Goal: Task Accomplishment & Management: Manage account settings

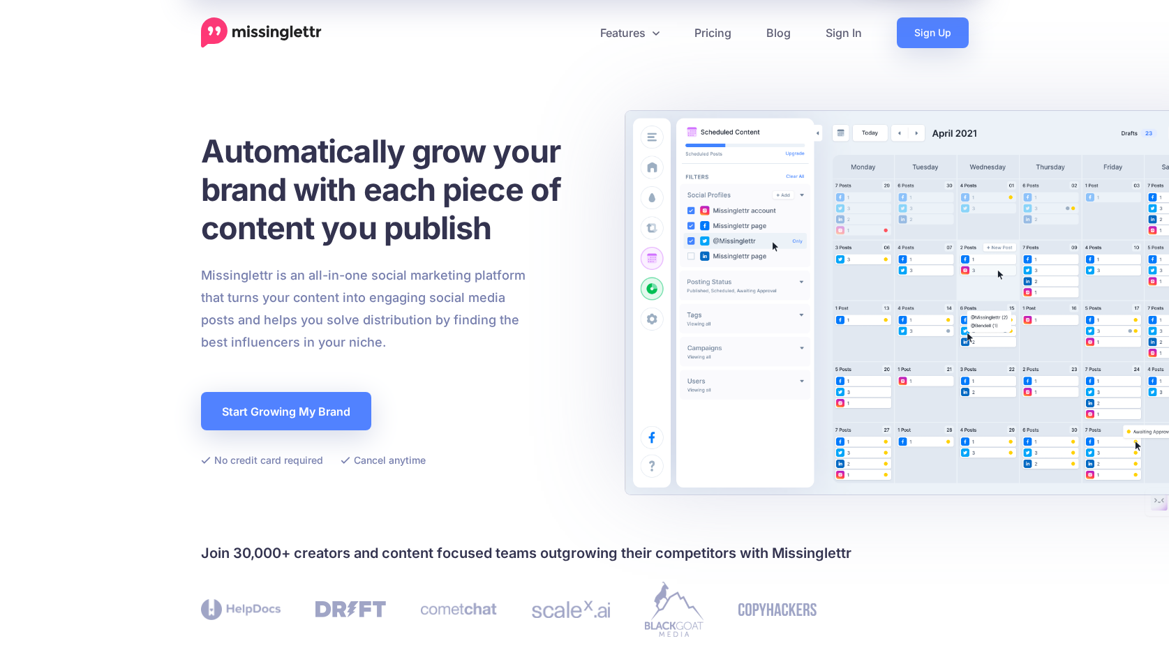
click at [832, 29] on link "Sign In" at bounding box center [843, 32] width 71 height 31
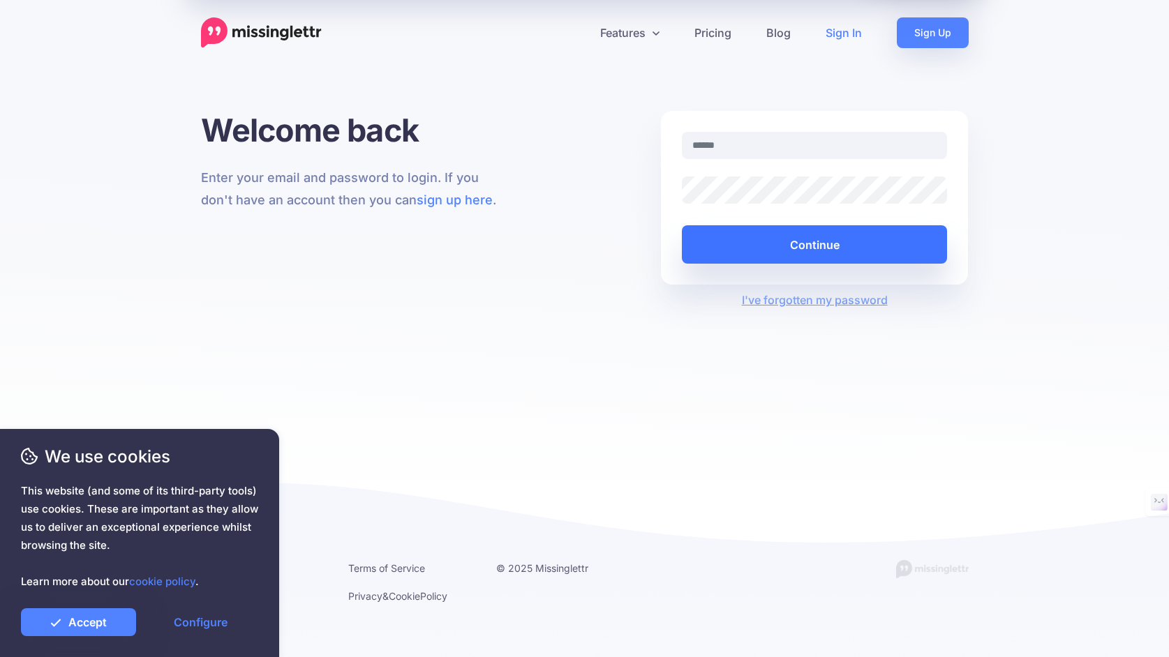
type input "**********"
click at [770, 249] on button "Continue" at bounding box center [815, 244] width 266 height 38
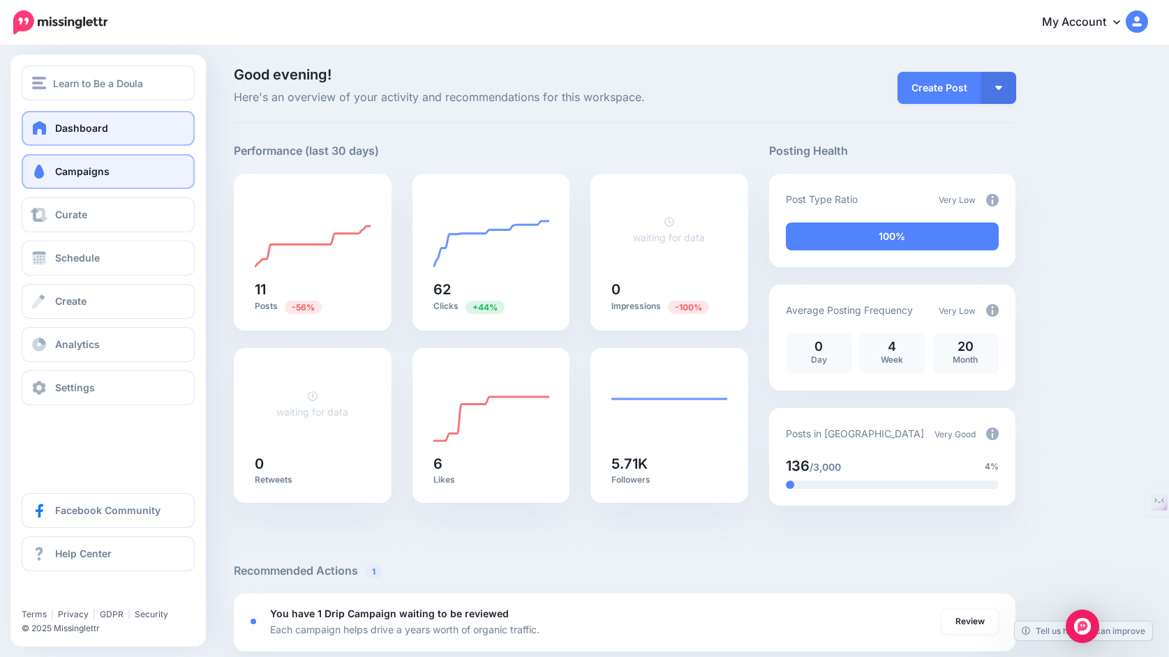
click at [53, 174] on link "Campaigns" at bounding box center [108, 171] width 173 height 35
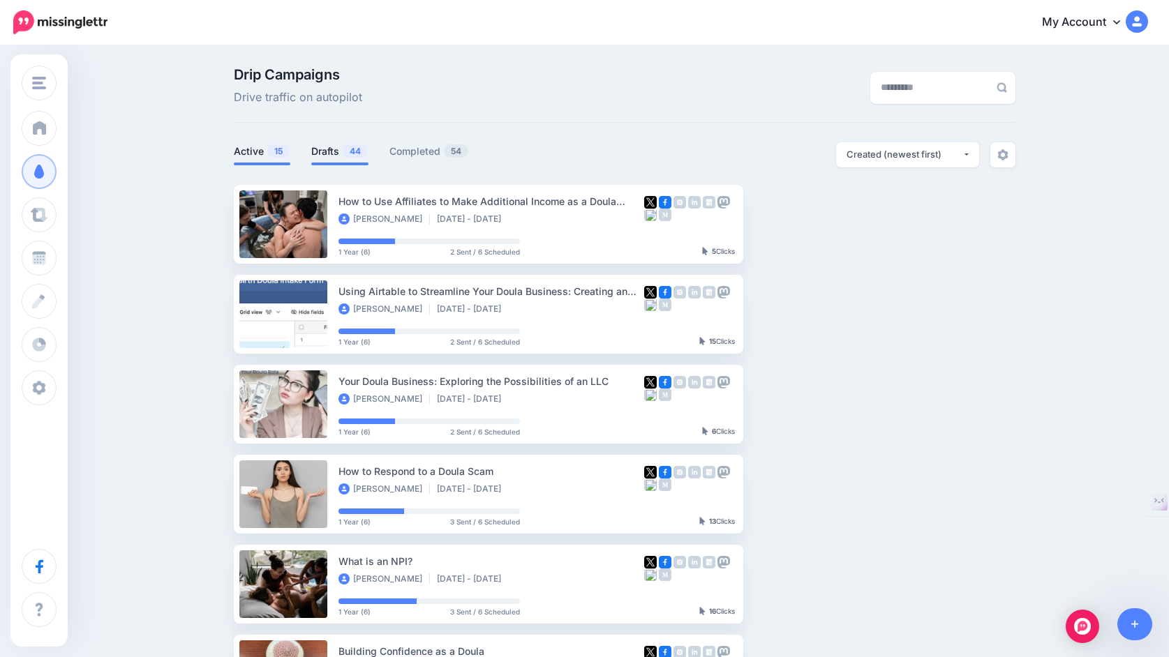
click at [330, 152] on link "Drafts 44" at bounding box center [339, 151] width 57 height 17
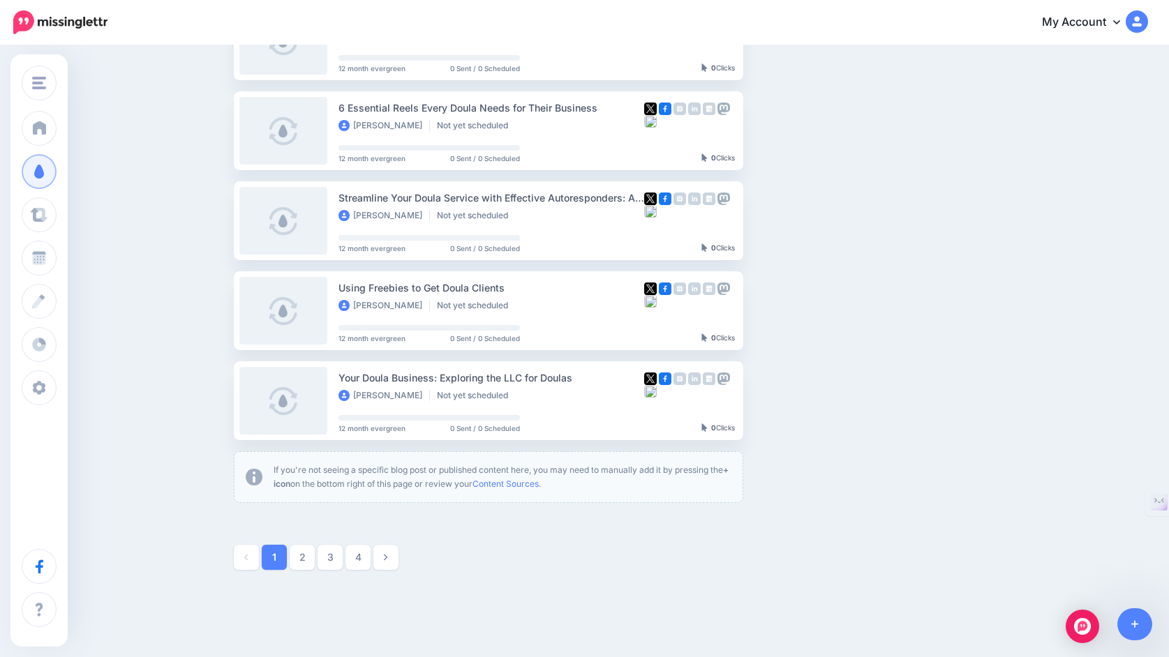
scroll to position [648, 0]
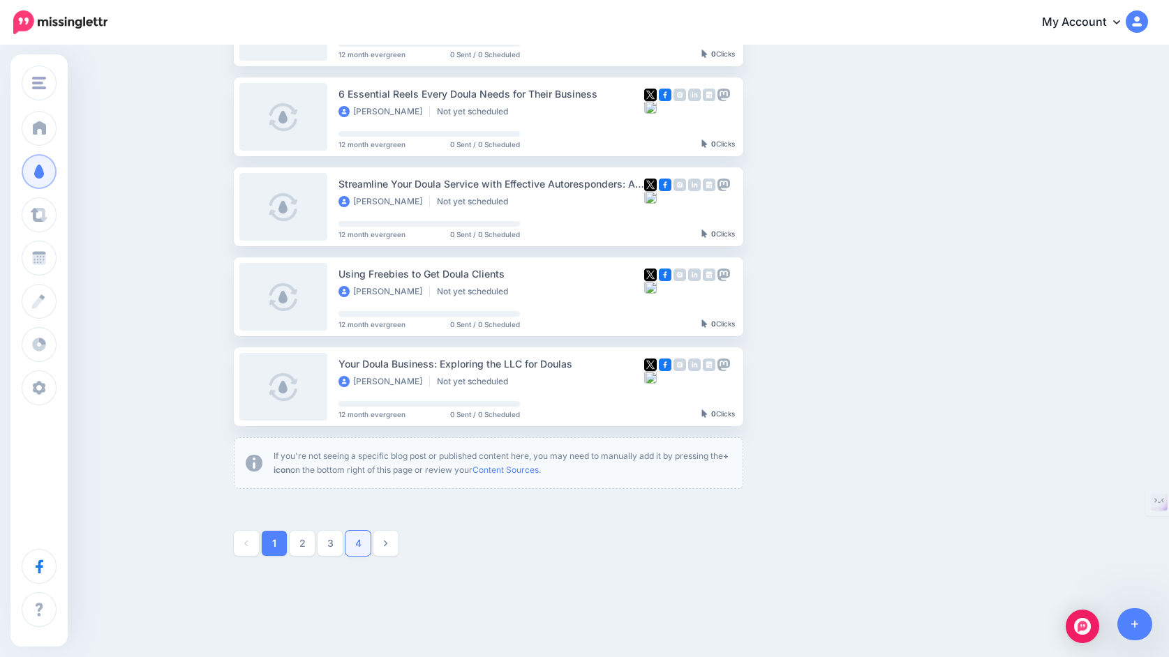
click at [354, 545] on link "4" at bounding box center [357, 543] width 25 height 25
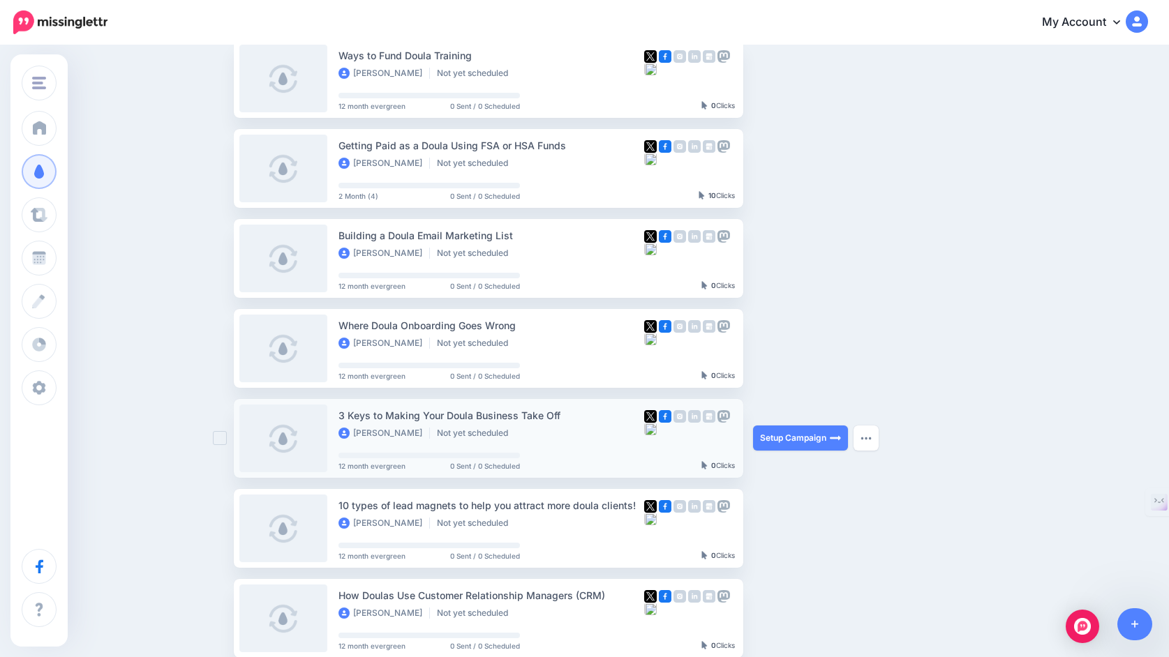
scroll to position [151, 0]
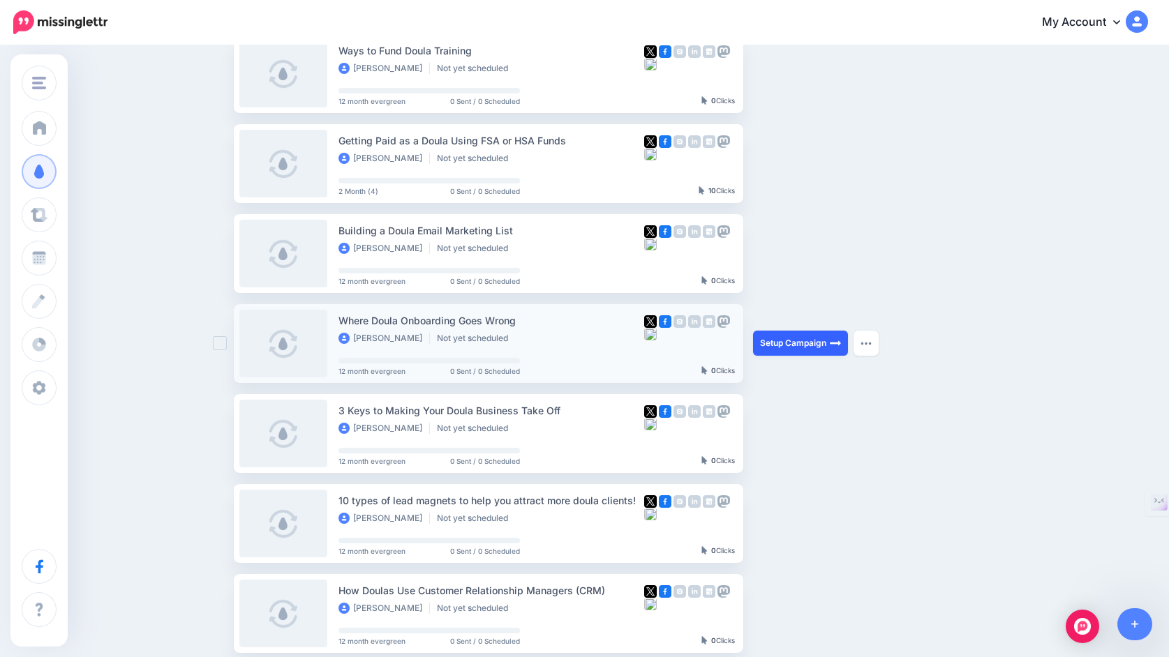
click at [798, 340] on link "Setup Campaign" at bounding box center [800, 343] width 95 height 25
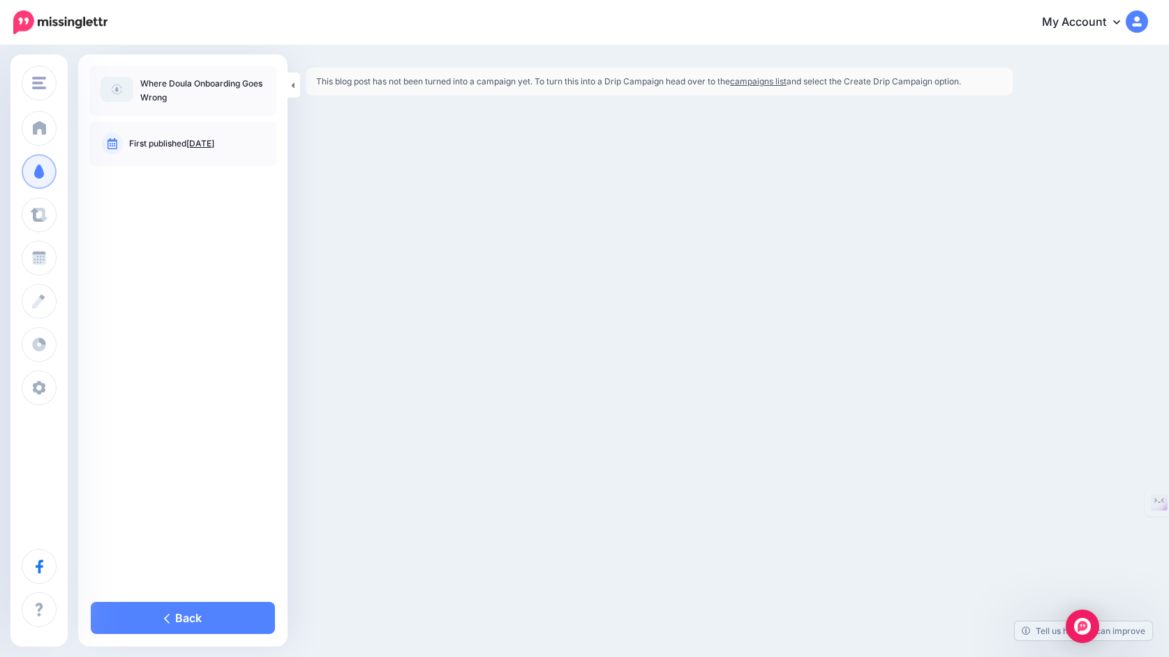
click at [761, 82] on link "campaigns list" at bounding box center [758, 81] width 57 height 10
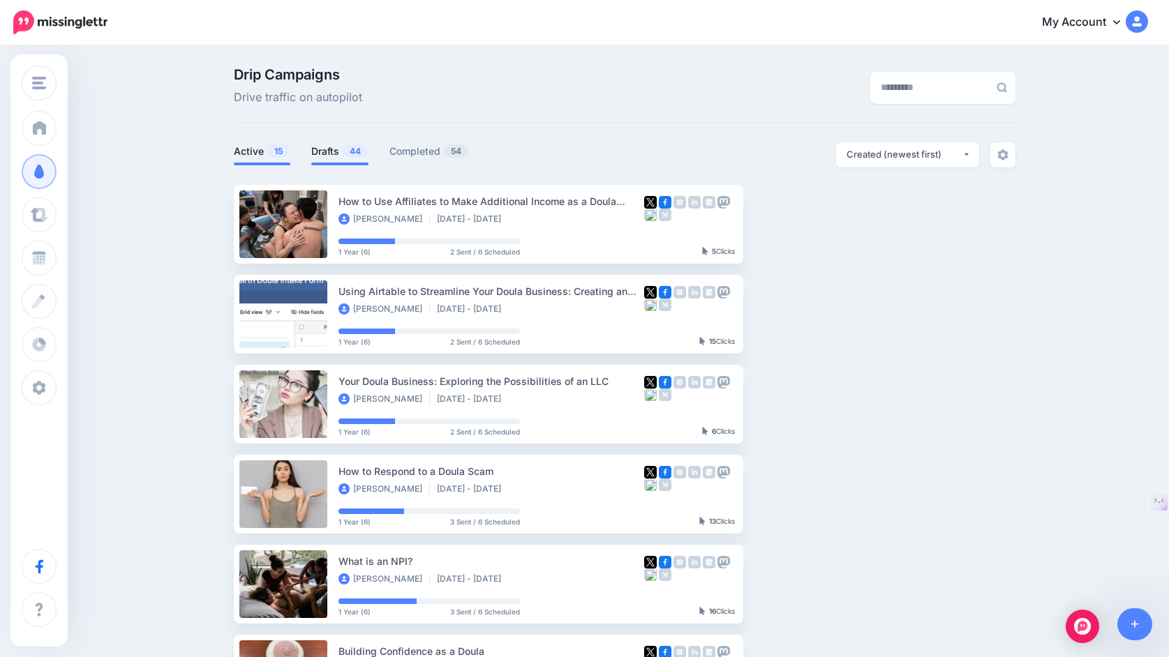
click at [329, 163] on span at bounding box center [339, 164] width 57 height 3
click at [328, 154] on link "Drafts 44" at bounding box center [339, 151] width 57 height 17
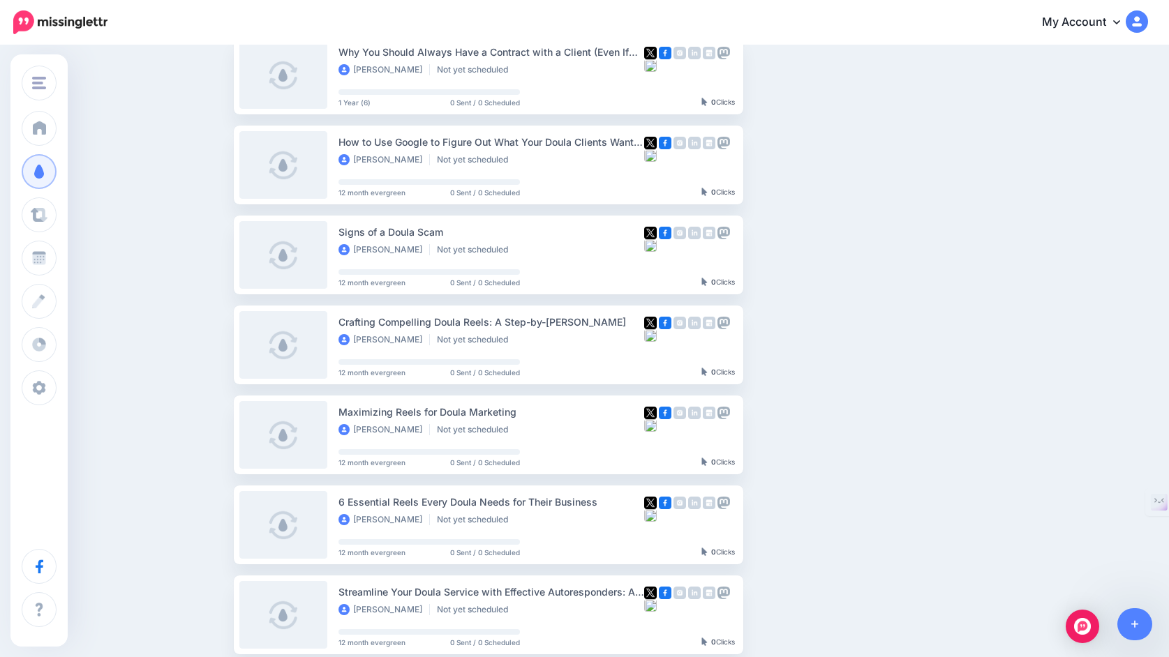
scroll to position [687, 0]
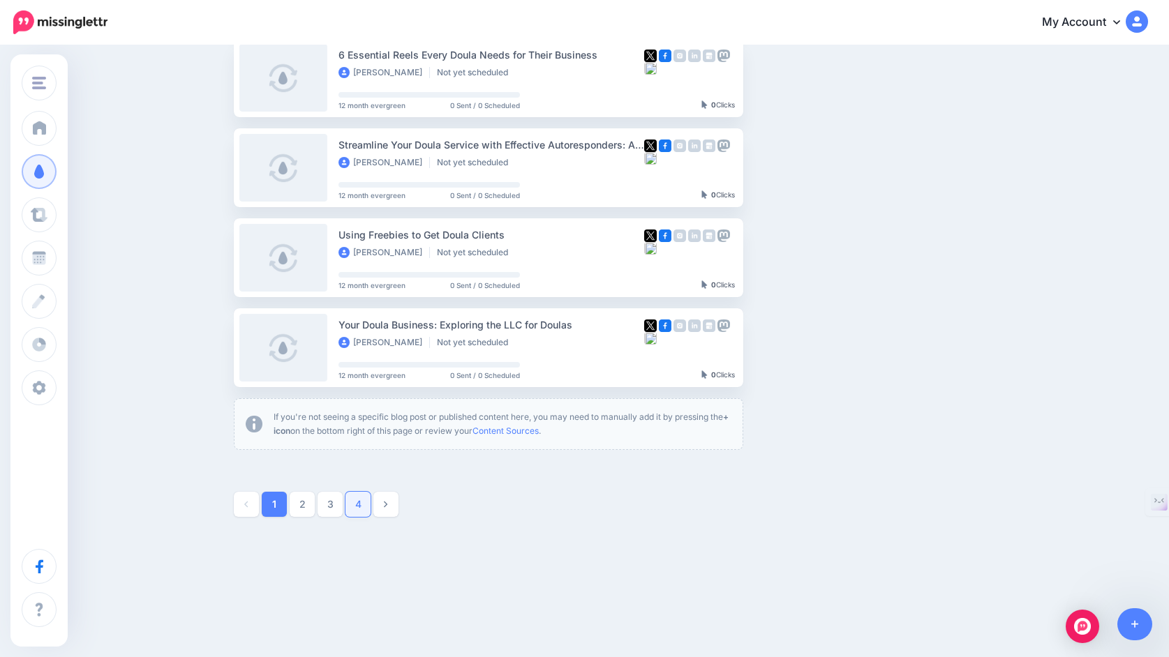
click at [357, 506] on link "4" at bounding box center [357, 504] width 25 height 25
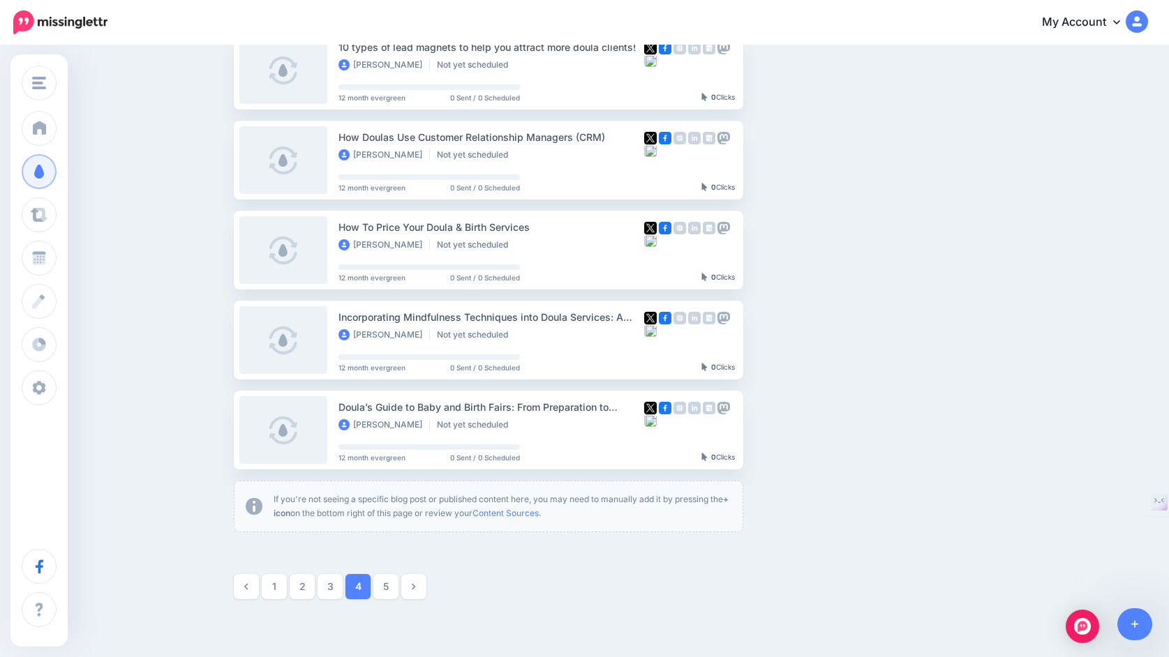
scroll to position [614, 0]
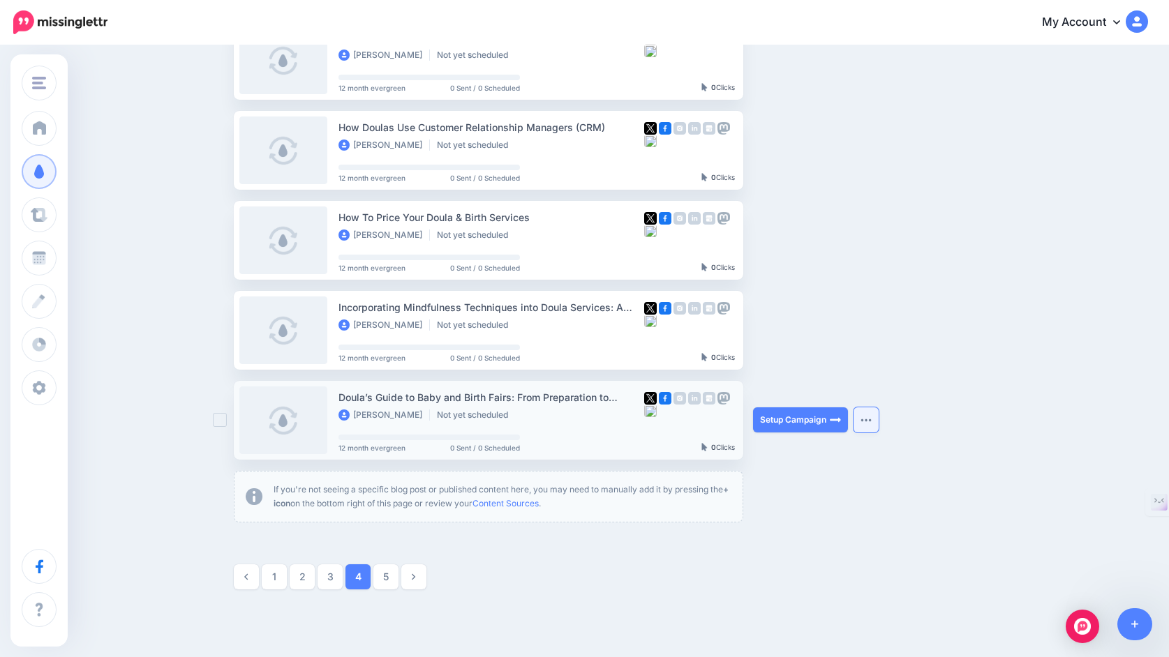
click at [871, 424] on button "button" at bounding box center [866, 420] width 25 height 25
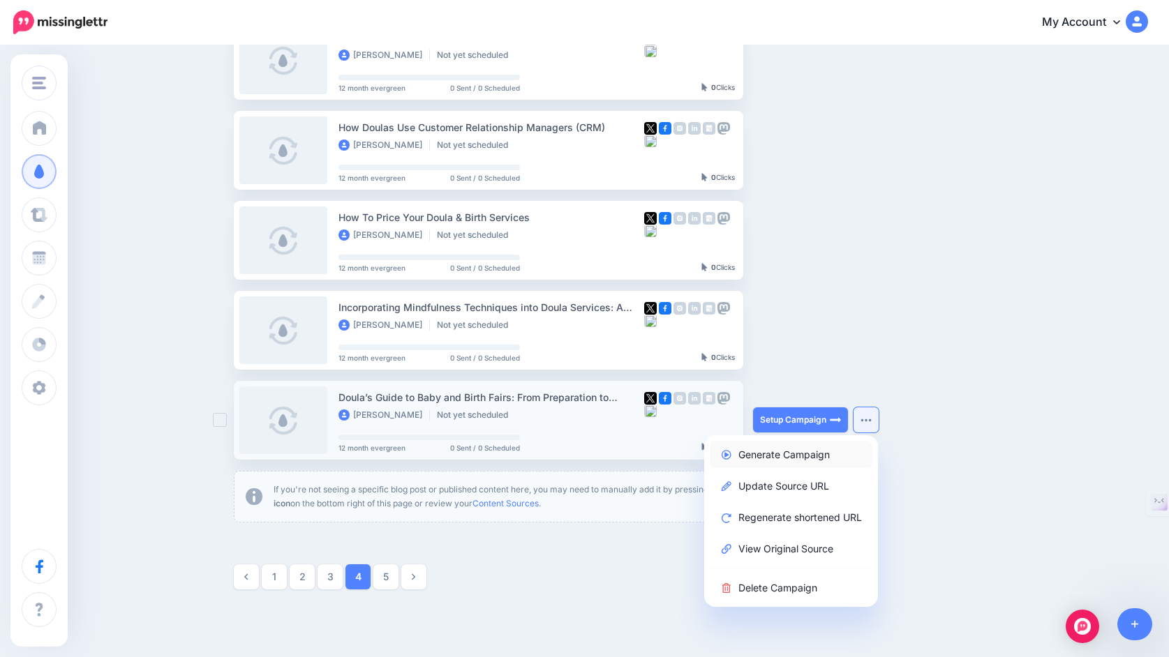
click at [836, 454] on link "Generate Campaign" at bounding box center [791, 454] width 163 height 27
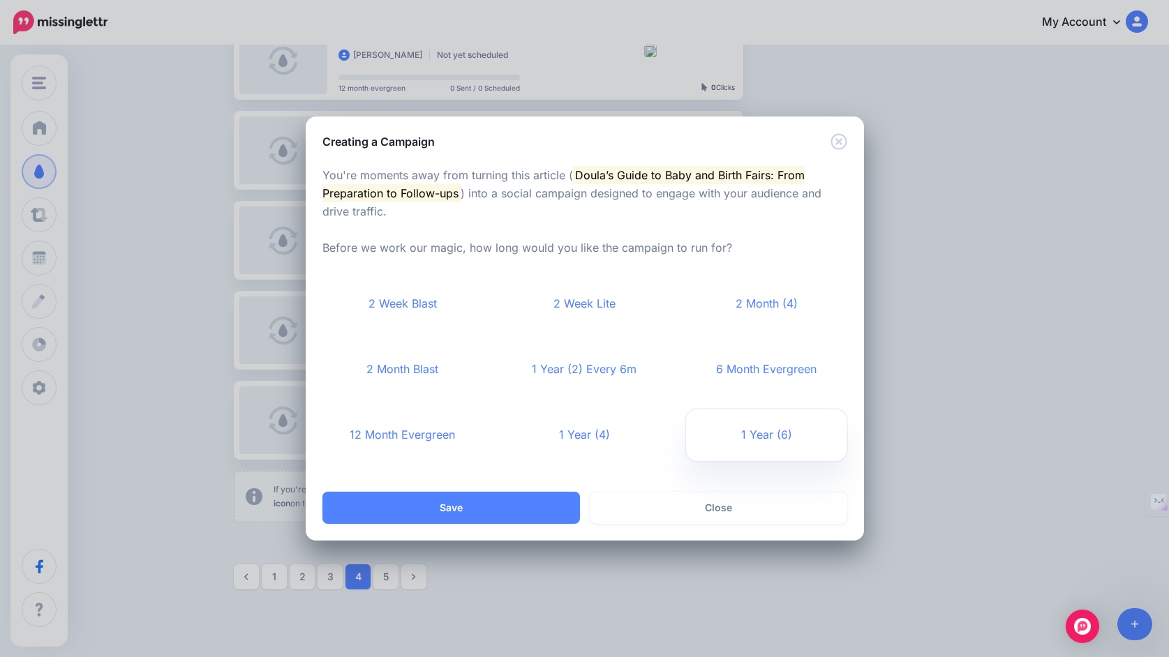
click at [744, 431] on link "1 Year (6)" at bounding box center [766, 436] width 161 height 52
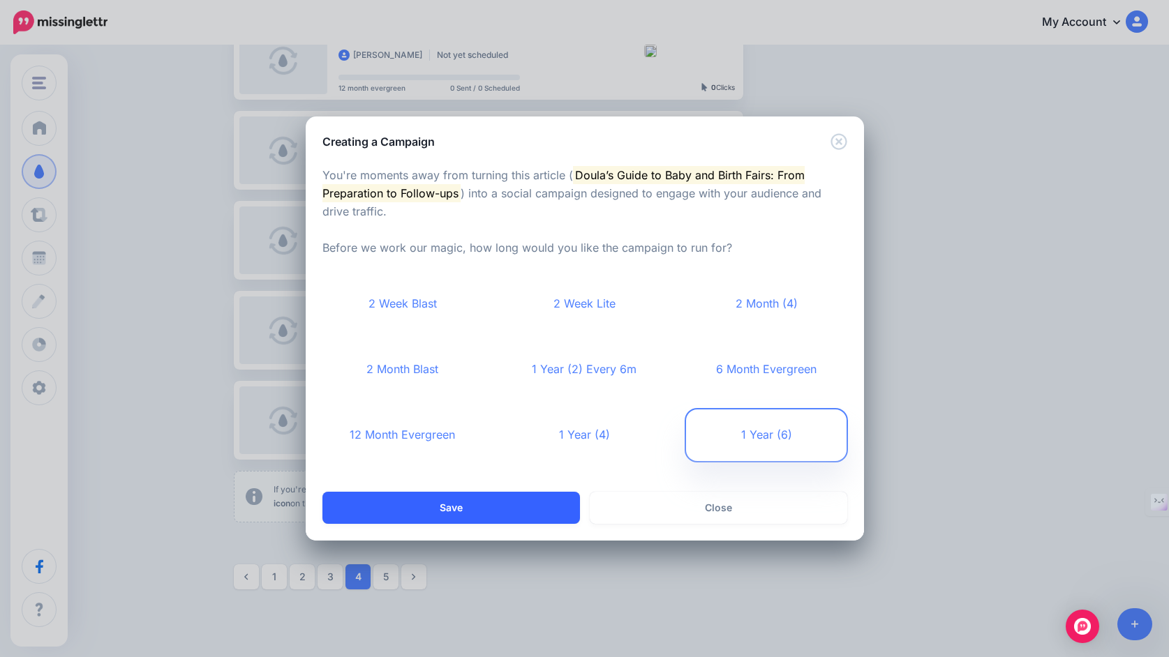
click at [530, 501] on button "Save" at bounding box center [451, 508] width 258 height 32
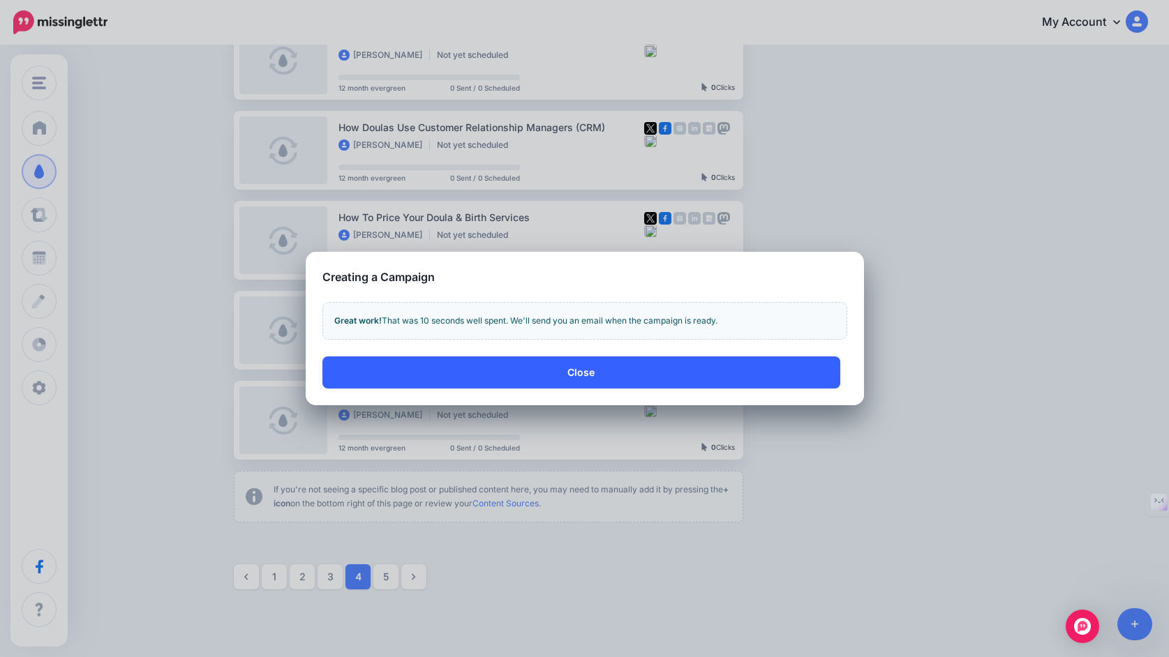
click at [632, 375] on button "Close" at bounding box center [581, 373] width 518 height 32
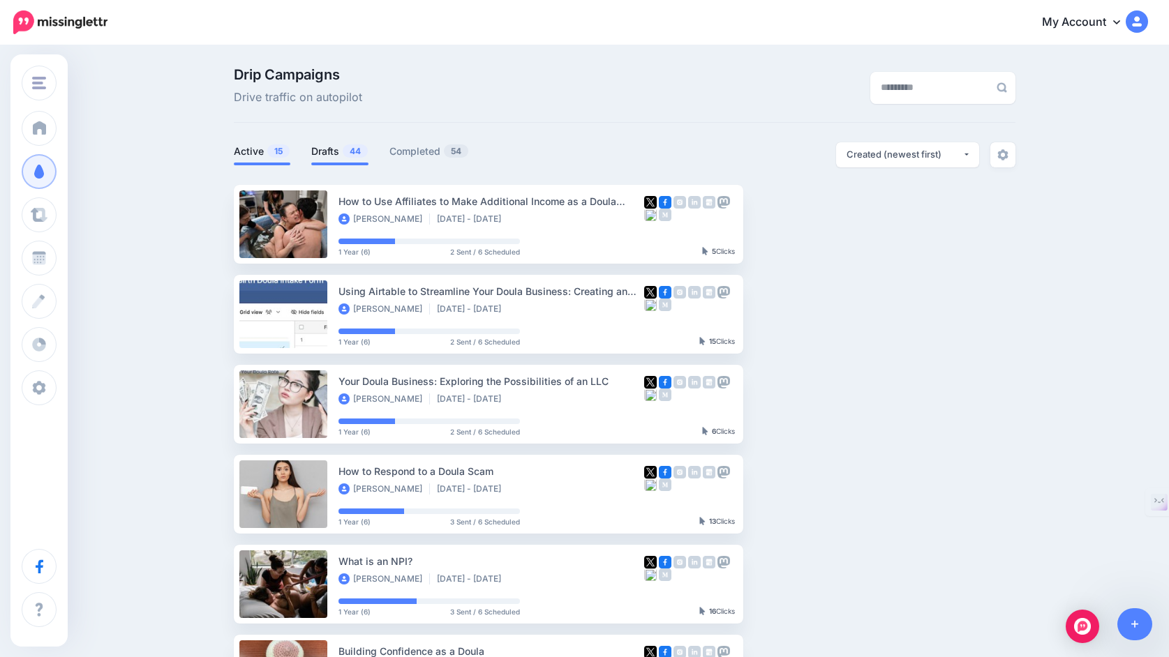
click at [320, 149] on link "Drafts 44" at bounding box center [339, 151] width 57 height 17
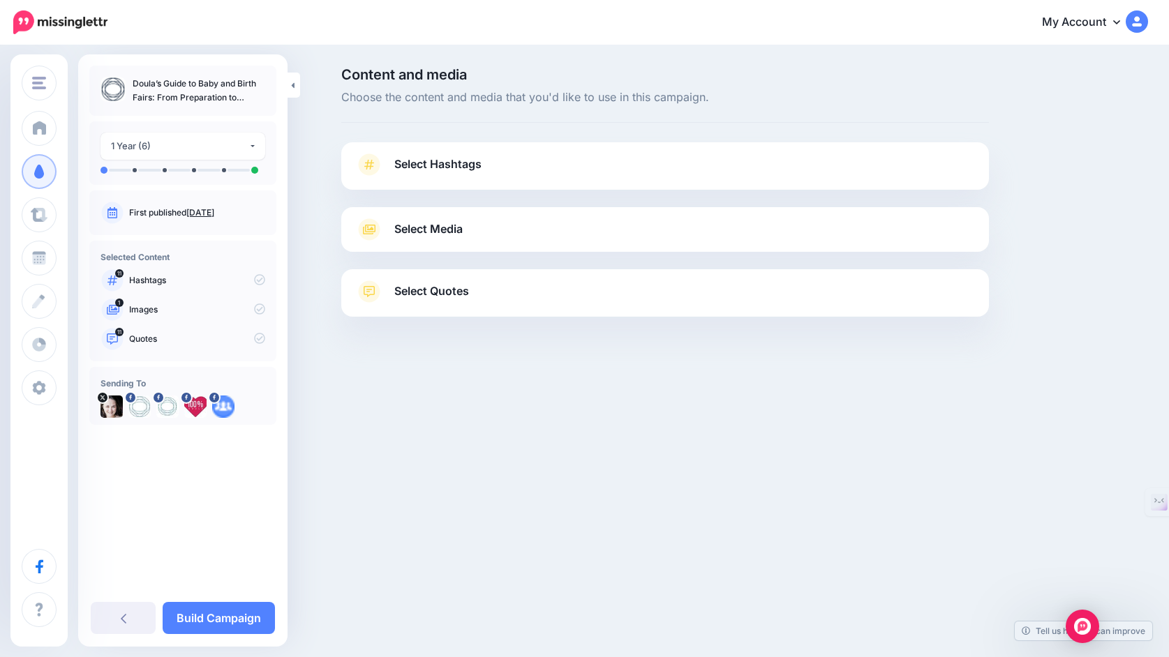
click at [468, 163] on span "Select Hashtags" at bounding box center [437, 164] width 87 height 19
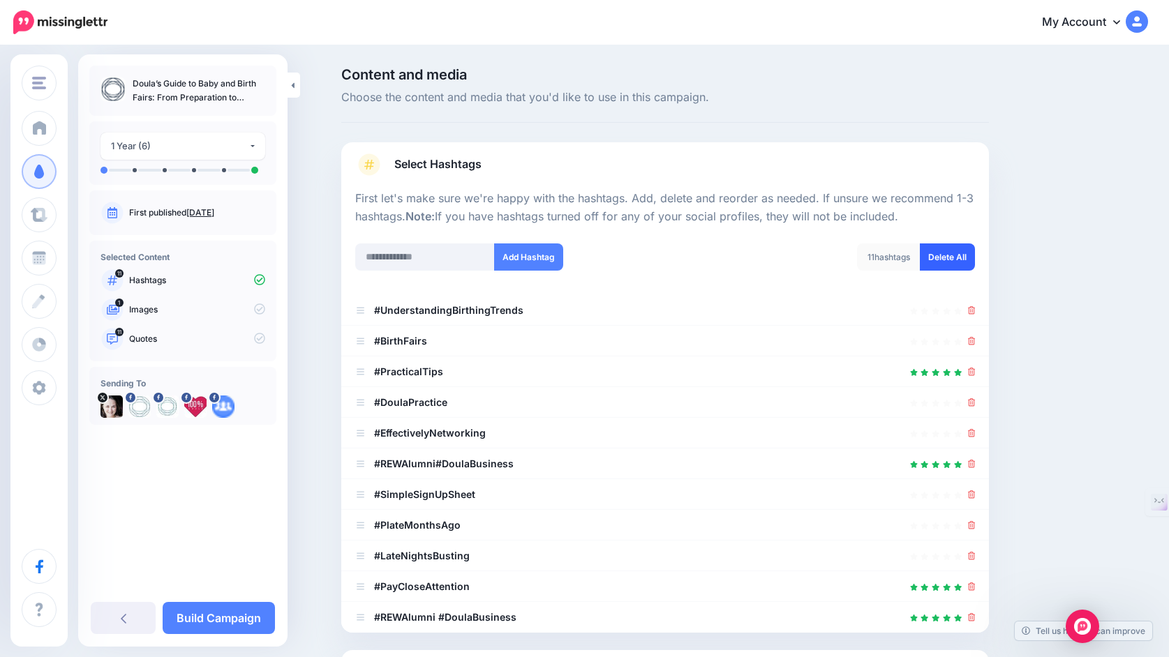
click at [953, 254] on link "Delete All" at bounding box center [947, 257] width 55 height 27
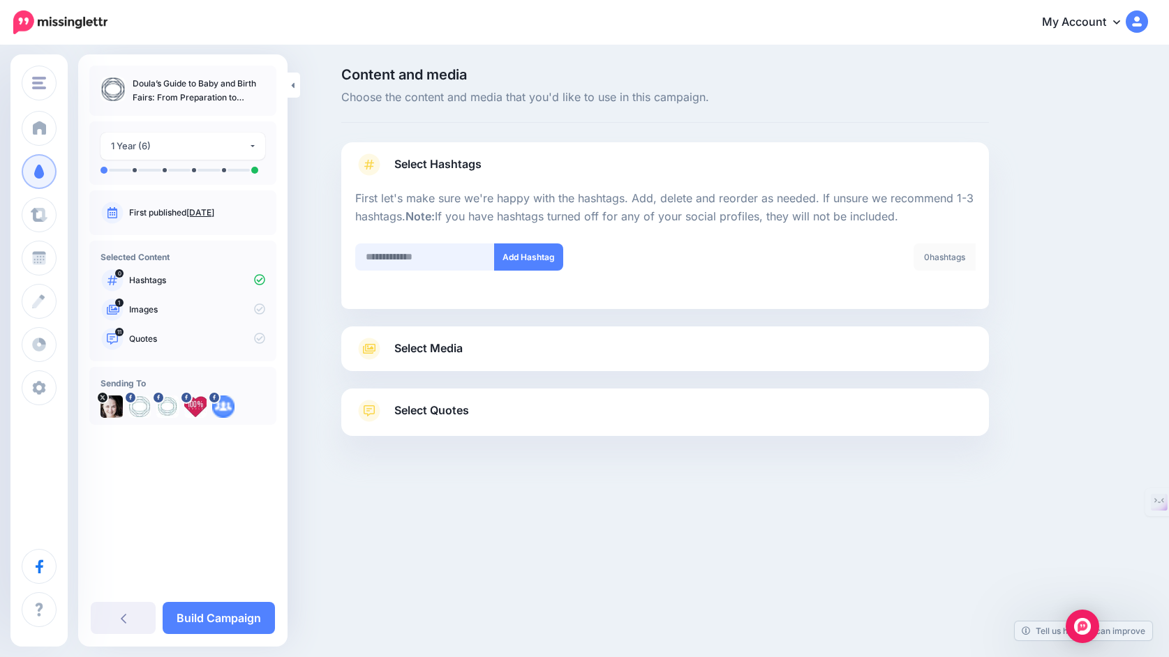
click at [414, 252] on input "text" at bounding box center [425, 257] width 140 height 27
type input "******"
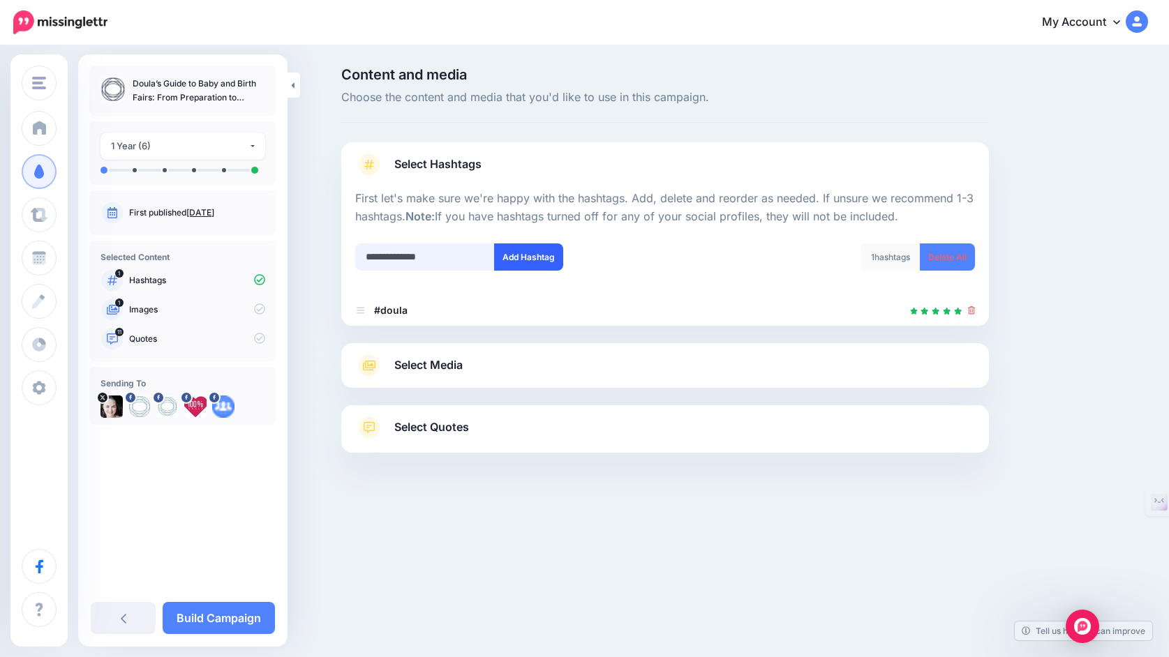
type input "**********"
click at [532, 258] on button "Add Hashtag" at bounding box center [528, 257] width 69 height 27
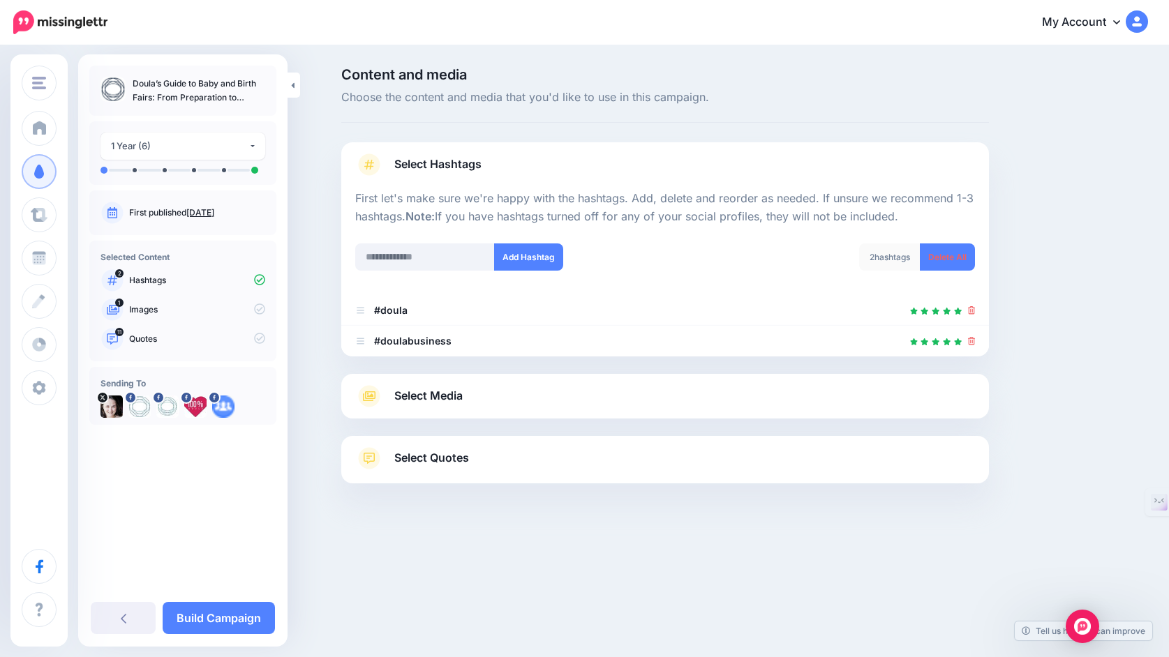
click at [527, 382] on div "Select Media Next, let's make sure we have the best media for this campaign. De…" at bounding box center [665, 396] width 648 height 45
click at [526, 399] on link "Select Media" at bounding box center [665, 396] width 620 height 22
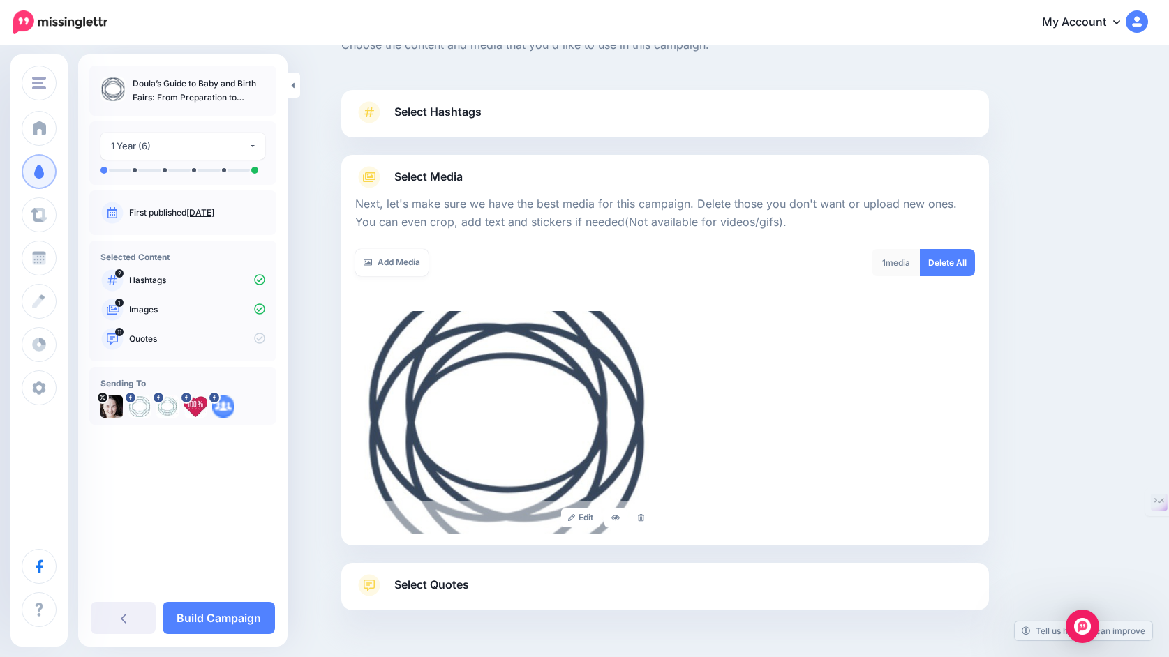
scroll to position [62, 0]
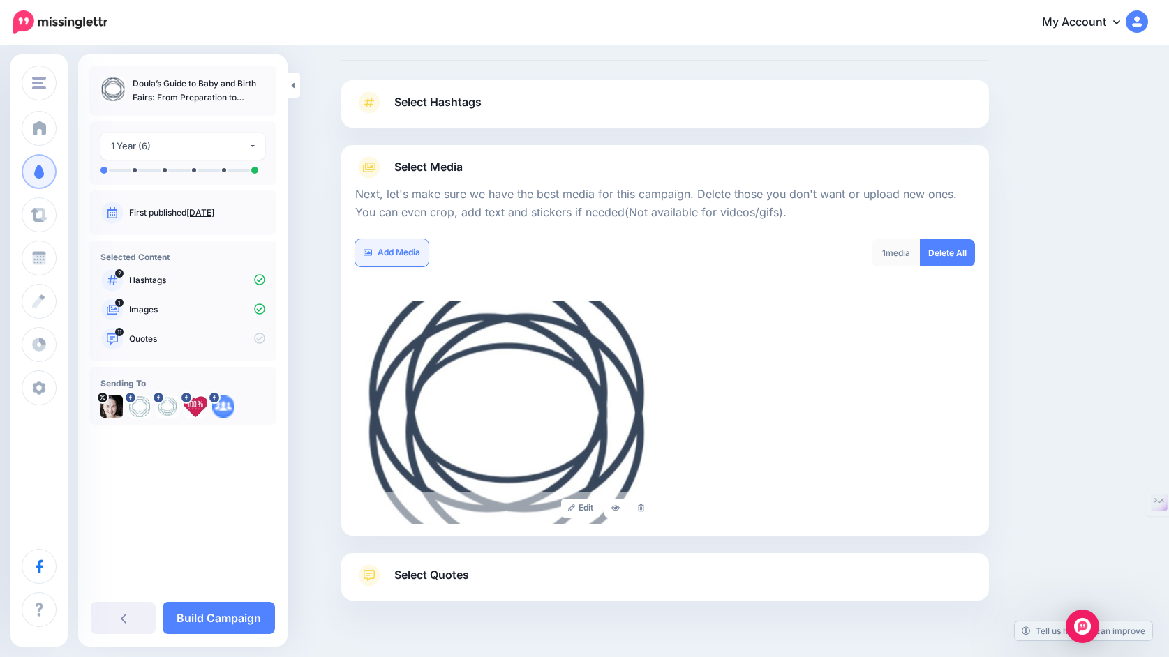
click at [406, 253] on link "Add Media" at bounding box center [391, 252] width 73 height 27
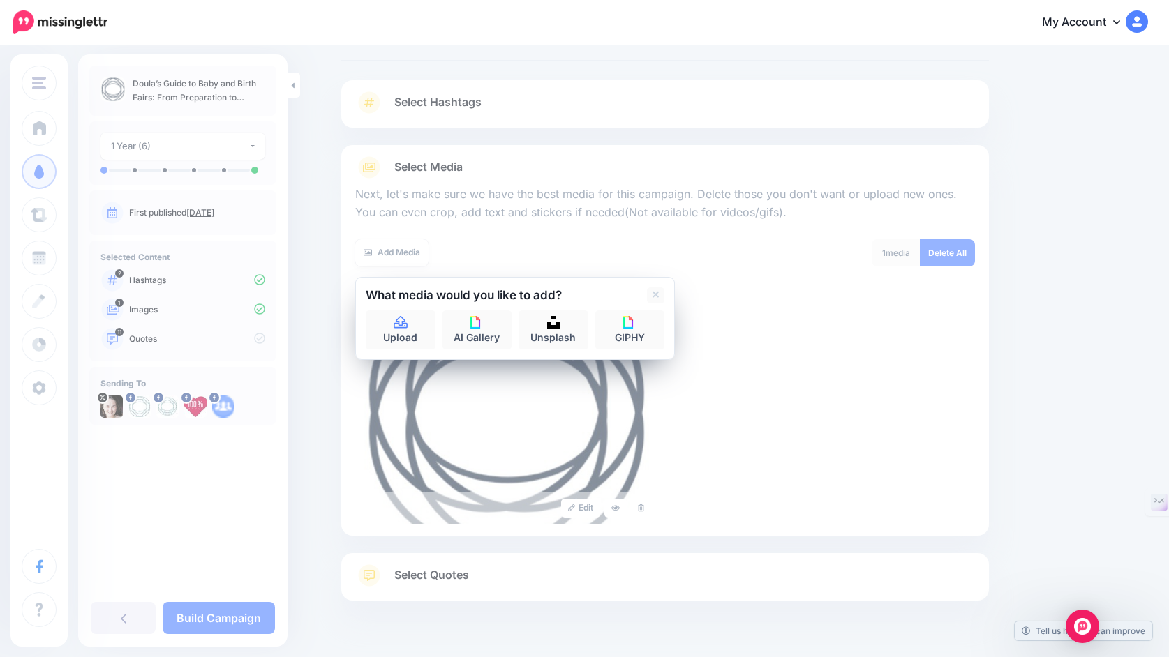
click at [579, 248] on div "Add Media" at bounding box center [504, 252] width 299 height 27
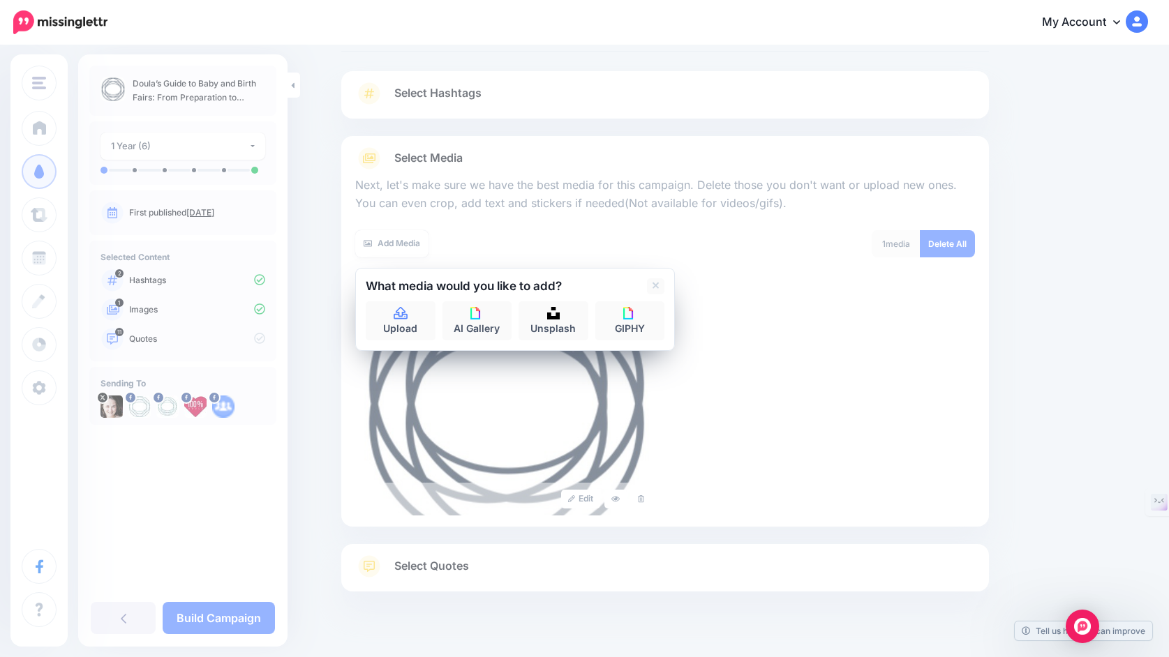
scroll to position [96, 0]
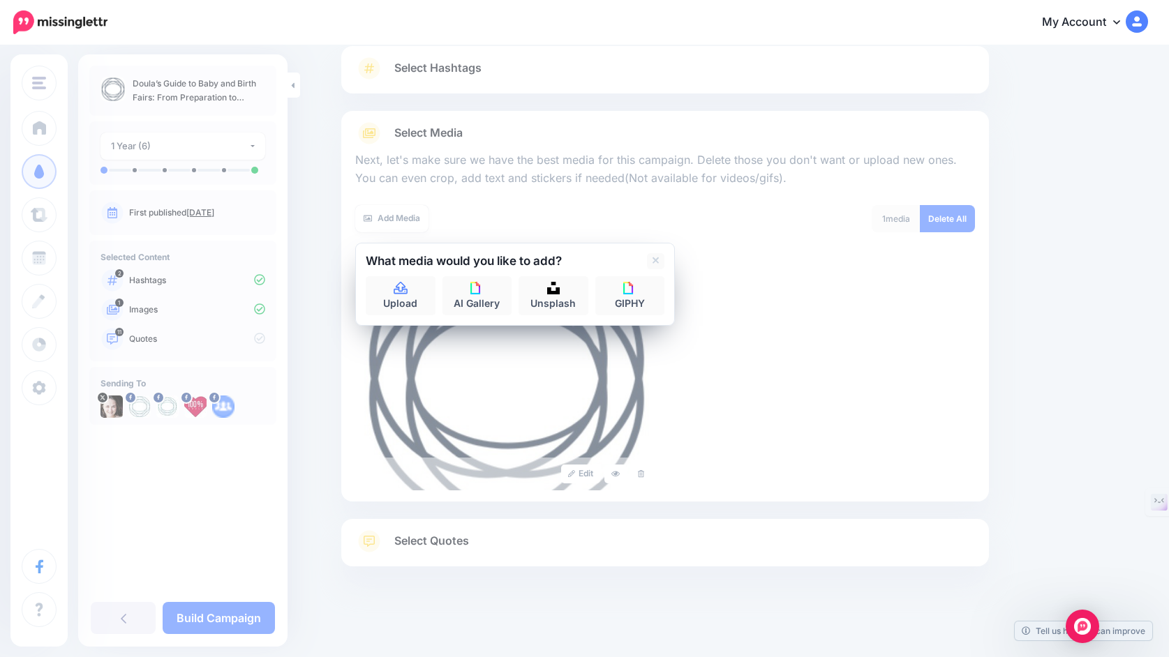
click at [465, 544] on span "Select Quotes" at bounding box center [431, 541] width 75 height 19
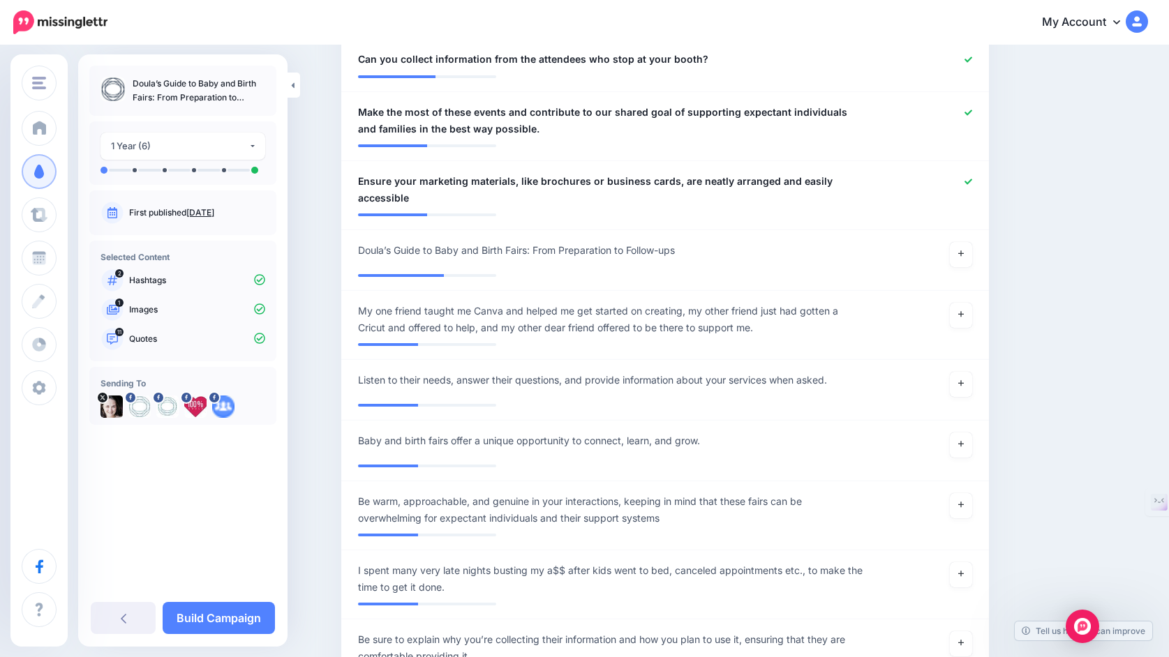
scroll to position [979, 0]
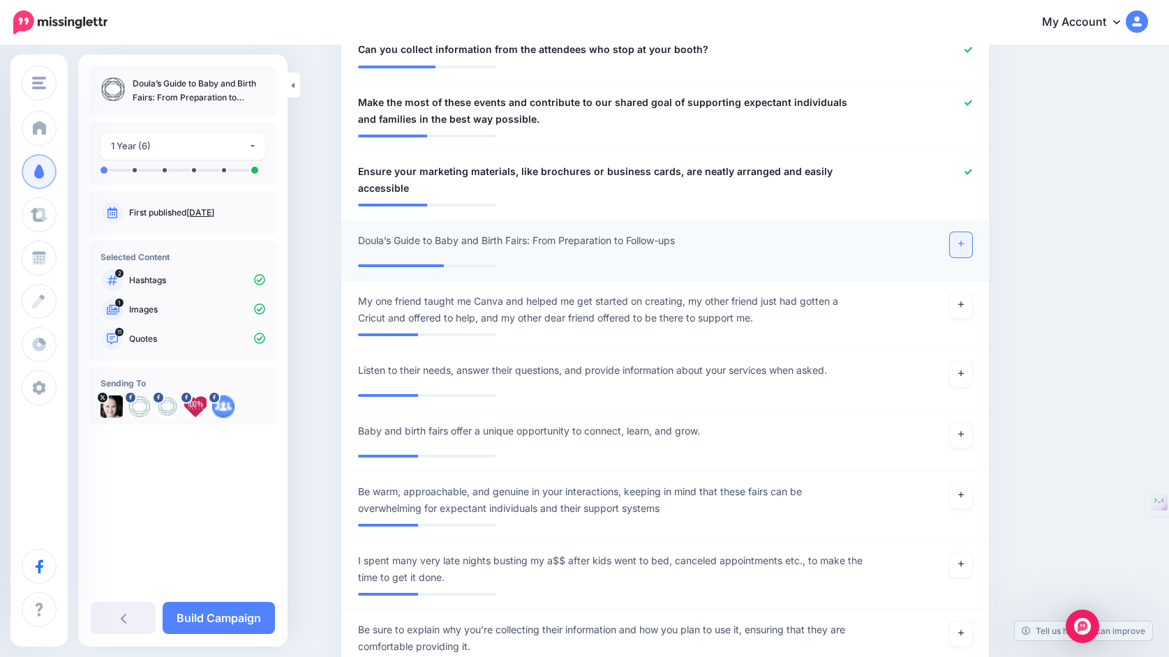
click at [966, 246] on link at bounding box center [961, 244] width 22 height 25
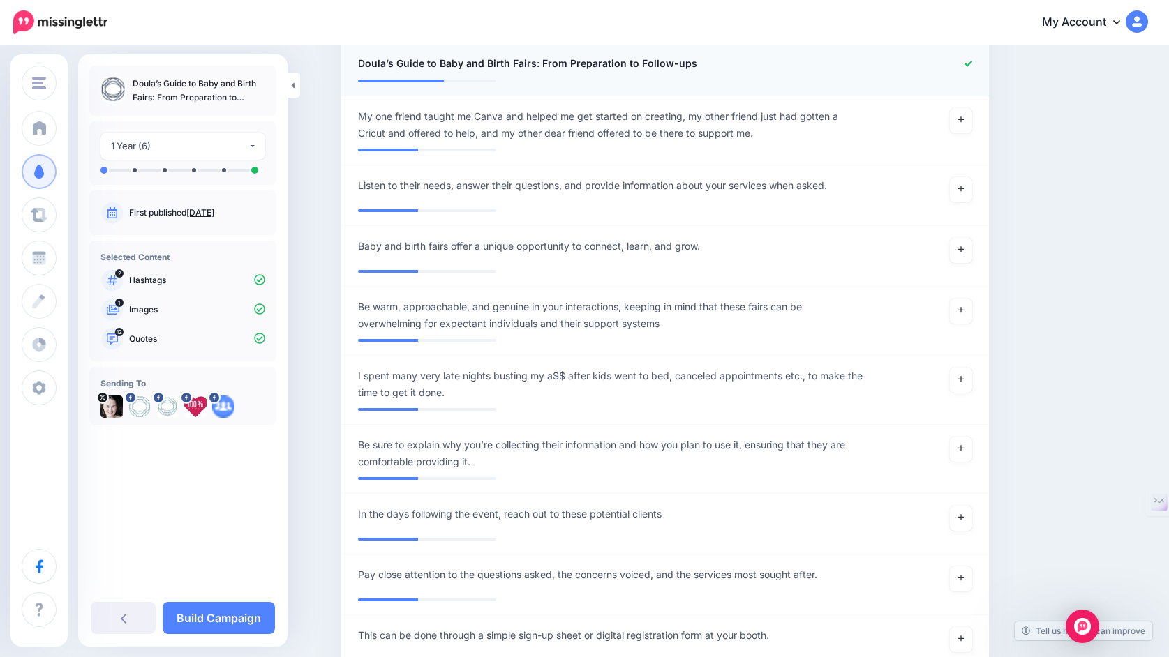
scroll to position [1157, 0]
click at [958, 313] on icon at bounding box center [961, 310] width 6 height 8
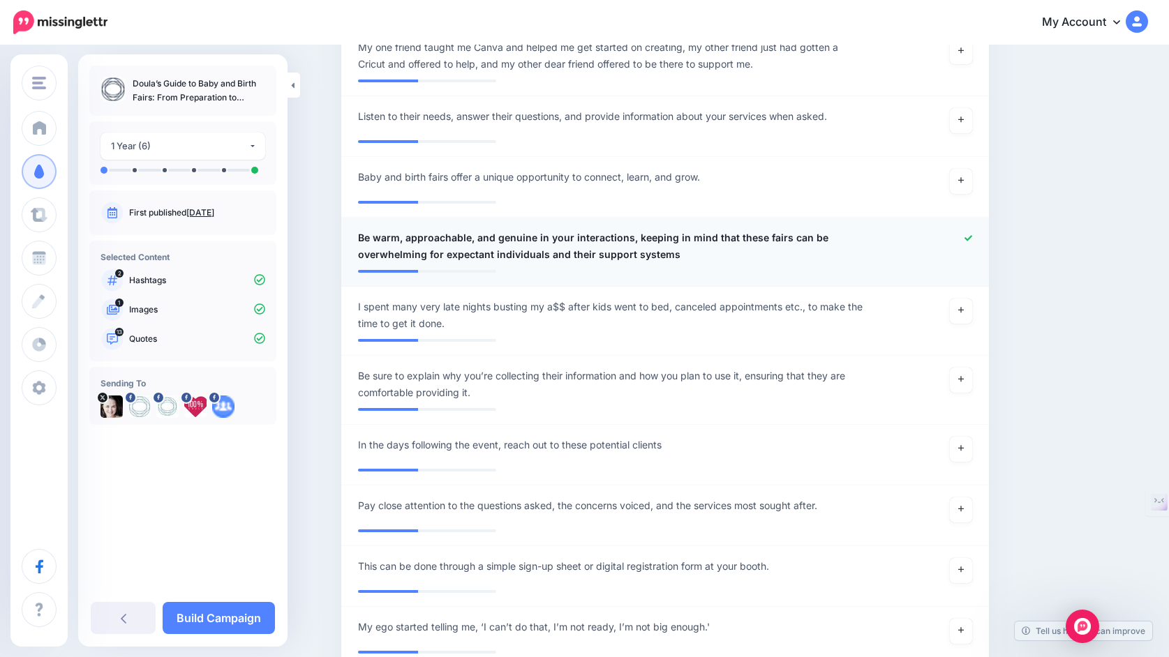
scroll to position [1235, 0]
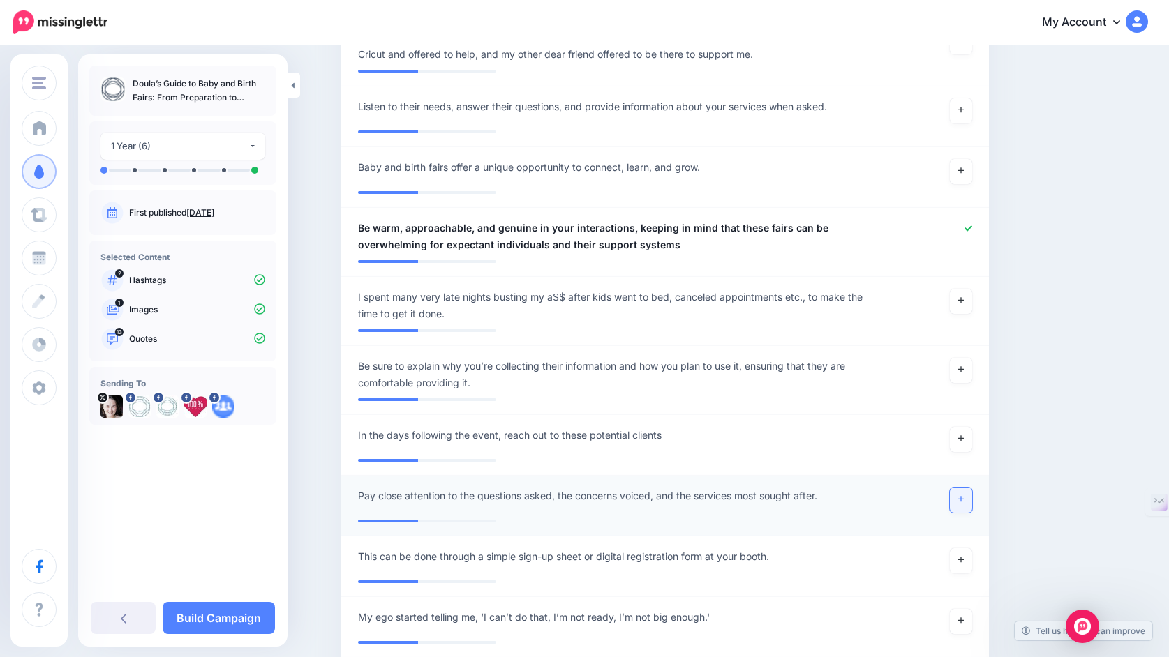
click at [960, 500] on icon at bounding box center [961, 499] width 6 height 8
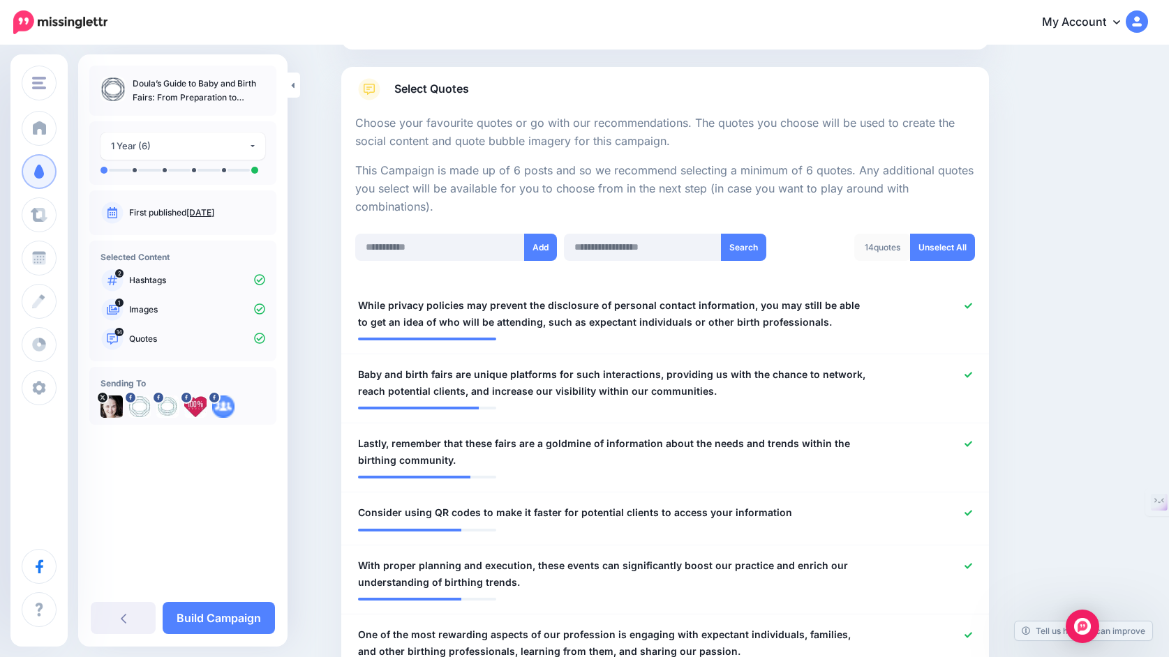
scroll to position [194, 0]
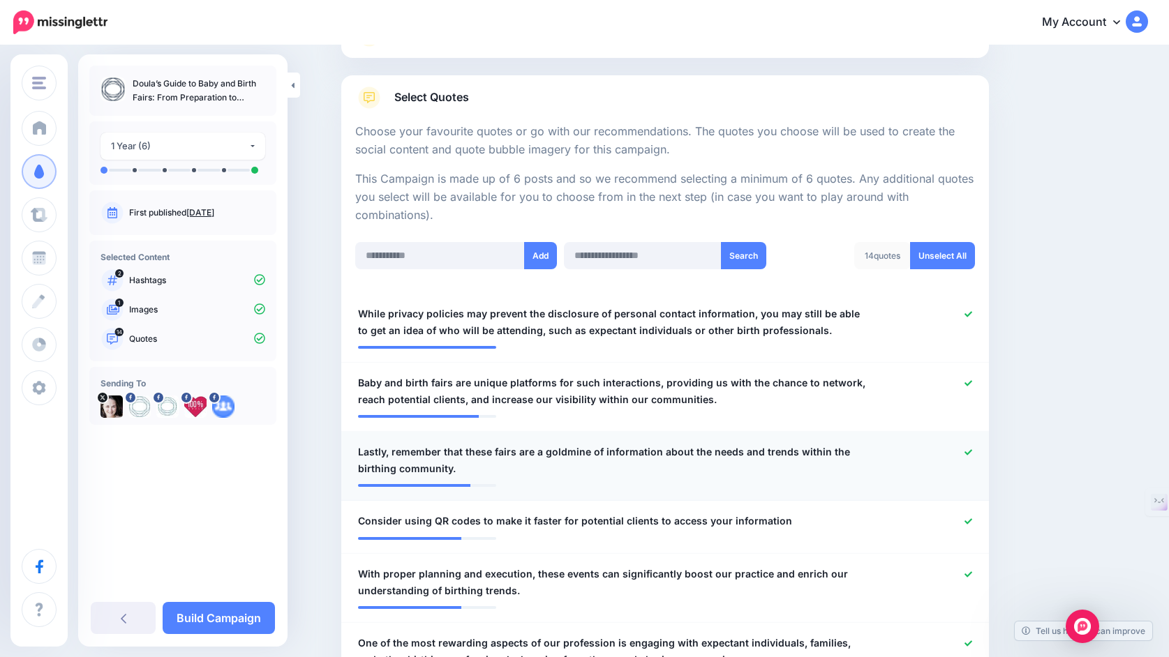
click at [964, 455] on icon at bounding box center [968, 453] width 8 height 8
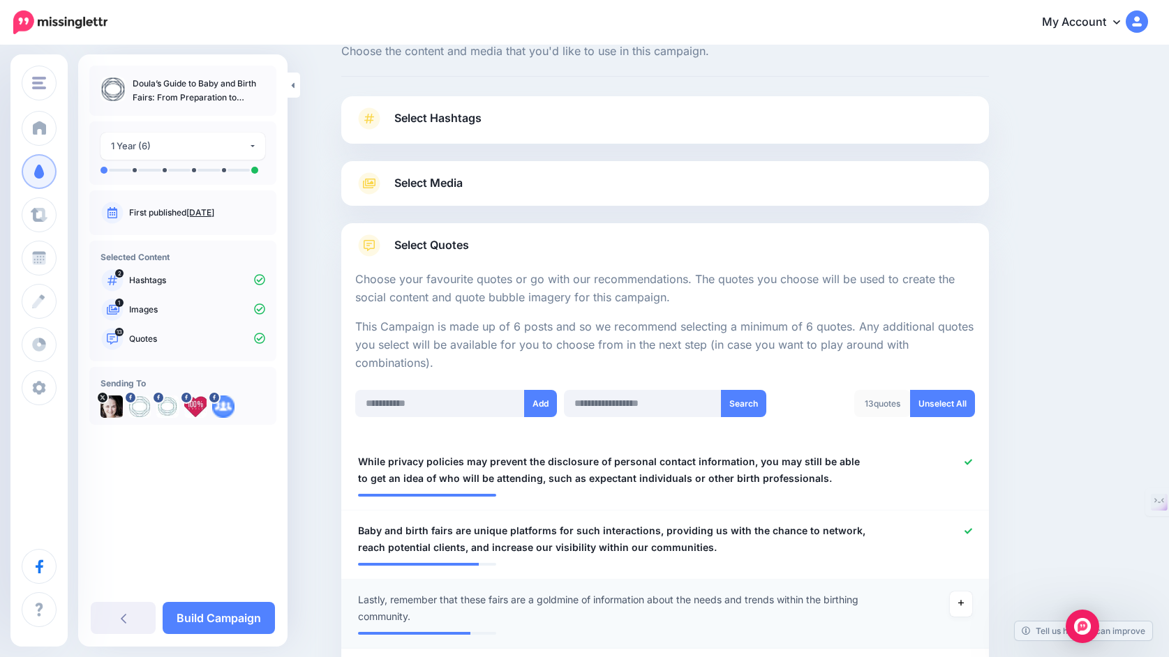
scroll to position [0, 0]
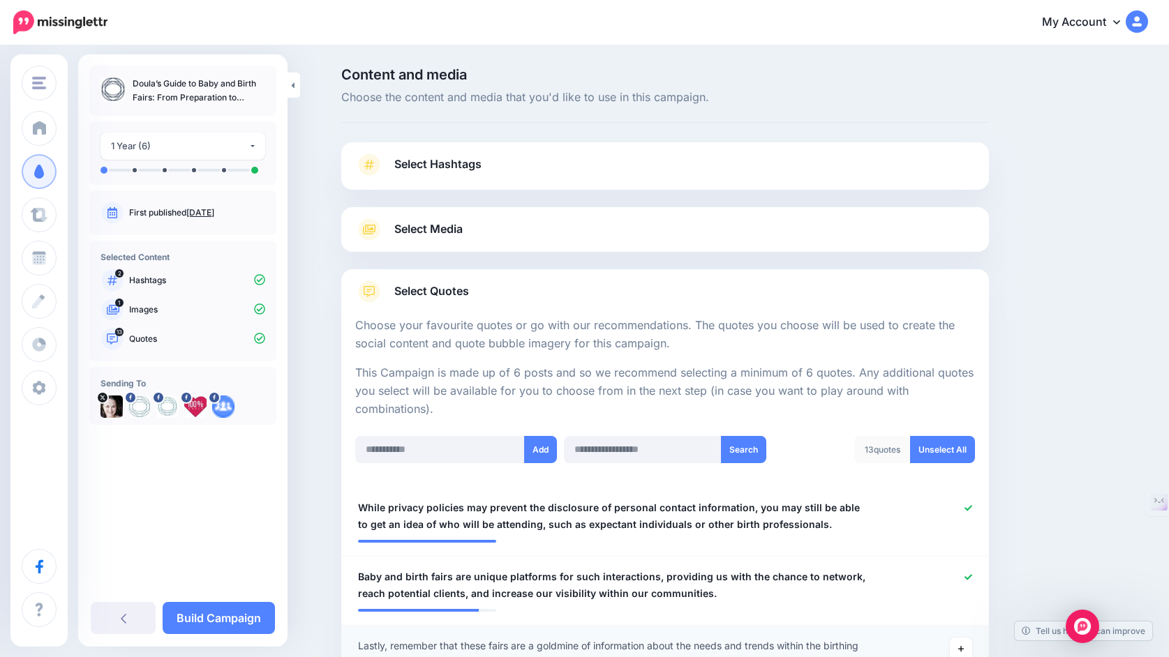
click at [577, 239] on link "Select Media" at bounding box center [665, 229] width 620 height 22
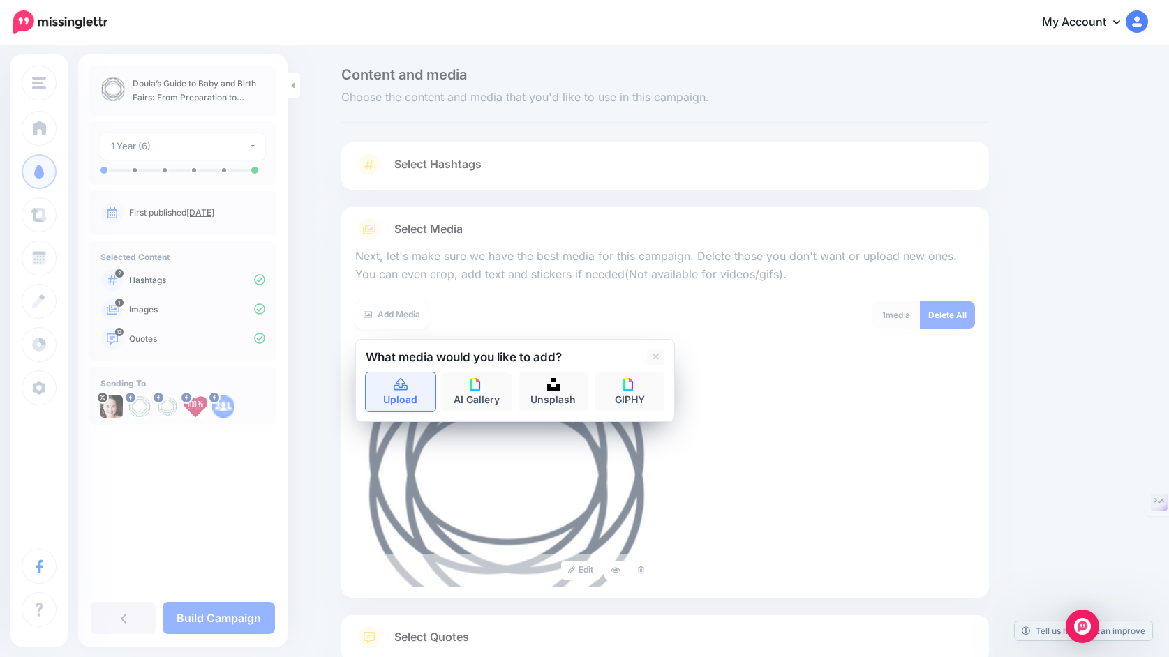
click at [394, 392] on link "Upload" at bounding box center [401, 392] width 70 height 39
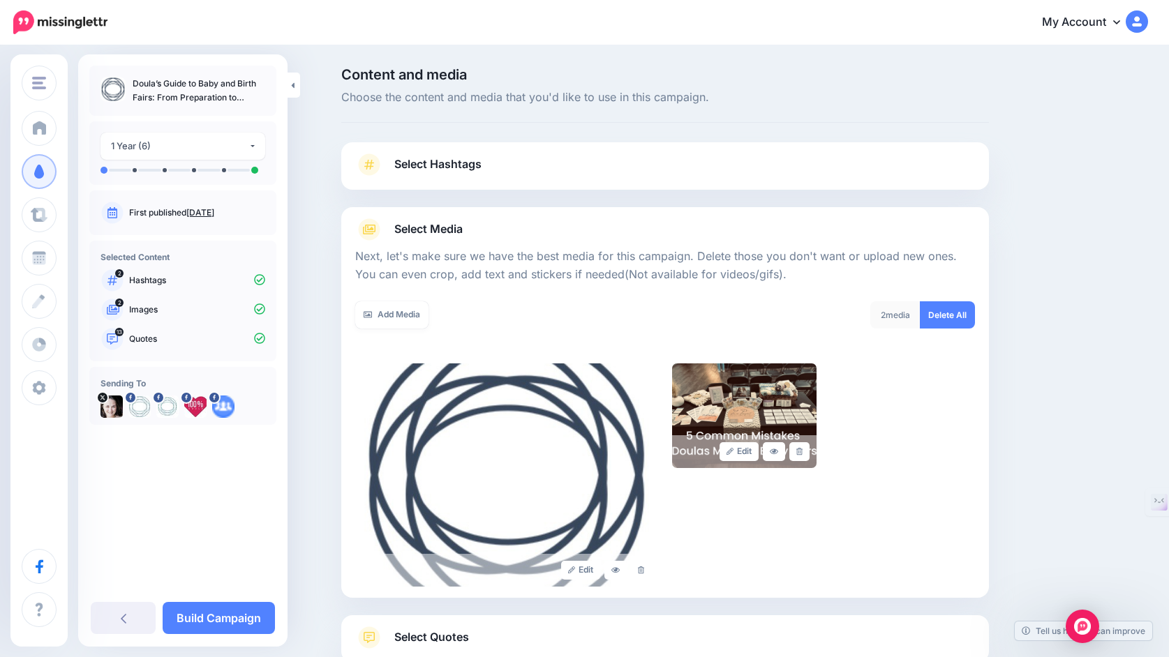
scroll to position [96, 0]
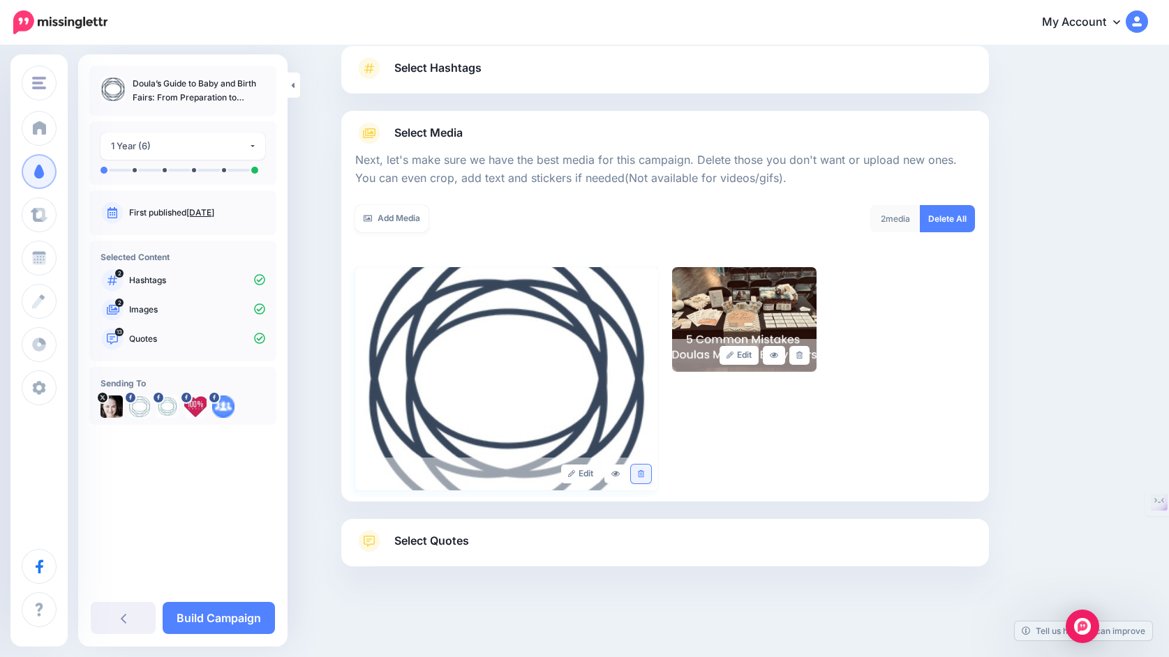
click at [636, 475] on link at bounding box center [641, 474] width 20 height 19
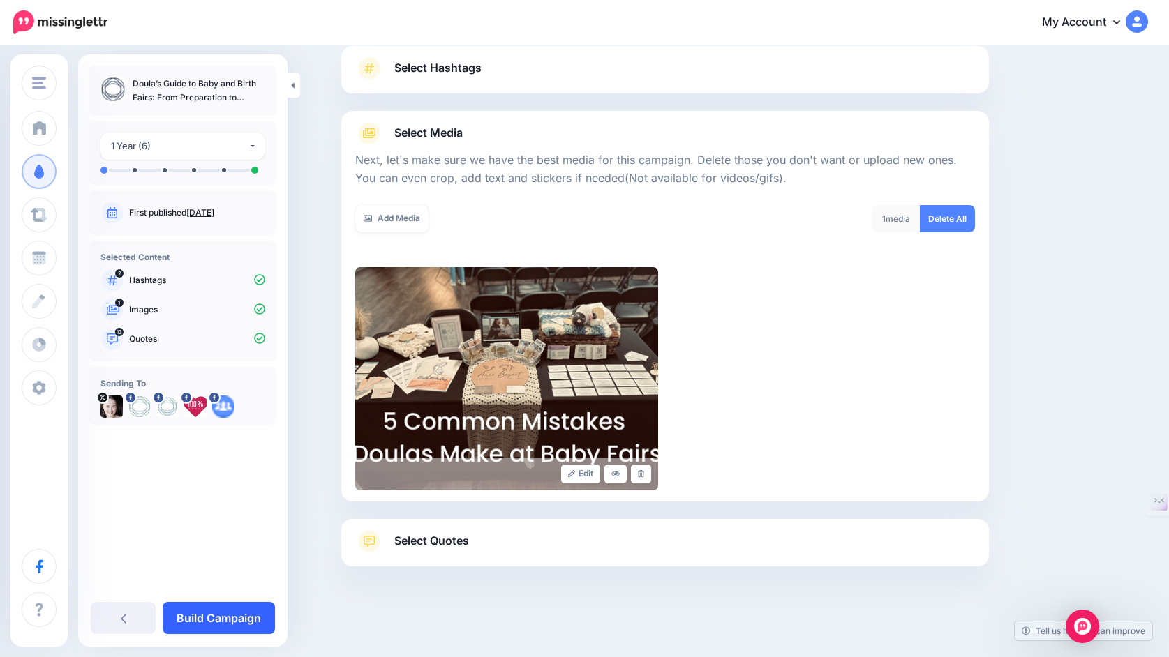
click at [228, 623] on link "Build Campaign" at bounding box center [219, 618] width 112 height 32
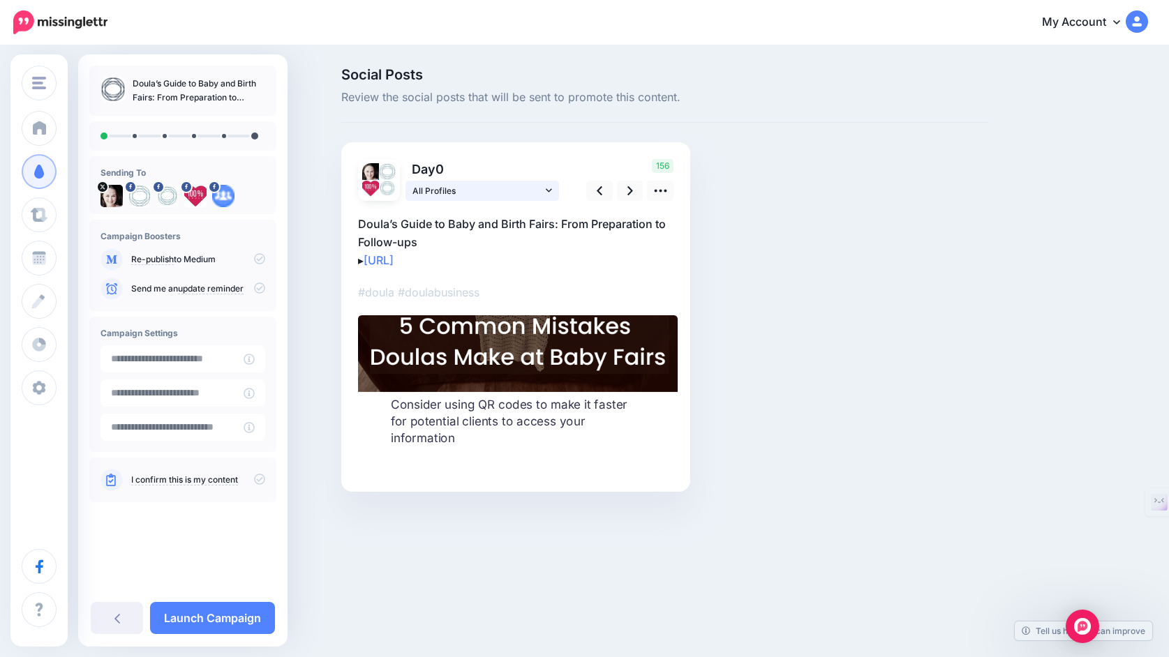
click at [547, 191] on icon at bounding box center [549, 189] width 6 height 3
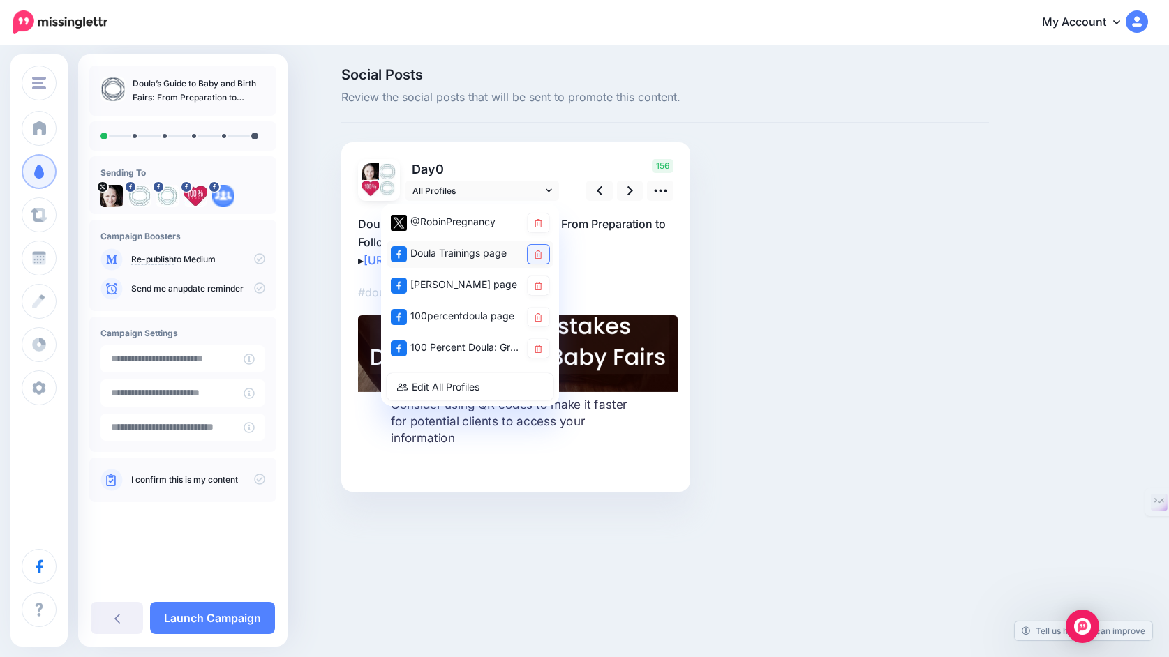
click at [537, 256] on icon at bounding box center [539, 255] width 8 height 8
click at [532, 319] on link at bounding box center [539, 317] width 22 height 19
click at [613, 259] on p "Doula’s Guide to Baby and Birth Fairs: From Preparation to Follow-ups ▸ https:/…" at bounding box center [515, 242] width 315 height 54
click at [580, 161] on div "156" at bounding box center [628, 180] width 112 height 42
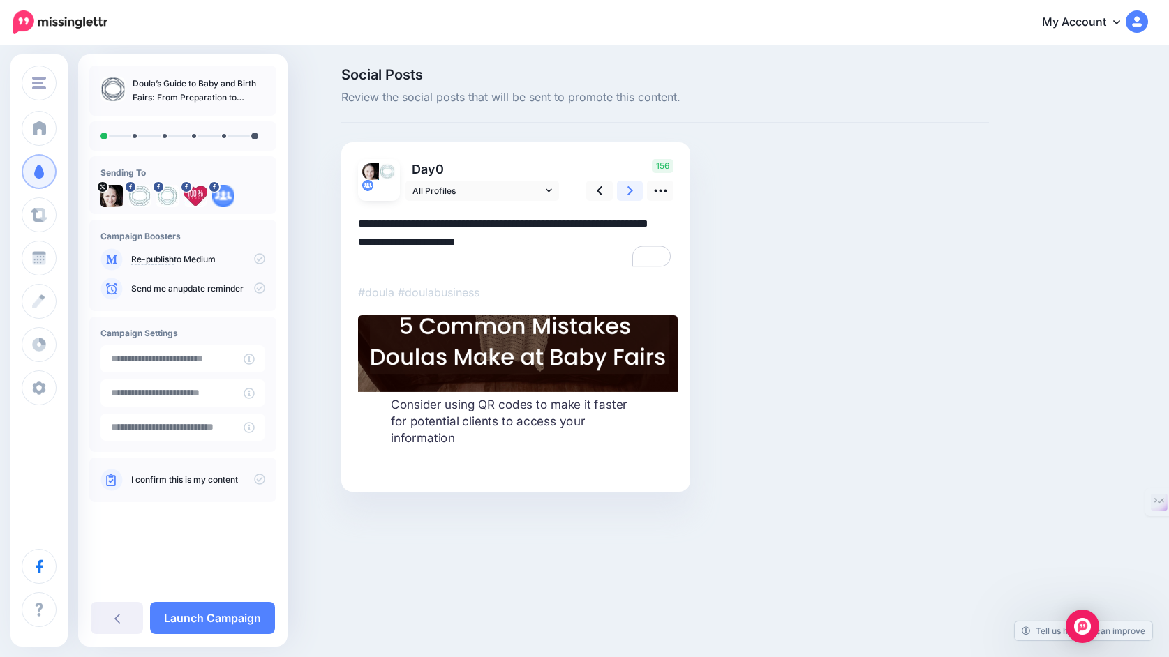
click at [630, 191] on icon at bounding box center [630, 190] width 6 height 9
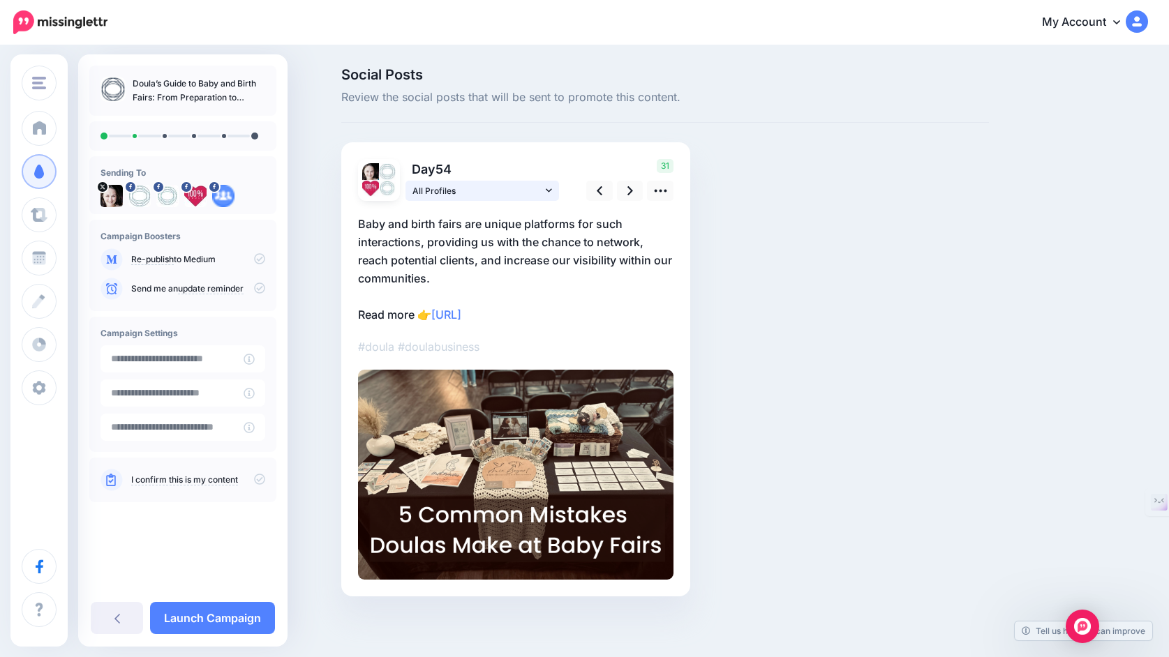
click at [545, 191] on link "All Profiles" at bounding box center [482, 191] width 154 height 20
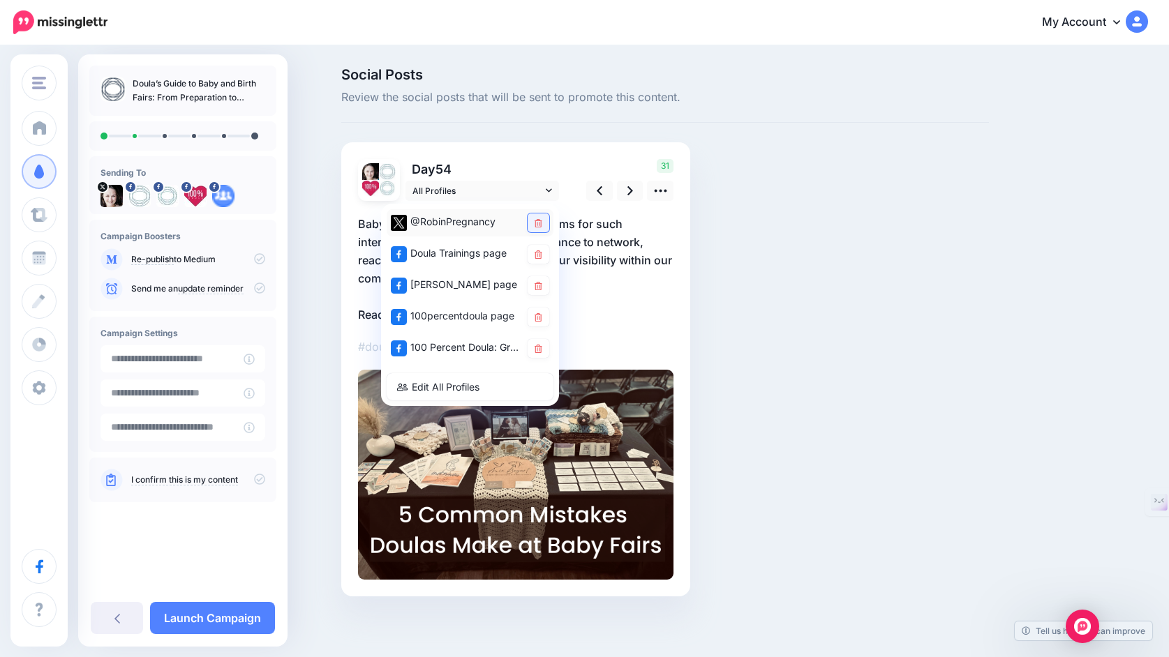
click at [538, 226] on icon at bounding box center [539, 223] width 8 height 8
click at [537, 285] on icon at bounding box center [539, 286] width 8 height 8
click at [536, 350] on icon at bounding box center [539, 349] width 8 height 8
click at [631, 191] on icon at bounding box center [630, 190] width 6 height 9
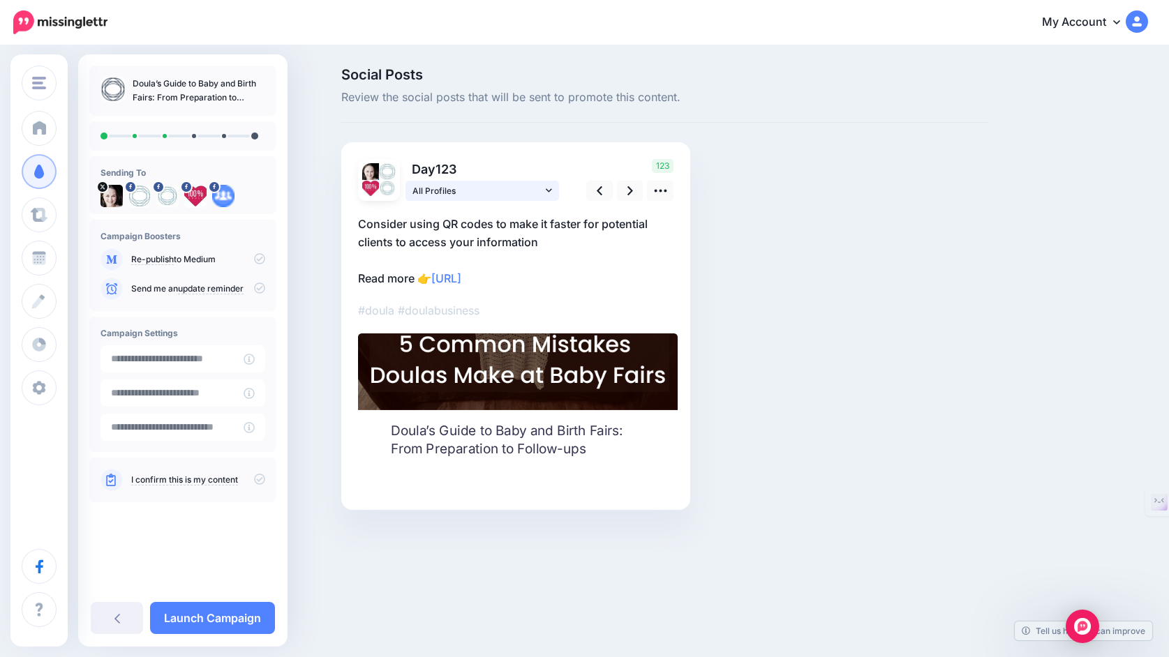
click at [549, 193] on icon at bounding box center [549, 191] width 6 height 10
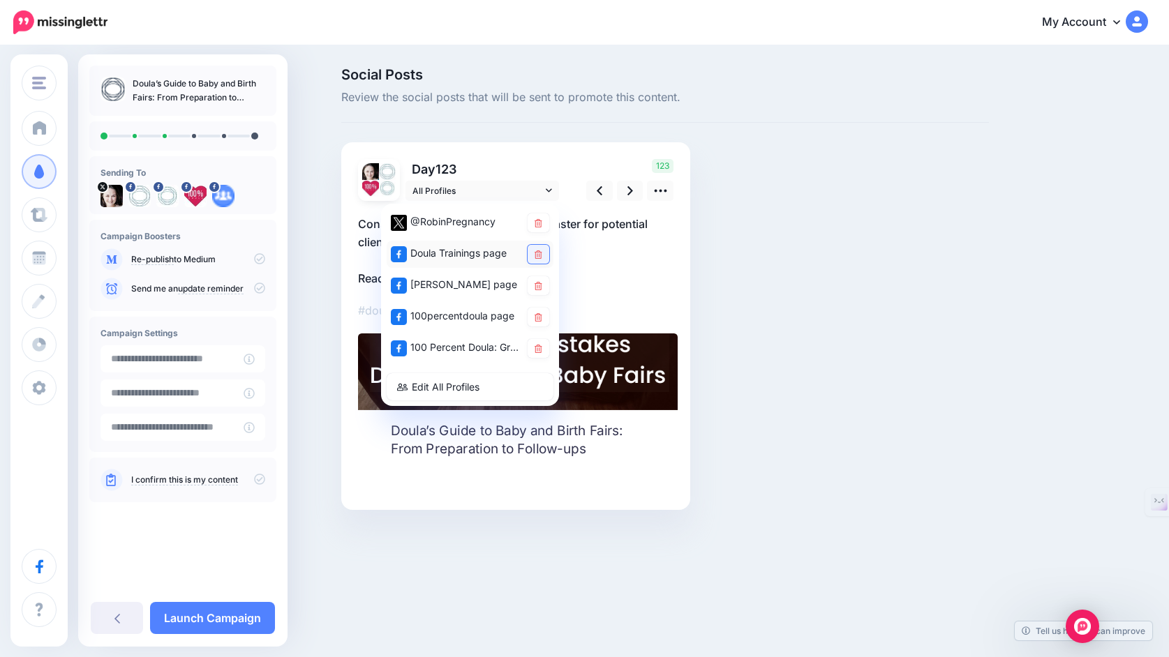
click at [536, 251] on icon at bounding box center [539, 255] width 8 height 8
click at [536, 316] on icon at bounding box center [539, 317] width 8 height 8
click at [625, 193] on link at bounding box center [630, 191] width 27 height 20
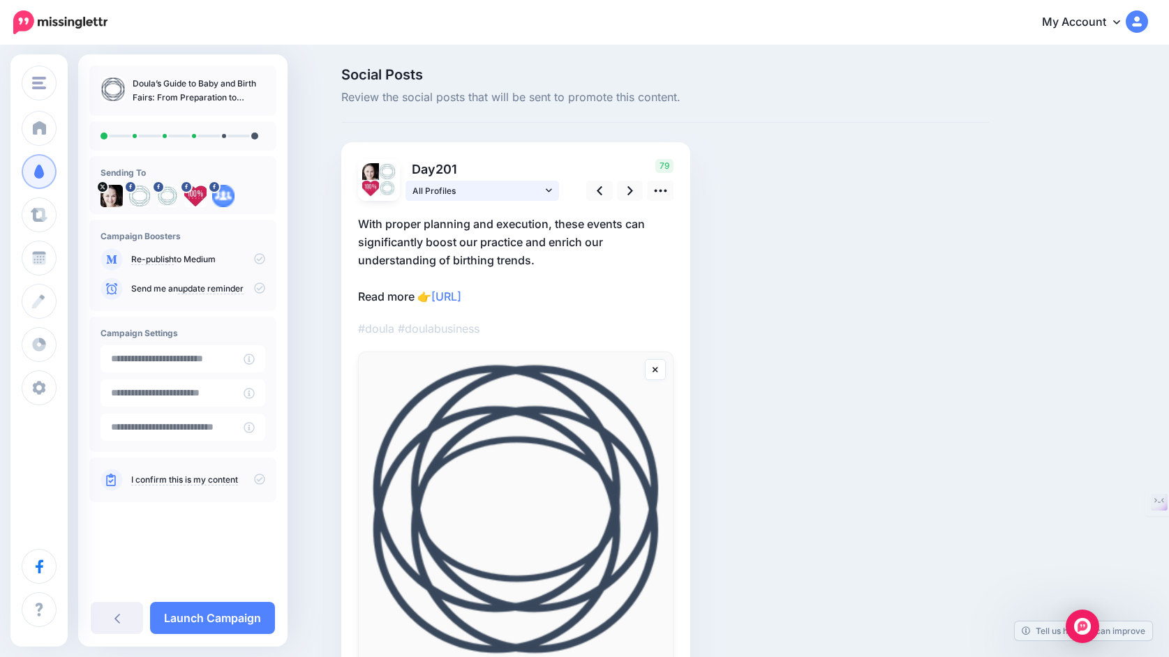
click at [549, 188] on icon at bounding box center [549, 191] width 6 height 10
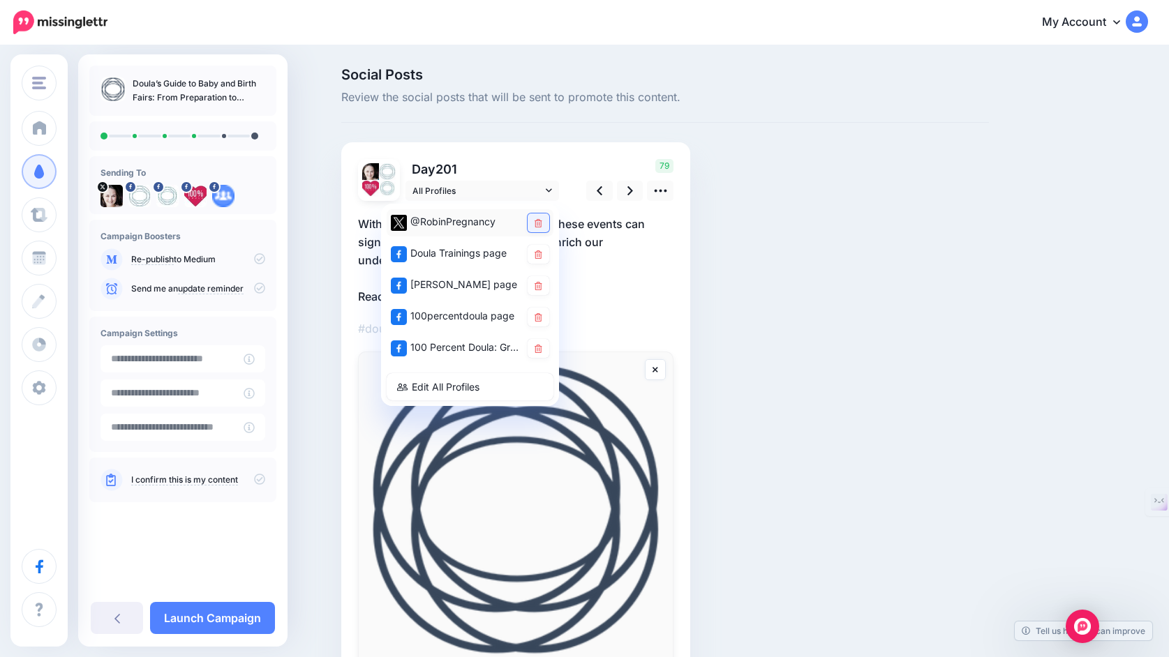
click at [539, 216] on link at bounding box center [539, 223] width 22 height 19
click at [538, 284] on icon at bounding box center [539, 286] width 8 height 8
click at [535, 349] on icon at bounding box center [539, 349] width 8 height 8
click at [631, 191] on icon at bounding box center [630, 190] width 6 height 9
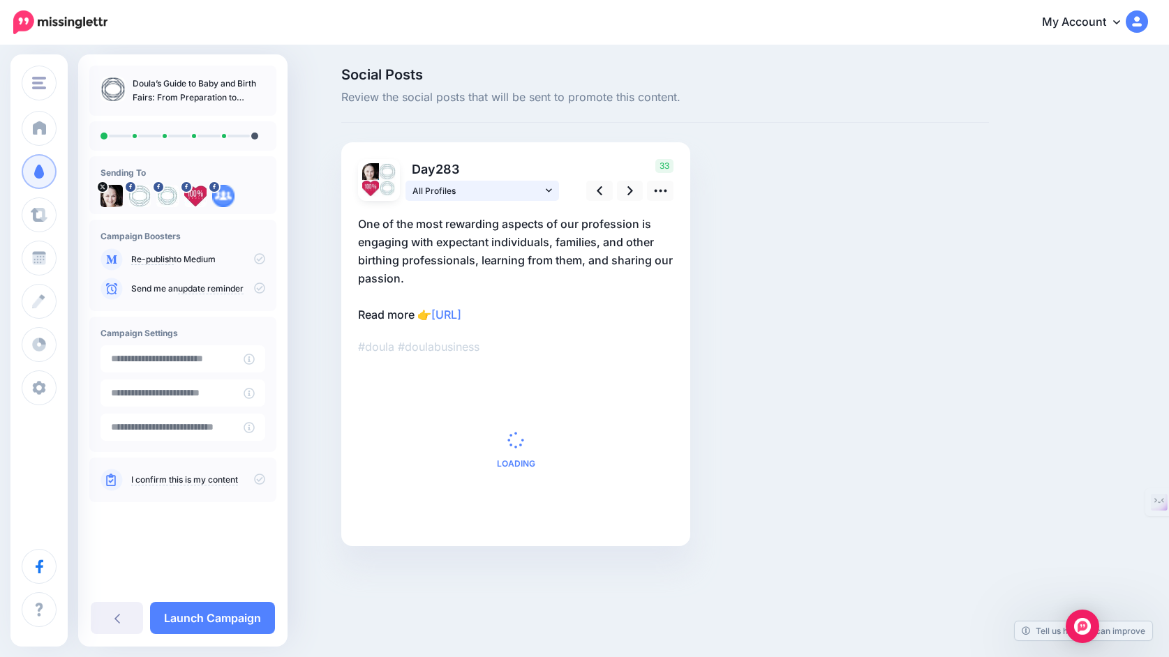
click at [551, 191] on link "All Profiles" at bounding box center [482, 191] width 154 height 20
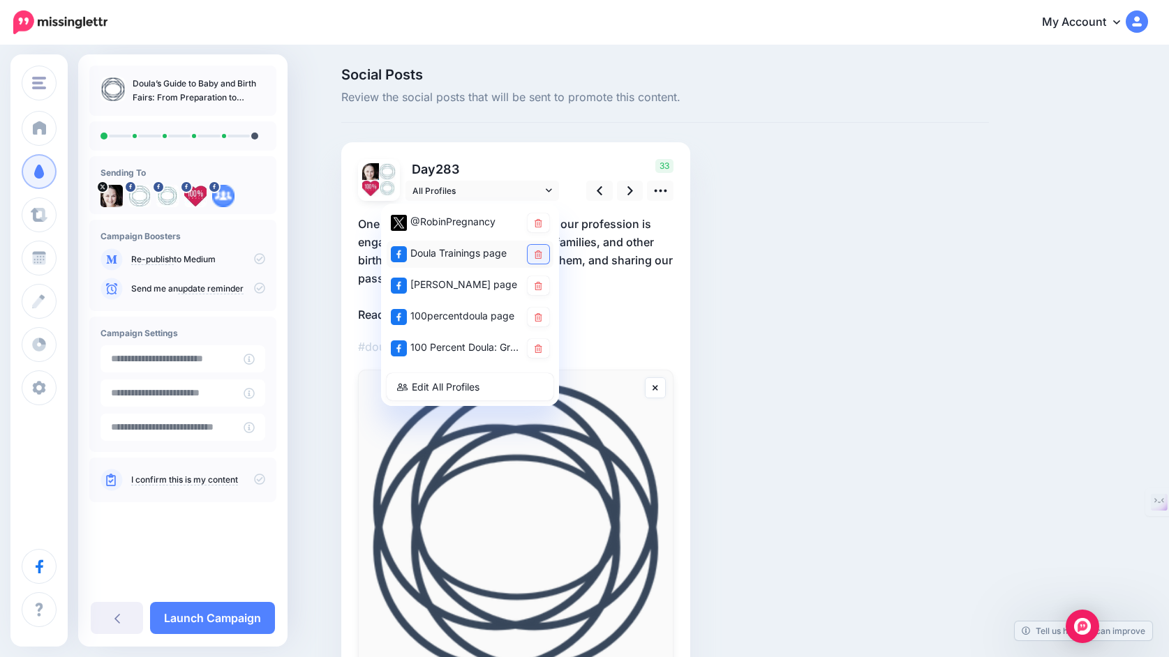
click at [535, 254] on icon at bounding box center [539, 255] width 8 height 8
click at [536, 318] on icon at bounding box center [539, 317] width 8 height 8
click at [628, 191] on icon at bounding box center [630, 191] width 6 height 15
type textarea "**********"
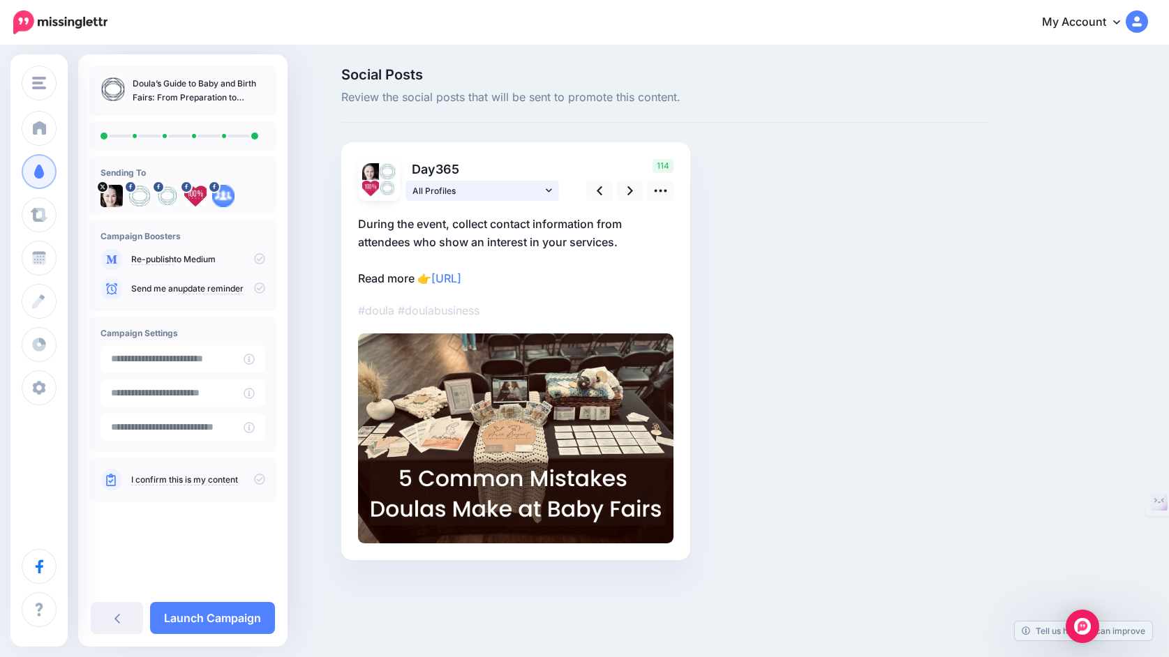
click at [556, 191] on link "All Profiles" at bounding box center [482, 191] width 154 height 20
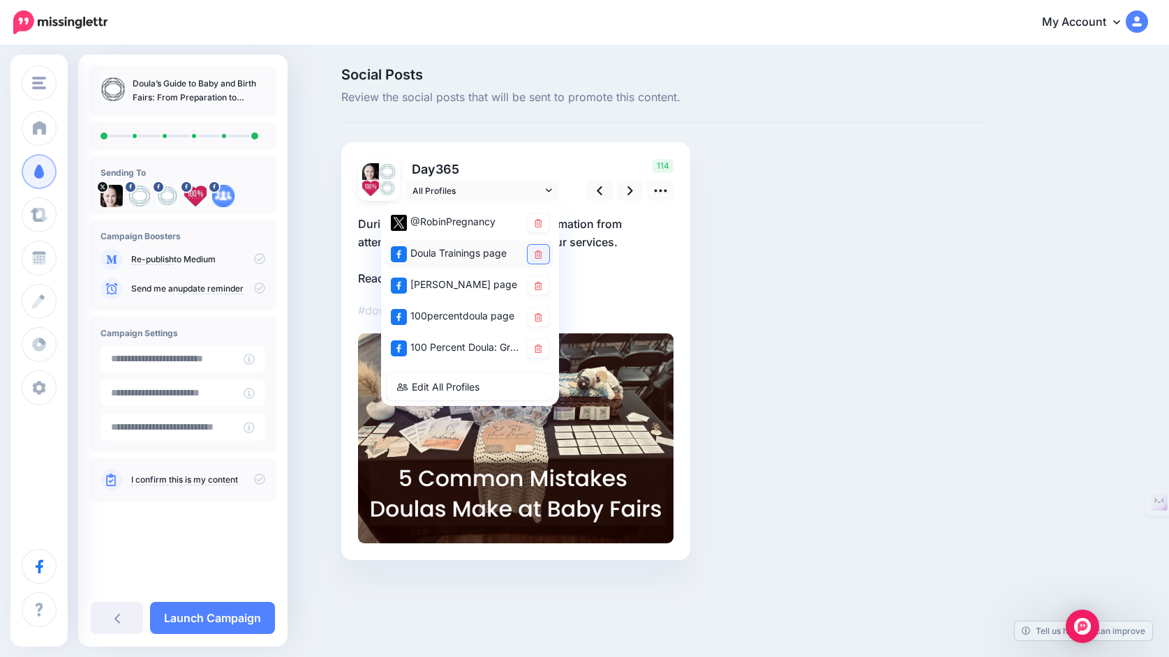
click at [541, 246] on link at bounding box center [539, 254] width 22 height 19
click at [539, 316] on icon at bounding box center [539, 317] width 8 height 8
click at [622, 265] on p "During the event, collect contact information from attendees who show an intere…" at bounding box center [515, 251] width 315 height 73
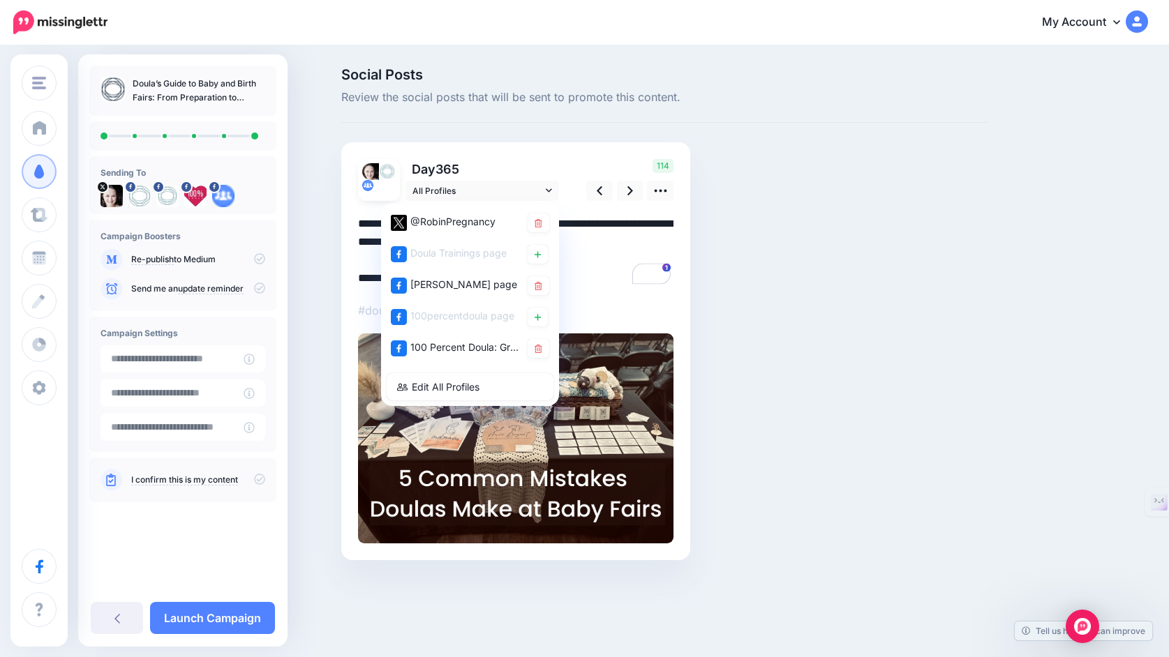
click at [727, 234] on div "Social Posts Review the social posts that will be sent to promote this content.…" at bounding box center [665, 335] width 669 height 535
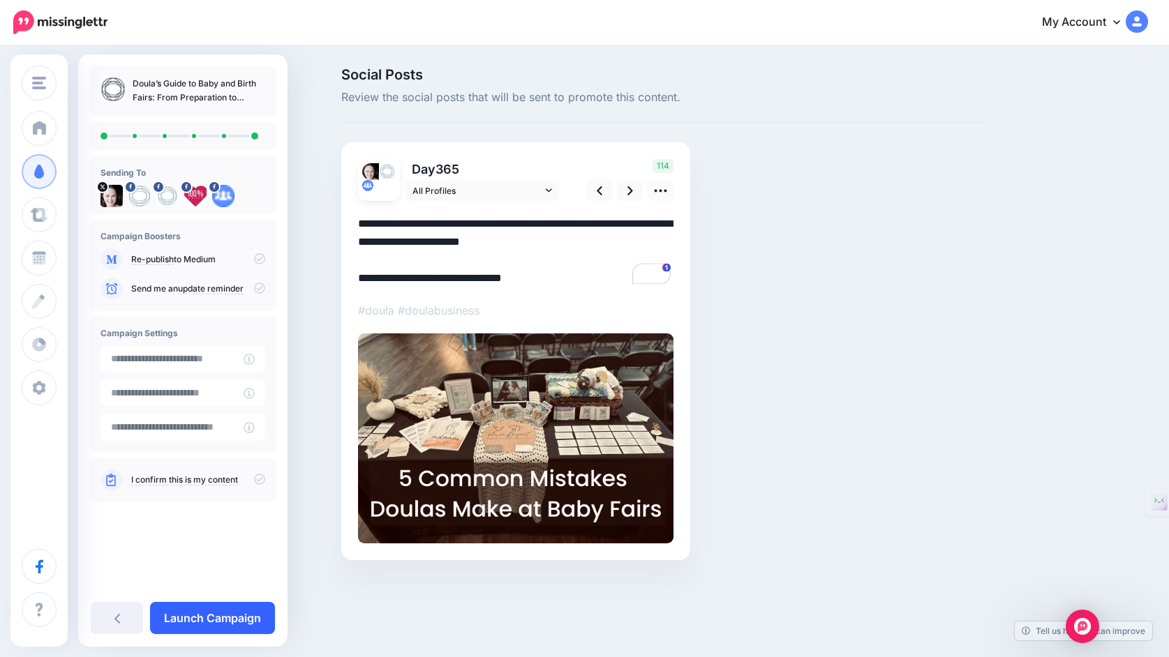
click at [220, 614] on link "Launch Campaign" at bounding box center [212, 618] width 125 height 32
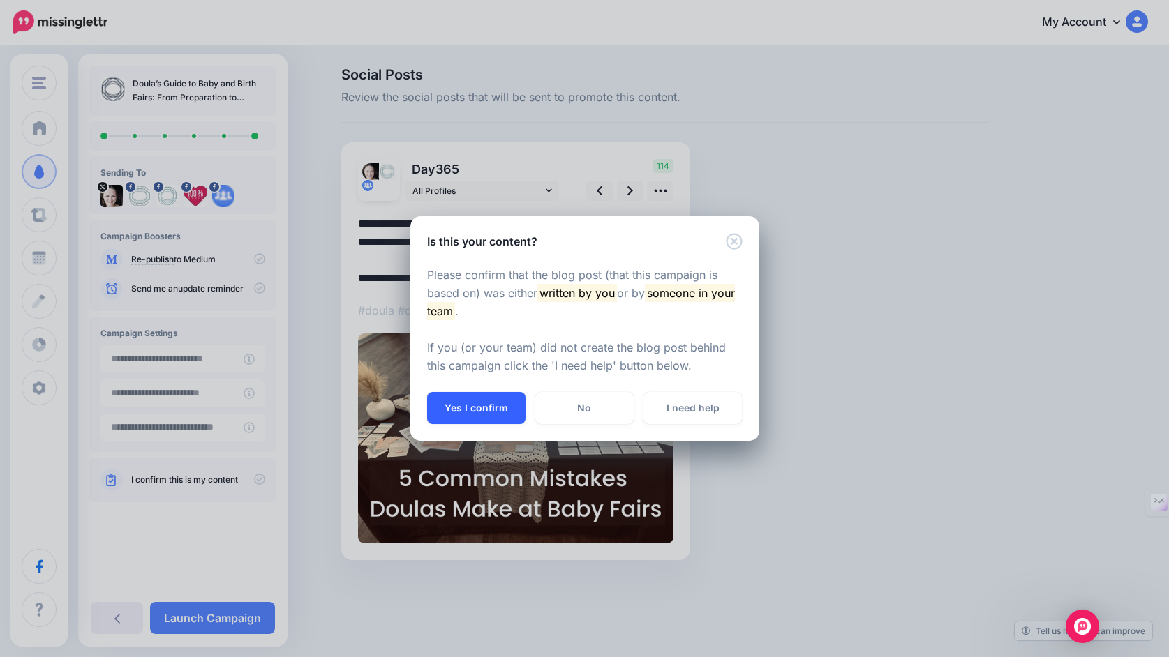
click at [505, 408] on button "Yes I confirm" at bounding box center [476, 408] width 98 height 32
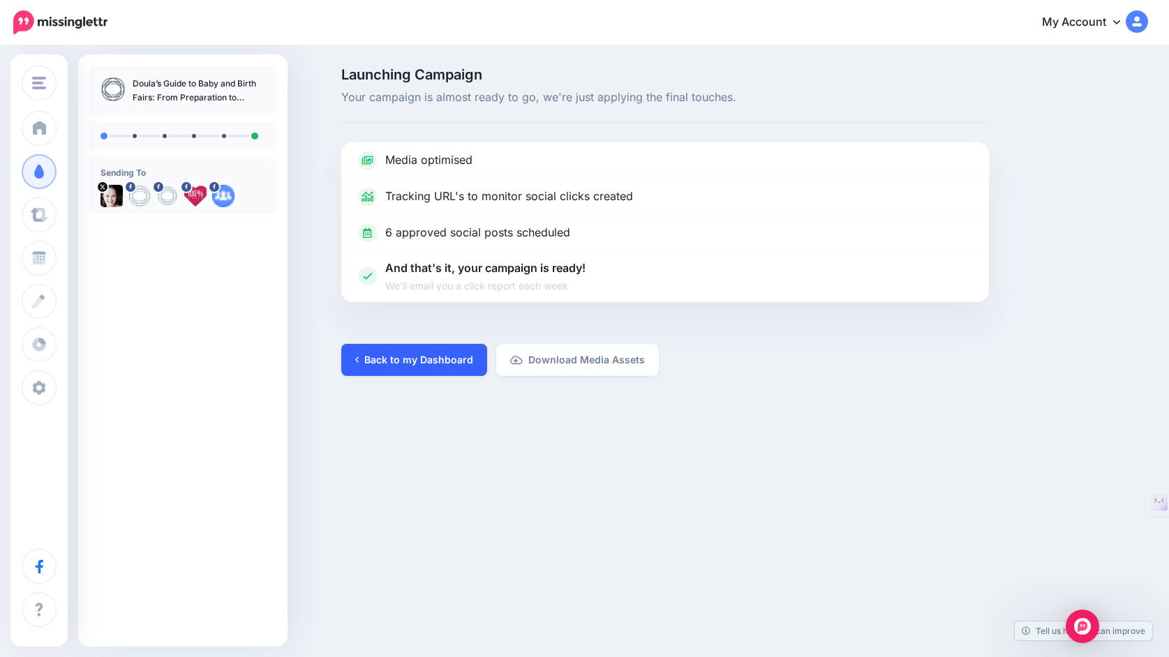
click at [422, 364] on link "Back to my Dashboard" at bounding box center [414, 360] width 146 height 32
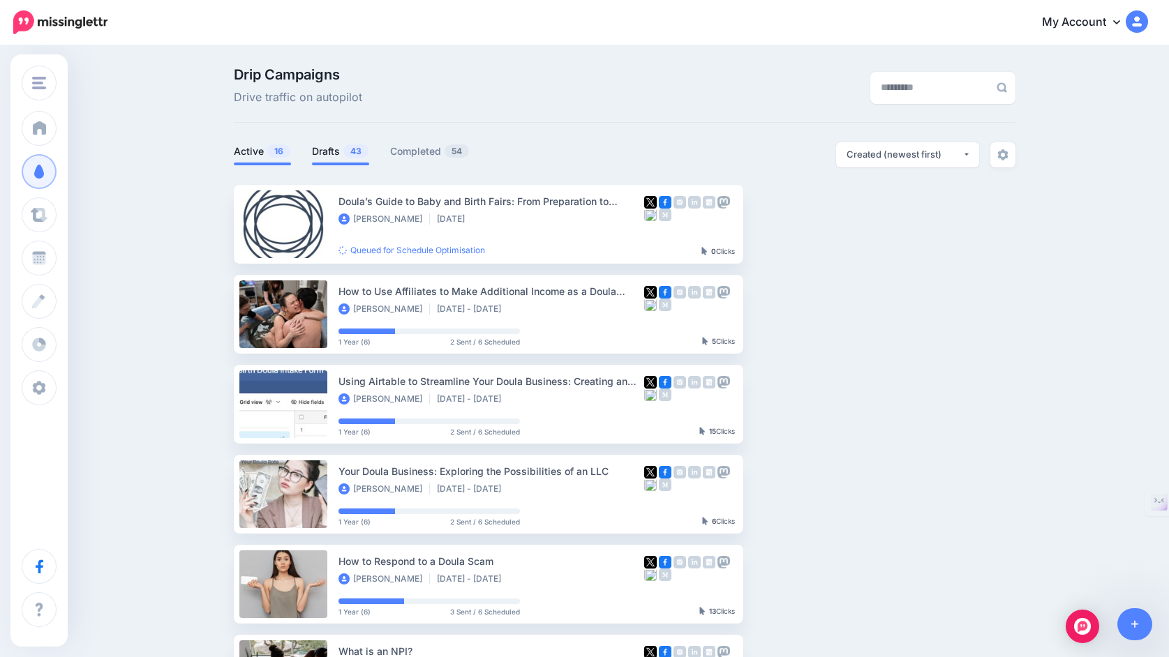
click at [328, 153] on link "Drafts 43" at bounding box center [340, 151] width 57 height 17
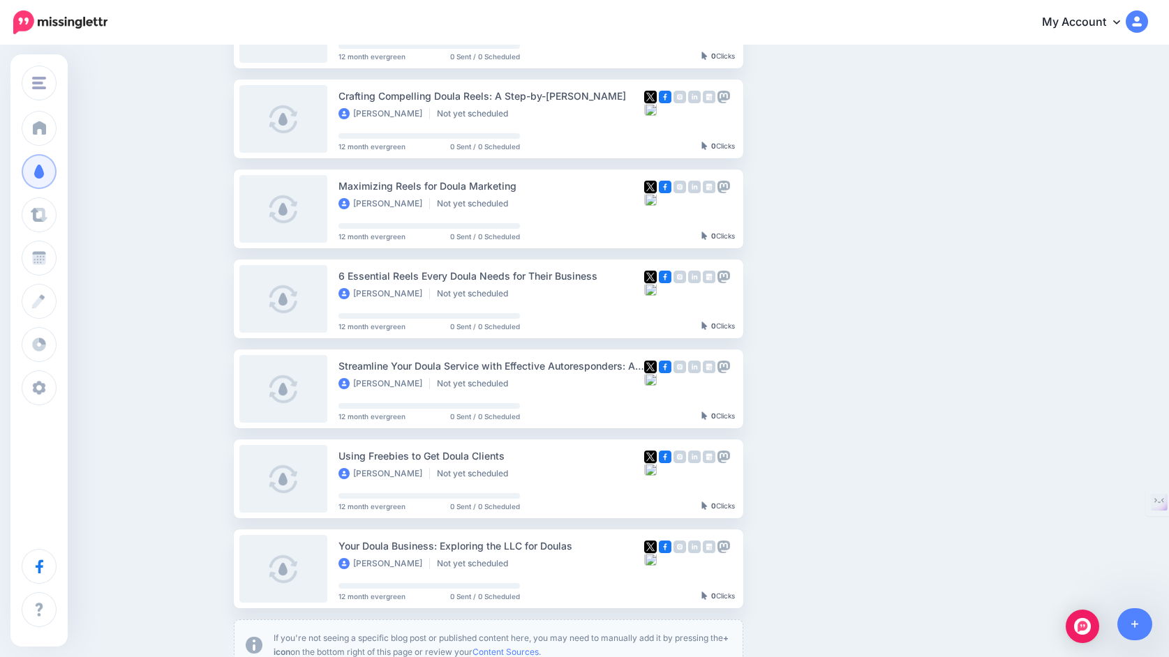
scroll to position [687, 0]
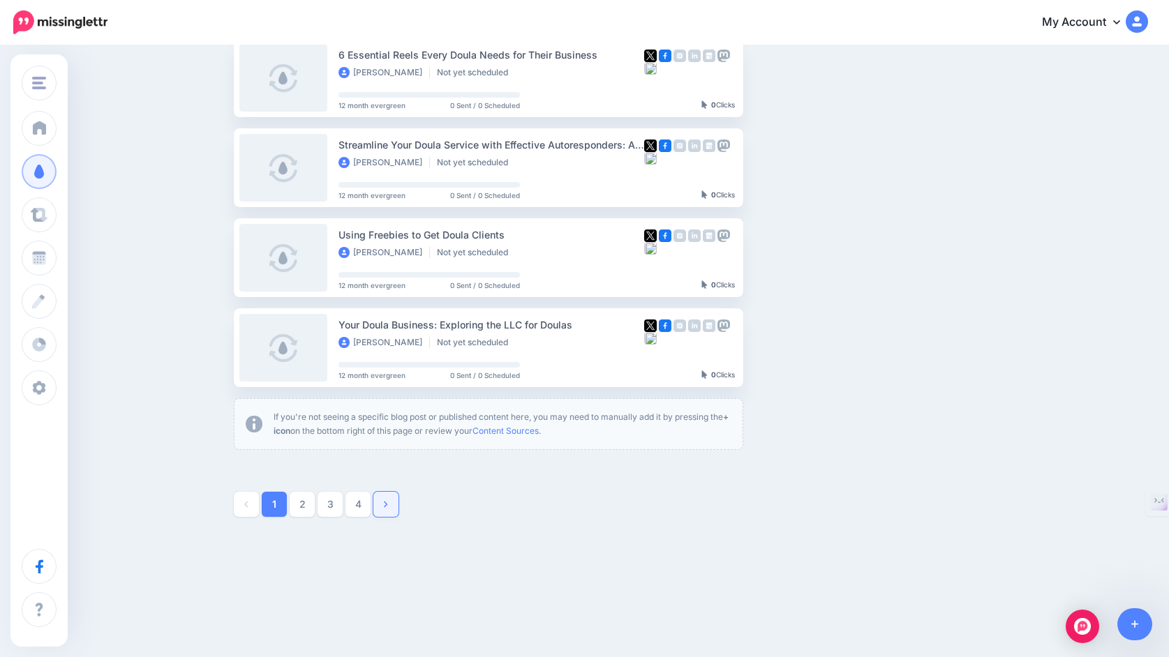
click at [391, 505] on link at bounding box center [385, 504] width 25 height 25
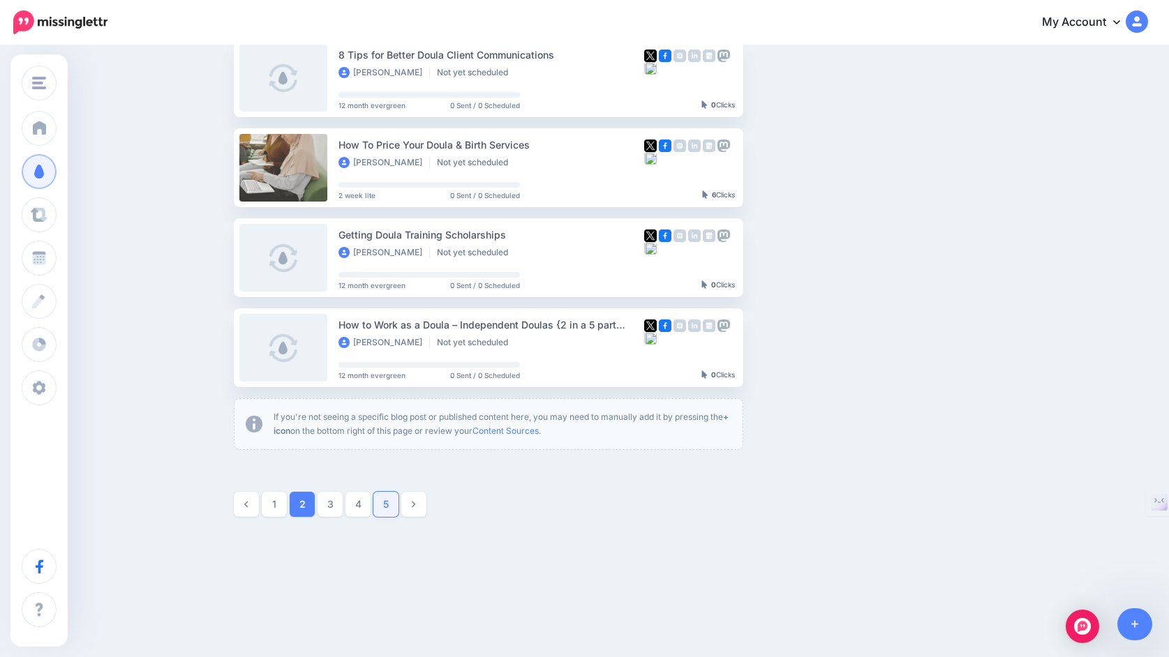
click at [387, 511] on link "5" at bounding box center [385, 504] width 25 height 25
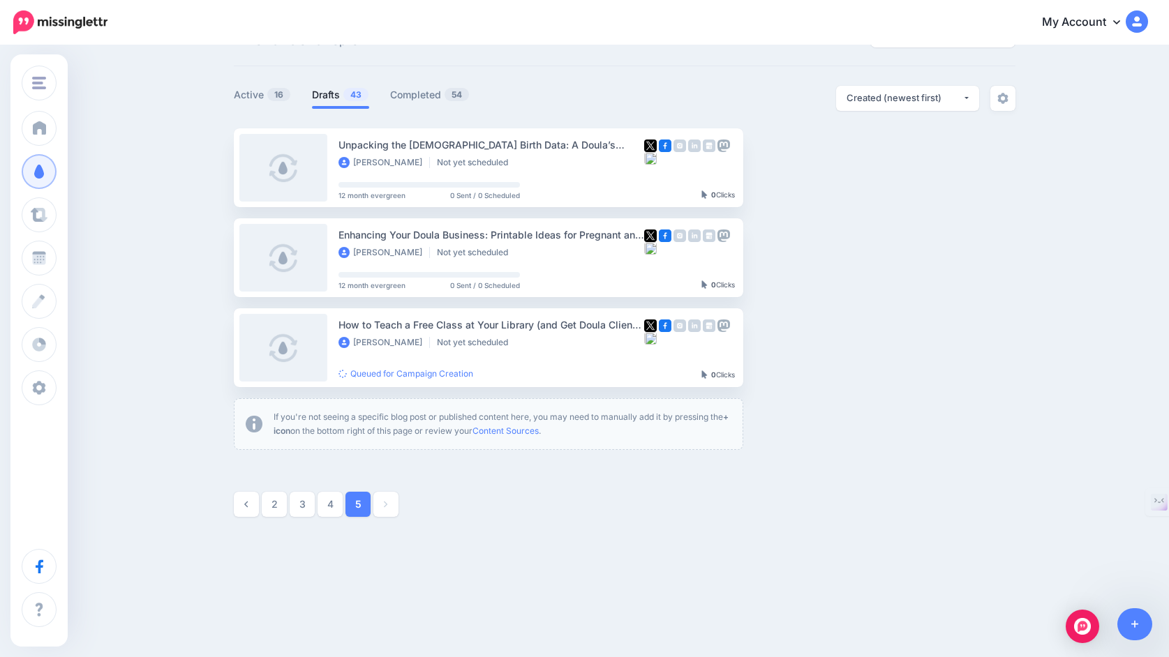
scroll to position [57, 0]
click at [415, 94] on link "Completed 54" at bounding box center [430, 95] width 80 height 17
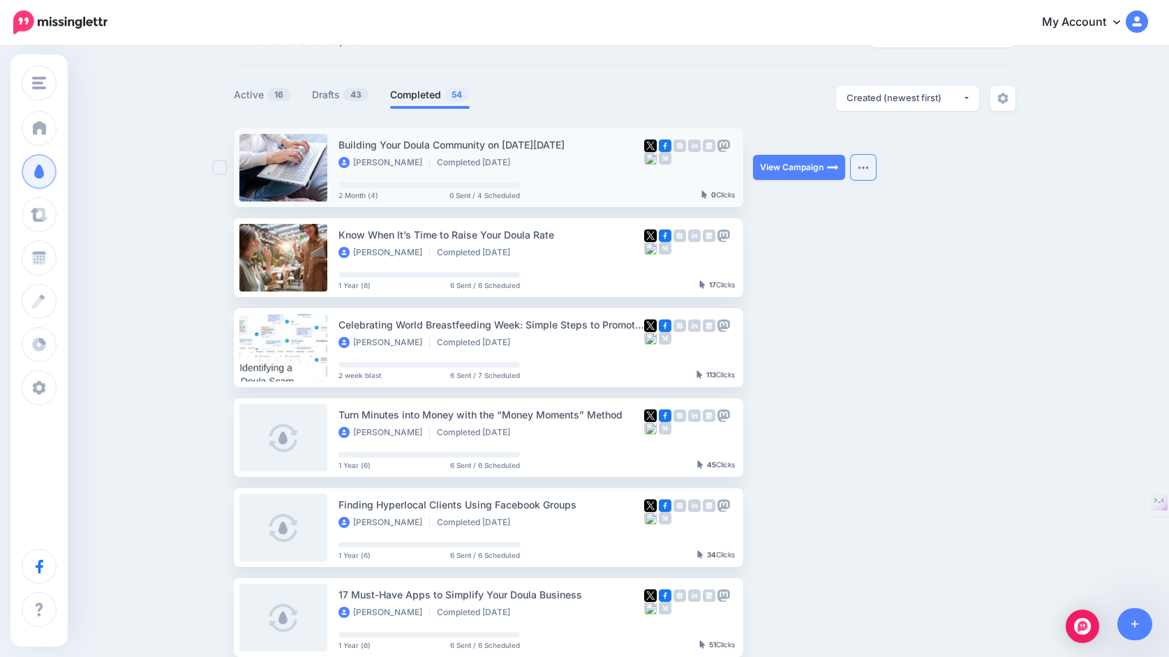
click at [865, 169] on img "button" at bounding box center [863, 167] width 11 height 4
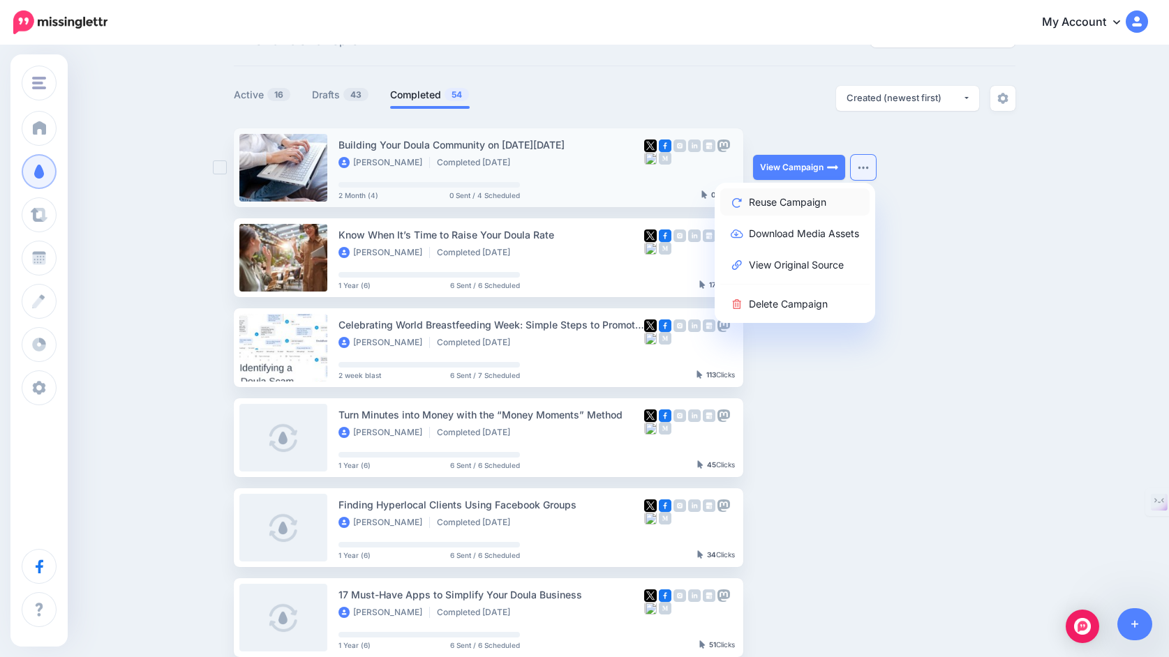
click at [812, 211] on link "Reuse Campaign" at bounding box center [794, 201] width 149 height 27
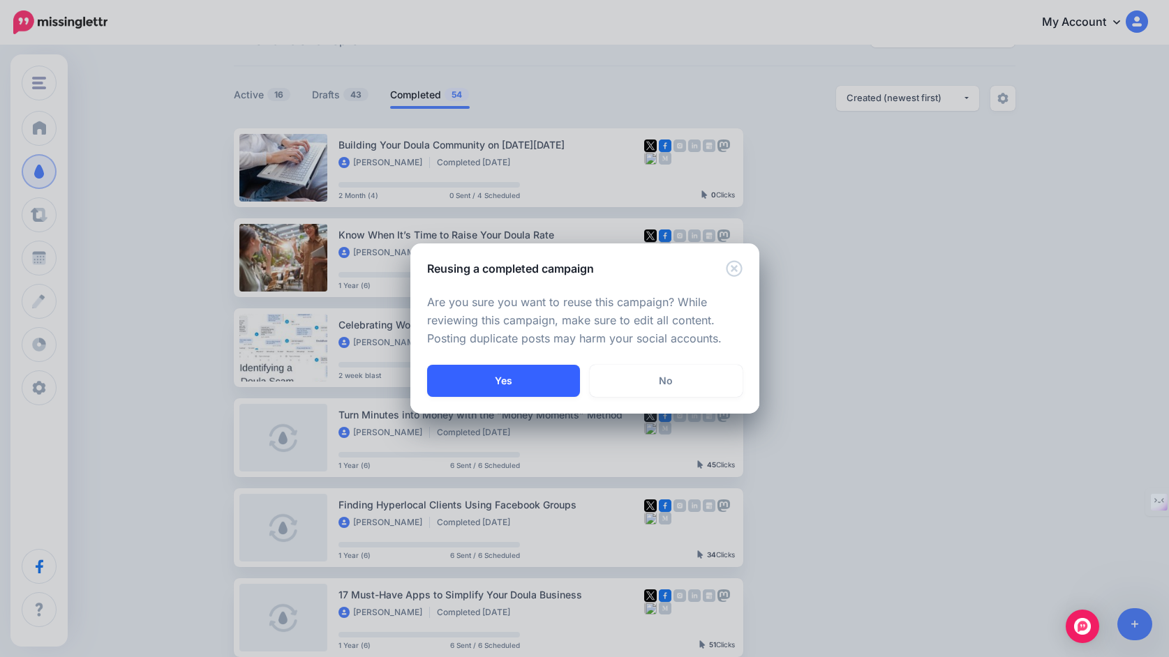
click at [546, 384] on button "Yes" at bounding box center [503, 381] width 153 height 32
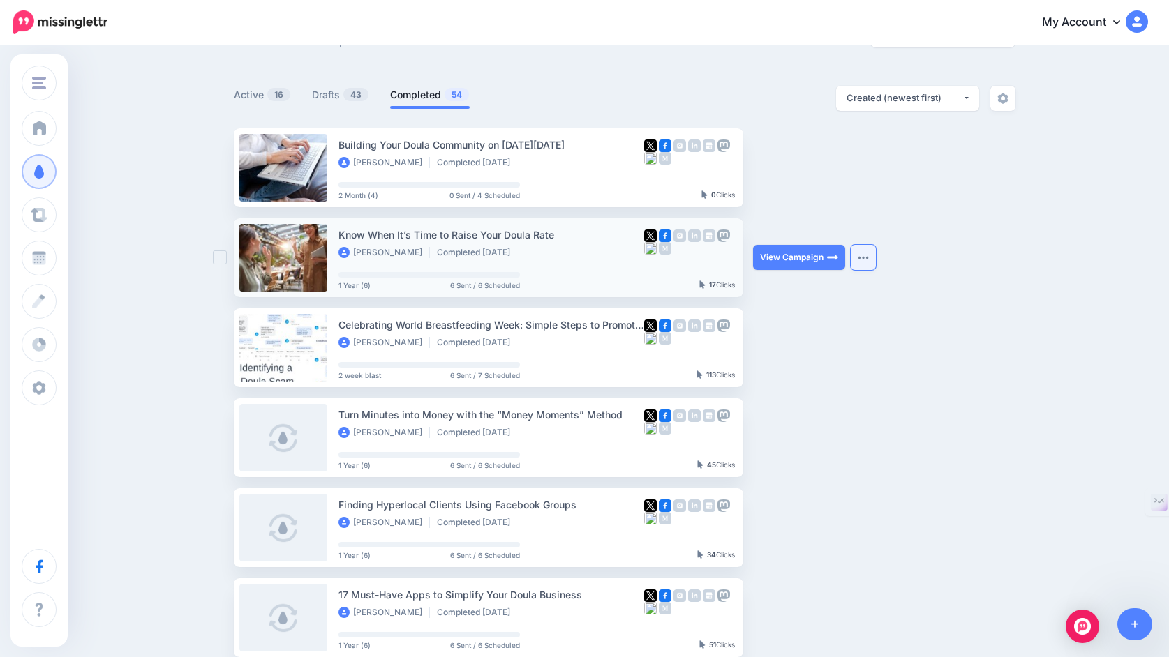
click at [863, 259] on img "button" at bounding box center [863, 257] width 11 height 4
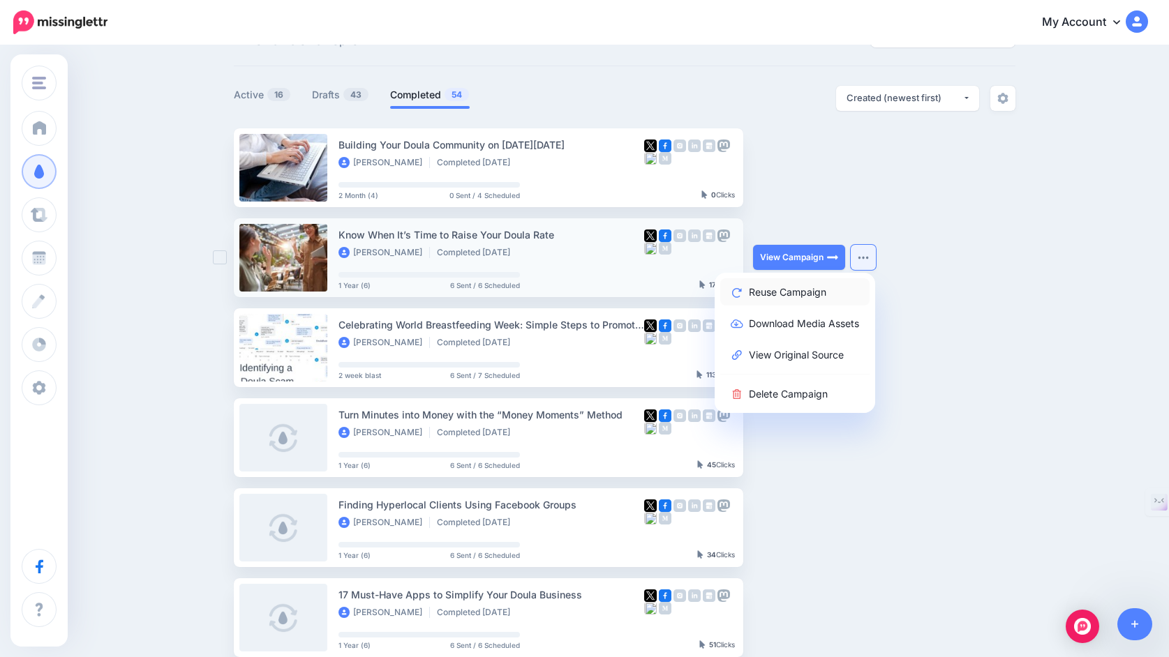
click at [819, 292] on link "Reuse Campaign" at bounding box center [794, 291] width 149 height 27
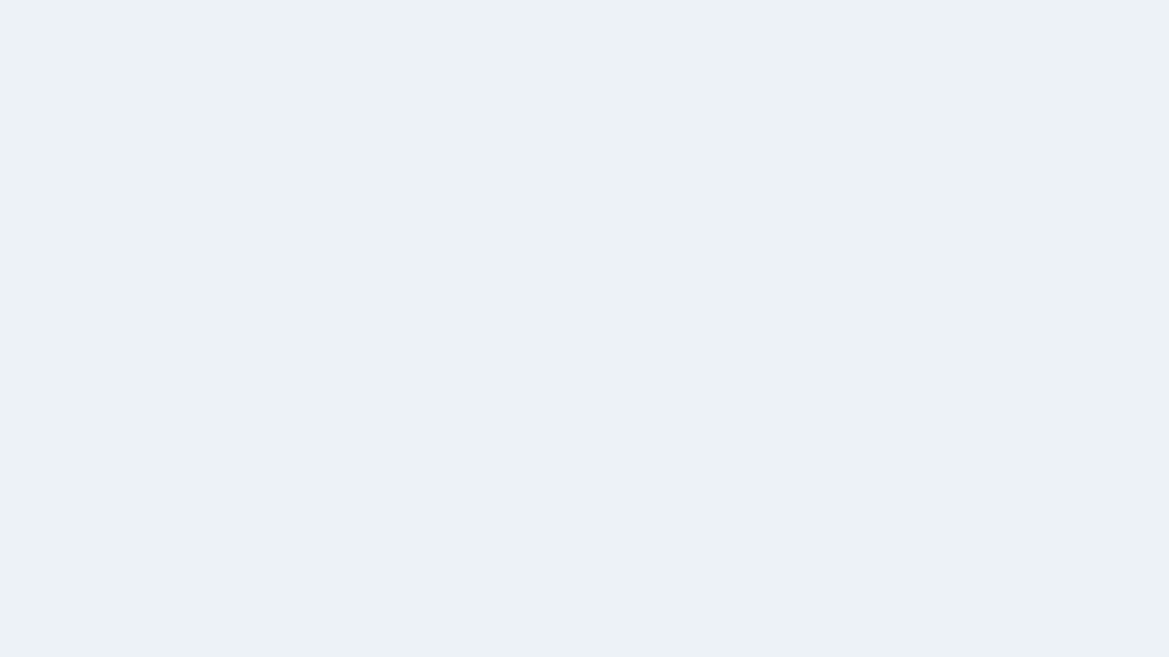
scroll to position [57, 0]
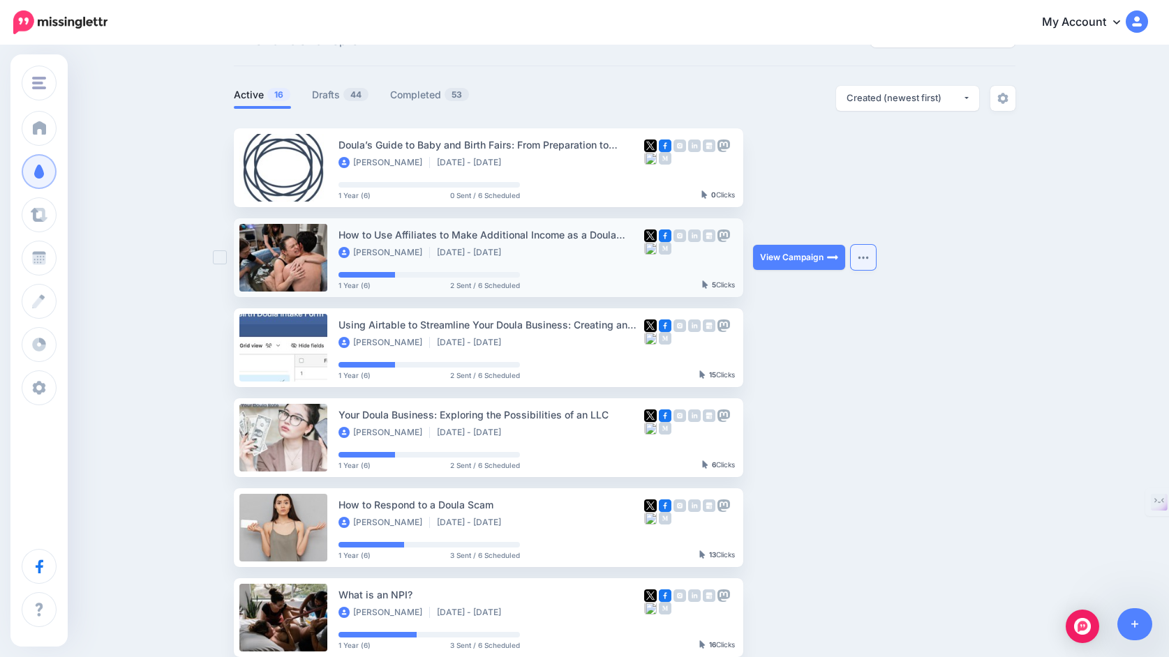
click at [865, 257] on img "button" at bounding box center [863, 257] width 11 height 4
click at [417, 97] on link "Completed 53" at bounding box center [430, 95] width 80 height 17
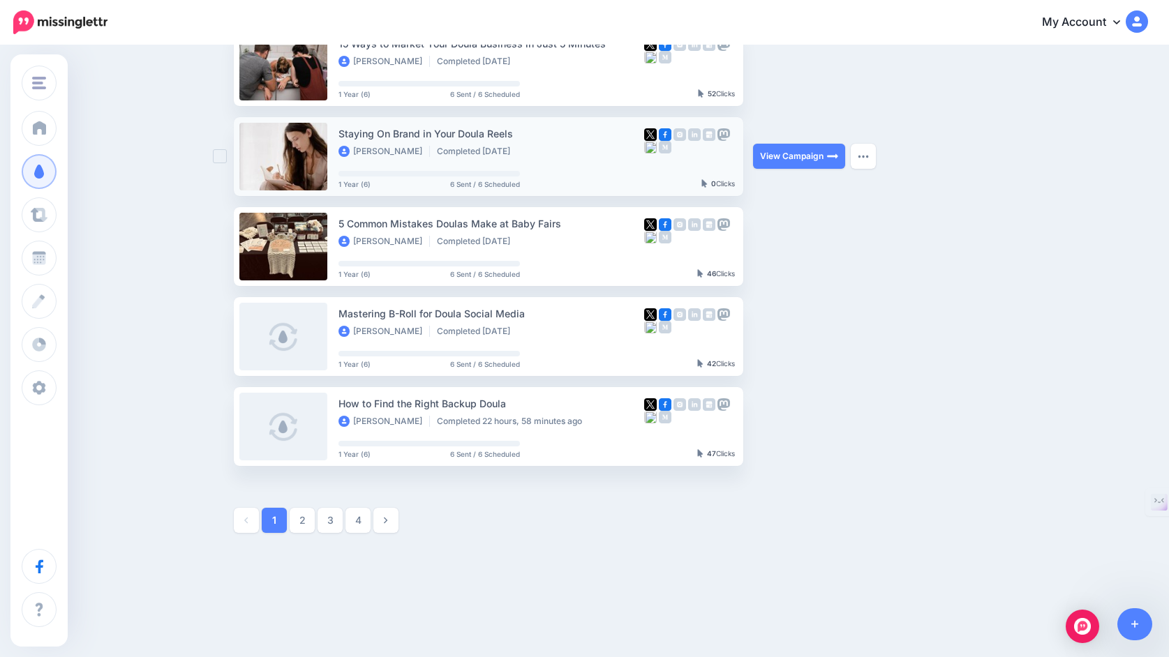
scroll to position [624, 0]
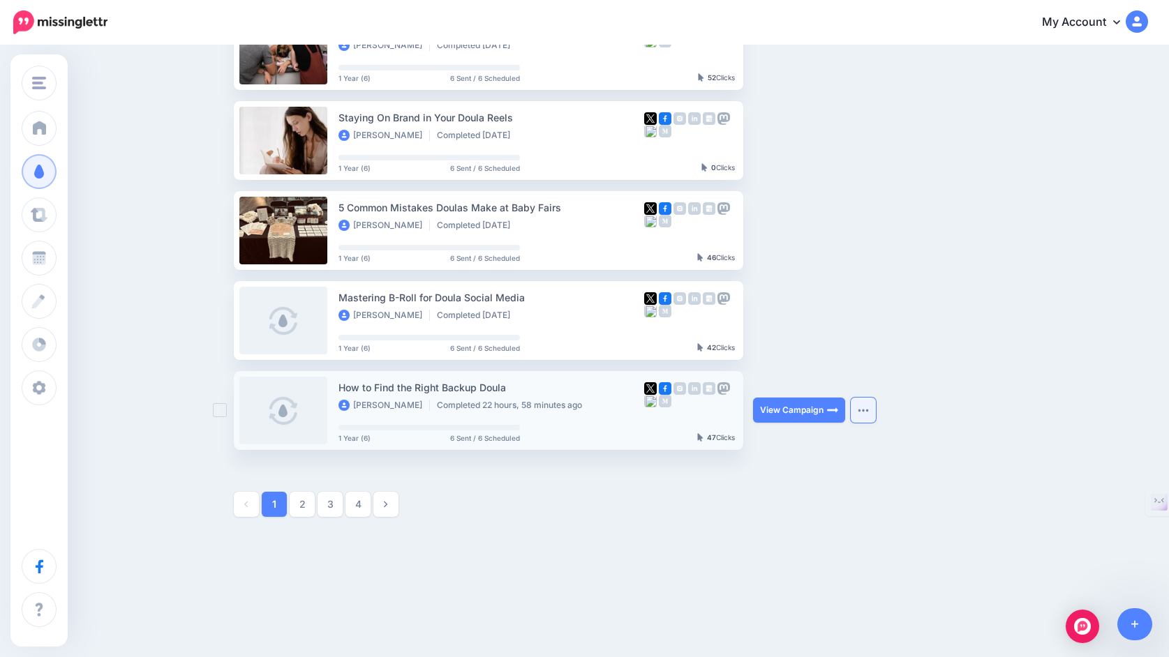
click at [865, 411] on img "button" at bounding box center [863, 410] width 11 height 4
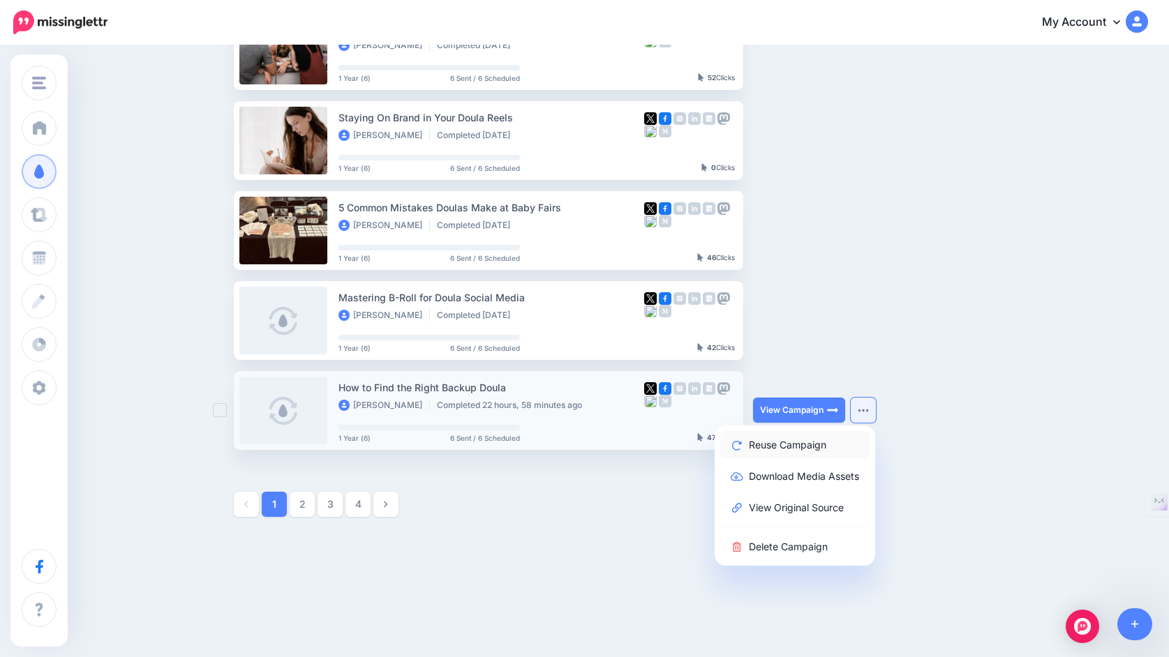
click at [814, 444] on link "Reuse Campaign" at bounding box center [794, 444] width 149 height 27
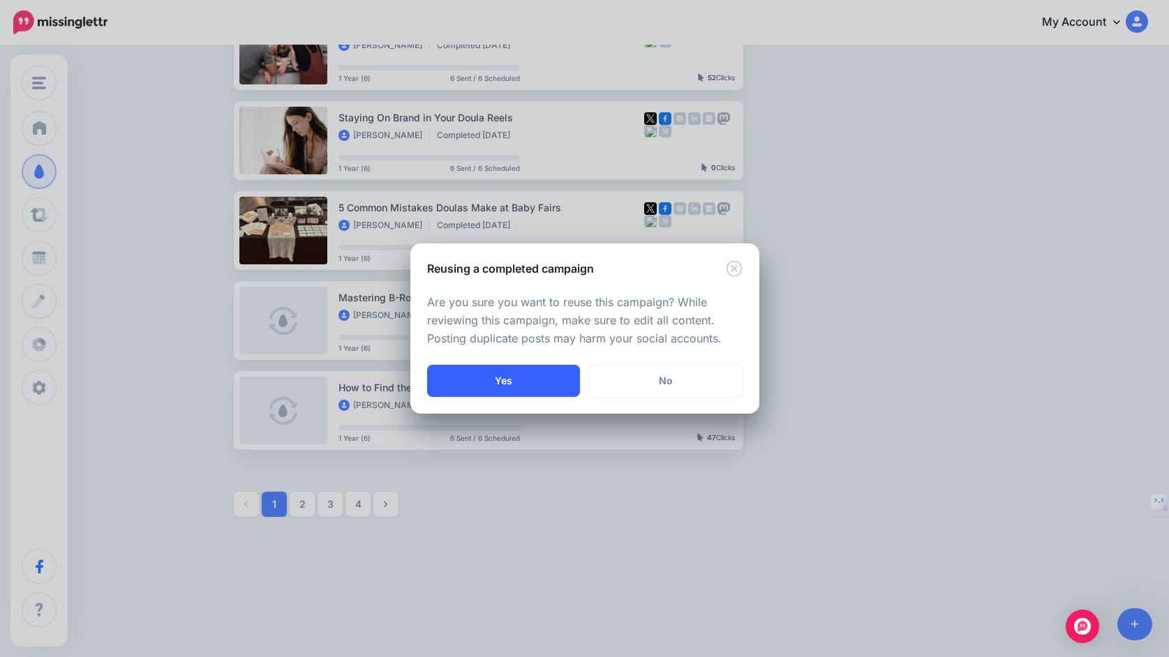
click at [521, 387] on button "Yes" at bounding box center [503, 381] width 153 height 32
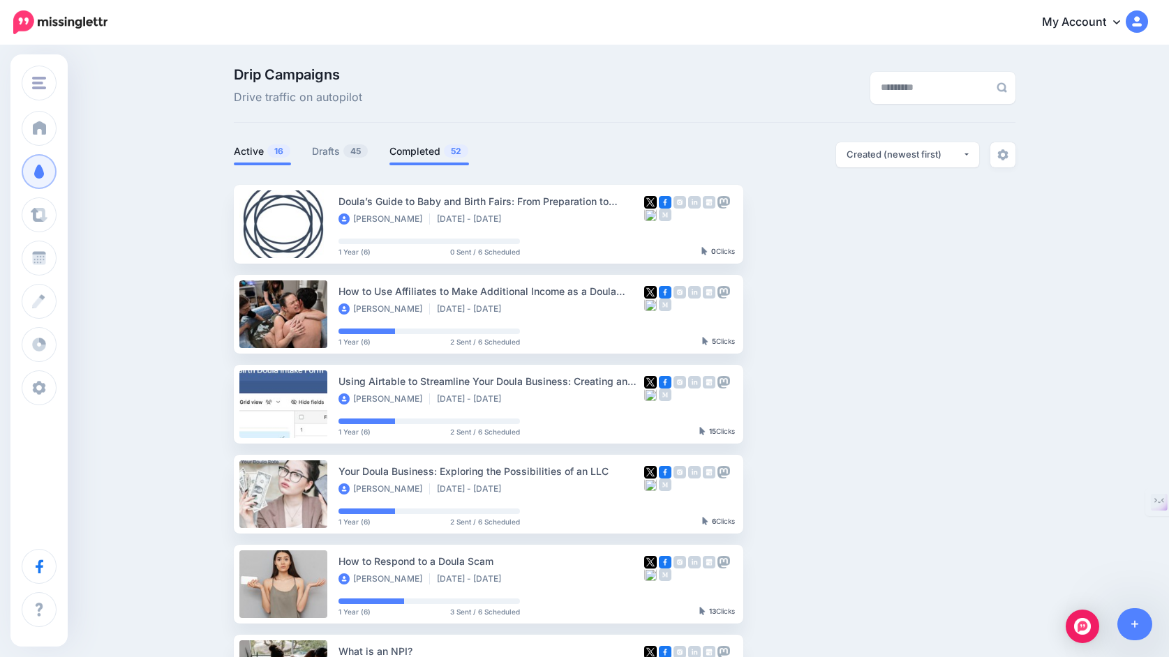
click at [419, 149] on link "Completed 52" at bounding box center [429, 151] width 80 height 17
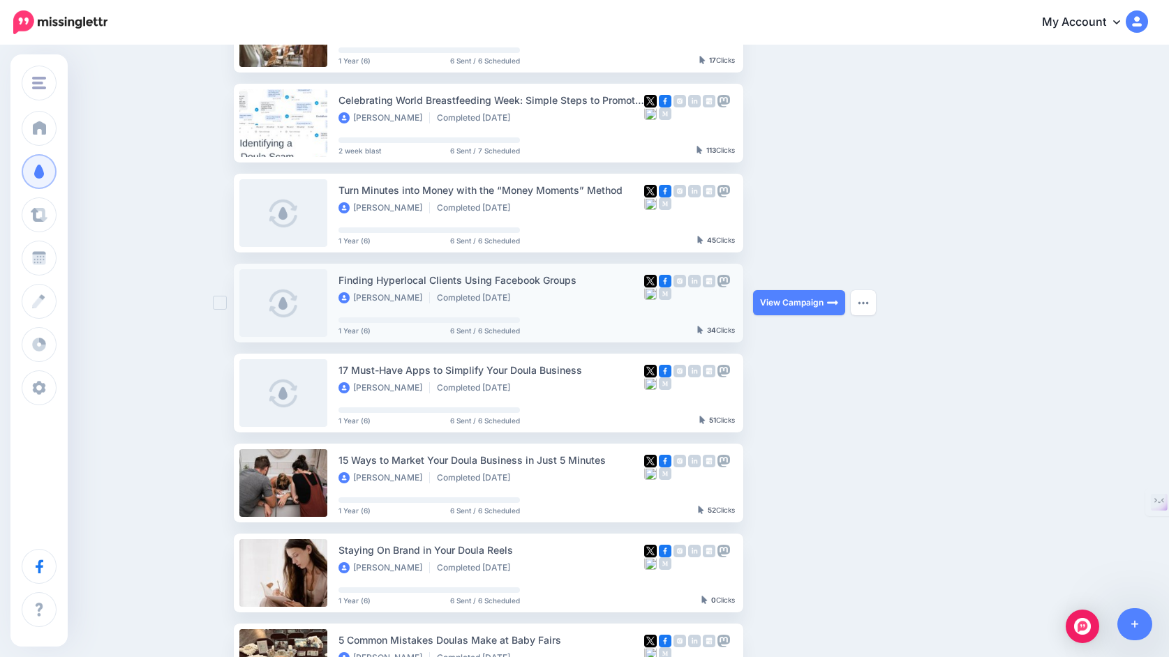
scroll to position [624, 0]
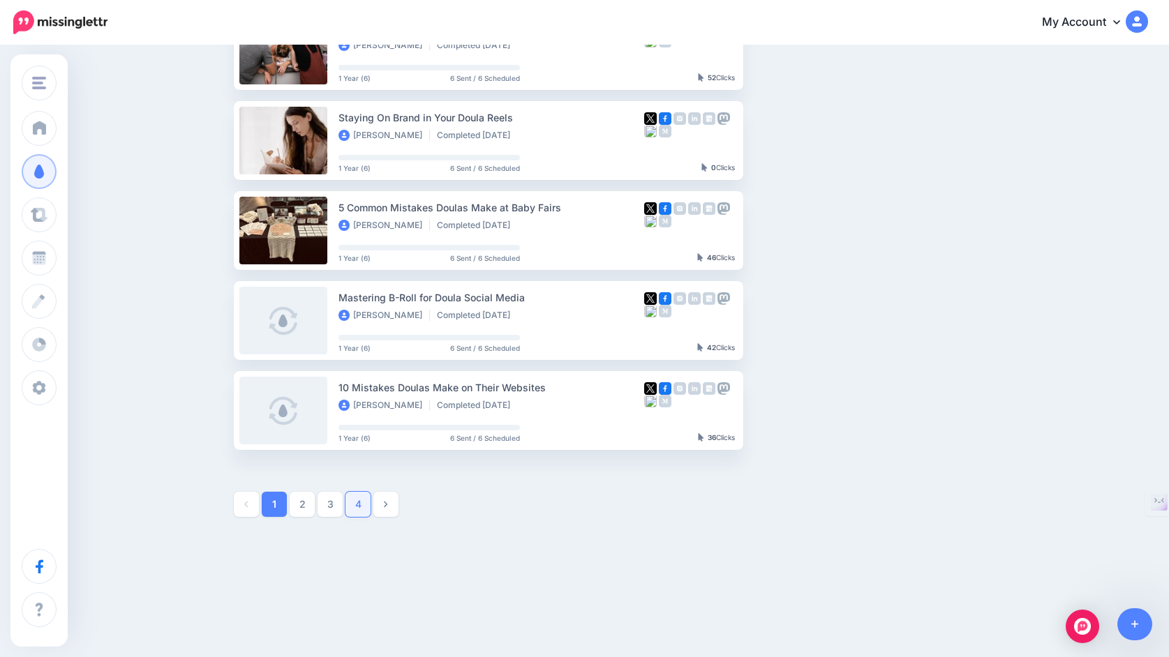
click at [361, 509] on link "4" at bounding box center [357, 504] width 25 height 25
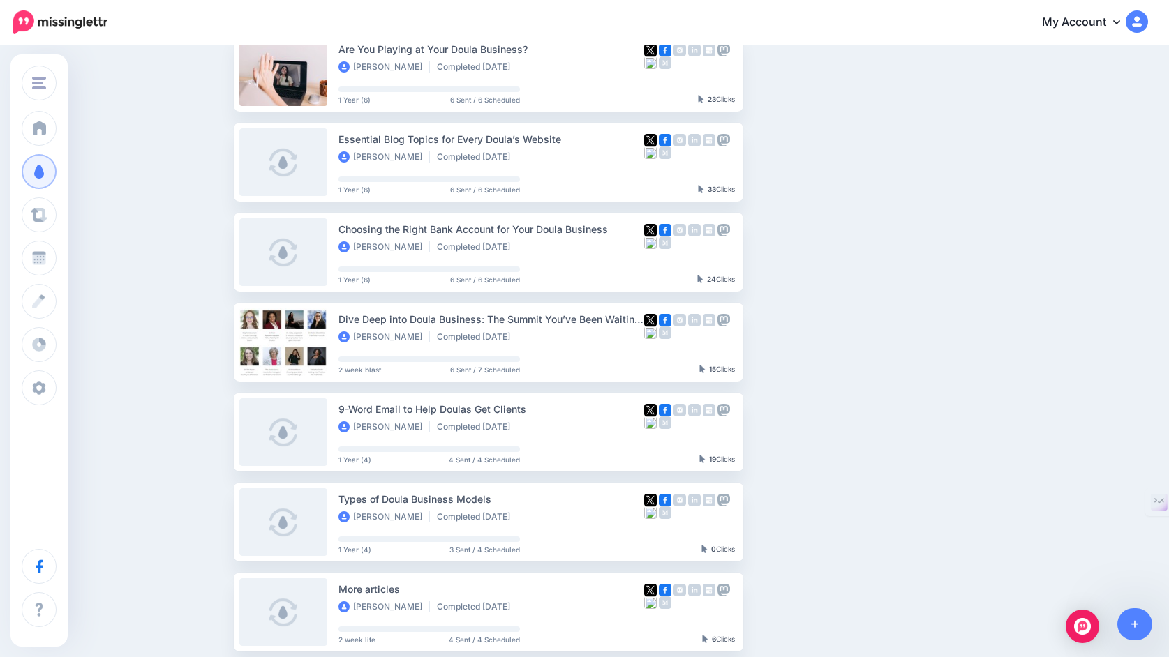
scroll to position [244, 0]
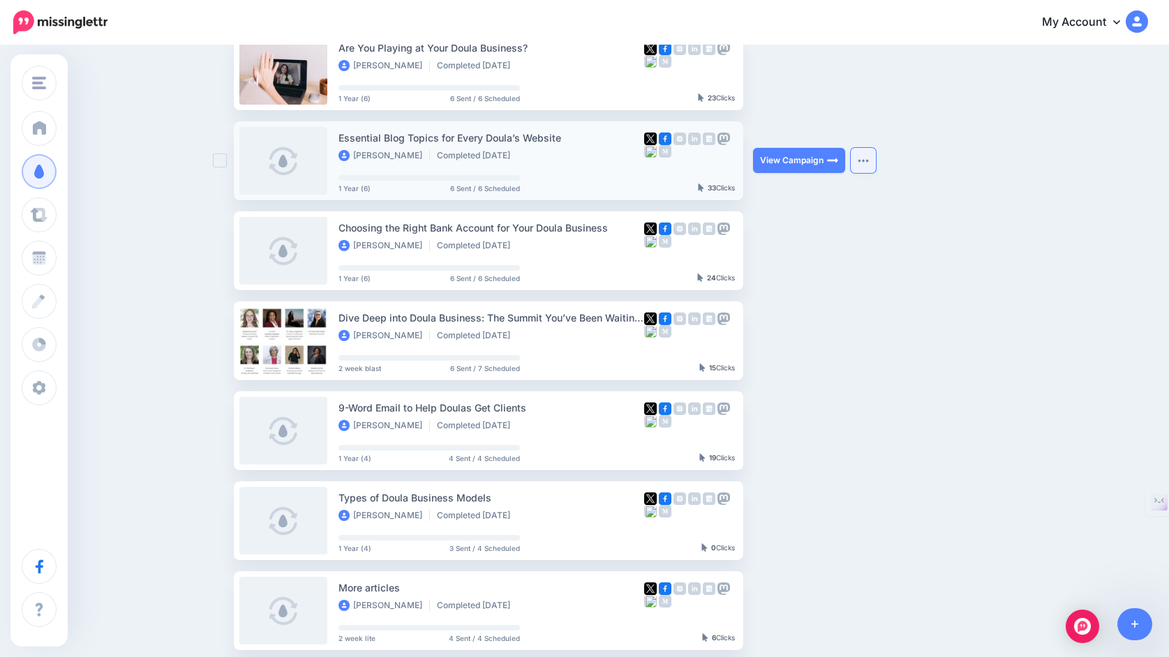
click at [865, 159] on img "button" at bounding box center [863, 160] width 11 height 4
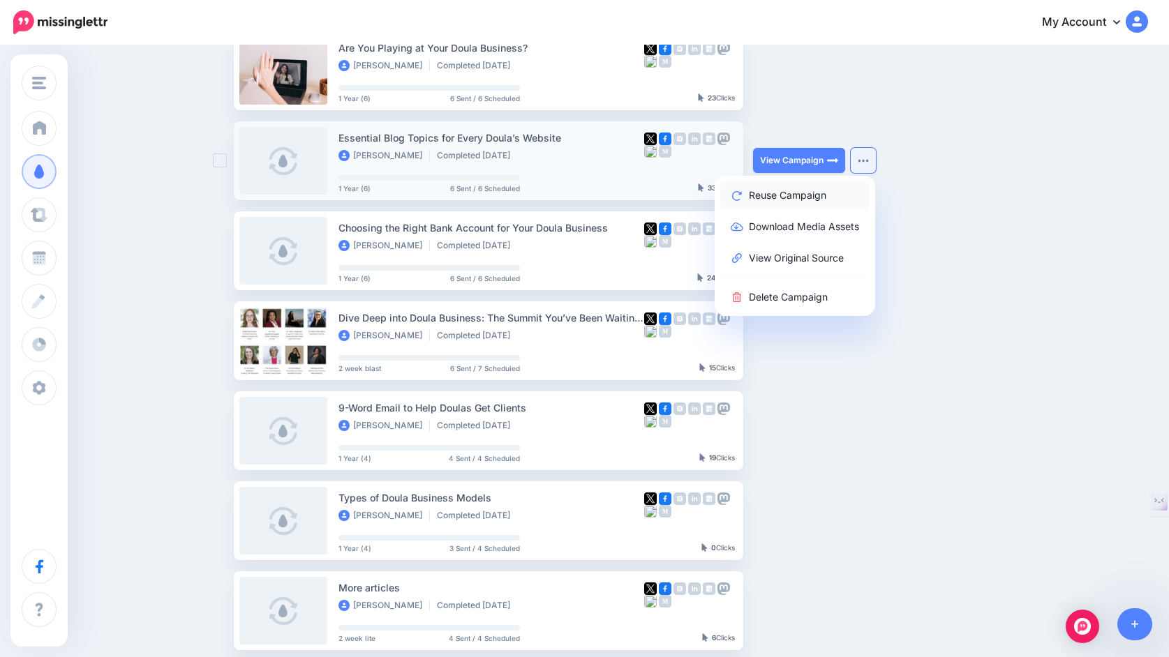
click at [811, 196] on link "Reuse Campaign" at bounding box center [794, 194] width 149 height 27
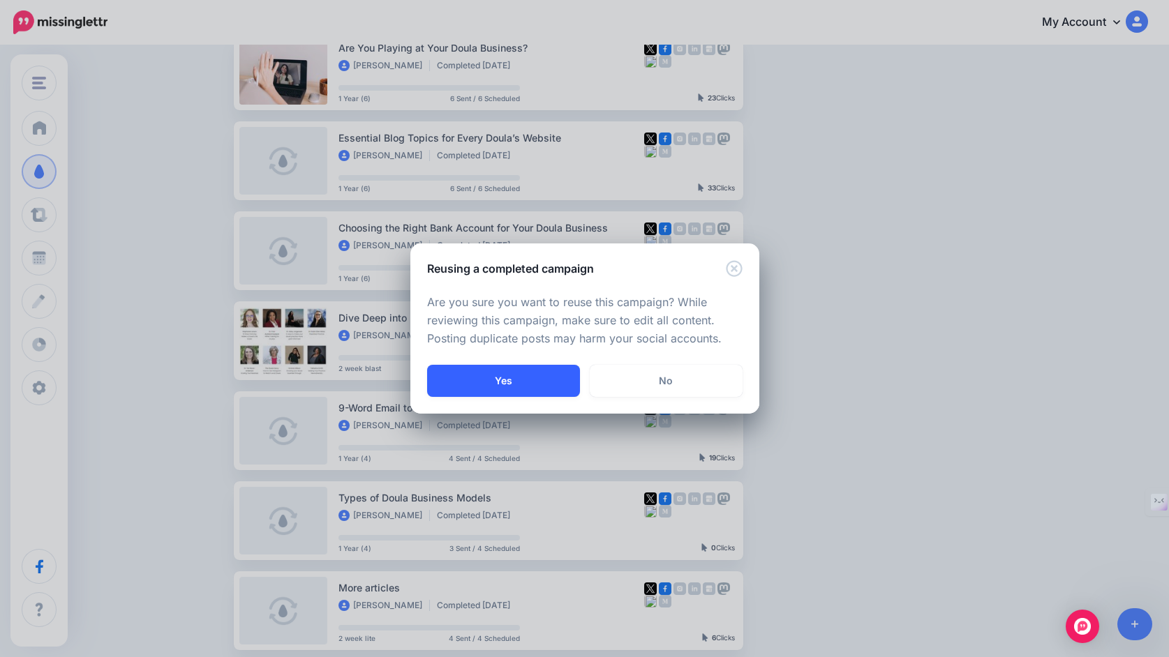
click at [522, 378] on button "Yes" at bounding box center [503, 381] width 153 height 32
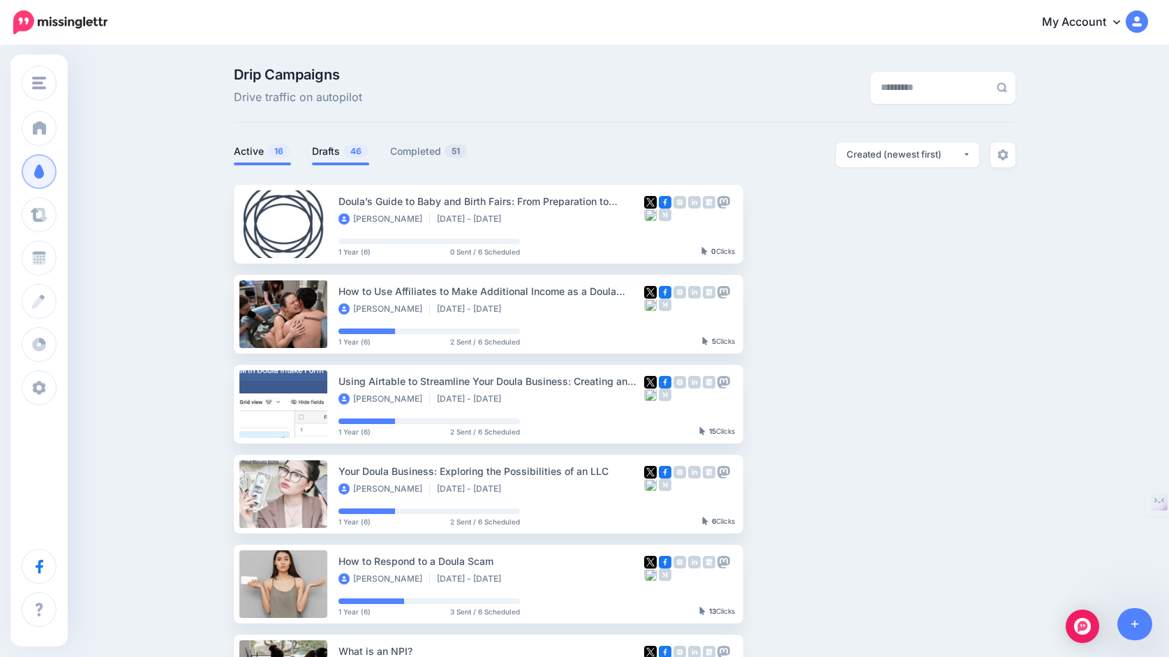
click at [320, 155] on link "Drafts 46" at bounding box center [340, 151] width 57 height 17
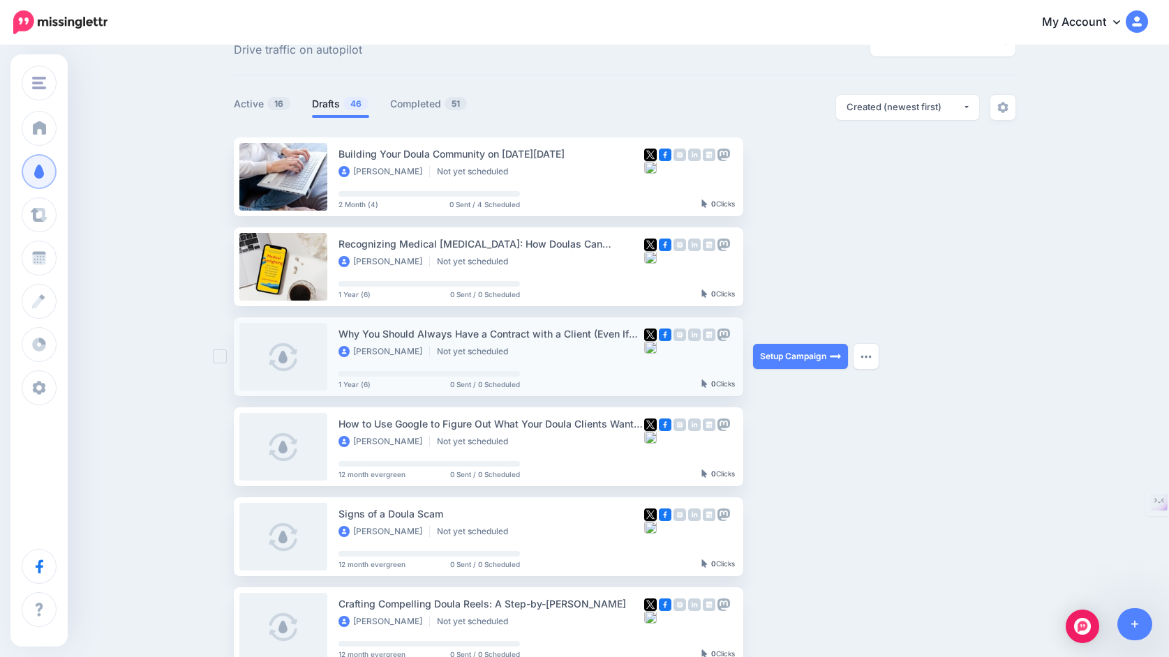
scroll to position [54, 0]
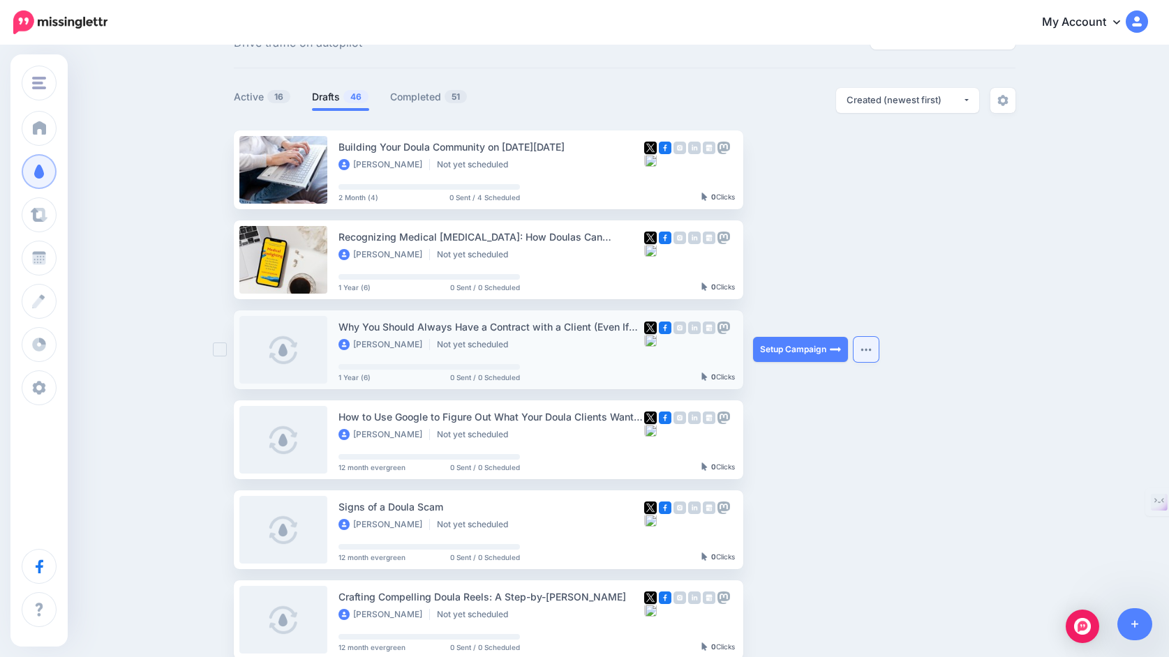
click at [868, 349] on img "button" at bounding box center [865, 350] width 11 height 4
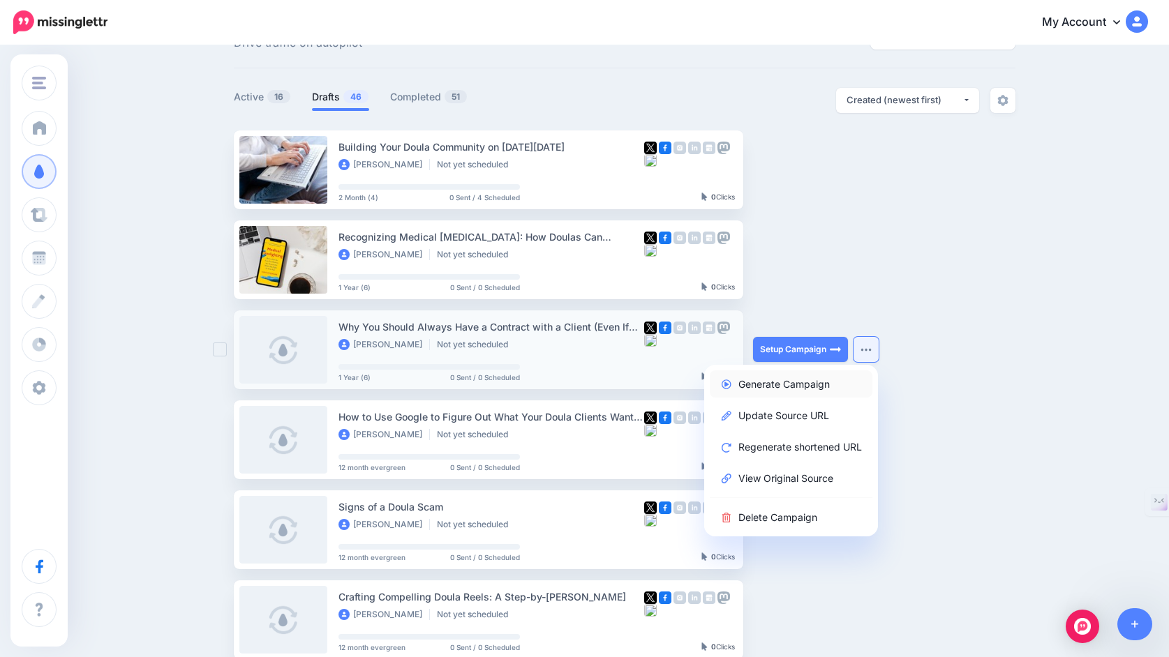
click at [824, 385] on link "Generate Campaign" at bounding box center [791, 384] width 163 height 27
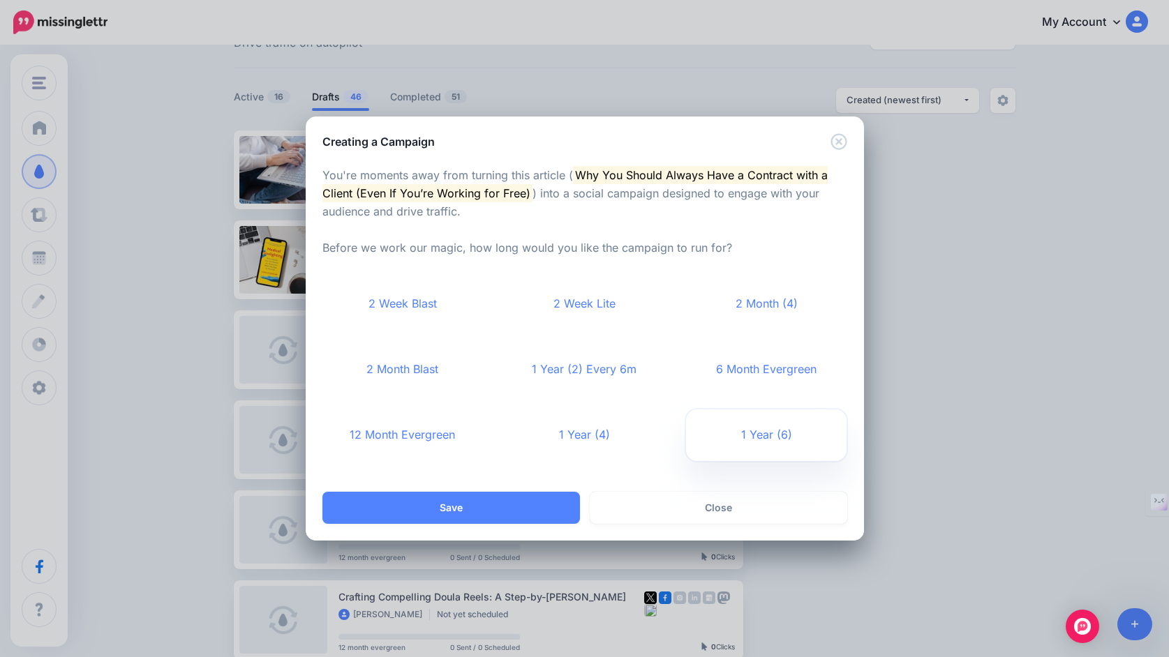
click at [749, 433] on link "1 Year (6)" at bounding box center [766, 436] width 161 height 52
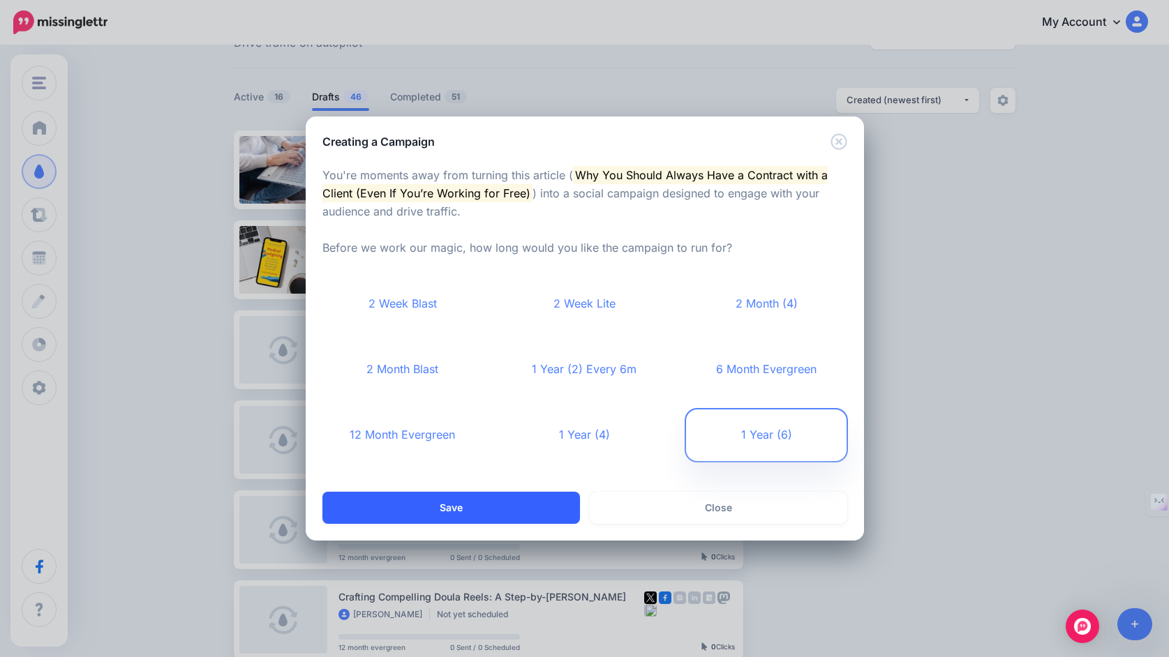
click at [514, 500] on button "Save" at bounding box center [451, 508] width 258 height 32
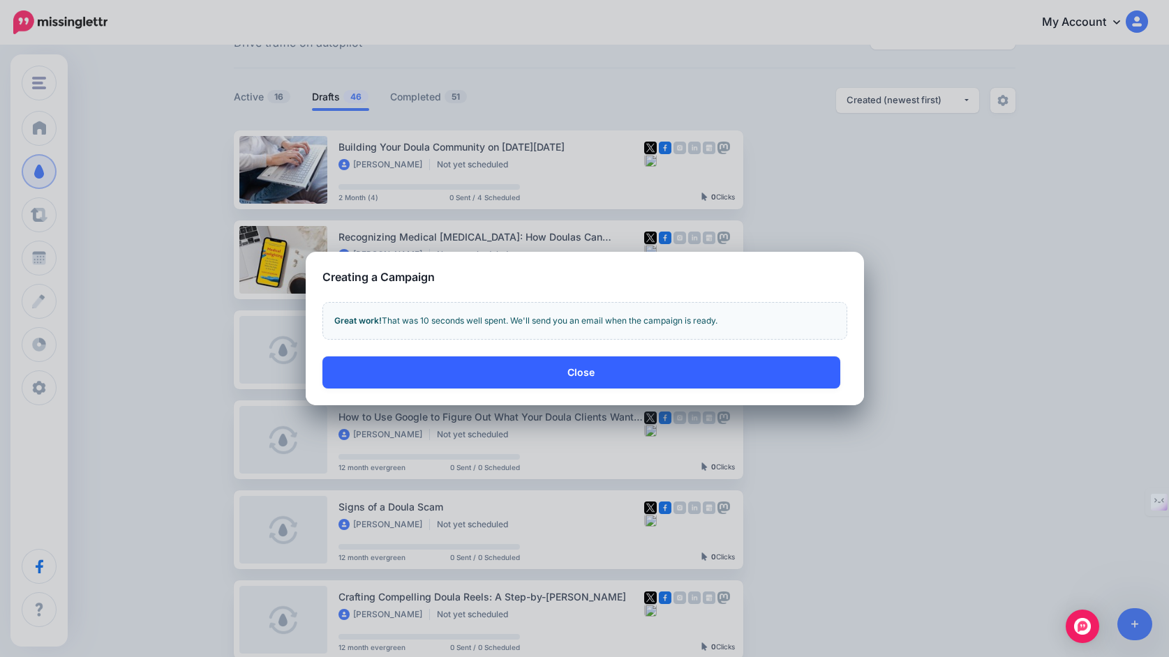
click at [620, 370] on button "Close" at bounding box center [581, 373] width 518 height 32
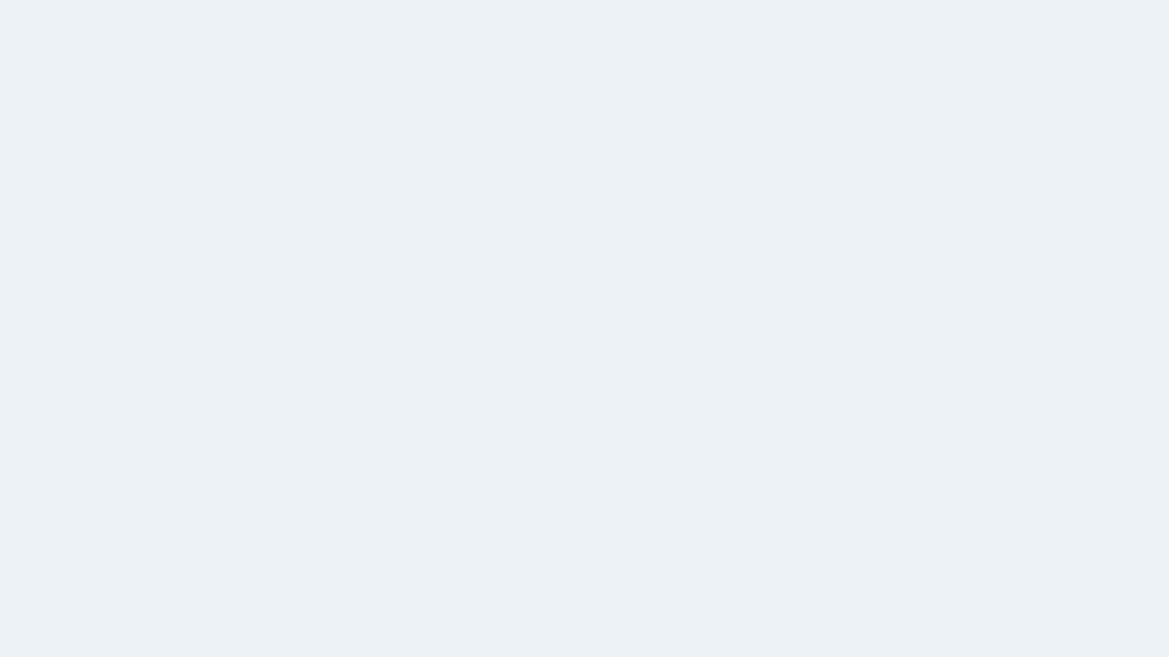
scroll to position [54, 0]
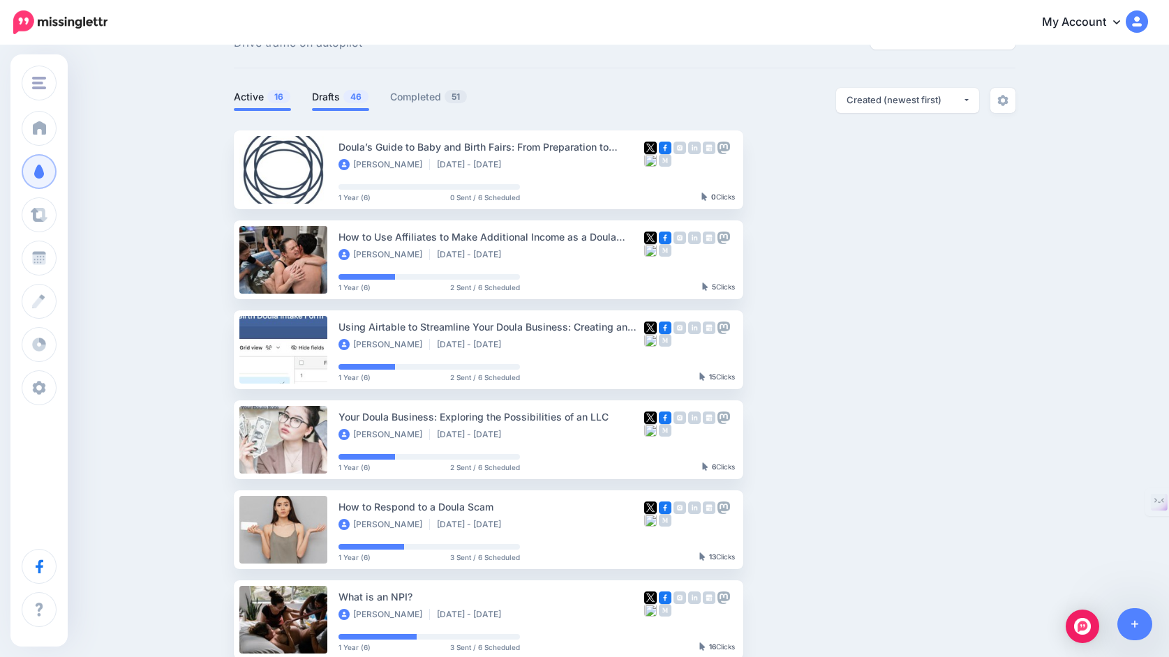
click at [322, 100] on link "Drafts 46" at bounding box center [340, 97] width 57 height 17
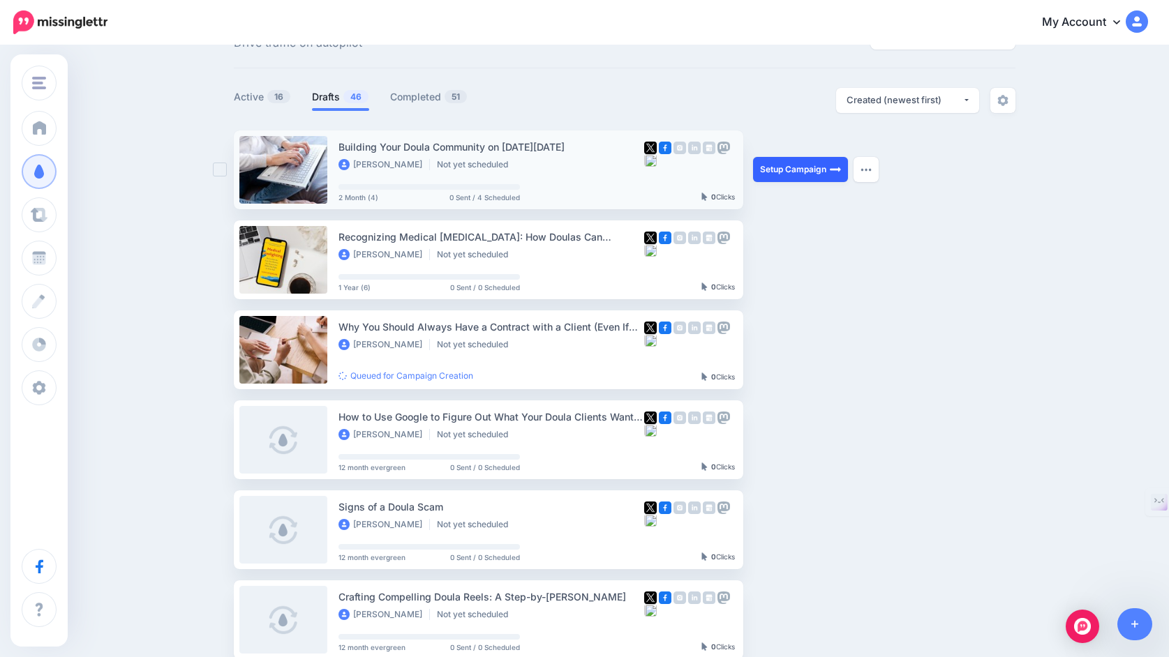
click at [784, 167] on link "Setup Campaign" at bounding box center [800, 169] width 95 height 25
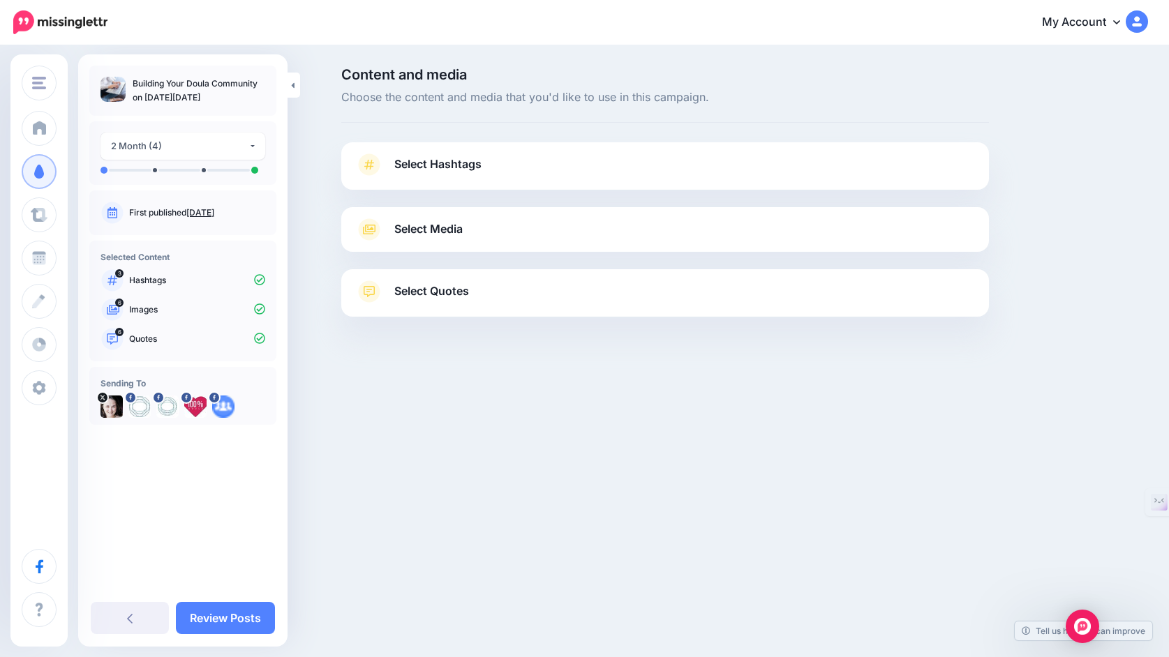
click at [552, 169] on link "Select Hashtags" at bounding box center [665, 172] width 620 height 36
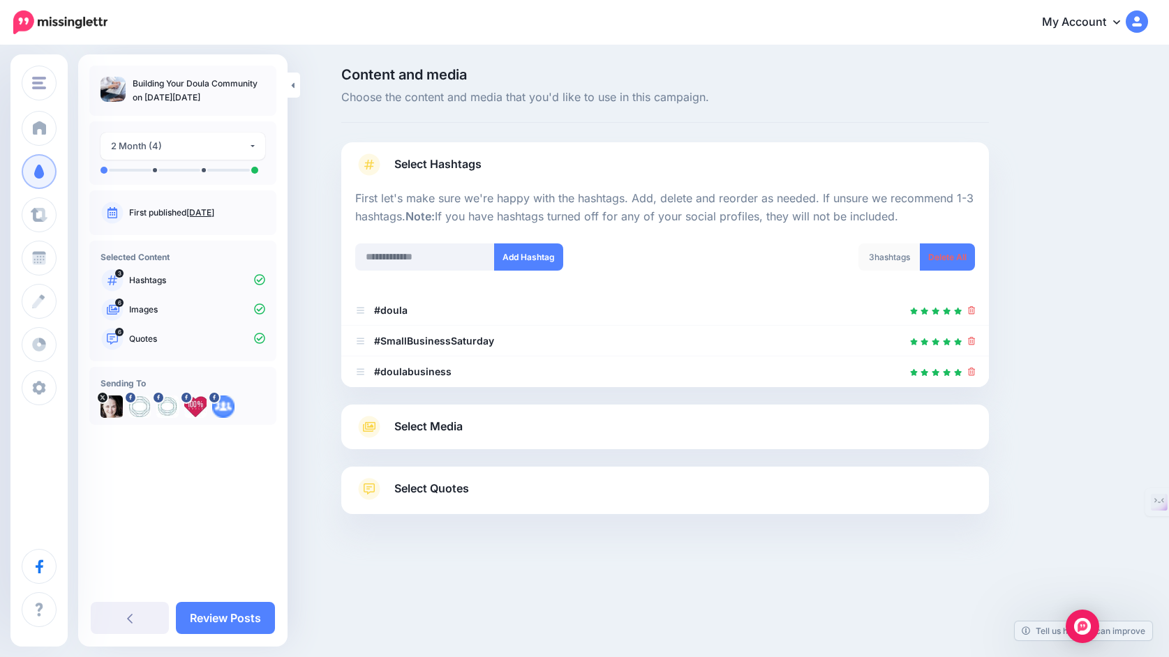
click at [468, 427] on link "Select Media" at bounding box center [665, 427] width 620 height 22
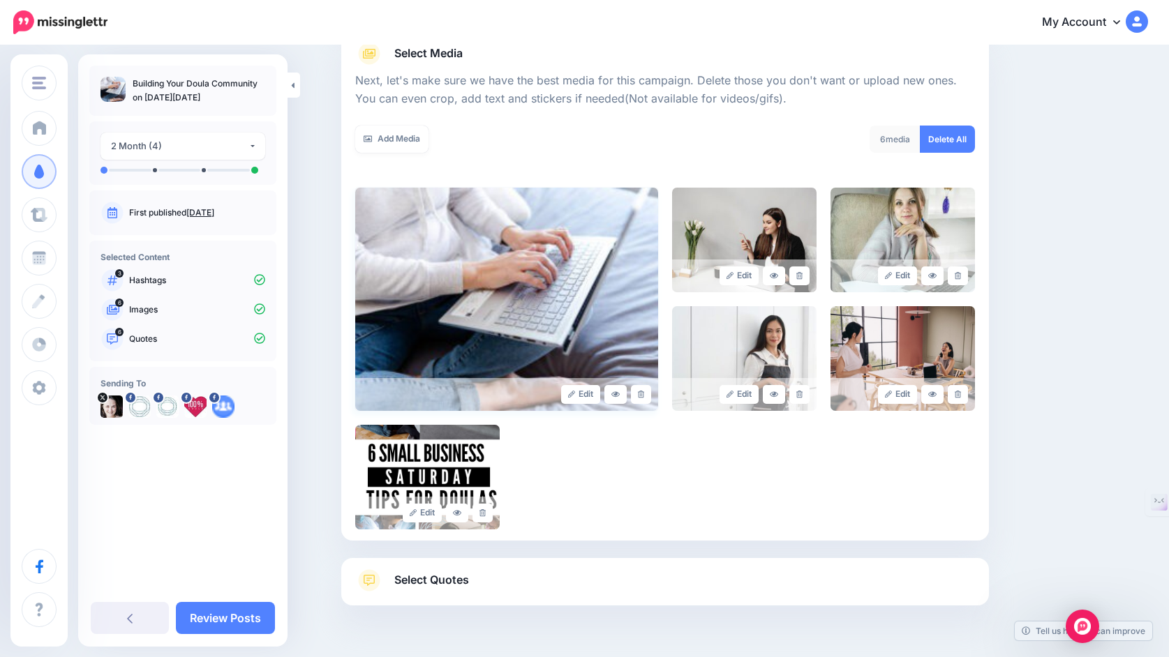
scroll to position [215, 0]
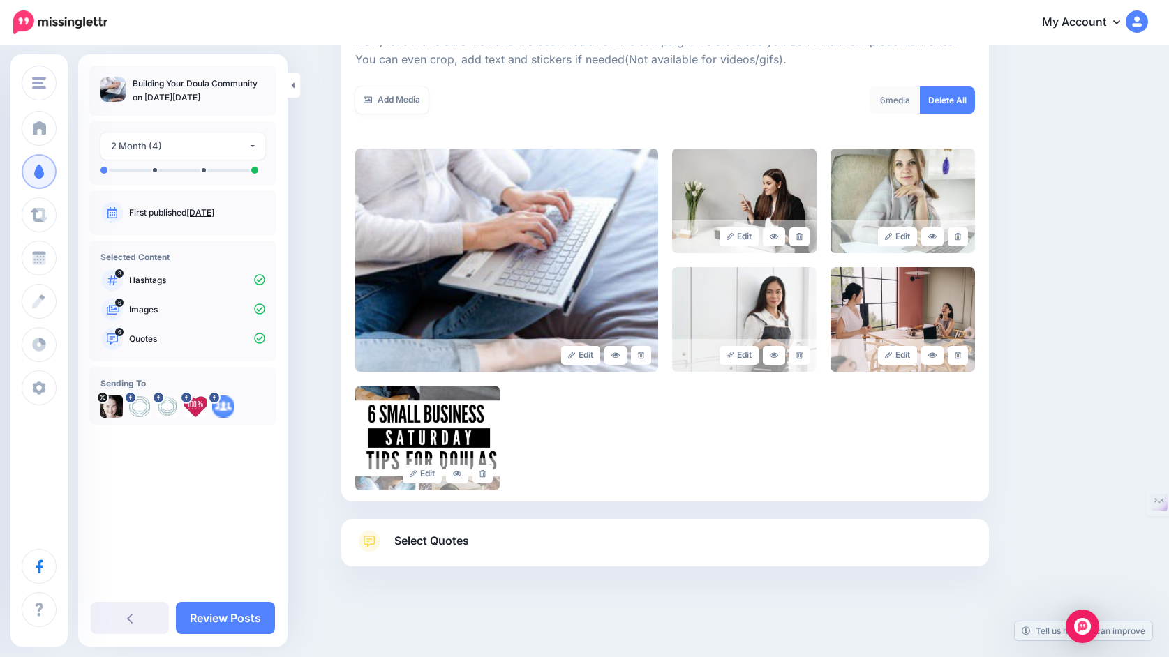
click at [433, 544] on span "Select Quotes" at bounding box center [431, 541] width 75 height 19
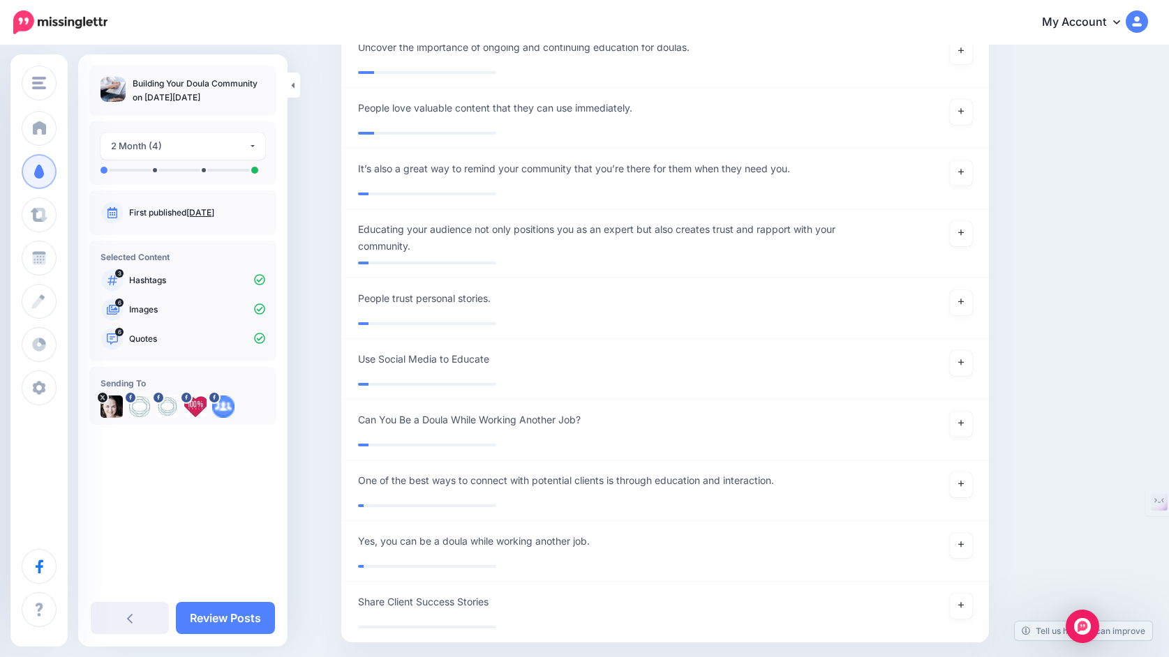
scroll to position [3755, 0]
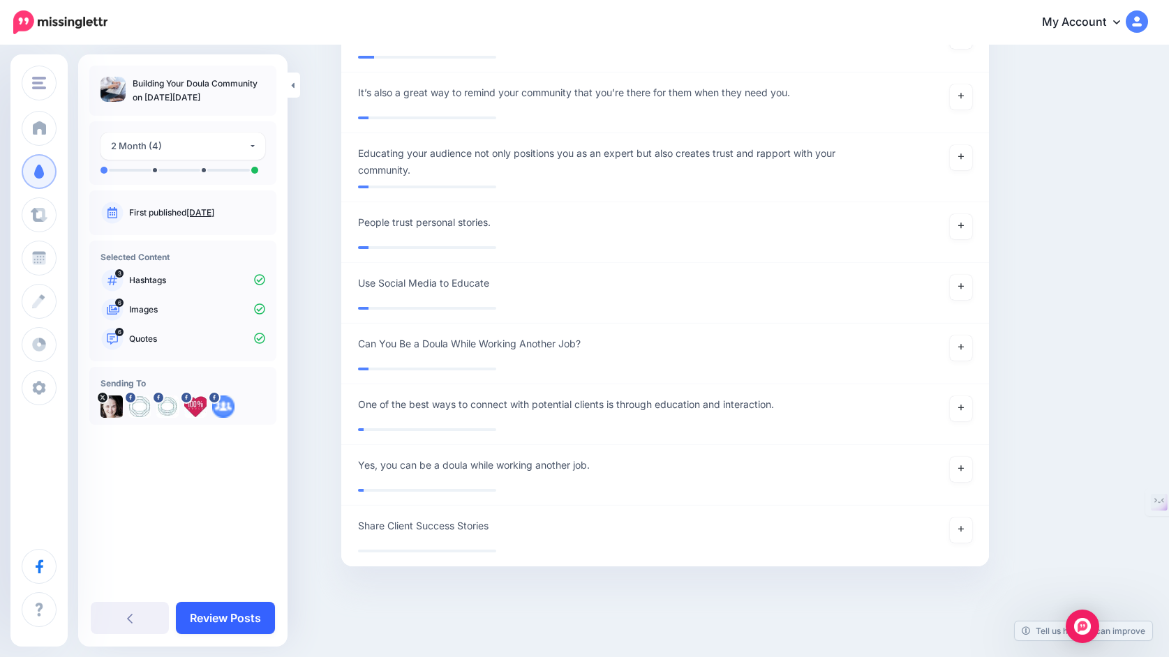
click at [246, 616] on link "Review Posts" at bounding box center [225, 618] width 99 height 32
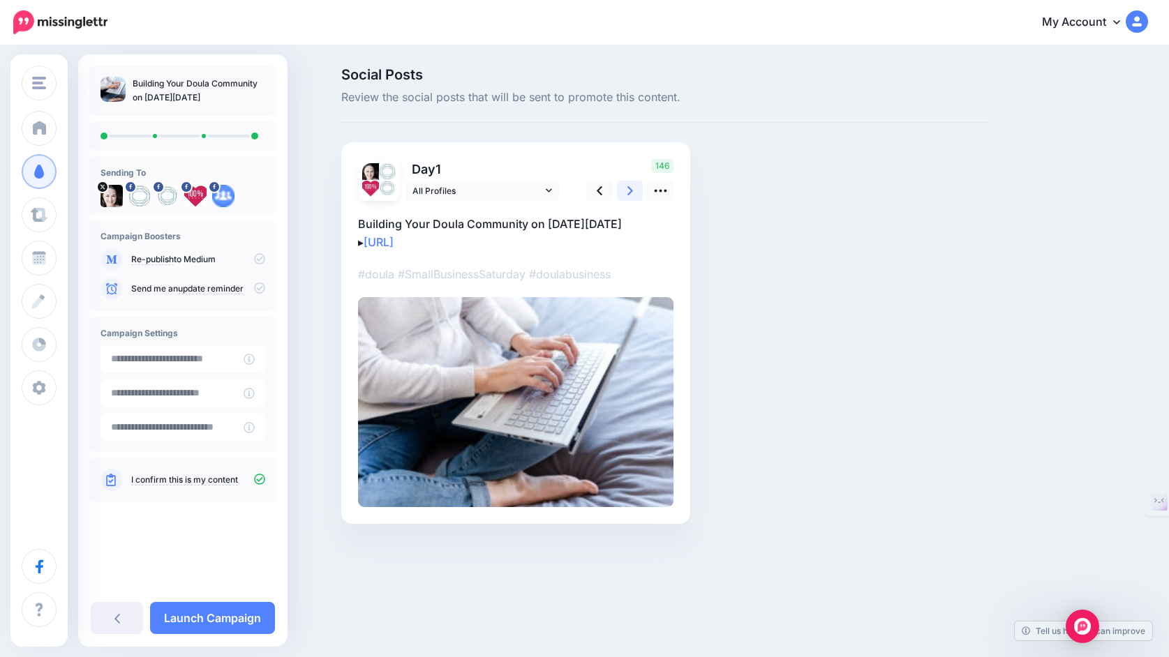
click at [626, 188] on link at bounding box center [630, 191] width 27 height 20
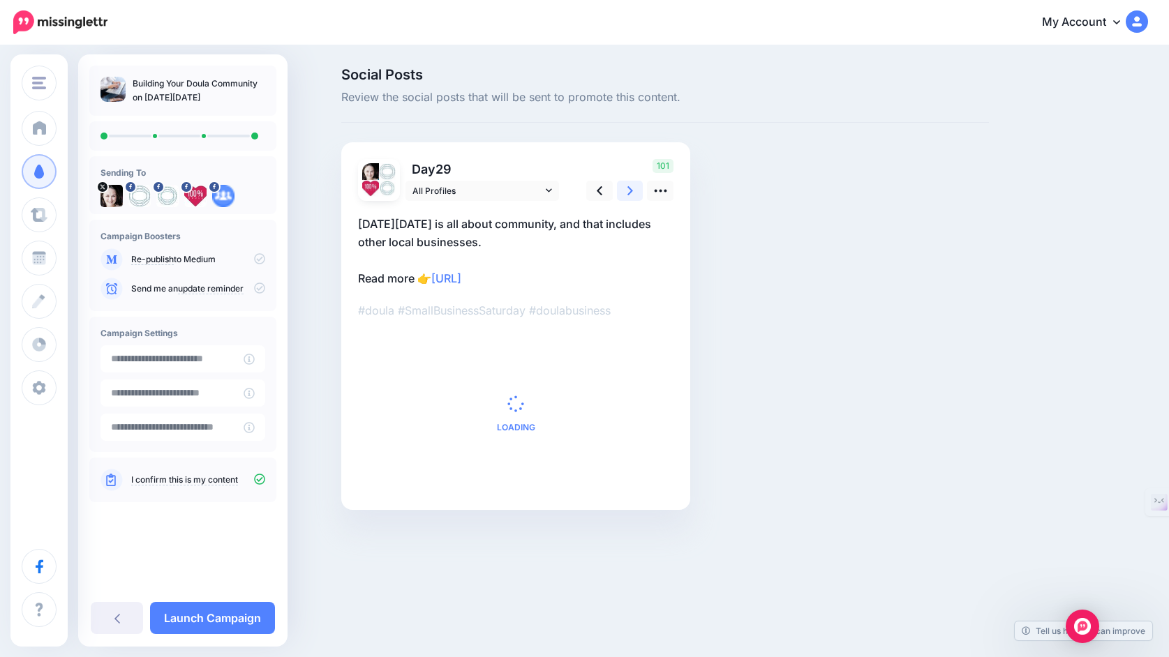
click at [626, 188] on link at bounding box center [630, 191] width 27 height 20
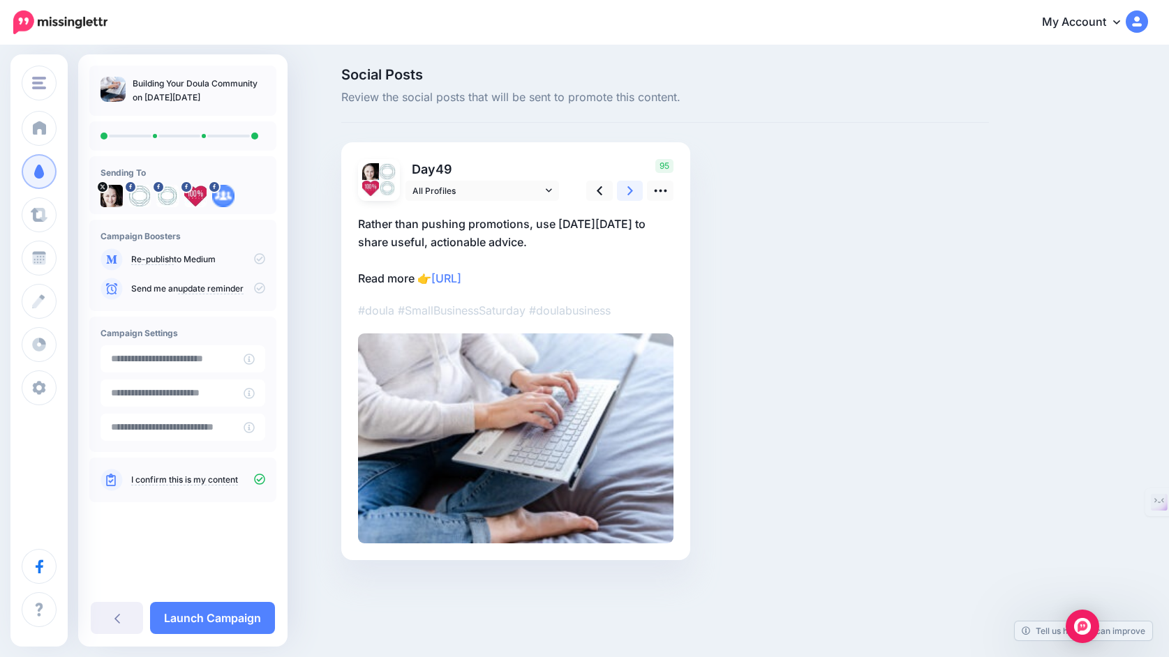
click at [626, 188] on link at bounding box center [630, 191] width 27 height 20
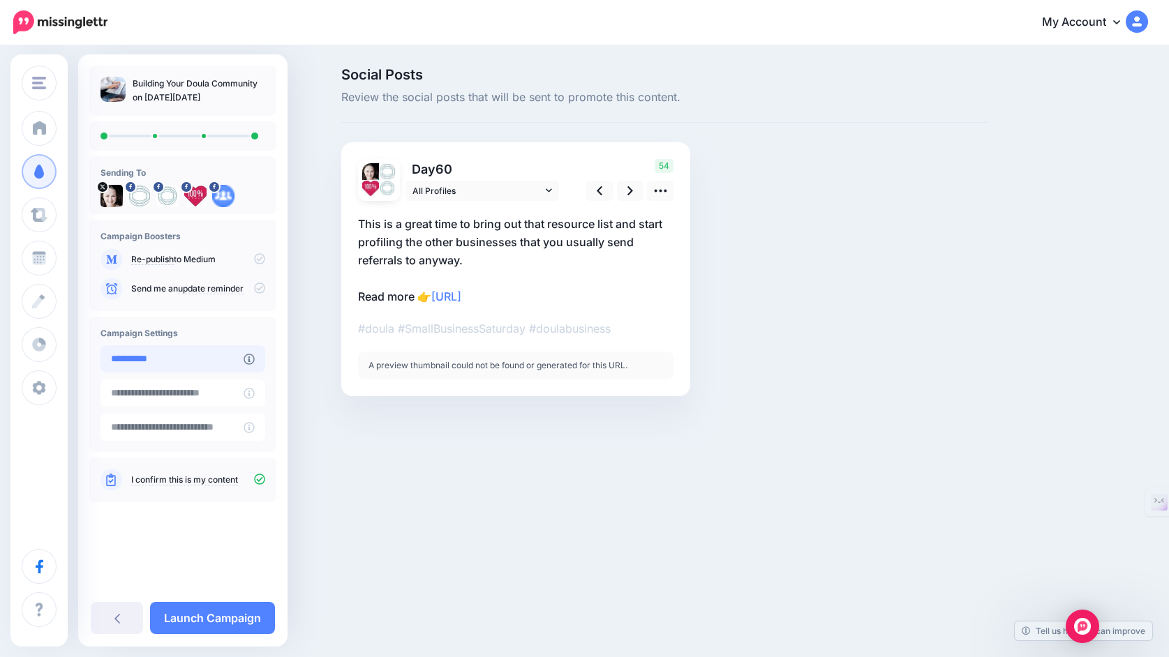
click at [186, 357] on input "**********" at bounding box center [171, 358] width 143 height 27
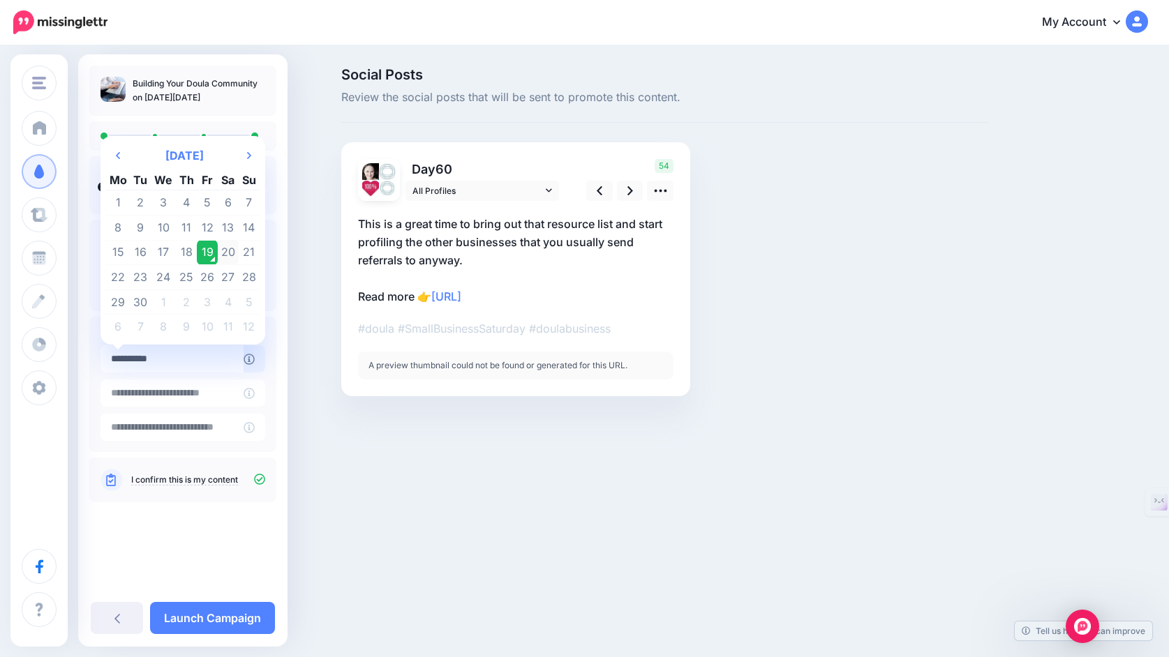
click at [239, 248] on td "20" at bounding box center [228, 252] width 21 height 25
type input "**********"
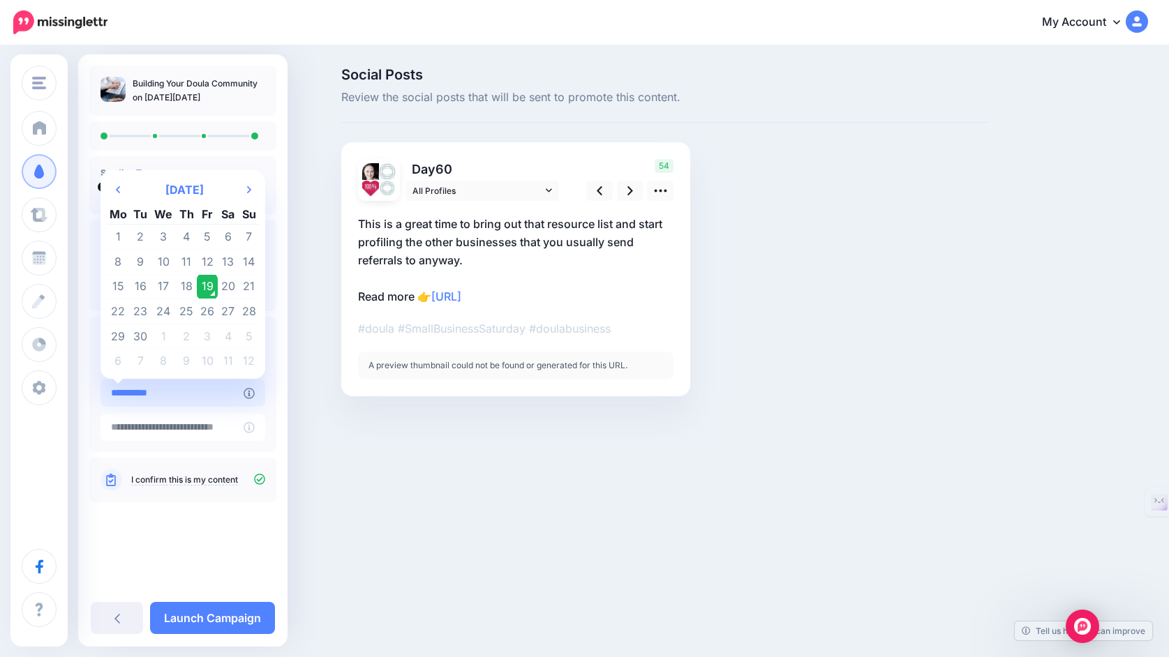
click at [206, 398] on input "**********" at bounding box center [171, 393] width 143 height 27
click at [260, 179] on th "Next Month" at bounding box center [249, 190] width 21 height 28
click at [218, 302] on td "21" at bounding box center [207, 311] width 21 height 25
type input "**********"
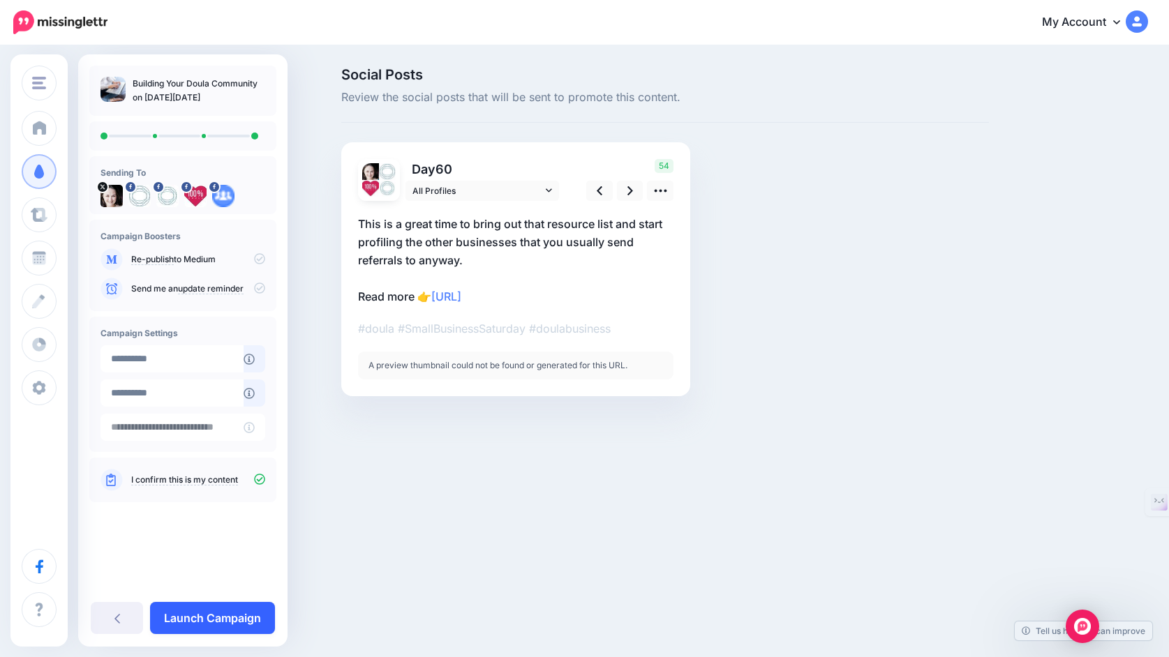
click at [209, 617] on link "Launch Campaign" at bounding box center [212, 618] width 125 height 32
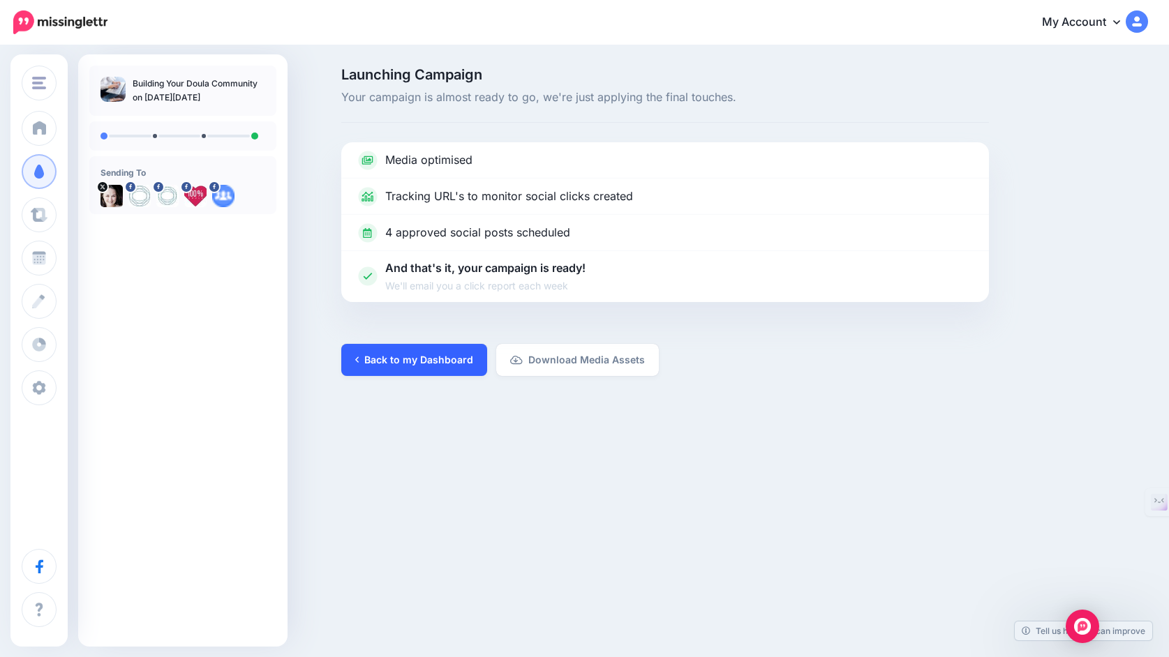
click at [417, 366] on link "Back to my Dashboard" at bounding box center [414, 360] width 146 height 32
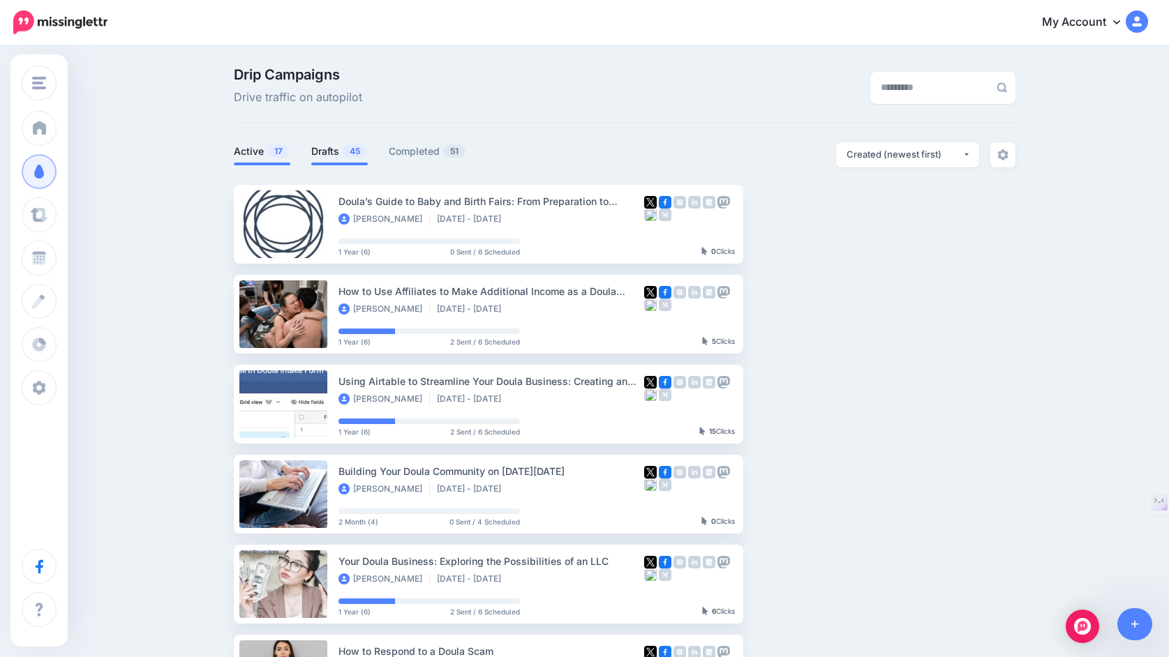
click at [329, 159] on link "Drafts 45" at bounding box center [339, 151] width 57 height 17
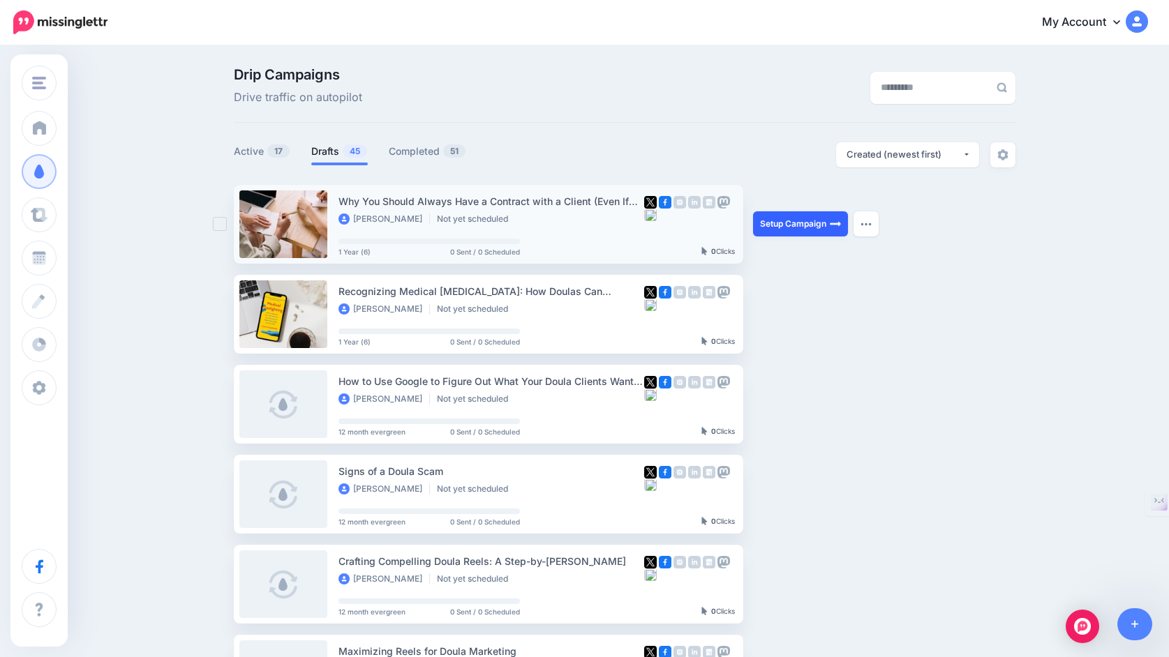
click at [774, 226] on link "Setup Campaign" at bounding box center [800, 223] width 95 height 25
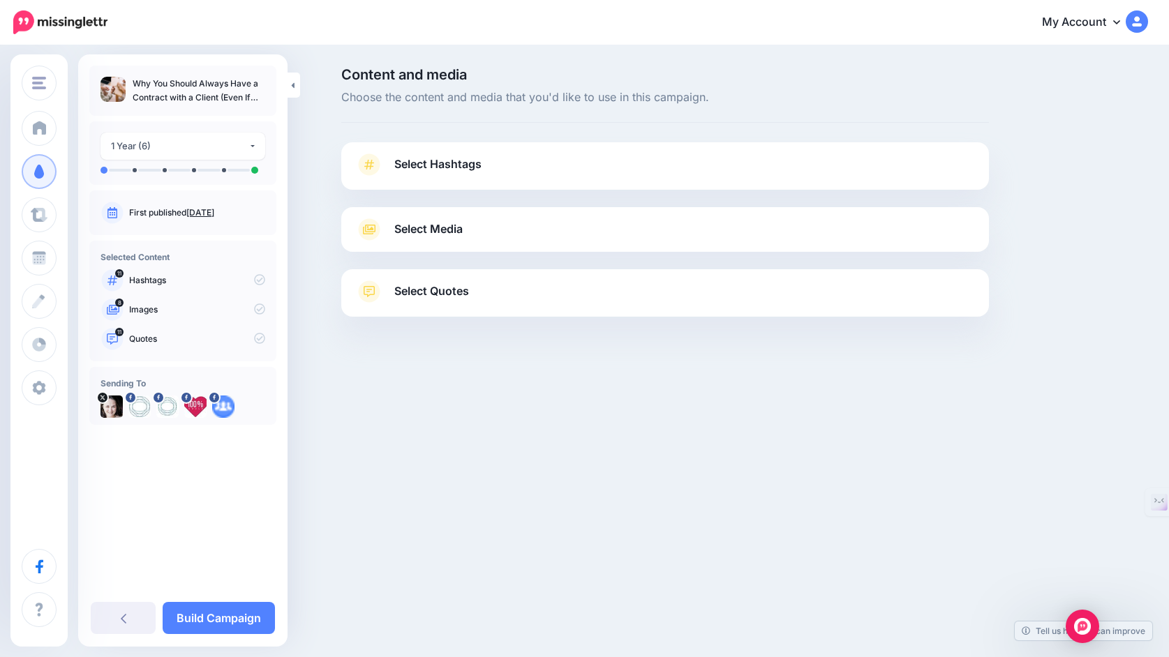
click at [427, 167] on span "Select Hashtags" at bounding box center [437, 164] width 87 height 19
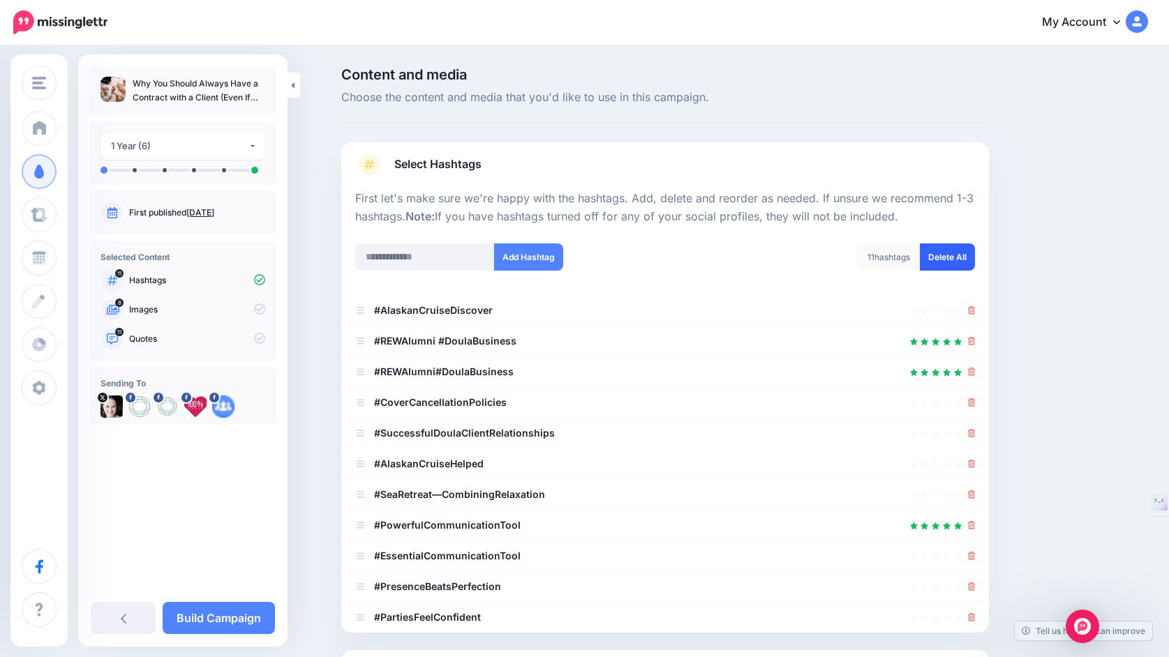
click at [956, 247] on link "Delete All" at bounding box center [947, 257] width 55 height 27
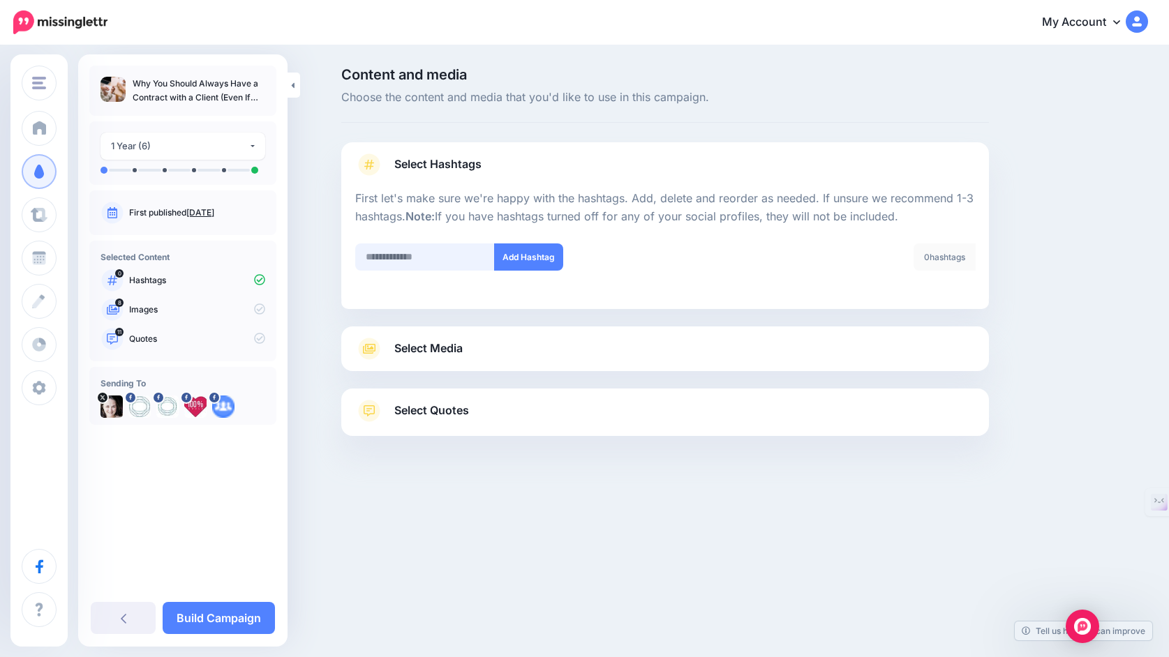
click at [443, 259] on input "text" at bounding box center [425, 257] width 140 height 27
type input "*"
type input "******"
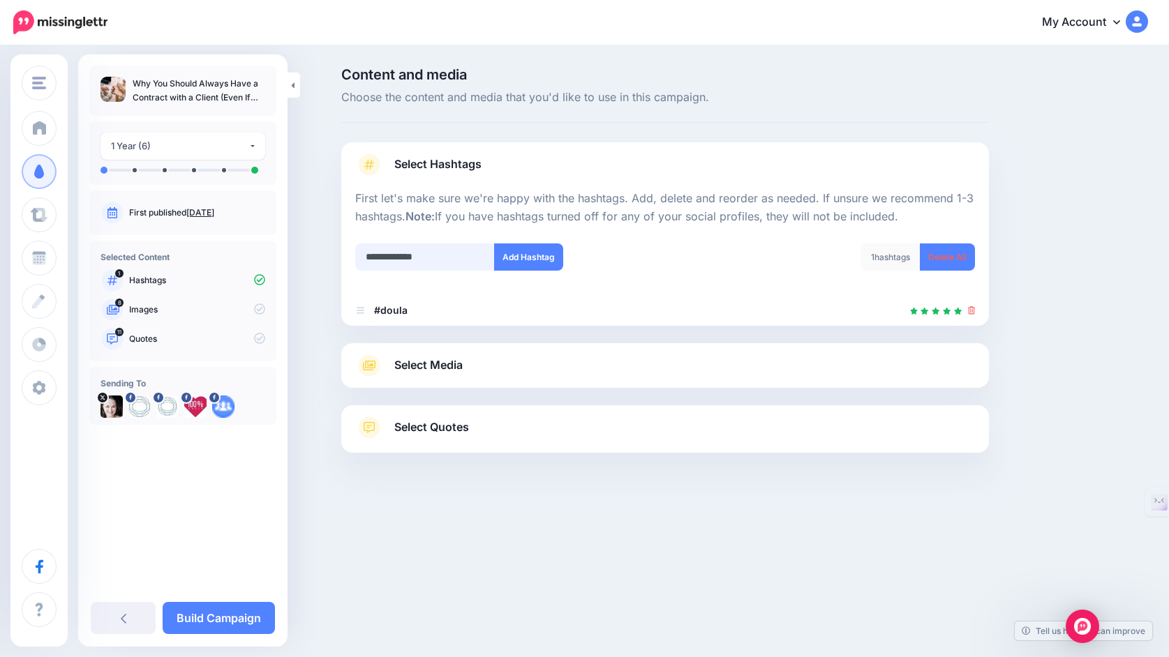
type input "**********"
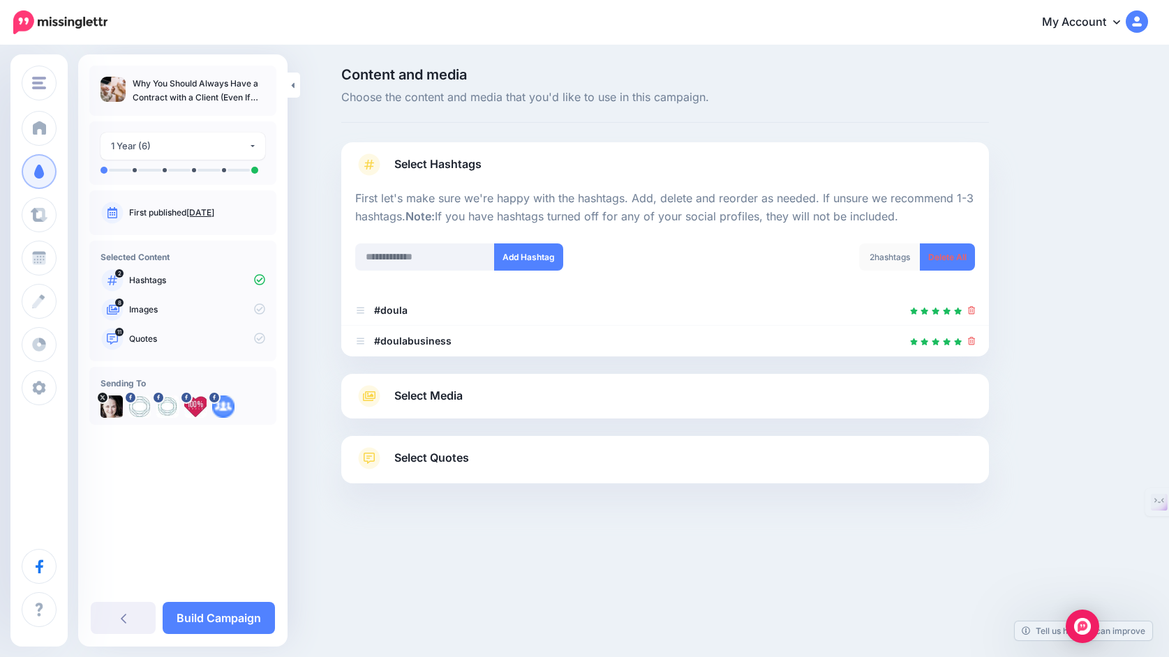
click at [480, 401] on link "Select Media" at bounding box center [665, 396] width 620 height 22
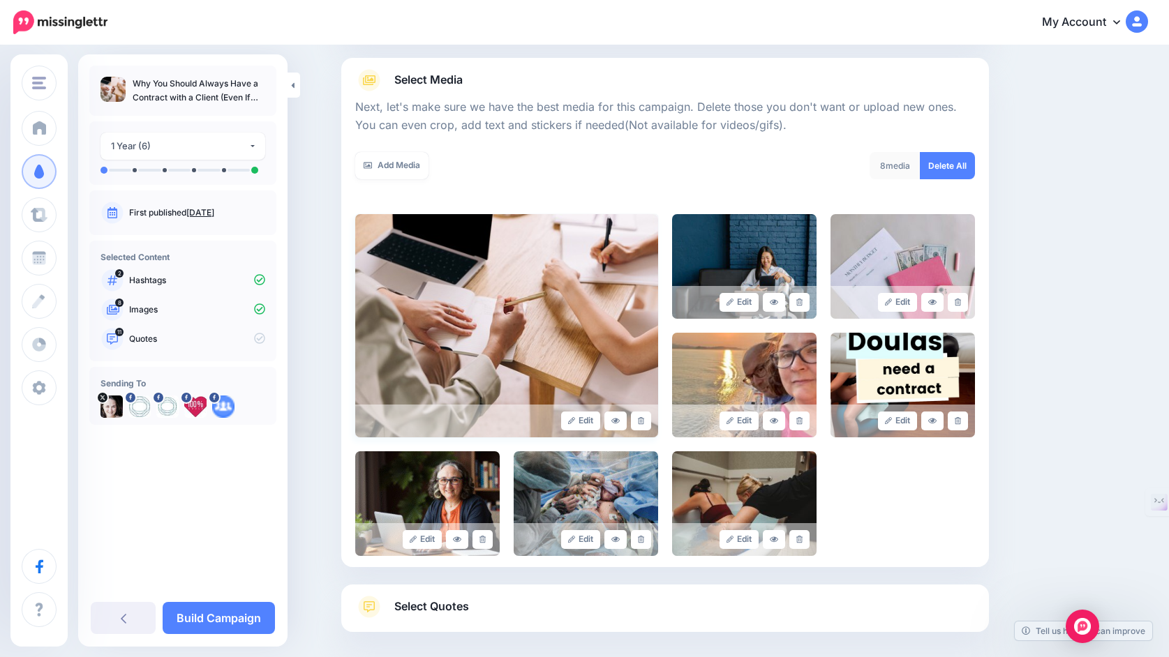
scroll to position [215, 0]
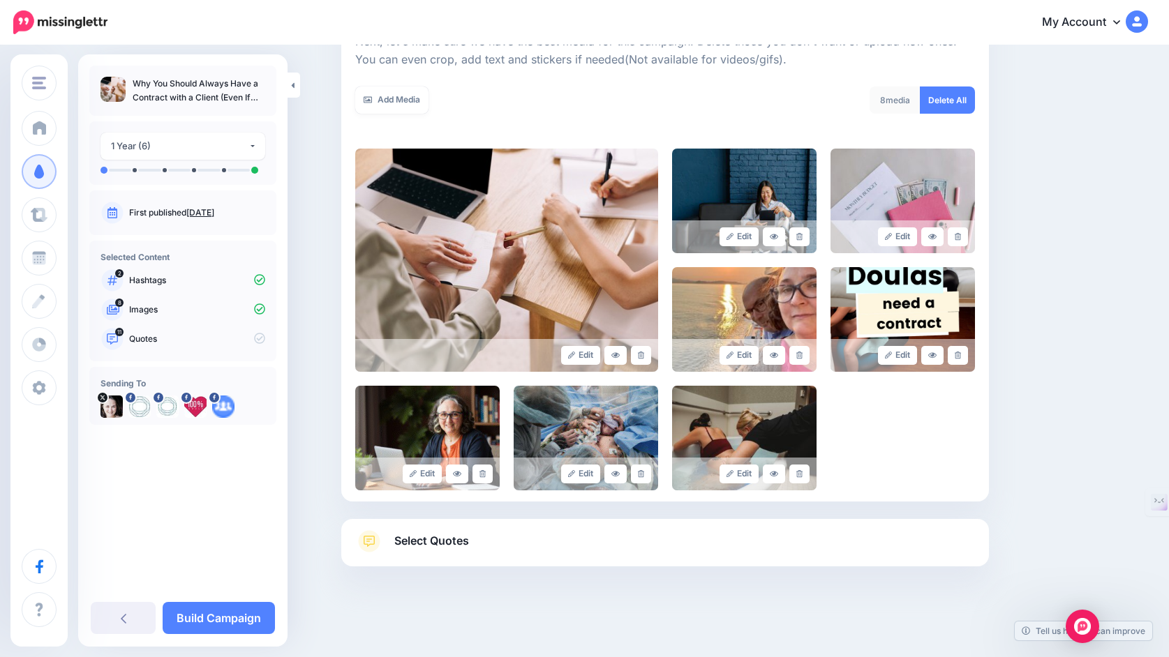
click at [486, 537] on link "Select Quotes" at bounding box center [665, 548] width 620 height 36
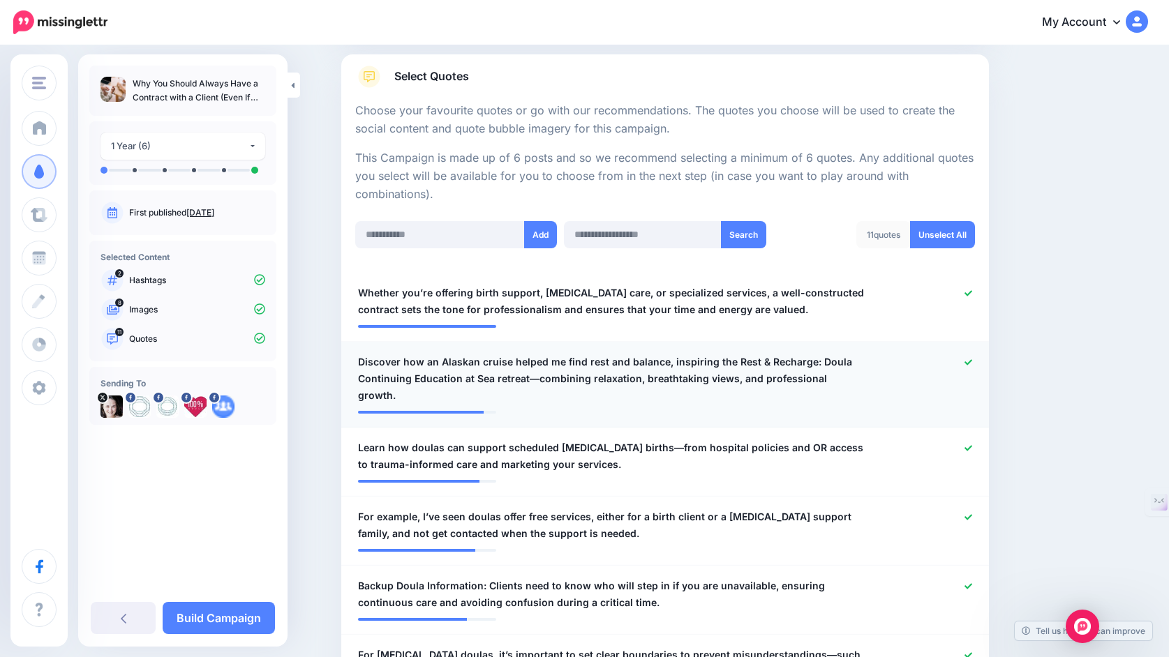
click at [969, 364] on icon at bounding box center [968, 363] width 8 height 8
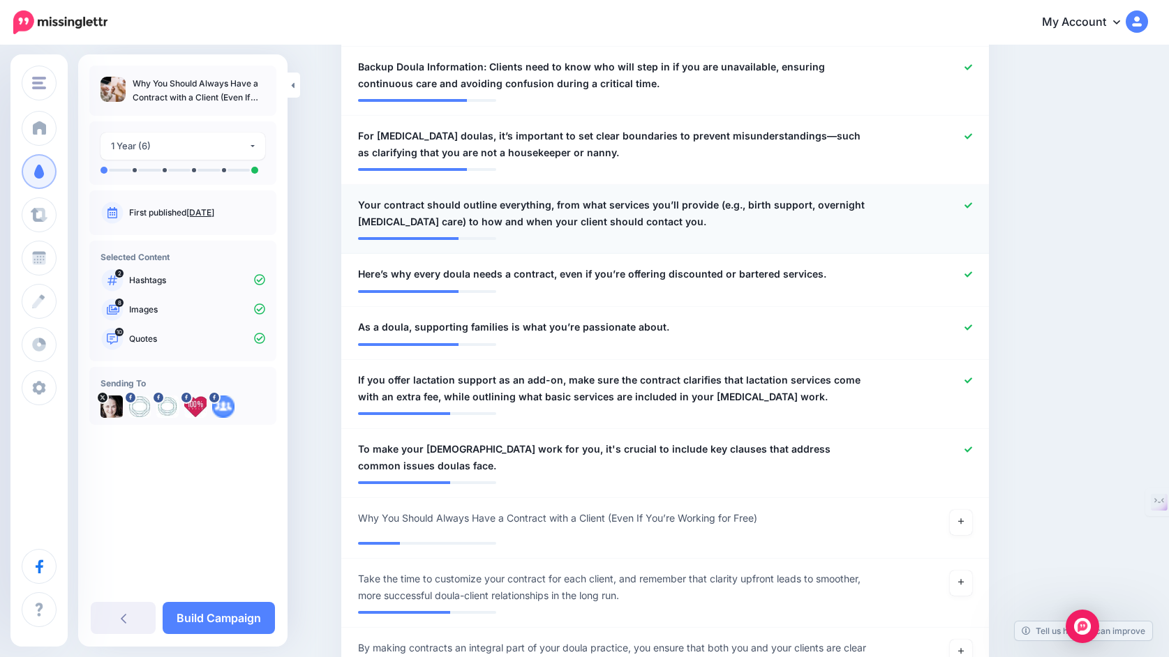
scroll to position [722, 0]
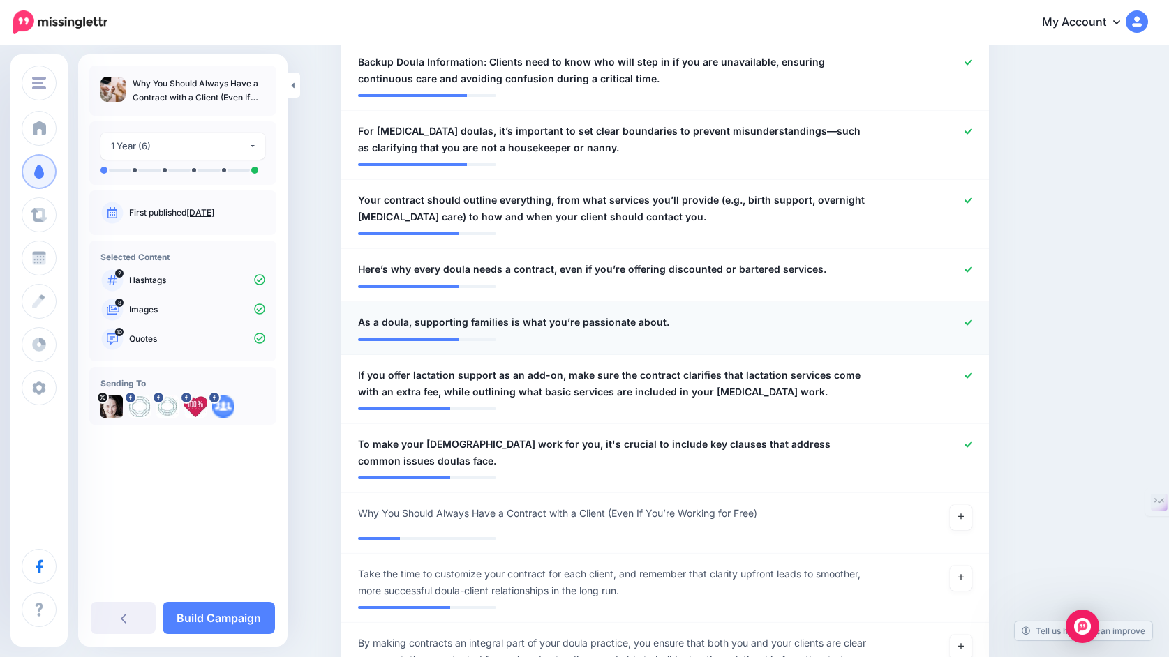
click at [966, 327] on icon at bounding box center [968, 323] width 8 height 8
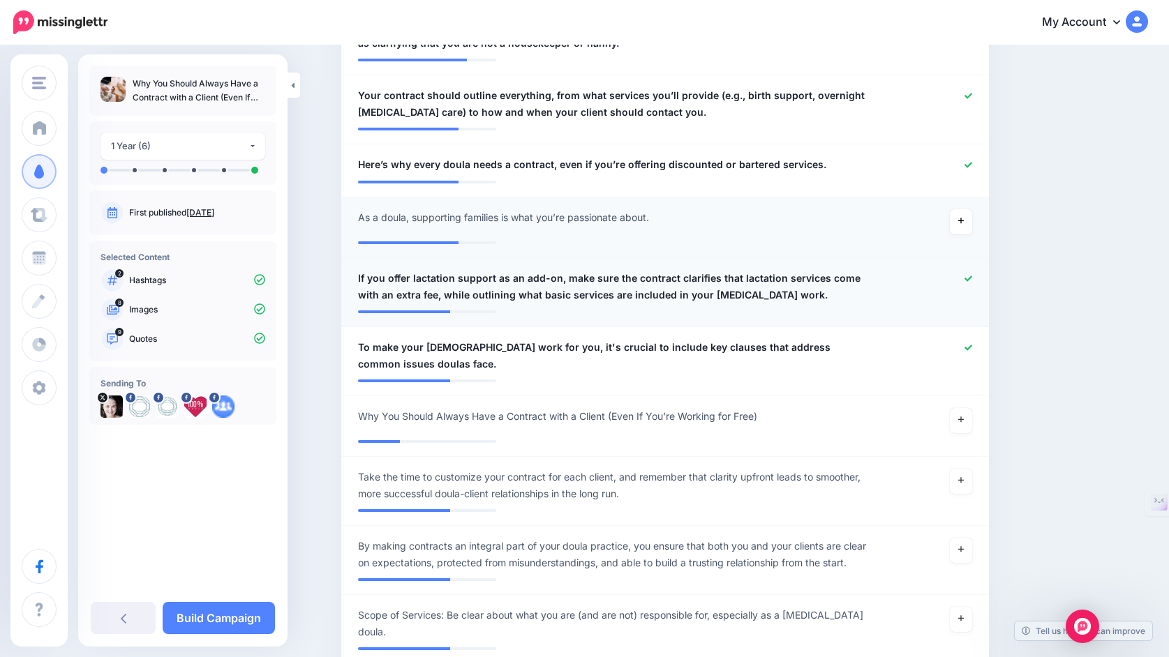
scroll to position [837, 0]
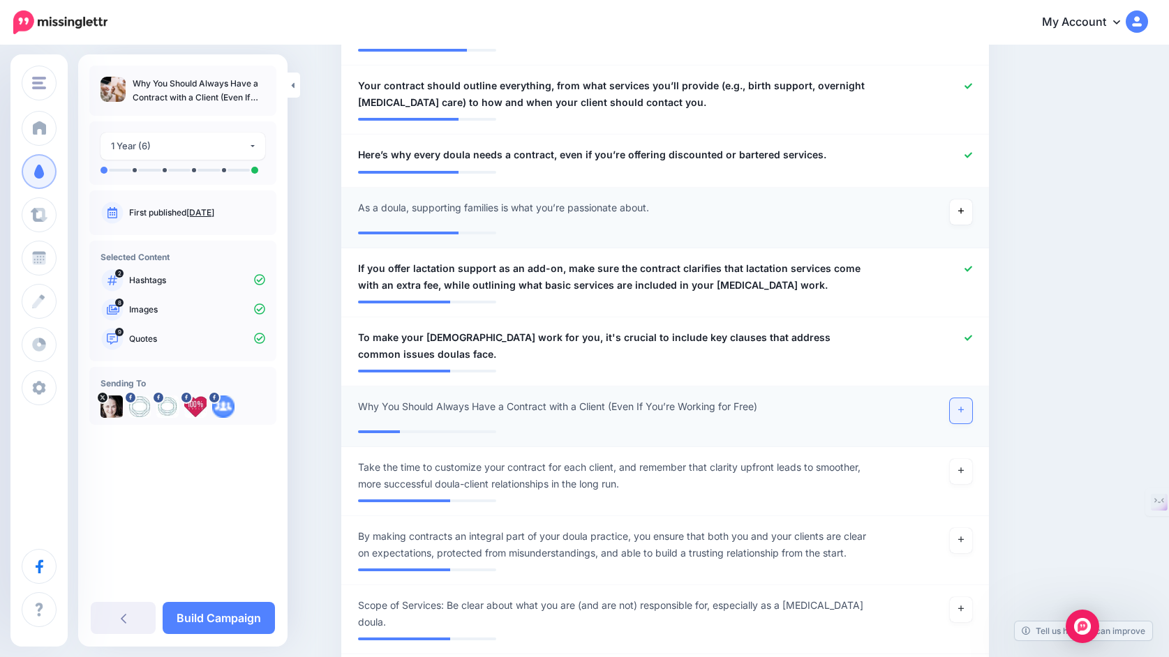
click at [963, 414] on icon at bounding box center [961, 410] width 6 height 8
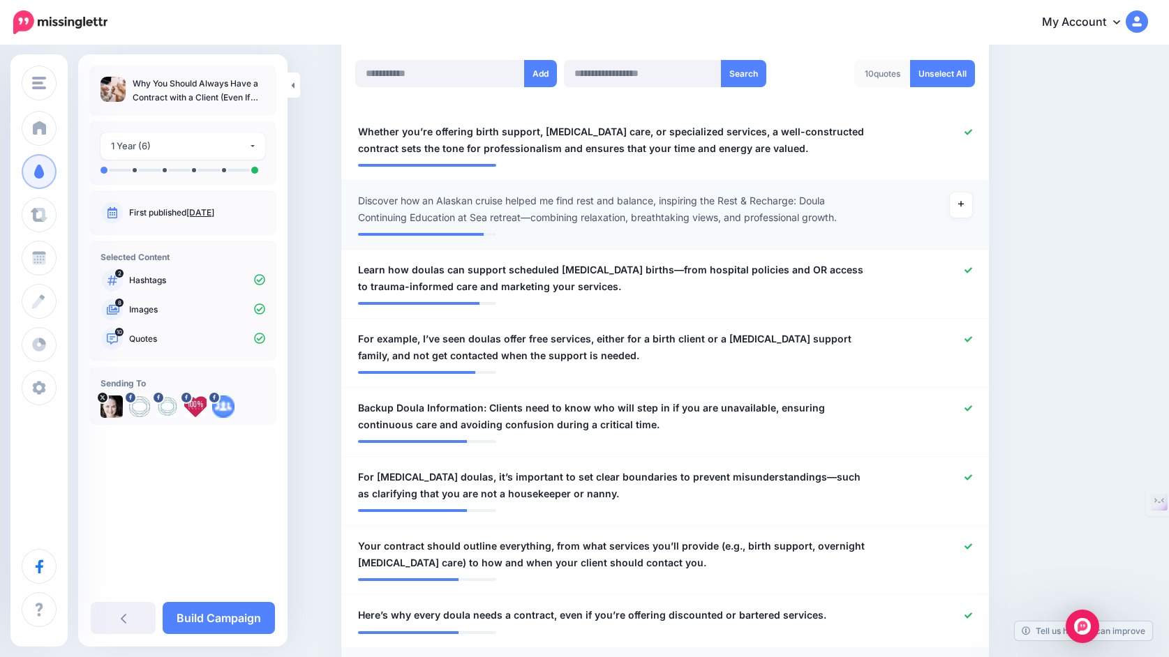
scroll to position [382, 0]
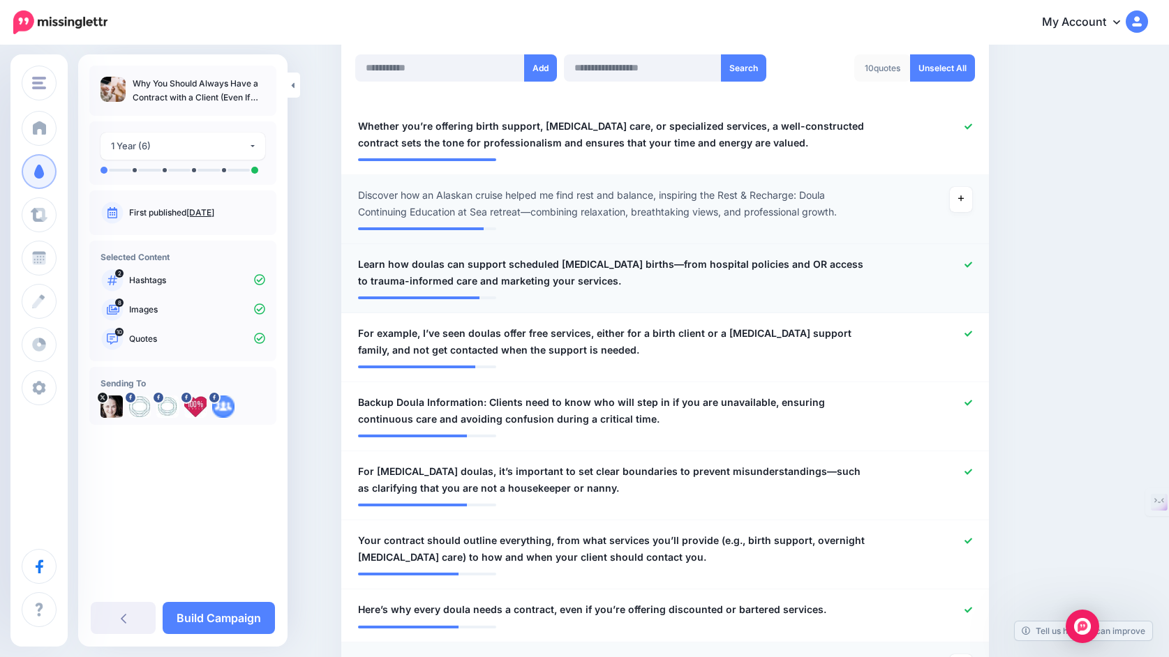
click at [969, 267] on icon at bounding box center [968, 265] width 8 height 6
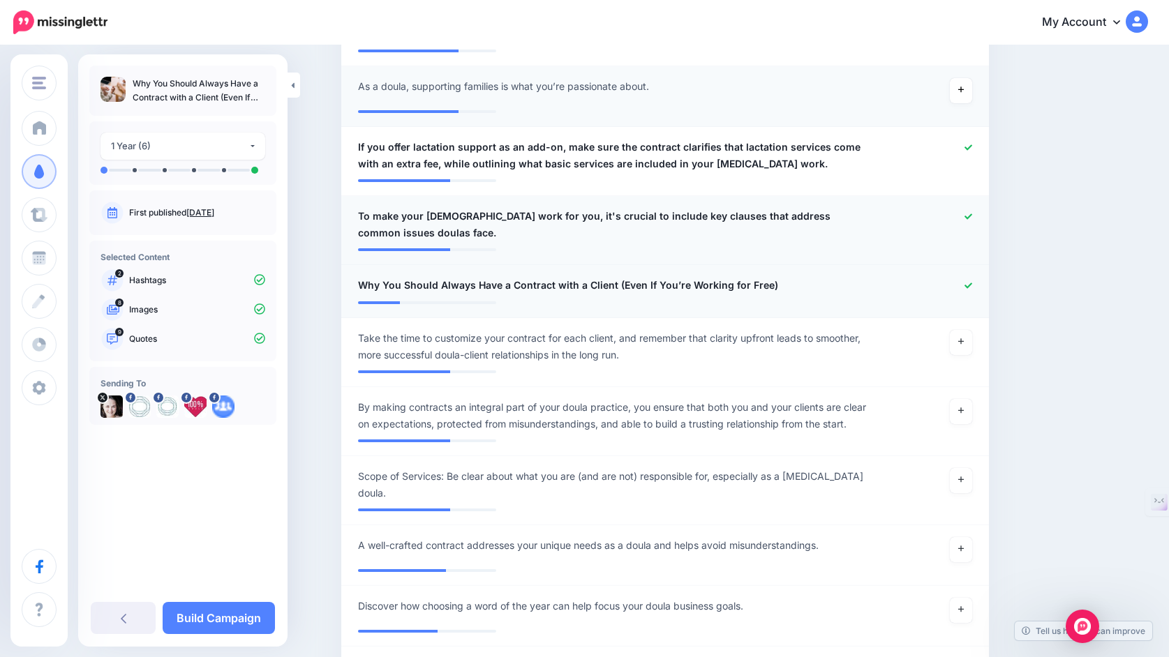
scroll to position [964, 0]
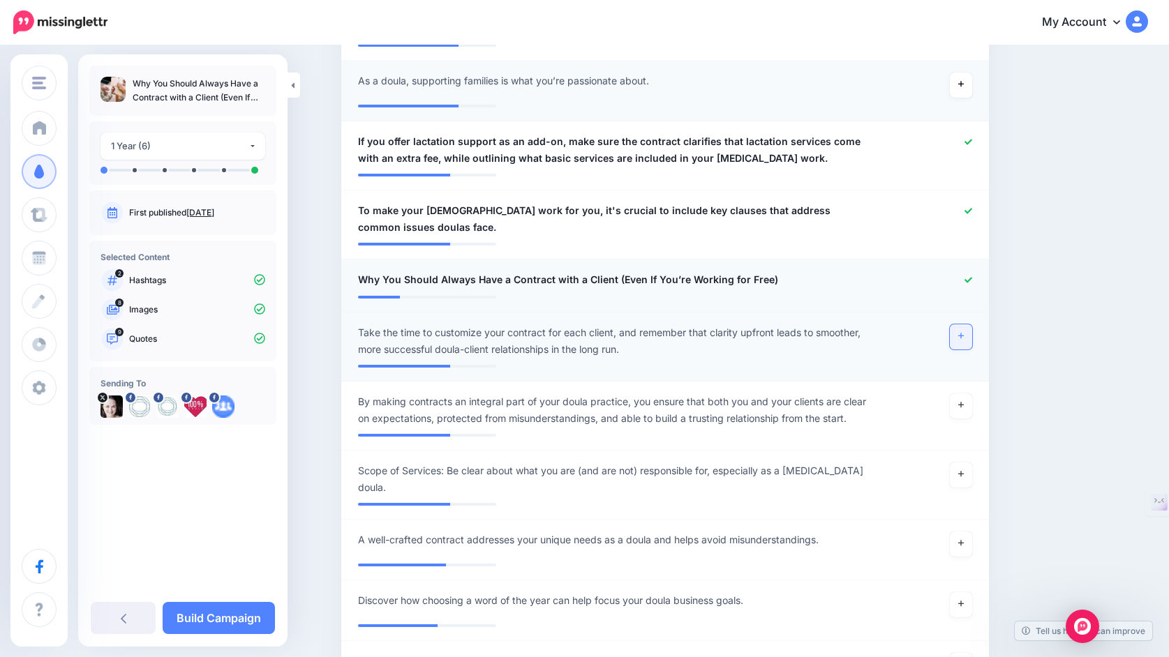
click at [960, 343] on link at bounding box center [961, 337] width 22 height 25
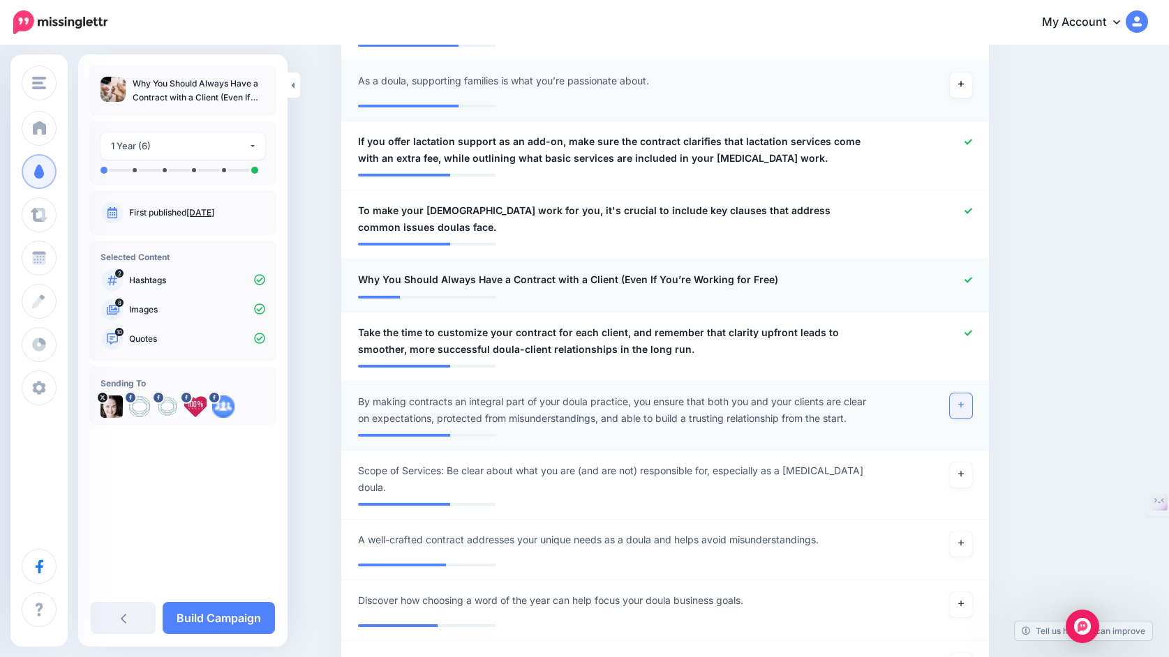
click at [962, 411] on link at bounding box center [961, 406] width 22 height 25
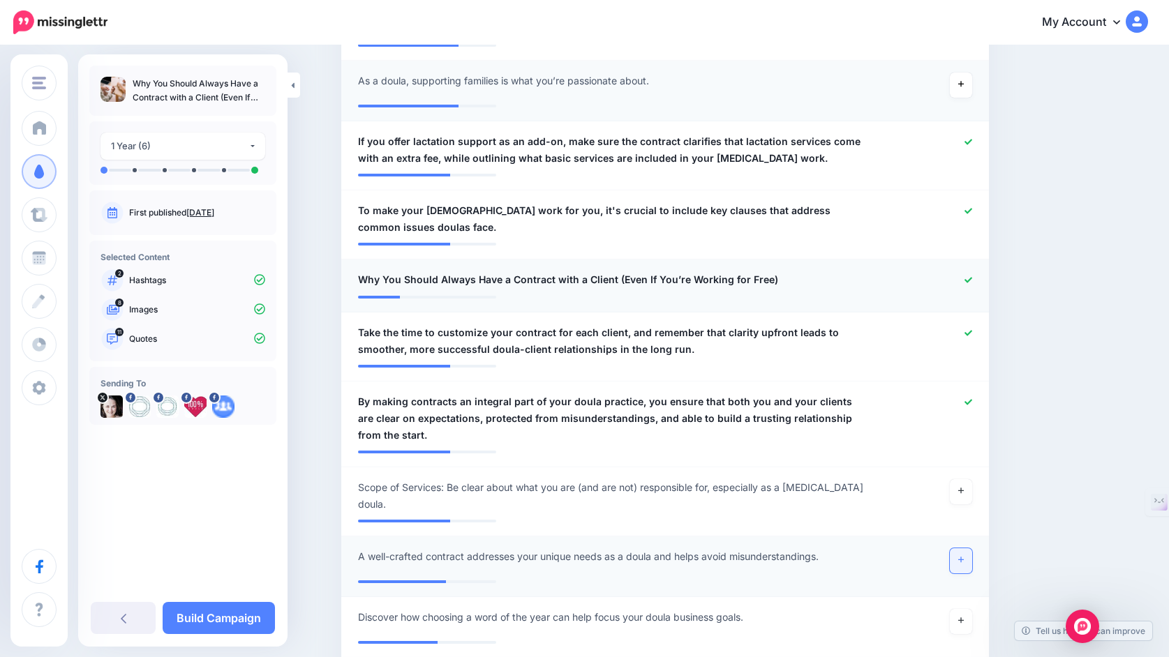
click at [963, 553] on link at bounding box center [961, 561] width 22 height 25
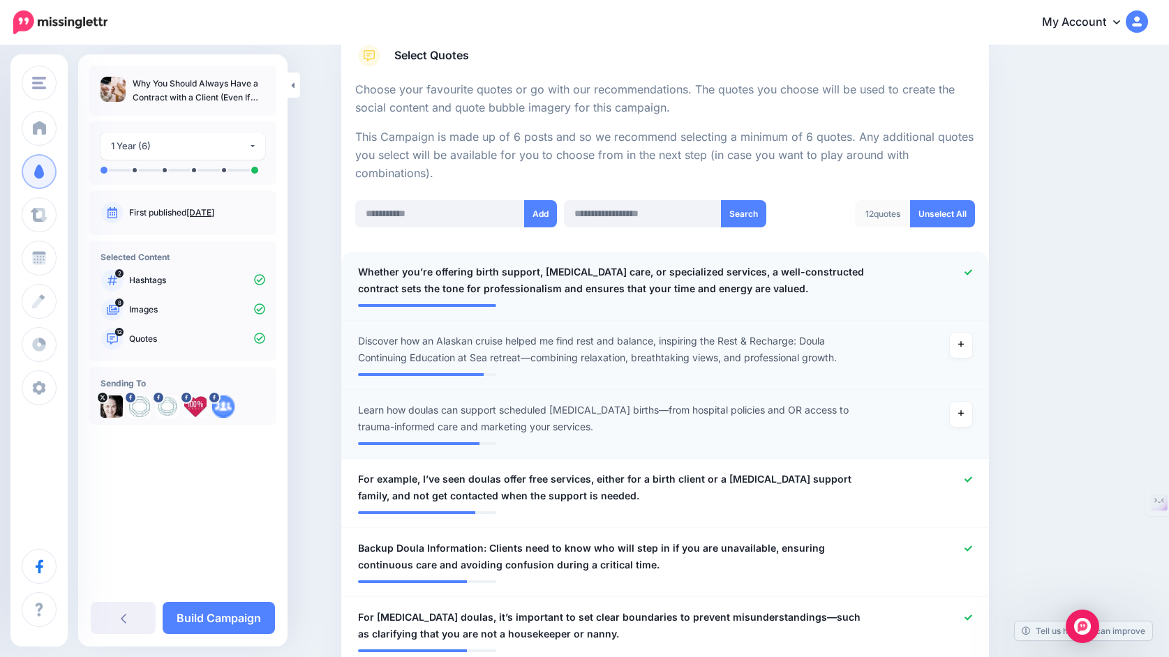
scroll to position [269, 0]
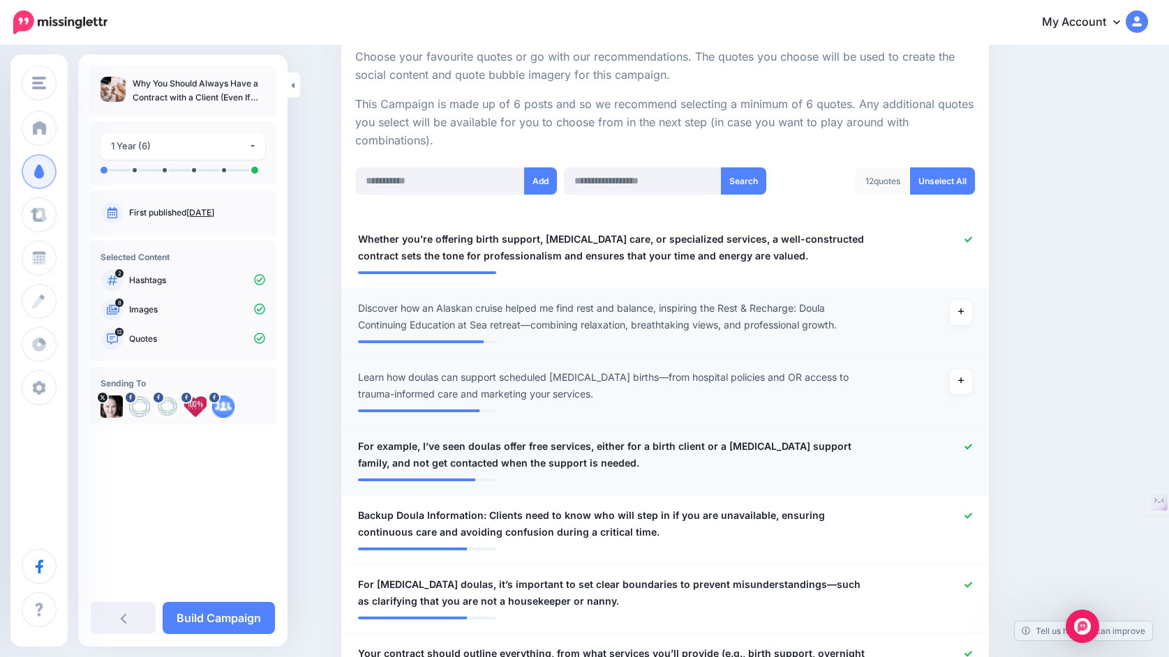
click at [970, 449] on icon at bounding box center [968, 447] width 8 height 6
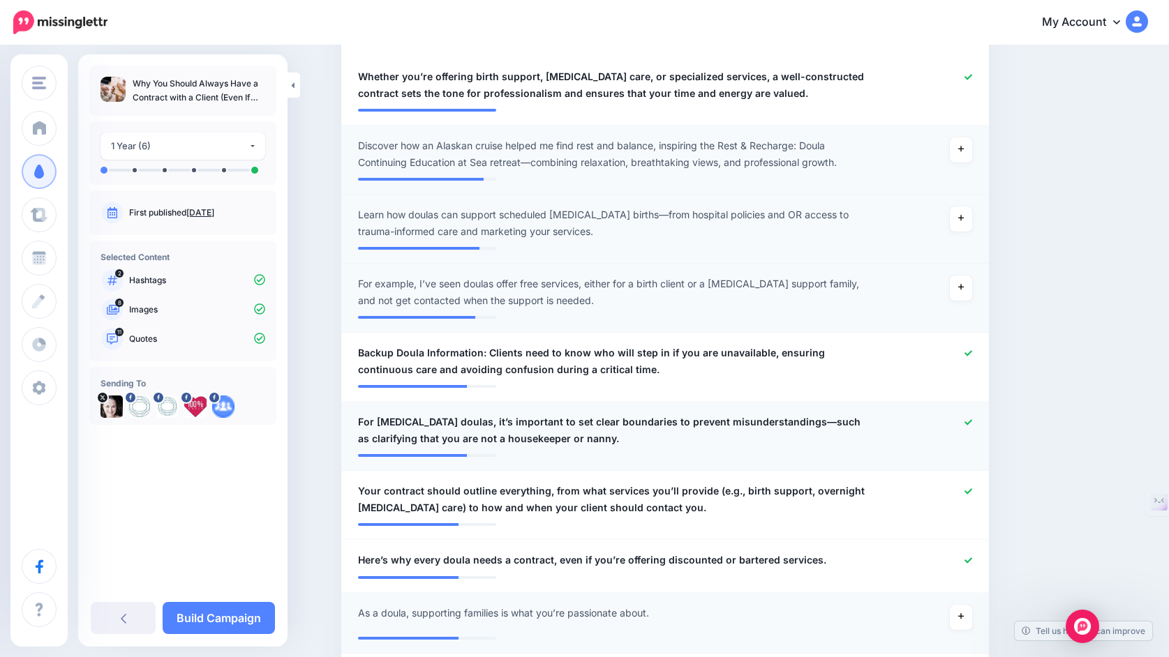
scroll to position [437, 0]
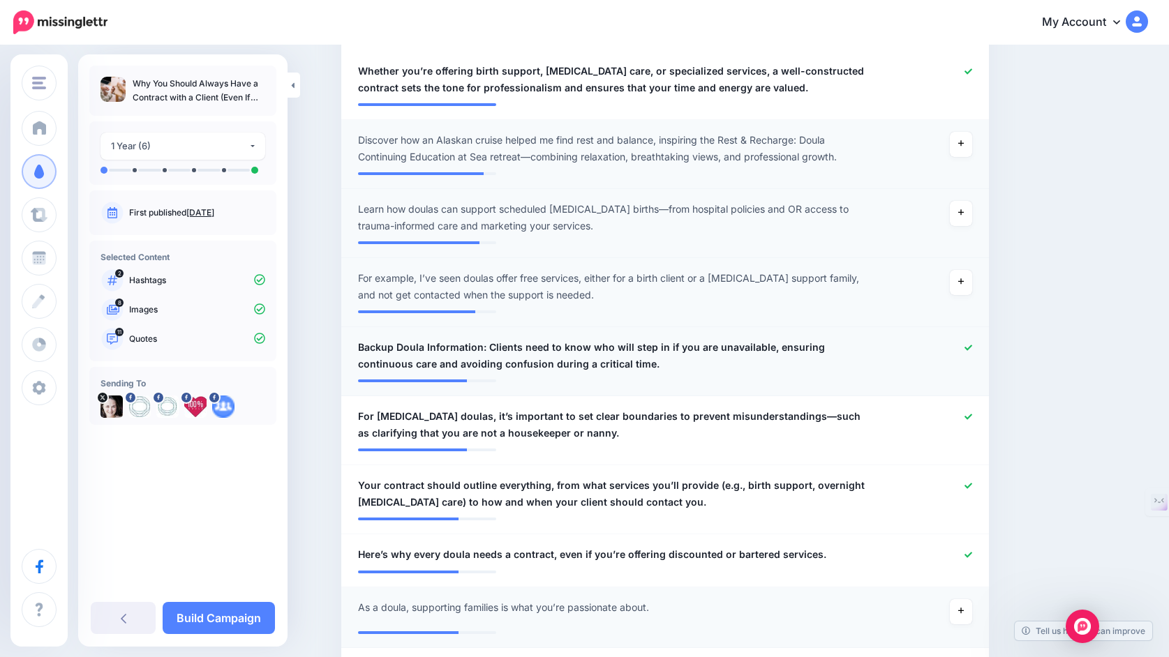
click at [964, 350] on icon at bounding box center [968, 348] width 8 height 6
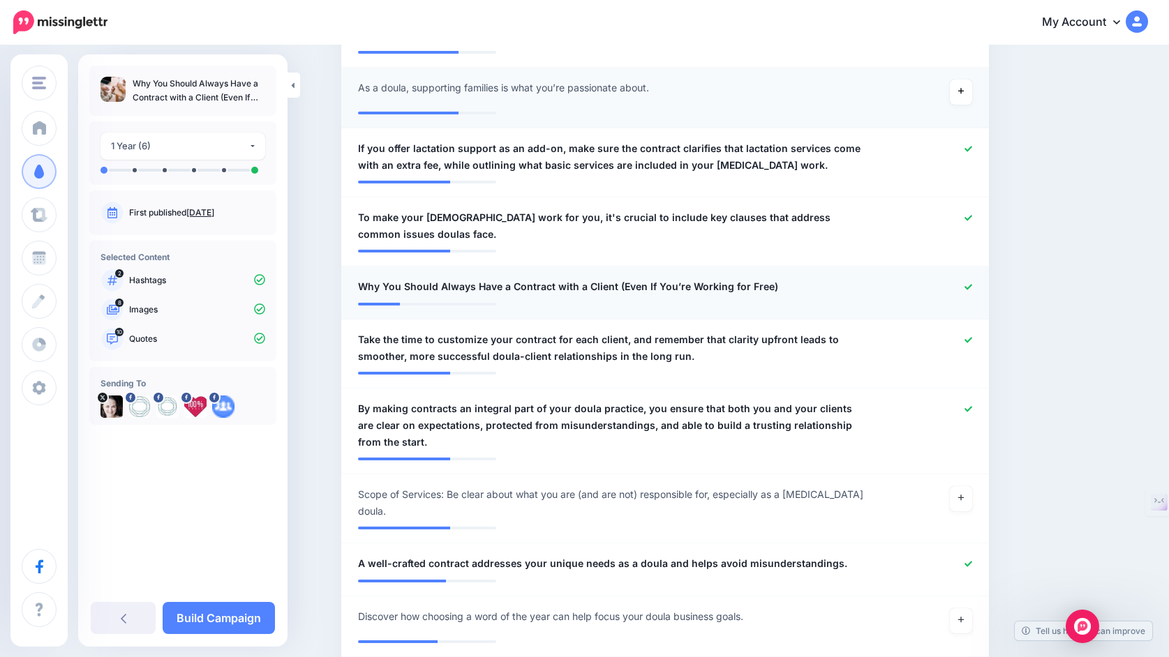
scroll to position [962, 0]
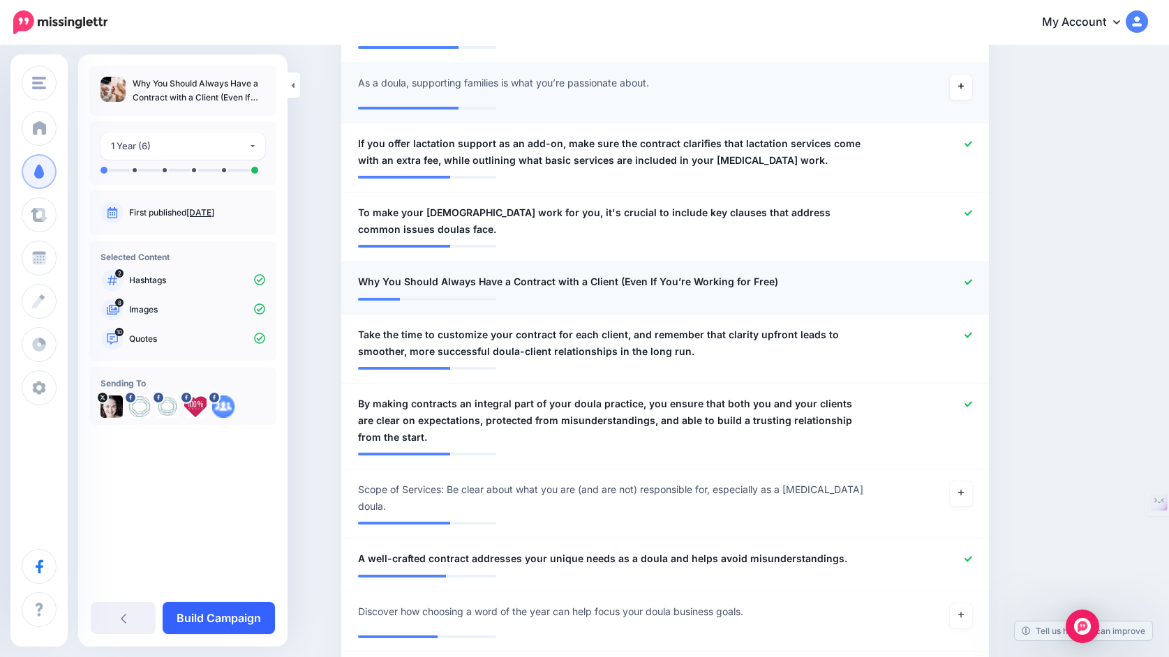
click at [239, 619] on link "Build Campaign" at bounding box center [219, 618] width 112 height 32
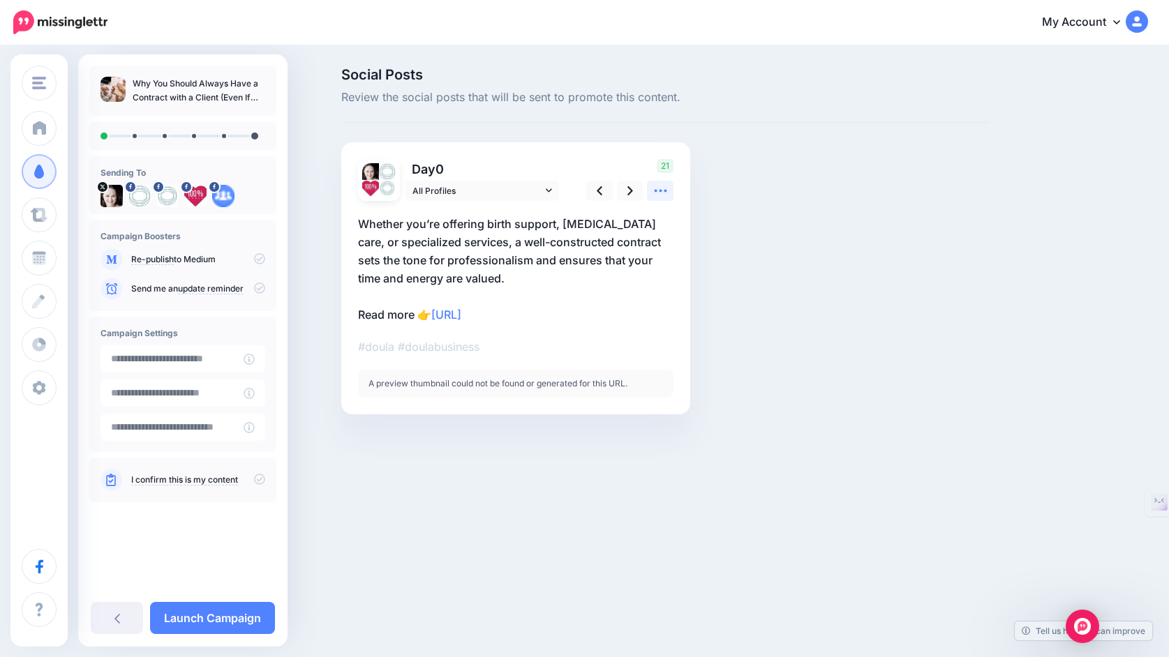
click at [667, 188] on icon at bounding box center [660, 191] width 15 height 15
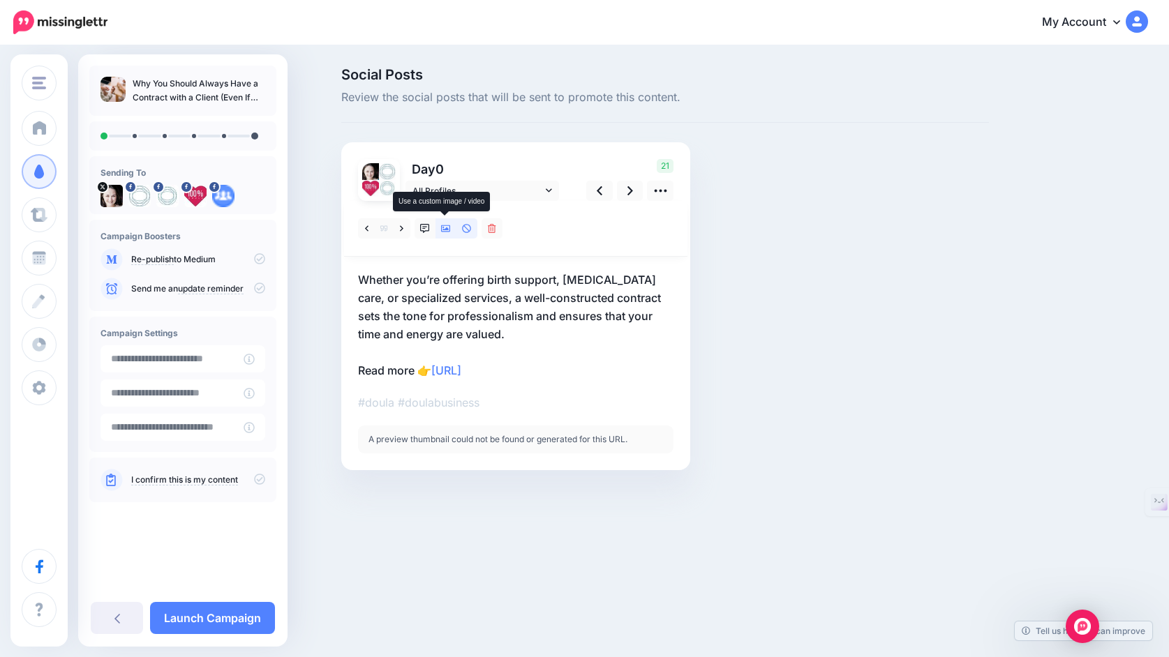
click at [447, 230] on icon at bounding box center [446, 228] width 10 height 7
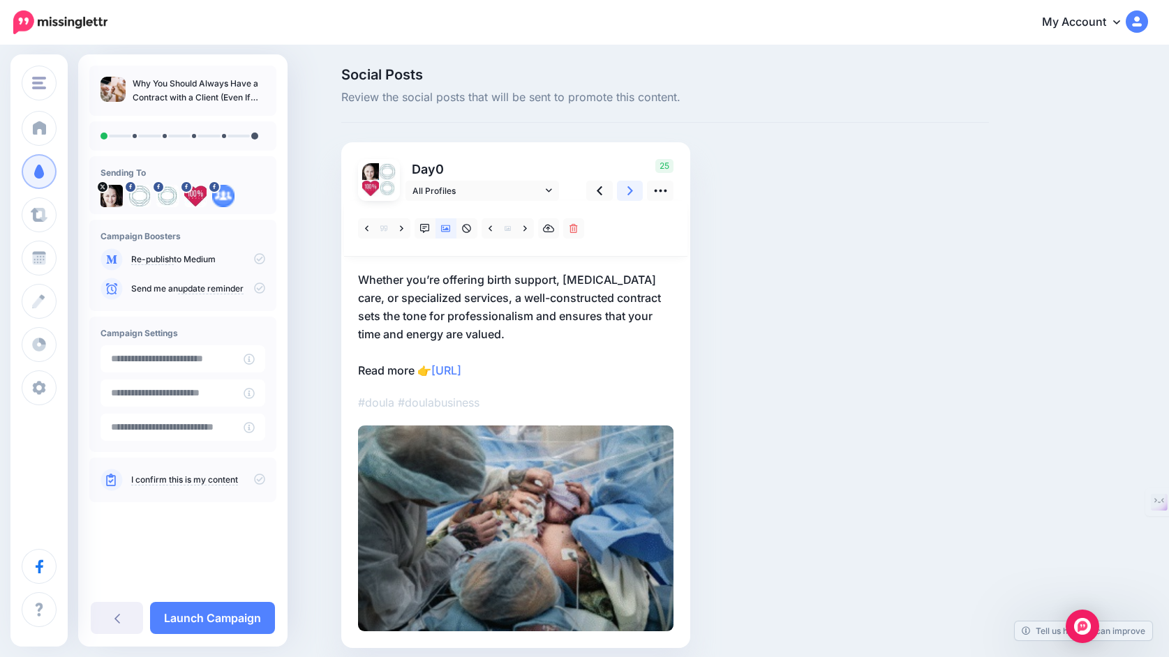
click at [630, 191] on icon at bounding box center [630, 191] width 6 height 15
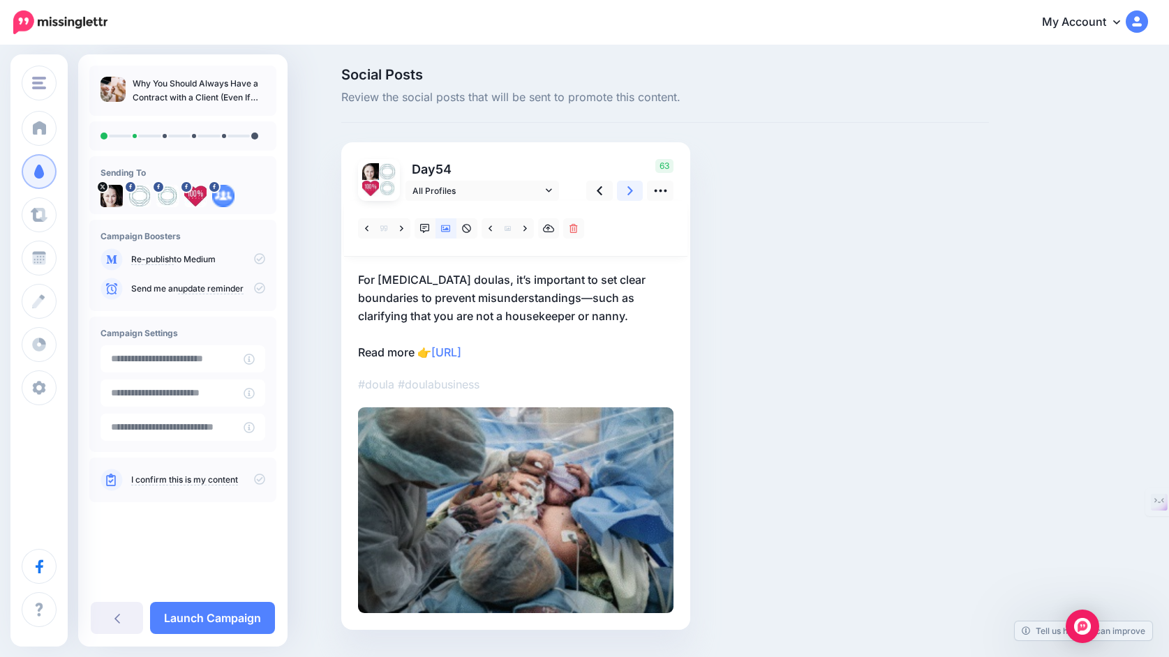
click at [630, 191] on icon at bounding box center [630, 191] width 6 height 15
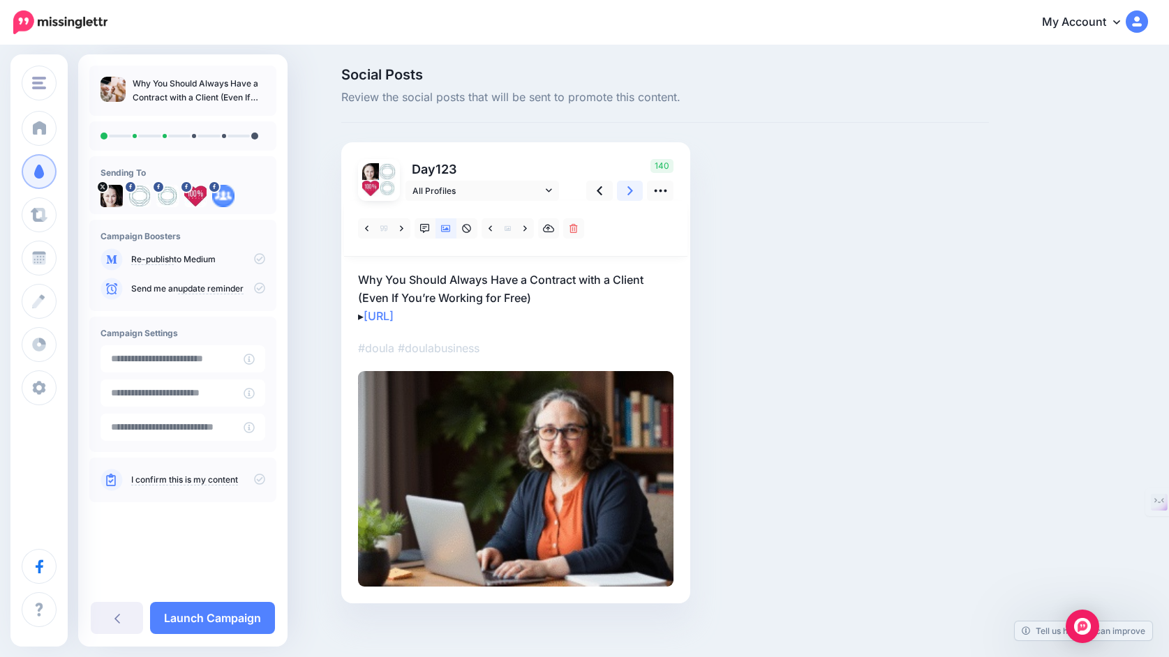
click at [630, 191] on icon at bounding box center [630, 191] width 6 height 15
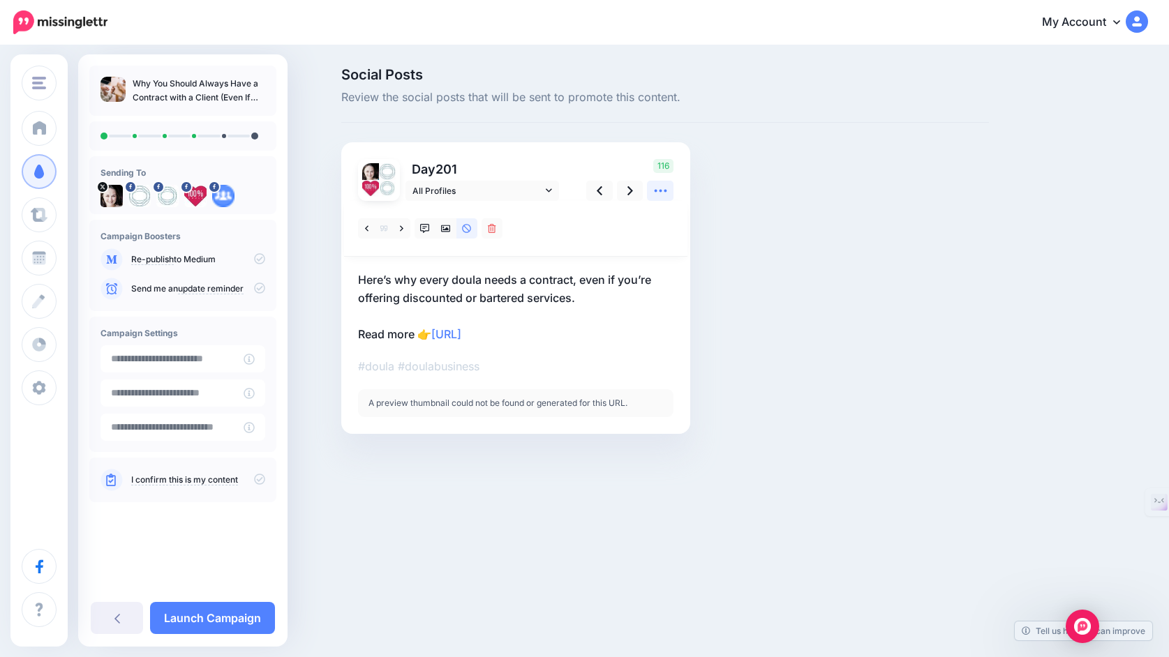
click at [659, 193] on icon at bounding box center [660, 191] width 15 height 15
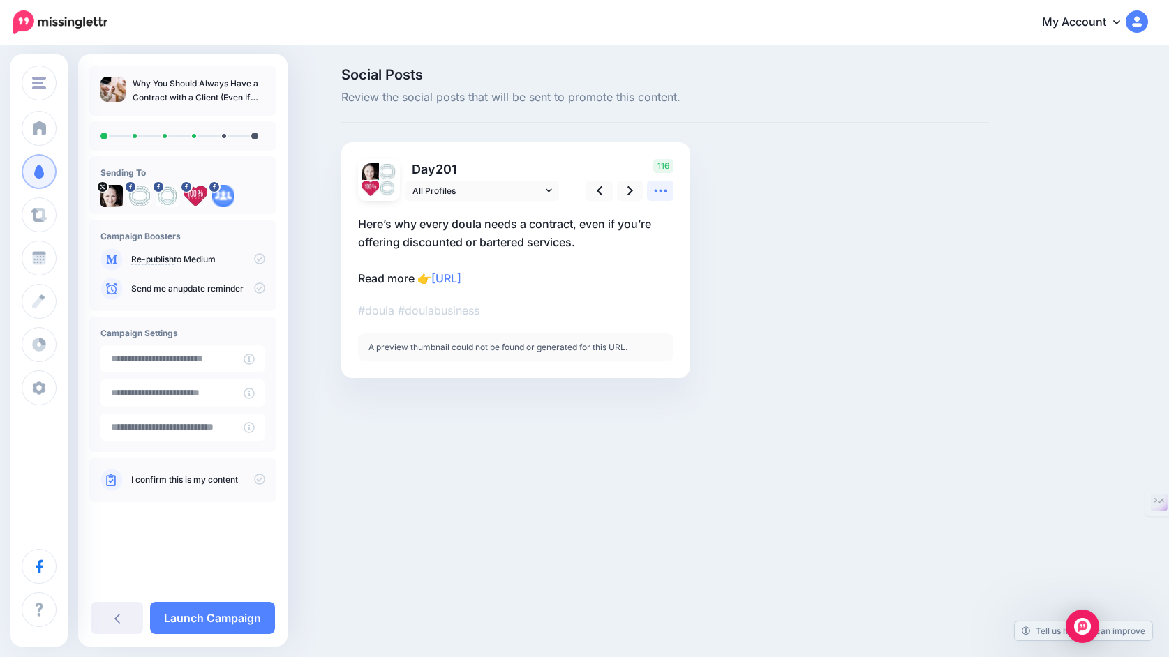
click at [659, 193] on icon at bounding box center [660, 191] width 15 height 15
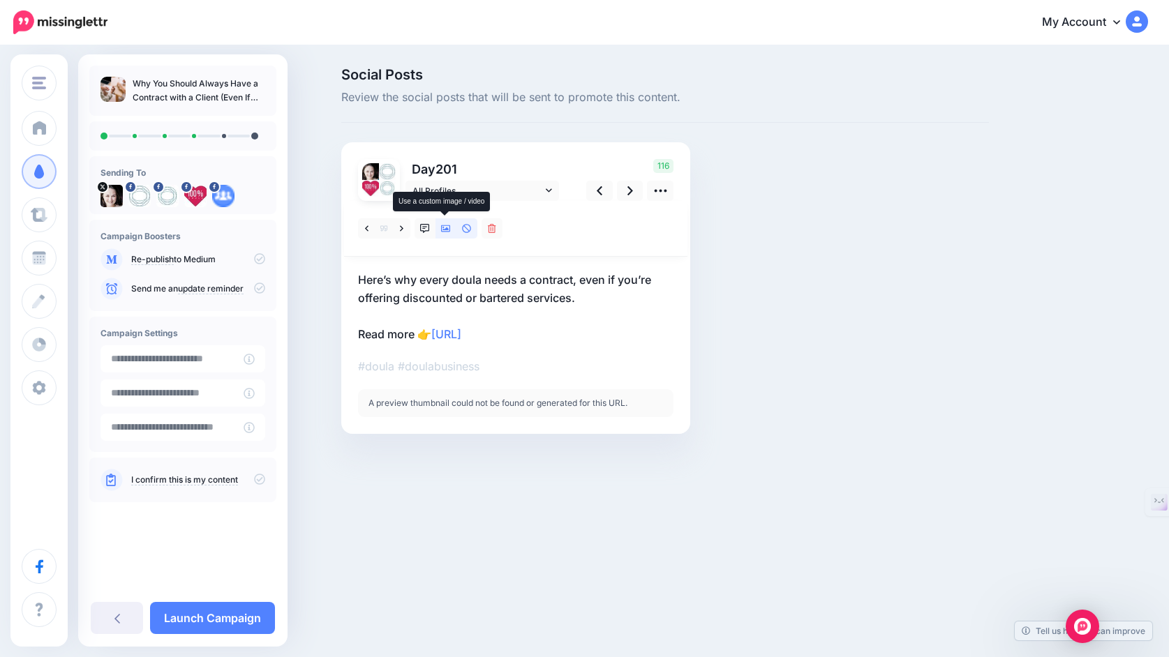
click at [446, 230] on icon at bounding box center [446, 229] width 10 height 10
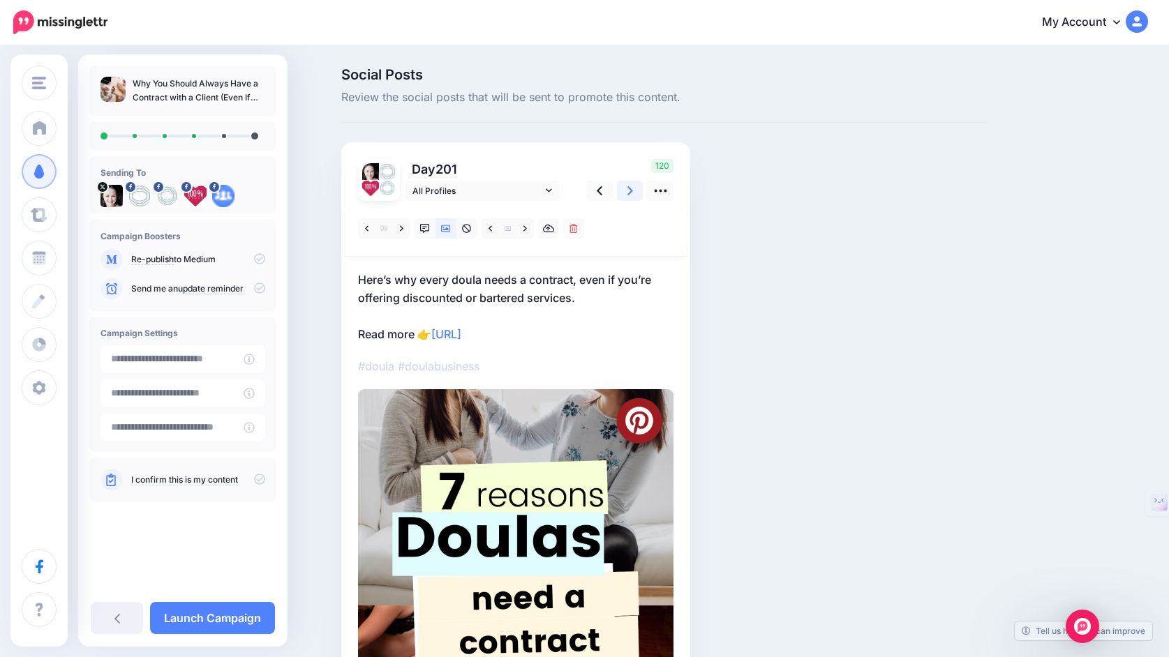
click at [625, 195] on link at bounding box center [630, 191] width 27 height 20
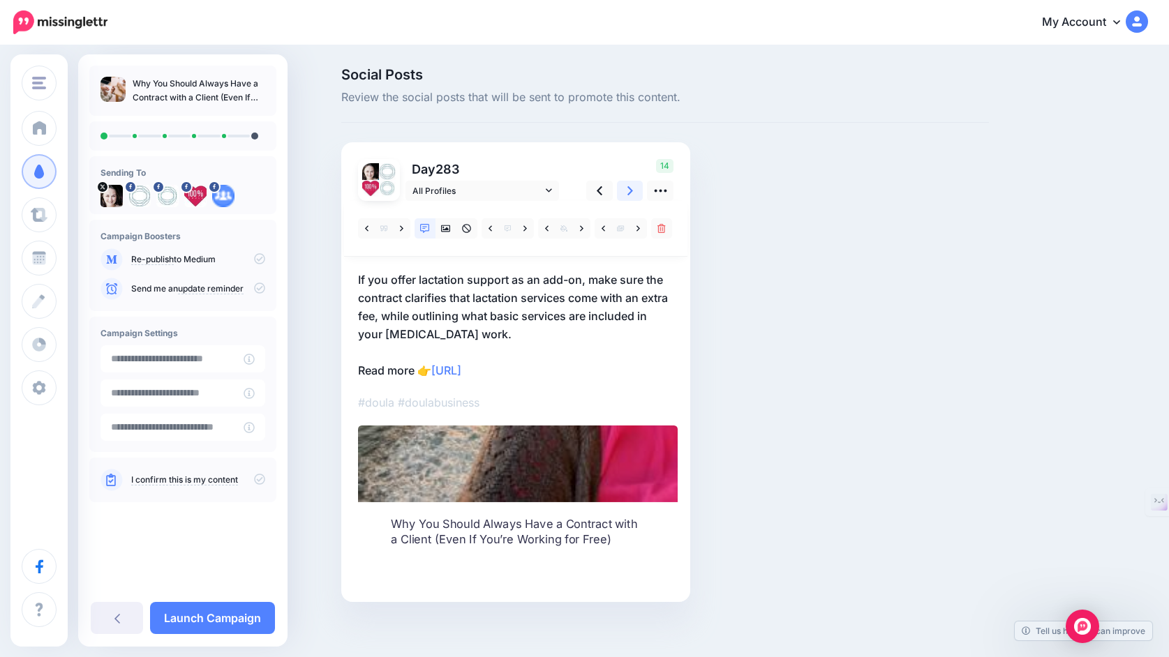
click at [625, 195] on link at bounding box center [630, 191] width 27 height 20
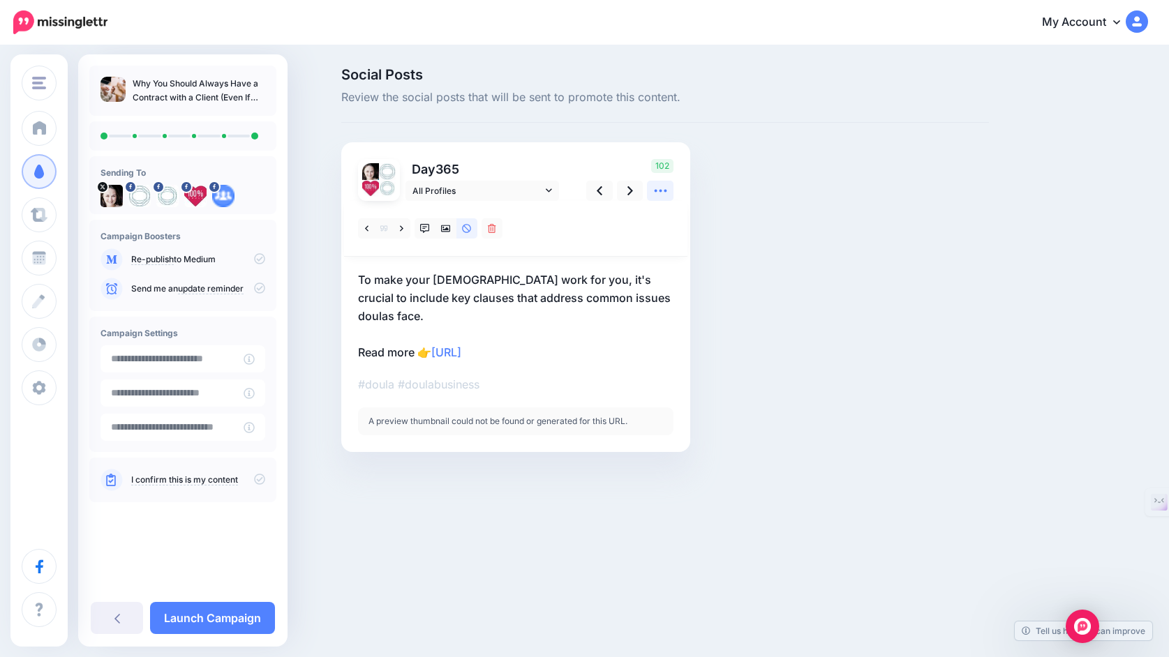
click at [658, 193] on icon at bounding box center [660, 191] width 15 height 15
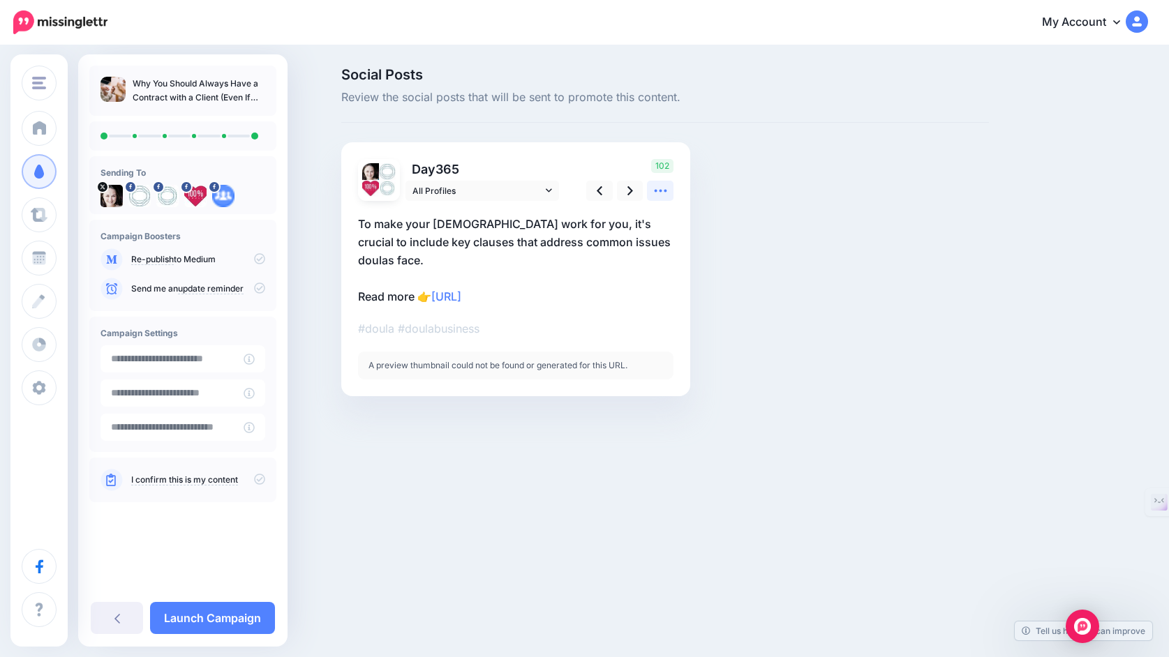
click at [658, 193] on icon at bounding box center [660, 191] width 15 height 15
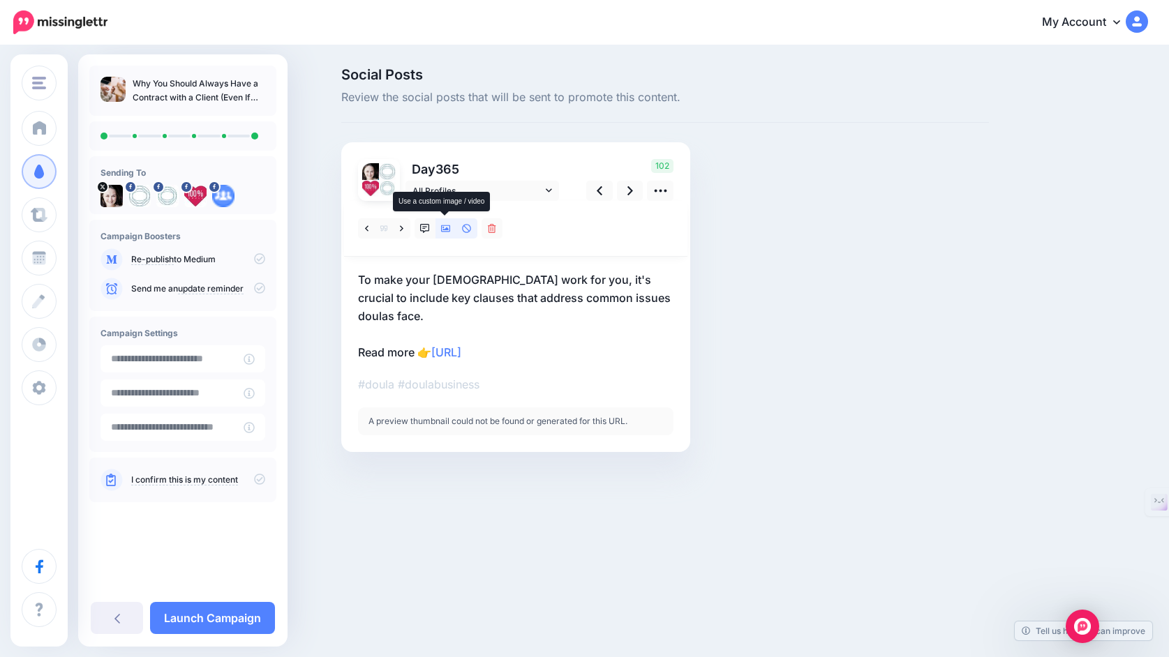
click at [442, 228] on icon at bounding box center [446, 229] width 10 height 10
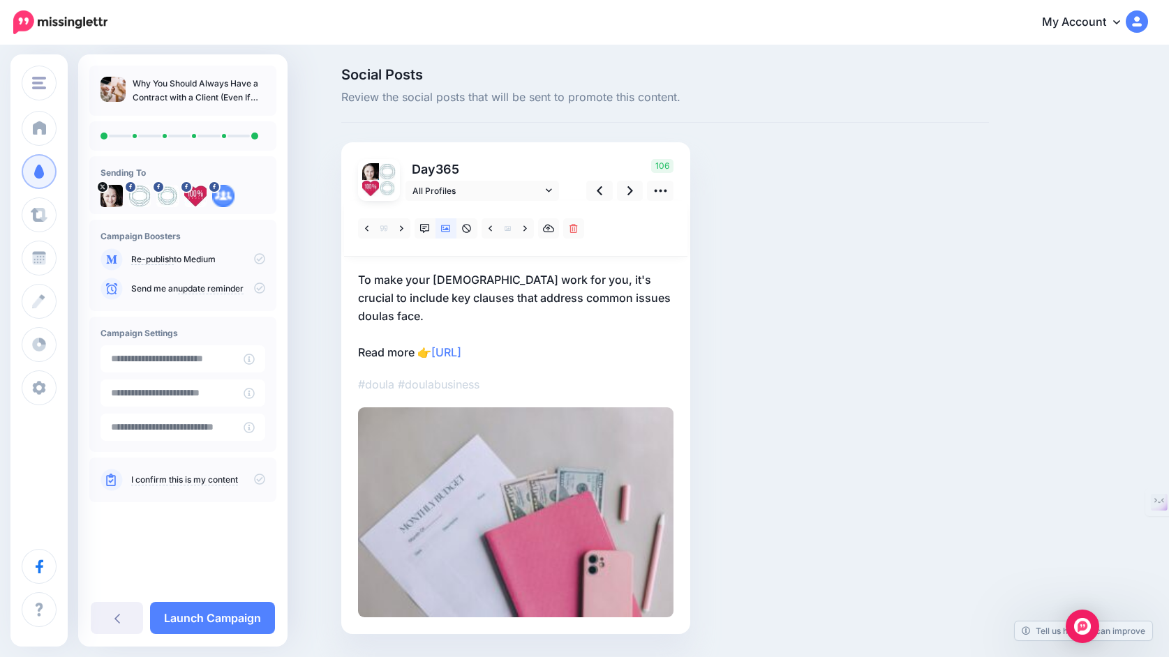
scroll to position [22, 0]
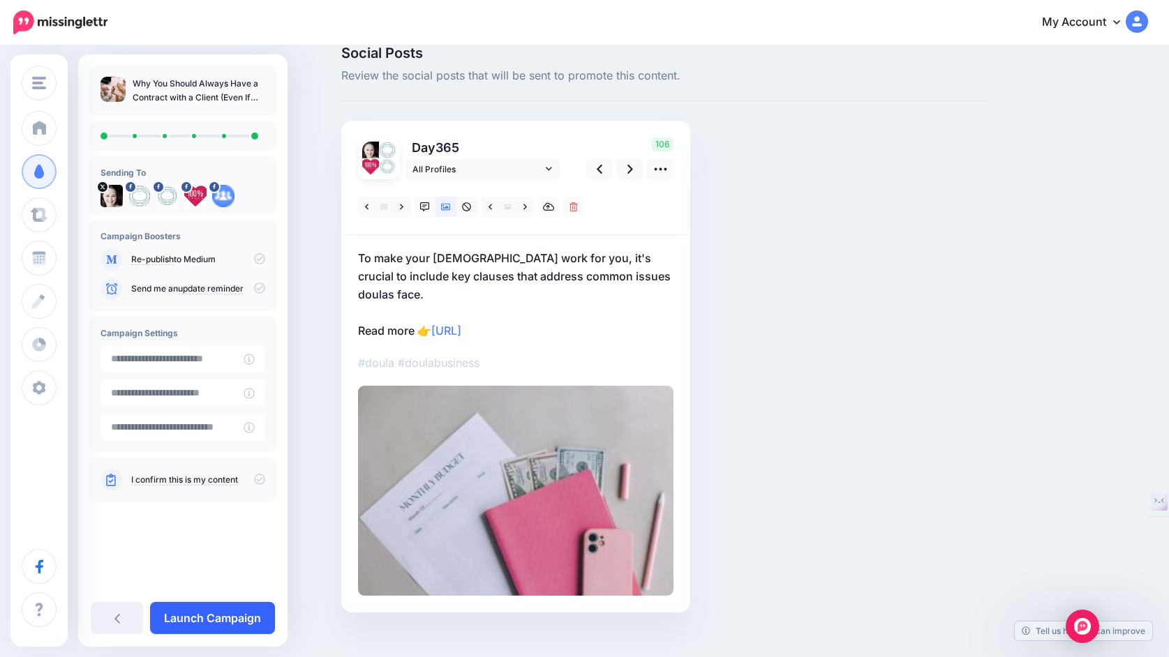
click at [246, 616] on link "Launch Campaign" at bounding box center [212, 618] width 125 height 32
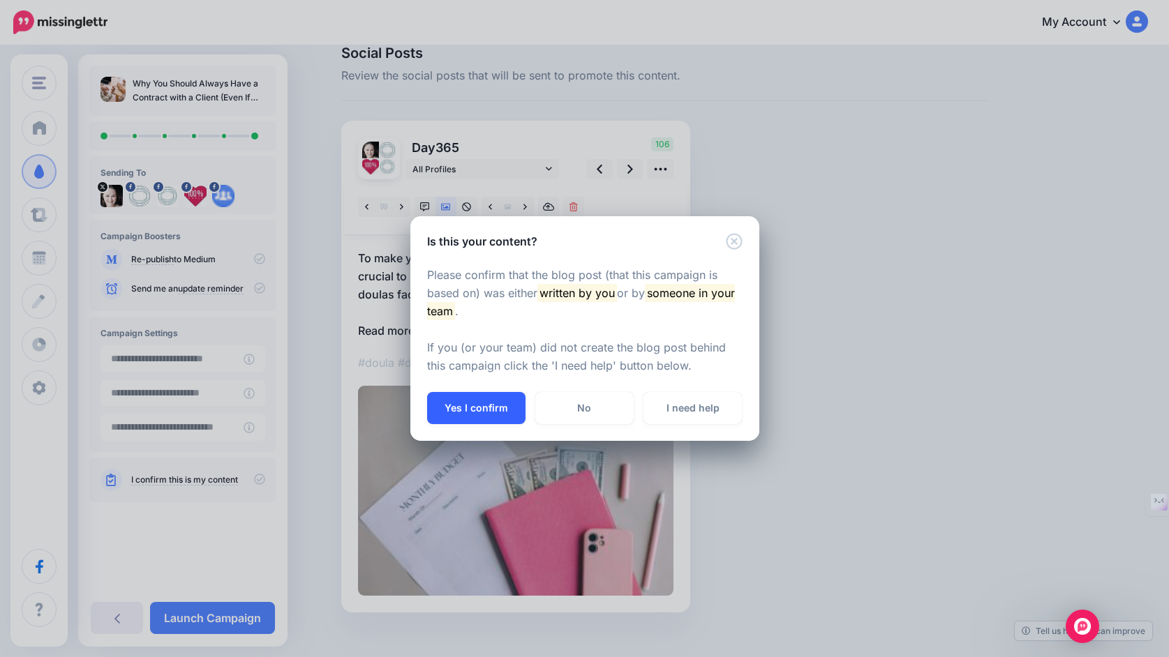
click at [472, 408] on button "Yes I confirm" at bounding box center [476, 408] width 98 height 32
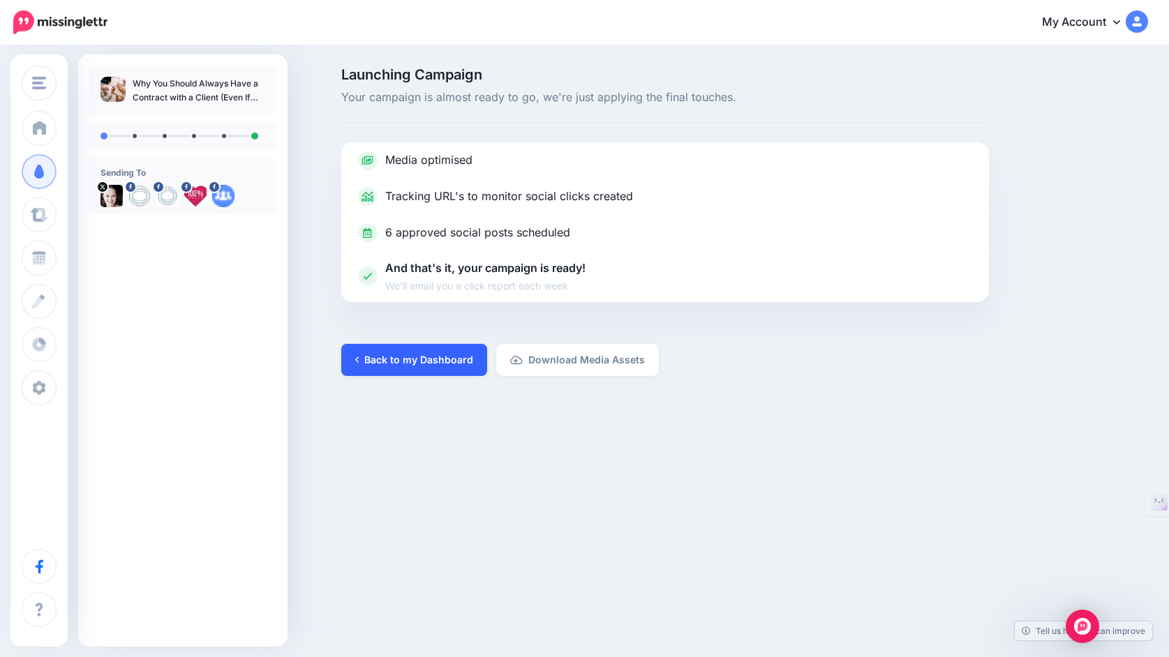
click at [444, 352] on link "Back to my Dashboard" at bounding box center [414, 360] width 146 height 32
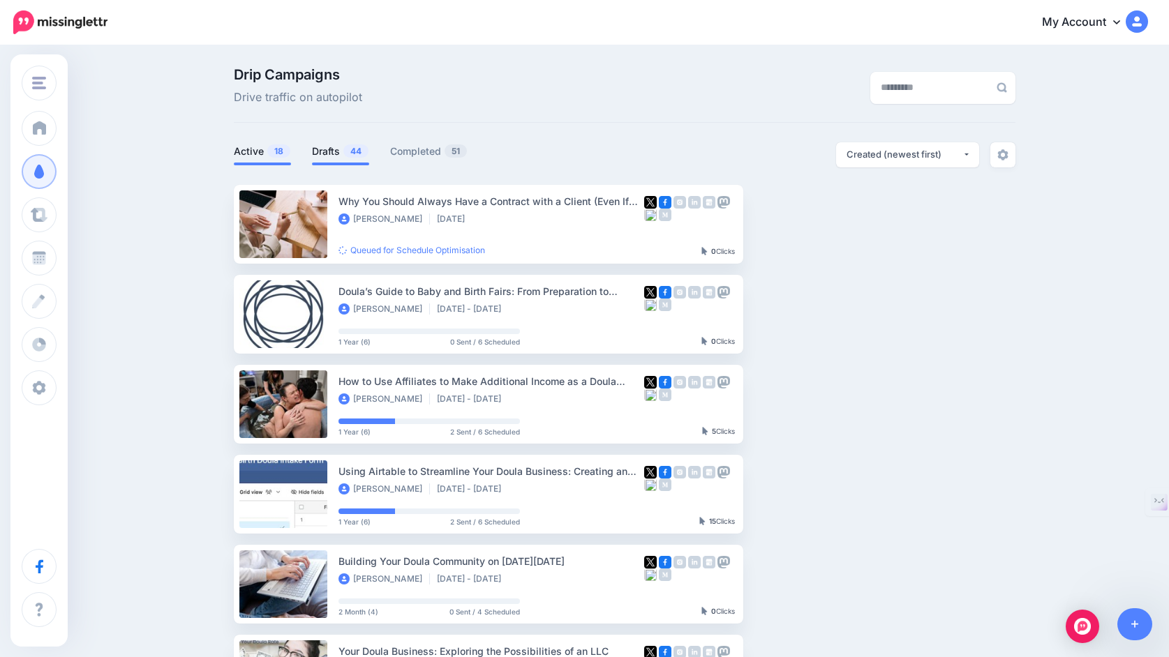
click at [333, 149] on link "Drafts 44" at bounding box center [340, 151] width 57 height 17
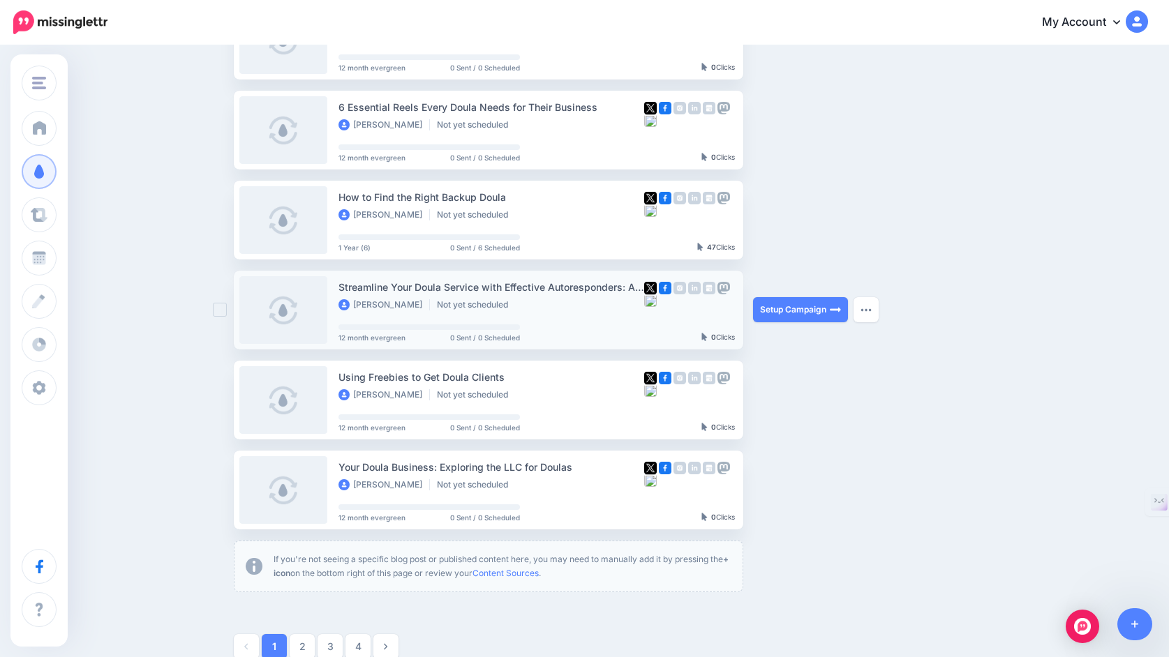
scroll to position [545, 0]
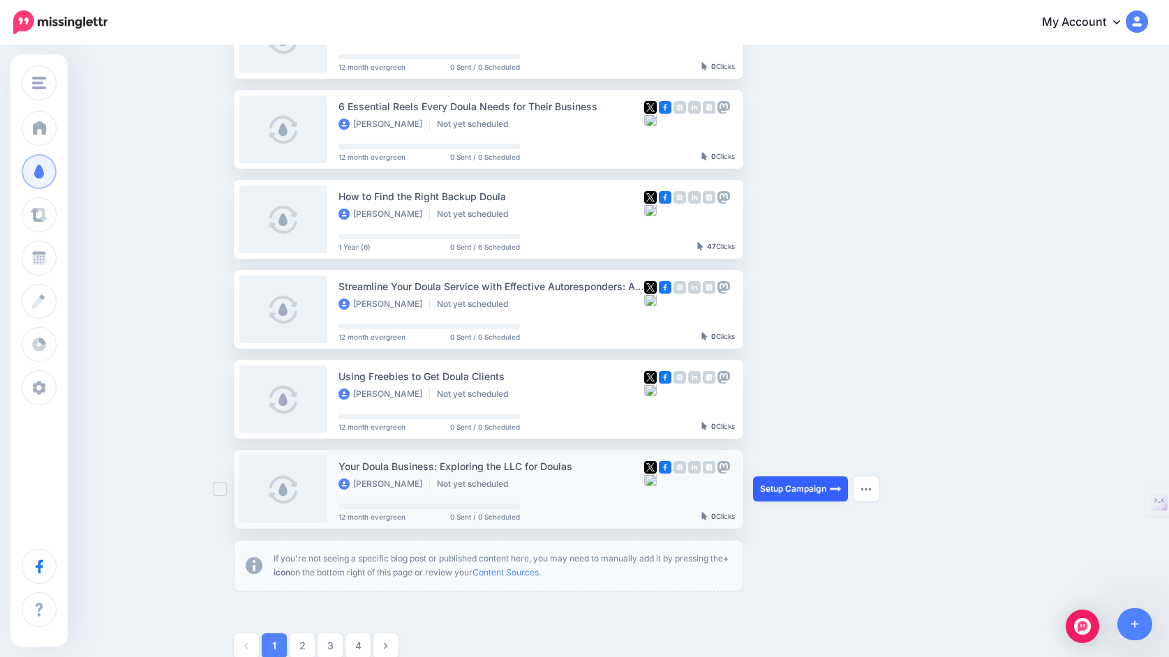
click at [807, 492] on link "Setup Campaign" at bounding box center [800, 489] width 95 height 25
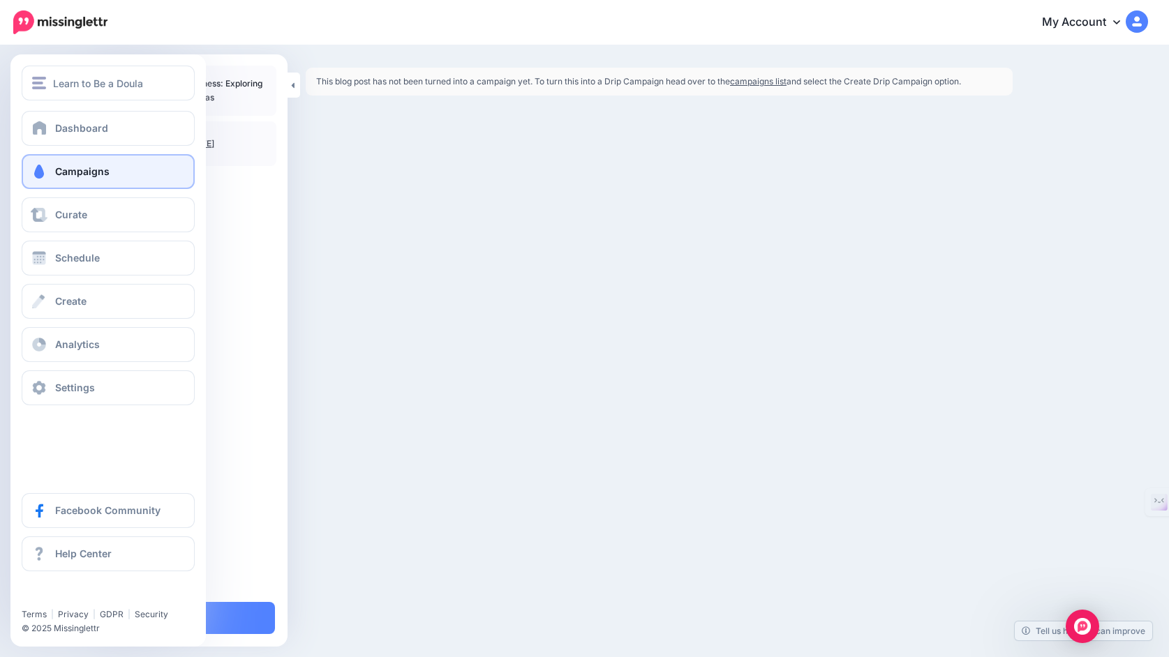
click at [45, 167] on span at bounding box center [39, 172] width 18 height 14
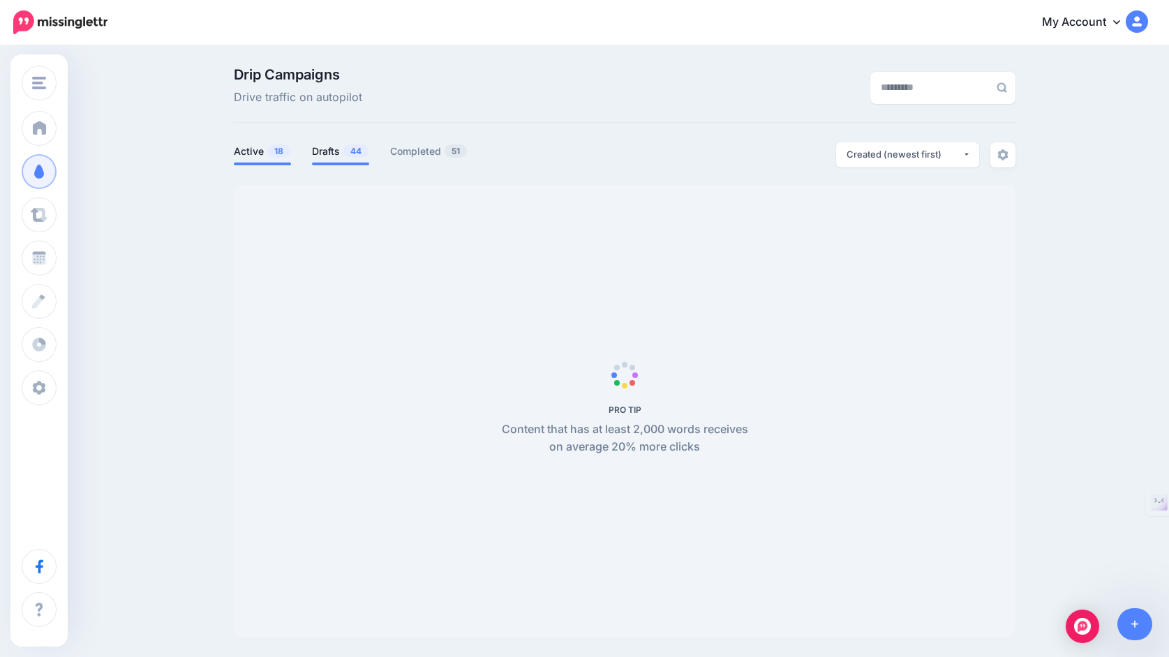
click at [329, 152] on link "Drafts 44" at bounding box center [340, 151] width 57 height 17
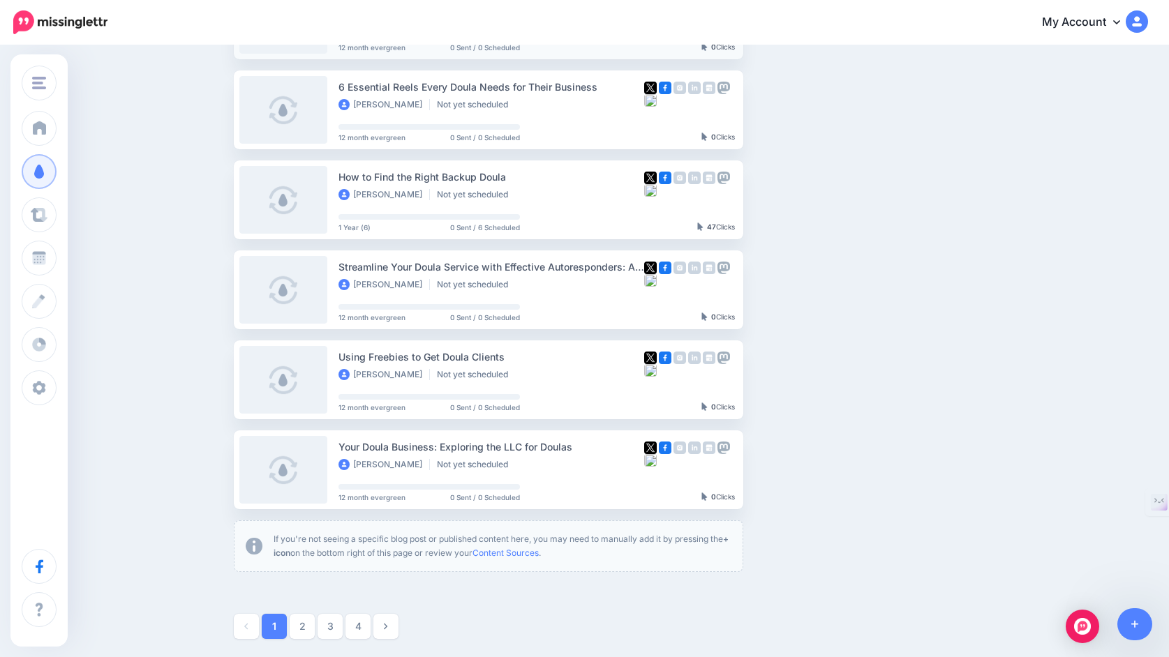
scroll to position [687, 0]
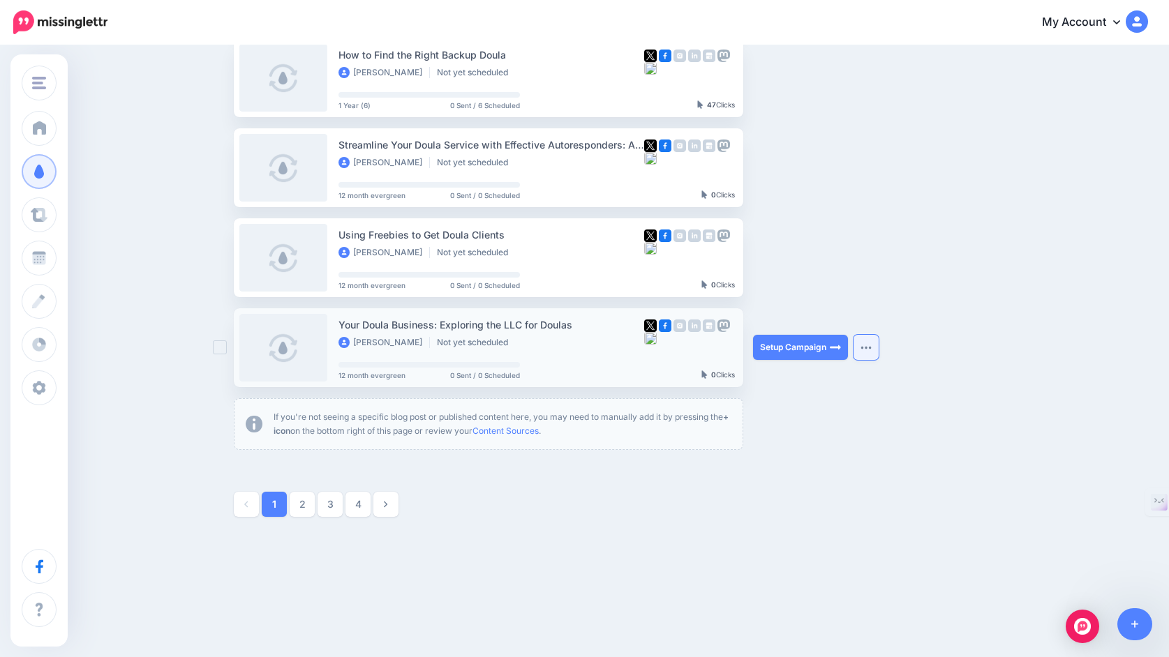
click at [869, 349] on img "button" at bounding box center [865, 347] width 11 height 4
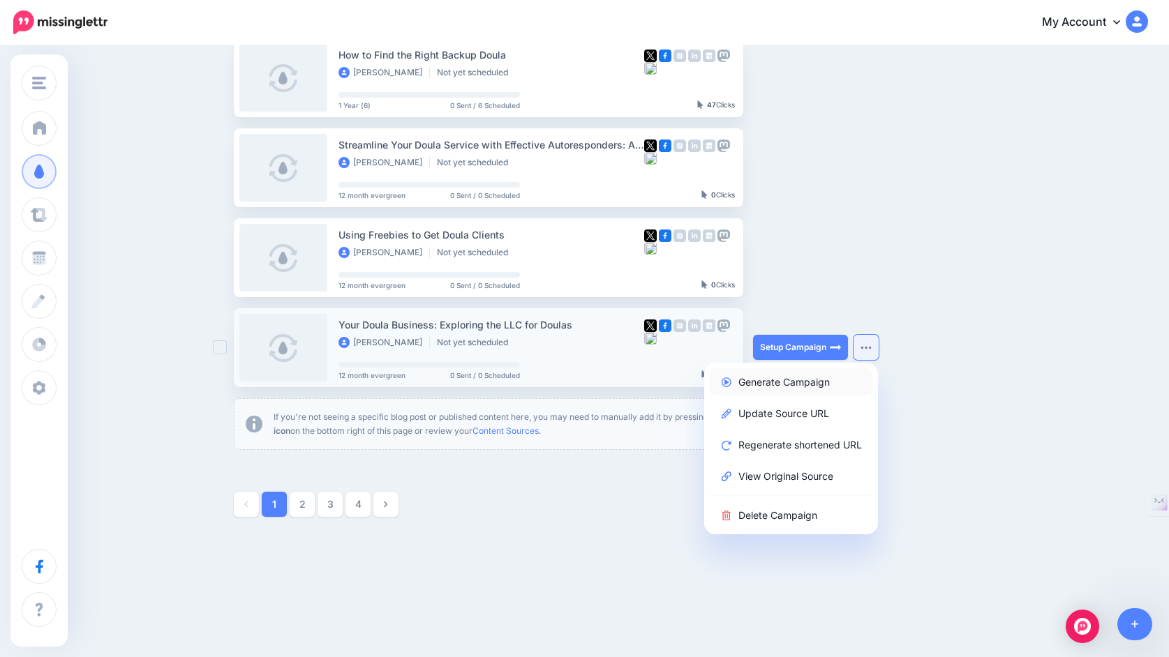
click at [820, 382] on link "Generate Campaign" at bounding box center [791, 381] width 163 height 27
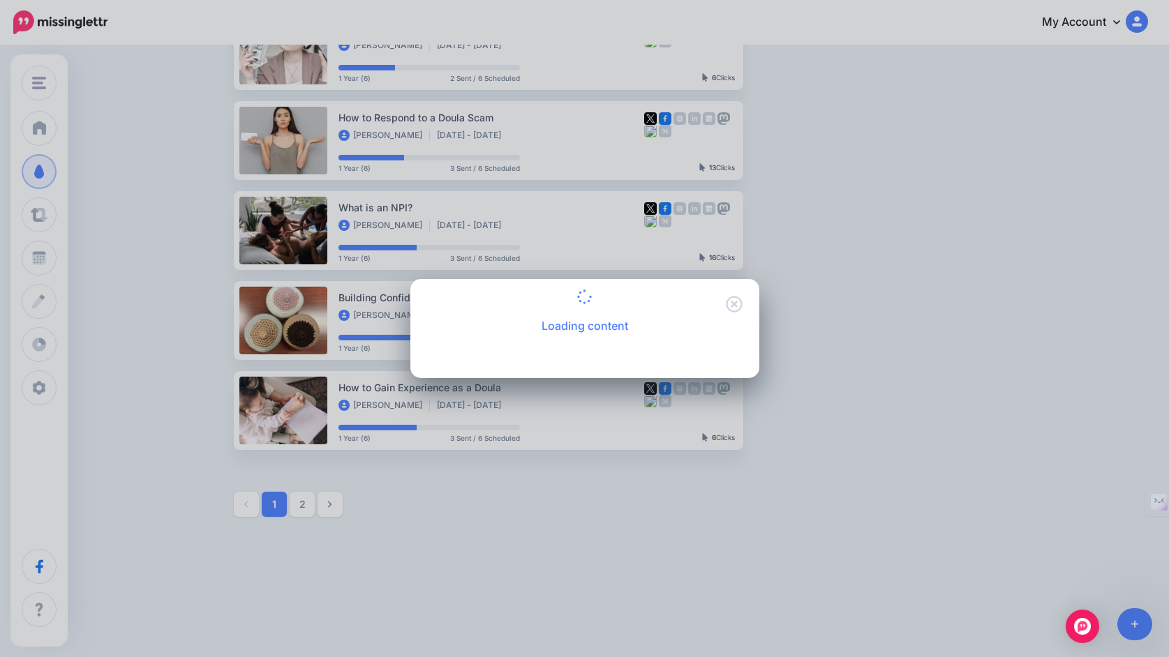
scroll to position [624, 0]
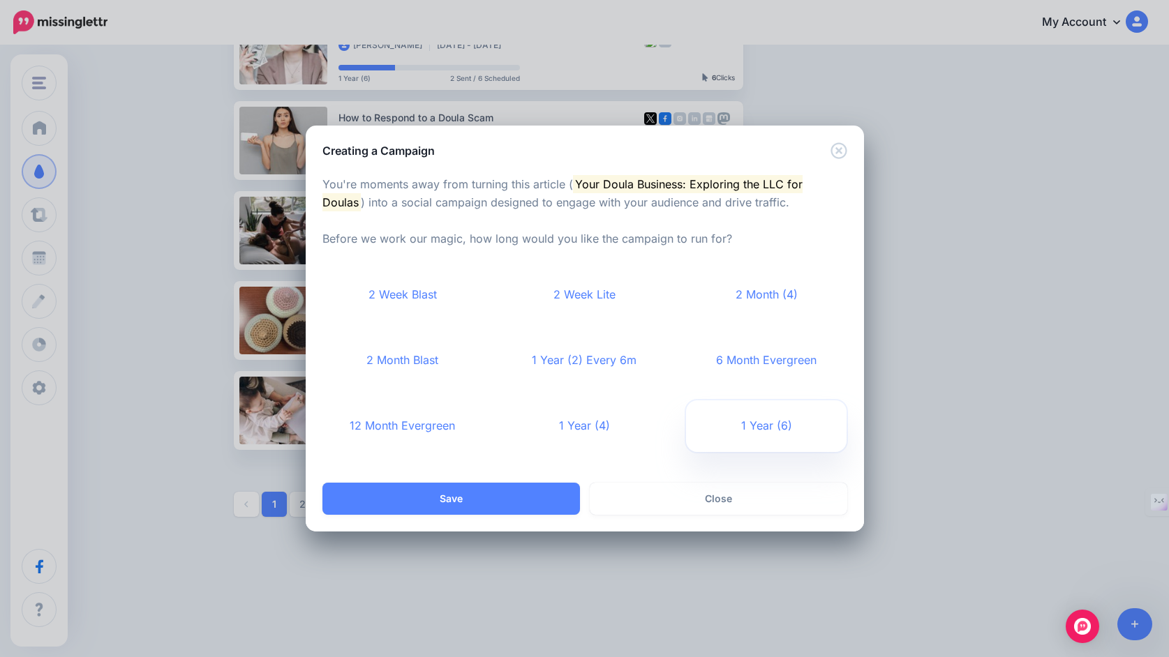
click at [763, 426] on link "1 Year (6)" at bounding box center [766, 427] width 161 height 52
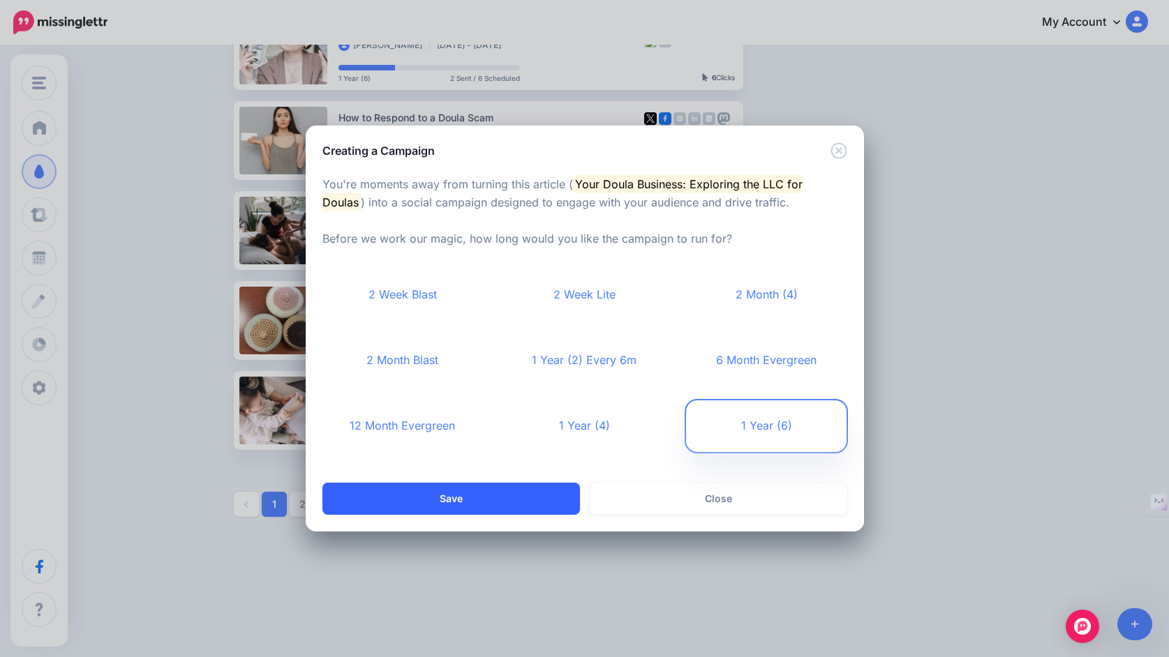
click at [481, 496] on button "Save" at bounding box center [451, 499] width 258 height 32
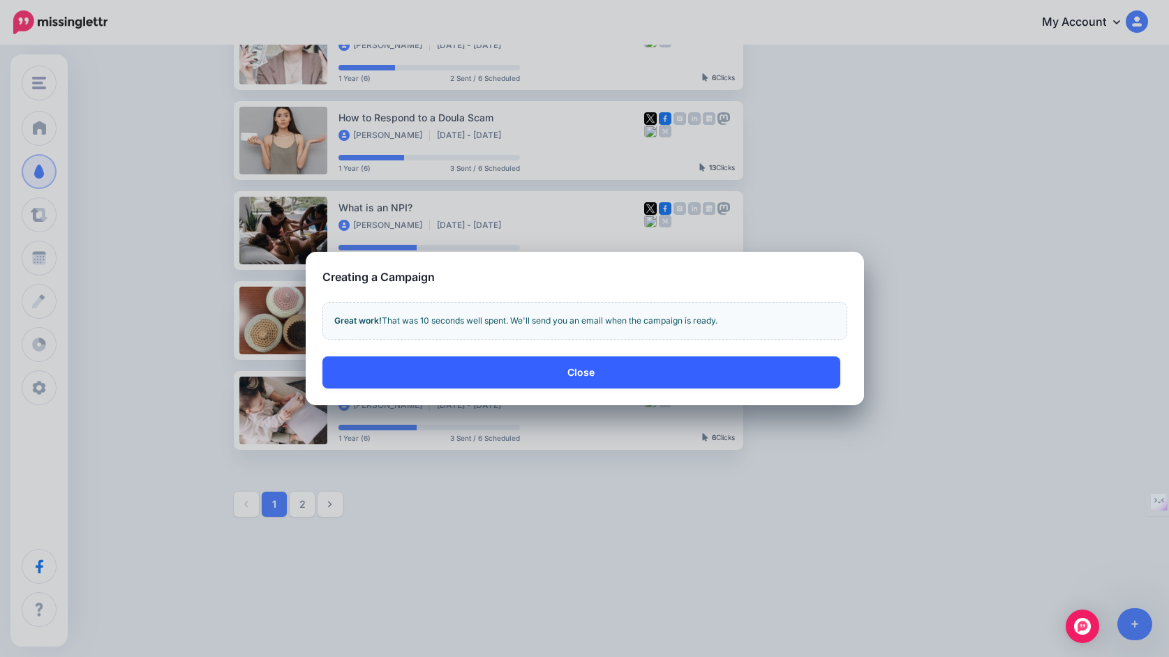
click at [538, 365] on button "Close" at bounding box center [581, 373] width 518 height 32
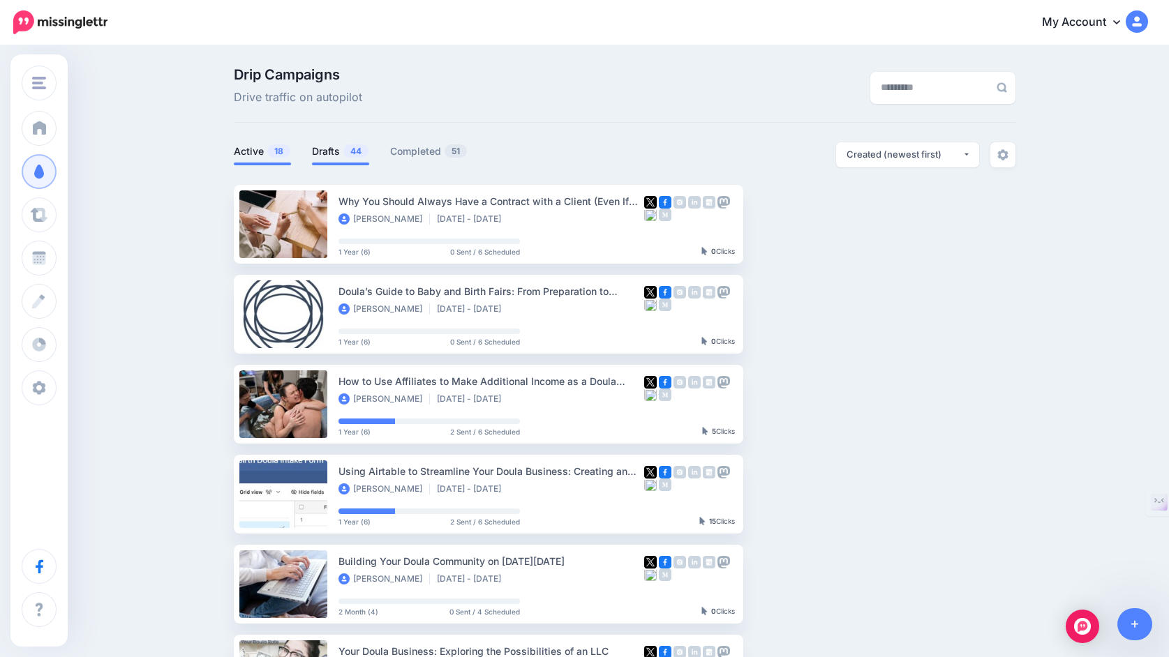
click at [334, 152] on link "Drafts 44" at bounding box center [340, 151] width 57 height 17
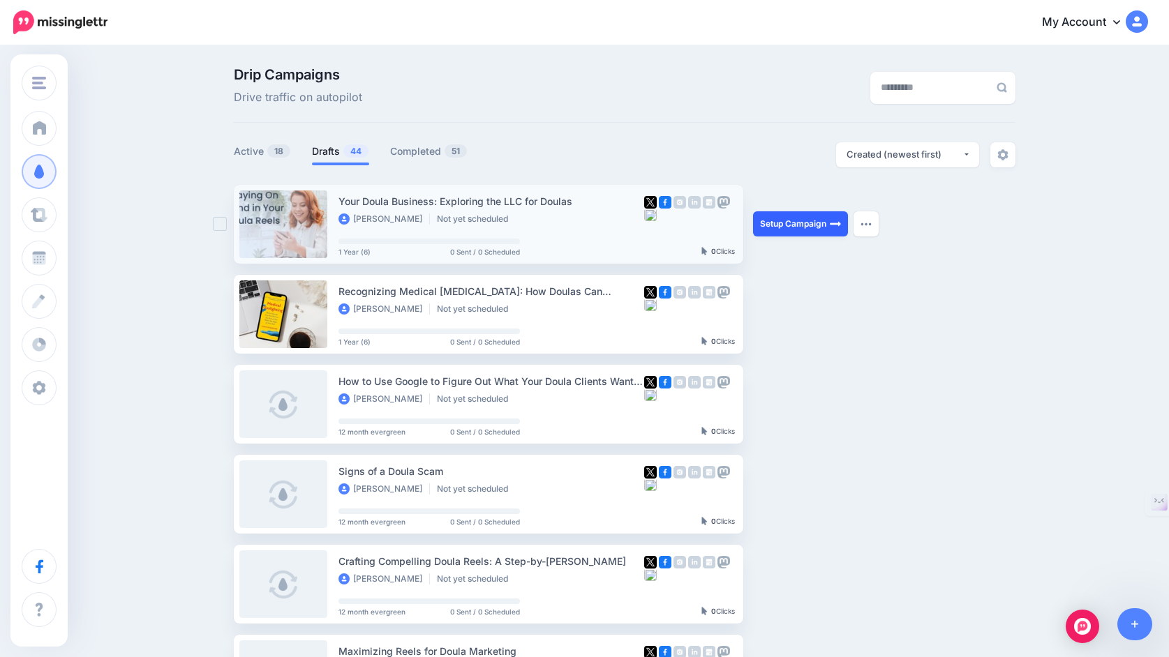
click at [785, 222] on link "Setup Campaign" at bounding box center [800, 223] width 95 height 25
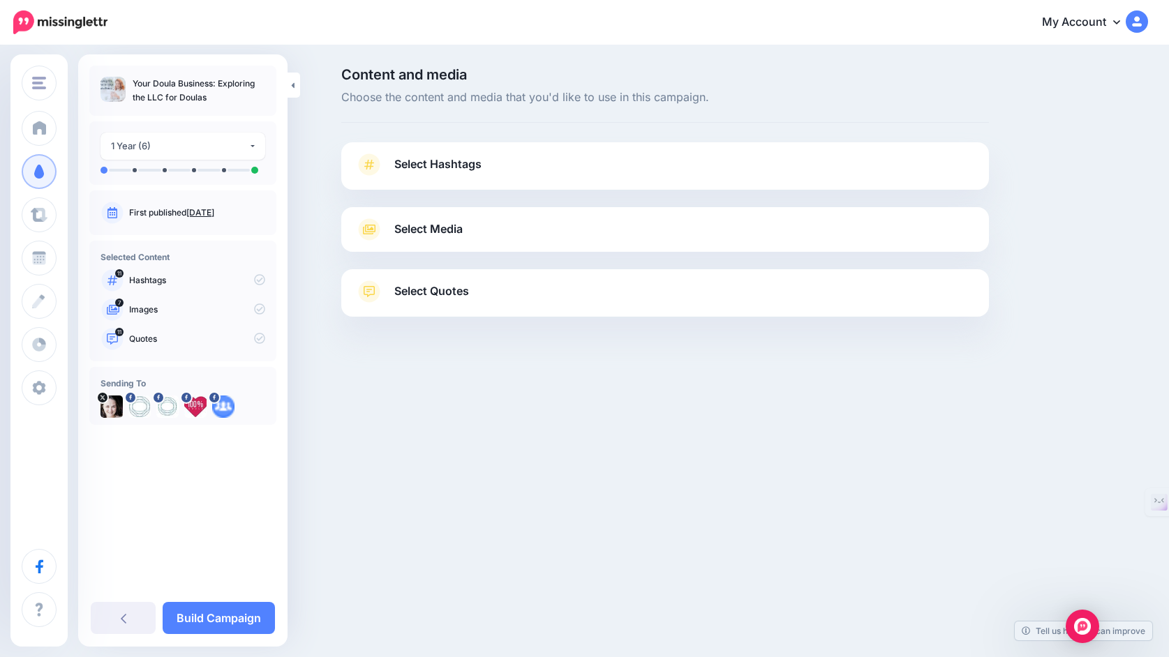
click at [683, 173] on link "Select Hashtags" at bounding box center [665, 172] width 620 height 36
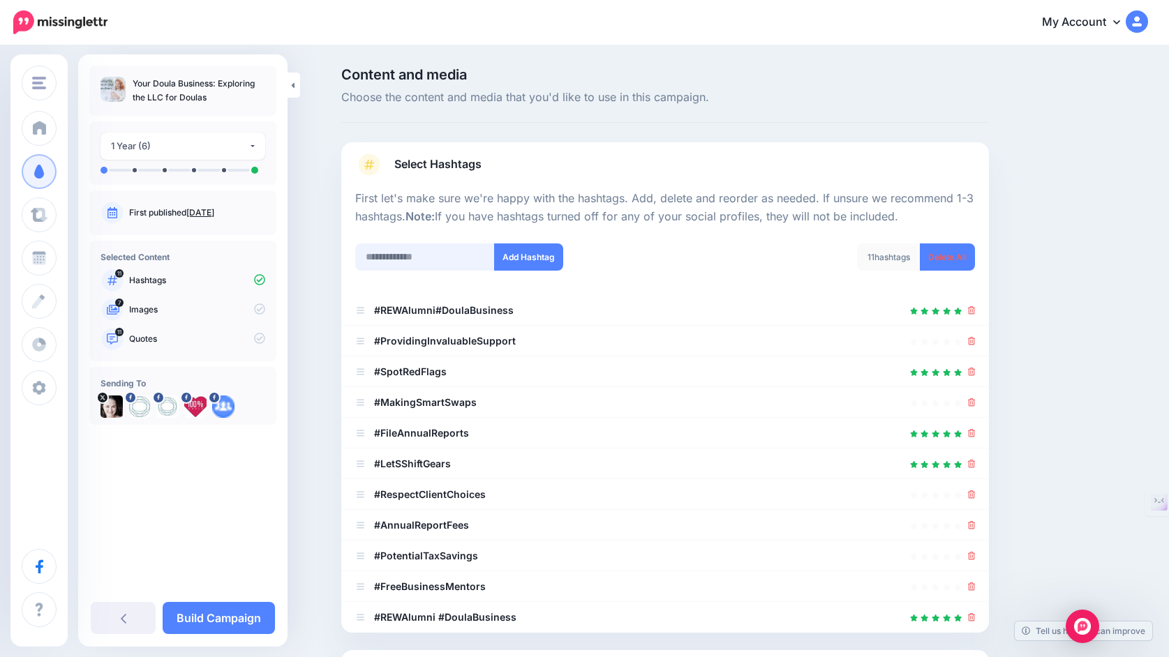
click at [454, 252] on input "text" at bounding box center [425, 257] width 140 height 27
type input "******"
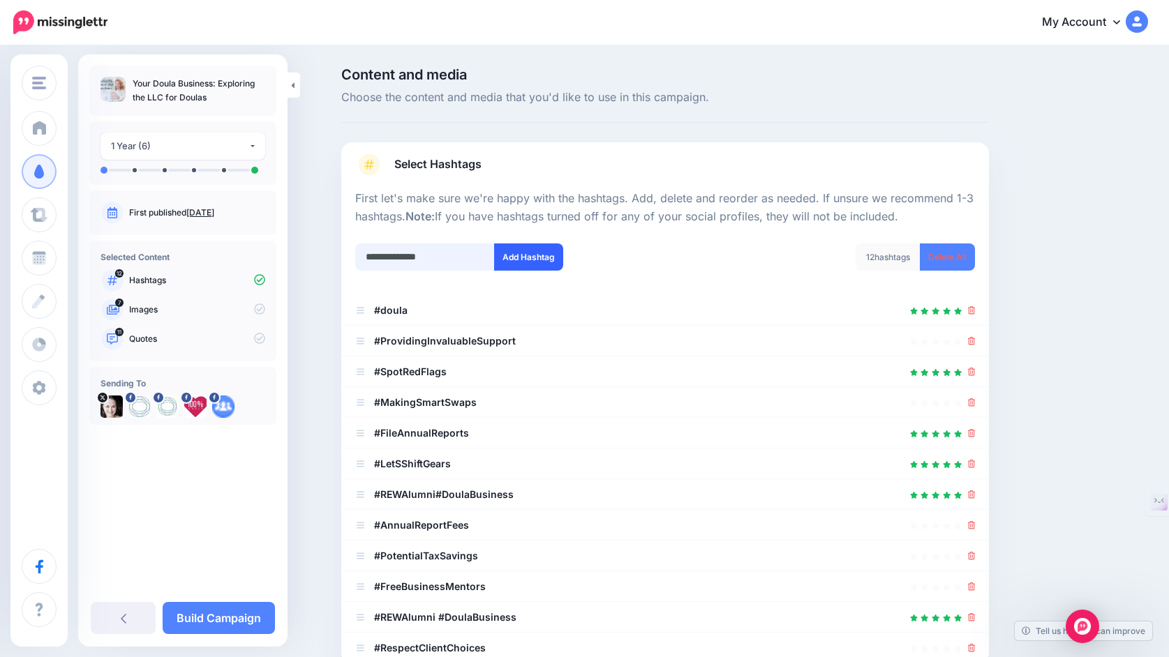
type input "**********"
click at [519, 251] on button "Add Hashtag" at bounding box center [528, 257] width 69 height 27
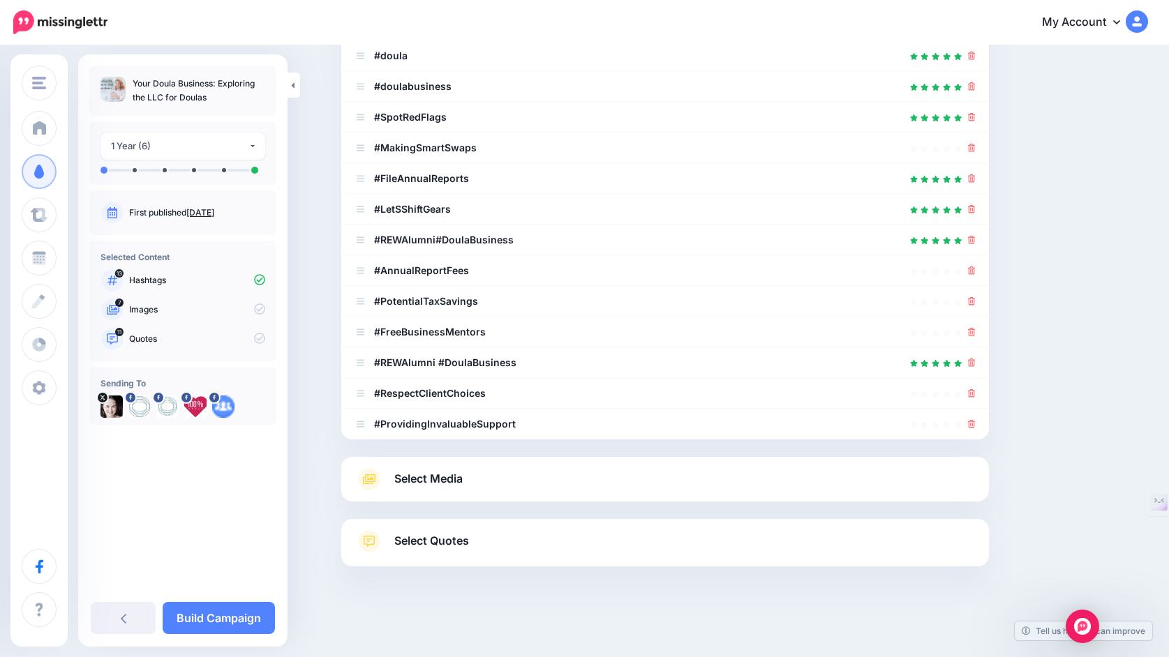
click at [451, 480] on span "Select Media" at bounding box center [428, 479] width 68 height 19
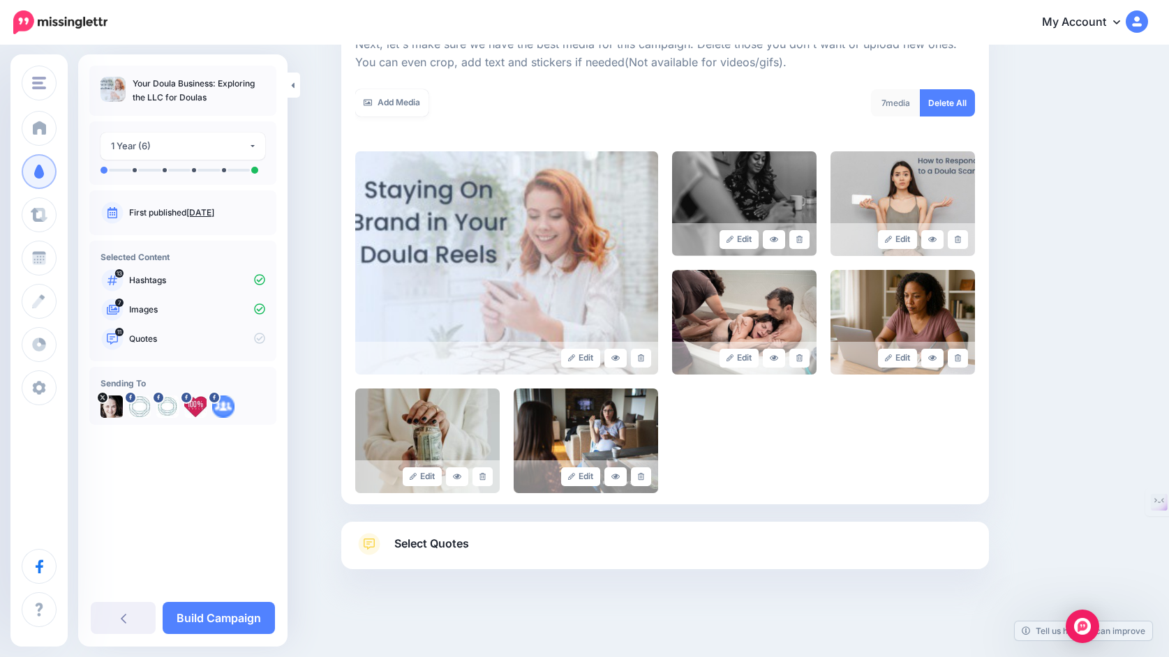
scroll to position [191, 0]
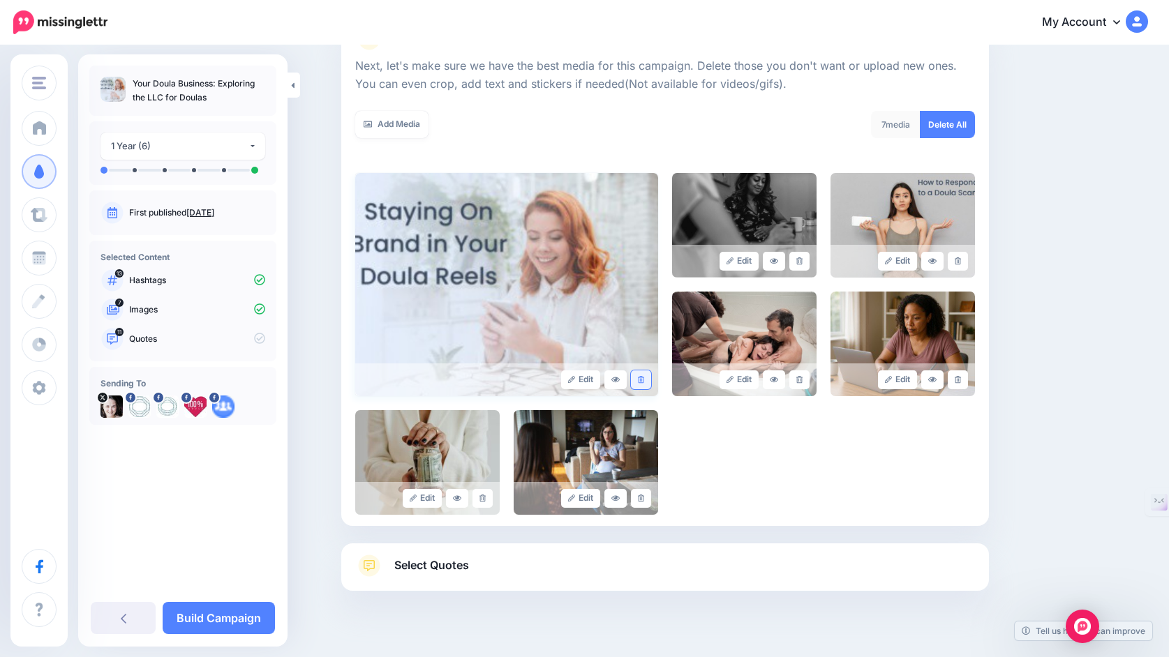
click at [645, 380] on link at bounding box center [641, 380] width 20 height 19
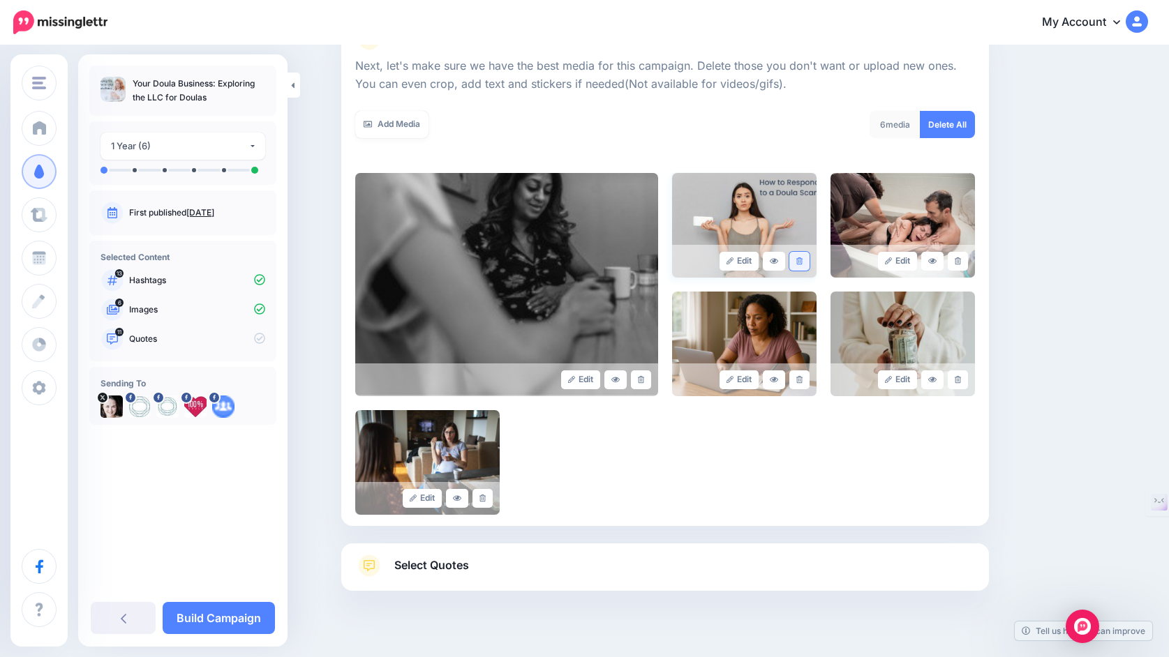
click at [805, 259] on link at bounding box center [799, 261] width 20 height 19
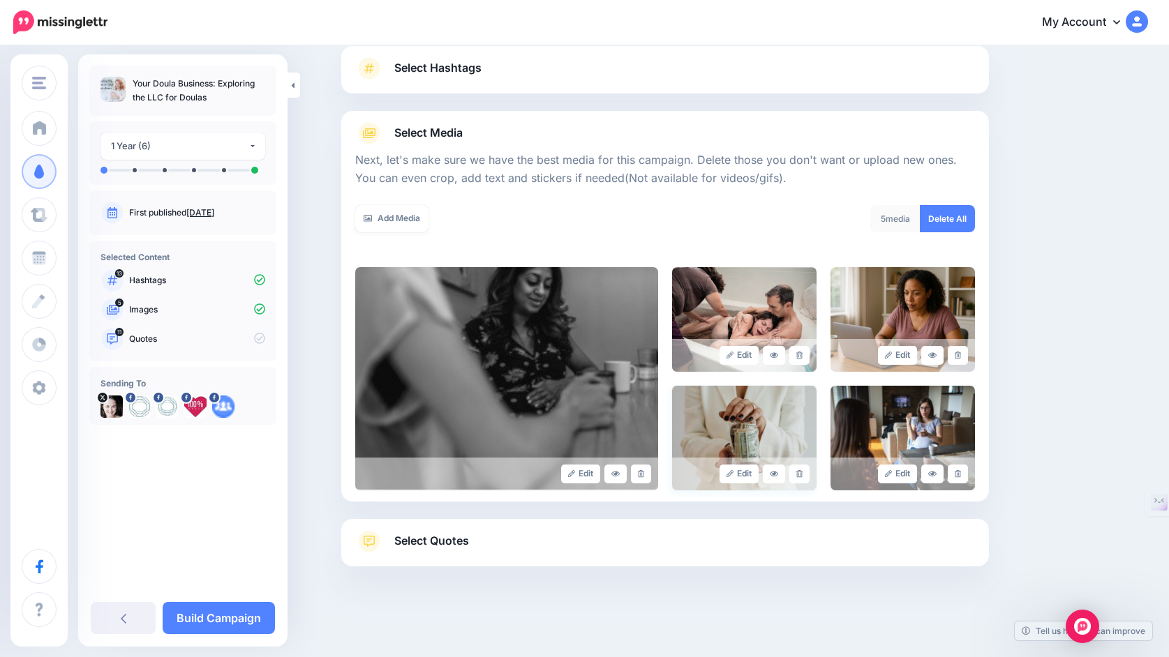
scroll to position [96, 0]
click at [460, 544] on span "Select Quotes" at bounding box center [431, 541] width 75 height 19
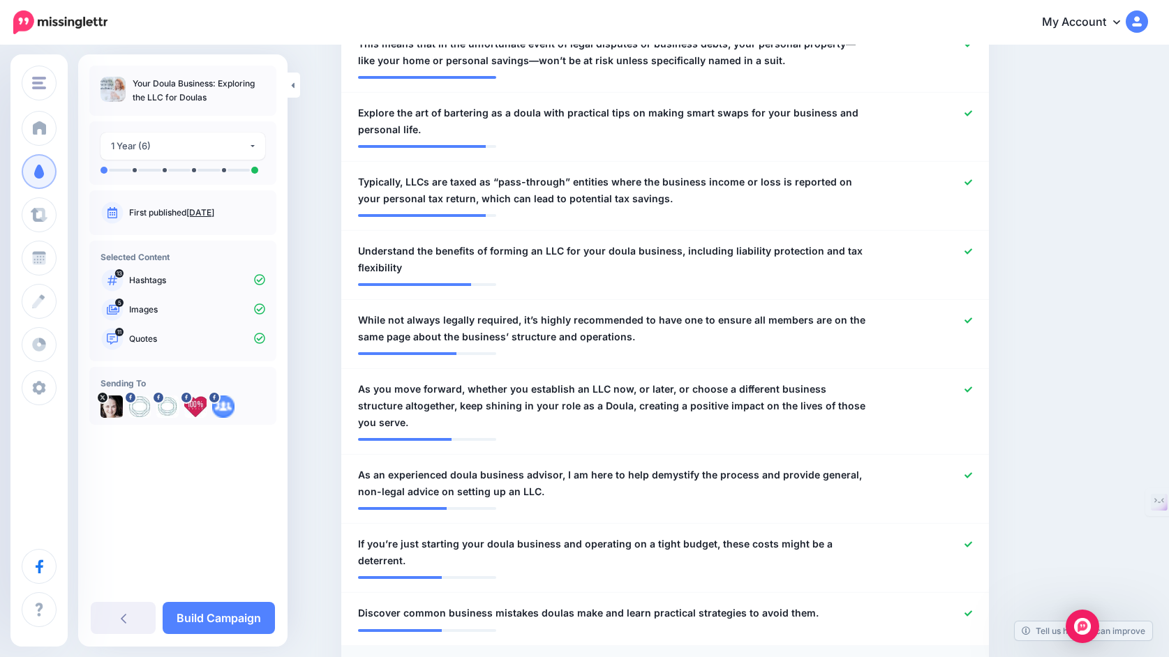
scroll to position [113, 0]
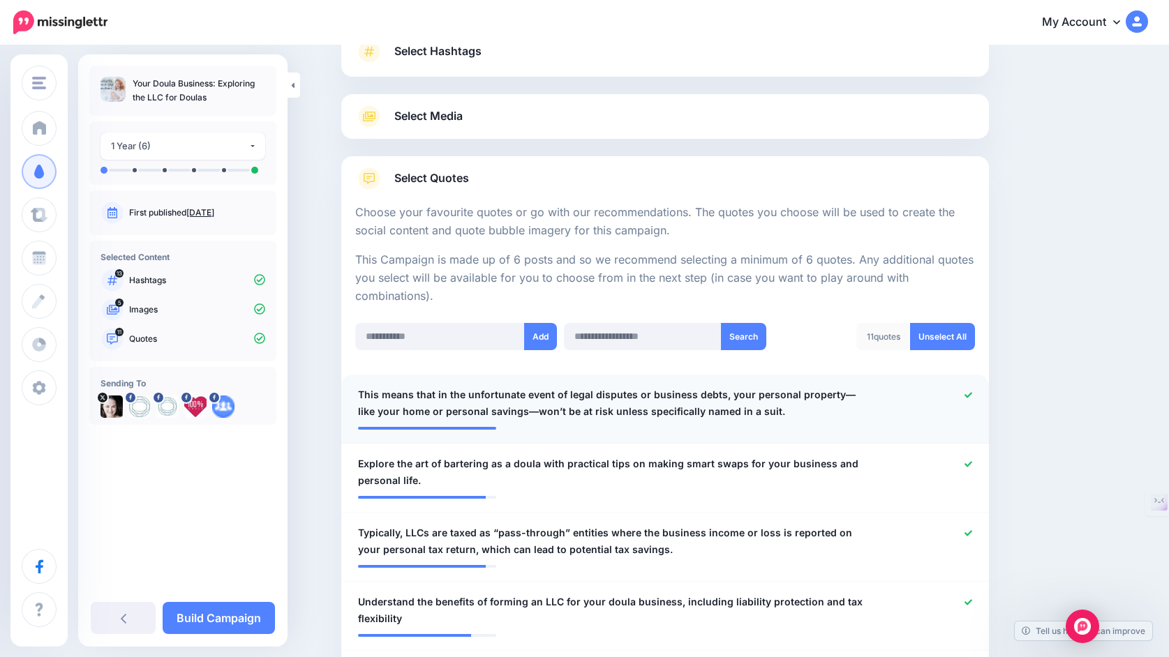
click at [969, 396] on icon at bounding box center [968, 396] width 8 height 8
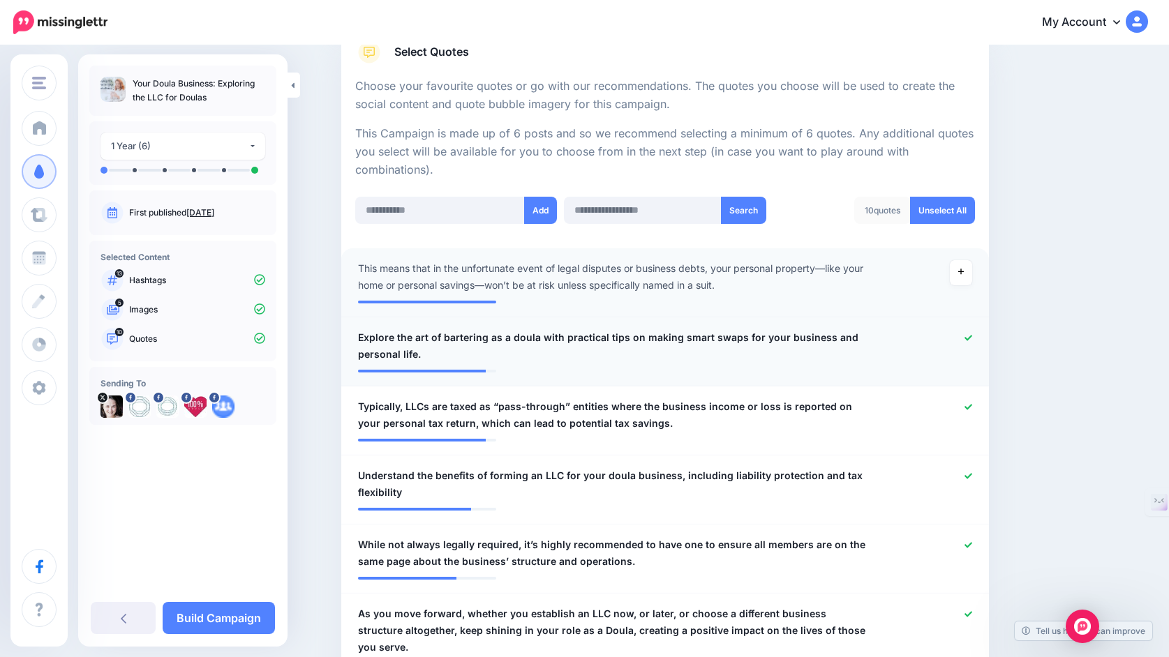
scroll to position [253, 0]
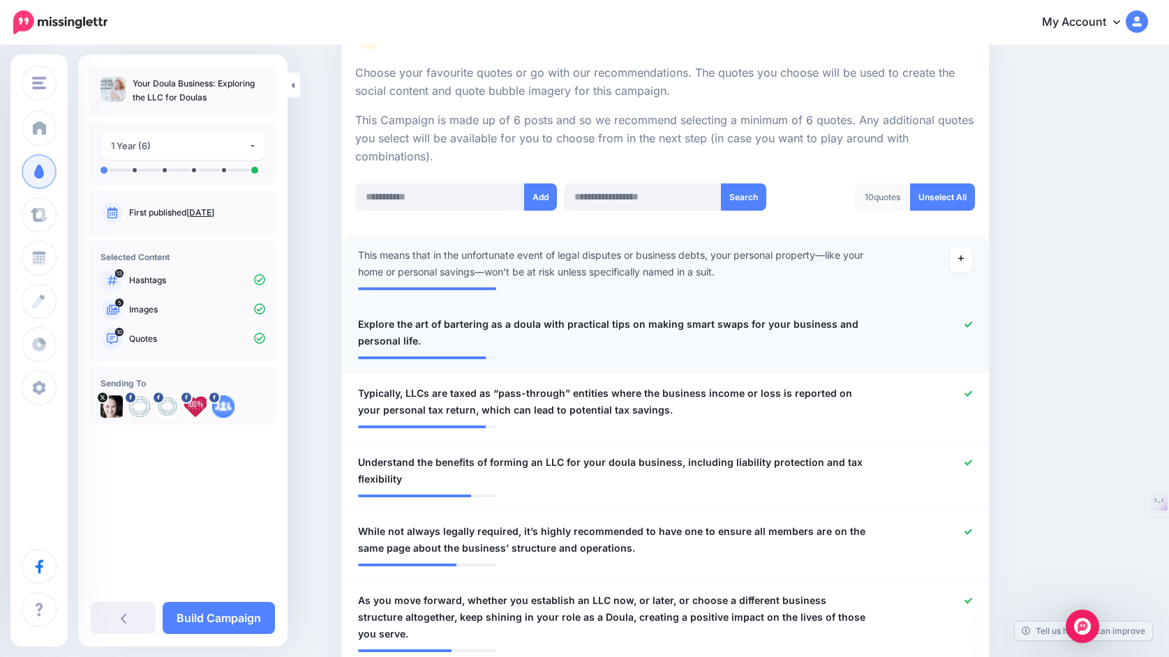
click at [964, 323] on div at bounding box center [930, 332] width 106 height 33
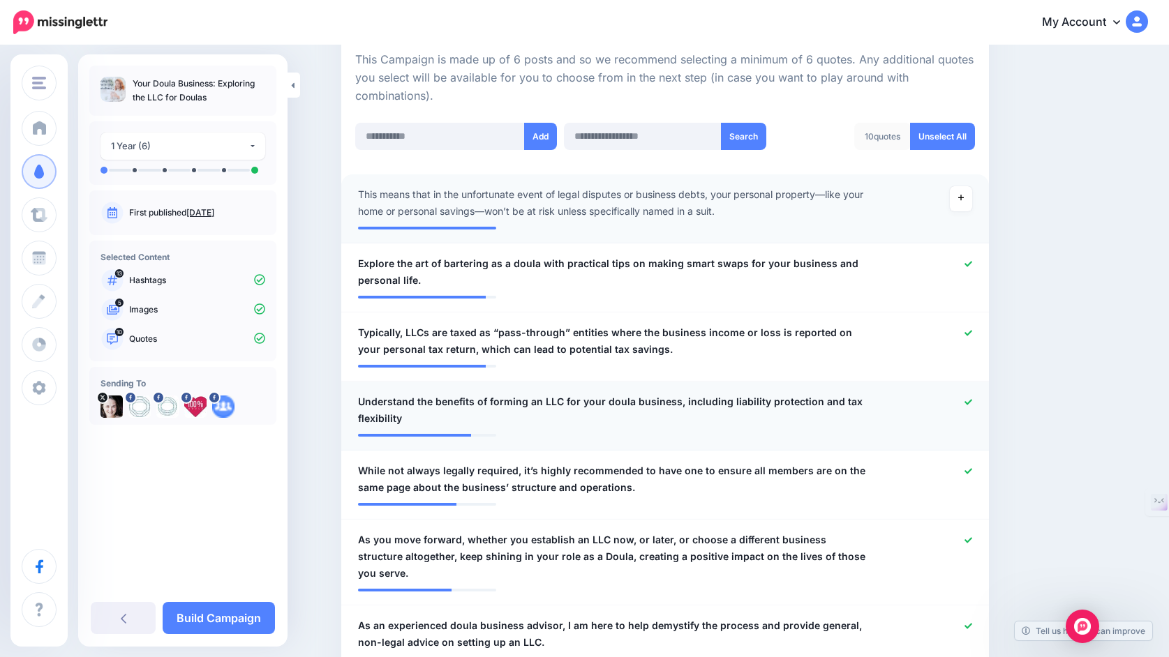
scroll to position [315, 0]
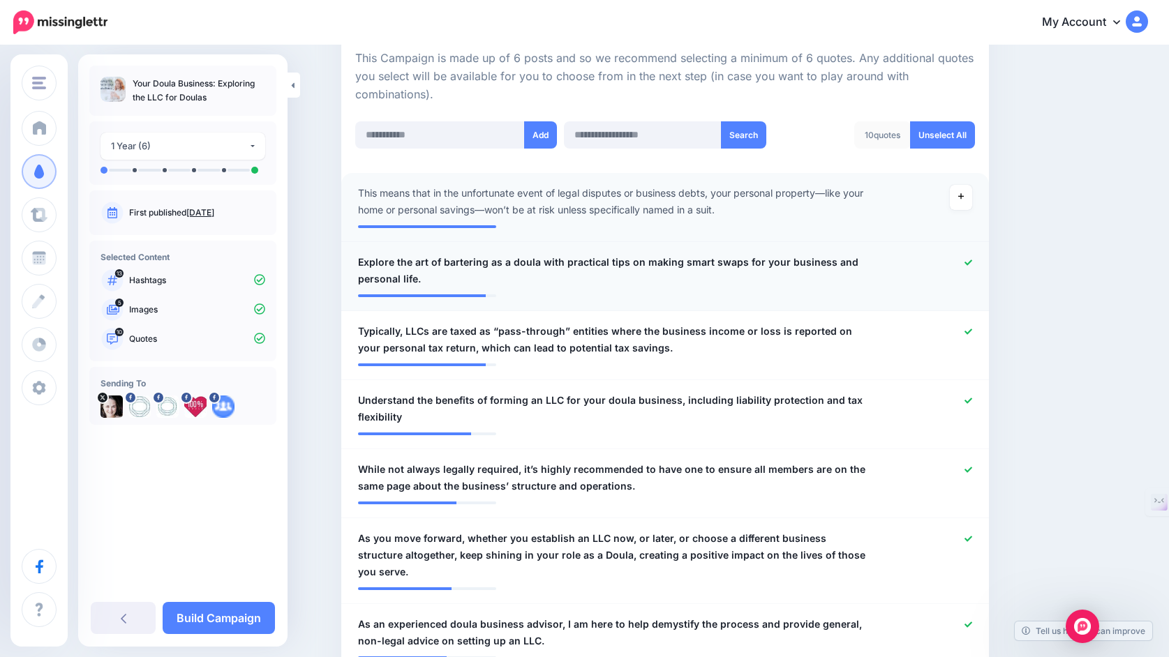
click at [969, 264] on icon at bounding box center [968, 263] width 8 height 6
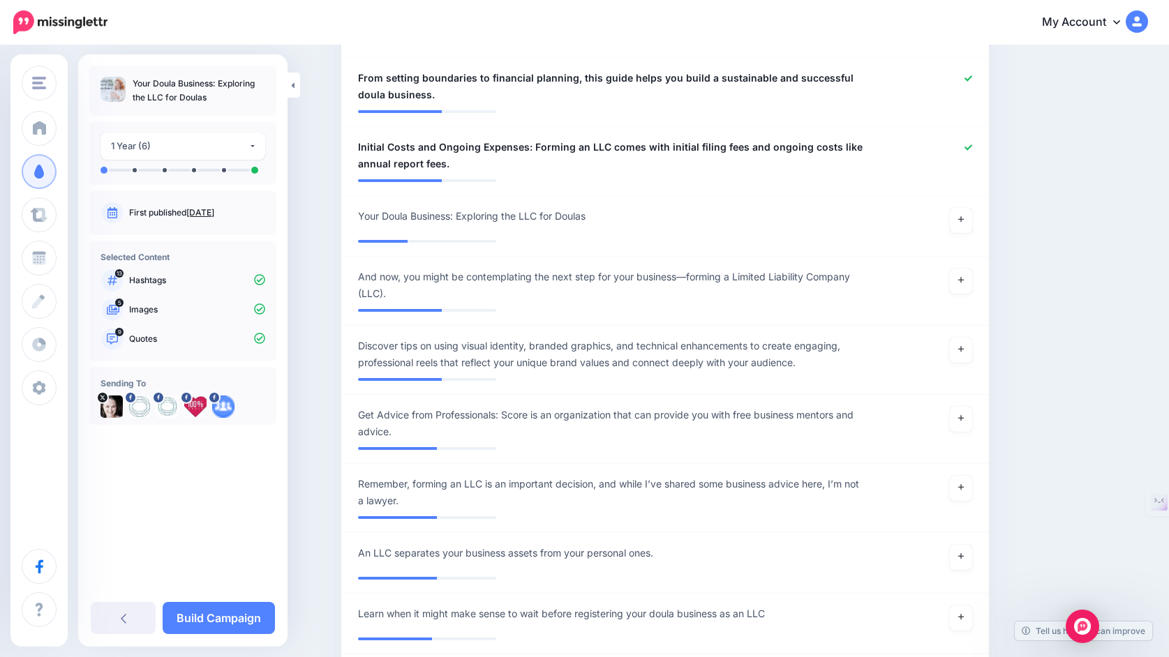
scroll to position [1054, 0]
click at [962, 207] on link at bounding box center [961, 219] width 22 height 25
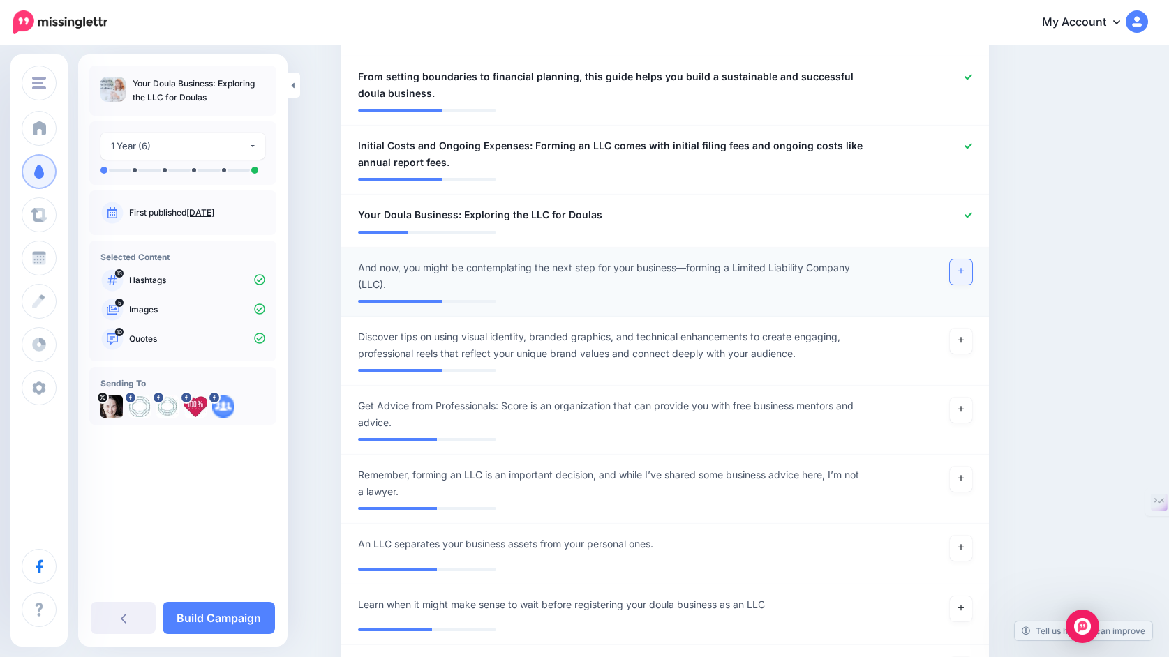
click at [964, 260] on link at bounding box center [961, 272] width 22 height 25
click at [966, 536] on link at bounding box center [961, 548] width 22 height 25
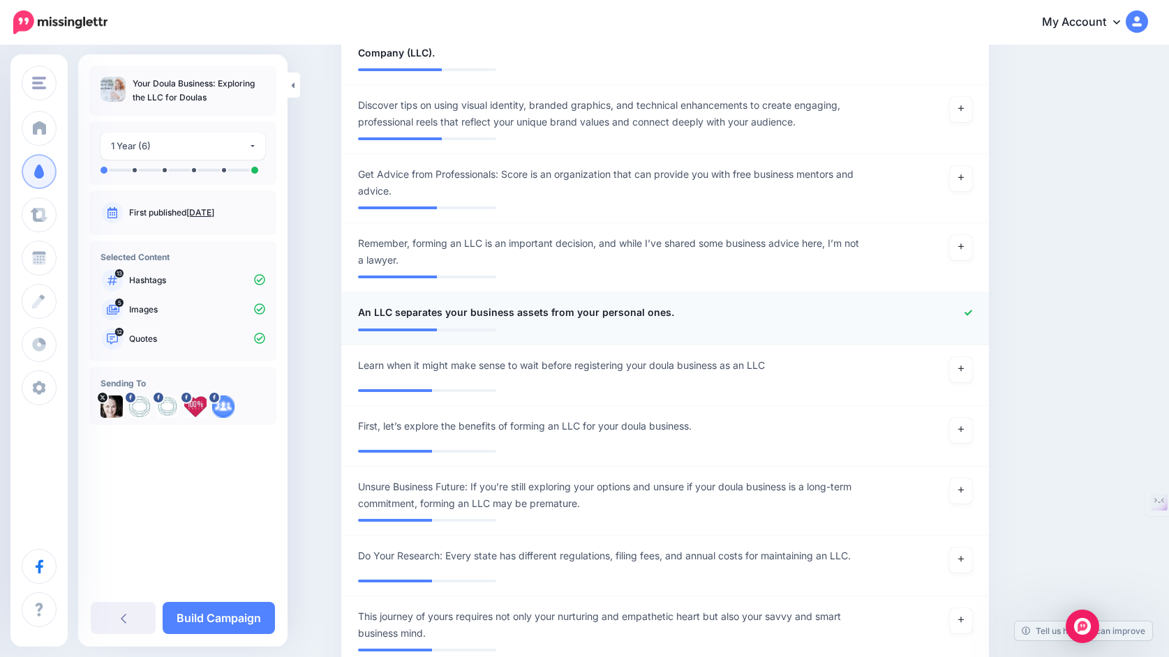
scroll to position [1297, 0]
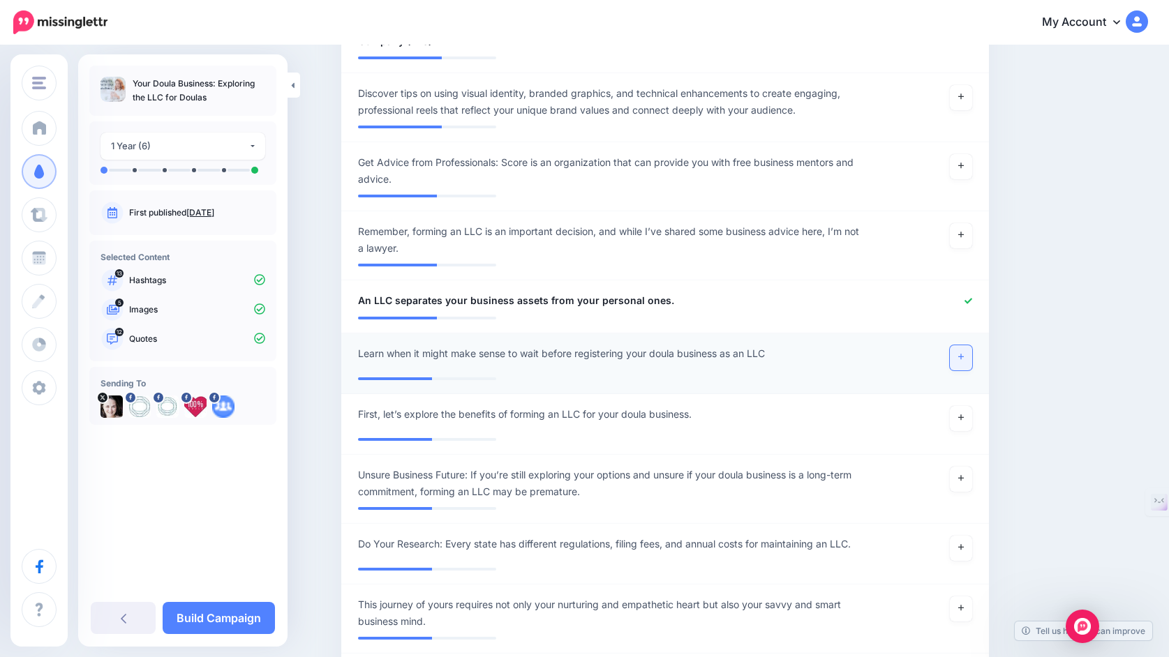
click at [961, 355] on icon at bounding box center [961, 358] width 6 height 6
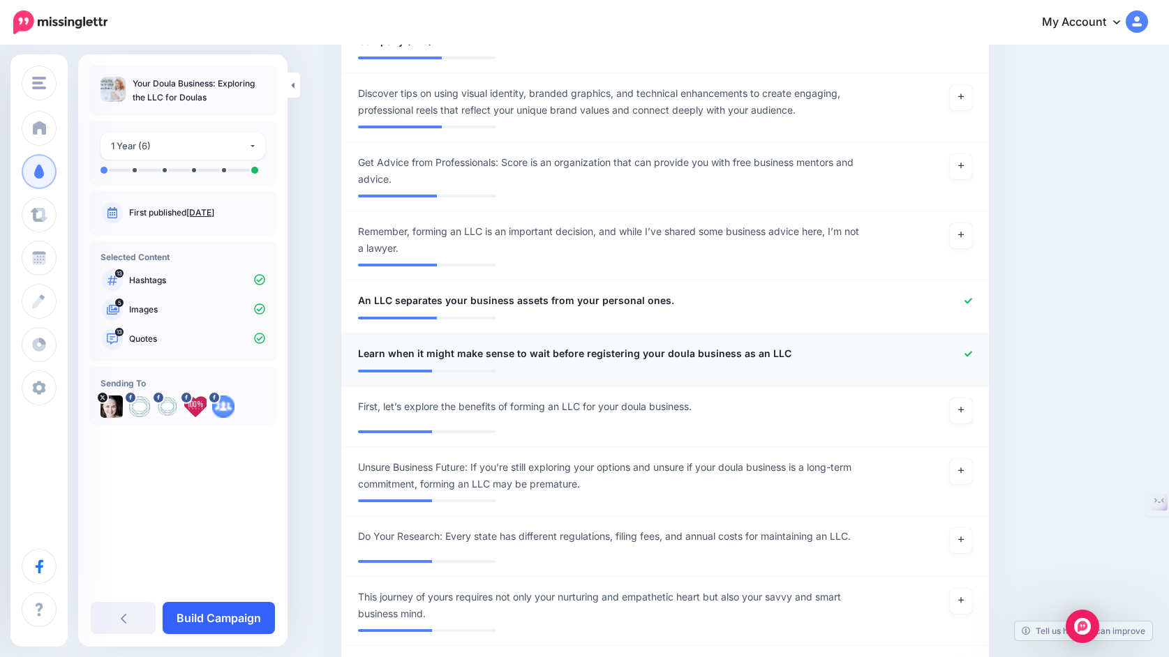
click at [213, 616] on link "Build Campaign" at bounding box center [219, 618] width 112 height 32
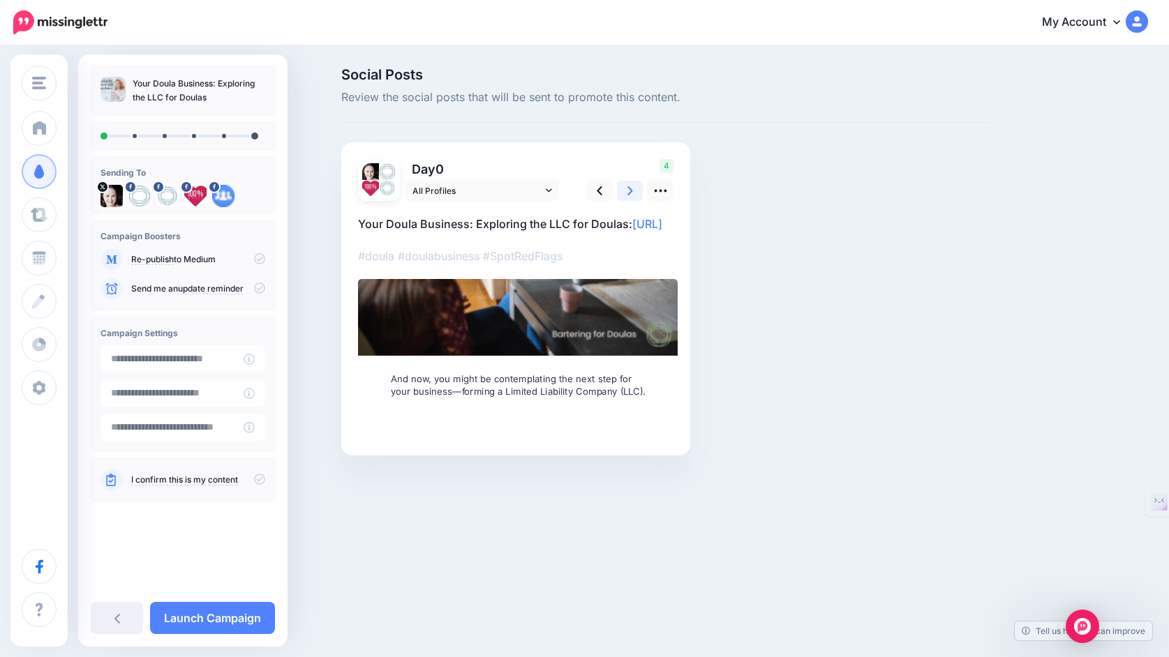
click at [623, 196] on link at bounding box center [630, 191] width 27 height 20
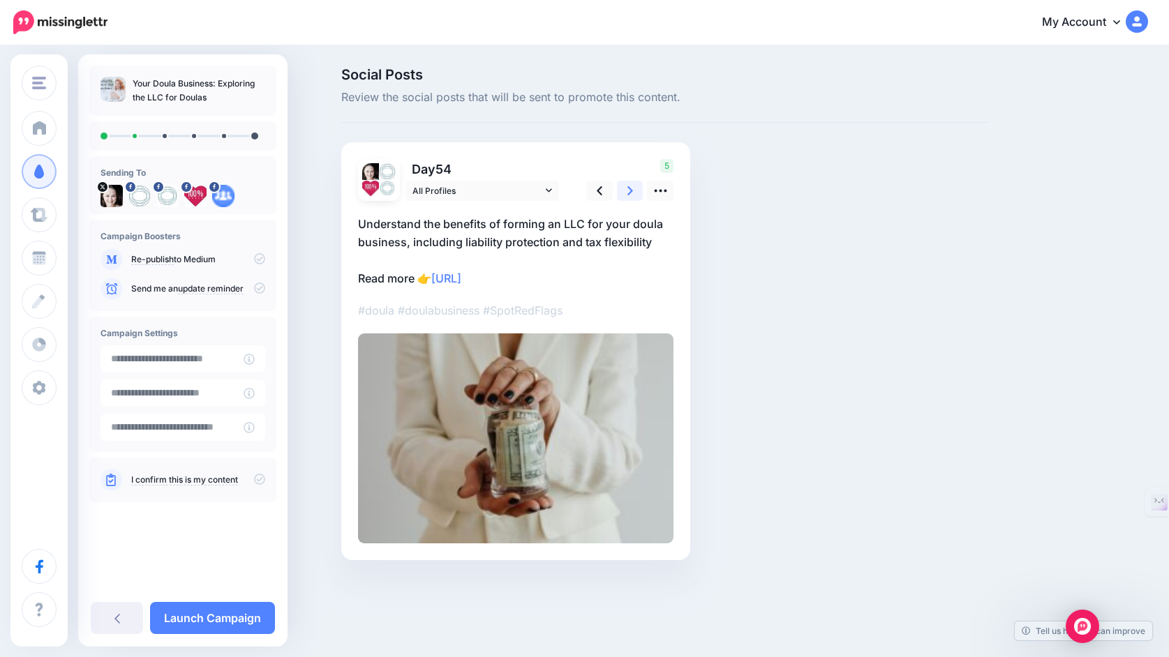
click at [623, 196] on link at bounding box center [630, 191] width 27 height 20
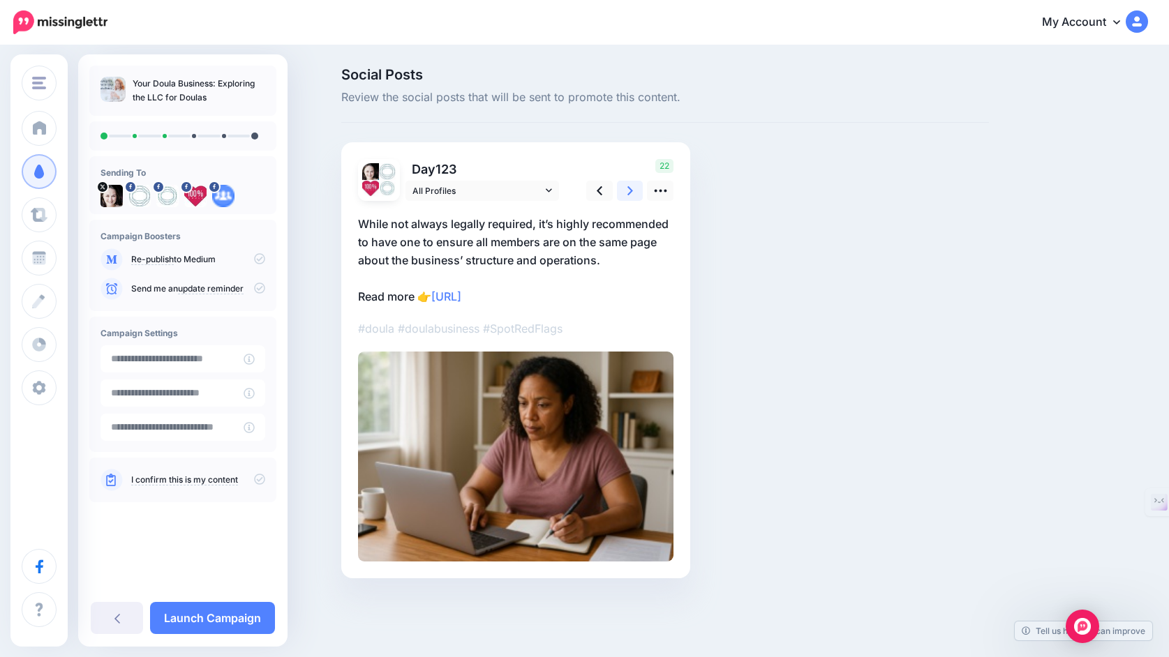
click at [623, 196] on link at bounding box center [630, 191] width 27 height 20
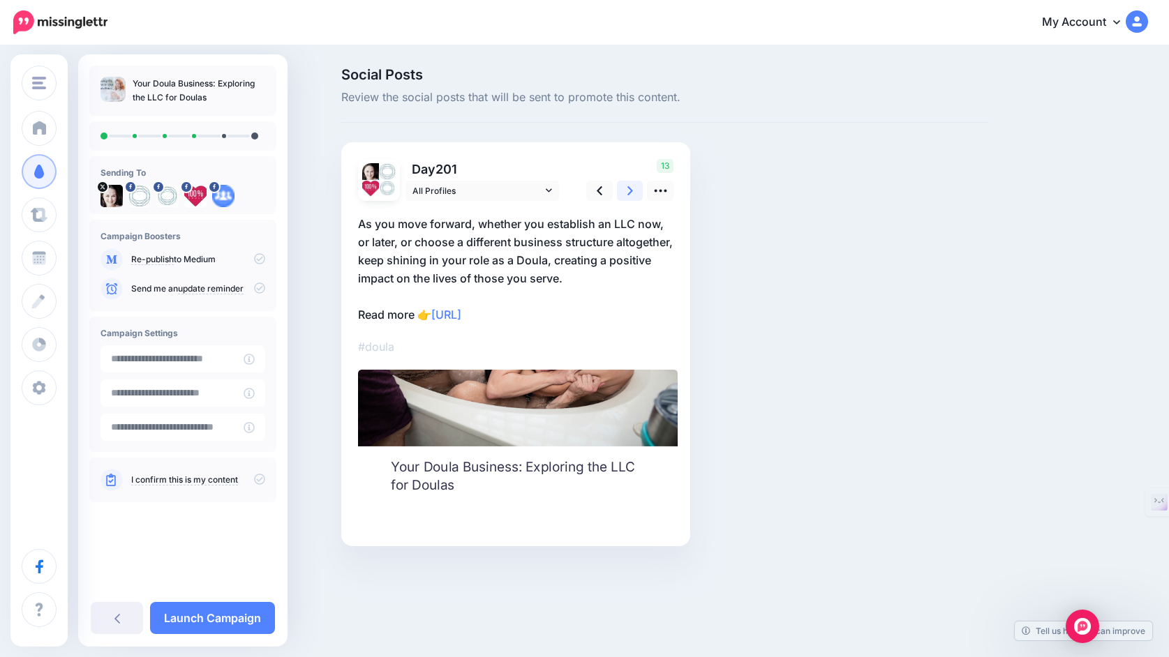
click at [623, 196] on link at bounding box center [630, 191] width 27 height 20
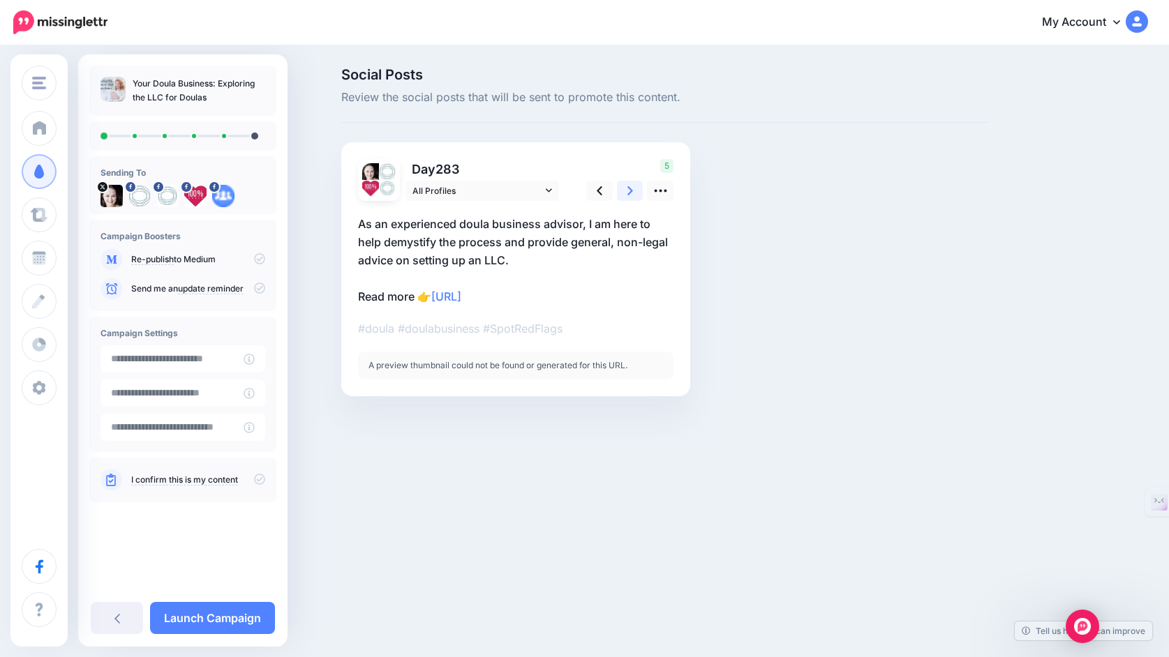
click at [623, 196] on link at bounding box center [630, 191] width 27 height 20
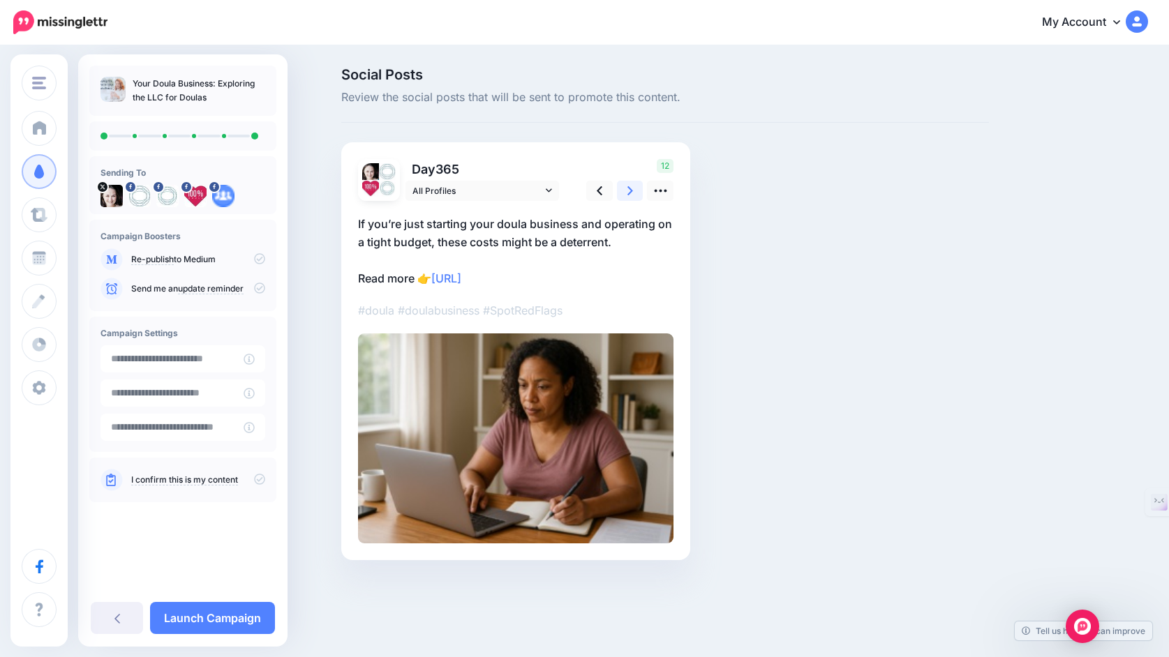
click at [623, 196] on link at bounding box center [630, 191] width 27 height 20
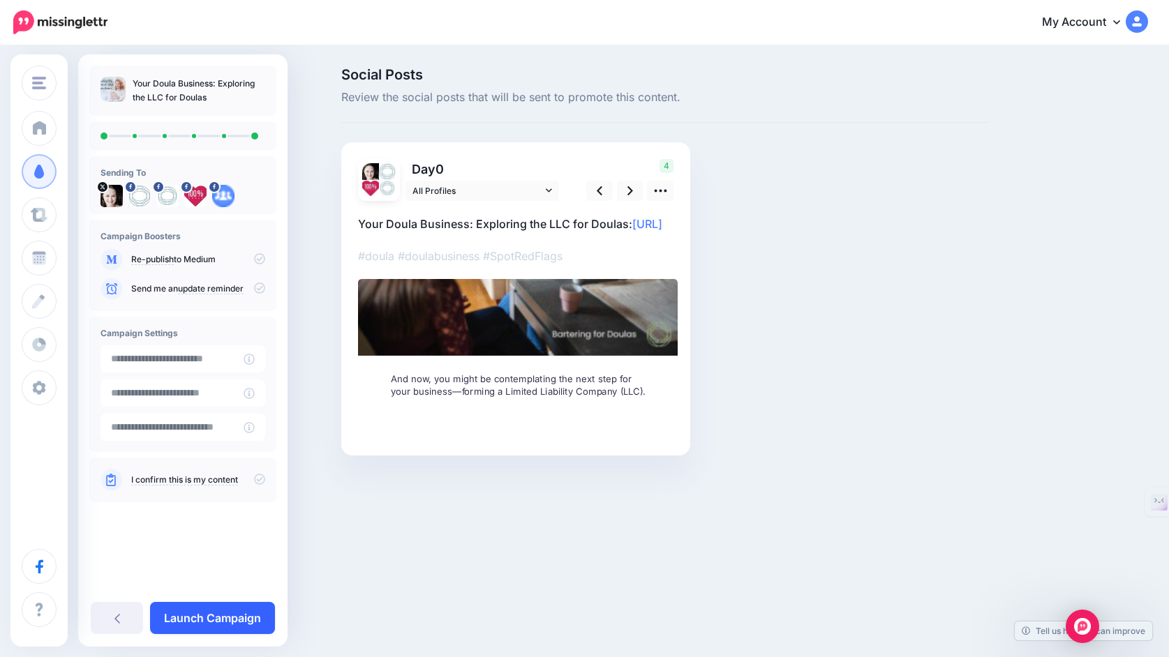
click at [232, 615] on link "Launch Campaign" at bounding box center [212, 618] width 125 height 32
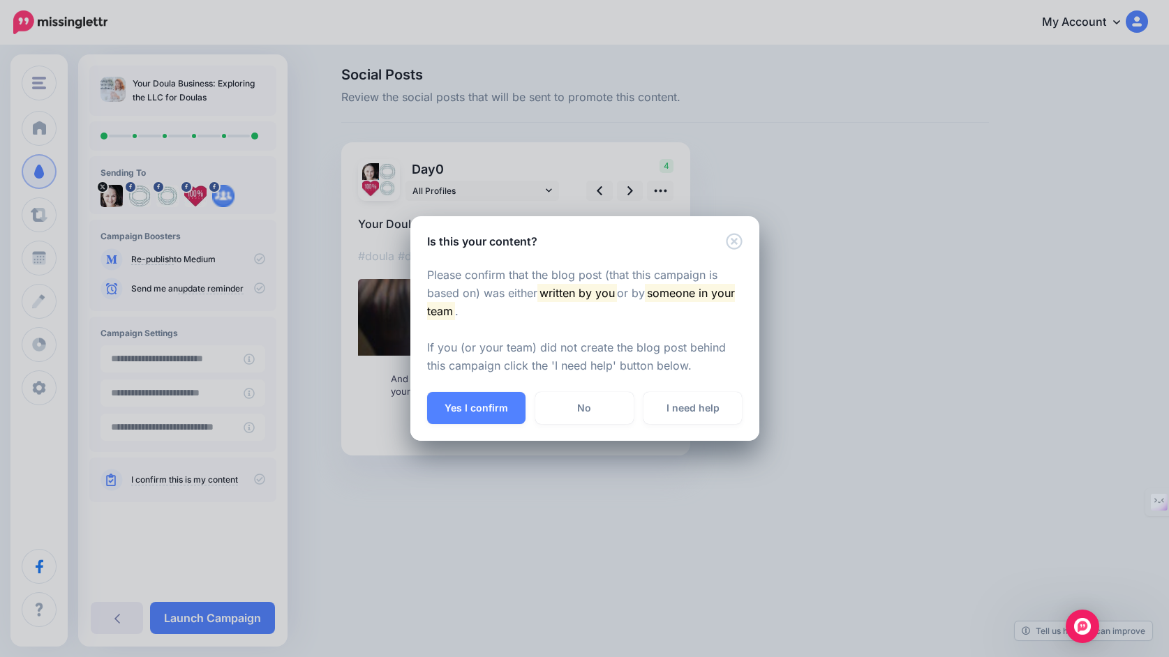
click at [198, 367] on div "Is this your content? Please confirm that the blog post (that this campaign is …" at bounding box center [584, 328] width 1169 height 657
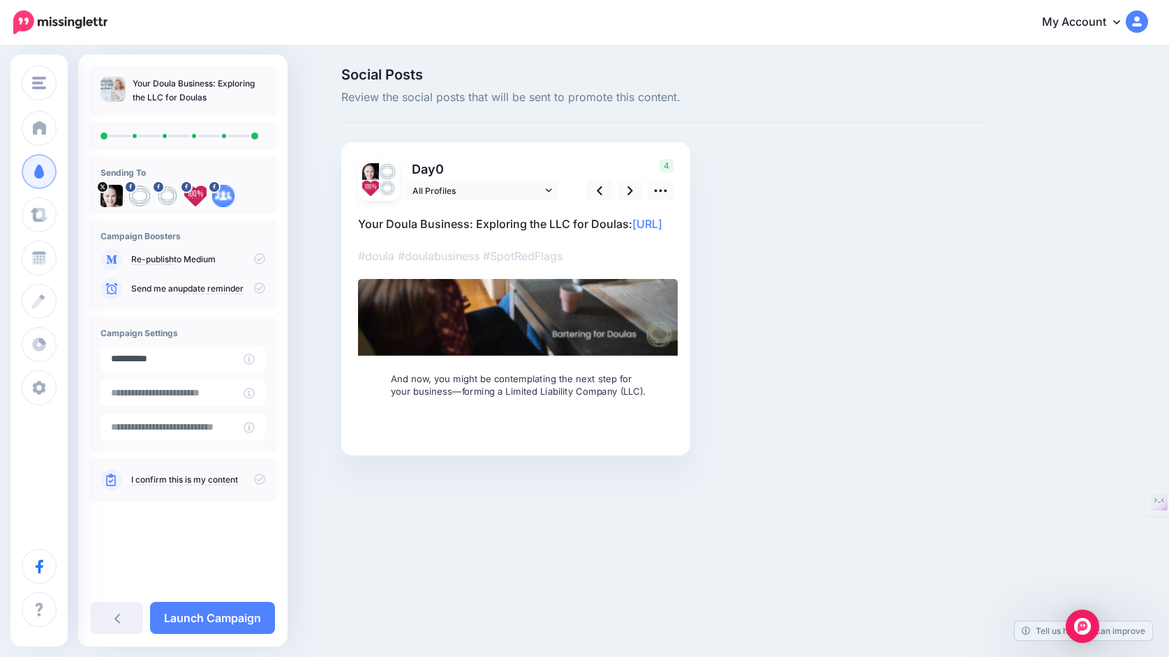
click at [203, 355] on input "**********" at bounding box center [171, 358] width 143 height 27
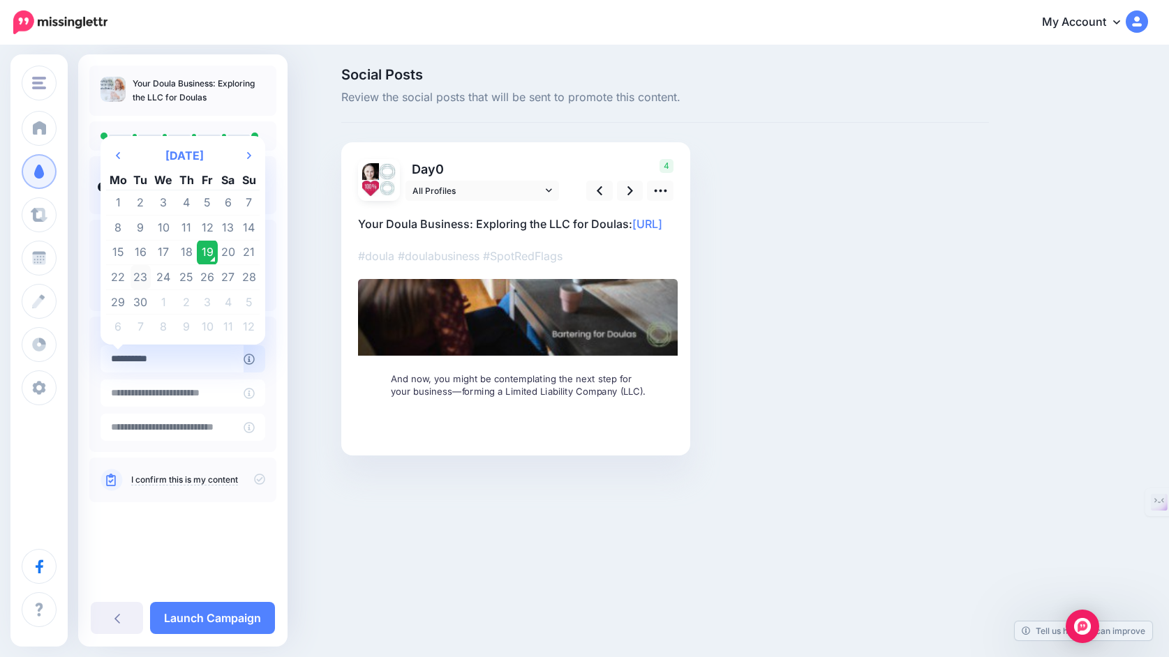
click at [151, 274] on td "23" at bounding box center [141, 277] width 21 height 25
type input "**********"
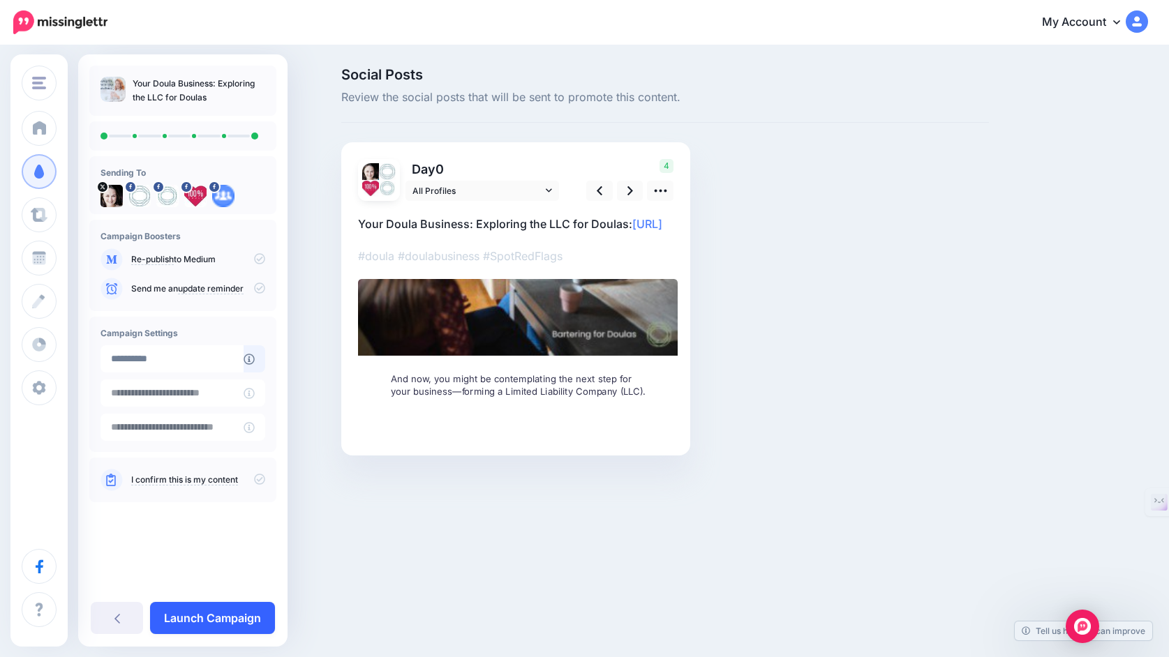
click at [193, 614] on link "Launch Campaign" at bounding box center [212, 618] width 125 height 32
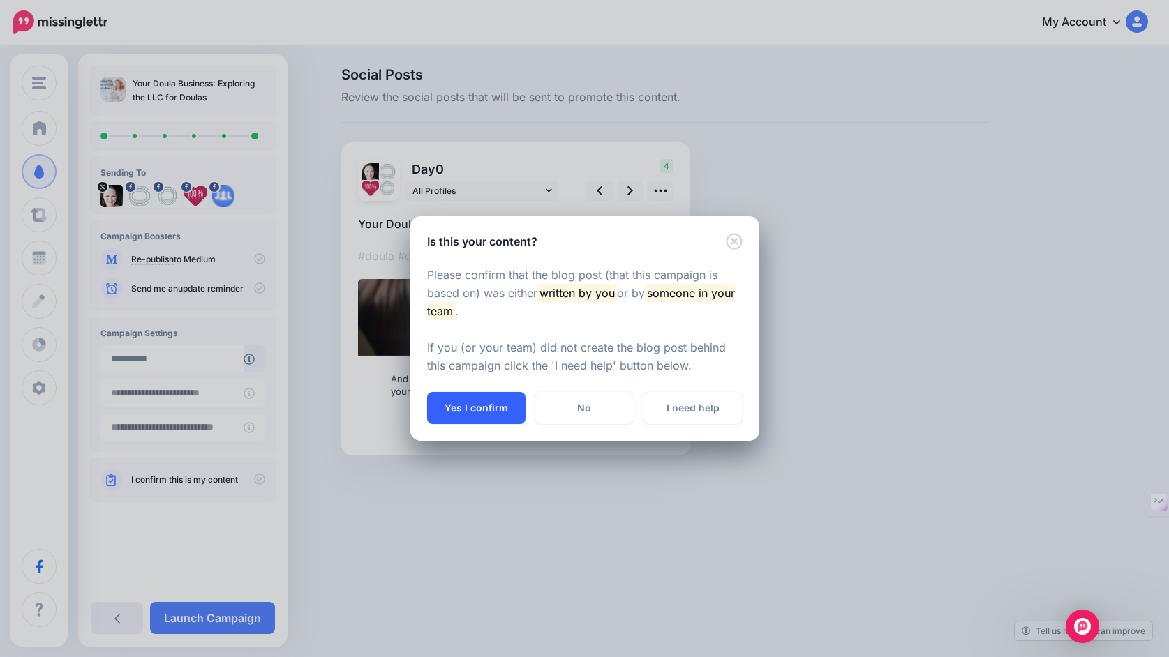
click at [490, 407] on button "Yes I confirm" at bounding box center [476, 408] width 98 height 32
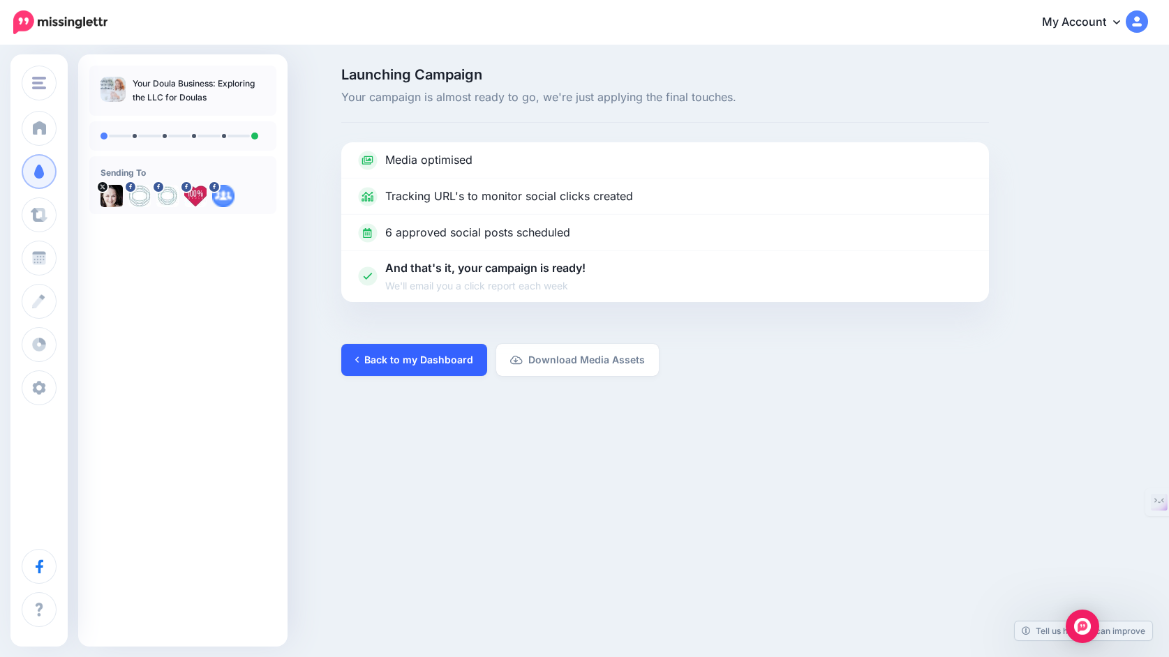
click at [452, 356] on link "Back to my Dashboard" at bounding box center [414, 360] width 146 height 32
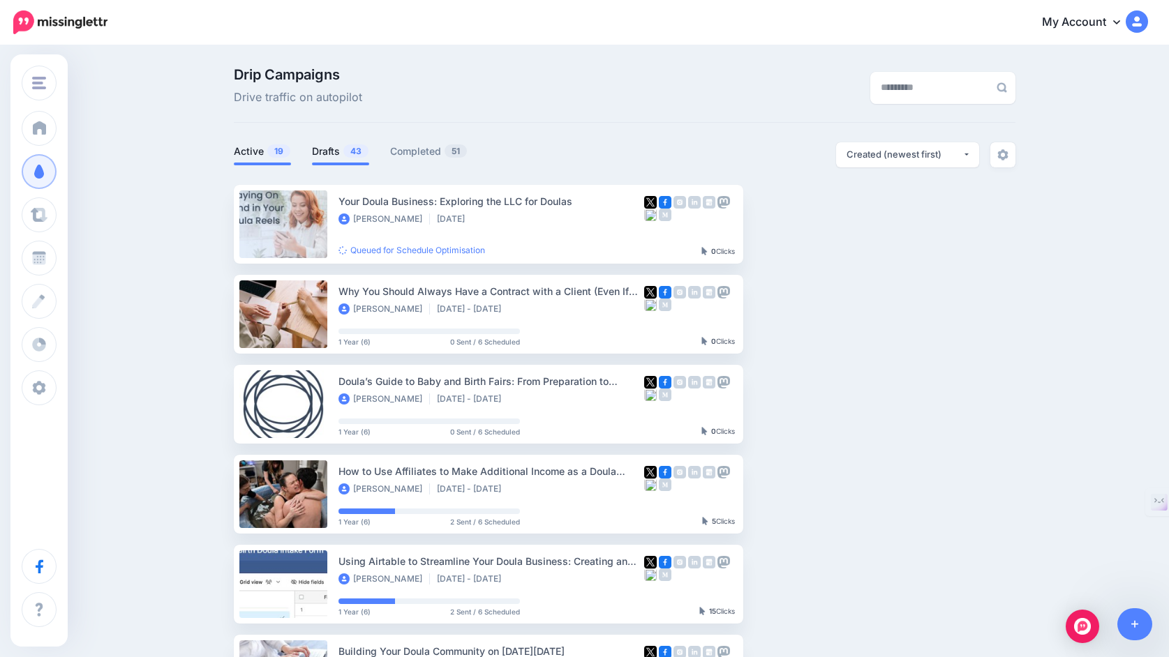
click at [333, 154] on link "Drafts 43" at bounding box center [340, 151] width 57 height 17
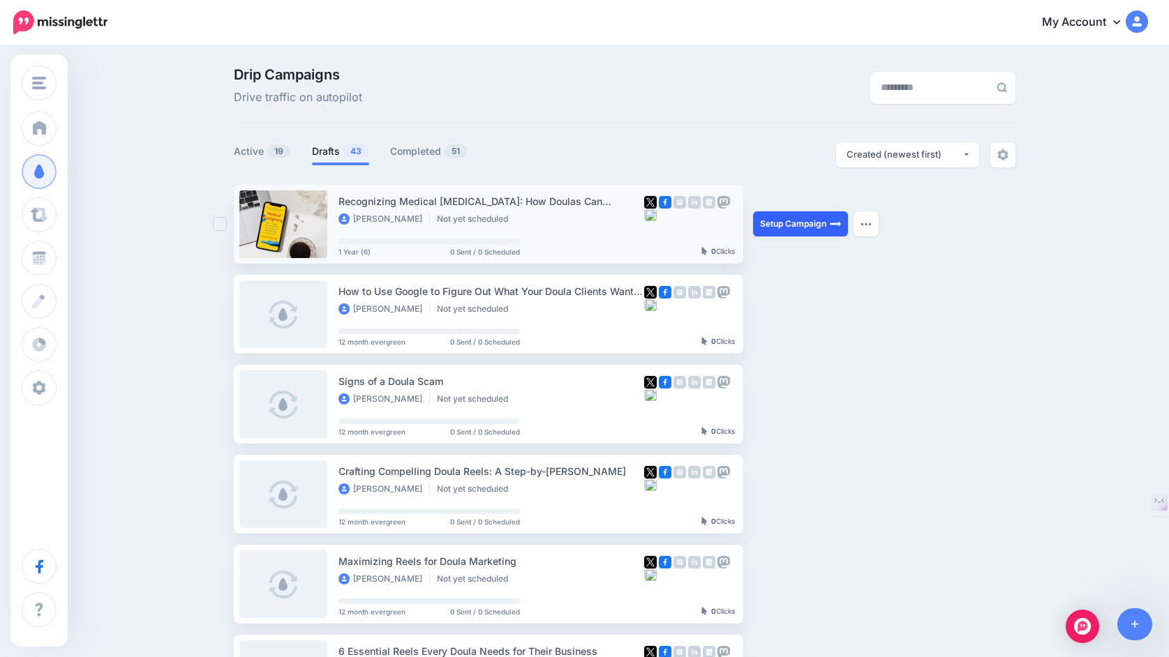
click at [812, 225] on link "Setup Campaign" at bounding box center [800, 223] width 95 height 25
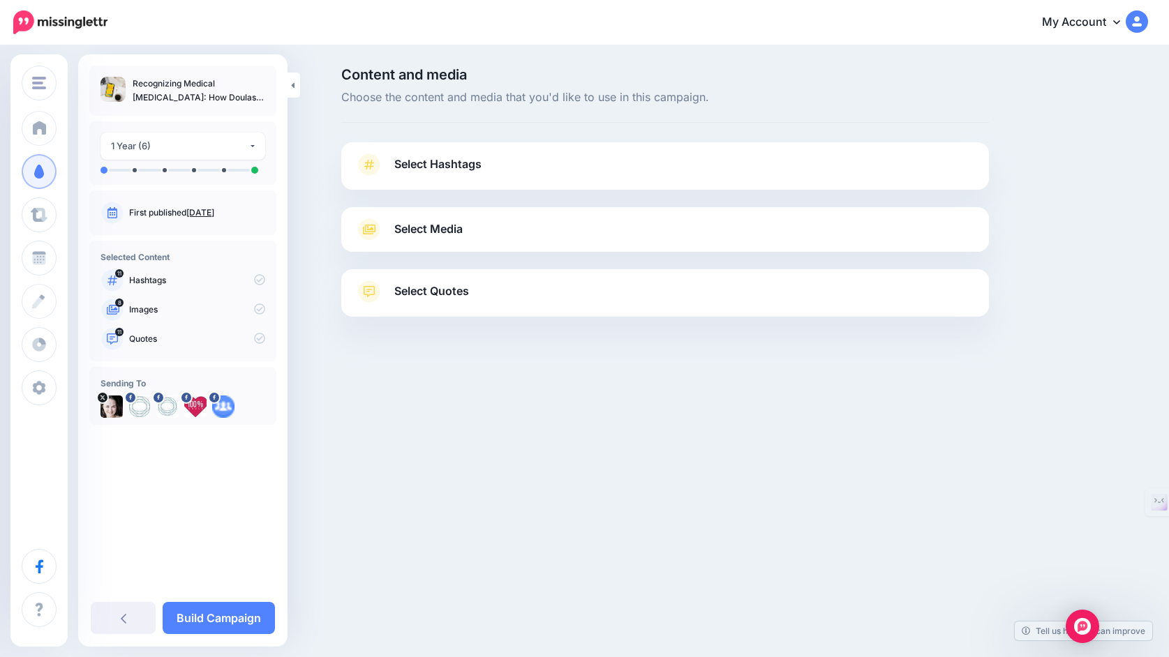
click at [447, 166] on span "Select Hashtags" at bounding box center [437, 164] width 87 height 19
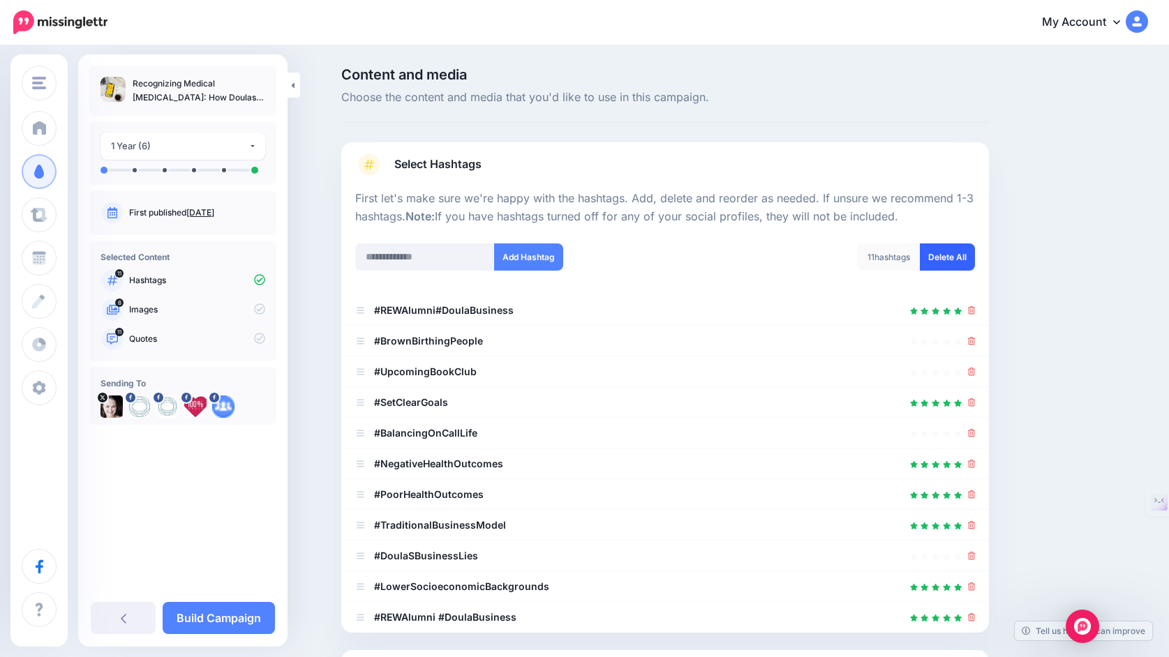
click at [958, 258] on link "Delete All" at bounding box center [947, 257] width 55 height 27
click at [430, 255] on input "text" at bounding box center [425, 257] width 140 height 27
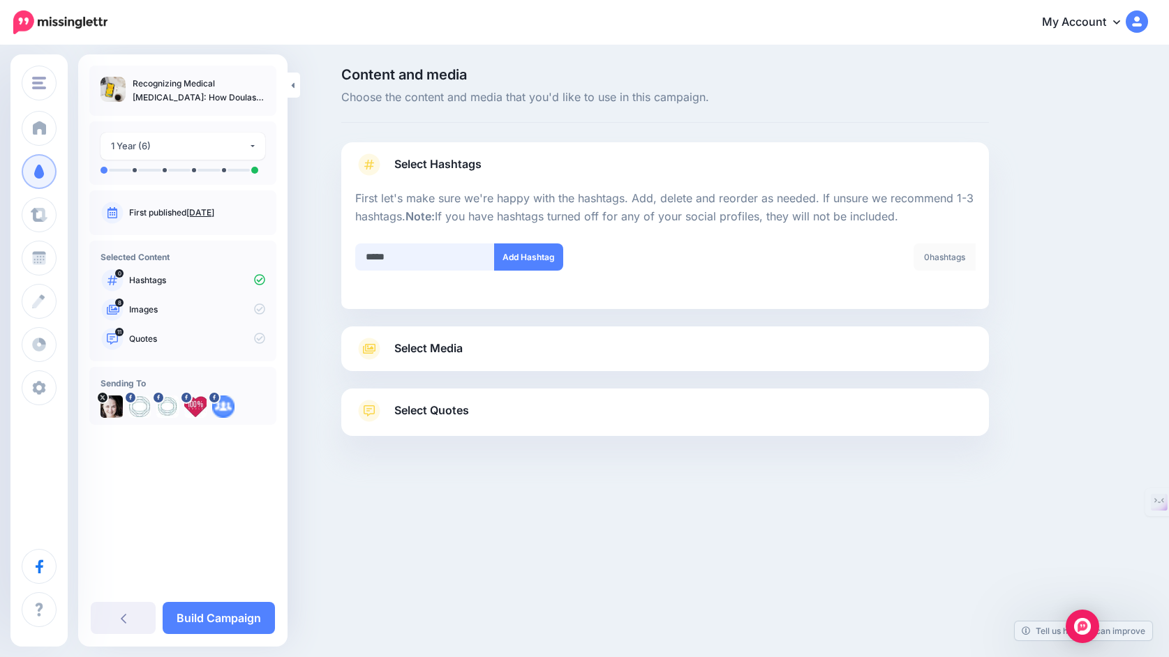
type input "******"
click at [433, 260] on input "text" at bounding box center [425, 257] width 140 height 27
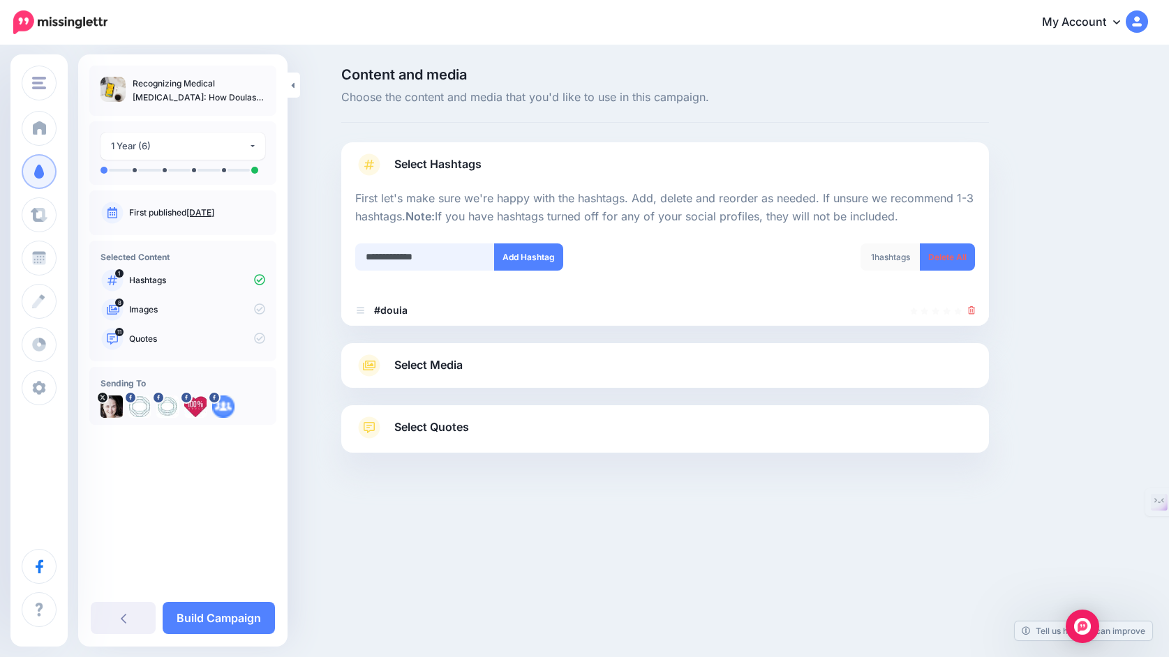
type input "**********"
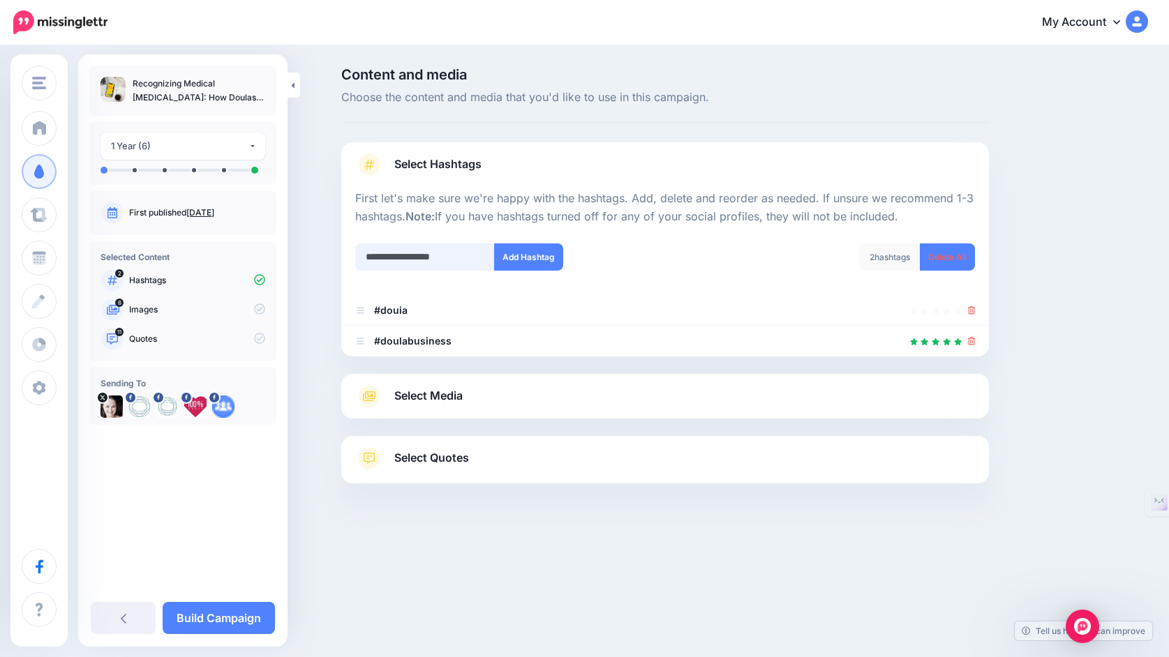
type input "**********"
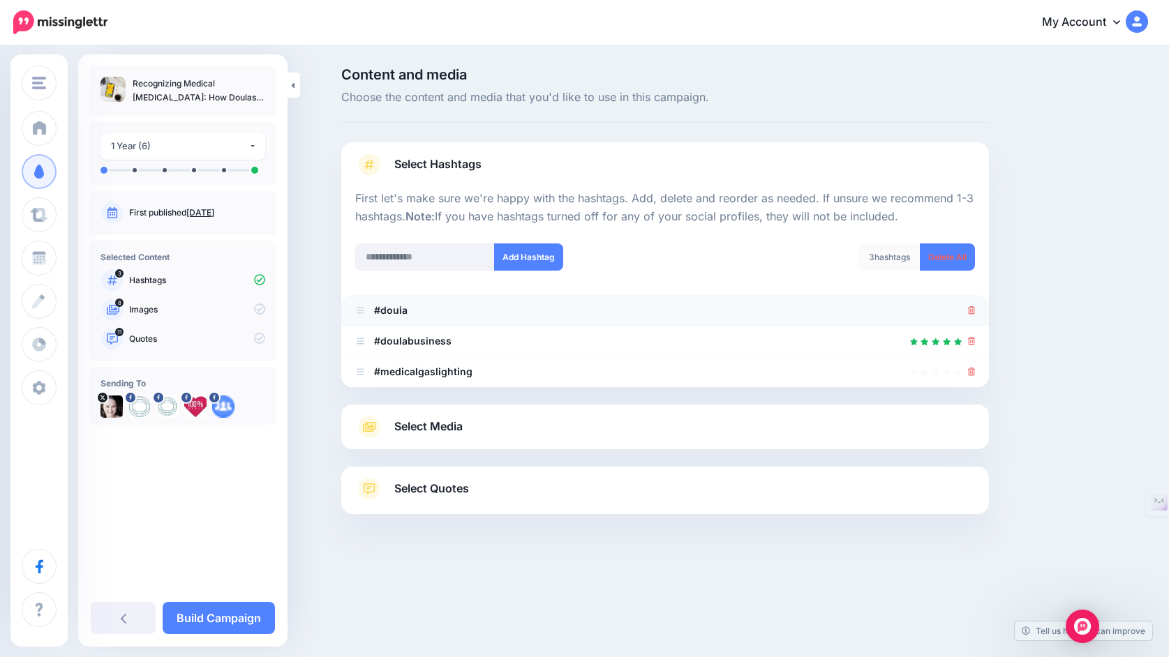
click at [465, 314] on div at bounding box center [665, 310] width 620 height 17
click at [971, 308] on icon at bounding box center [972, 310] width 8 height 8
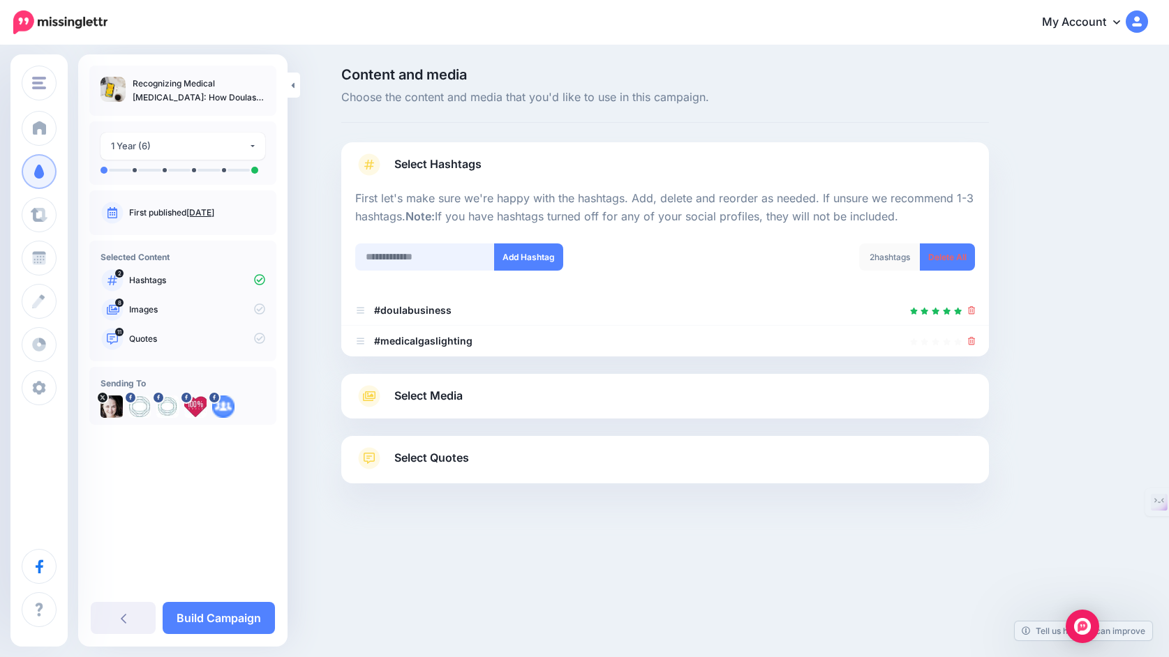
click at [435, 260] on input "text" at bounding box center [425, 257] width 140 height 27
type input "******"
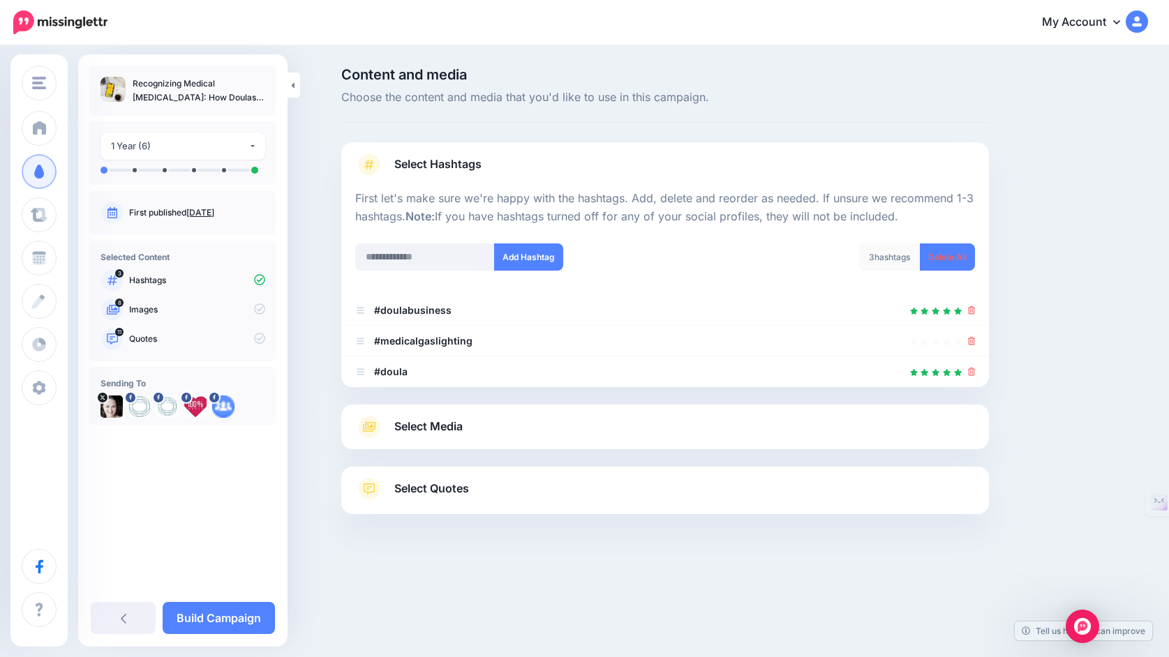
click at [451, 432] on span "Select Media" at bounding box center [428, 426] width 68 height 19
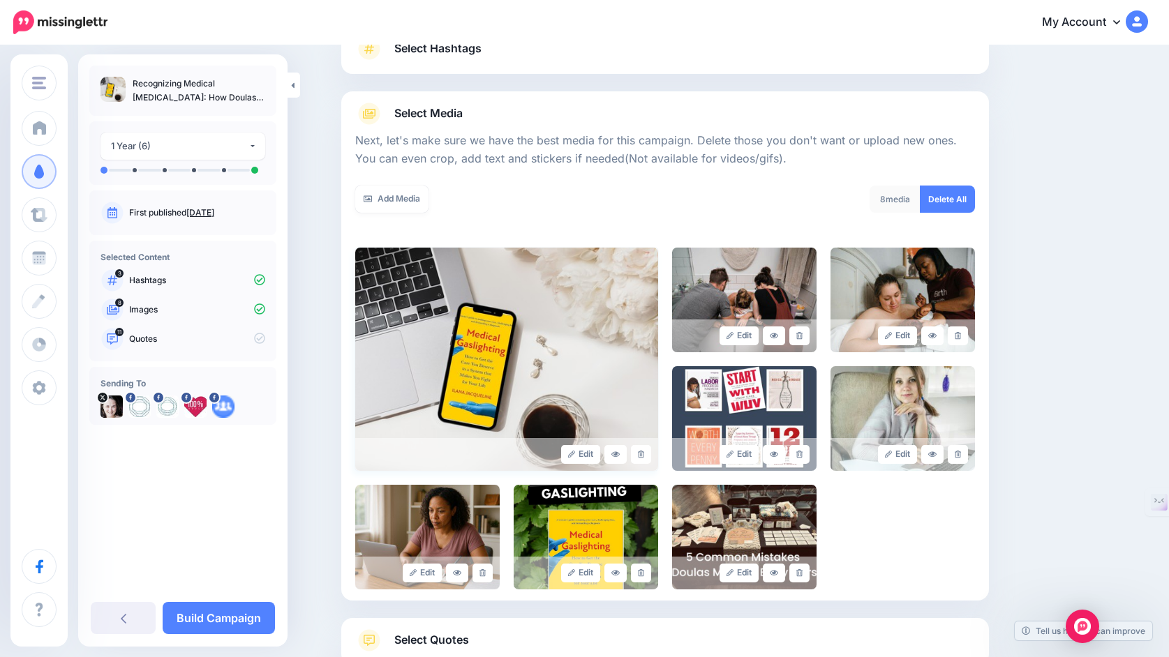
scroll to position [125, 0]
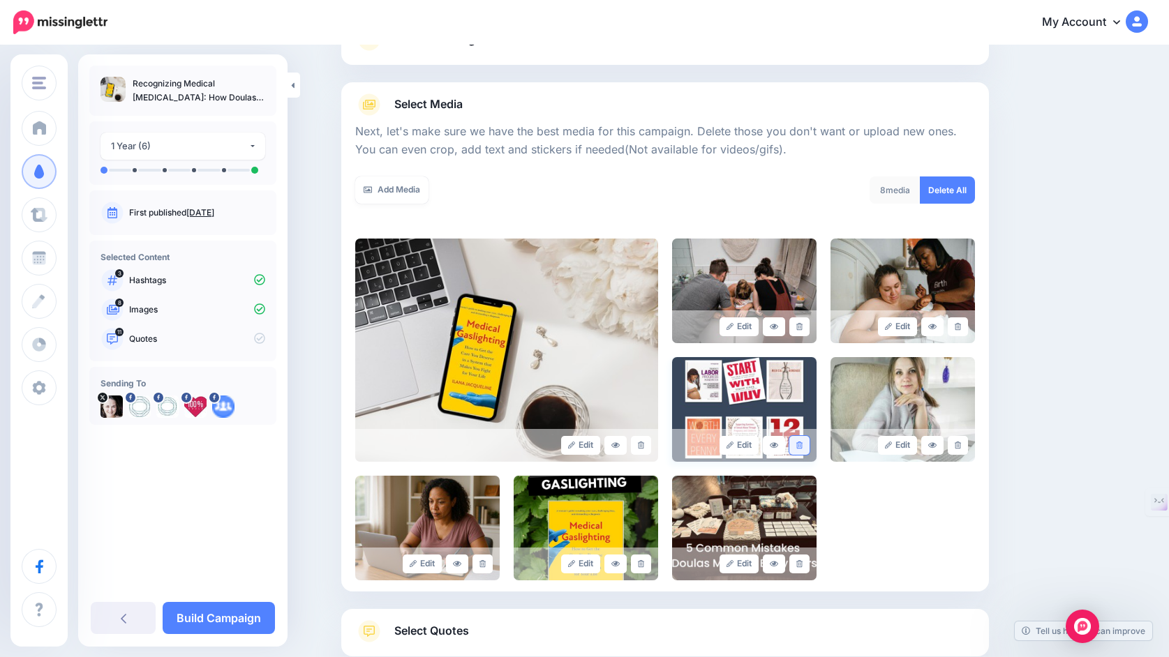
click at [803, 442] on link at bounding box center [799, 445] width 20 height 19
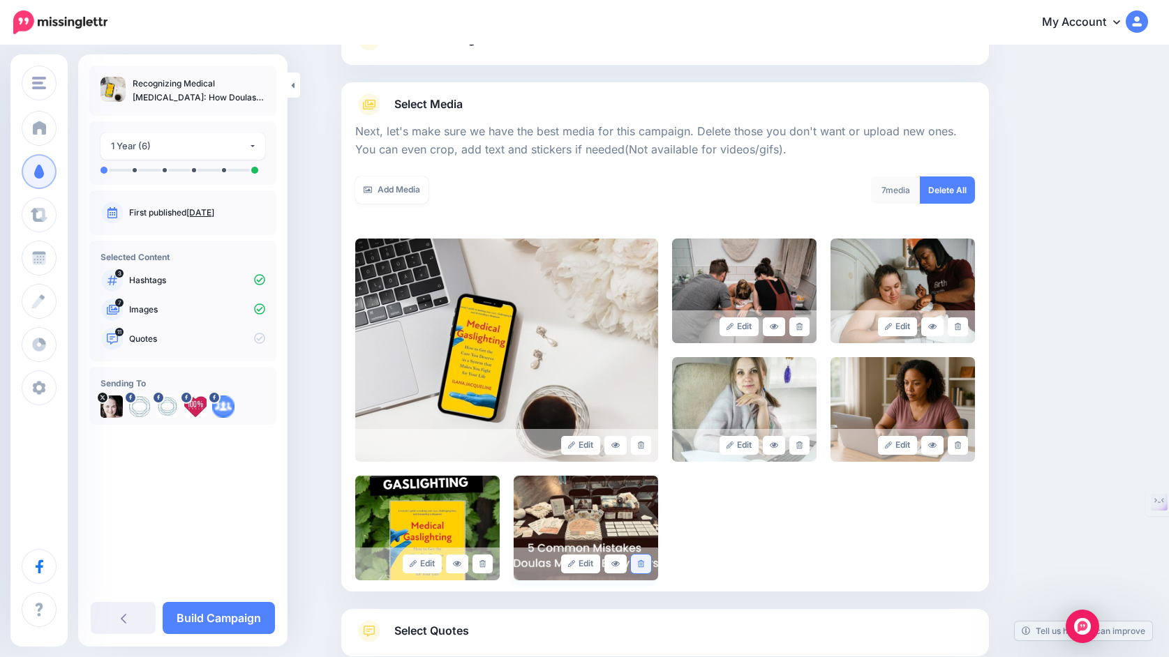
click at [636, 566] on link at bounding box center [641, 564] width 20 height 19
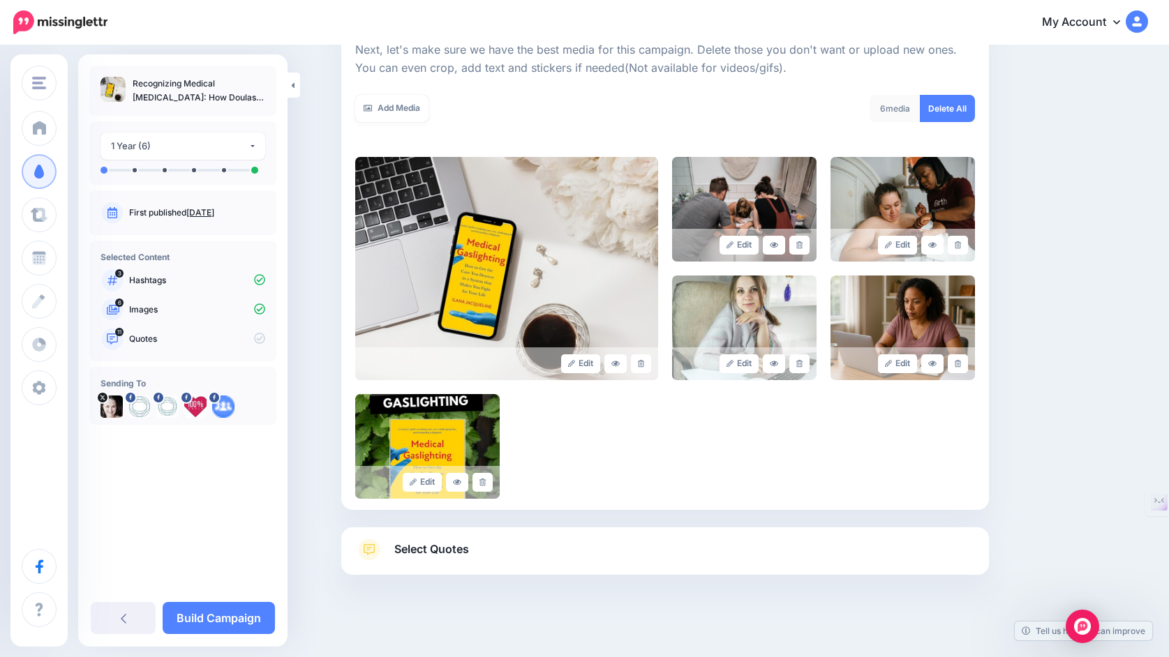
scroll to position [215, 0]
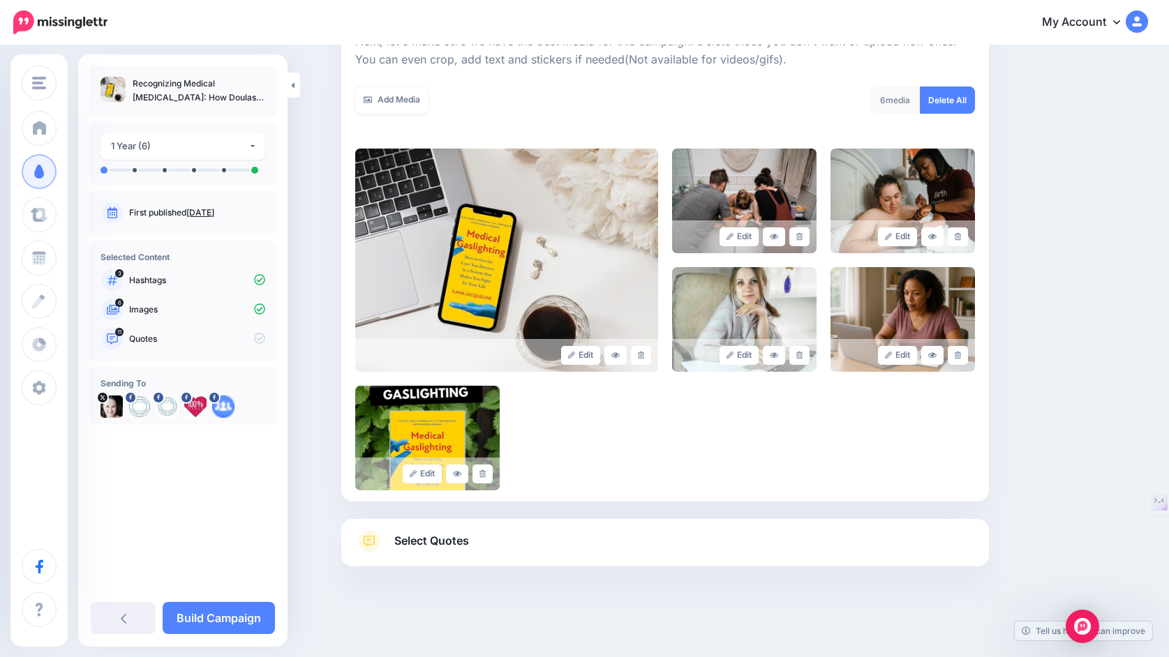
click at [530, 536] on link "Select Quotes" at bounding box center [665, 548] width 620 height 36
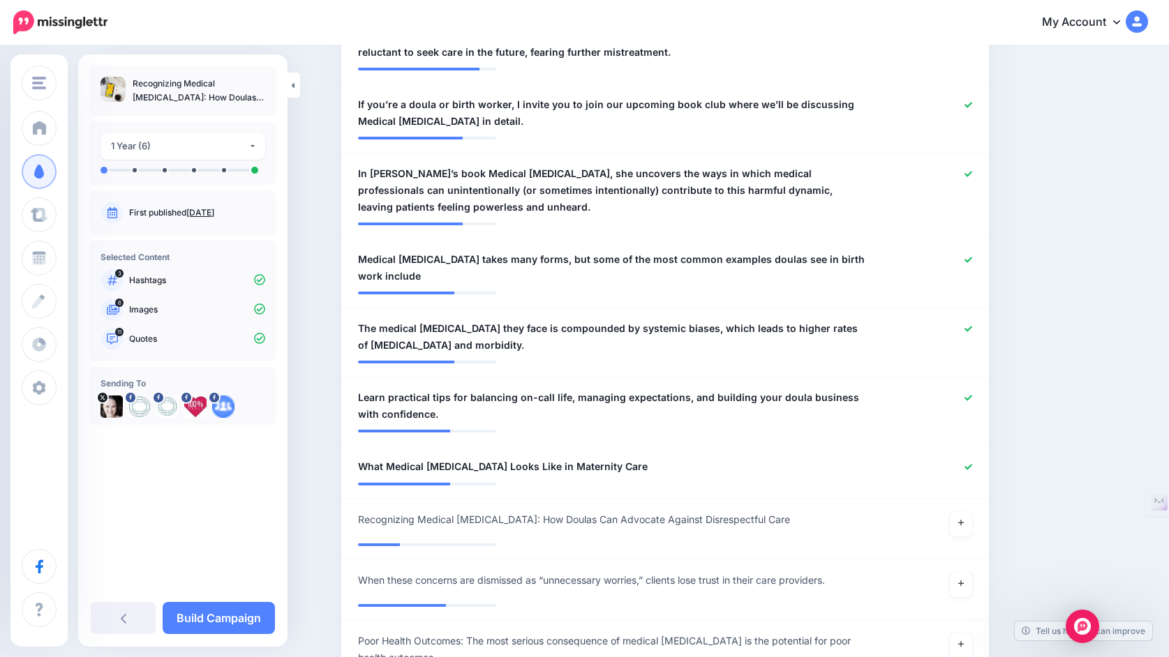
scroll to position [790, 0]
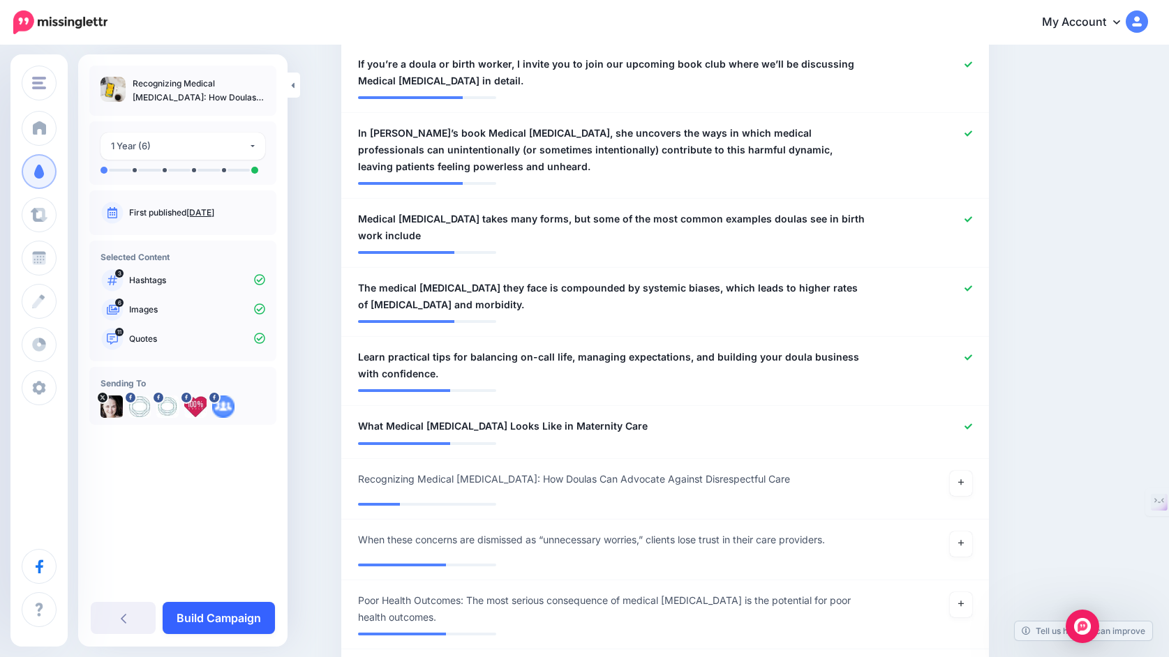
click at [241, 616] on link "Build Campaign" at bounding box center [219, 618] width 112 height 32
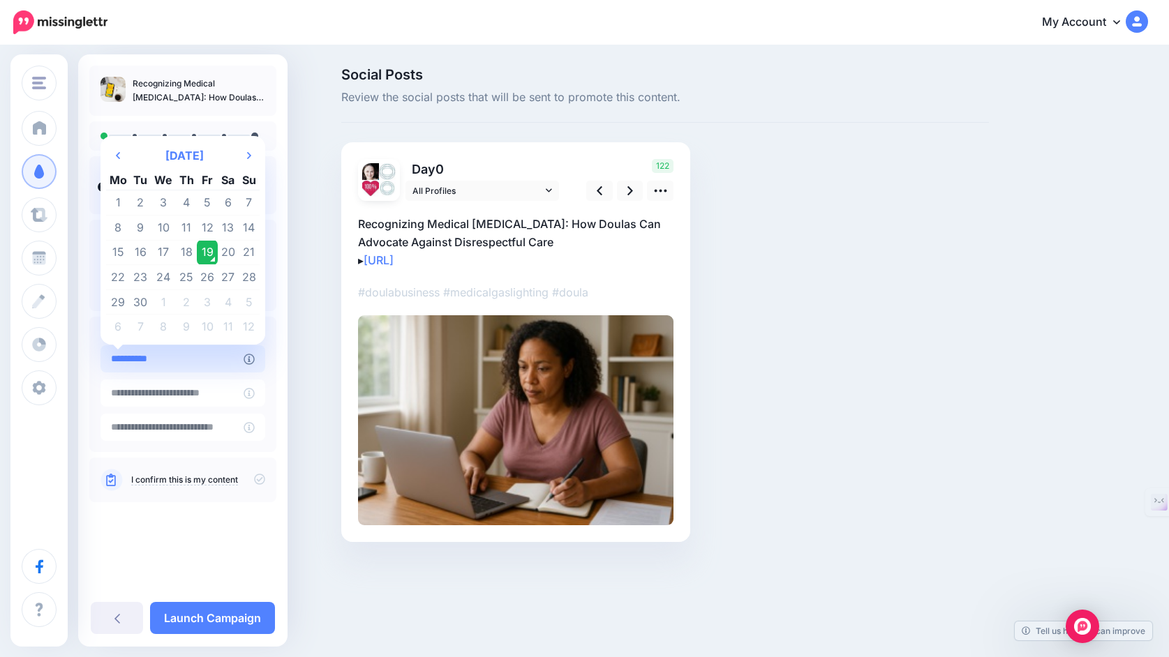
click at [162, 363] on input "**********" at bounding box center [171, 358] width 143 height 27
click at [251, 152] on icon at bounding box center [249, 155] width 4 height 7
click at [151, 244] on td "14" at bounding box center [141, 252] width 21 height 25
type input "**********"
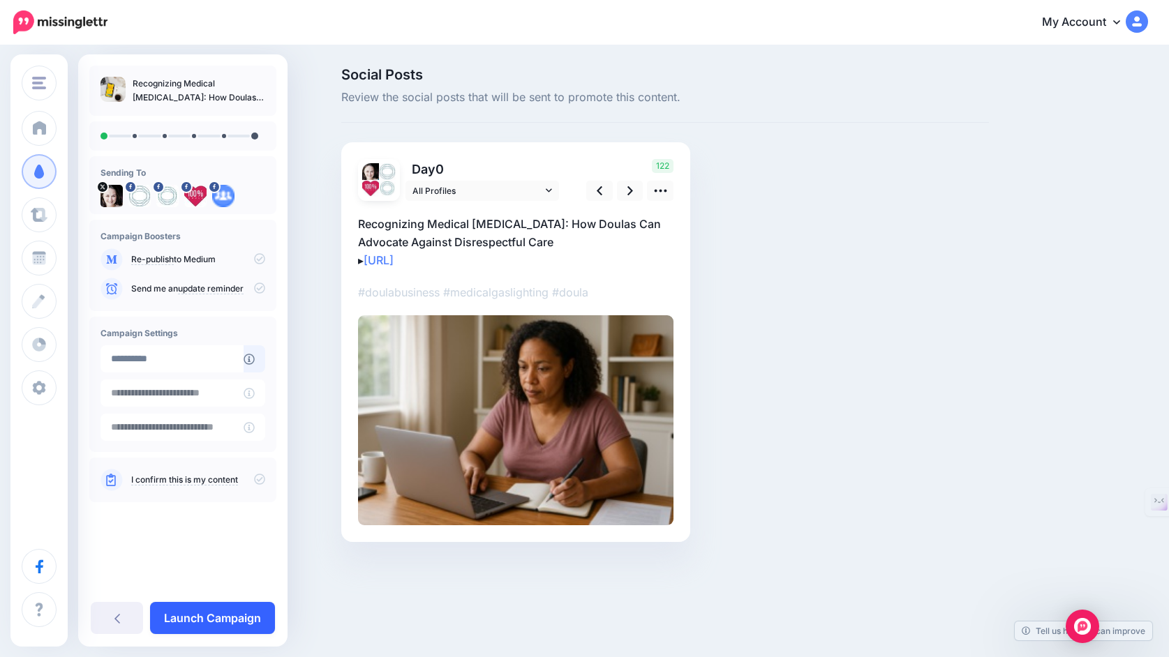
click at [208, 625] on link "Launch Campaign" at bounding box center [212, 618] width 125 height 32
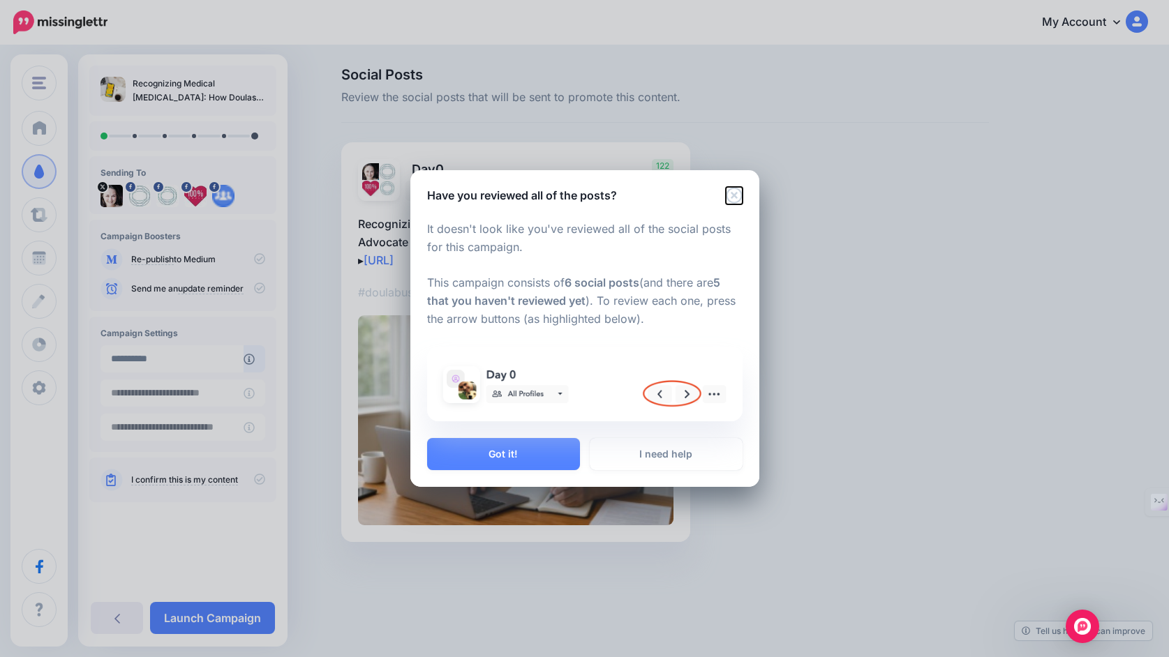
click at [728, 193] on icon "Close" at bounding box center [734, 195] width 17 height 17
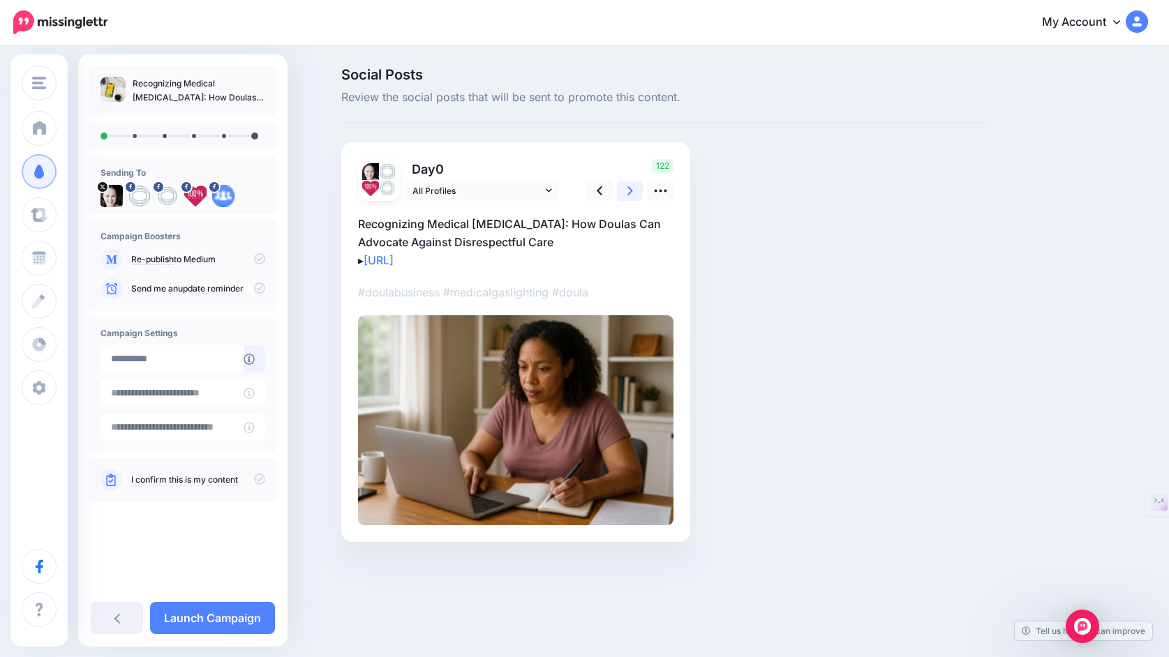
click at [625, 197] on link at bounding box center [630, 191] width 27 height 20
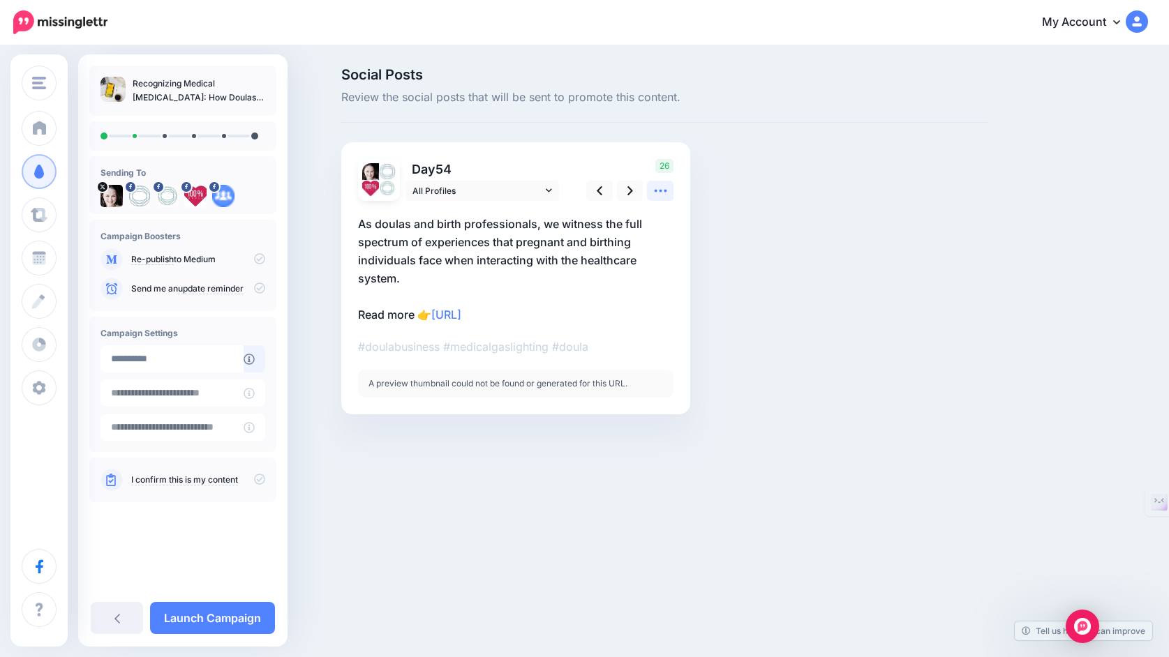
click at [662, 195] on icon at bounding box center [660, 191] width 15 height 15
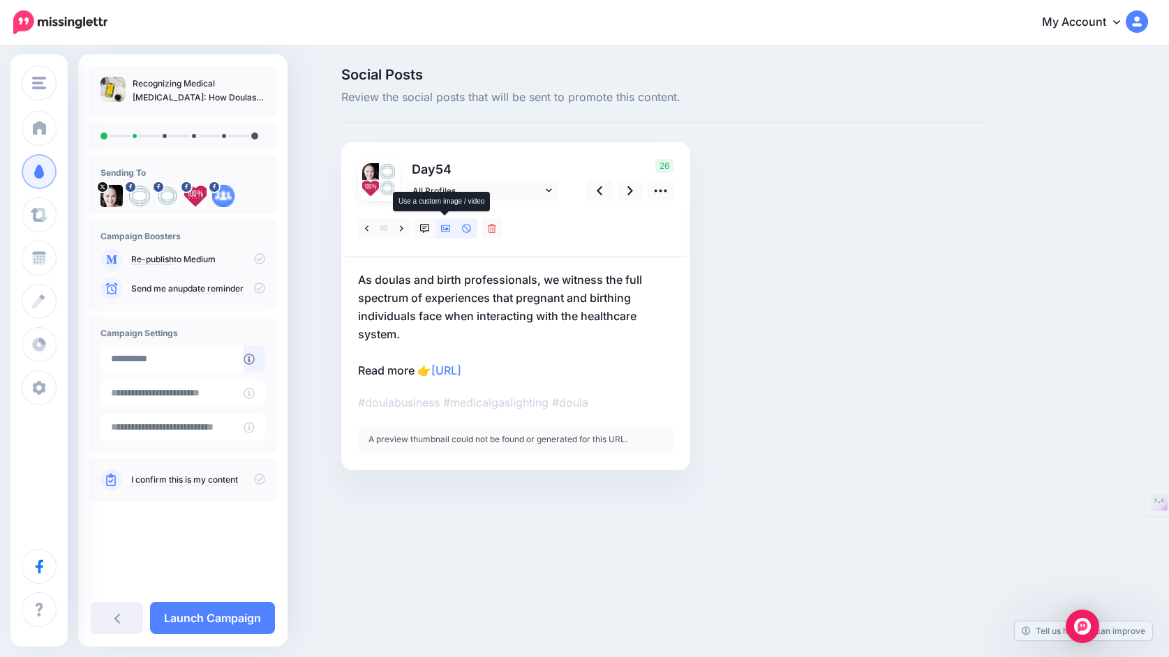
click at [452, 227] on link at bounding box center [445, 228] width 21 height 20
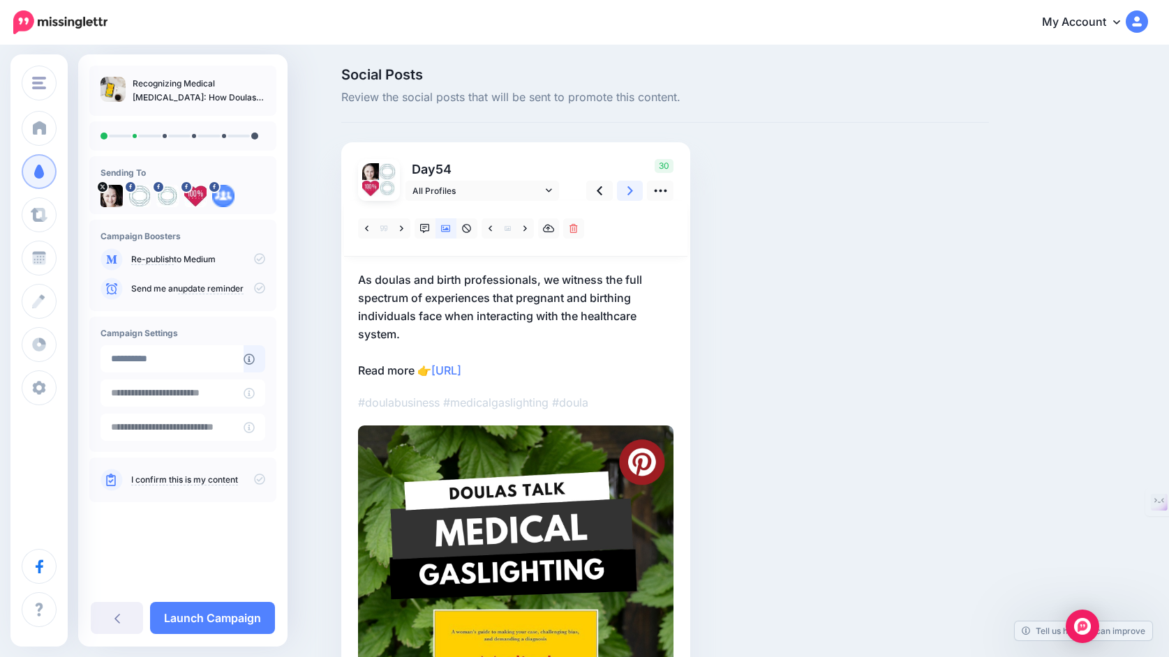
click at [625, 187] on link at bounding box center [630, 191] width 27 height 20
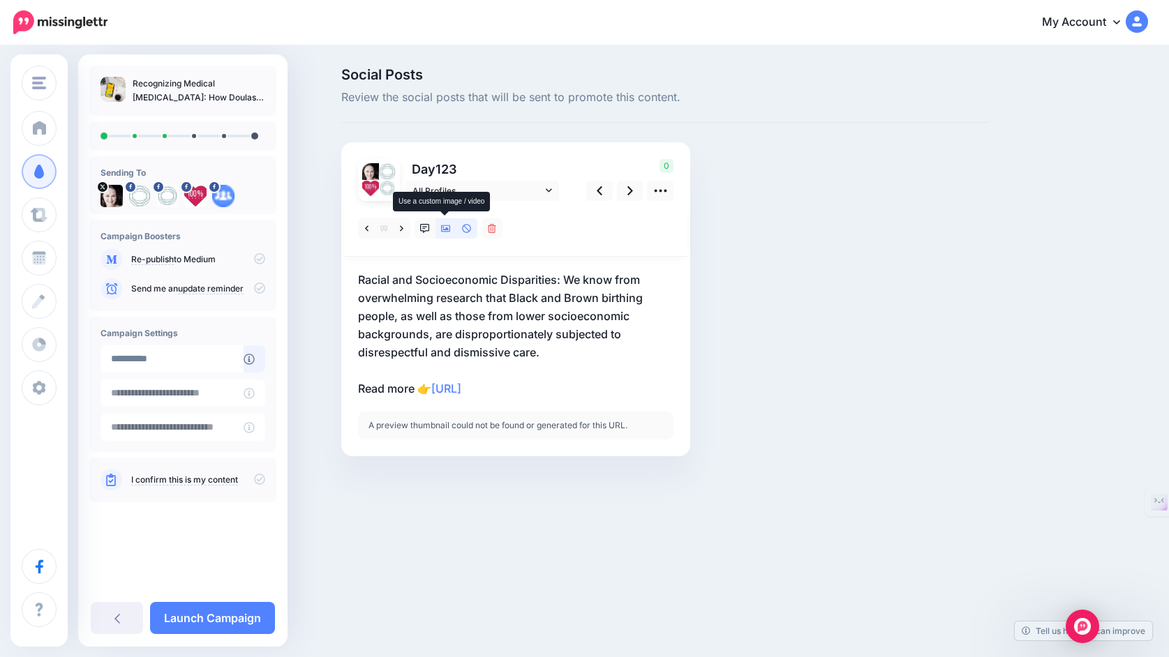
click at [448, 229] on icon at bounding box center [446, 228] width 10 height 7
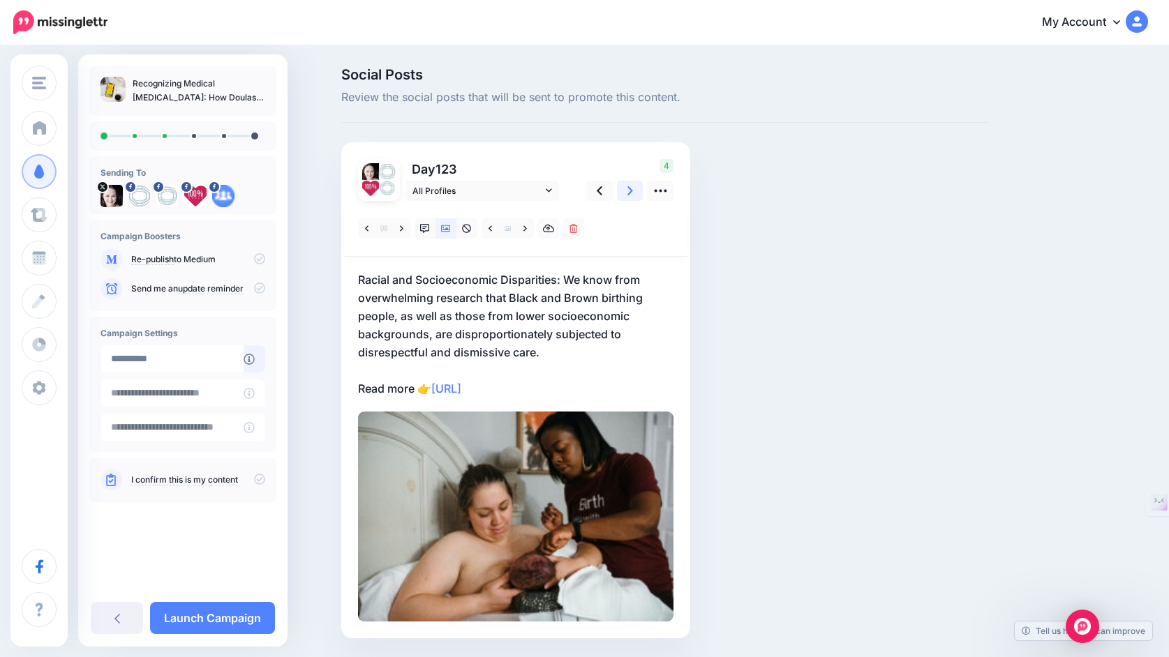
click at [632, 191] on icon at bounding box center [630, 190] width 6 height 9
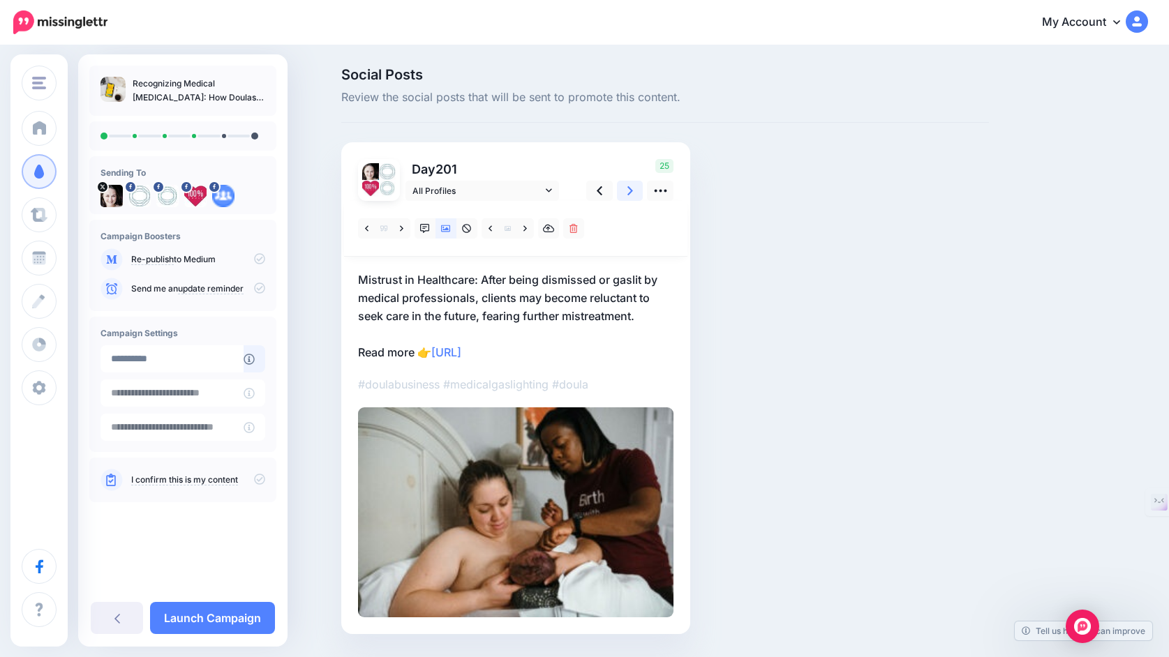
click at [632, 191] on icon at bounding box center [630, 190] width 6 height 9
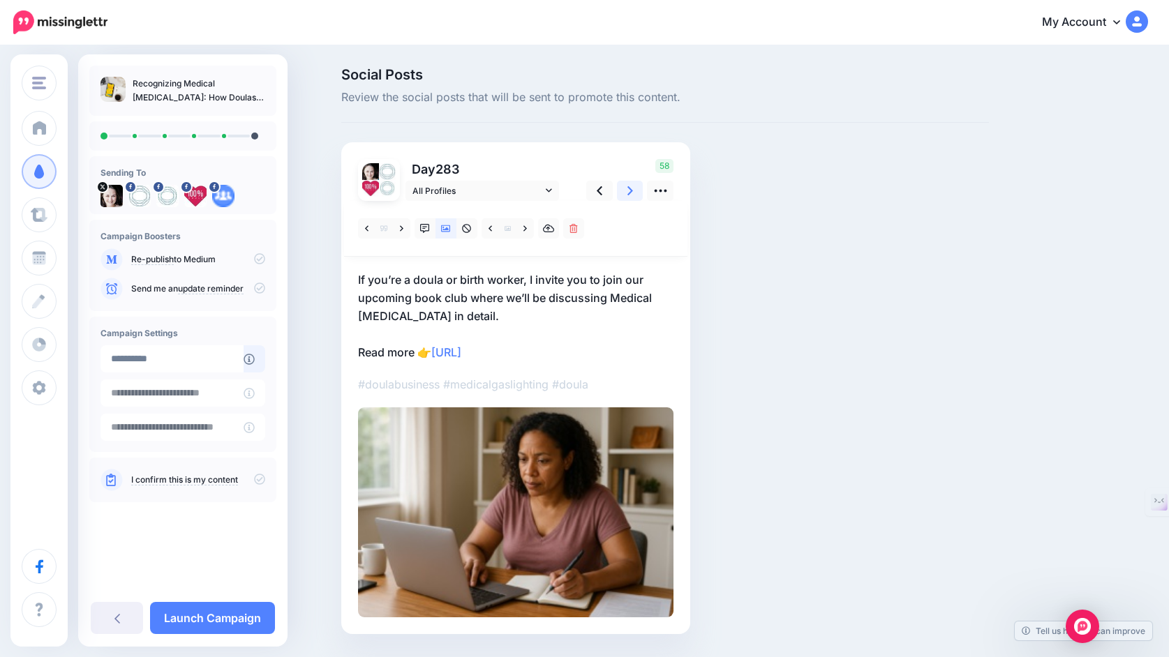
click at [632, 191] on icon at bounding box center [630, 190] width 6 height 9
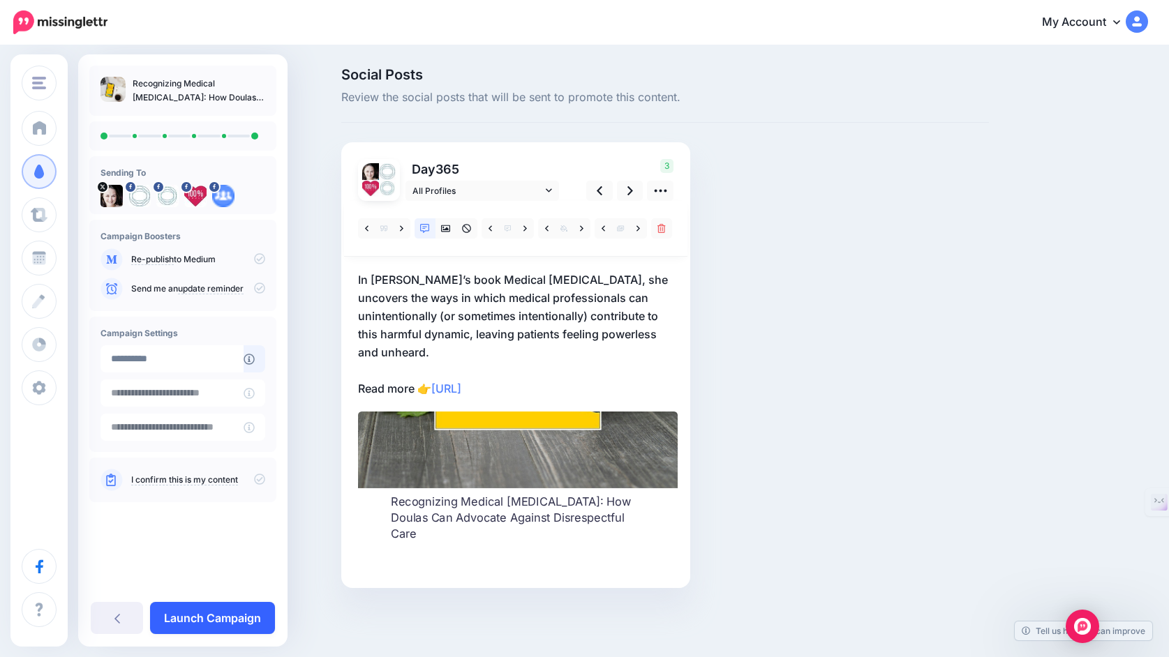
click at [210, 620] on link "Launch Campaign" at bounding box center [212, 618] width 125 height 32
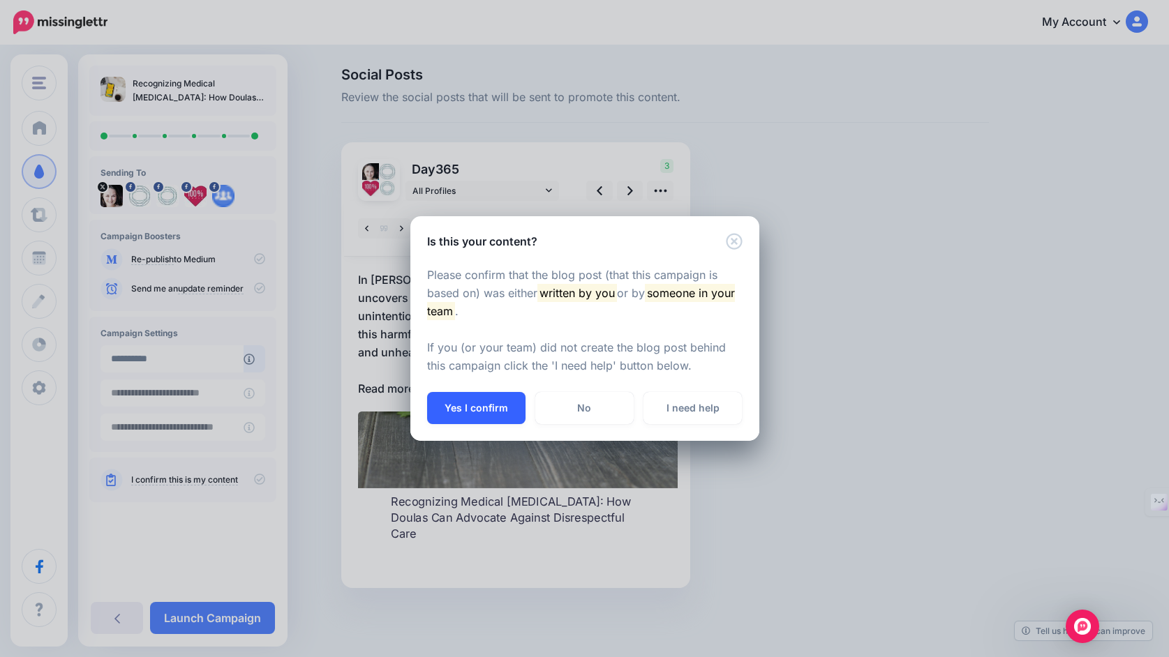
click at [468, 405] on button "Yes I confirm" at bounding box center [476, 408] width 98 height 32
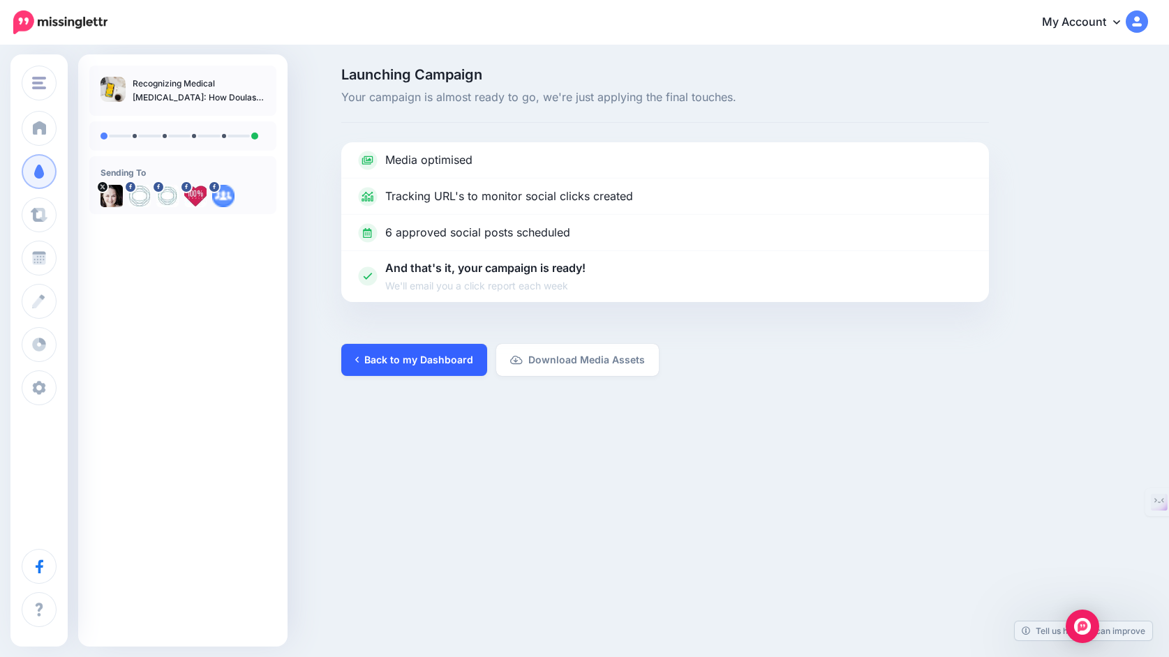
click at [428, 359] on link "Back to my Dashboard" at bounding box center [414, 360] width 146 height 32
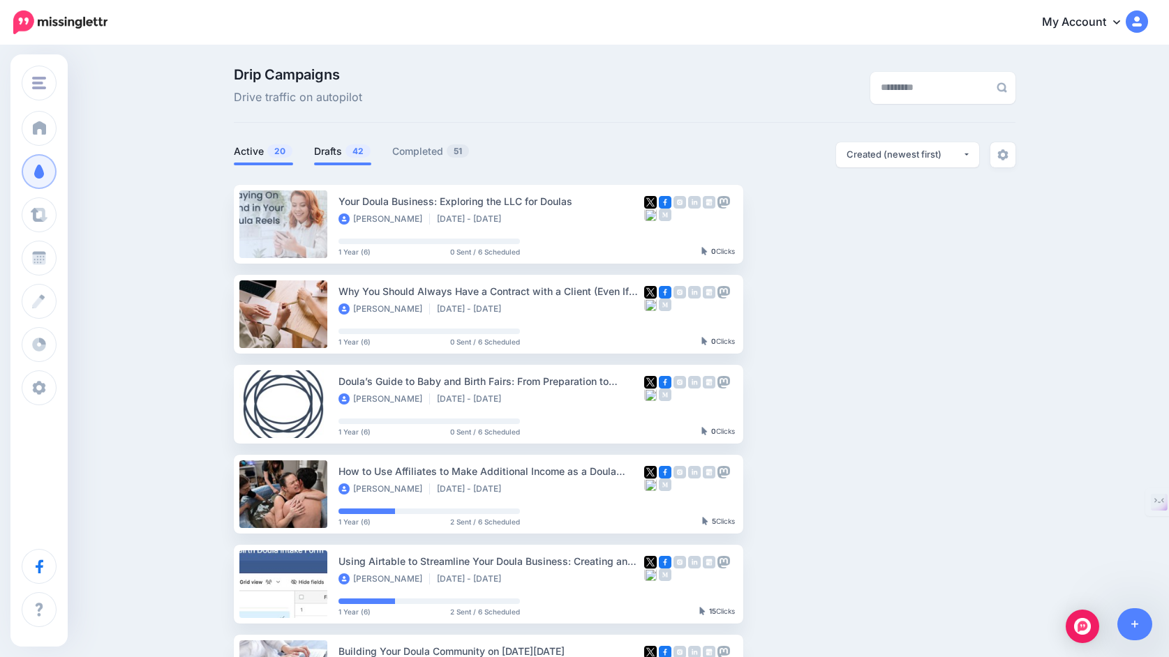
click at [329, 147] on link "Drafts 42" at bounding box center [342, 151] width 57 height 17
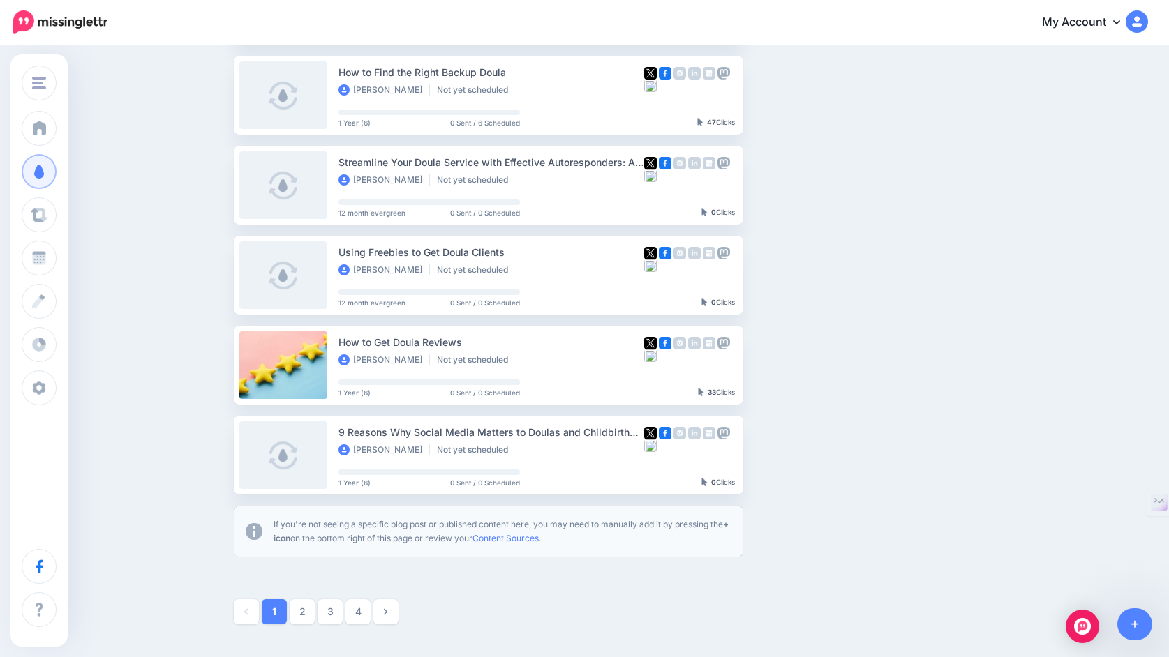
scroll to position [687, 0]
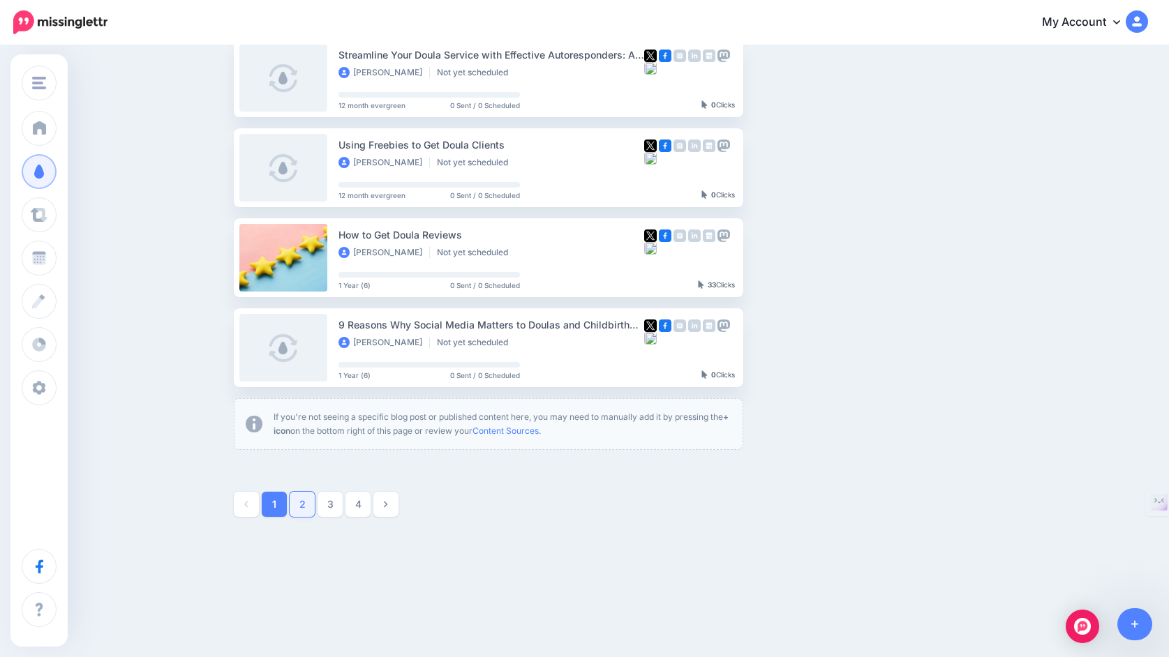
click at [303, 510] on link "2" at bounding box center [302, 504] width 25 height 25
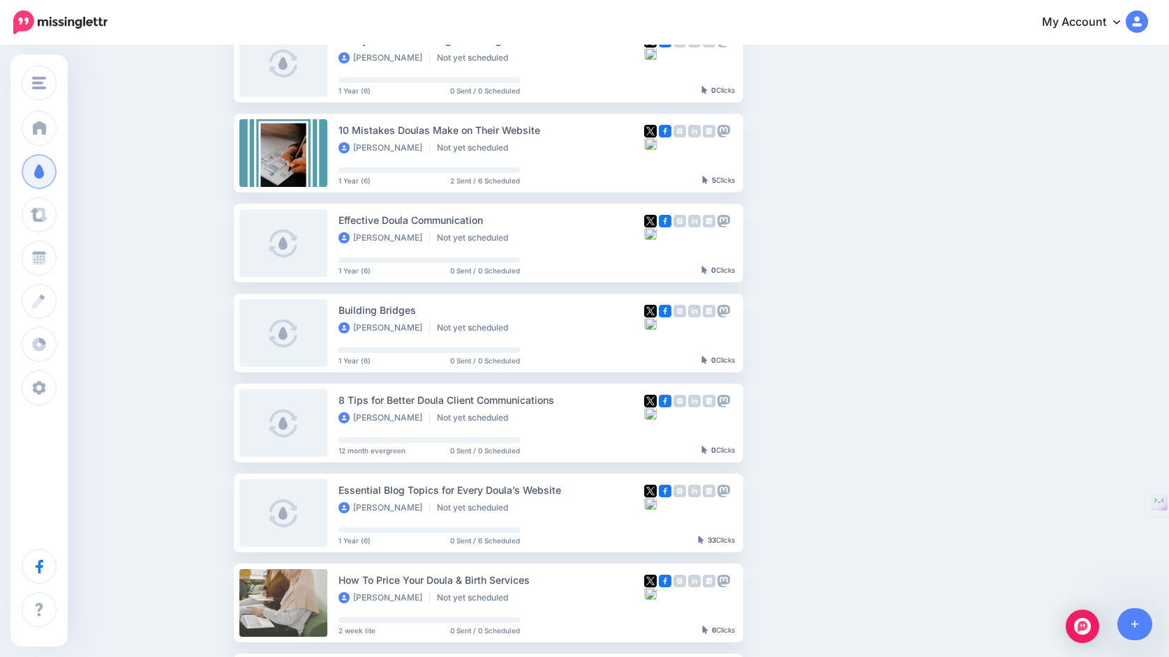
scroll to position [0, 0]
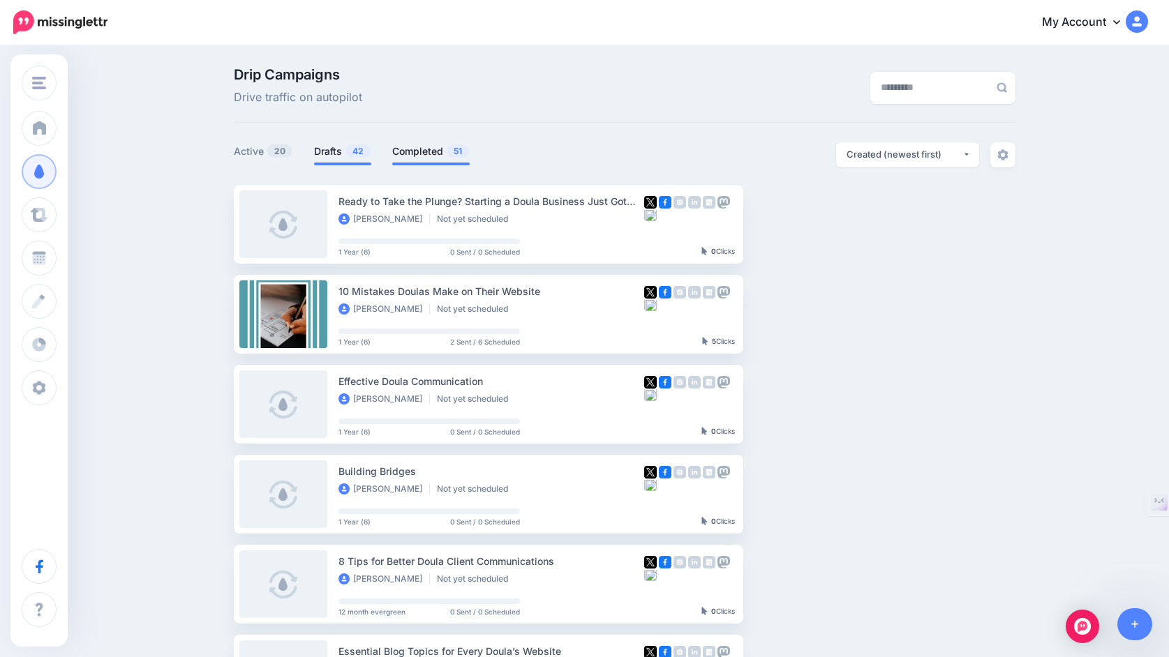
click at [408, 147] on link "Completed 51" at bounding box center [430, 151] width 77 height 17
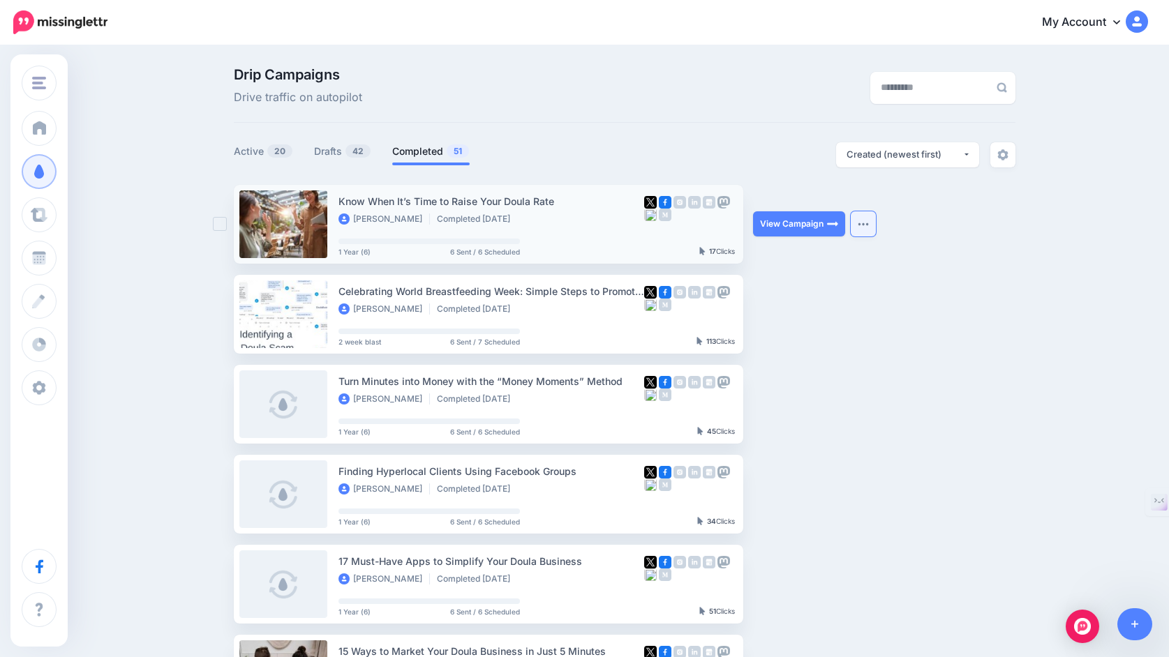
click at [865, 221] on button "button" at bounding box center [863, 223] width 25 height 25
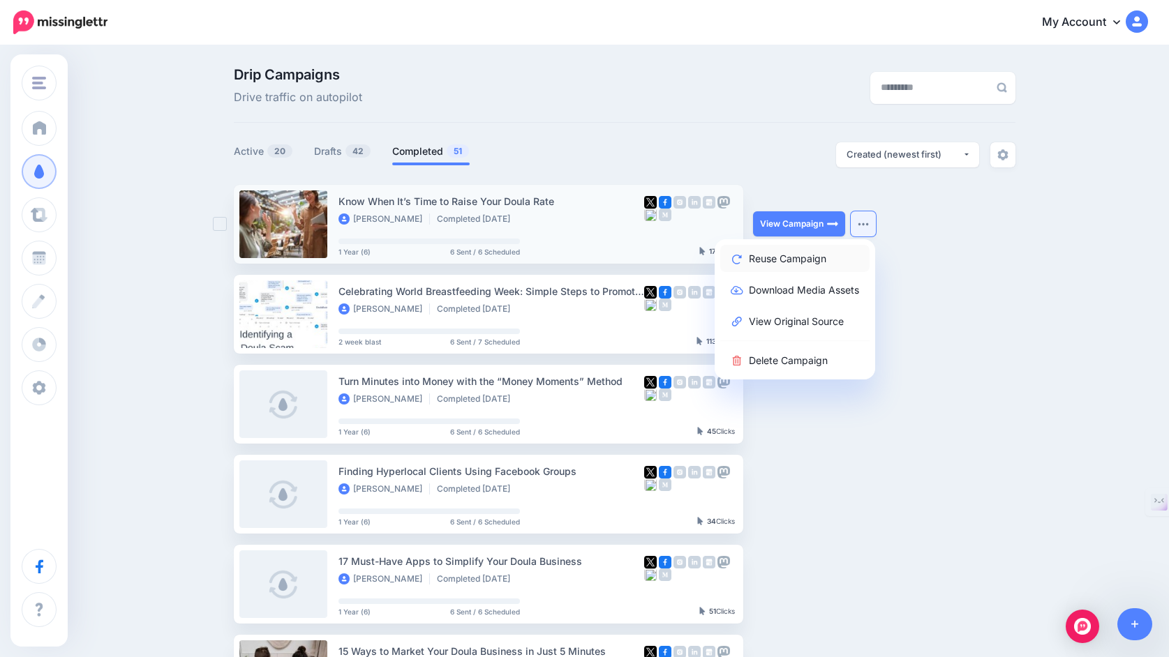
click at [822, 267] on link "Reuse Campaign" at bounding box center [794, 258] width 149 height 27
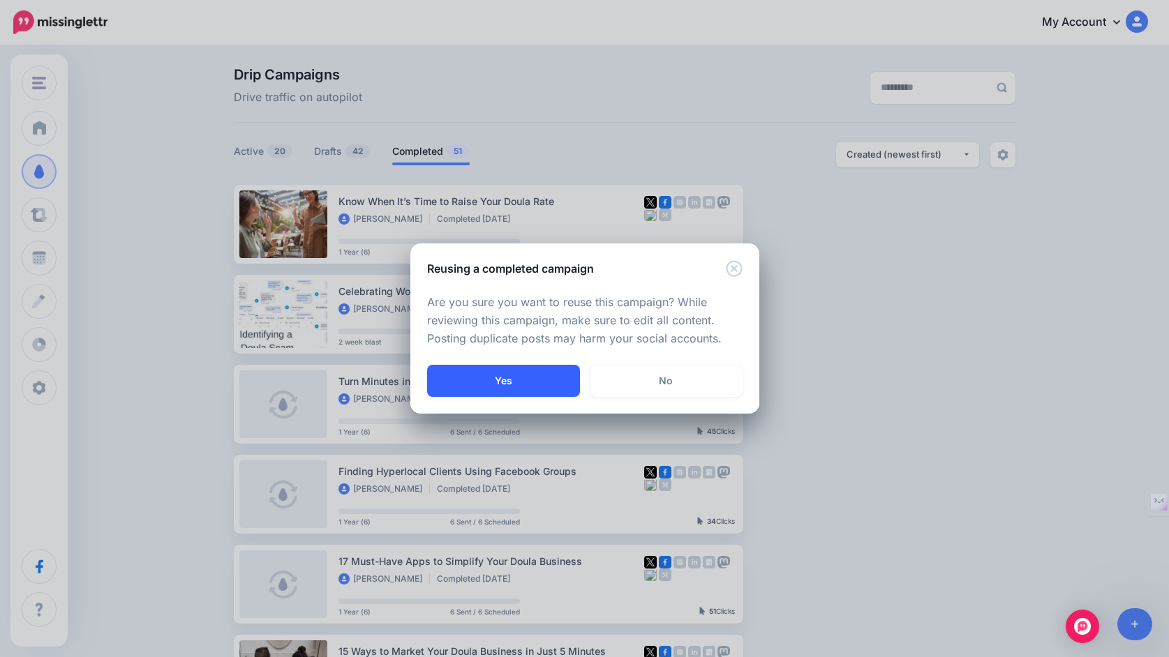
click at [519, 380] on button "Yes" at bounding box center [503, 381] width 153 height 32
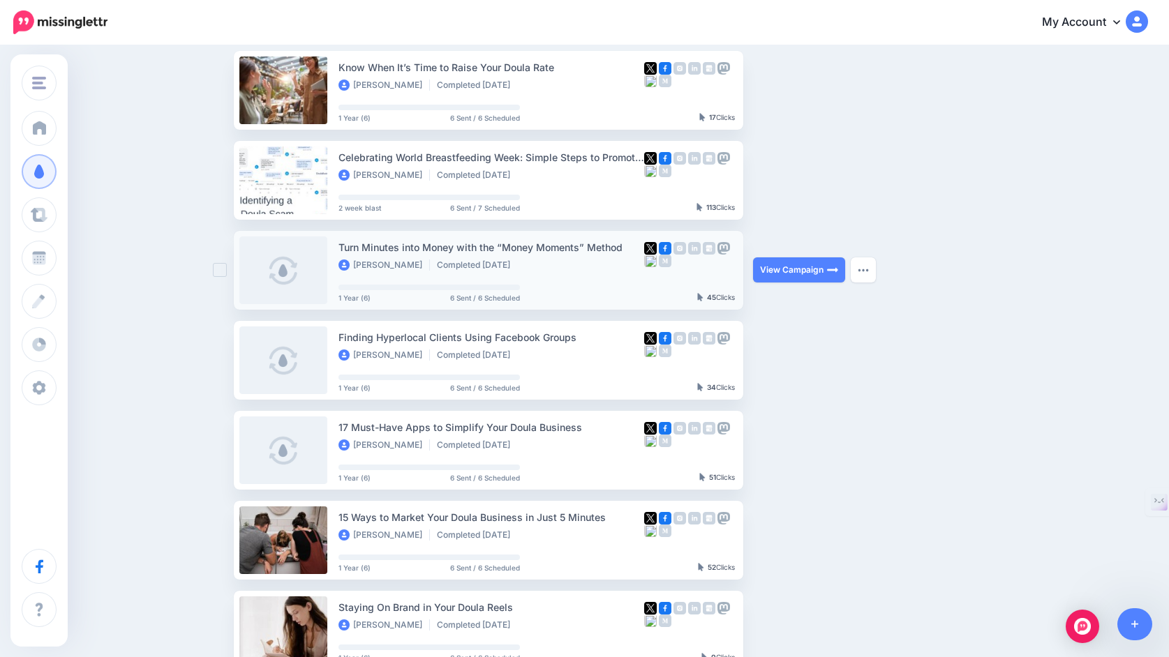
scroll to position [139, 0]
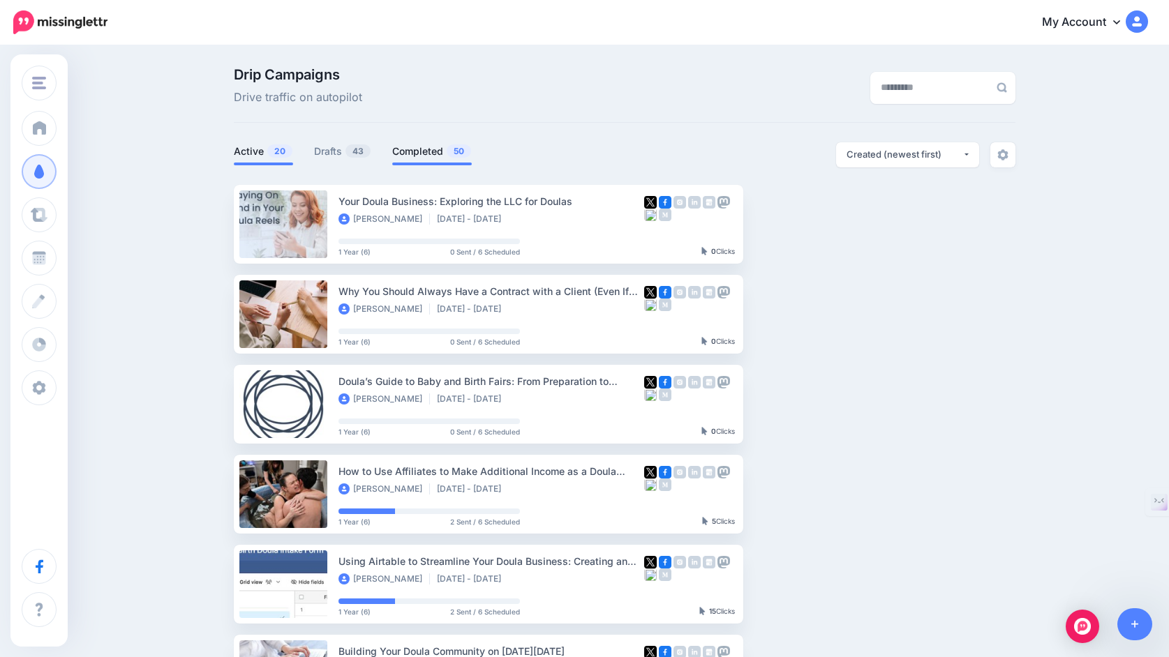
click at [423, 151] on link "Completed 50" at bounding box center [432, 151] width 80 height 17
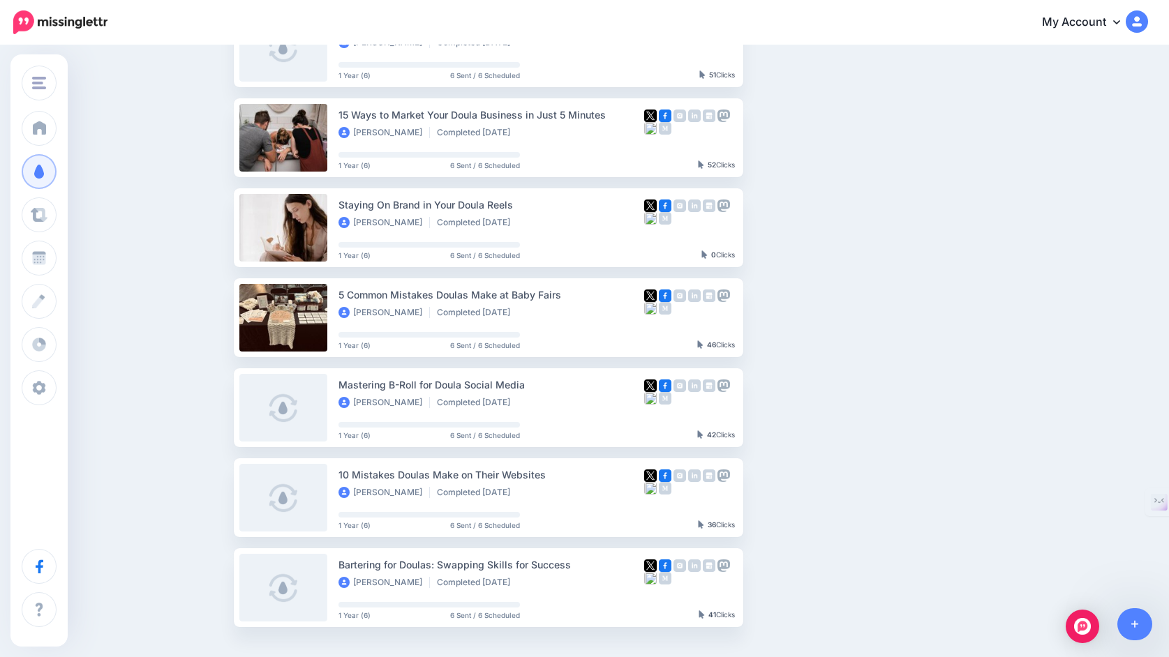
scroll to position [624, 0]
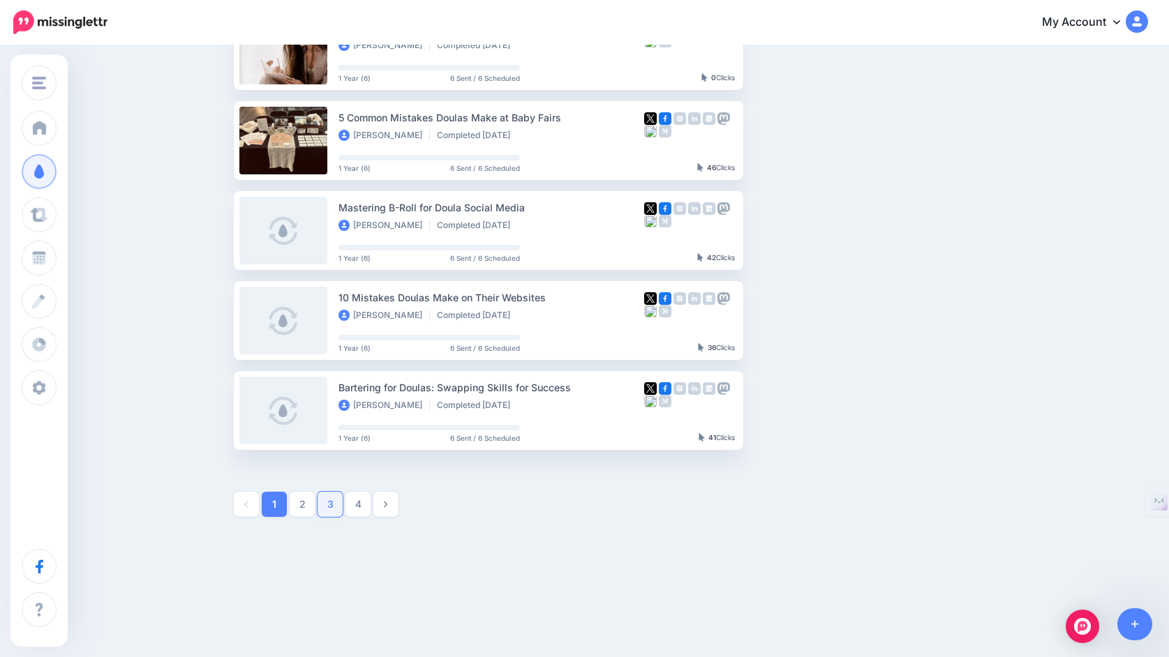
click at [329, 509] on link "3" at bounding box center [330, 504] width 25 height 25
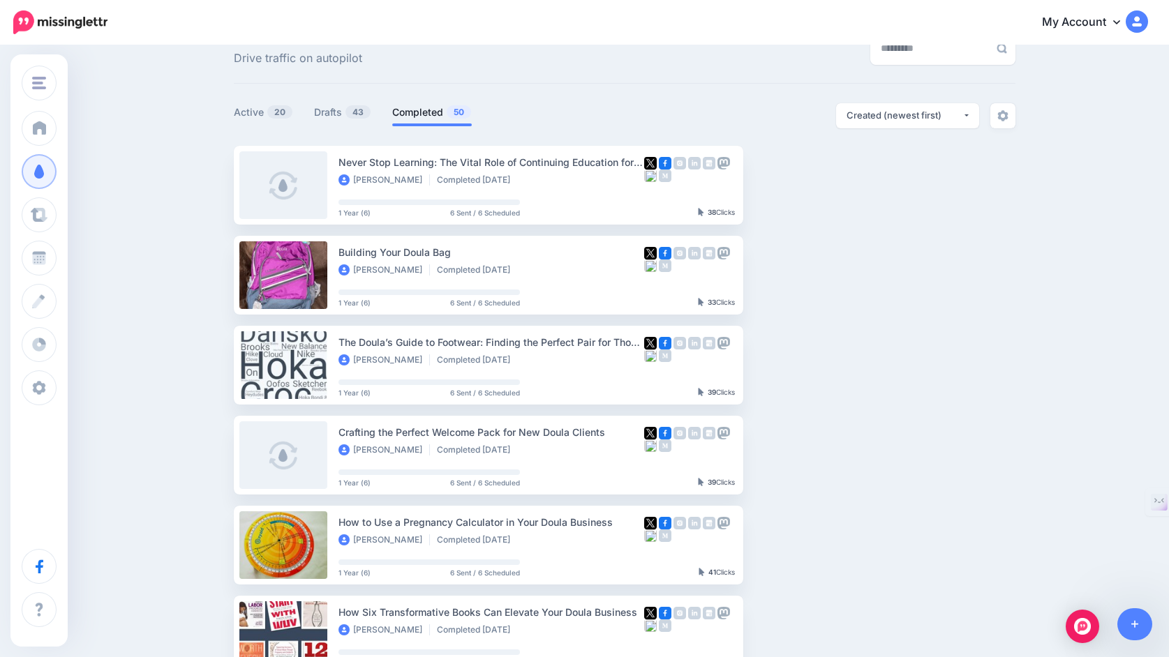
scroll to position [18, 0]
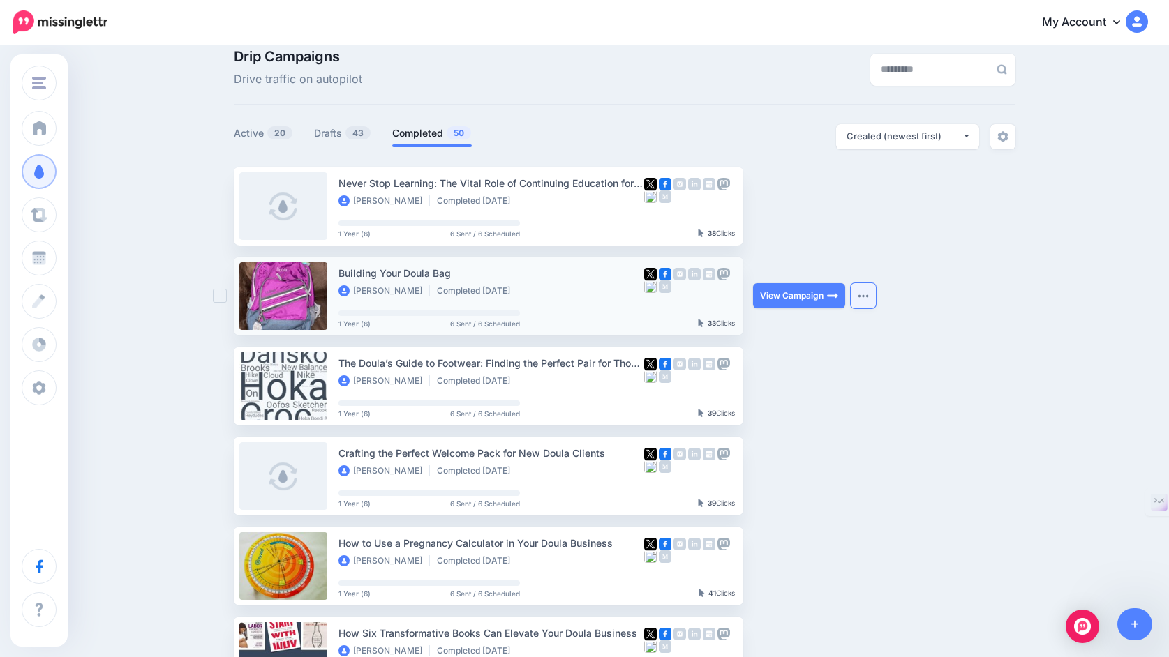
click at [860, 296] on img "button" at bounding box center [863, 296] width 11 height 4
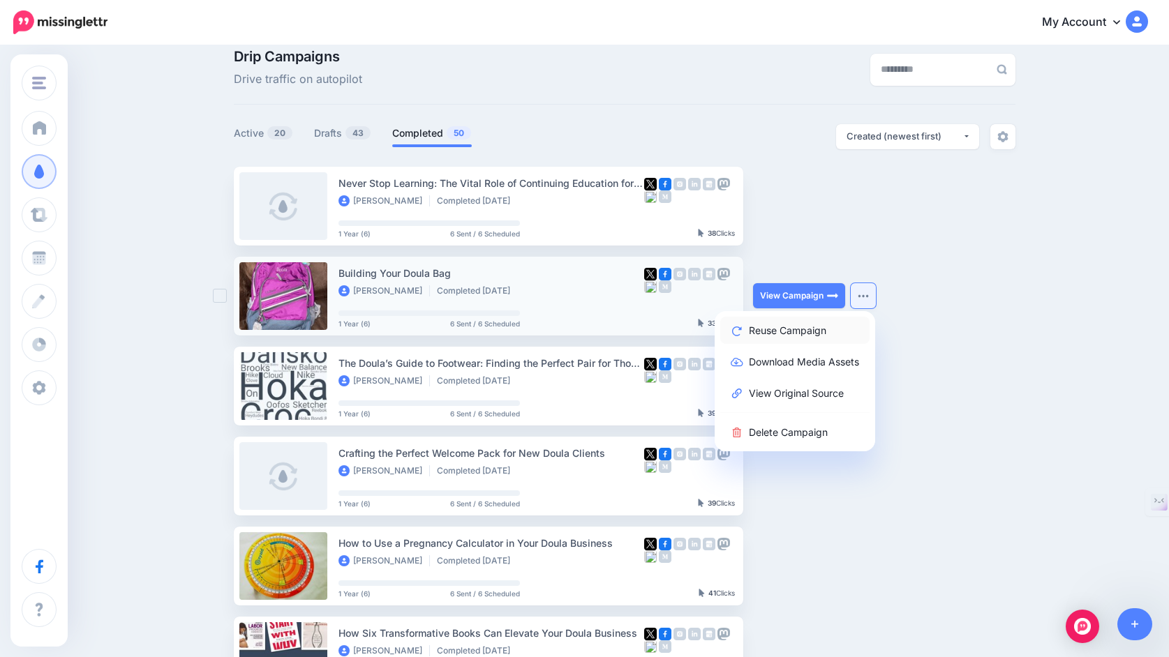
click at [820, 332] on link "Reuse Campaign" at bounding box center [794, 330] width 149 height 27
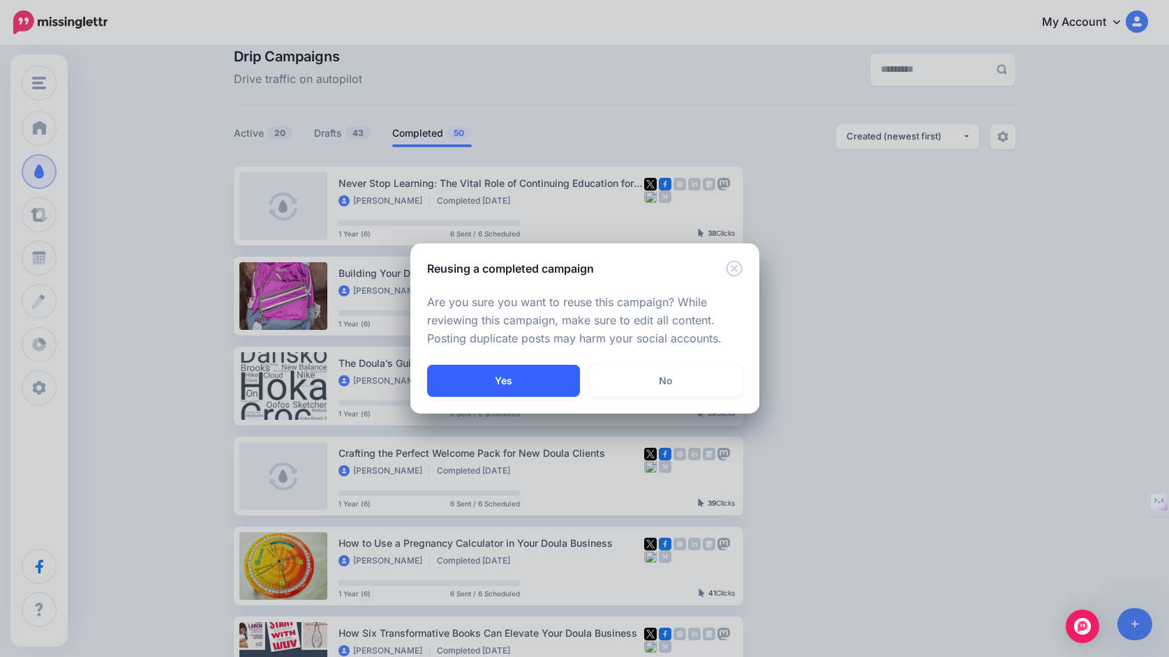
click at [546, 377] on button "Yes" at bounding box center [503, 381] width 153 height 32
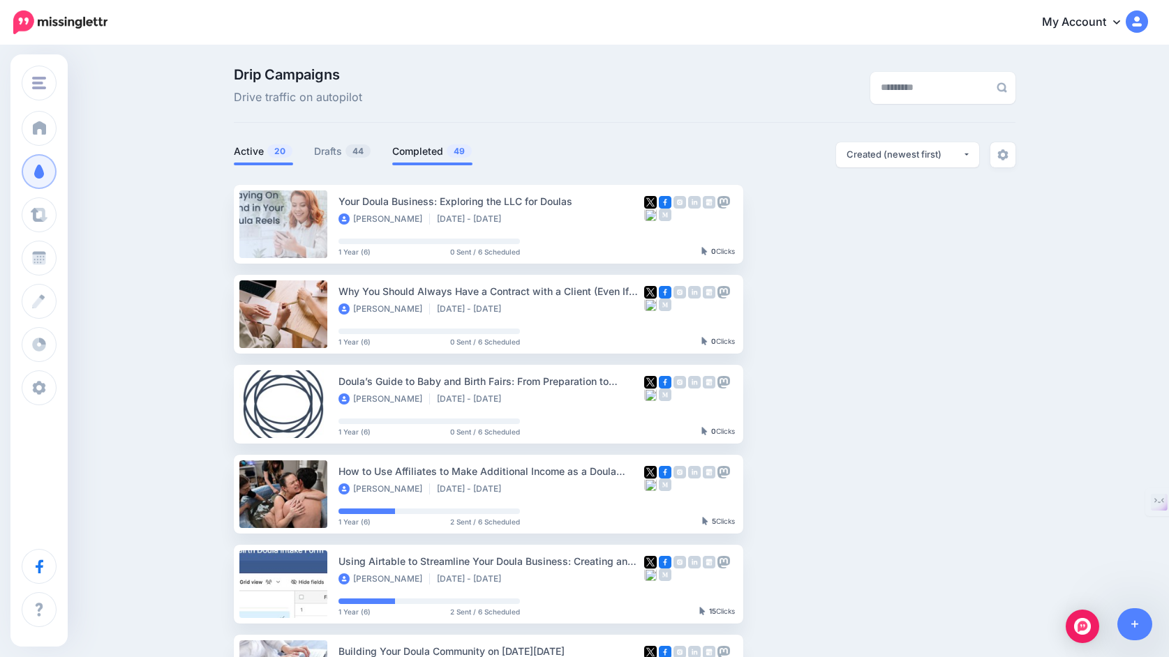
click at [418, 153] on link "Completed 49" at bounding box center [432, 151] width 80 height 17
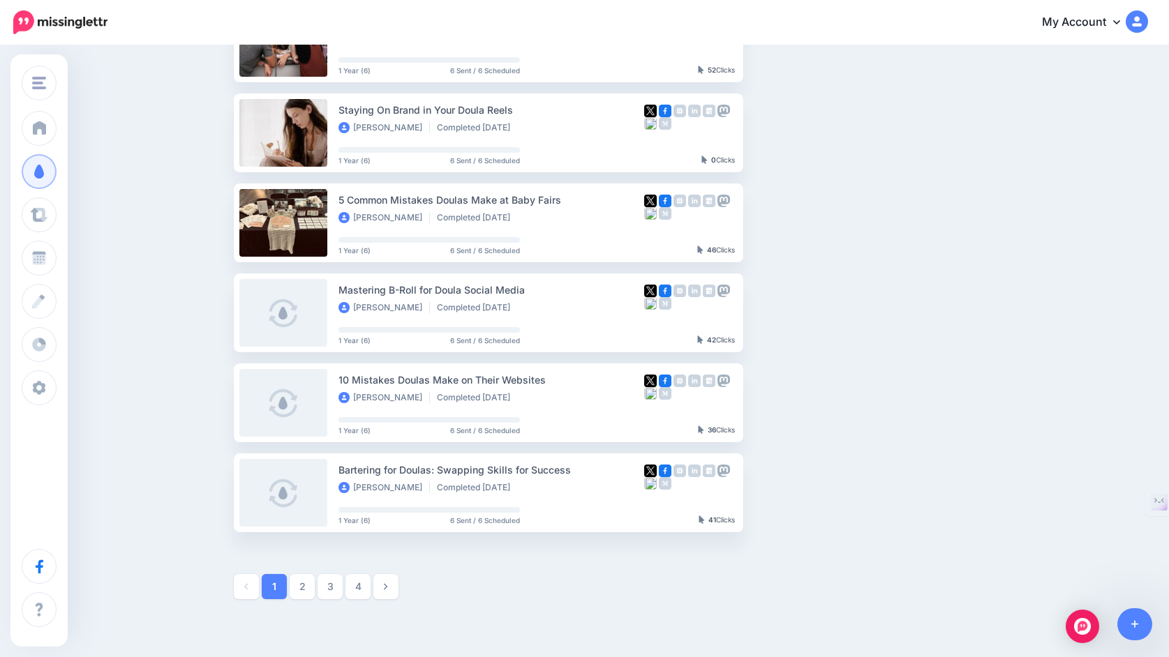
scroll to position [624, 0]
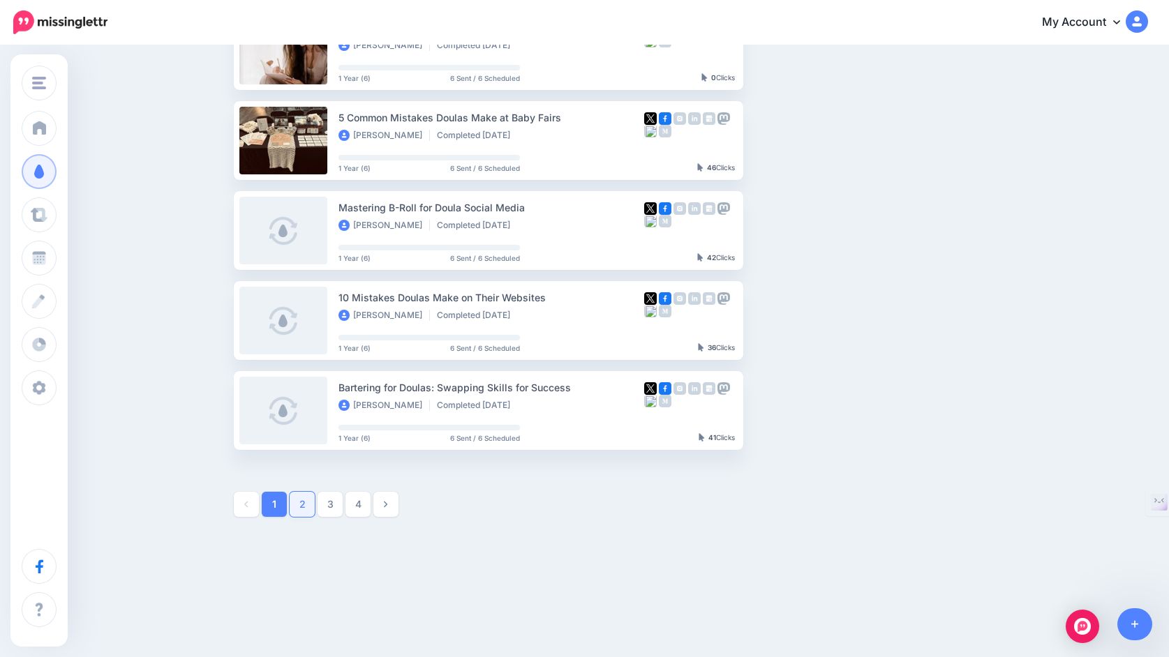
click at [303, 512] on link "2" at bounding box center [302, 504] width 25 height 25
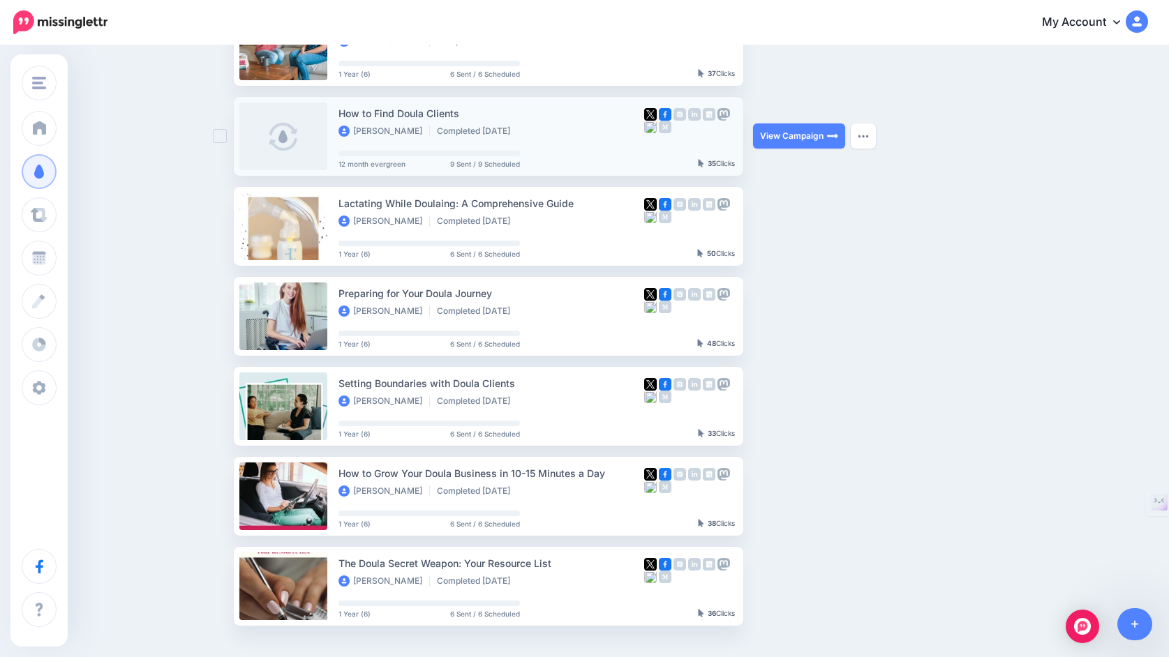
scroll to position [452, 0]
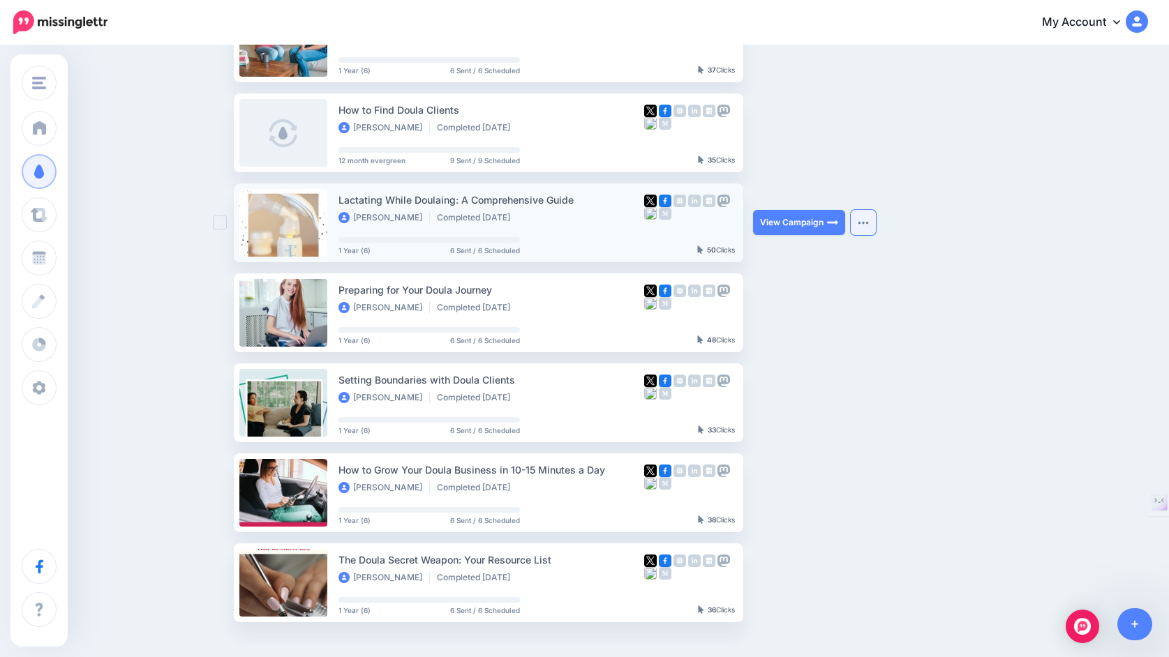
click at [863, 225] on img "button" at bounding box center [863, 223] width 11 height 4
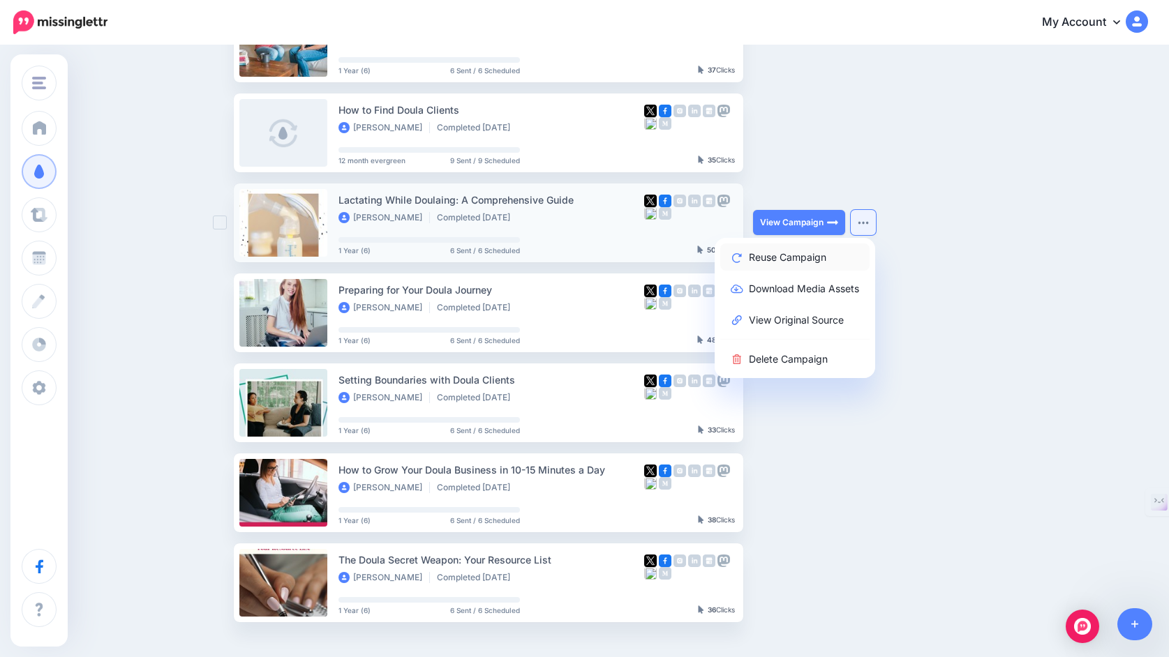
click at [807, 266] on link "Reuse Campaign" at bounding box center [794, 257] width 149 height 27
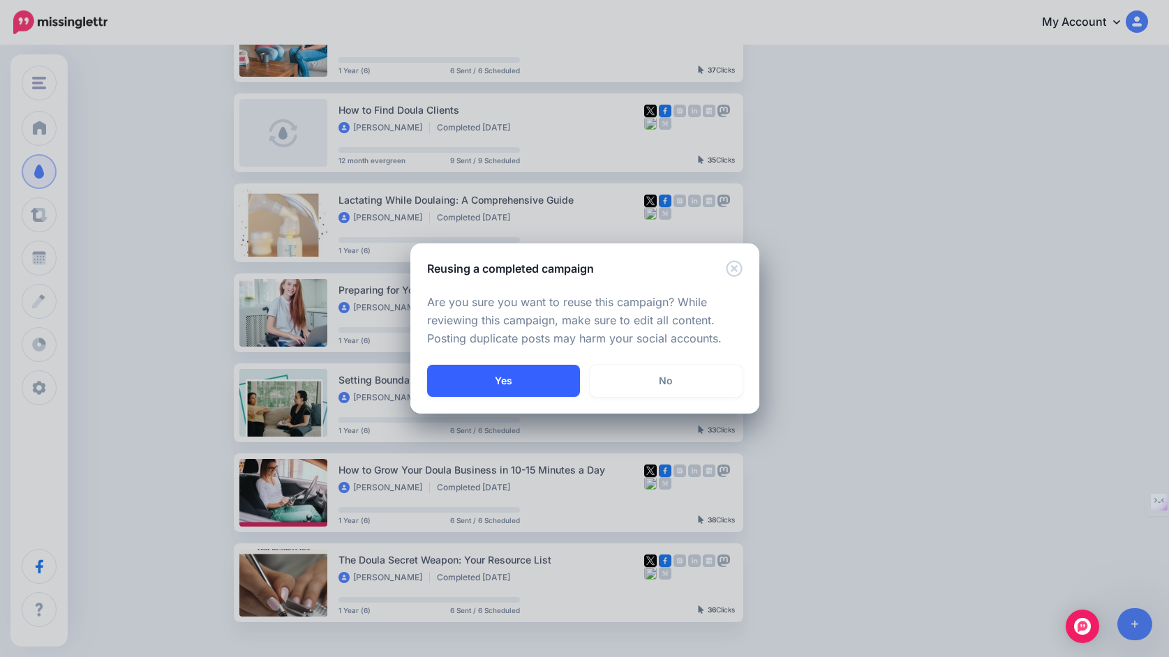
click at [544, 378] on button "Yes" at bounding box center [503, 381] width 153 height 32
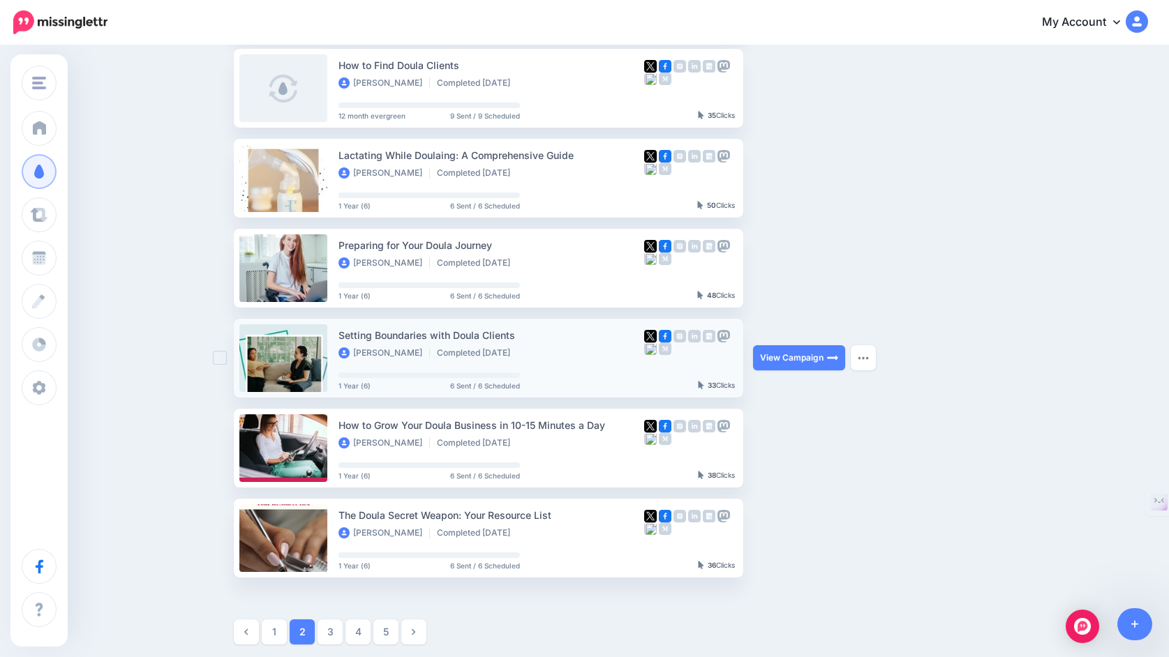
scroll to position [528, 0]
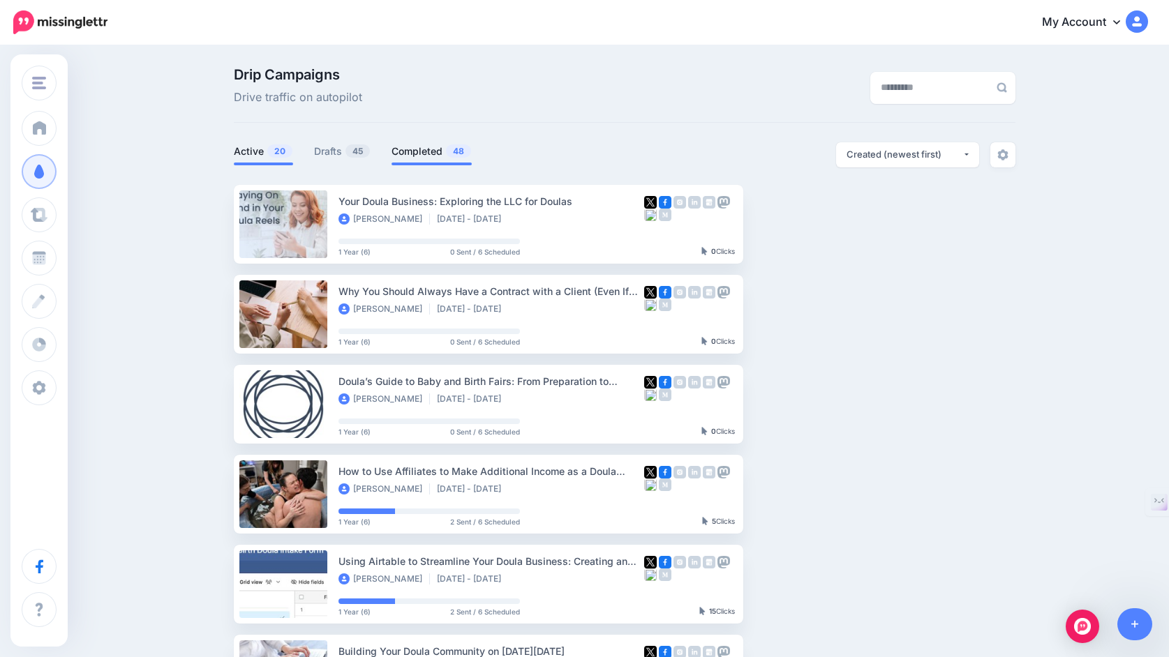
click at [427, 150] on link "Completed 48" at bounding box center [432, 151] width 80 height 17
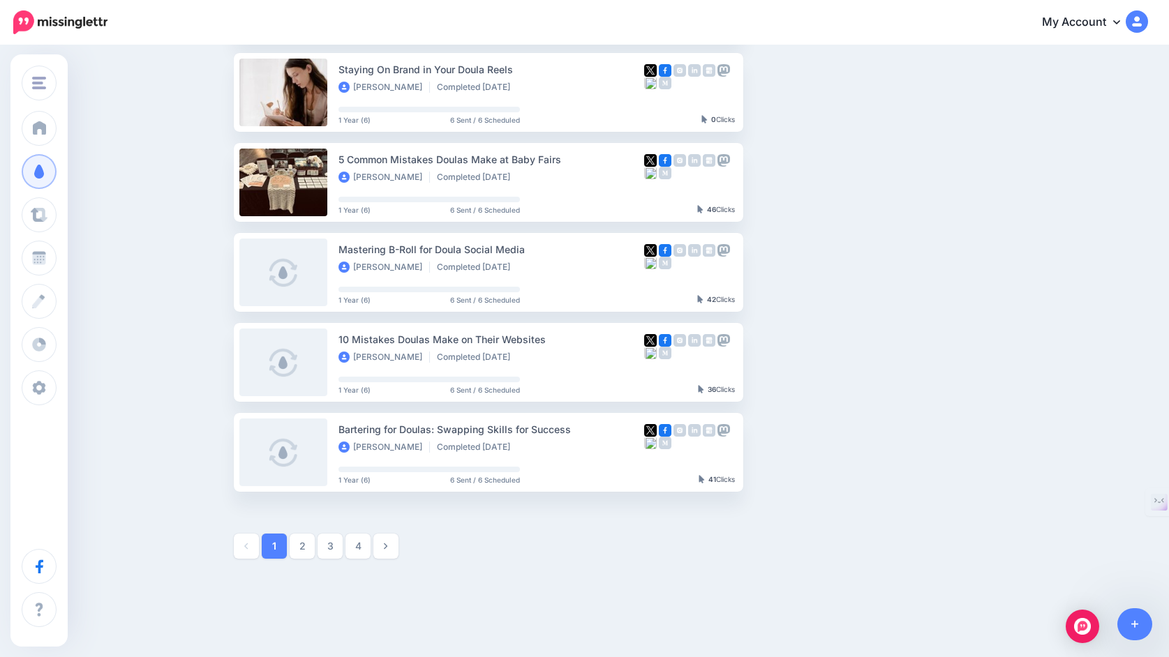
scroll to position [624, 0]
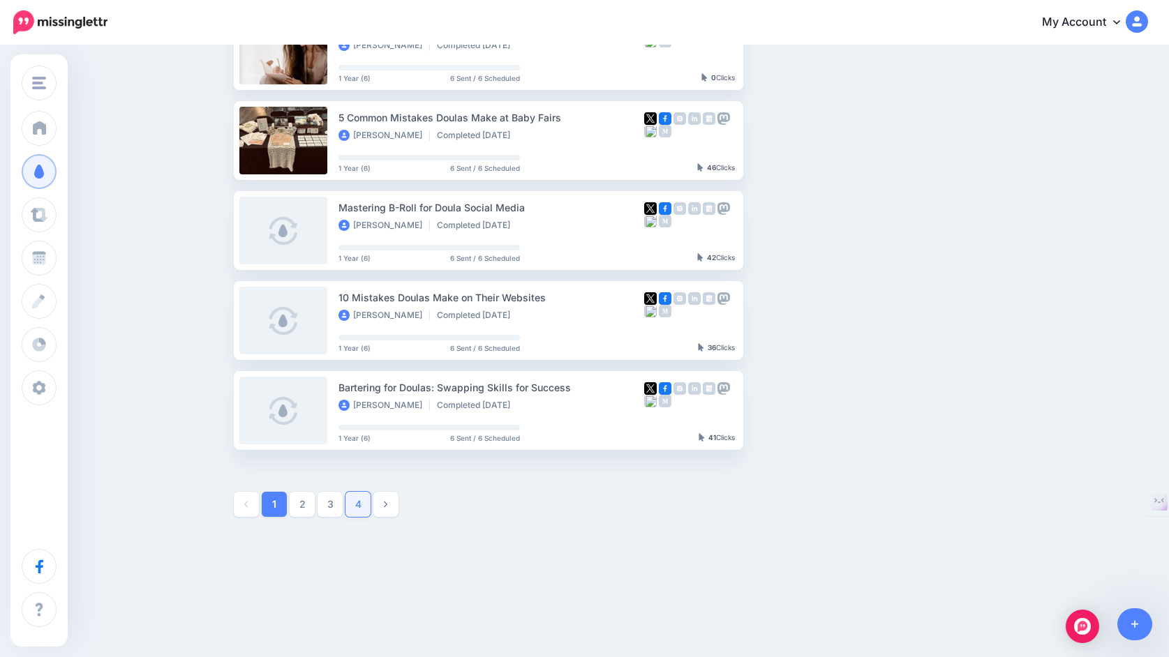
click at [366, 508] on link "4" at bounding box center [357, 504] width 25 height 25
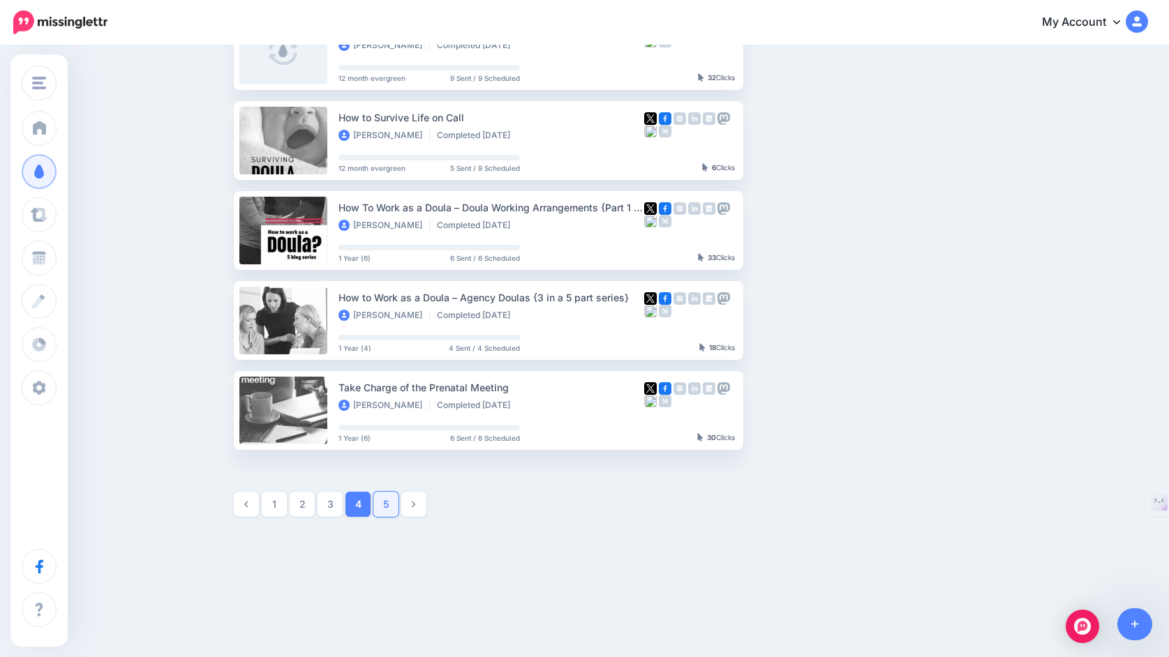
click at [382, 507] on link "5" at bounding box center [385, 504] width 25 height 25
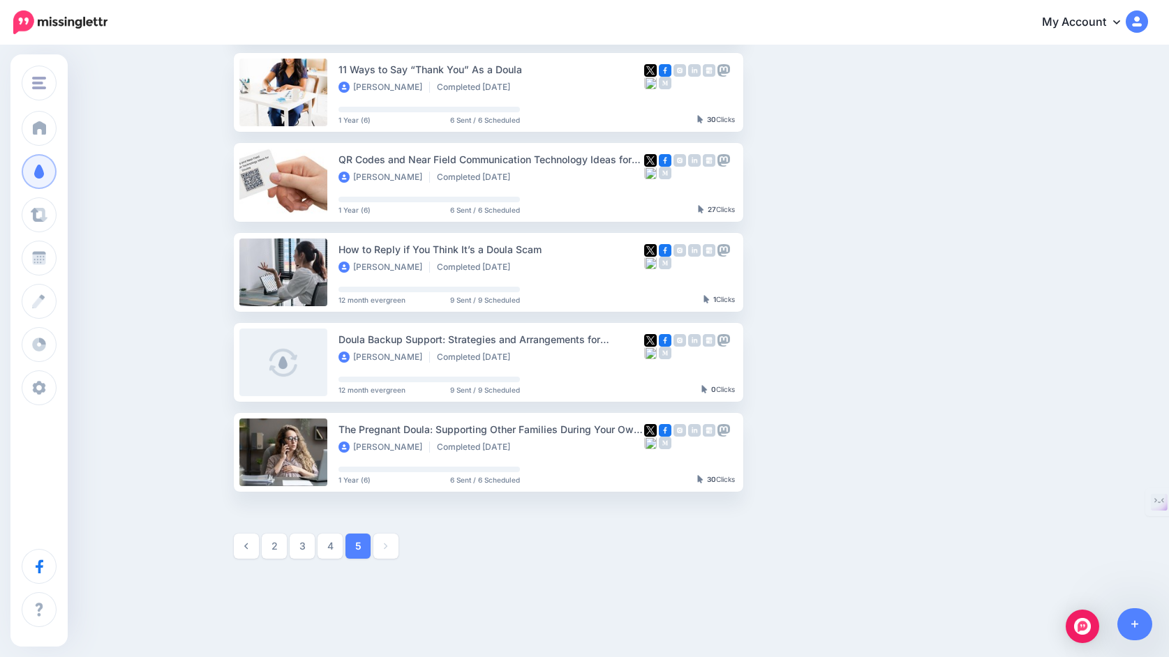
scroll to position [409, 0]
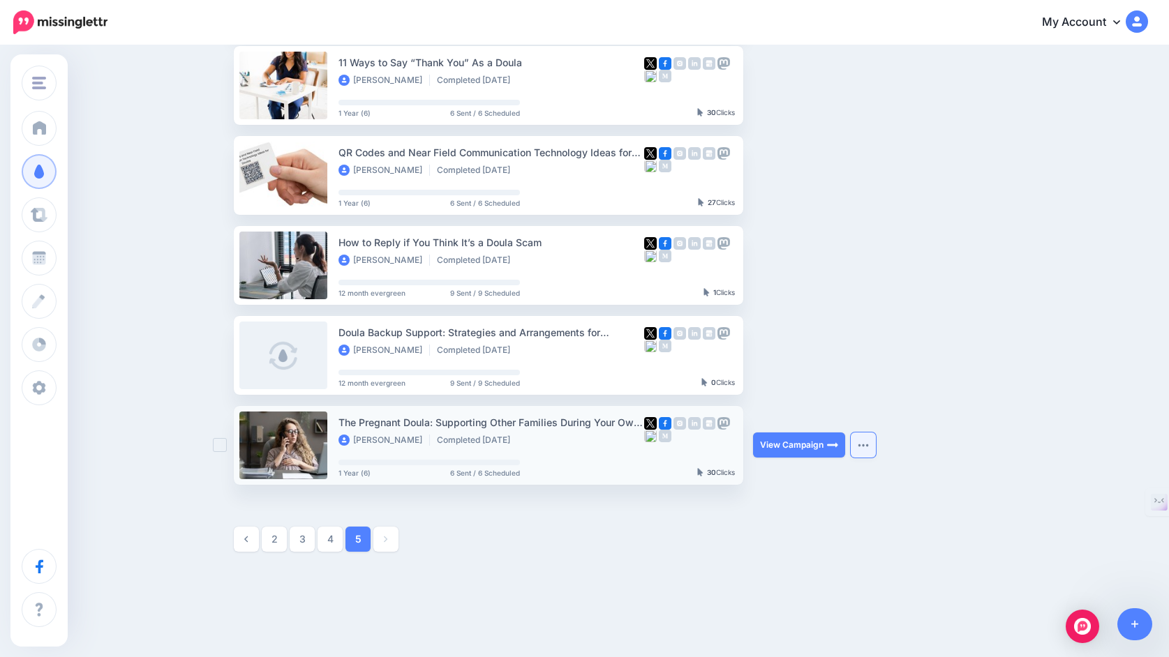
click at [864, 445] on img "button" at bounding box center [863, 445] width 11 height 4
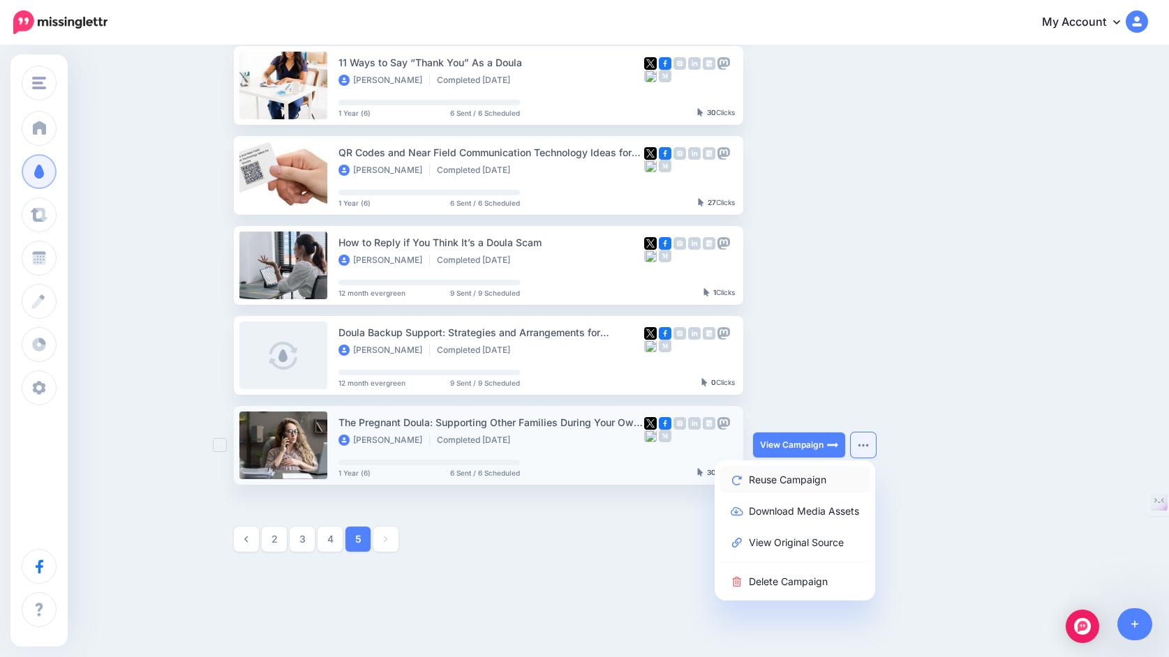
click at [826, 481] on link "Reuse Campaign" at bounding box center [794, 479] width 149 height 27
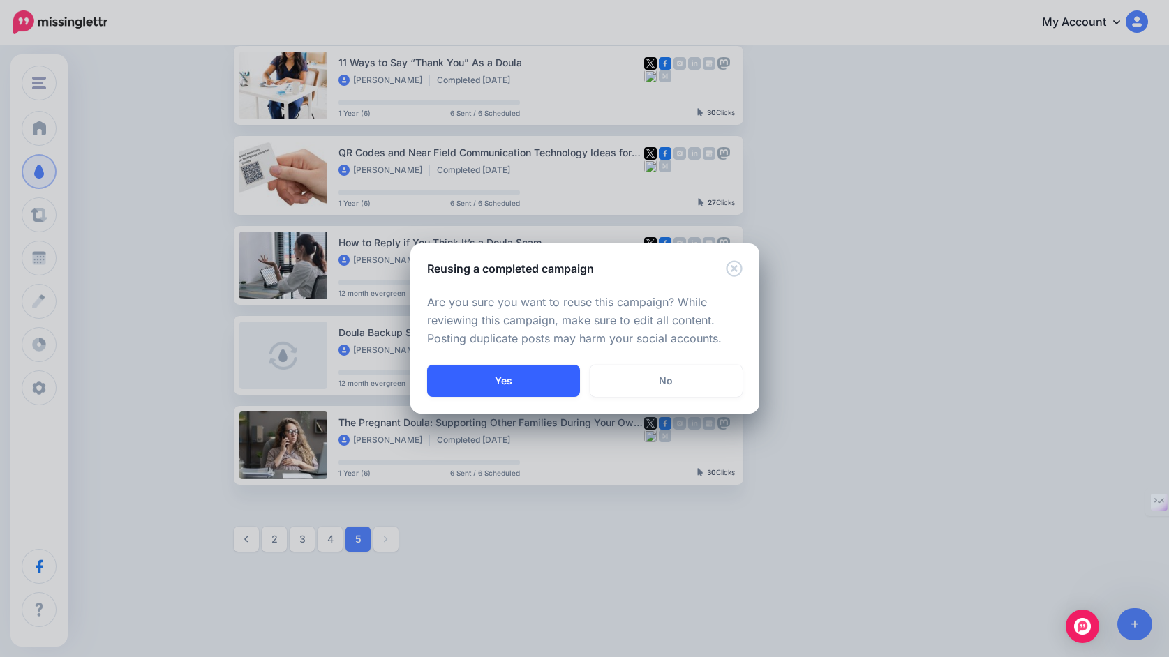
click at [550, 387] on button "Yes" at bounding box center [503, 381] width 153 height 32
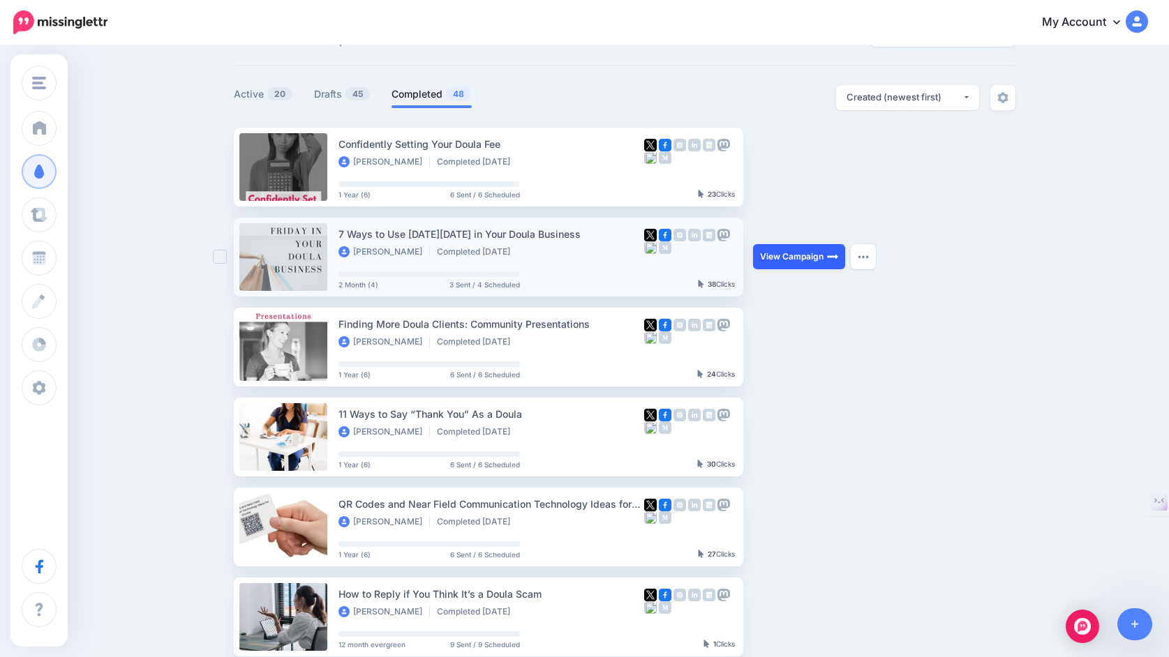
scroll to position [0, 0]
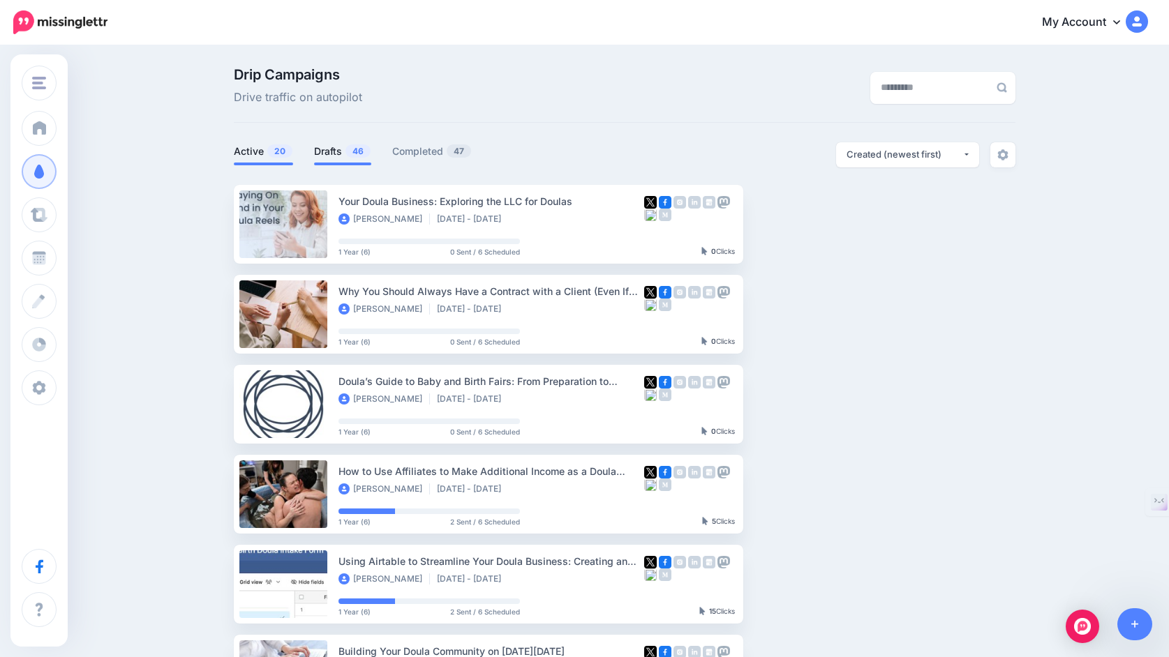
click at [326, 151] on link "Drafts 46" at bounding box center [342, 151] width 57 height 17
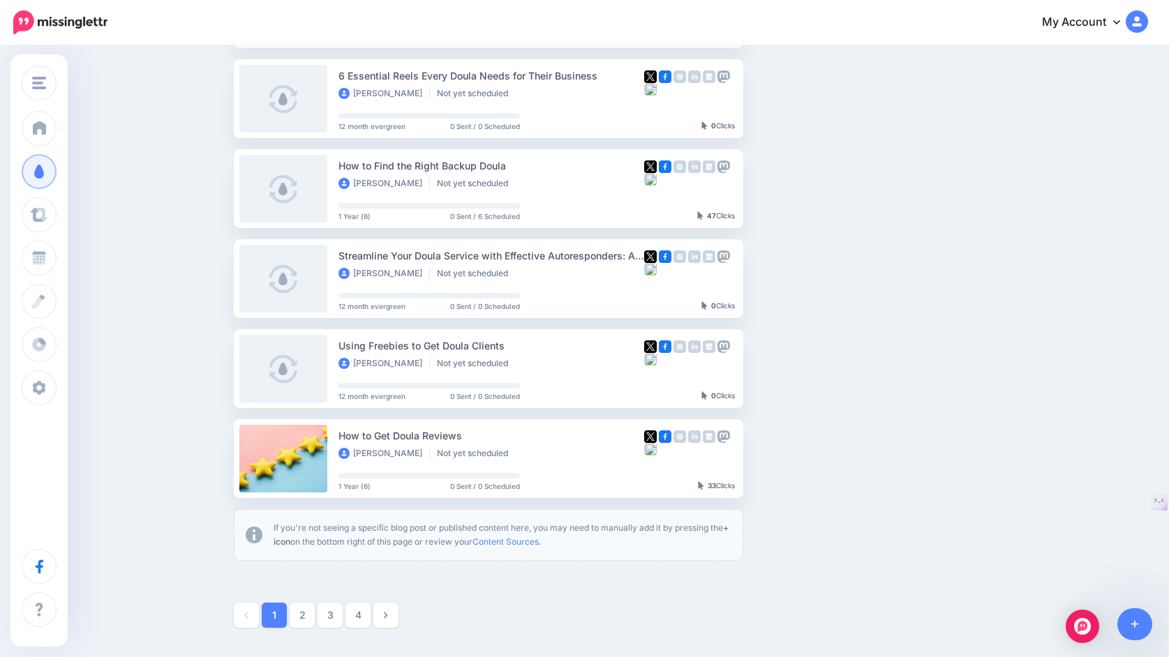
scroll to position [687, 0]
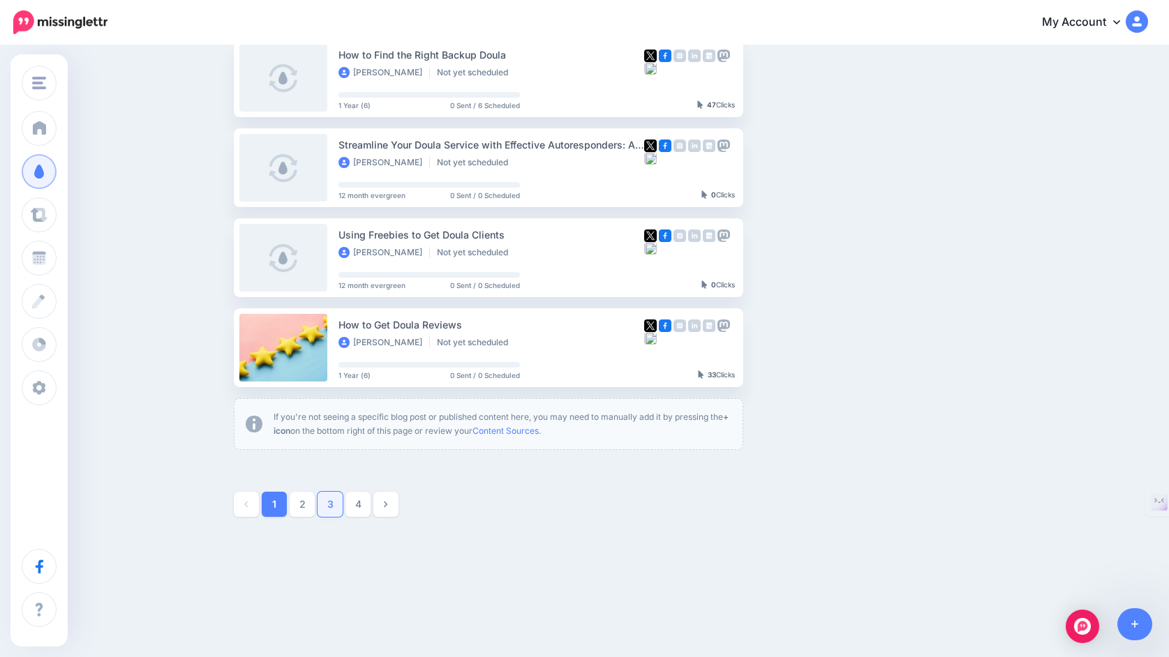
click at [334, 507] on link "3" at bounding box center [330, 504] width 25 height 25
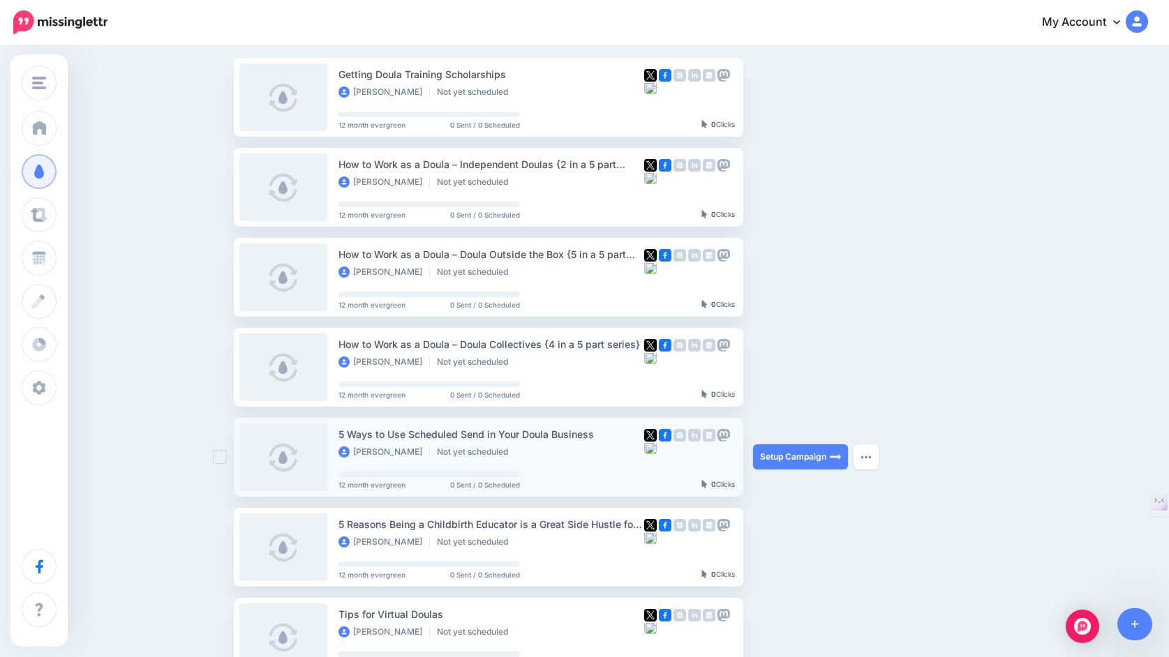
scroll to position [0, 0]
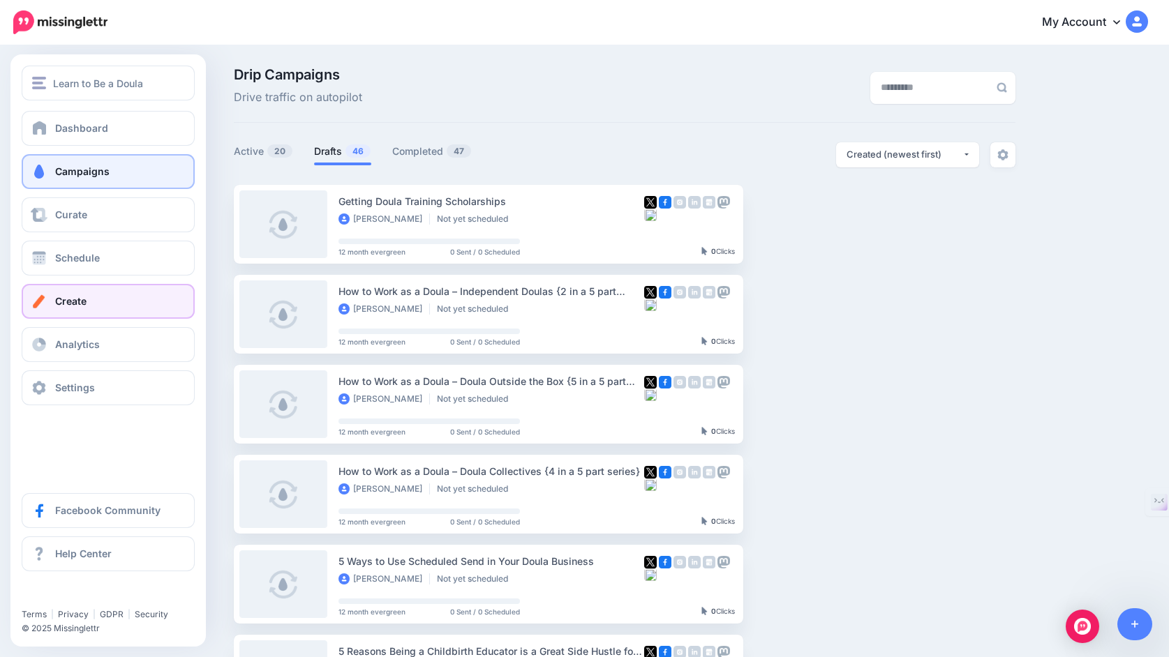
click at [59, 292] on link "Create" at bounding box center [108, 301] width 173 height 35
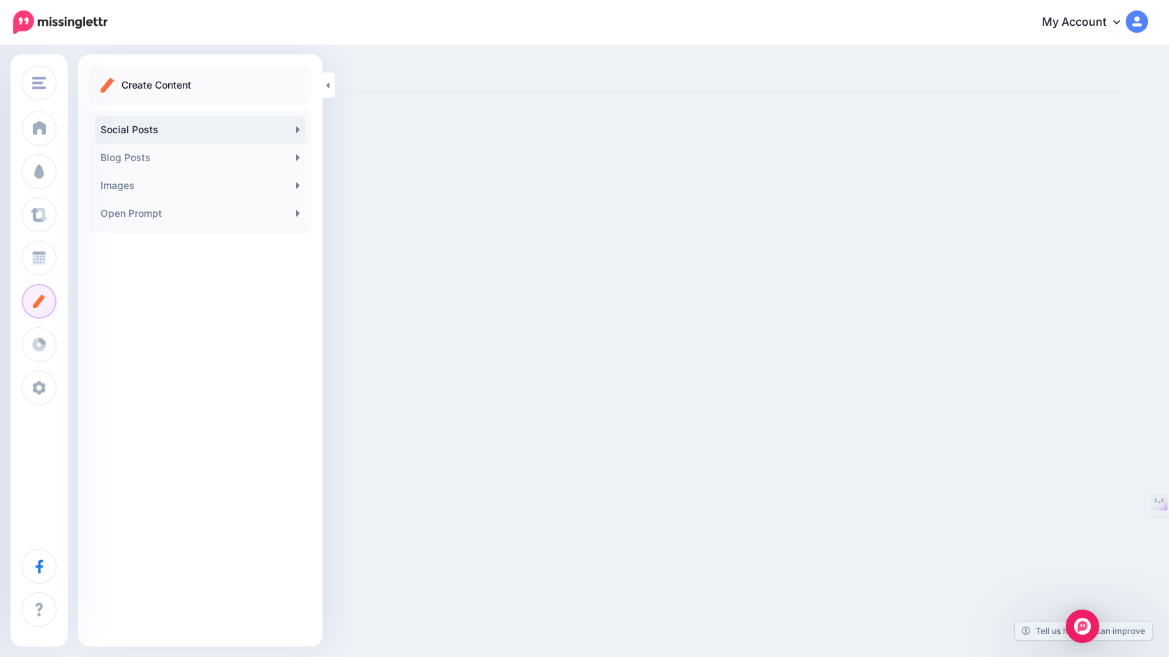
click at [252, 131] on link "Social Posts" at bounding box center [200, 130] width 211 height 28
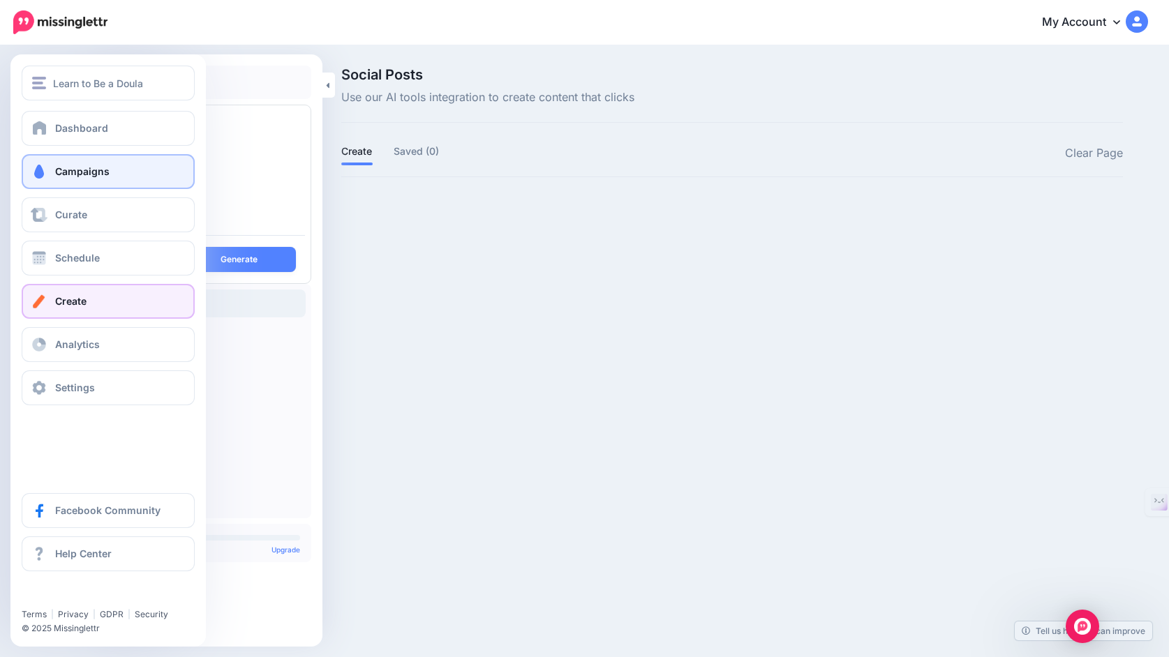
click at [59, 177] on span "Campaigns" at bounding box center [82, 171] width 54 height 12
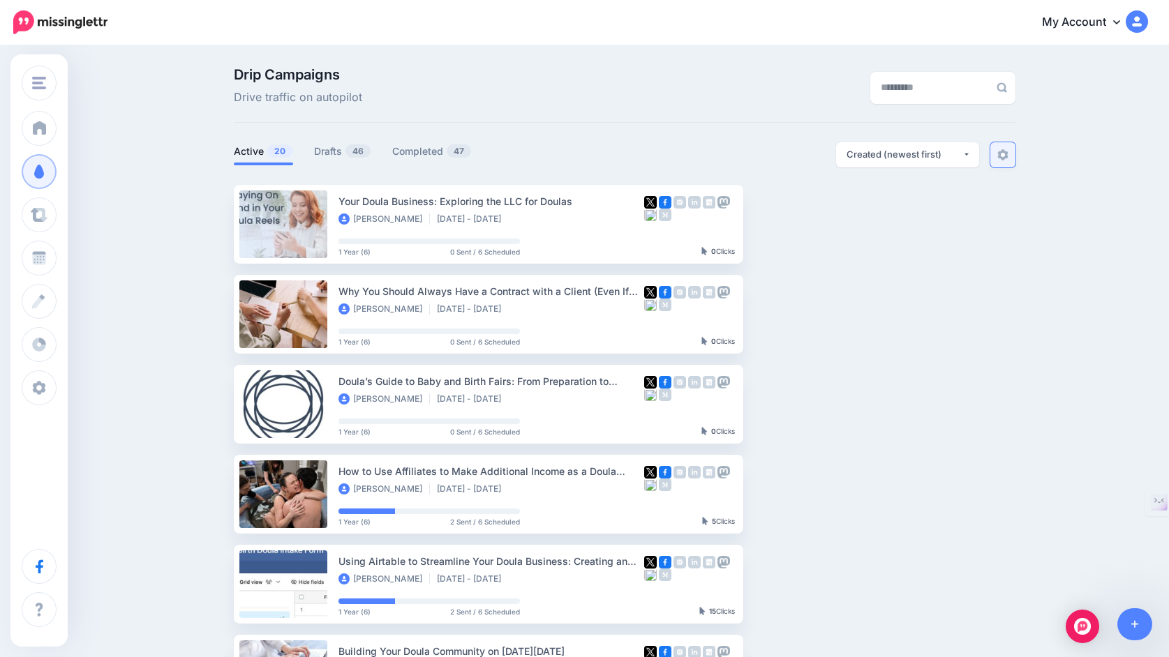
click at [1004, 153] on img at bounding box center [1002, 154] width 11 height 11
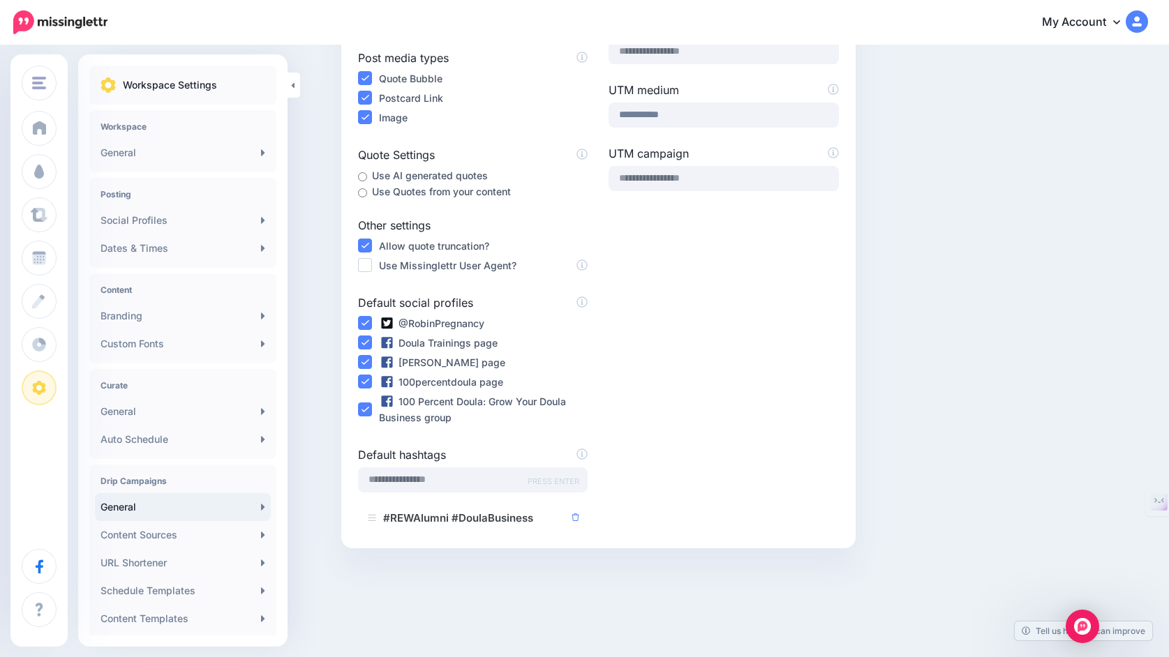
scroll to position [277, 0]
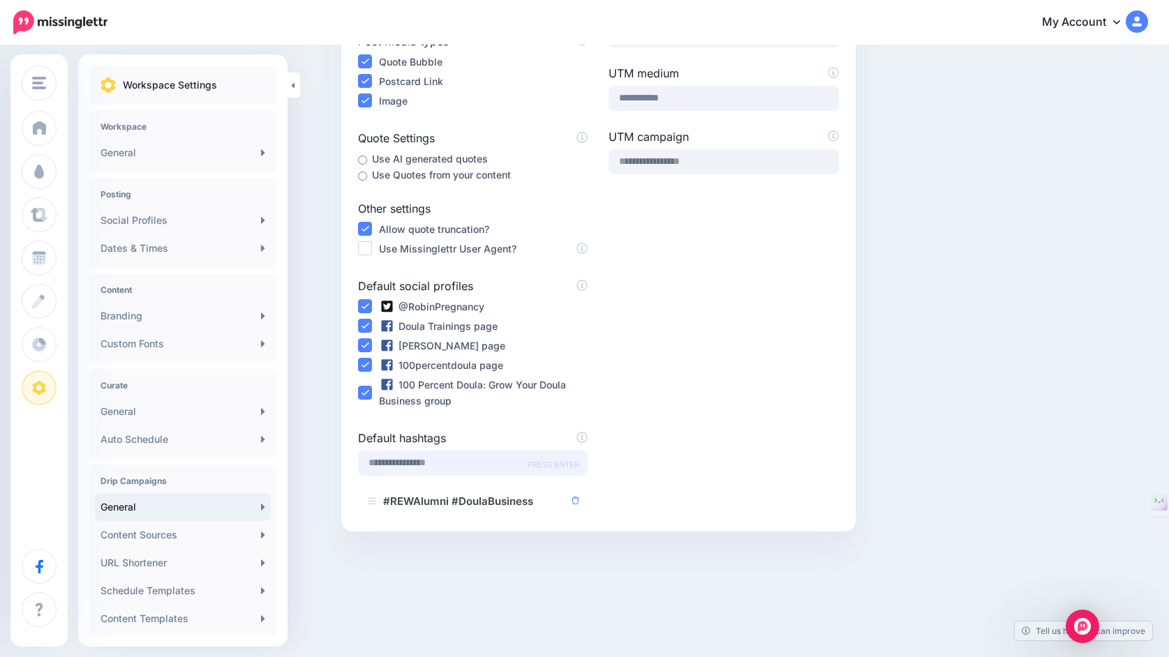
click at [499, 468] on input "text" at bounding box center [473, 463] width 230 height 25
type input "******"
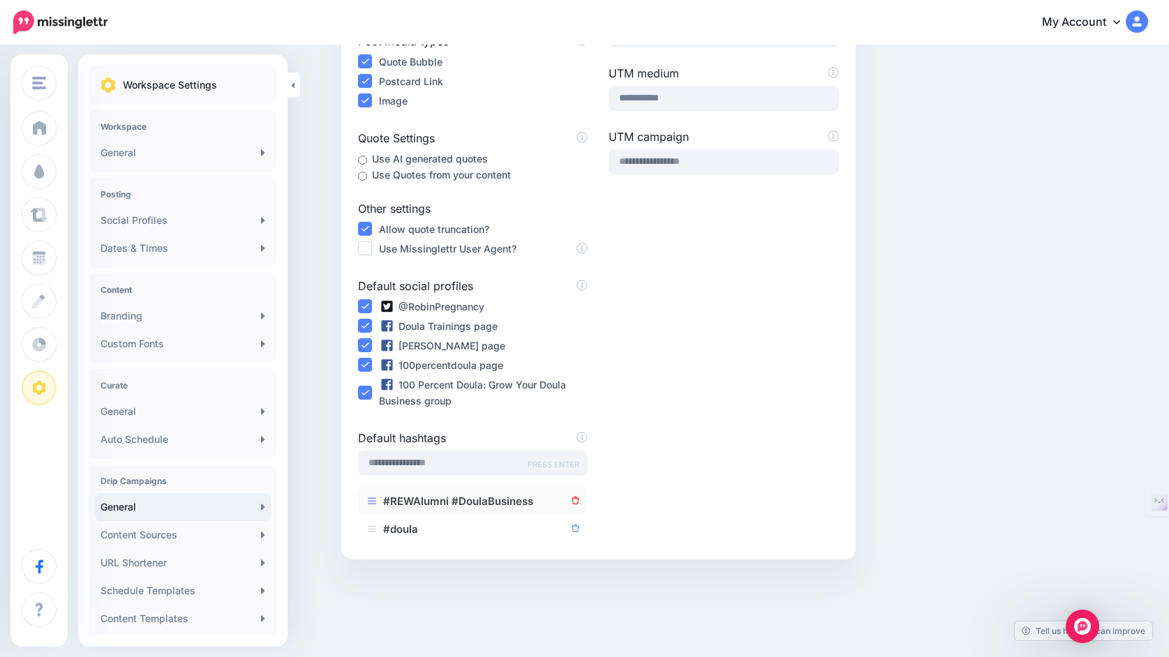
click at [576, 499] on icon at bounding box center [576, 502] width 8 height 8
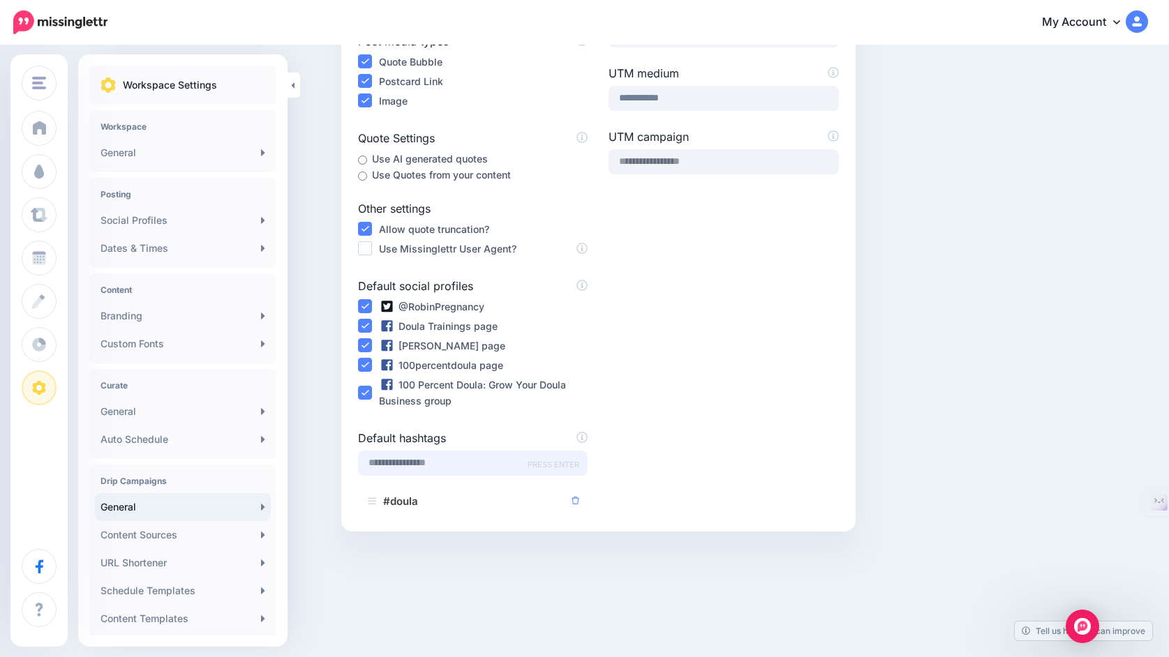
click at [464, 462] on input "text" at bounding box center [473, 463] width 230 height 25
type input "**********"
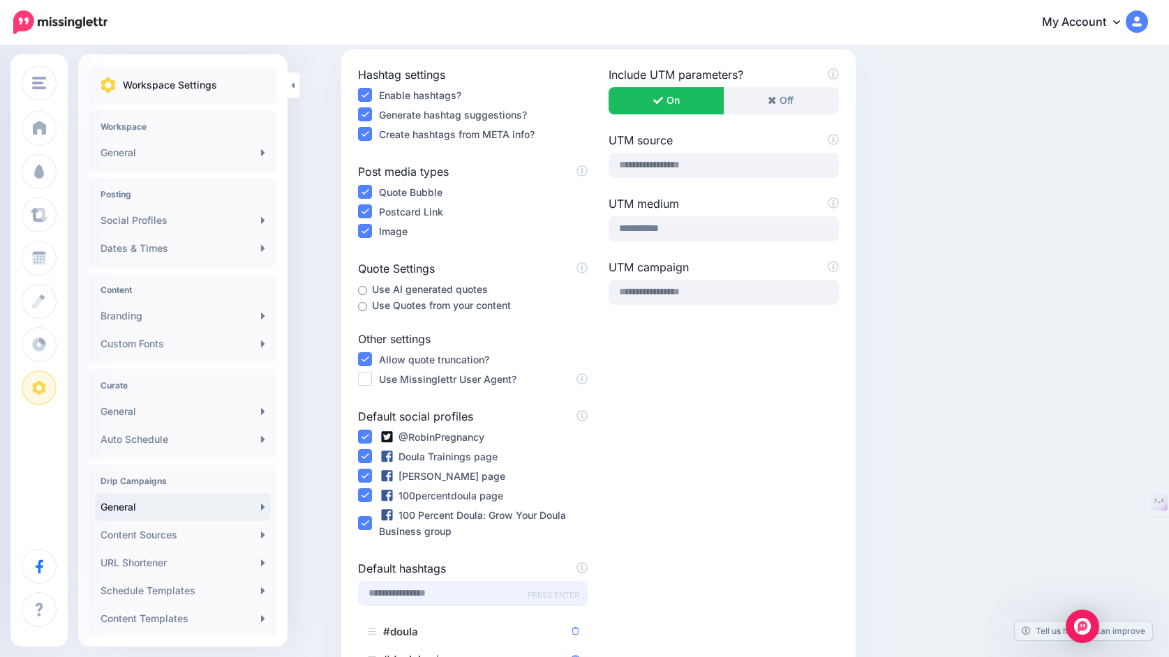
scroll to position [186, 0]
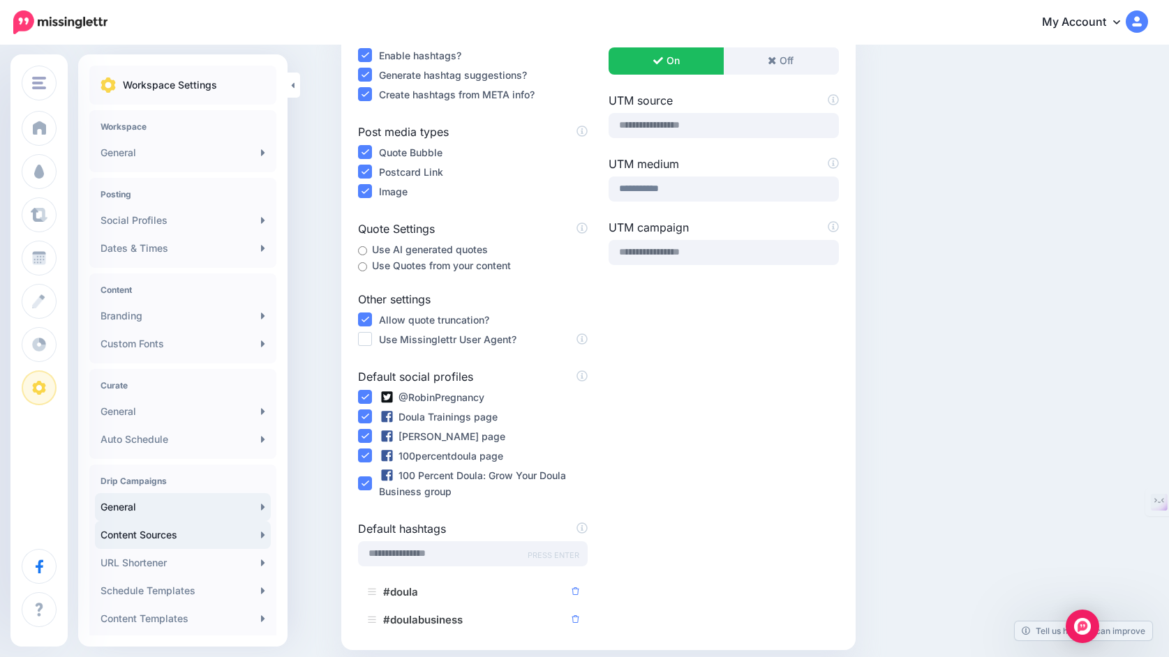
click at [156, 539] on link "Content Sources" at bounding box center [183, 535] width 176 height 28
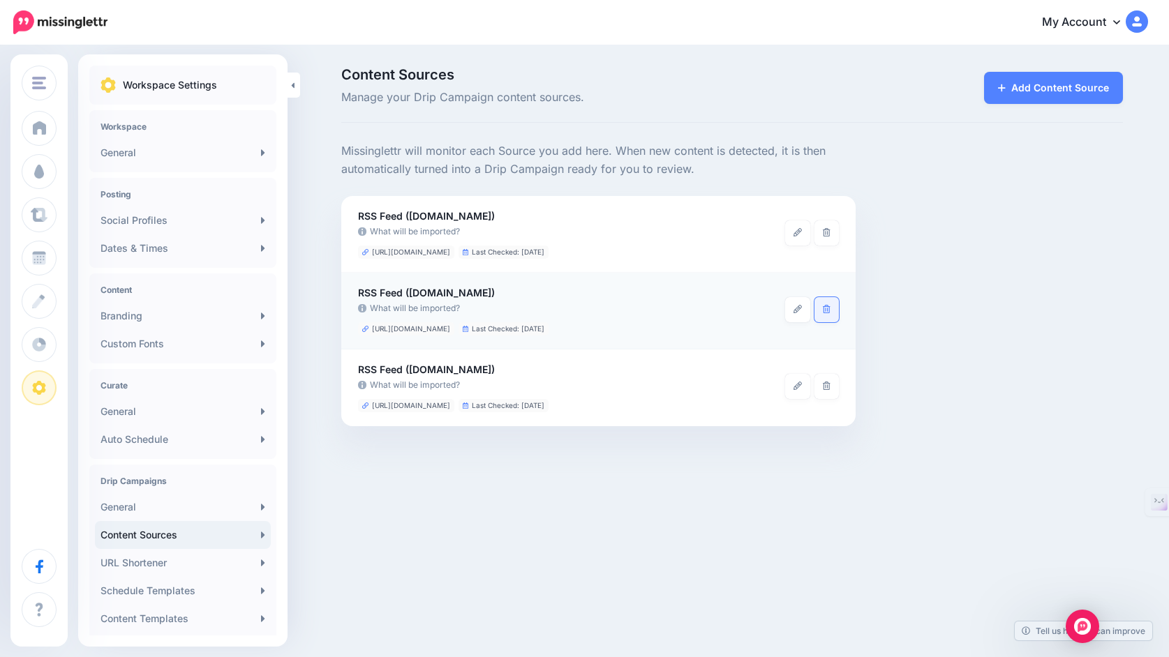
click at [825, 306] on icon at bounding box center [827, 309] width 8 height 8
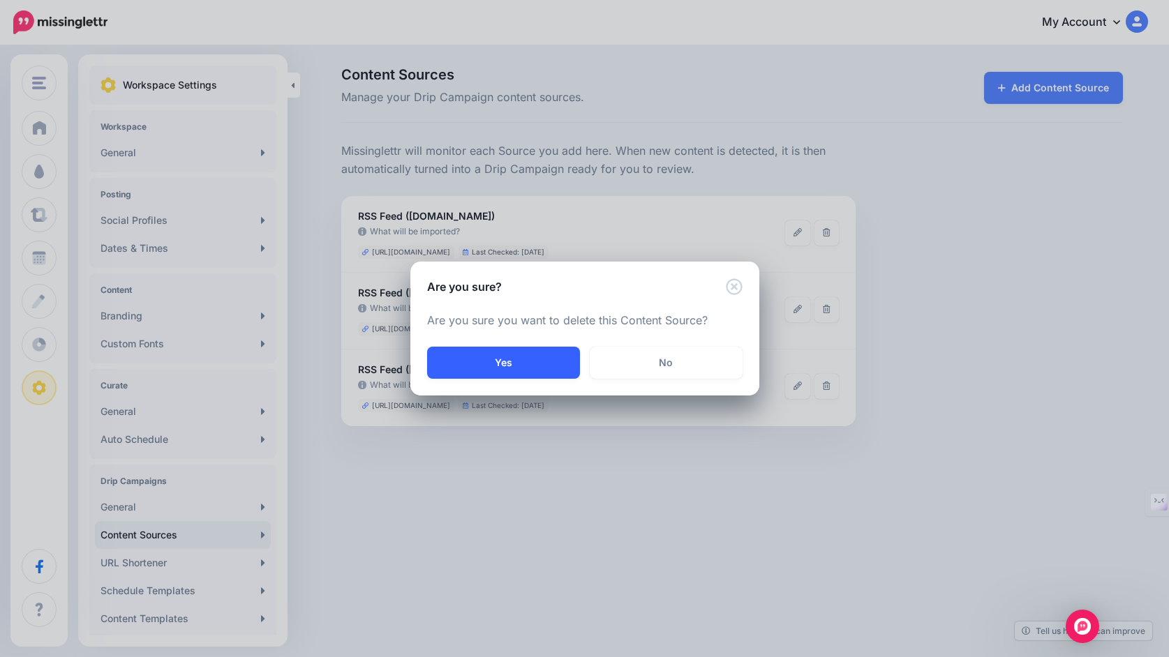
click at [551, 363] on button "Yes" at bounding box center [503, 363] width 153 height 32
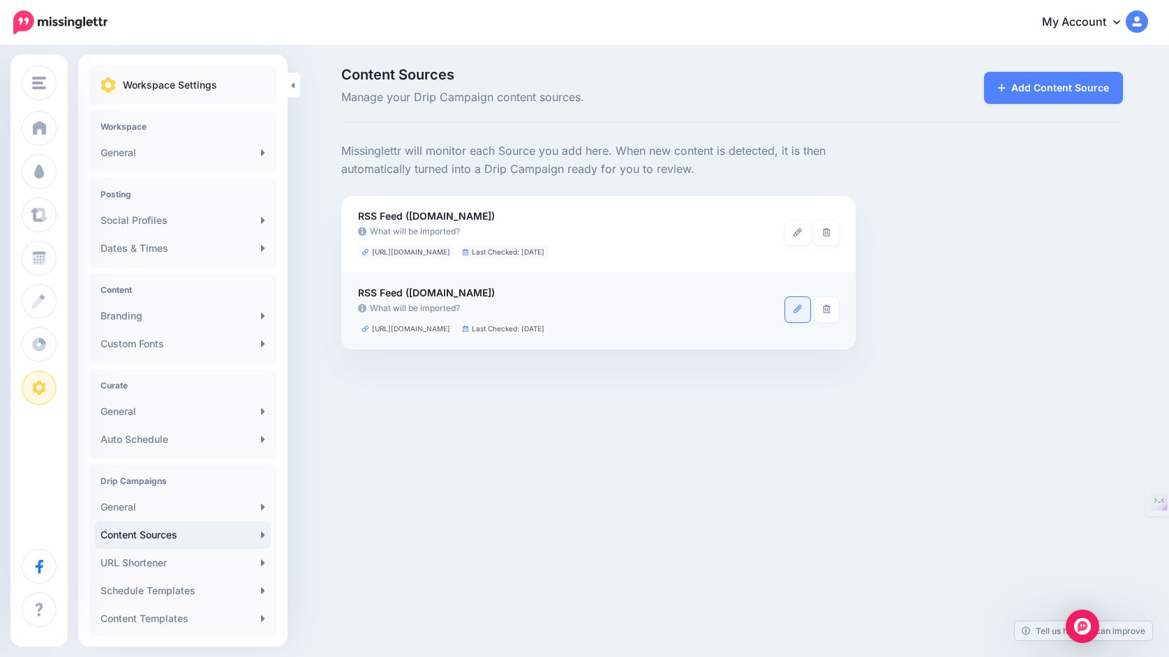
click at [795, 313] on icon at bounding box center [797, 309] width 8 height 8
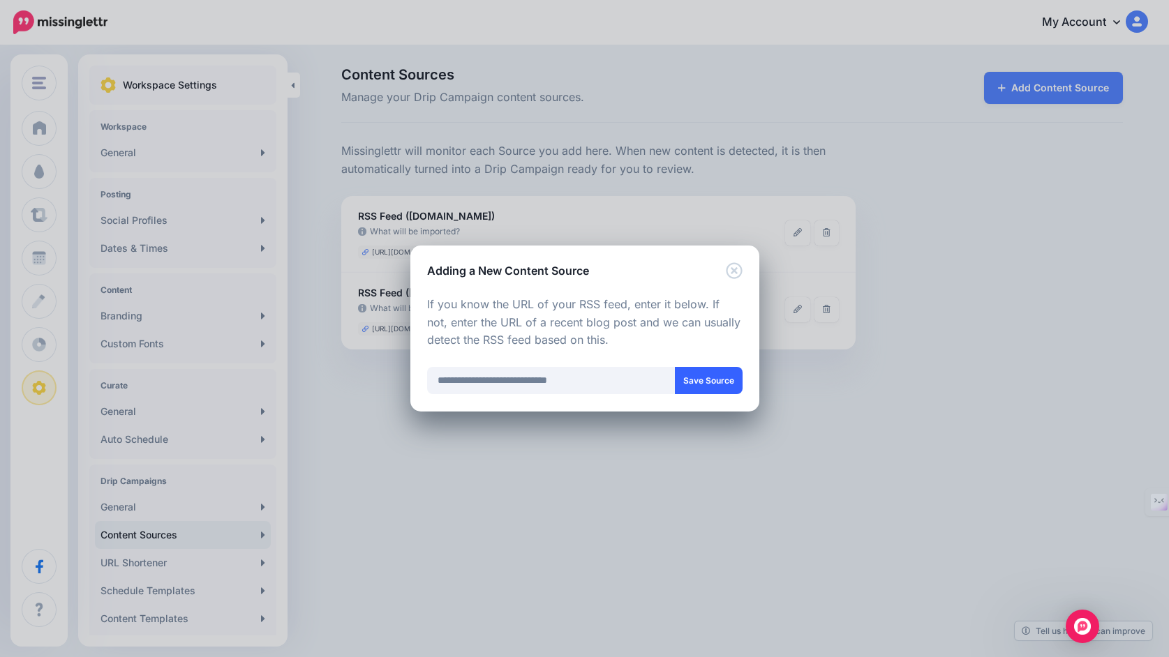
click at [710, 377] on button "Save Source" at bounding box center [709, 380] width 68 height 27
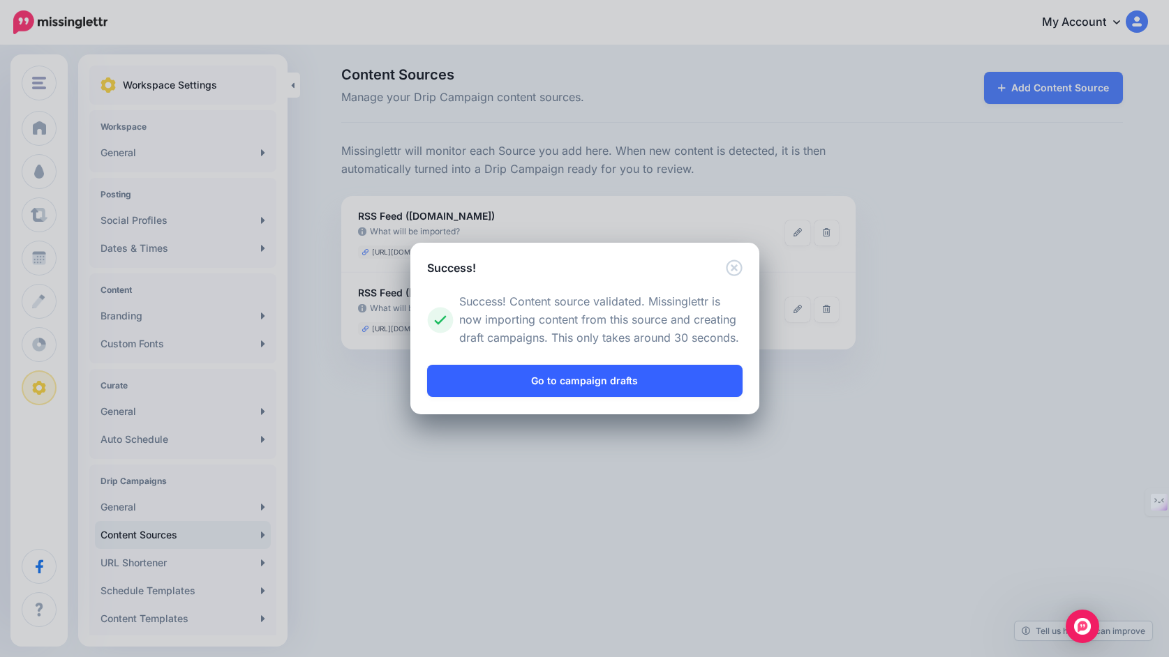
click at [680, 373] on link "Go to campaign drafts" at bounding box center [584, 381] width 315 height 32
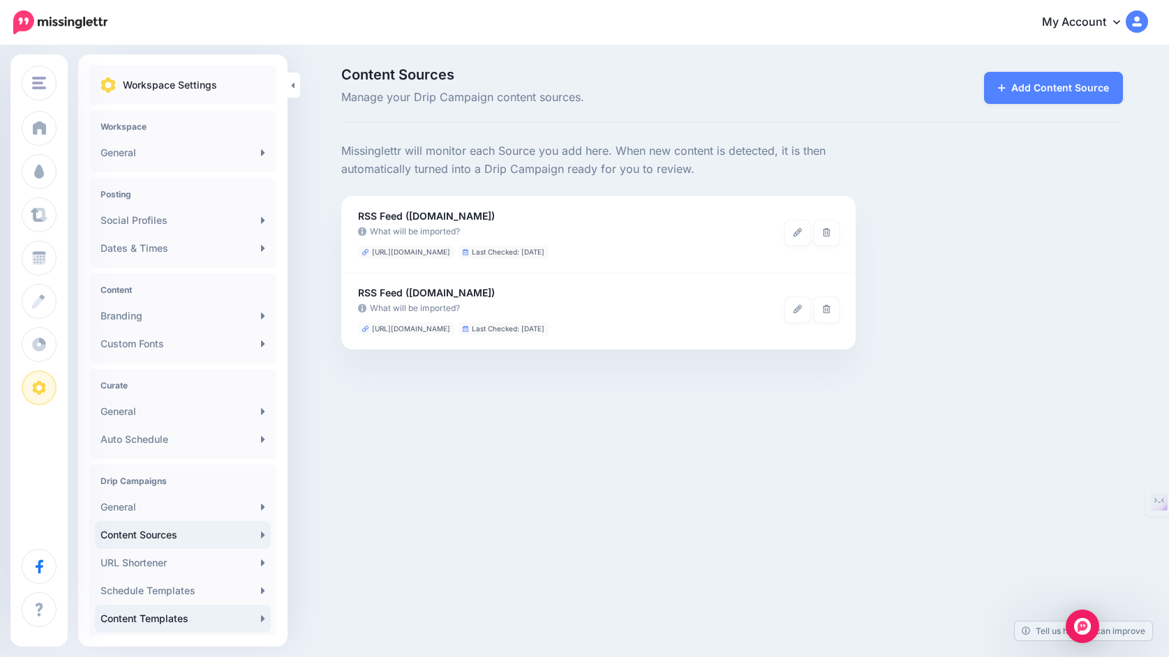
click at [191, 618] on link "Content Templates" at bounding box center [183, 619] width 176 height 28
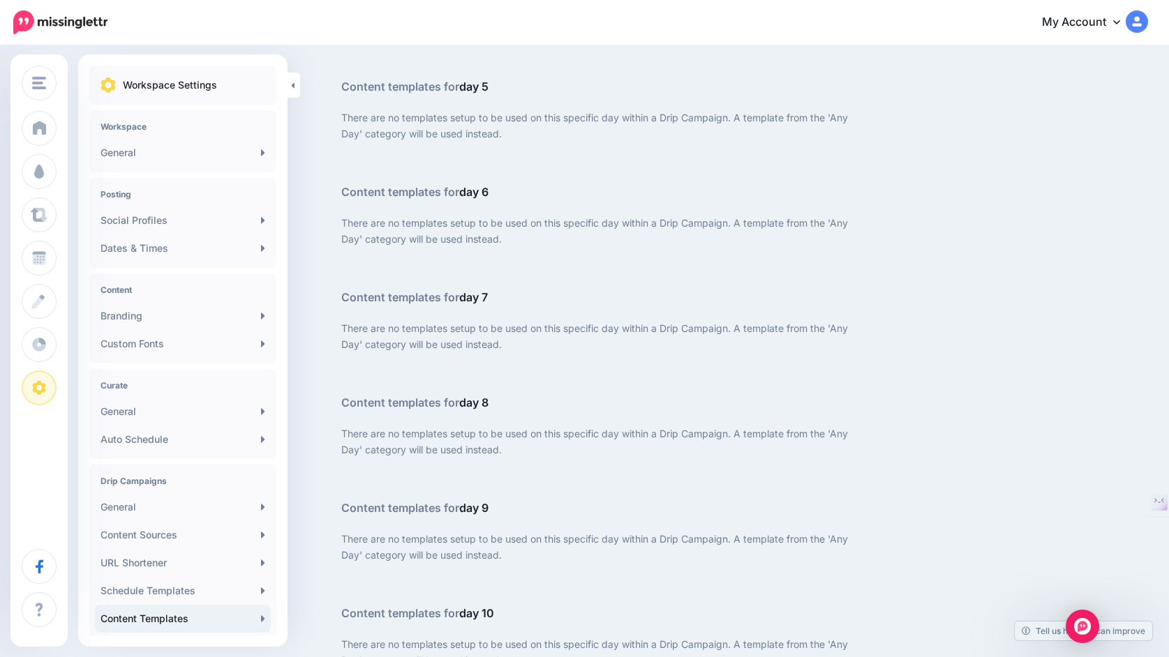
scroll to position [953, 0]
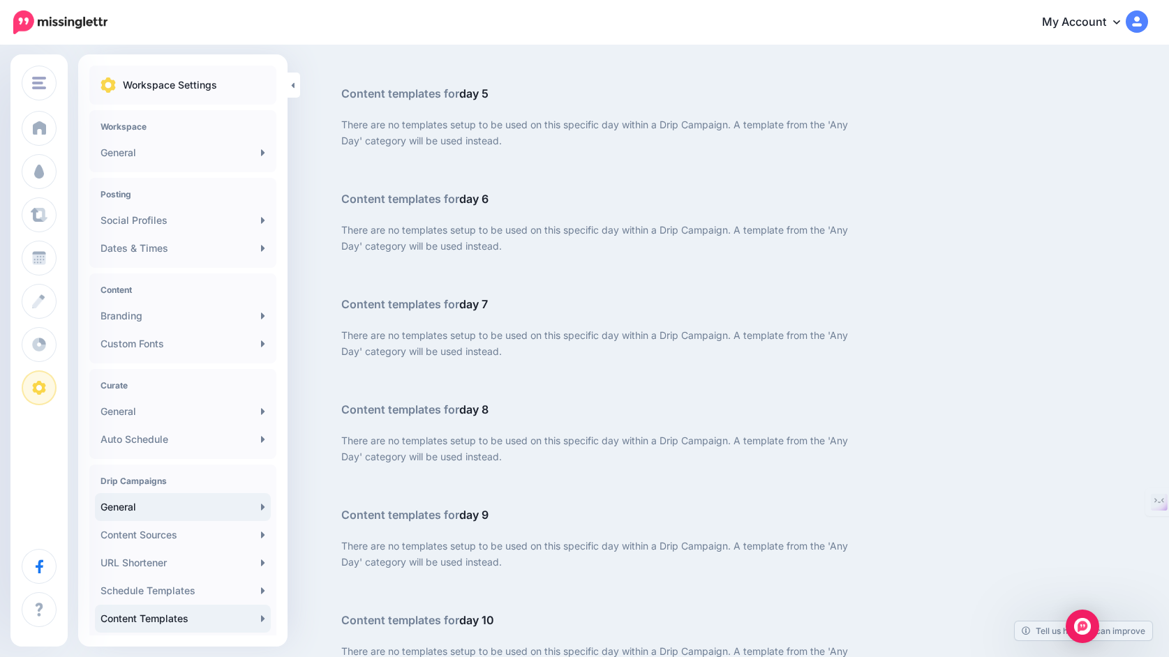
click at [175, 505] on link "General" at bounding box center [183, 507] width 176 height 28
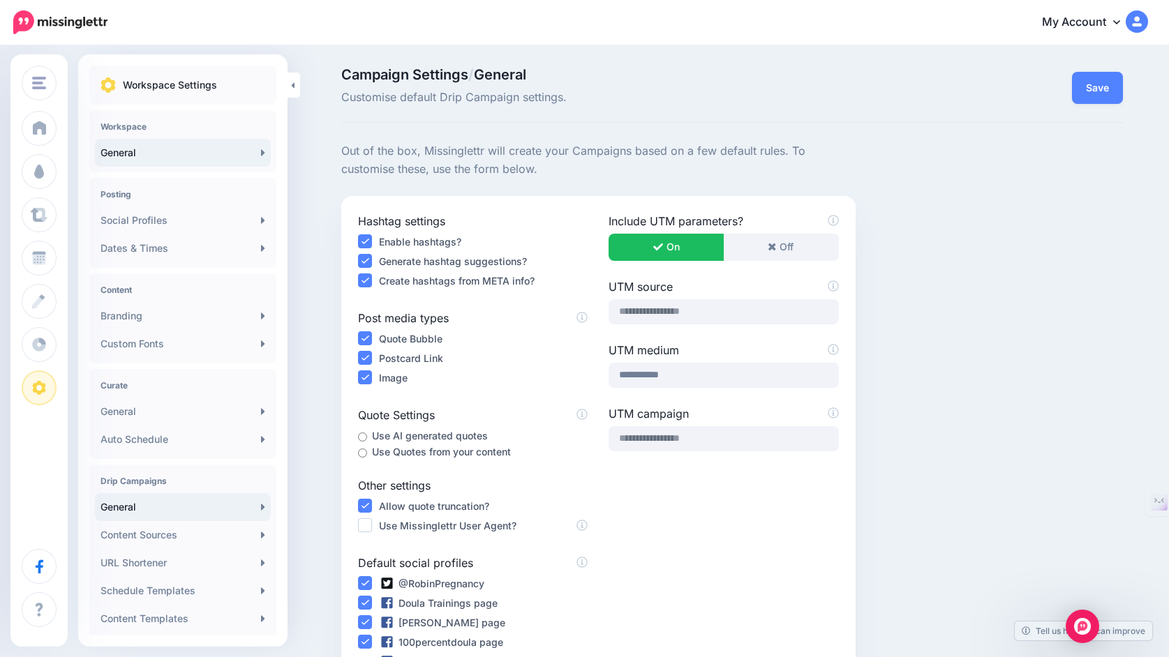
click at [197, 151] on link "General" at bounding box center [183, 153] width 176 height 28
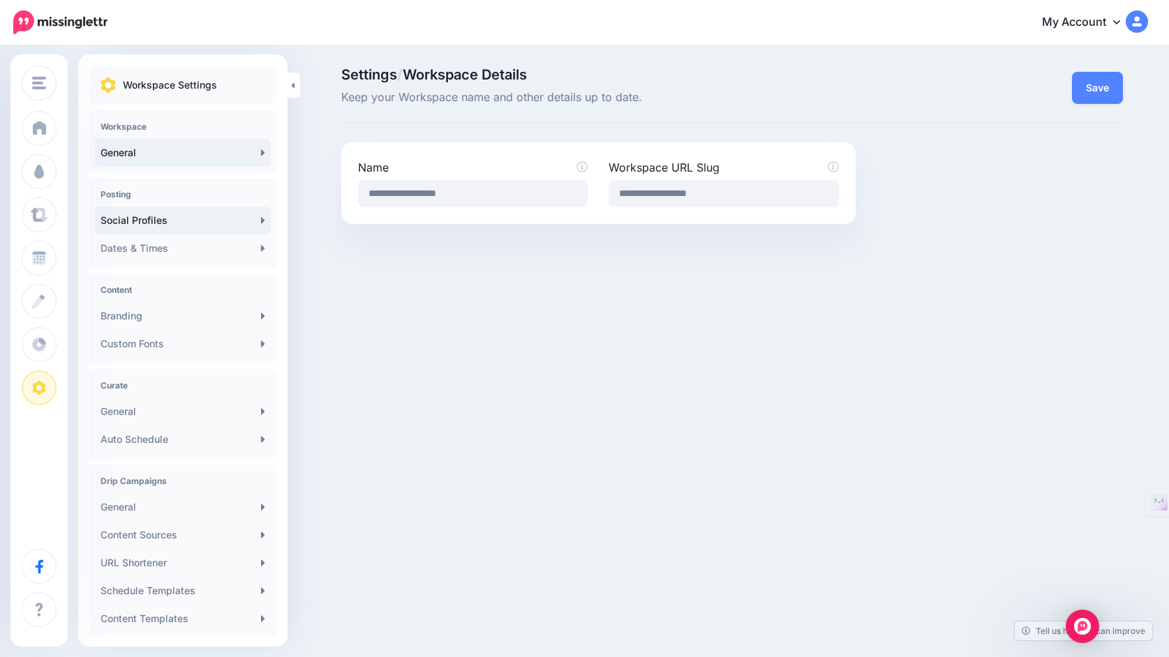
click at [189, 216] on link "Social Profiles" at bounding box center [183, 221] width 176 height 28
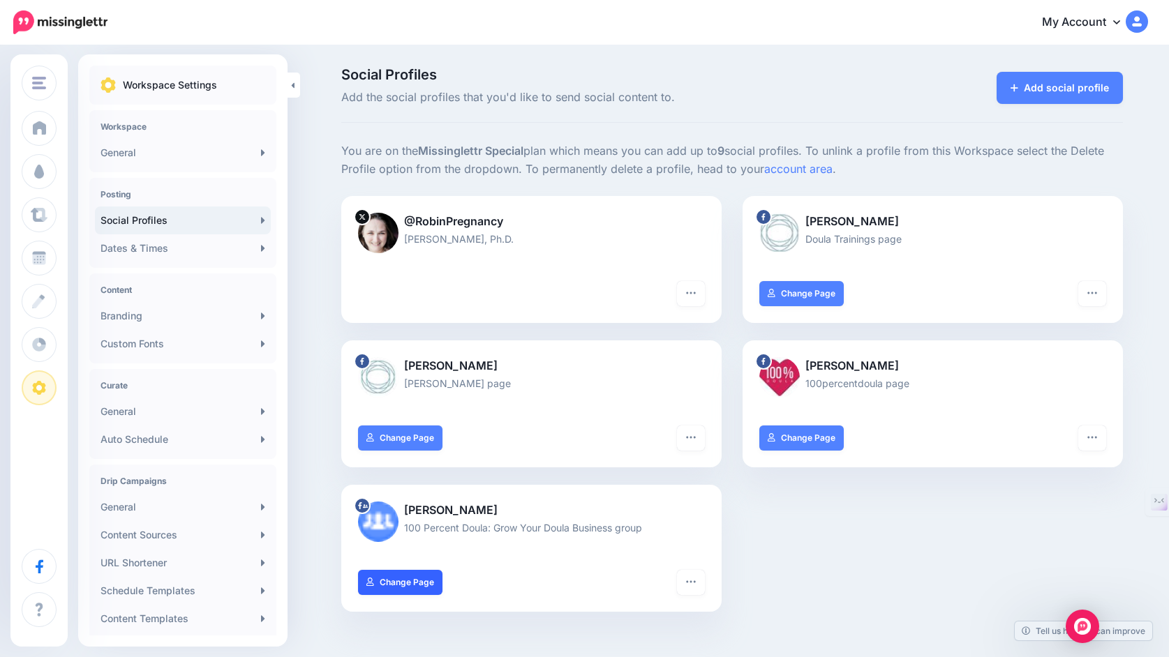
click at [413, 585] on link "Change Page" at bounding box center [400, 582] width 84 height 25
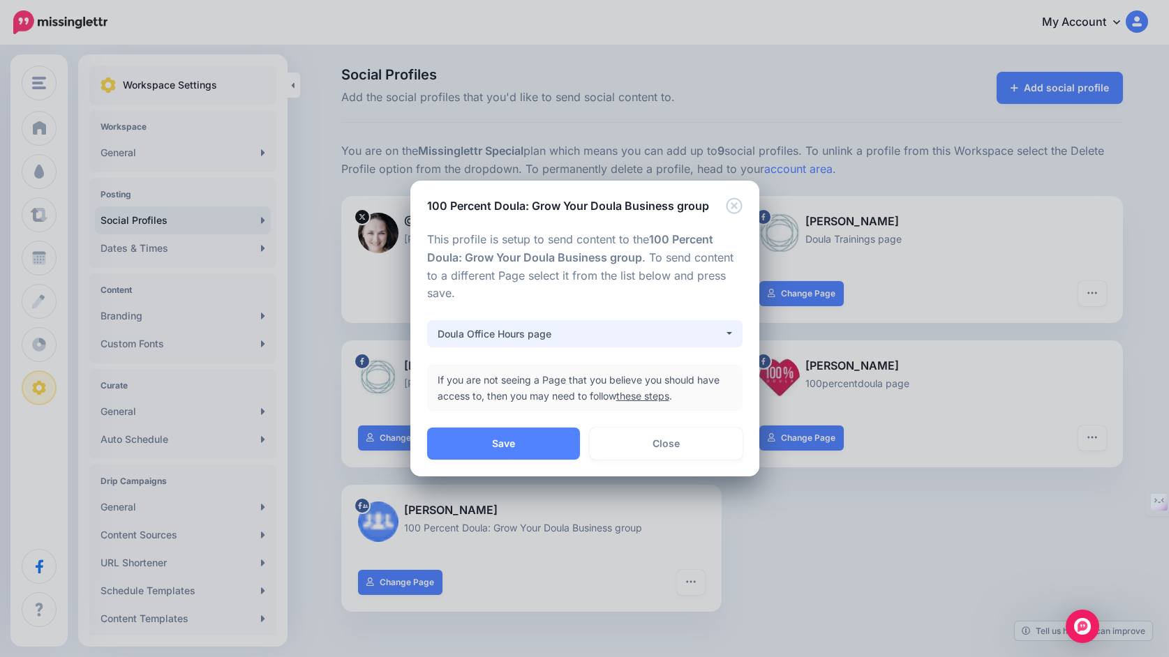
click at [586, 336] on div "Doula Office Hours page" at bounding box center [581, 334] width 286 height 17
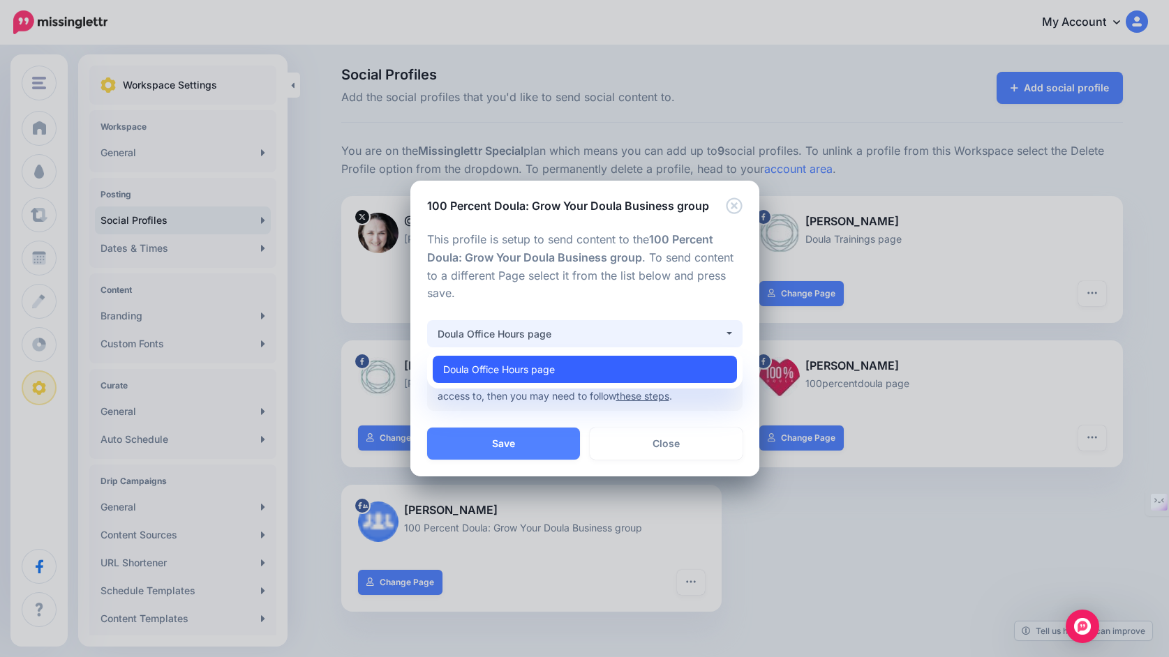
click at [581, 364] on link "Doula Office Hours page" at bounding box center [585, 369] width 304 height 27
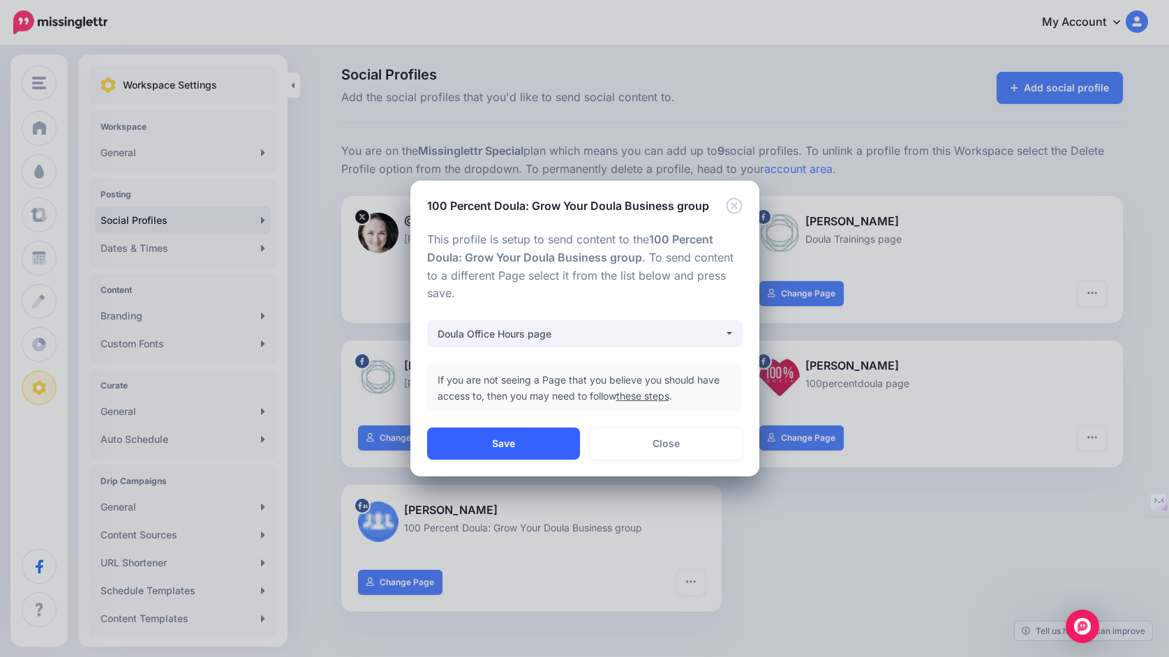
click at [543, 443] on button "Save" at bounding box center [503, 444] width 153 height 32
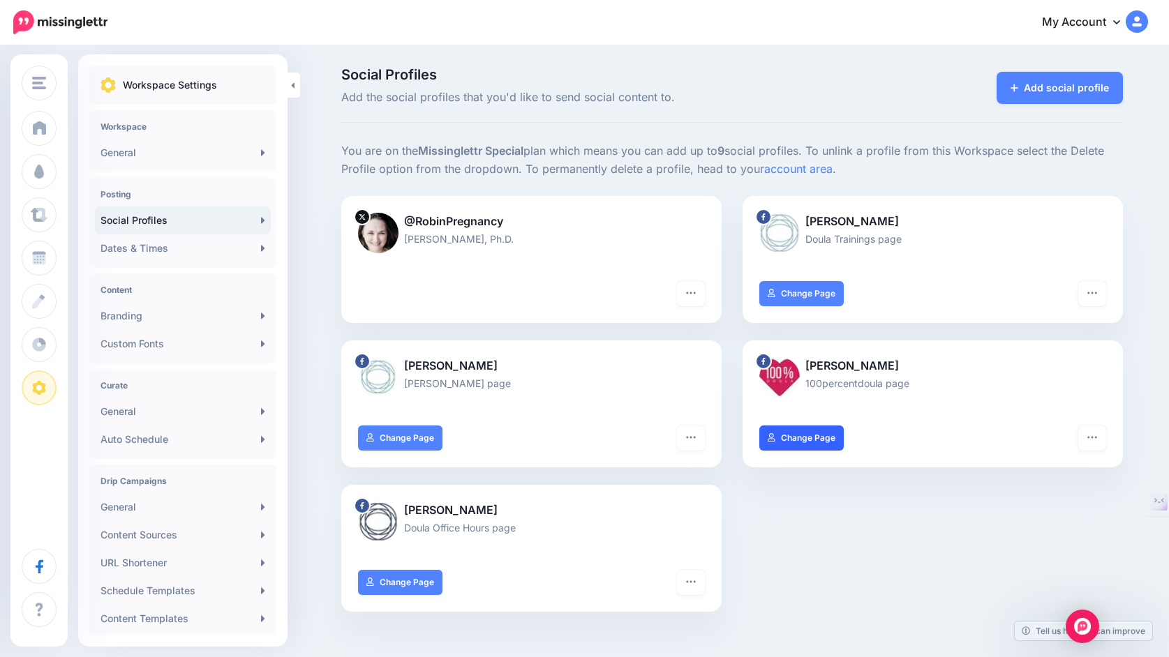
click at [810, 435] on link "Change Page" at bounding box center [801, 438] width 84 height 25
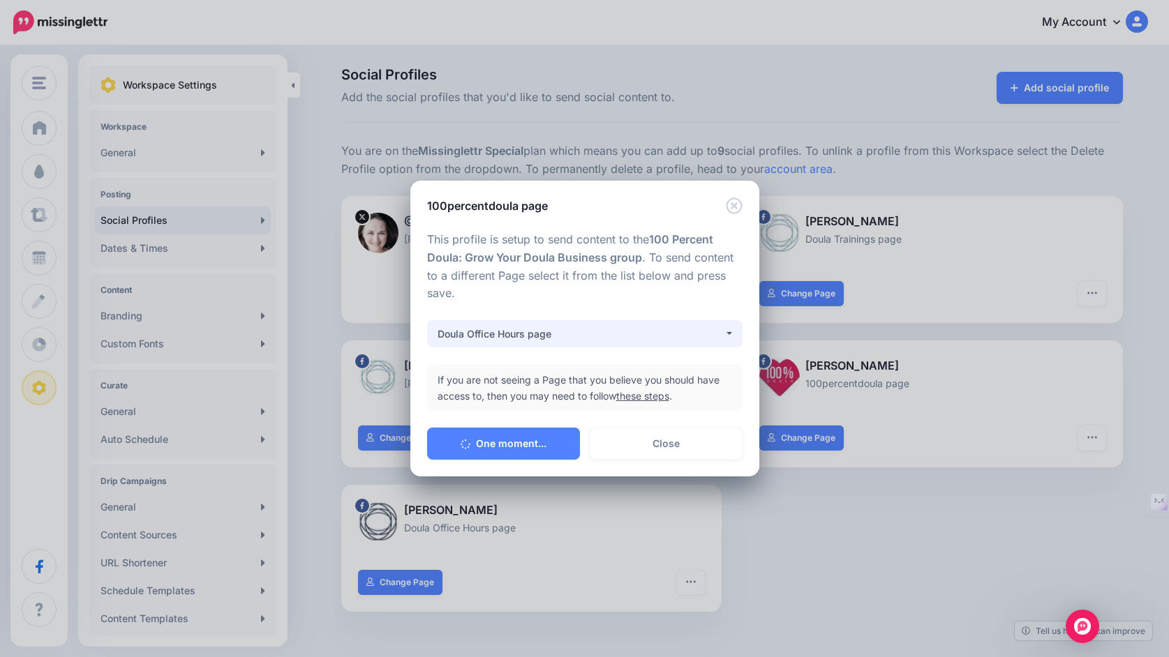
click at [673, 331] on div "Doula Office Hours page" at bounding box center [581, 334] width 286 height 17
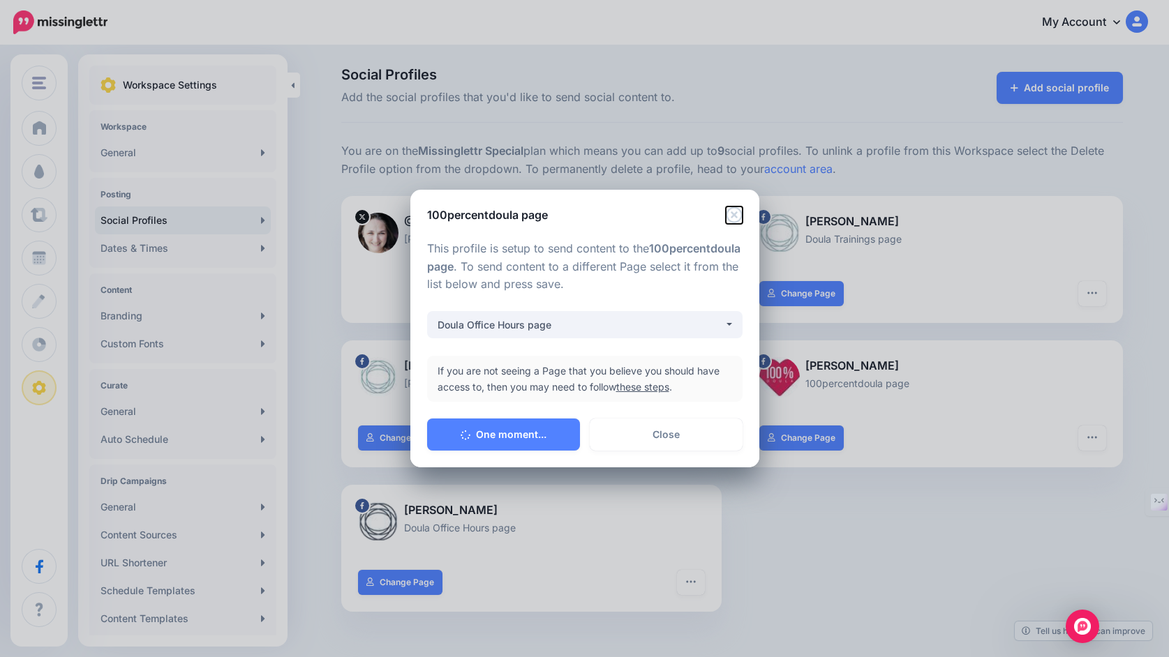
click at [742, 211] on icon "Close" at bounding box center [734, 215] width 17 height 17
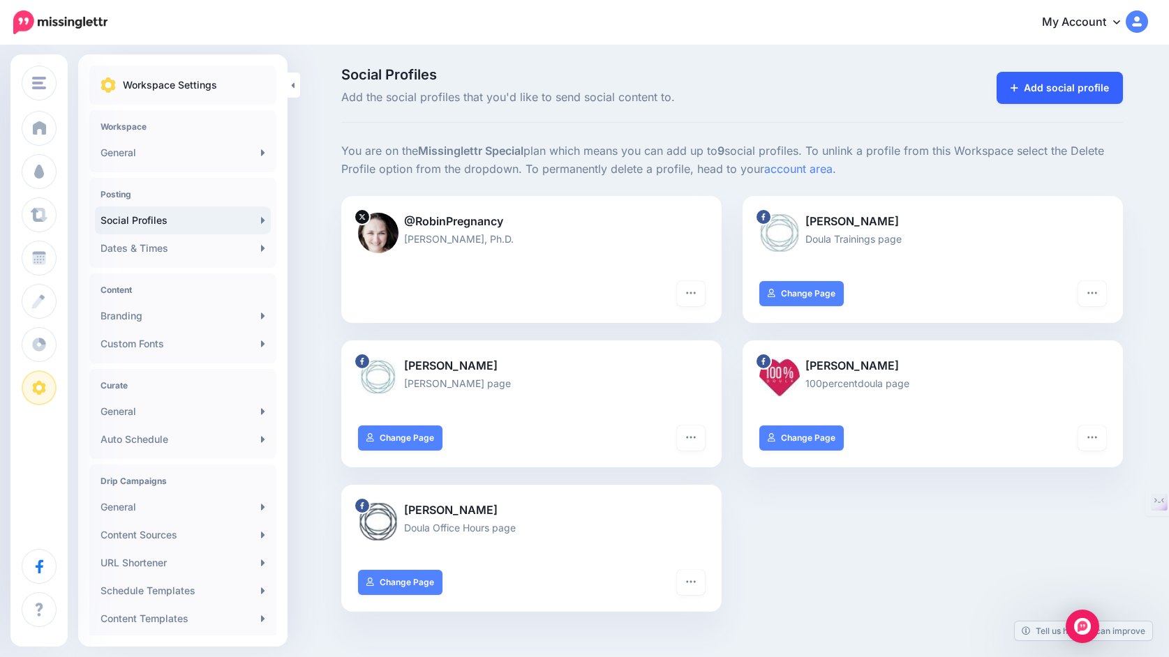
click at [1030, 94] on link "Add social profile" at bounding box center [1060, 88] width 126 height 32
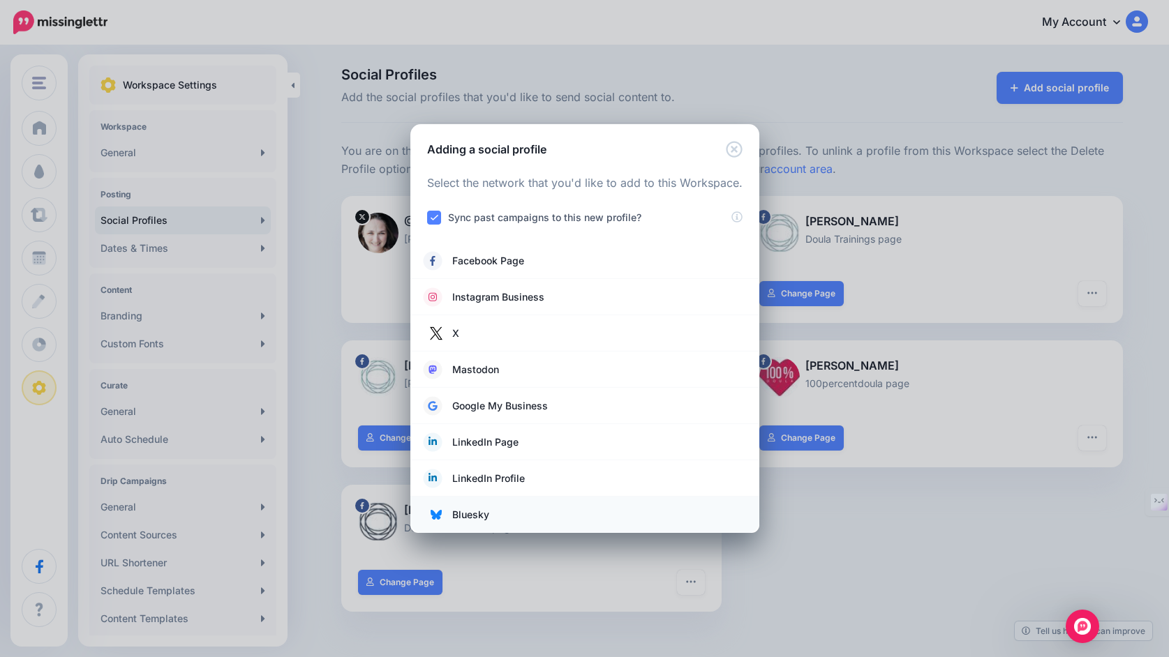
click at [520, 517] on link "Bluesky" at bounding box center [584, 515] width 321 height 20
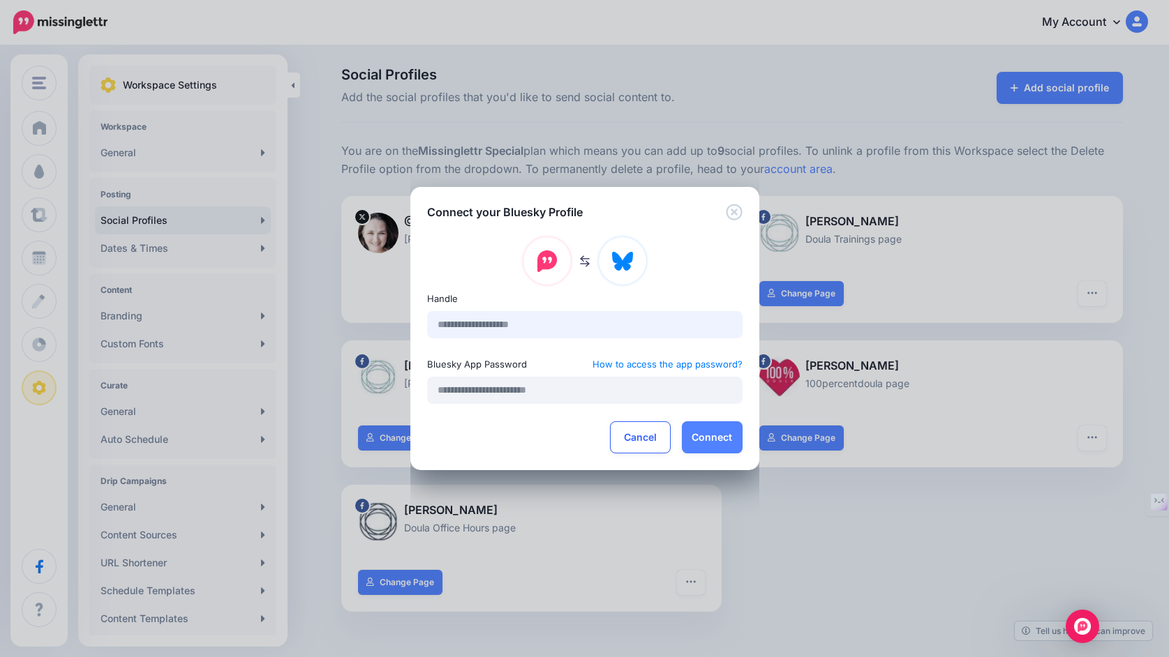
click at [581, 329] on input "text" at bounding box center [584, 324] width 315 height 27
click at [620, 322] on input "text" at bounding box center [584, 324] width 315 height 27
paste input "**********"
type input "**********"
click at [590, 390] on input "text" at bounding box center [584, 390] width 315 height 27
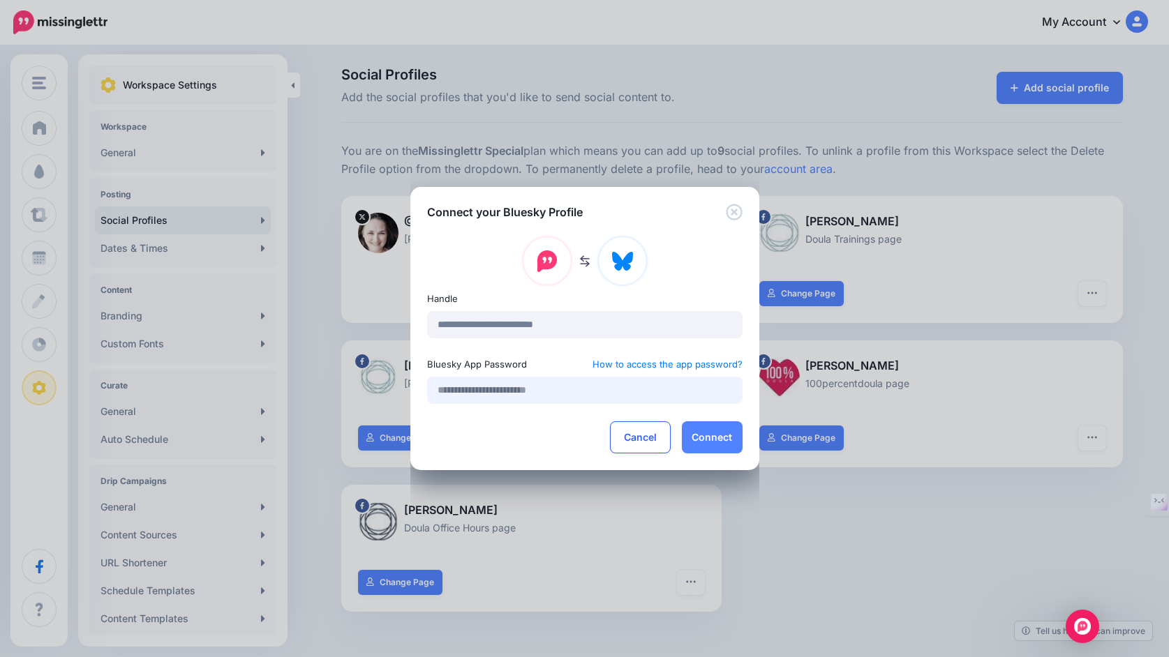
click at [622, 395] on input "text" at bounding box center [584, 390] width 315 height 27
paste input "**********"
type input "**********"
click at [713, 433] on button "Connect" at bounding box center [712, 438] width 61 height 32
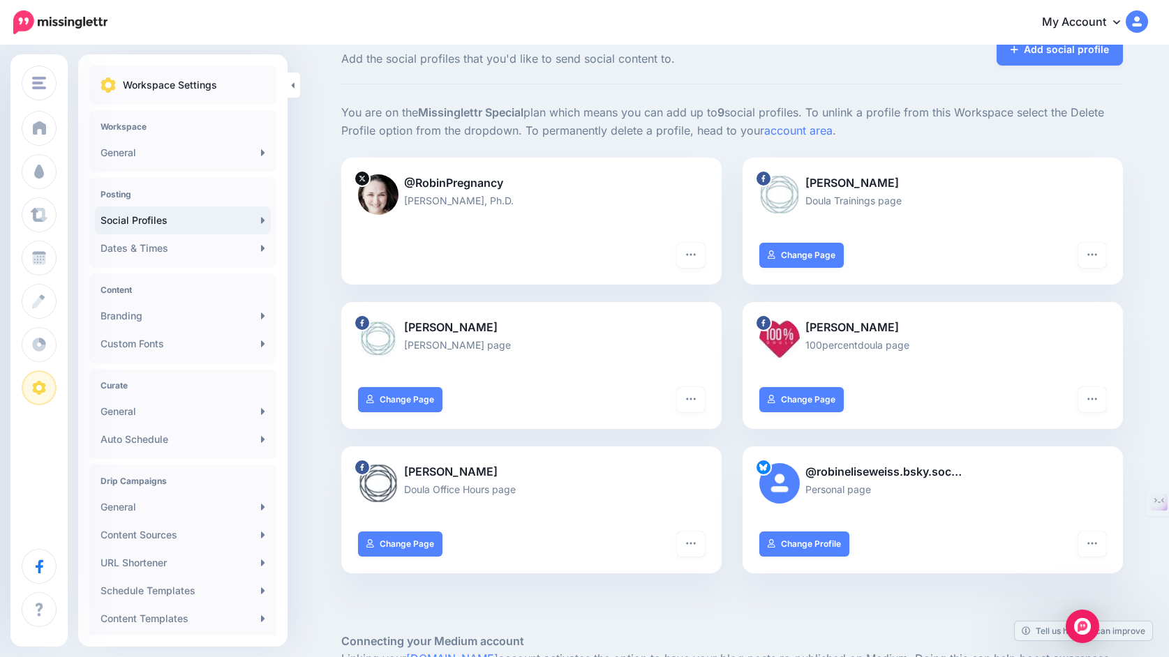
scroll to position [36, 0]
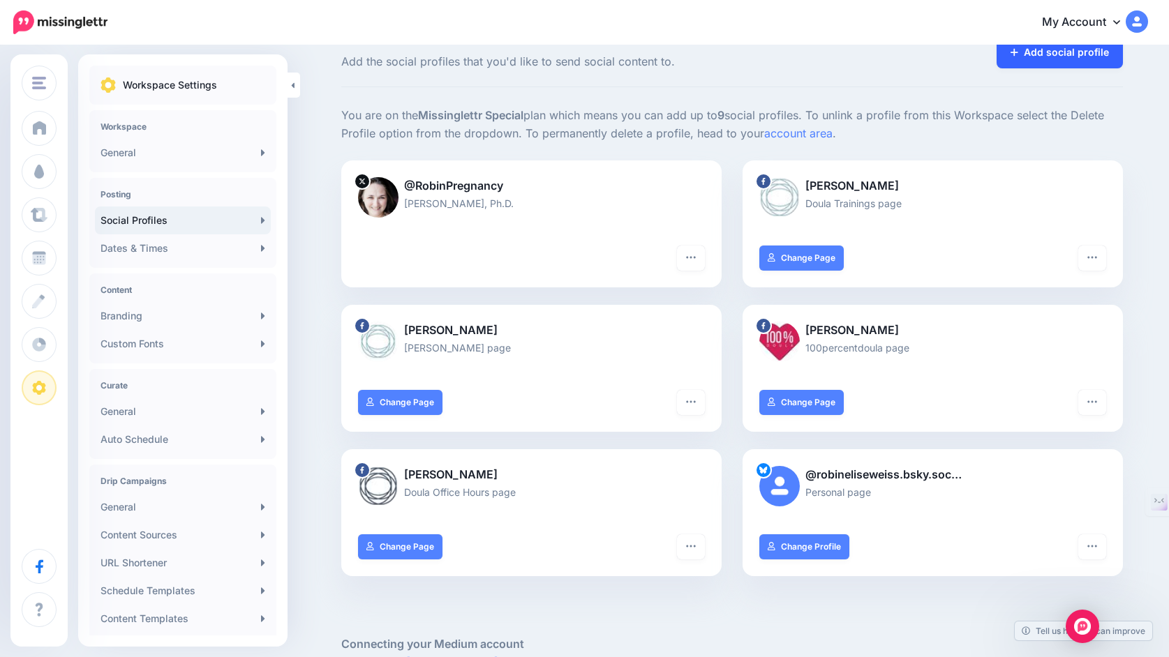
click at [1075, 61] on link "Add social profile" at bounding box center [1060, 52] width 126 height 32
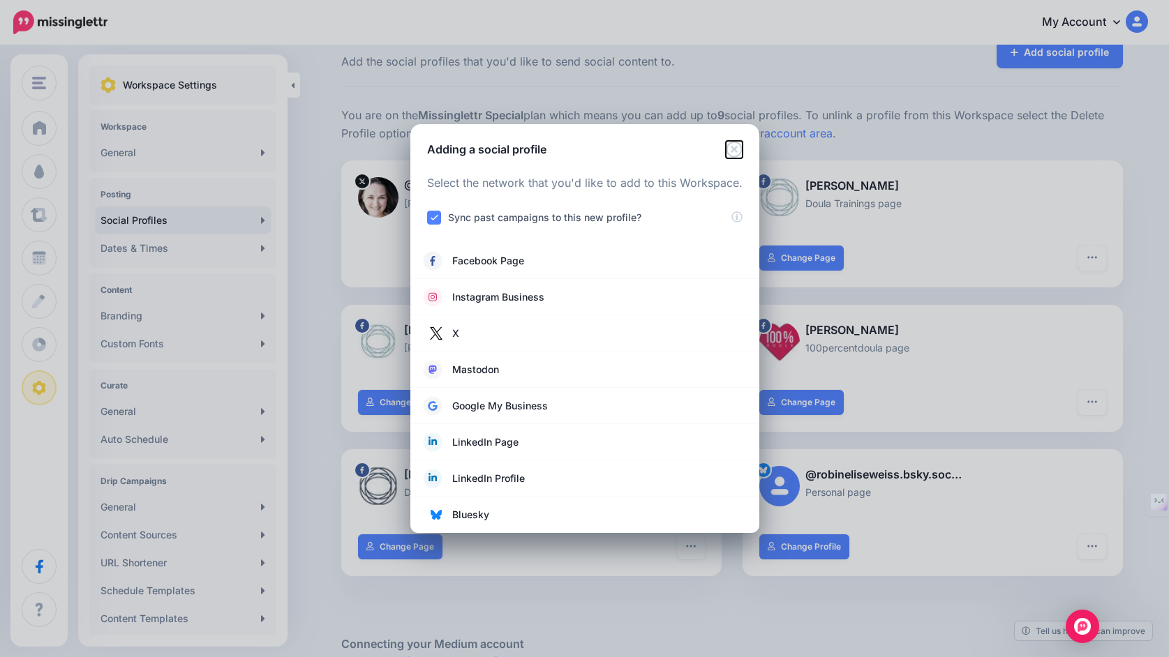
click at [738, 144] on icon "Close" at bounding box center [734, 149] width 17 height 17
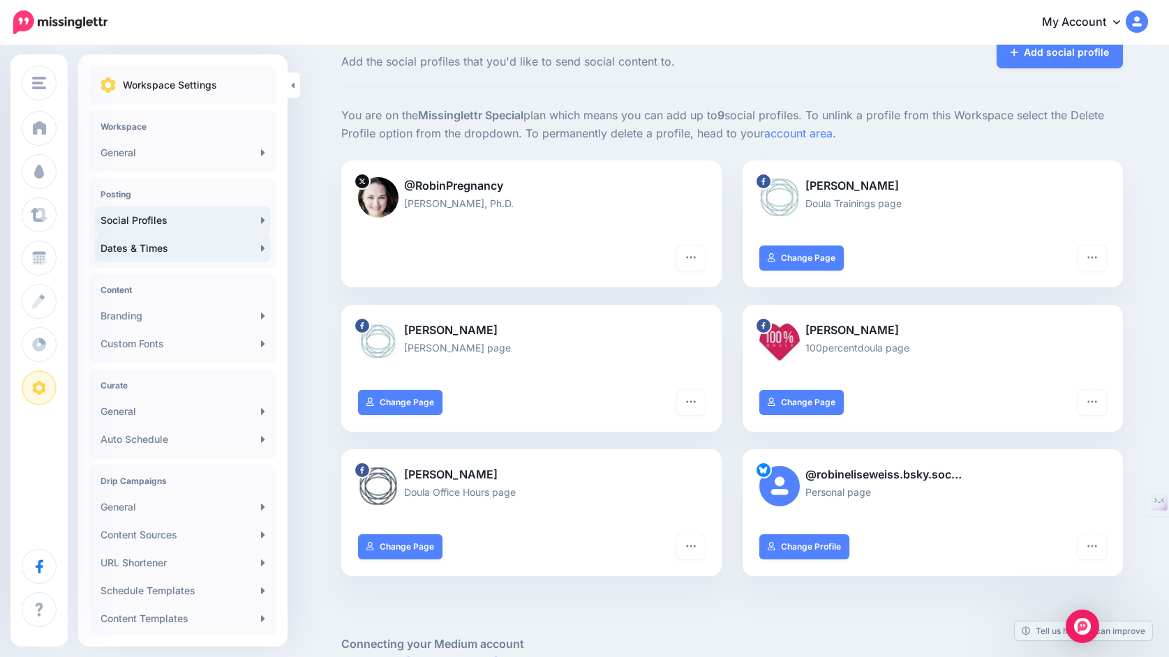
click at [164, 253] on link "Dates & Times" at bounding box center [183, 248] width 176 height 28
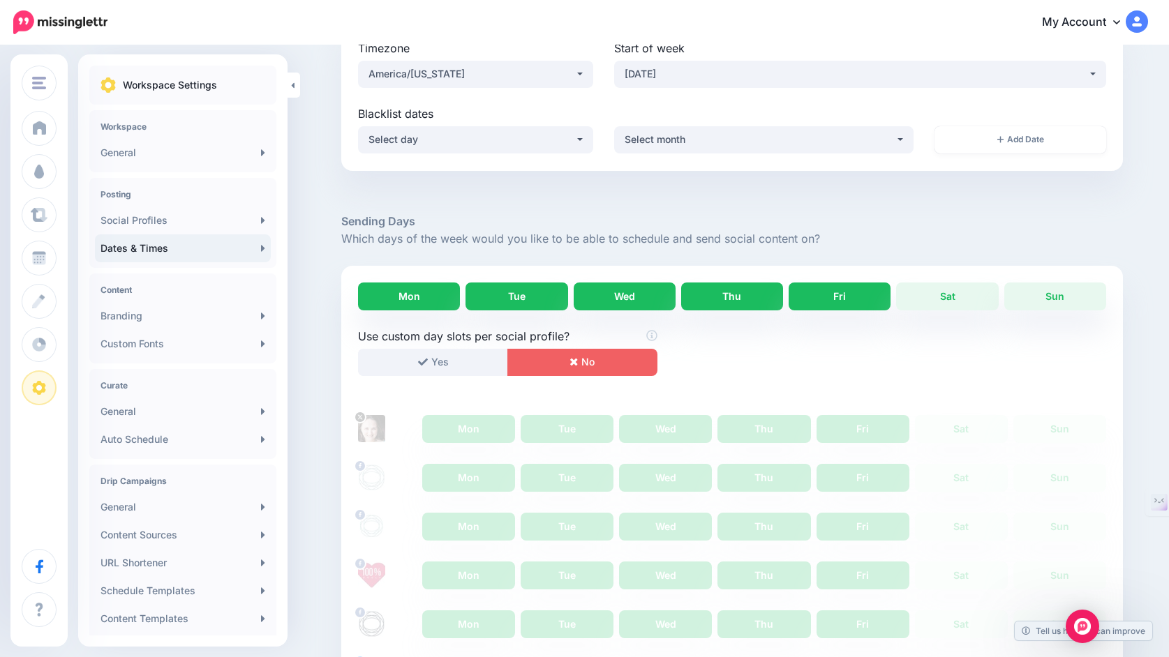
scroll to position [121, 0]
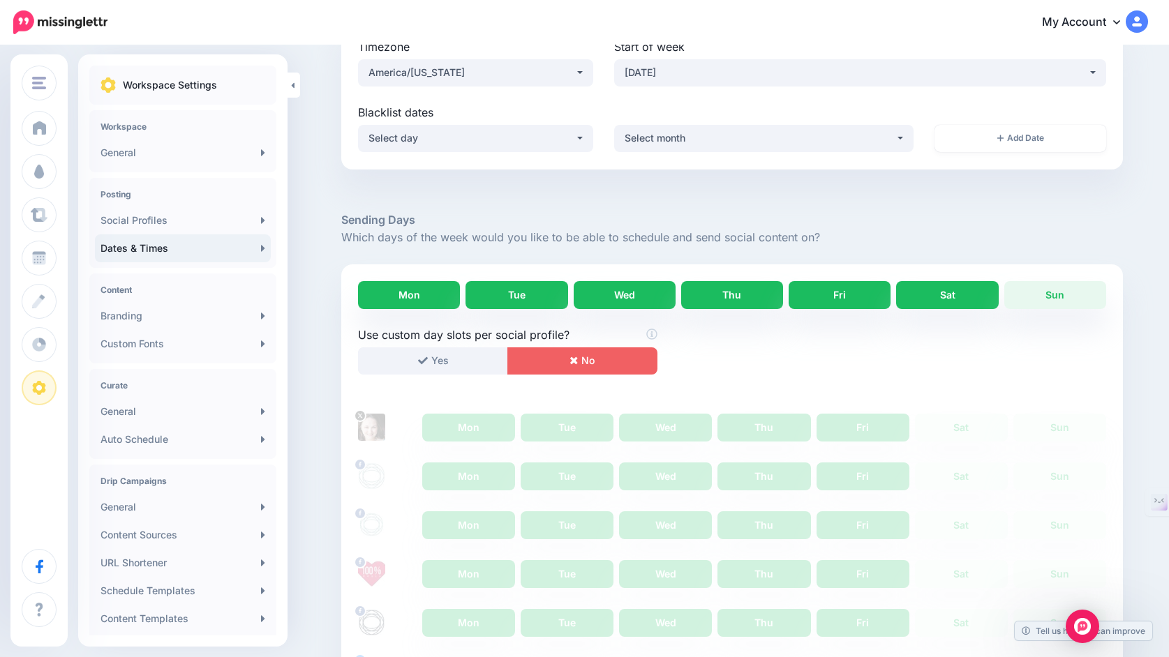
click at [927, 297] on link "Sat" at bounding box center [947, 295] width 102 height 28
click at [1038, 291] on link "Sun" at bounding box center [1055, 295] width 102 height 28
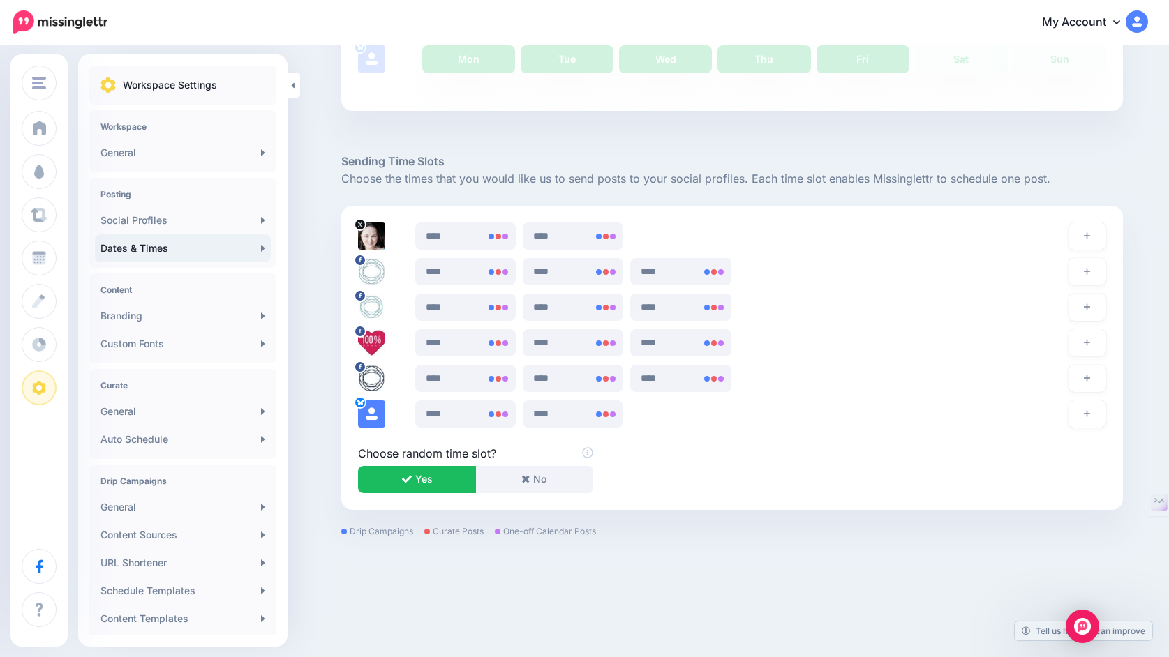
scroll to position [738, 0]
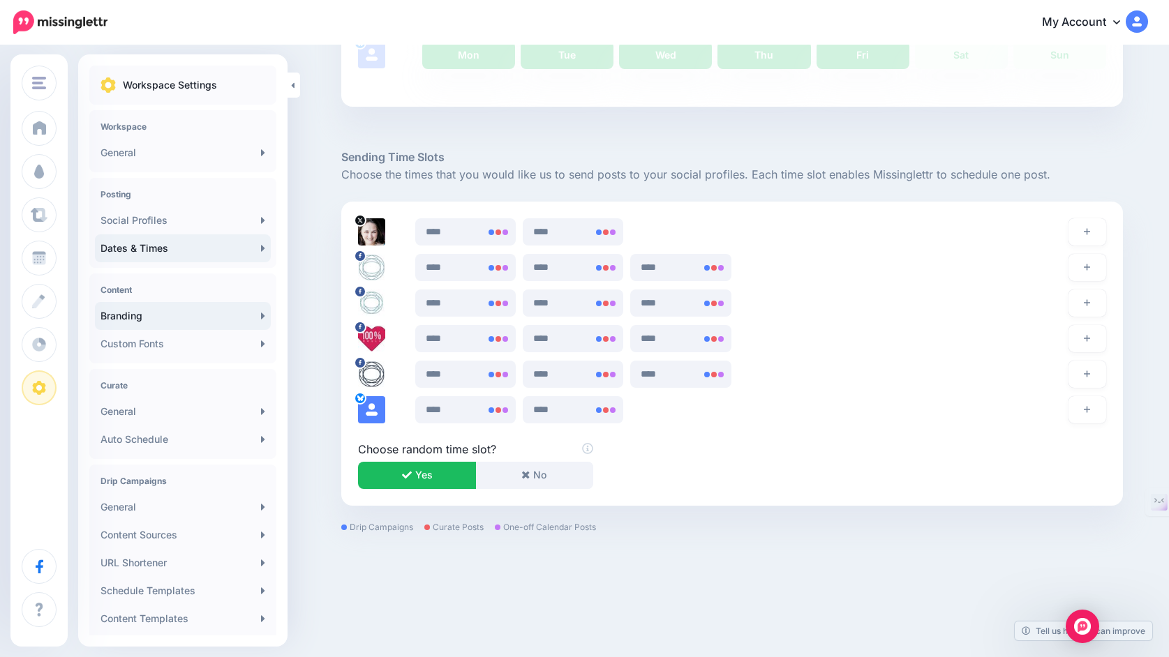
click at [192, 321] on link "Branding" at bounding box center [183, 316] width 176 height 28
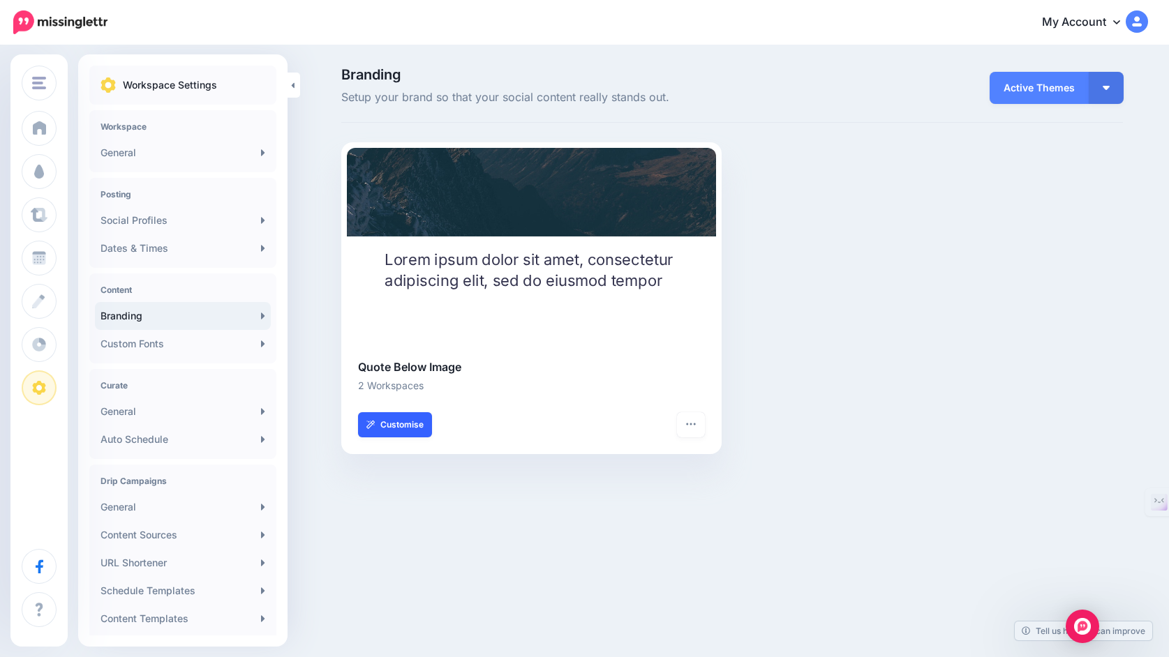
click at [410, 422] on link "Customise" at bounding box center [395, 424] width 74 height 25
select select "*"
type input "***"
select select "***"
type input "***"
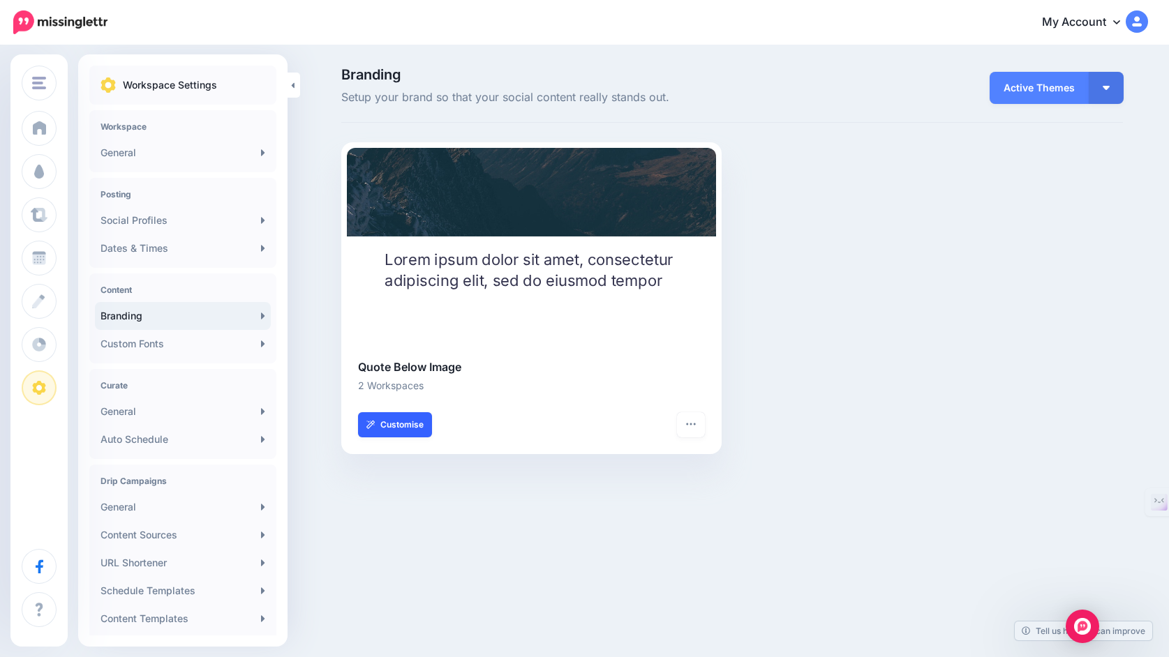
select select "***"
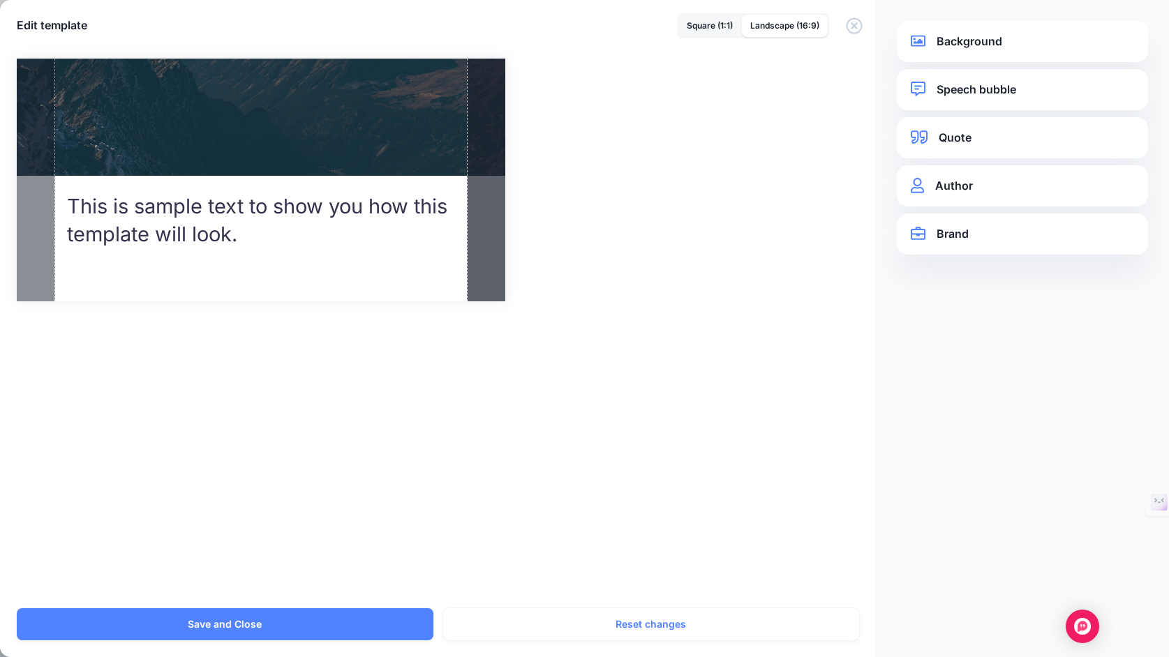
click at [1006, 43] on link "Background" at bounding box center [1022, 41] width 223 height 19
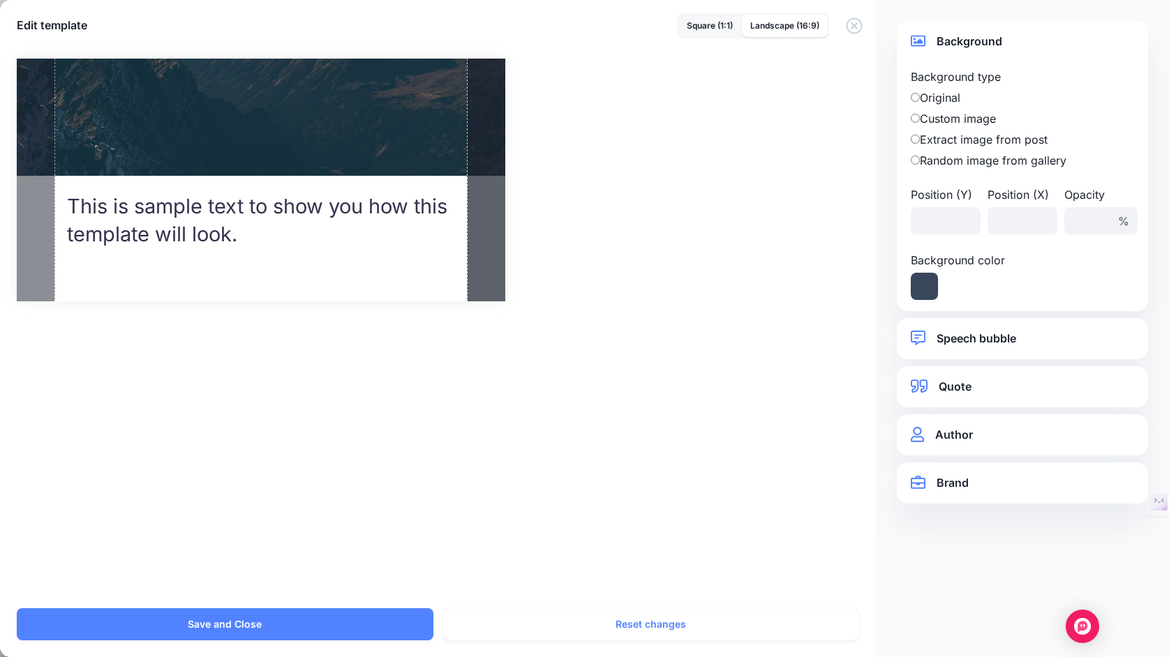
click at [945, 339] on link "Speech bubble" at bounding box center [1022, 338] width 223 height 19
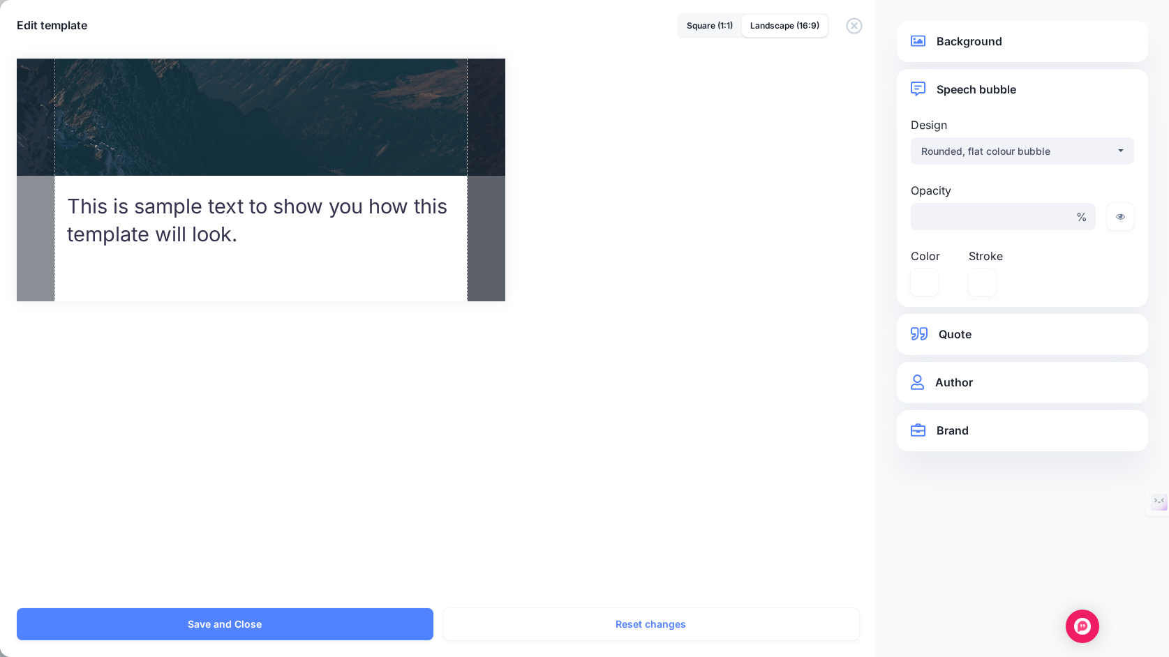
click at [957, 338] on link "Quote" at bounding box center [1022, 334] width 223 height 19
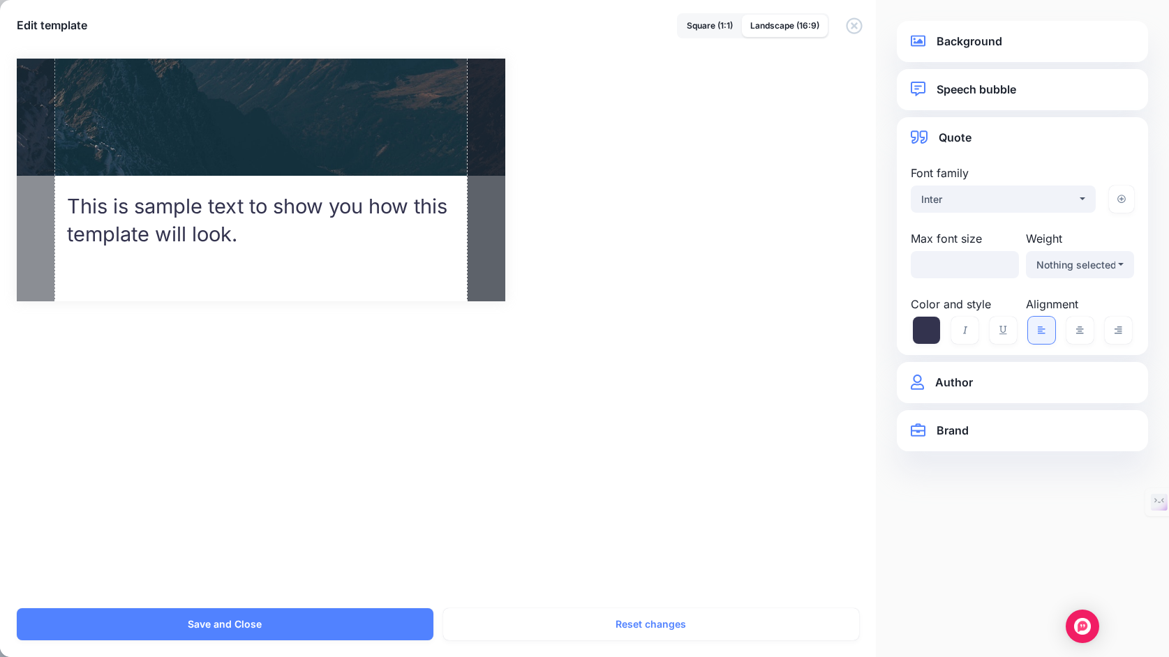
click at [957, 378] on link "Author" at bounding box center [1022, 382] width 223 height 19
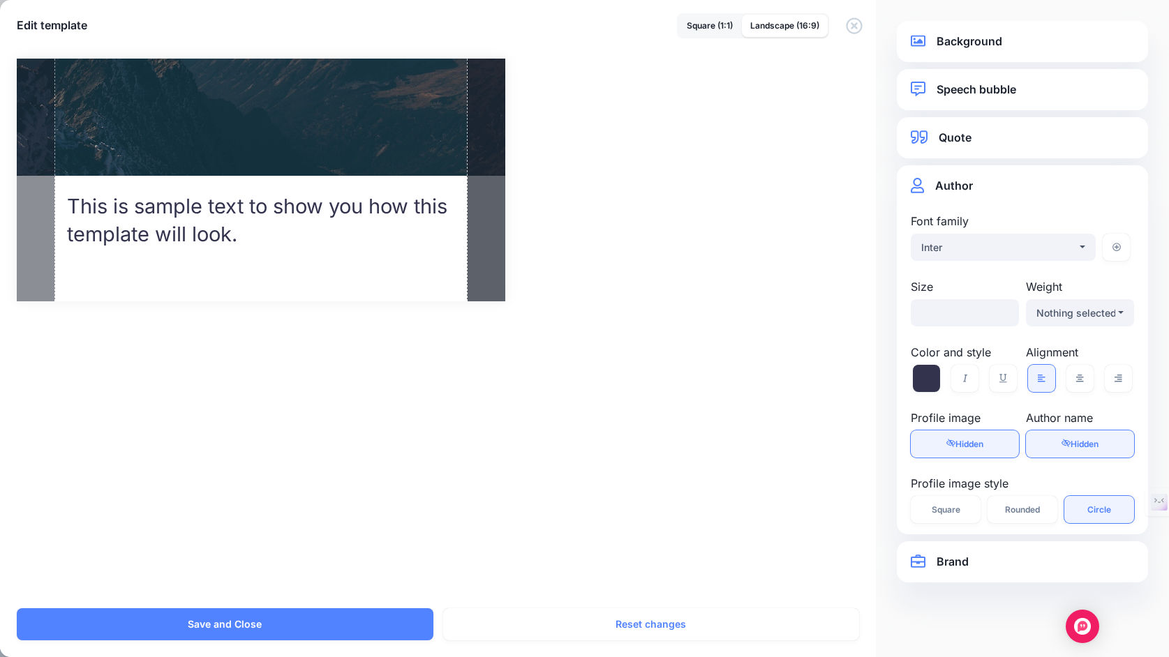
click at [954, 560] on link "Brand" at bounding box center [1022, 562] width 223 height 19
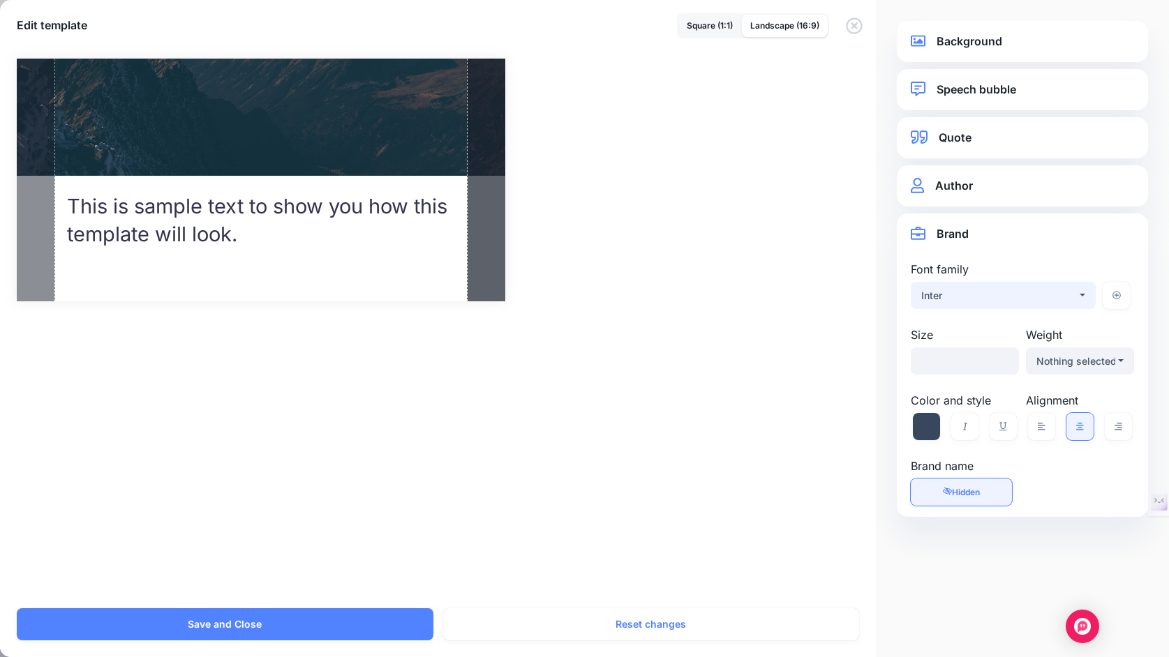
click at [1011, 299] on div "Inter" at bounding box center [999, 296] width 156 height 17
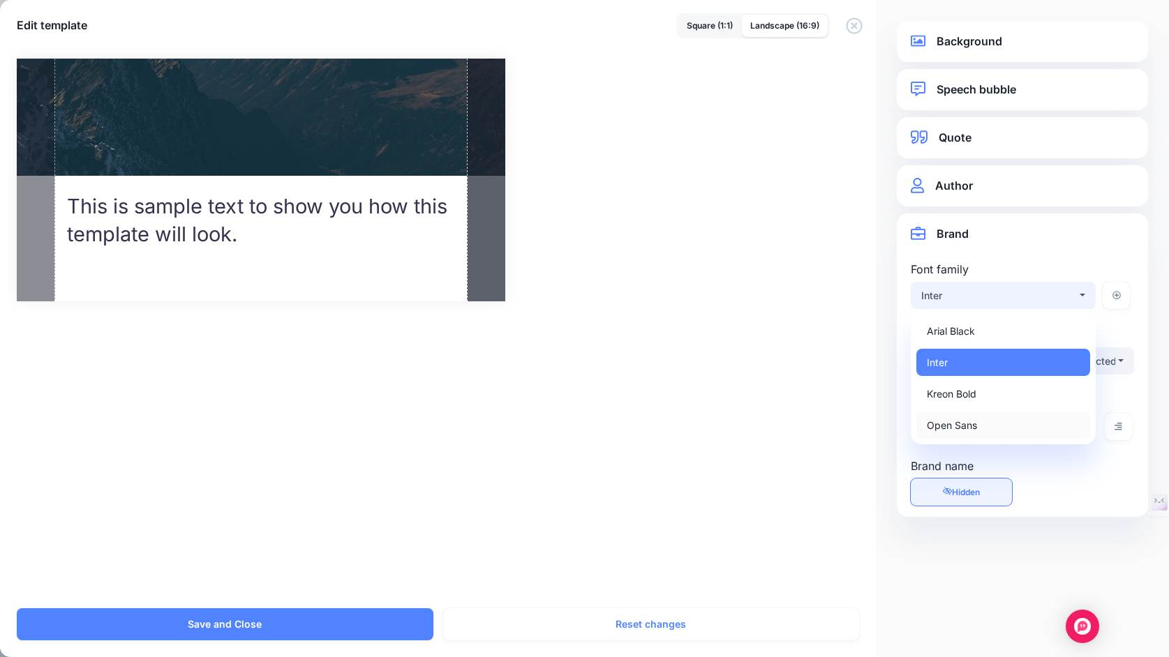
click at [986, 427] on link "Open Sans" at bounding box center [1003, 425] width 174 height 27
select select "***"
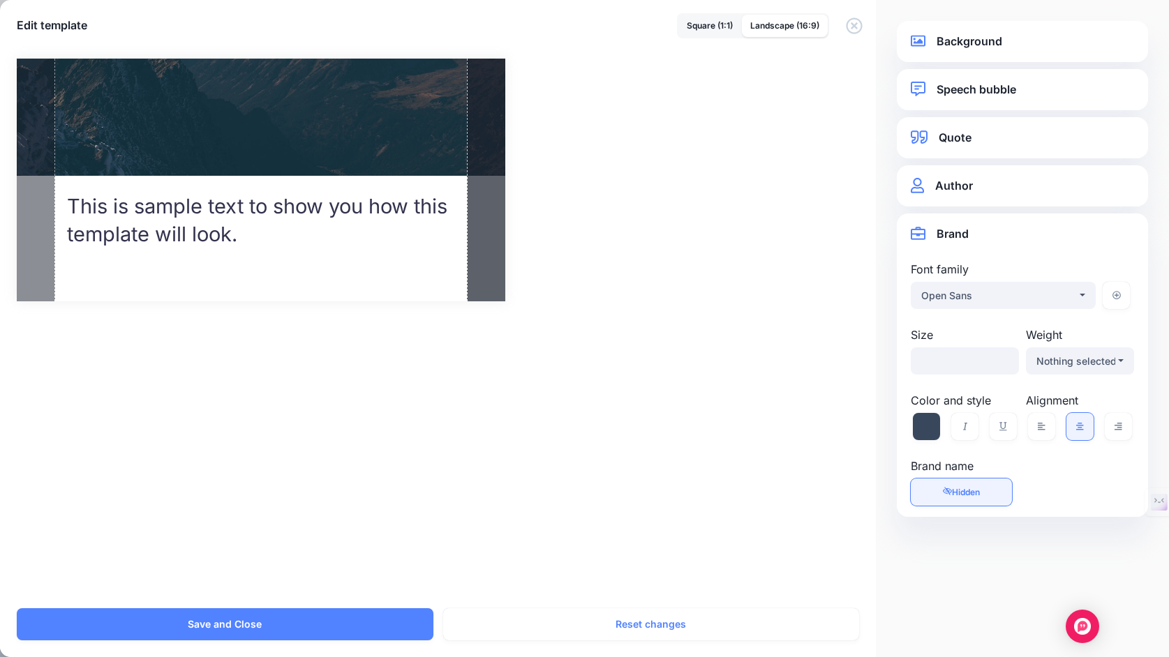
click at [1030, 181] on link "Author" at bounding box center [1022, 186] width 223 height 19
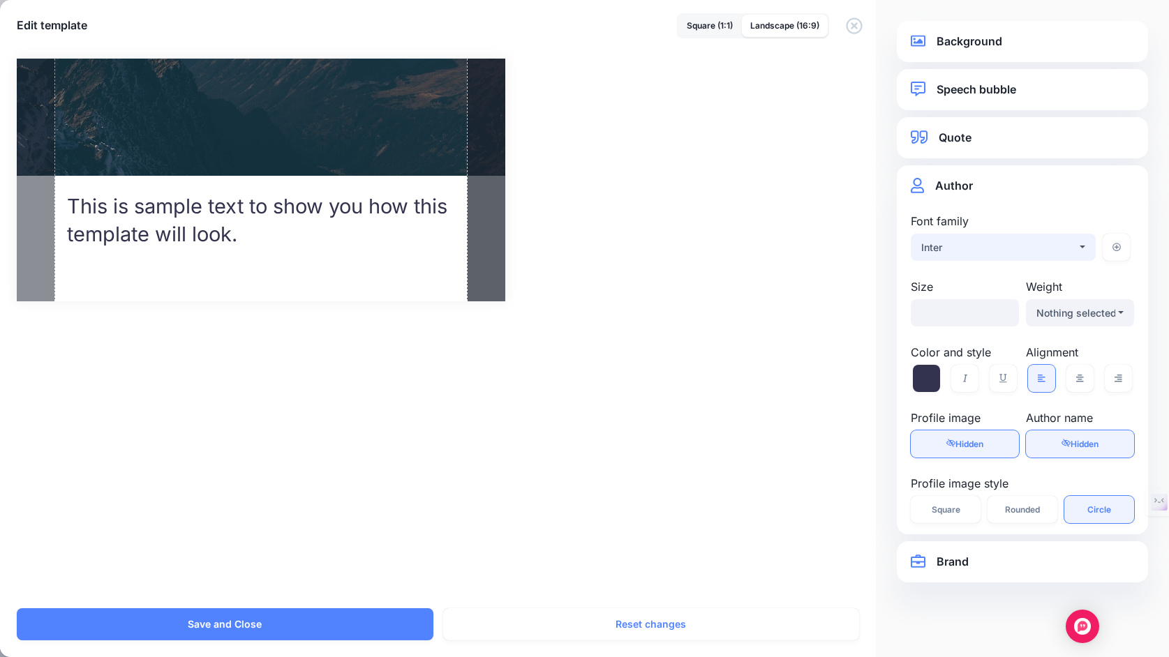
click at [998, 248] on div "Inter" at bounding box center [999, 247] width 156 height 17
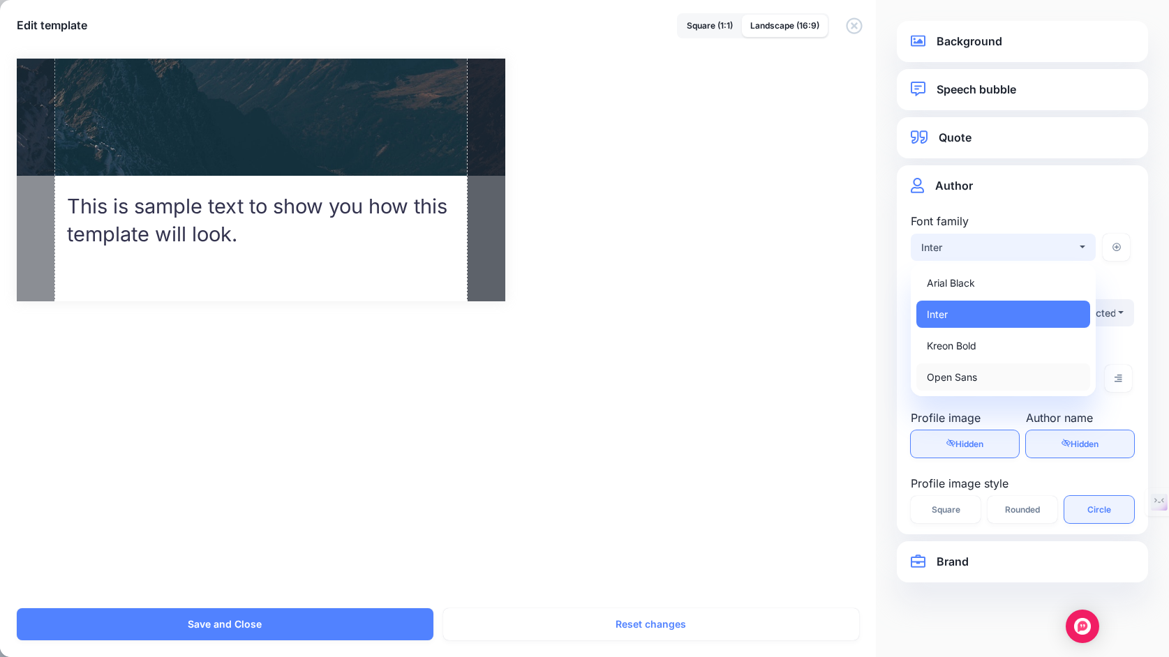
click at [973, 373] on span "Open Sans" at bounding box center [952, 377] width 50 height 17
select select "***"
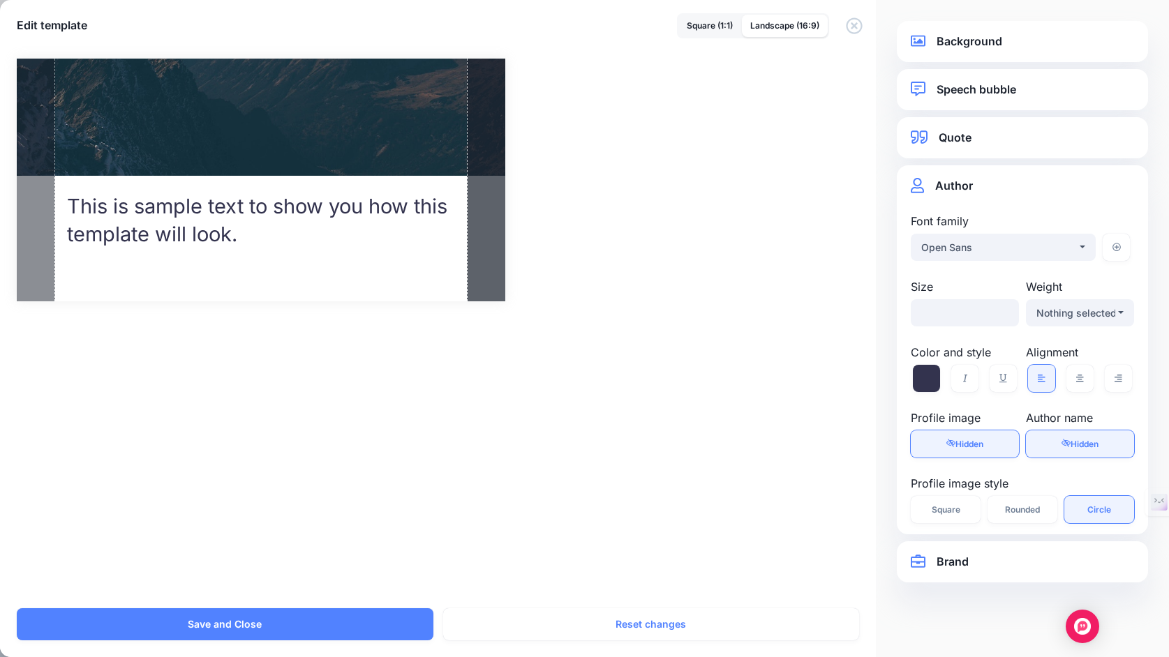
click at [1008, 137] on link "Quote" at bounding box center [1022, 137] width 223 height 19
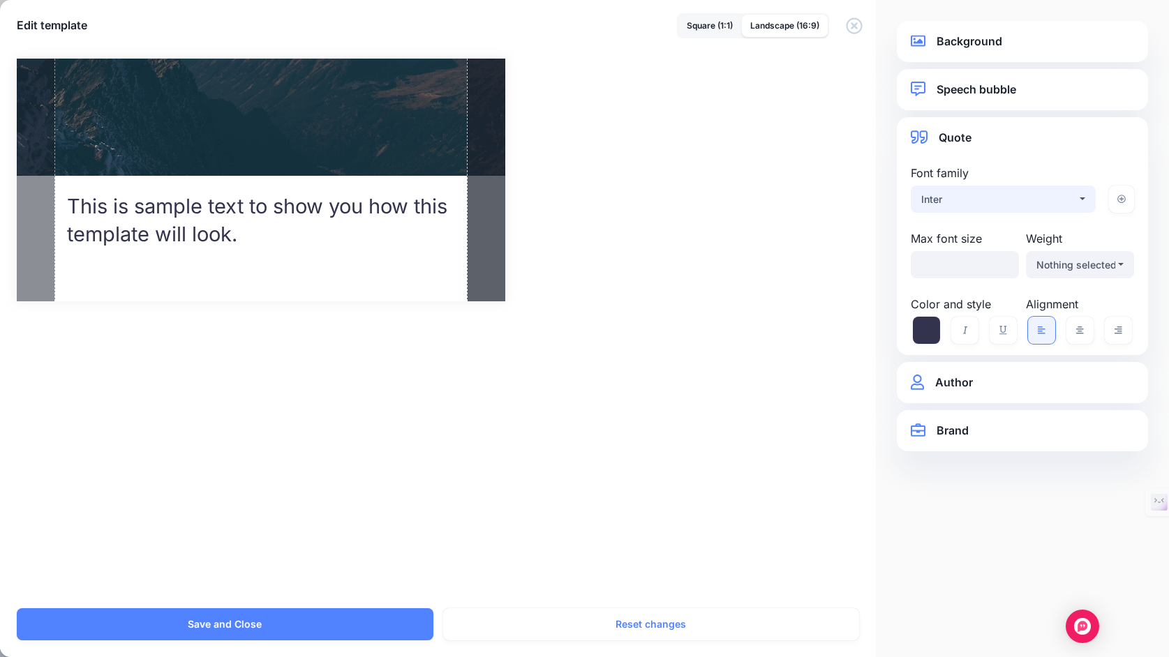
click at [984, 193] on div "Inter" at bounding box center [999, 199] width 156 height 17
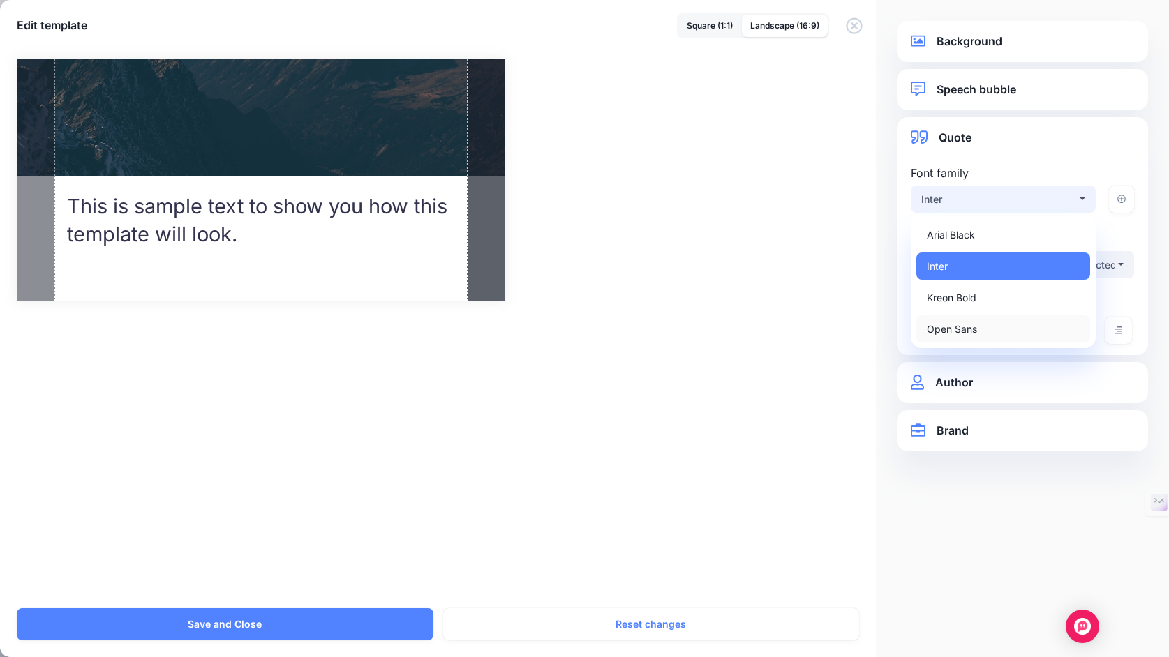
click at [959, 325] on span "Open Sans" at bounding box center [952, 329] width 50 height 17
select select "***"
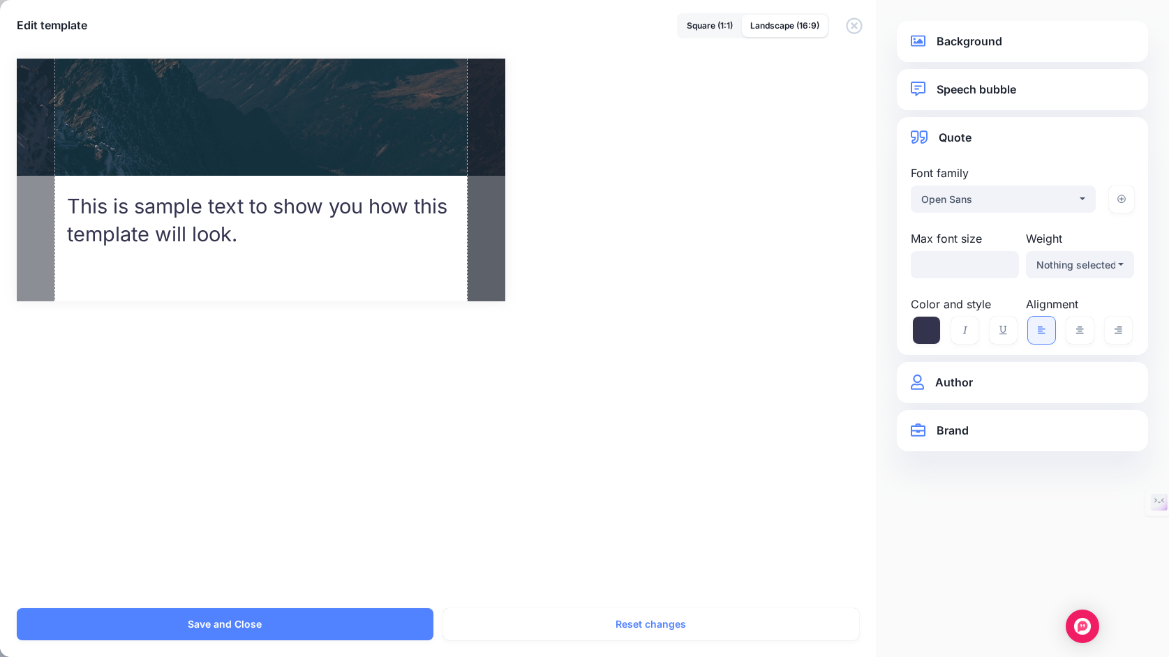
click at [1006, 91] on link "Speech bubble" at bounding box center [1022, 89] width 223 height 19
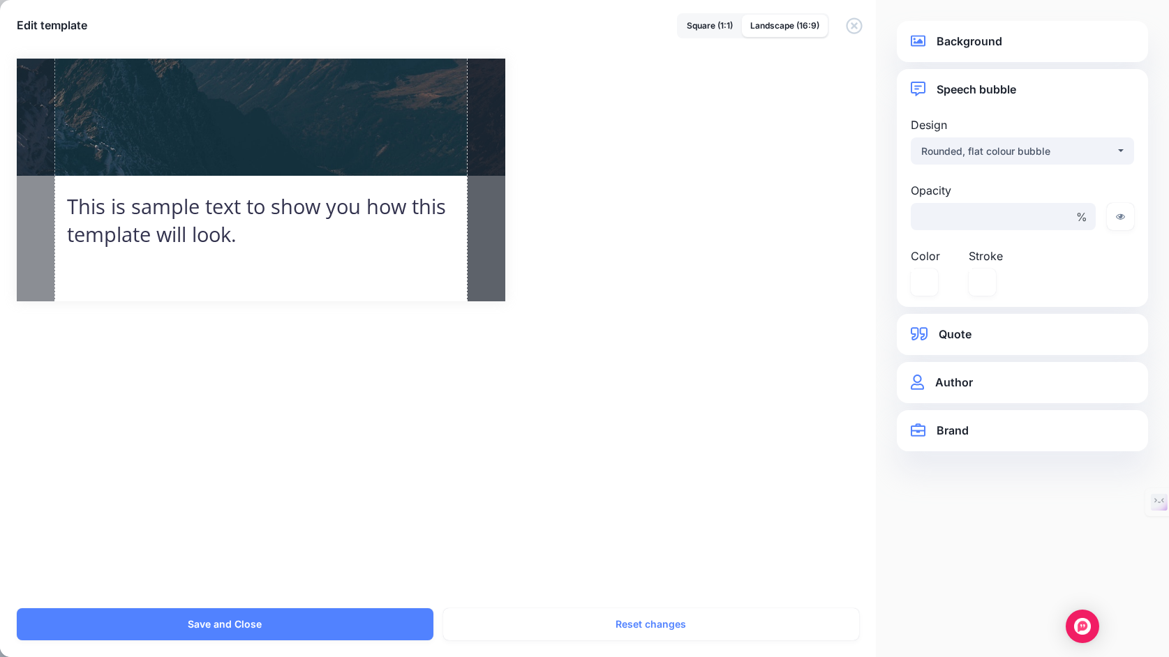
click at [1013, 51] on div "Background Background type Original Custom image Background image / *** ***" at bounding box center [1022, 41] width 251 height 41
click at [1015, 38] on link "Background" at bounding box center [1022, 41] width 223 height 19
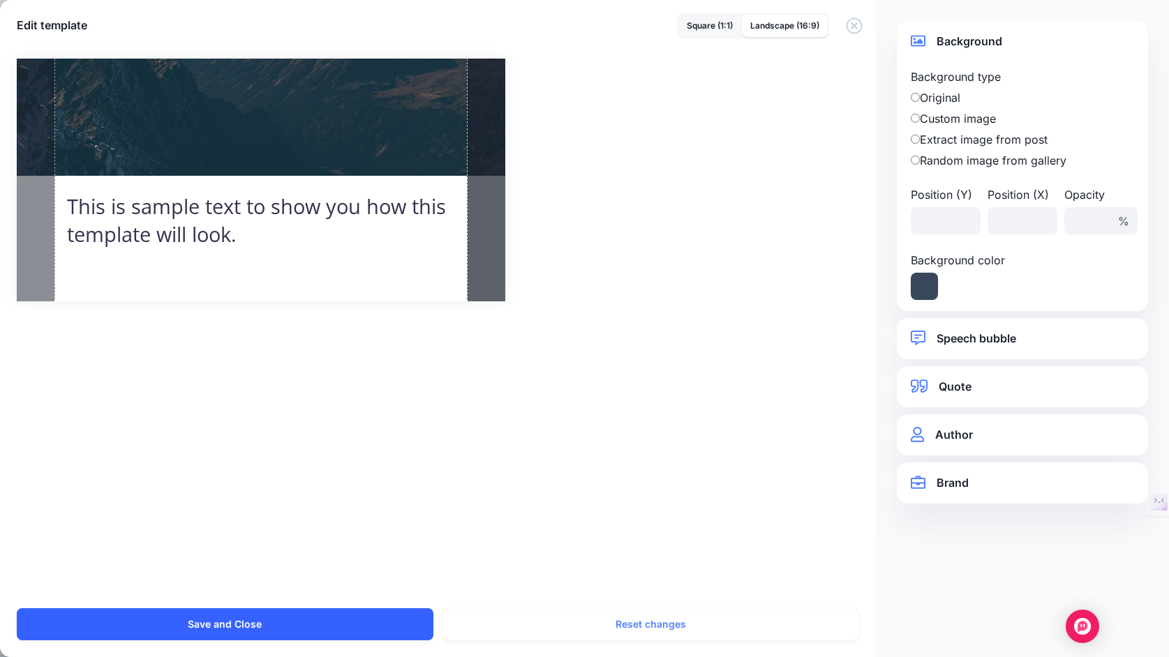
click at [355, 625] on button "Save and Close" at bounding box center [225, 625] width 417 height 32
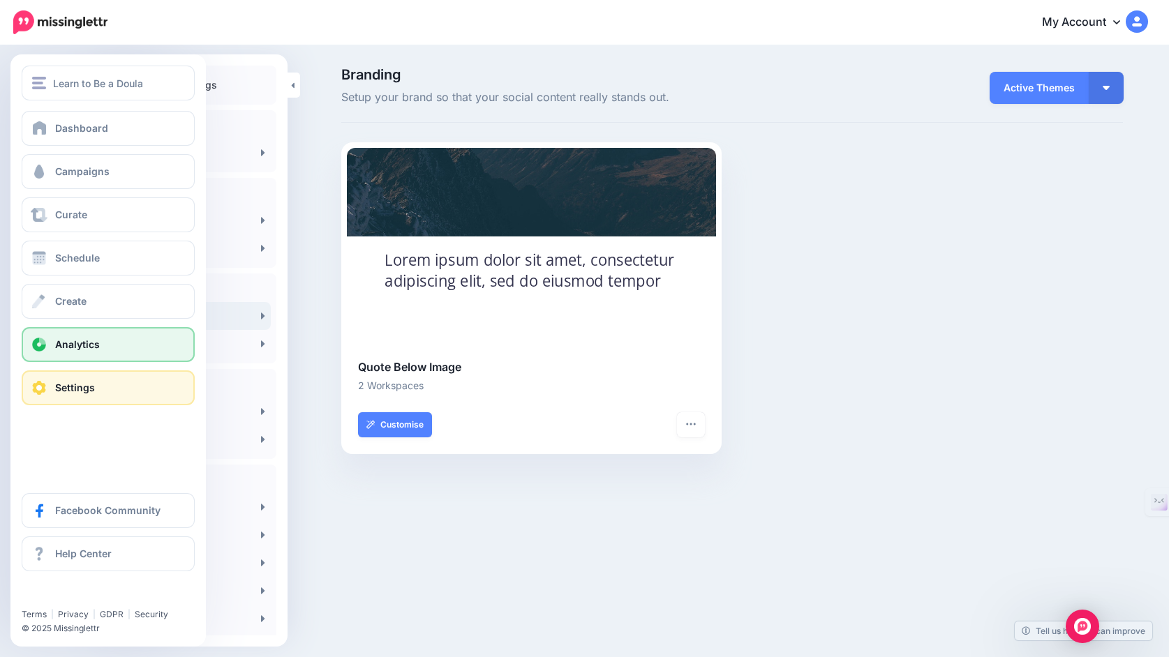
click at [39, 348] on span at bounding box center [39, 345] width 18 height 14
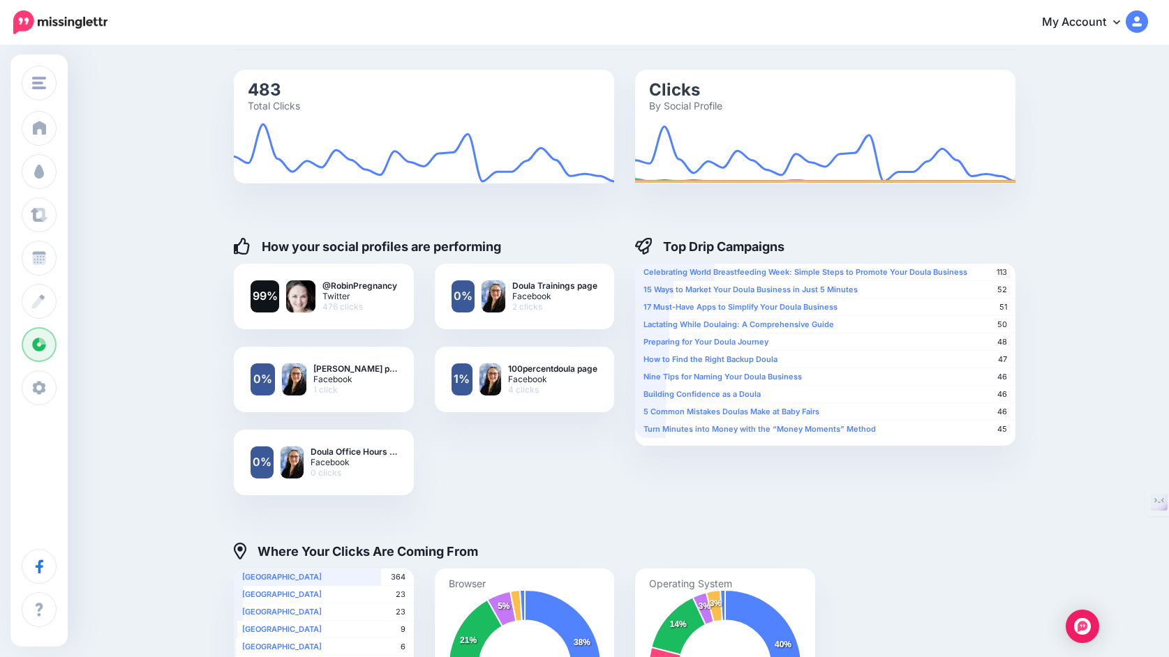
scroll to position [67, 0]
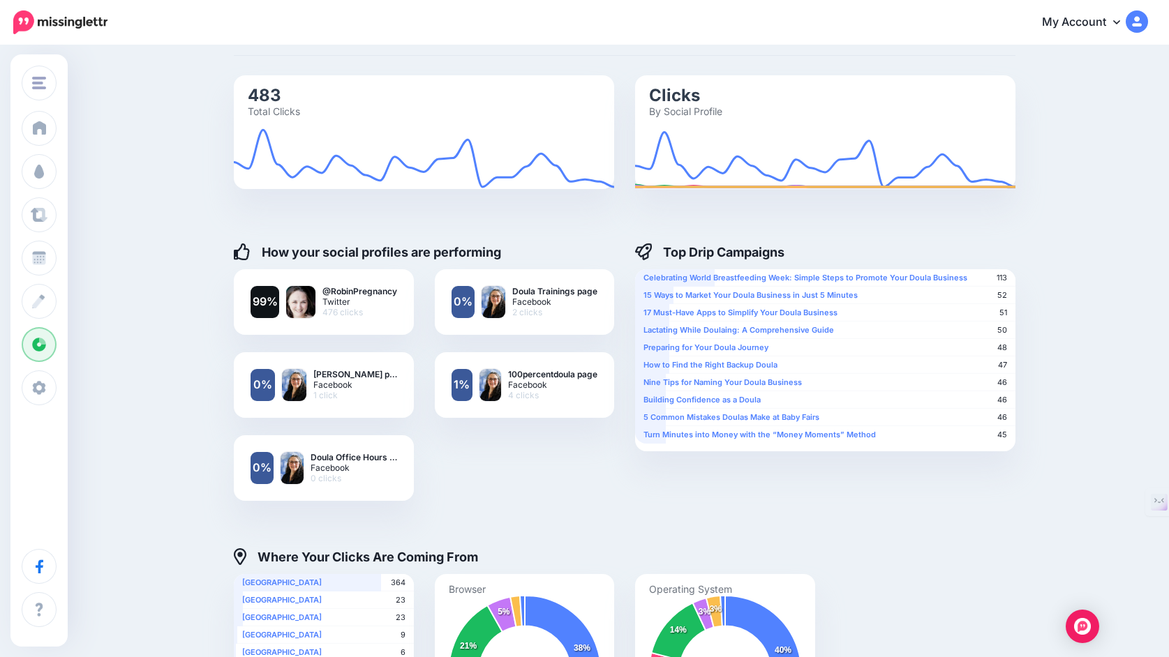
click at [519, 490] on div "99% @RobinPregnancy Twitter" at bounding box center [423, 393] width 401 height 249
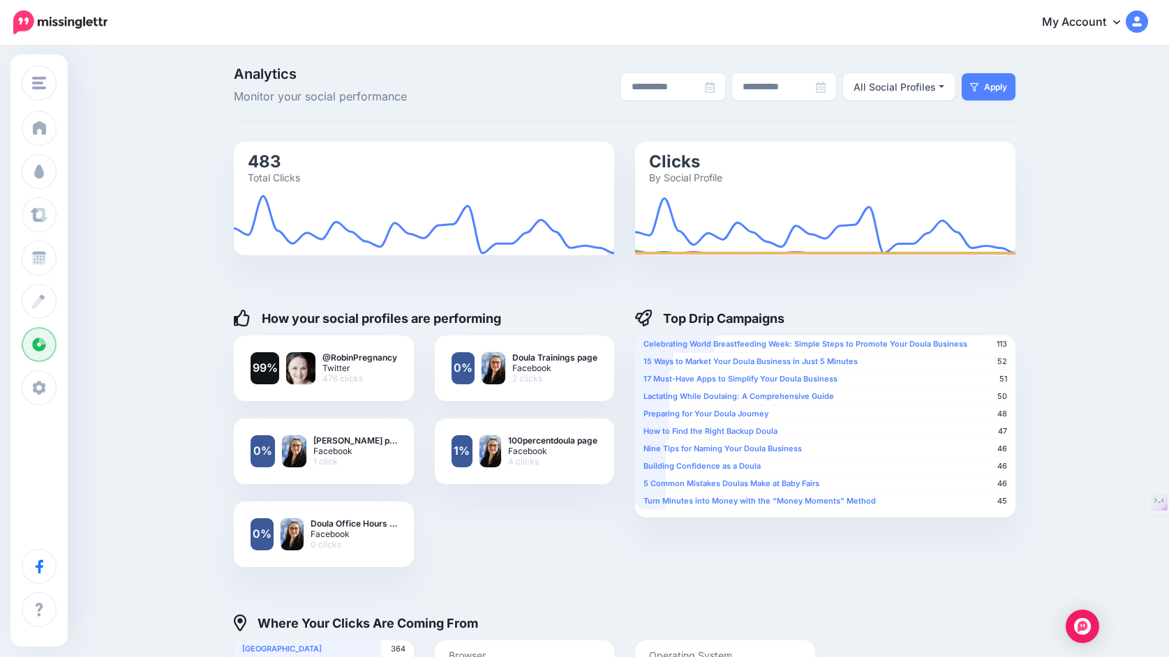
scroll to position [0, 0]
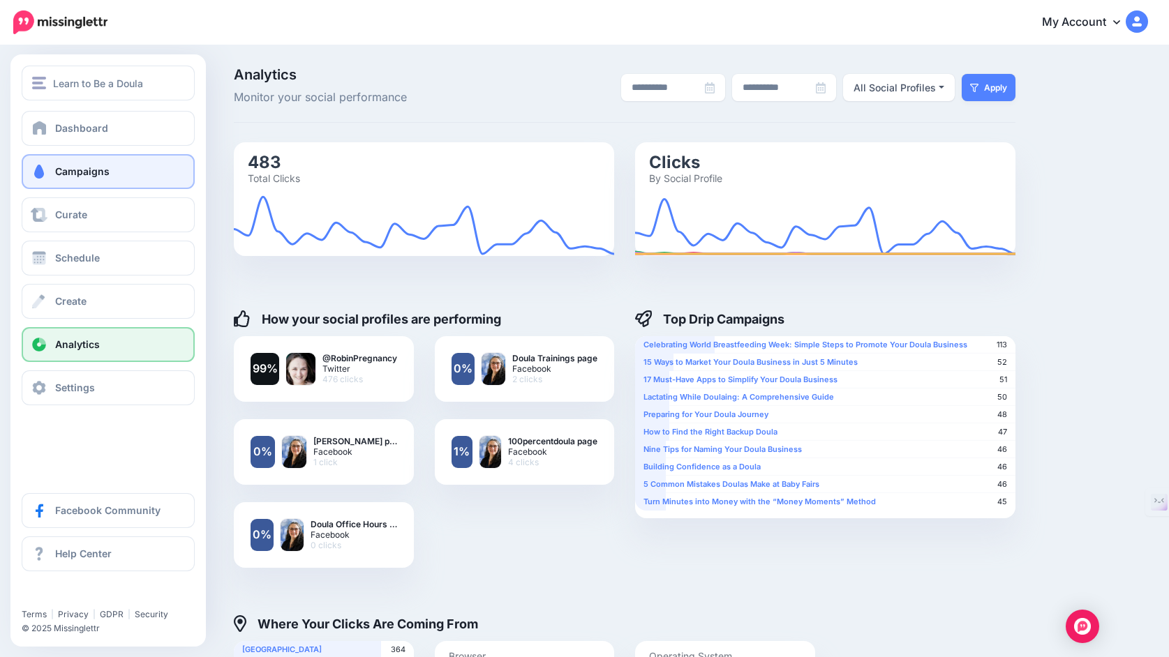
click at [77, 168] on span "Campaigns" at bounding box center [82, 171] width 54 height 12
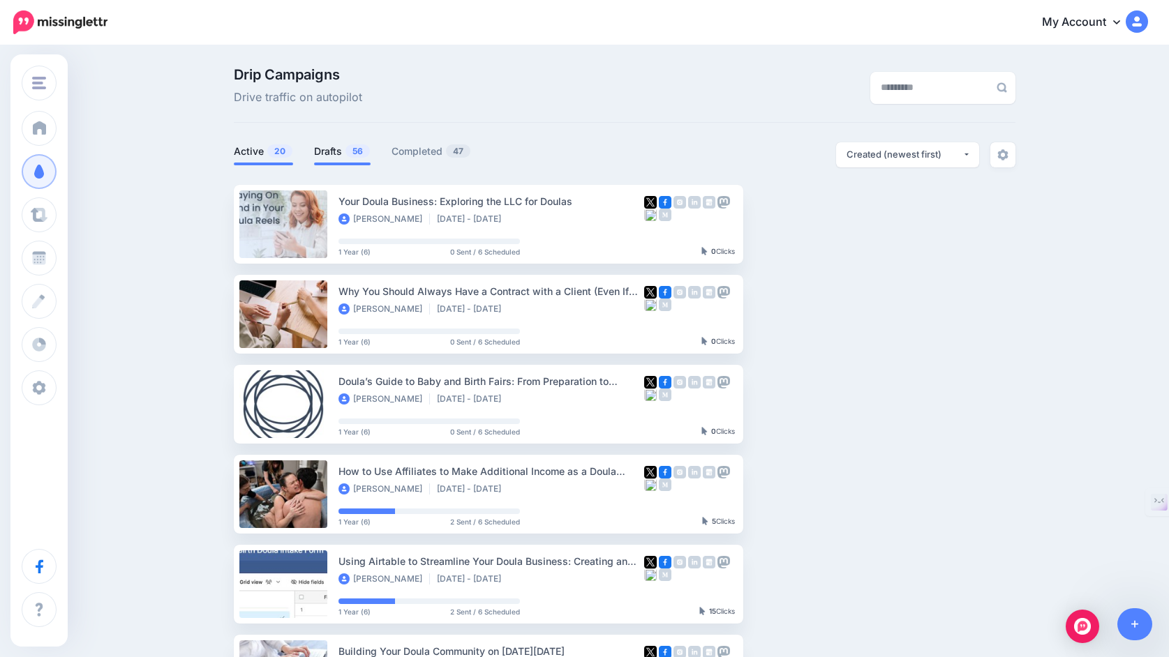
click at [334, 151] on link "Drafts 56" at bounding box center [342, 151] width 57 height 17
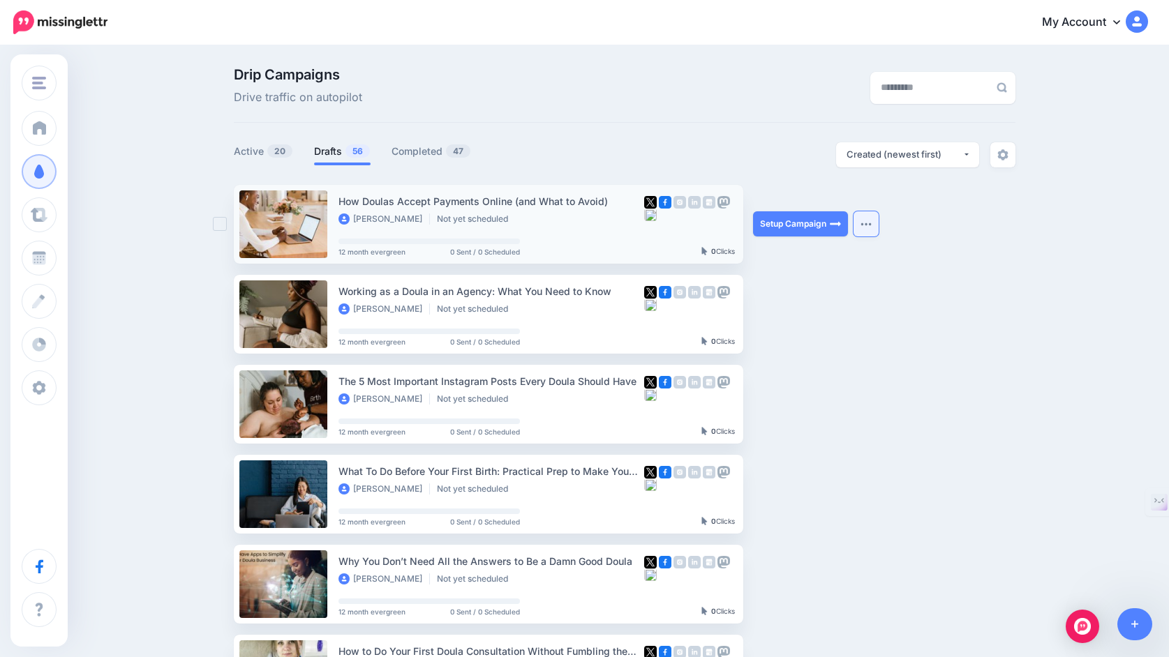
click at [871, 223] on img "button" at bounding box center [865, 224] width 11 height 4
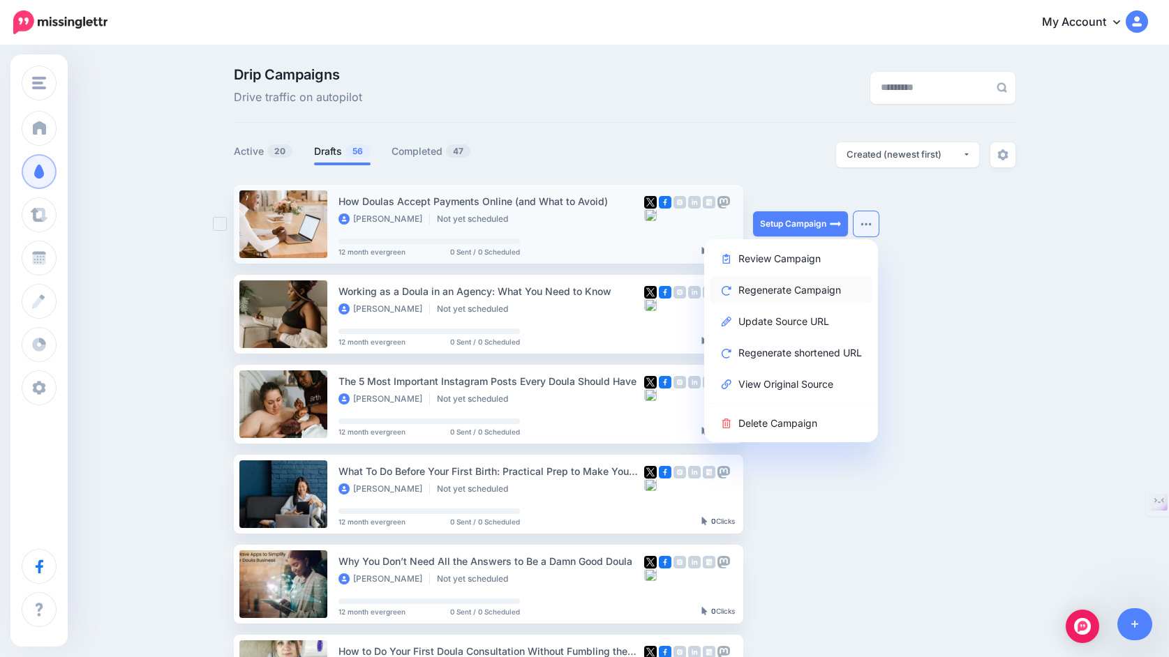
click at [812, 288] on link "Regenerate Campaign" at bounding box center [791, 289] width 163 height 27
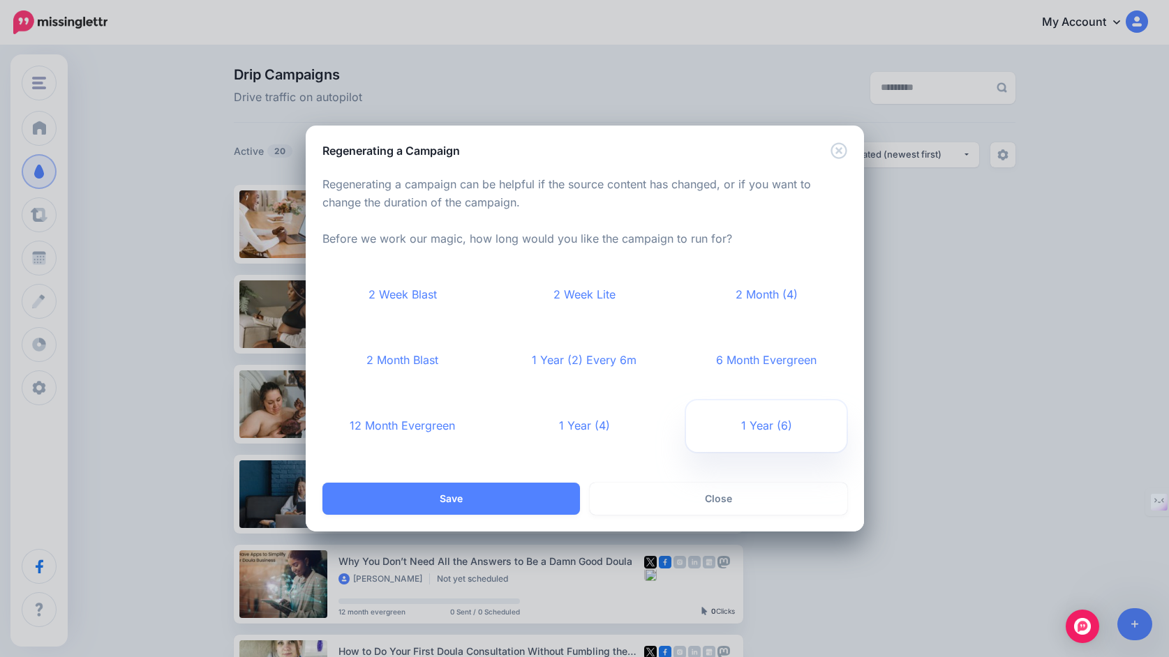
click at [759, 419] on link "1 Year (6)" at bounding box center [766, 427] width 161 height 52
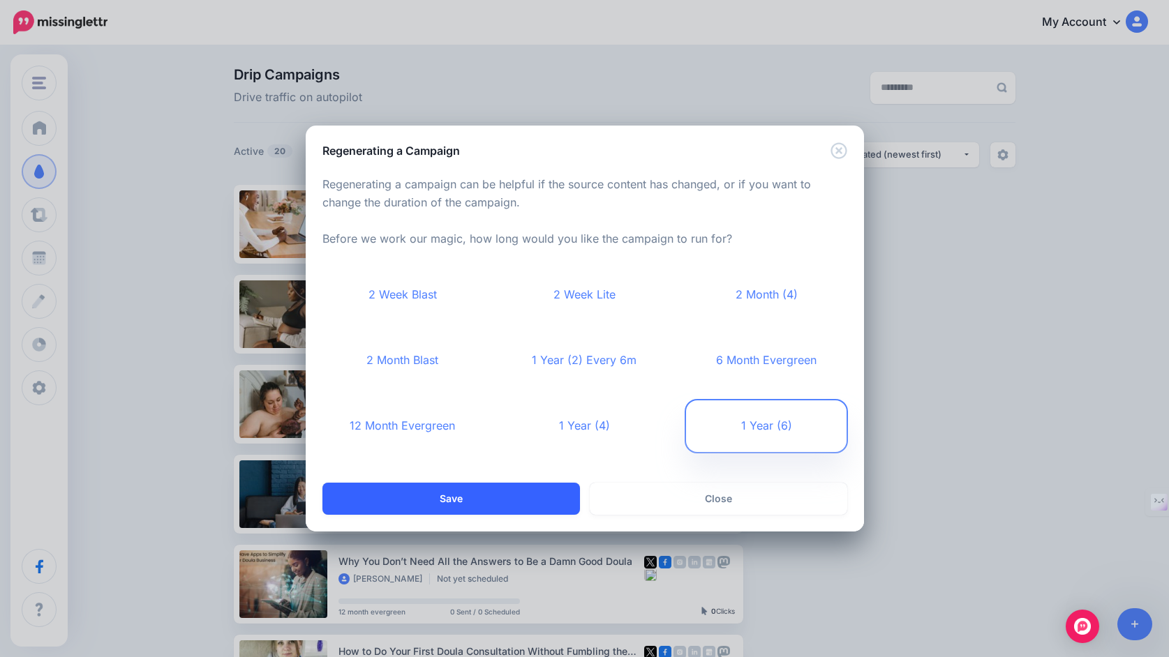
click at [535, 507] on button "Save" at bounding box center [451, 499] width 258 height 32
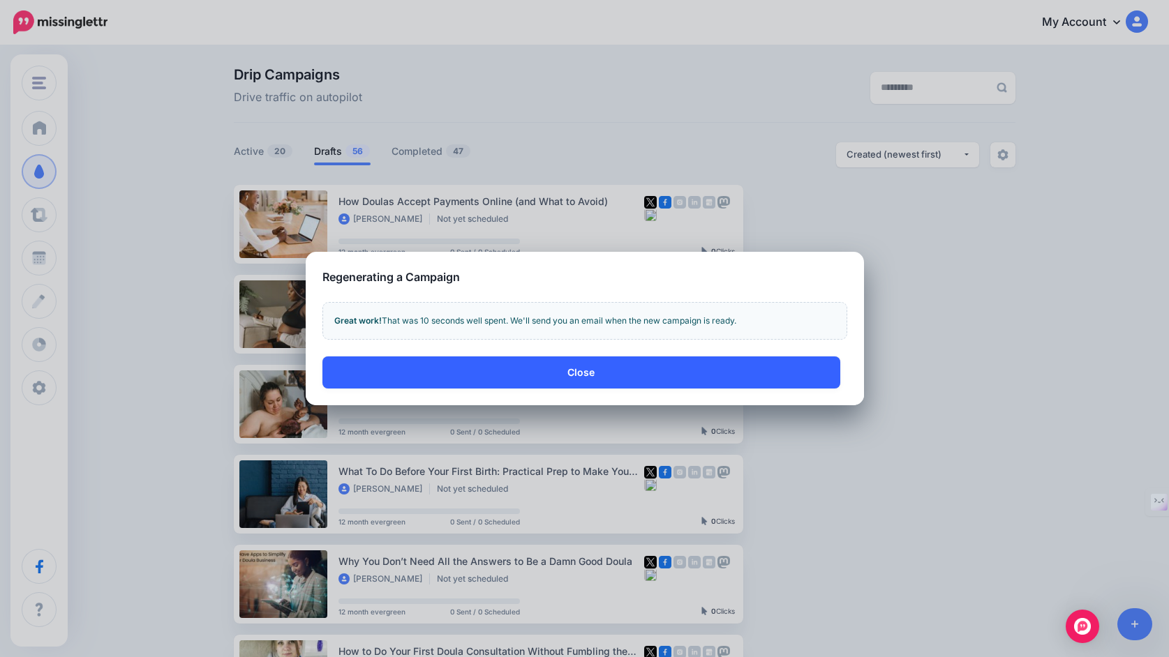
click at [722, 379] on button "Close" at bounding box center [581, 373] width 518 height 32
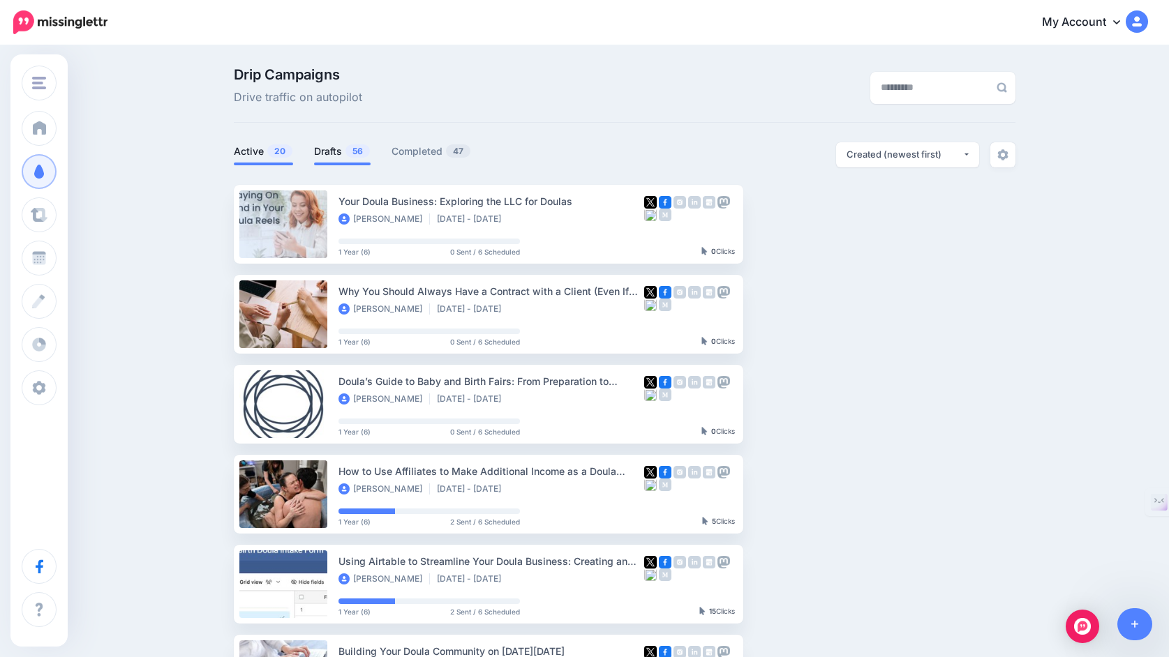
click at [328, 154] on link "Drafts 56" at bounding box center [342, 151] width 57 height 17
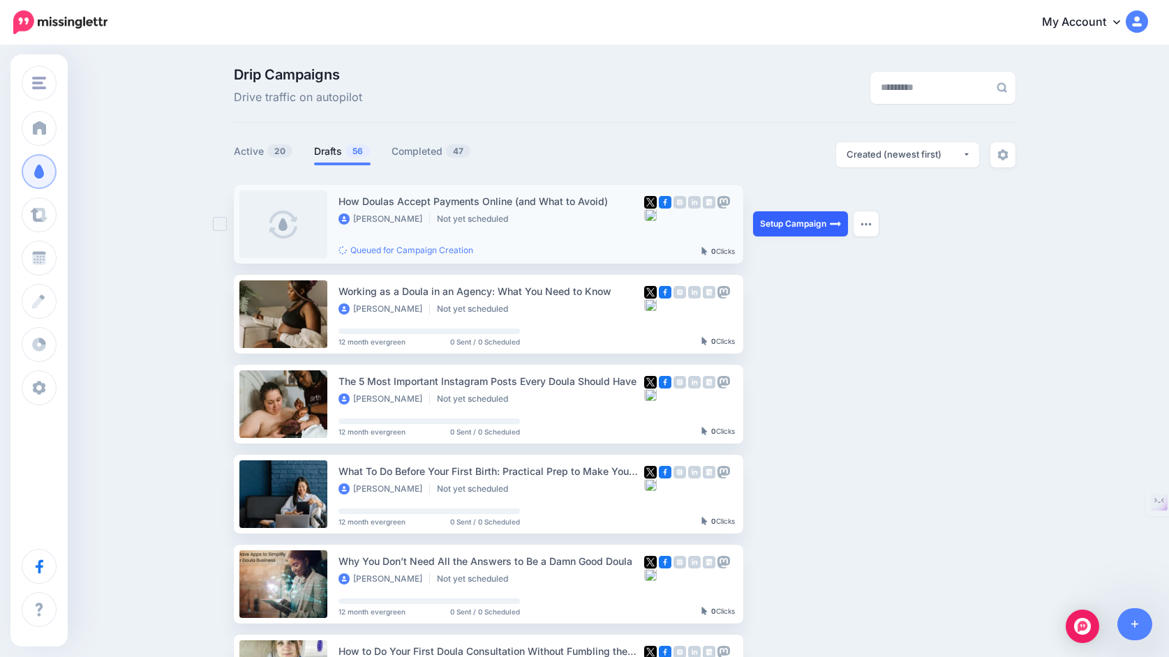
click at [778, 227] on link "Setup Campaign" at bounding box center [800, 223] width 95 height 25
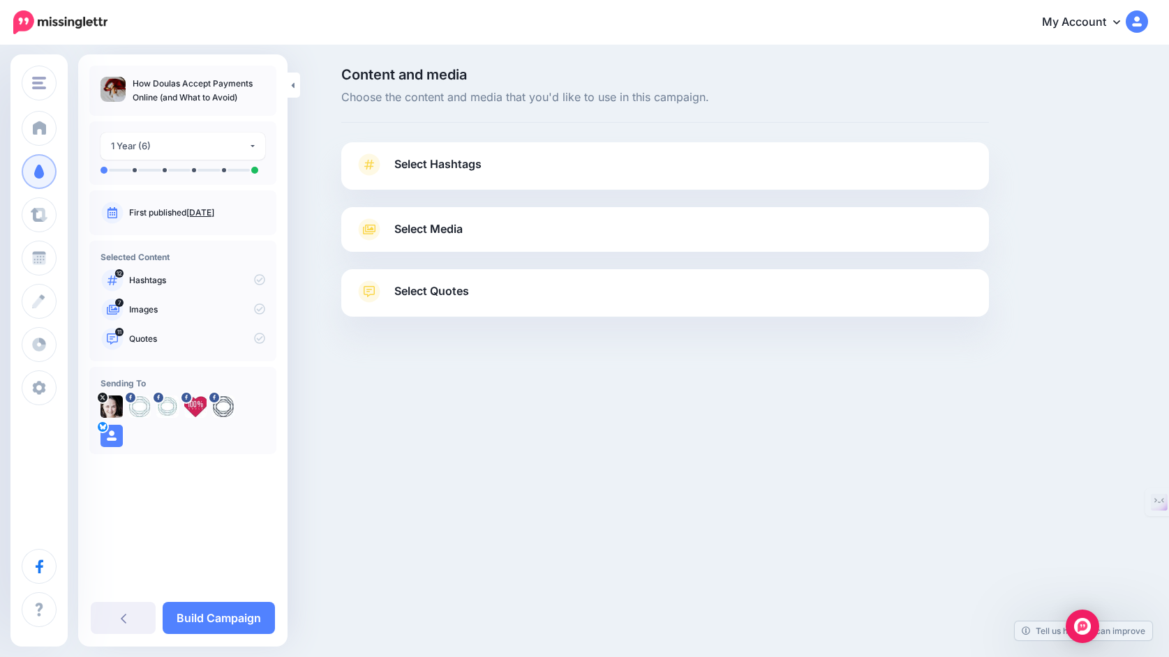
click at [636, 174] on link "Select Hashtags" at bounding box center [665, 172] width 620 height 36
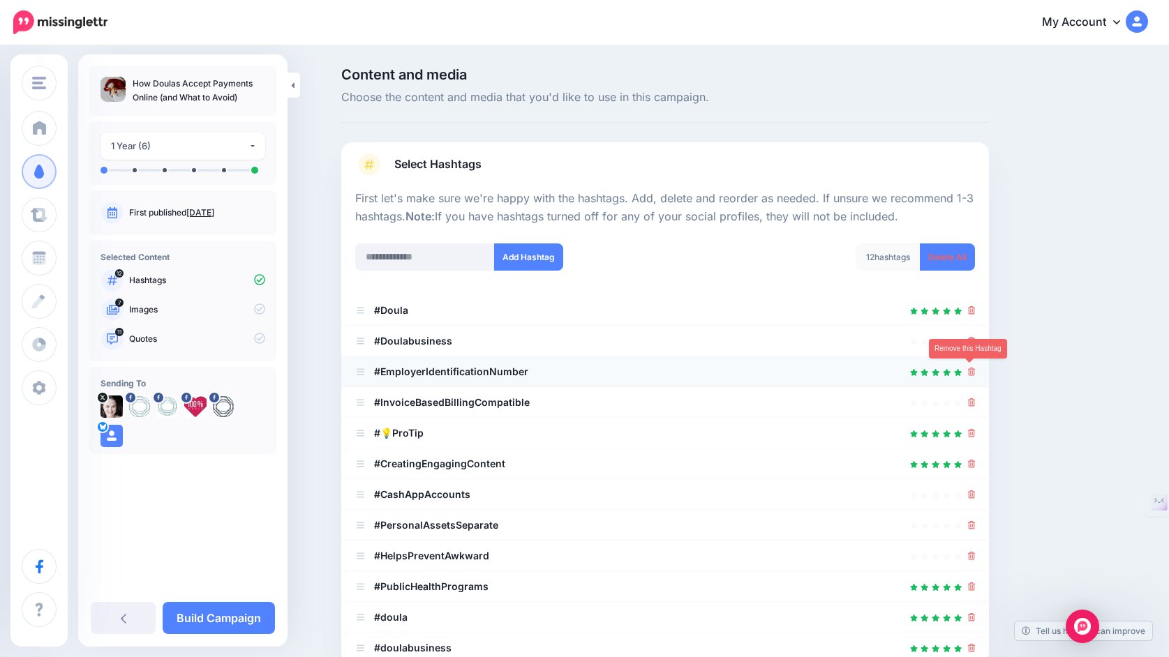
click at [972, 370] on icon at bounding box center [972, 372] width 8 height 8
click at [972, 370] on link at bounding box center [967, 372] width 15 height 12
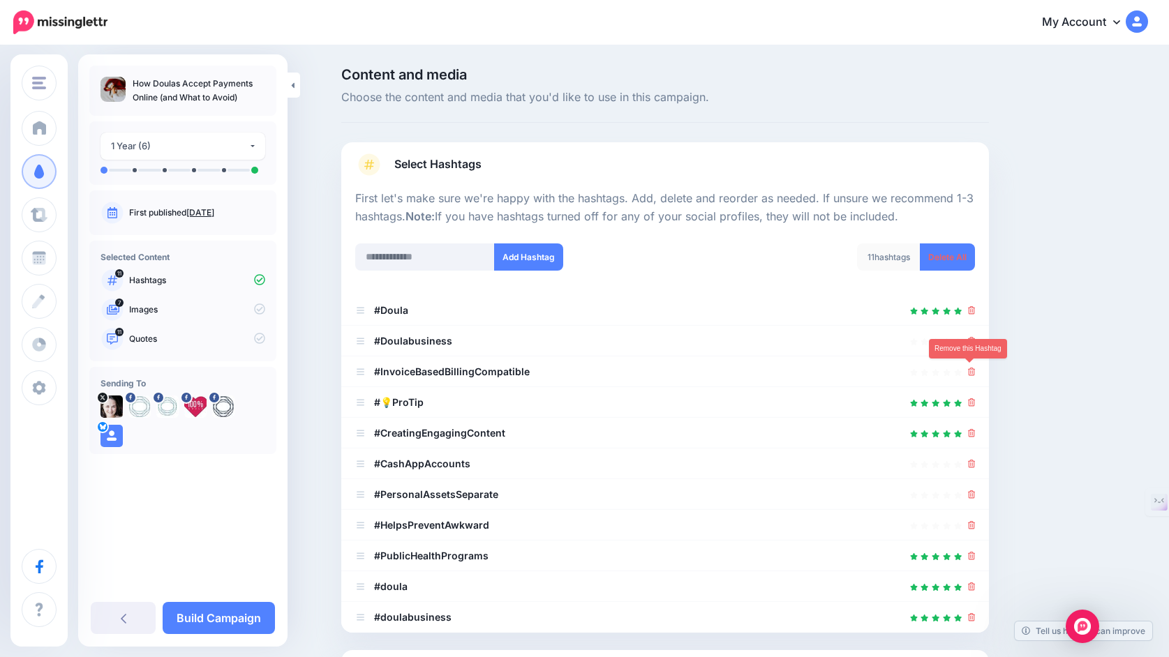
click at [972, 370] on icon at bounding box center [972, 372] width 8 height 8
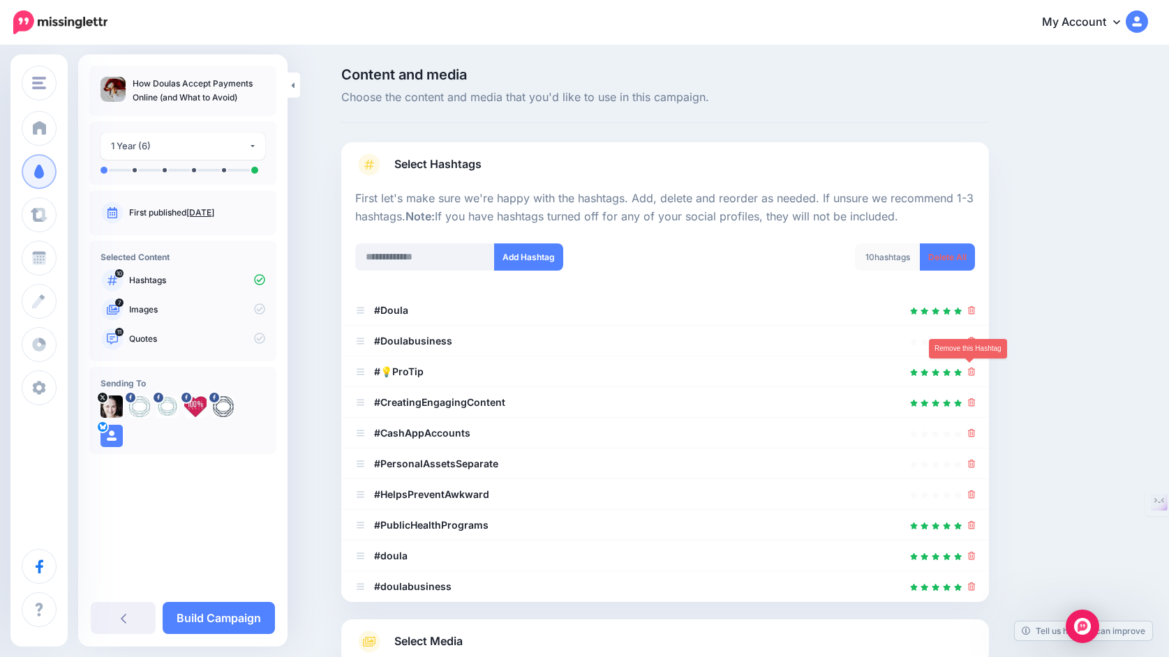
click at [972, 370] on icon at bounding box center [972, 372] width 8 height 8
click at [972, 398] on icon at bounding box center [972, 402] width 8 height 8
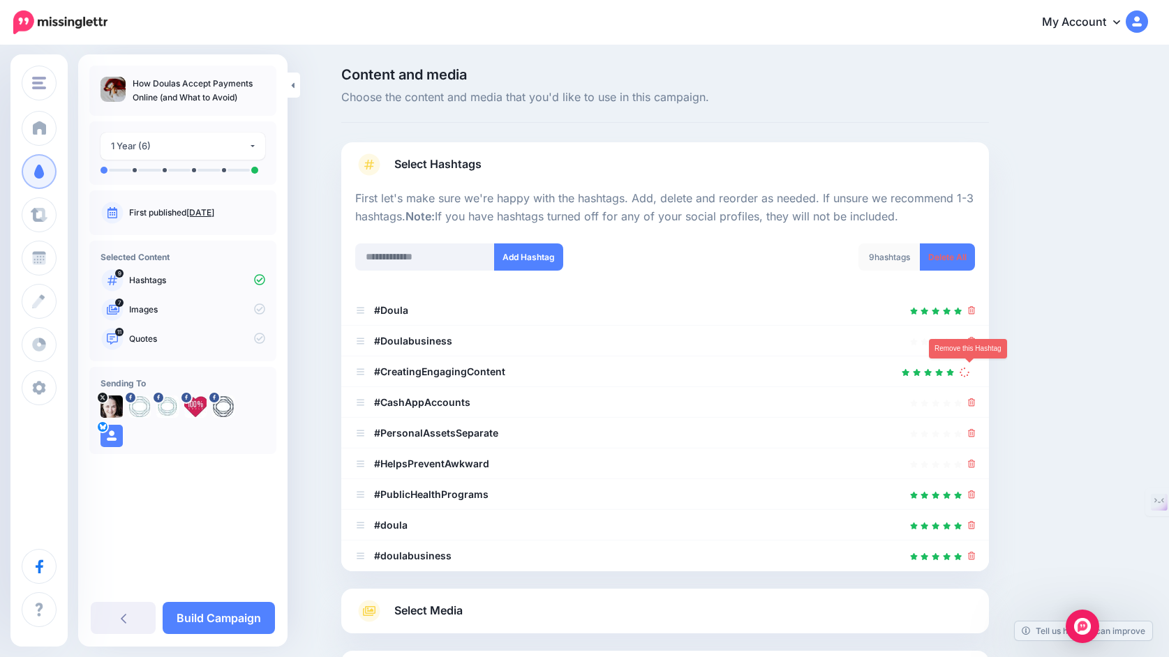
click at [972, 370] on link at bounding box center [967, 372] width 15 height 12
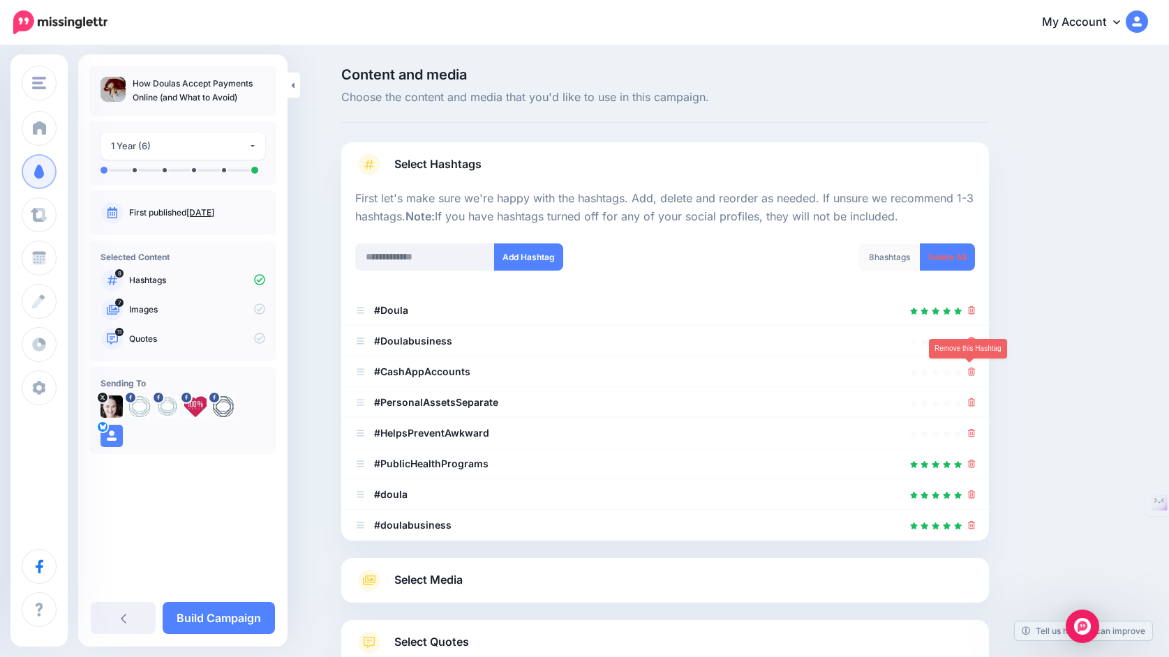
click at [972, 370] on icon at bounding box center [972, 372] width 8 height 8
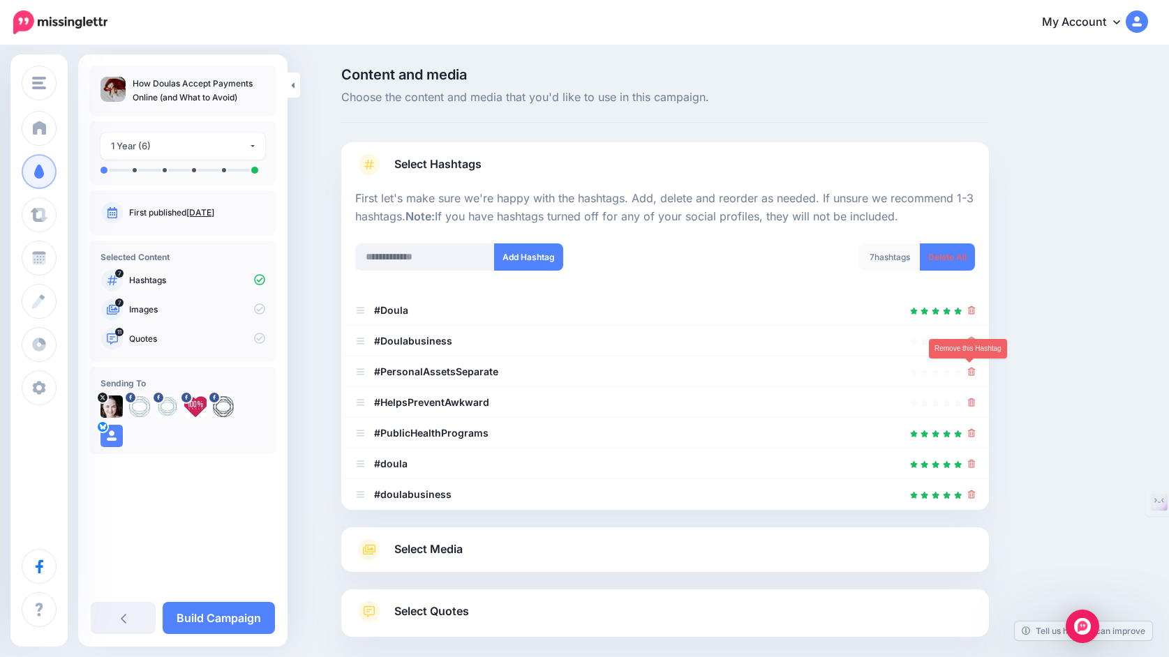
click at [972, 370] on icon at bounding box center [972, 372] width 8 height 8
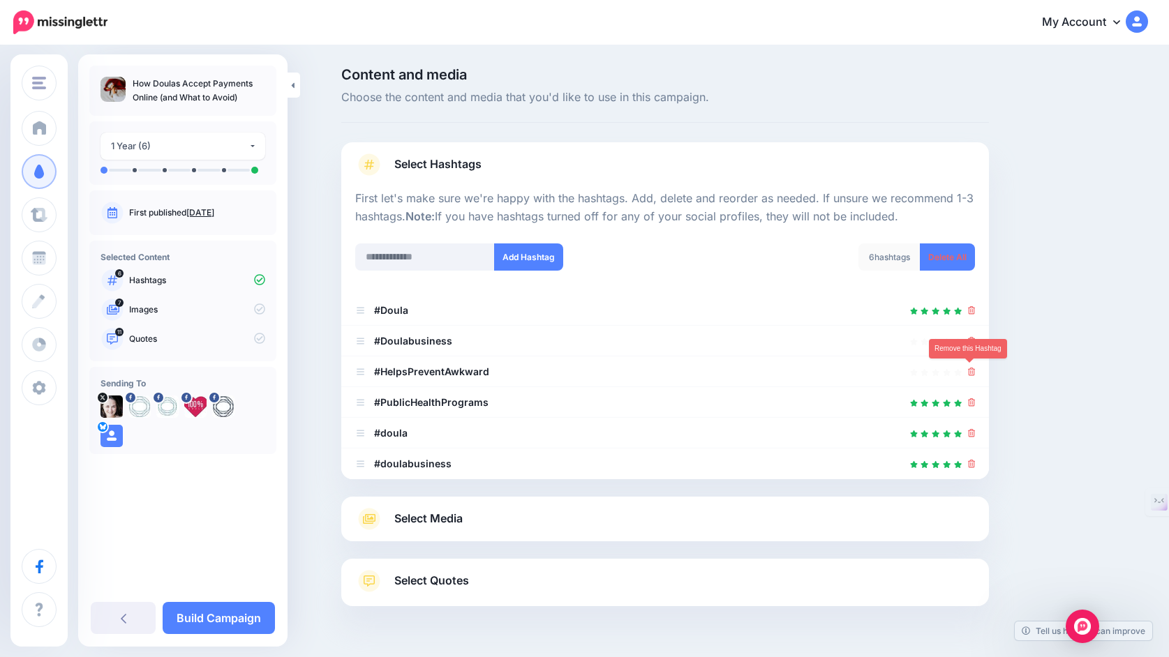
click at [972, 370] on icon at bounding box center [972, 372] width 8 height 8
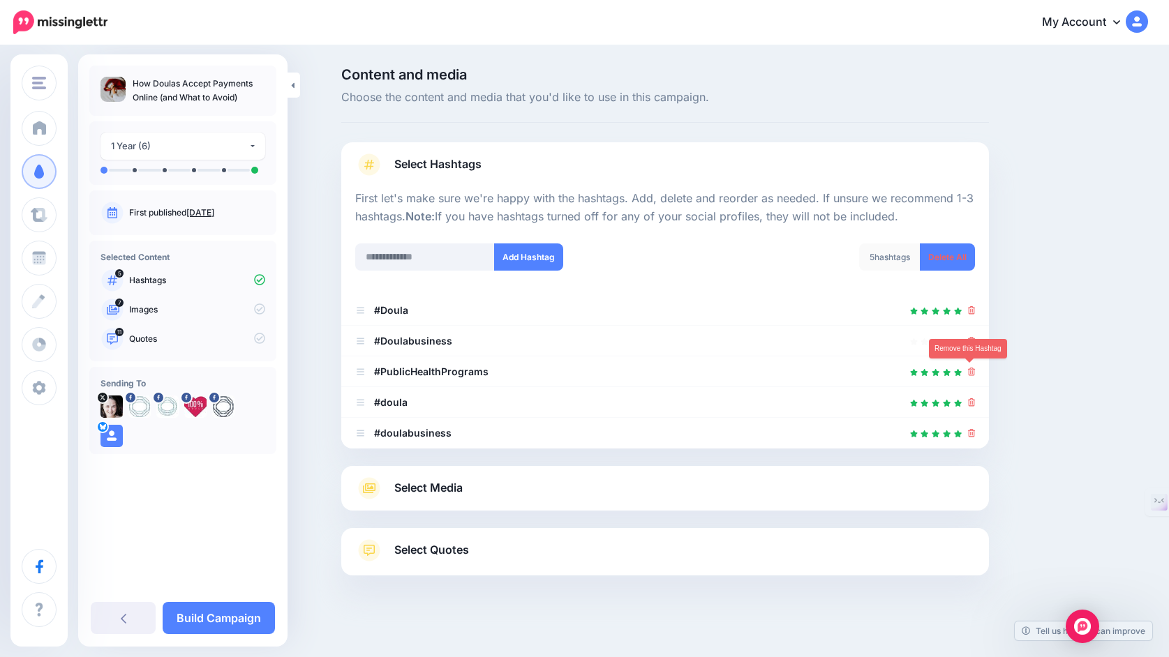
click at [972, 370] on icon at bounding box center [972, 372] width 8 height 8
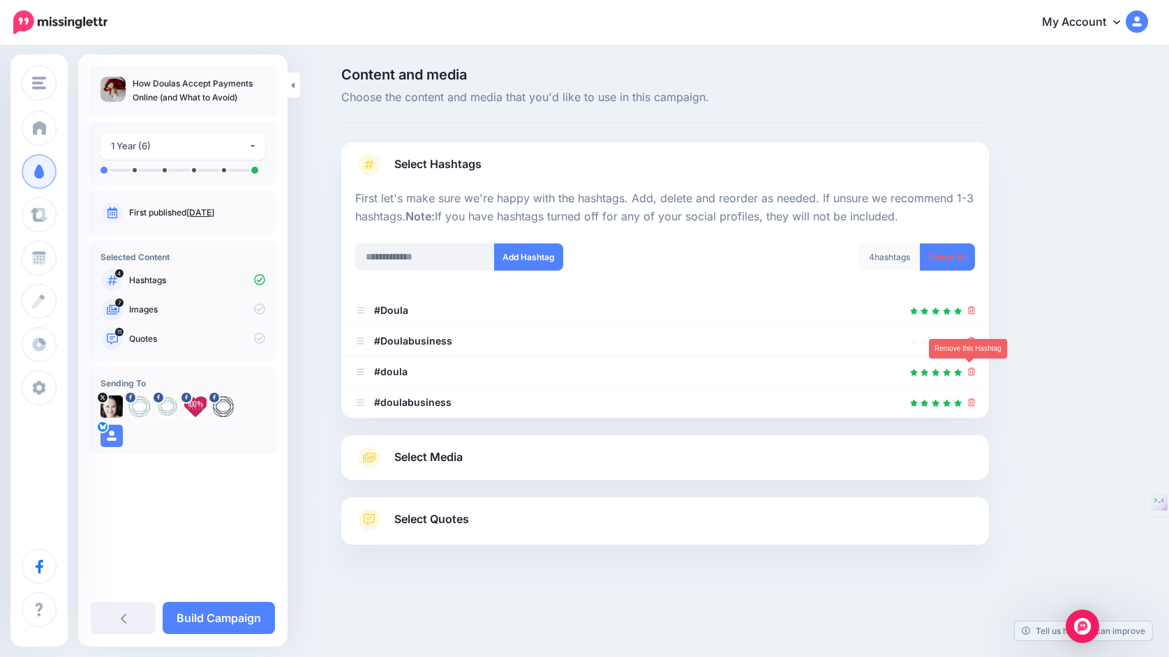
click at [972, 370] on icon at bounding box center [972, 372] width 8 height 8
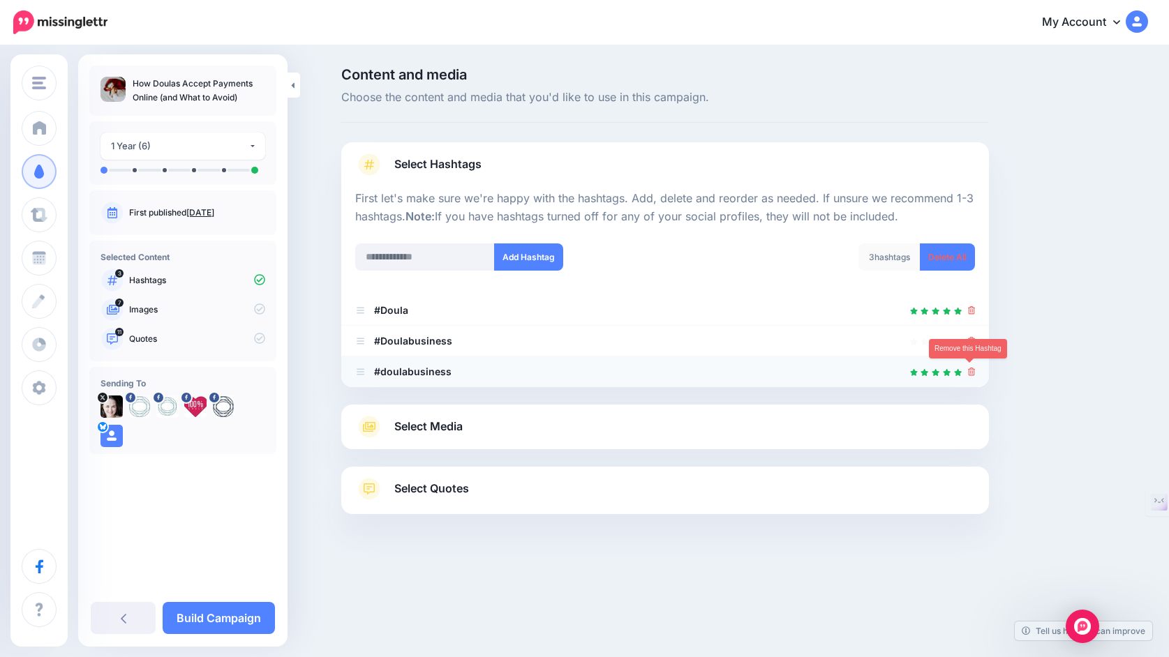
click at [970, 370] on icon at bounding box center [972, 372] width 8 height 8
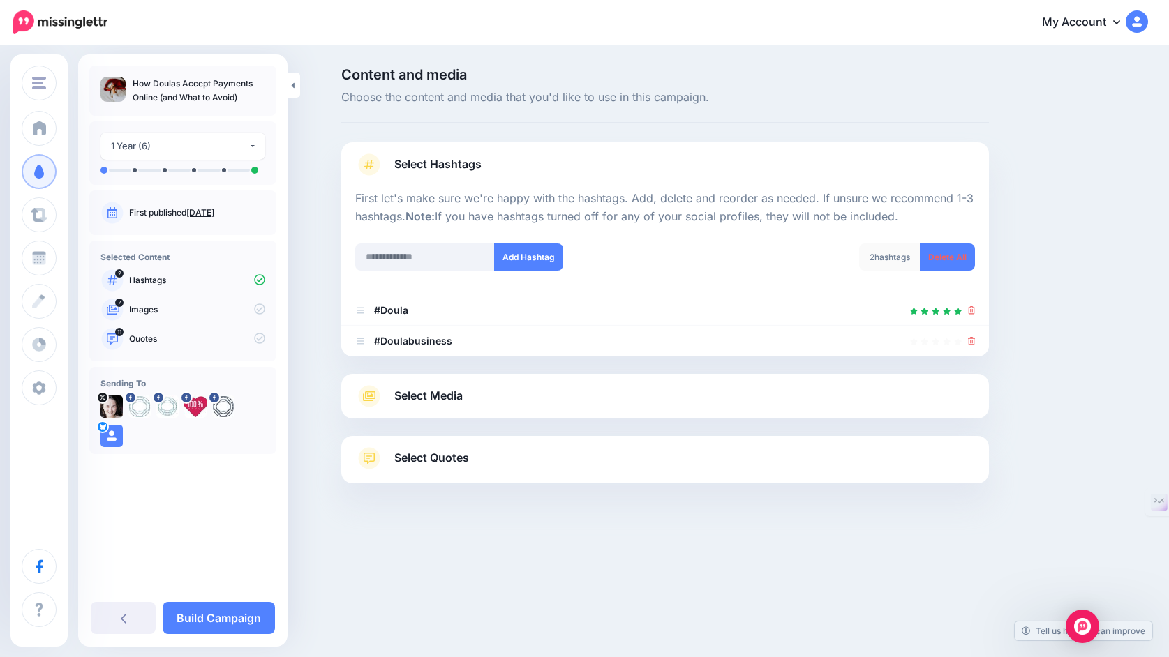
click at [687, 400] on link "Select Media" at bounding box center [665, 396] width 620 height 22
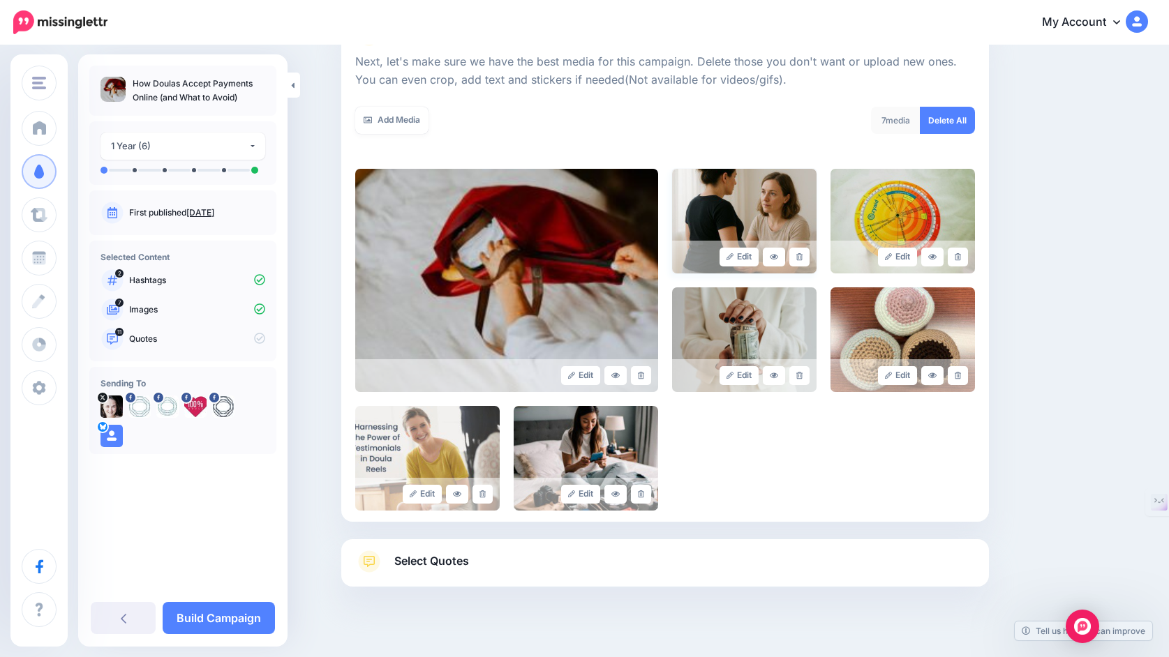
scroll to position [204, 0]
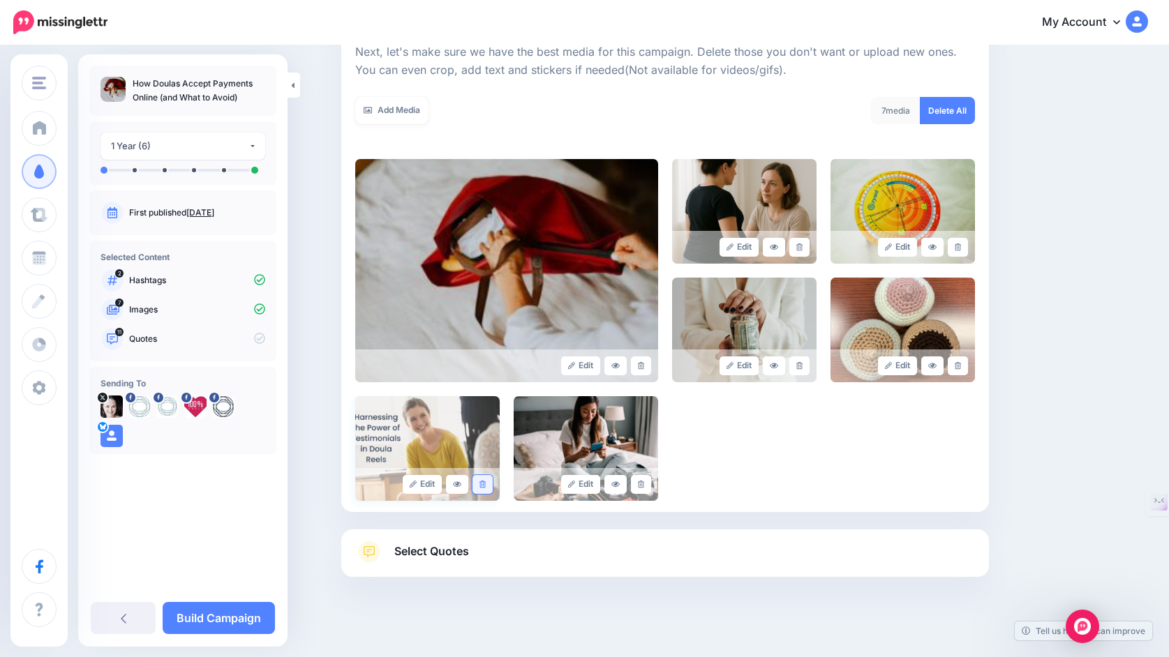
click at [483, 484] on icon at bounding box center [482, 485] width 6 height 8
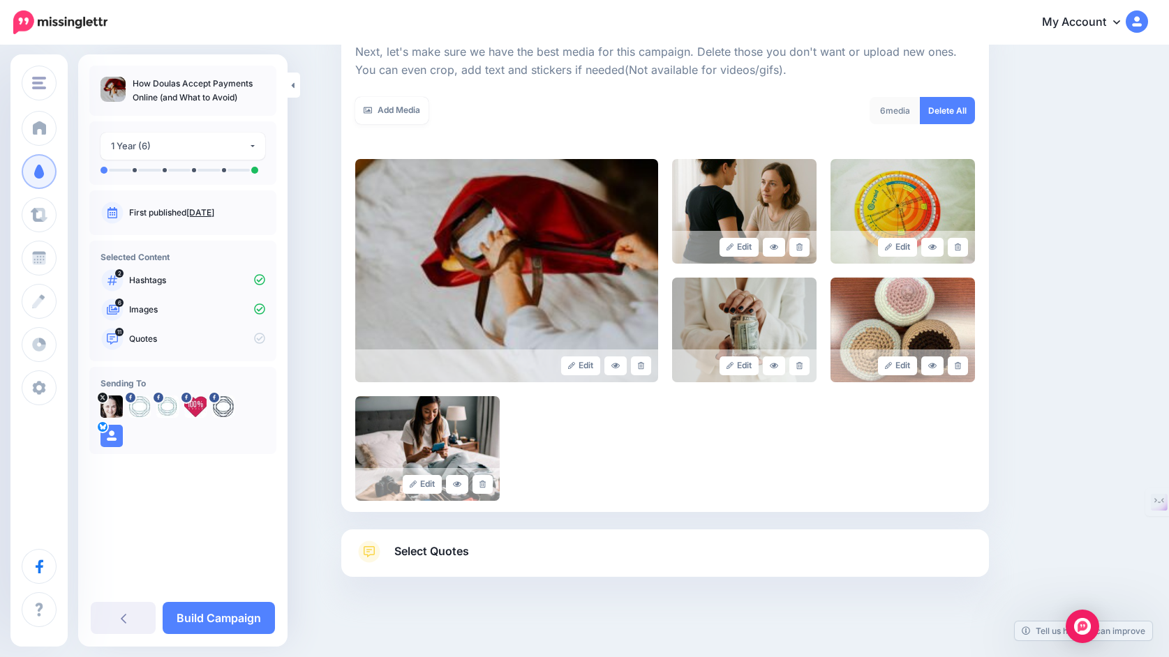
click at [455, 553] on span "Select Quotes" at bounding box center [431, 551] width 75 height 19
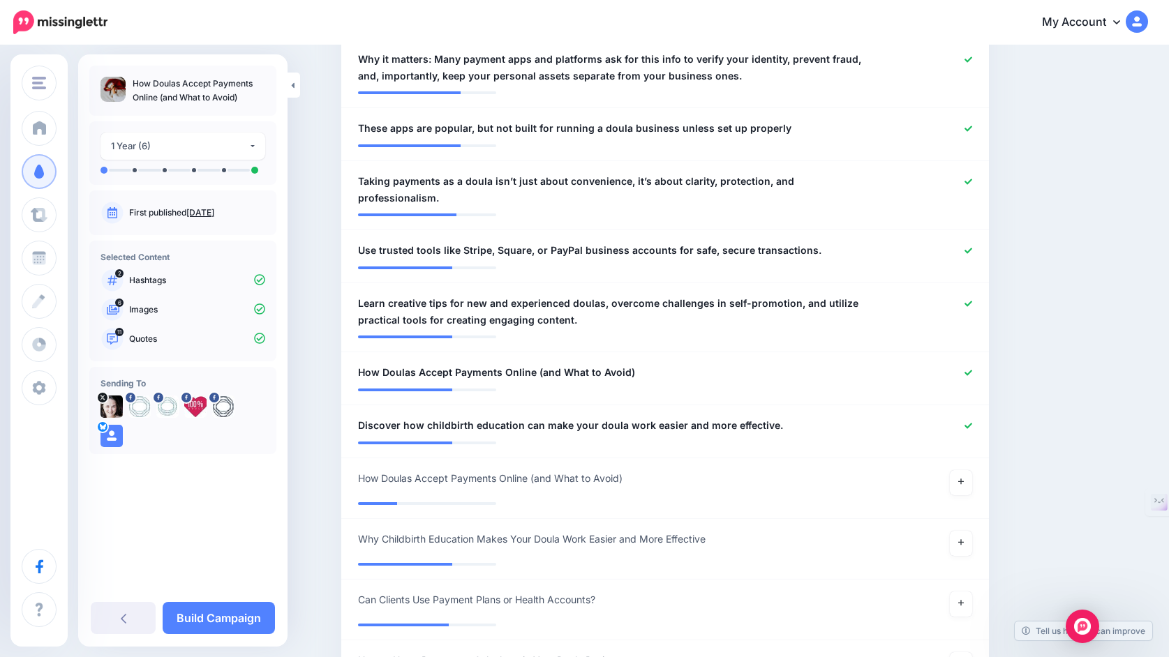
scroll to position [697, 0]
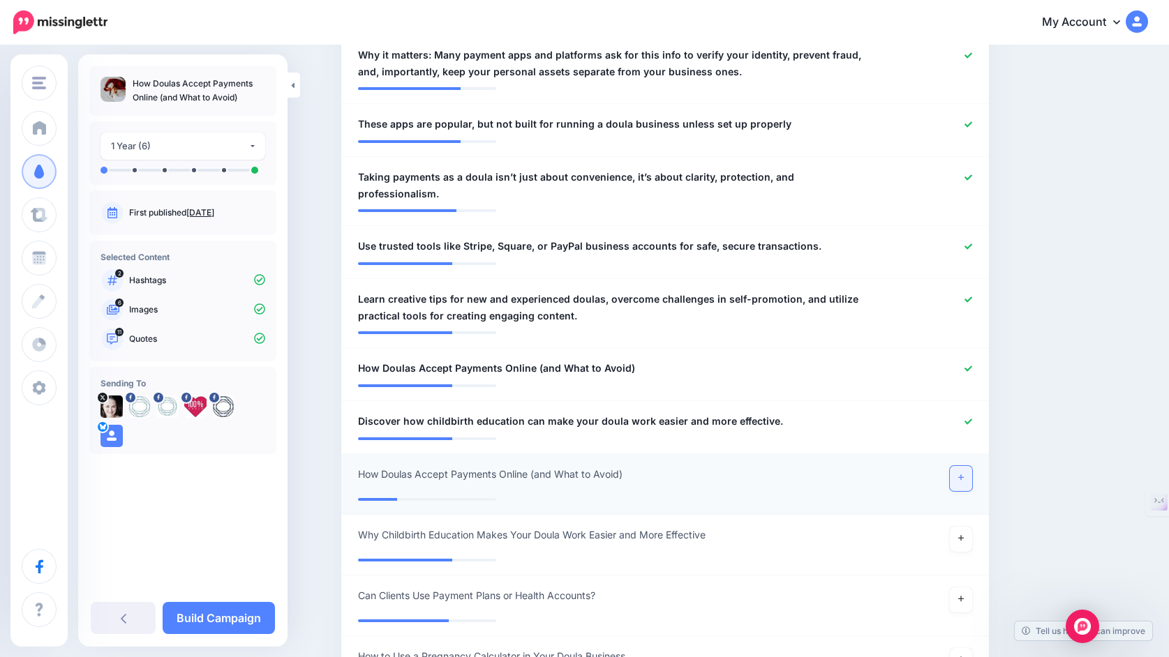
click at [969, 467] on link at bounding box center [961, 478] width 22 height 25
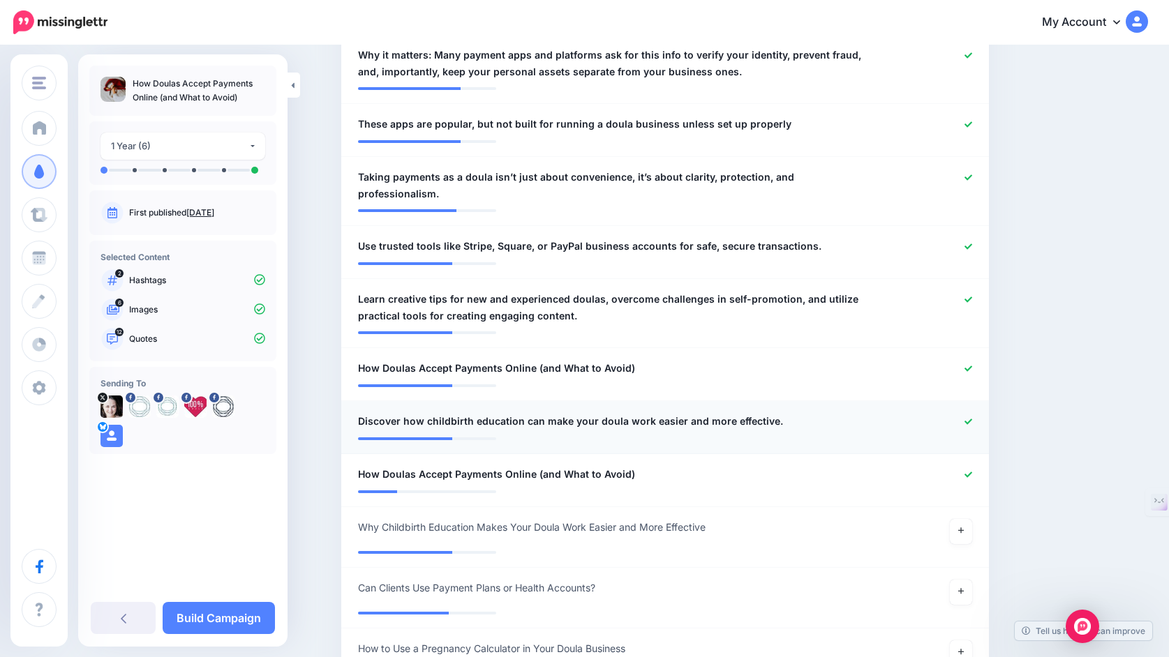
click at [968, 418] on icon at bounding box center [968, 422] width 8 height 8
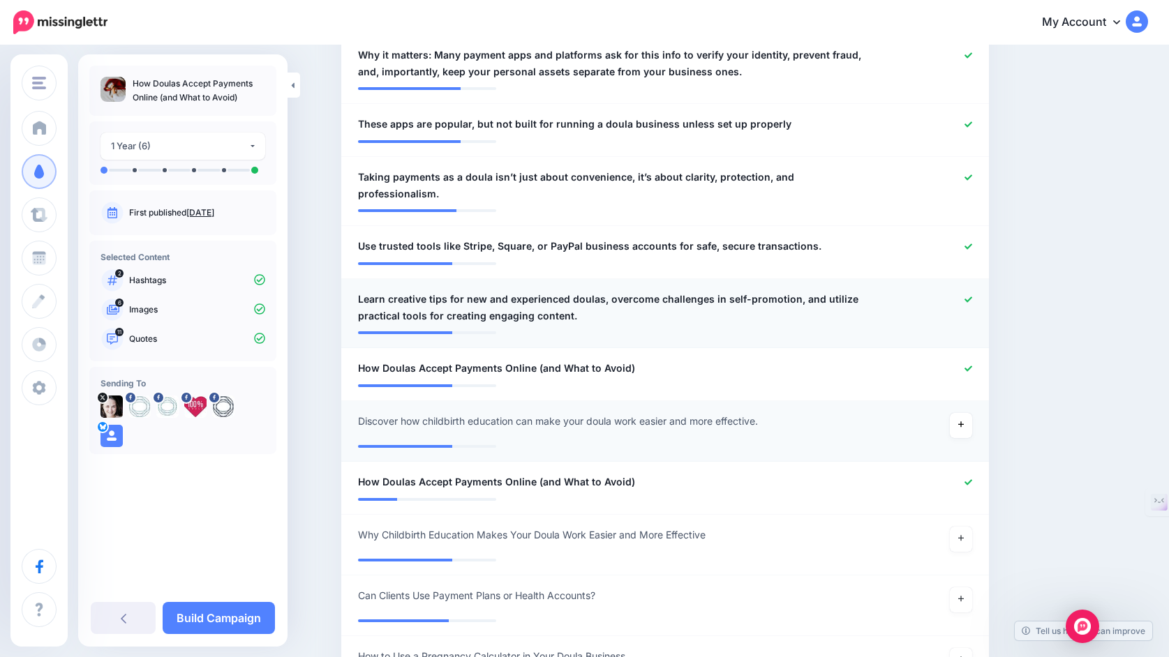
click at [964, 296] on icon at bounding box center [968, 300] width 8 height 8
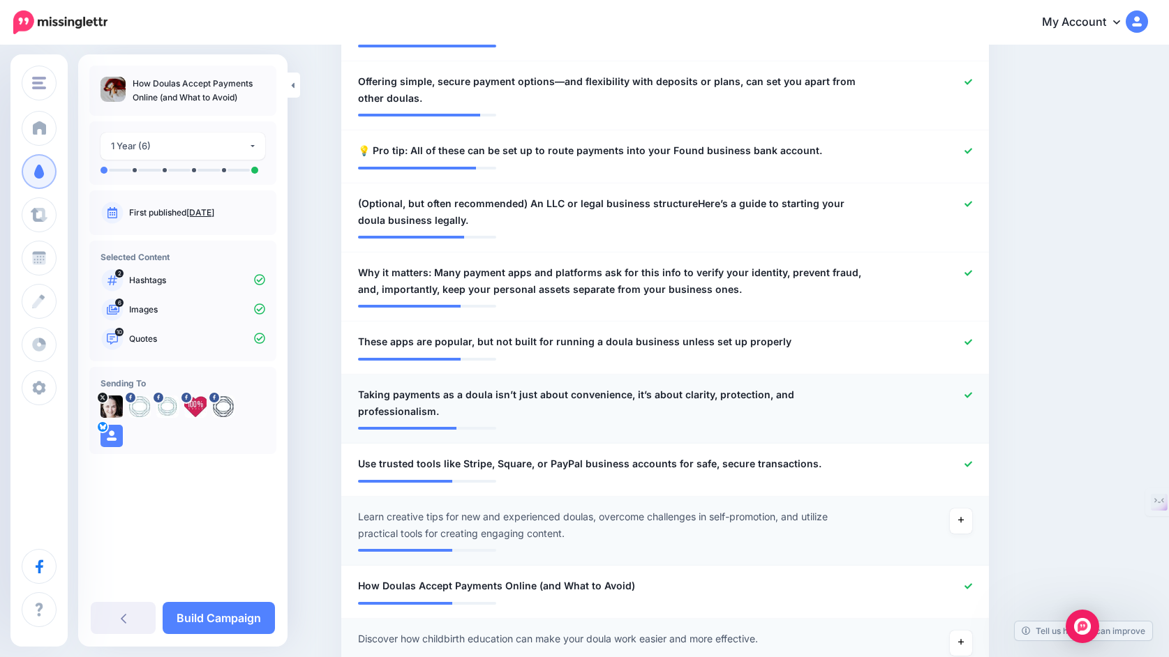
scroll to position [473, 0]
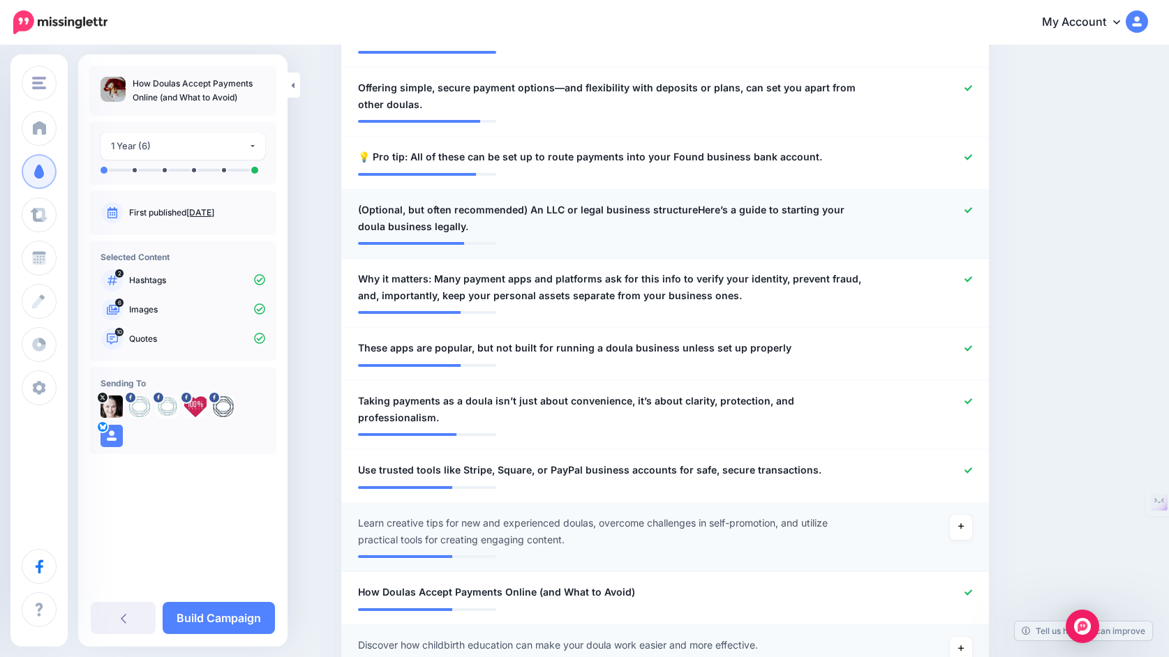
click at [967, 211] on icon at bounding box center [968, 211] width 8 height 8
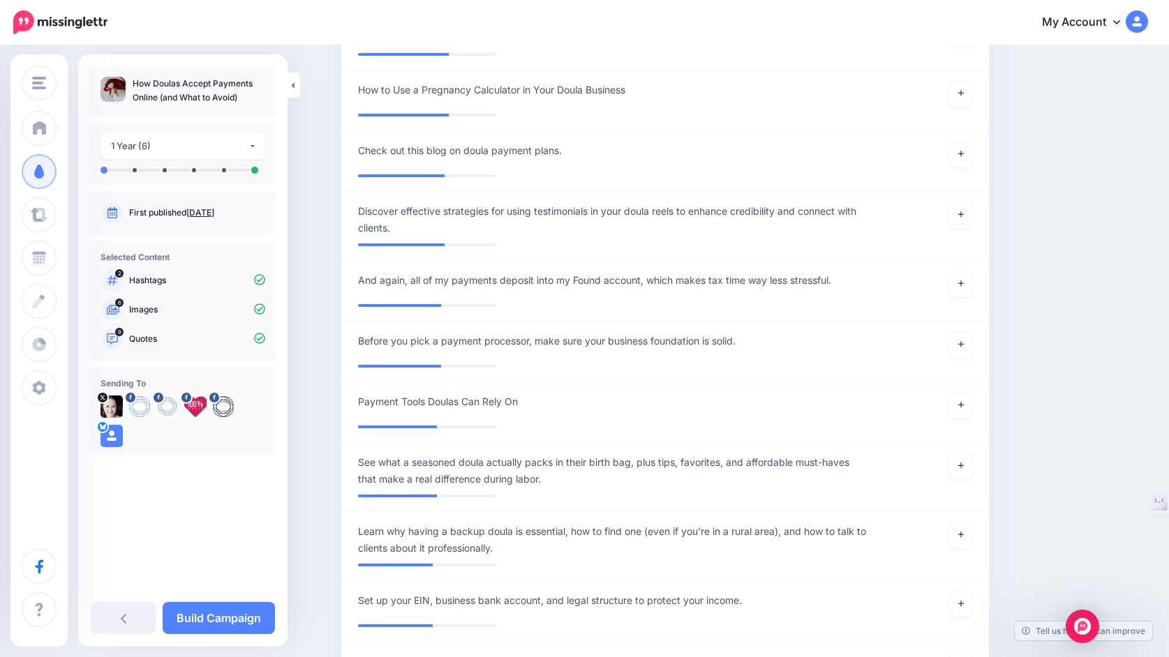
scroll to position [1287, 0]
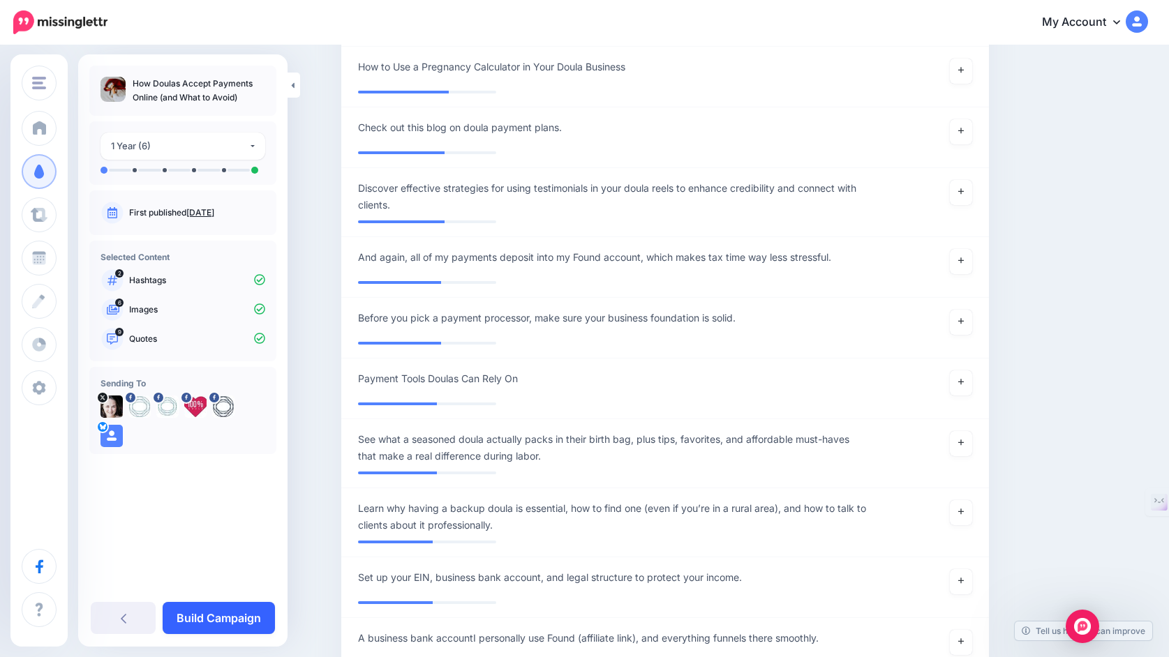
click at [258, 616] on link "Build Campaign" at bounding box center [219, 618] width 112 height 32
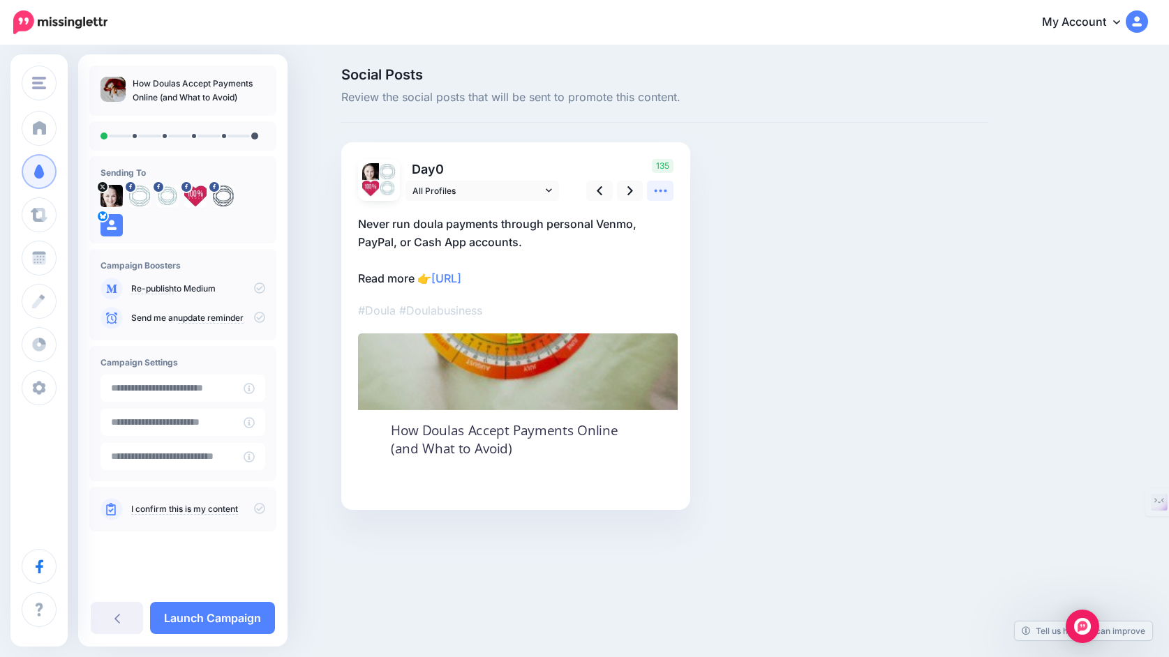
click at [661, 191] on icon at bounding box center [660, 191] width 13 height 3
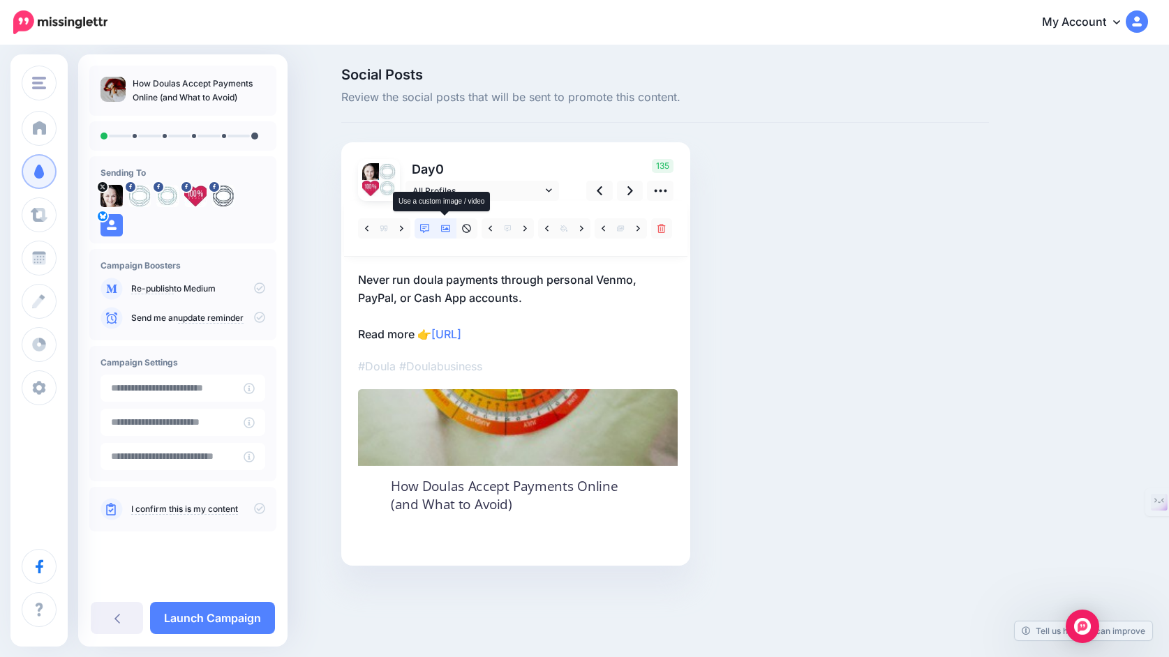
click at [445, 232] on icon at bounding box center [446, 228] width 10 height 7
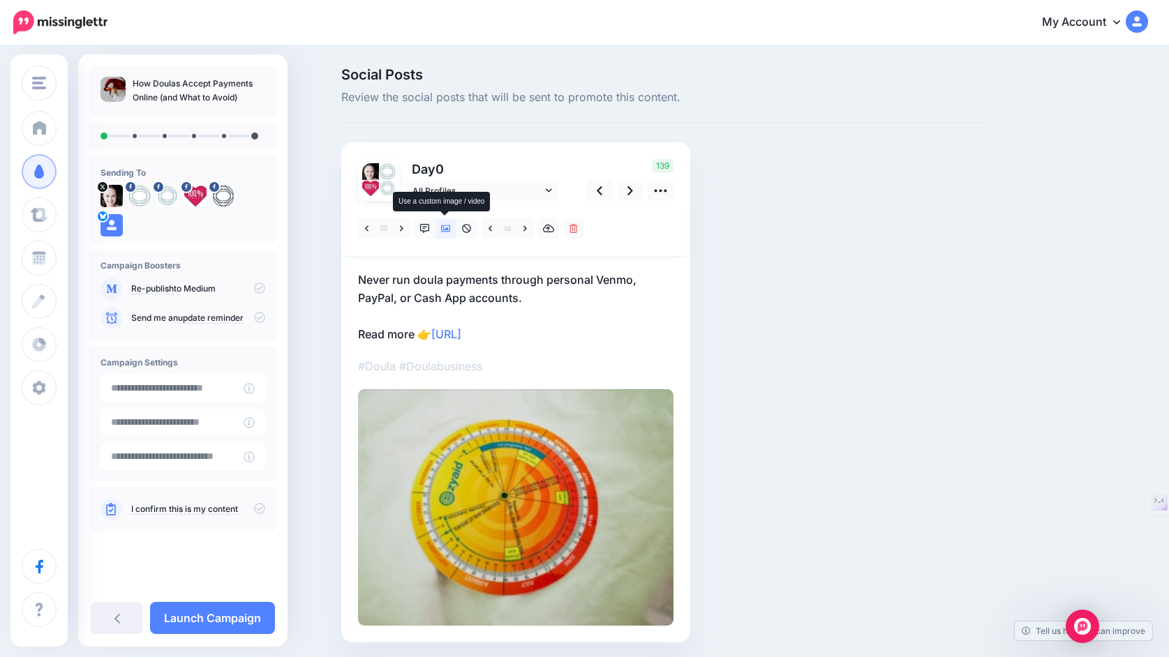
click at [445, 228] on icon at bounding box center [446, 229] width 10 height 10
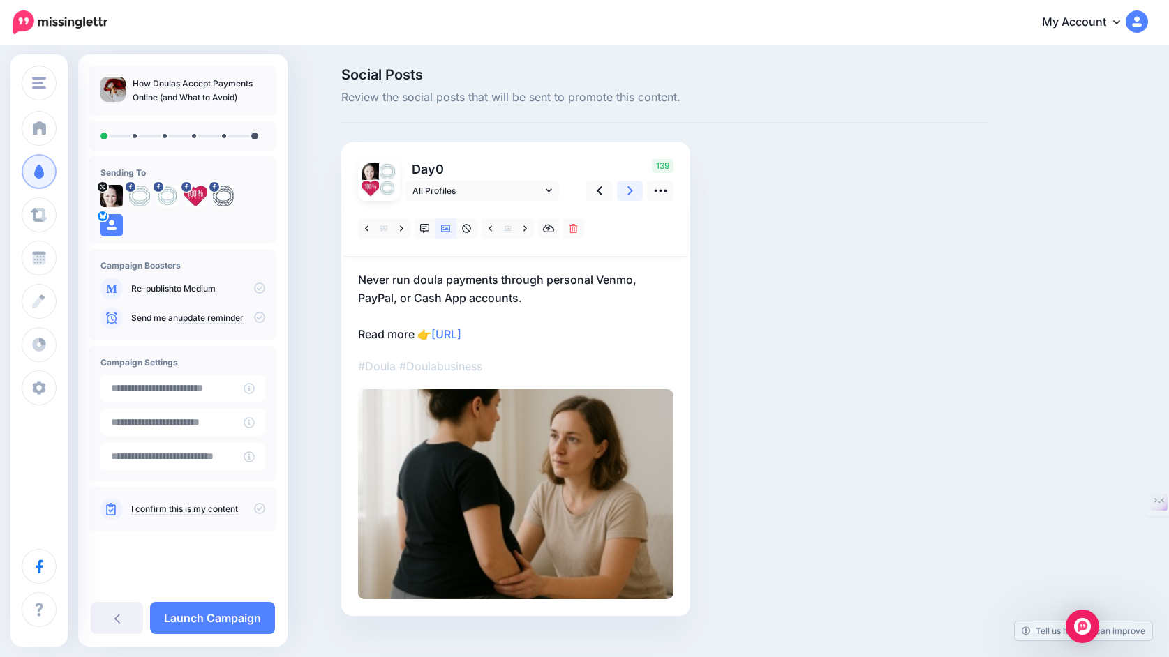
click at [633, 193] on link at bounding box center [630, 191] width 27 height 20
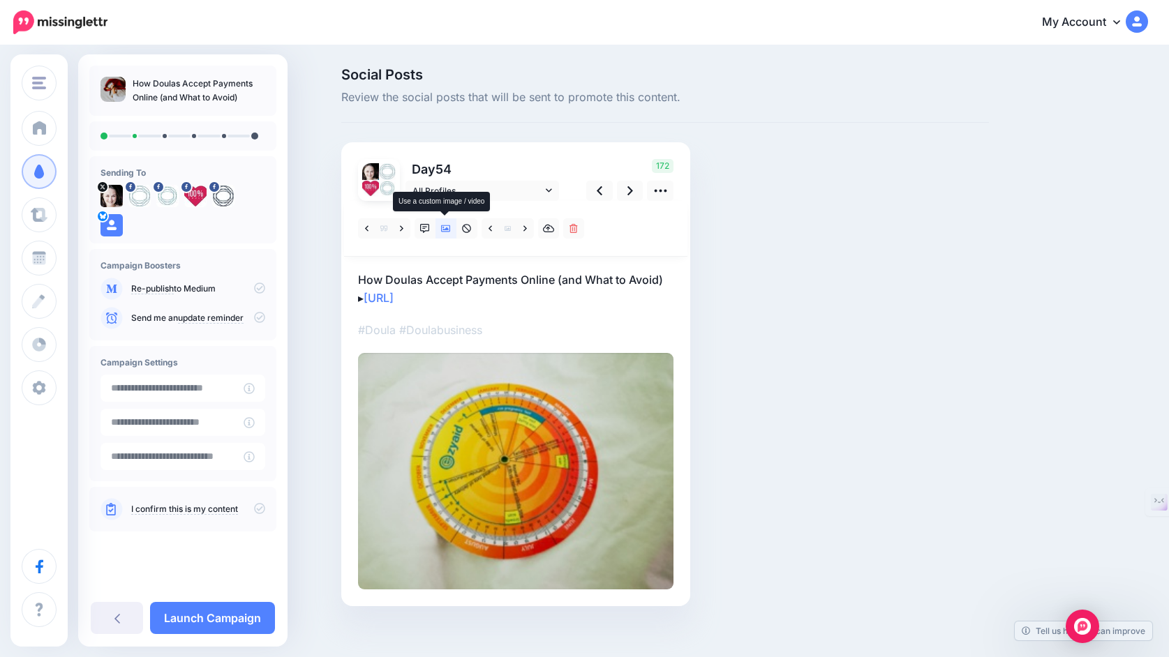
click at [449, 228] on icon at bounding box center [446, 229] width 10 height 10
click at [628, 188] on icon at bounding box center [630, 191] width 6 height 15
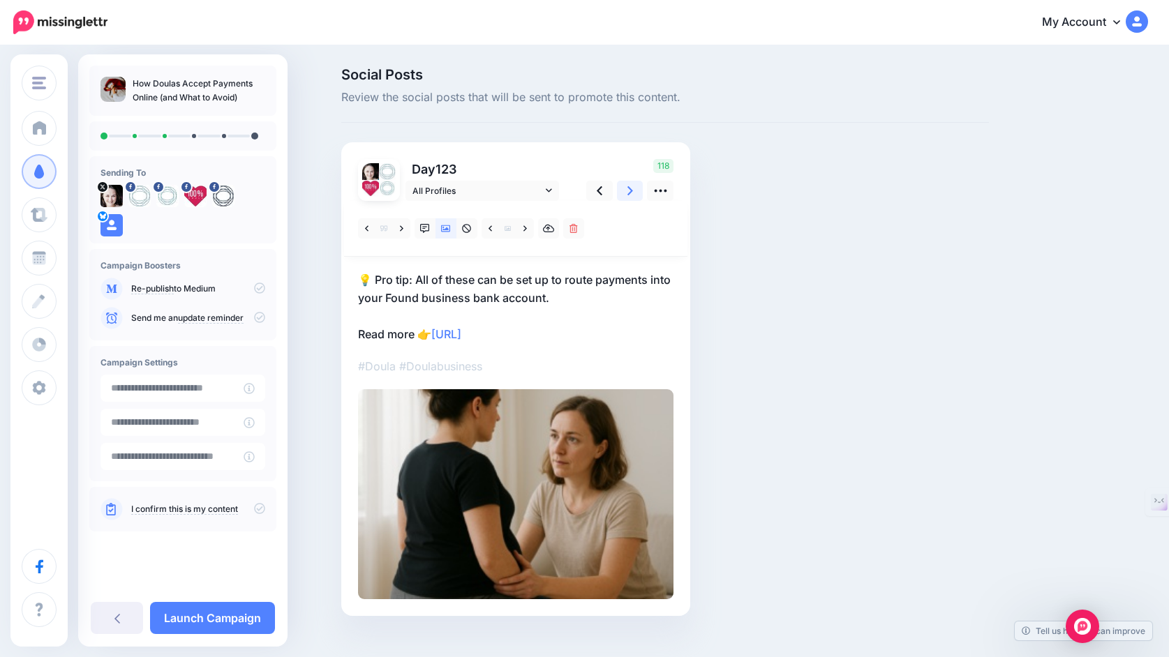
click at [628, 188] on icon at bounding box center [630, 191] width 6 height 15
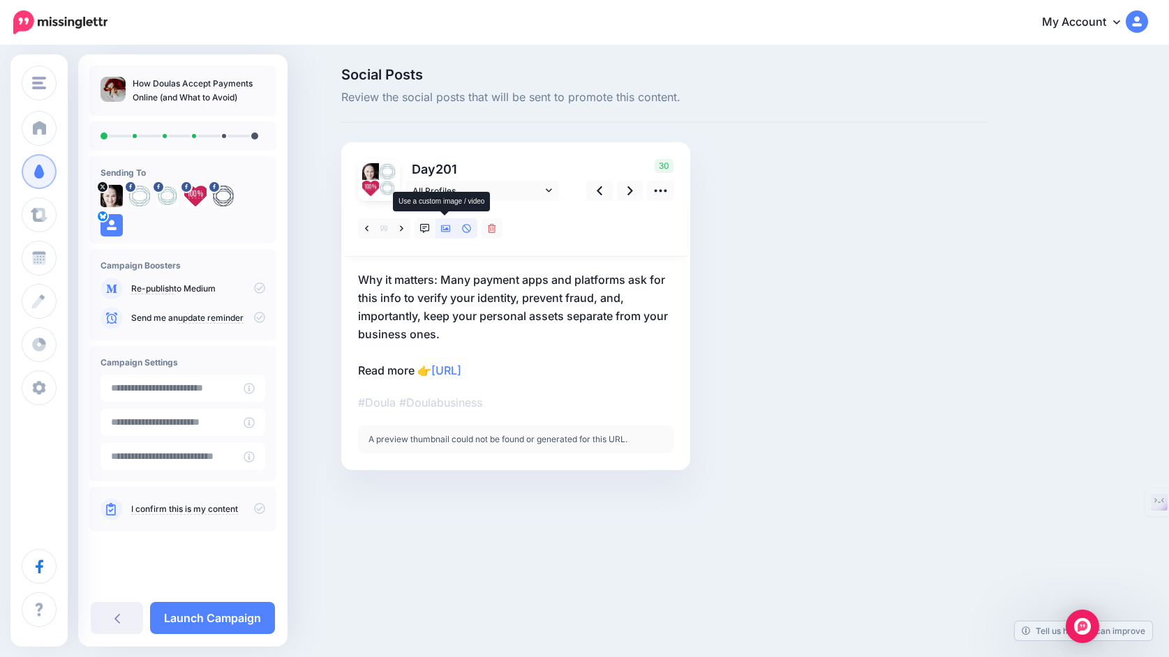
click at [445, 228] on icon at bounding box center [446, 229] width 10 height 10
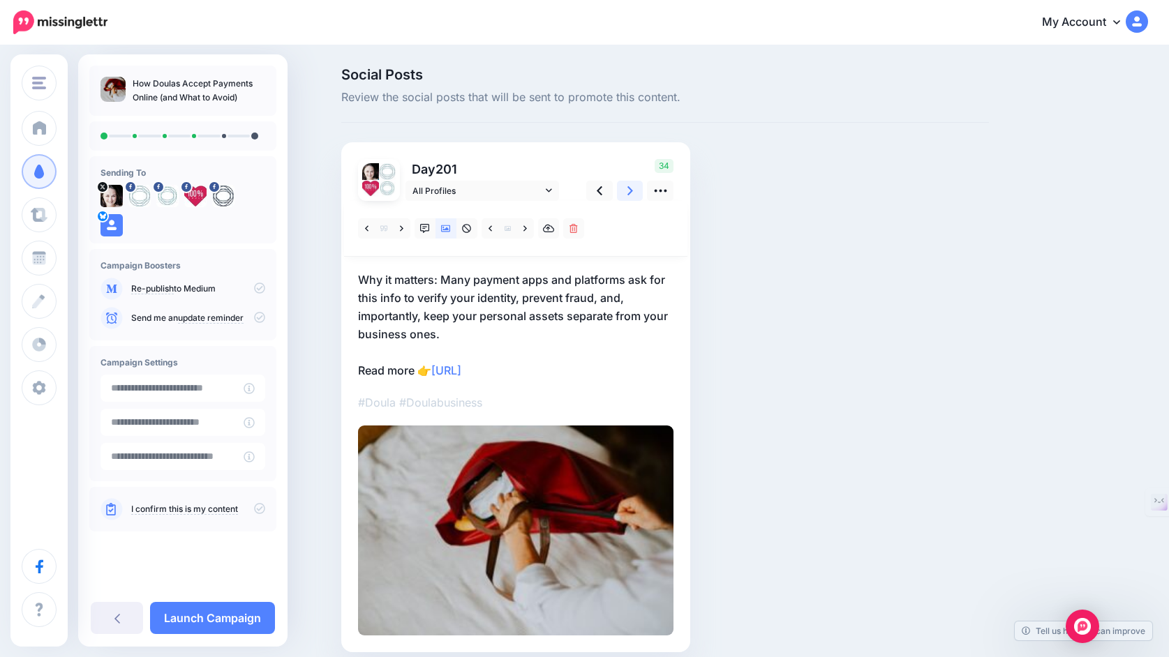
click at [629, 193] on icon at bounding box center [630, 190] width 6 height 9
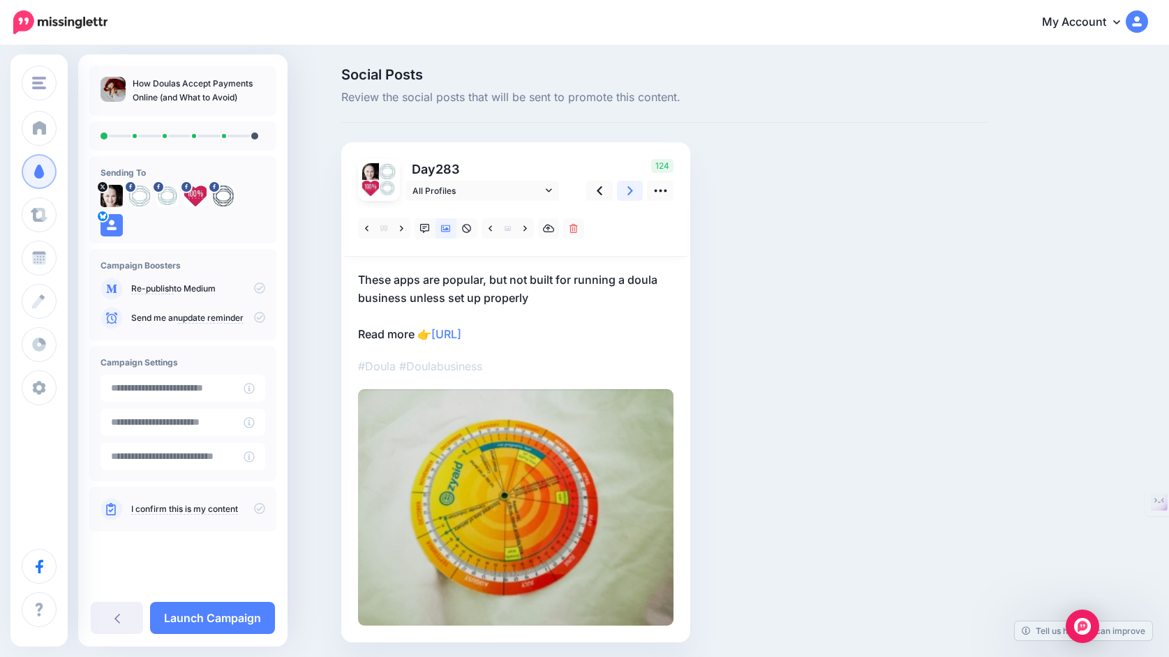
click at [629, 193] on icon at bounding box center [630, 190] width 6 height 9
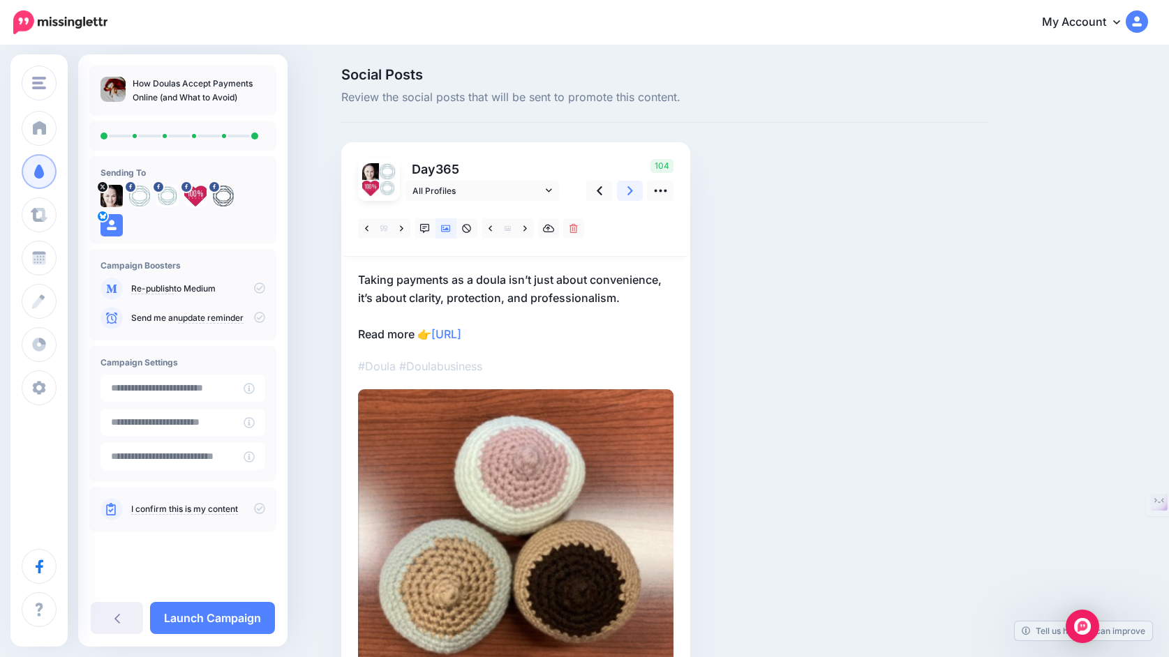
click at [629, 193] on icon at bounding box center [630, 190] width 6 height 9
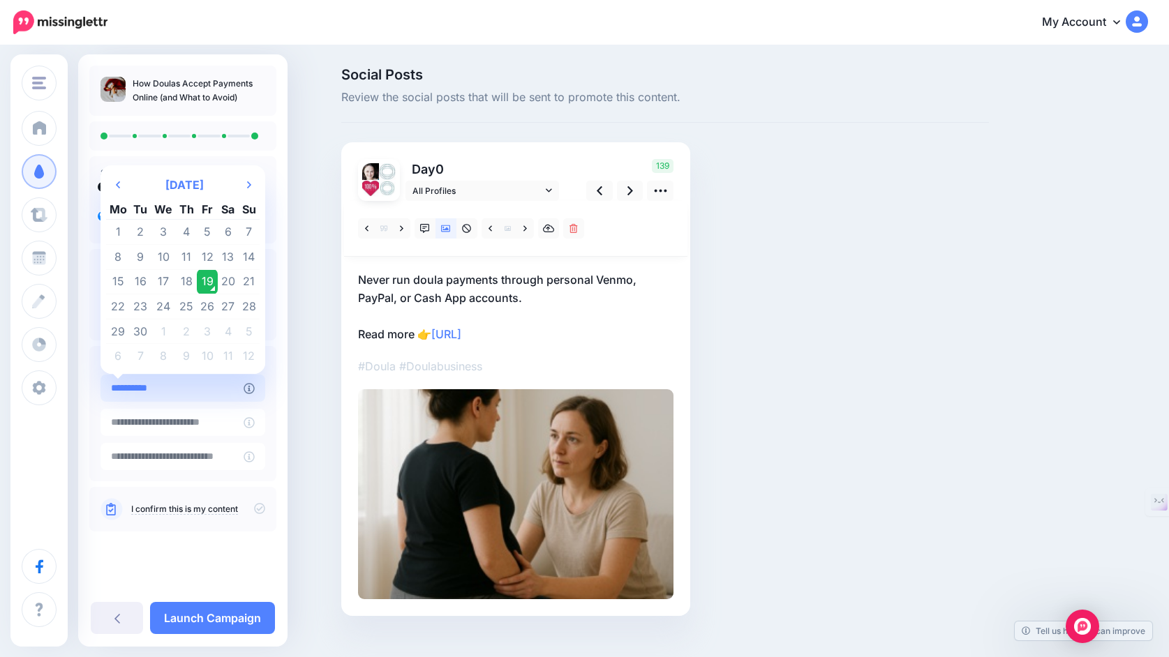
click at [187, 393] on input "**********" at bounding box center [171, 388] width 143 height 27
click at [218, 299] on td "26" at bounding box center [207, 307] width 21 height 25
type input "**********"
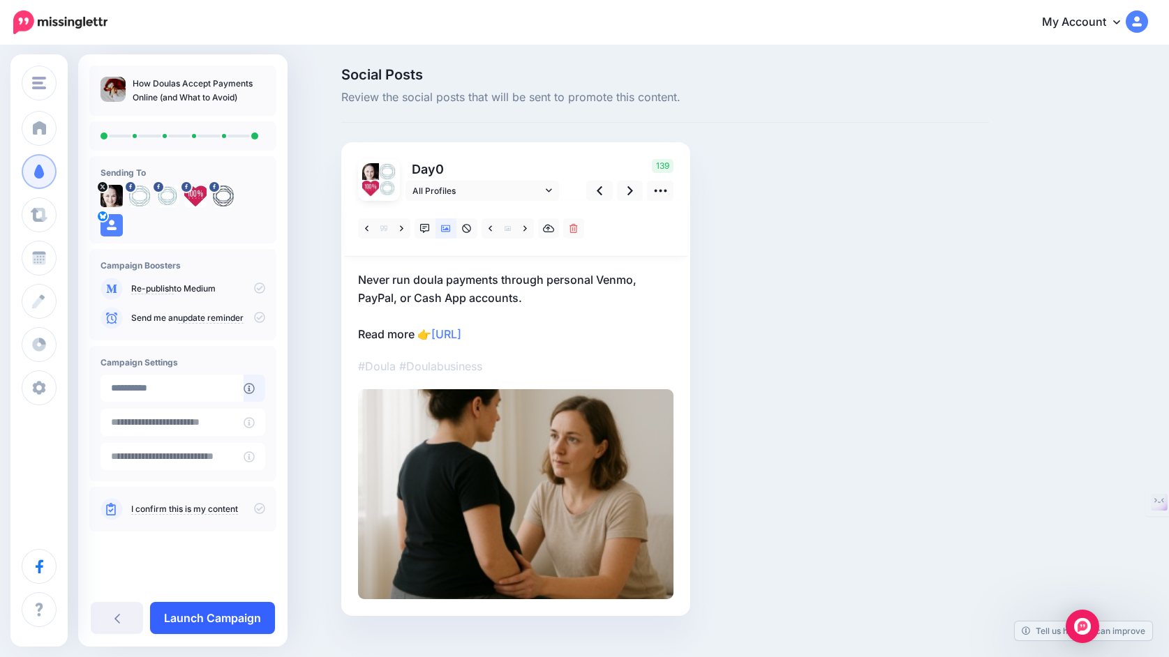
click at [213, 620] on link "Launch Campaign" at bounding box center [212, 618] width 125 height 32
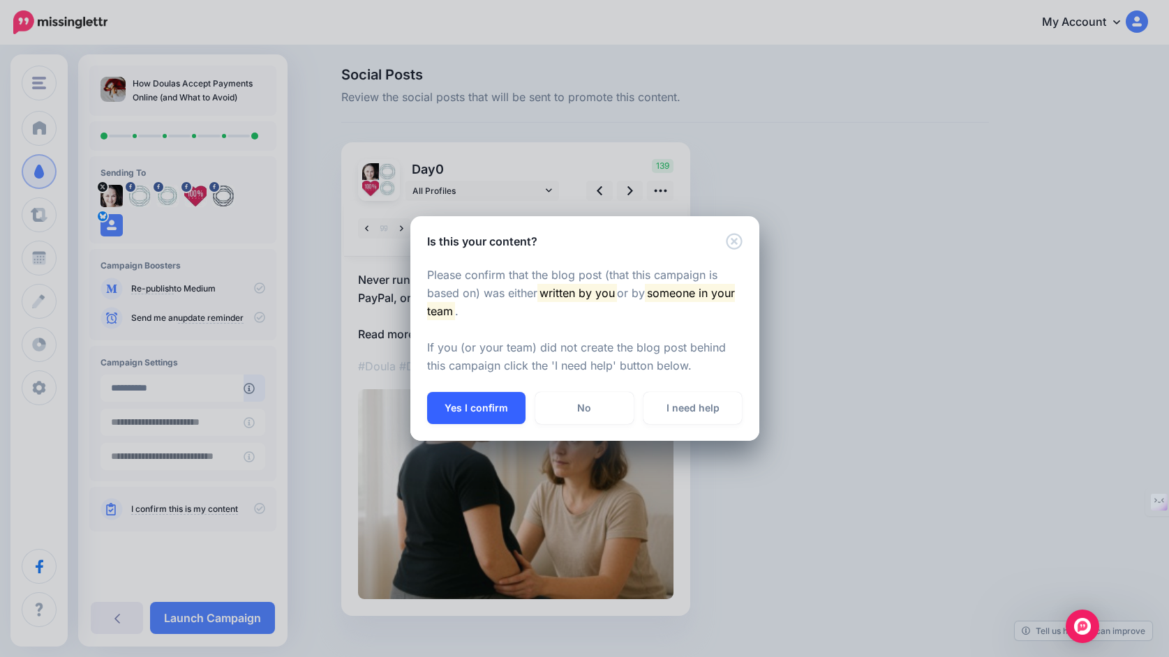
click at [491, 405] on button "Yes I confirm" at bounding box center [476, 408] width 98 height 32
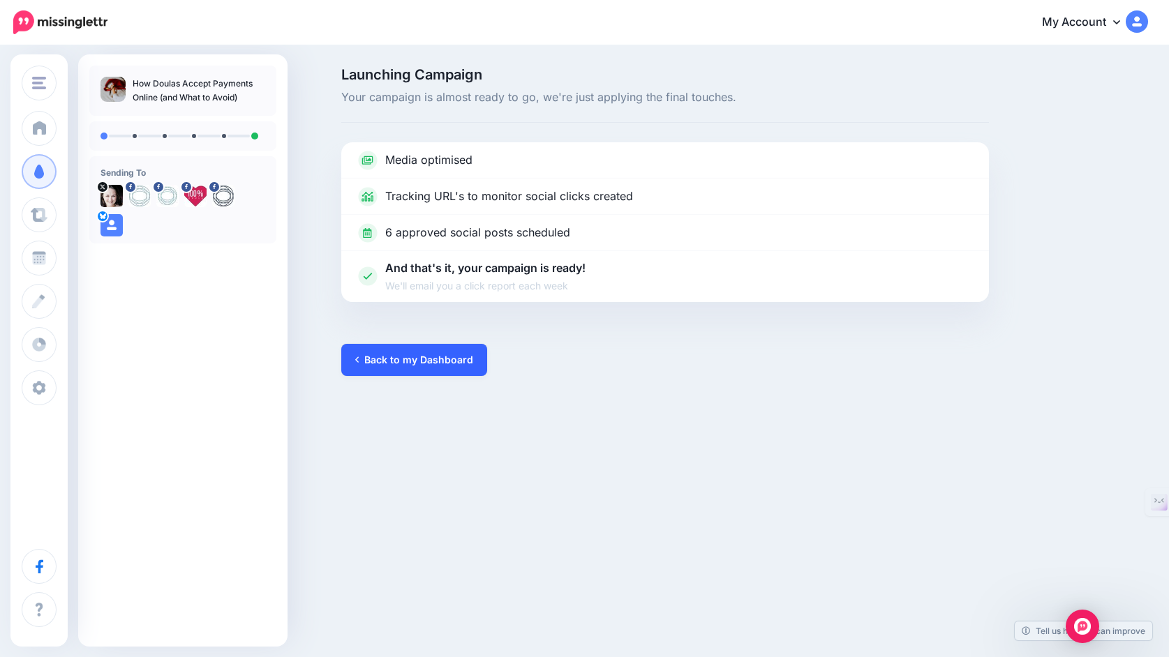
click at [459, 357] on link "Back to my Dashboard" at bounding box center [414, 360] width 146 height 32
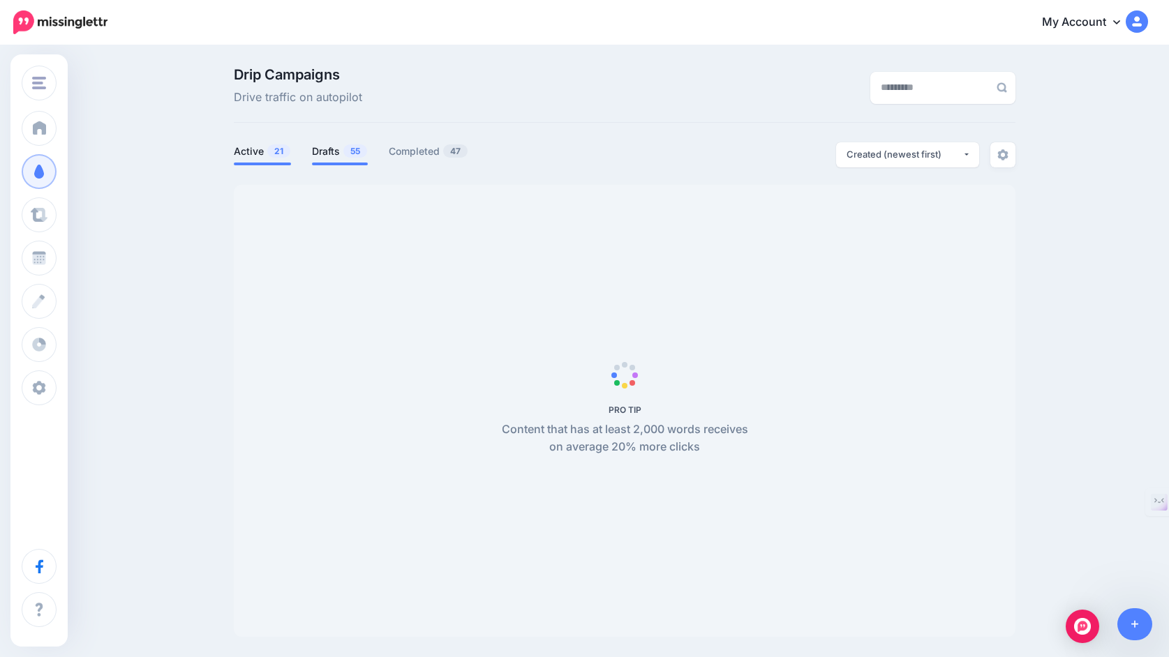
click at [331, 149] on link "Drafts 55" at bounding box center [340, 151] width 56 height 17
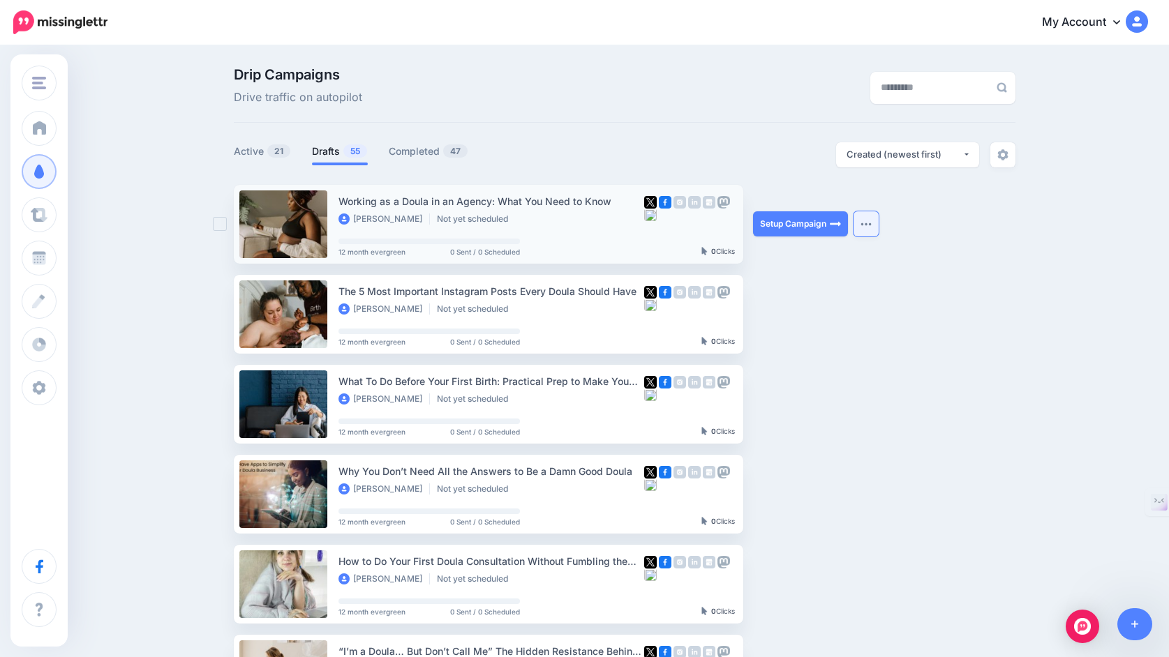
click at [868, 223] on img "button" at bounding box center [865, 224] width 11 height 4
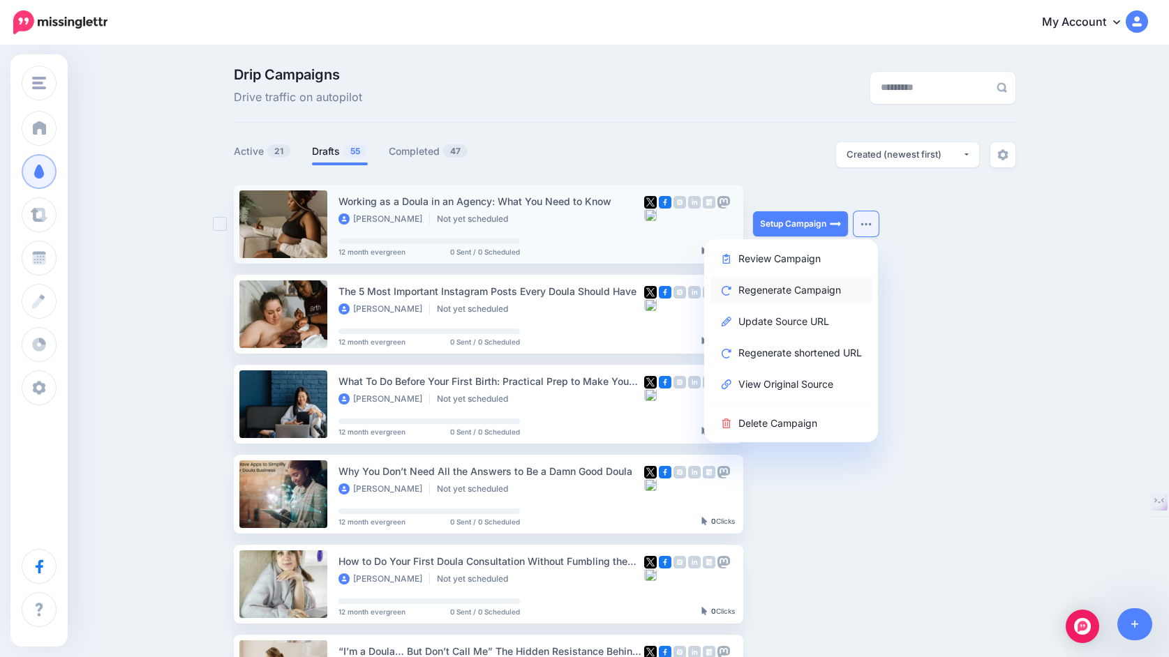
click at [813, 294] on link "Regenerate Campaign" at bounding box center [791, 289] width 163 height 27
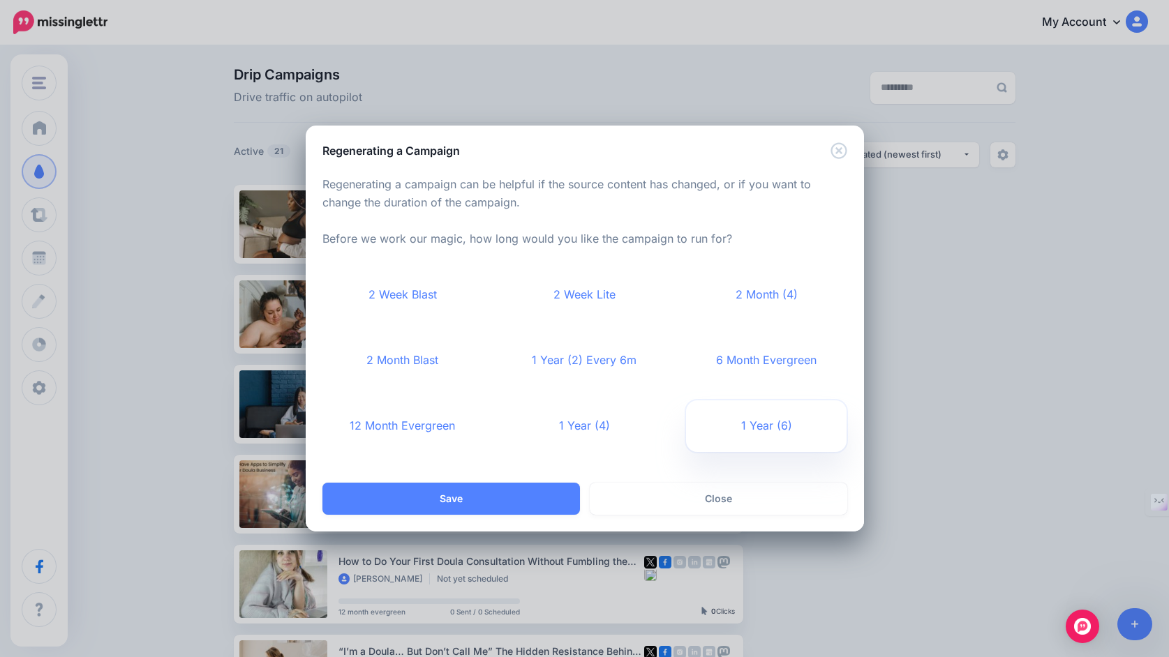
click at [749, 417] on link "1 Year (6)" at bounding box center [766, 427] width 161 height 52
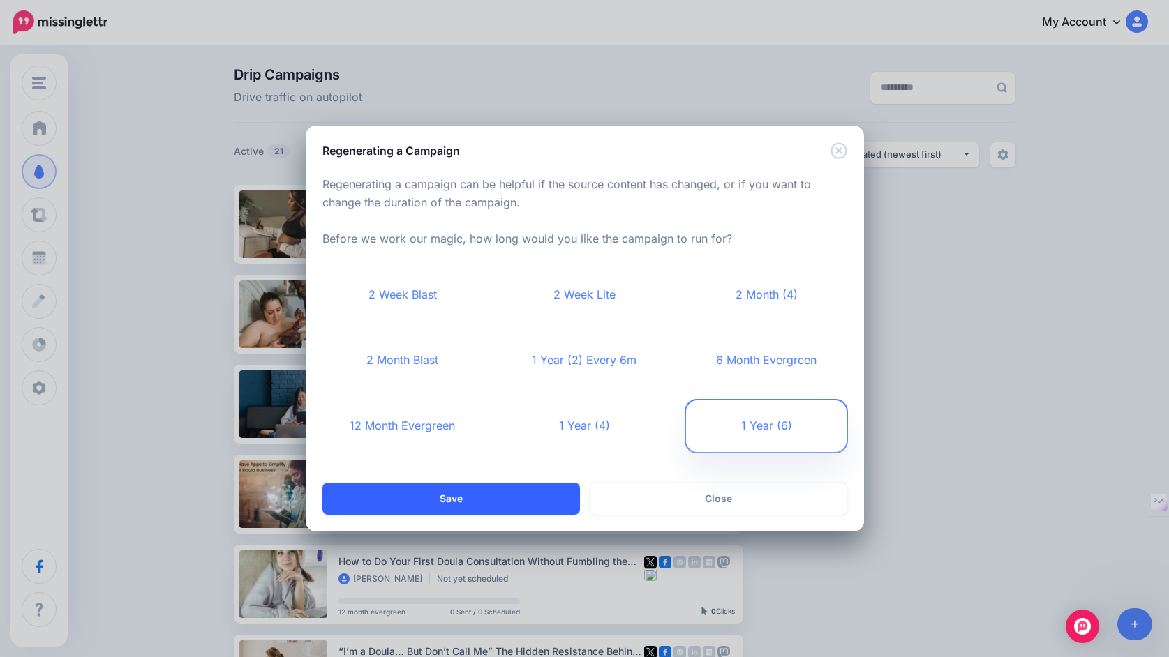
click at [544, 500] on button "Save" at bounding box center [451, 499] width 258 height 32
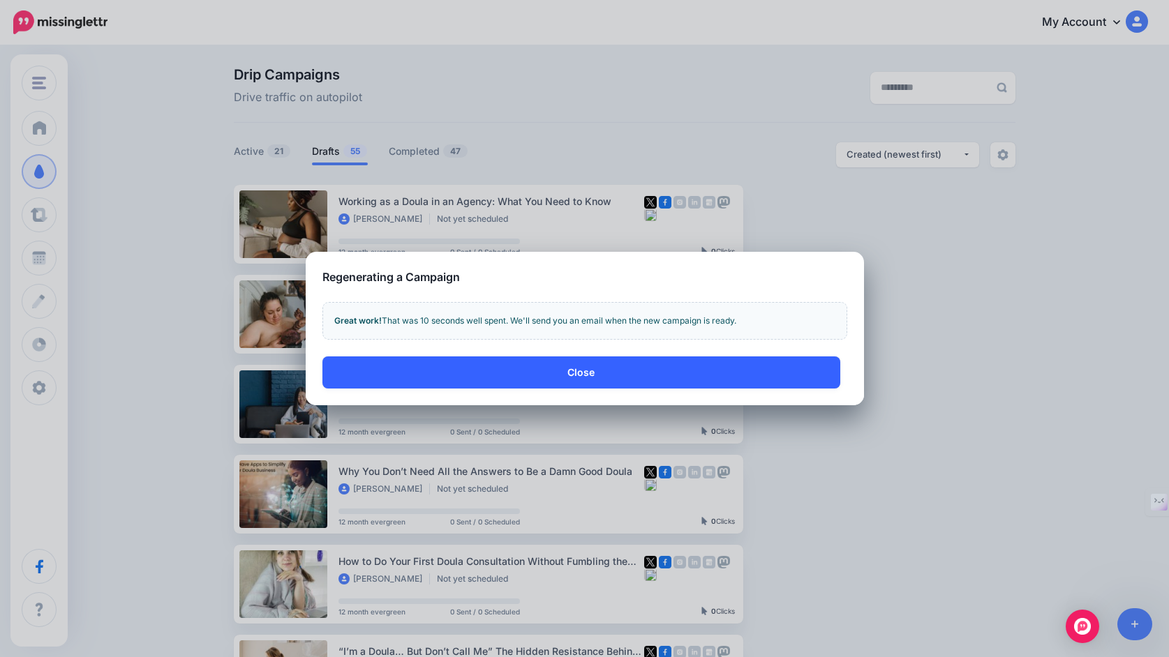
click at [584, 380] on button "Close" at bounding box center [581, 373] width 518 height 32
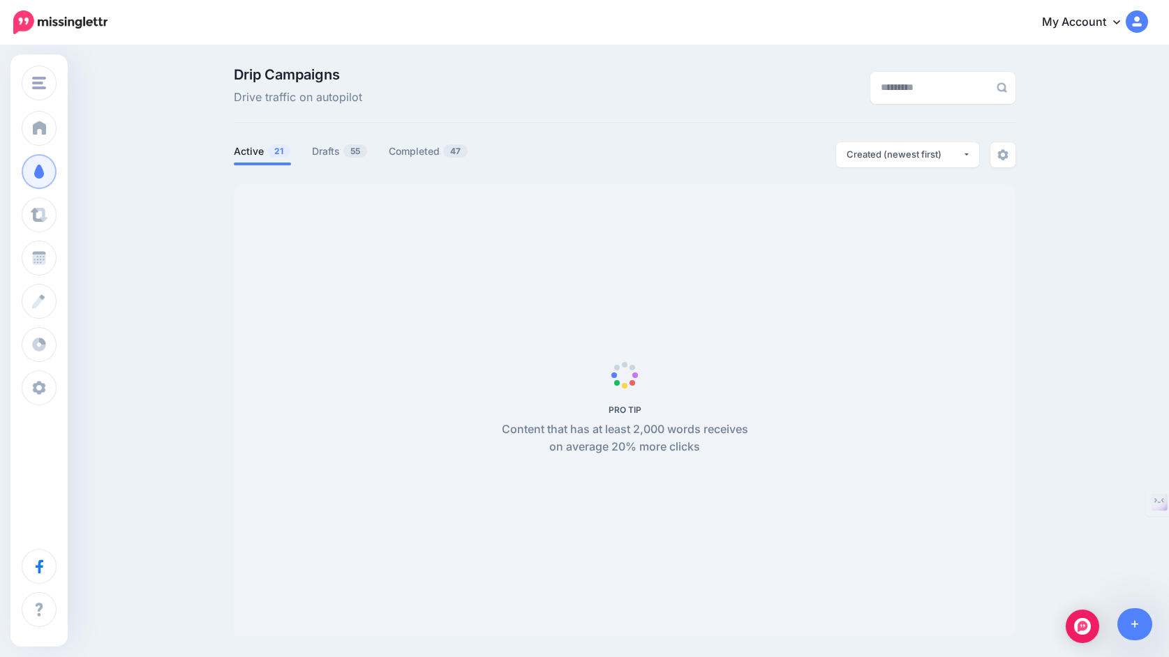
click at [866, 224] on span "PRO TIP Content that has at least 2,000 words receives on average 20% more clic…" at bounding box center [625, 411] width 782 height 452
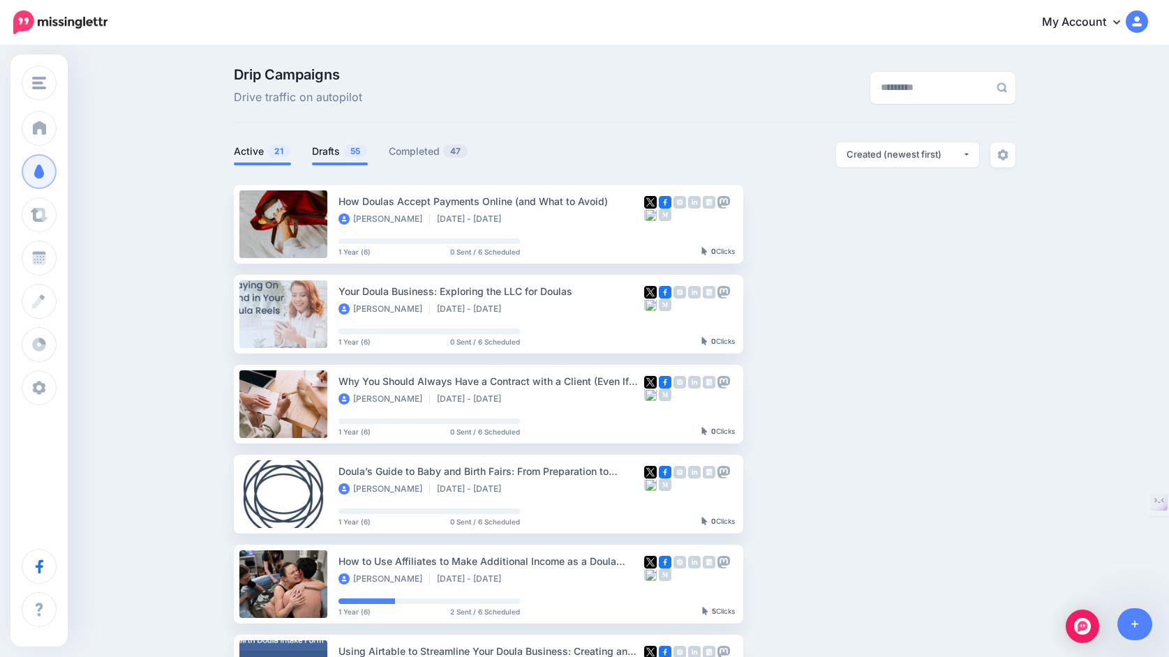
click at [329, 152] on link "Drafts 55" at bounding box center [340, 151] width 56 height 17
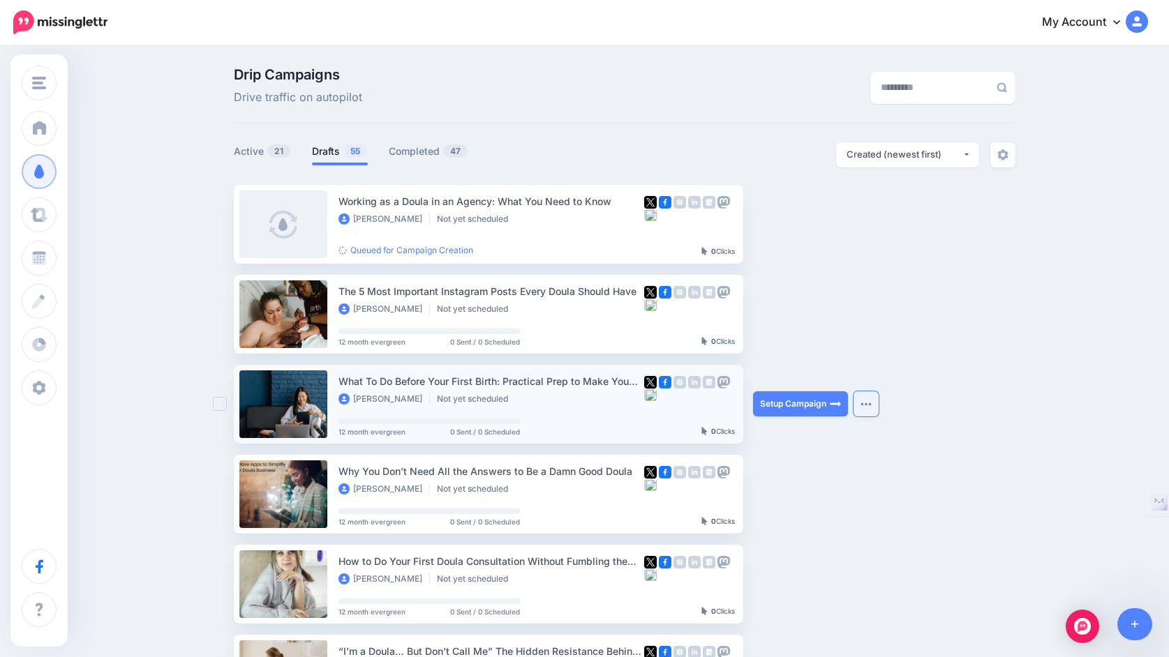
click at [865, 402] on img "button" at bounding box center [865, 404] width 11 height 4
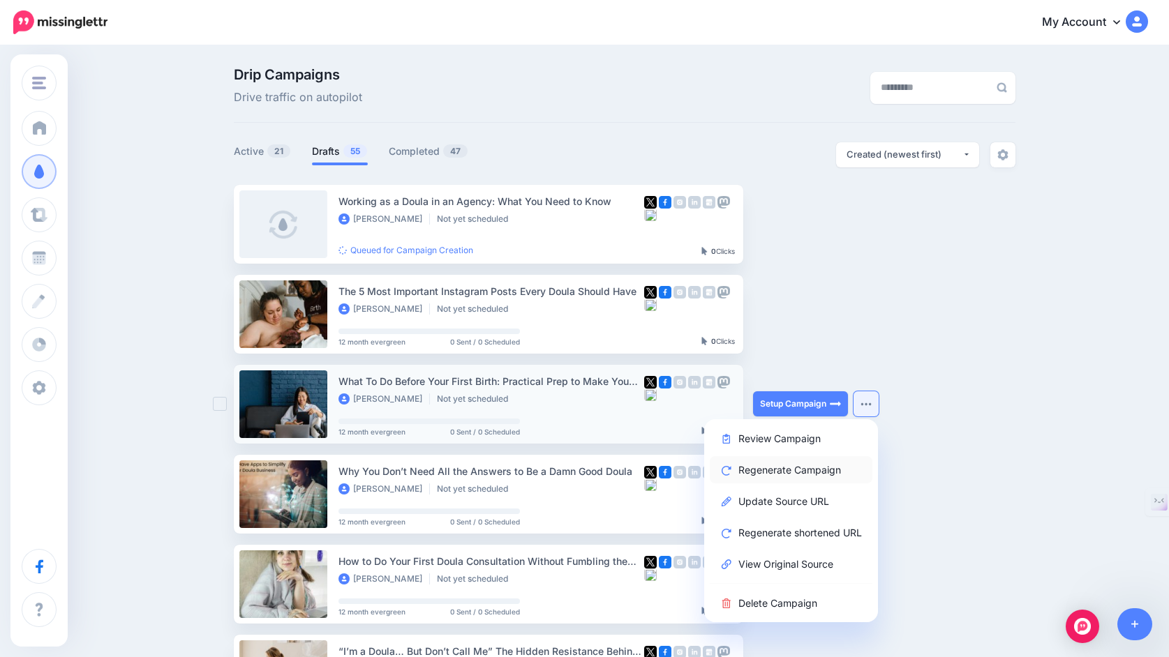
click at [816, 468] on link "Regenerate Campaign" at bounding box center [791, 469] width 163 height 27
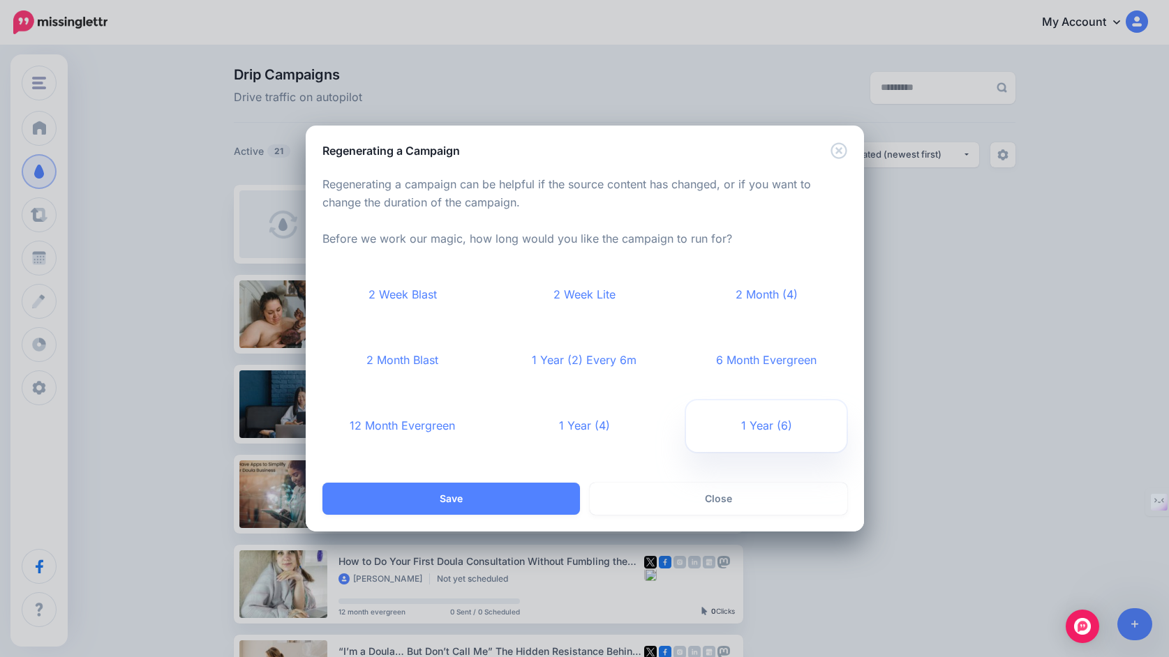
click at [768, 425] on link "1 Year (6)" at bounding box center [766, 427] width 161 height 52
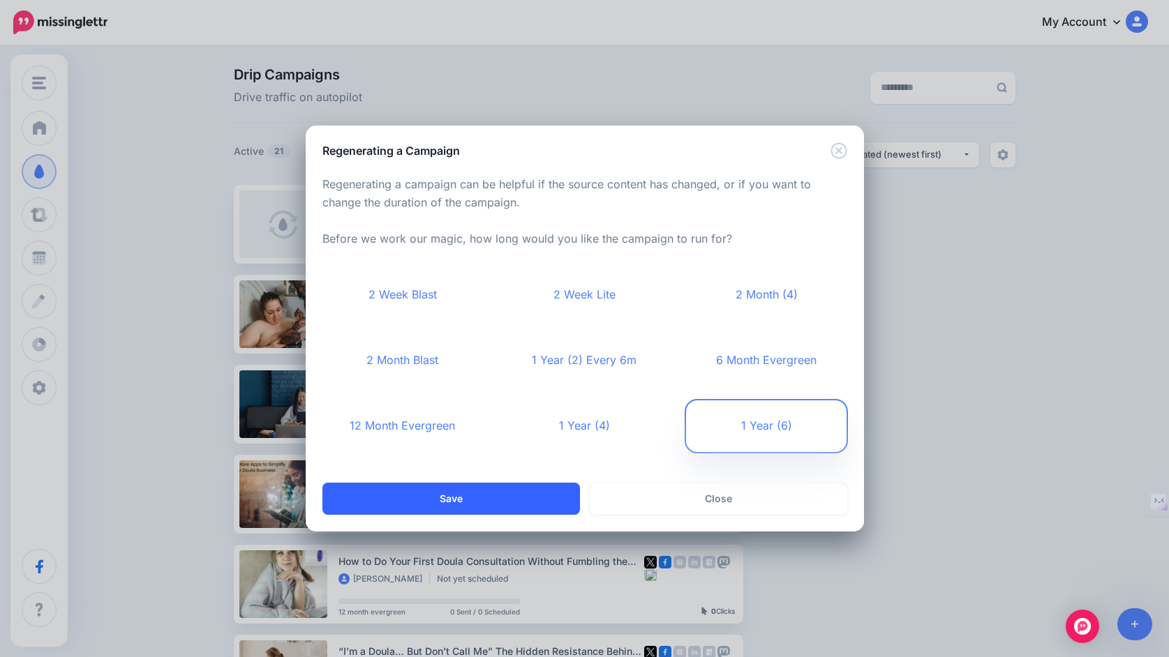
click at [547, 499] on button "Save" at bounding box center [451, 499] width 258 height 32
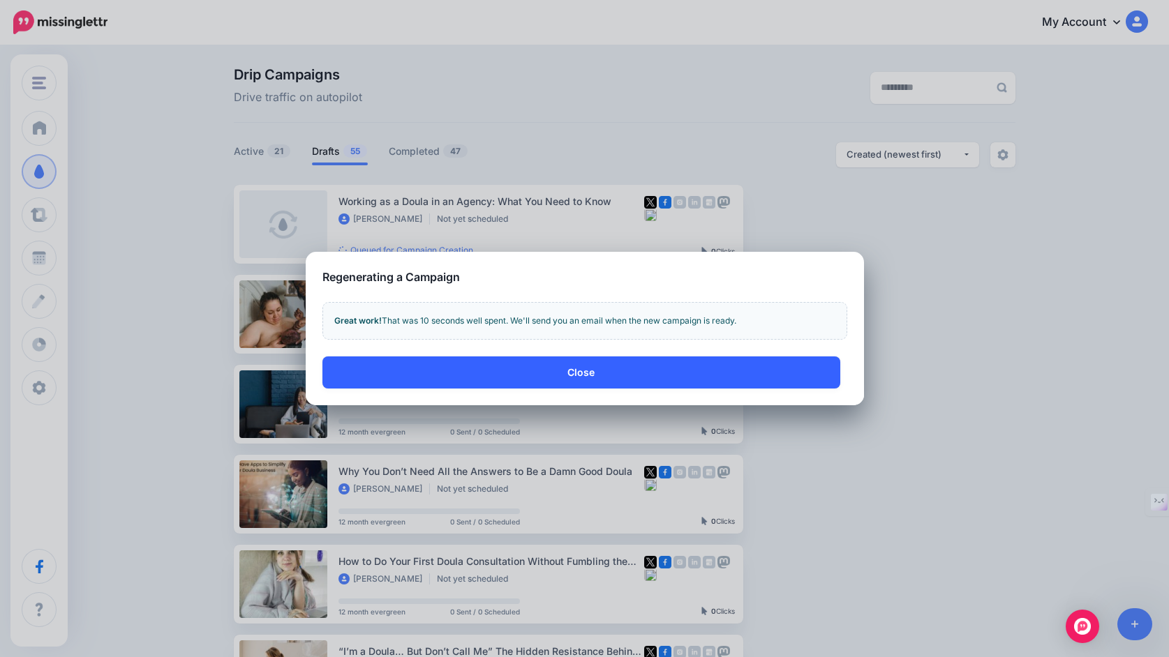
click at [797, 371] on button "Close" at bounding box center [581, 373] width 518 height 32
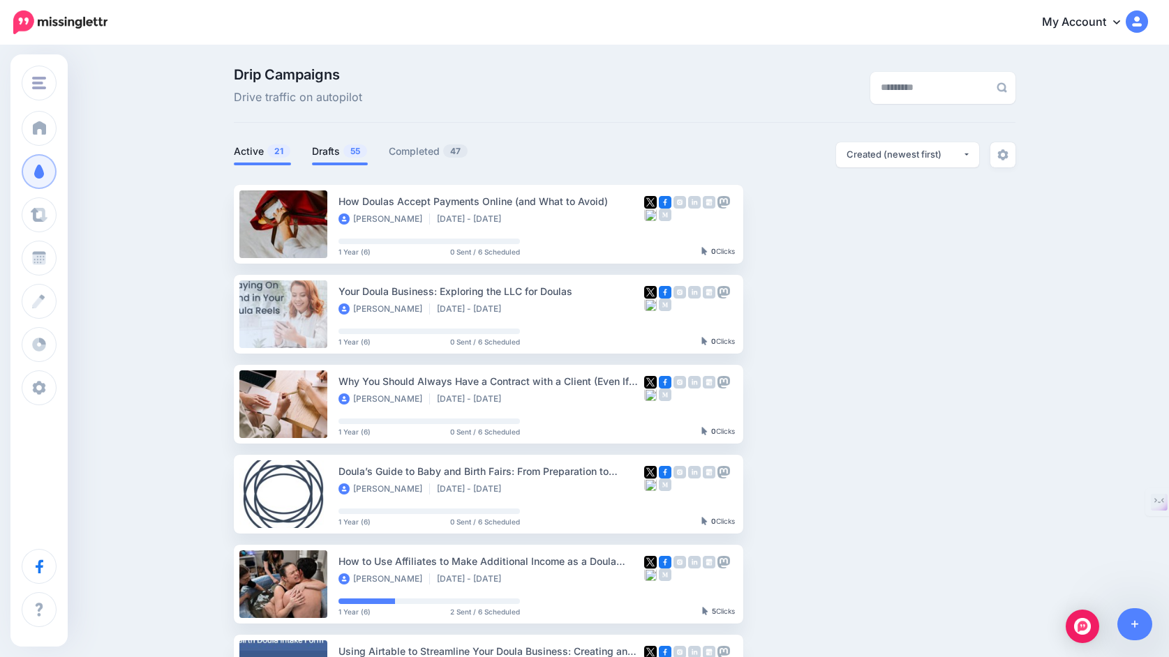
click at [318, 154] on link "Drafts 55" at bounding box center [340, 151] width 56 height 17
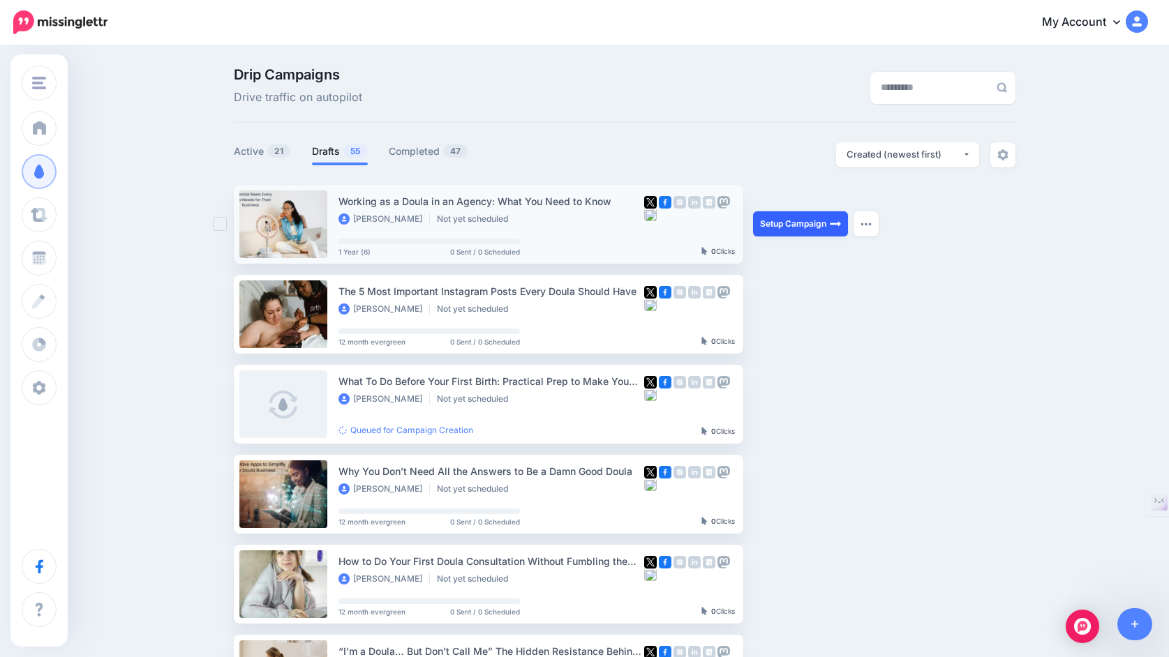
click at [778, 221] on link "Setup Campaign" at bounding box center [800, 223] width 95 height 25
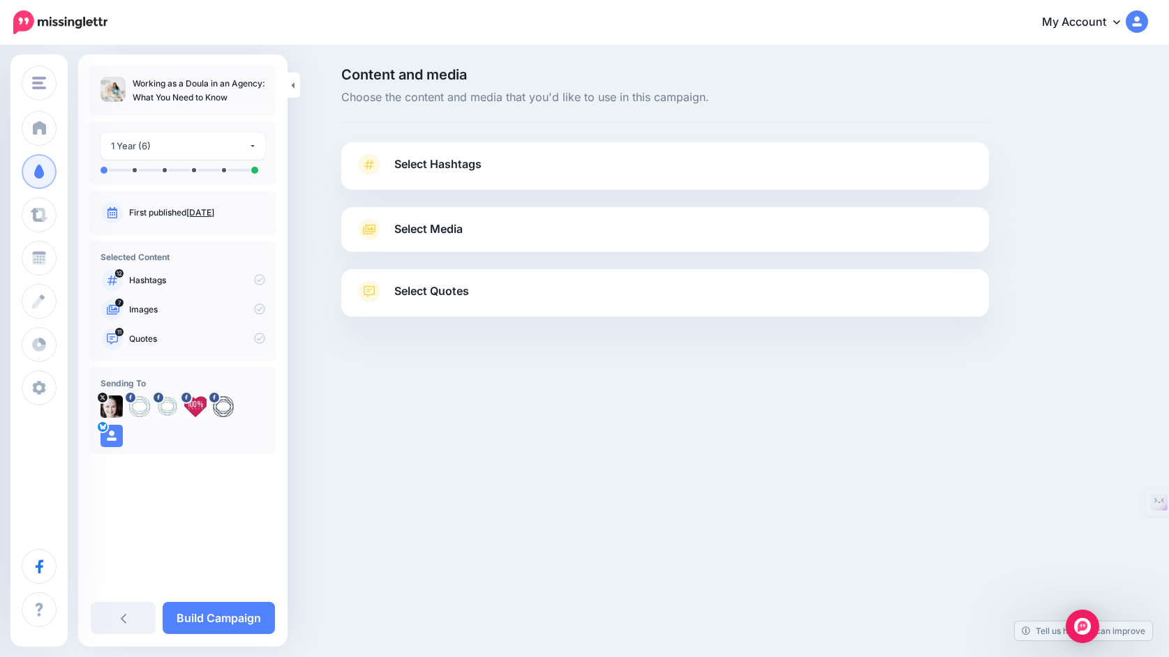
click at [720, 173] on link "Select Hashtags" at bounding box center [665, 172] width 620 height 36
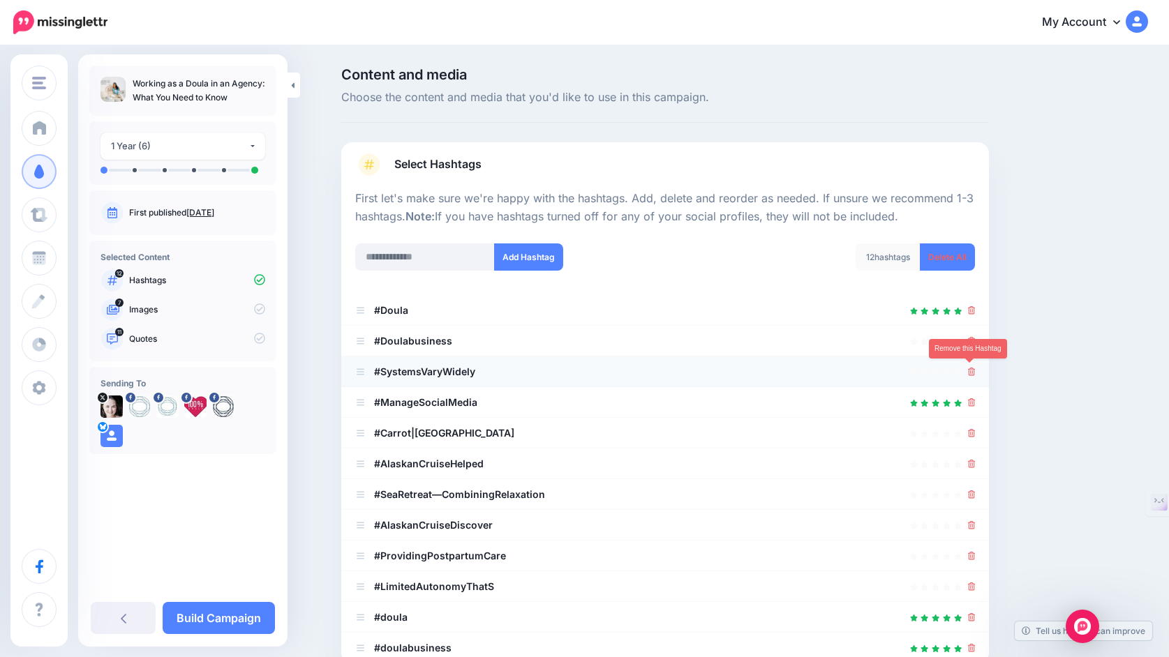
click at [970, 371] on icon at bounding box center [972, 372] width 8 height 8
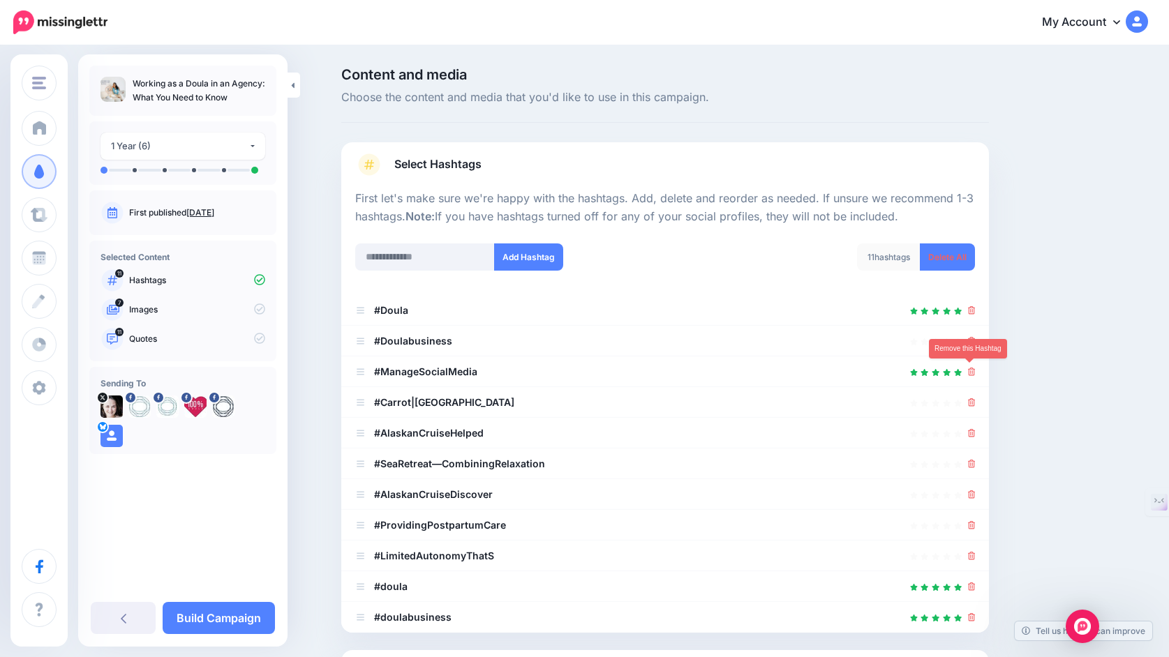
click at [970, 371] on icon at bounding box center [972, 372] width 8 height 8
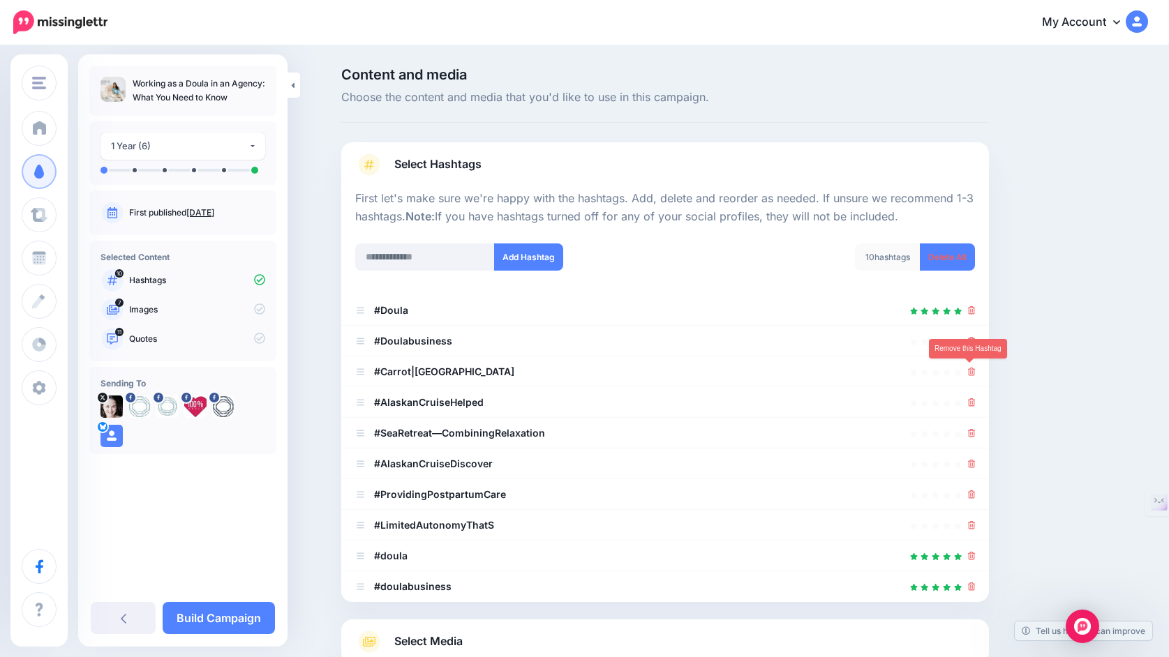
click at [970, 371] on icon at bounding box center [972, 372] width 8 height 8
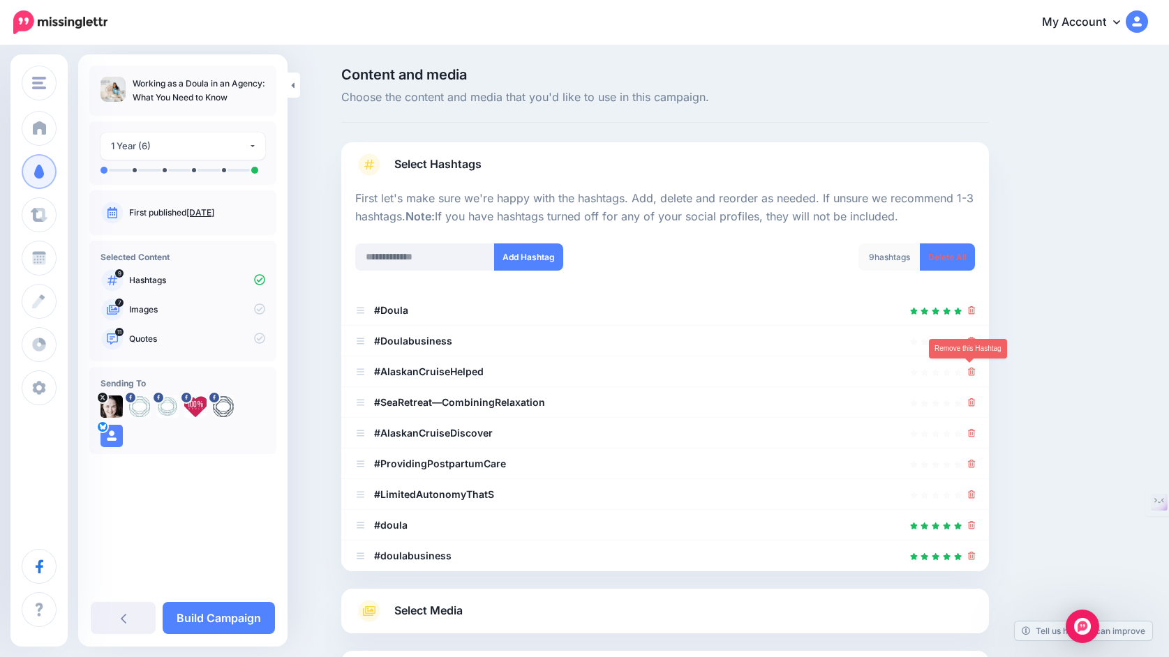
click at [970, 371] on icon at bounding box center [972, 372] width 8 height 8
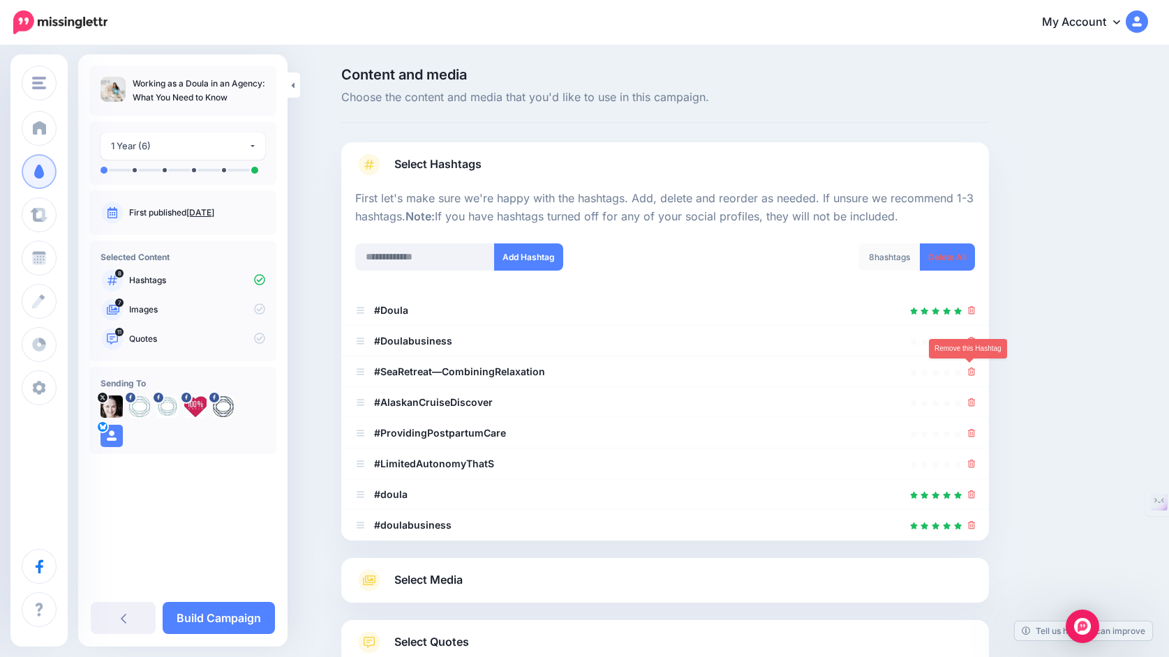
click at [970, 371] on icon at bounding box center [972, 372] width 8 height 8
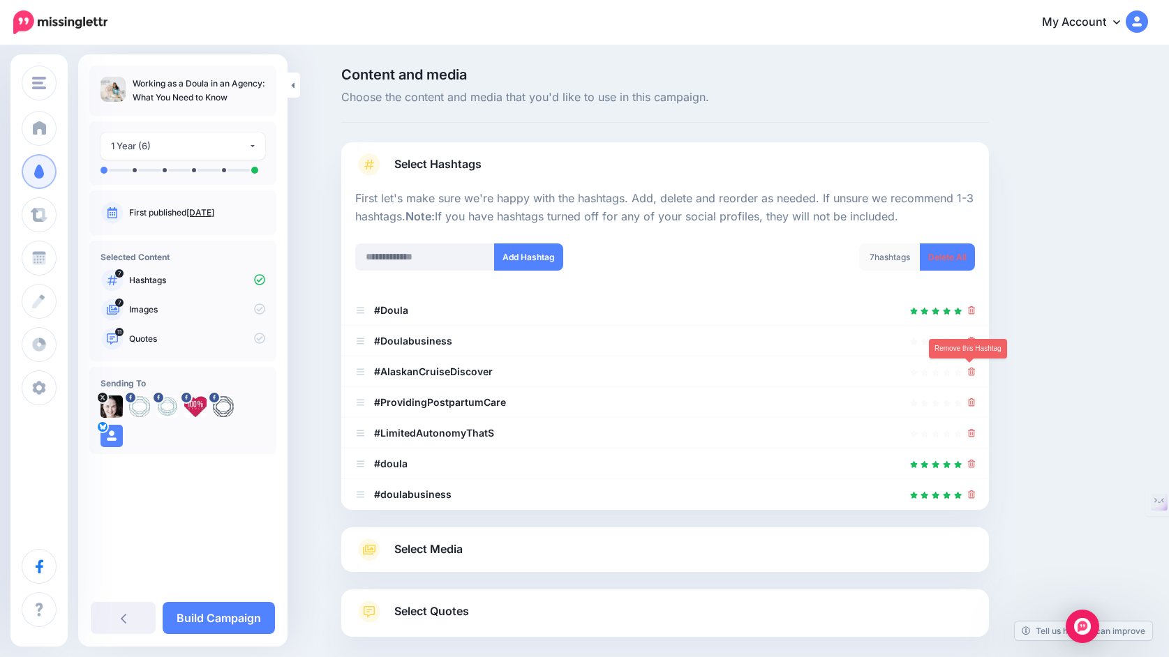
click at [970, 371] on icon at bounding box center [972, 372] width 8 height 8
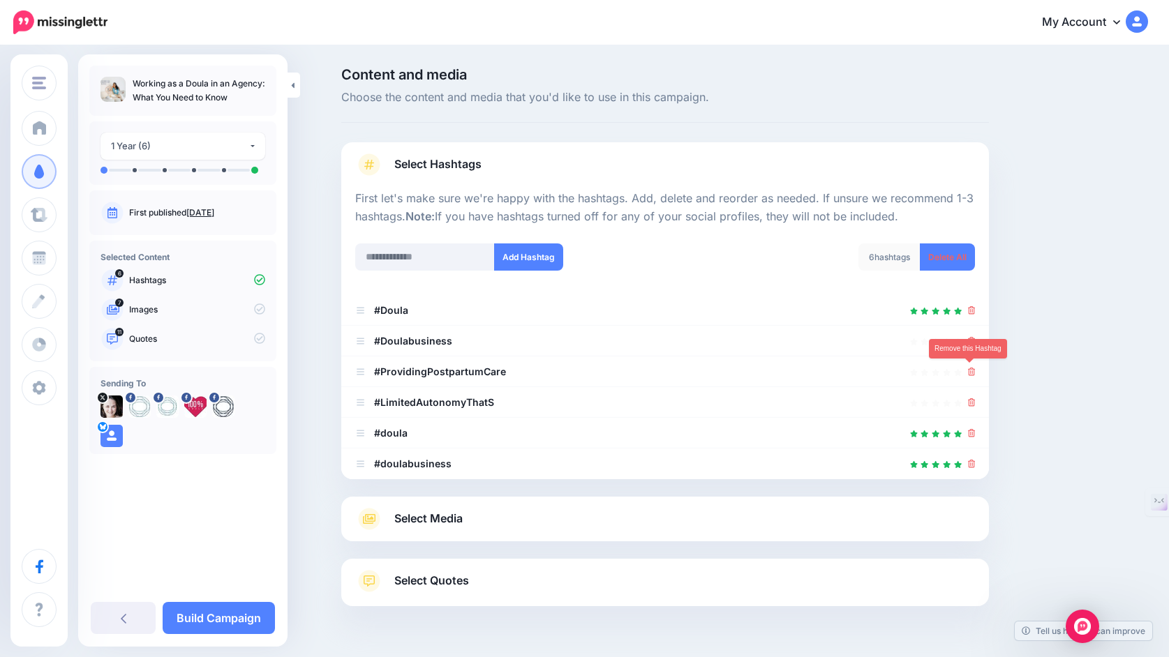
click at [970, 371] on icon at bounding box center [972, 372] width 8 height 8
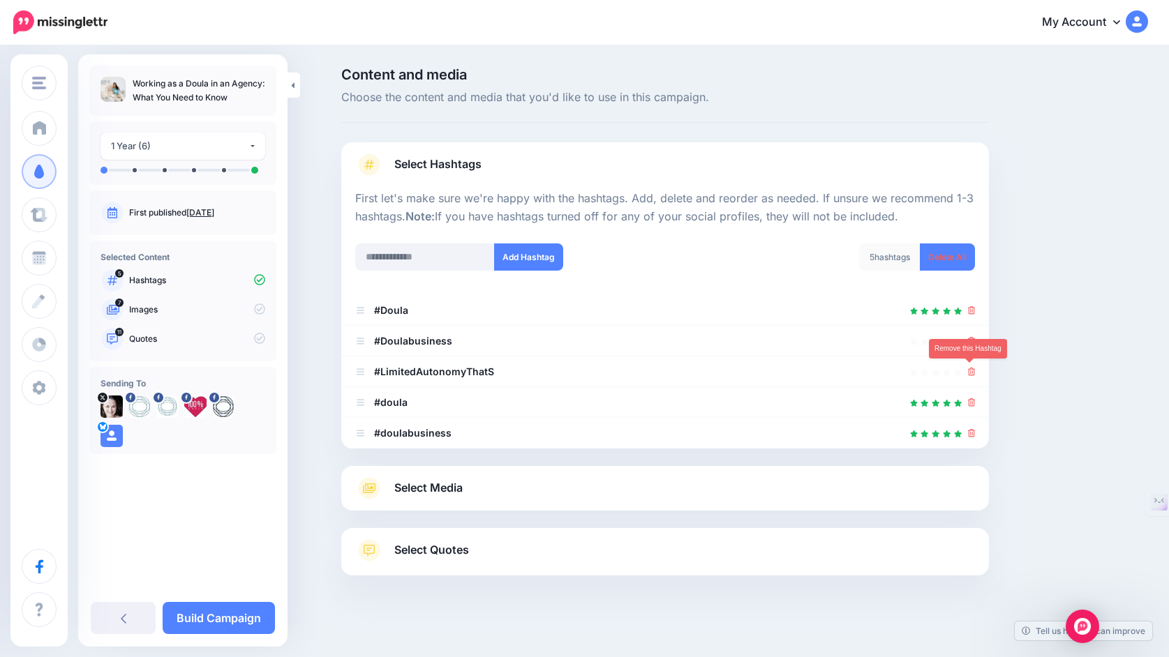
click at [970, 371] on icon at bounding box center [972, 372] width 8 height 8
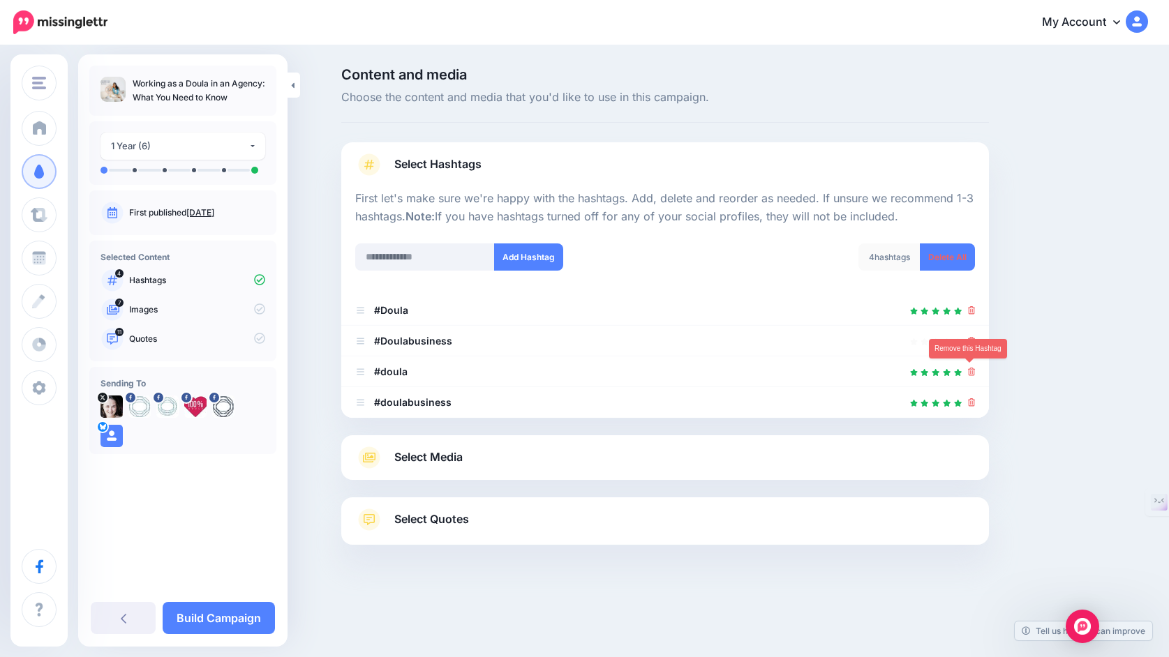
click at [970, 371] on icon at bounding box center [972, 372] width 8 height 8
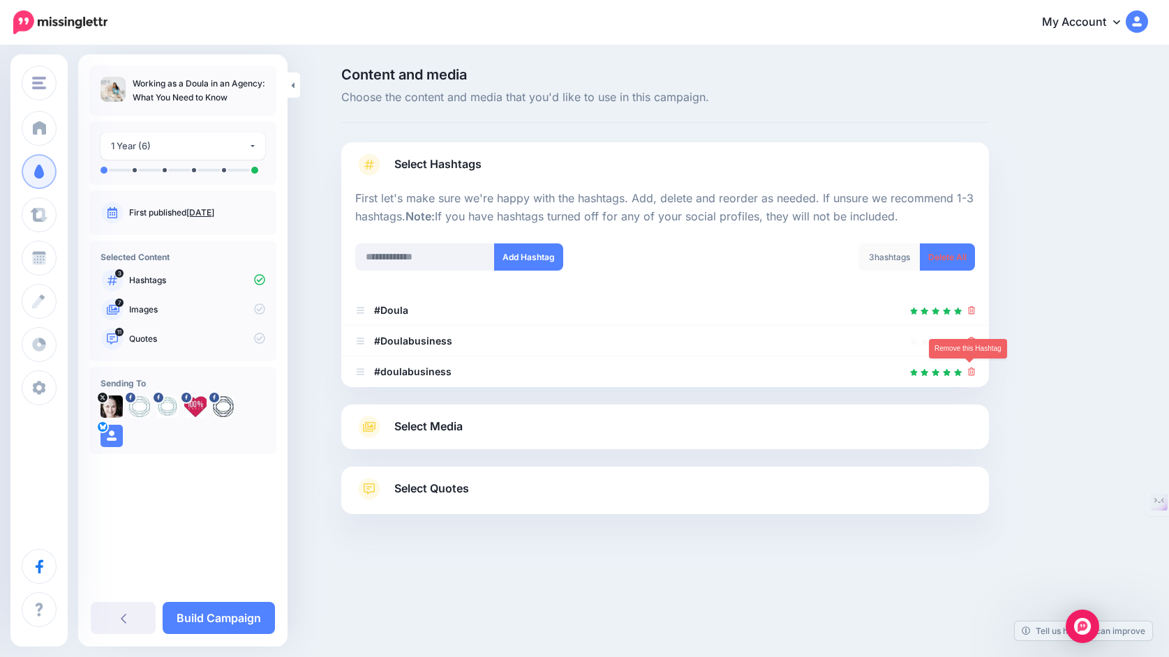
click at [970, 371] on icon at bounding box center [972, 372] width 8 height 8
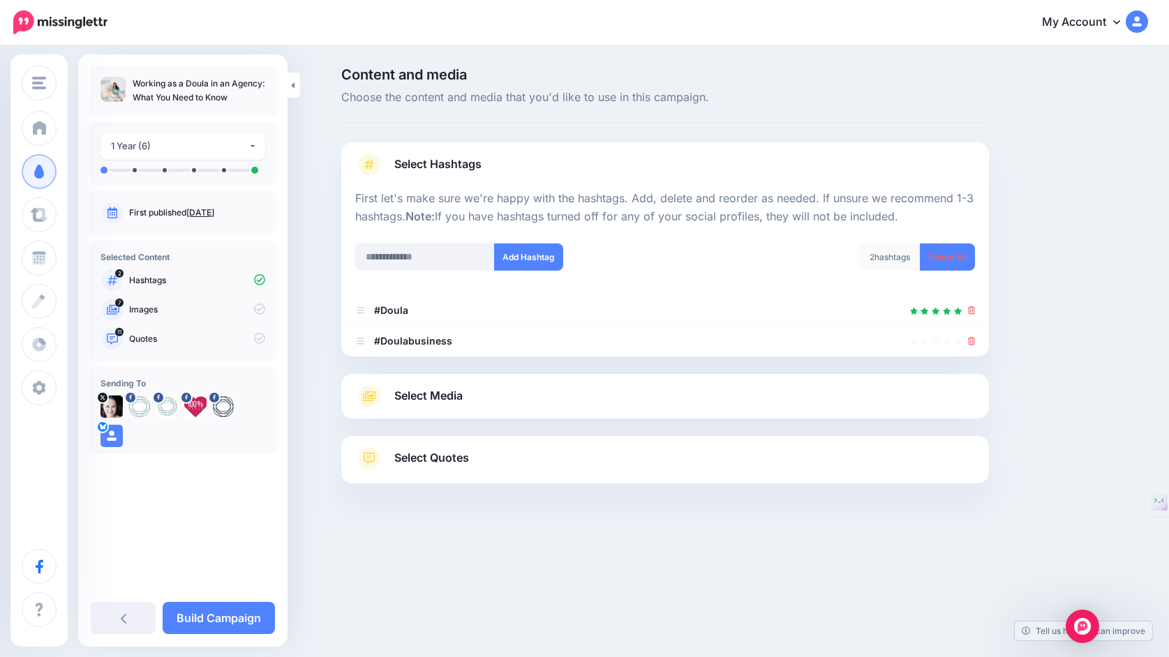
click at [586, 403] on link "Select Media" at bounding box center [665, 396] width 620 height 22
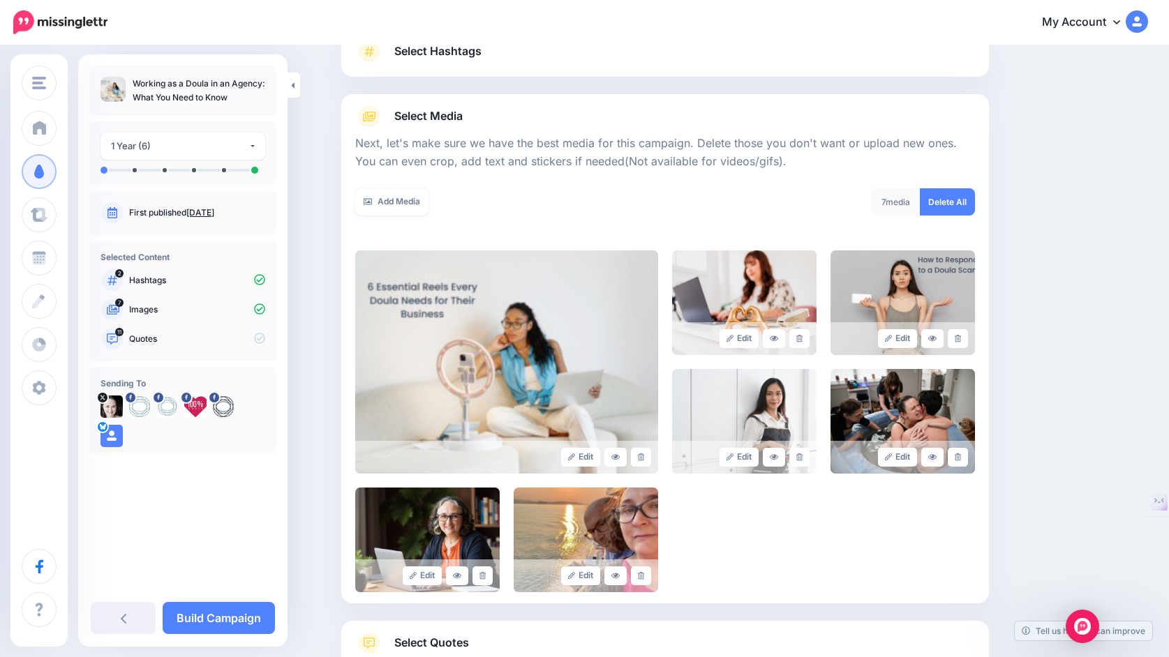
scroll to position [117, 0]
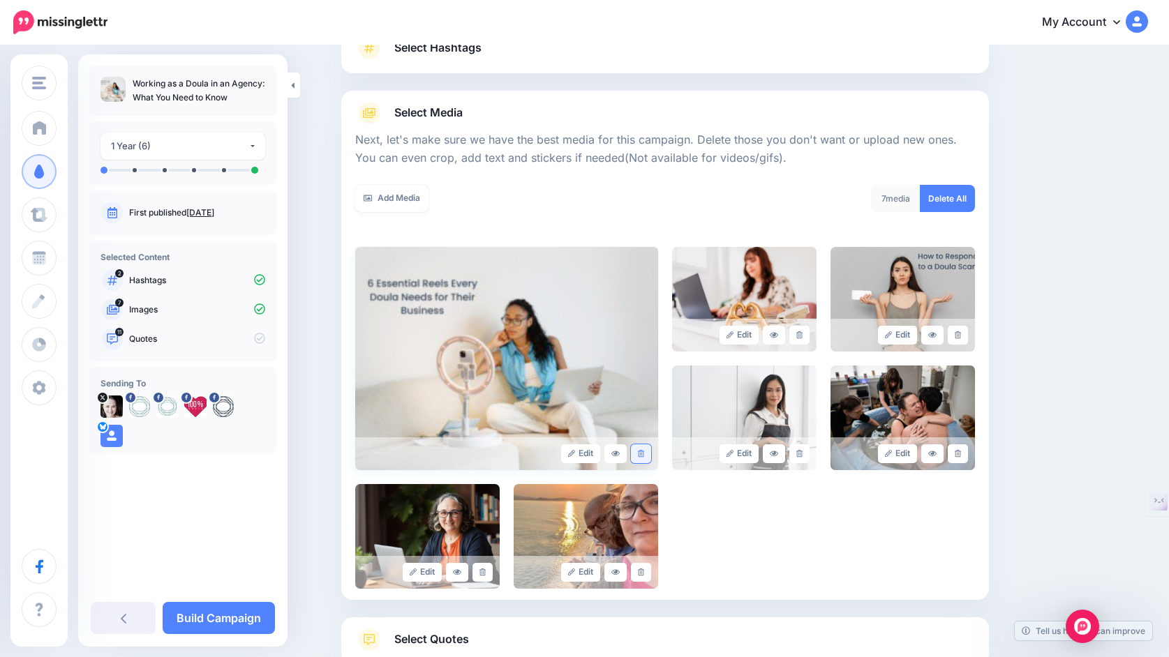
click at [640, 451] on icon at bounding box center [641, 454] width 6 height 8
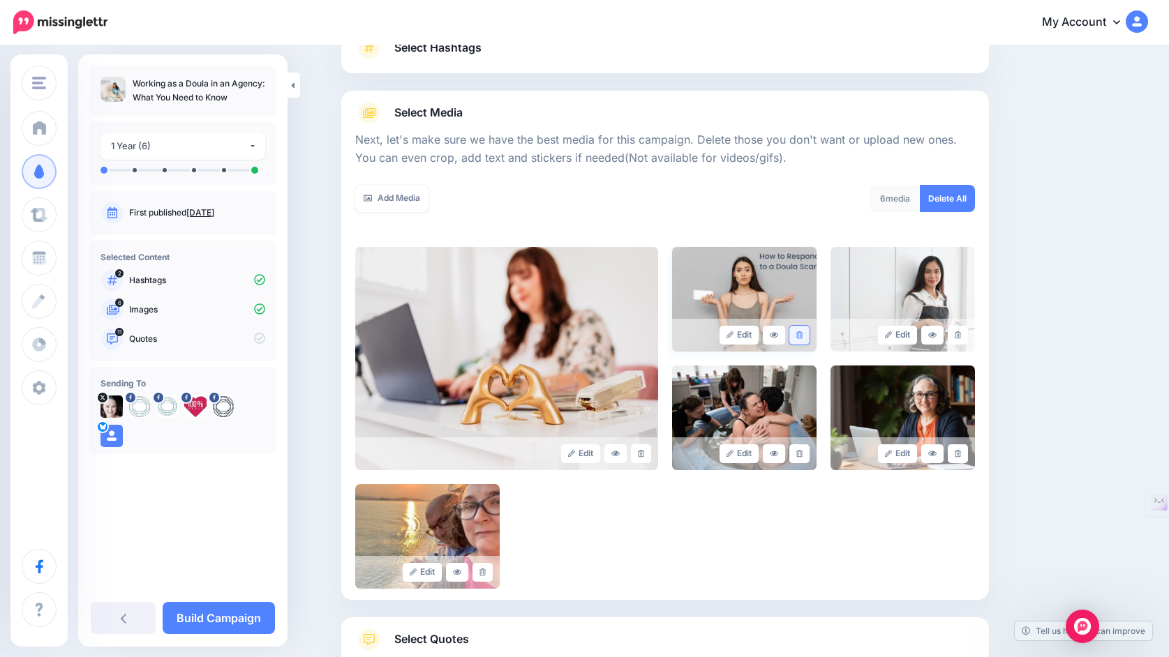
click at [798, 336] on icon at bounding box center [799, 335] width 6 height 8
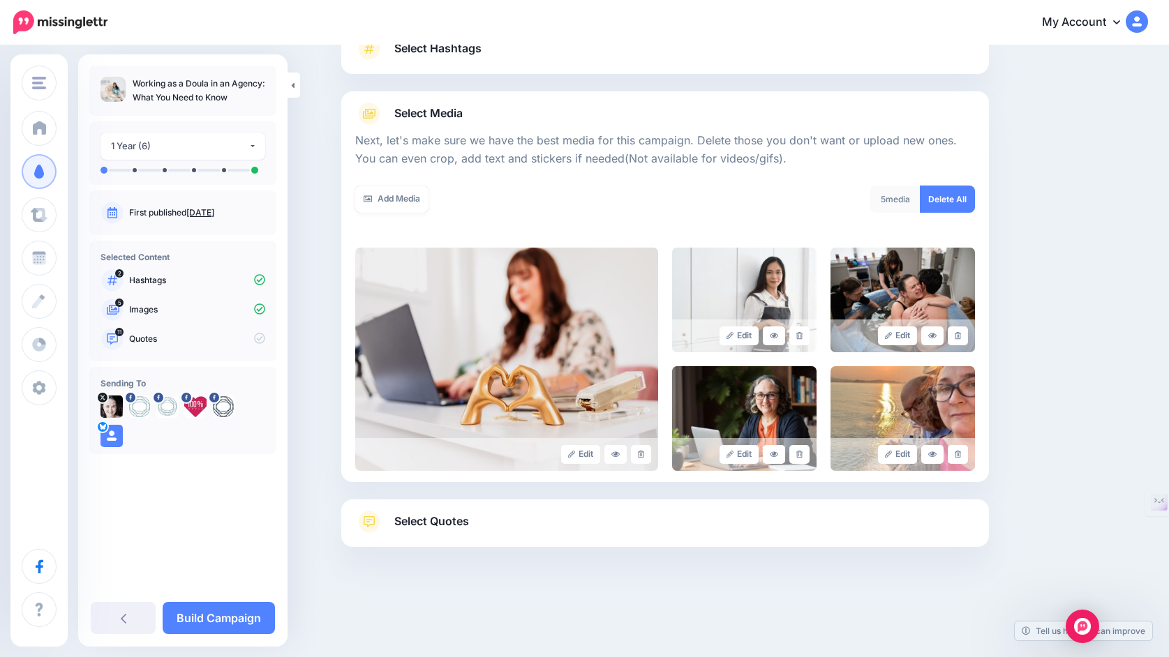
scroll to position [116, 0]
click at [959, 461] on link at bounding box center [958, 454] width 20 height 19
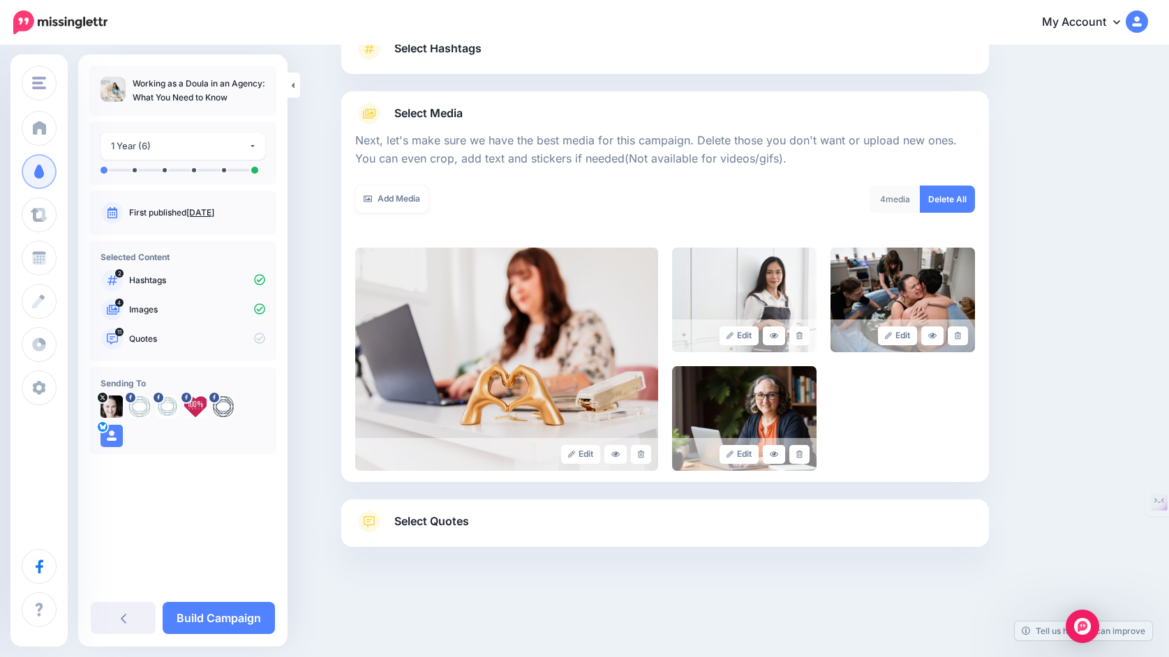
click at [548, 524] on link "Select Quotes" at bounding box center [665, 529] width 620 height 36
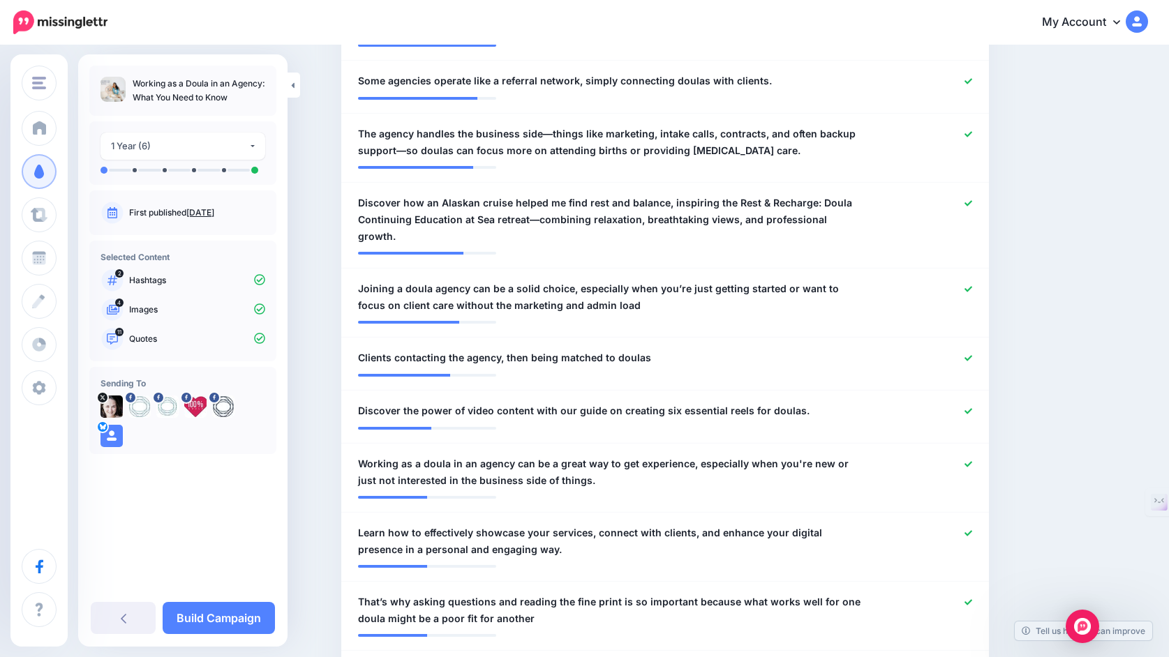
scroll to position [498, 0]
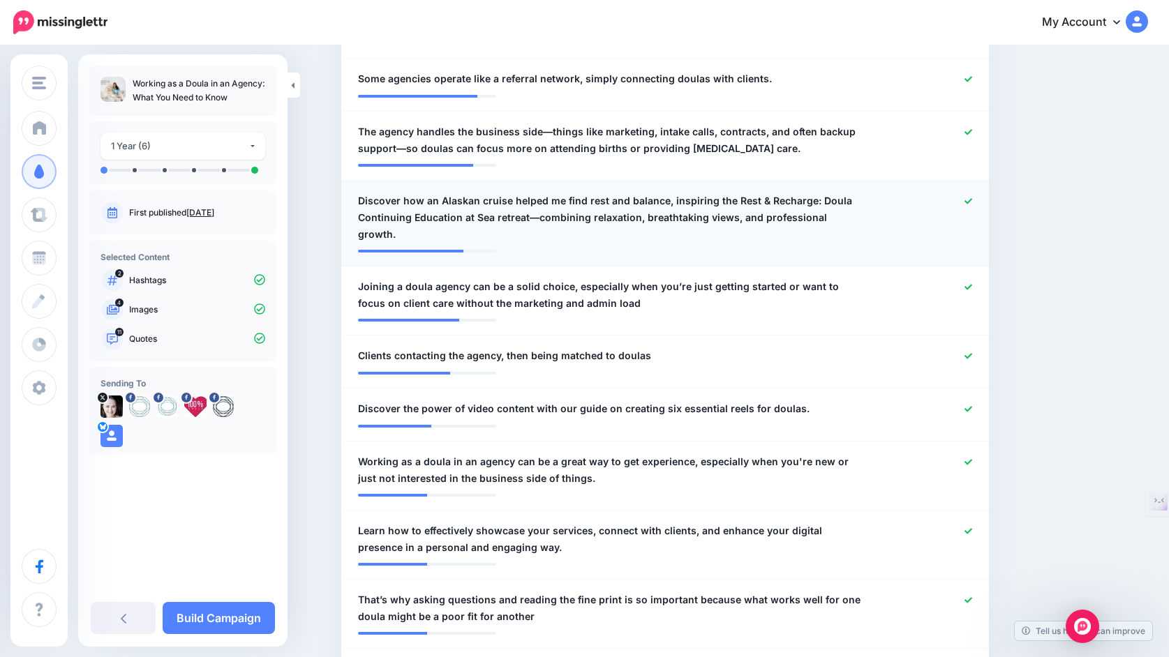
click at [966, 204] on icon at bounding box center [968, 201] width 8 height 6
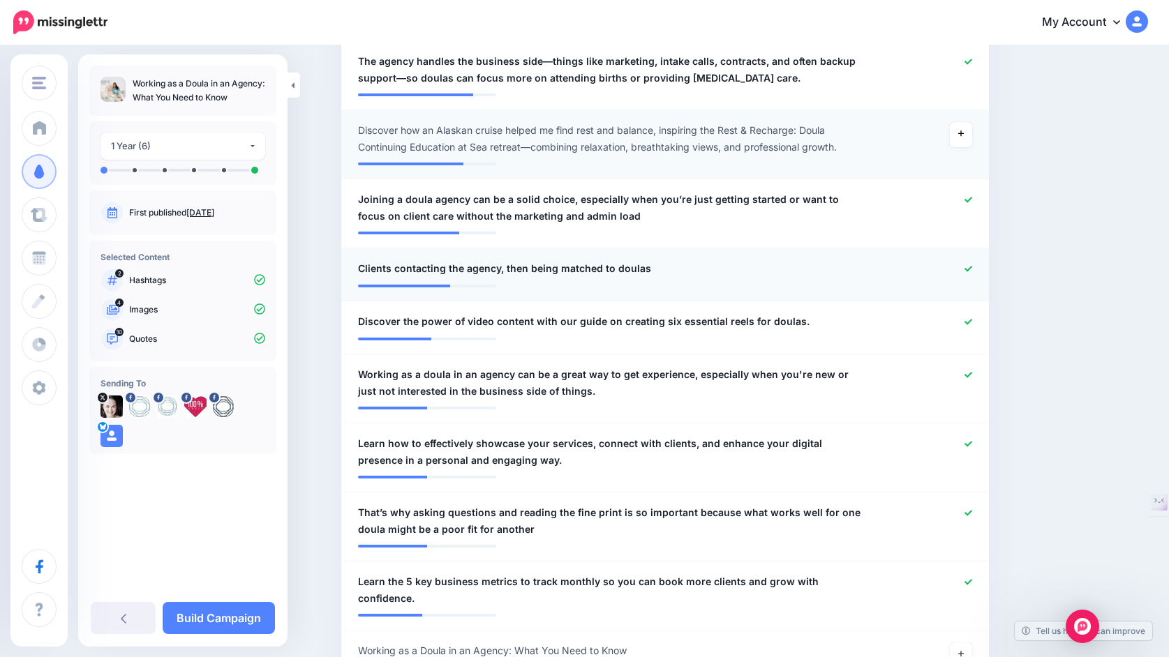
scroll to position [580, 0]
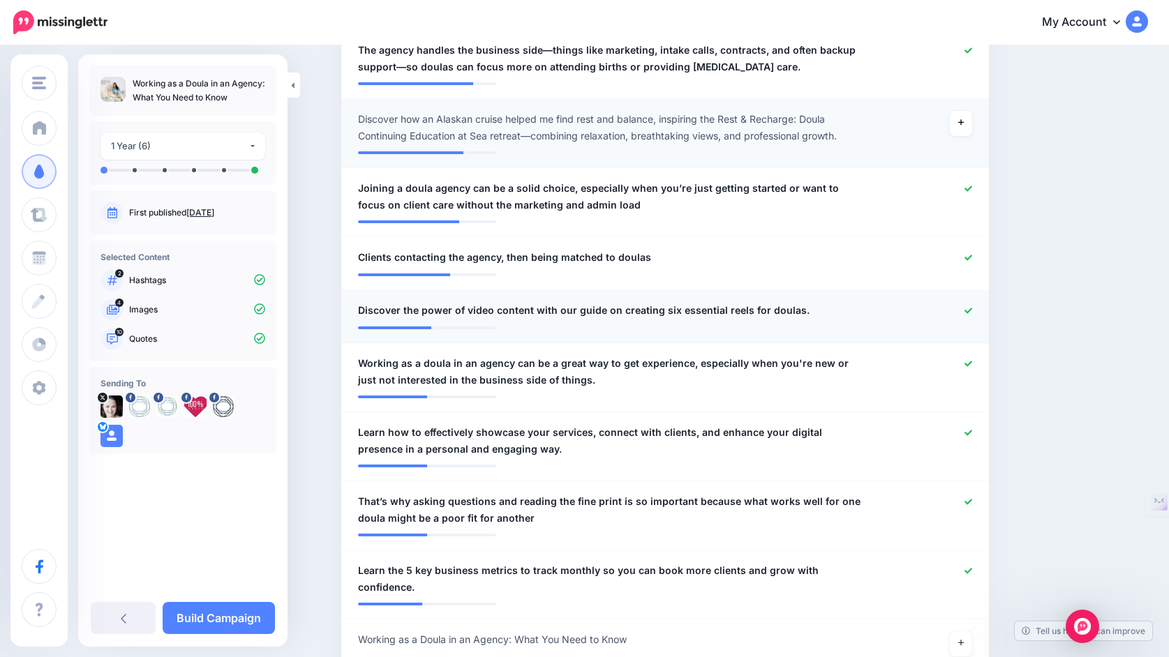
click at [970, 314] on icon at bounding box center [968, 311] width 8 height 8
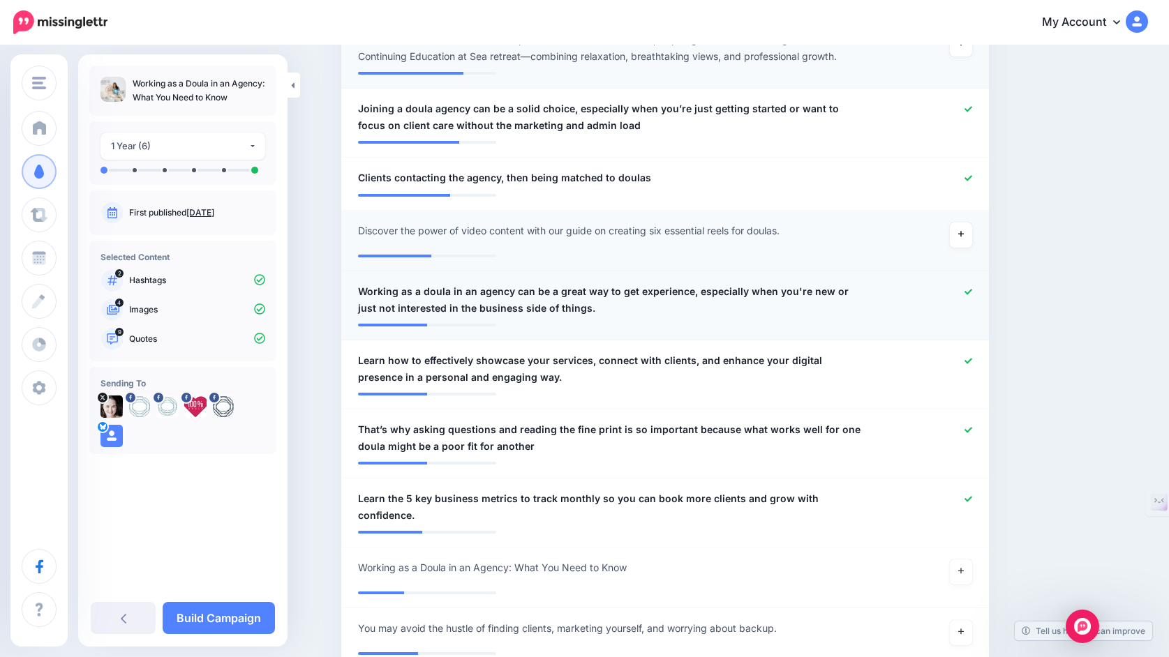
scroll to position [666, 0]
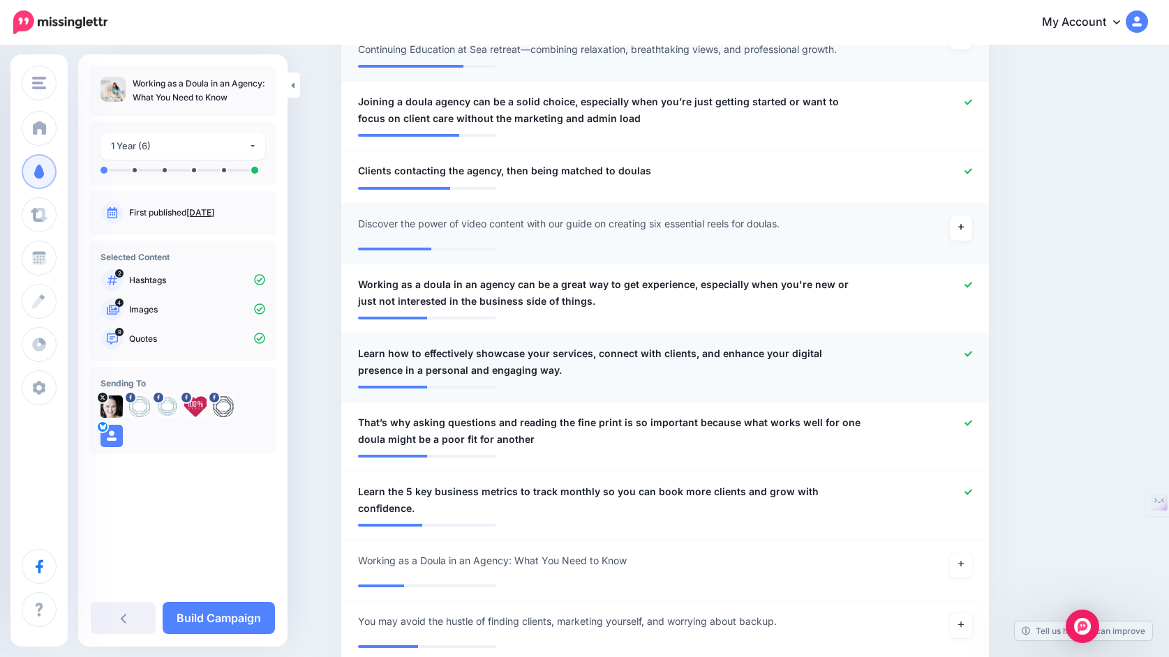
click at [970, 356] on icon at bounding box center [968, 354] width 8 height 6
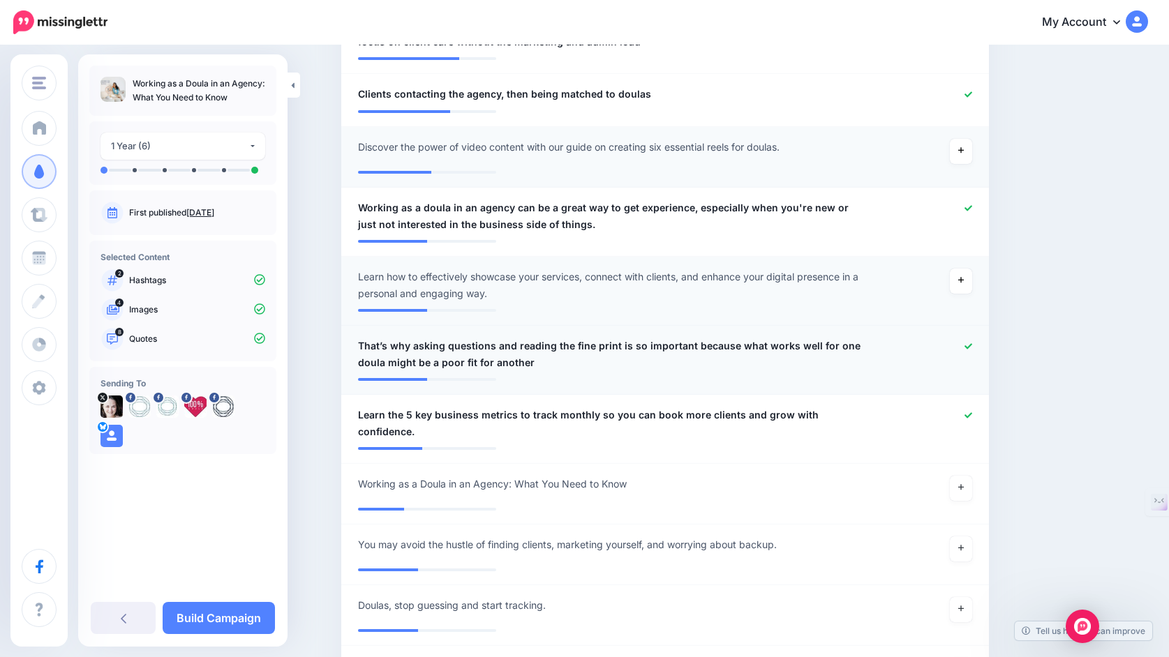
scroll to position [756, 0]
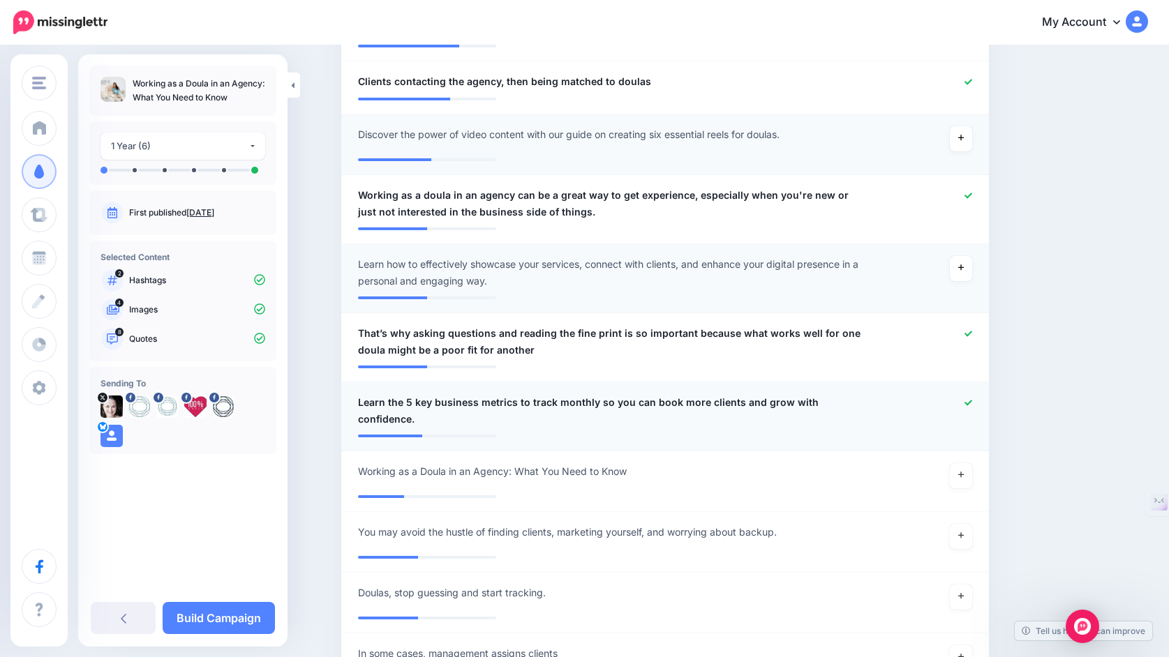
click at [968, 405] on icon at bounding box center [968, 403] width 8 height 6
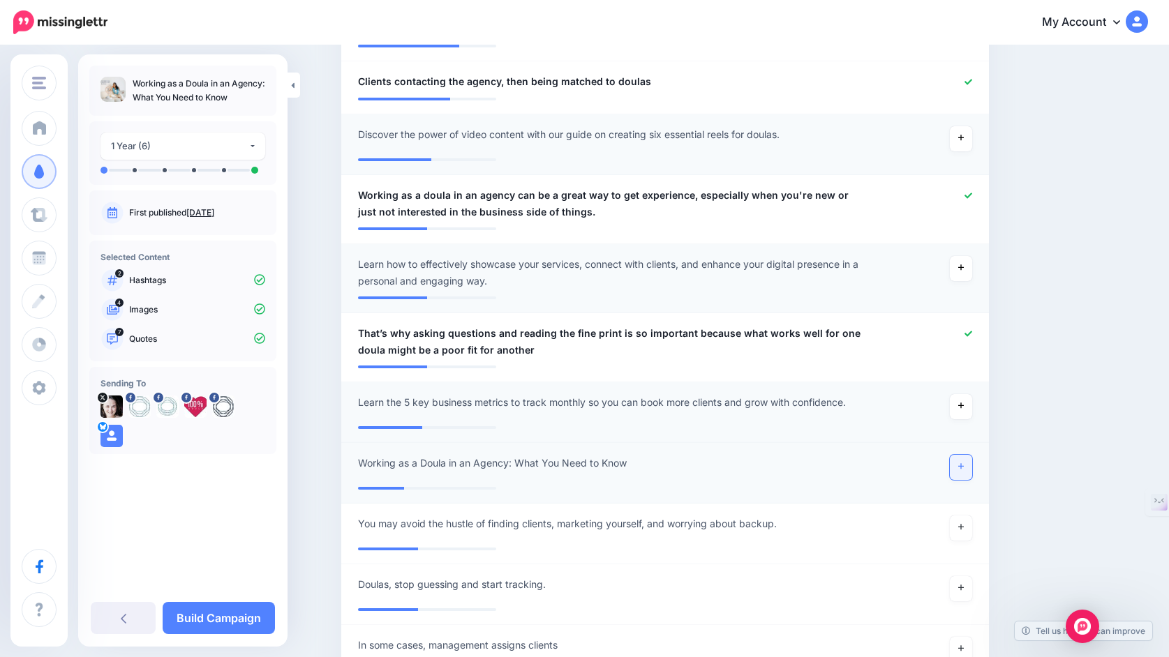
click at [962, 468] on icon at bounding box center [961, 467] width 6 height 8
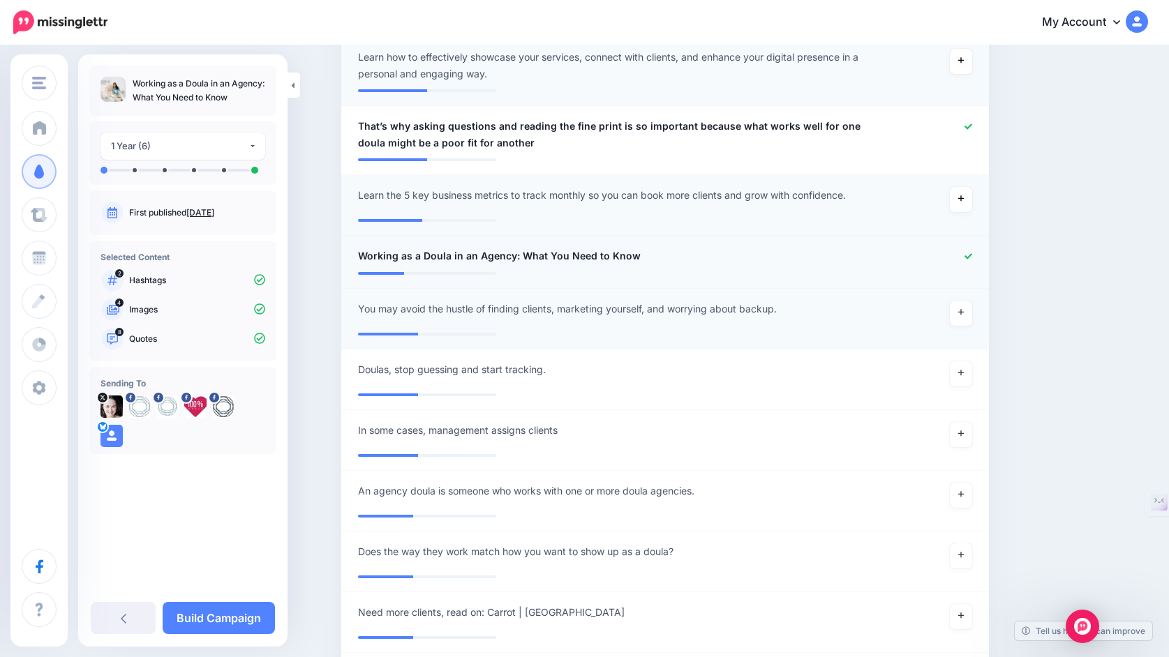
scroll to position [964, 0]
click at [961, 318] on link at bounding box center [961, 312] width 22 height 25
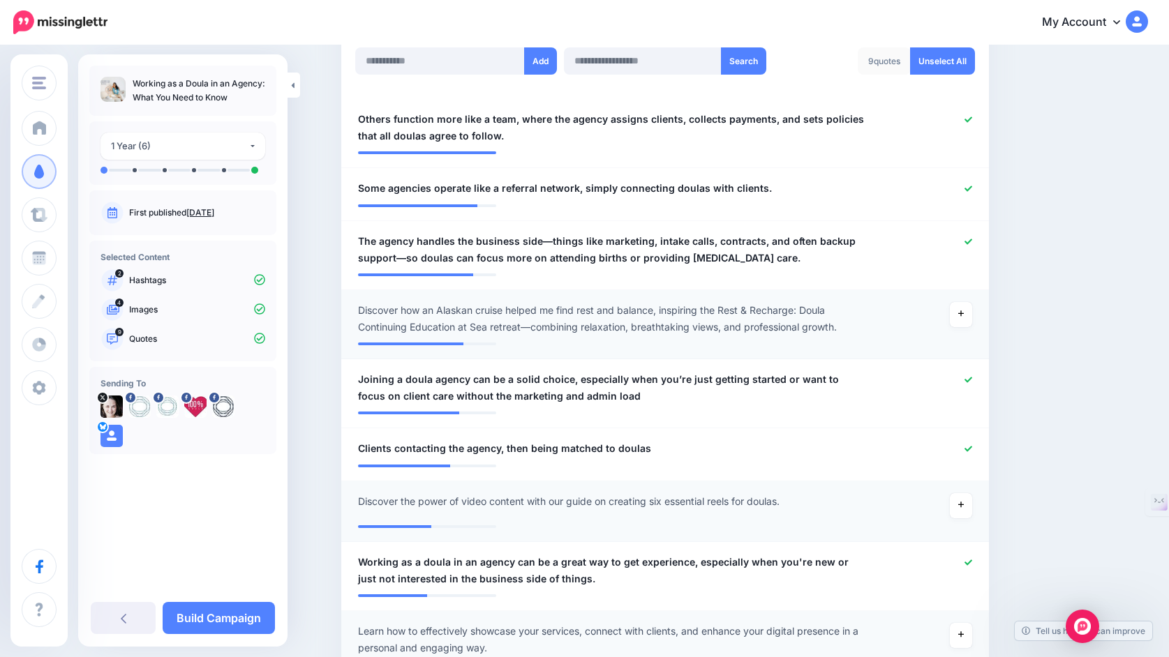
scroll to position [350, 0]
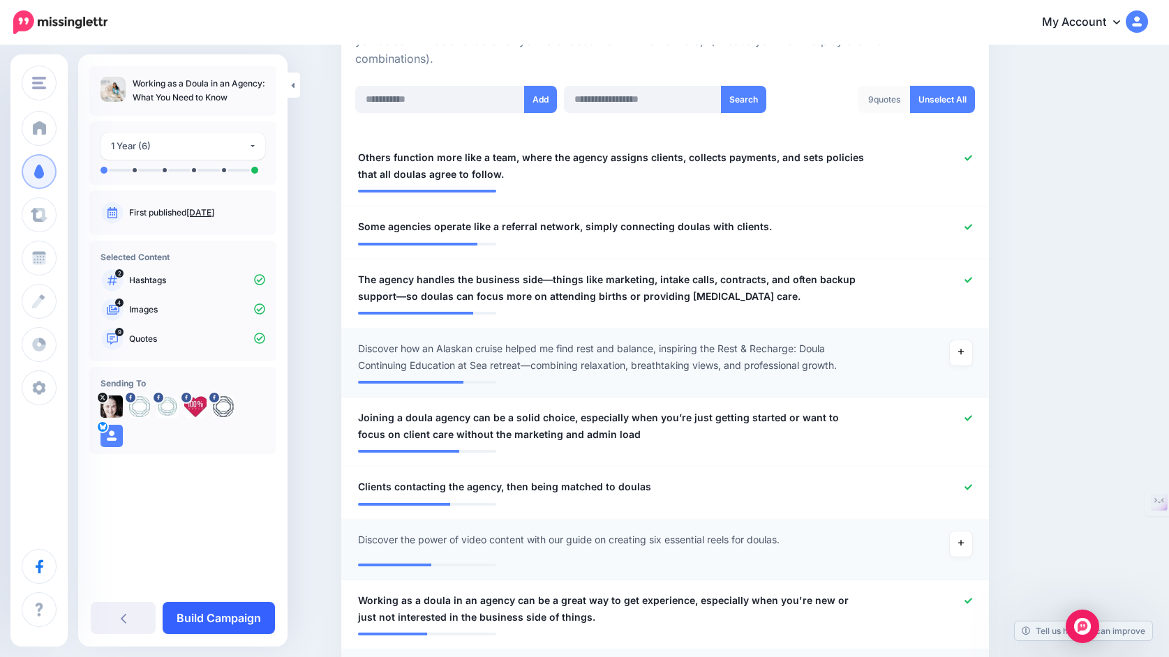
click at [201, 624] on link "Build Campaign" at bounding box center [219, 618] width 112 height 32
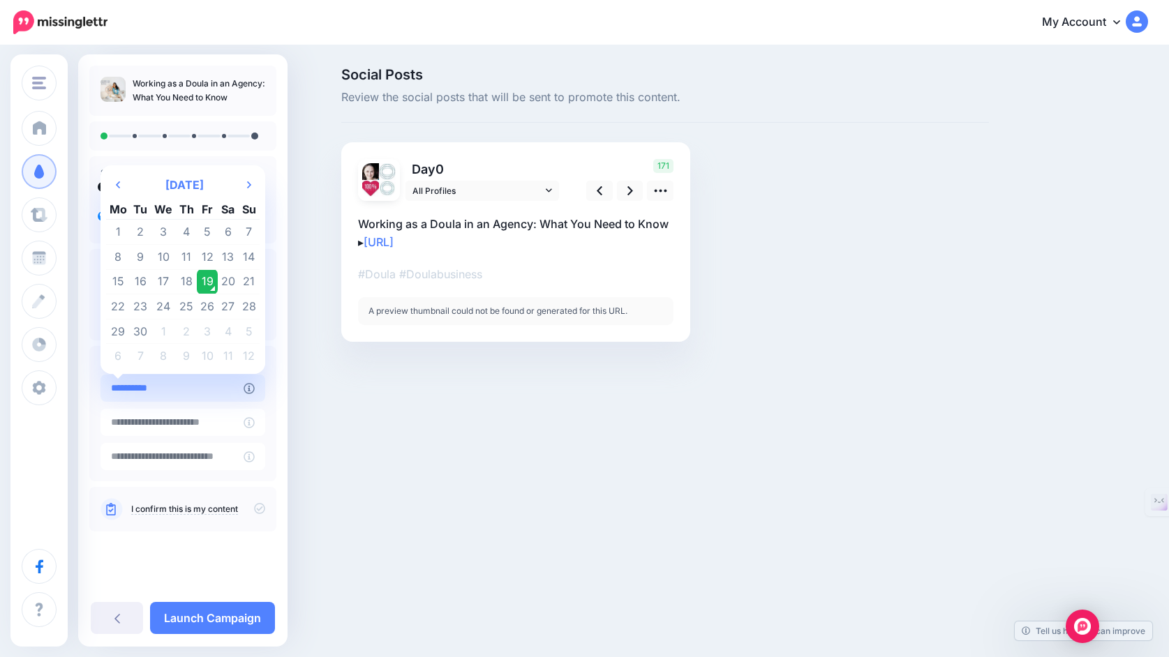
click at [191, 395] on input "**********" at bounding box center [171, 388] width 143 height 27
click at [150, 331] on td "30" at bounding box center [141, 331] width 21 height 25
type input "**********"
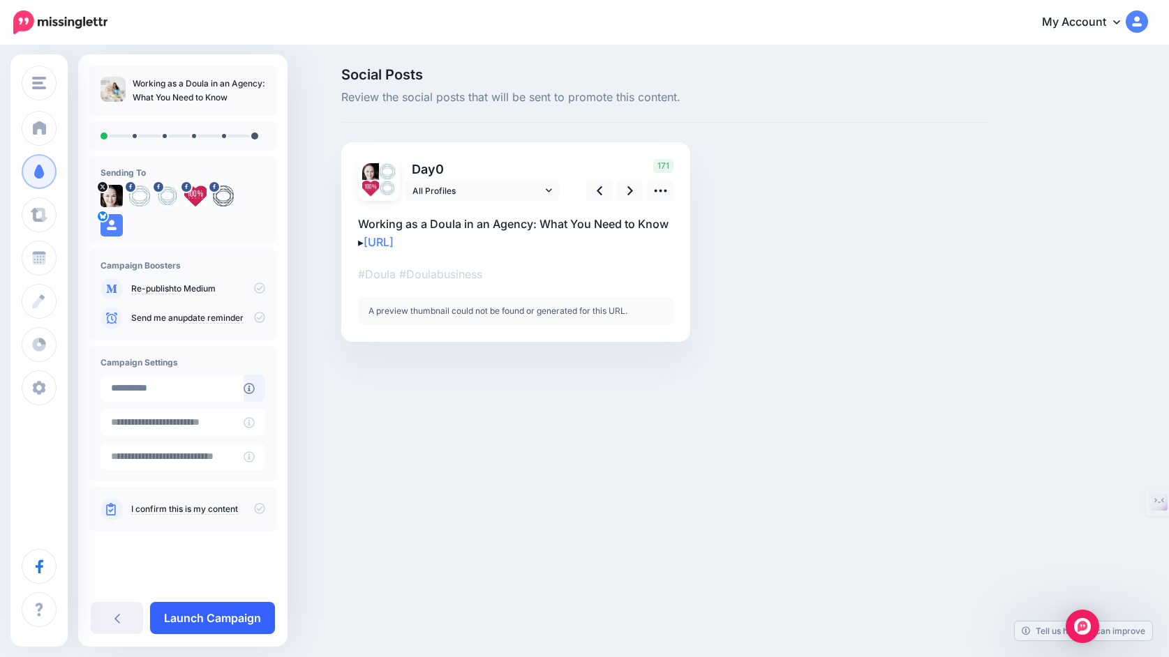
click at [204, 618] on link "Launch Campaign" at bounding box center [212, 618] width 125 height 32
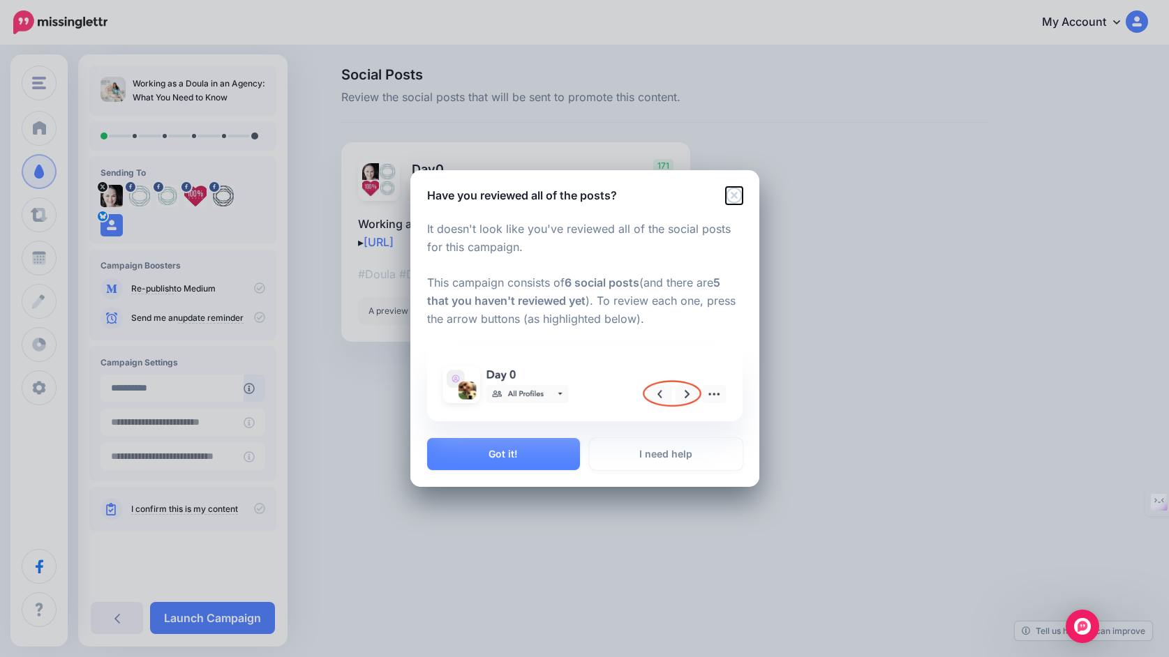
click at [726, 195] on icon "Close" at bounding box center [734, 195] width 17 height 17
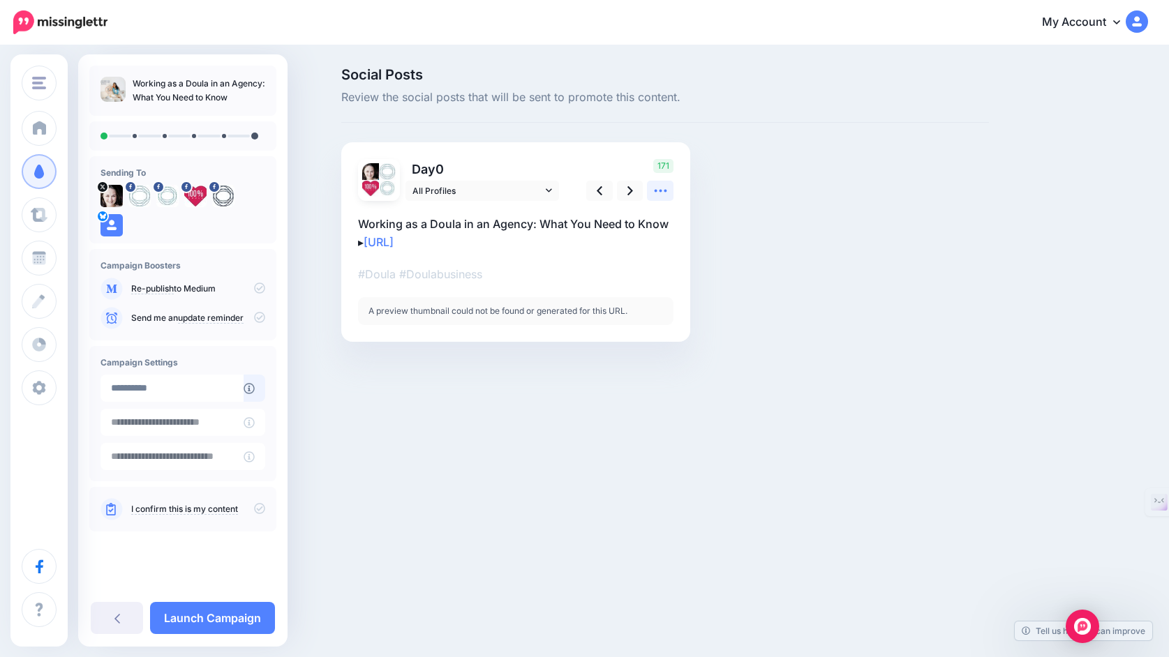
click at [664, 194] on icon at bounding box center [660, 191] width 15 height 15
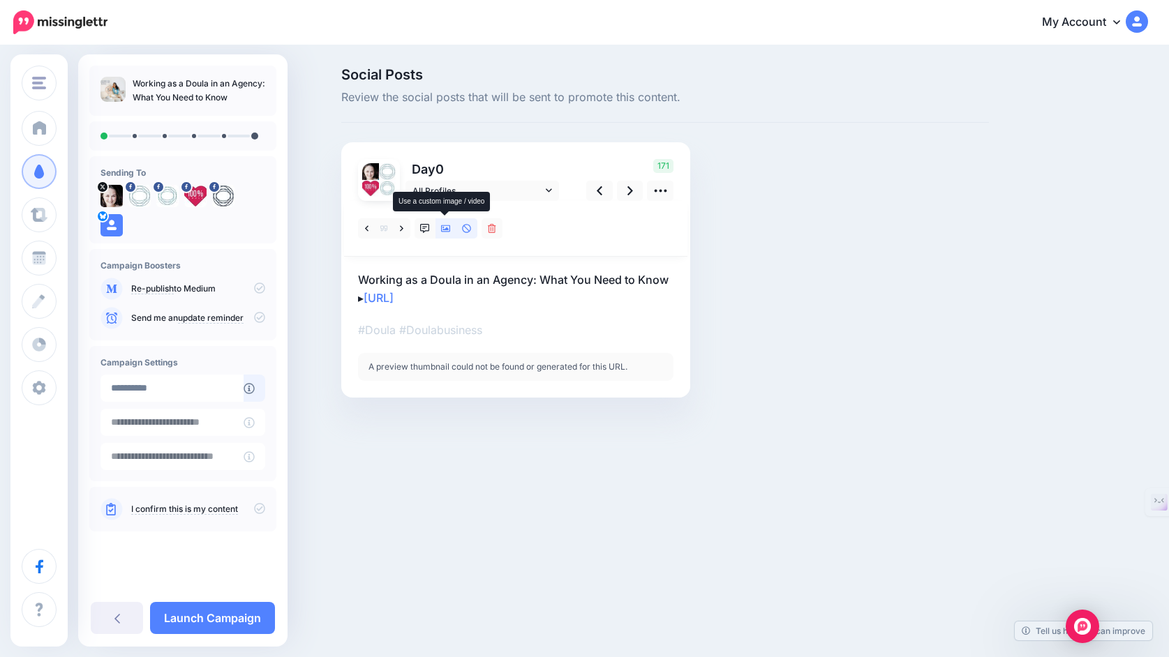
click at [442, 231] on icon at bounding box center [446, 229] width 10 height 10
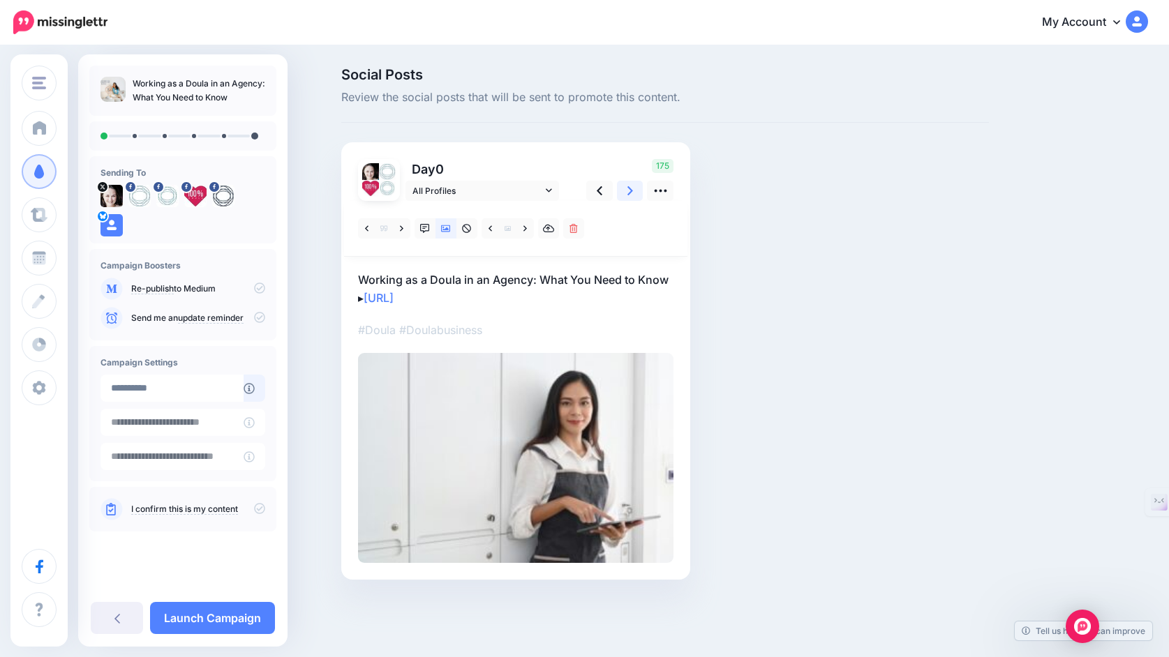
click at [625, 198] on link at bounding box center [630, 191] width 27 height 20
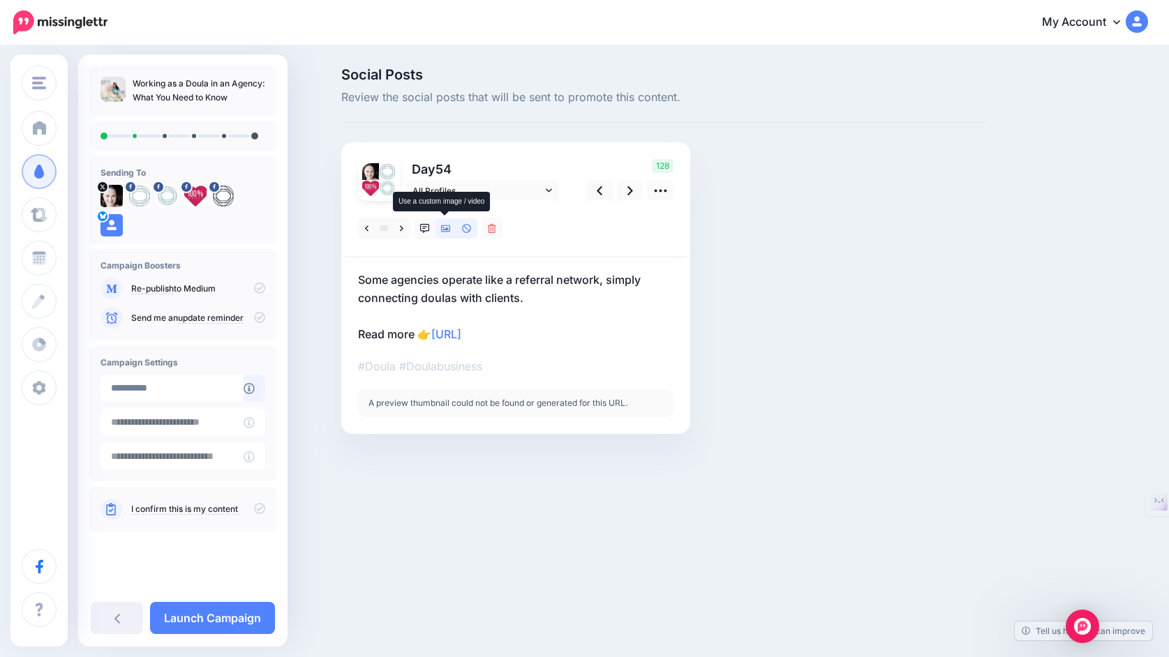
click at [447, 231] on icon at bounding box center [446, 229] width 10 height 10
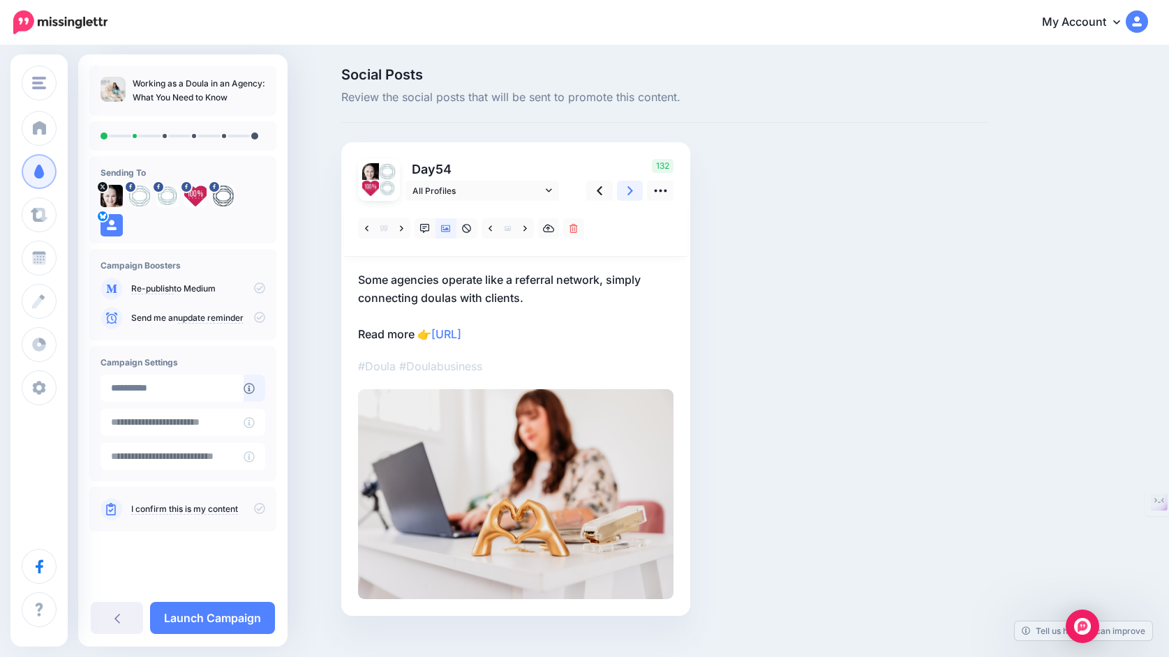
click at [629, 195] on icon at bounding box center [630, 191] width 6 height 15
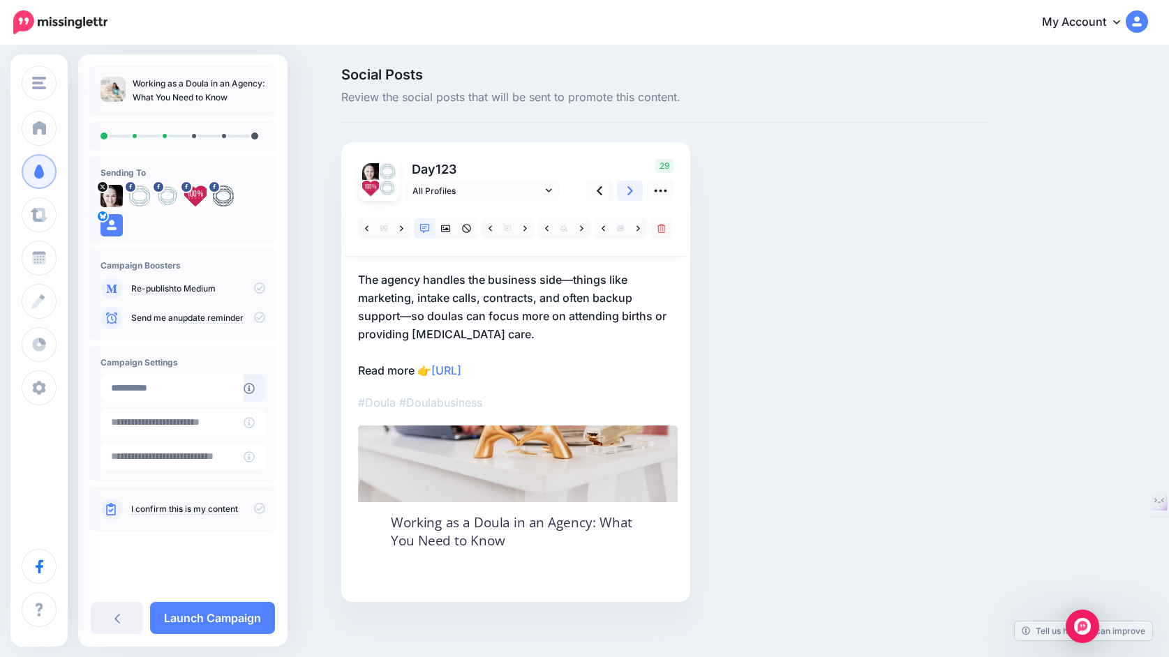
click at [629, 195] on icon at bounding box center [630, 191] width 6 height 15
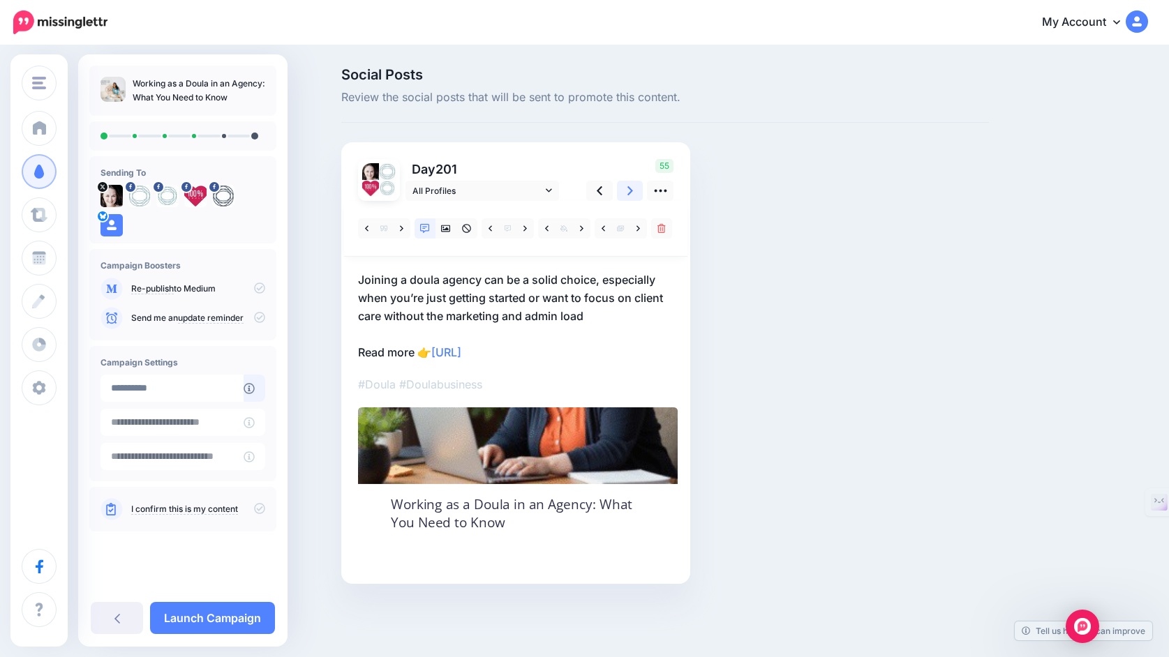
click at [629, 195] on icon at bounding box center [630, 191] width 6 height 15
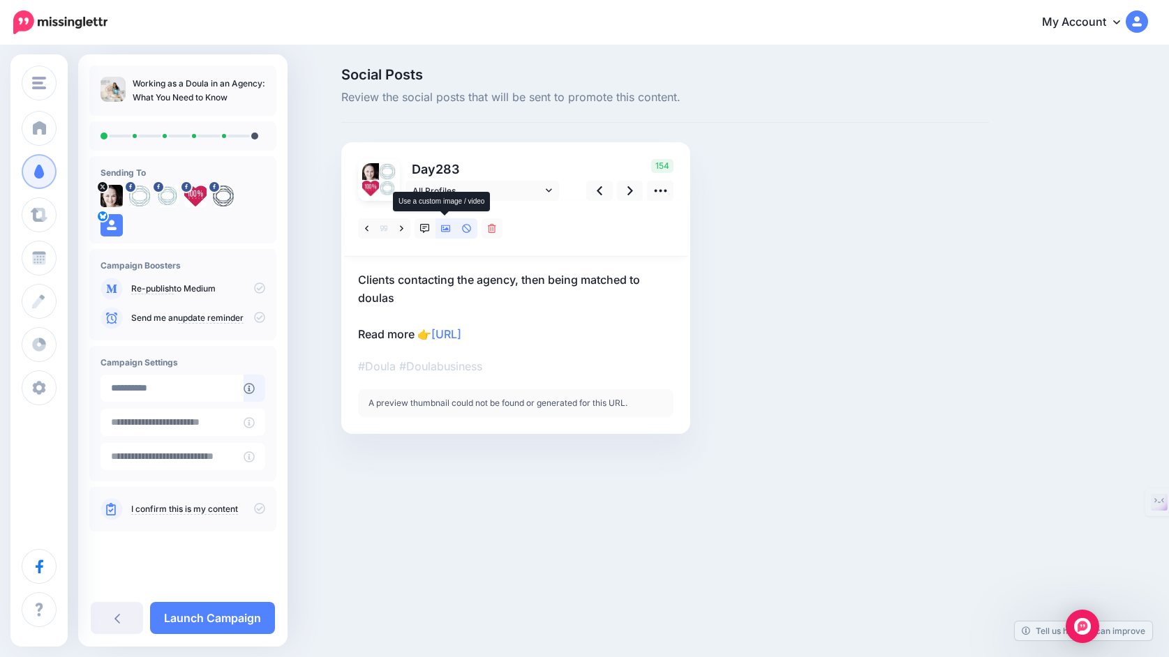
click at [445, 232] on icon at bounding box center [446, 228] width 10 height 7
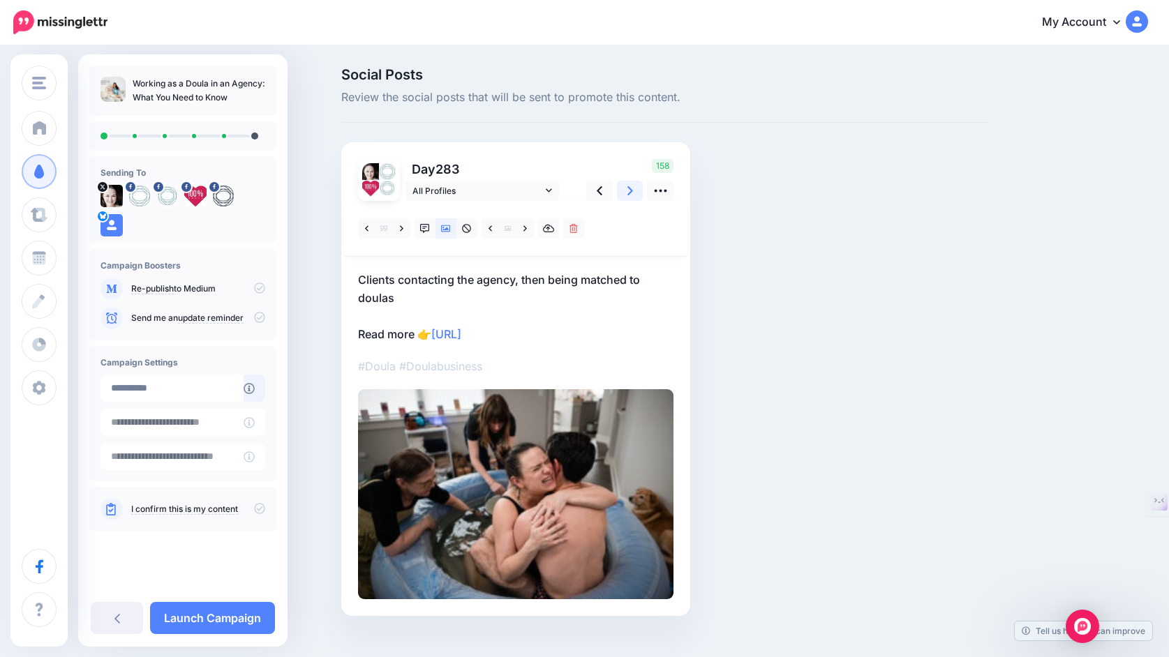
click at [632, 191] on icon at bounding box center [630, 190] width 6 height 9
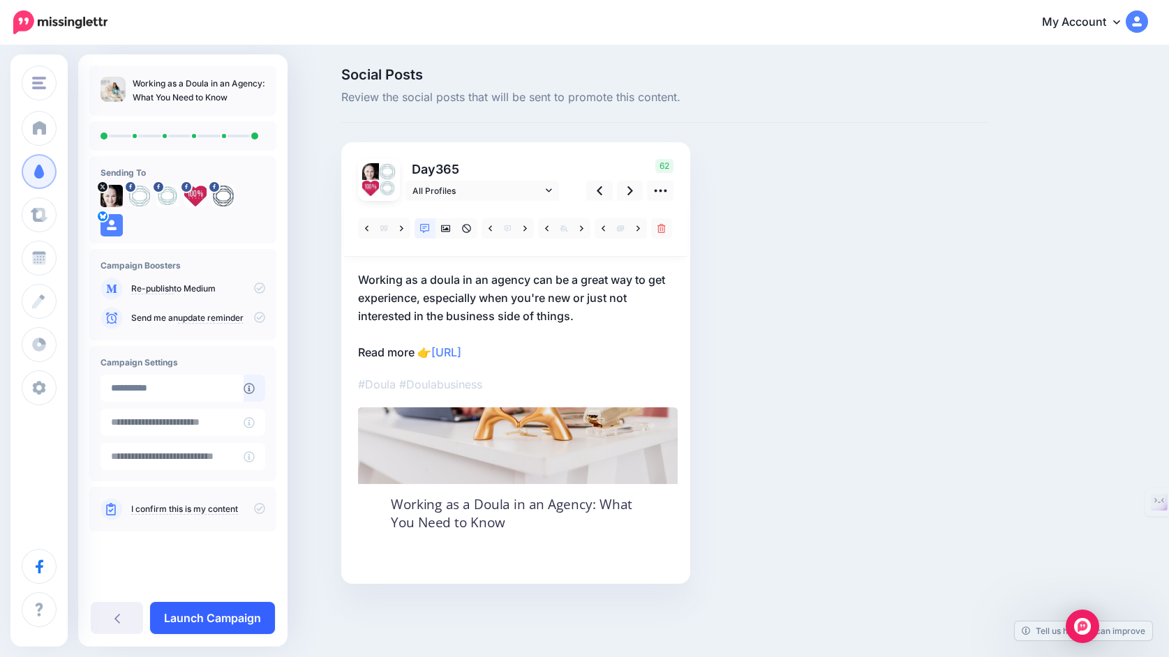
click at [228, 620] on link "Launch Campaign" at bounding box center [212, 618] width 125 height 32
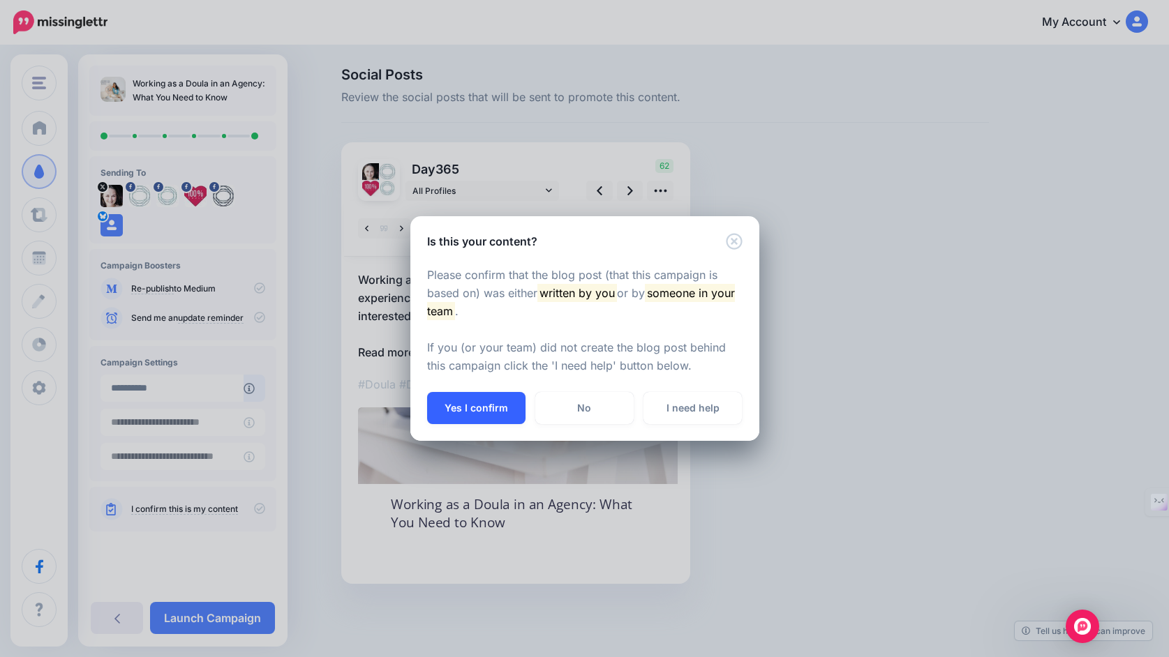
click at [475, 412] on button "Yes I confirm" at bounding box center [476, 408] width 98 height 32
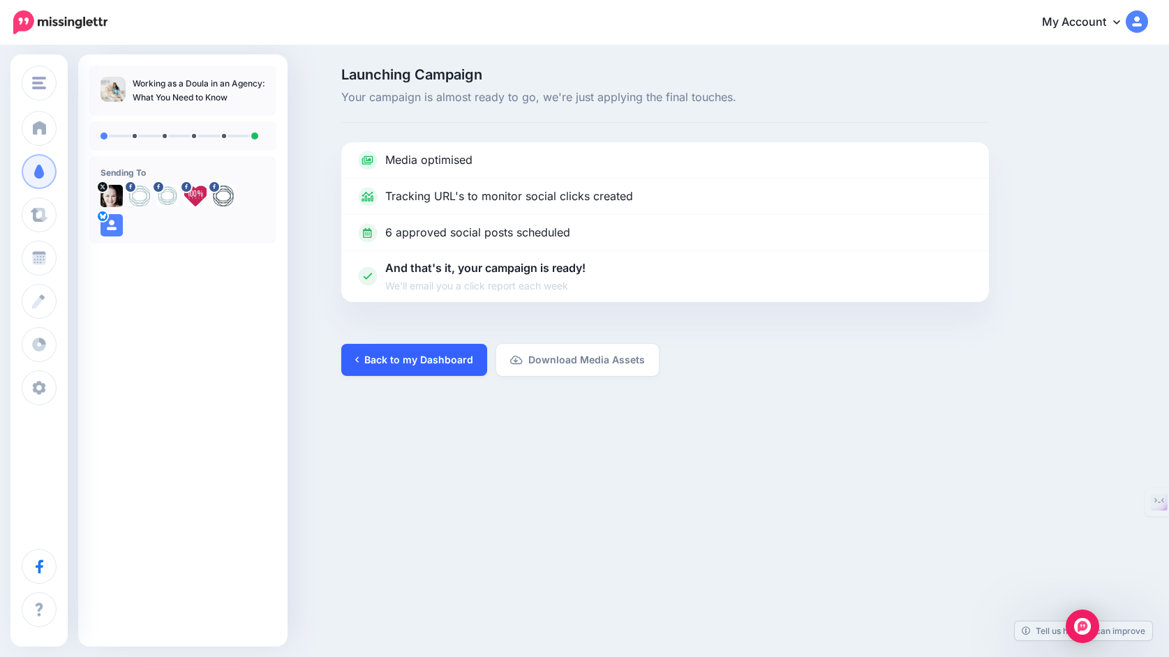
click at [446, 368] on link "Back to my Dashboard" at bounding box center [414, 360] width 146 height 32
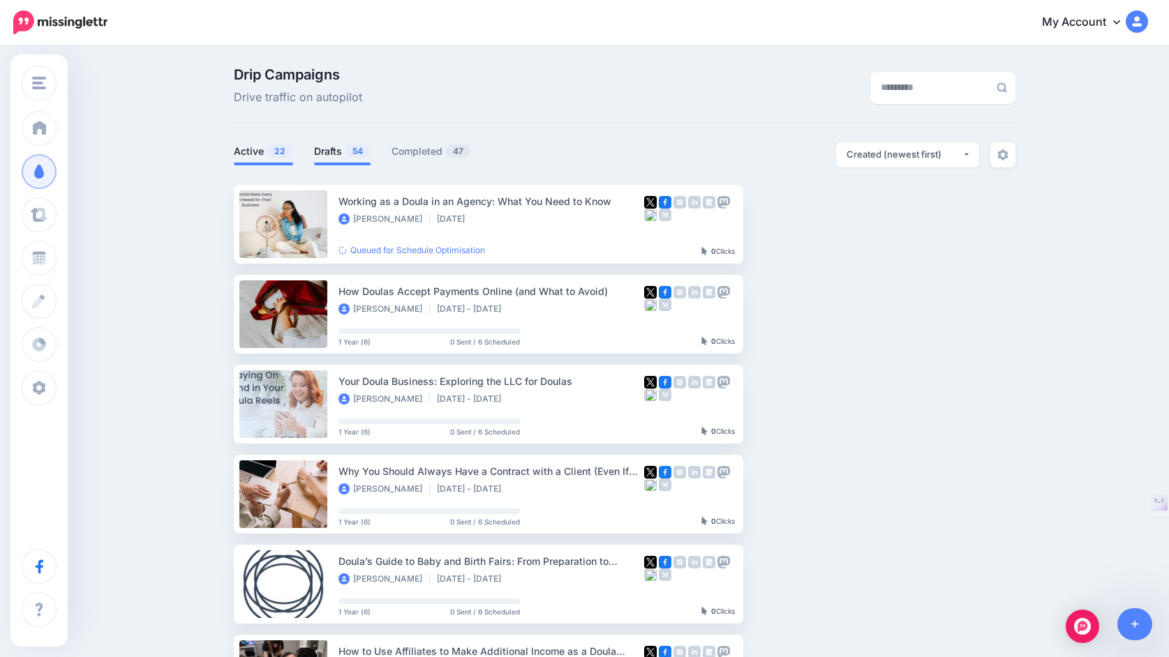
click at [325, 149] on link "Drafts 54" at bounding box center [342, 151] width 57 height 17
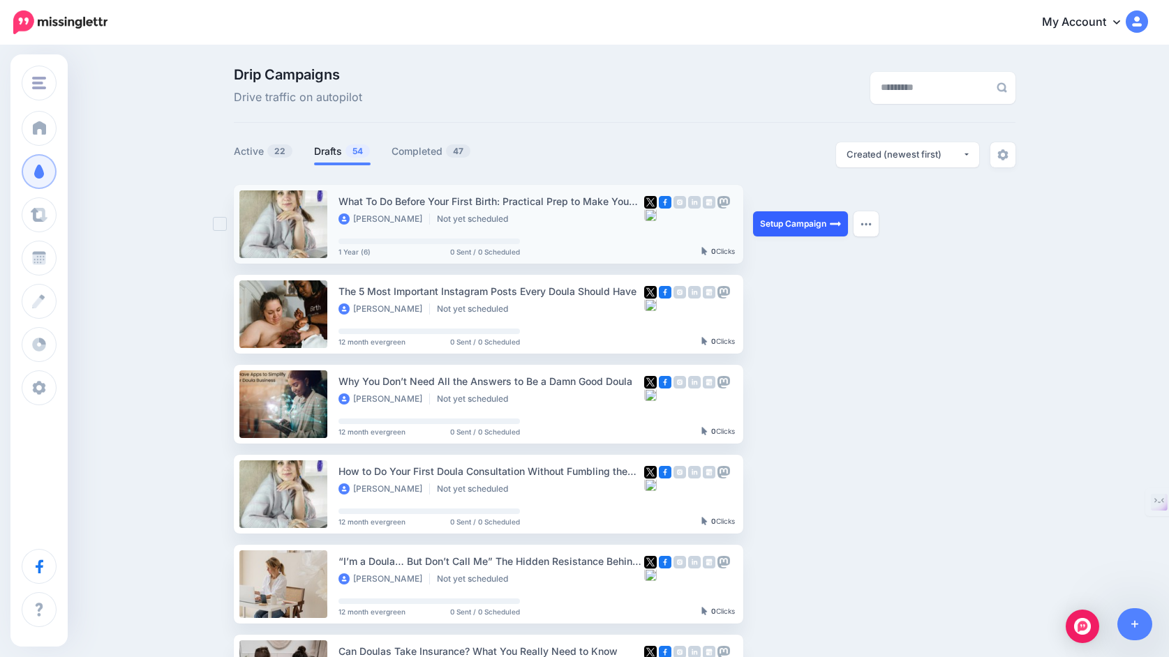
click at [799, 223] on link "Setup Campaign" at bounding box center [800, 223] width 95 height 25
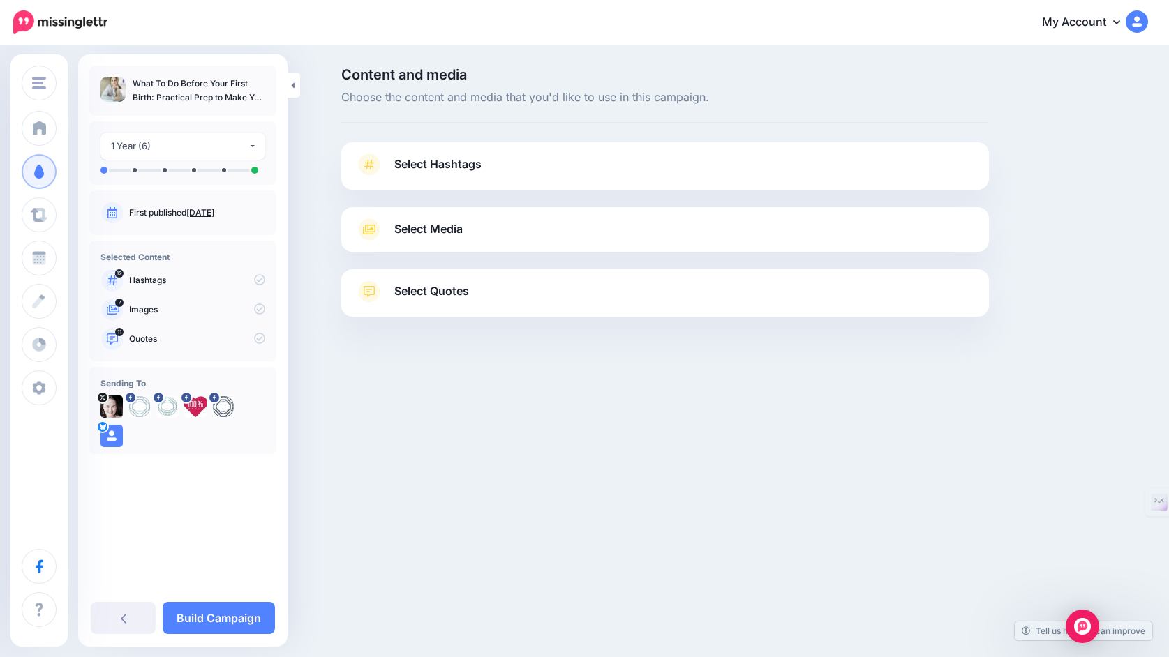
click at [761, 175] on link "Select Hashtags" at bounding box center [665, 172] width 620 height 36
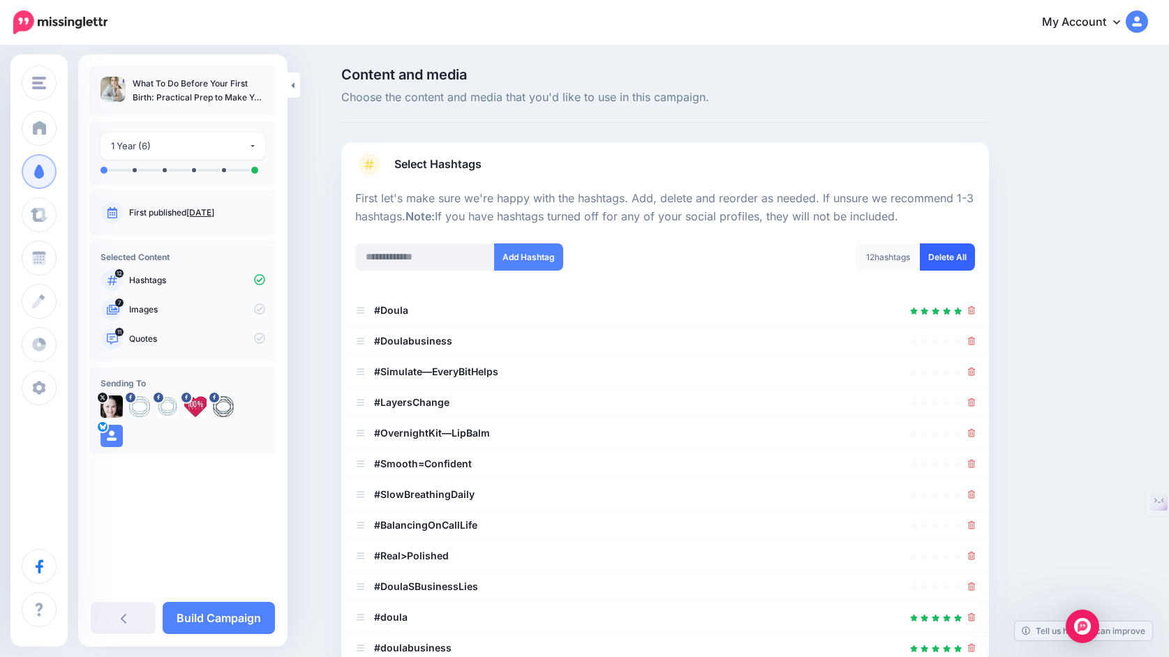
click at [946, 255] on link "Delete All" at bounding box center [947, 257] width 55 height 27
click at [445, 259] on input "text" at bounding box center [425, 257] width 140 height 27
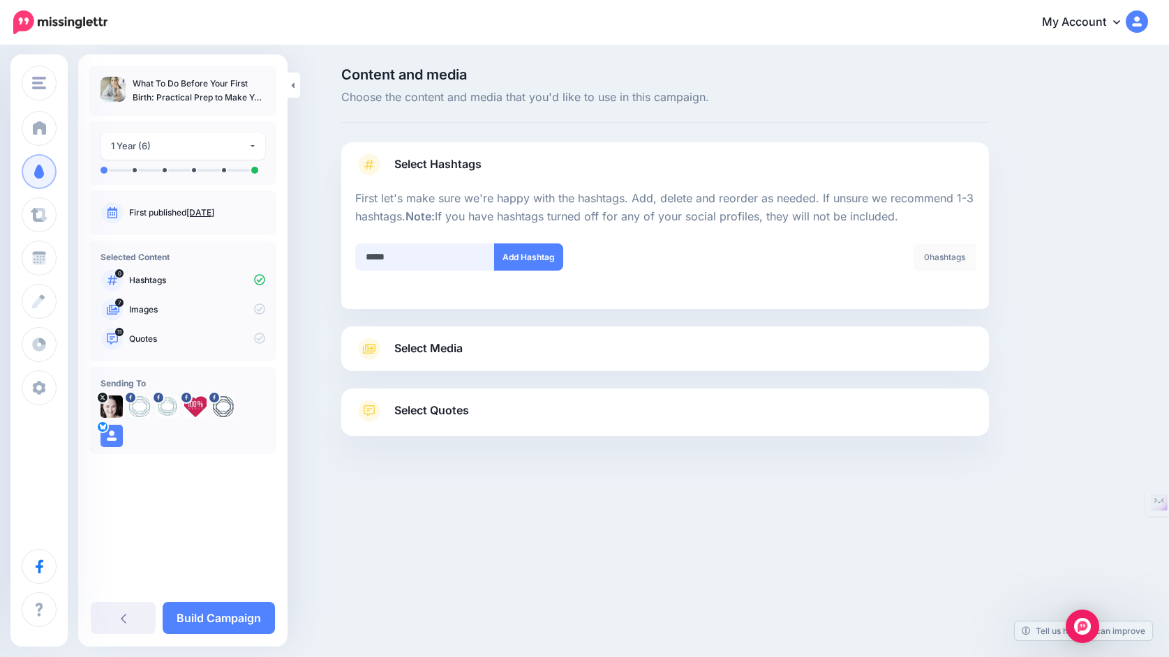
type input "******"
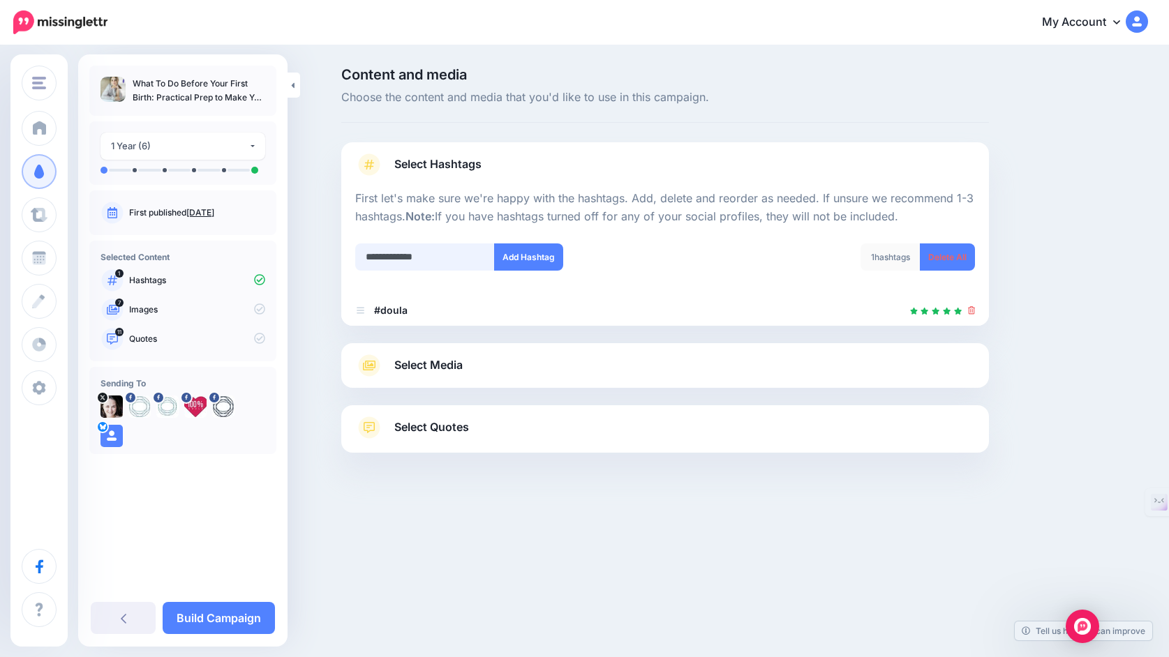
type input "**********"
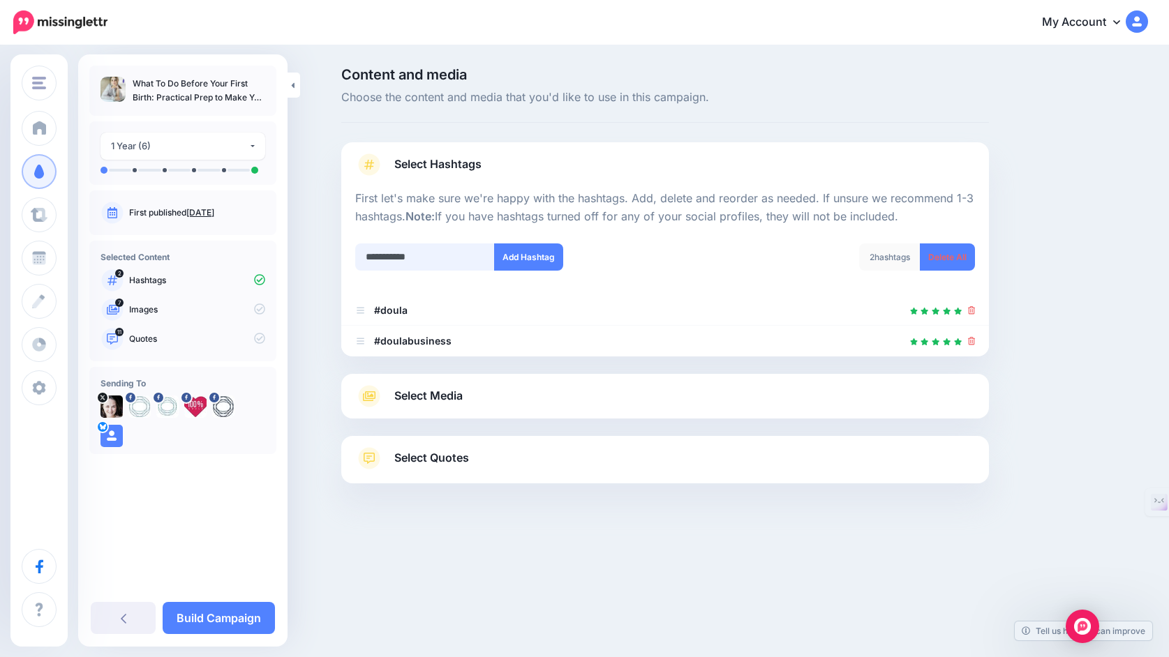
type input "**********"
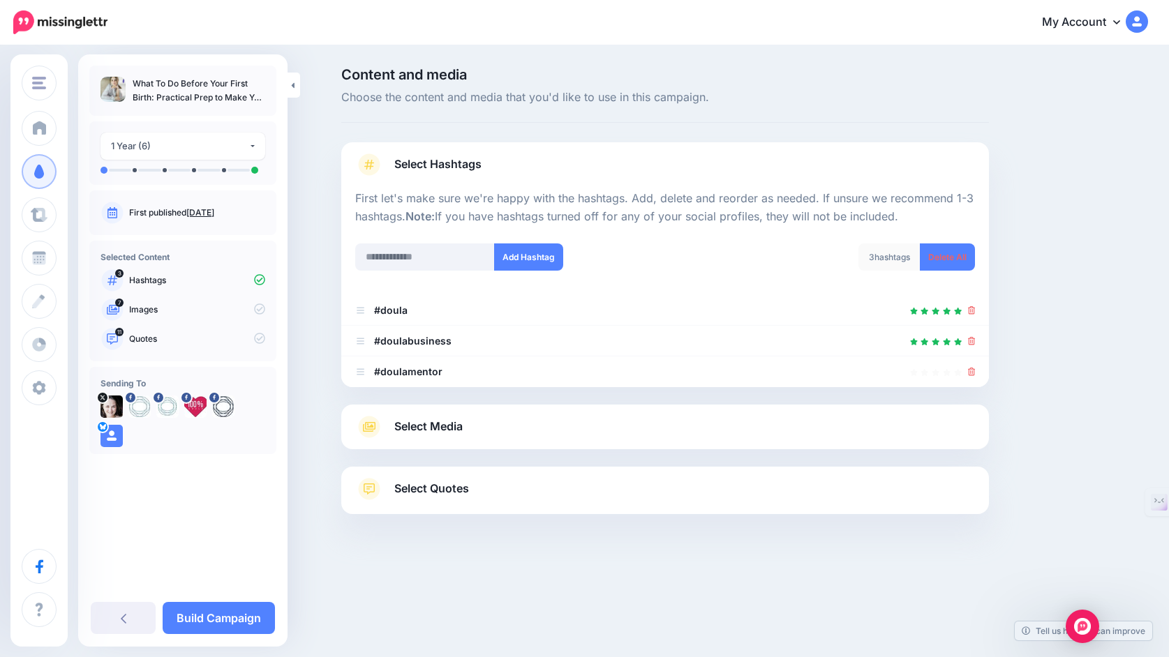
click at [458, 430] on span "Select Media" at bounding box center [428, 426] width 68 height 19
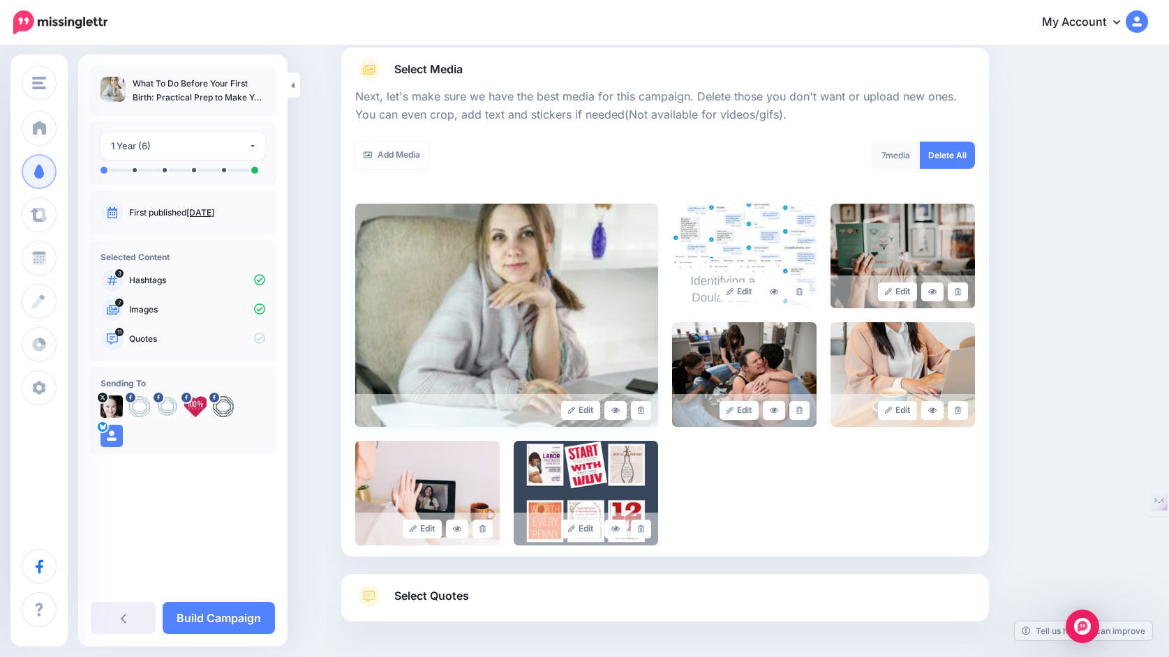
scroll to position [186, 0]
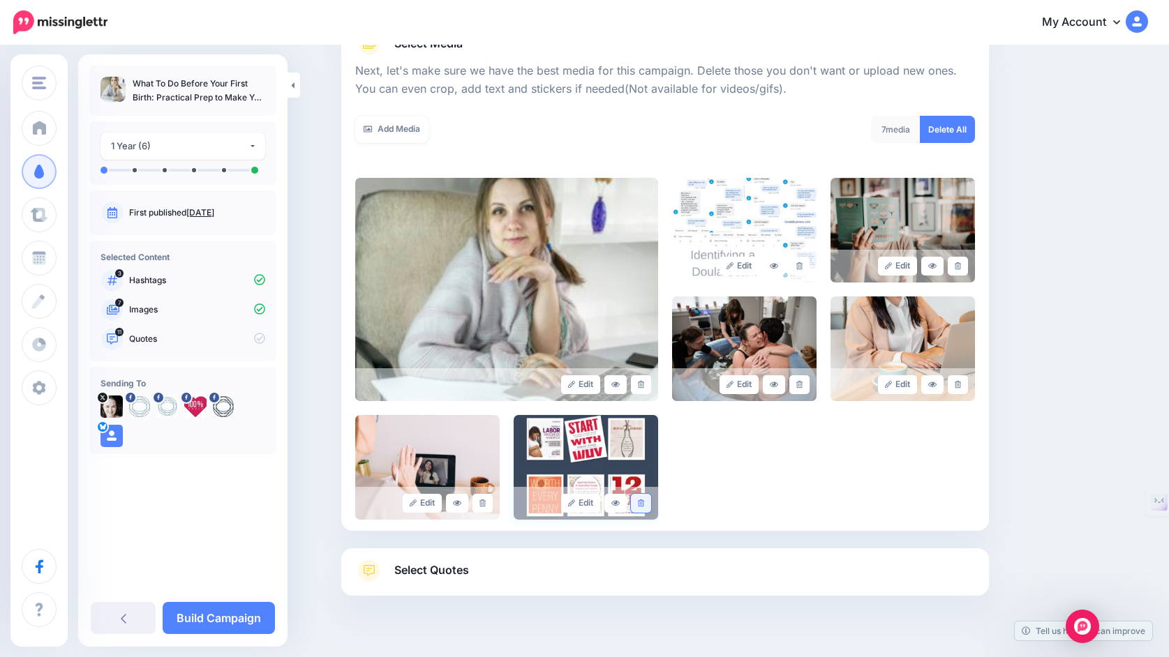
click at [645, 505] on link at bounding box center [641, 503] width 20 height 19
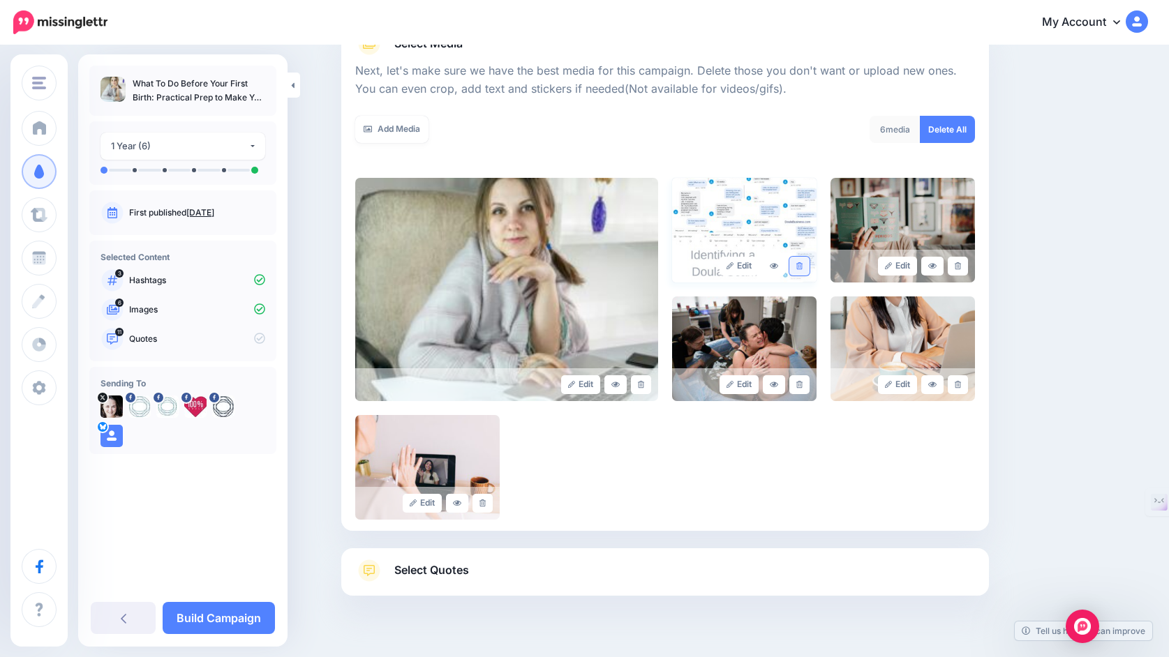
click at [804, 267] on link at bounding box center [799, 266] width 20 height 19
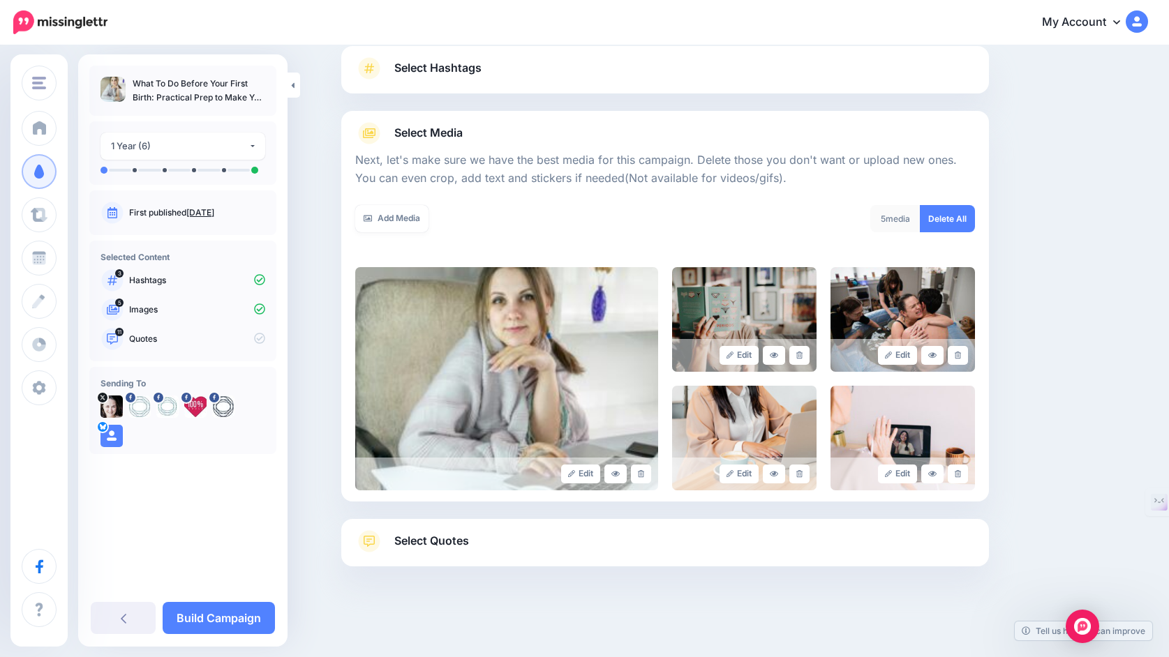
click at [553, 536] on link "Select Quotes" at bounding box center [665, 548] width 620 height 36
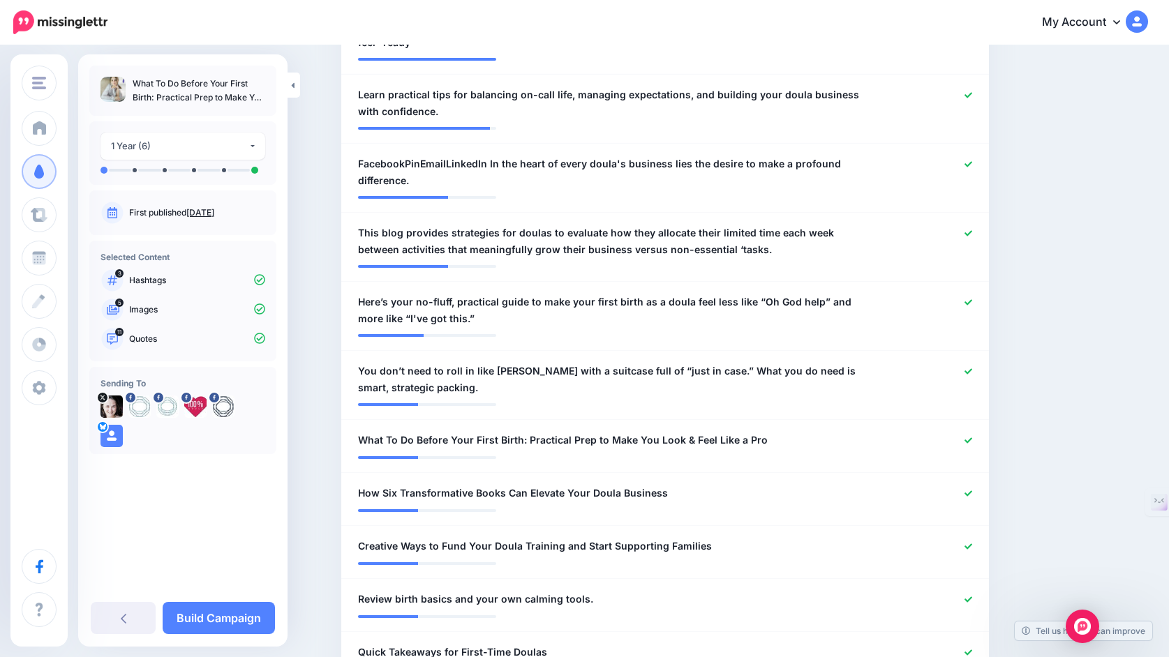
scroll to position [482, 0]
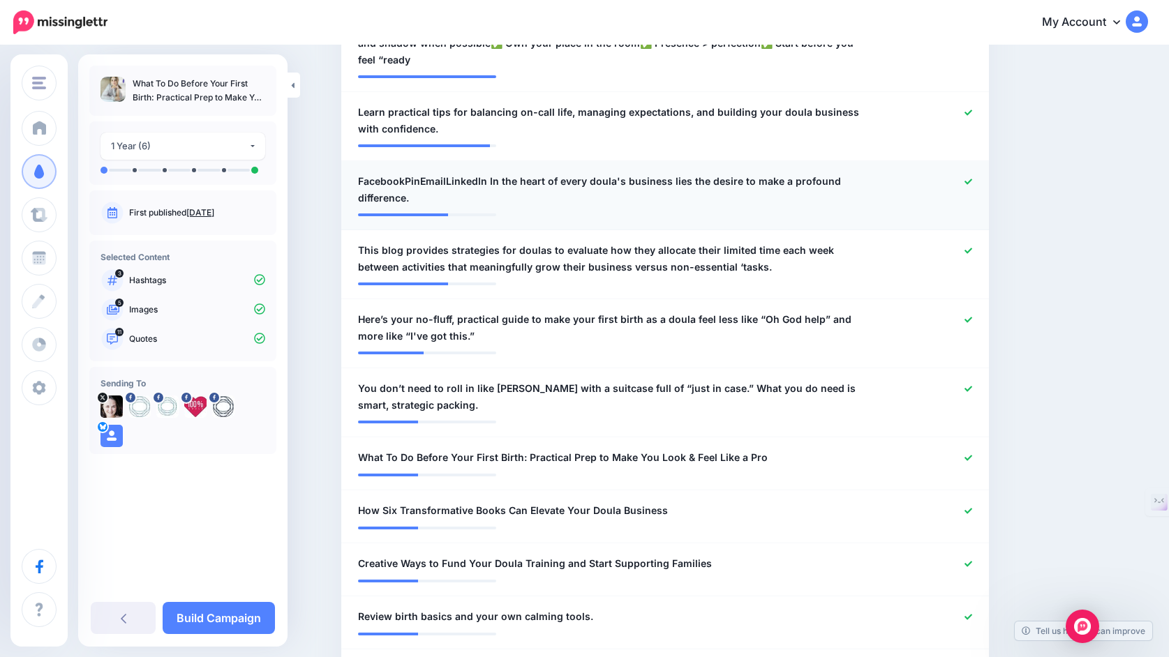
click at [964, 184] on icon at bounding box center [968, 182] width 8 height 8
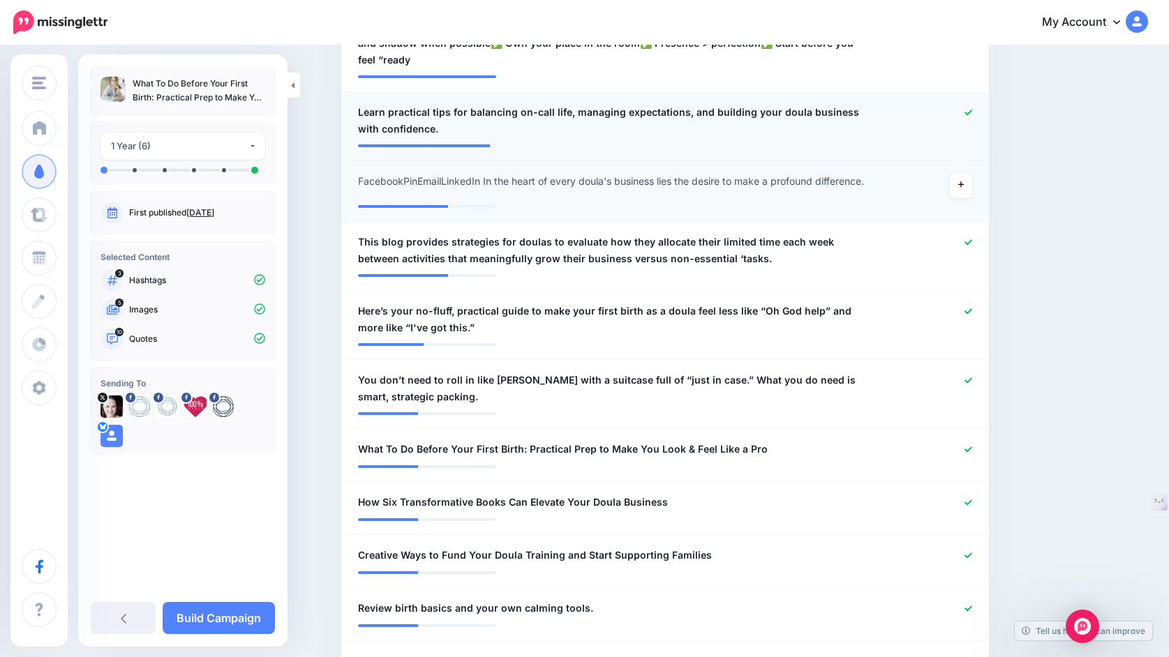
click at [968, 112] on icon at bounding box center [968, 113] width 8 height 8
click at [968, 245] on icon at bounding box center [968, 242] width 8 height 6
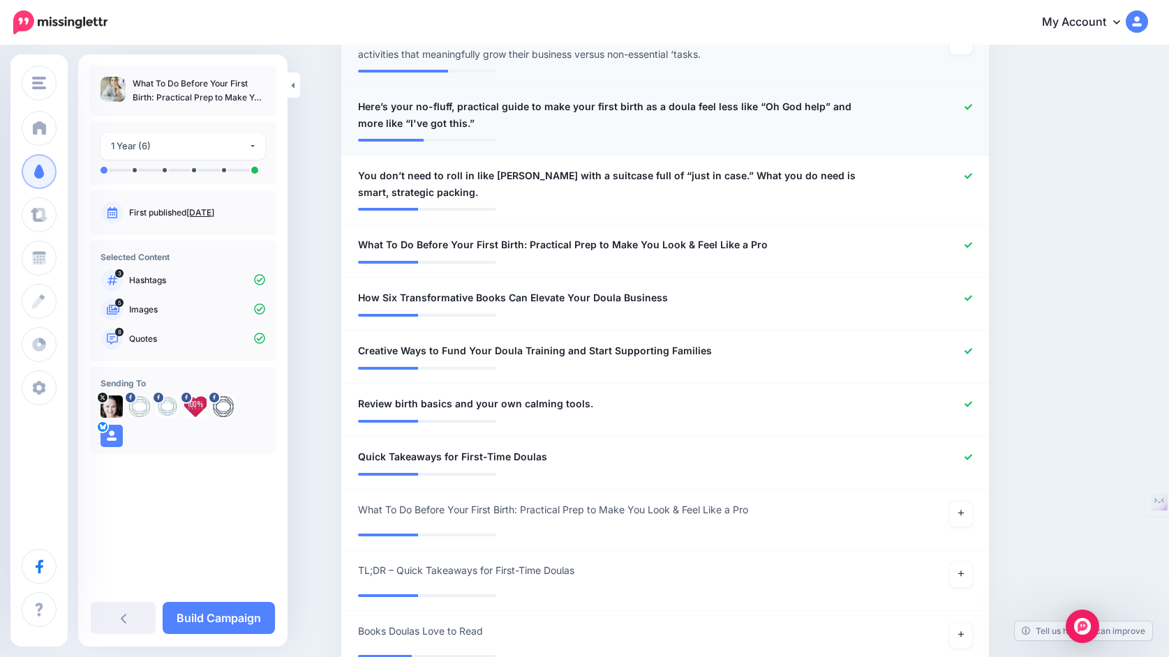
scroll to position [688, 0]
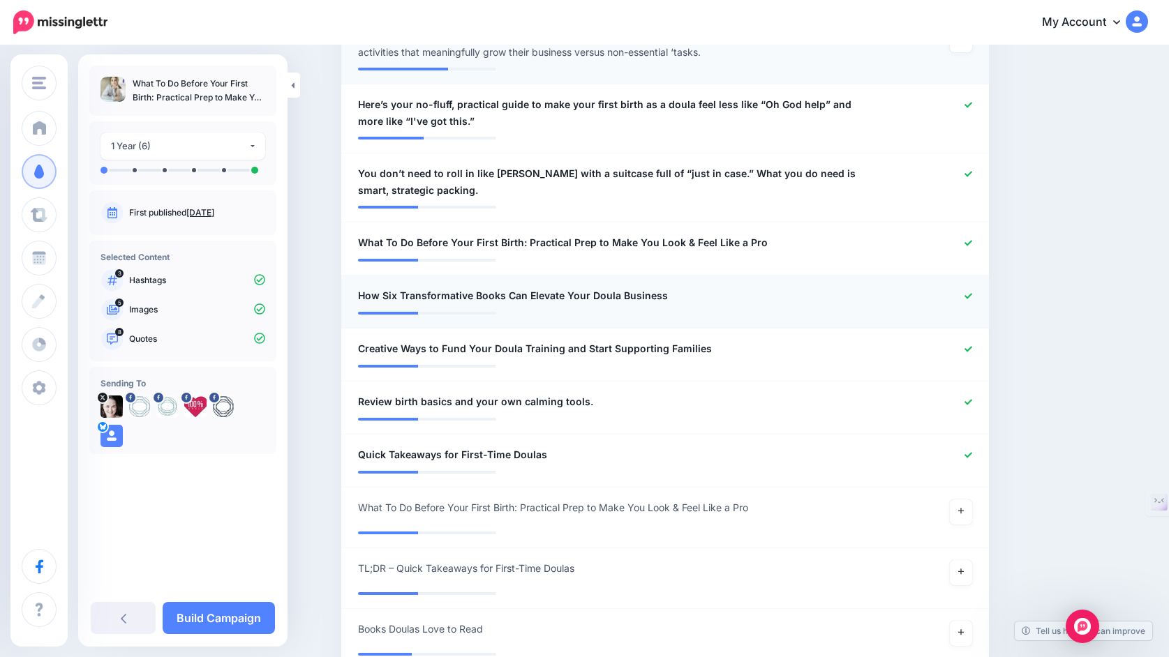
click at [967, 300] on icon at bounding box center [968, 296] width 8 height 8
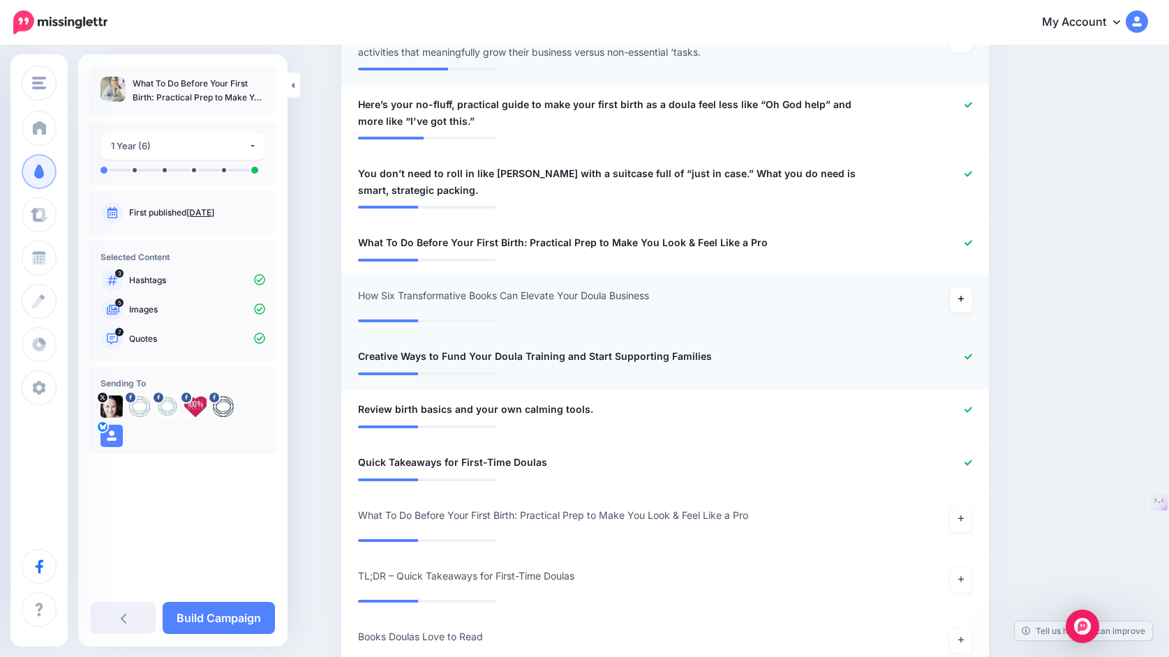
click at [969, 361] on icon at bounding box center [968, 357] width 8 height 8
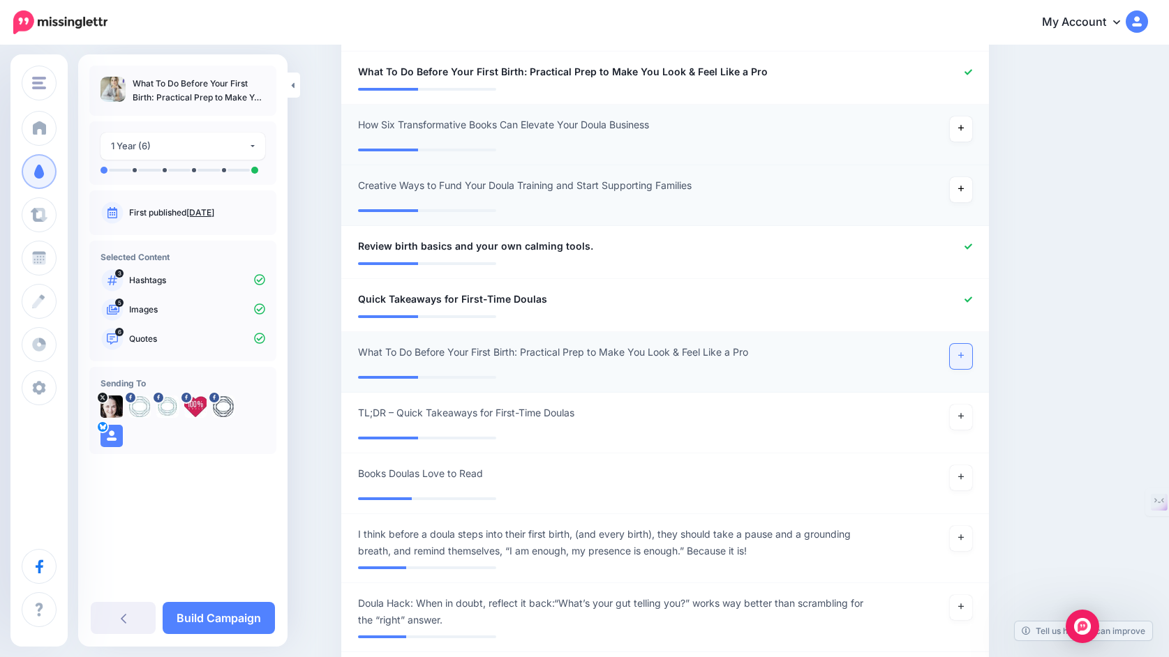
scroll to position [860, 0]
click at [962, 368] on link at bounding box center [961, 355] width 22 height 25
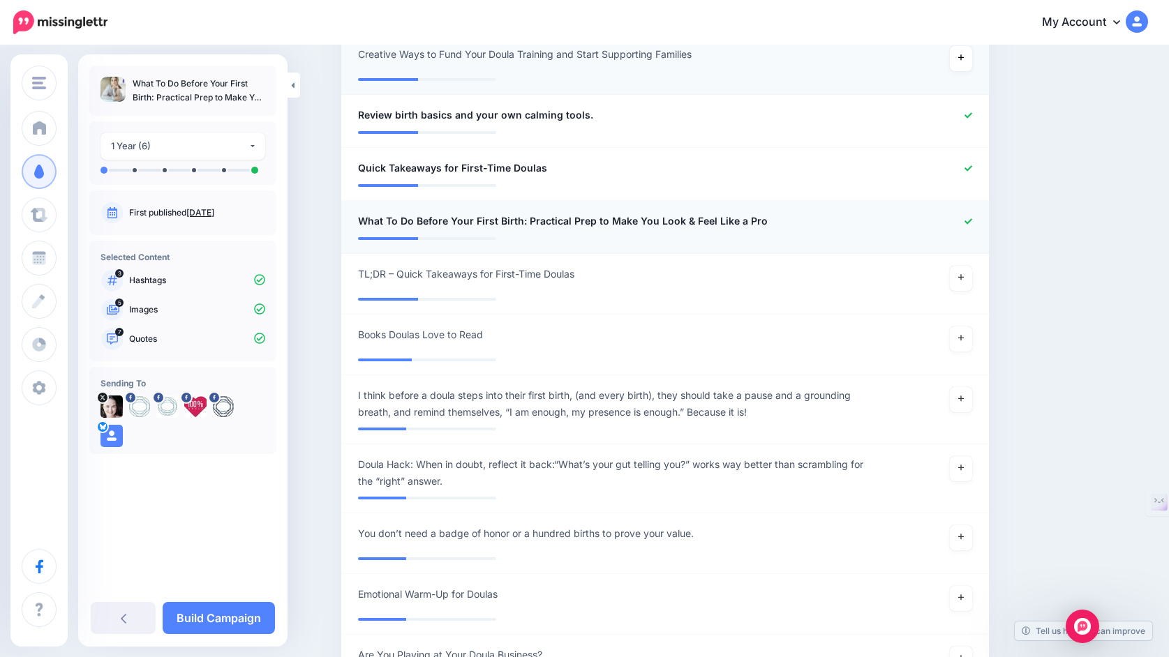
scroll to position [1009, 0]
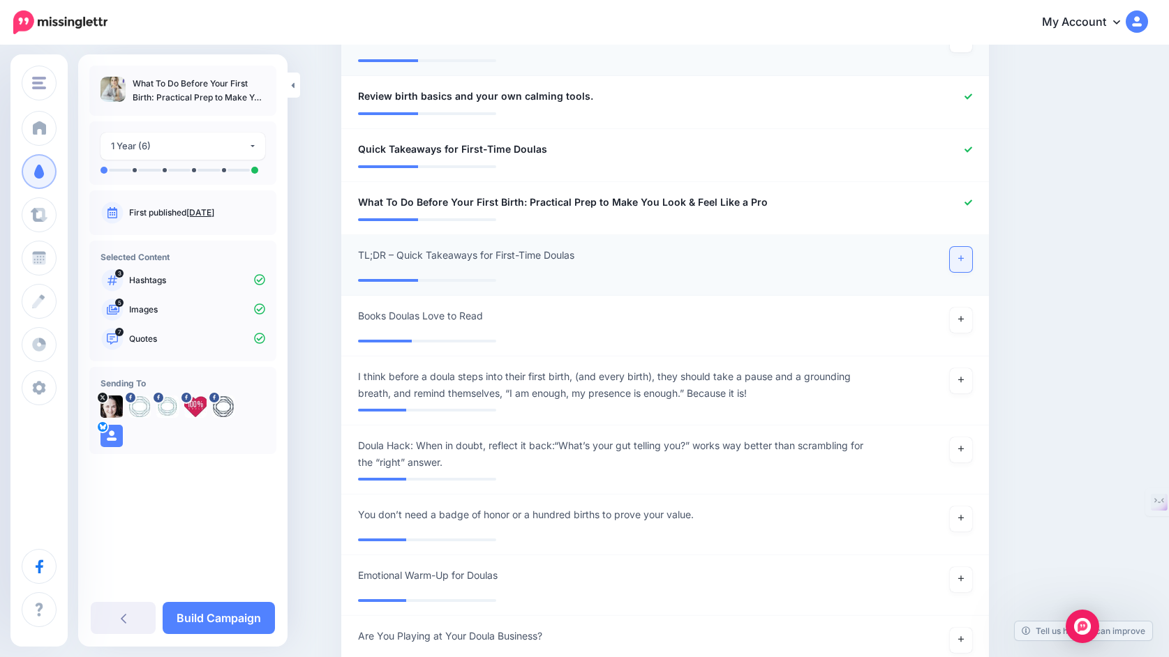
click at [964, 265] on link at bounding box center [961, 259] width 22 height 25
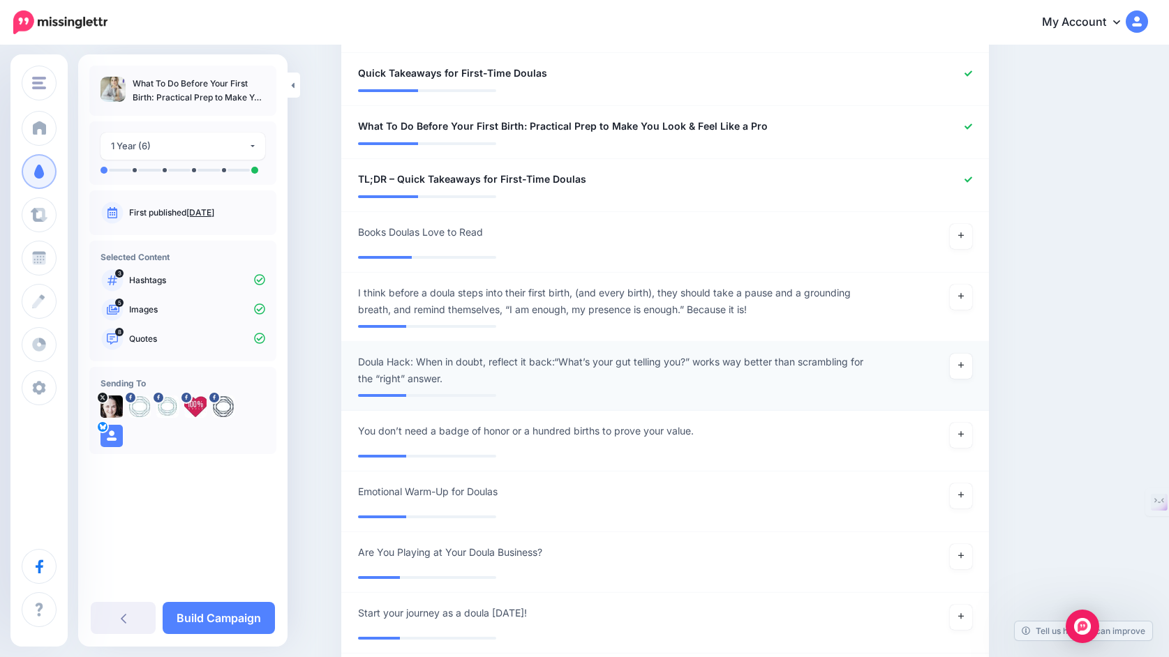
scroll to position [1105, 0]
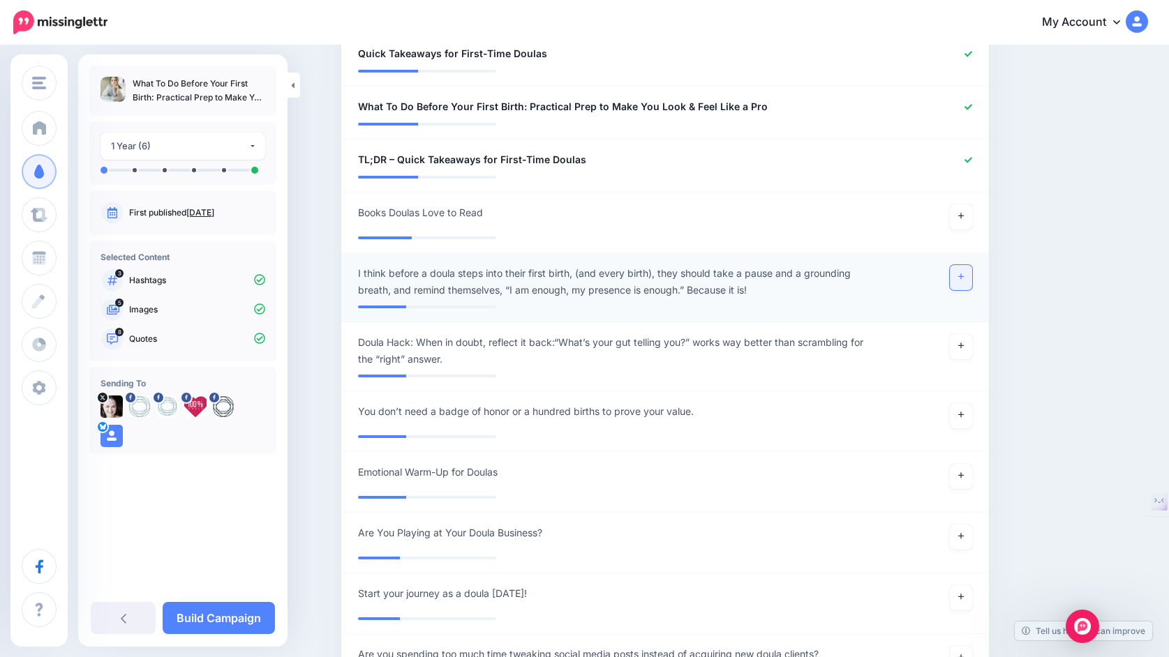
click at [957, 290] on link at bounding box center [961, 277] width 22 height 25
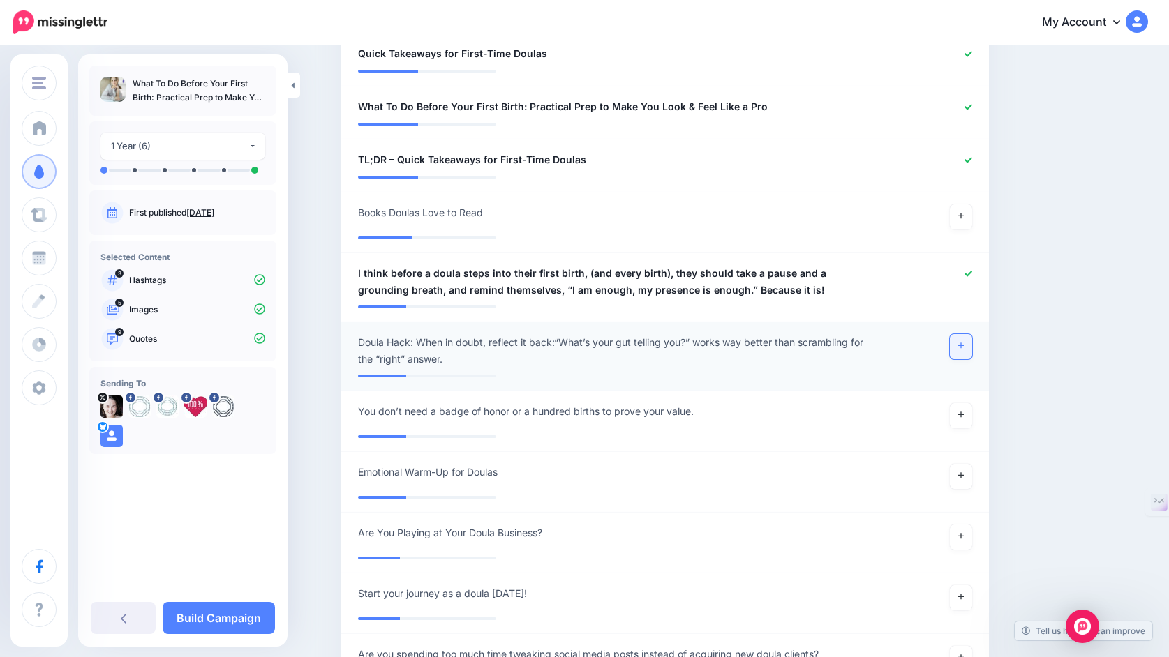
click at [964, 350] on link at bounding box center [961, 346] width 22 height 25
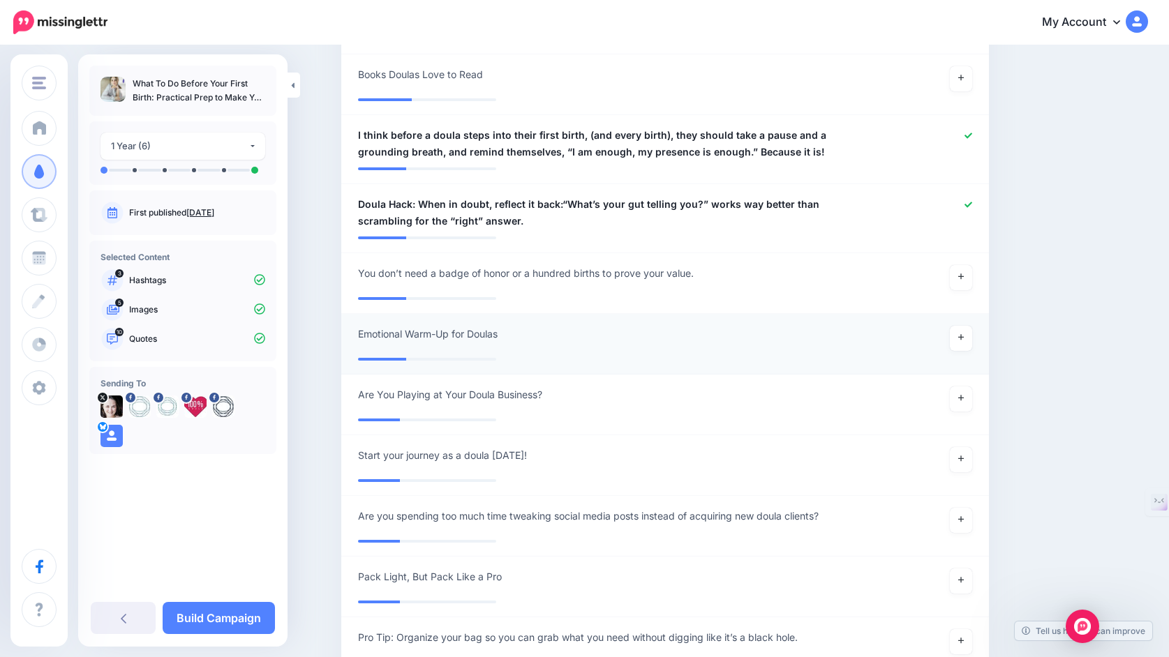
scroll to position [1261, 0]
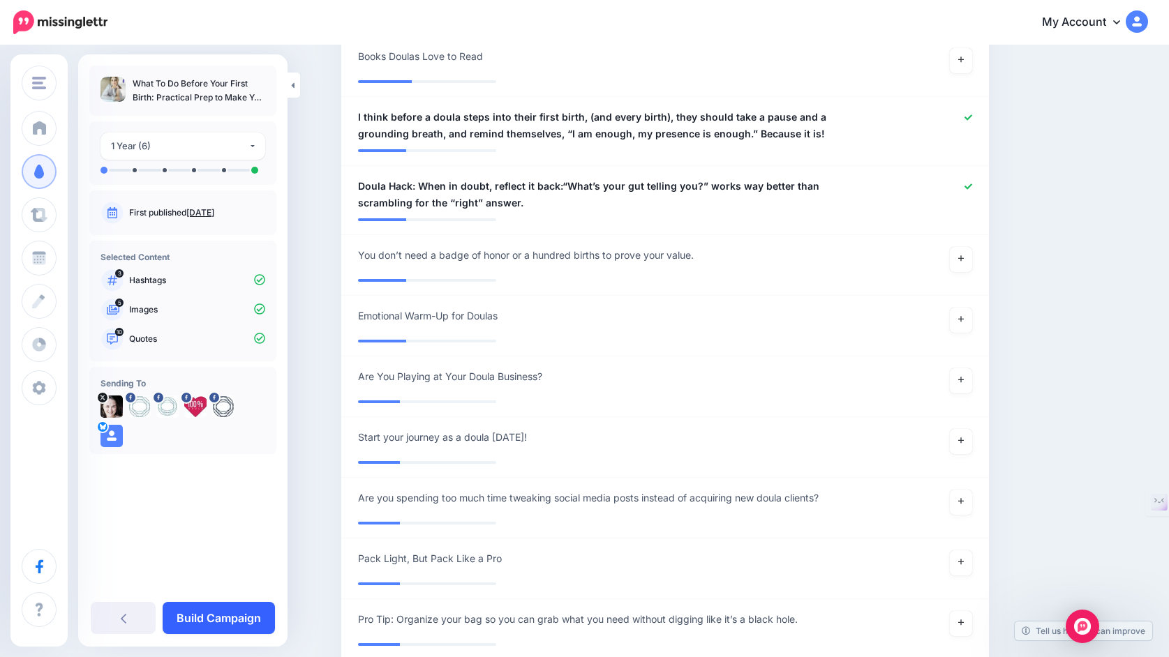
click at [244, 617] on link "Build Campaign" at bounding box center [219, 618] width 112 height 32
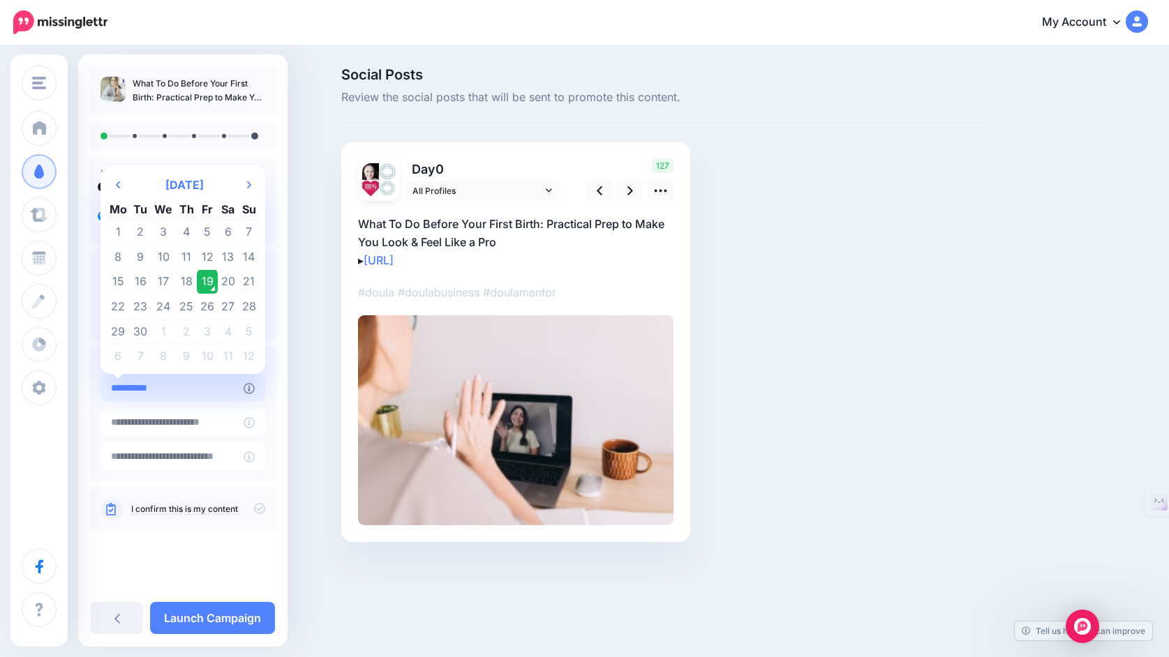
click at [194, 392] on input "**********" at bounding box center [171, 388] width 143 height 27
click at [251, 179] on icon "Next Month" at bounding box center [249, 184] width 4 height 11
click at [151, 300] on td "21" at bounding box center [141, 307] width 21 height 25
type input "**********"
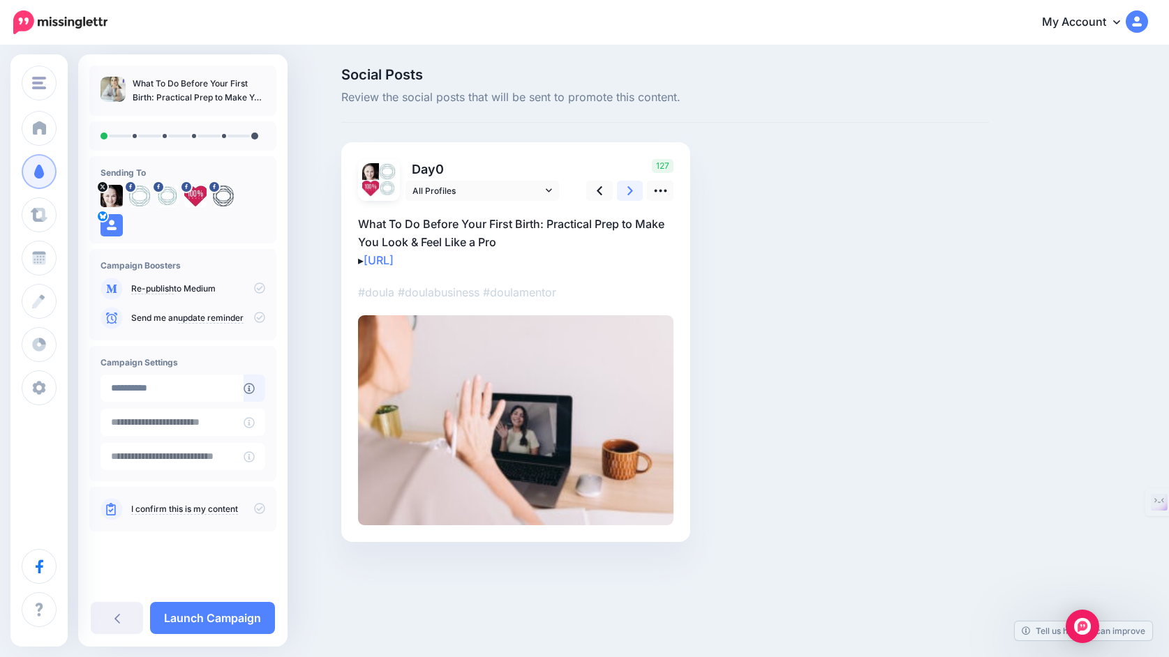
click at [629, 188] on icon at bounding box center [630, 190] width 6 height 9
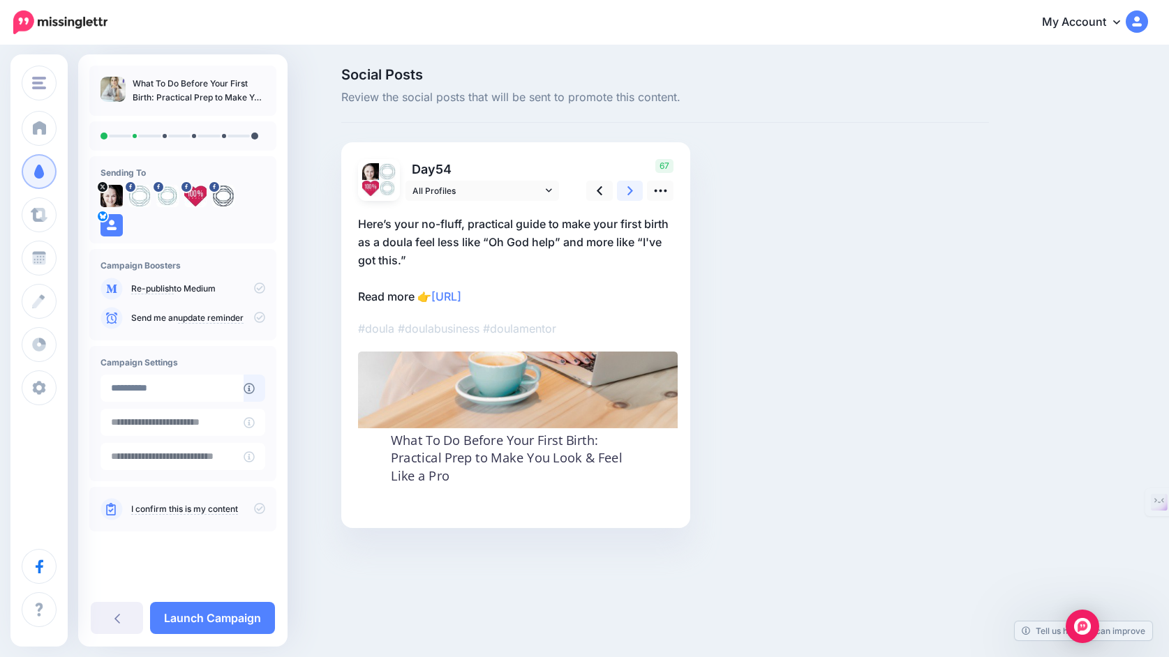
click at [629, 188] on icon at bounding box center [630, 190] width 6 height 9
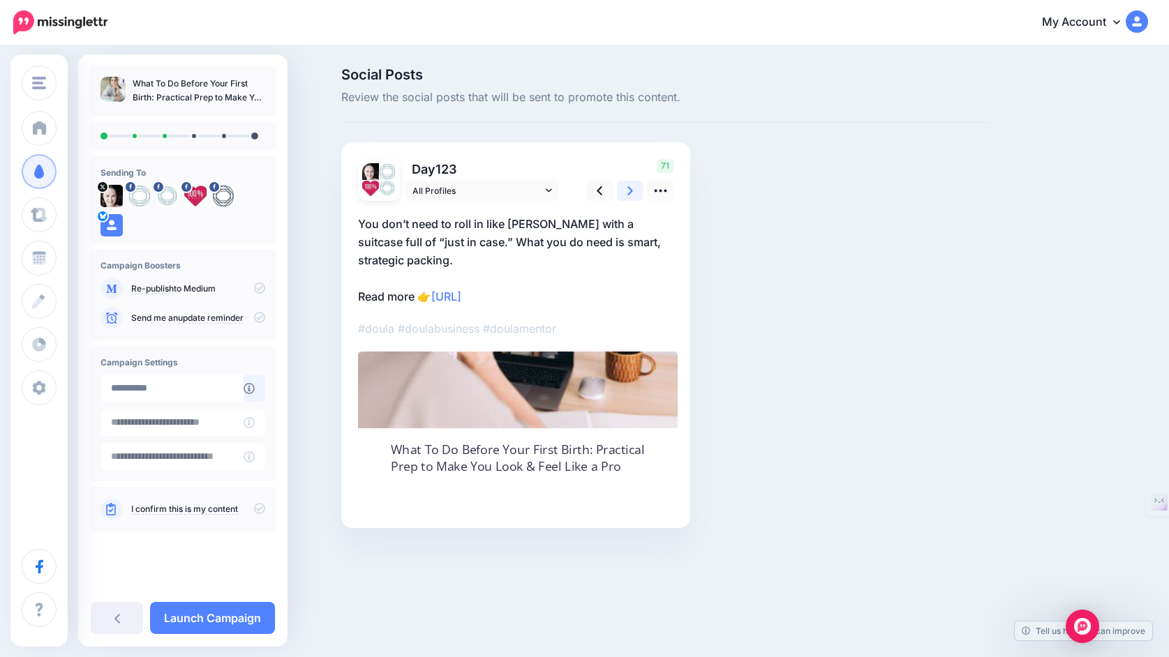
click at [629, 188] on icon at bounding box center [630, 190] width 6 height 9
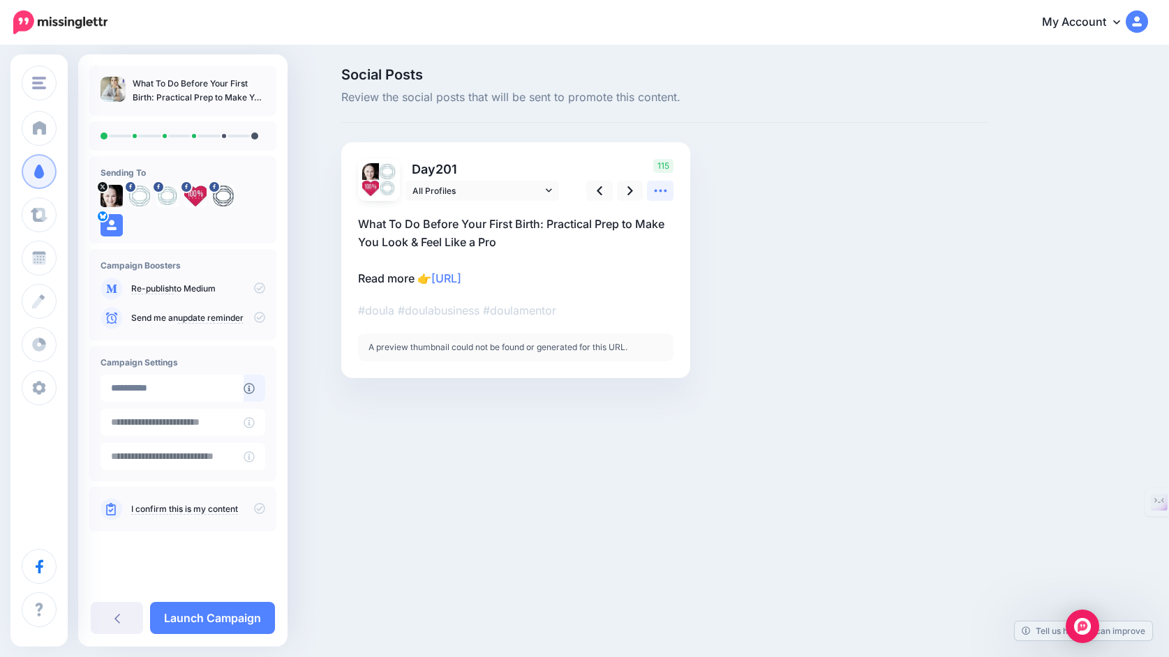
click at [664, 188] on icon at bounding box center [660, 191] width 15 height 15
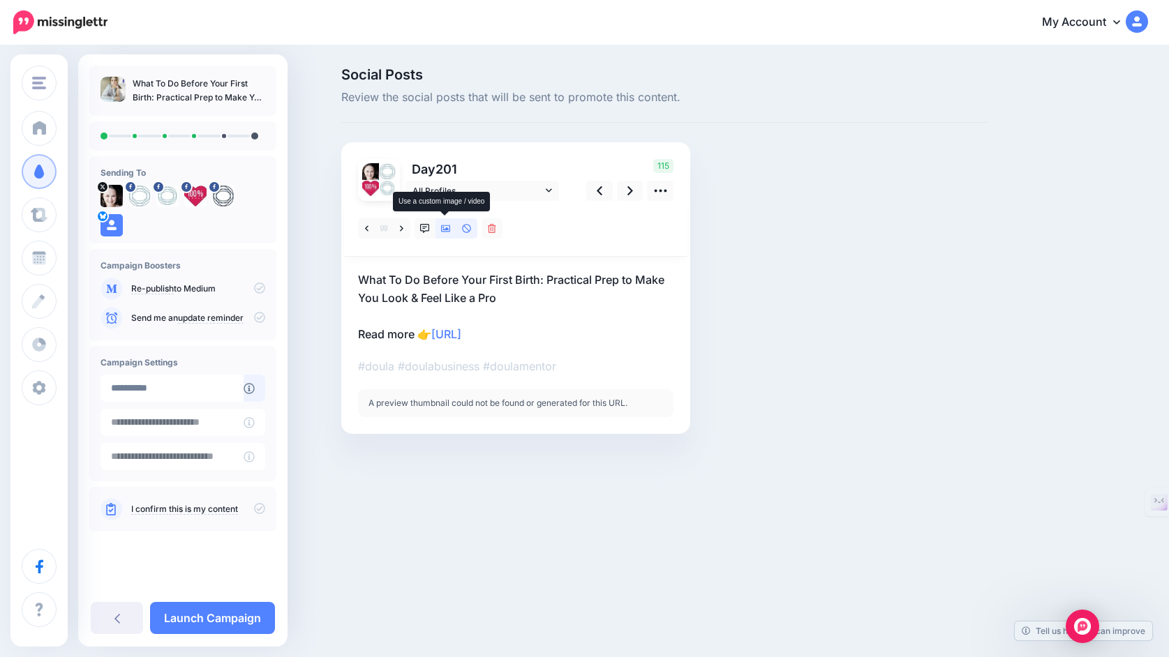
click at [442, 228] on icon at bounding box center [446, 229] width 10 height 10
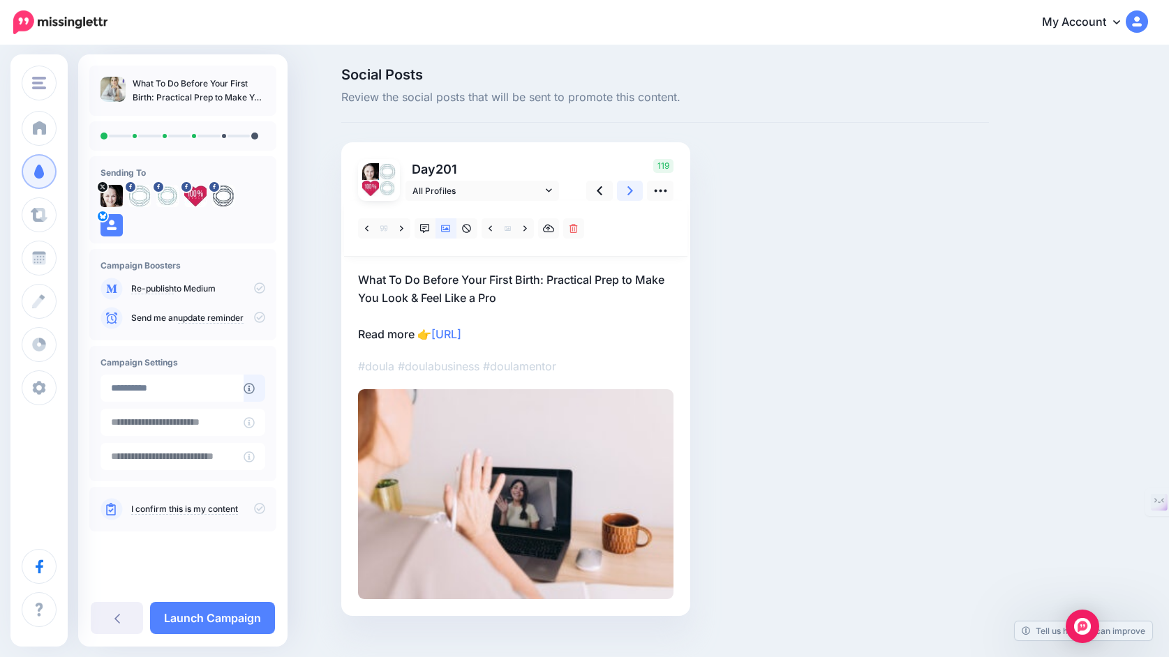
click at [627, 195] on icon at bounding box center [630, 191] width 6 height 15
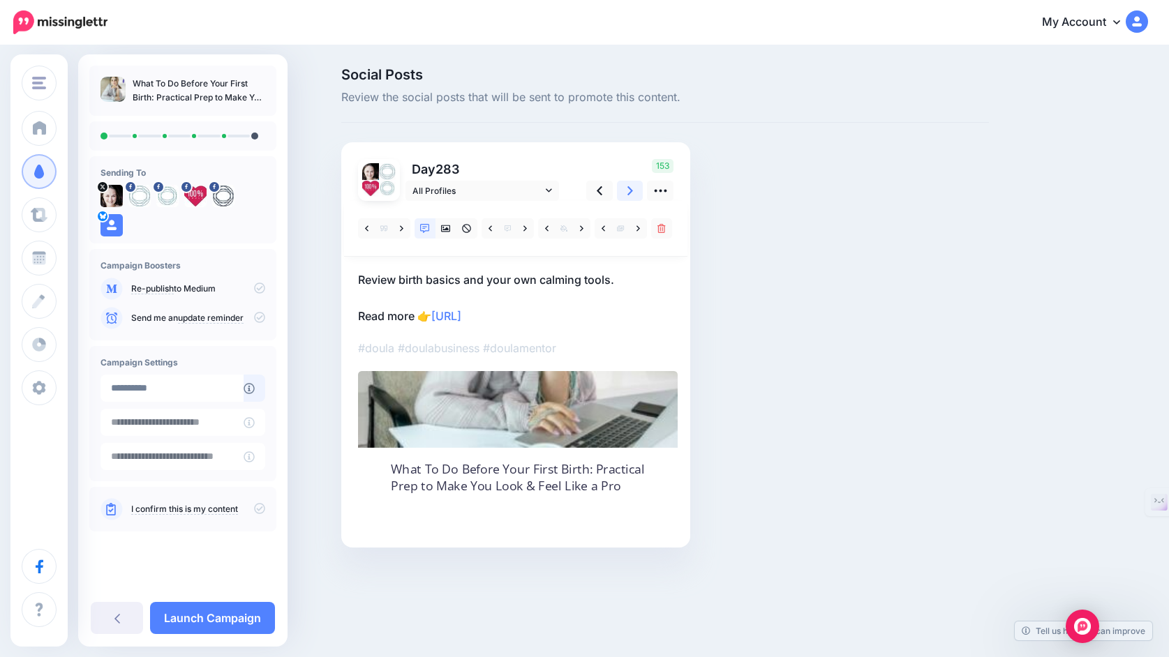
click at [627, 195] on icon at bounding box center [630, 191] width 6 height 15
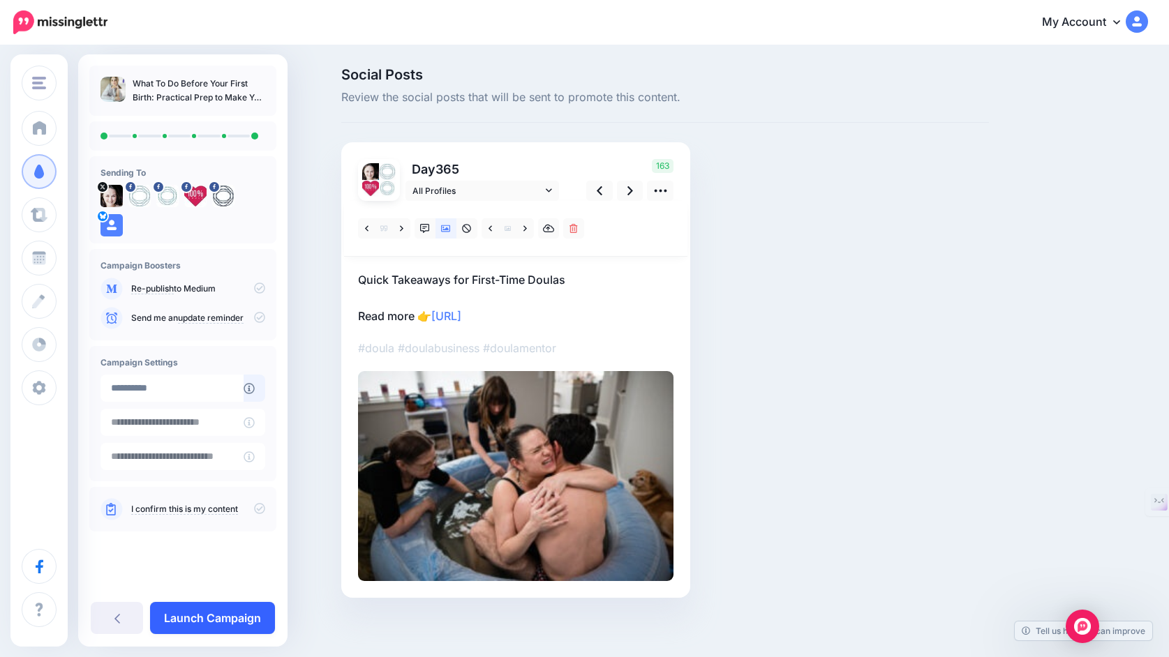
click at [234, 618] on link "Launch Campaign" at bounding box center [212, 618] width 125 height 32
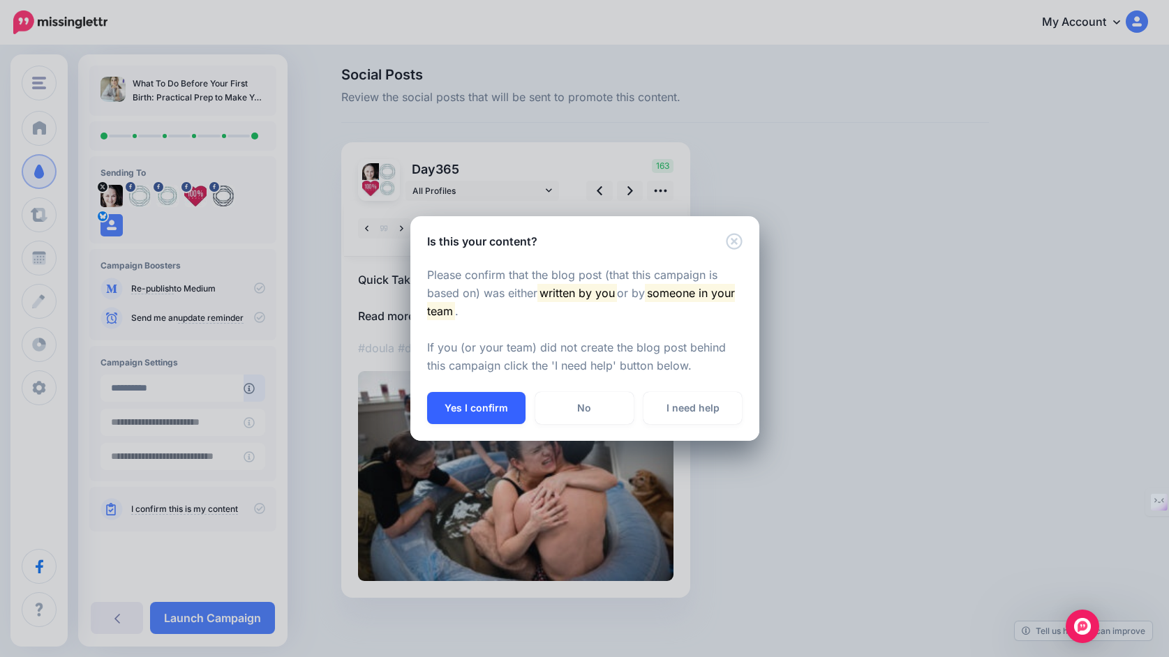
click at [482, 415] on button "Yes I confirm" at bounding box center [476, 408] width 98 height 32
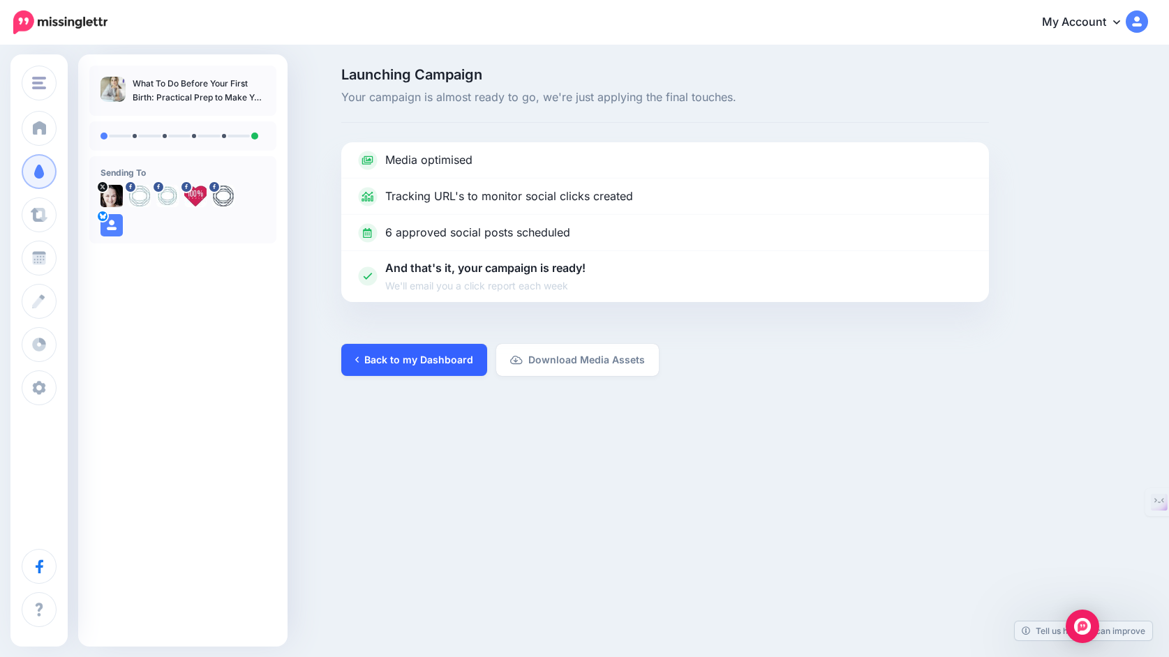
click at [427, 367] on link "Back to my Dashboard" at bounding box center [414, 360] width 146 height 32
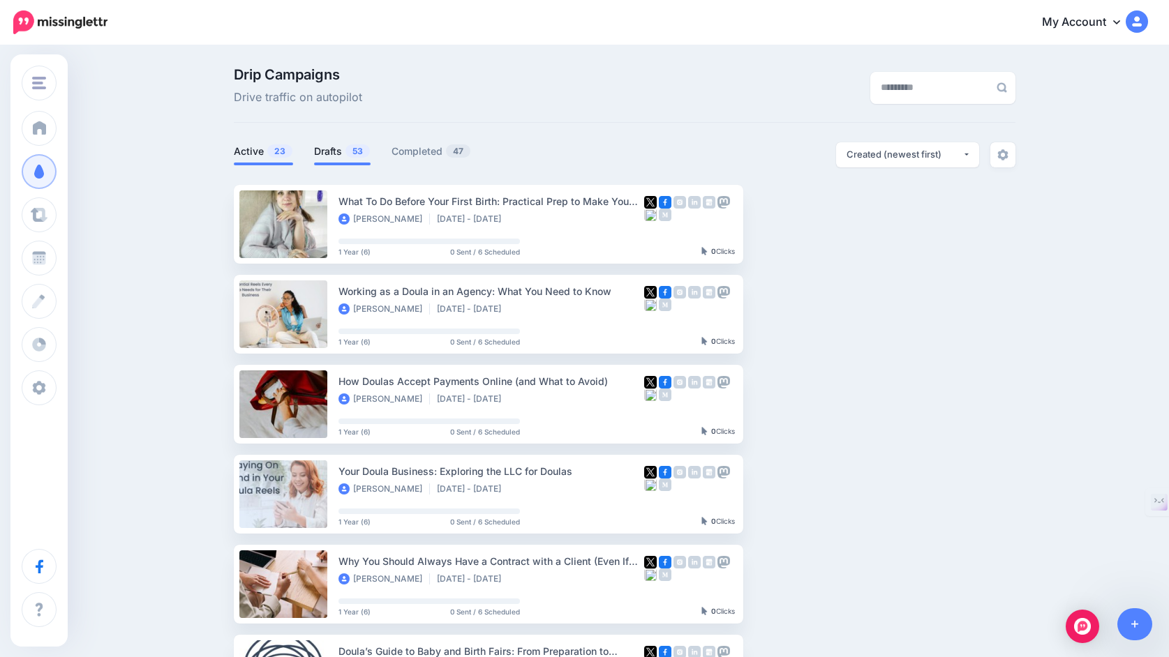
click at [325, 151] on link "Drafts 53" at bounding box center [342, 151] width 57 height 17
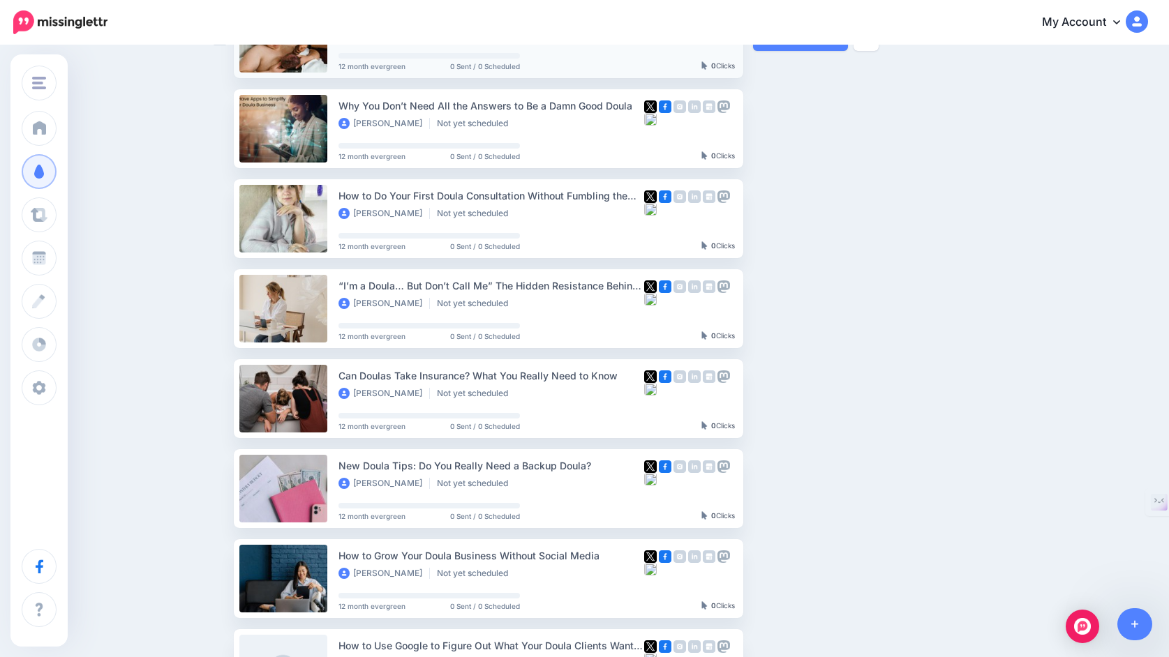
scroll to position [193, 0]
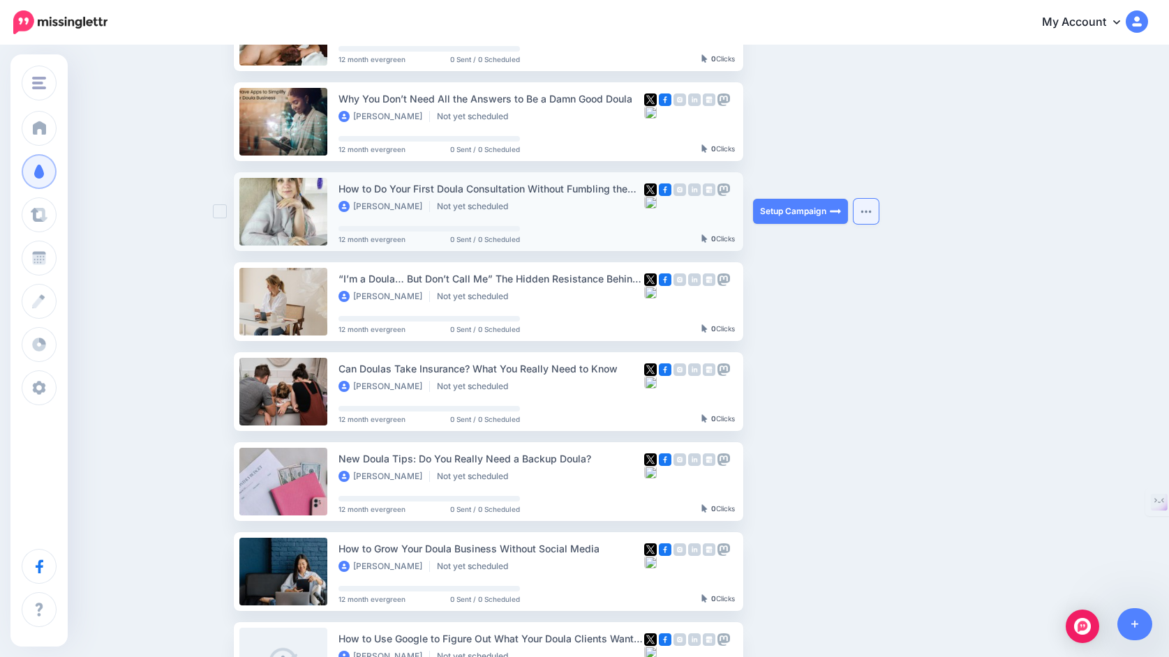
click at [867, 212] on img "button" at bounding box center [865, 211] width 11 height 4
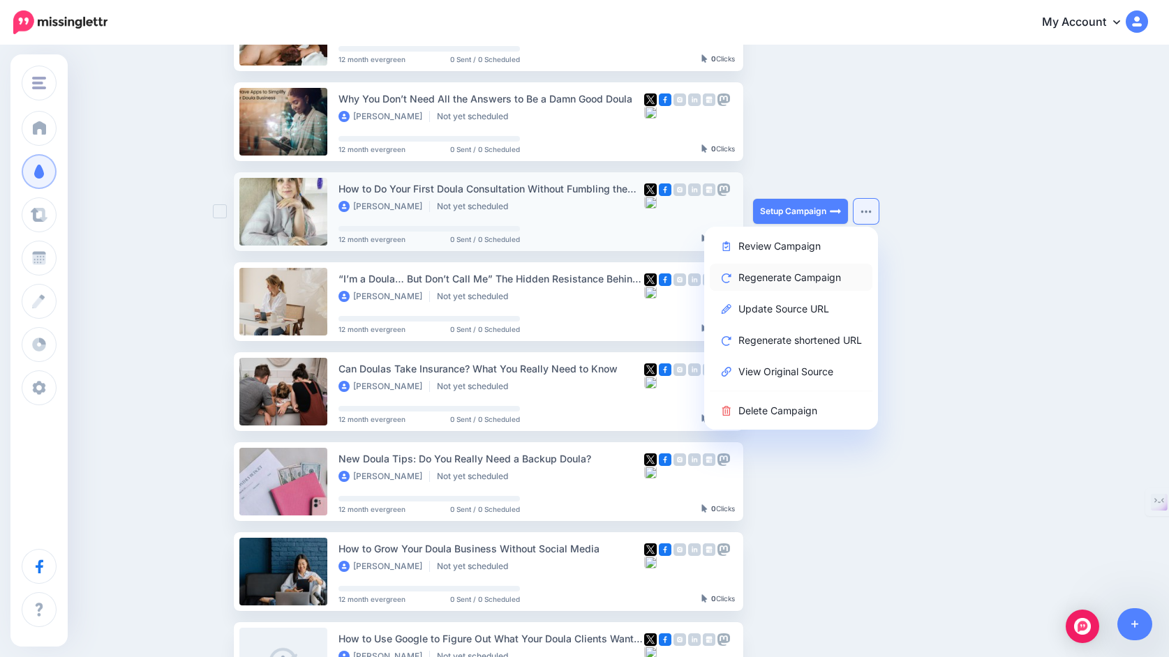
click at [811, 282] on link "Regenerate Campaign" at bounding box center [791, 277] width 163 height 27
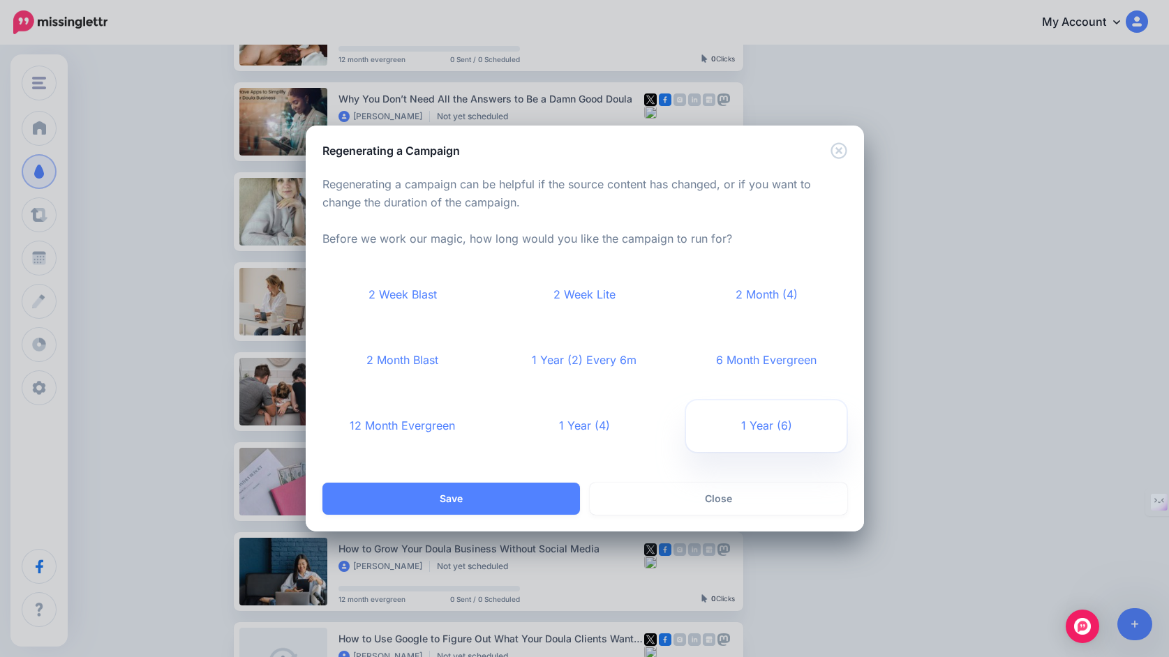
click at [778, 426] on link "1 Year (6)" at bounding box center [766, 427] width 161 height 52
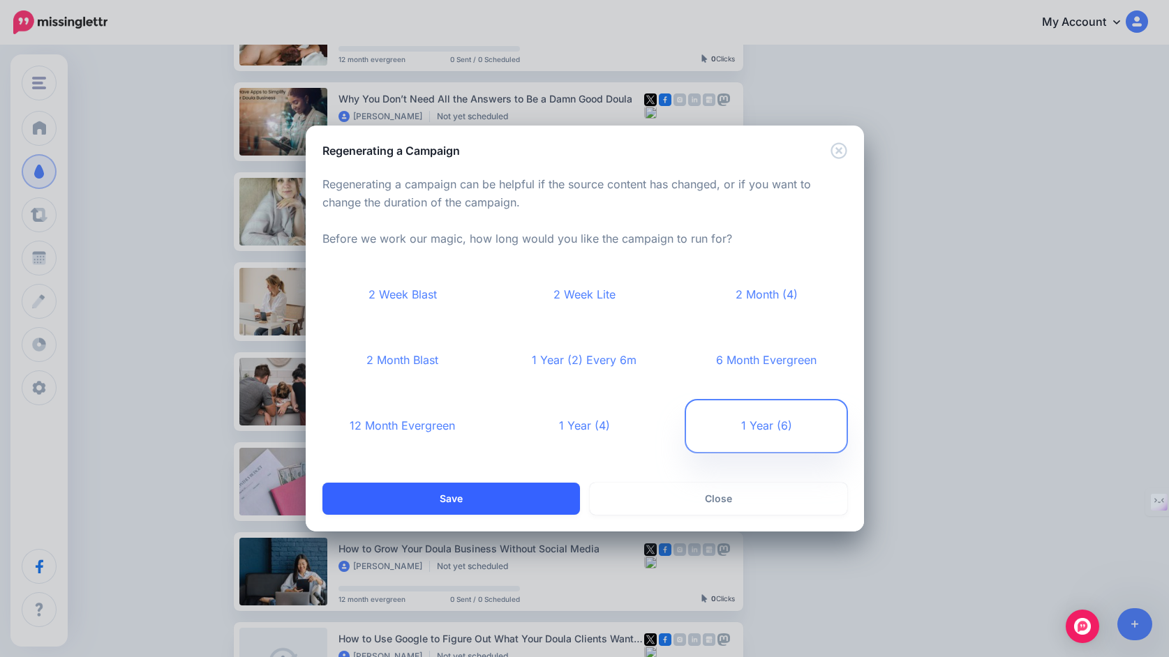
click at [502, 503] on button "Save" at bounding box center [451, 499] width 258 height 32
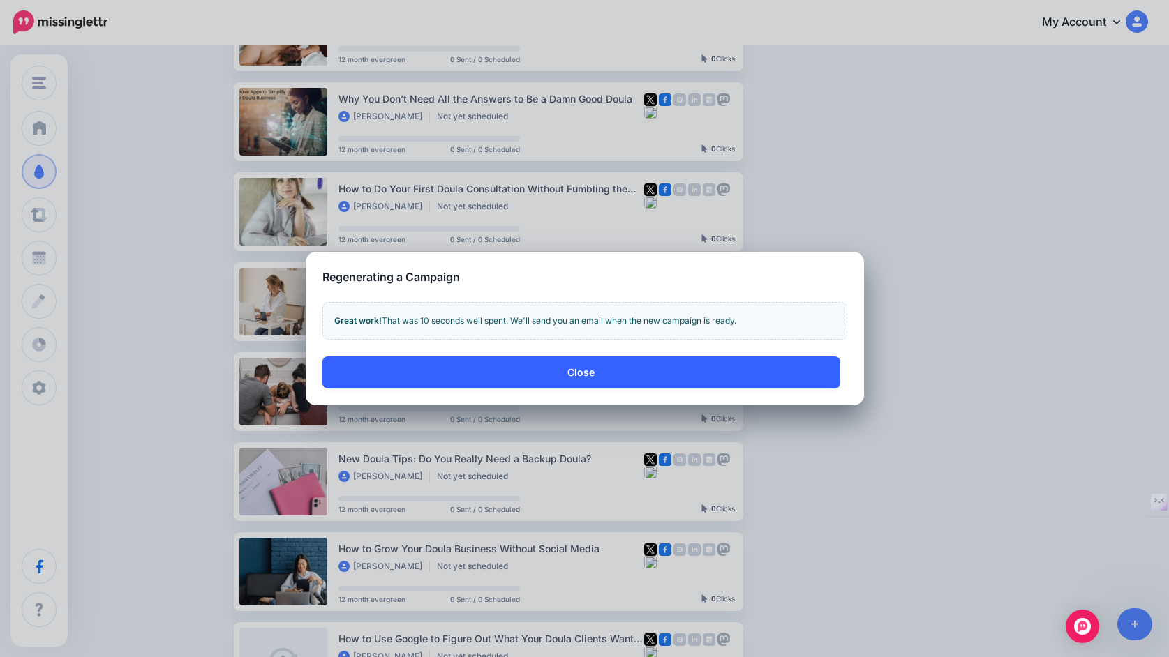
click at [803, 371] on button "Close" at bounding box center [581, 373] width 518 height 32
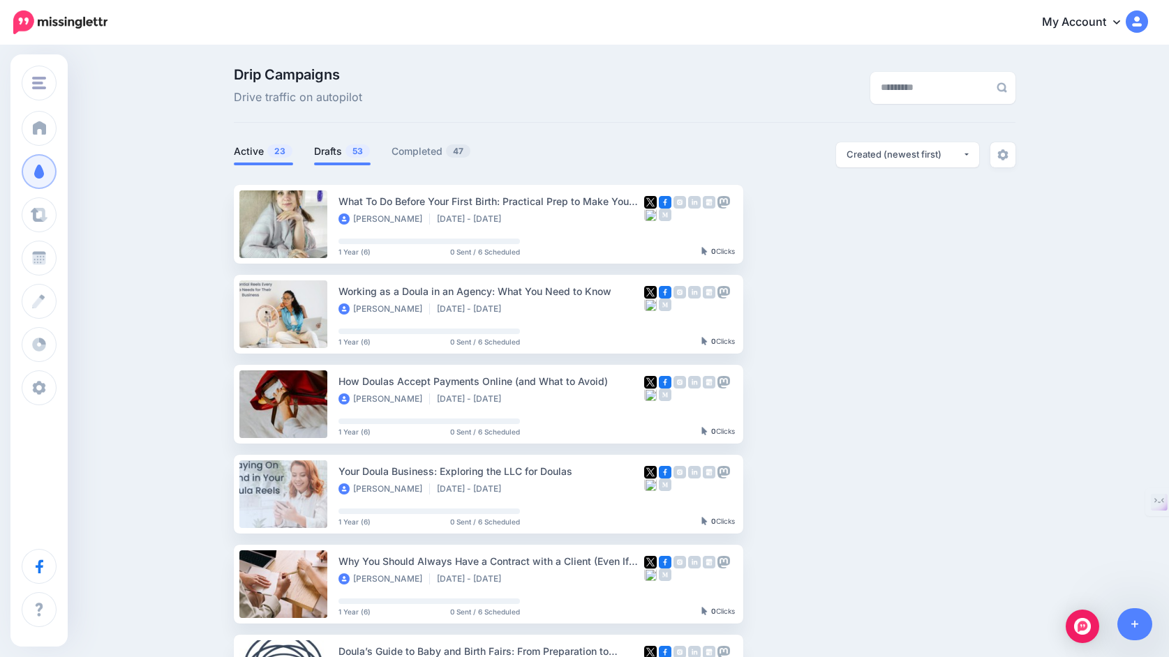
click at [331, 150] on link "Drafts 53" at bounding box center [342, 151] width 57 height 17
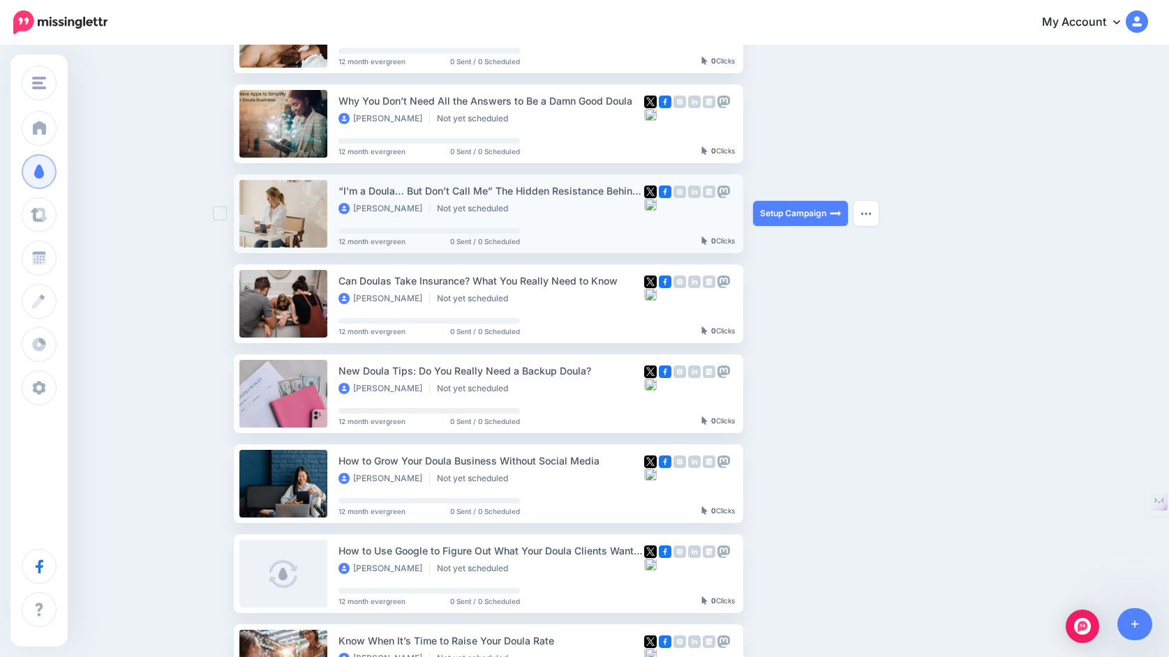
scroll to position [320, 0]
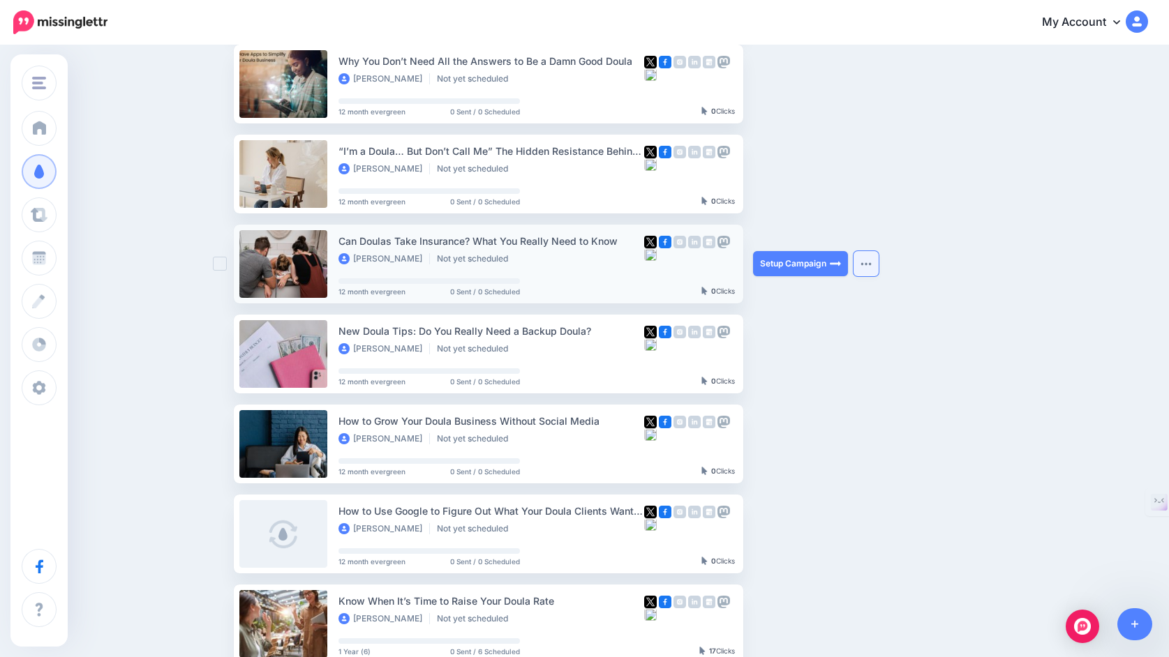
click at [865, 265] on img "button" at bounding box center [865, 264] width 11 height 4
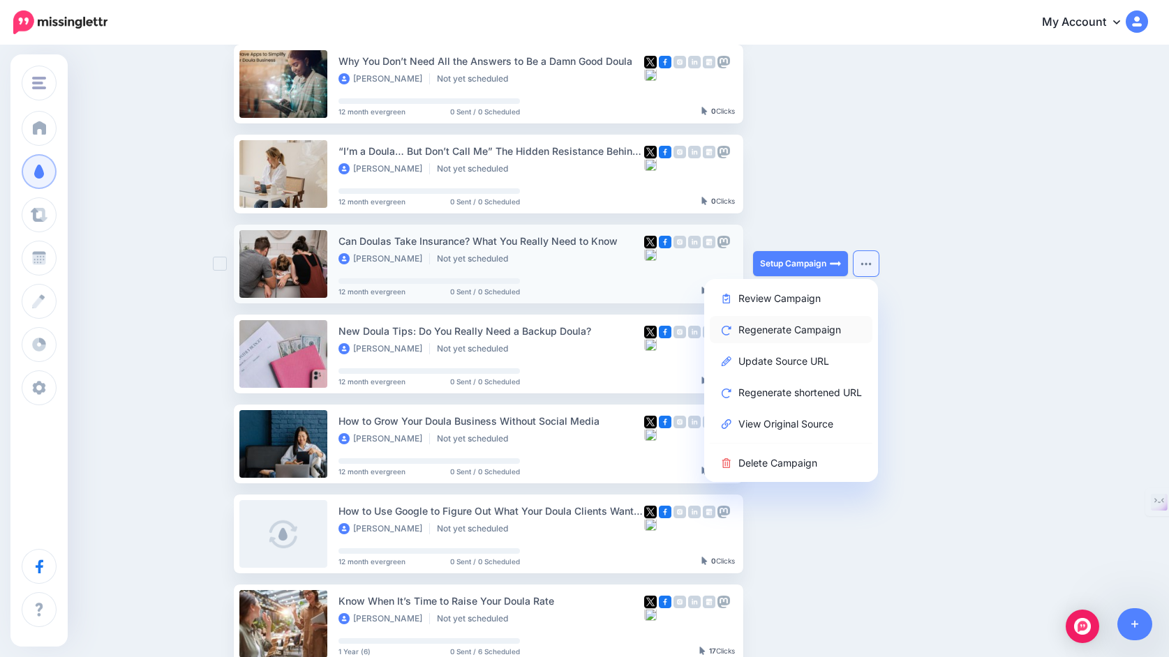
click at [819, 331] on link "Regenerate Campaign" at bounding box center [791, 329] width 163 height 27
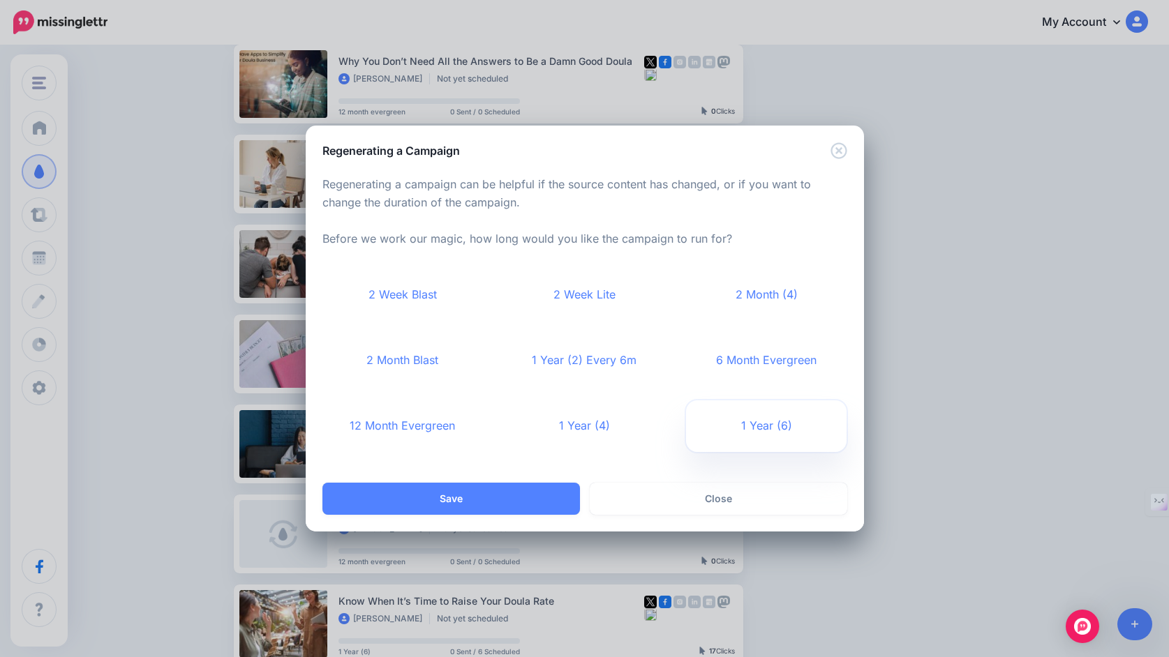
click at [759, 427] on link "1 Year (6)" at bounding box center [766, 427] width 161 height 52
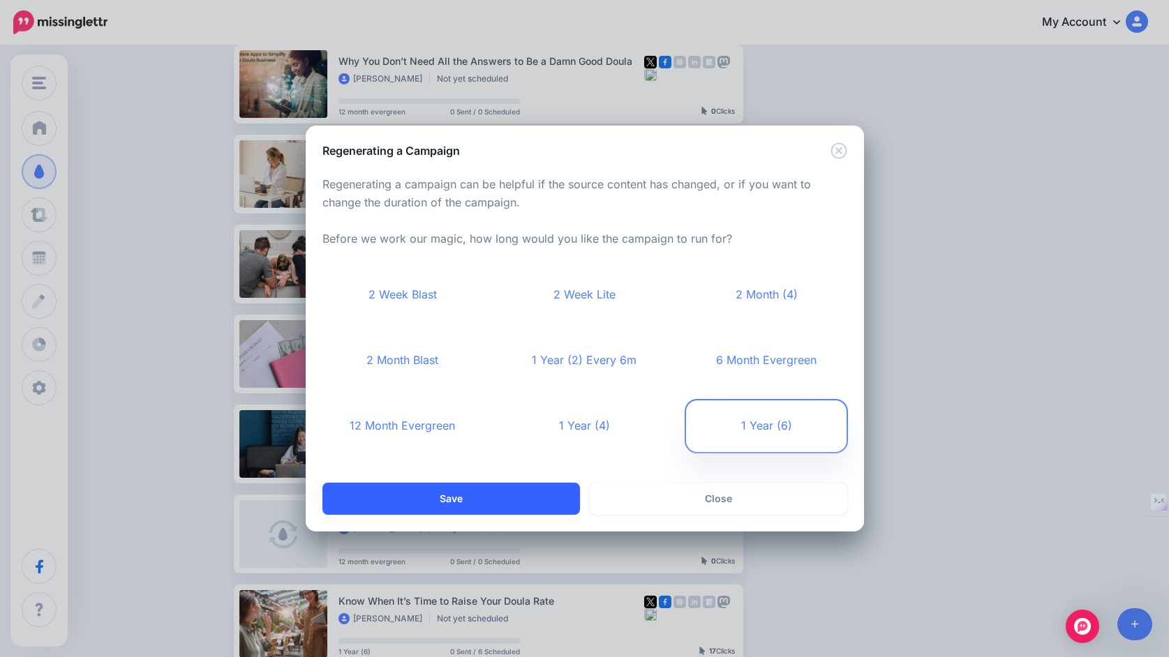
click at [524, 492] on button "Save" at bounding box center [451, 499] width 258 height 32
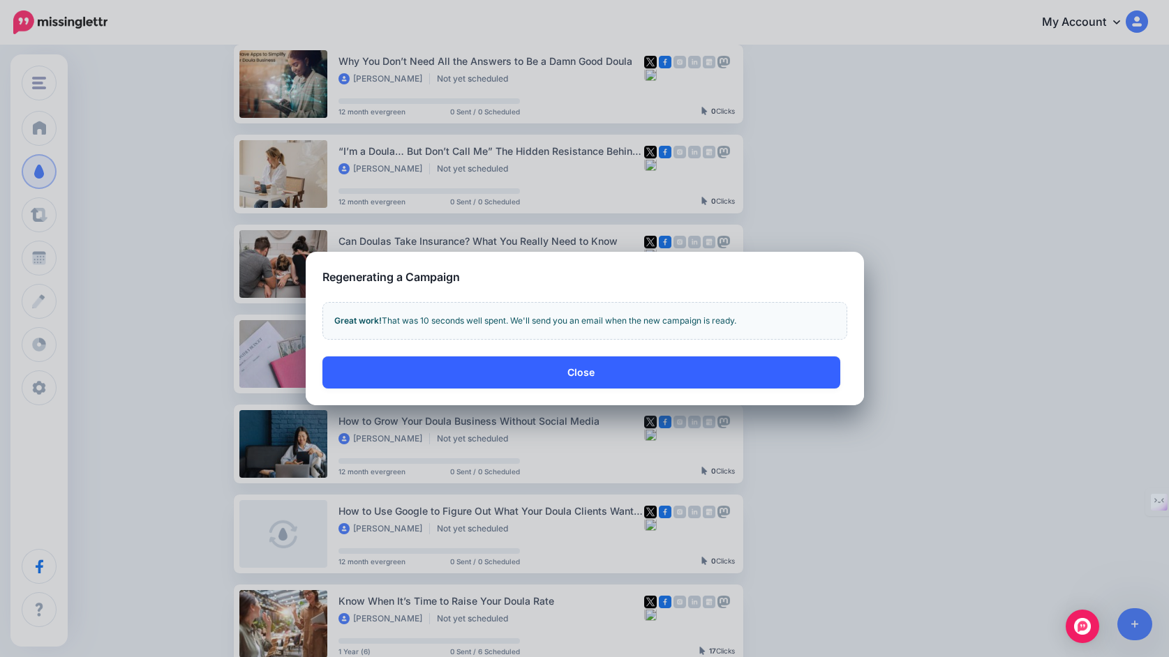
click at [776, 374] on button "Close" at bounding box center [581, 373] width 518 height 32
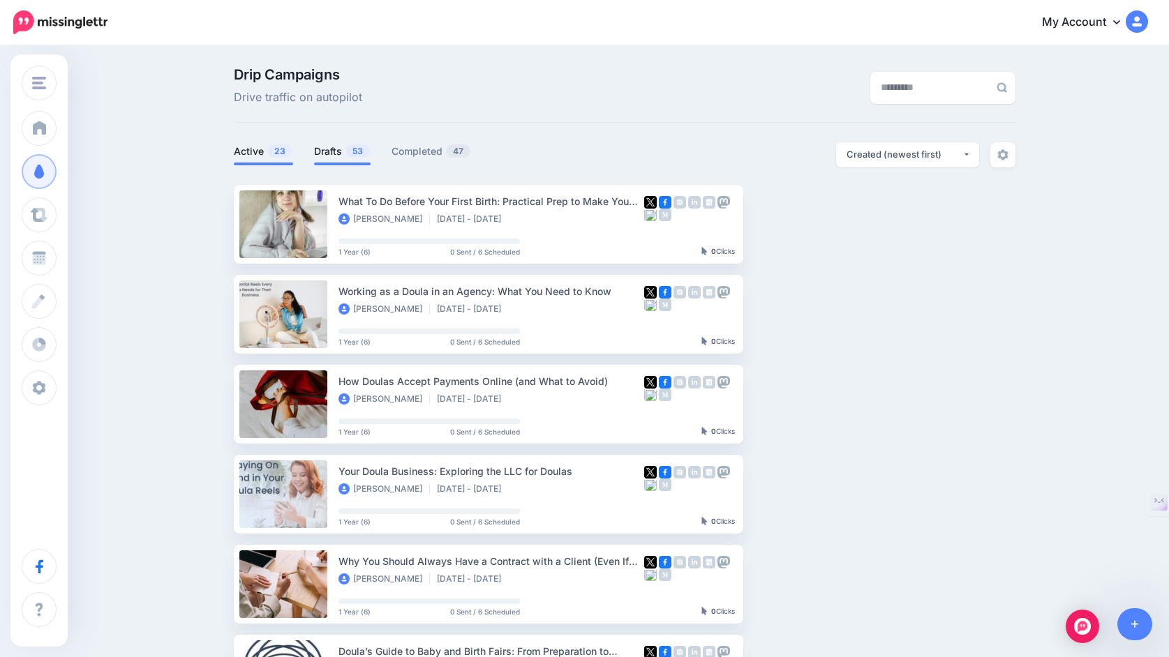
click at [336, 149] on link "Drafts 53" at bounding box center [342, 151] width 57 height 17
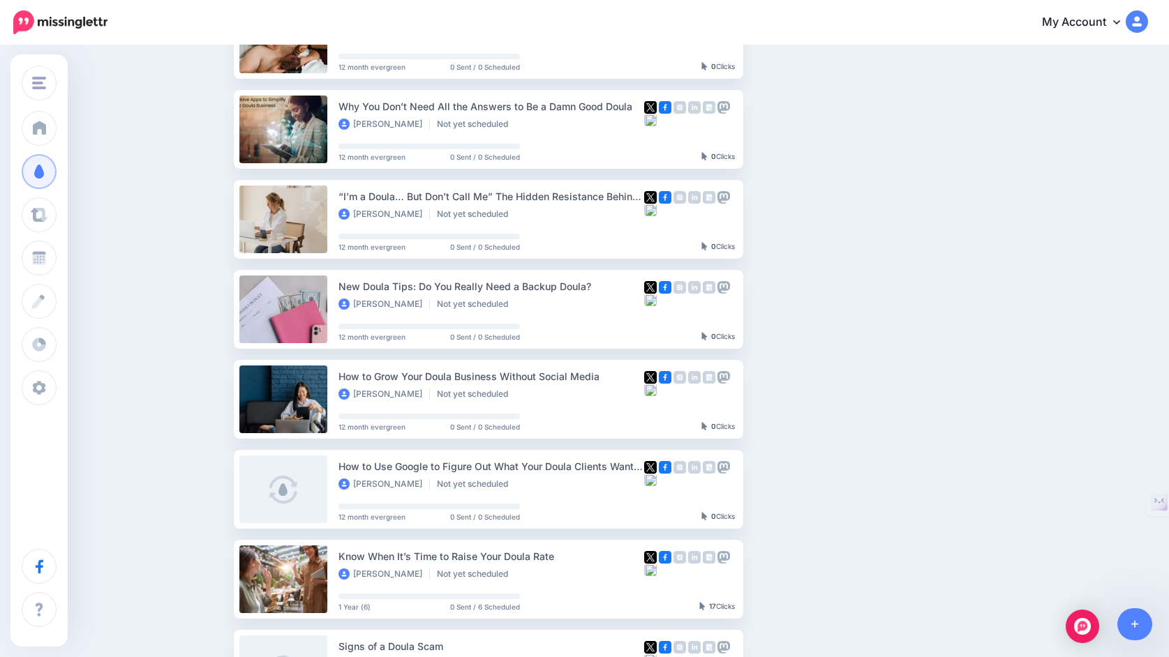
scroll to position [370, 0]
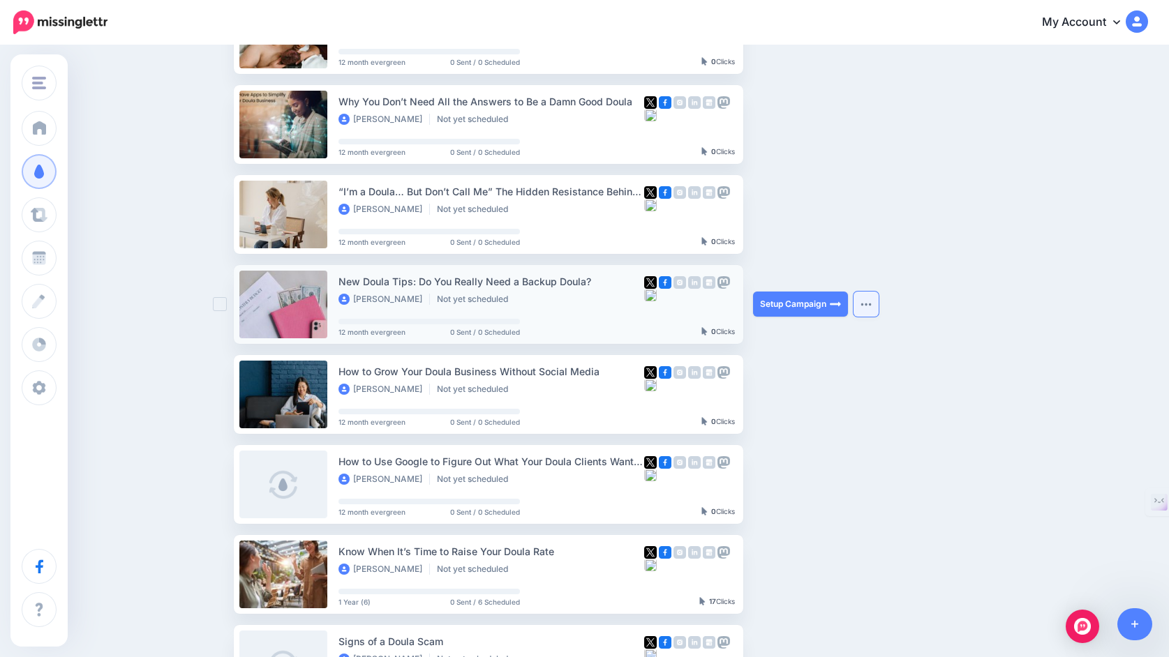
click at [870, 303] on img "button" at bounding box center [865, 304] width 11 height 4
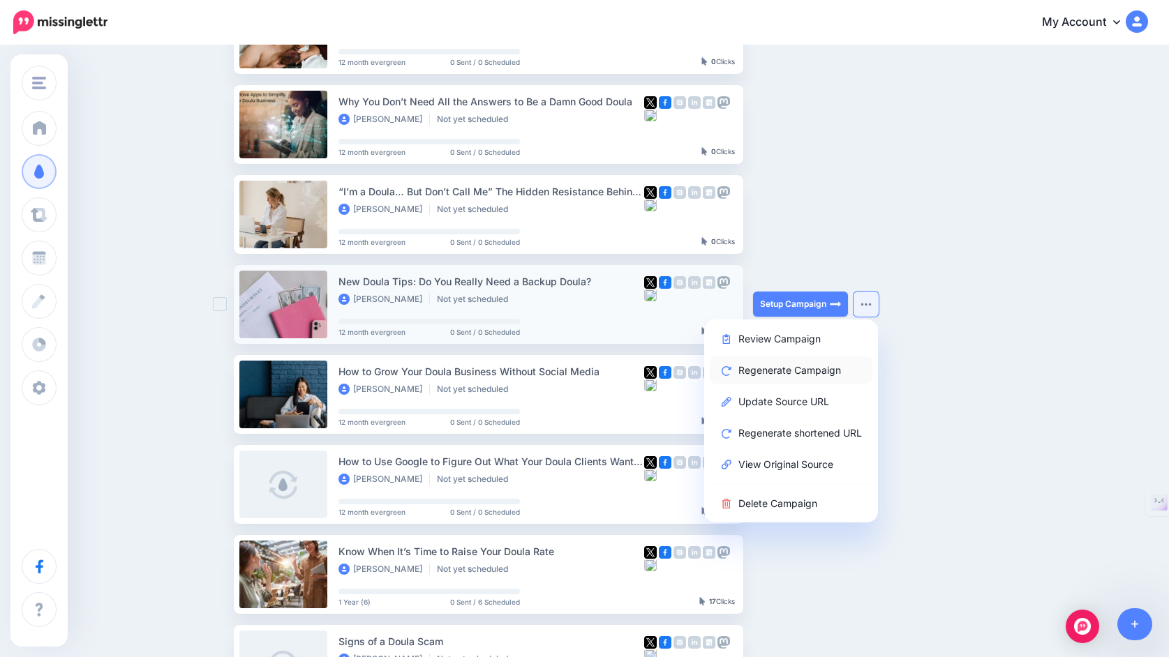
click at [817, 364] on link "Regenerate Campaign" at bounding box center [791, 370] width 163 height 27
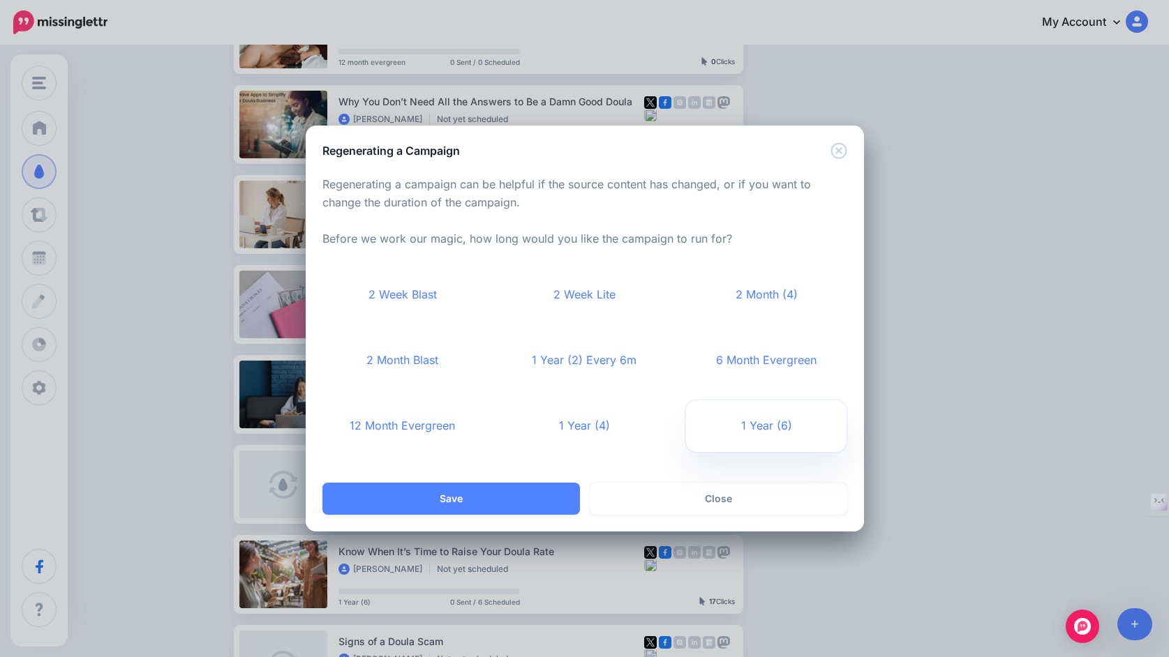
click at [752, 416] on link "1 Year (6)" at bounding box center [766, 427] width 161 height 52
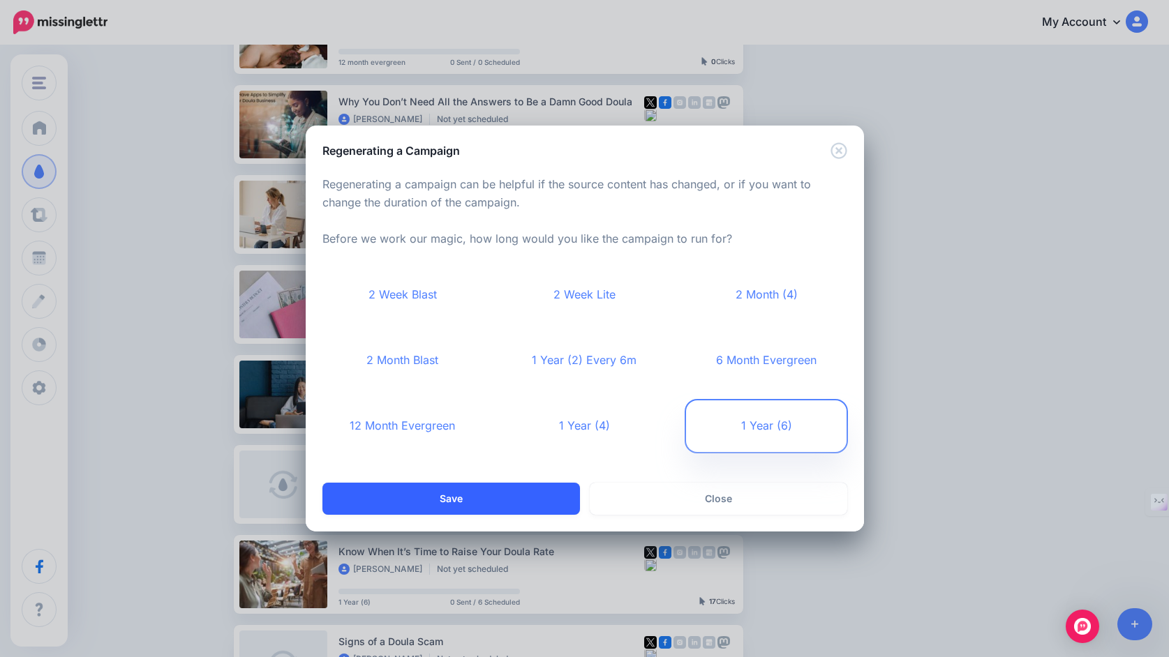
click at [537, 491] on button "Save" at bounding box center [451, 499] width 258 height 32
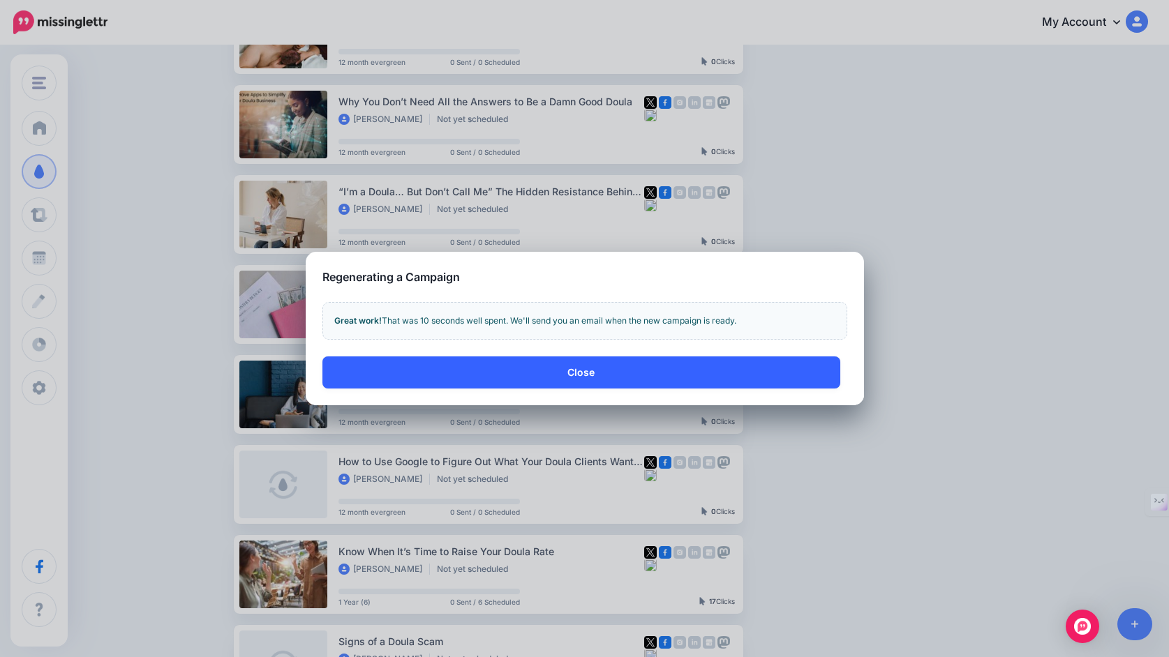
click at [798, 376] on button "Close" at bounding box center [581, 373] width 518 height 32
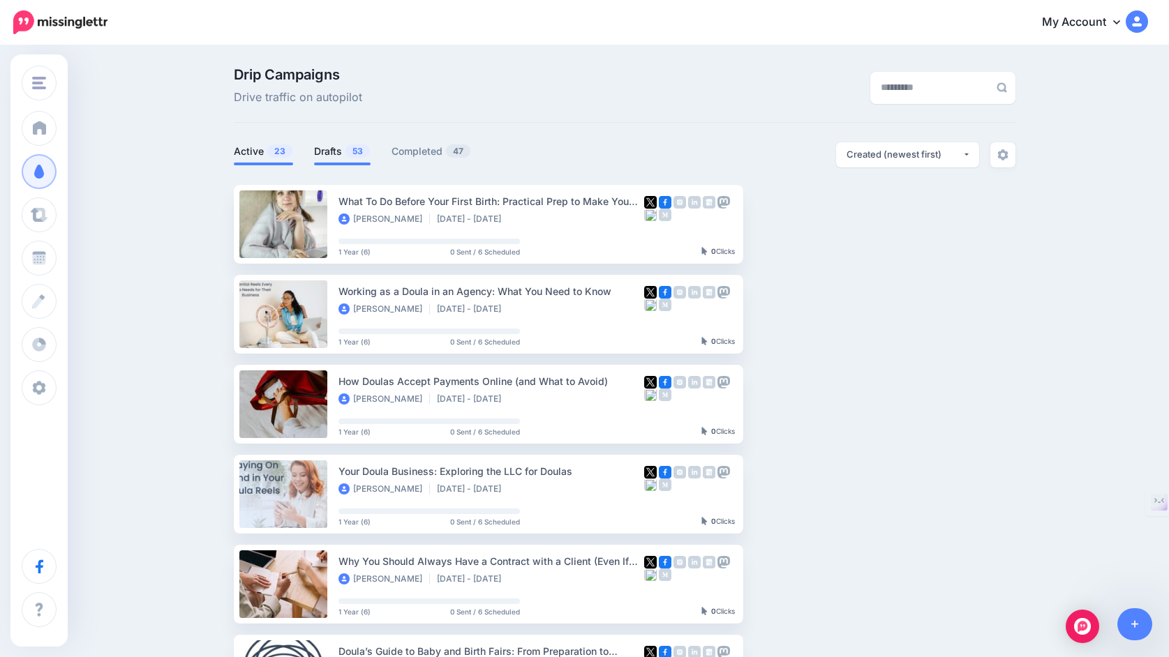
click at [320, 155] on link "Drafts 53" at bounding box center [342, 151] width 57 height 17
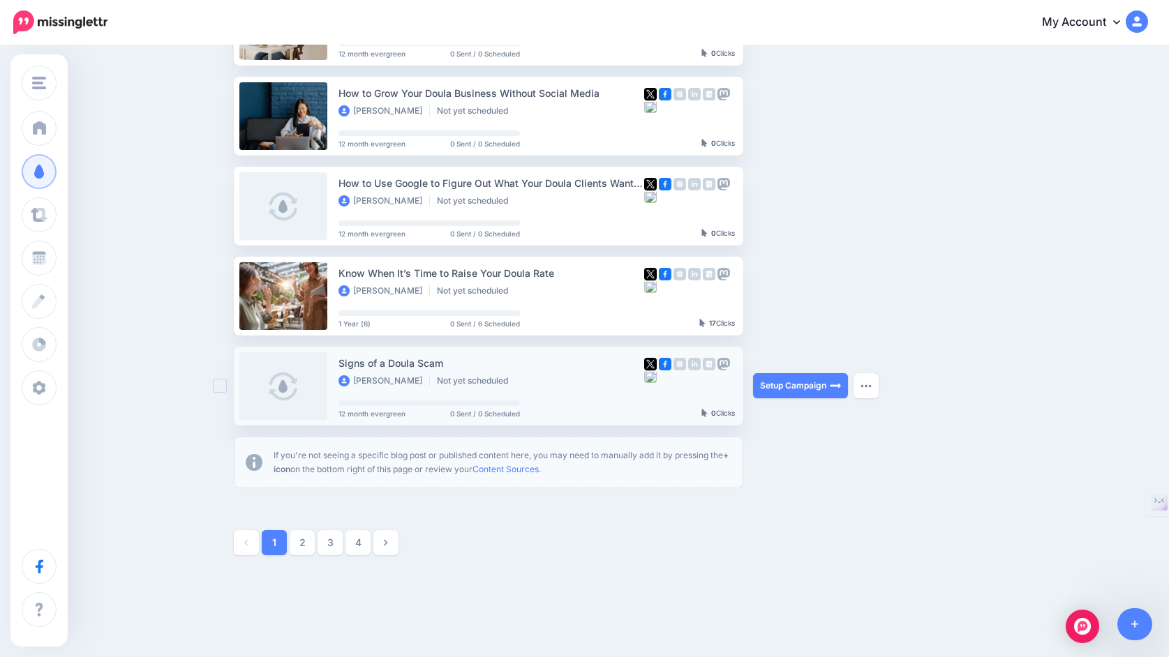
scroll to position [641, 0]
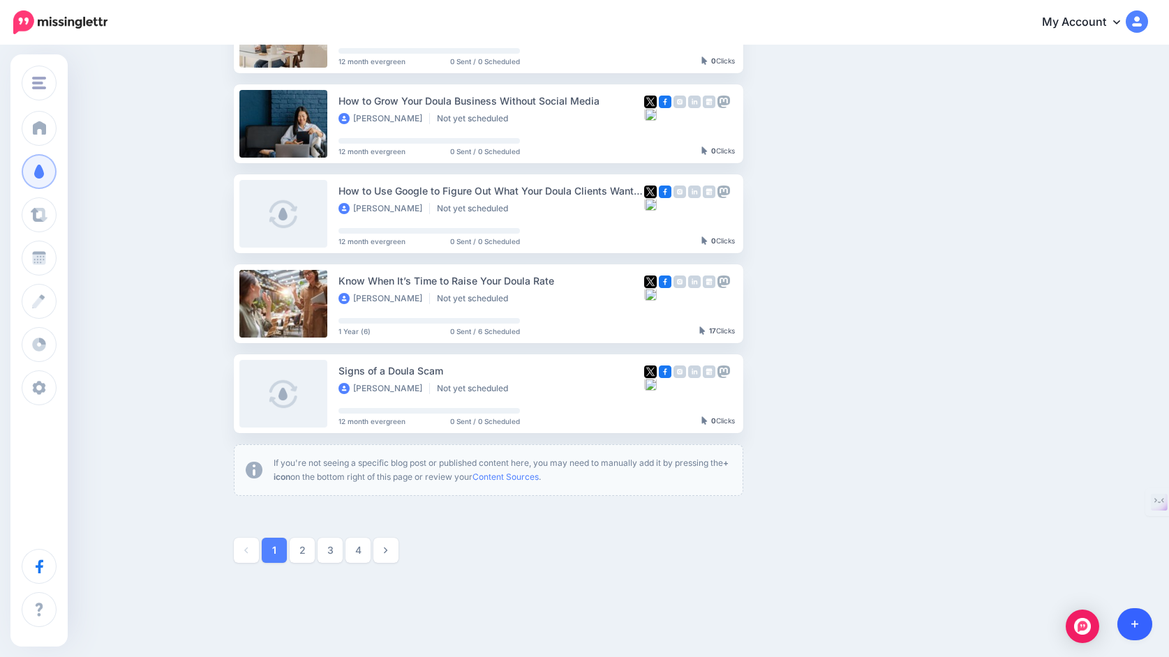
click at [1141, 620] on link at bounding box center [1135, 625] width 36 height 32
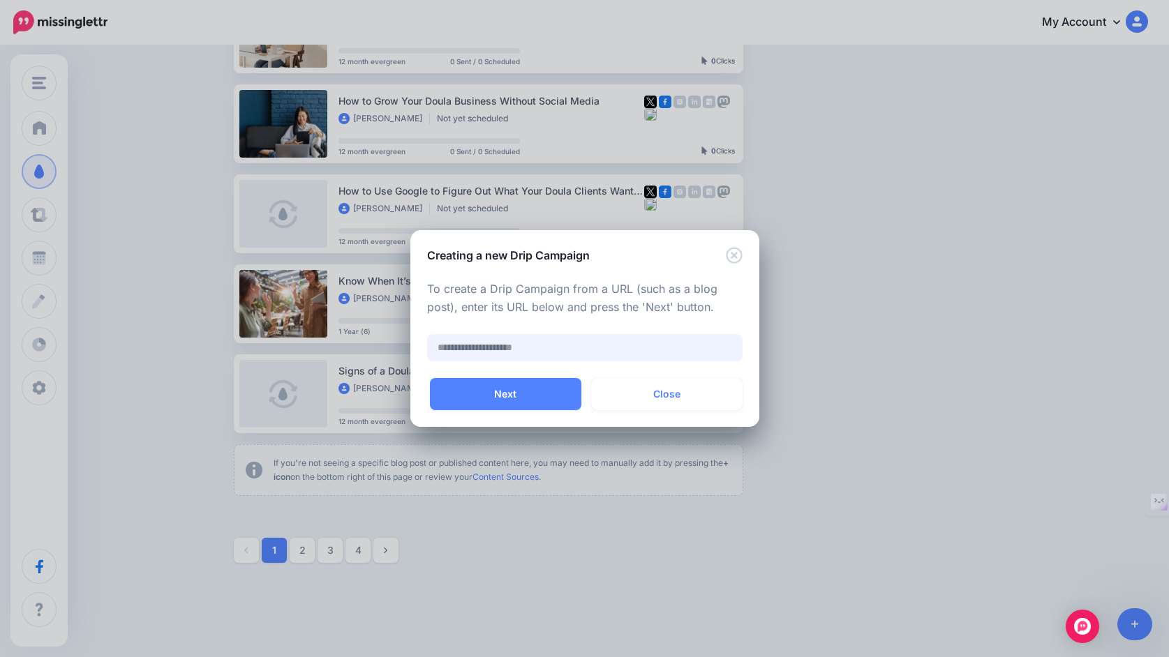
click at [691, 348] on input "text" at bounding box center [584, 347] width 315 height 27
paste input "**********"
type input "**********"
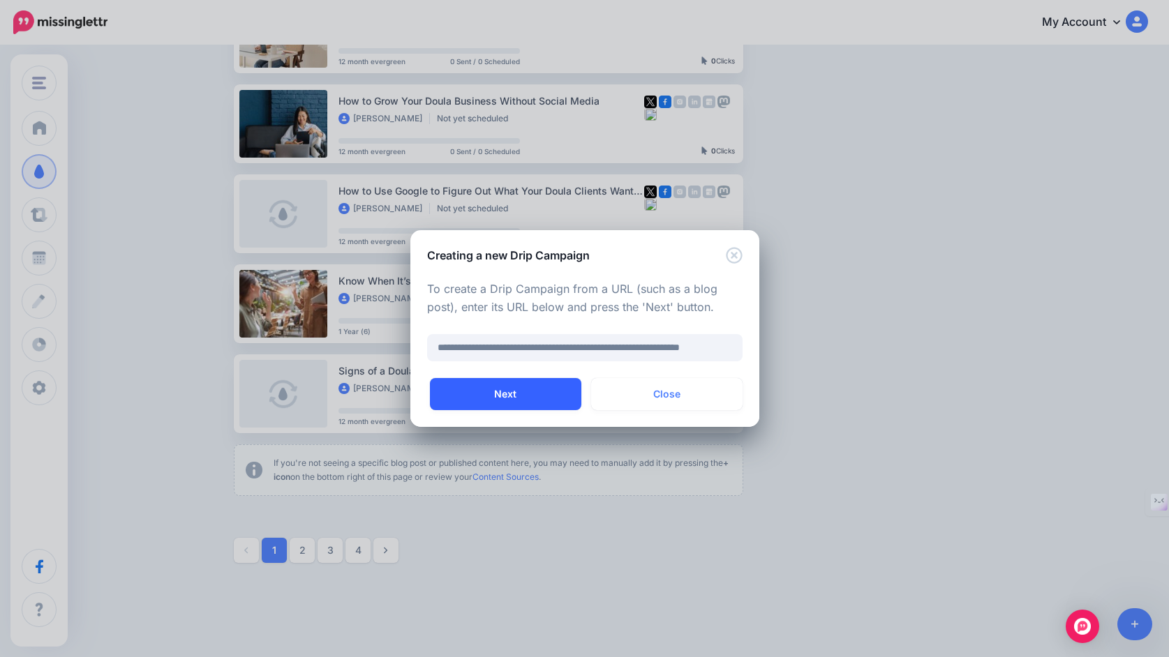
click at [515, 398] on button "Next" at bounding box center [505, 394] width 151 height 32
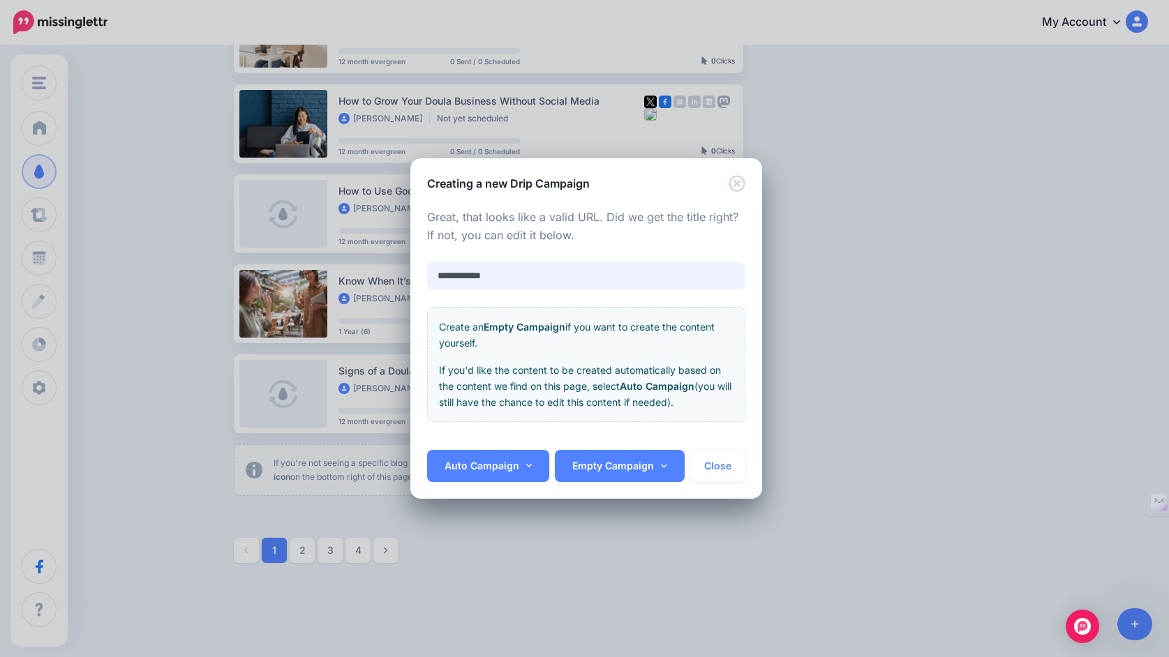
paste input "**********"
type input "**********"
click at [509, 472] on link "Auto Campaign" at bounding box center [488, 466] width 123 height 32
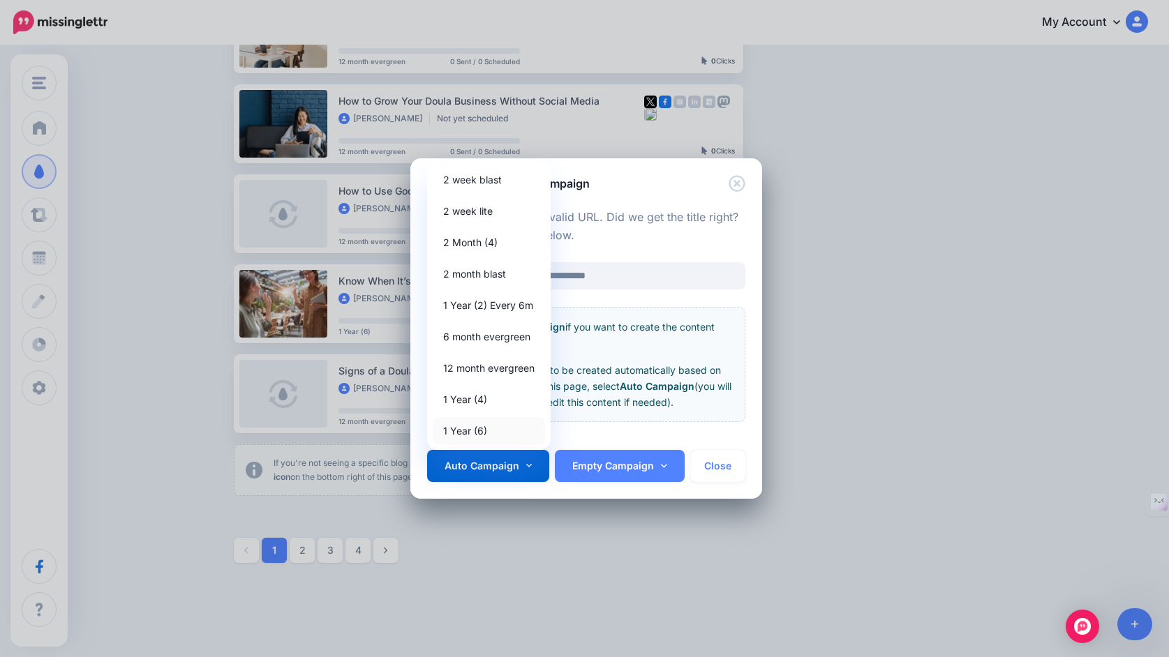
click at [504, 433] on link "1 Year (6)" at bounding box center [489, 430] width 112 height 27
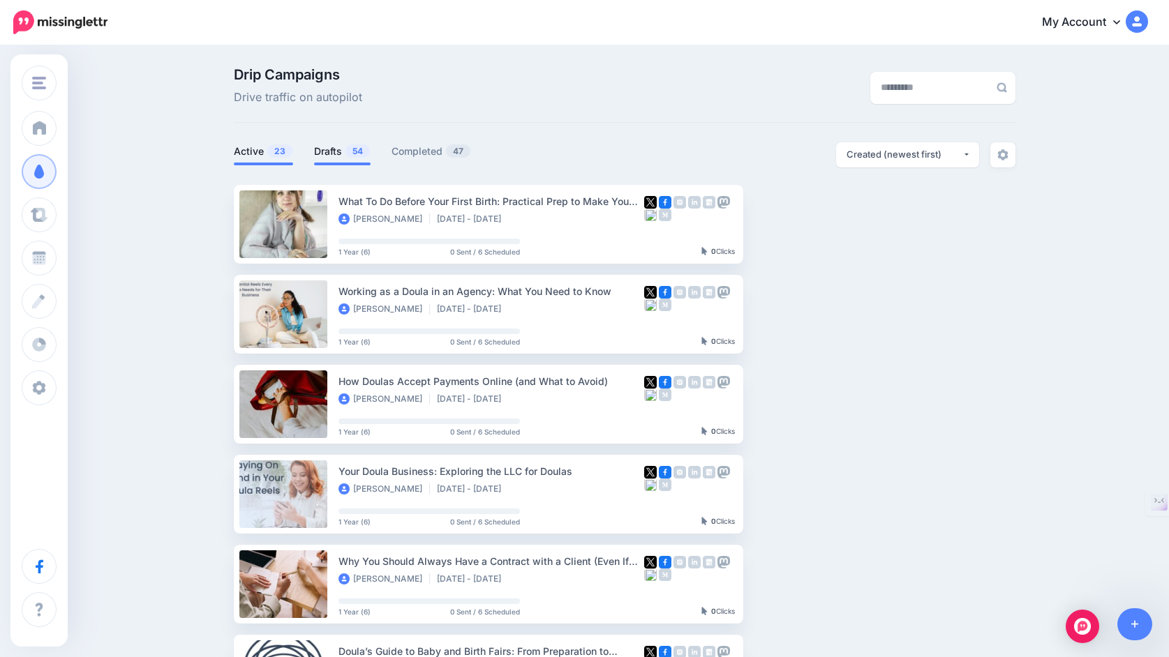
click at [325, 151] on link "Drafts 54" at bounding box center [342, 151] width 57 height 17
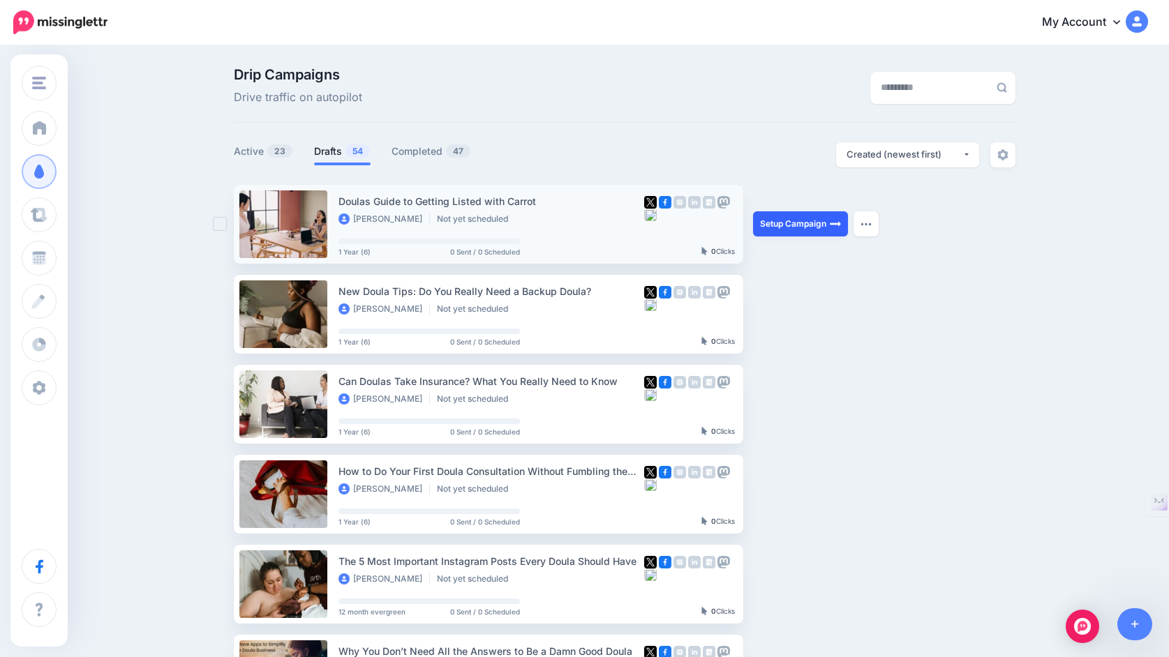
click at [791, 228] on link "Setup Campaign" at bounding box center [800, 223] width 95 height 25
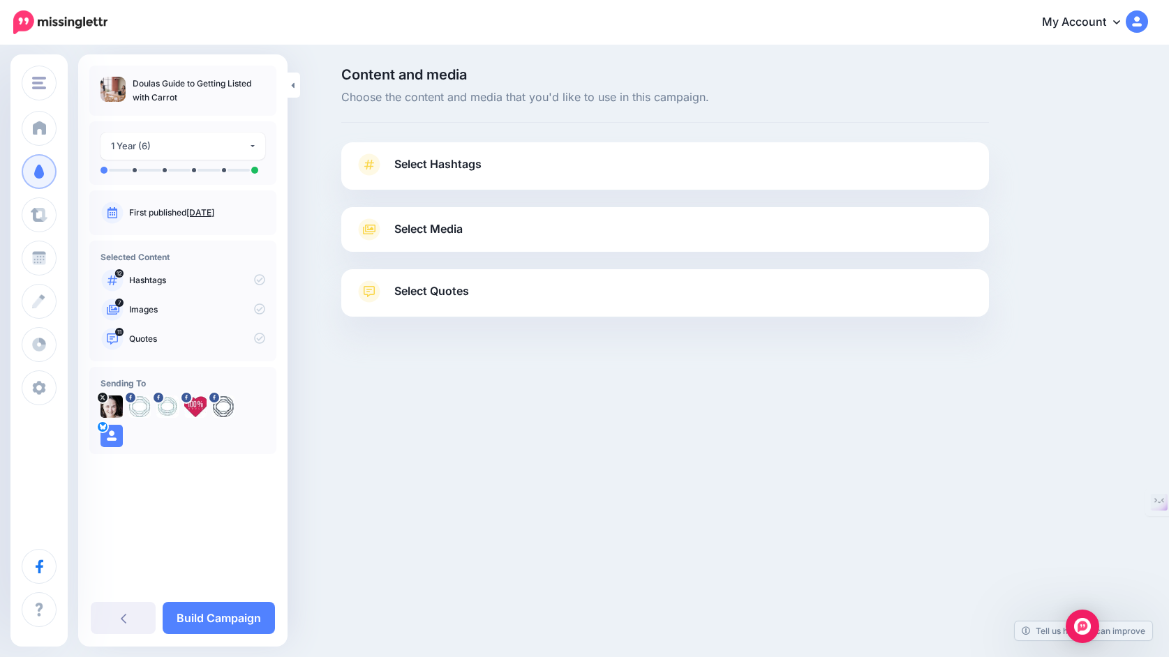
click at [718, 184] on link "Select Hashtags" at bounding box center [665, 172] width 620 height 36
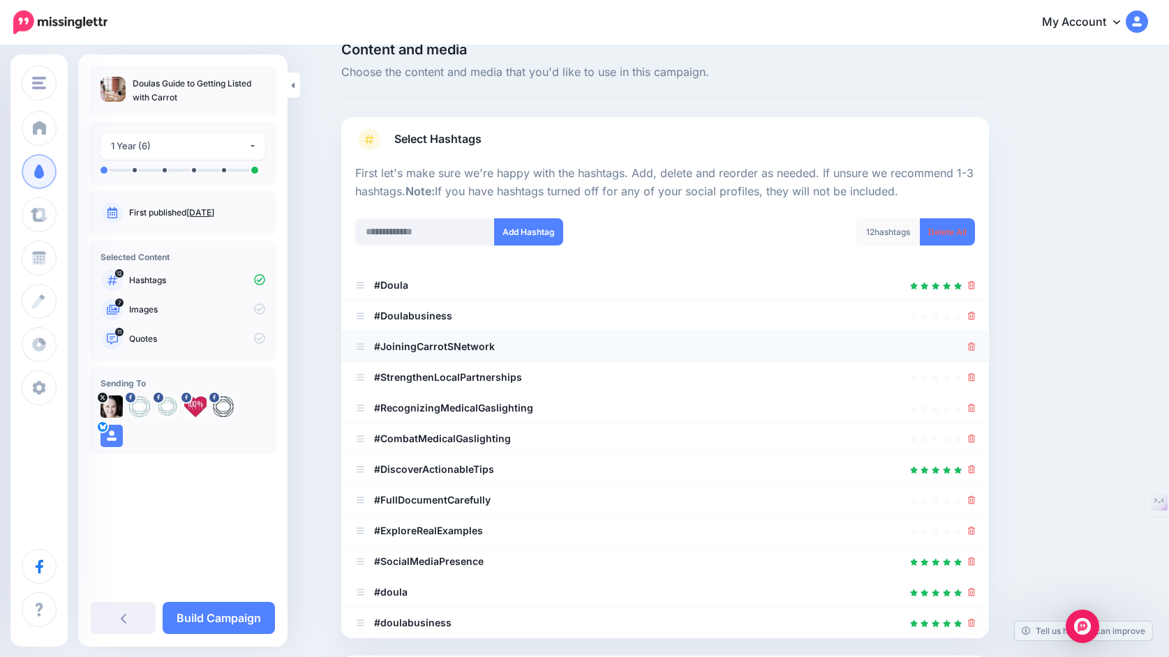
scroll to position [36, 0]
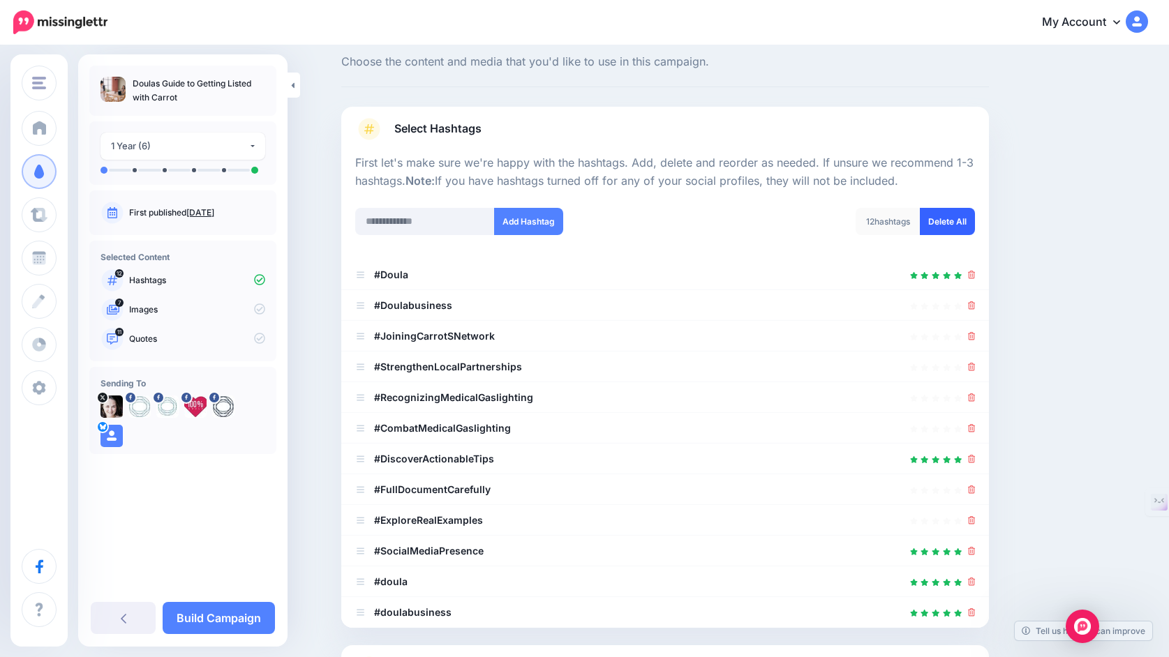
click at [955, 223] on link "Delete All" at bounding box center [947, 221] width 55 height 27
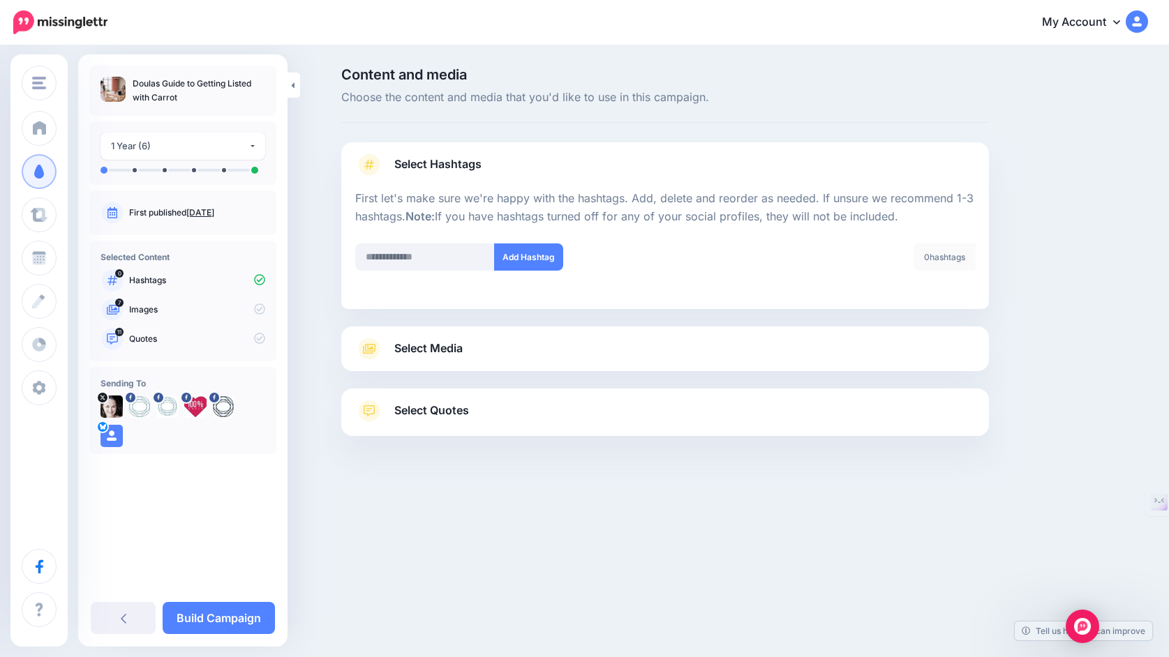
scroll to position [0, 0]
click at [433, 223] on p "First let's make sure we're happy with the hashtags. Add, delete and reorder as…" at bounding box center [665, 208] width 620 height 36
click at [417, 262] on input "text" at bounding box center [425, 257] width 140 height 27
type input "*******"
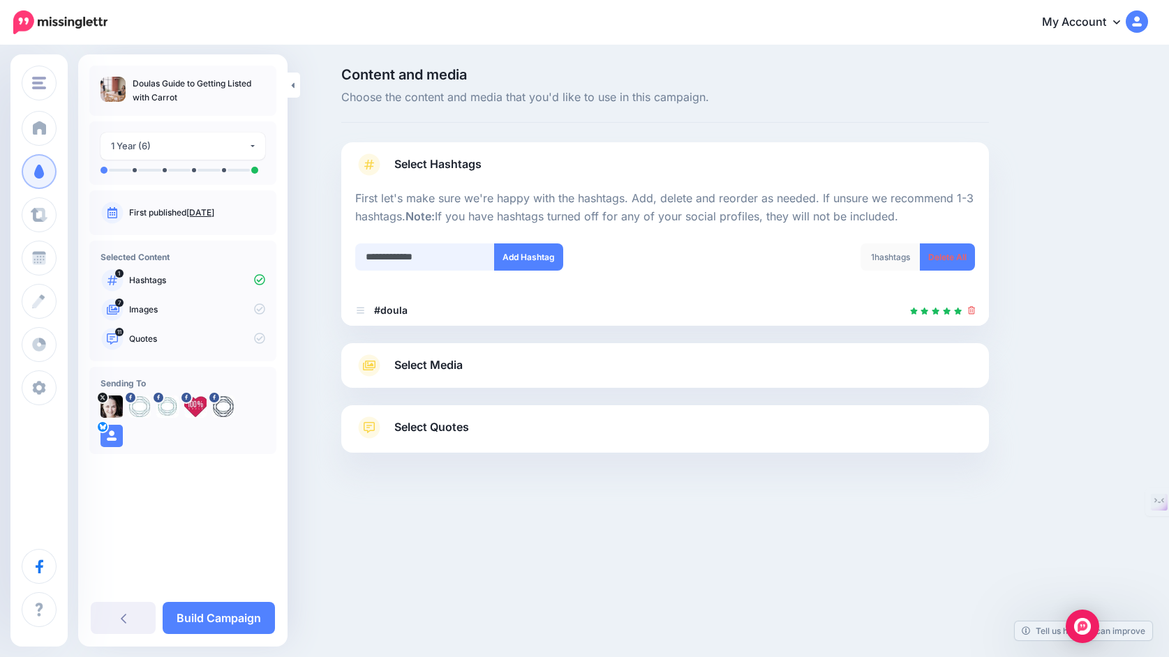
type input "**********"
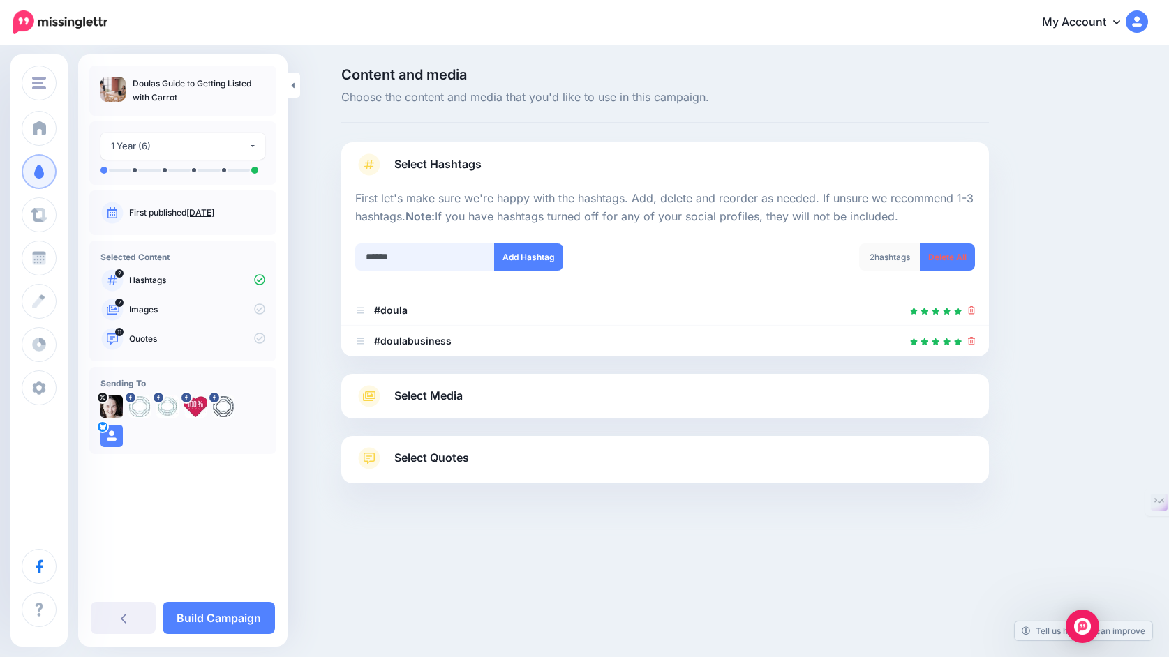
type input "*******"
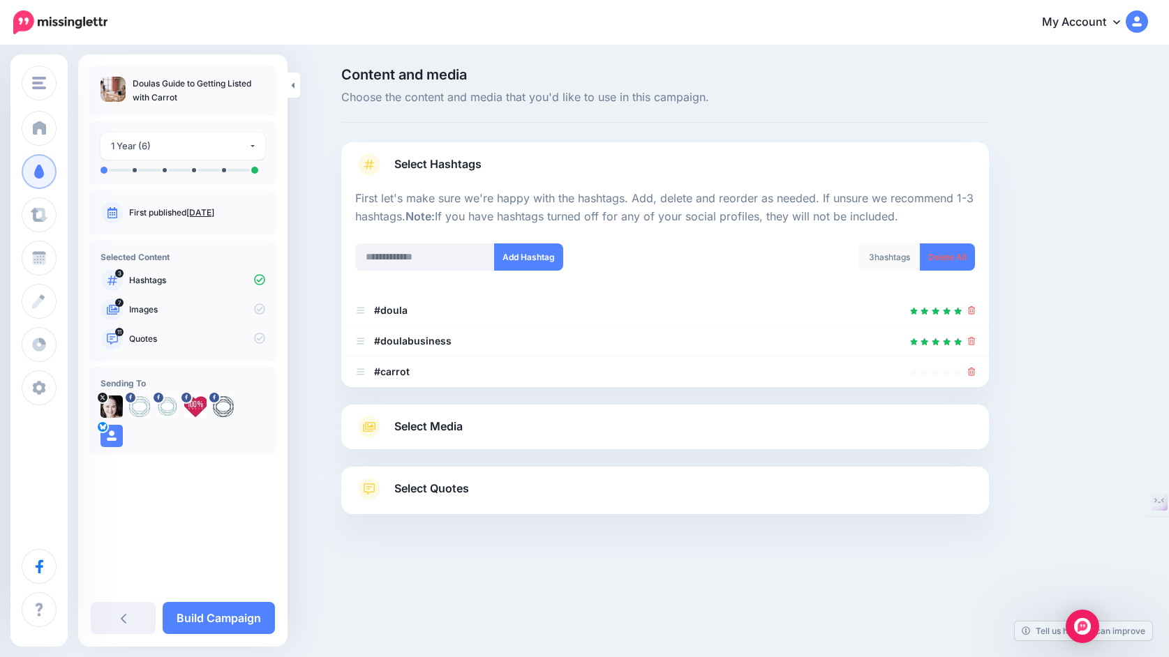
click at [440, 431] on span "Select Media" at bounding box center [428, 426] width 68 height 19
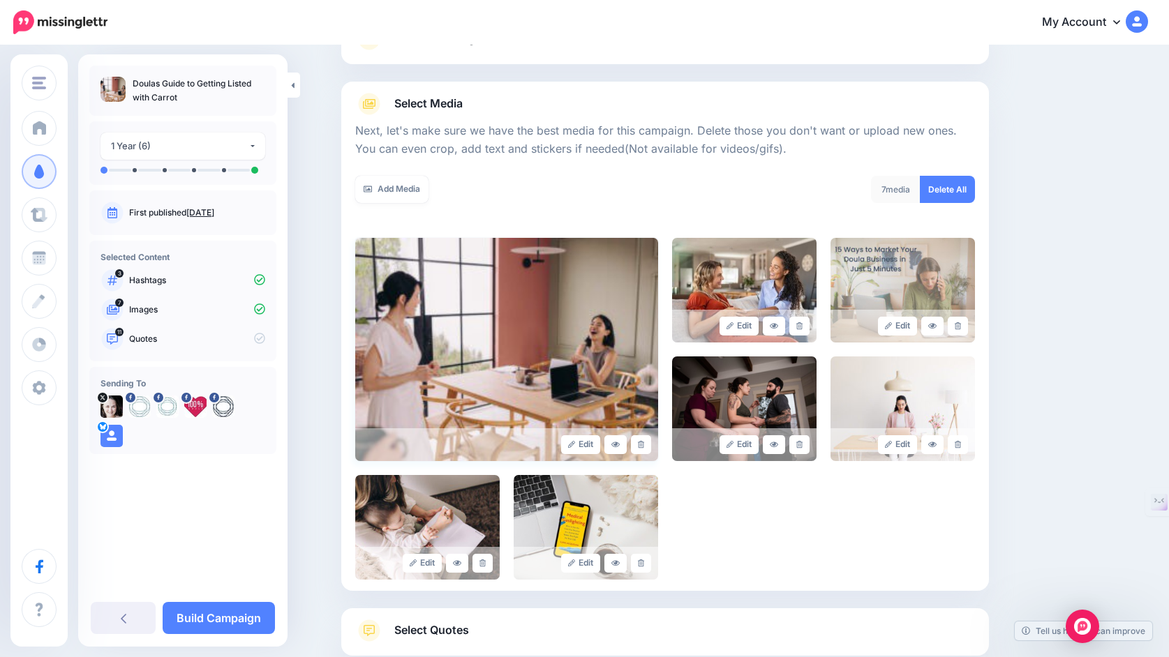
scroll to position [130, 0]
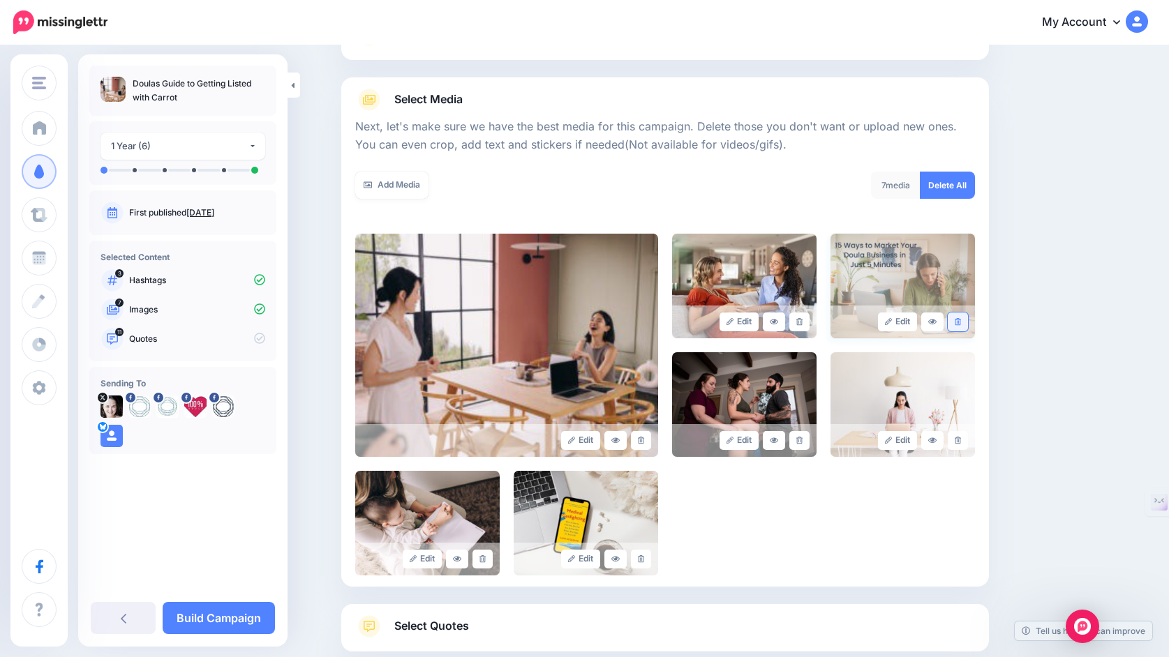
click at [960, 320] on icon at bounding box center [958, 322] width 6 height 8
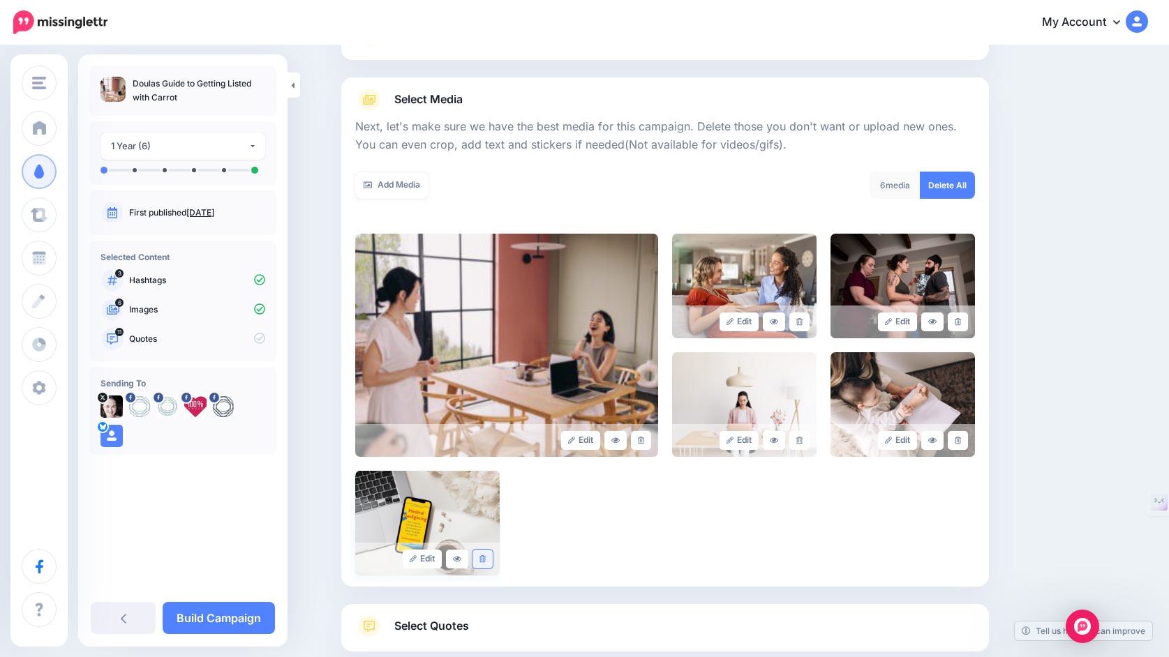
click at [486, 557] on link at bounding box center [482, 559] width 20 height 19
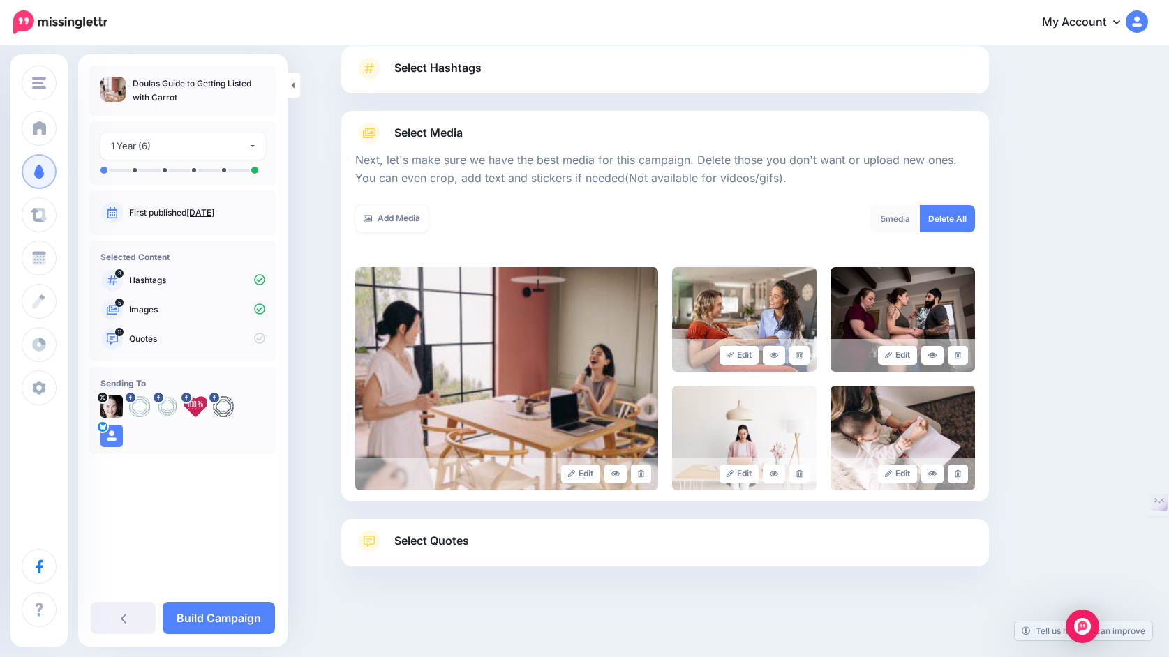
click at [627, 540] on link "Select Quotes" at bounding box center [665, 548] width 620 height 36
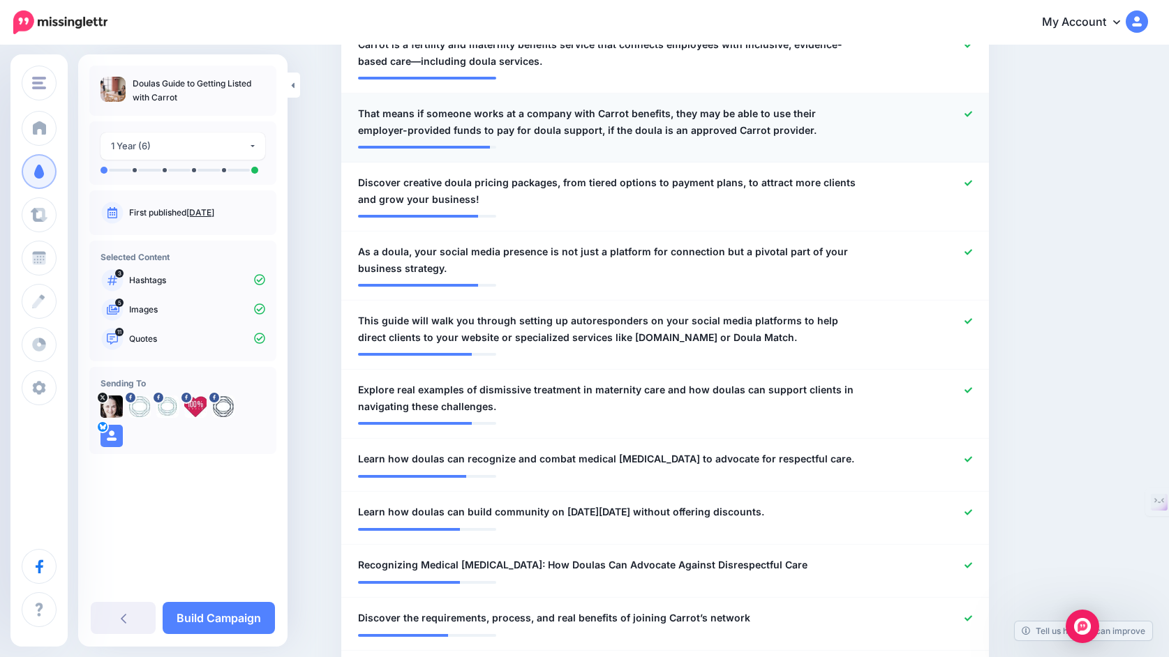
scroll to position [466, 0]
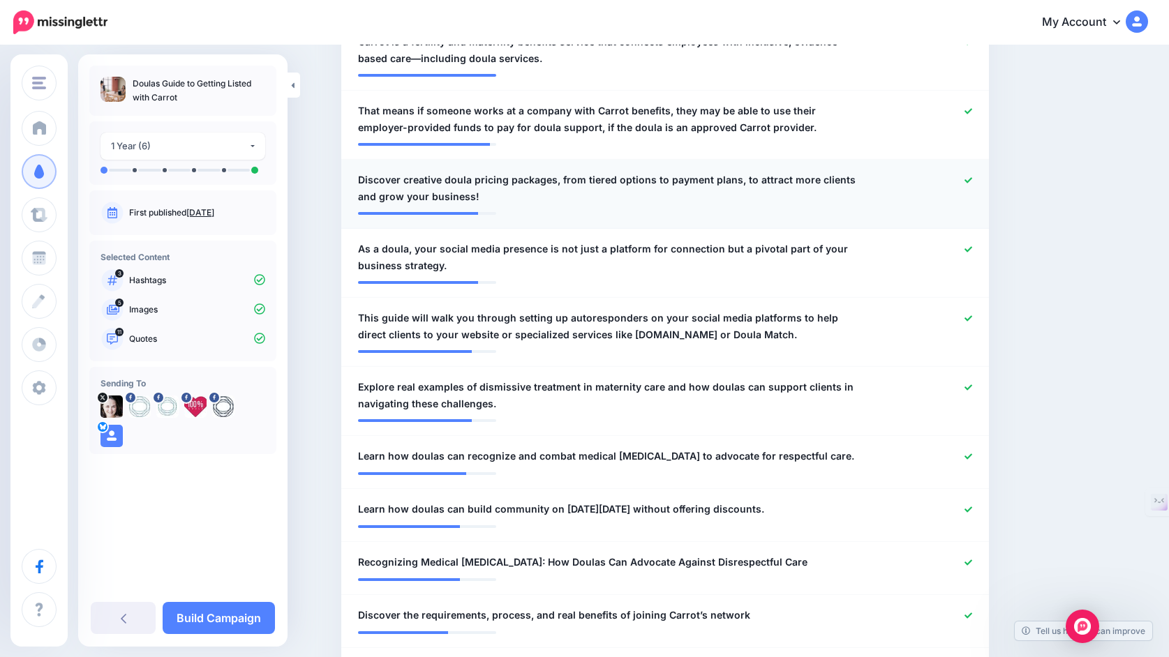
click at [967, 181] on icon at bounding box center [968, 181] width 8 height 8
click at [967, 247] on link at bounding box center [968, 250] width 8 height 10
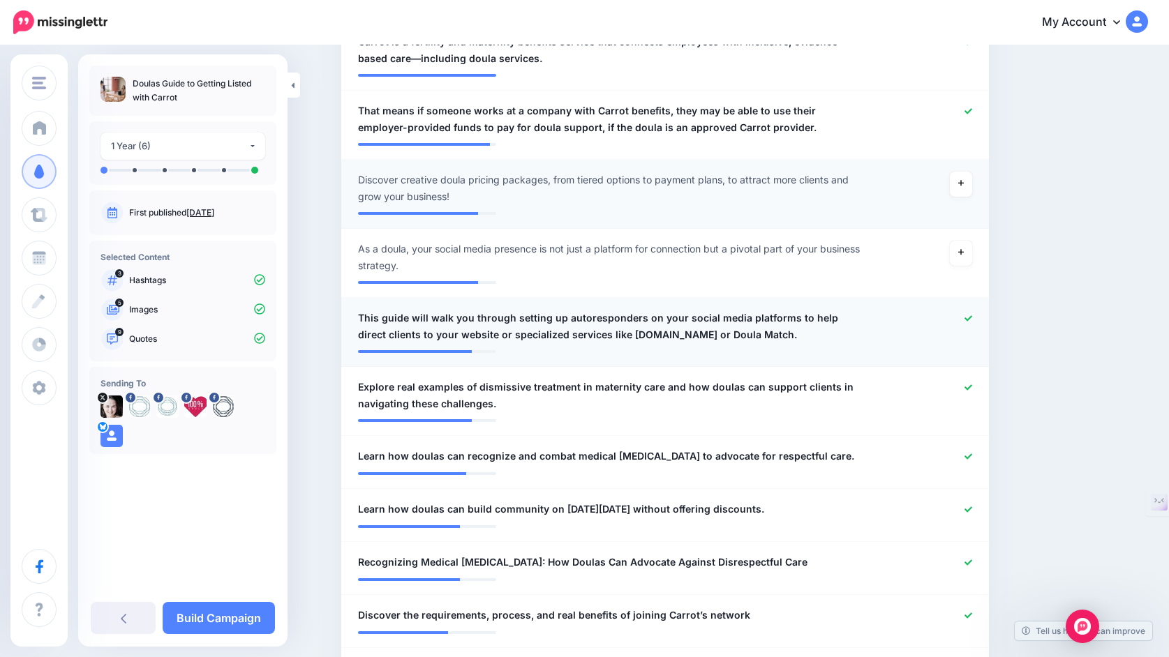
click at [967, 320] on icon at bounding box center [968, 319] width 8 height 8
click at [967, 388] on icon at bounding box center [968, 388] width 8 height 8
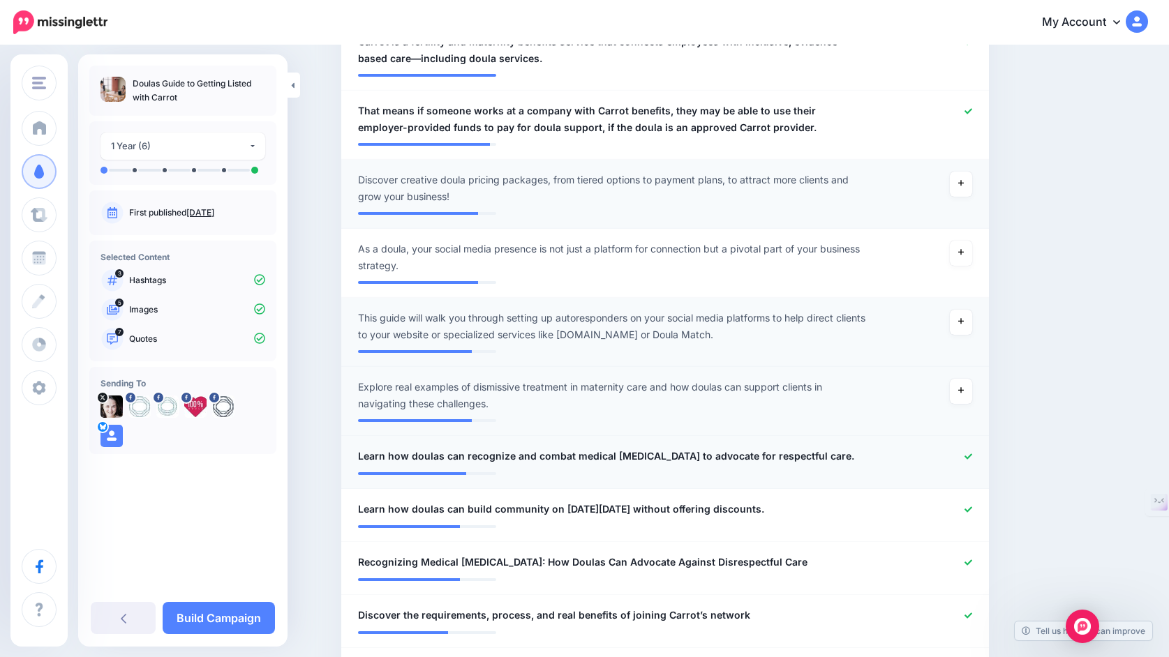
click at [967, 459] on icon at bounding box center [968, 457] width 8 height 8
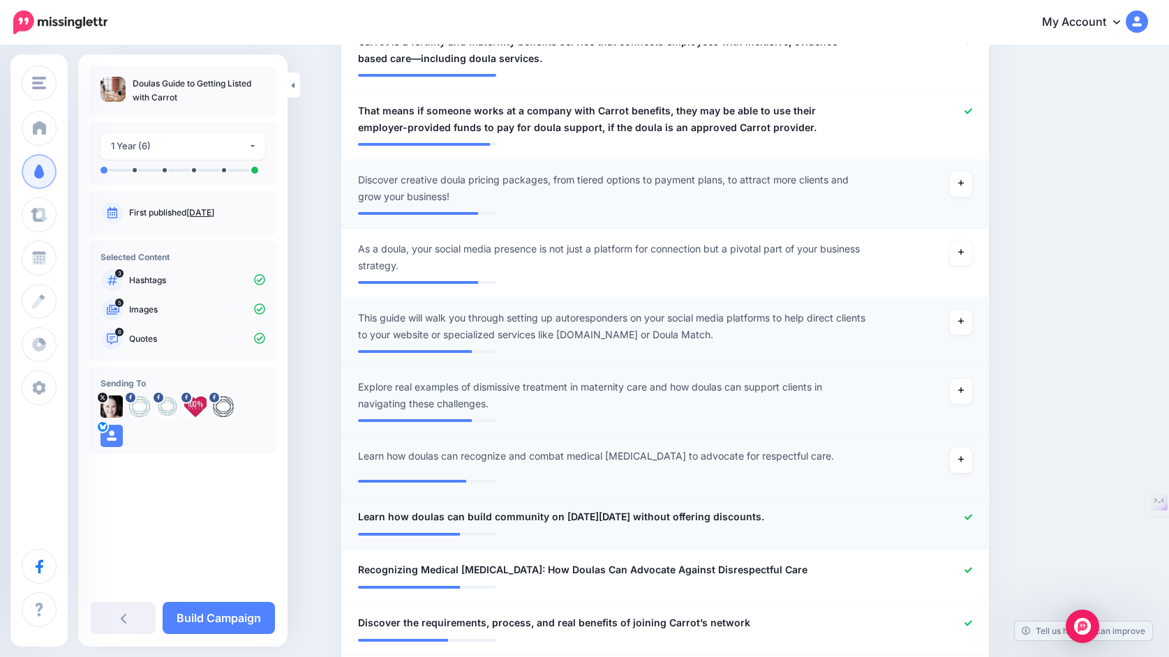
click at [966, 516] on icon at bounding box center [968, 518] width 8 height 8
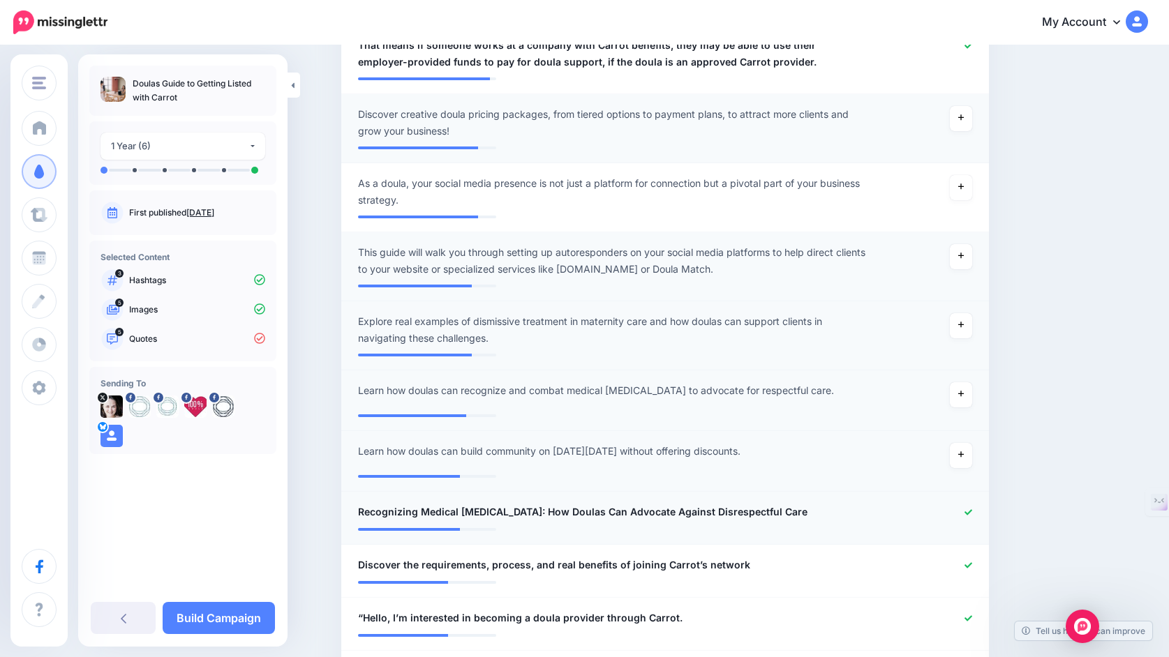
scroll to position [534, 0]
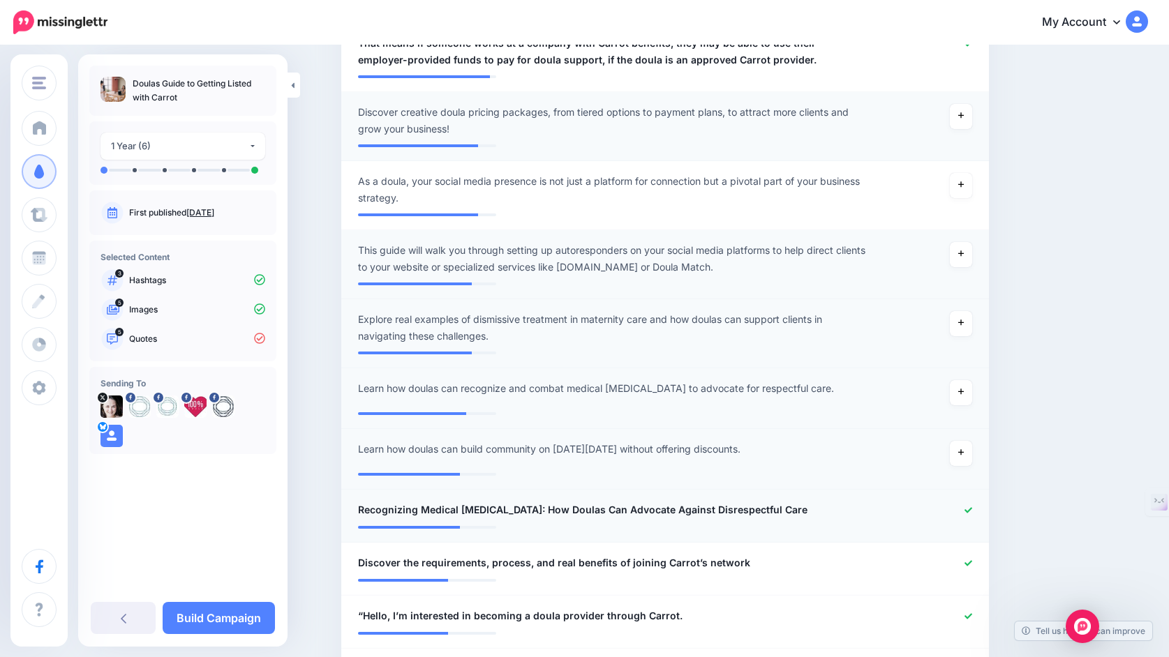
click at [969, 511] on icon at bounding box center [968, 511] width 8 height 8
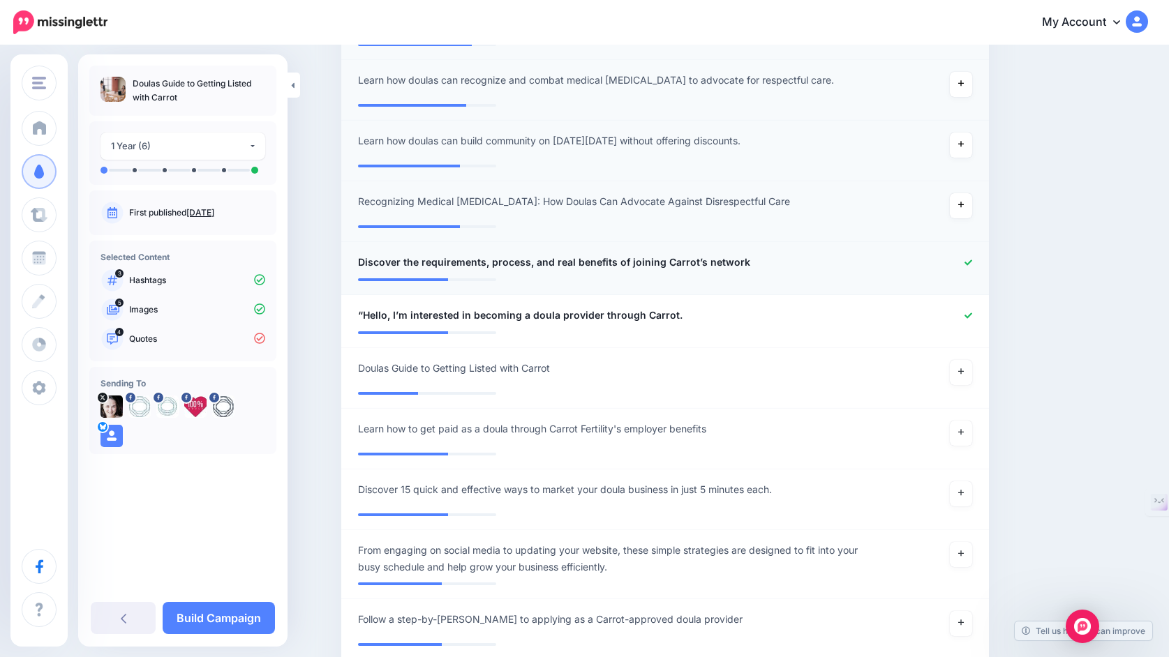
scroll to position [848, 0]
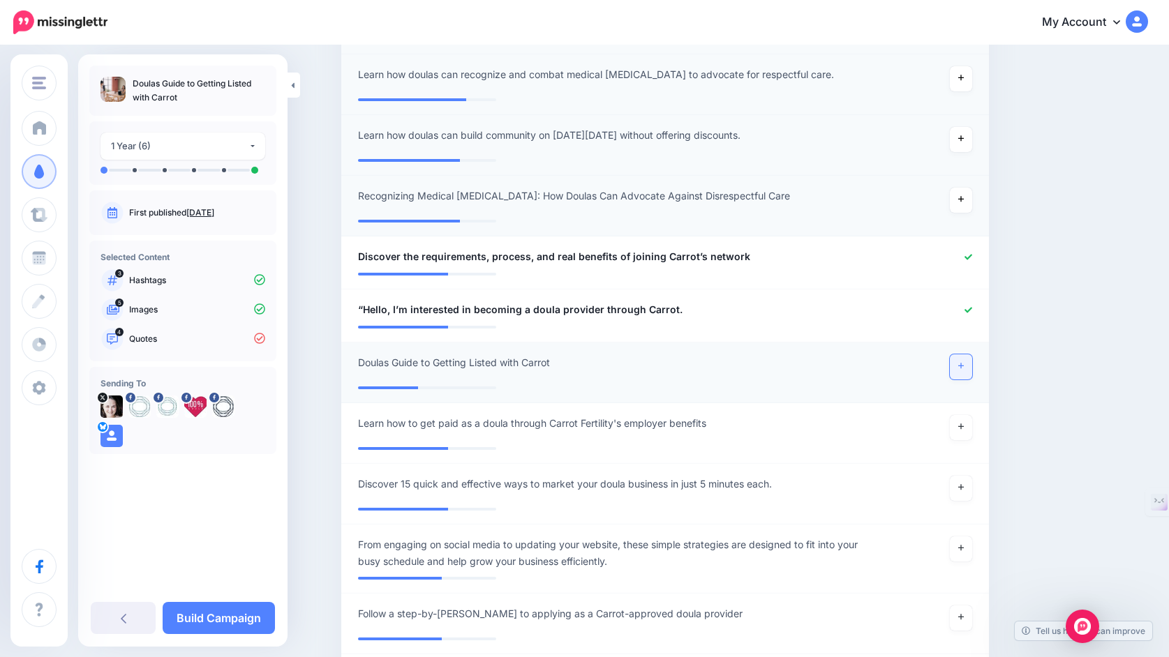
click at [960, 370] on icon at bounding box center [961, 366] width 6 height 8
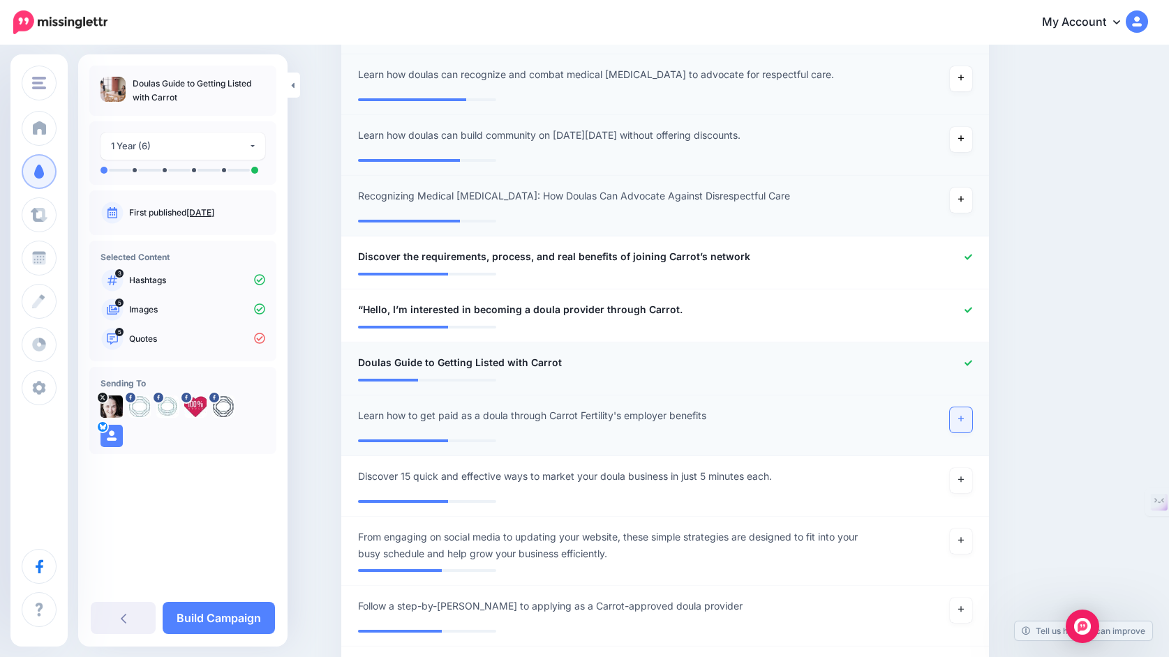
click at [956, 422] on link at bounding box center [961, 420] width 22 height 25
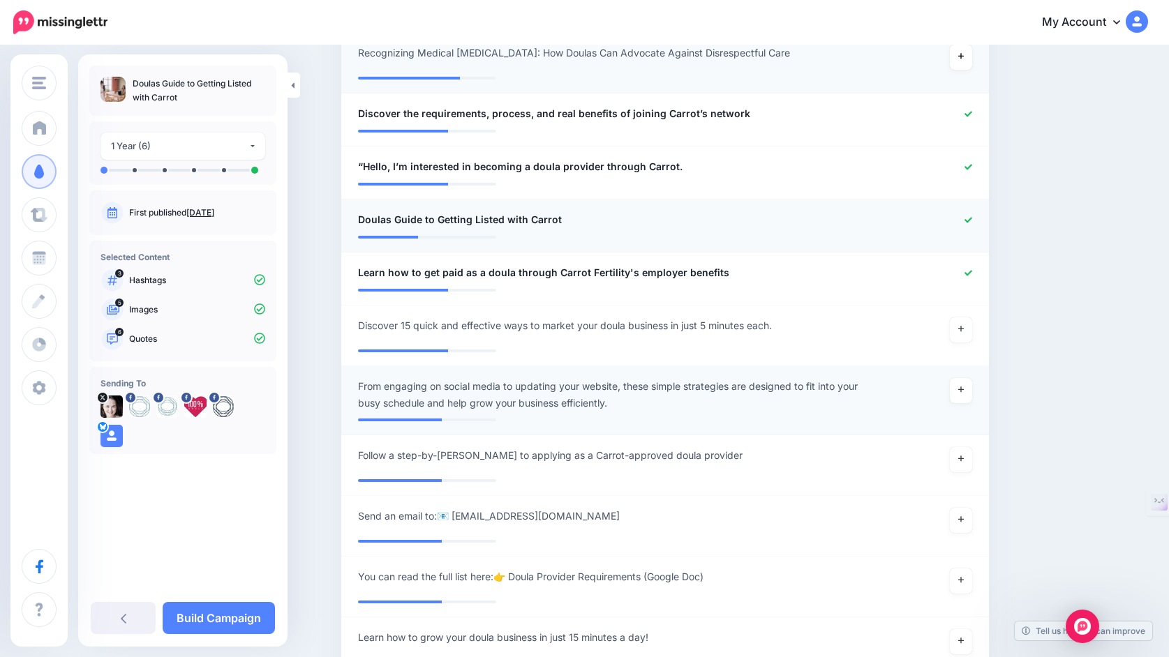
scroll to position [999, 0]
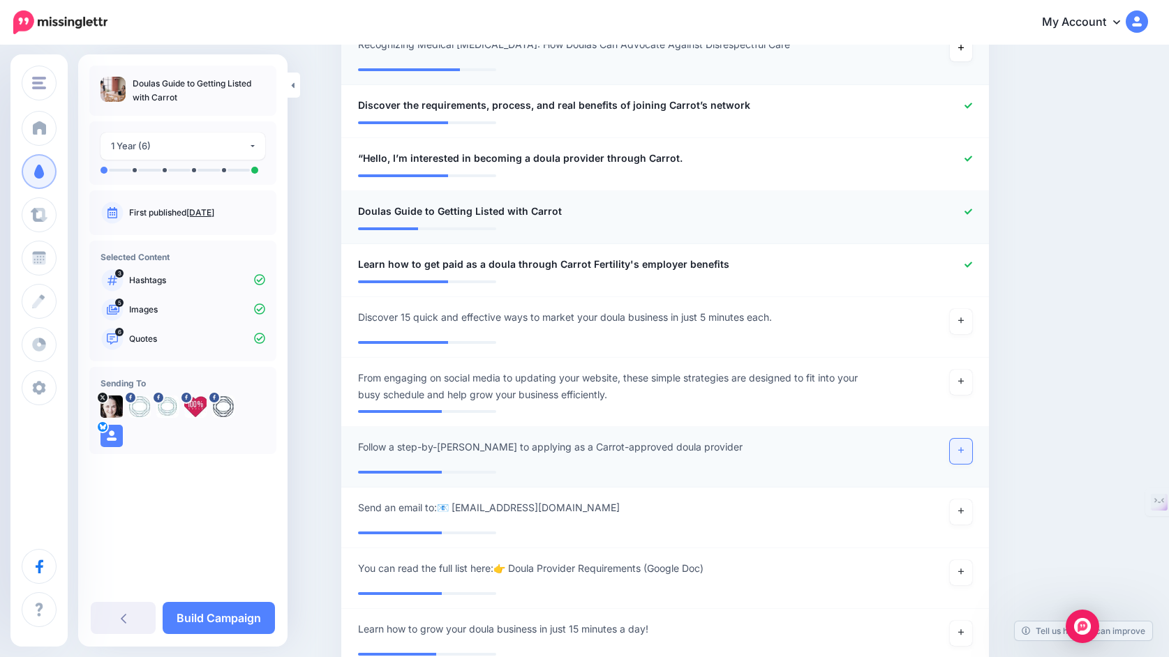
click at [963, 452] on icon at bounding box center [961, 451] width 6 height 8
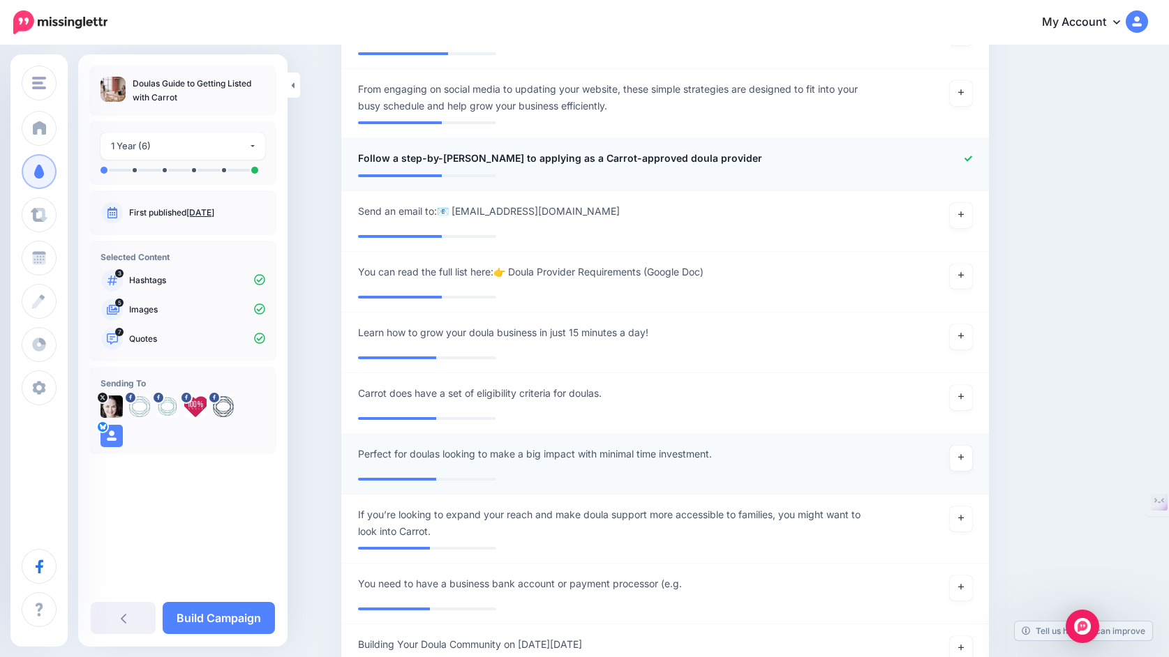
scroll to position [1291, 0]
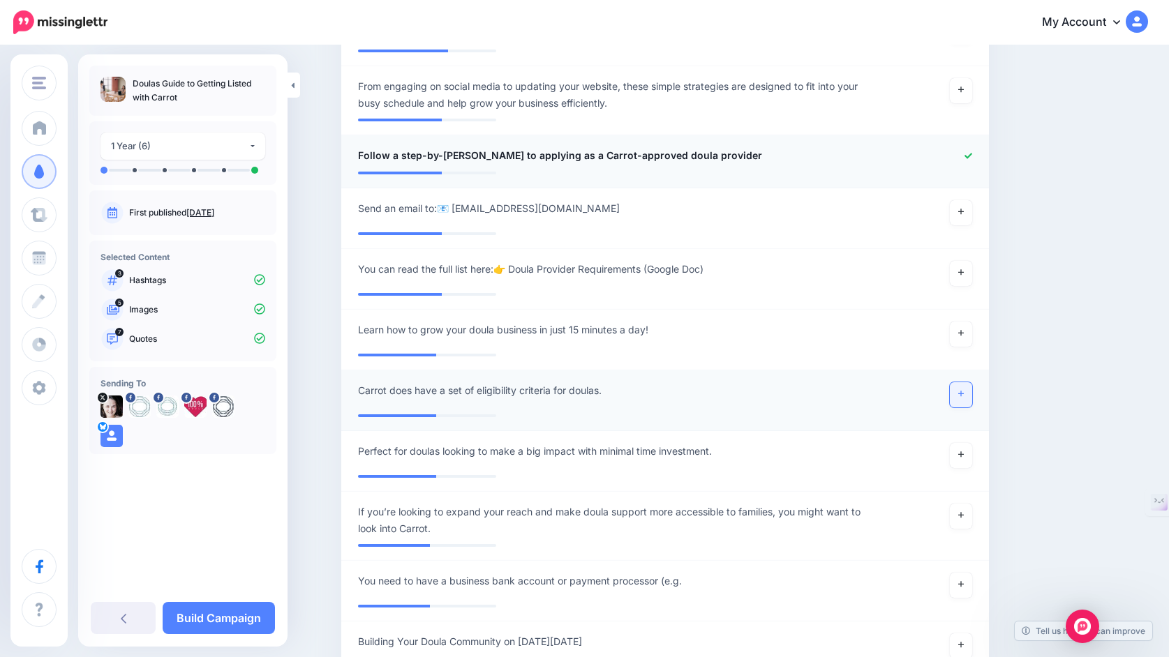
click at [962, 396] on icon at bounding box center [961, 394] width 6 height 8
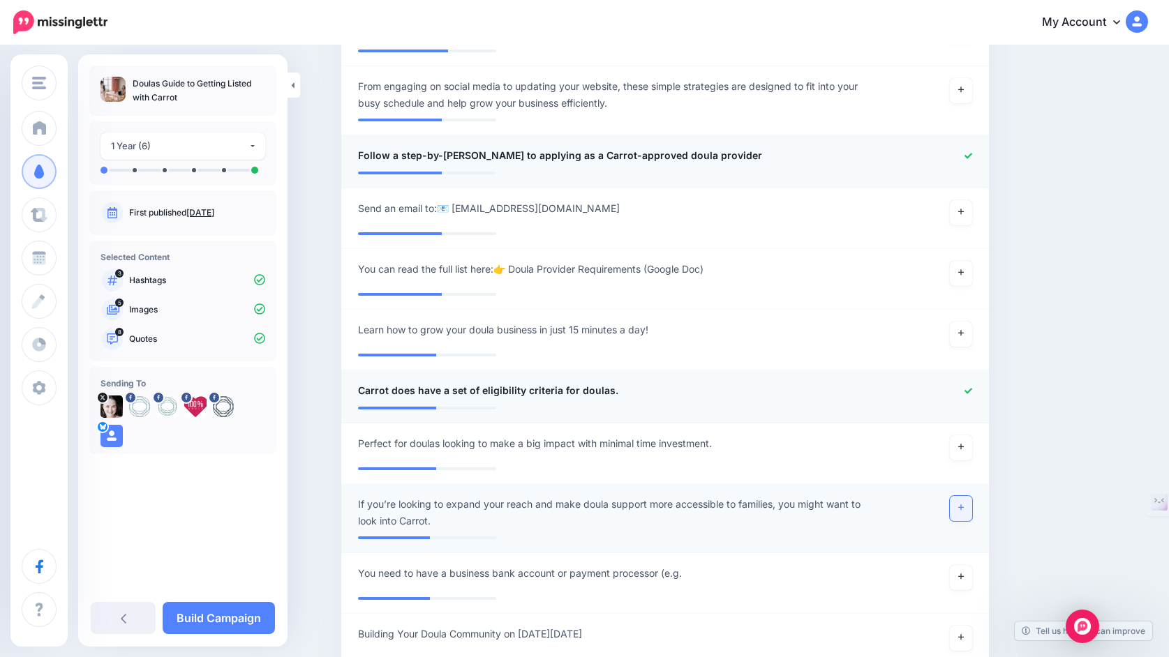
click at [960, 505] on link at bounding box center [961, 508] width 22 height 25
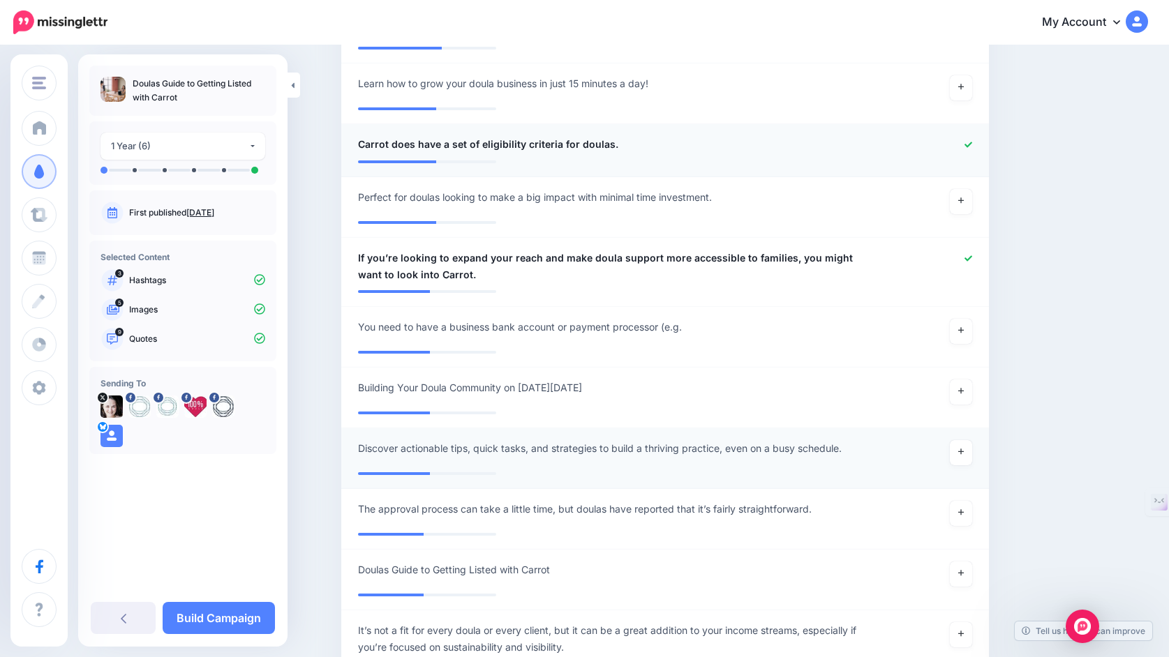
scroll to position [1543, 0]
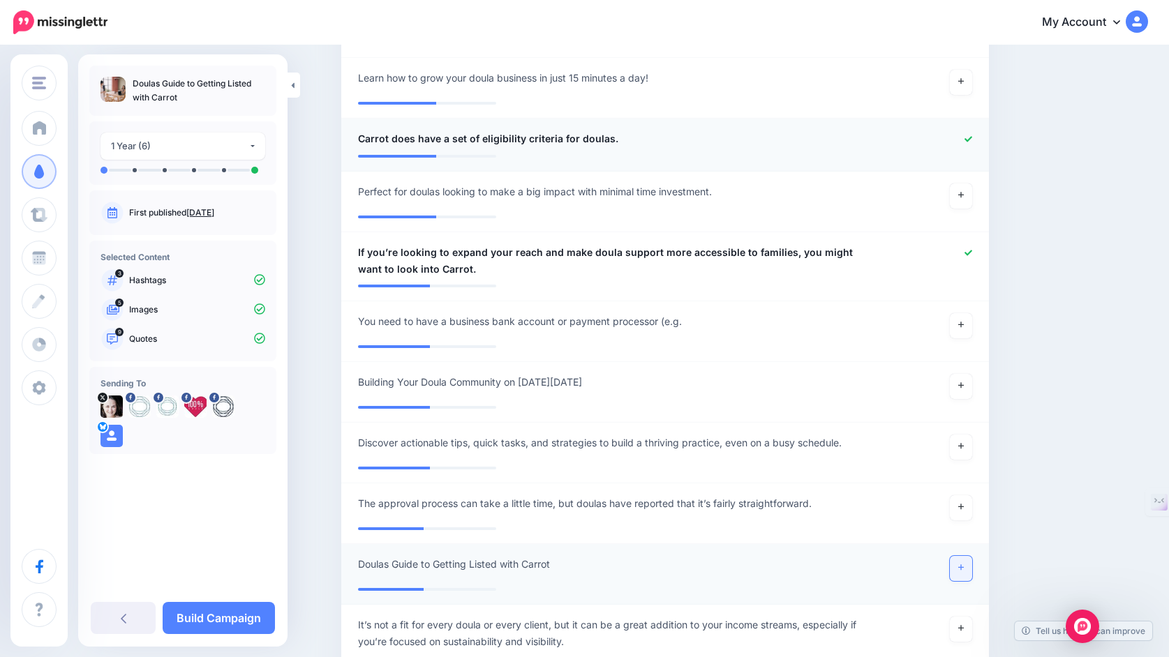
click at [962, 565] on link at bounding box center [961, 568] width 22 height 25
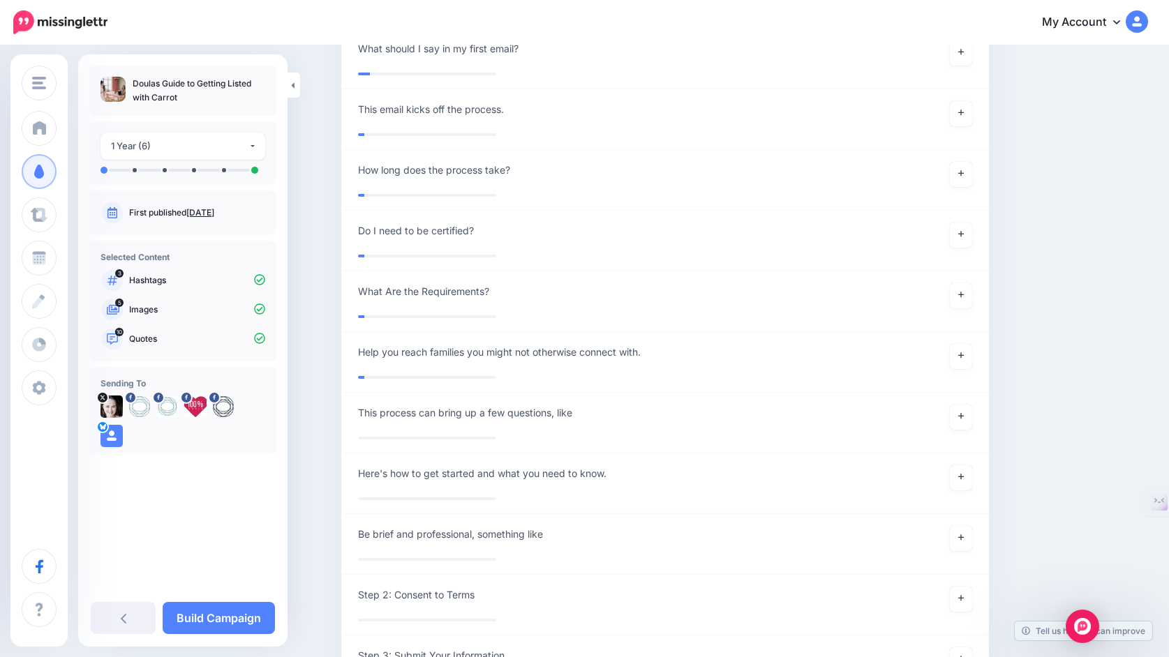
scroll to position [3864, 0]
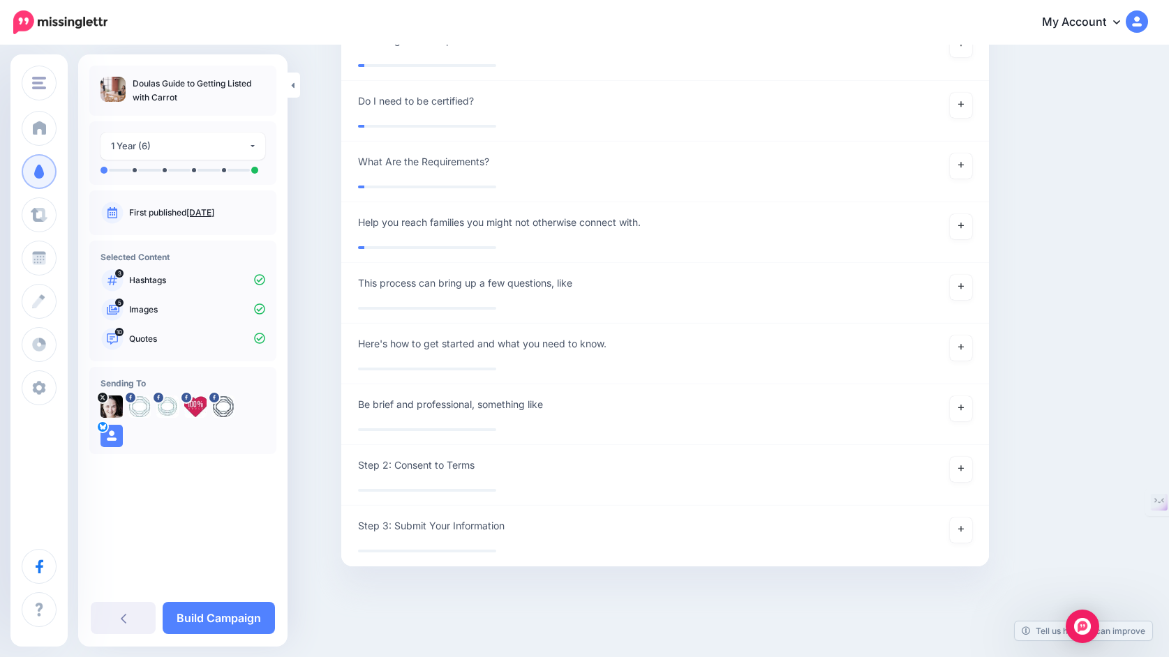
click at [239, 618] on link "Build Campaign" at bounding box center [219, 618] width 112 height 32
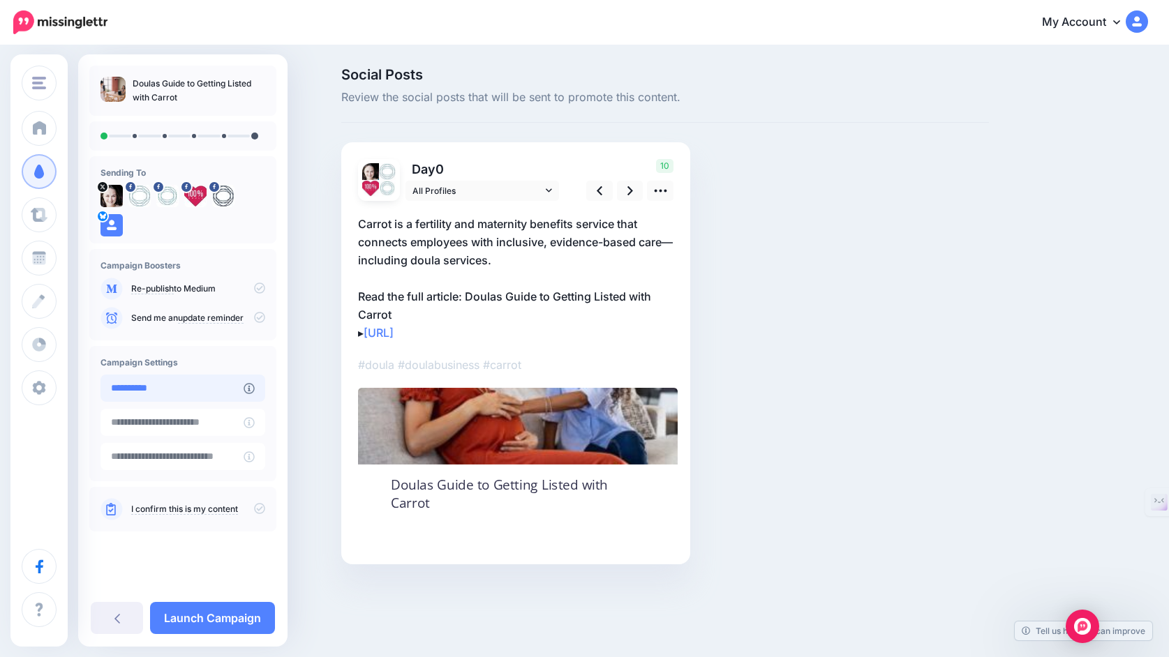
click at [186, 391] on input "**********" at bounding box center [171, 388] width 143 height 27
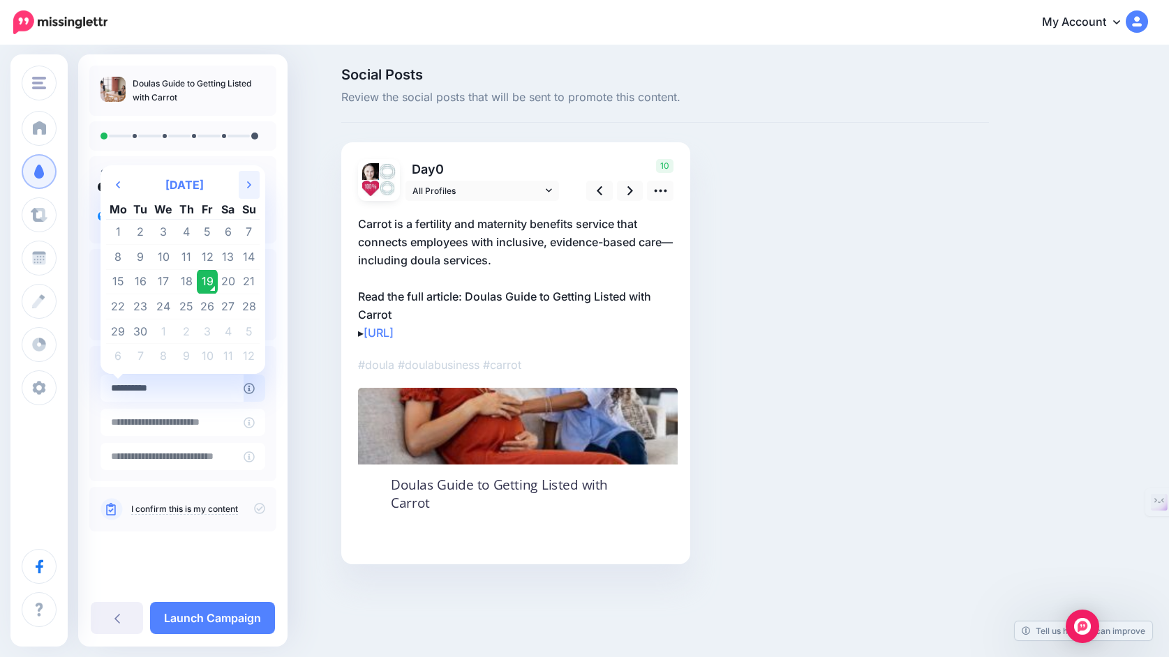
click at [251, 179] on icon "Next Month" at bounding box center [249, 184] width 4 height 11
click at [176, 300] on td "22" at bounding box center [163, 307] width 25 height 25
type input "**********"
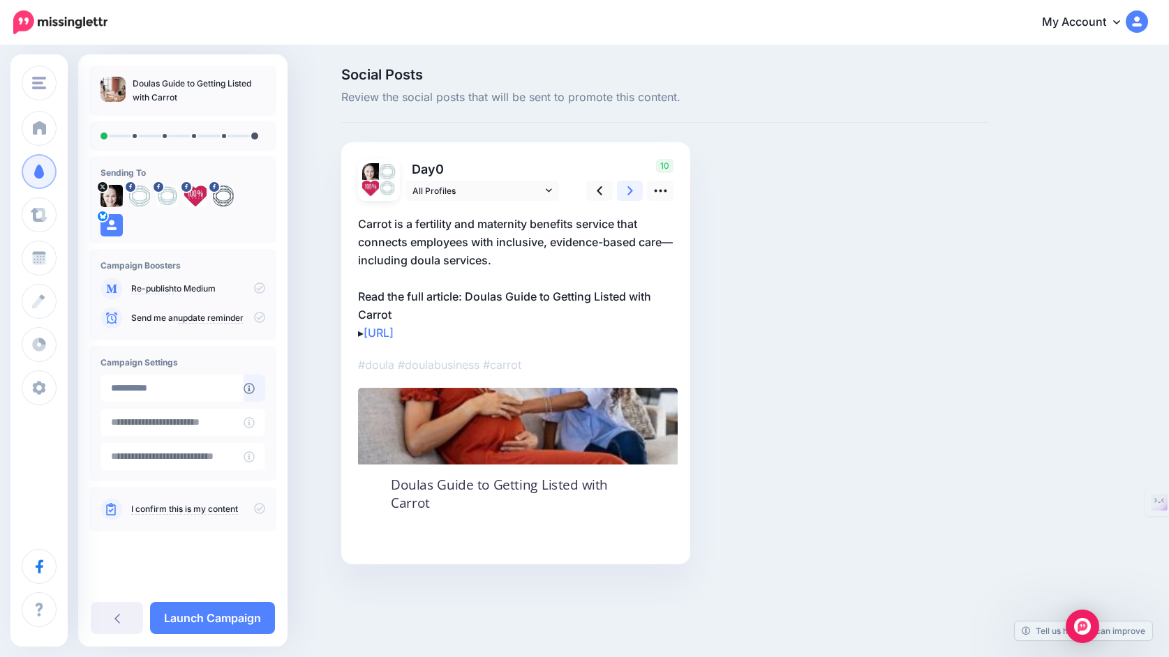
click at [628, 192] on icon at bounding box center [630, 191] width 6 height 15
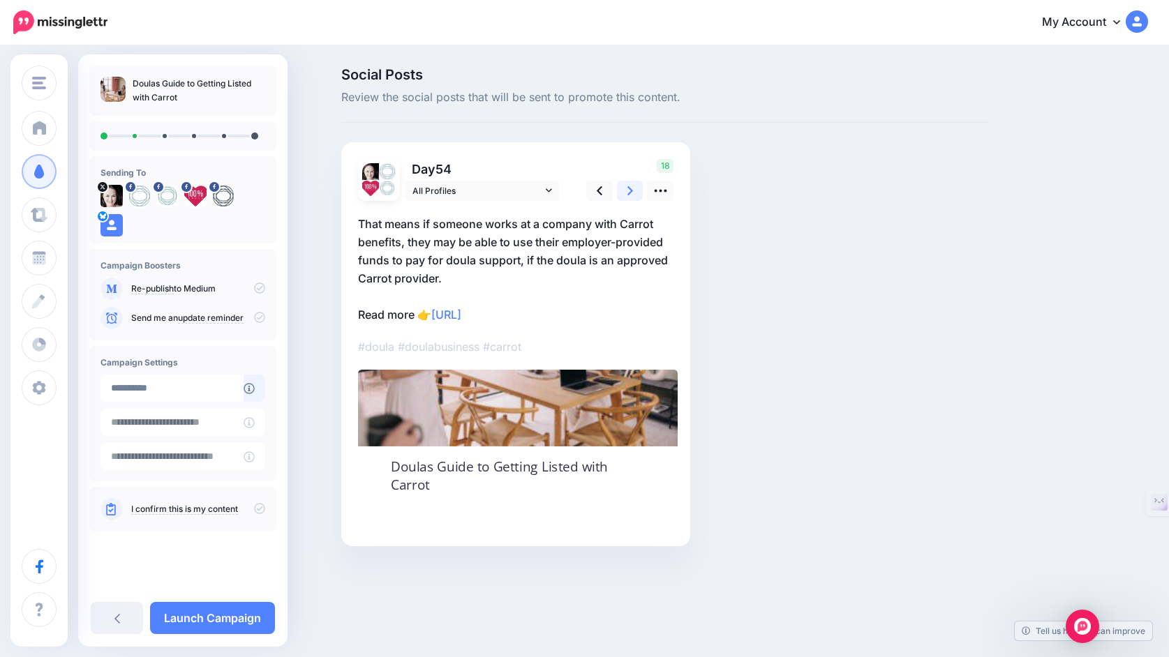
click at [628, 192] on icon at bounding box center [630, 191] width 6 height 15
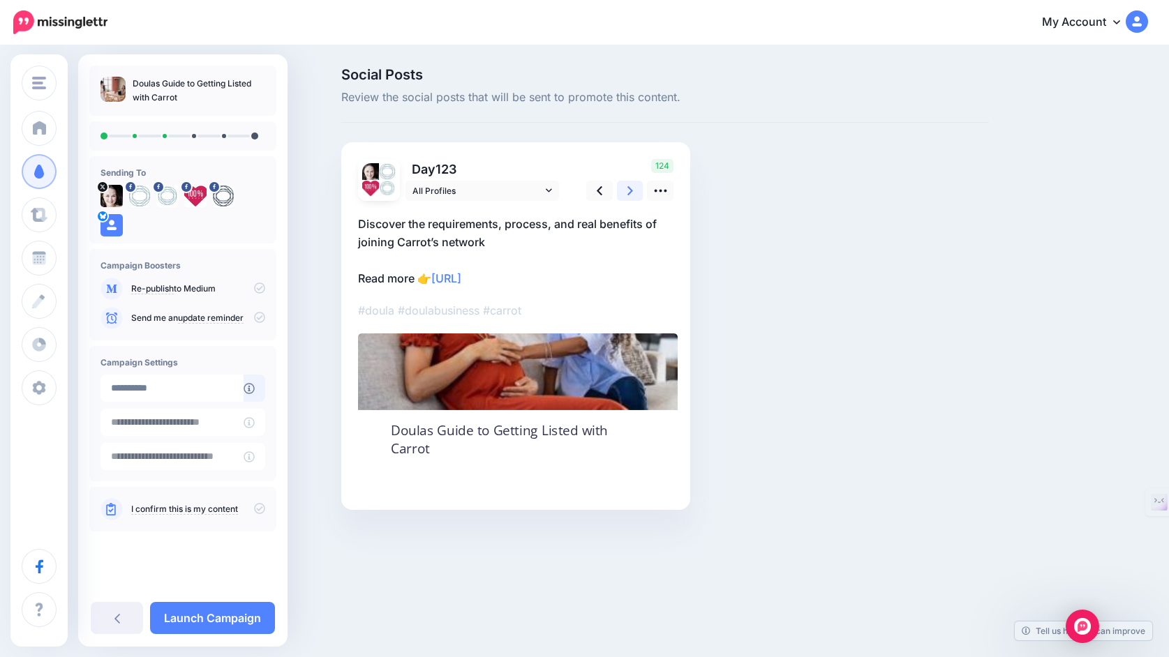
click at [628, 192] on icon at bounding box center [630, 191] width 6 height 15
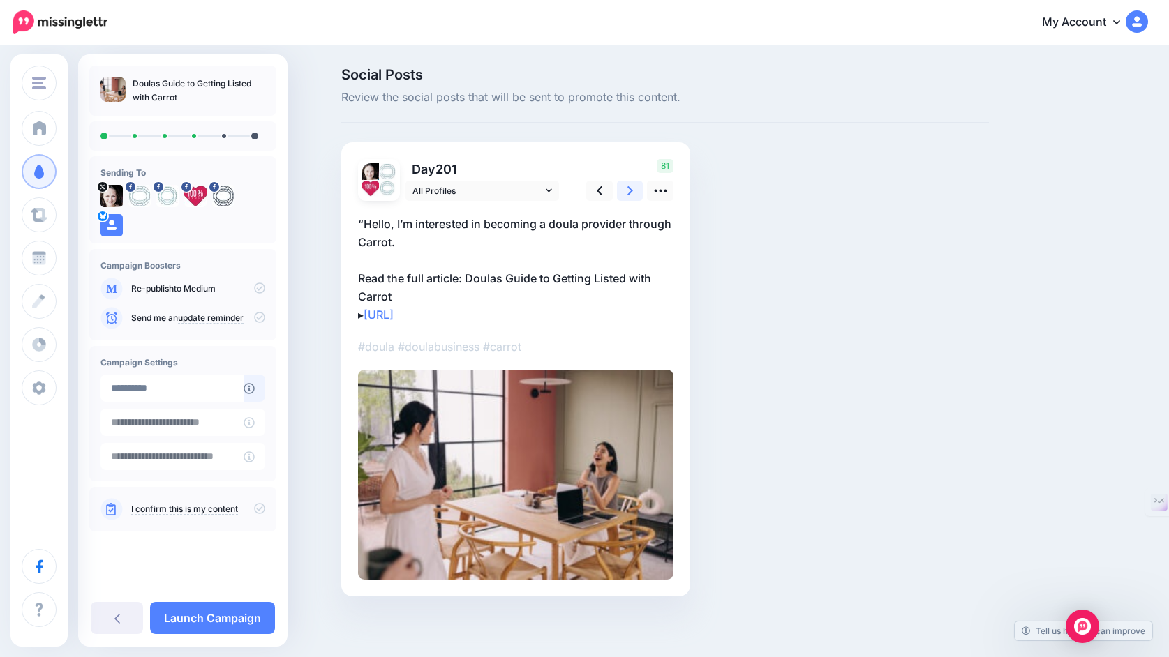
click at [628, 192] on icon at bounding box center [630, 191] width 6 height 15
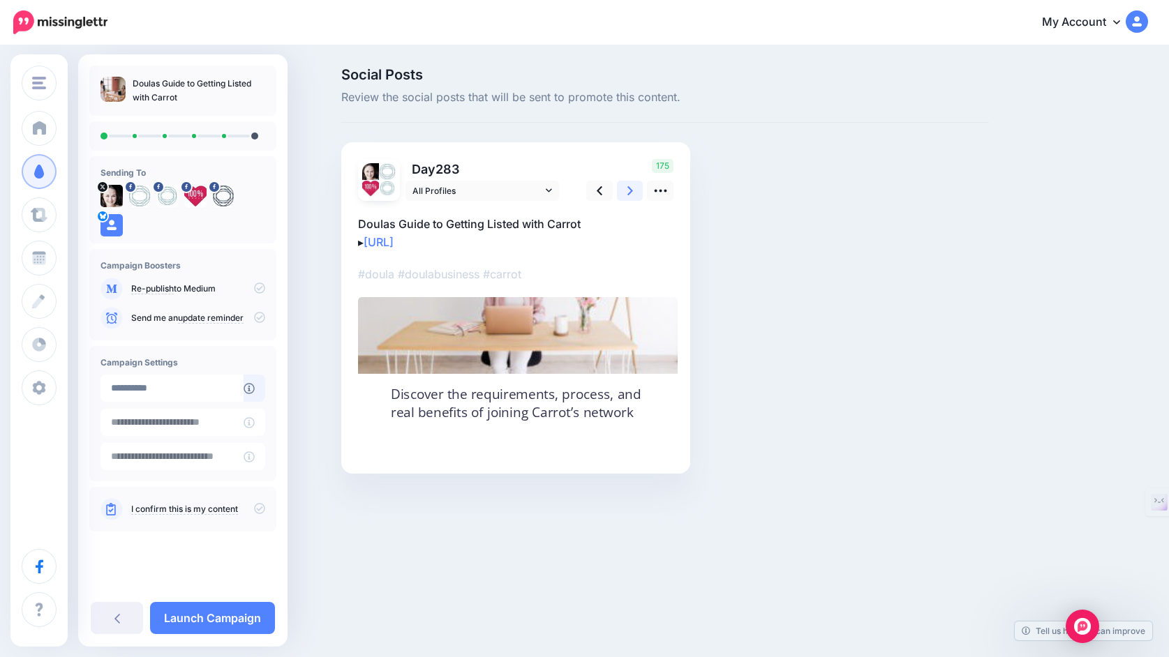
click at [629, 193] on icon at bounding box center [630, 190] width 6 height 9
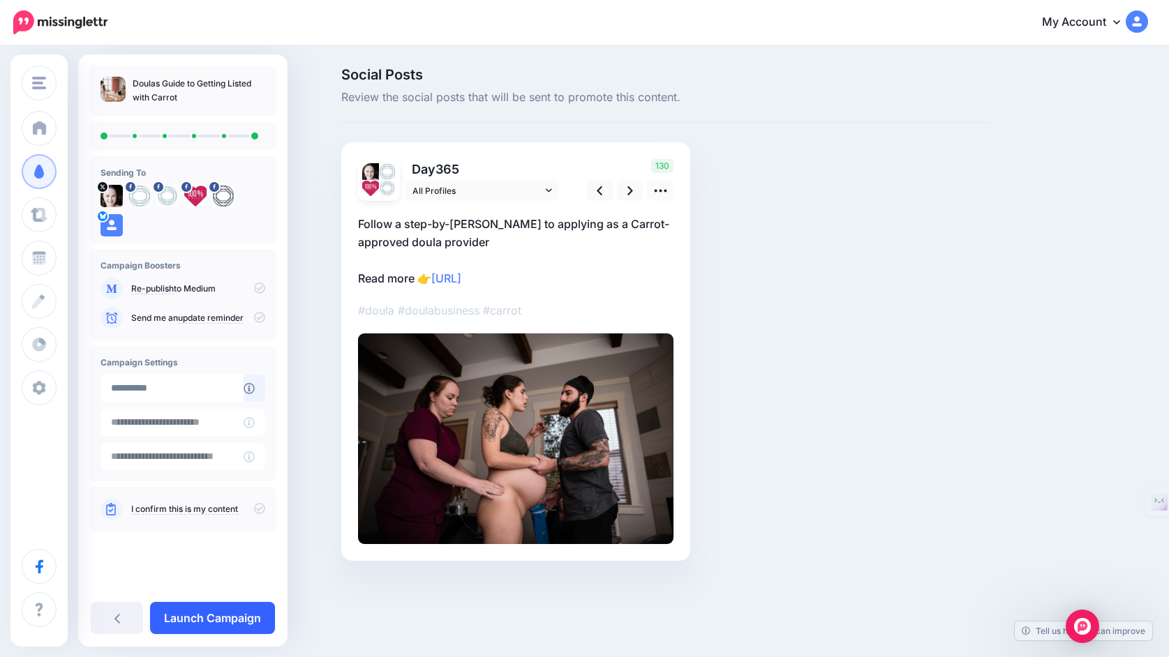
click at [224, 620] on link "Launch Campaign" at bounding box center [212, 618] width 125 height 32
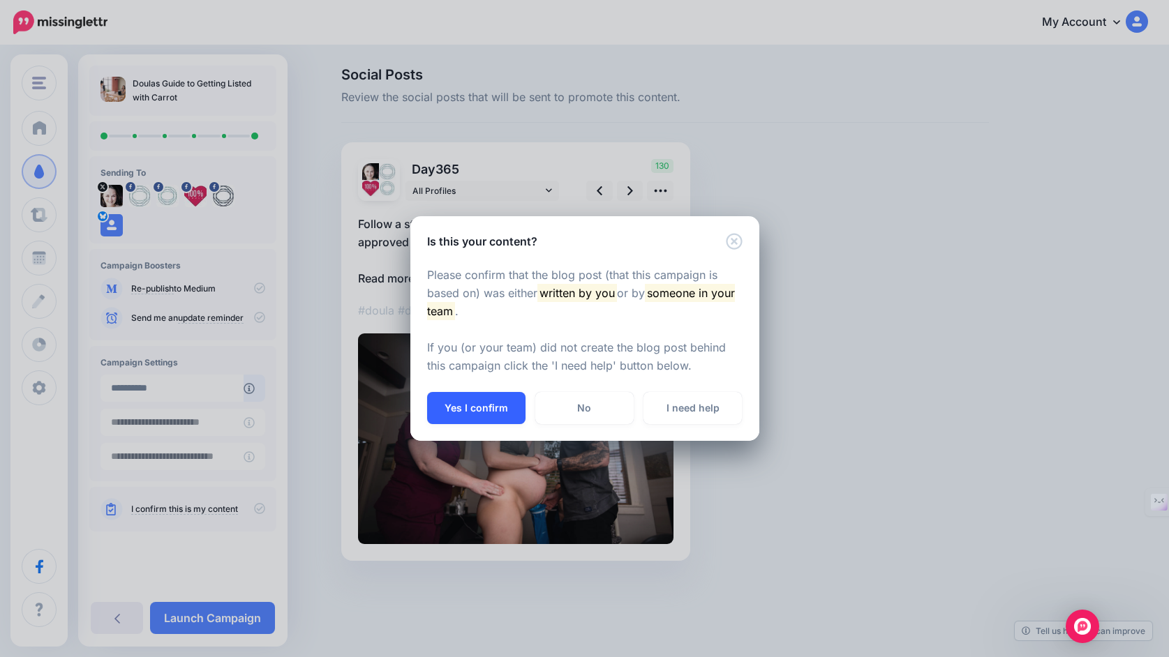
click at [480, 409] on button "Yes I confirm" at bounding box center [476, 408] width 98 height 32
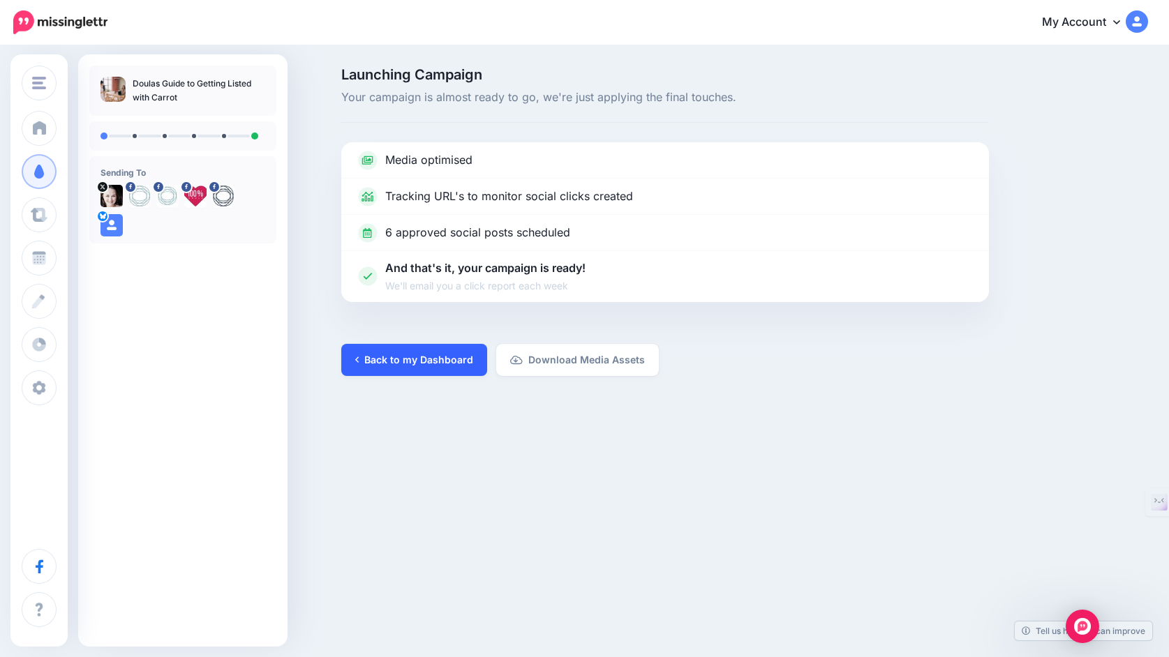
click at [440, 359] on link "Back to my Dashboard" at bounding box center [414, 360] width 146 height 32
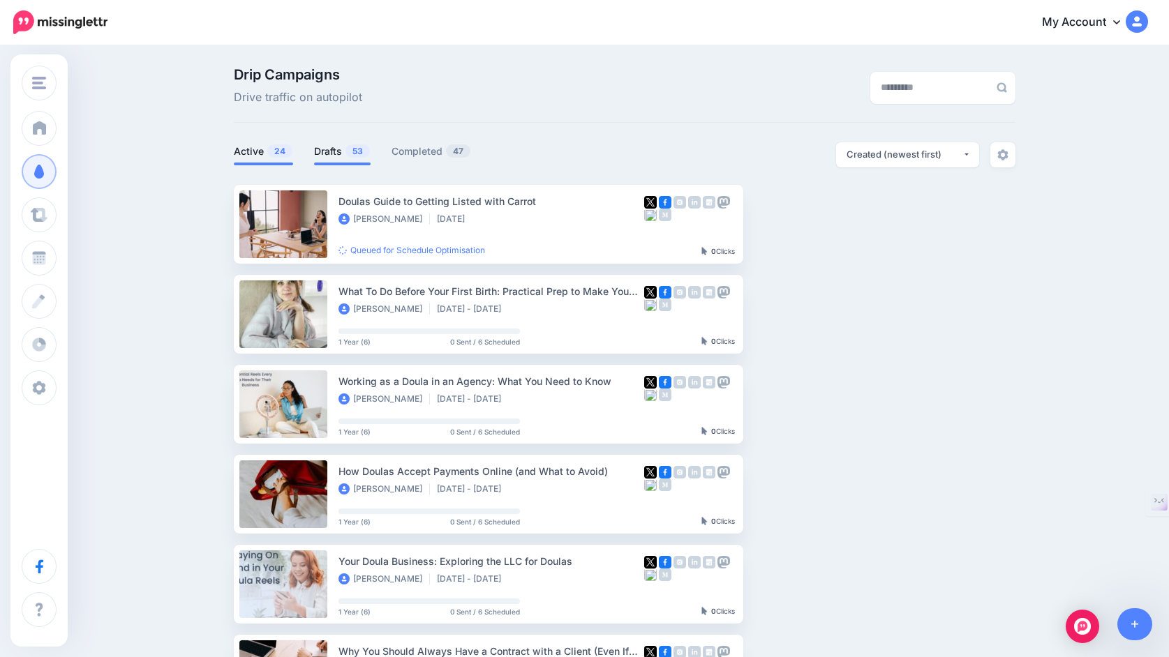
click at [331, 154] on link "Drafts 53" at bounding box center [342, 151] width 57 height 17
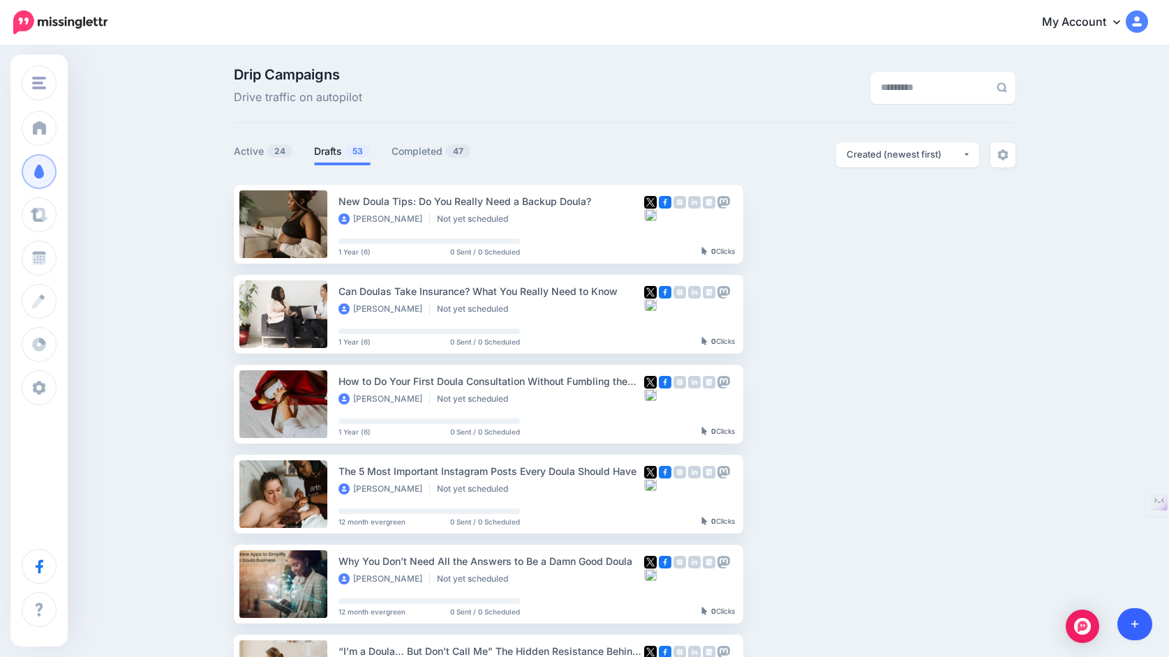
click at [1135, 623] on icon at bounding box center [1135, 625] width 8 height 10
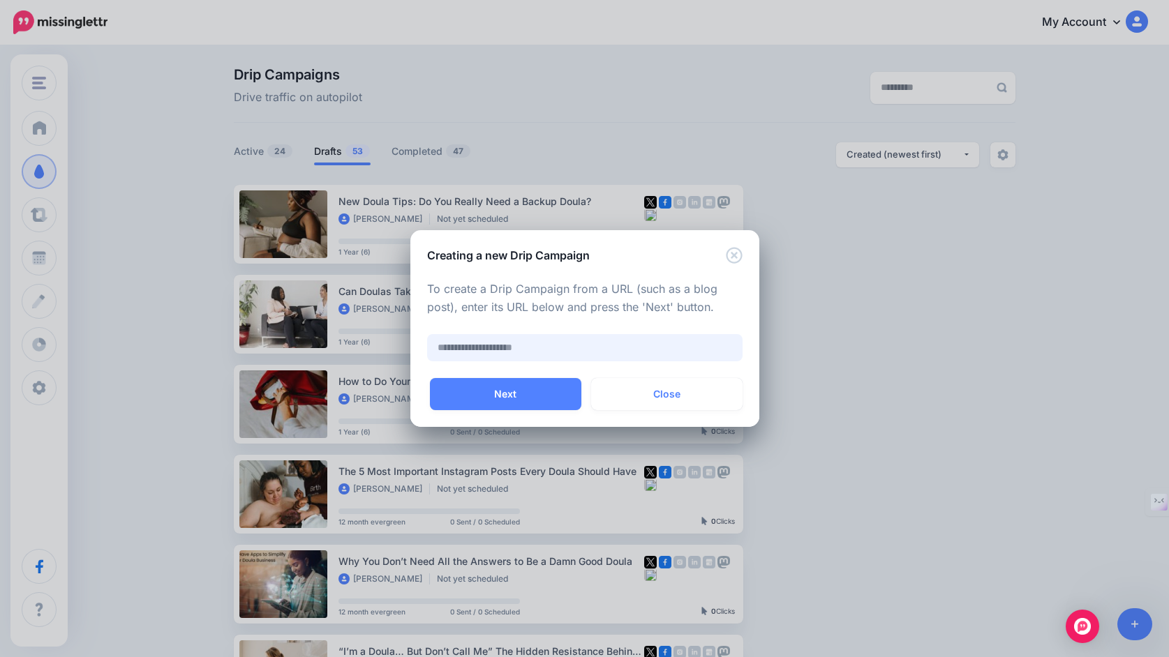
click at [643, 347] on input "text" at bounding box center [584, 347] width 315 height 27
paste input "**********"
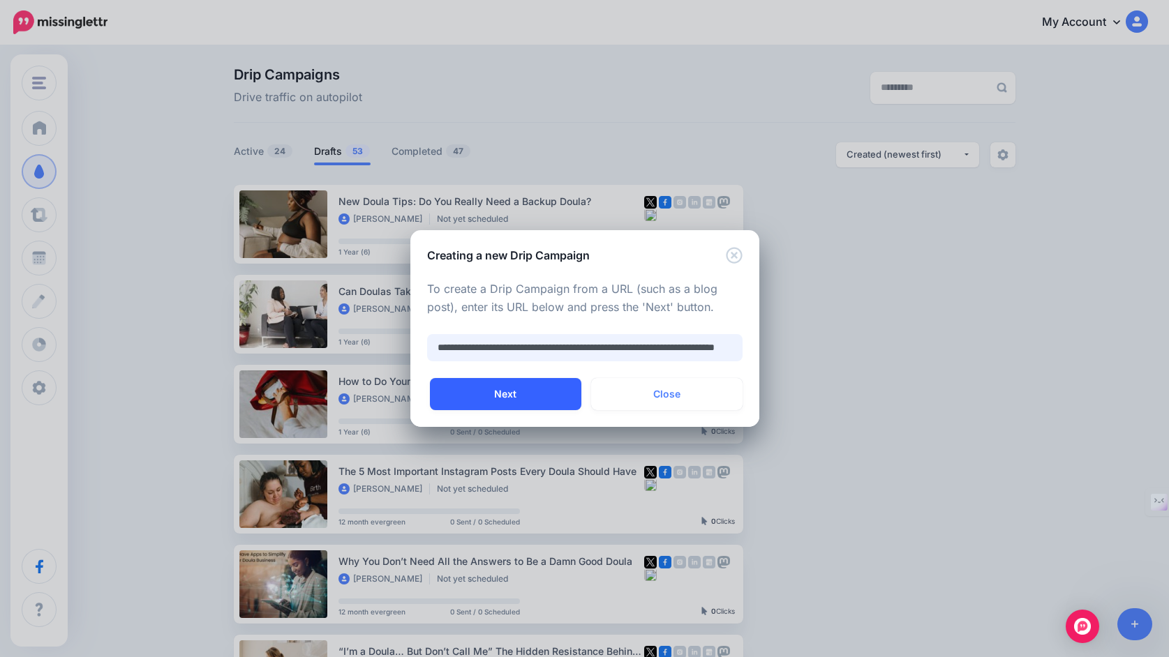
type input "**********"
click at [511, 392] on button "Next" at bounding box center [505, 394] width 151 height 32
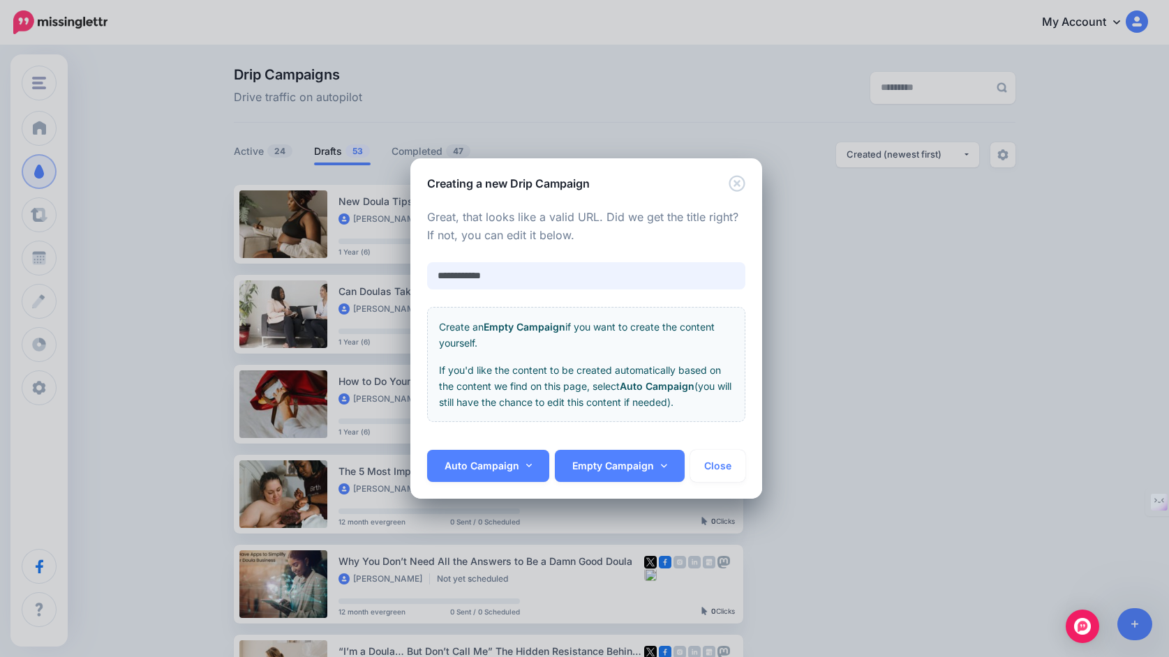
click at [622, 278] on input "**********" at bounding box center [586, 275] width 319 height 27
paste input "**********"
type input "**********"
click at [507, 467] on link "Auto Campaign" at bounding box center [488, 466] width 123 height 32
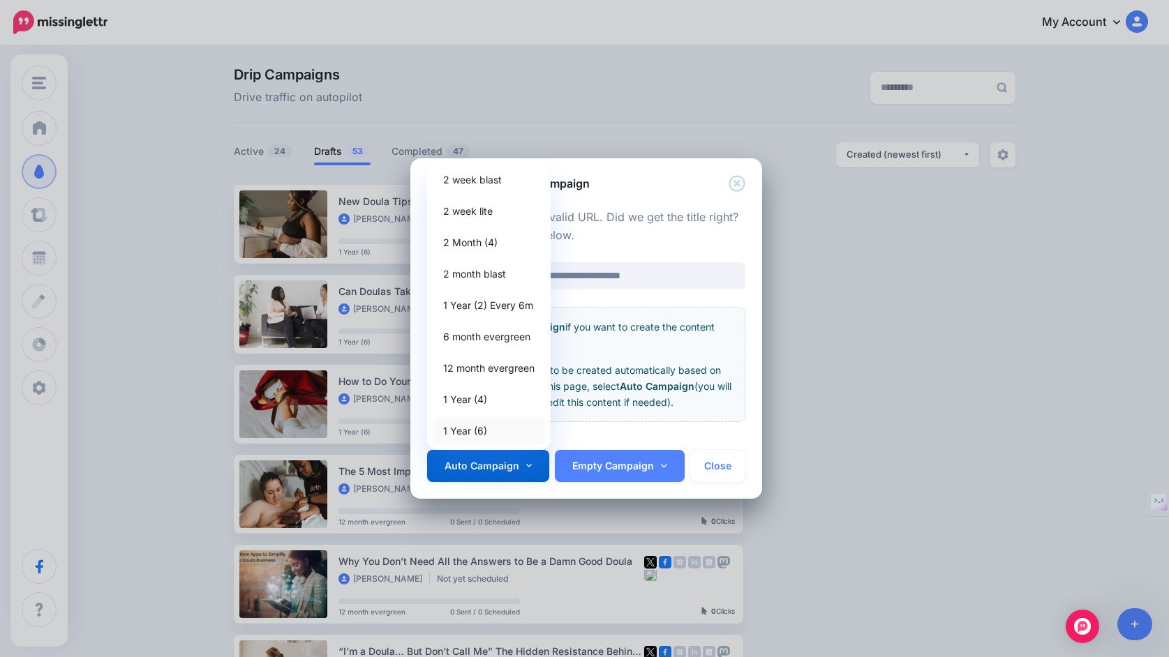
click at [507, 433] on link "1 Year (6)" at bounding box center [489, 430] width 112 height 27
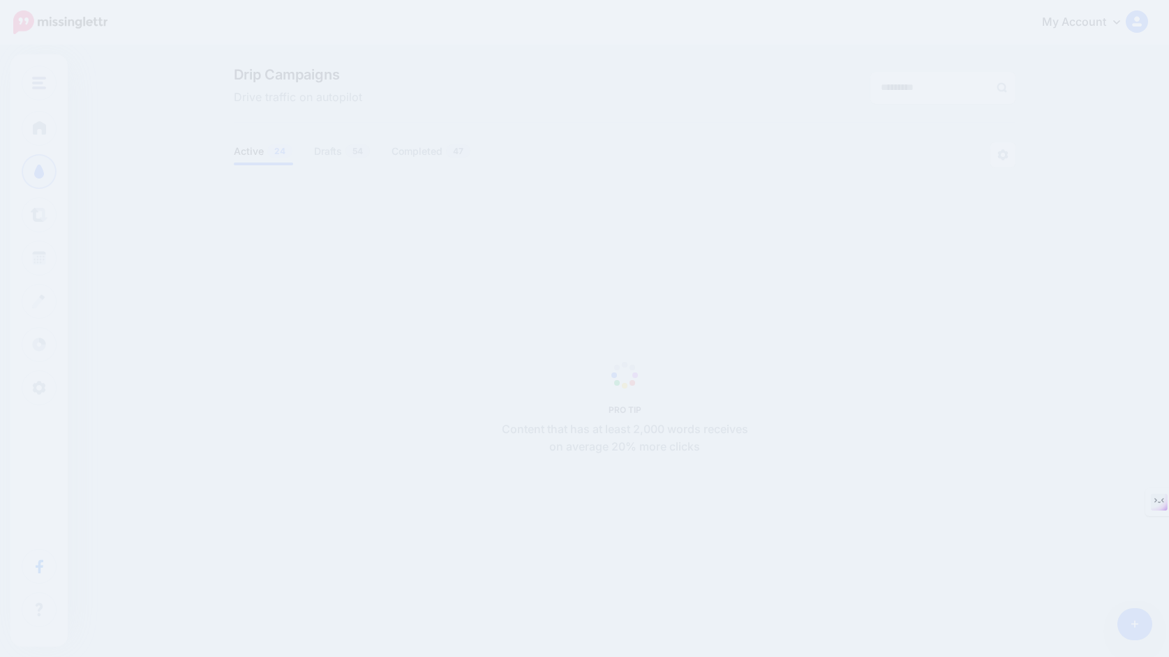
click at [559, 394] on div "PRO TIP Content that has at least 2,000 words receives on average 20% more clic…" at bounding box center [625, 411] width 262 height 91
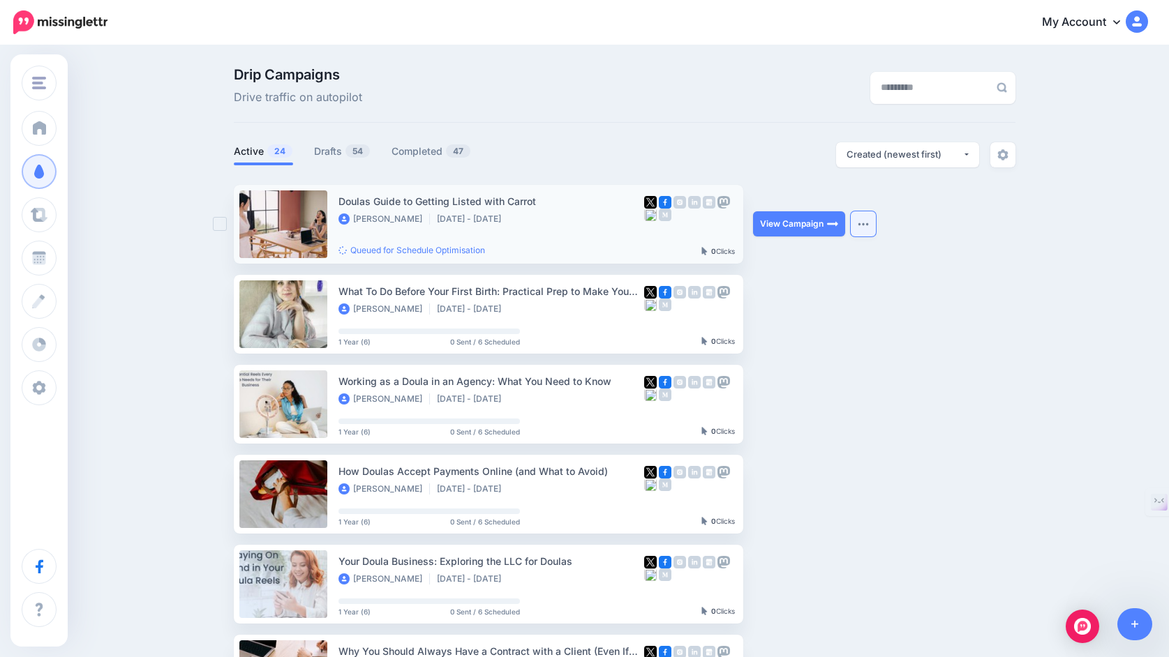
click at [866, 226] on button "button" at bounding box center [863, 223] width 25 height 25
click at [903, 240] on ul "Doulas Guide to Getting Listed with Carrot [PERSON_NAME] [DATE] - [DATE] Queued…" at bounding box center [625, 629] width 782 height 889
click at [864, 221] on button "button" at bounding box center [863, 223] width 25 height 25
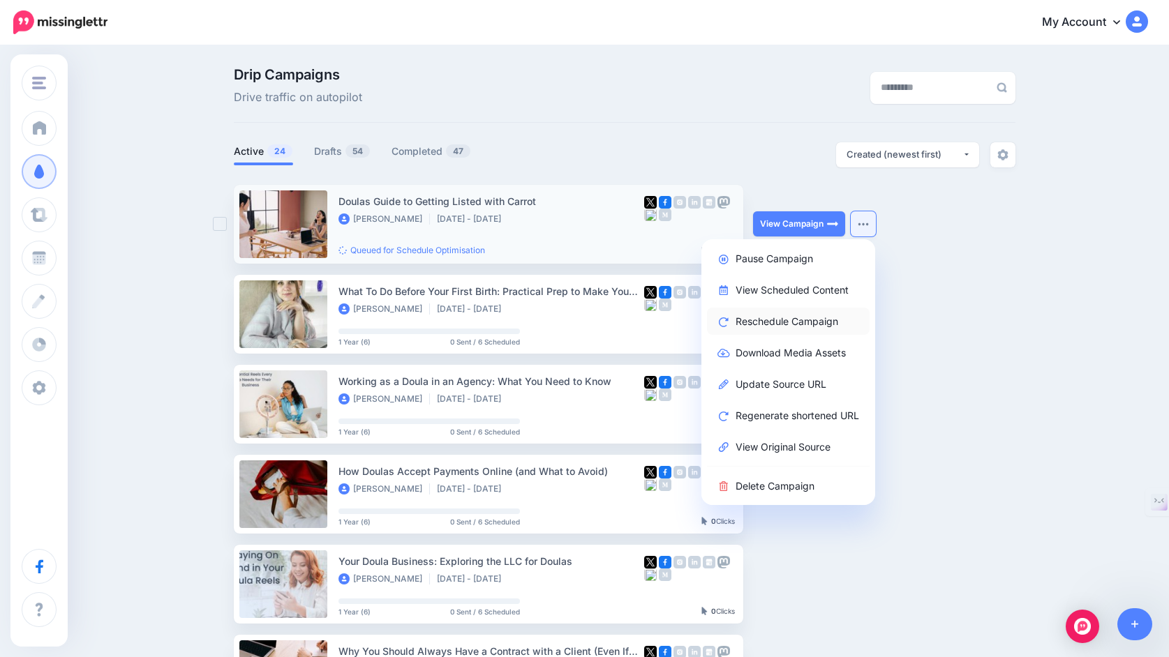
click at [803, 320] on link "Reschedule Campaign" at bounding box center [788, 321] width 163 height 27
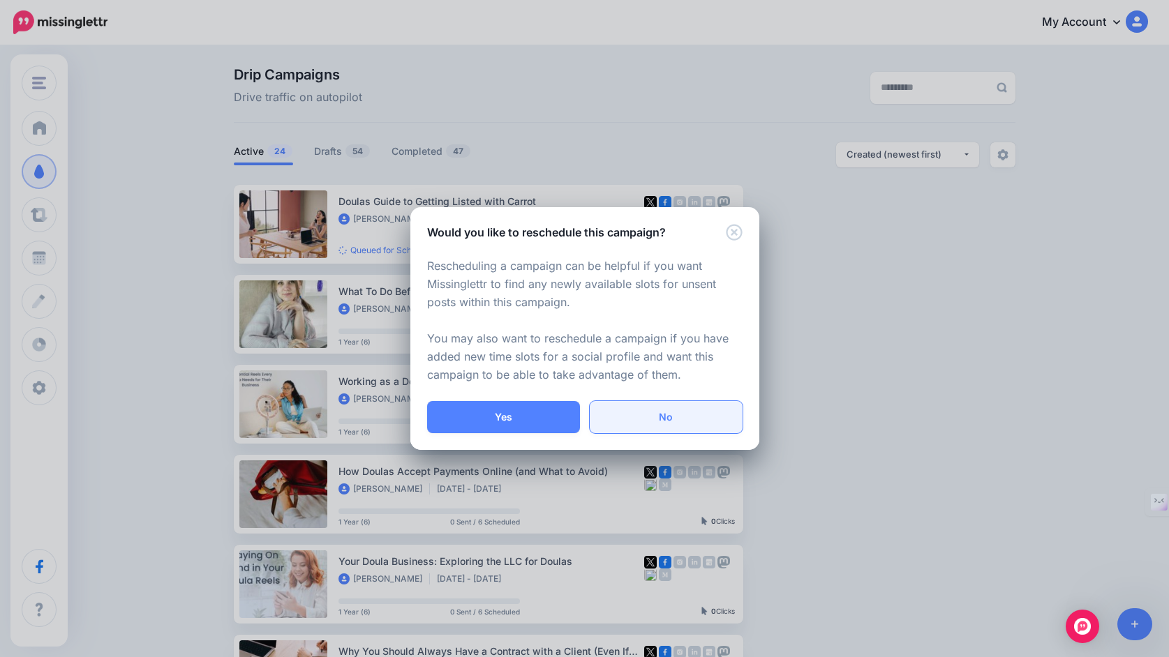
click at [632, 414] on link "No" at bounding box center [666, 417] width 153 height 32
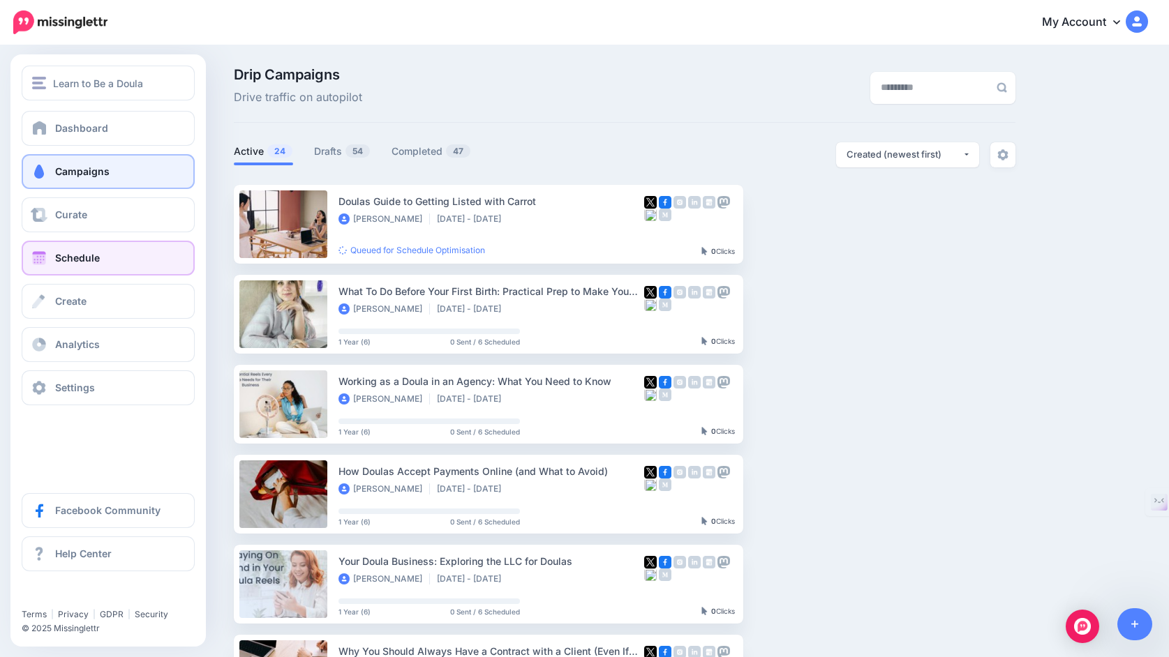
click at [47, 258] on span at bounding box center [39, 258] width 18 height 14
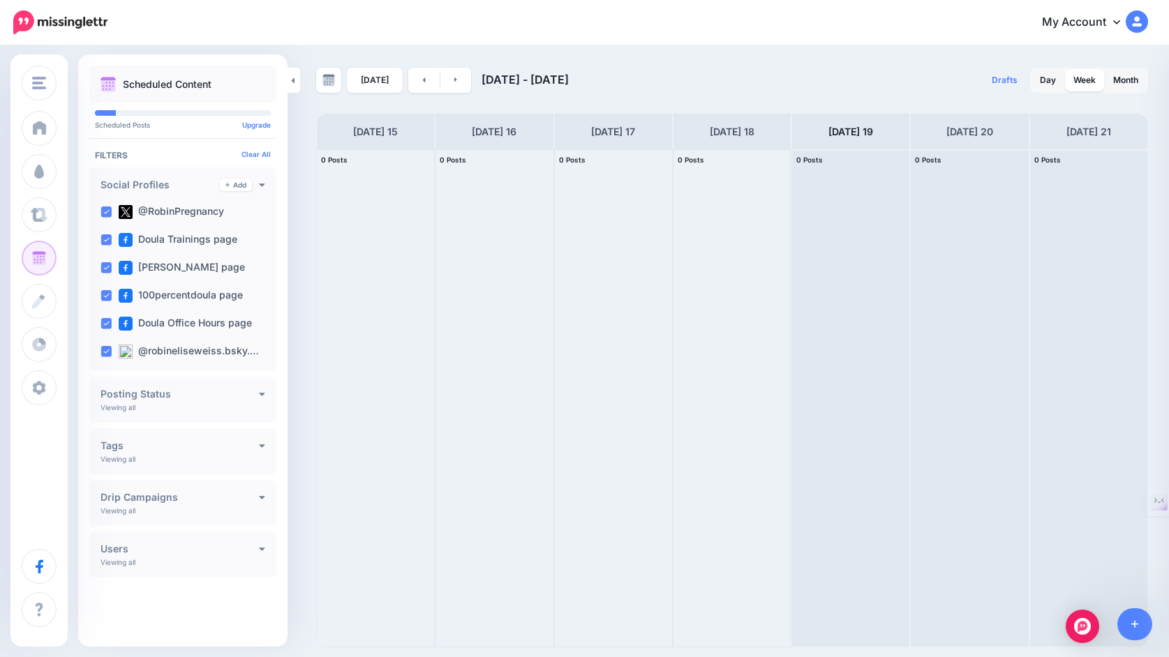
click at [198, 399] on div "Posting Status" at bounding box center [182, 394] width 165 height 13
click at [1138, 80] on link "Month" at bounding box center [1126, 80] width 42 height 22
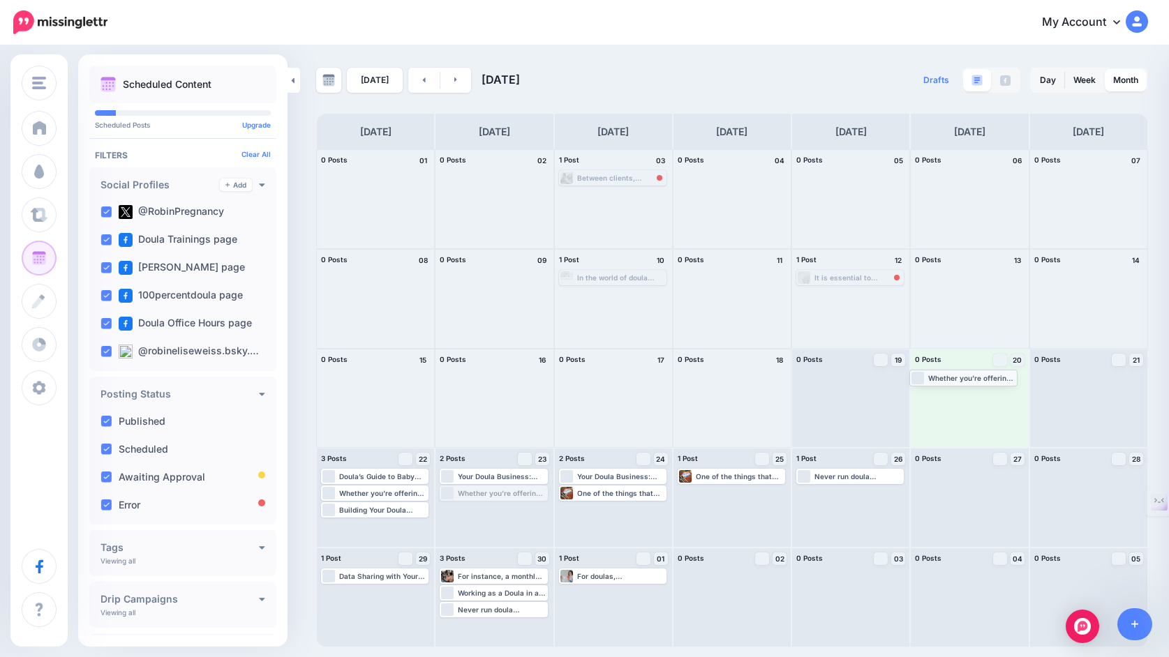
drag, startPoint x: 516, startPoint y: 495, endPoint x: 986, endPoint y: 379, distance: 483.8
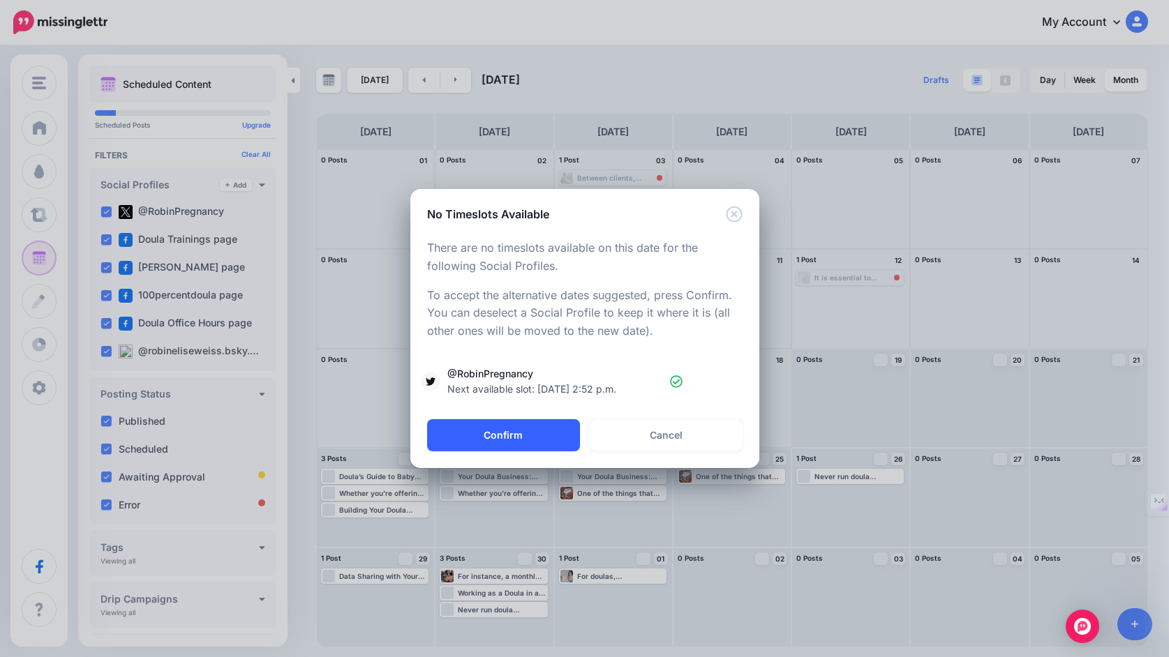
click at [497, 440] on button "Confirm" at bounding box center [503, 435] width 153 height 32
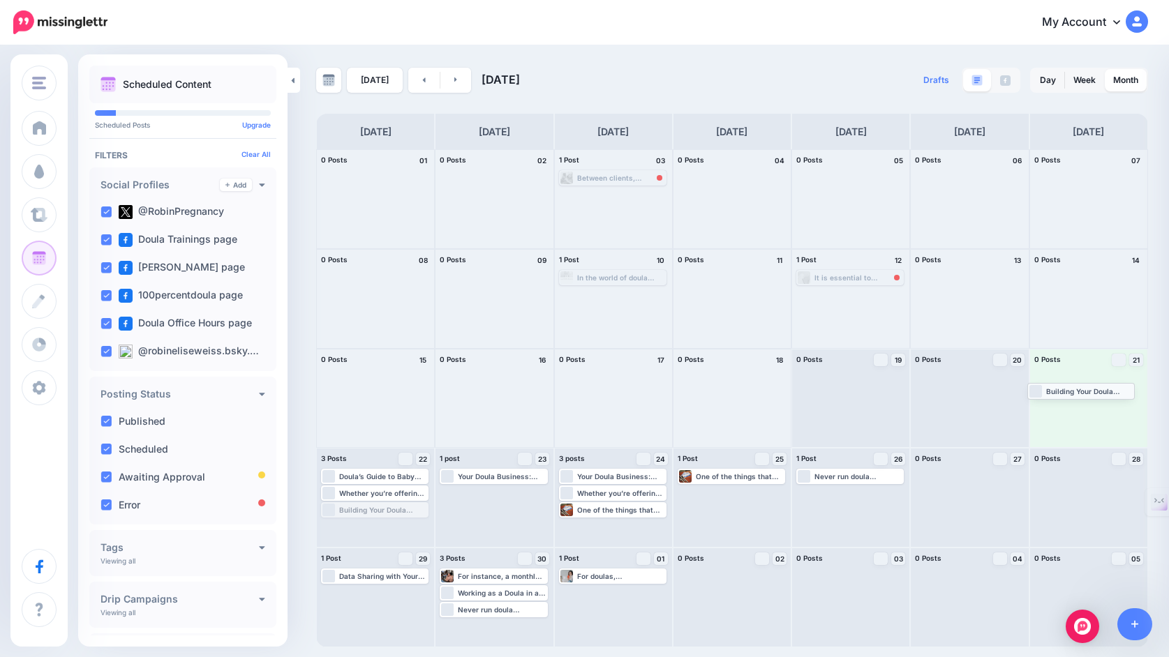
drag, startPoint x: 392, startPoint y: 509, endPoint x: 1098, endPoint y: 389, distance: 716.3
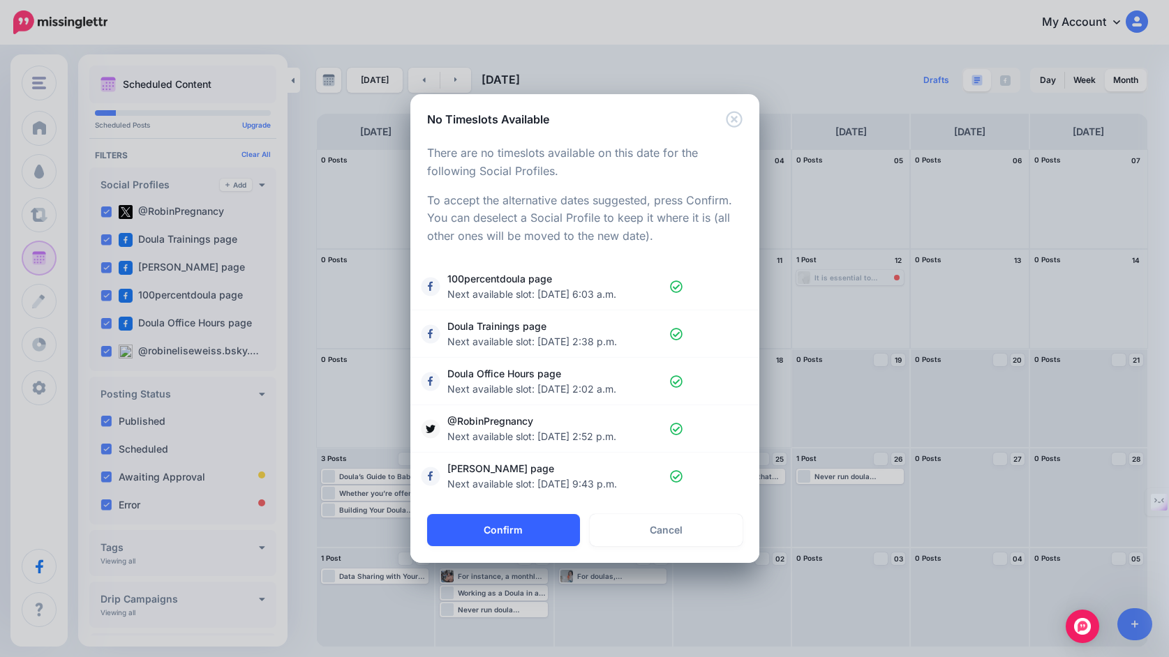
click at [507, 535] on button "Confirm" at bounding box center [503, 530] width 153 height 32
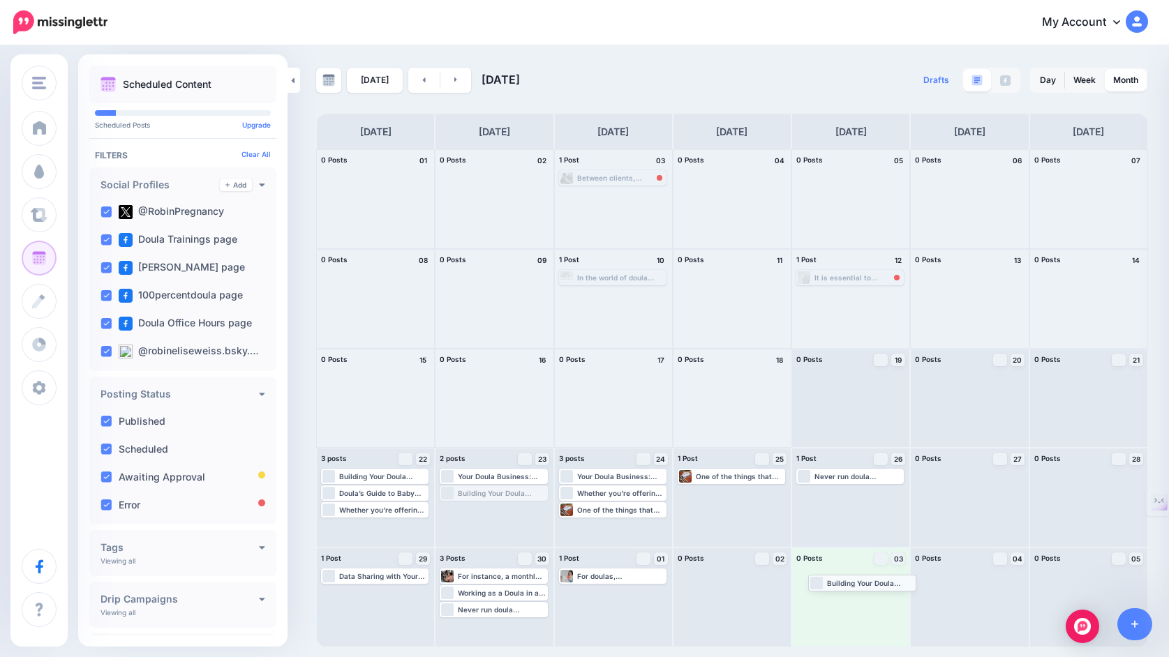
drag, startPoint x: 511, startPoint y: 494, endPoint x: 879, endPoint y: 583, distance: 379.2
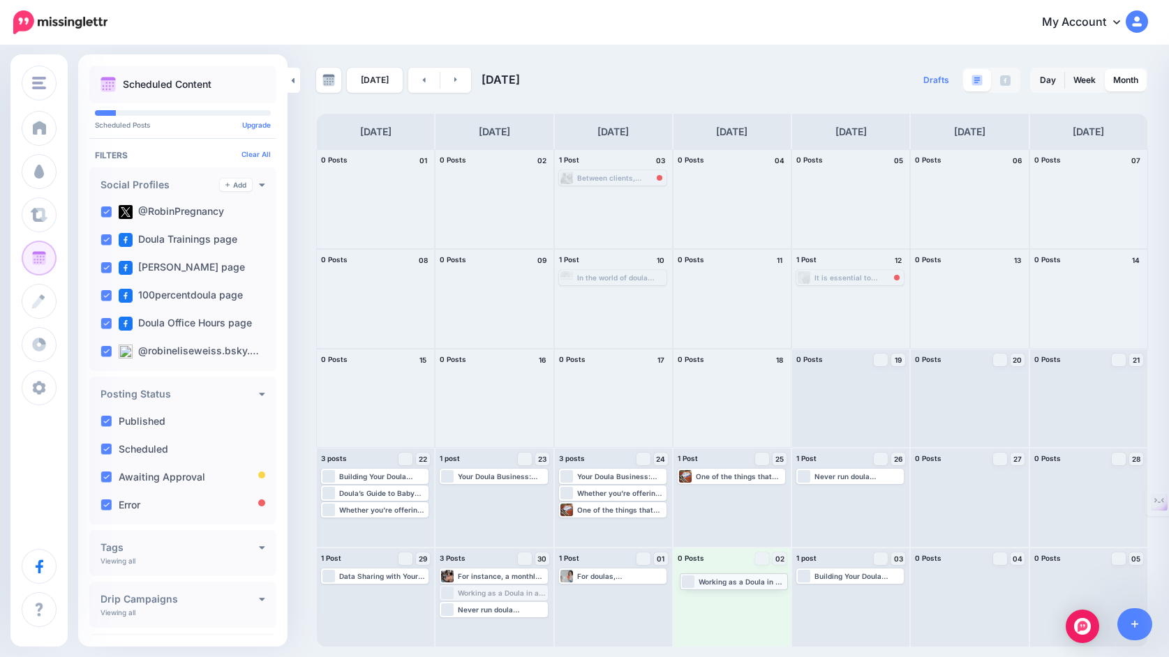
drag, startPoint x: 499, startPoint y: 594, endPoint x: 739, endPoint y: 582, distance: 240.4
drag, startPoint x: 617, startPoint y: 514, endPoint x: 729, endPoint y: 616, distance: 151.2
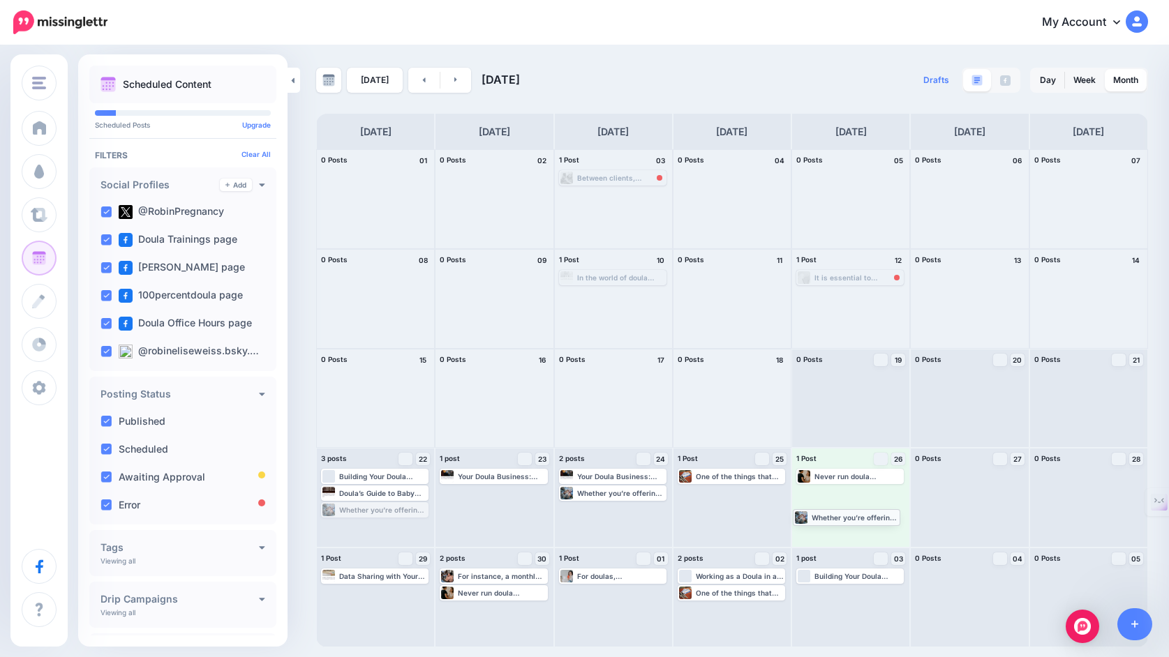
drag, startPoint x: 389, startPoint y: 514, endPoint x: 860, endPoint y: 521, distance: 471.8
click at [454, 84] on link at bounding box center [455, 80] width 31 height 25
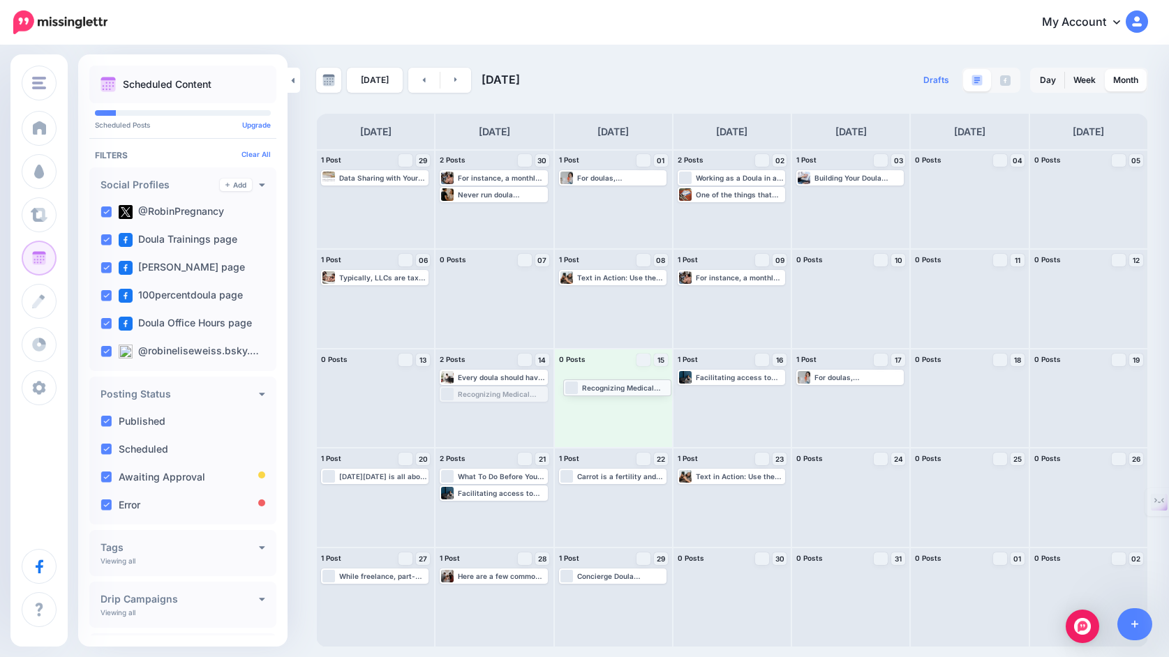
drag, startPoint x: 514, startPoint y: 393, endPoint x: 639, endPoint y: 386, distance: 124.4
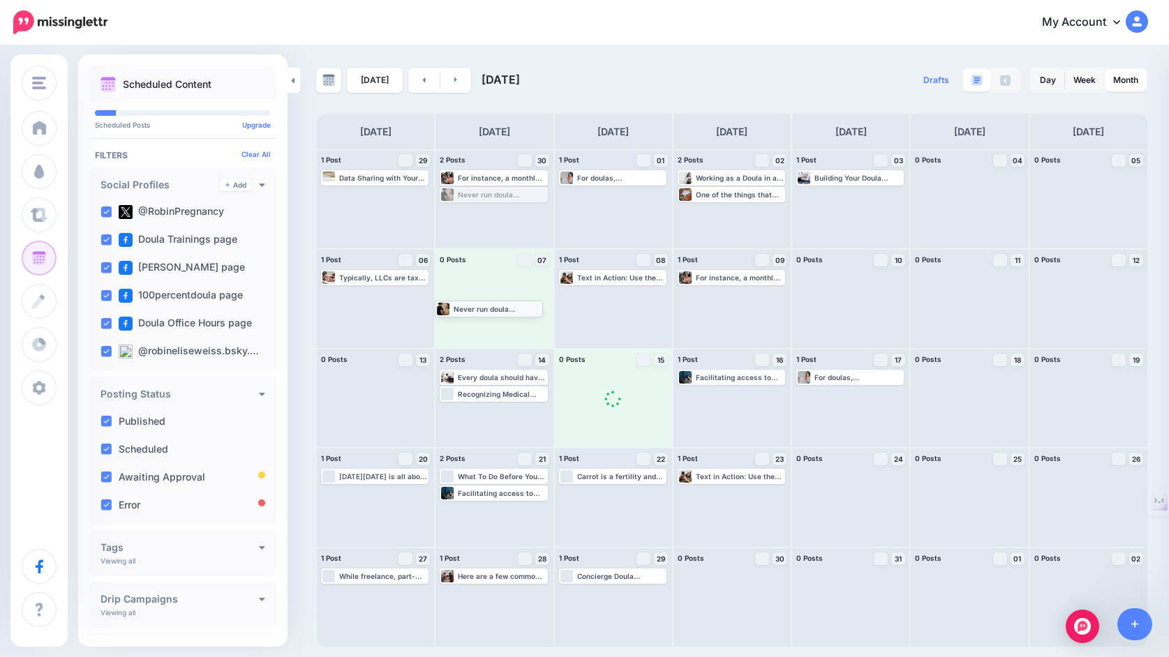
drag, startPoint x: 505, startPoint y: 197, endPoint x: 500, endPoint y: 311, distance: 113.9
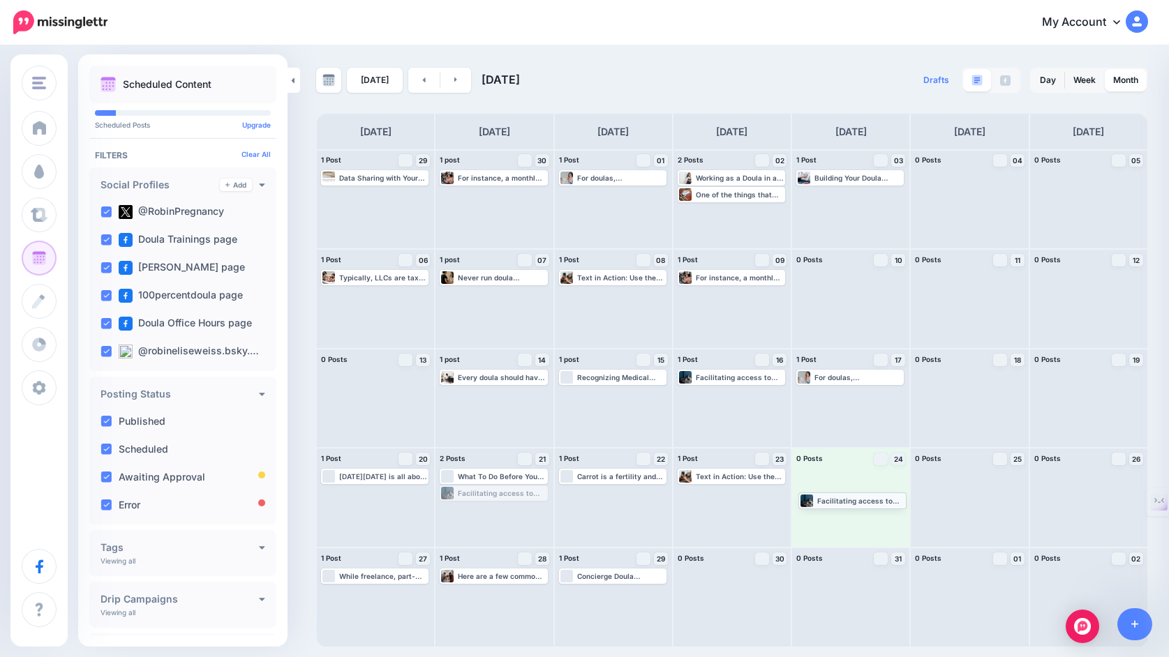
drag, startPoint x: 512, startPoint y: 493, endPoint x: 872, endPoint y: 499, distance: 360.2
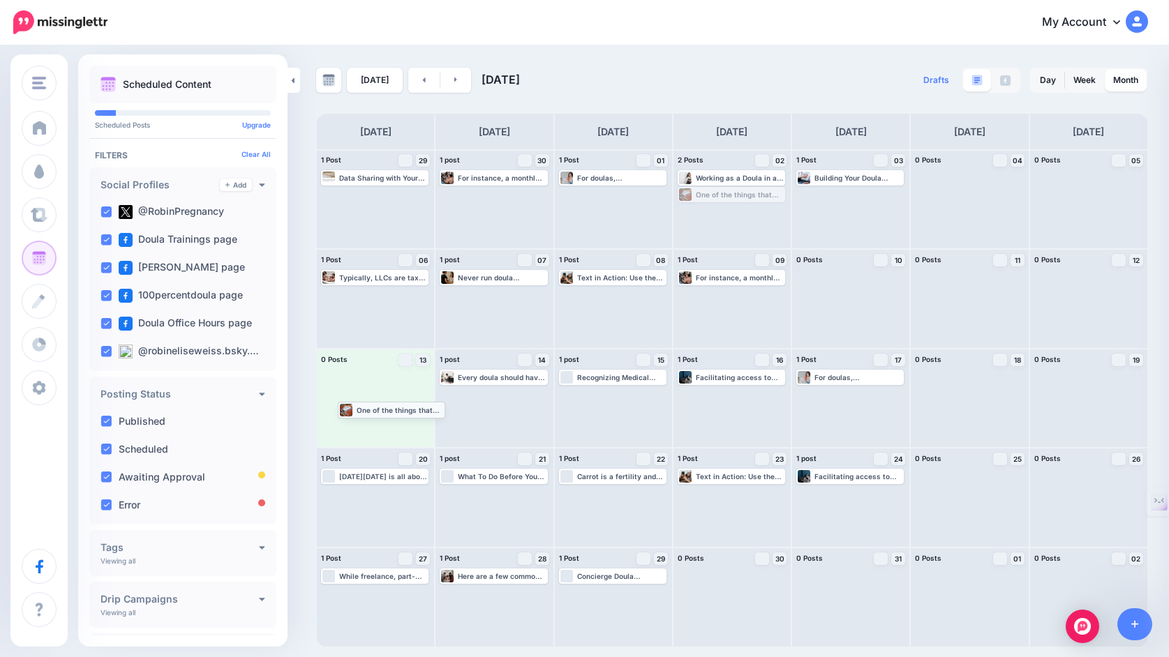
drag, startPoint x: 730, startPoint y: 196, endPoint x: 391, endPoint y: 411, distance: 401.5
click at [454, 84] on link at bounding box center [455, 80] width 31 height 25
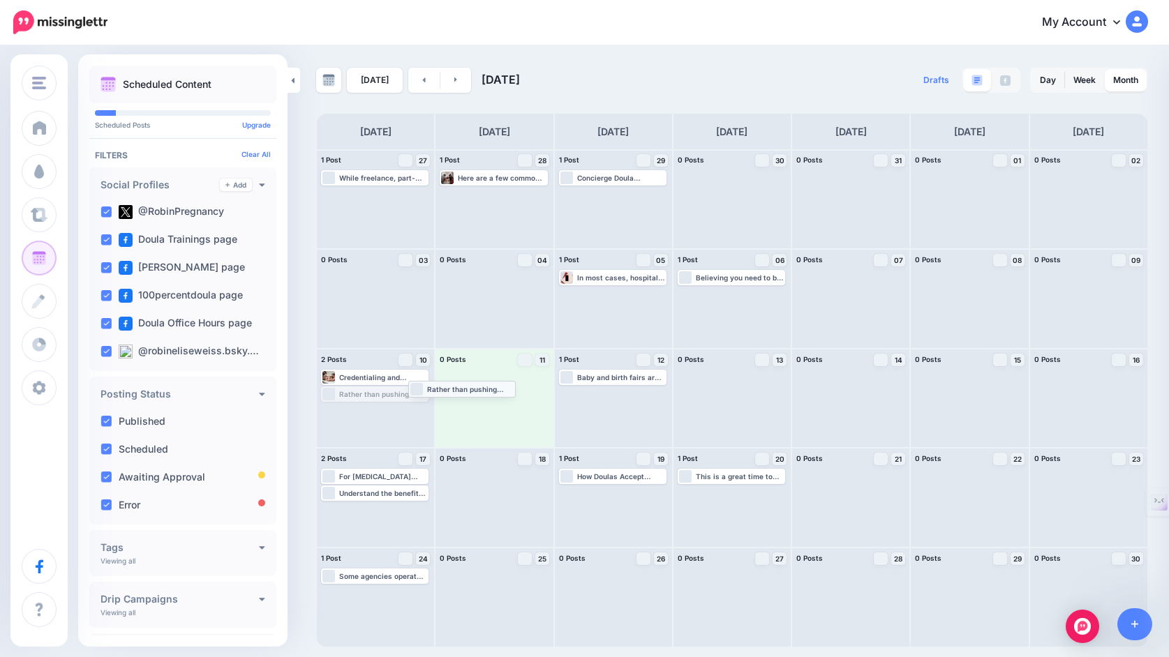
drag, startPoint x: 380, startPoint y: 393, endPoint x: 468, endPoint y: 387, distance: 87.4
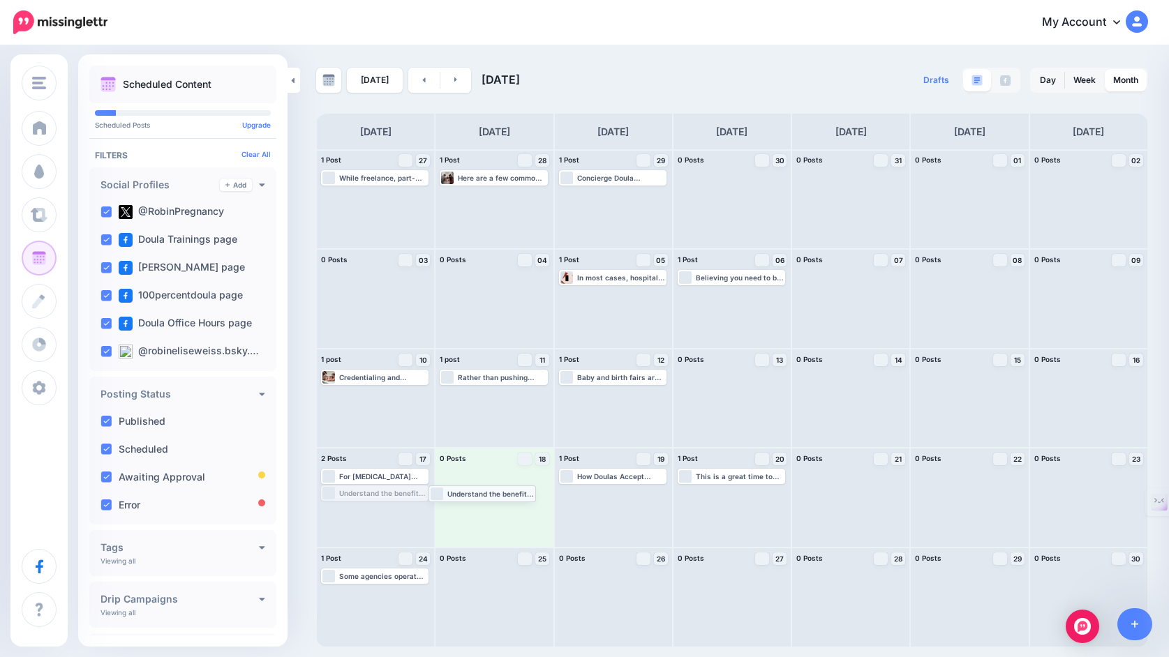
drag, startPoint x: 401, startPoint y: 492, endPoint x: 509, endPoint y: 492, distance: 107.5
click at [458, 89] on link at bounding box center [455, 80] width 31 height 25
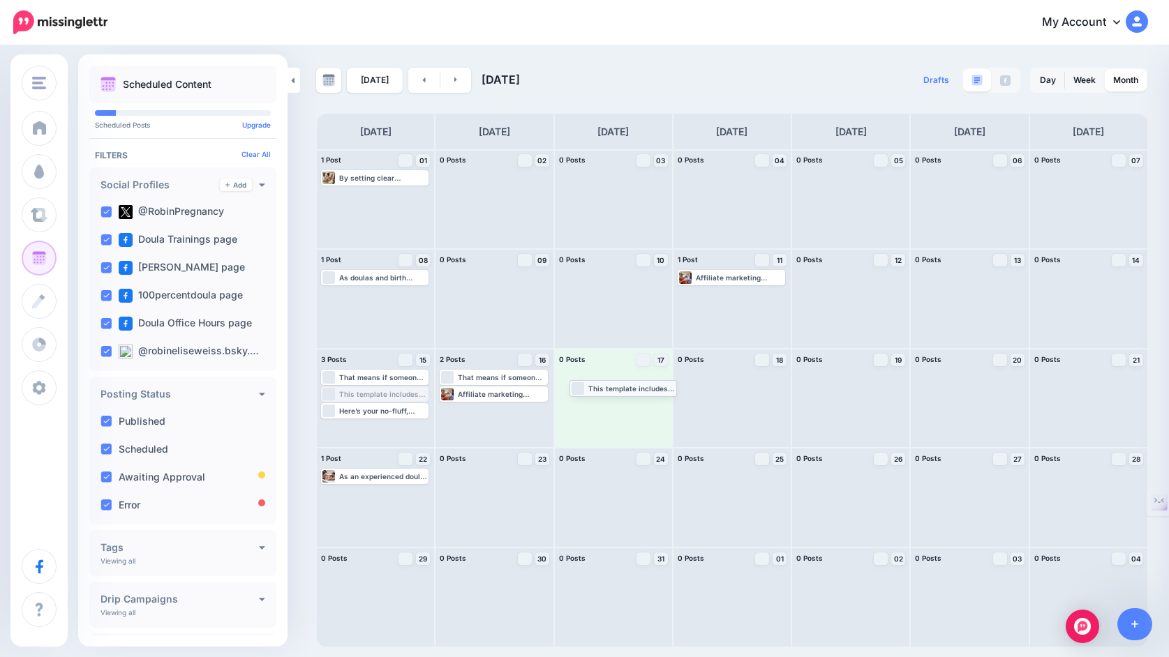
drag, startPoint x: 371, startPoint y: 392, endPoint x: 620, endPoint y: 386, distance: 248.5
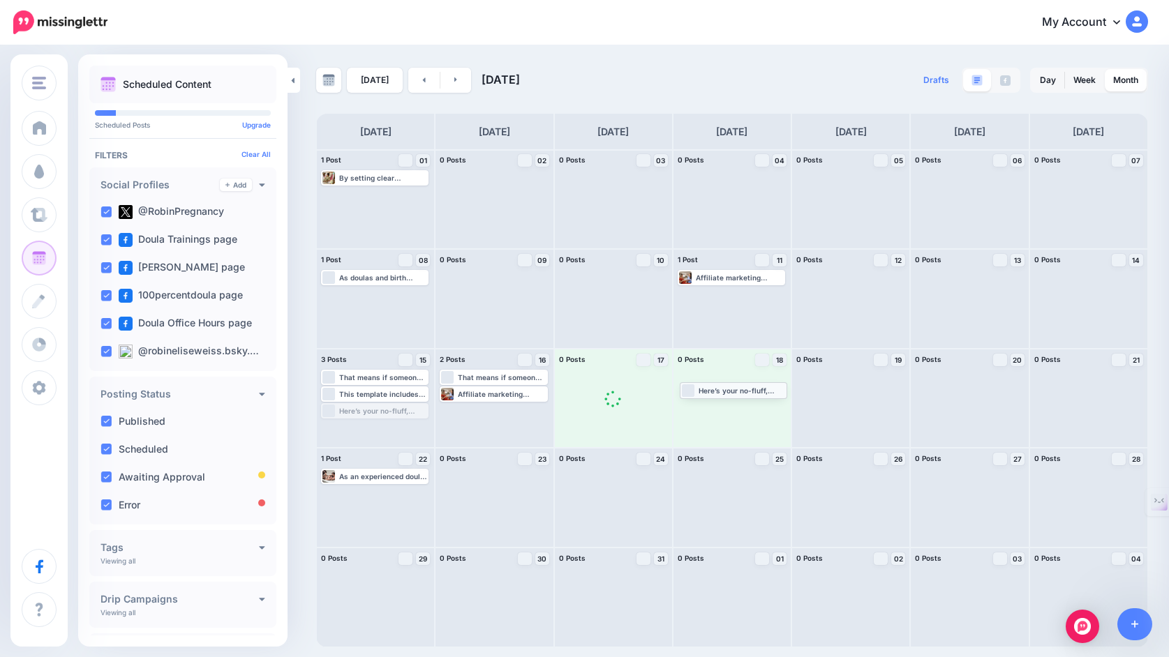
drag, startPoint x: 405, startPoint y: 411, endPoint x: 764, endPoint y: 390, distance: 359.3
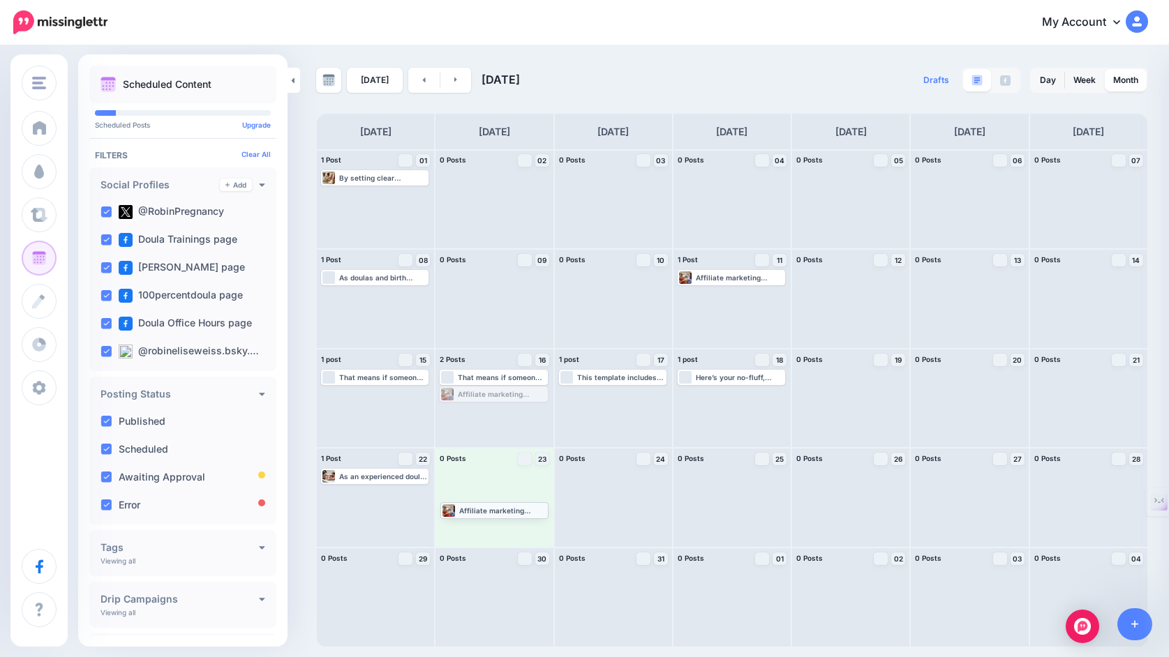
drag, startPoint x: 518, startPoint y: 394, endPoint x: 519, endPoint y: 509, distance: 115.9
click at [456, 81] on link at bounding box center [455, 80] width 31 height 25
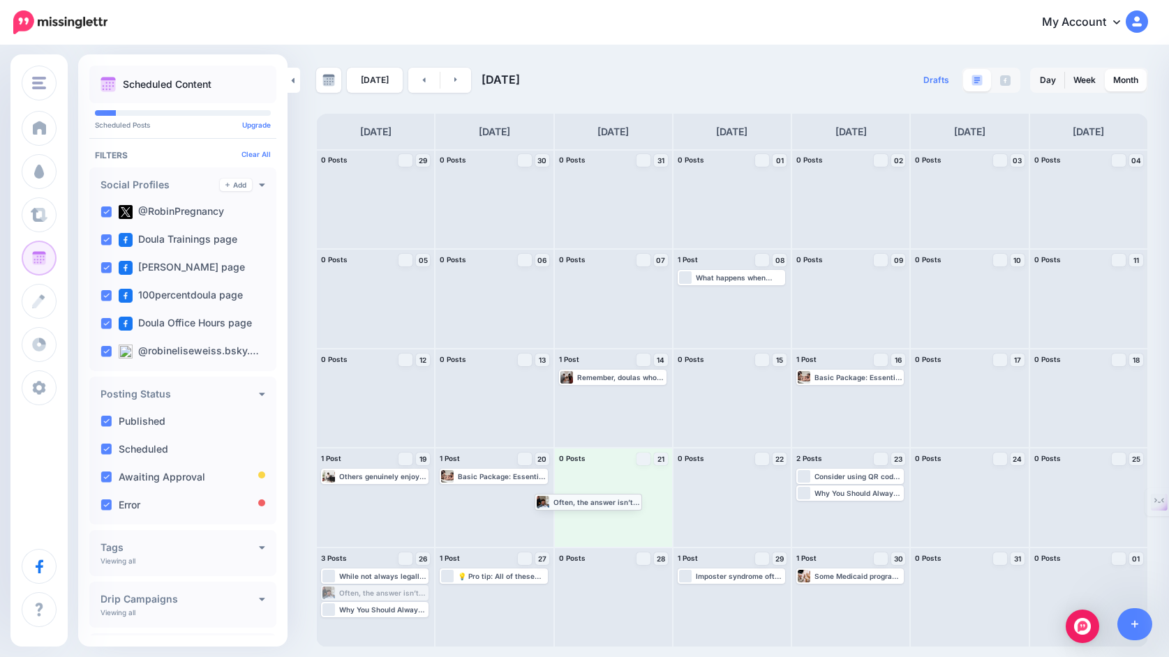
drag, startPoint x: 388, startPoint y: 595, endPoint x: 606, endPoint y: 503, distance: 236.8
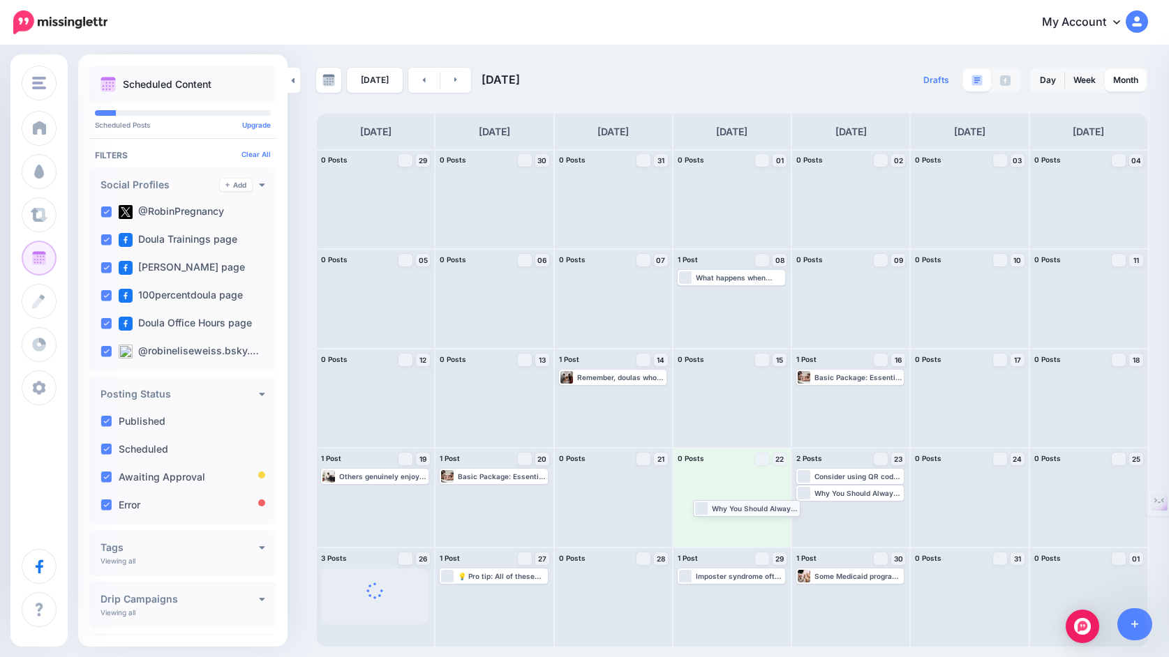
drag, startPoint x: 398, startPoint y: 611, endPoint x: 768, endPoint y: 509, distance: 384.3
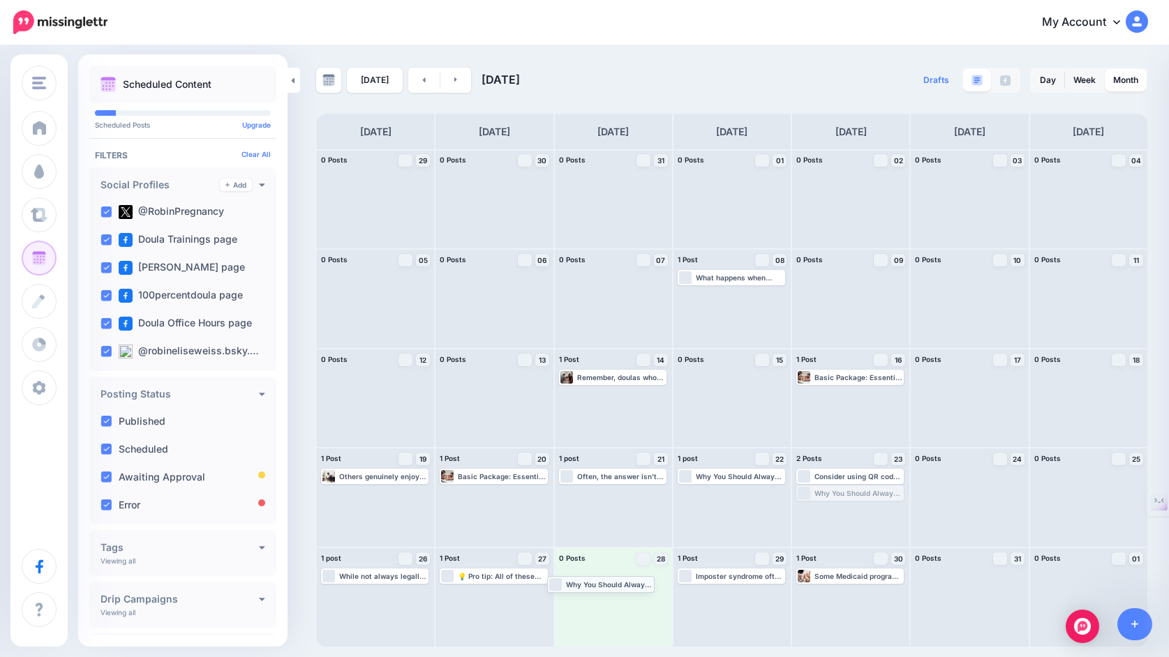
drag, startPoint x: 865, startPoint y: 495, endPoint x: 616, endPoint y: 586, distance: 265.1
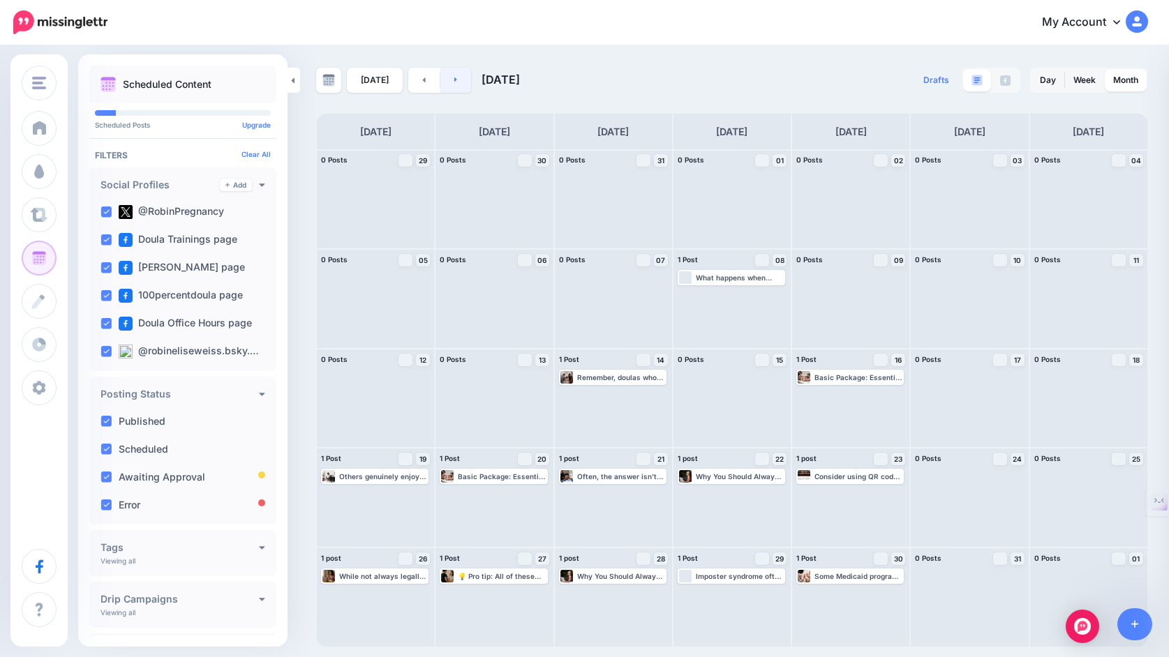
click at [455, 80] on link at bounding box center [455, 80] width 31 height 25
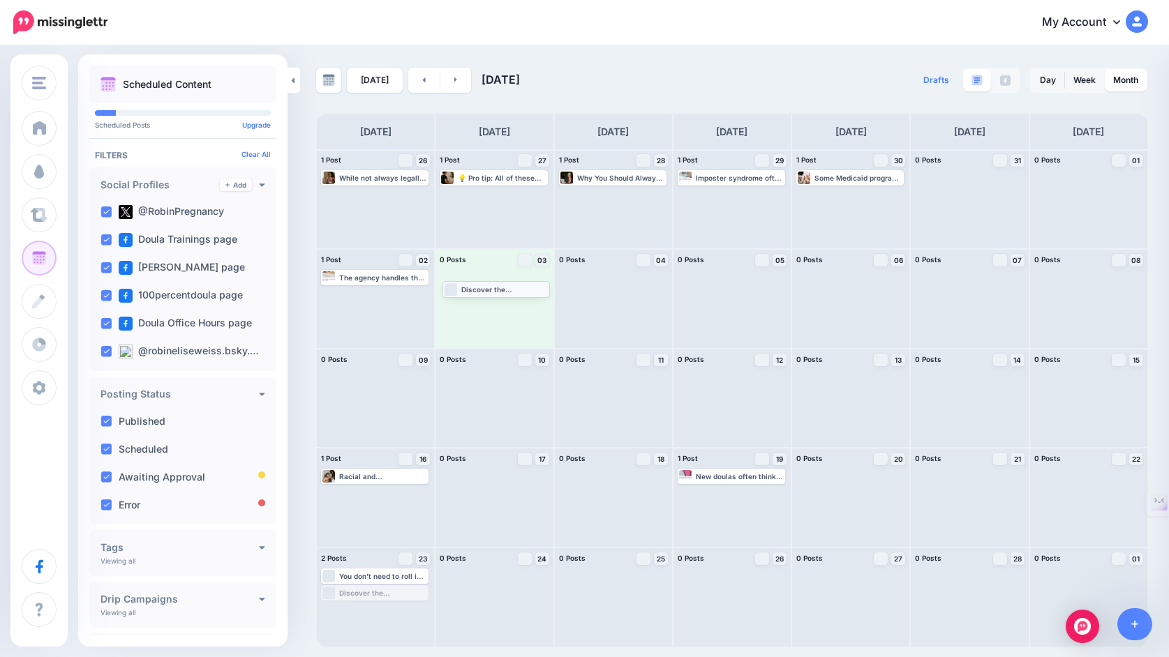
drag, startPoint x: 382, startPoint y: 593, endPoint x: 504, endPoint y: 289, distance: 327.6
click at [456, 78] on link at bounding box center [455, 80] width 31 height 25
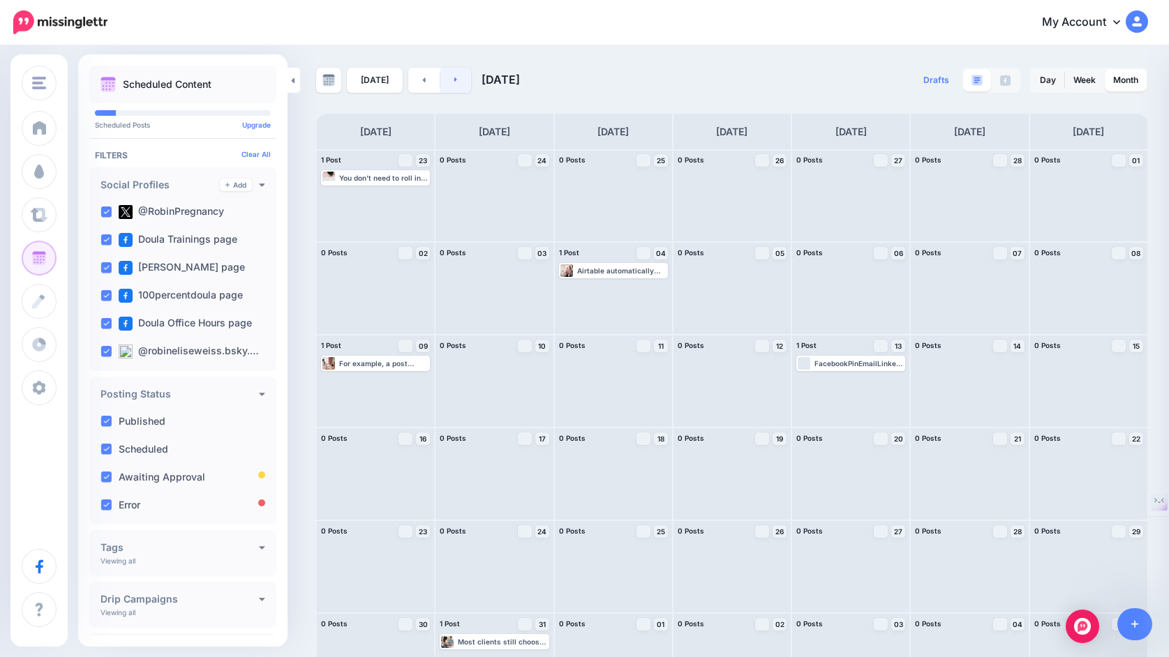
click at [454, 79] on icon at bounding box center [455, 79] width 3 height 8
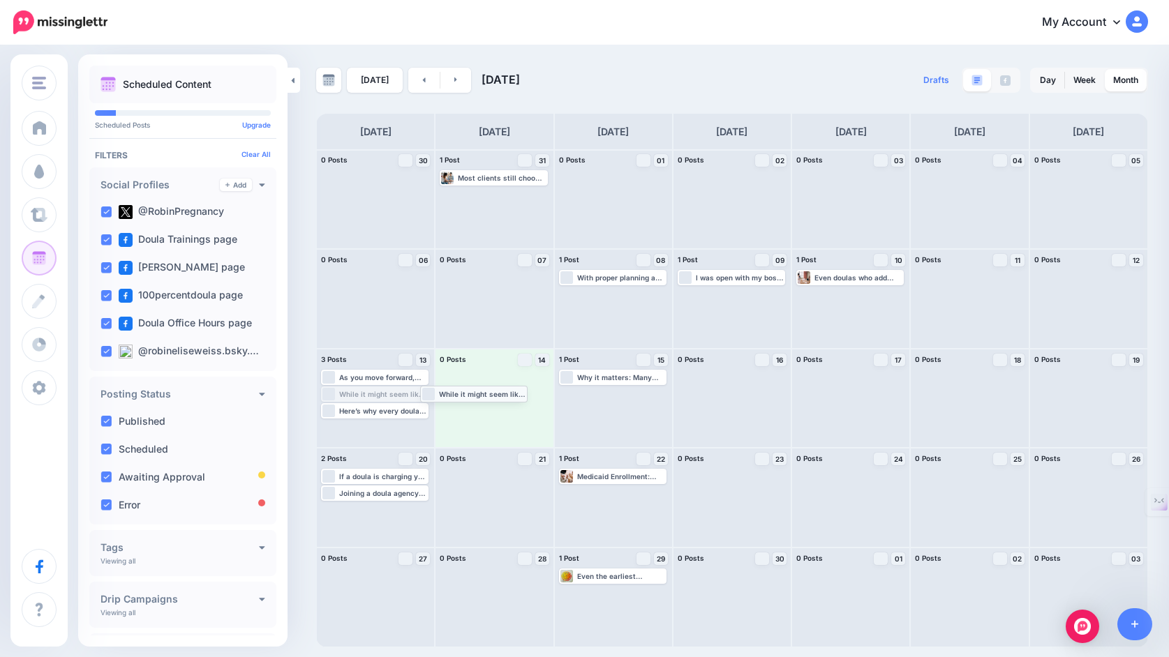
drag, startPoint x: 396, startPoint y: 393, endPoint x: 495, endPoint y: 394, distance: 99.1
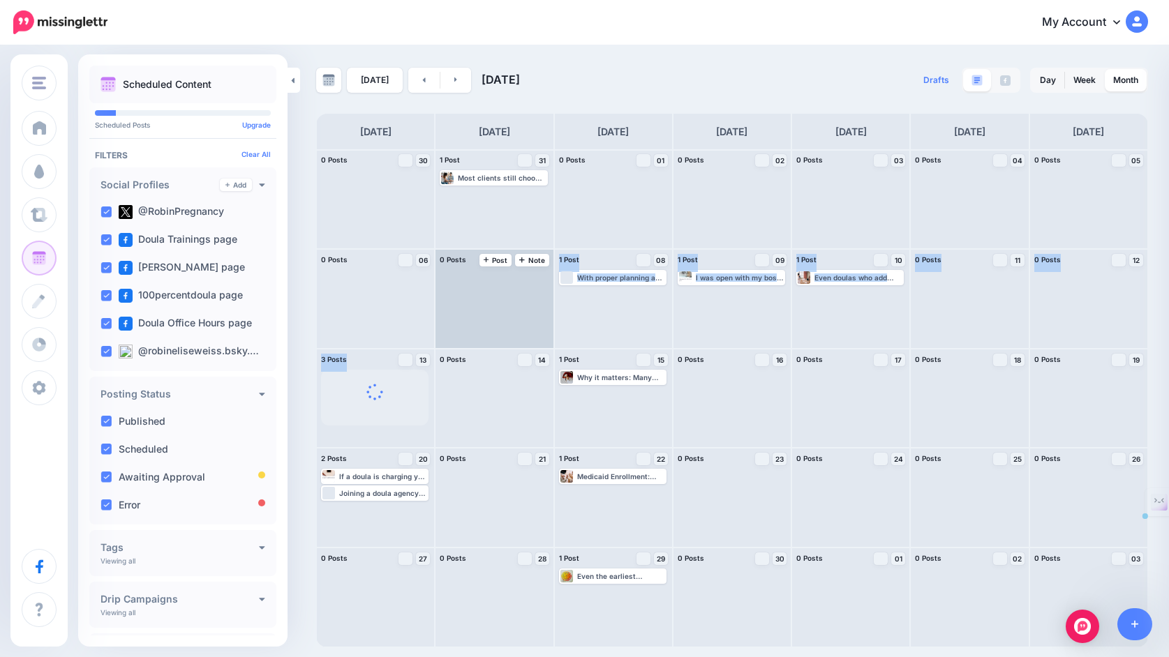
drag, startPoint x: 398, startPoint y: 411, endPoint x: 505, endPoint y: 297, distance: 156.1
click at [505, 297] on div "0 Posts 30 Note Post 1 Post 31 Note Post" at bounding box center [732, 398] width 832 height 498
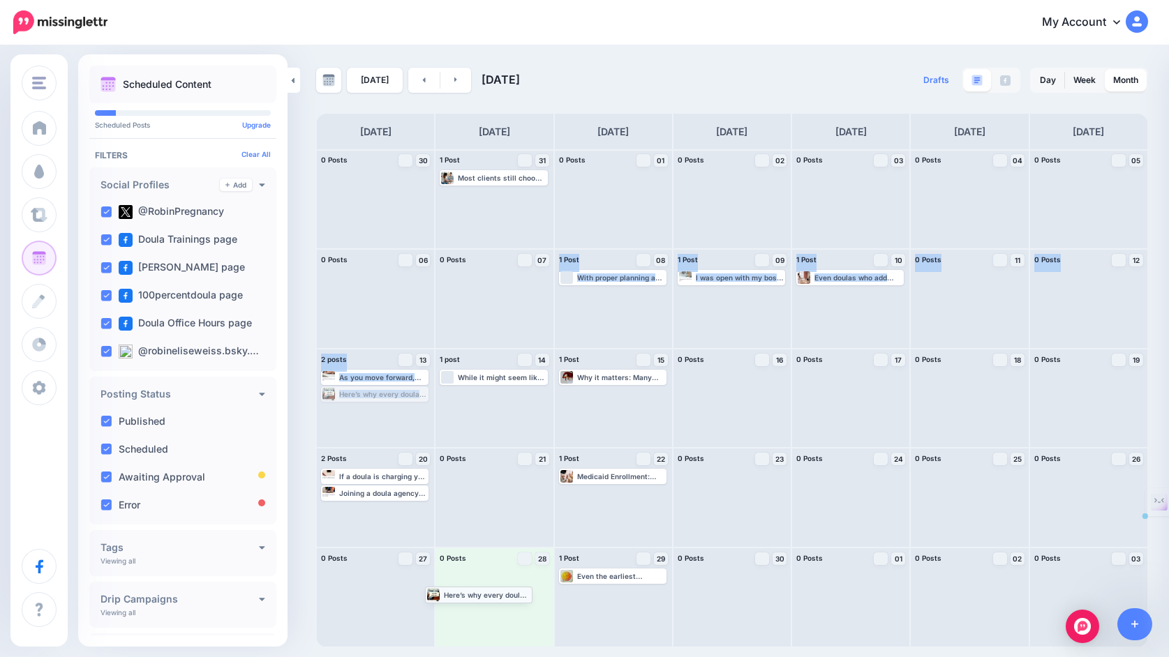
drag, startPoint x: 398, startPoint y: 394, endPoint x: 502, endPoint y: 595, distance: 225.7
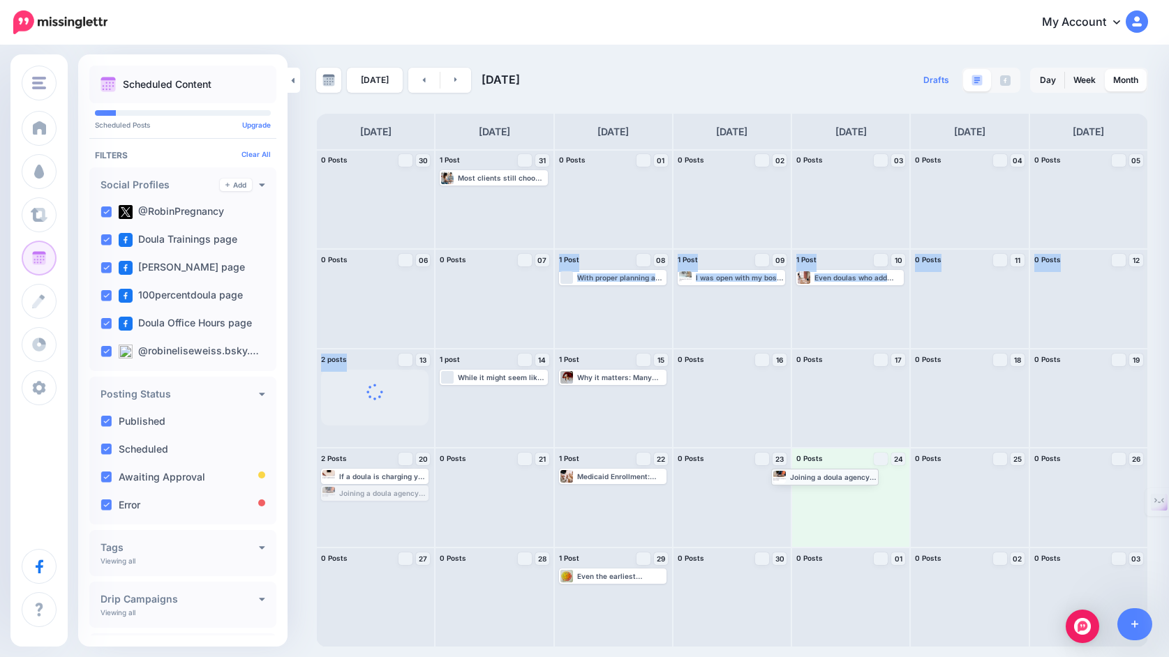
drag, startPoint x: 408, startPoint y: 493, endPoint x: 858, endPoint y: 477, distance: 450.4
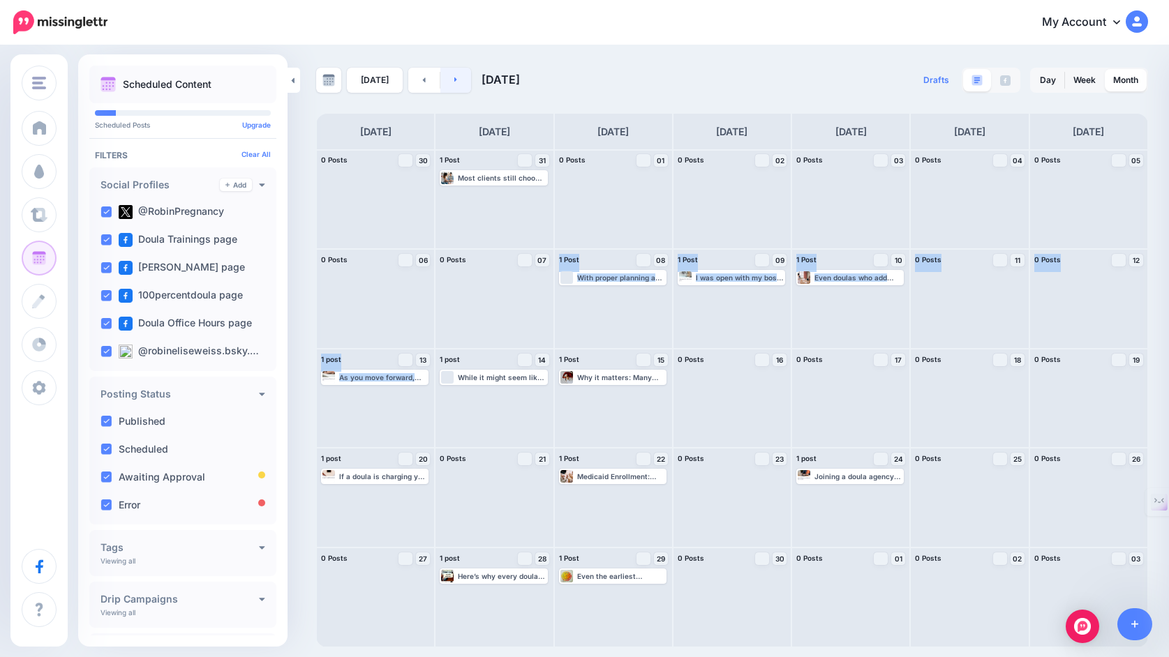
click at [455, 84] on link at bounding box center [455, 80] width 31 height 25
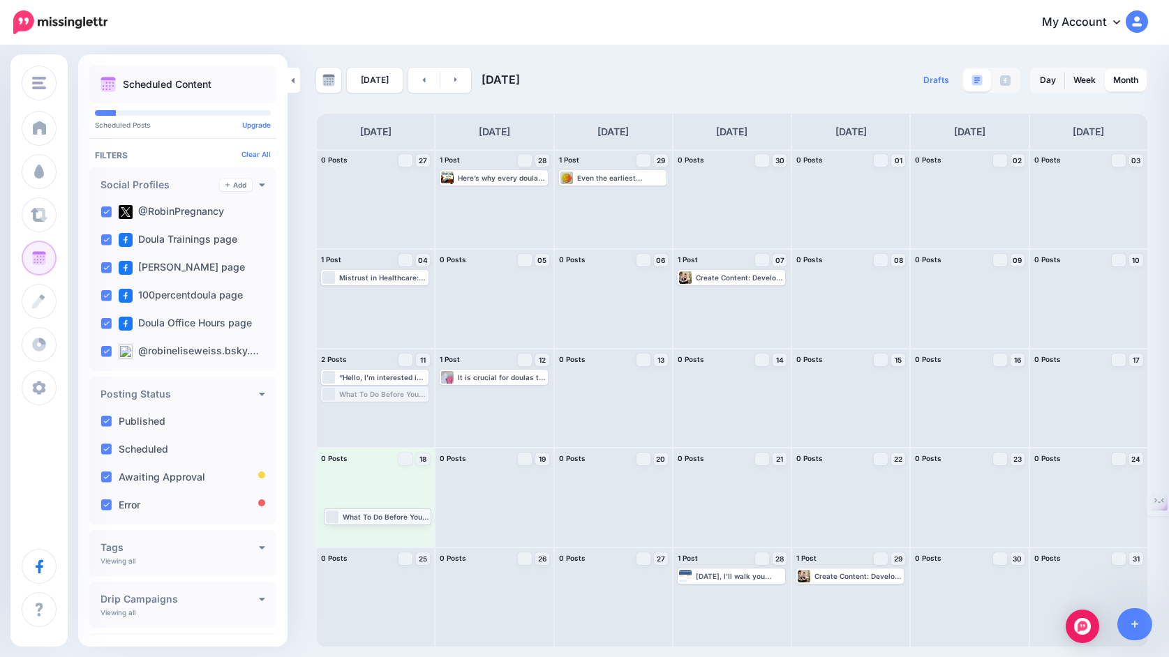
drag, startPoint x: 379, startPoint y: 398, endPoint x: 382, endPoint y: 521, distance: 122.2
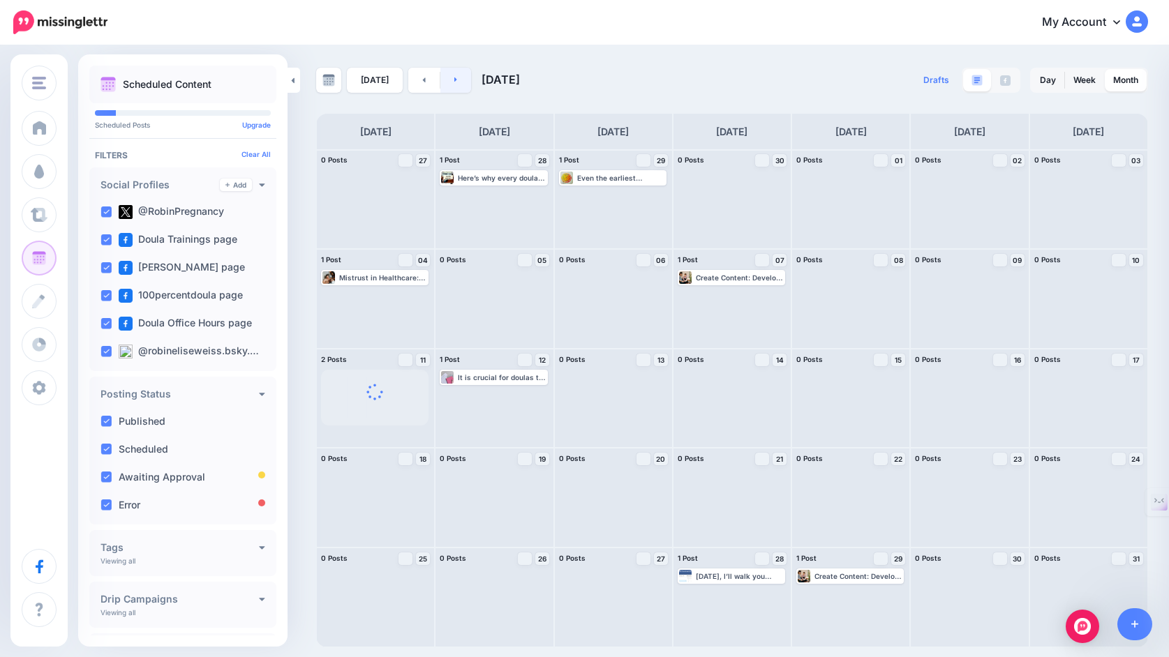
click at [454, 78] on icon at bounding box center [455, 79] width 3 height 8
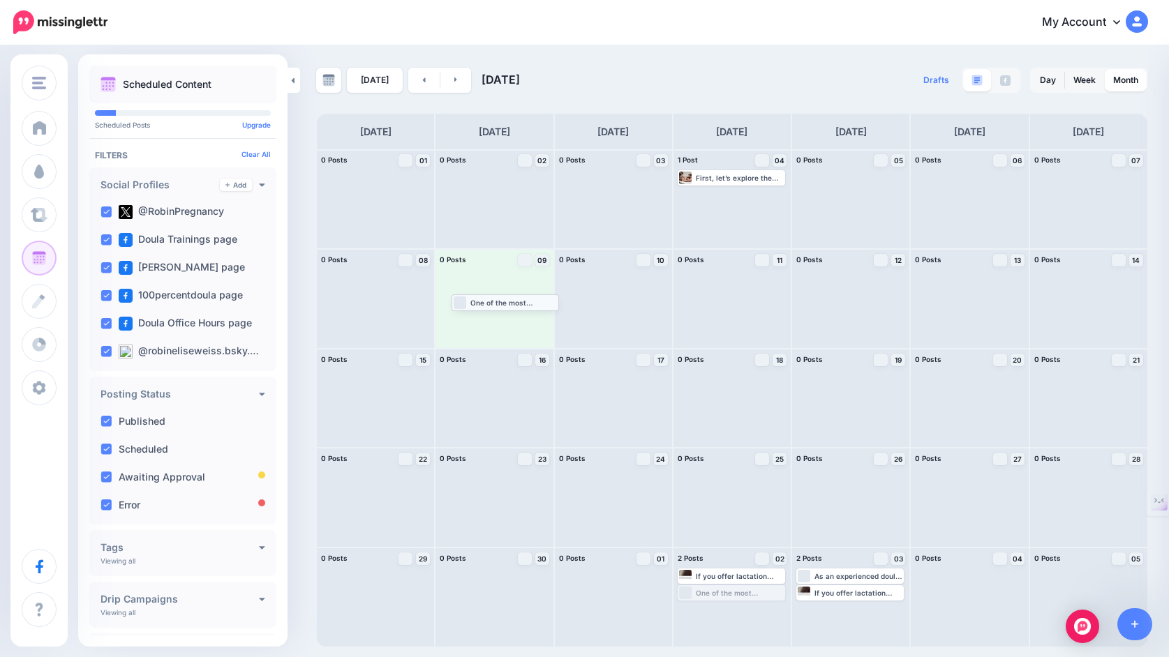
drag, startPoint x: 722, startPoint y: 590, endPoint x: 496, endPoint y: 299, distance: 368.5
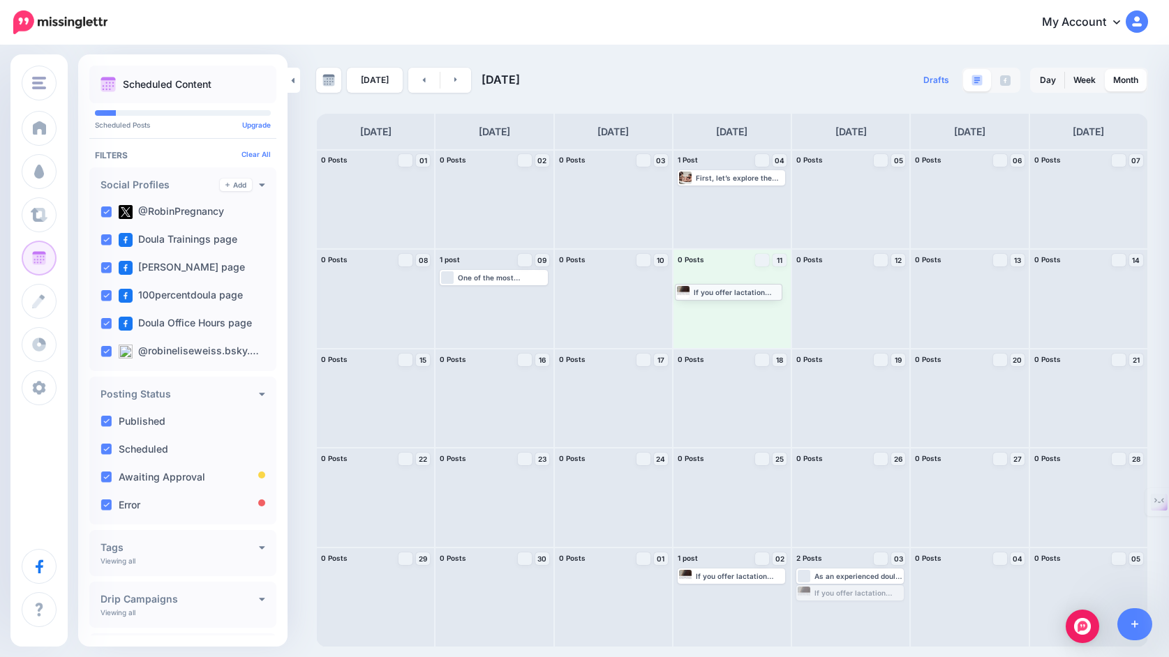
drag, startPoint x: 838, startPoint y: 593, endPoint x: 717, endPoint y: 293, distance: 323.7
click at [458, 82] on link at bounding box center [455, 80] width 31 height 25
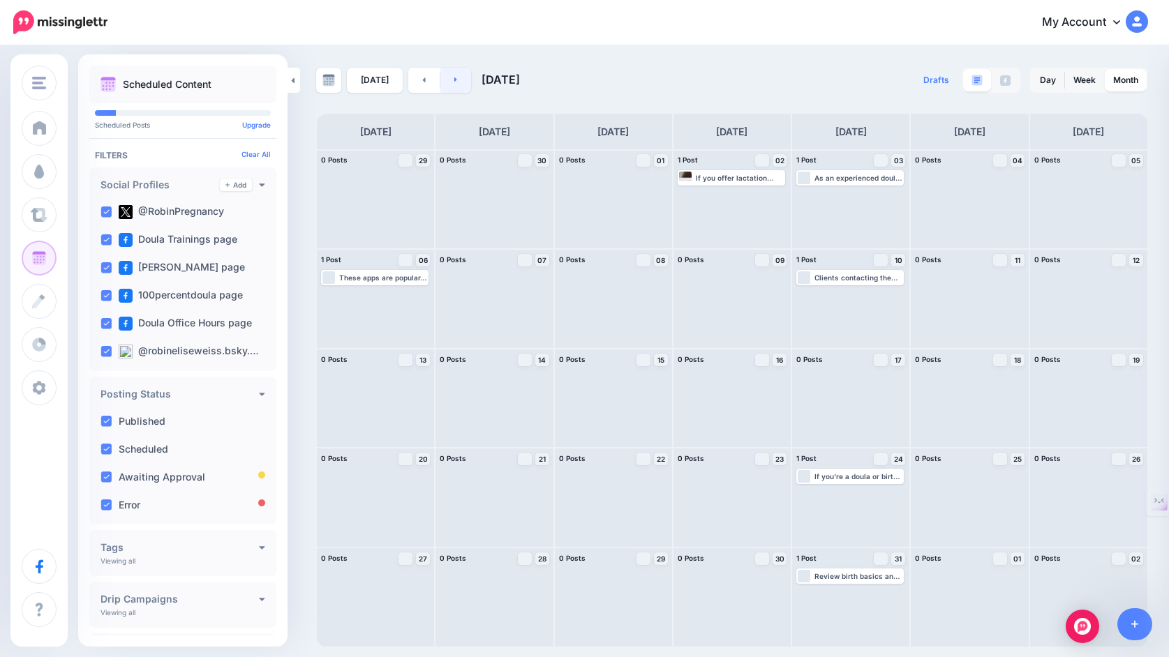
click at [454, 82] on link at bounding box center [455, 80] width 31 height 25
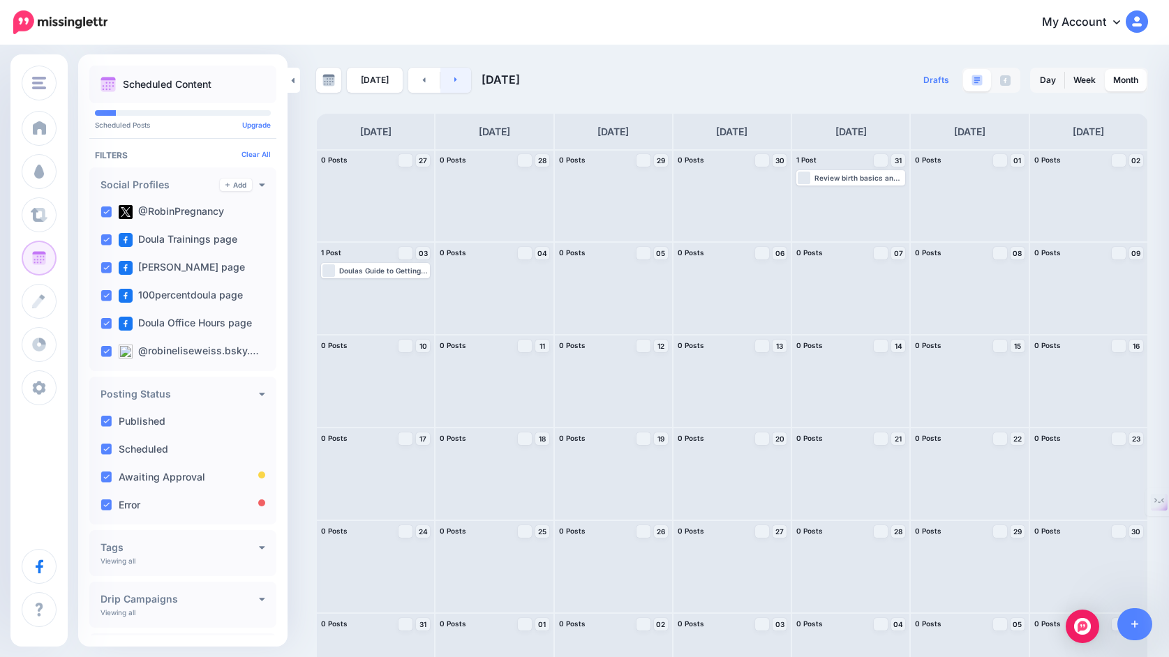
click at [449, 80] on link at bounding box center [455, 80] width 31 height 25
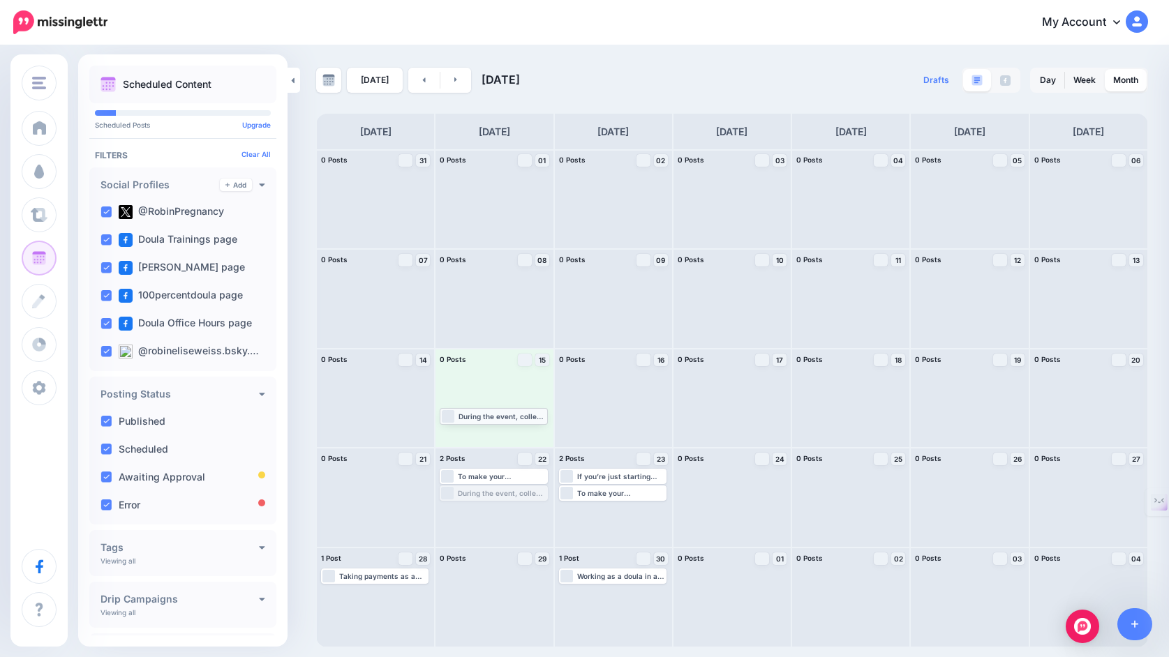
drag, startPoint x: 491, startPoint y: 495, endPoint x: 491, endPoint y: 417, distance: 77.5
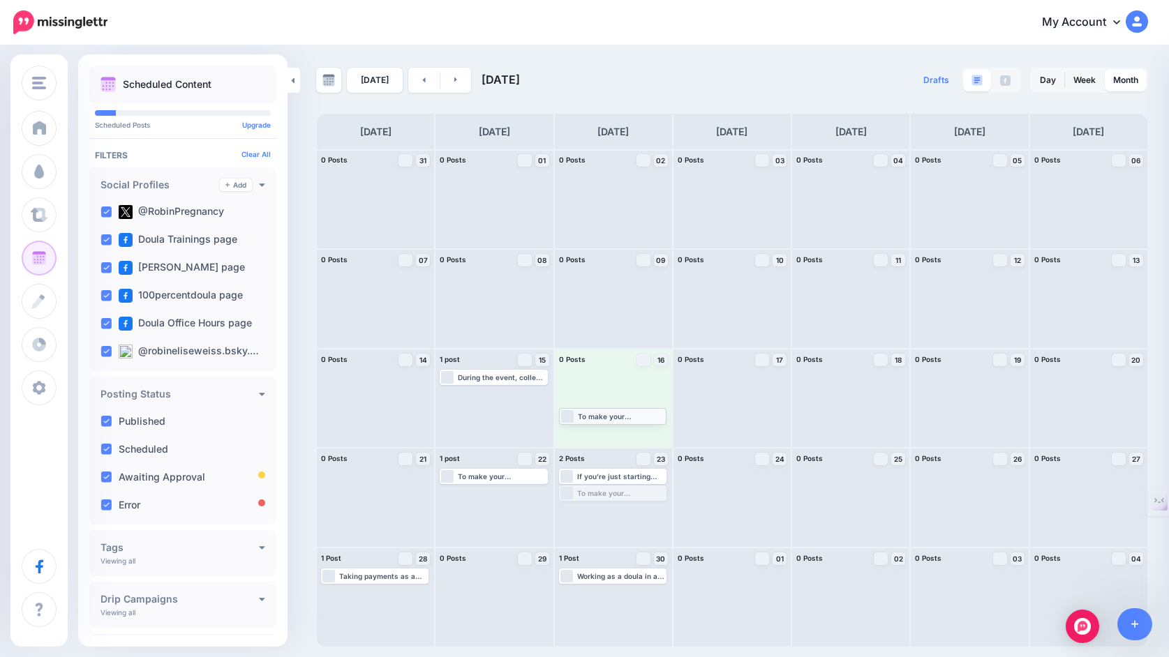
drag, startPoint x: 599, startPoint y: 493, endPoint x: 599, endPoint y: 415, distance: 77.5
click at [454, 81] on icon at bounding box center [455, 79] width 3 height 8
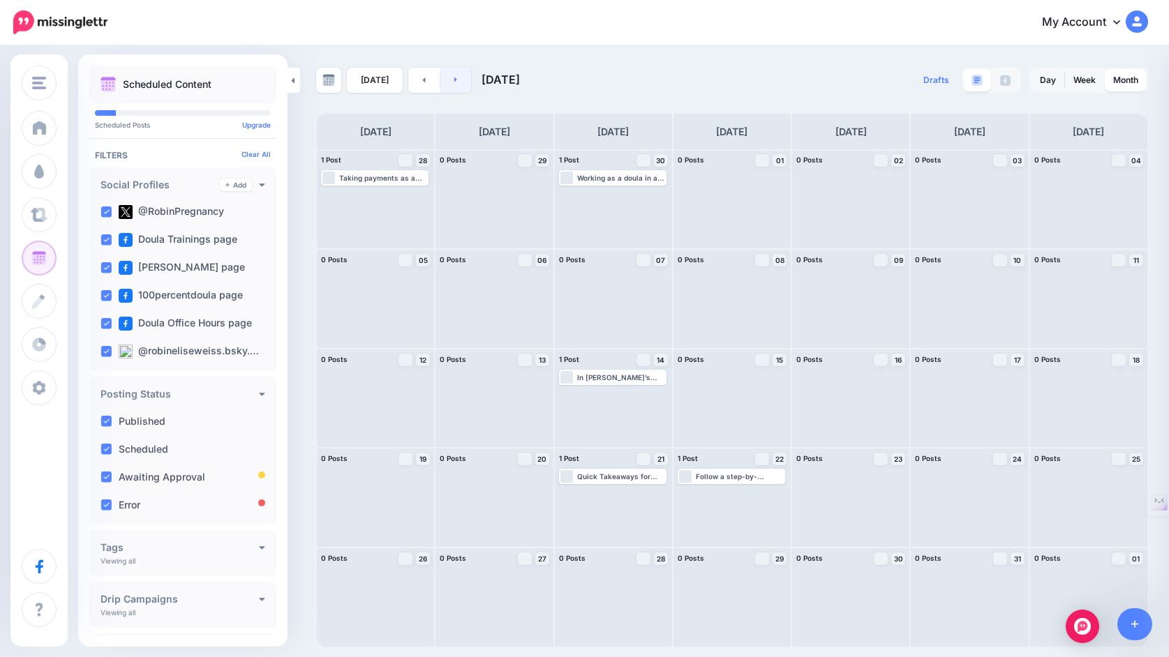
click at [454, 81] on icon at bounding box center [455, 79] width 3 height 8
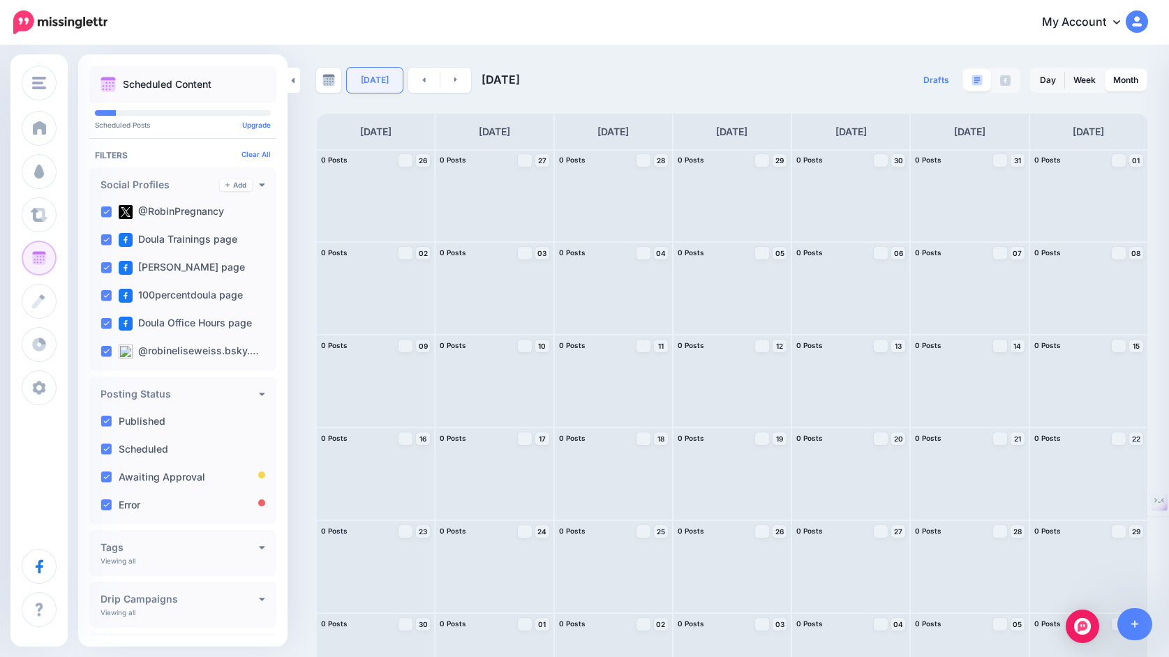
click at [385, 80] on link "Today" at bounding box center [375, 80] width 56 height 25
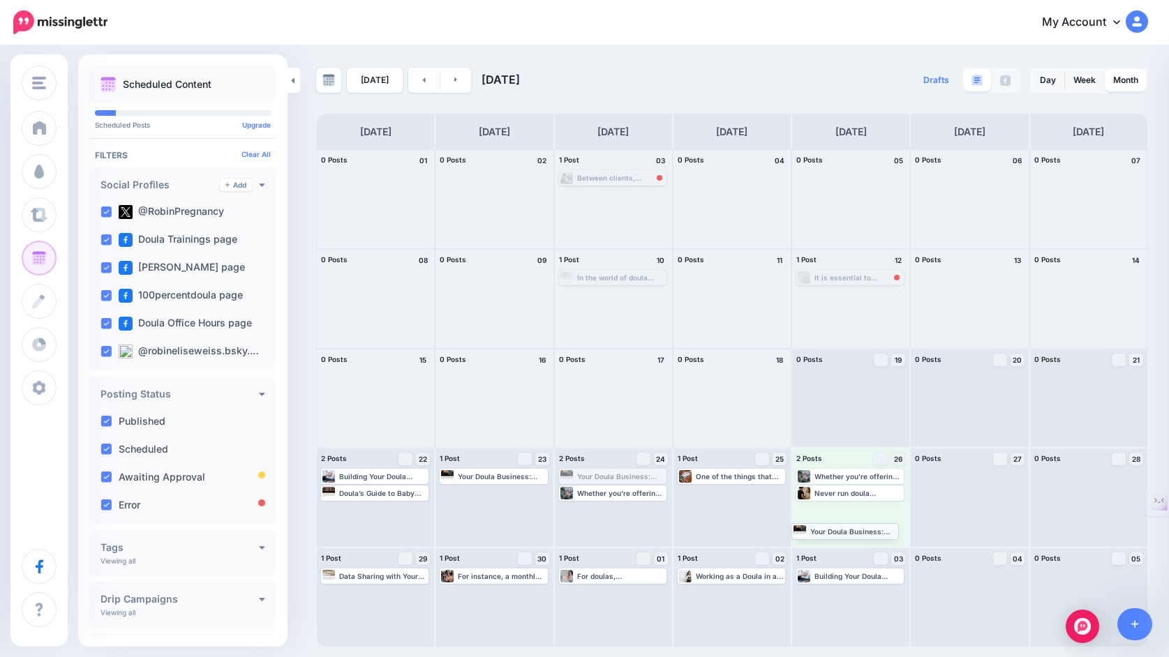
drag, startPoint x: 581, startPoint y: 475, endPoint x: 814, endPoint y: 530, distance: 240.0
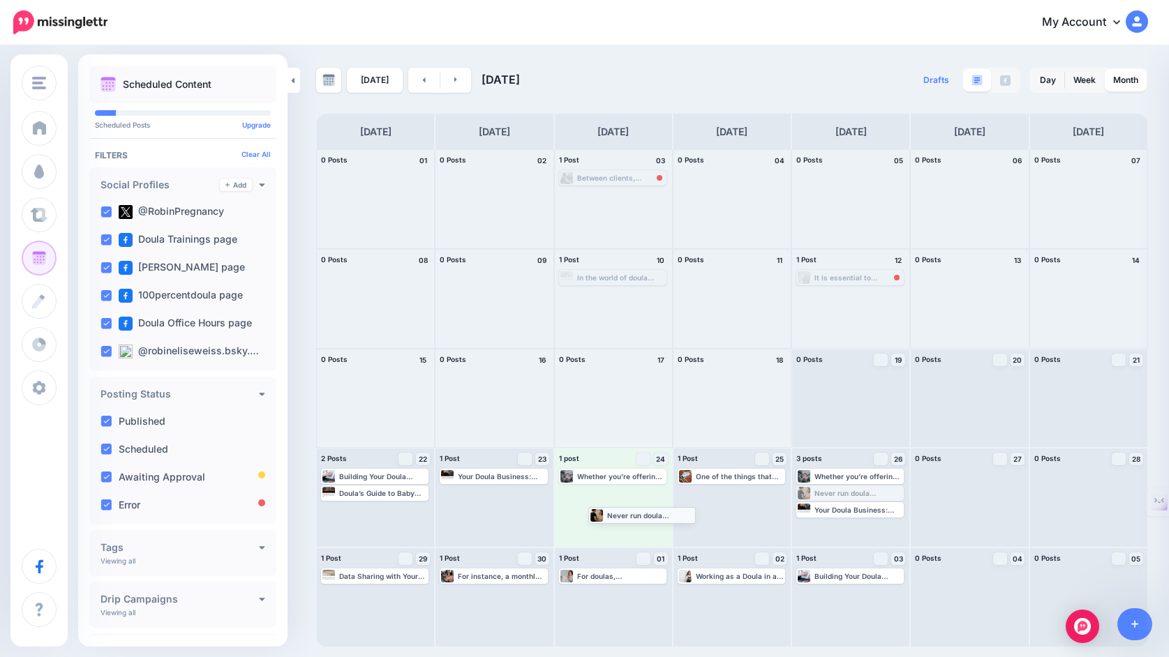
drag, startPoint x: 847, startPoint y: 493, endPoint x: 639, endPoint y: 514, distance: 209.1
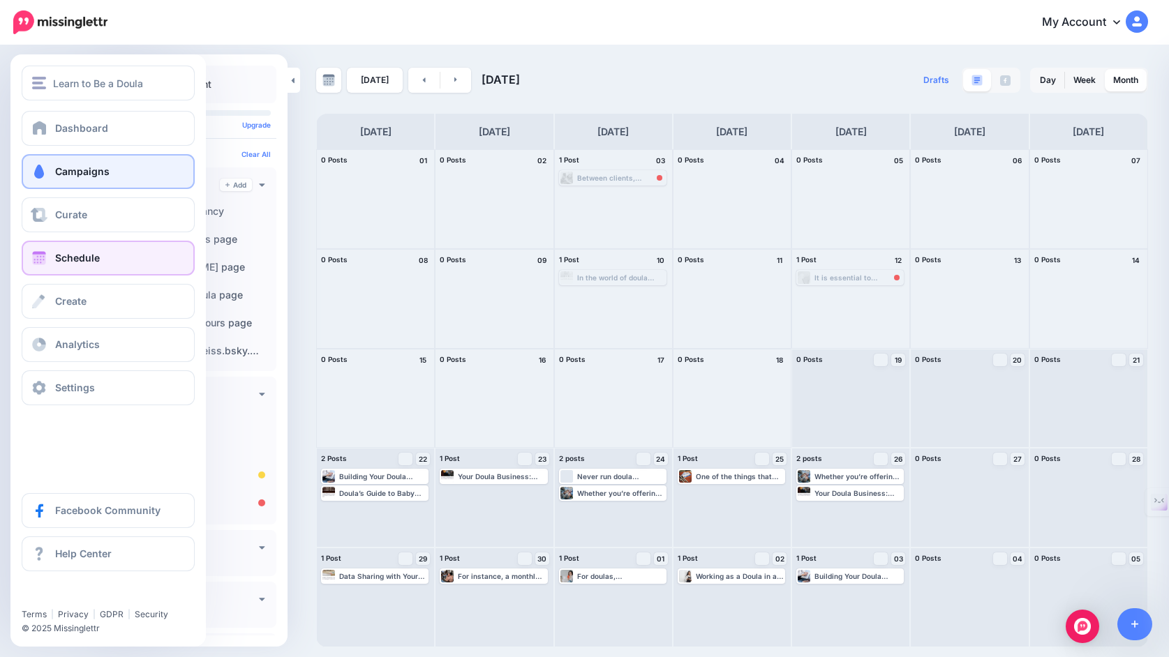
click at [50, 179] on link "Campaigns" at bounding box center [108, 171] width 173 height 35
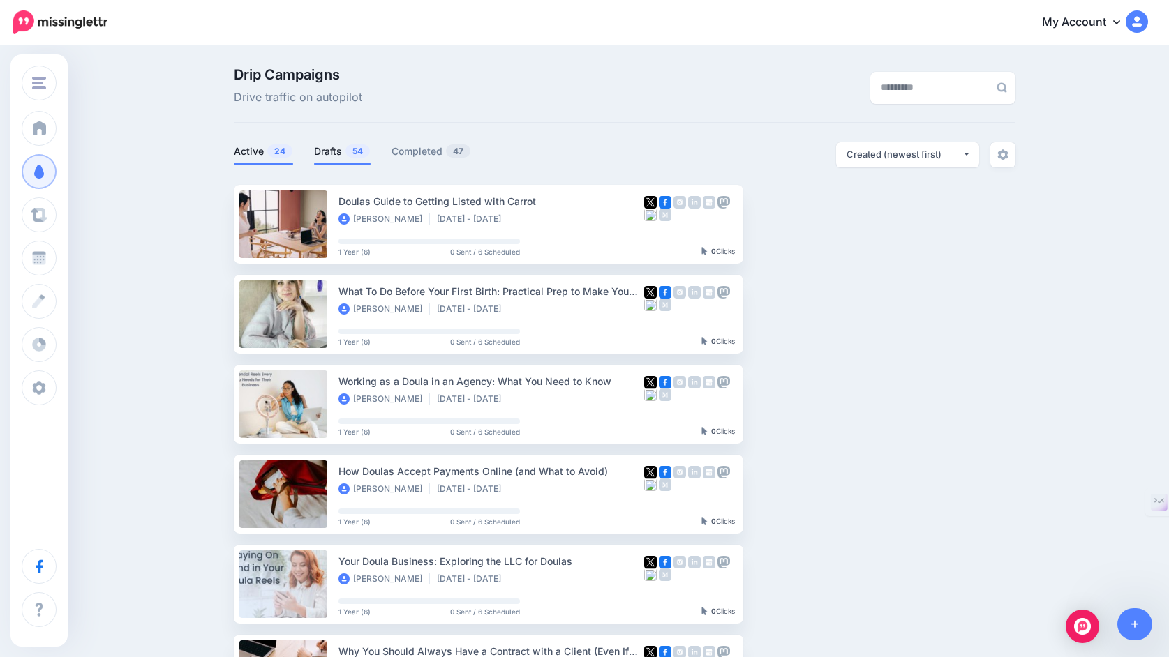
click at [324, 151] on link "Drafts 54" at bounding box center [342, 151] width 57 height 17
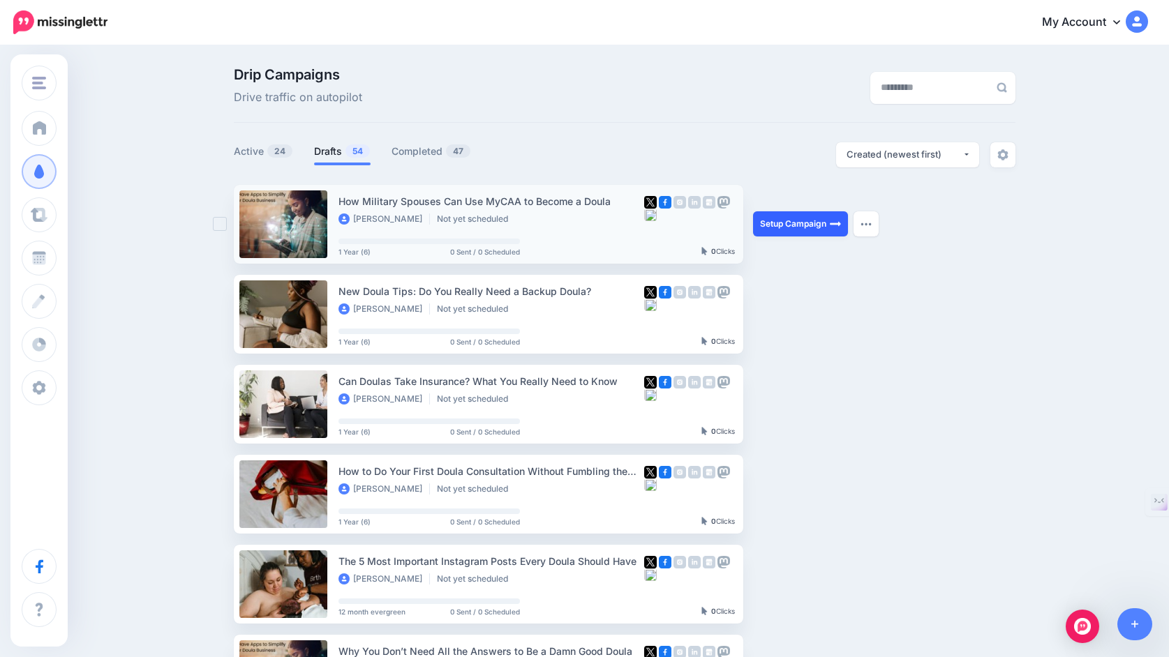
click at [810, 227] on link "Setup Campaign" at bounding box center [800, 223] width 95 height 25
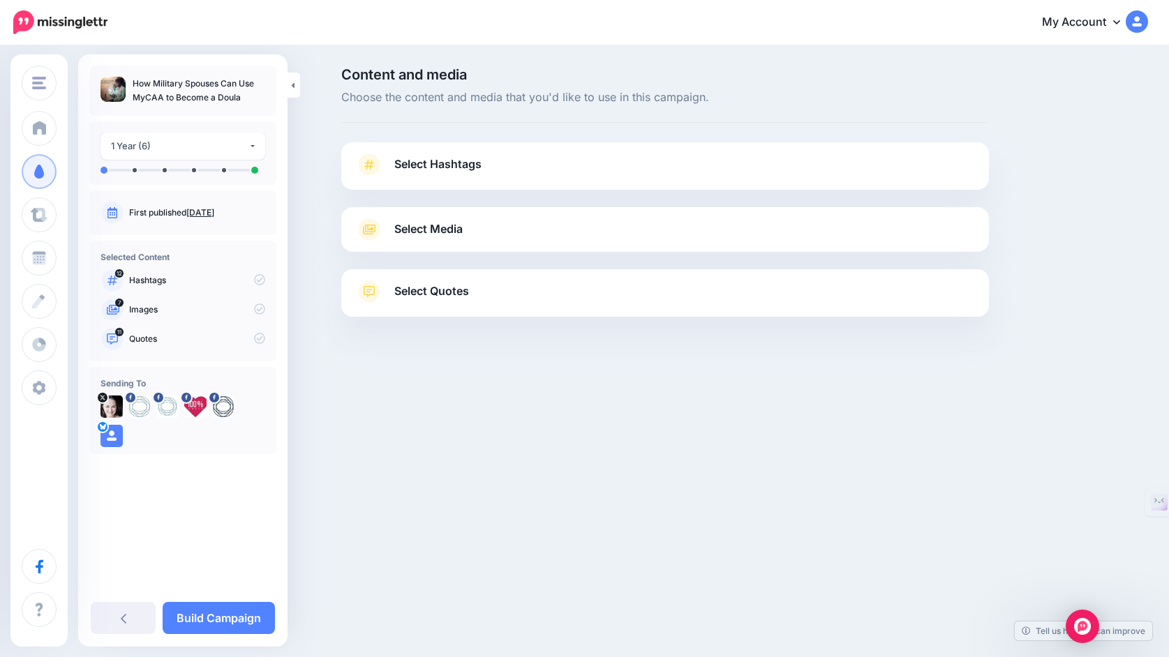
click at [724, 174] on link "Select Hashtags" at bounding box center [665, 172] width 620 height 36
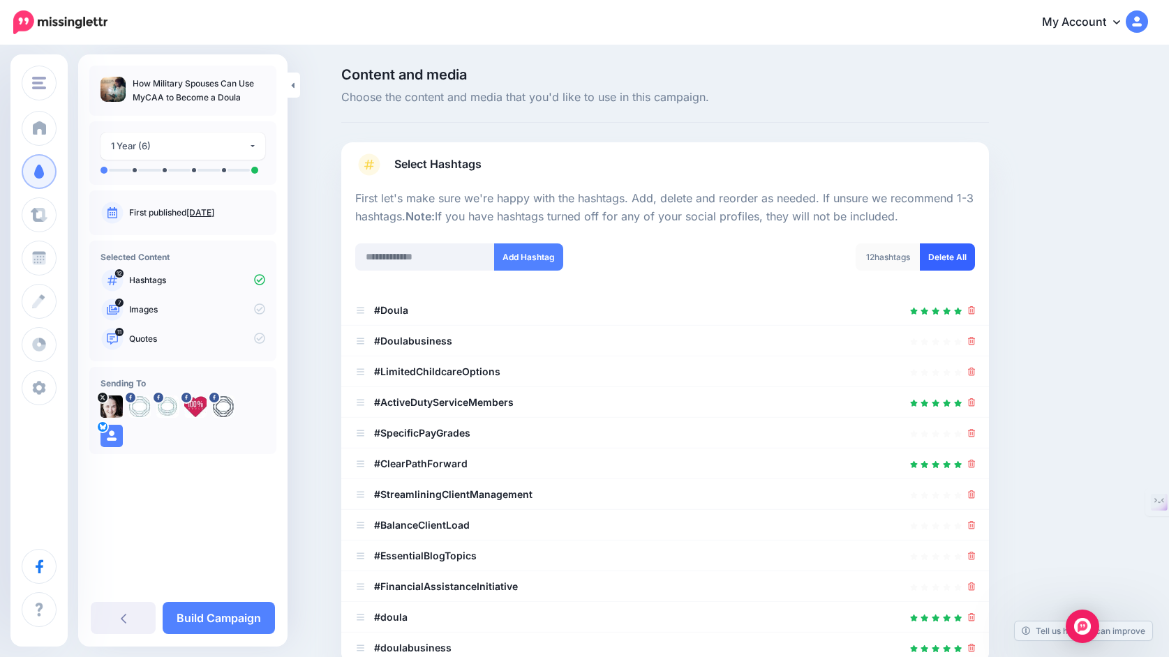
click at [953, 258] on link "Delete All" at bounding box center [947, 257] width 55 height 27
click at [461, 263] on input "text" at bounding box center [425, 257] width 140 height 27
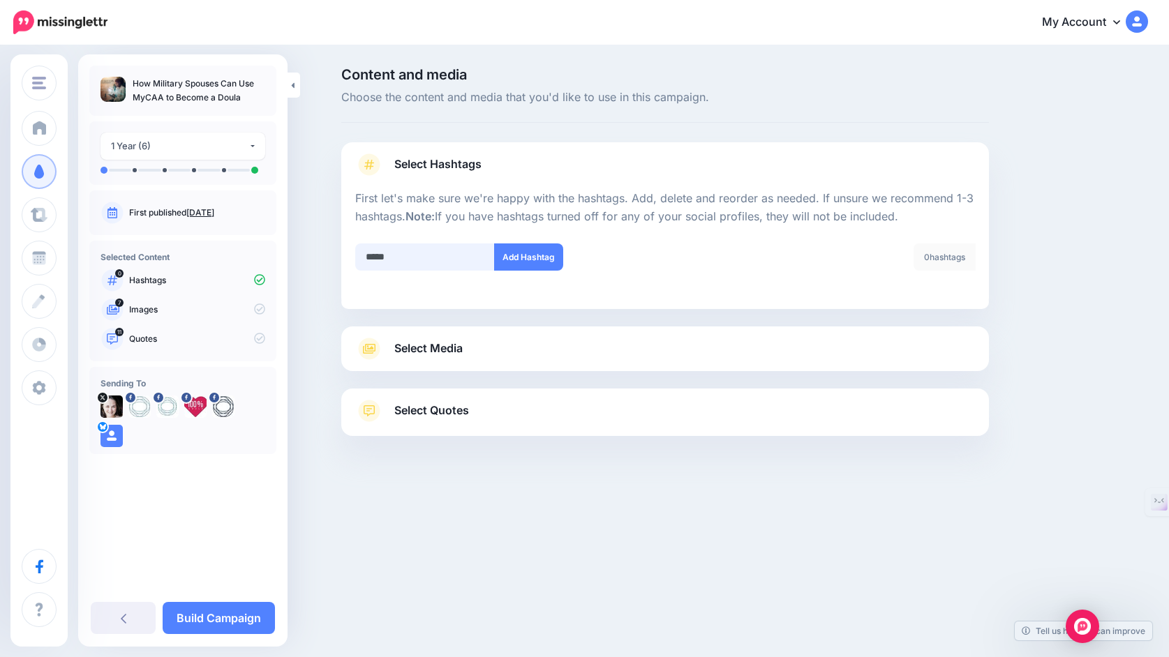
type input "******"
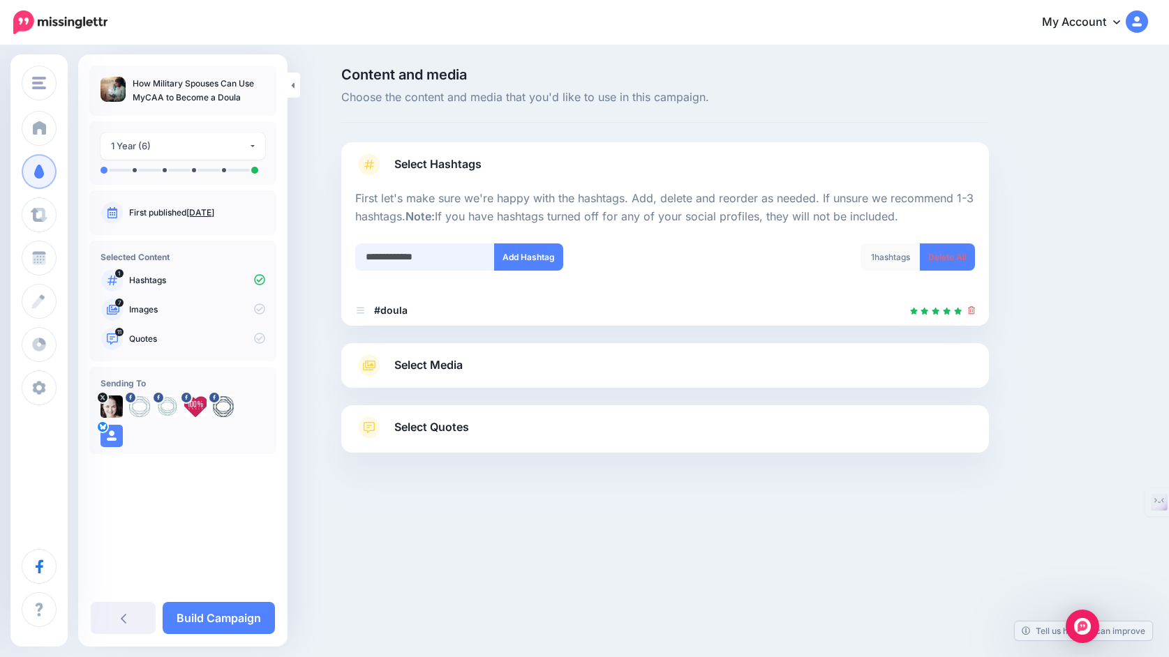
type input "**********"
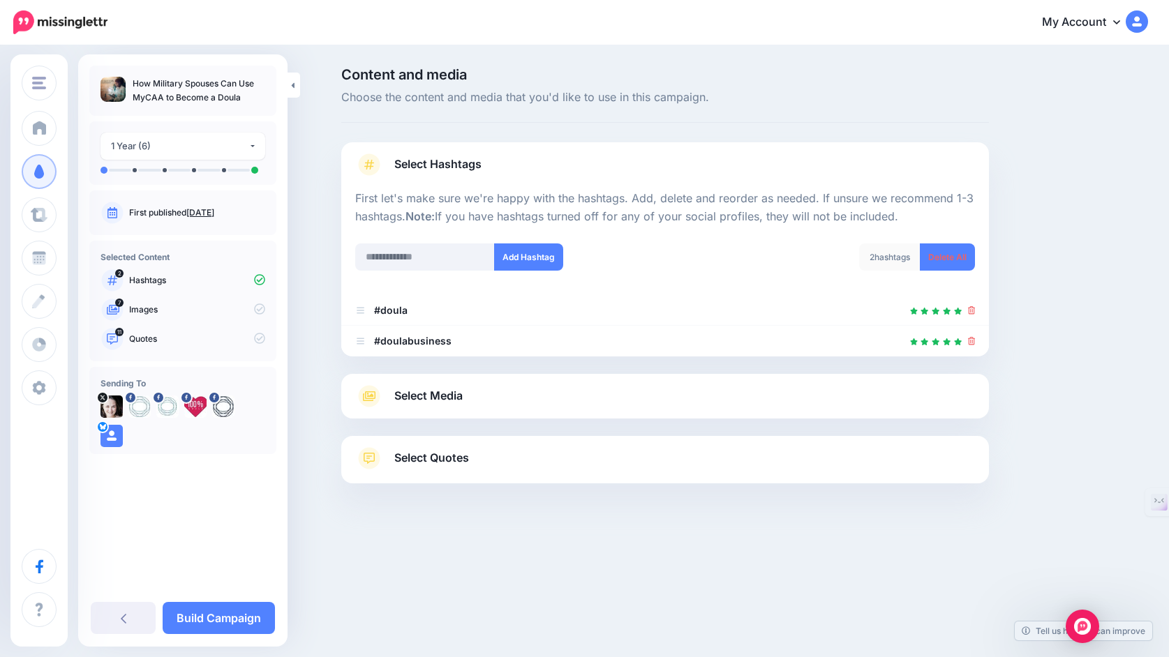
click at [544, 397] on link "Select Media" at bounding box center [665, 396] width 620 height 22
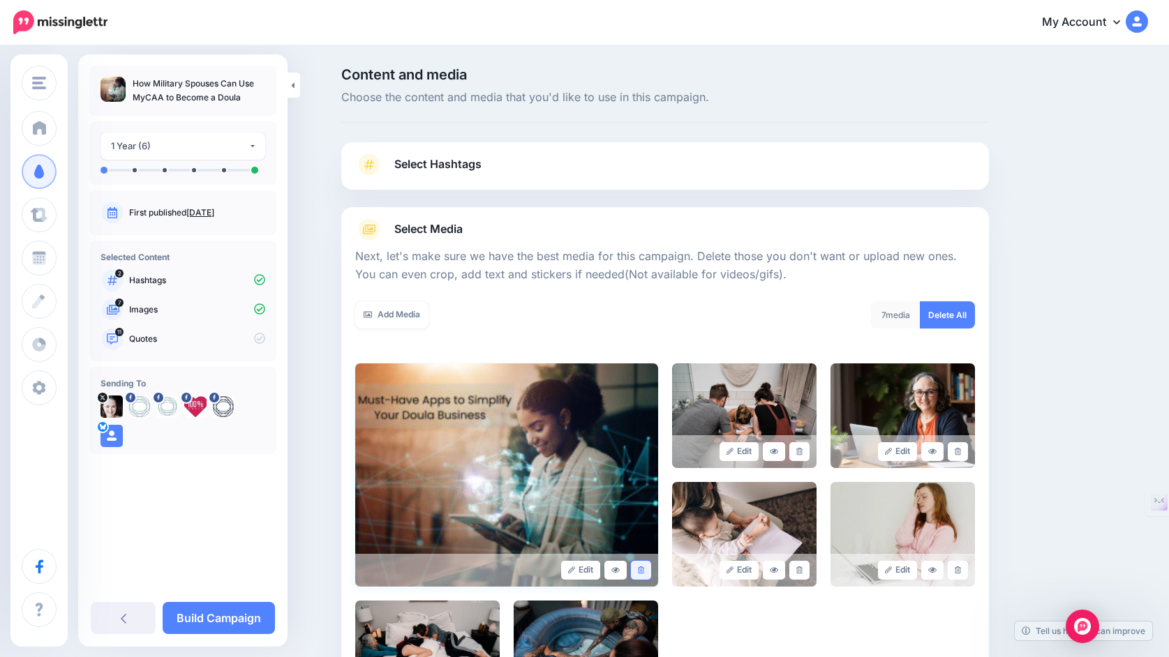
click at [643, 572] on icon at bounding box center [641, 571] width 6 height 8
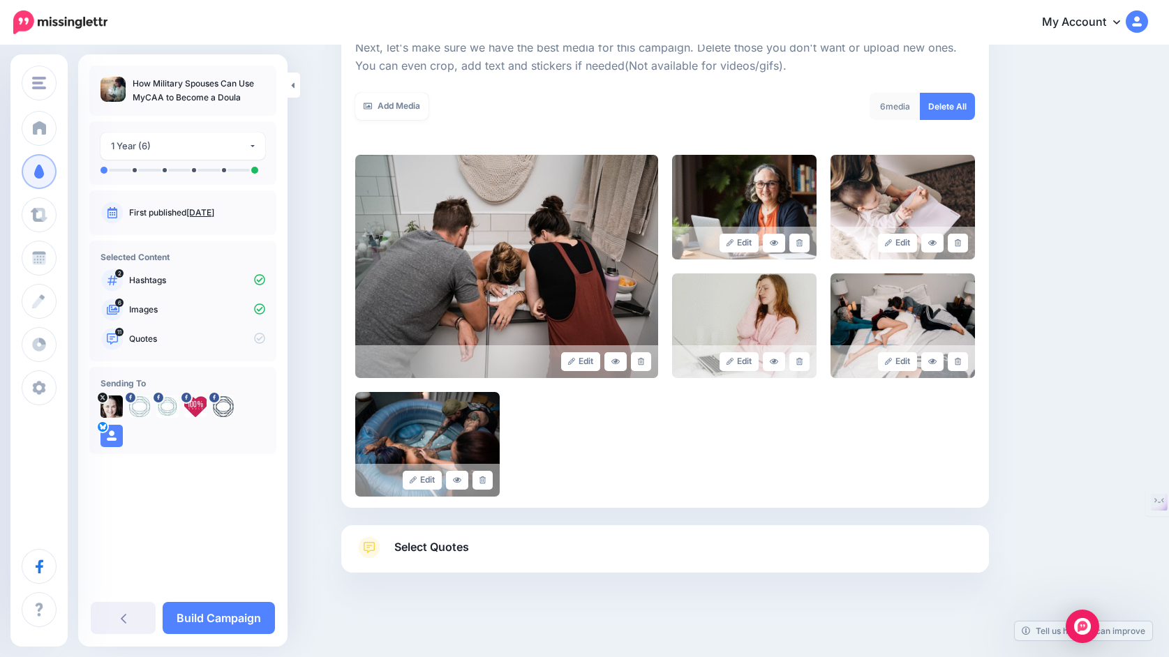
scroll to position [215, 0]
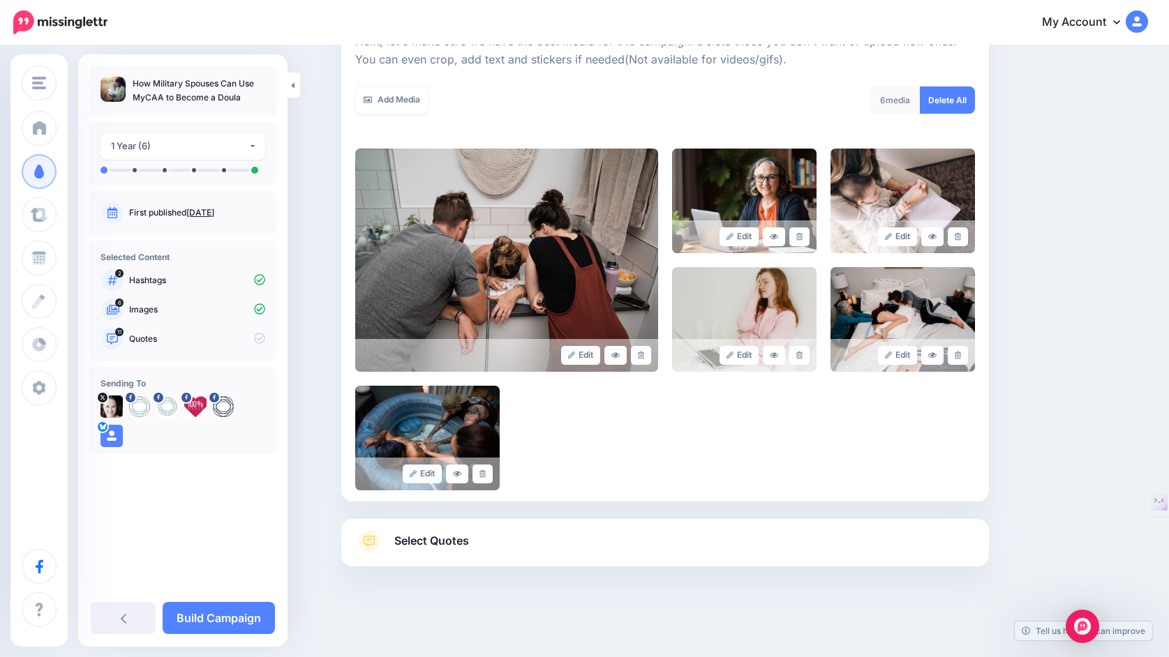
click at [452, 540] on span "Select Quotes" at bounding box center [431, 541] width 75 height 19
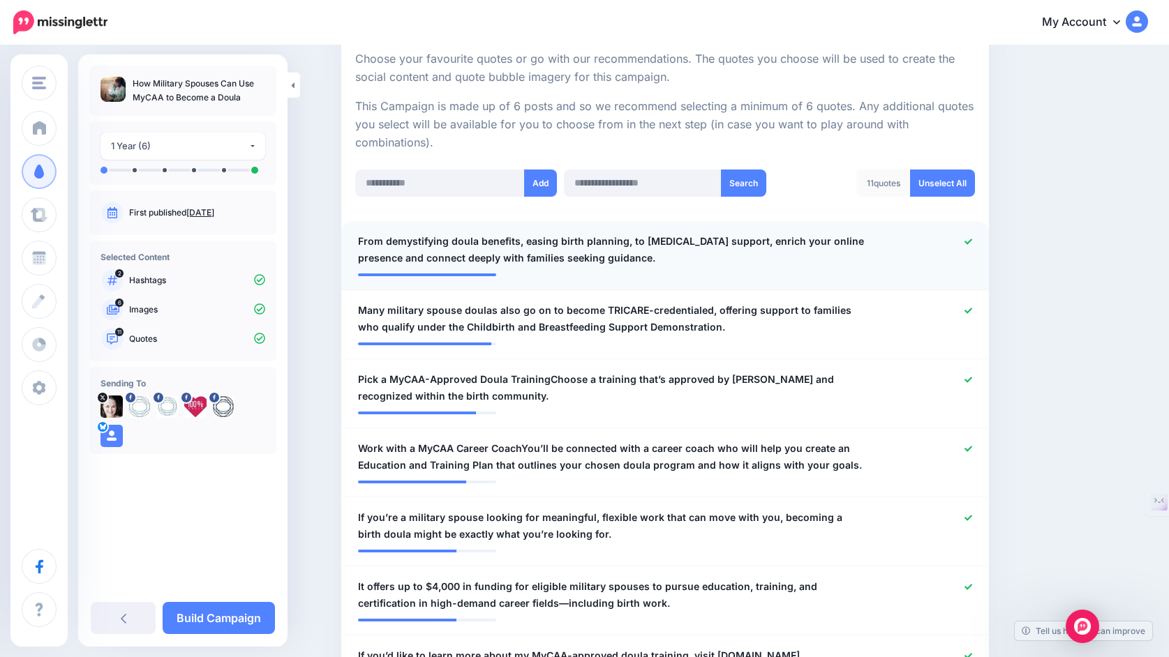
scroll to position [271, 0]
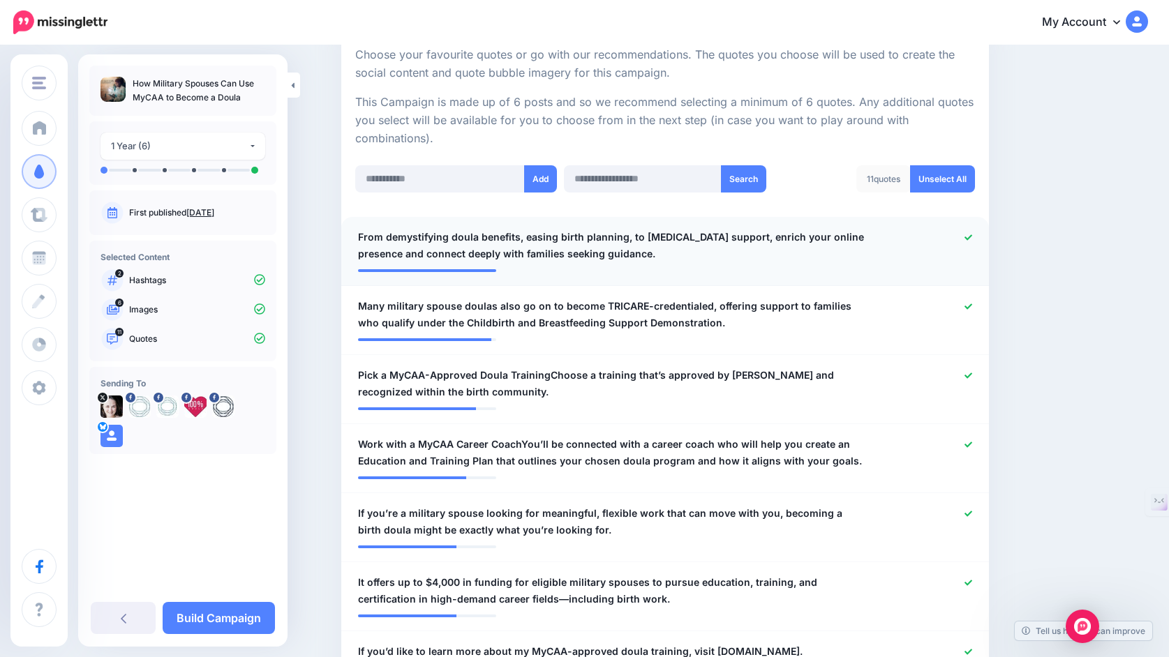
click at [966, 237] on icon at bounding box center [968, 238] width 8 height 8
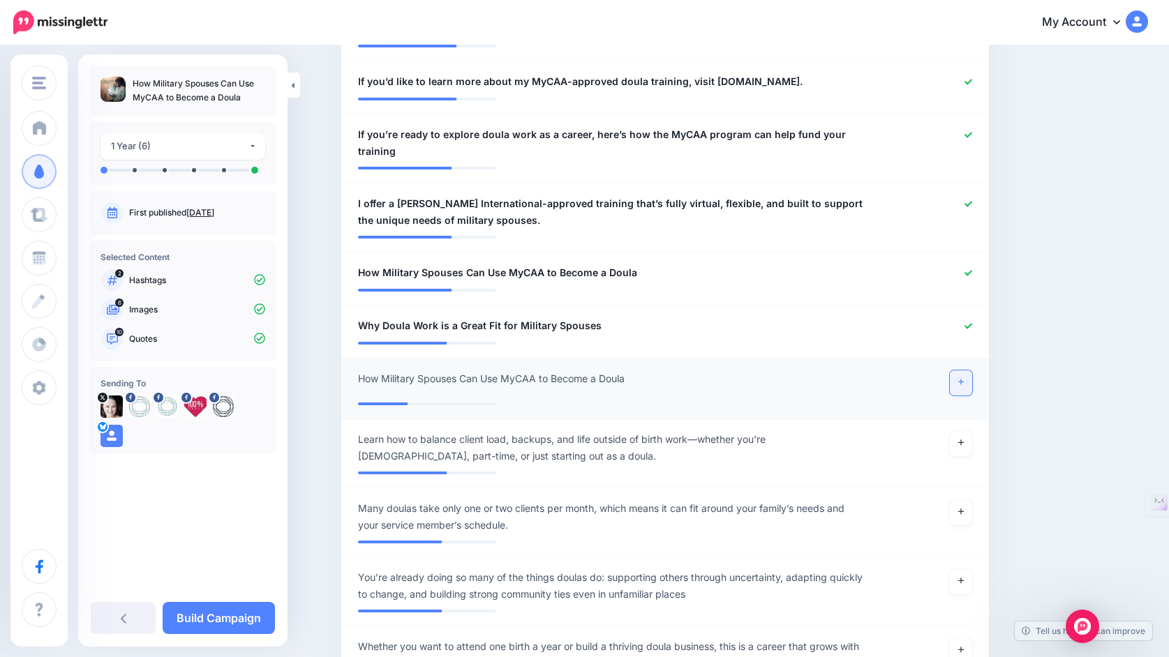
scroll to position [842, 0]
click at [965, 385] on link at bounding box center [961, 382] width 22 height 25
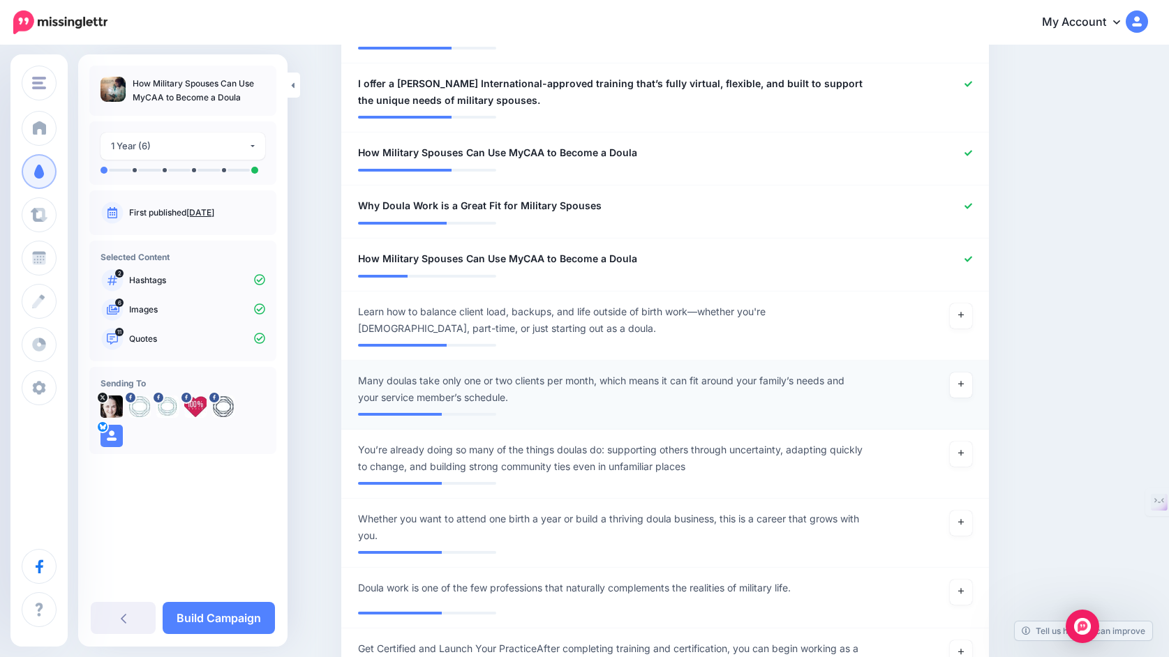
scroll to position [975, 0]
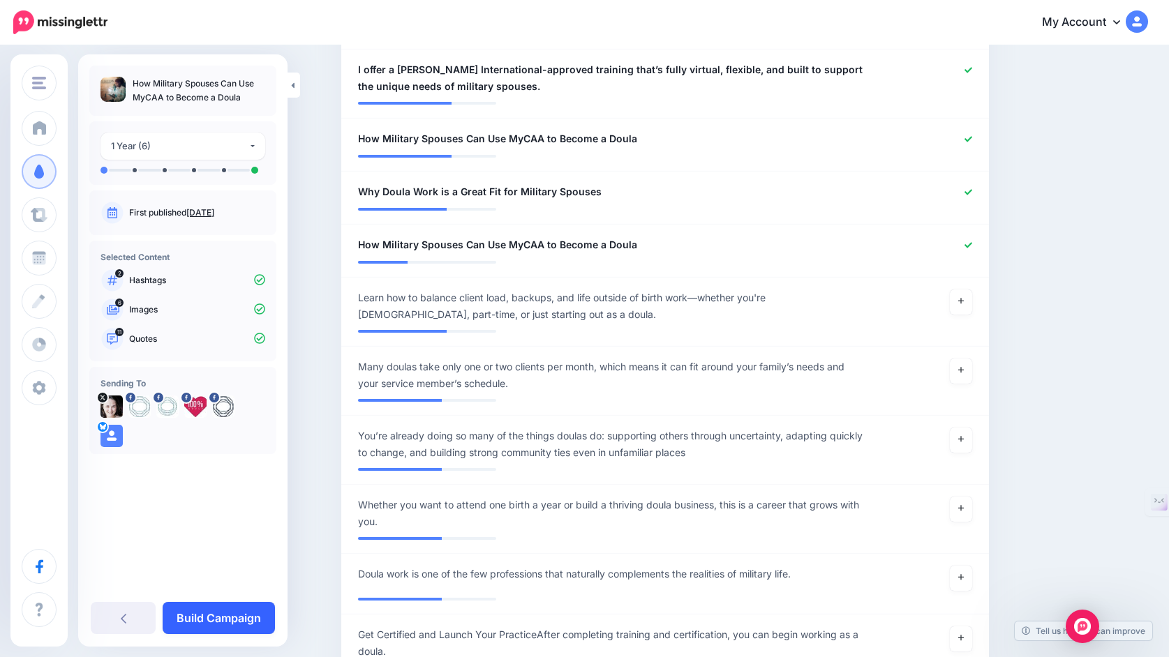
click at [248, 613] on link "Build Campaign" at bounding box center [219, 618] width 112 height 32
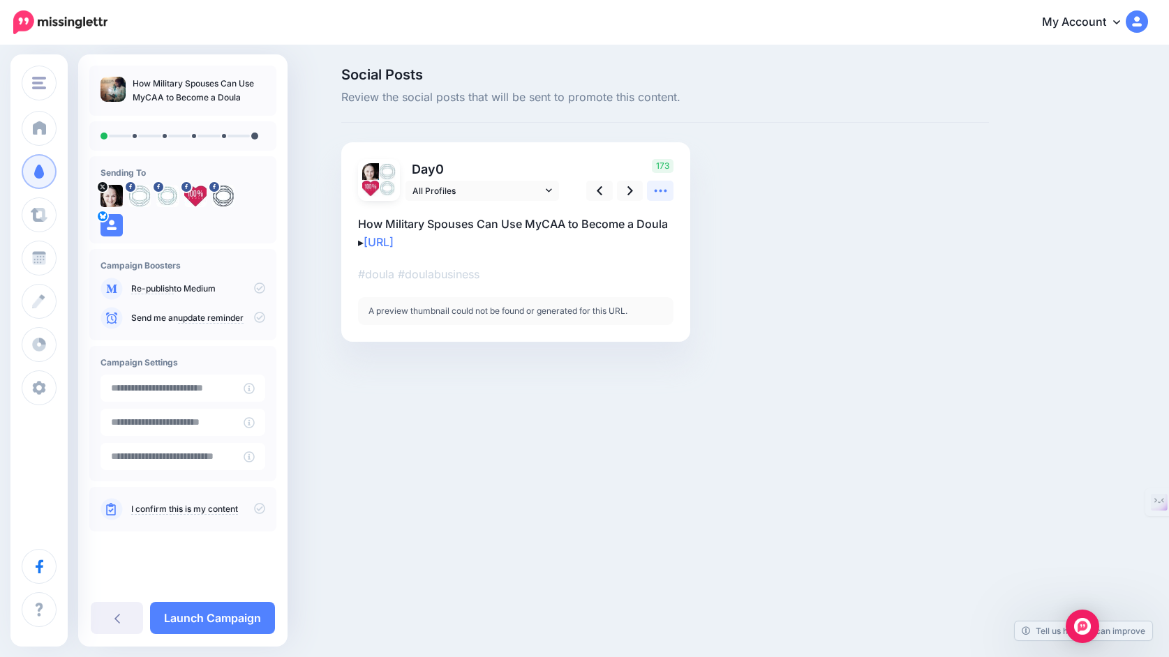
click at [661, 193] on icon at bounding box center [660, 191] width 15 height 15
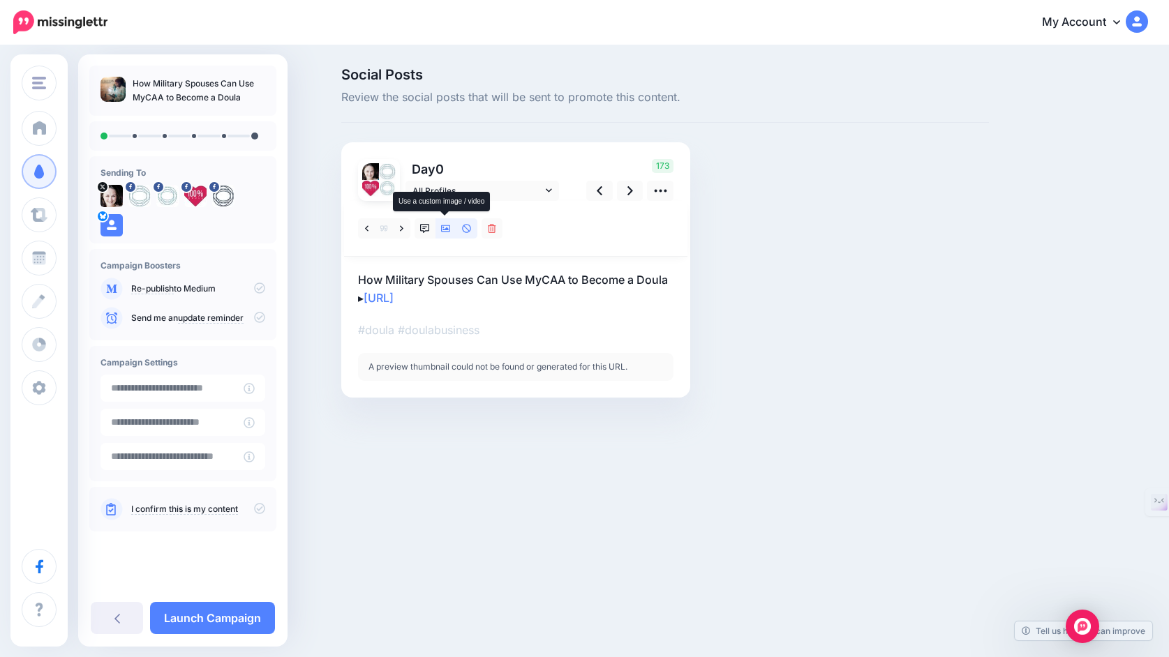
click at [447, 225] on icon at bounding box center [446, 229] width 10 height 10
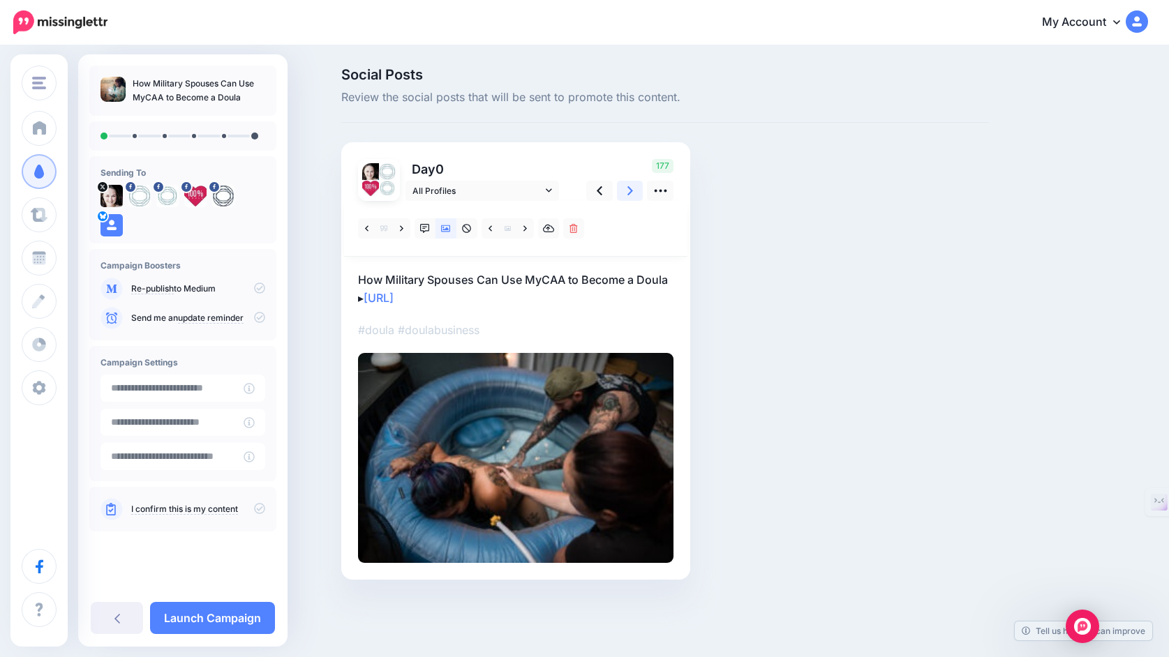
click at [627, 193] on link at bounding box center [630, 191] width 27 height 20
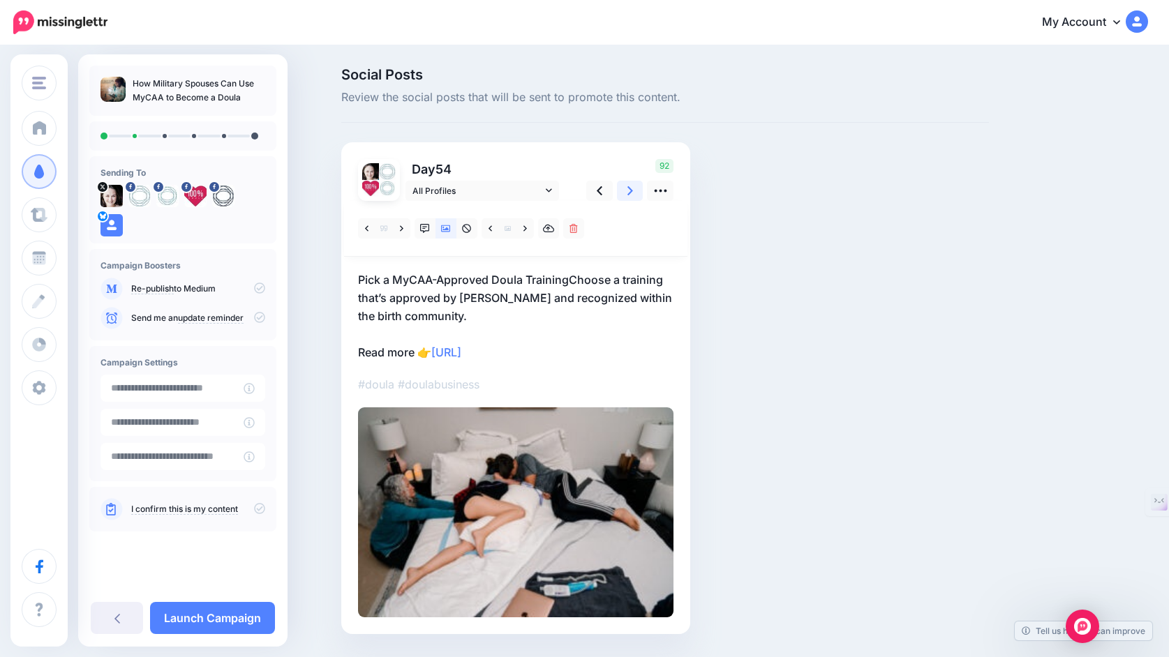
click at [627, 193] on link at bounding box center [630, 191] width 27 height 20
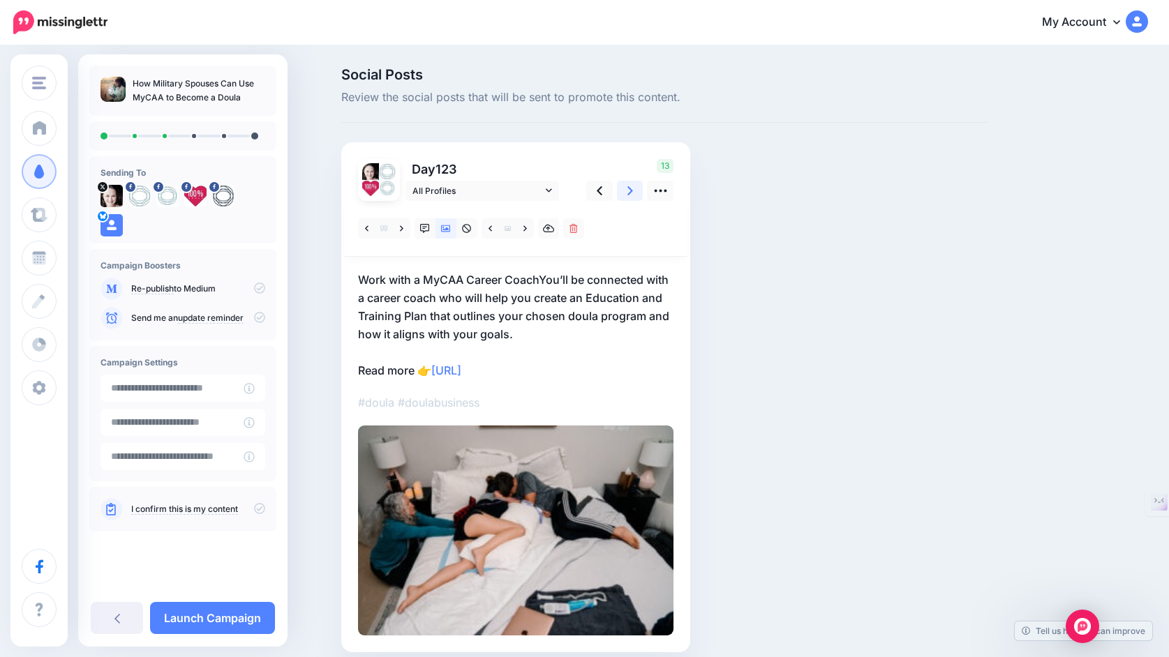
click at [627, 193] on link at bounding box center [630, 191] width 27 height 20
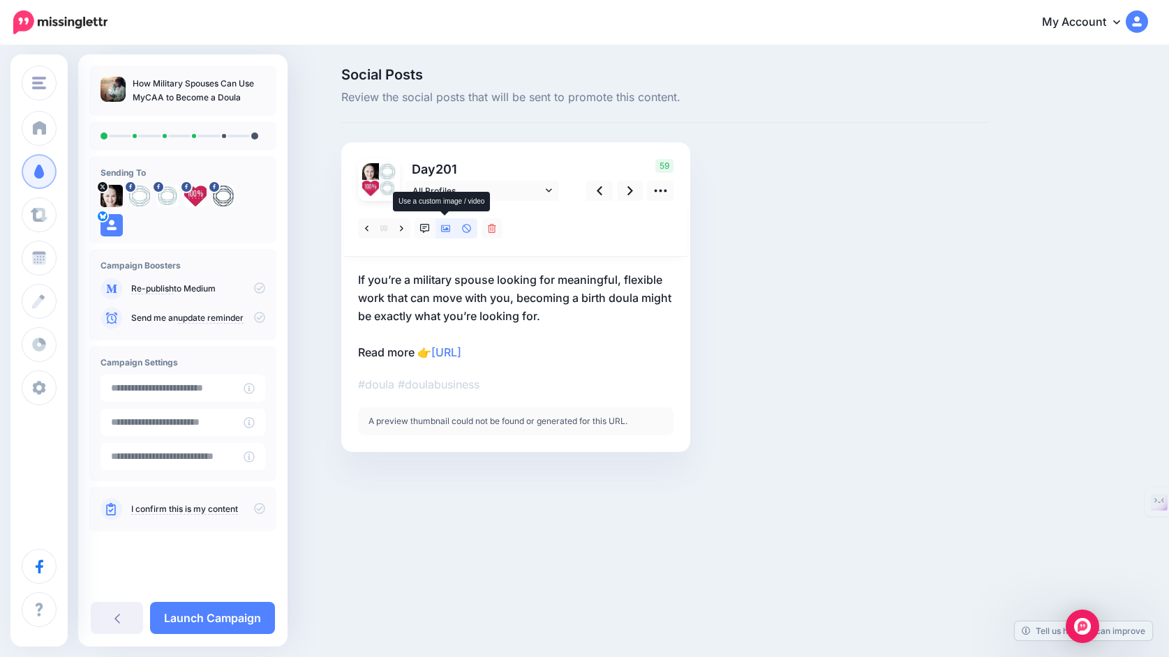
click at [447, 230] on icon at bounding box center [446, 229] width 10 height 10
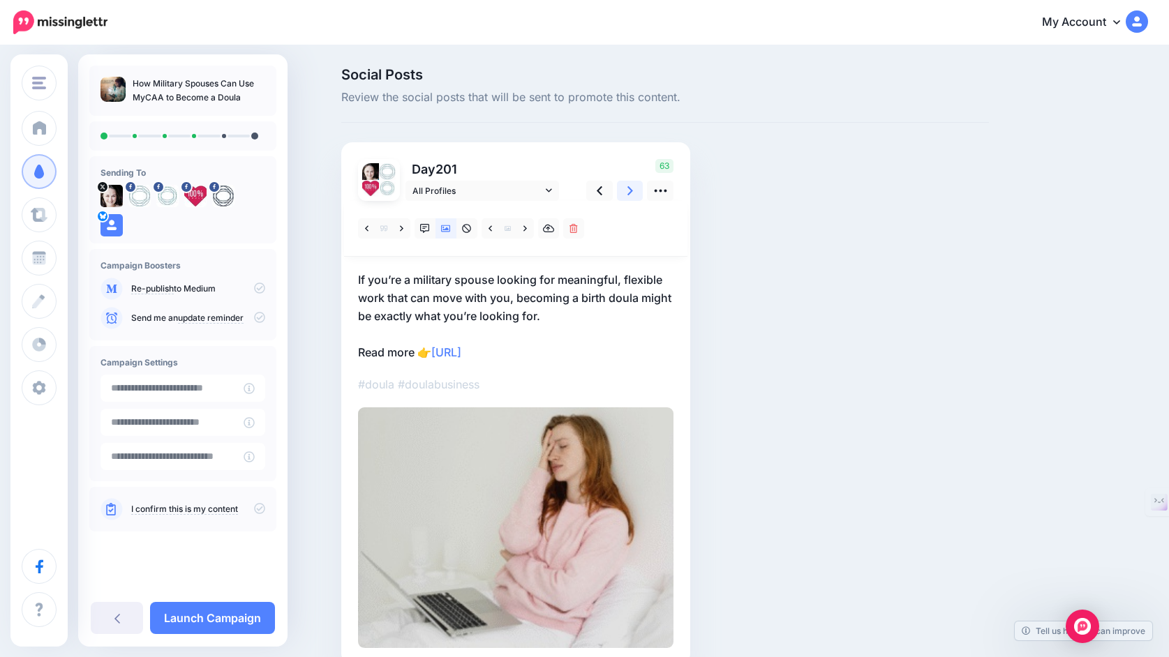
click at [632, 193] on icon at bounding box center [630, 191] width 6 height 15
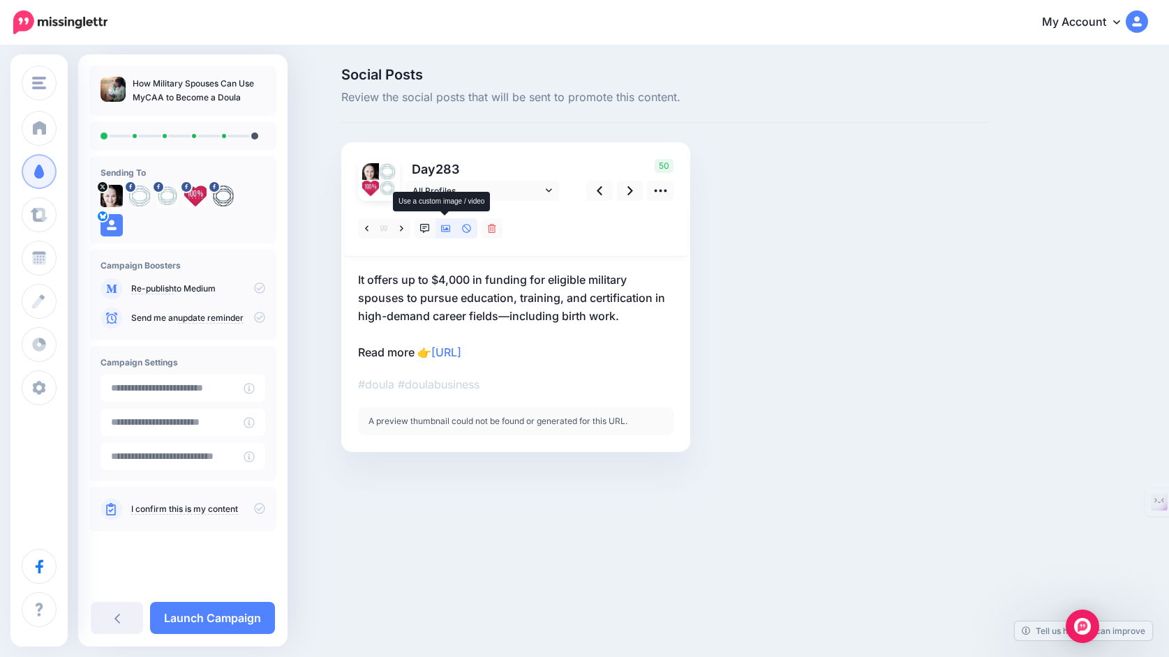
click at [446, 233] on icon at bounding box center [446, 229] width 10 height 10
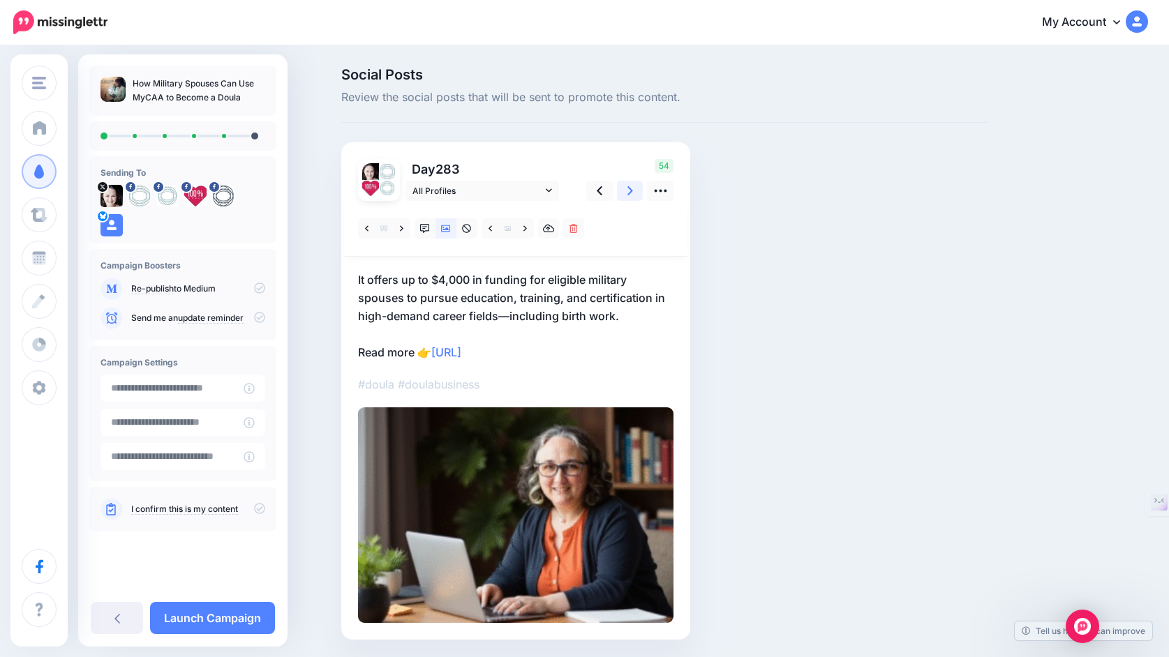
click at [629, 197] on icon at bounding box center [630, 191] width 6 height 15
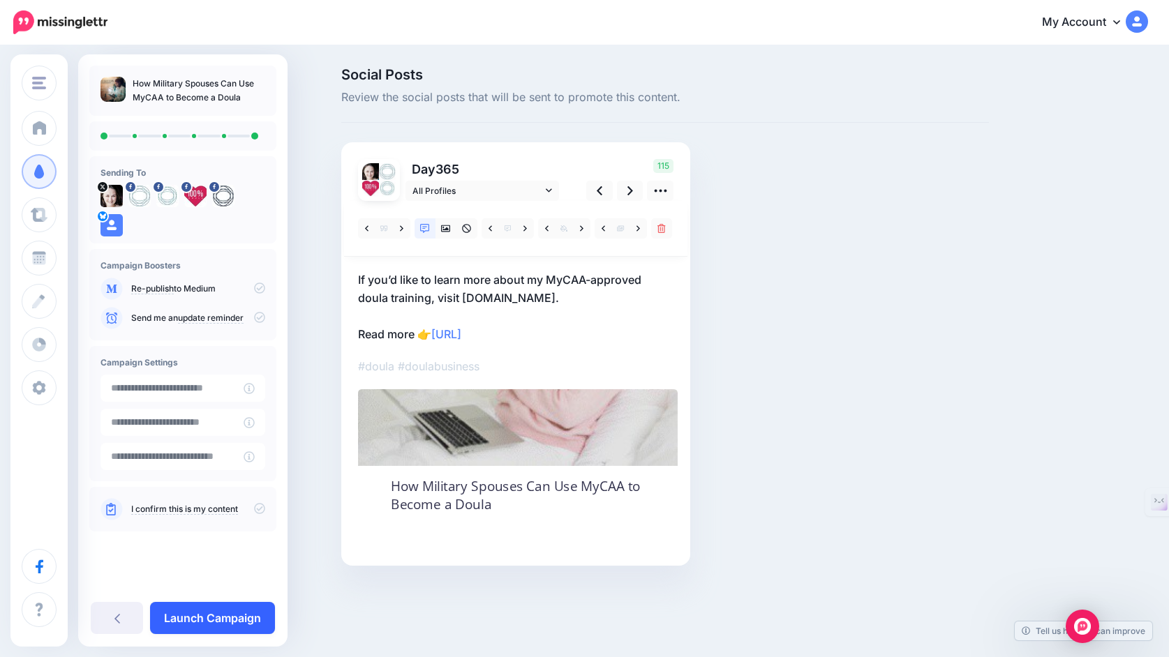
click at [225, 613] on link "Launch Campaign" at bounding box center [212, 618] width 125 height 32
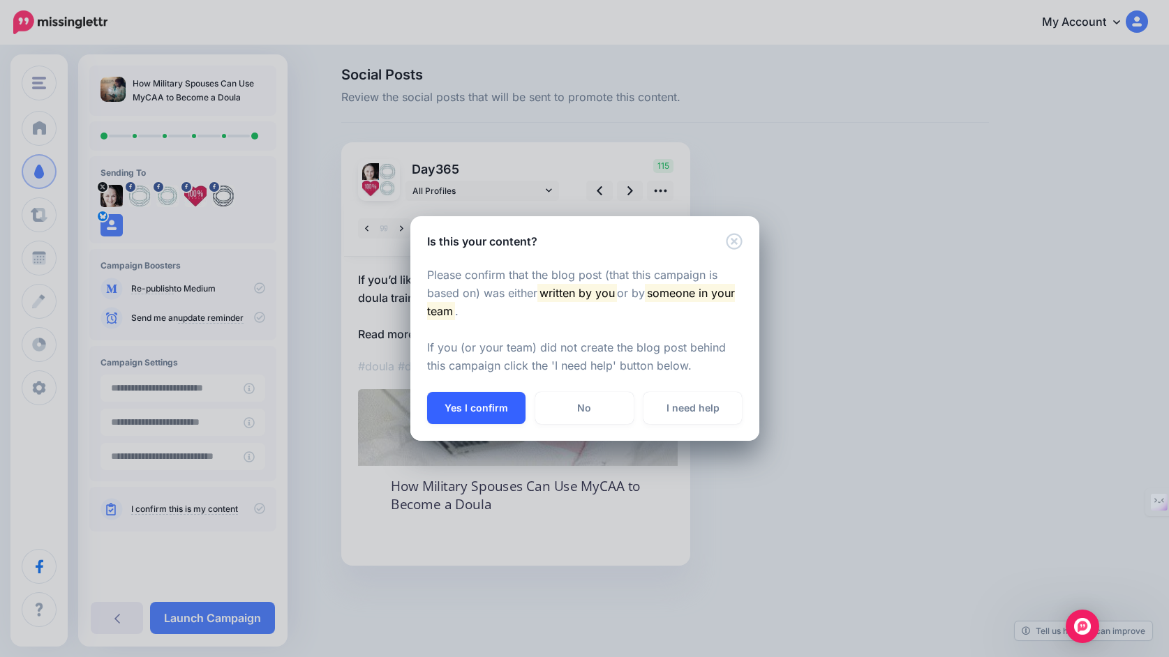
click at [489, 410] on button "Yes I confirm" at bounding box center [476, 408] width 98 height 32
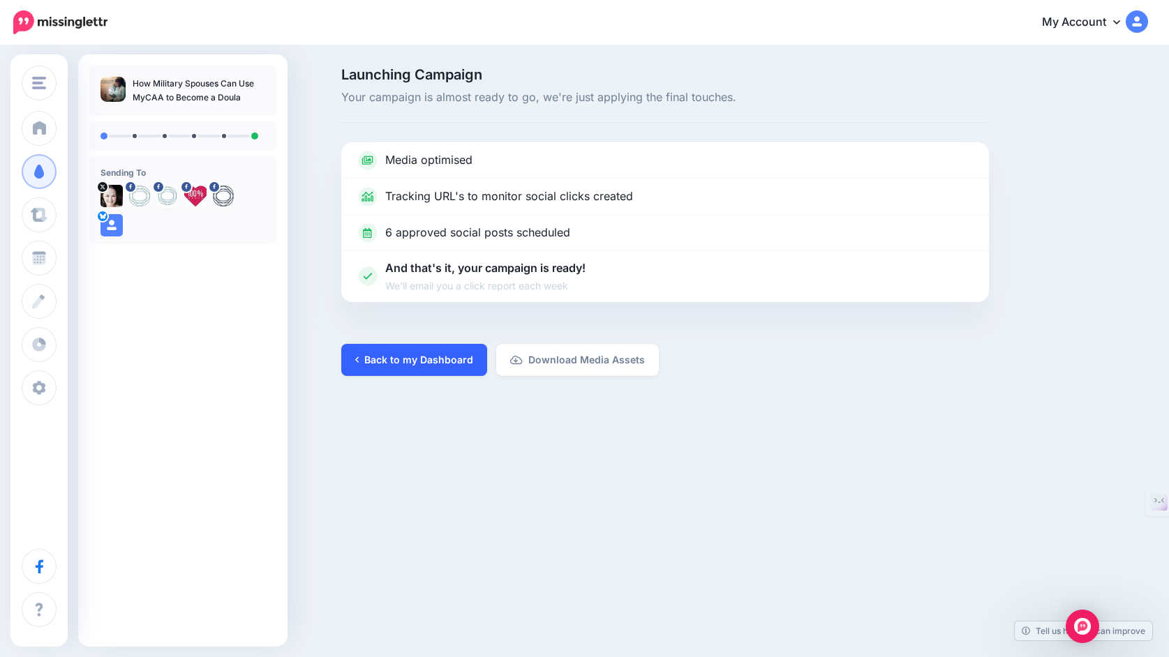
click at [436, 362] on link "Back to my Dashboard" at bounding box center [414, 360] width 146 height 32
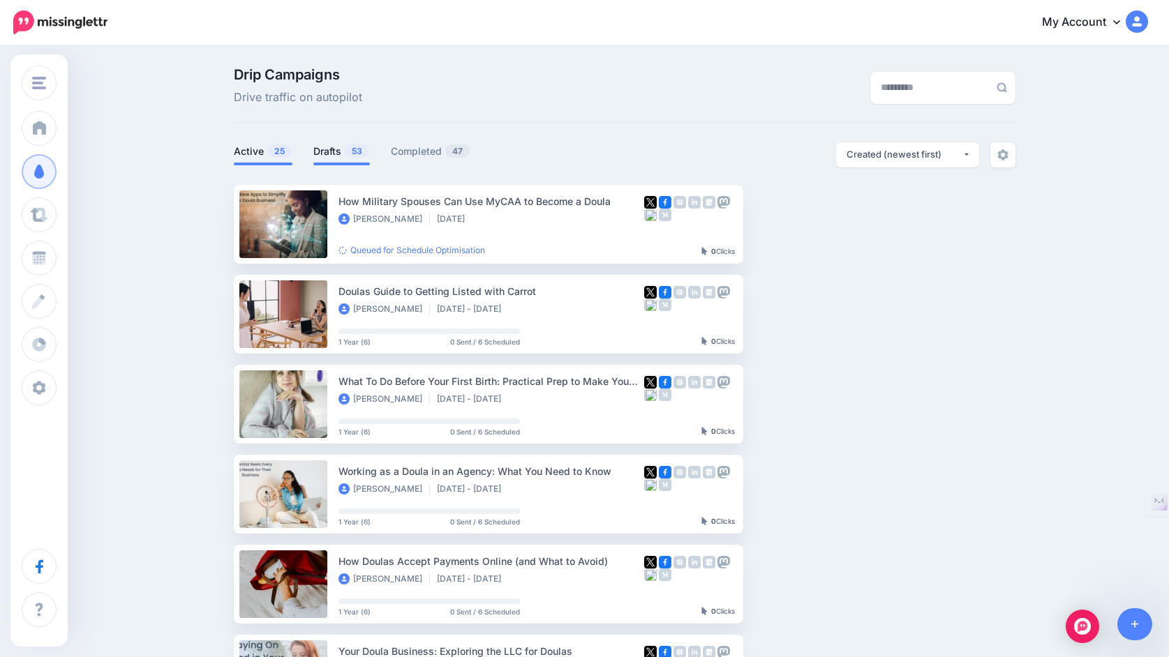
click at [329, 153] on link "Drafts 53" at bounding box center [341, 151] width 57 height 17
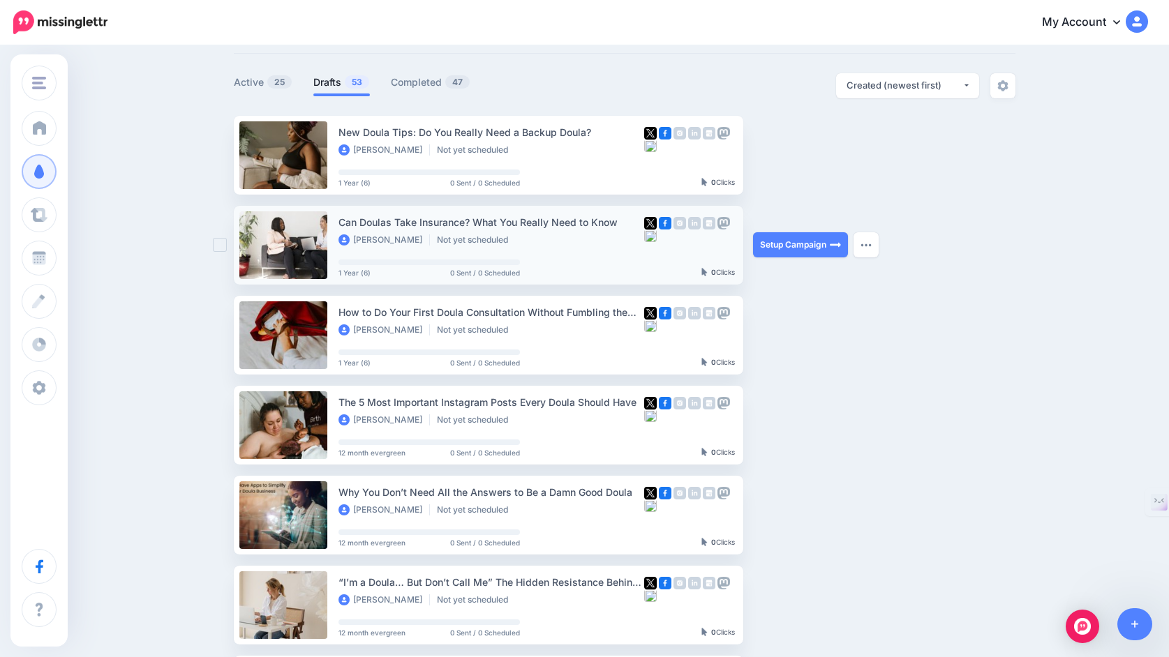
scroll to position [85, 0]
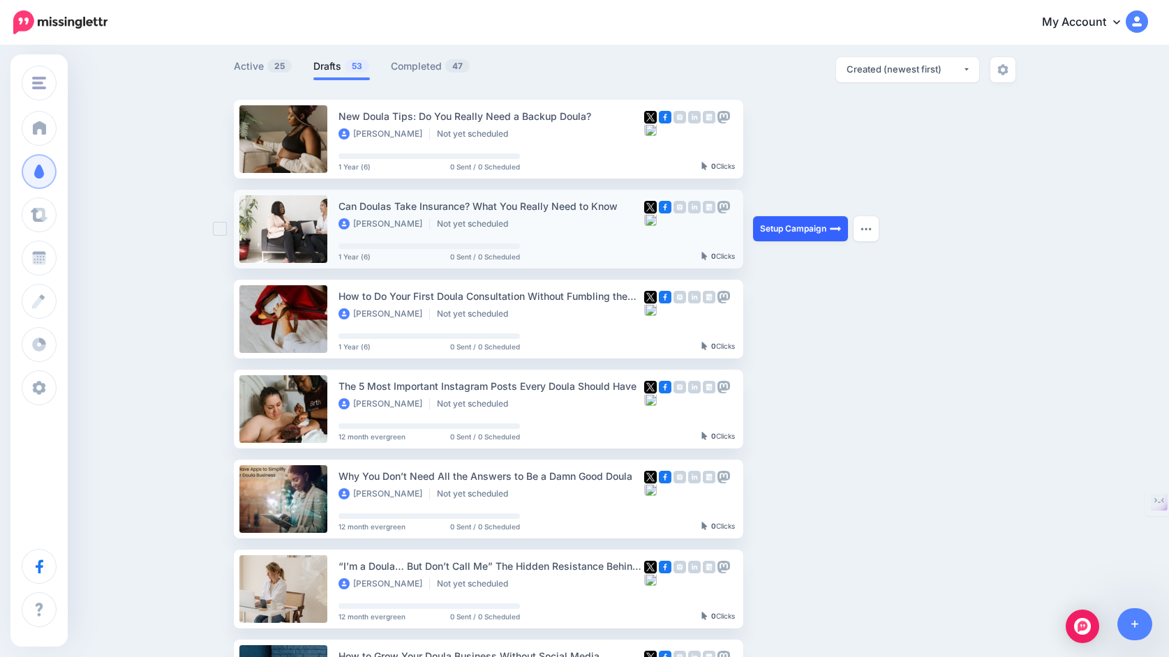
click at [788, 231] on link "Setup Campaign" at bounding box center [800, 228] width 95 height 25
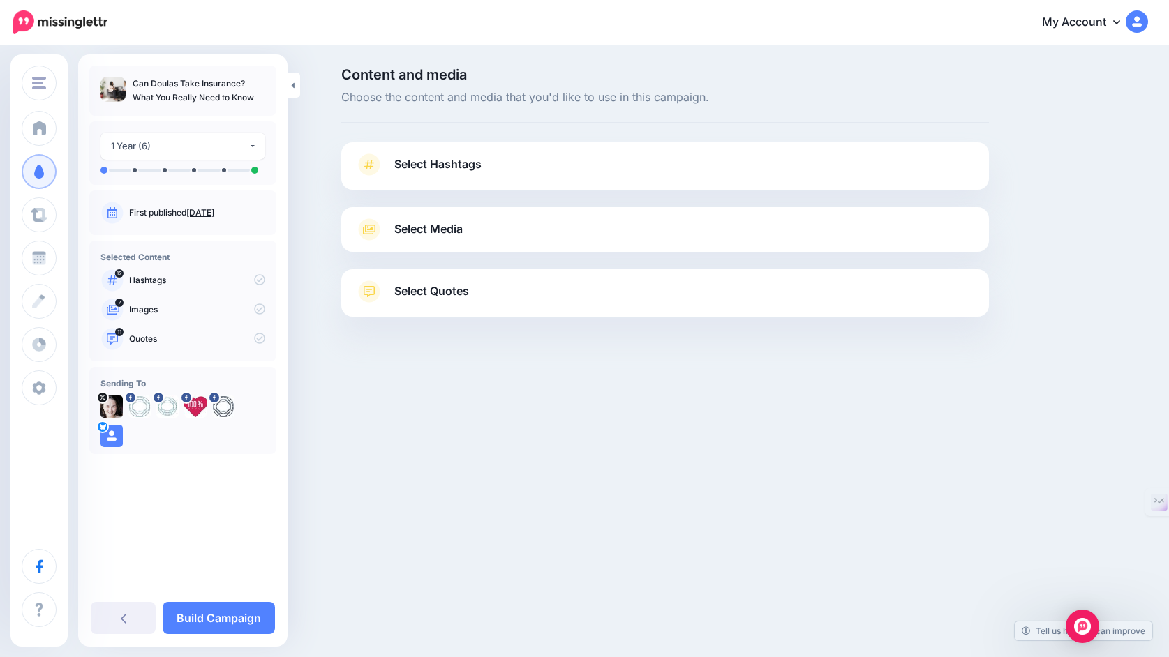
click at [752, 168] on link "Select Hashtags" at bounding box center [665, 172] width 620 height 36
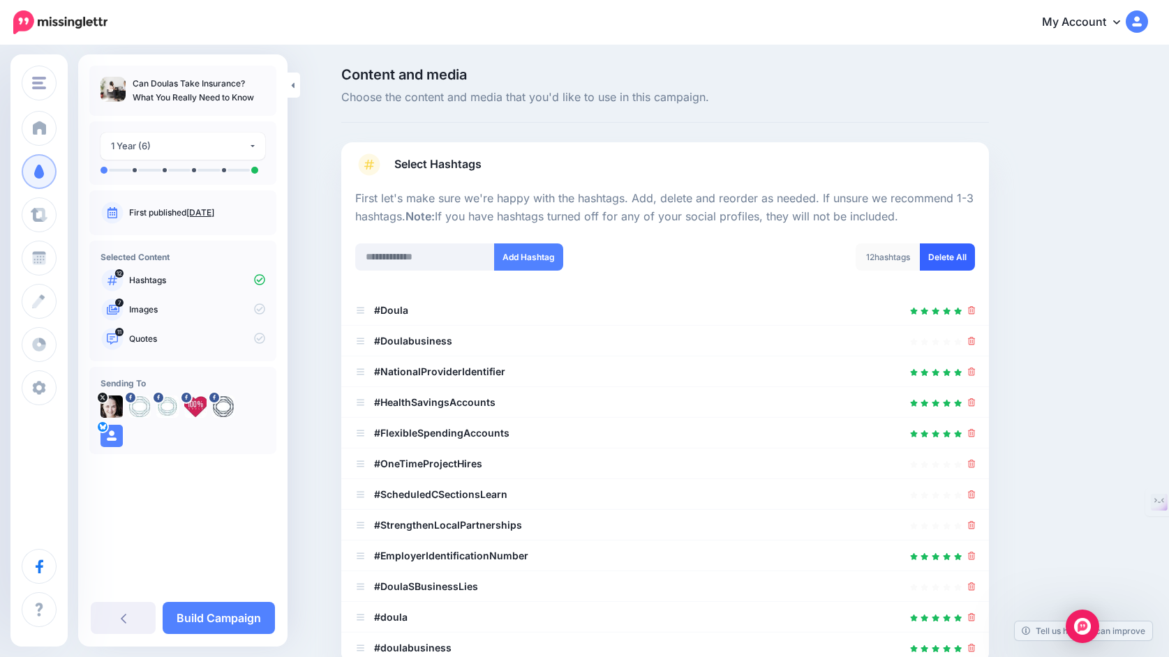
click at [955, 251] on link "Delete All" at bounding box center [947, 257] width 55 height 27
click at [449, 260] on input "text" at bounding box center [425, 257] width 140 height 27
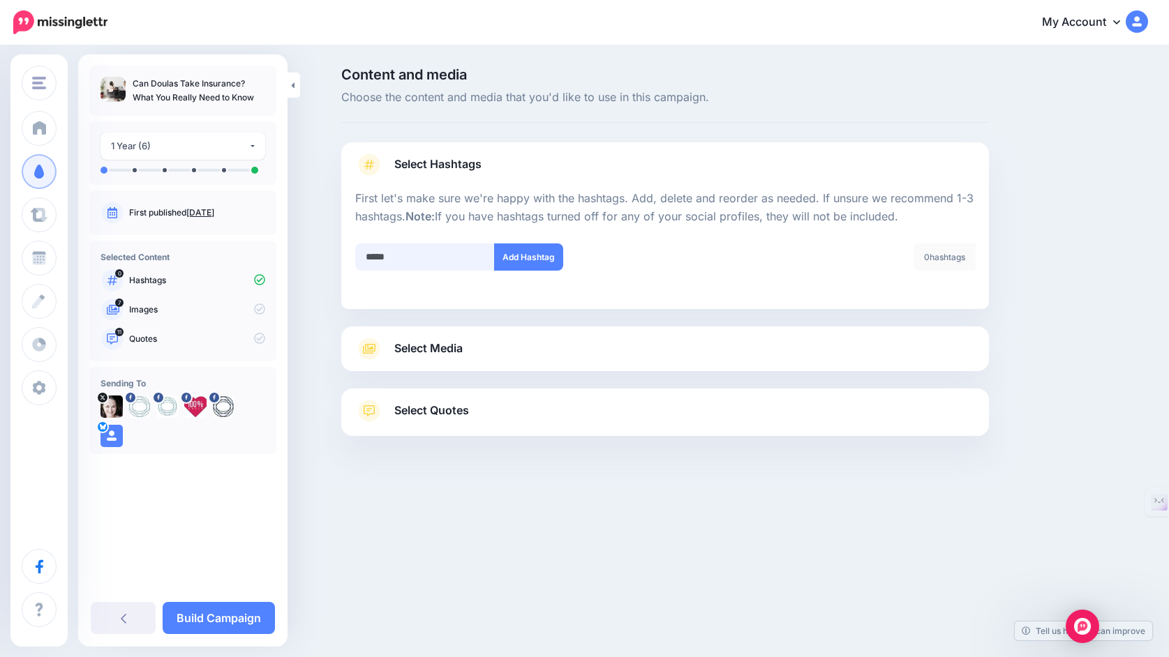
type input "******"
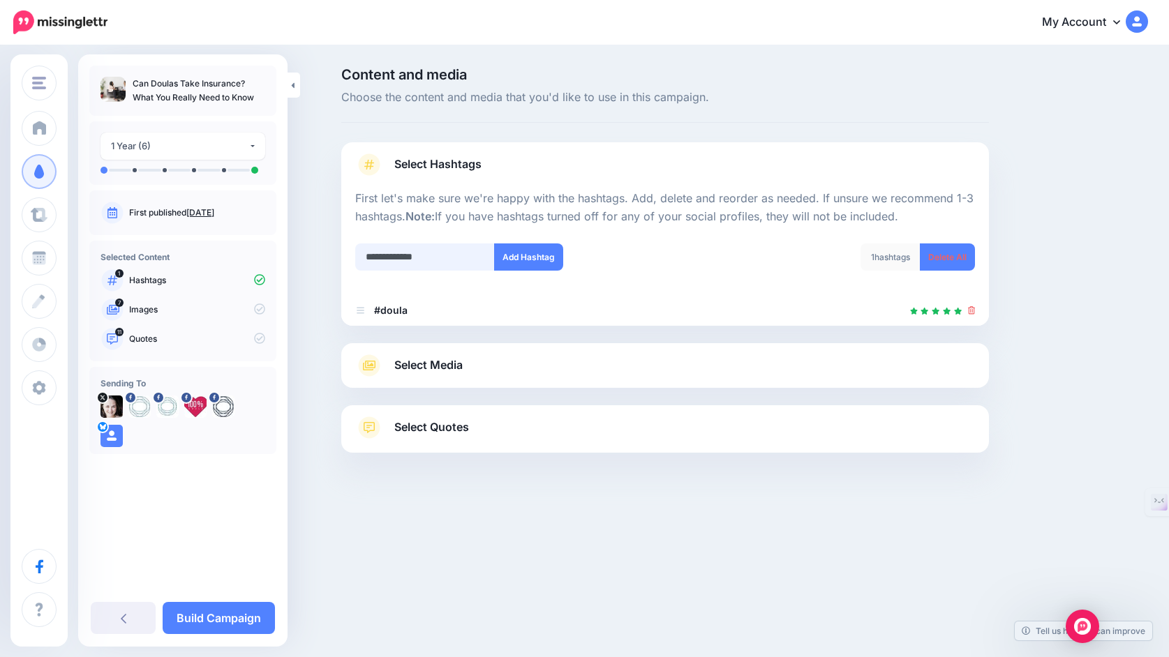
type input "**********"
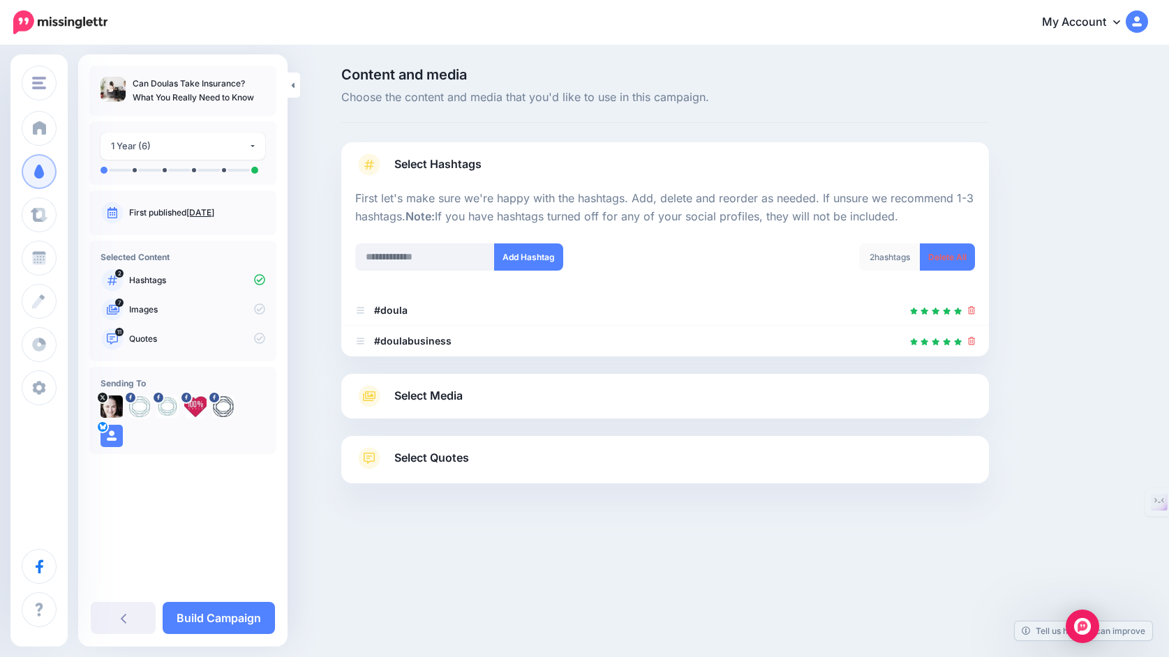
click at [453, 396] on span "Select Media" at bounding box center [428, 396] width 68 height 19
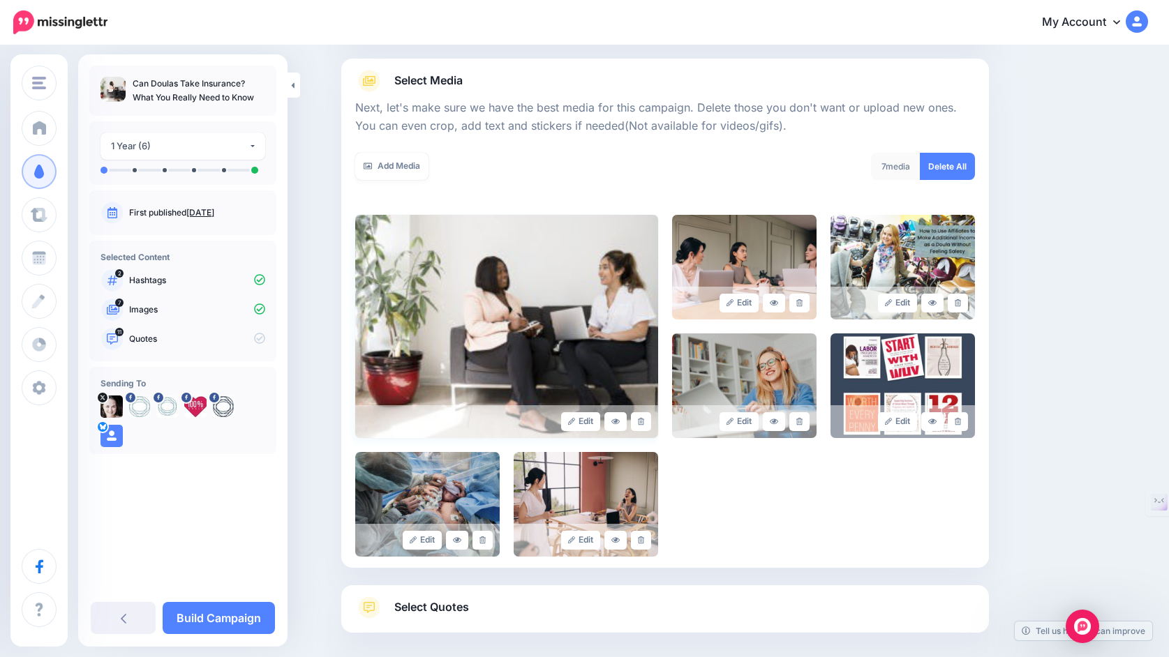
scroll to position [163, 0]
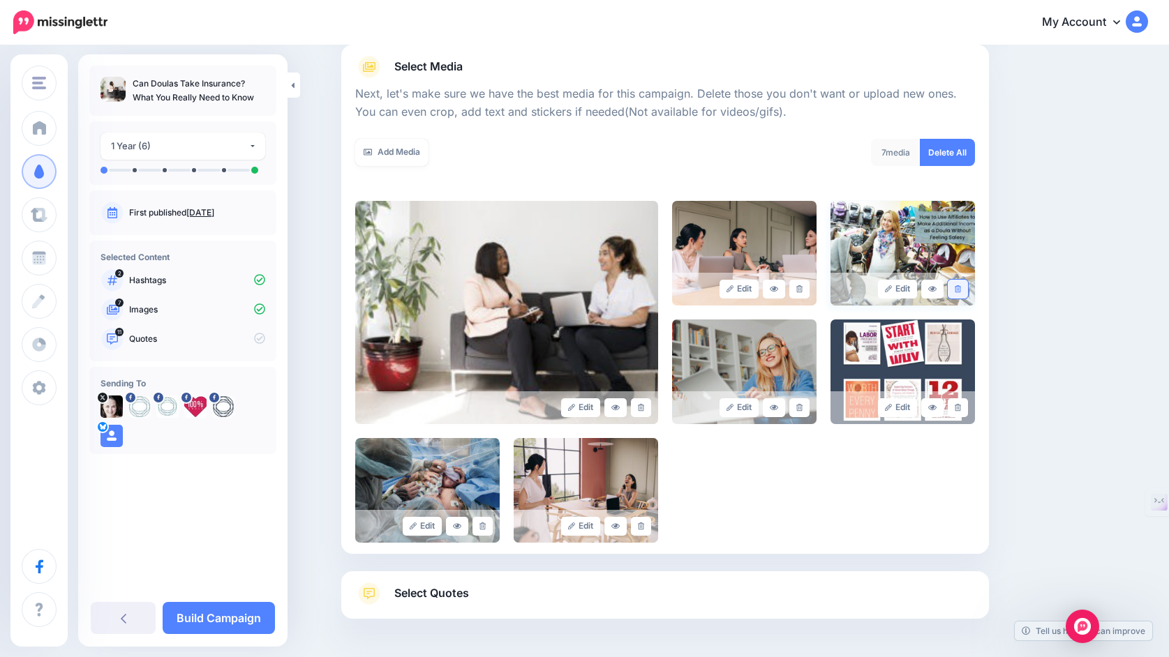
click at [960, 286] on icon at bounding box center [958, 289] width 6 height 8
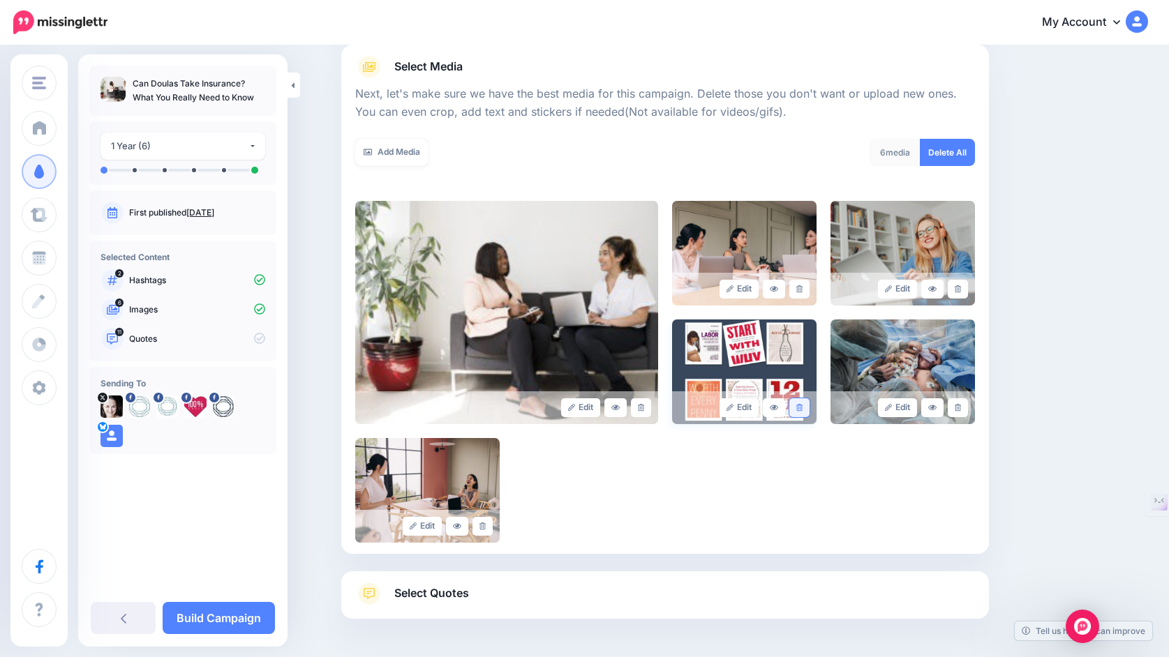
click at [804, 405] on link at bounding box center [799, 407] width 20 height 19
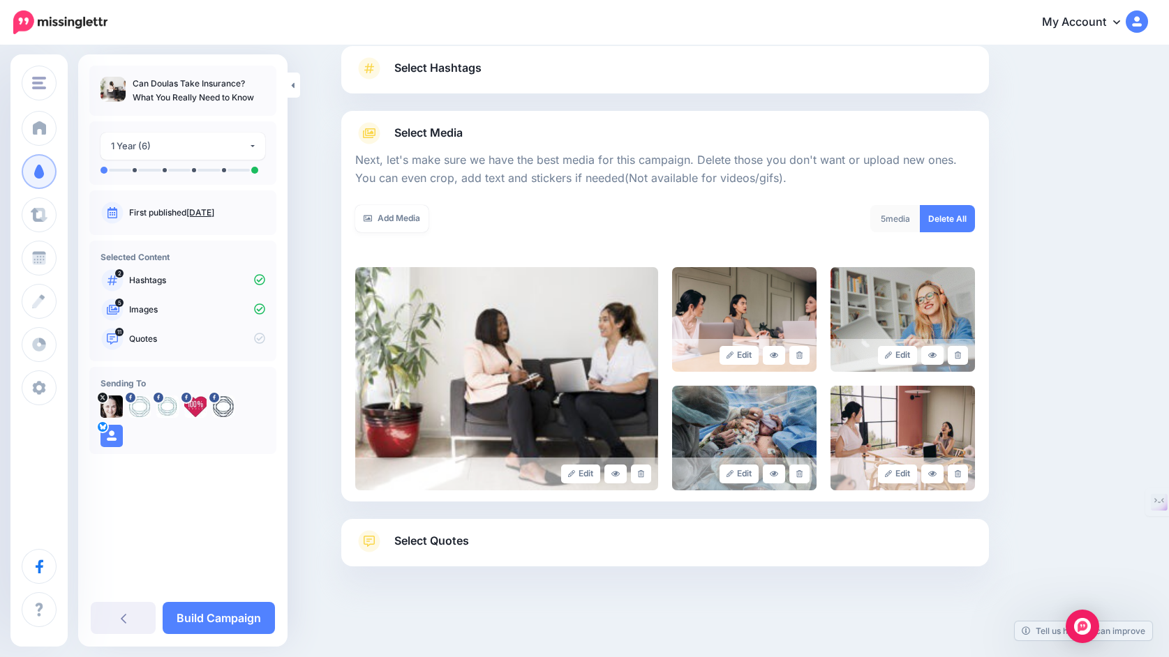
click at [475, 546] on link "Select Quotes" at bounding box center [665, 548] width 620 height 36
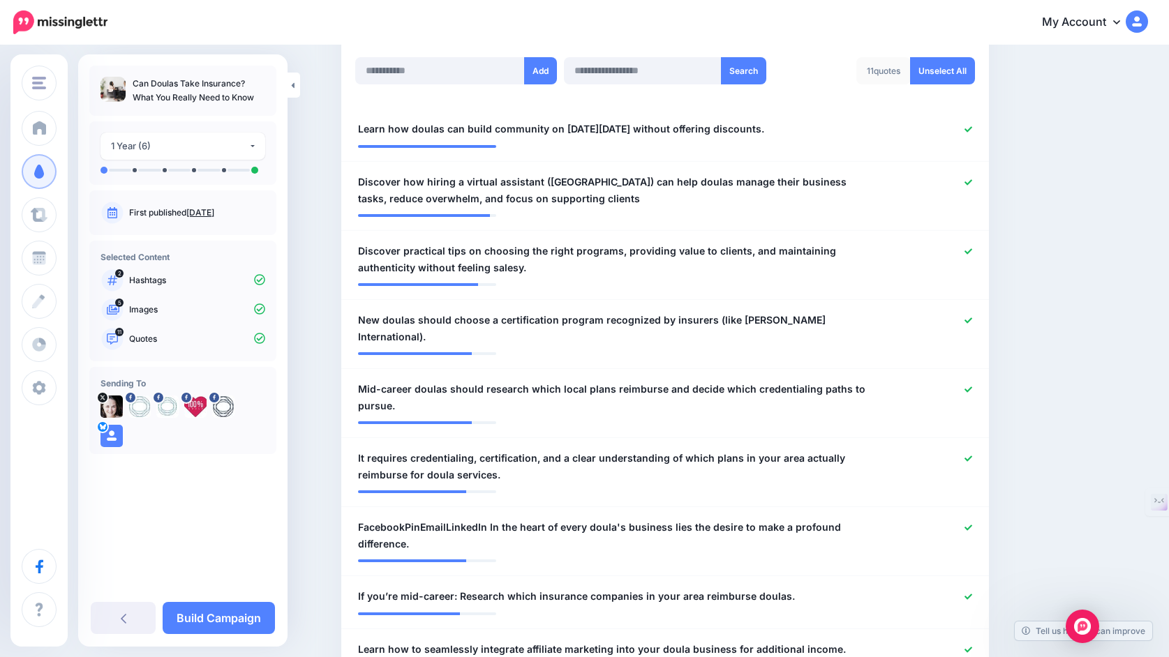
scroll to position [402, 0]
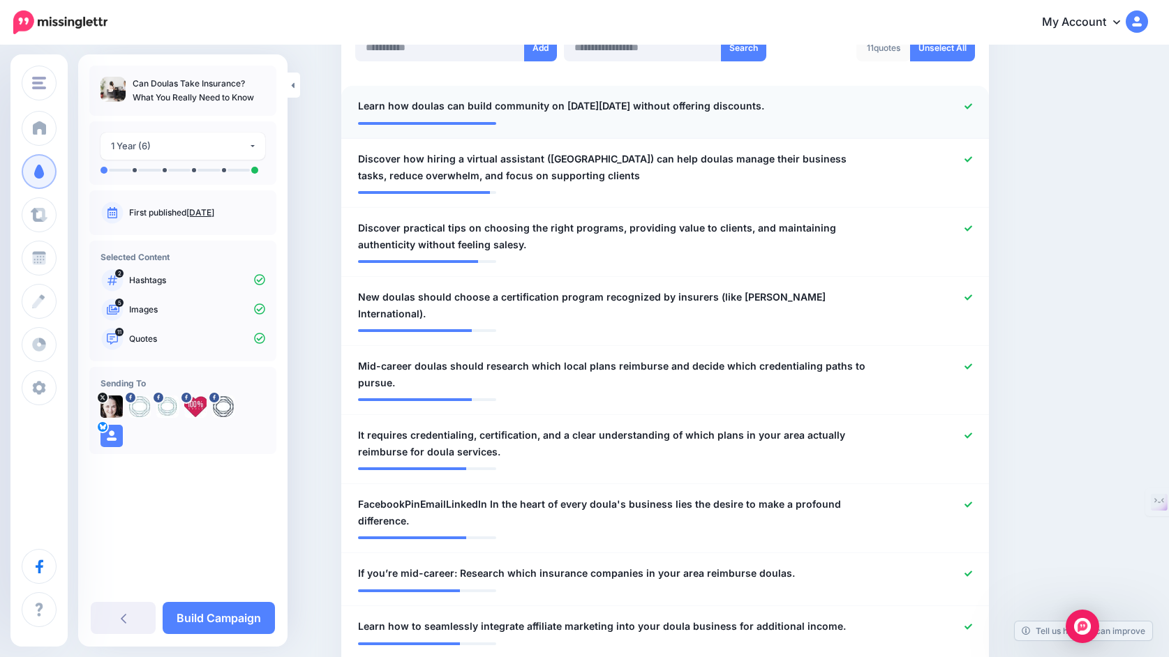
click at [970, 107] on icon at bounding box center [968, 106] width 8 height 6
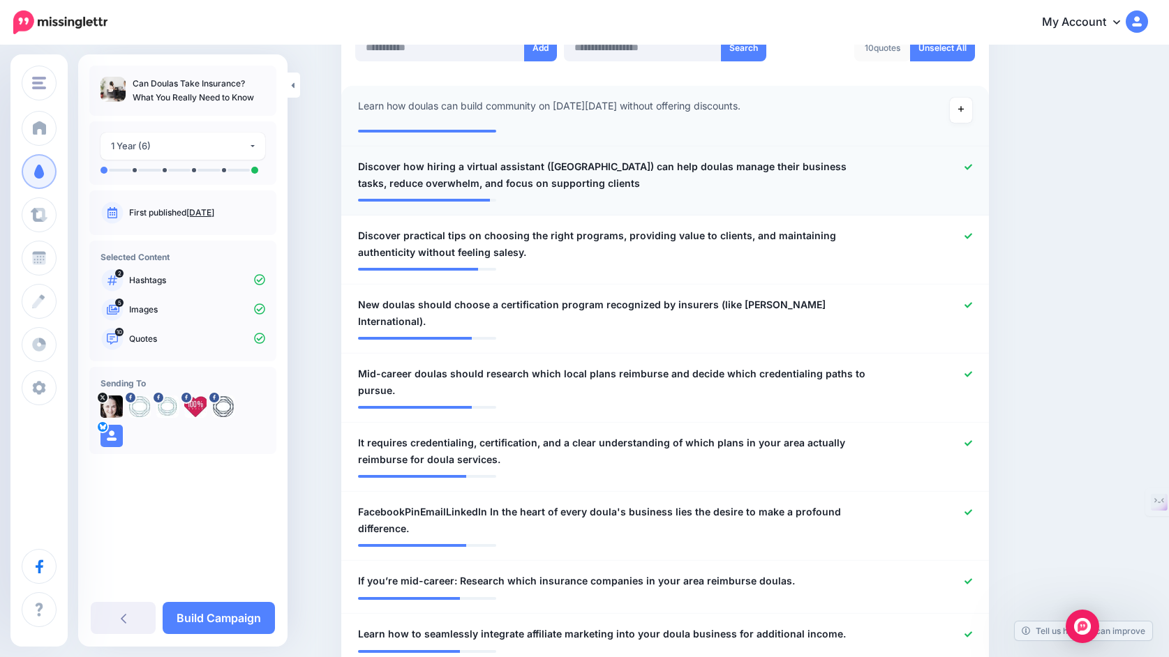
click at [966, 170] on icon at bounding box center [968, 167] width 8 height 6
click at [969, 237] on icon at bounding box center [968, 236] width 8 height 8
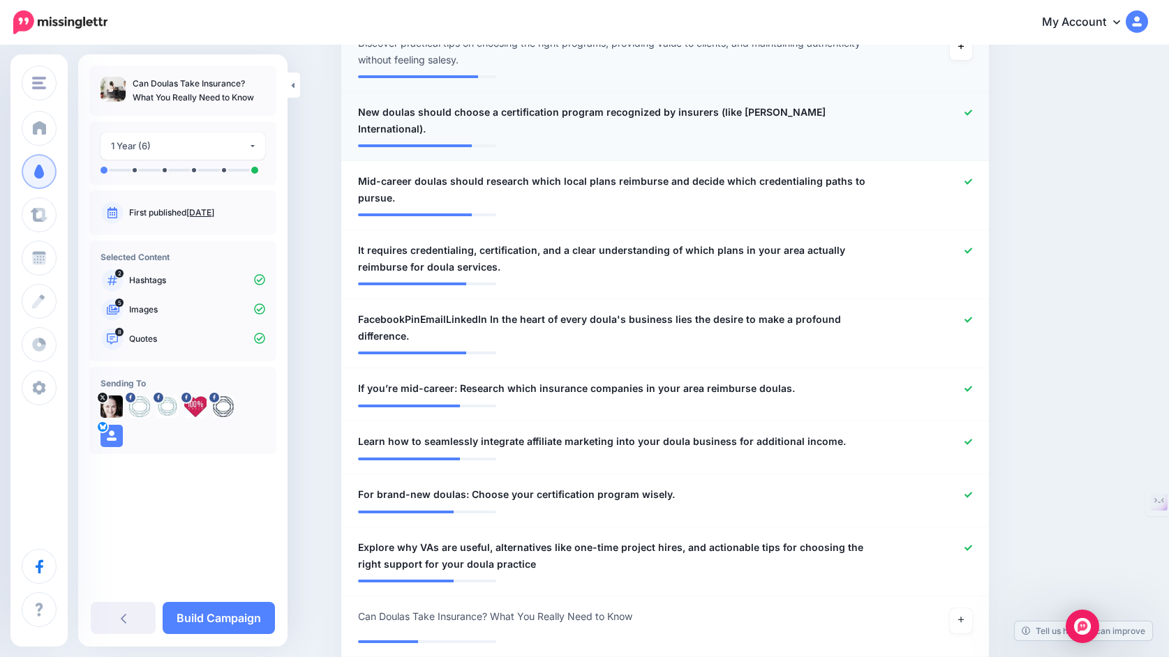
scroll to position [600, 0]
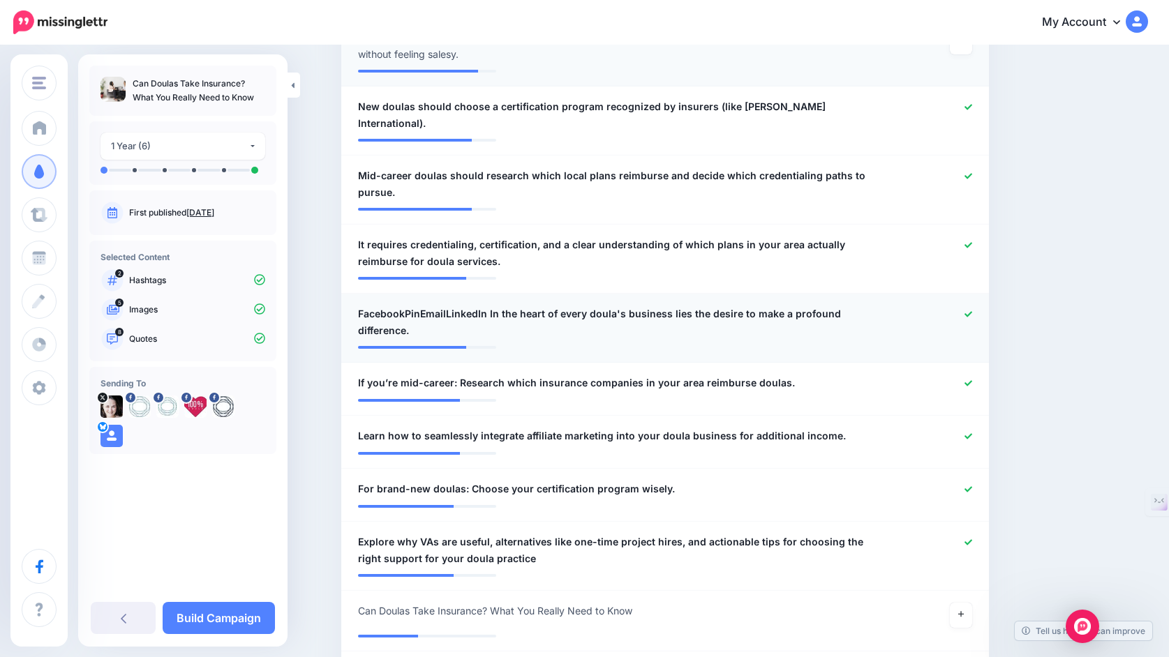
click at [971, 311] on icon at bounding box center [968, 314] width 8 height 6
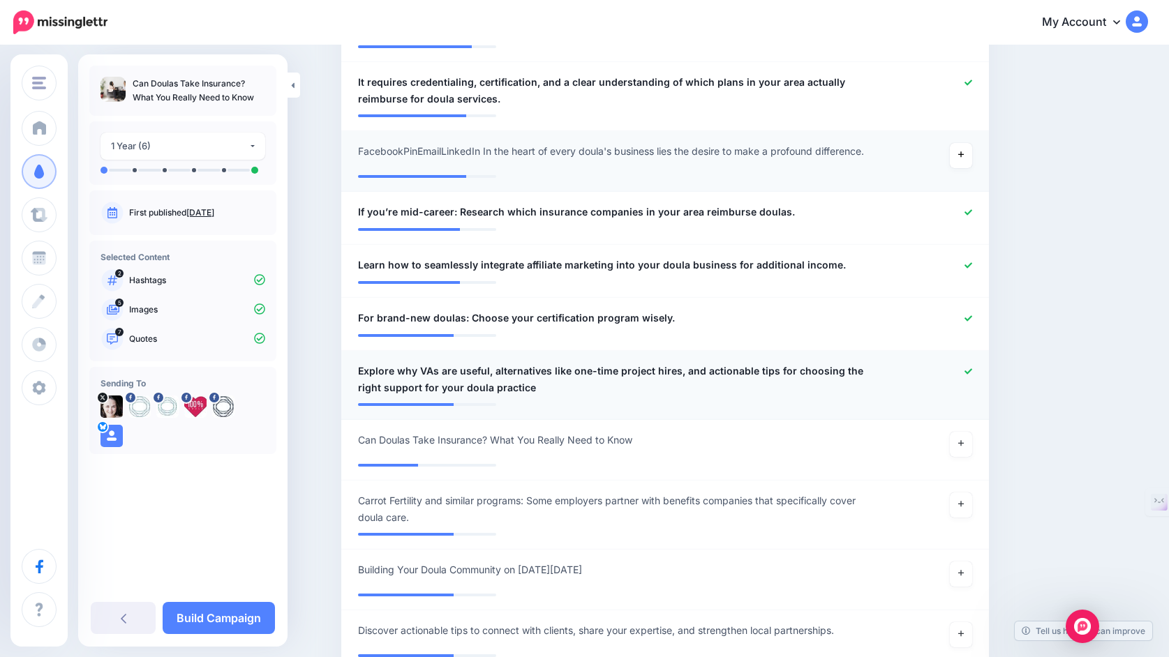
scroll to position [775, 0]
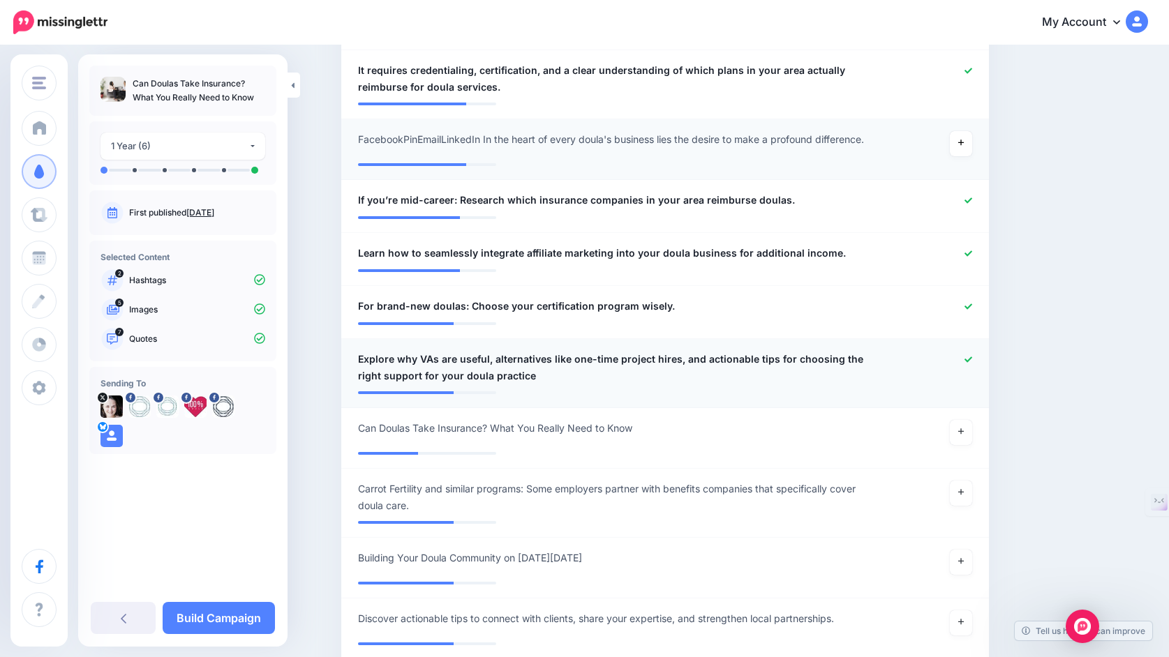
click at [968, 356] on icon at bounding box center [968, 360] width 8 height 8
click at [960, 428] on icon at bounding box center [961, 432] width 6 height 8
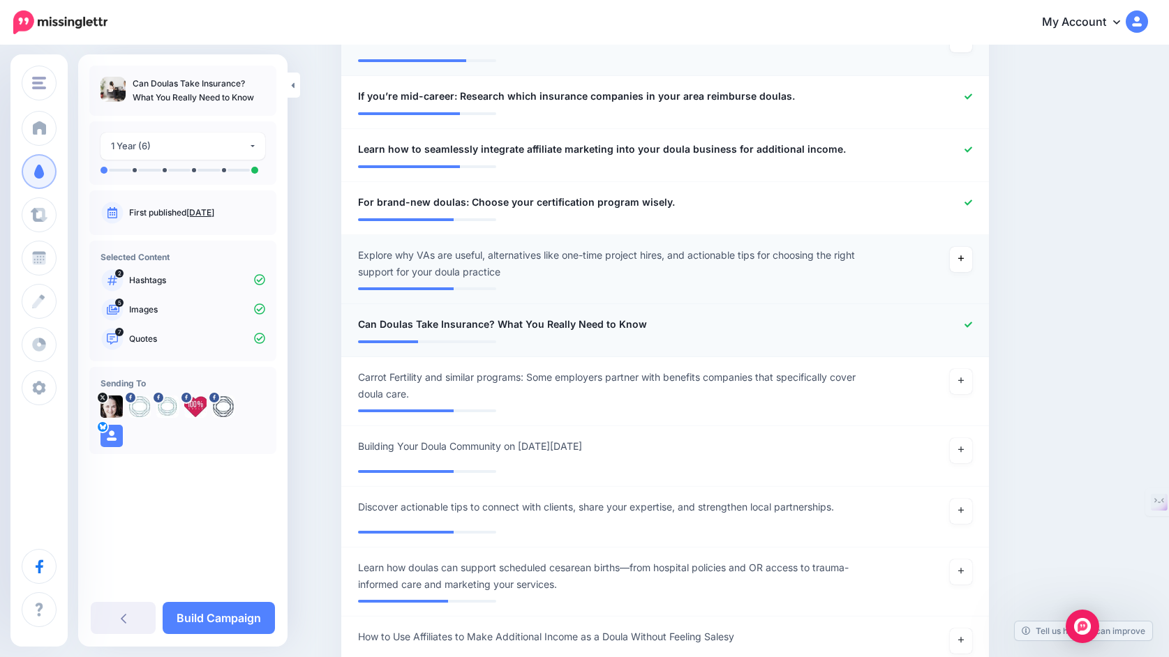
scroll to position [913, 0]
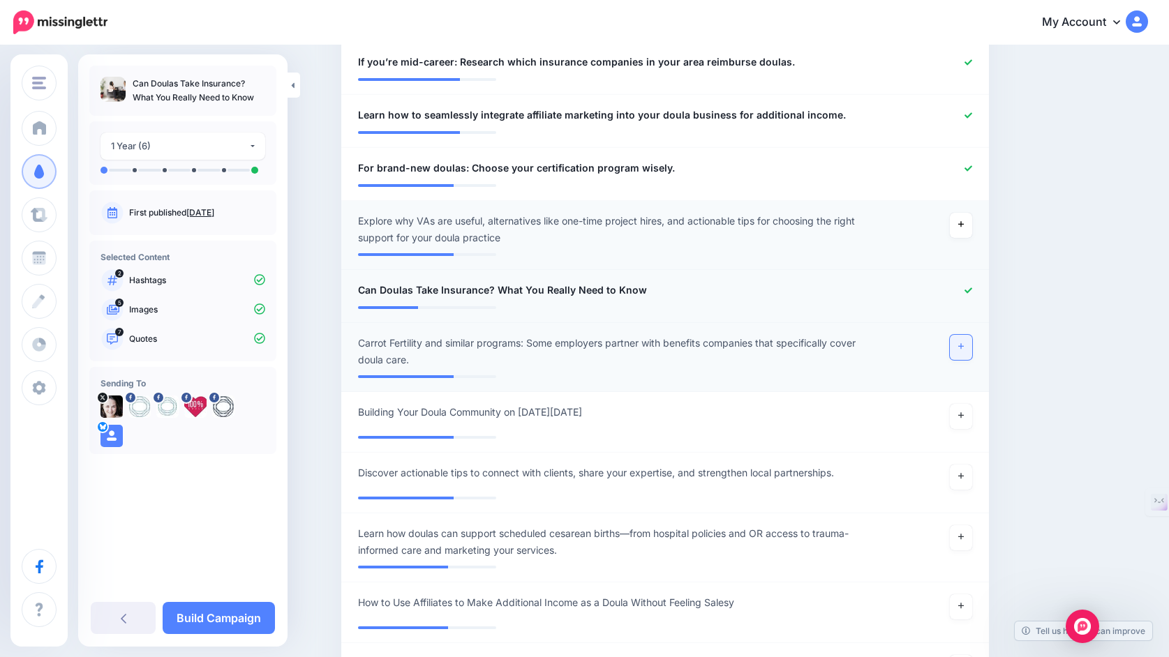
click at [964, 336] on link at bounding box center [961, 347] width 22 height 25
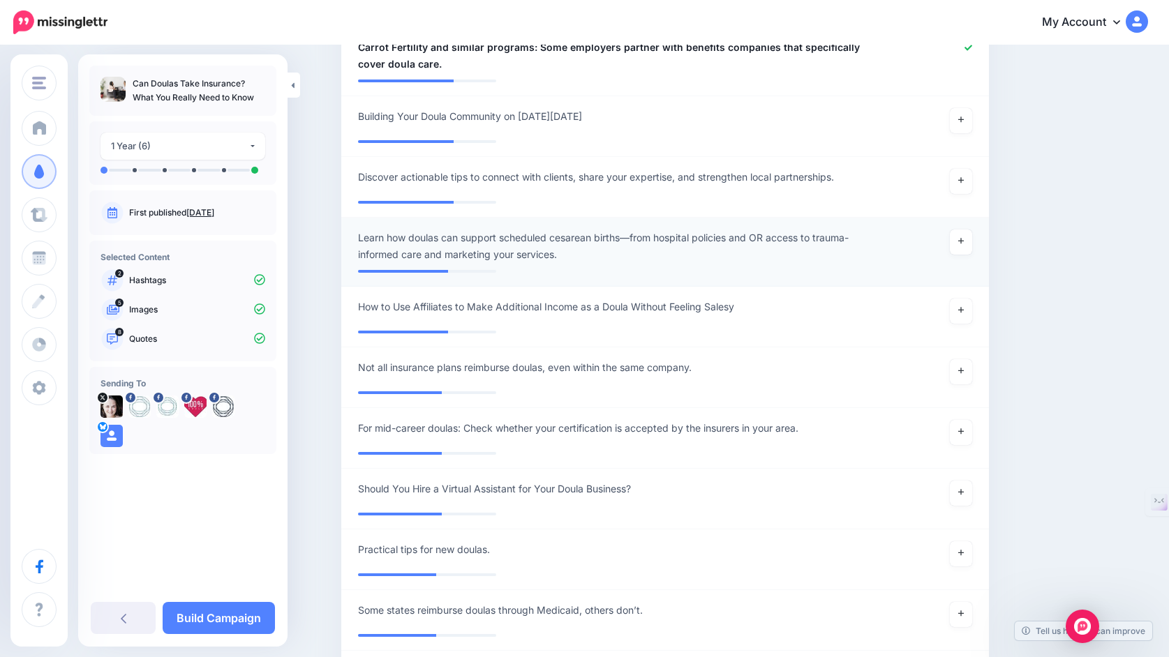
scroll to position [1221, 0]
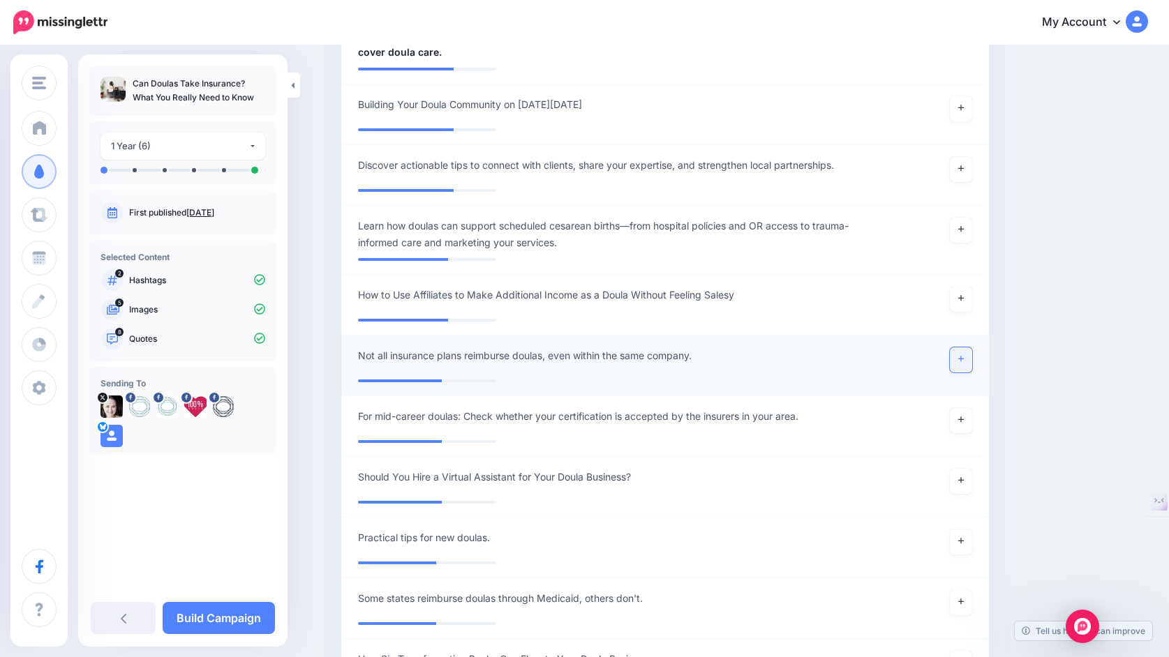
click at [962, 355] on icon at bounding box center [961, 359] width 6 height 8
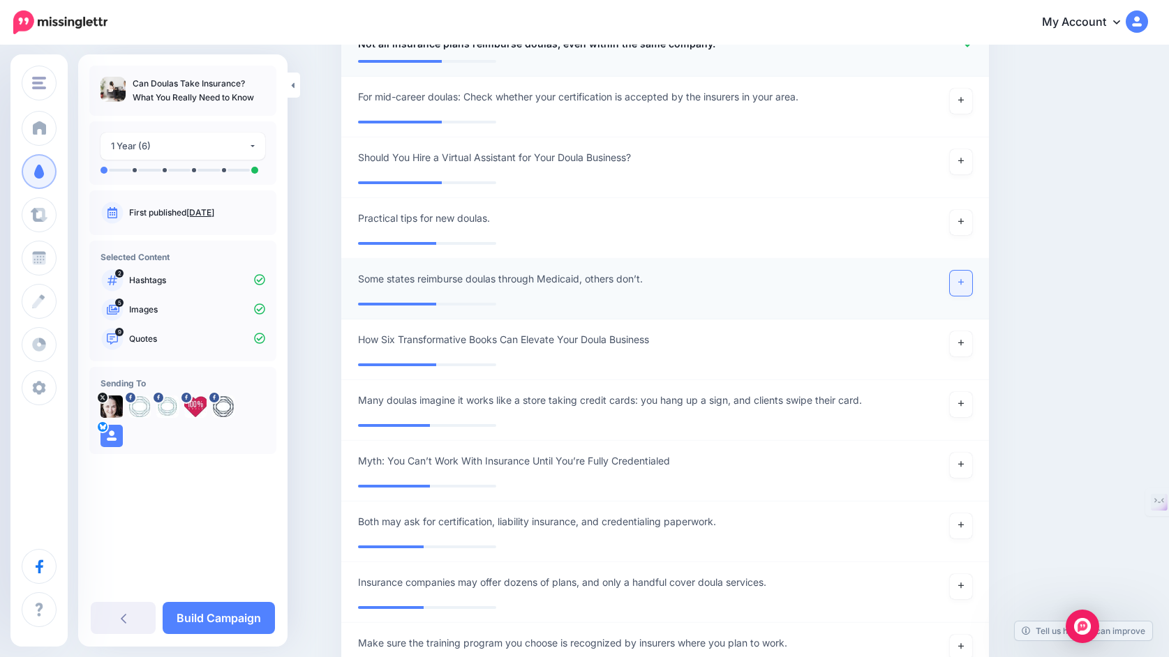
scroll to position [1553, 0]
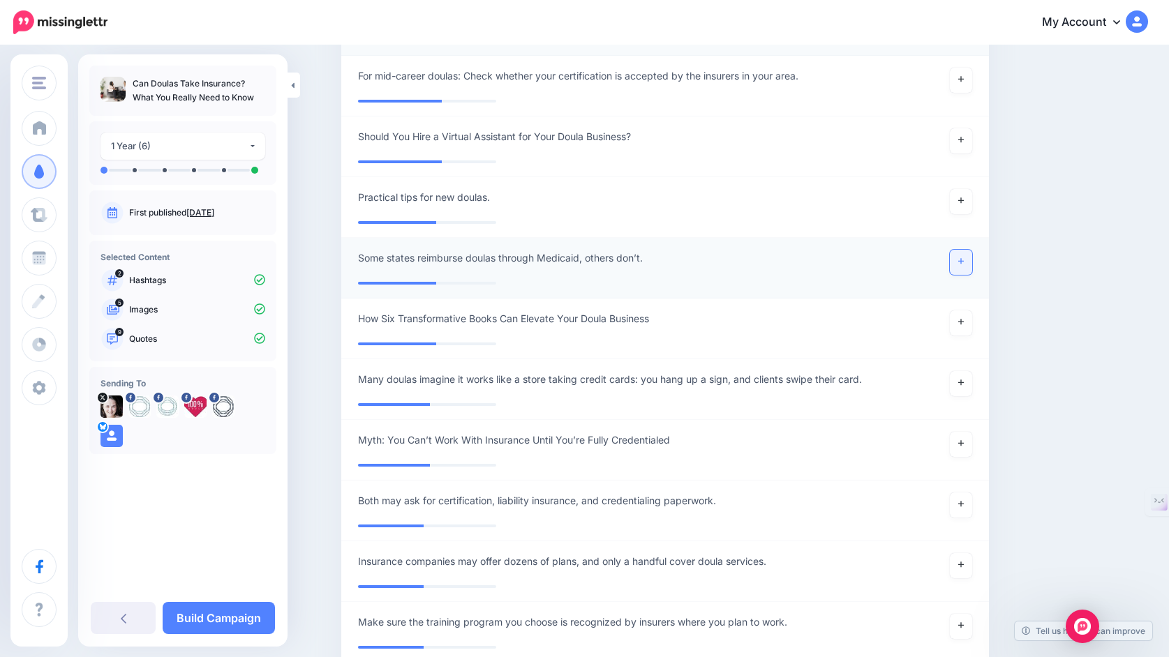
click at [964, 258] on icon at bounding box center [961, 262] width 6 height 8
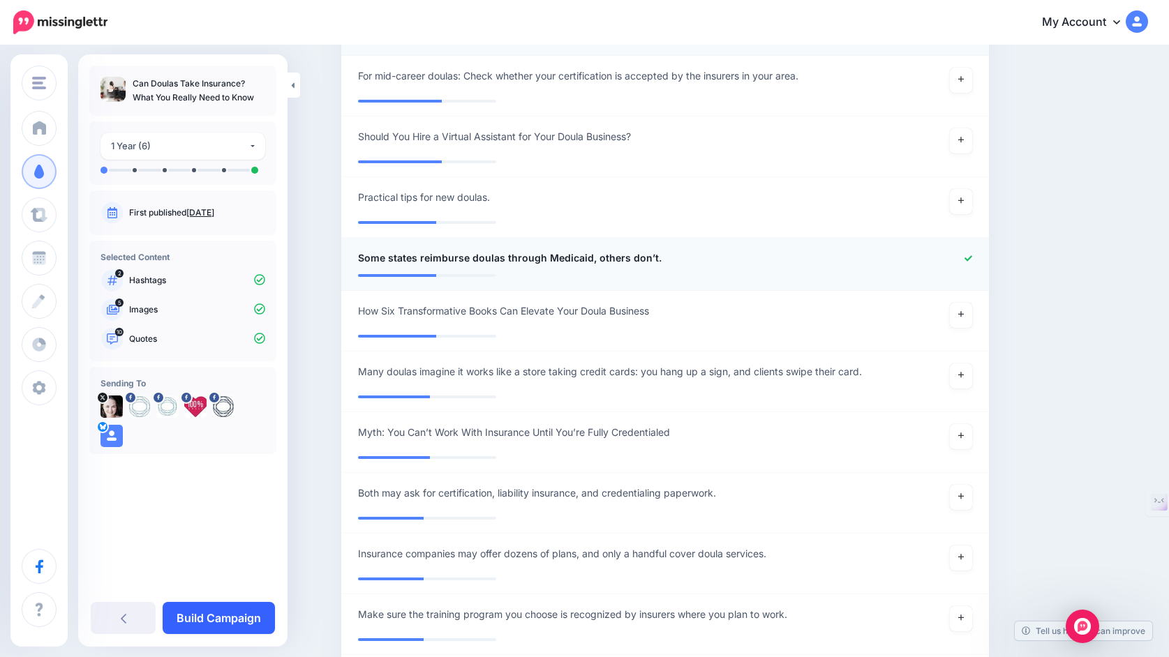
click at [241, 616] on link "Build Campaign" at bounding box center [219, 618] width 112 height 32
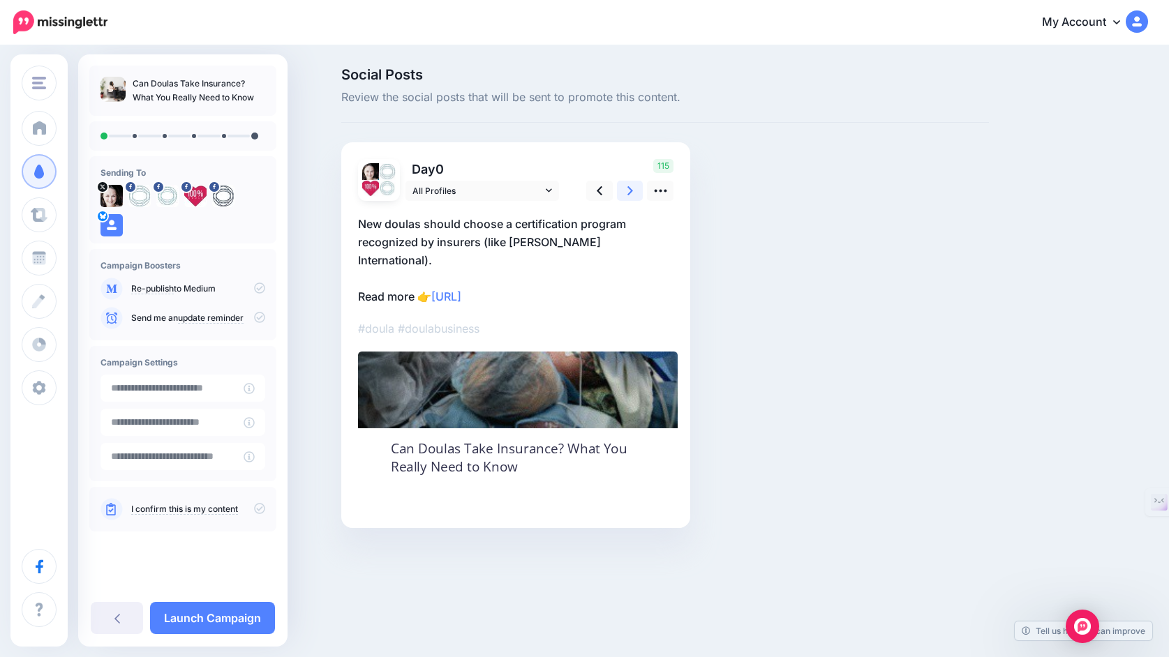
click at [630, 198] on link at bounding box center [630, 191] width 27 height 20
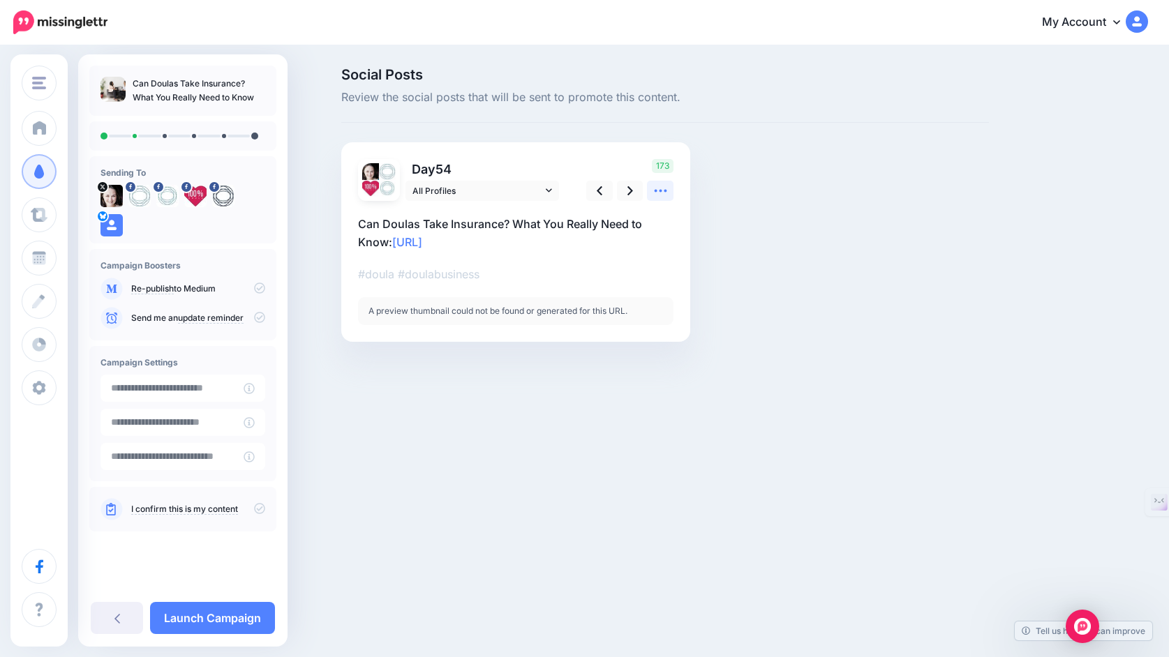
click at [655, 193] on icon at bounding box center [660, 191] width 15 height 15
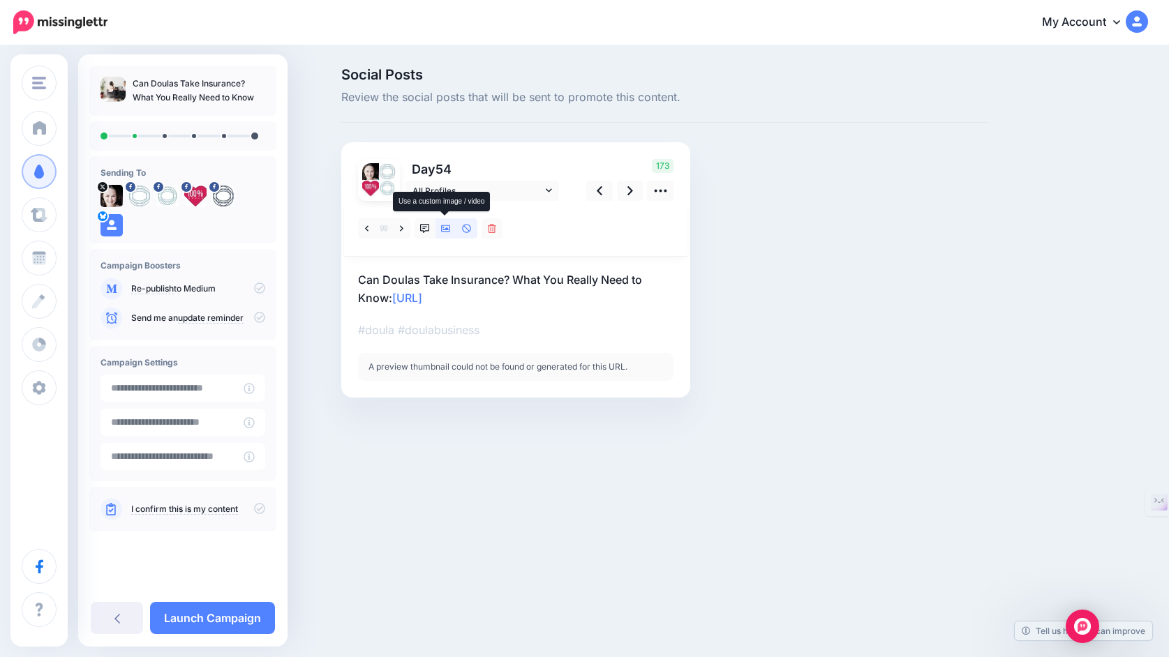
click at [445, 227] on icon at bounding box center [446, 229] width 10 height 10
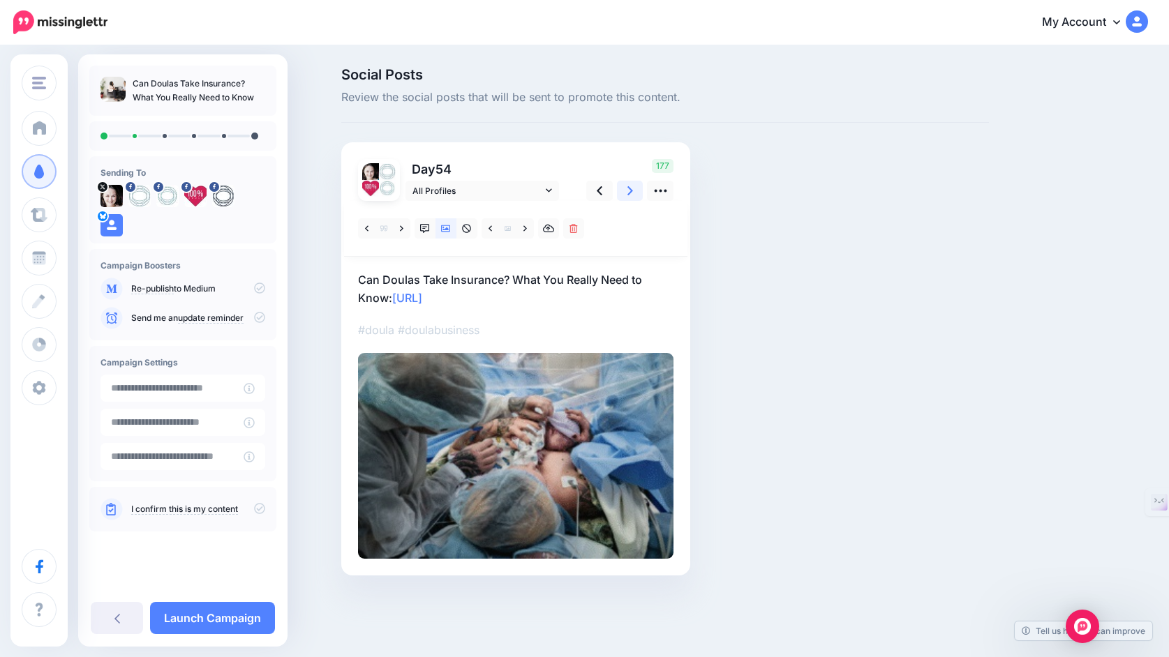
click at [629, 191] on icon at bounding box center [630, 191] width 6 height 15
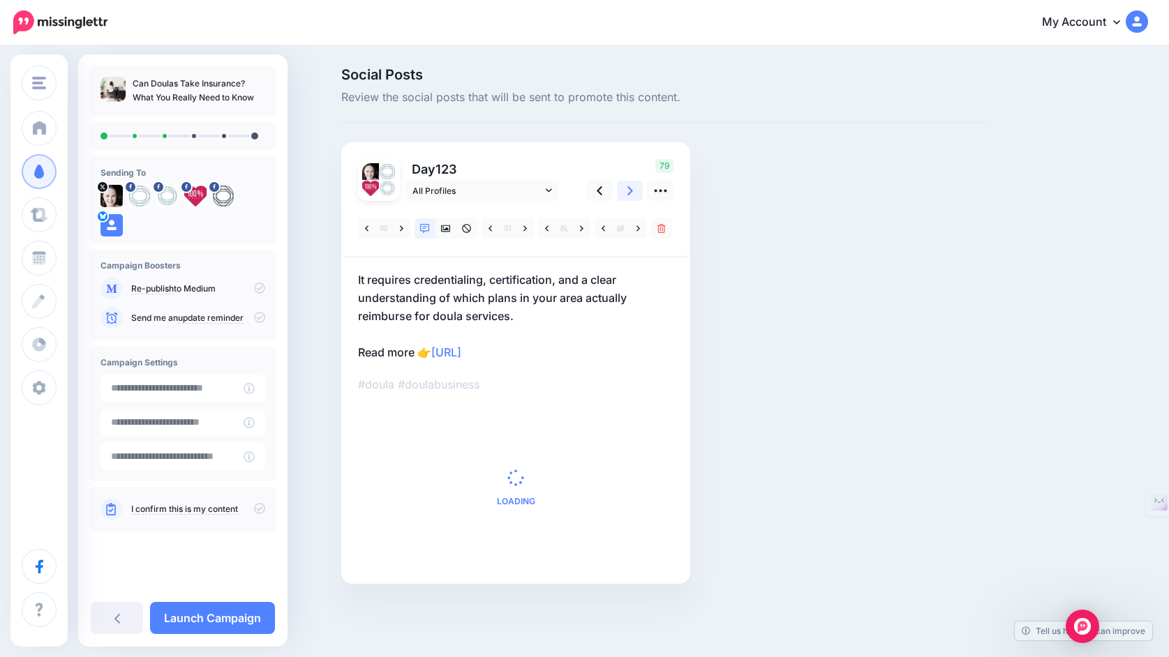
click at [629, 191] on icon at bounding box center [630, 191] width 6 height 15
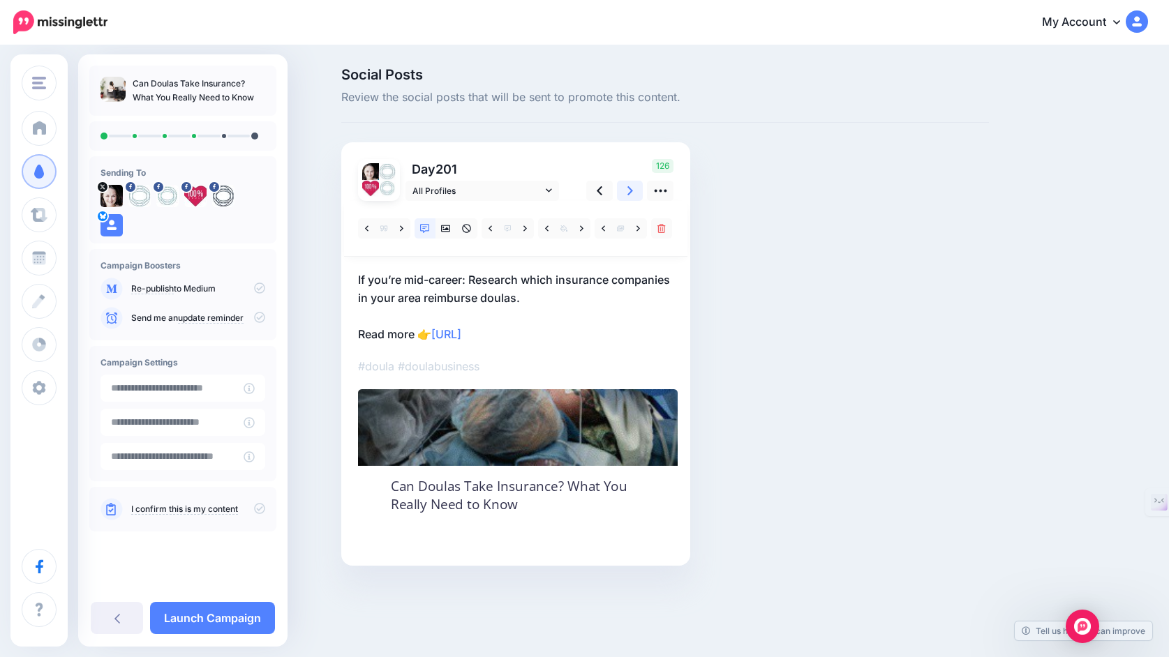
click at [629, 191] on icon at bounding box center [630, 191] width 6 height 15
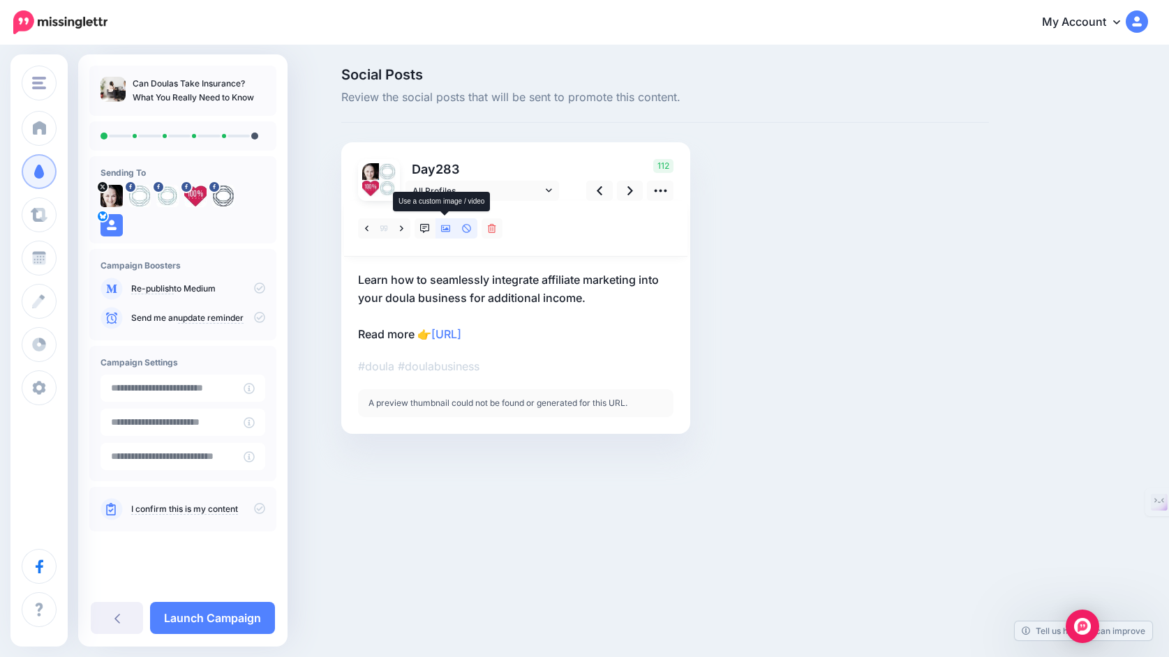
click at [444, 227] on icon at bounding box center [446, 228] width 10 height 7
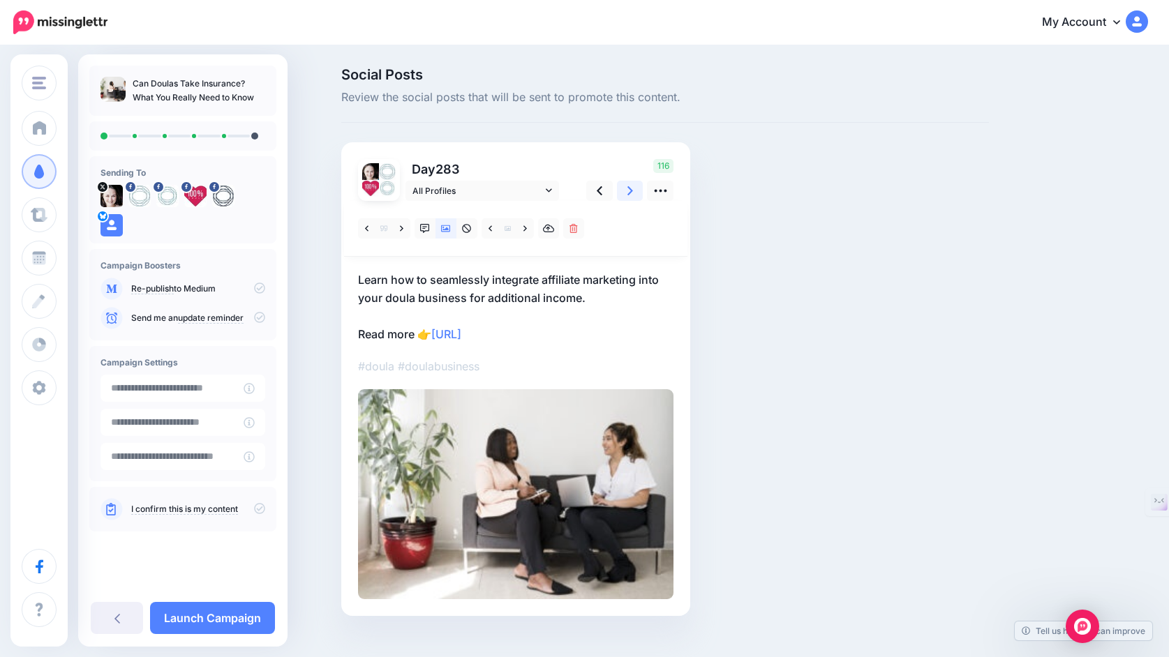
click at [629, 193] on icon at bounding box center [630, 190] width 6 height 9
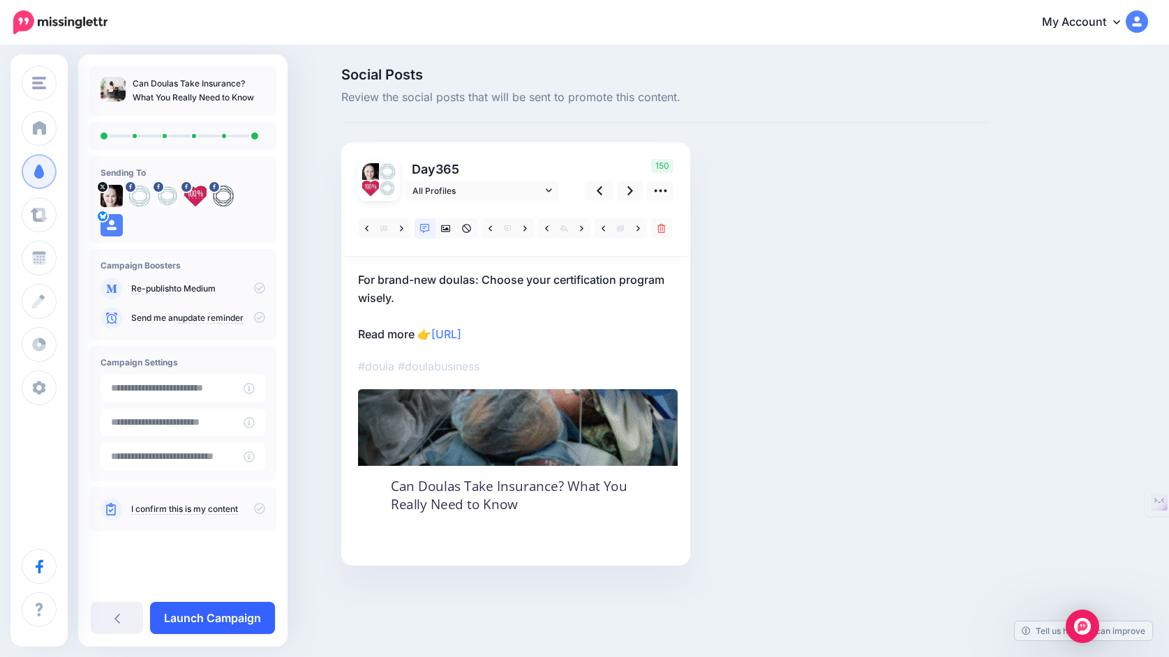
click at [232, 616] on link "Launch Campaign" at bounding box center [212, 618] width 125 height 32
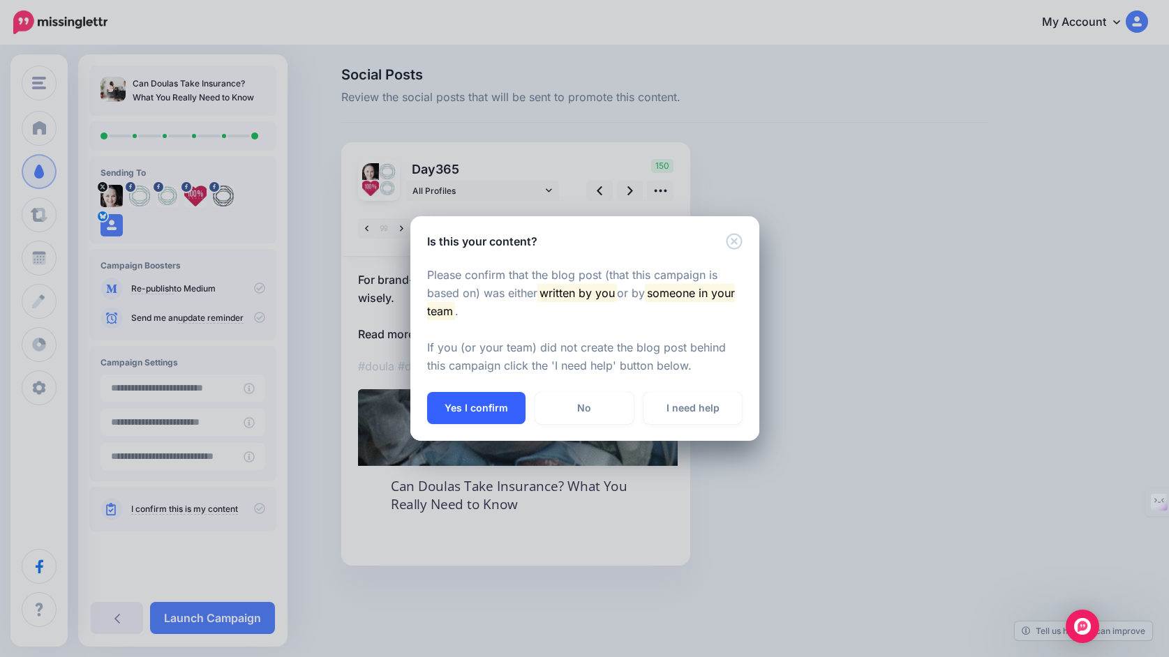
click at [470, 398] on button "Yes I confirm" at bounding box center [476, 408] width 98 height 32
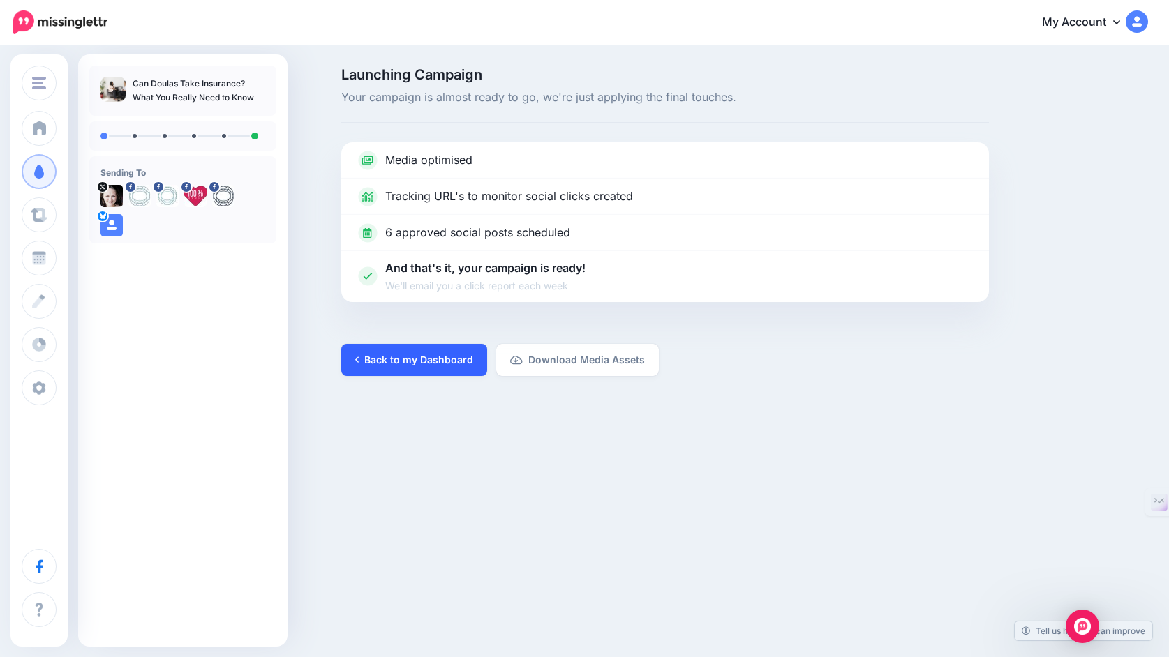
click at [431, 359] on link "Back to my Dashboard" at bounding box center [414, 360] width 146 height 32
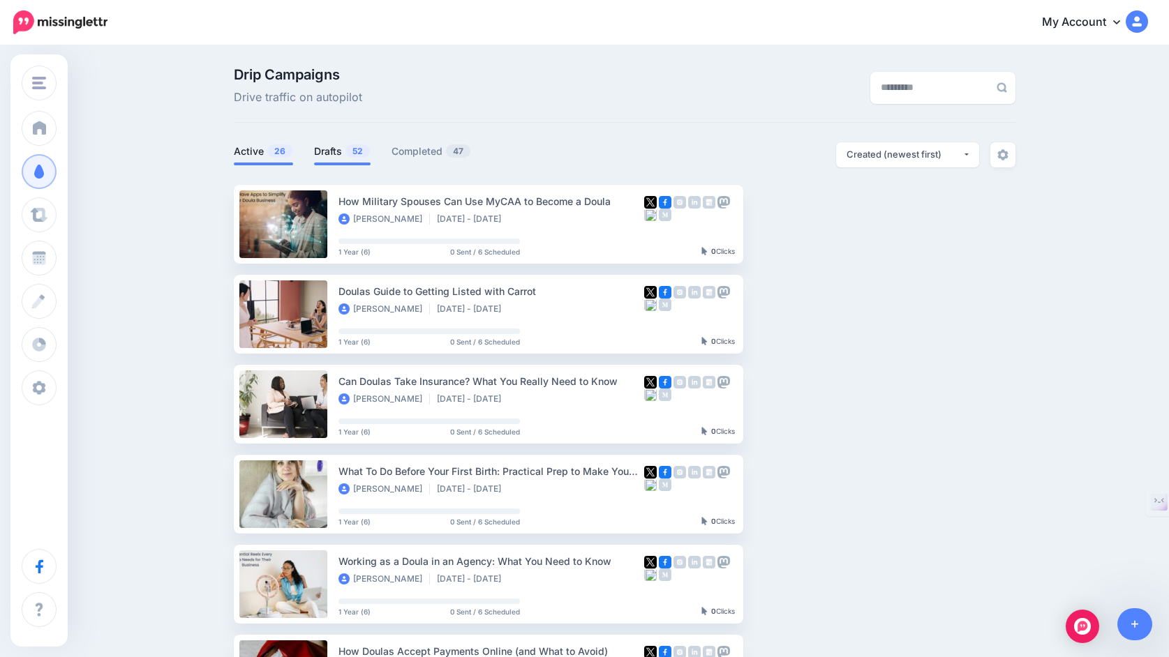
click at [329, 152] on link "Drafts 52" at bounding box center [342, 151] width 57 height 17
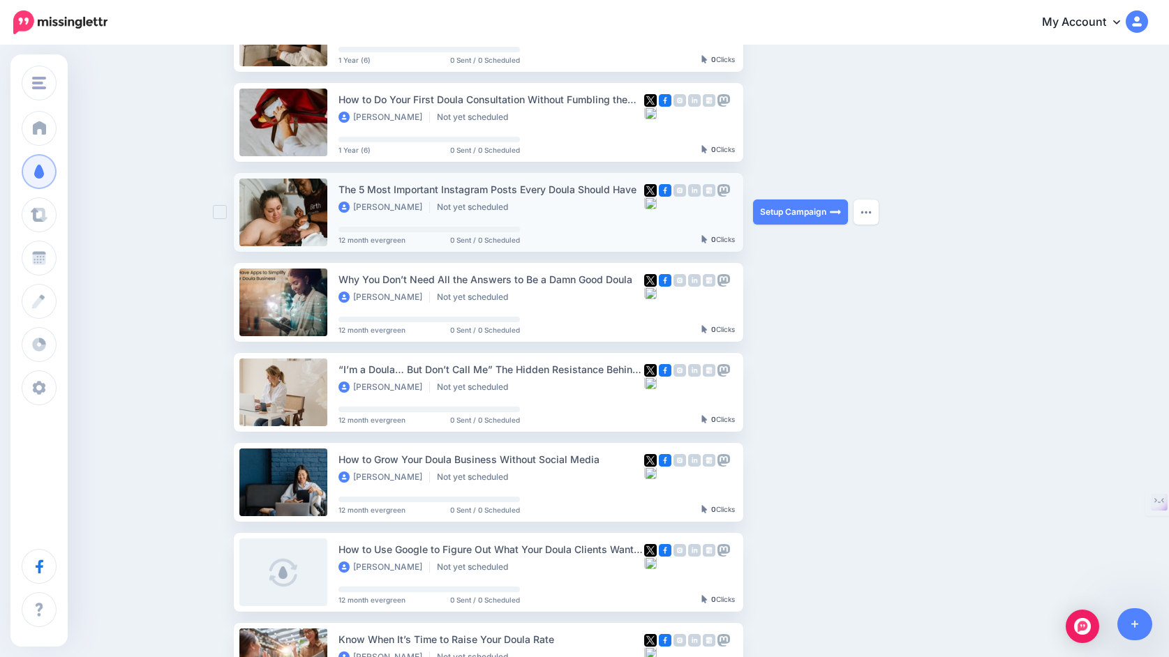
scroll to position [200, 0]
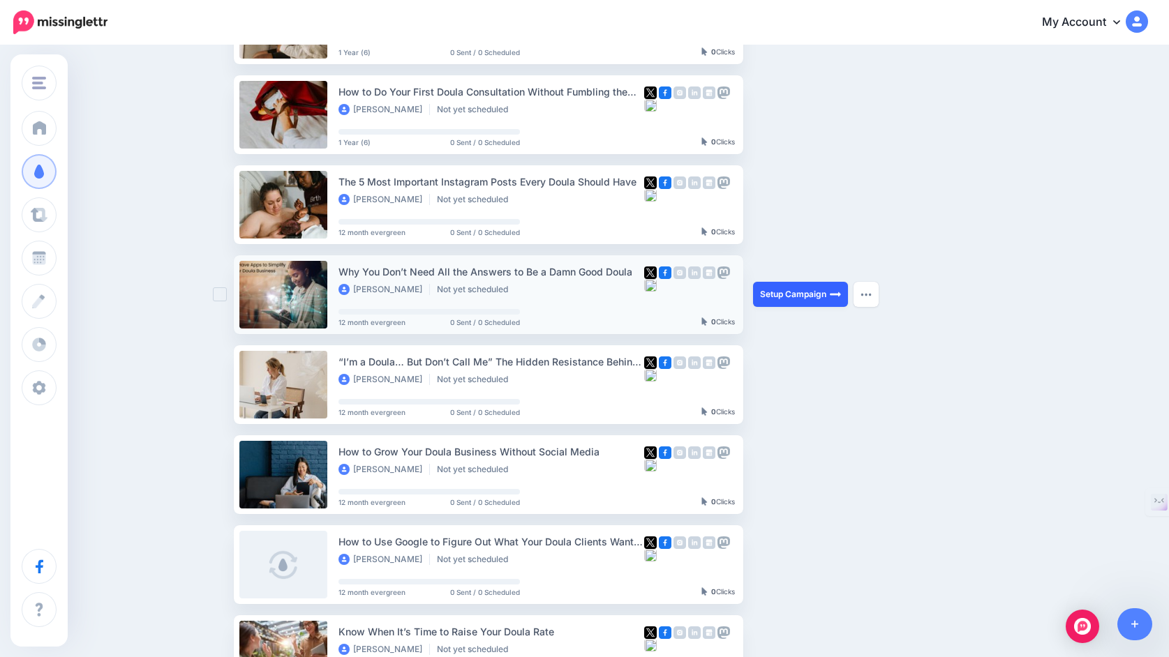
click at [797, 294] on link "Setup Campaign" at bounding box center [800, 294] width 95 height 25
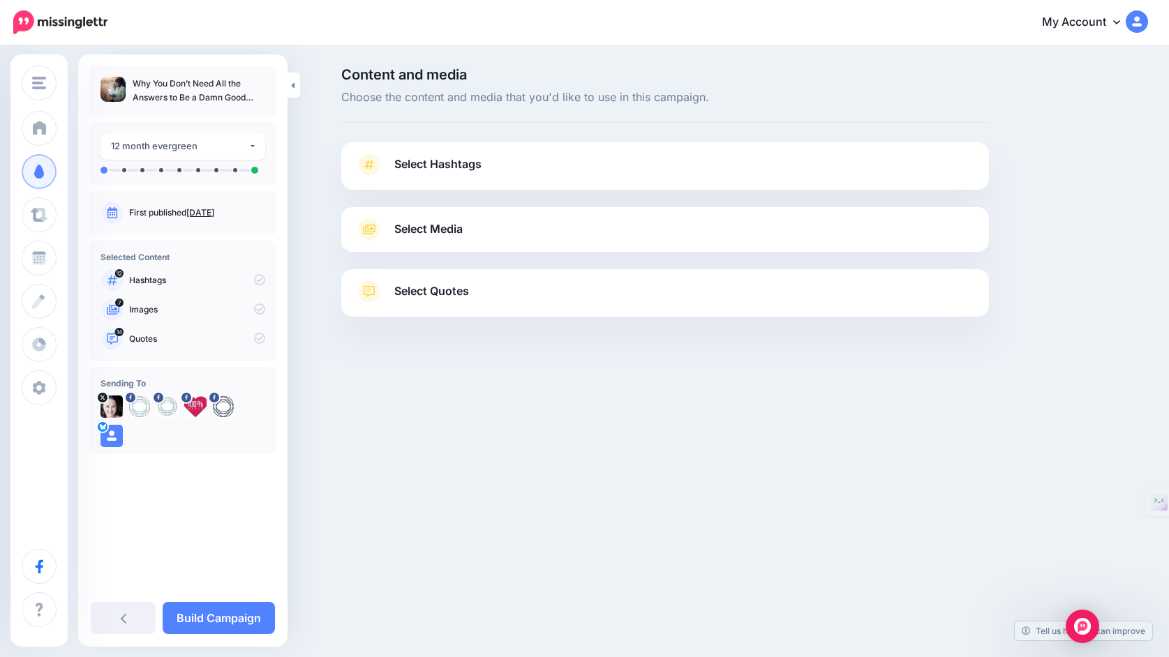
click at [701, 168] on link "Select Hashtags" at bounding box center [665, 172] width 620 height 36
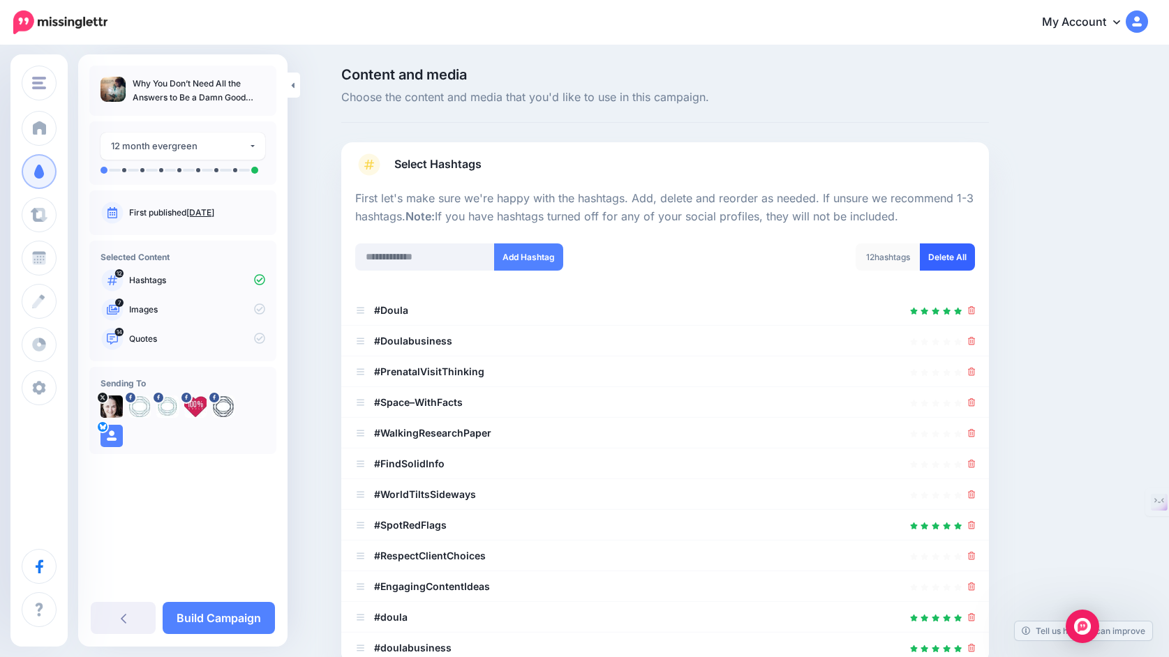
click at [973, 255] on link "Delete All" at bounding box center [947, 257] width 55 height 27
click at [437, 260] on input "text" at bounding box center [425, 257] width 140 height 27
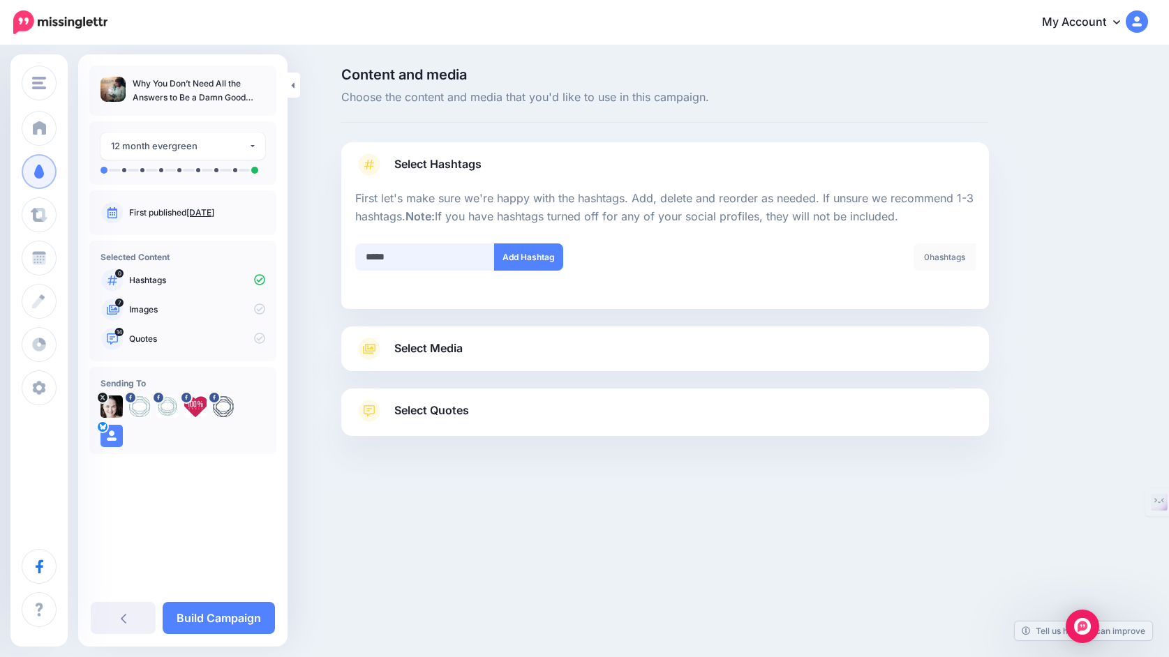
type input "******"
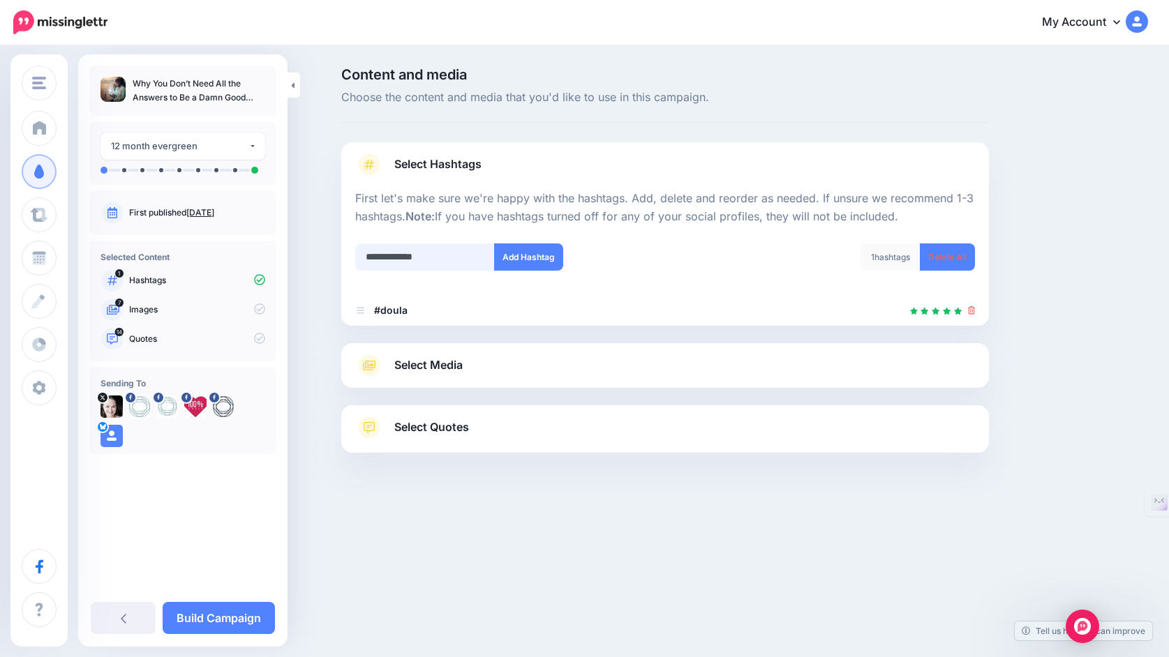
type input "**********"
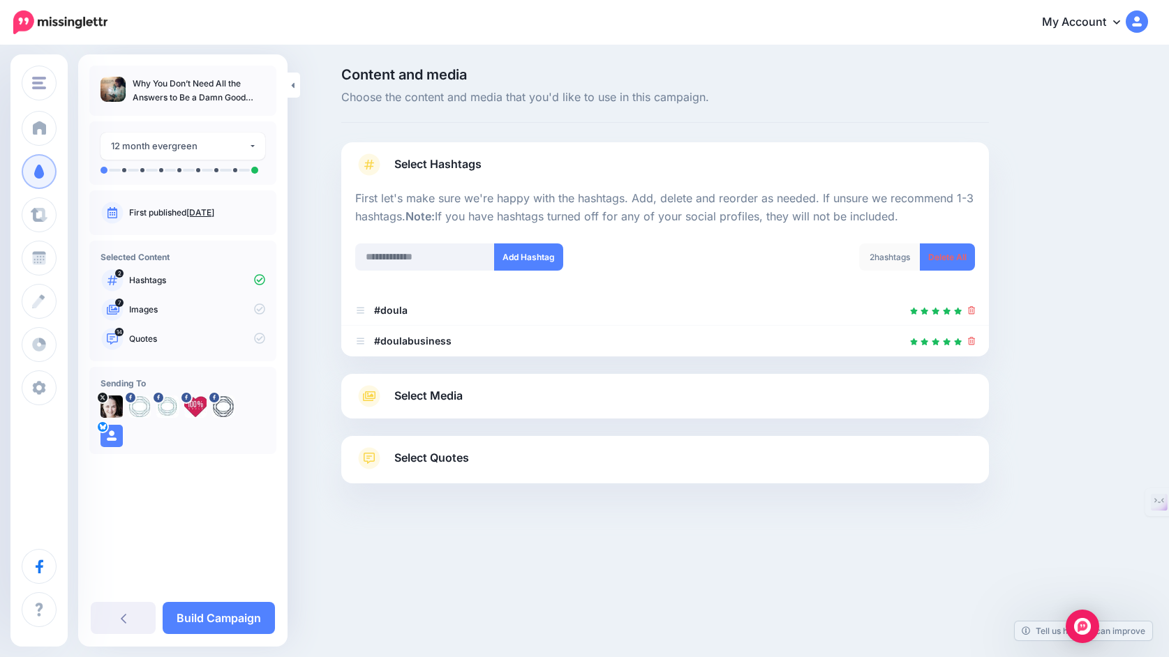
click at [431, 398] on span "Select Media" at bounding box center [428, 396] width 68 height 19
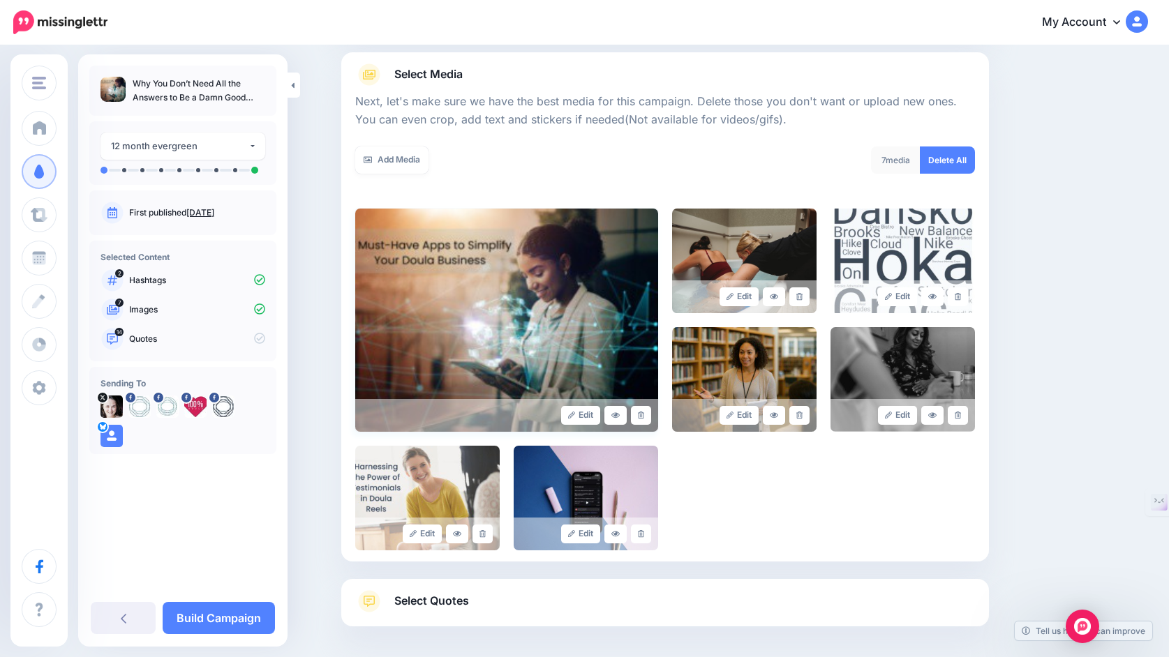
scroll to position [166, 0]
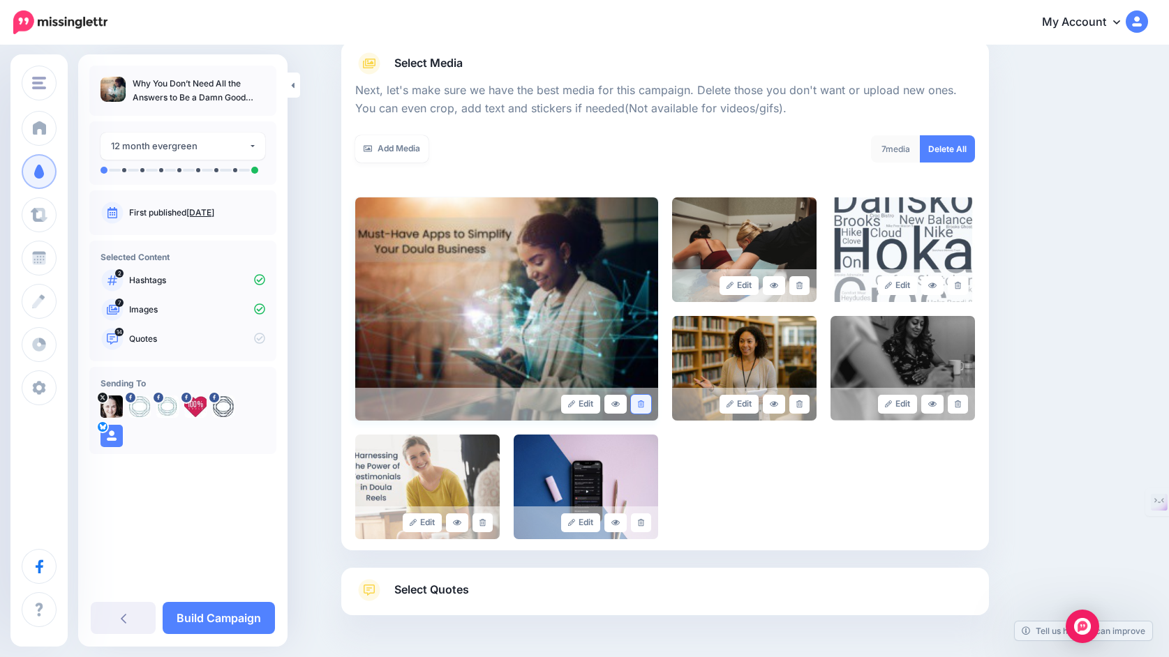
click at [641, 401] on icon at bounding box center [641, 405] width 6 height 8
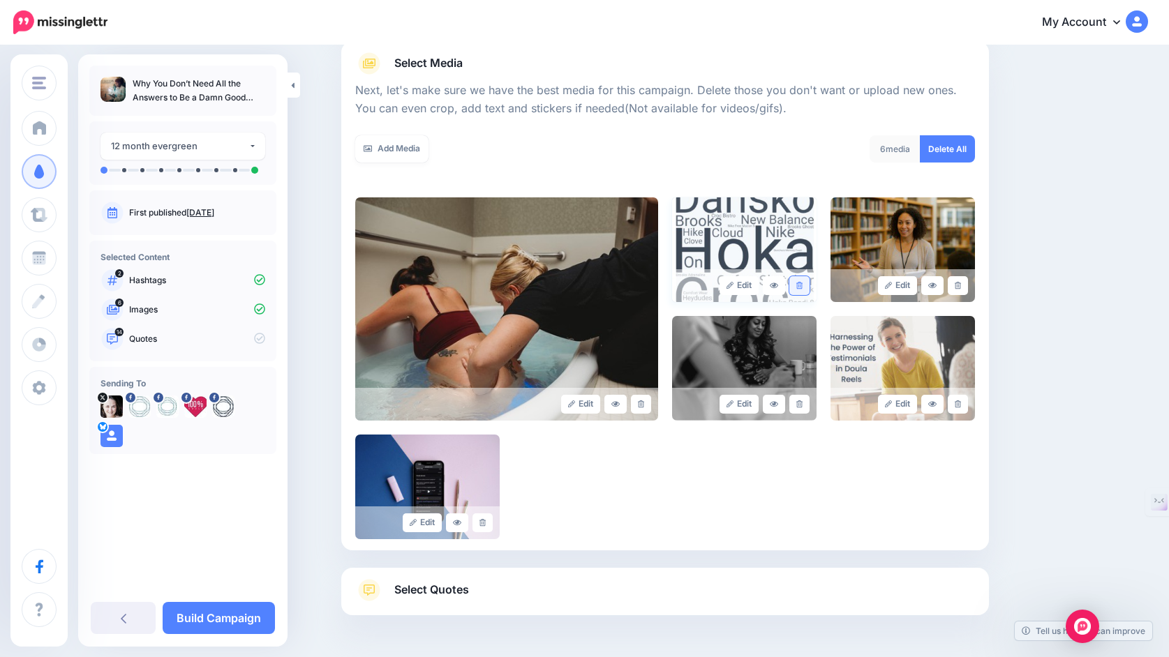
click at [803, 283] on link at bounding box center [799, 285] width 20 height 19
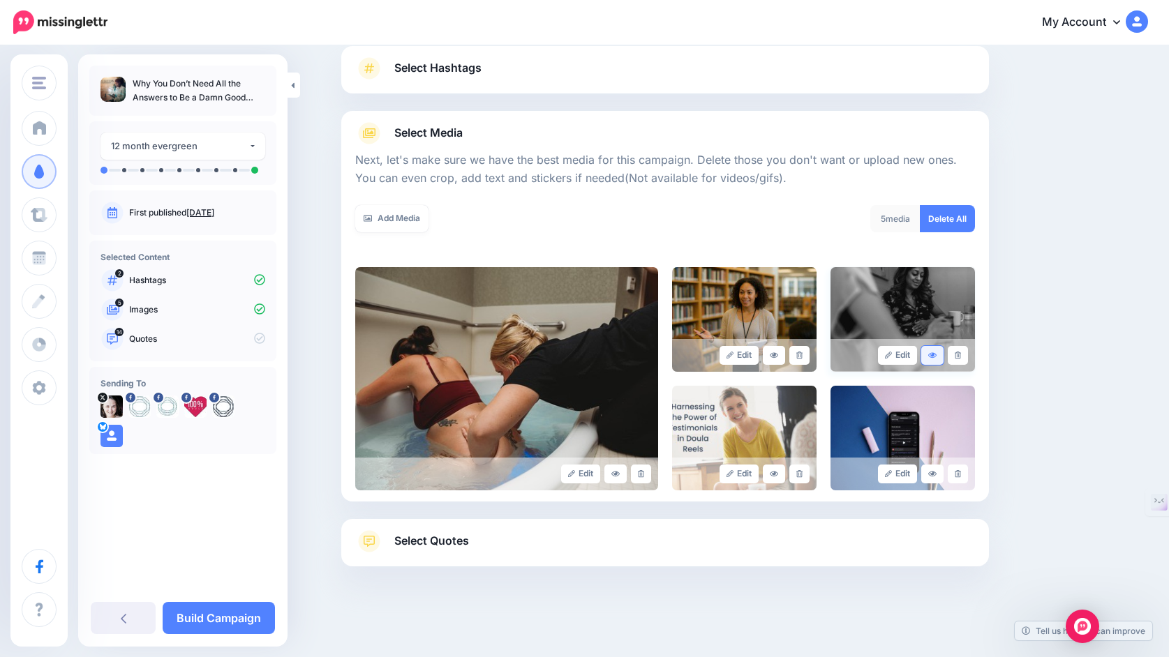
scroll to position [96, 0]
click at [801, 477] on icon at bounding box center [799, 474] width 6 height 8
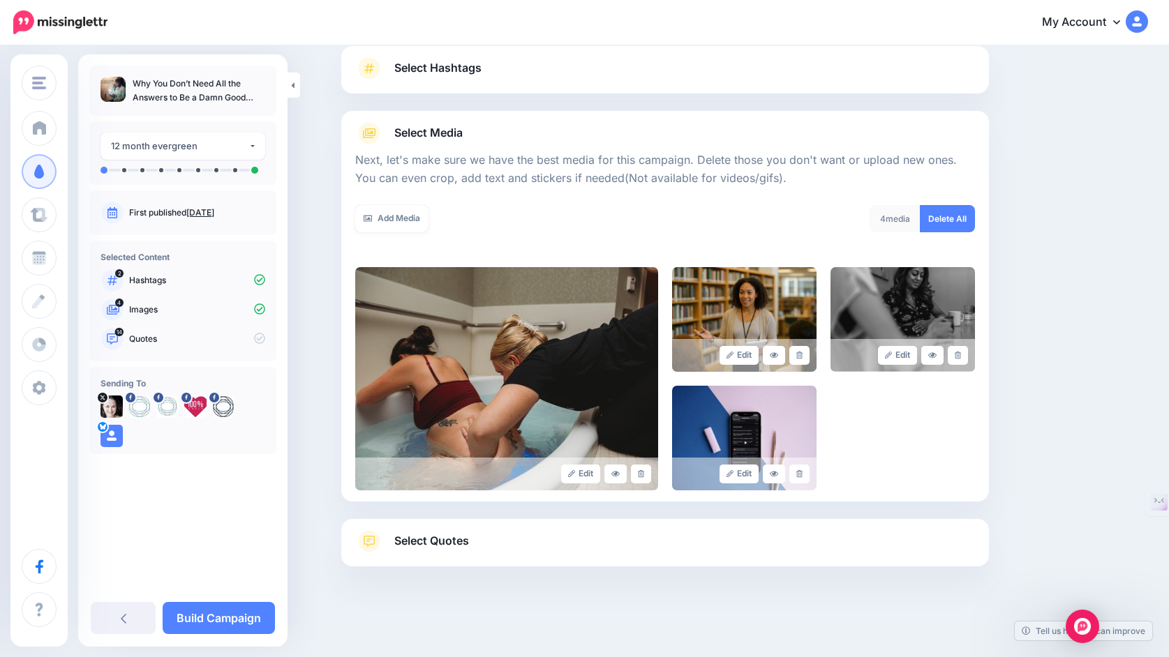
click at [516, 542] on link "Select Quotes" at bounding box center [665, 548] width 620 height 36
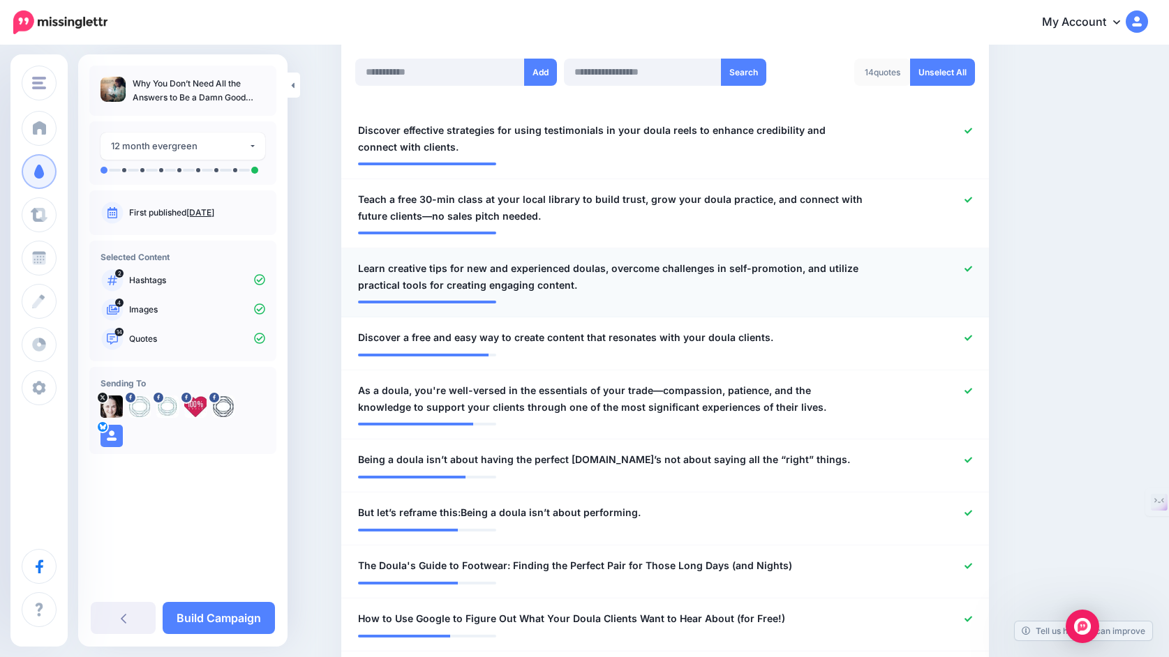
scroll to position [375, 0]
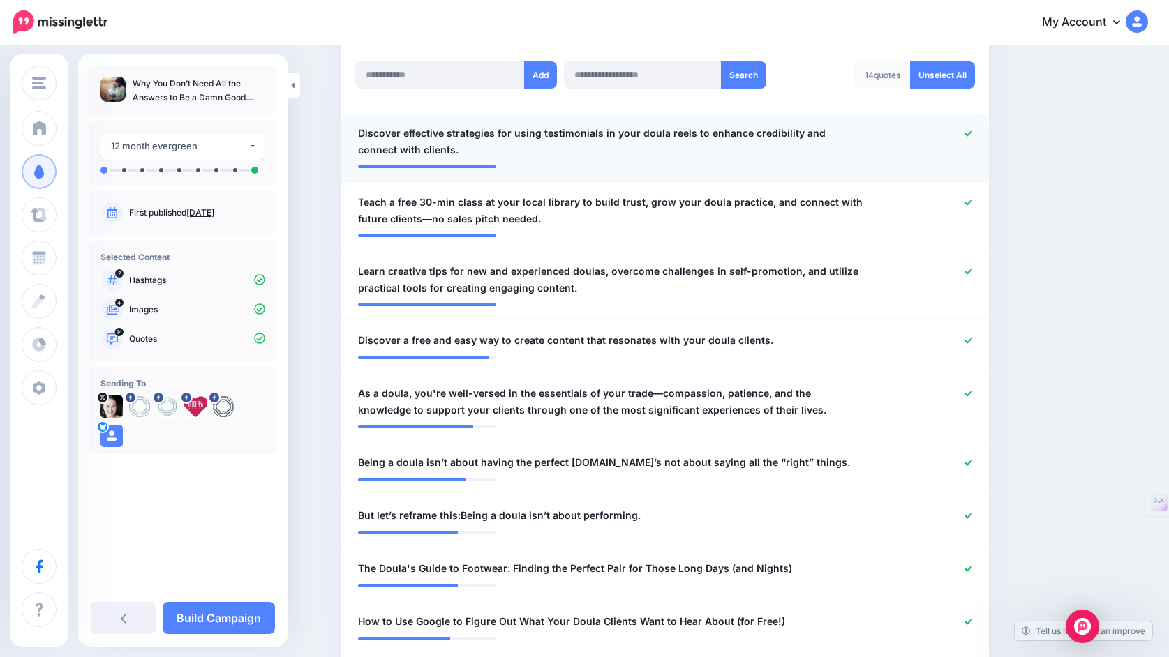
click at [967, 135] on icon at bounding box center [968, 134] width 8 height 8
click at [968, 207] on icon at bounding box center [968, 203] width 8 height 8
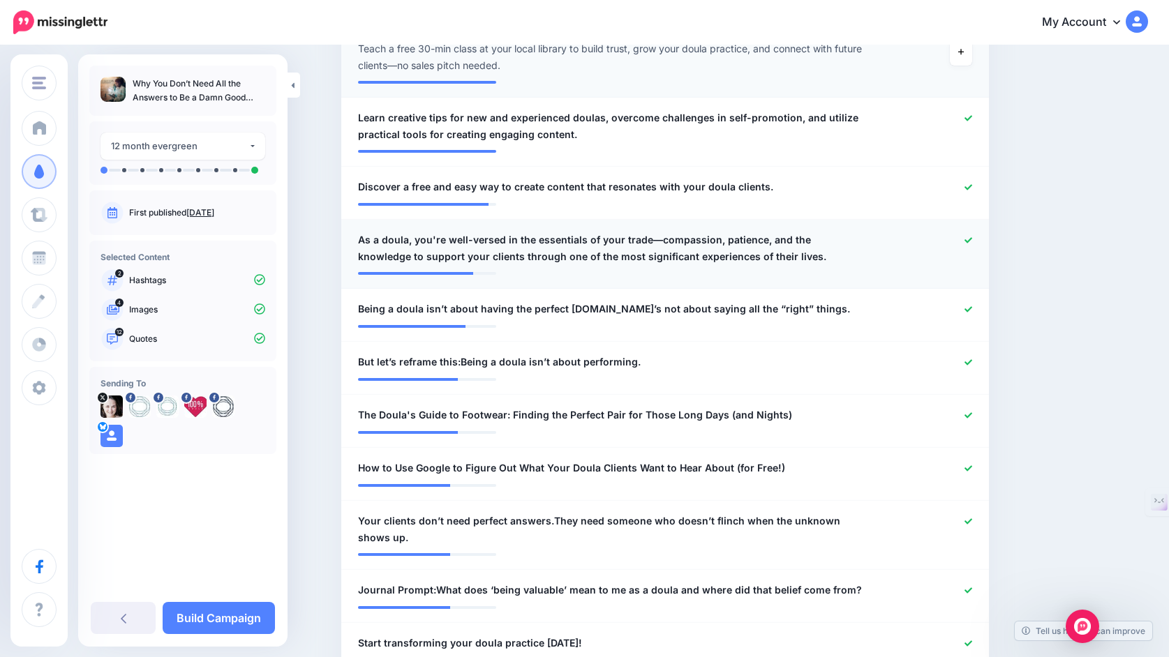
scroll to position [539, 0]
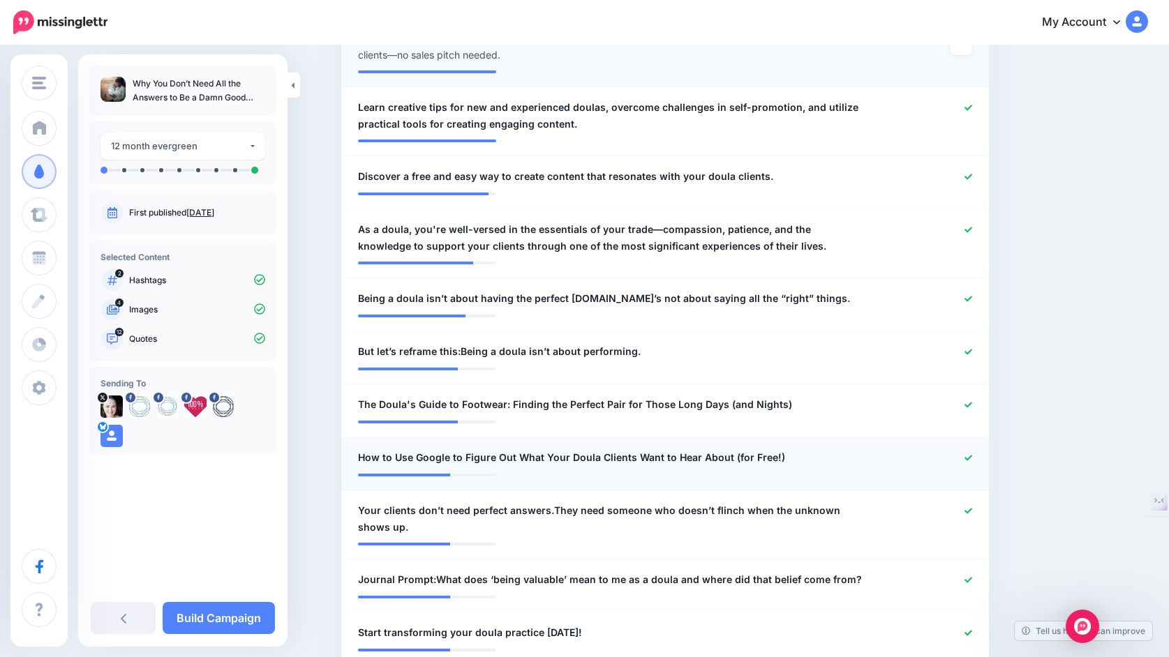
click at [967, 460] on icon at bounding box center [968, 458] width 8 height 8
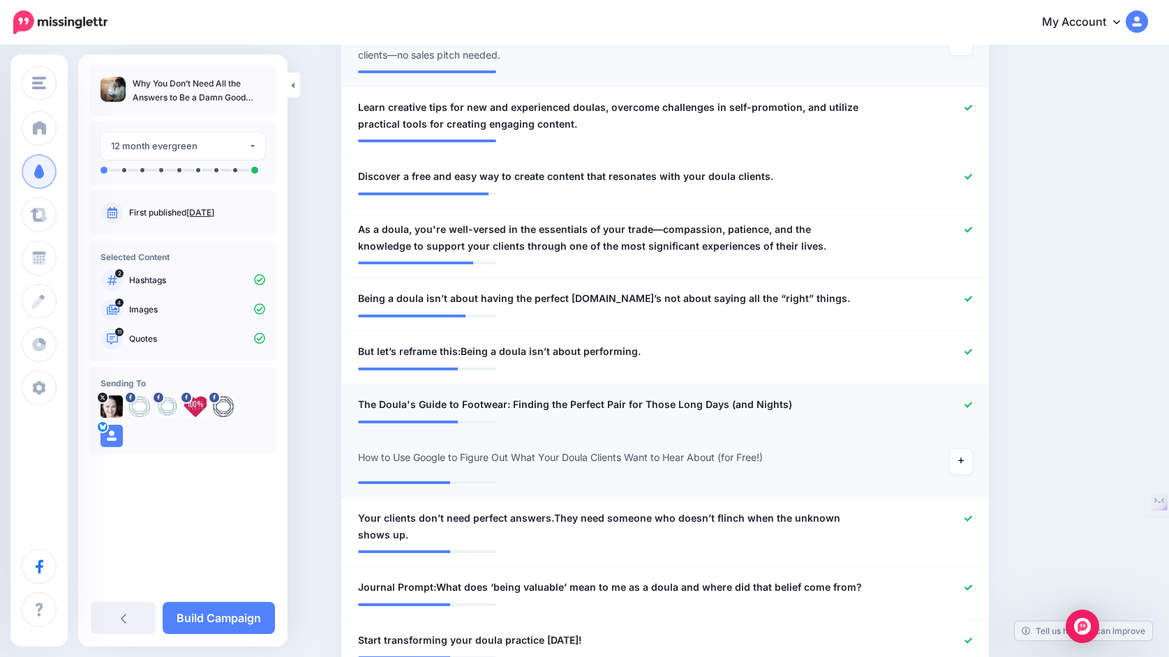
click at [966, 404] on icon at bounding box center [968, 405] width 8 height 8
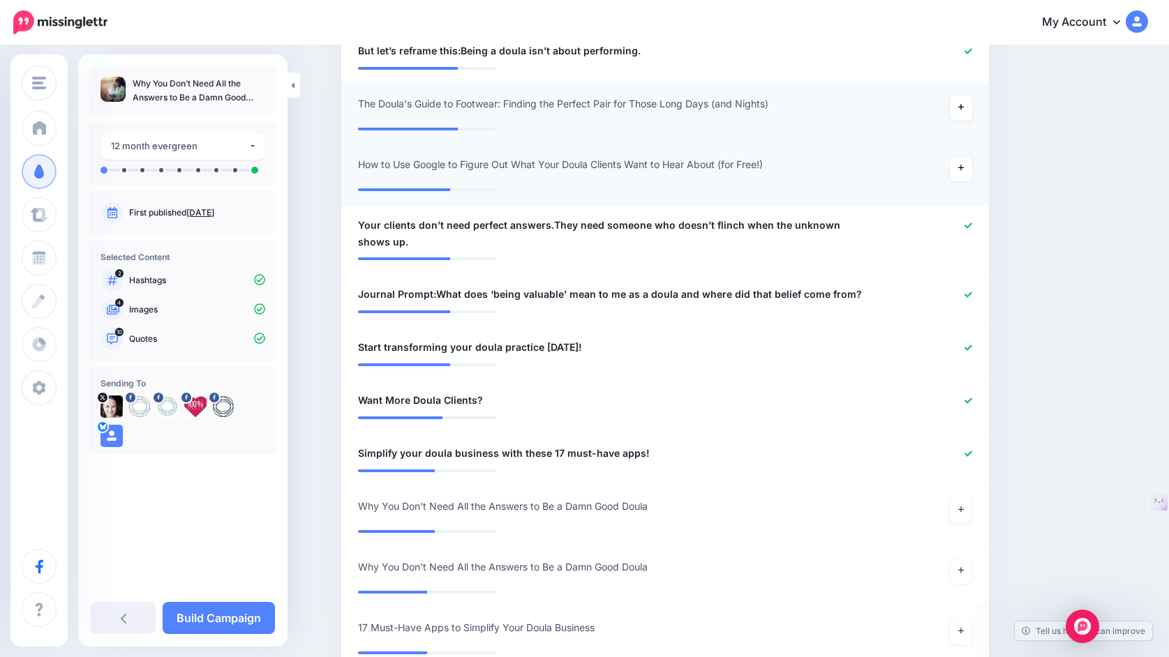
scroll to position [850, 0]
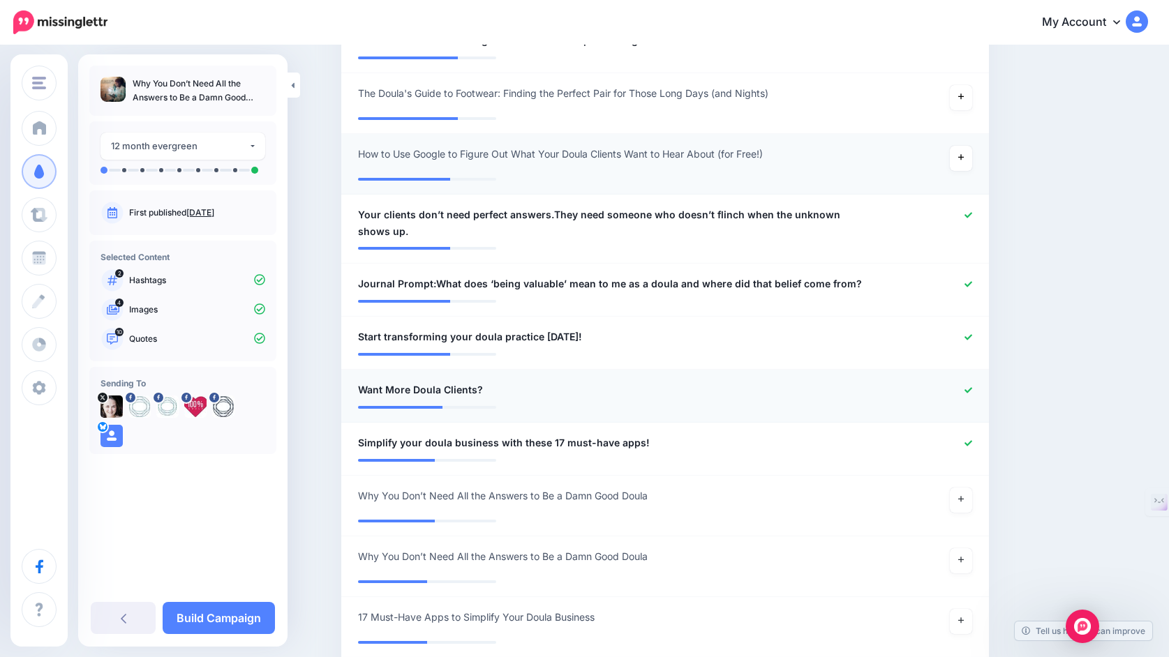
click at [969, 394] on icon at bounding box center [968, 391] width 8 height 8
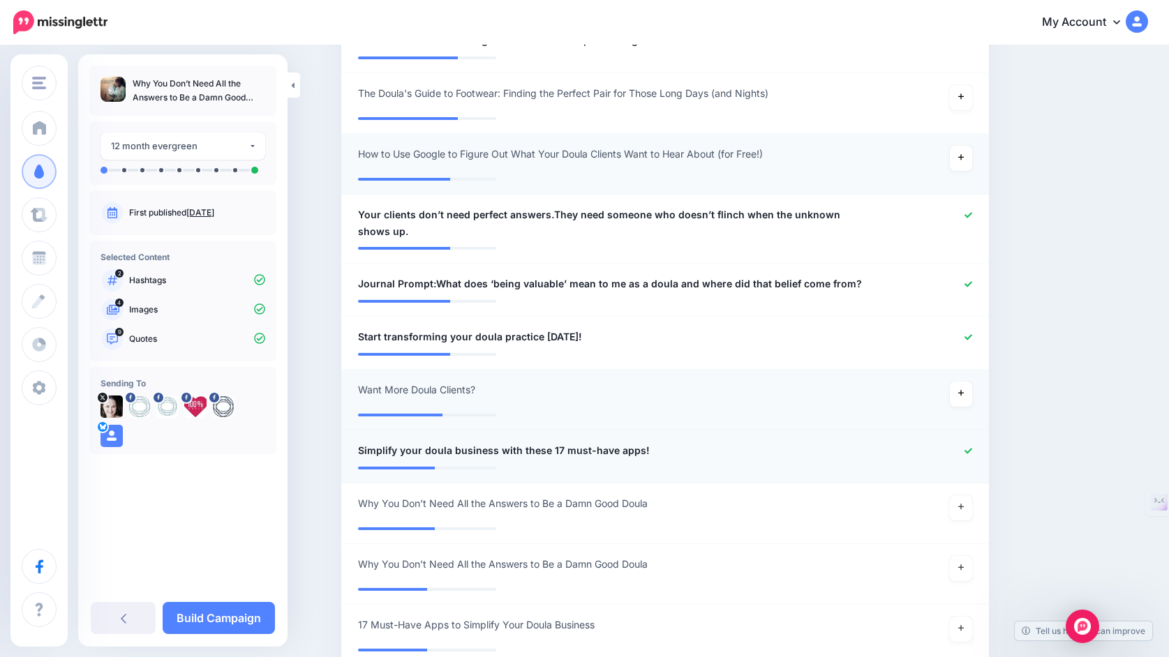
click at [967, 454] on icon at bounding box center [968, 451] width 8 height 6
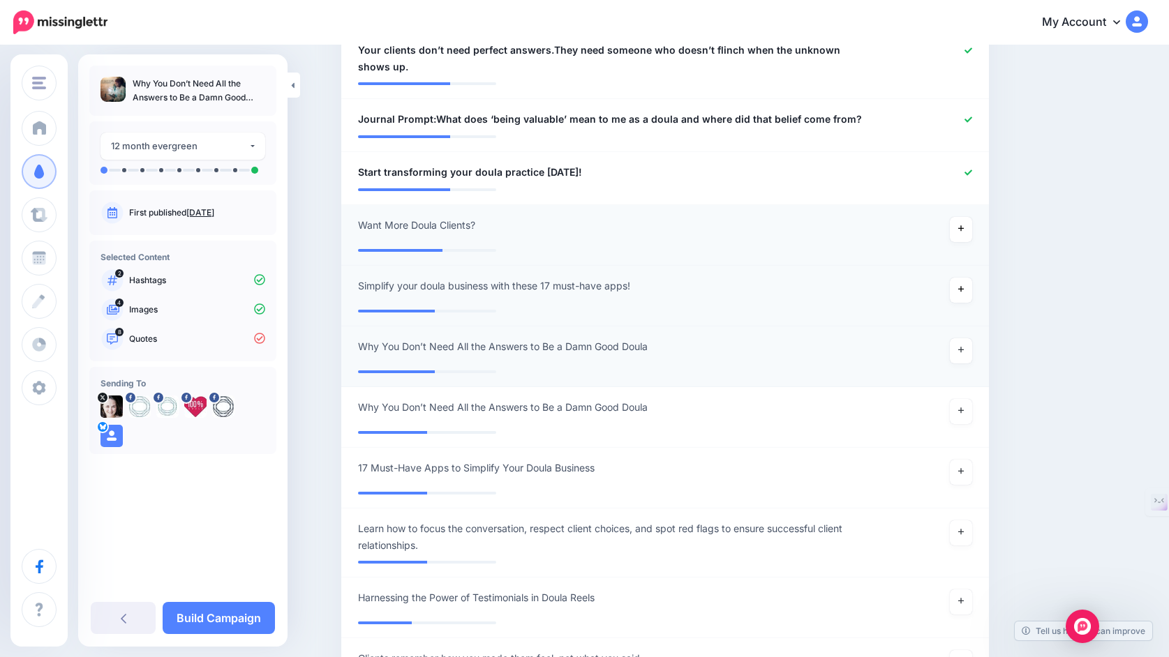
scroll to position [1064, 0]
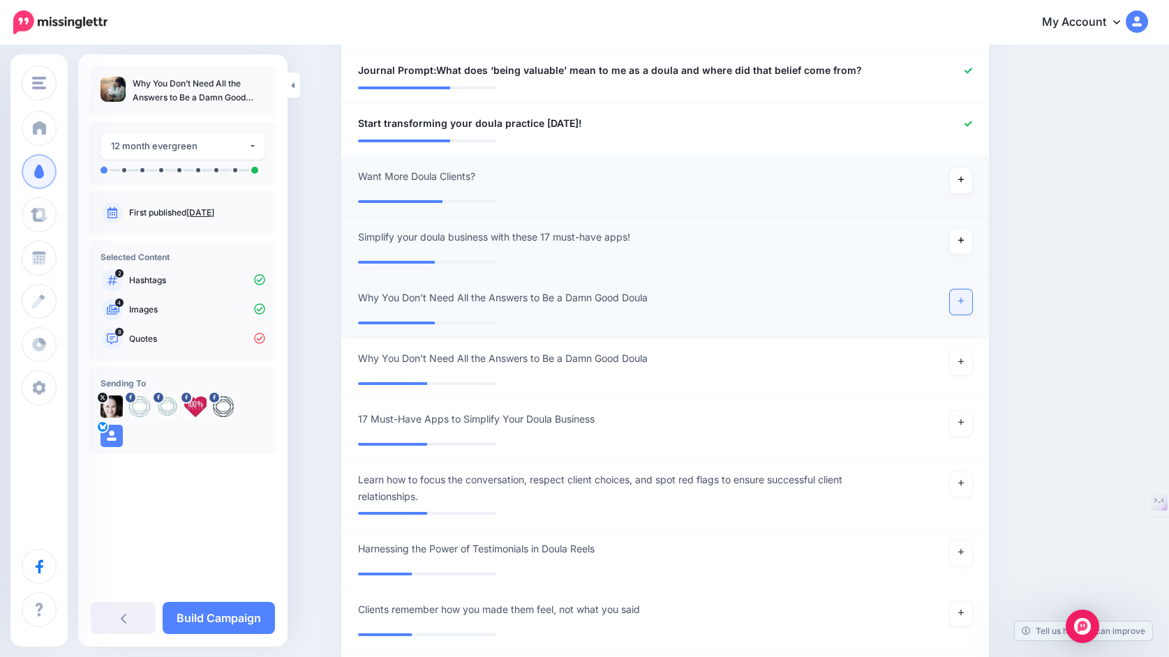
click at [962, 304] on icon at bounding box center [961, 302] width 6 height 6
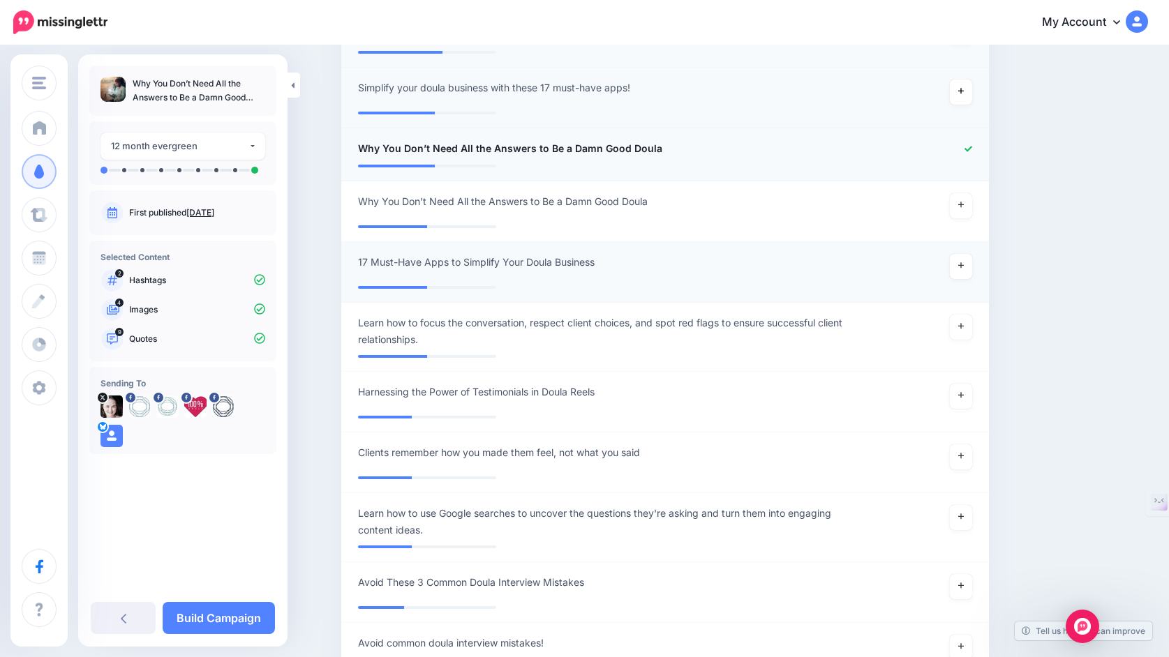
scroll to position [1214, 0]
click at [958, 459] on icon at bounding box center [961, 456] width 6 height 6
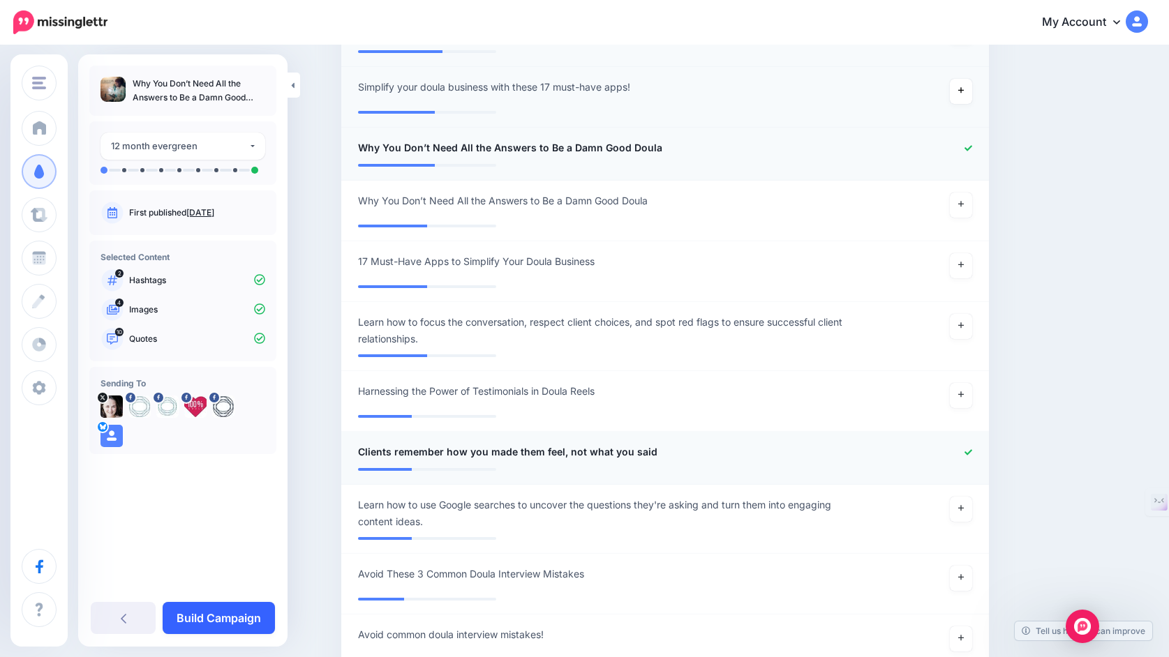
click at [246, 613] on link "Build Campaign" at bounding box center [219, 618] width 112 height 32
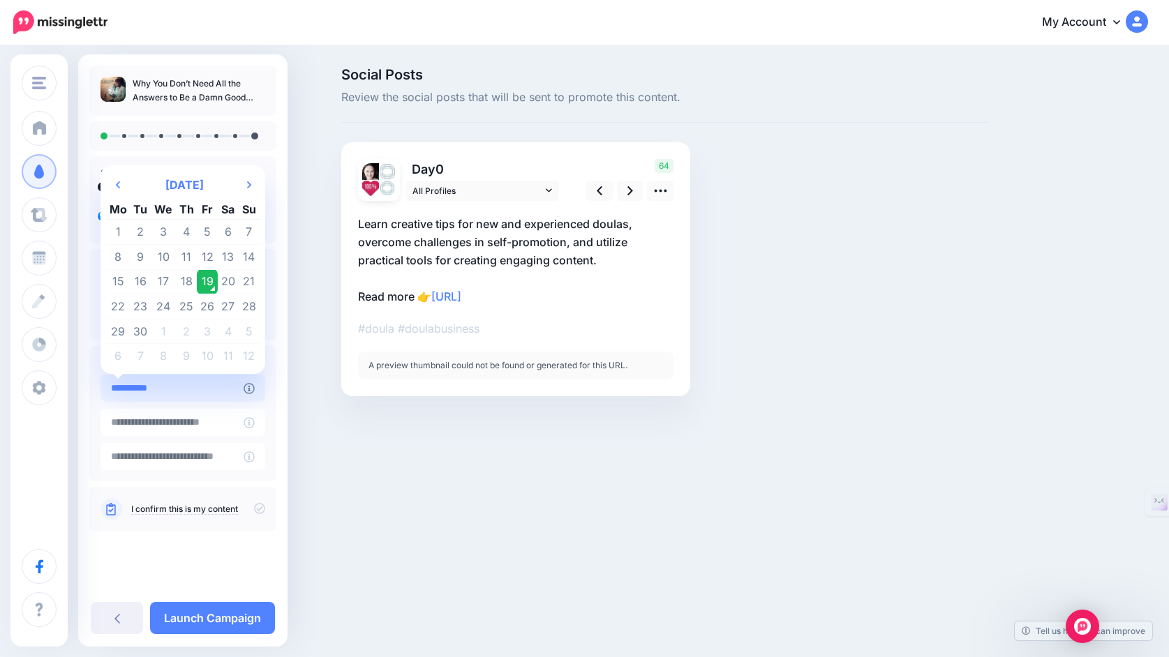
click at [184, 392] on input "**********" at bounding box center [171, 388] width 143 height 27
click at [260, 176] on th "Next Month" at bounding box center [249, 185] width 21 height 28
click at [198, 248] on td "9" at bounding box center [187, 257] width 22 height 25
type input "**********"
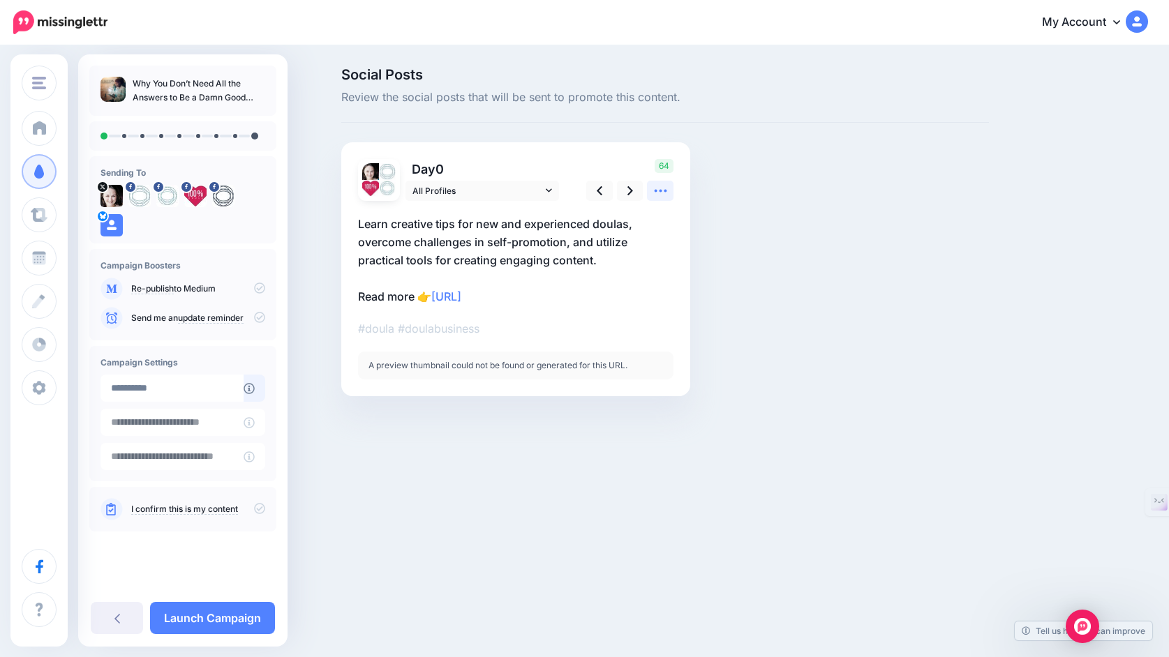
click at [665, 191] on icon at bounding box center [660, 191] width 13 height 3
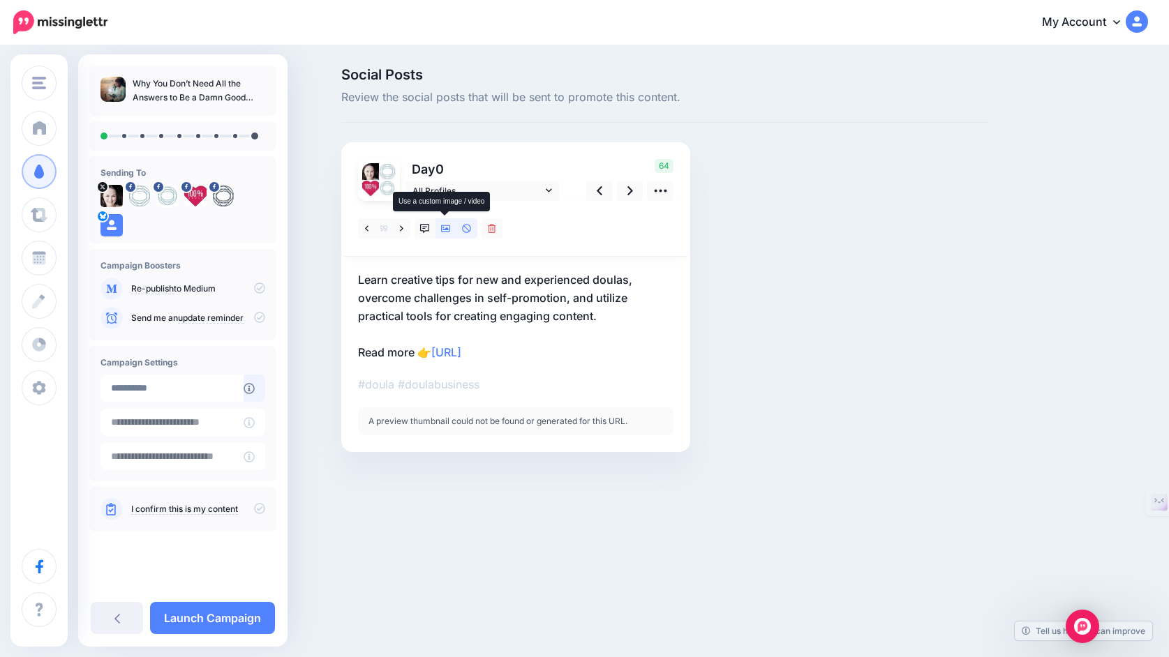
click at [446, 227] on icon at bounding box center [446, 229] width 10 height 10
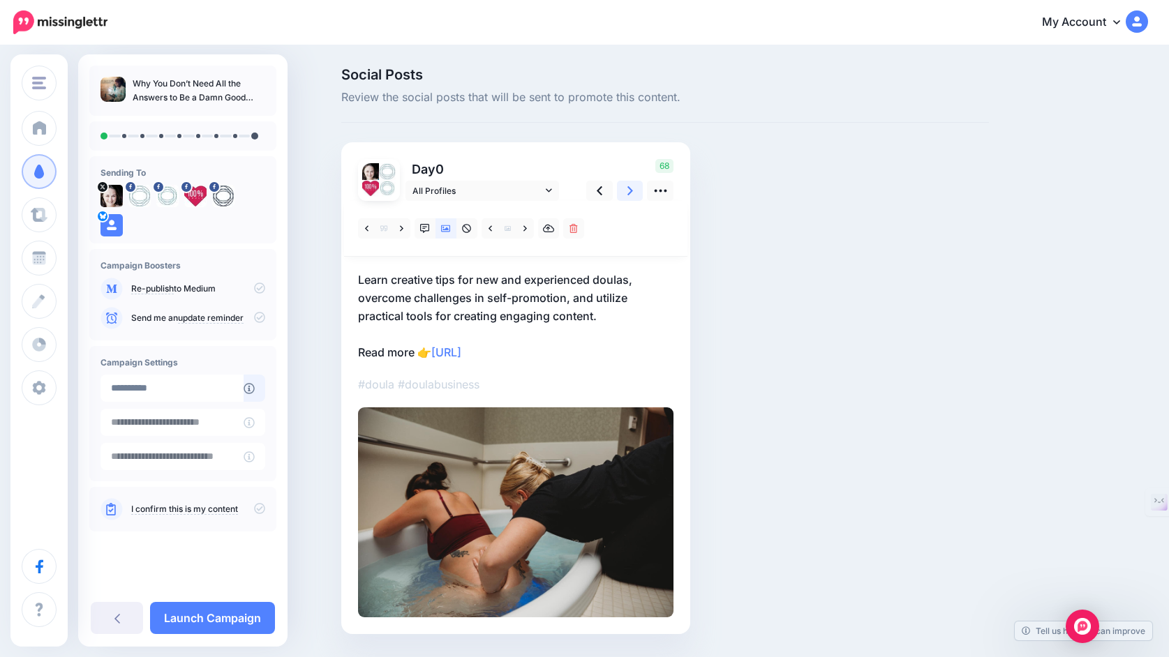
click at [627, 195] on icon at bounding box center [630, 190] width 6 height 9
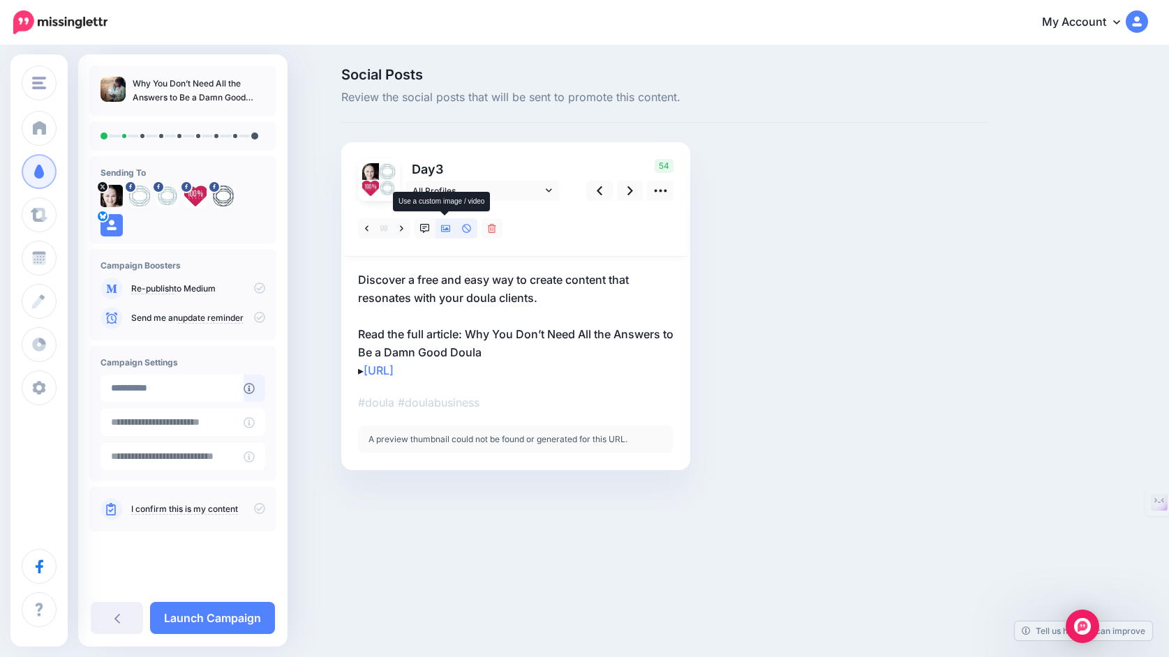
click at [447, 231] on icon at bounding box center [446, 229] width 10 height 10
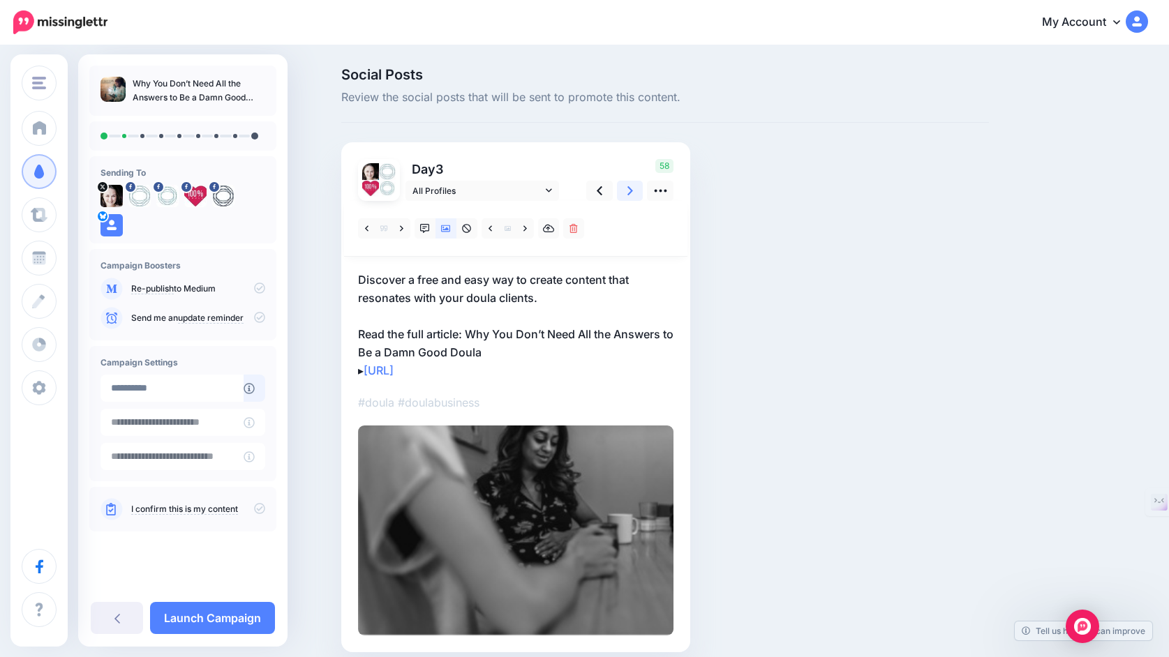
click at [629, 191] on icon at bounding box center [630, 191] width 6 height 15
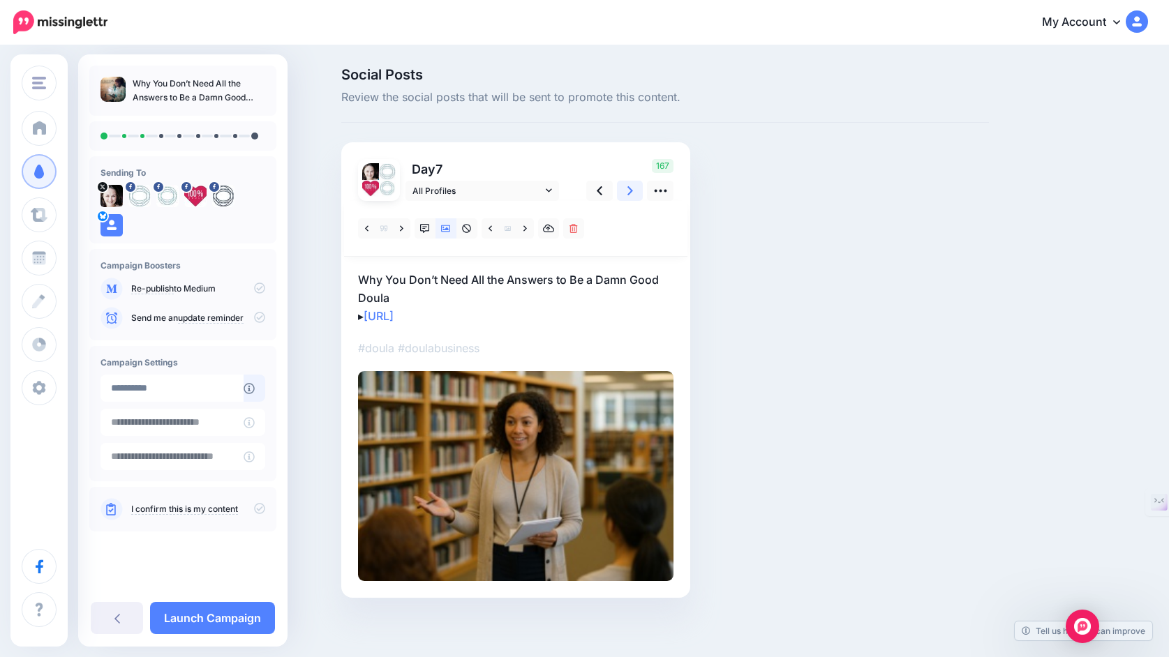
click at [629, 191] on icon at bounding box center [630, 191] width 6 height 15
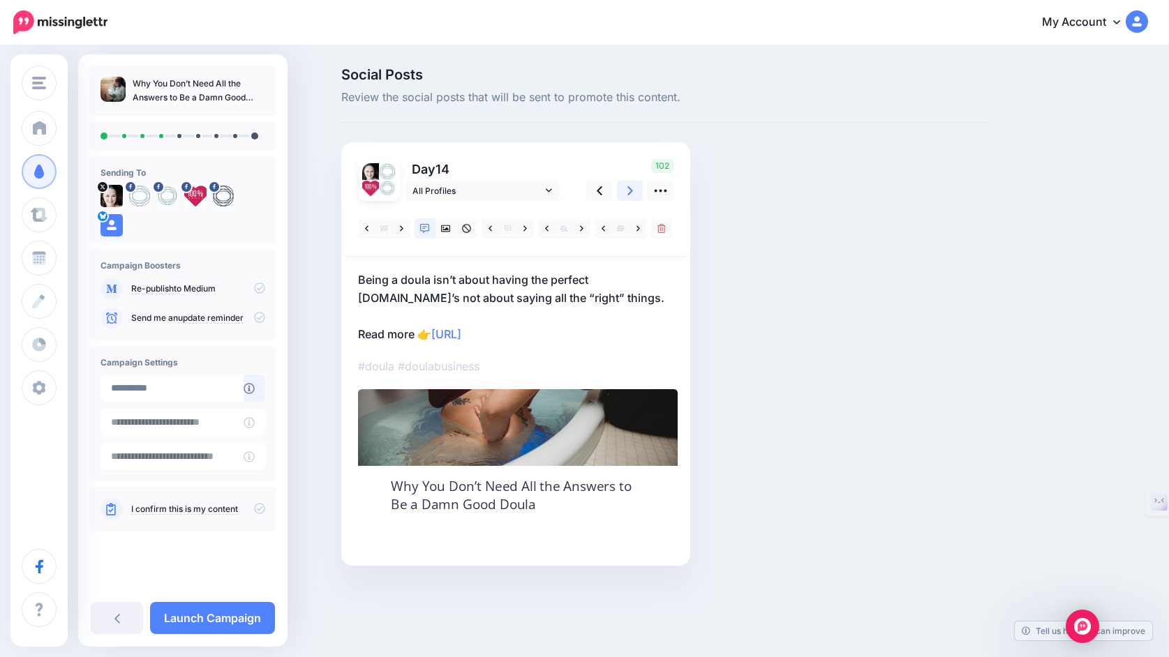
click at [629, 191] on icon at bounding box center [630, 191] width 6 height 15
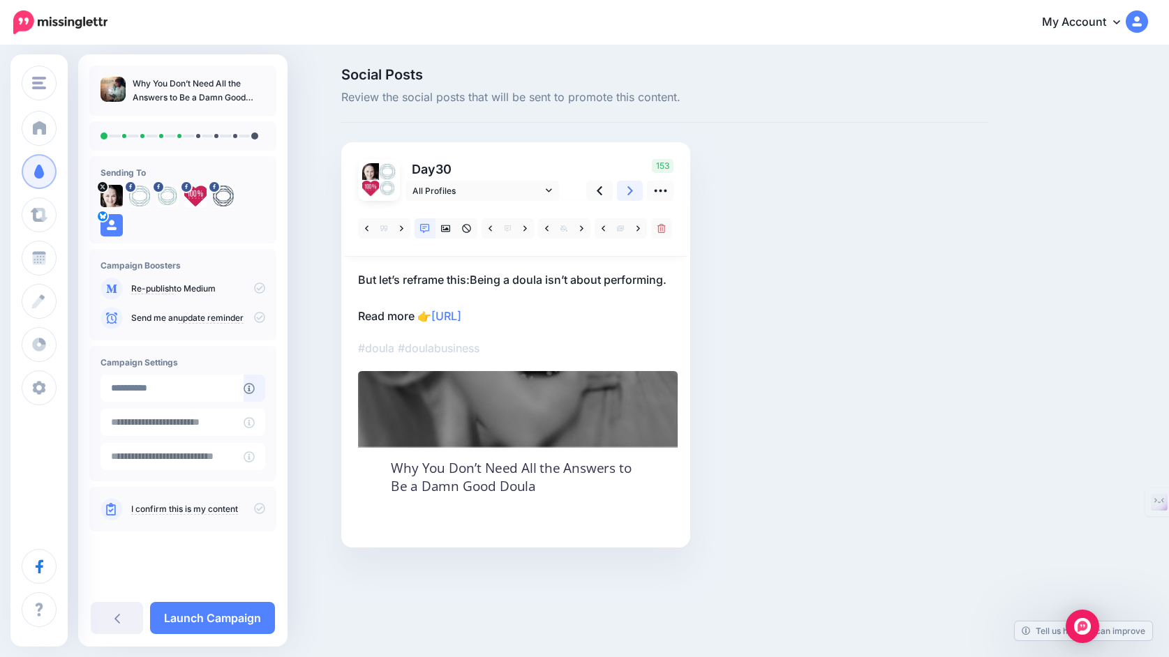
click at [629, 191] on icon at bounding box center [630, 191] width 6 height 15
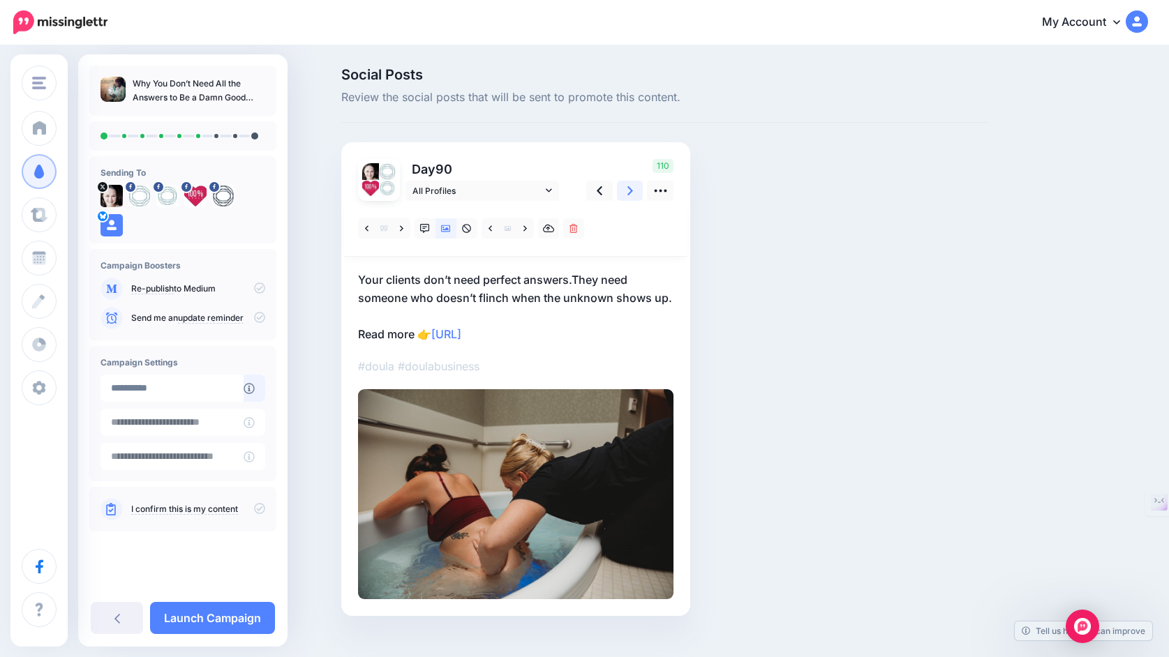
click at [629, 191] on icon at bounding box center [630, 191] width 6 height 15
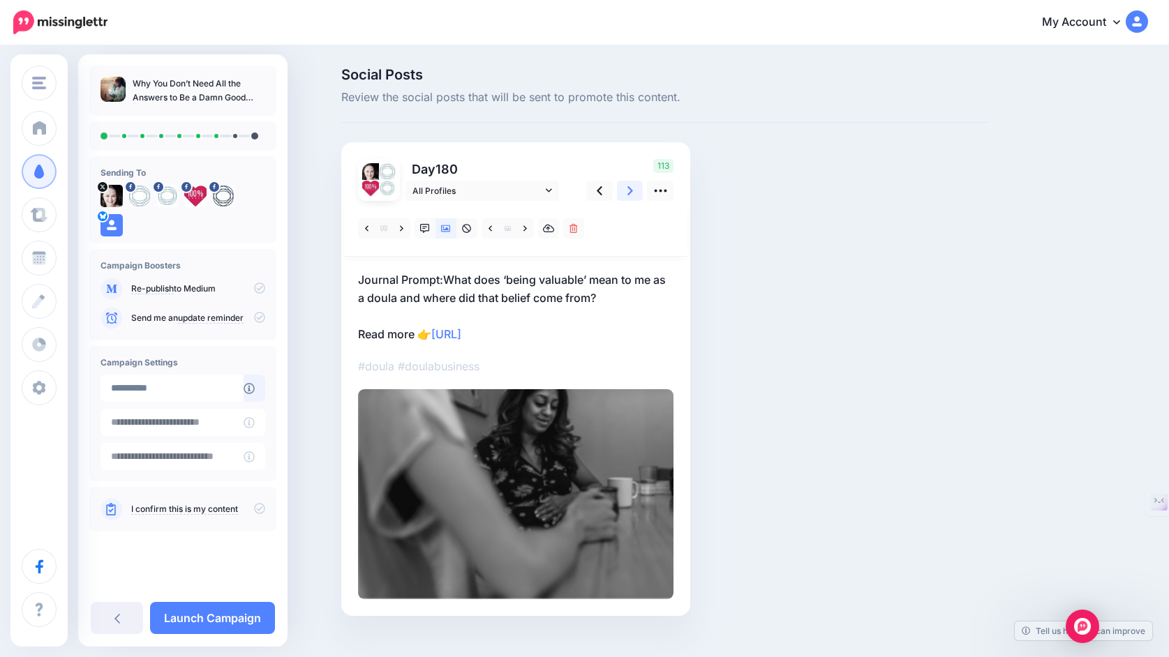
click at [629, 191] on icon at bounding box center [630, 191] width 6 height 15
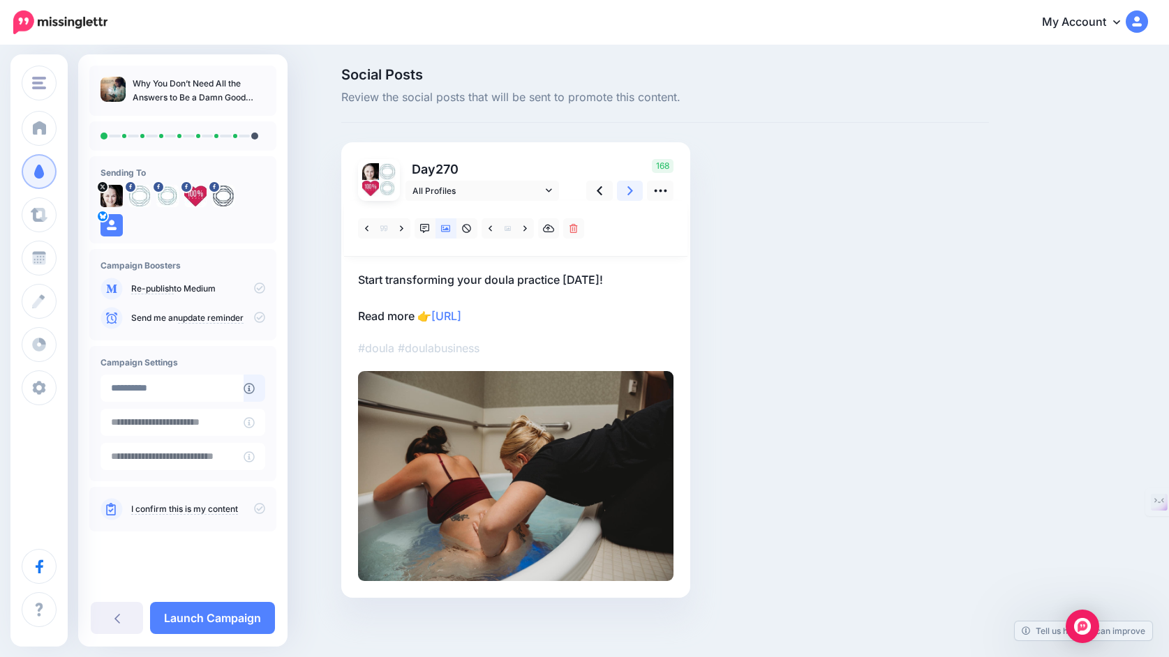
click at [629, 191] on icon at bounding box center [630, 191] width 6 height 15
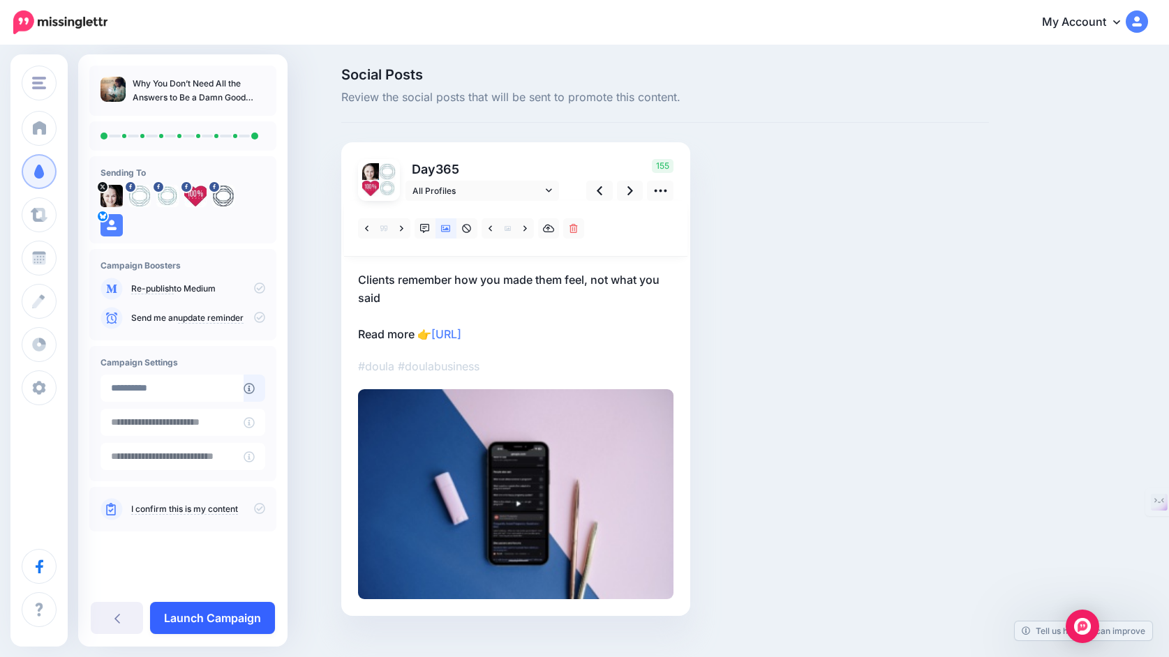
click at [211, 623] on link "Launch Campaign" at bounding box center [212, 618] width 125 height 32
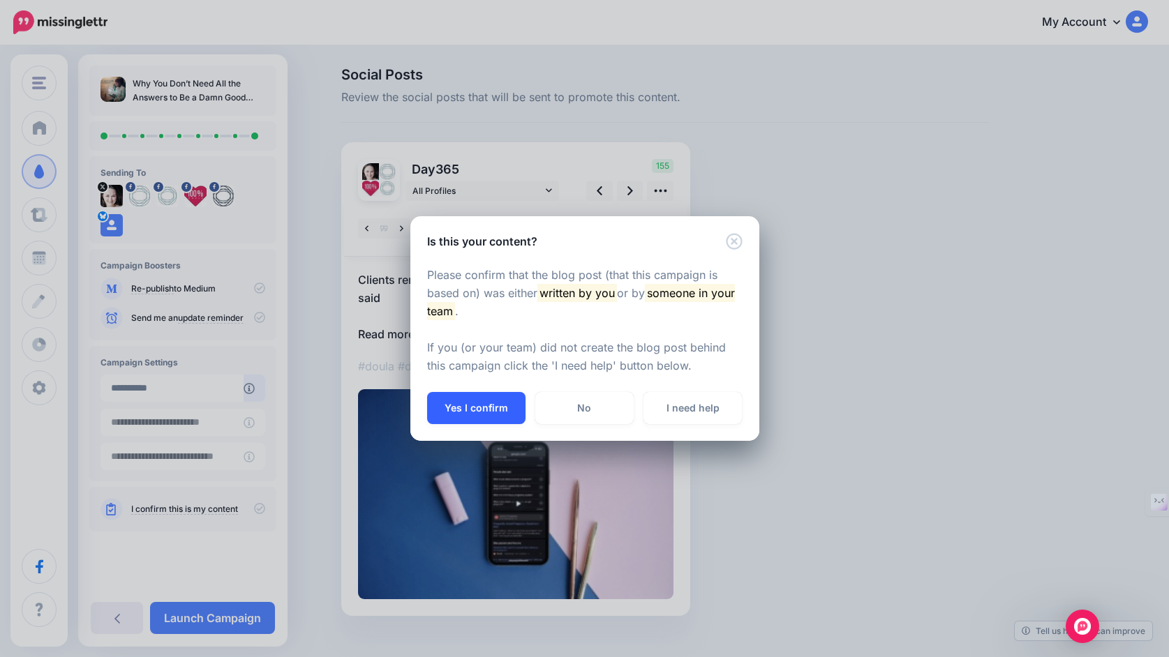
click at [470, 411] on button "Yes I confirm" at bounding box center [476, 408] width 98 height 32
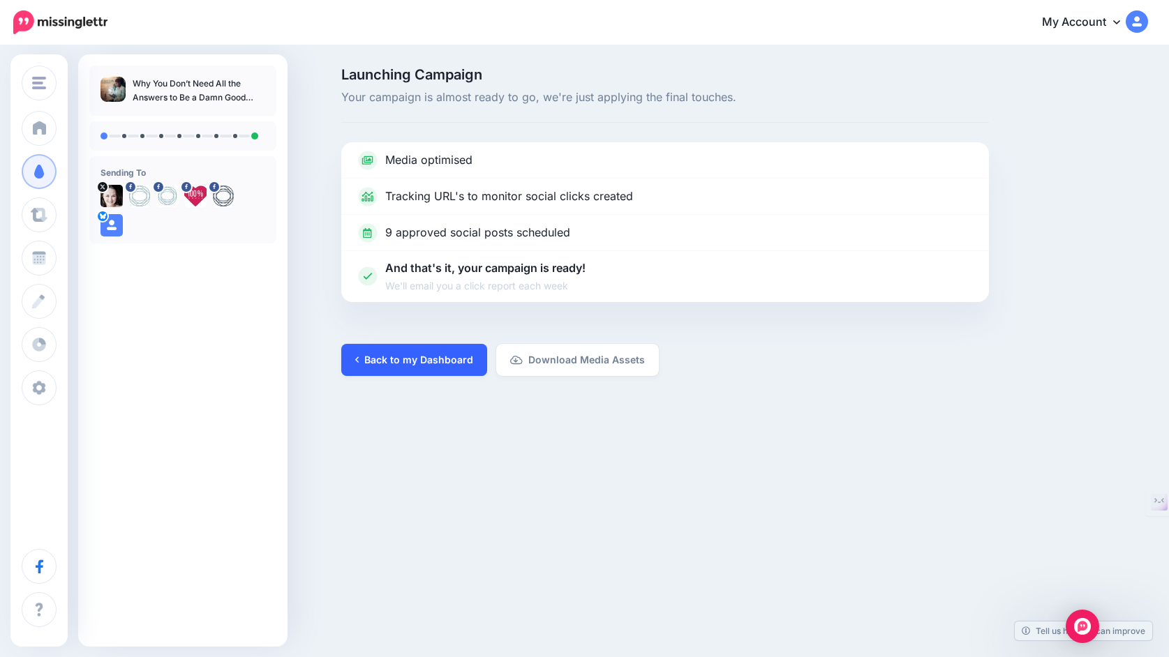
click at [440, 367] on link "Back to my Dashboard" at bounding box center [414, 360] width 146 height 32
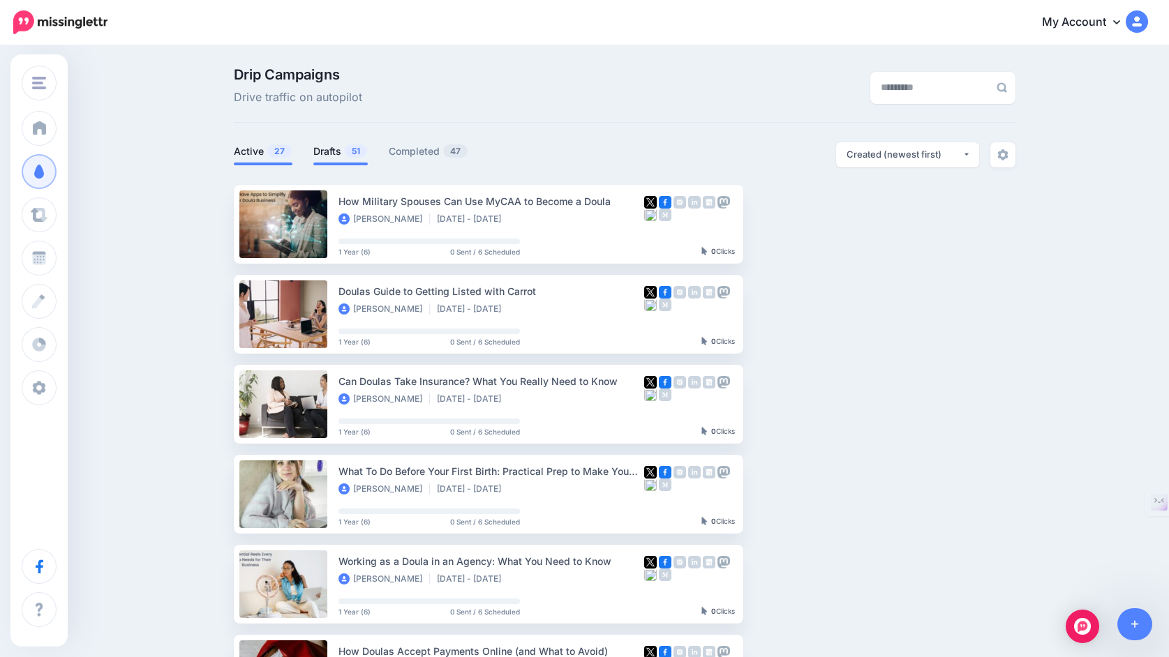
click at [329, 149] on link "Drafts 51" at bounding box center [340, 151] width 54 height 17
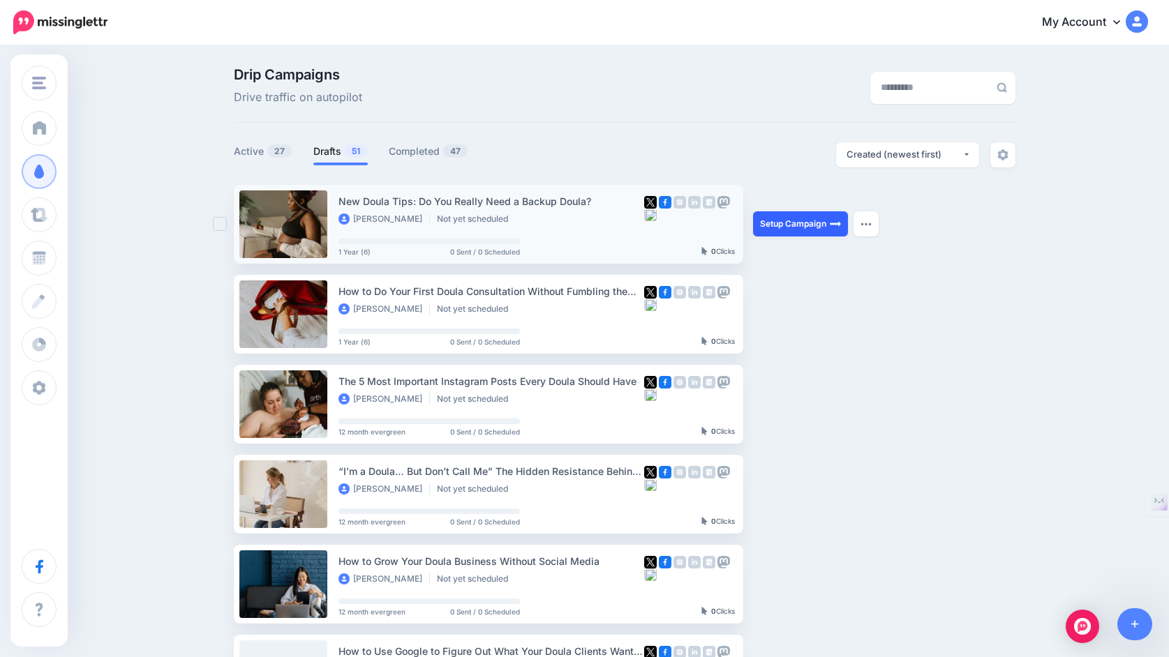
click at [797, 225] on link "Setup Campaign" at bounding box center [800, 223] width 95 height 25
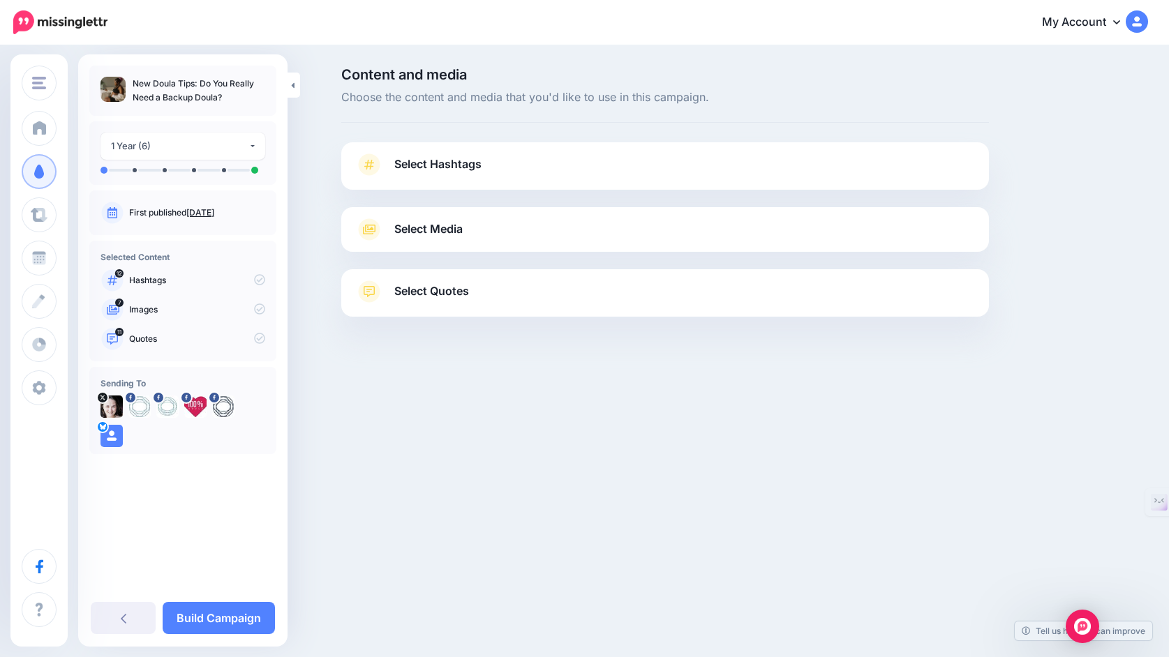
click at [698, 170] on link "Select Hashtags" at bounding box center [665, 172] width 620 height 36
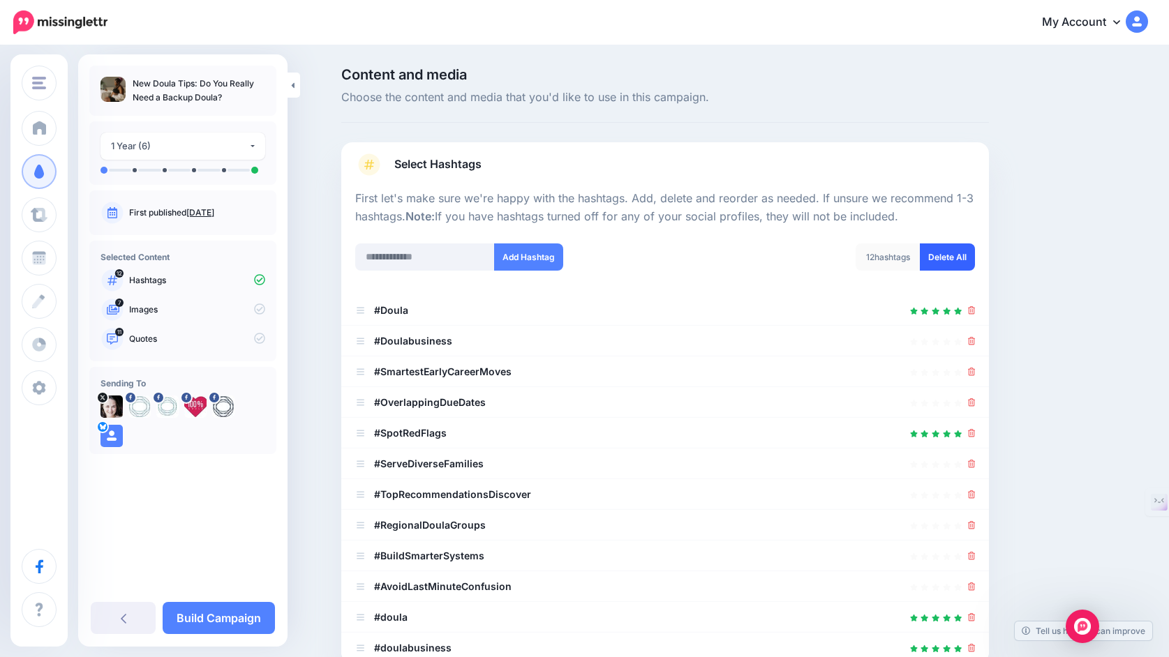
click at [946, 259] on link "Delete All" at bounding box center [947, 257] width 55 height 27
click at [452, 253] on input "text" at bounding box center [425, 257] width 140 height 27
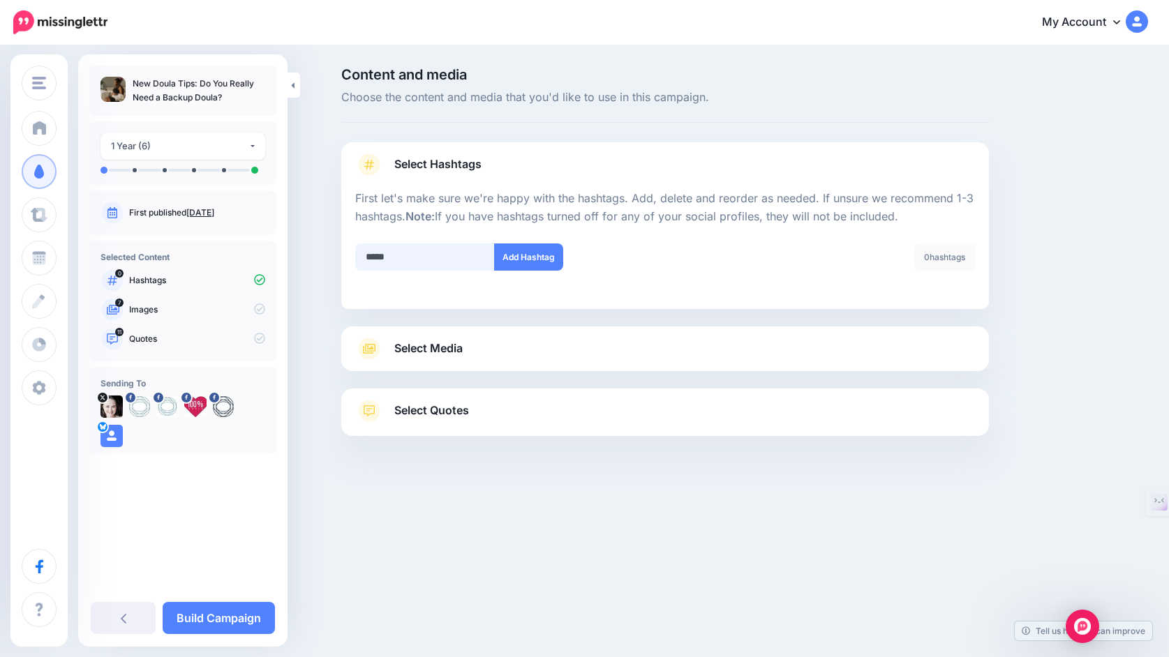
type input "******"
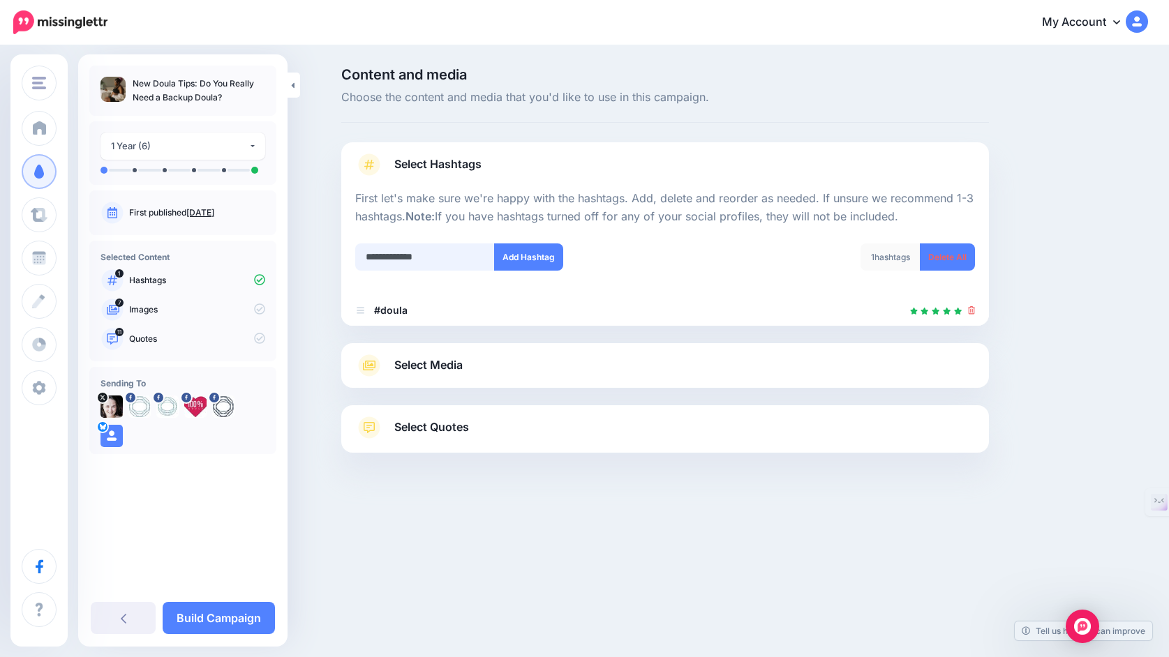
type input "**********"
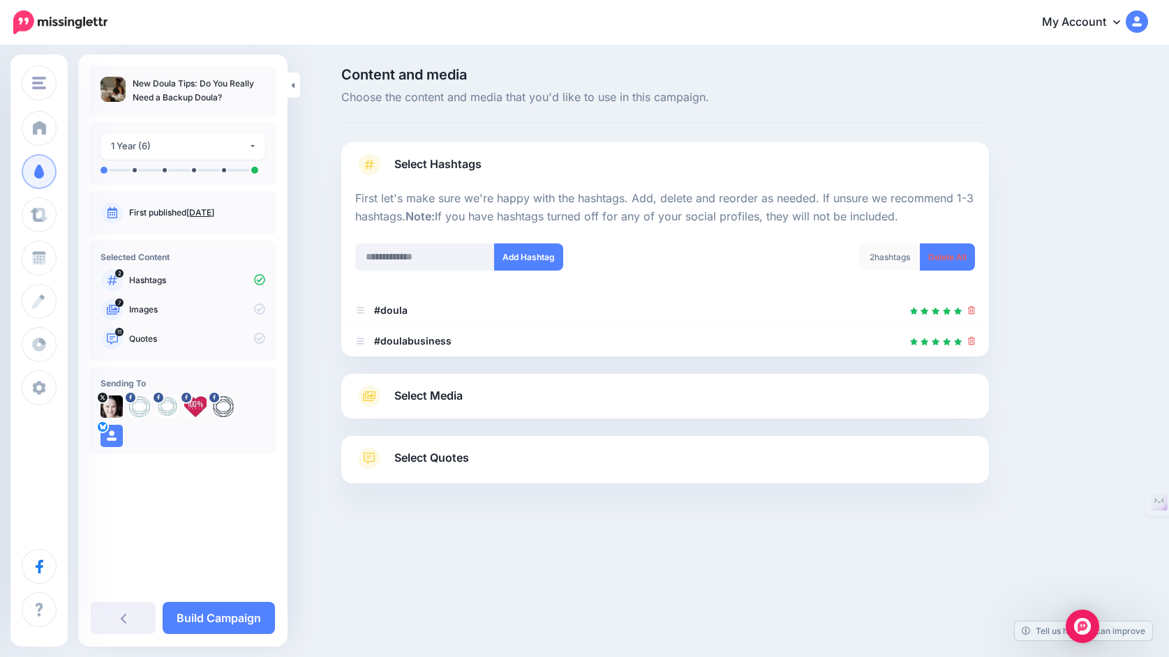
click at [445, 400] on span "Select Media" at bounding box center [428, 396] width 68 height 19
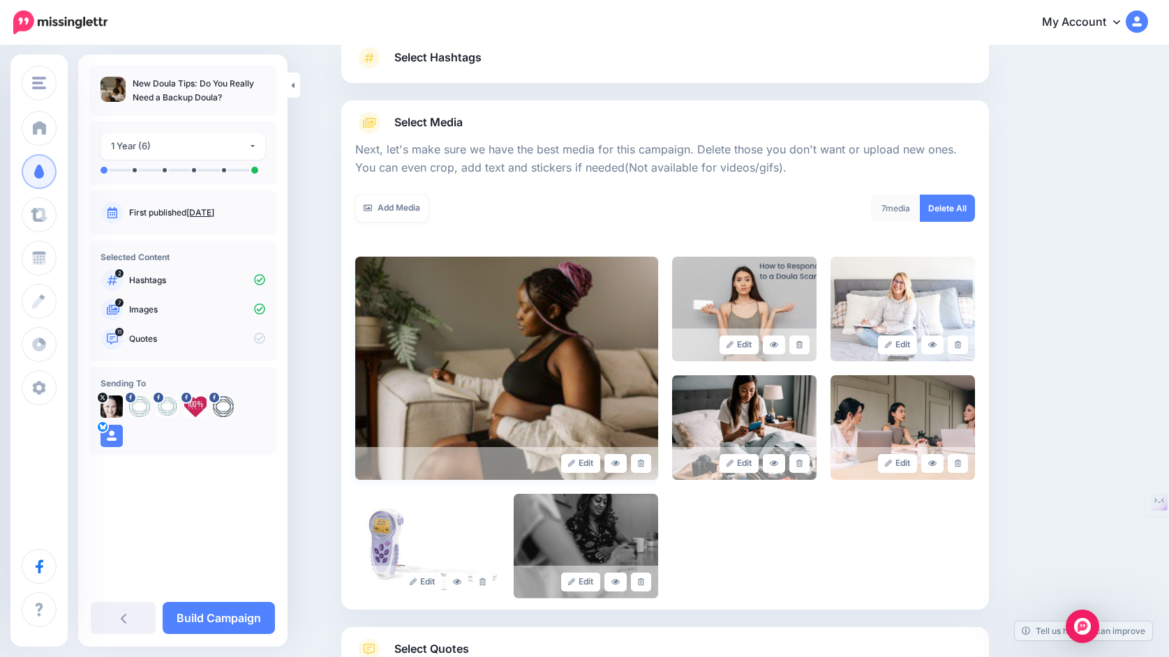
scroll to position [117, 0]
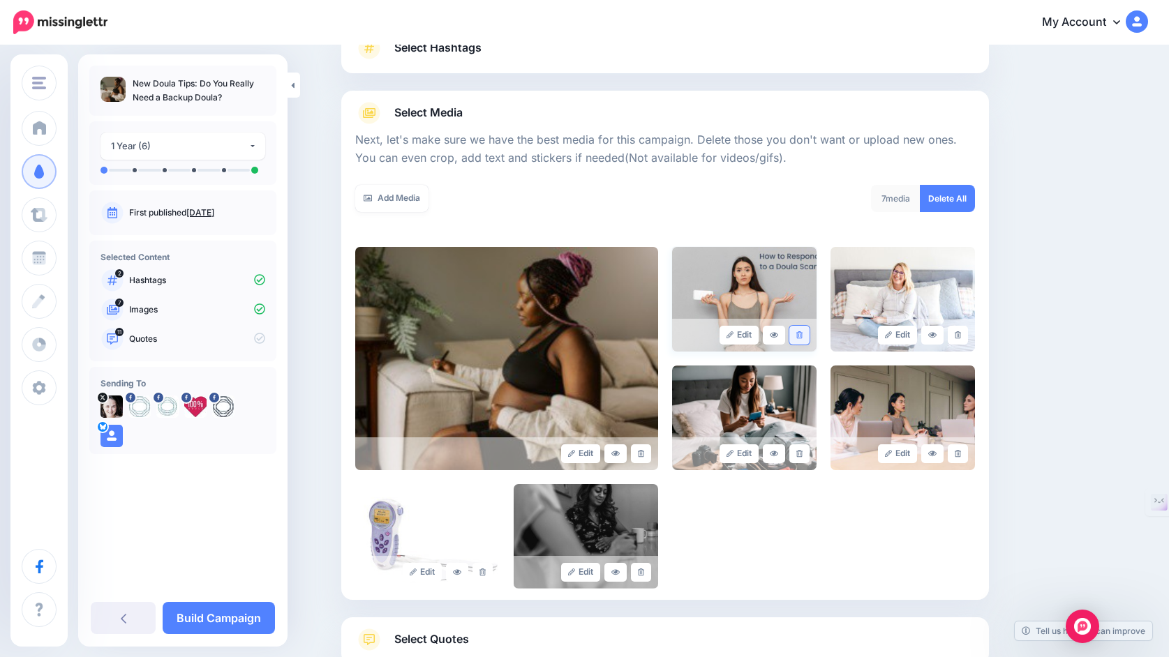
click at [800, 335] on icon at bounding box center [799, 335] width 6 height 8
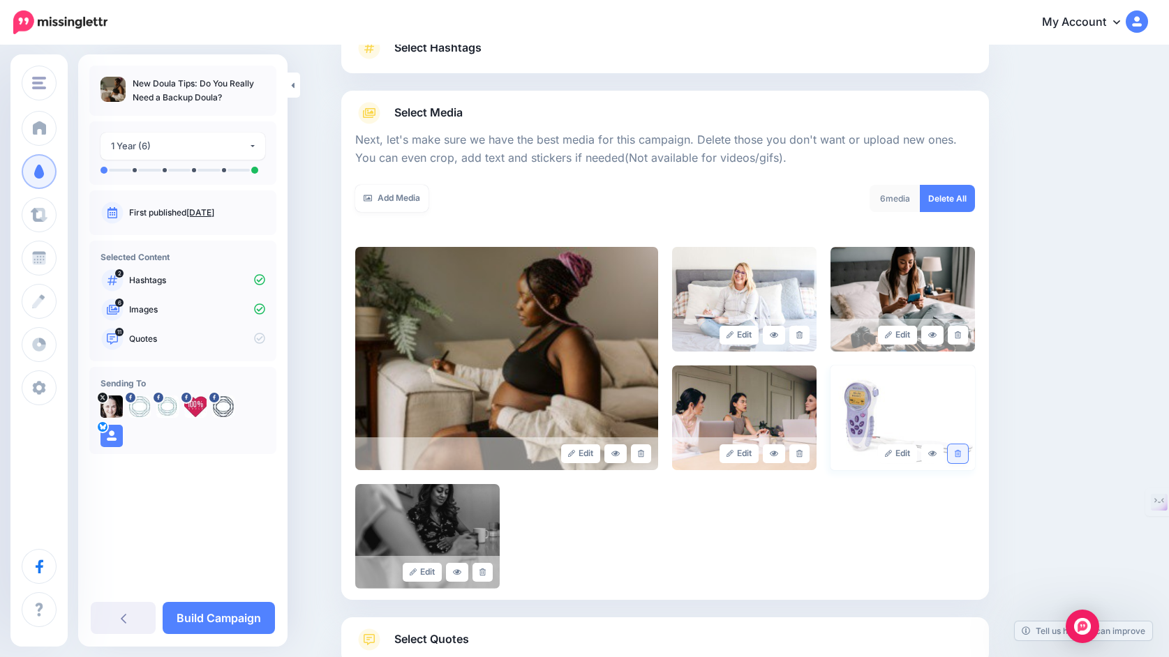
click at [958, 450] on icon at bounding box center [958, 454] width 6 height 8
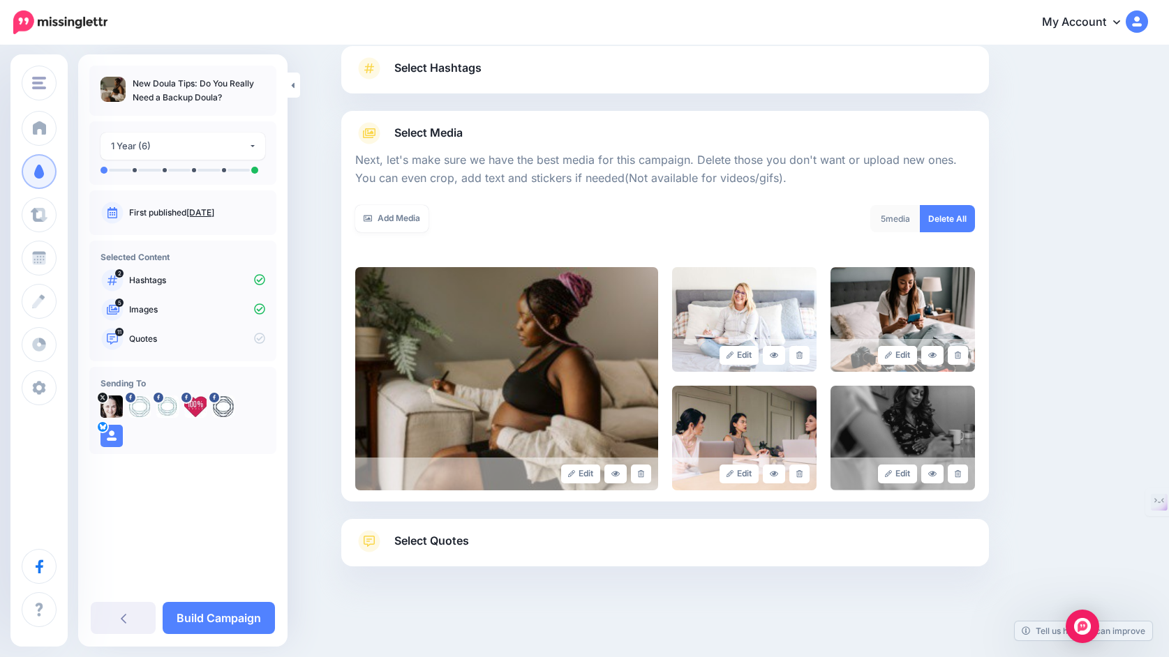
click at [722, 540] on link "Select Quotes" at bounding box center [665, 548] width 620 height 36
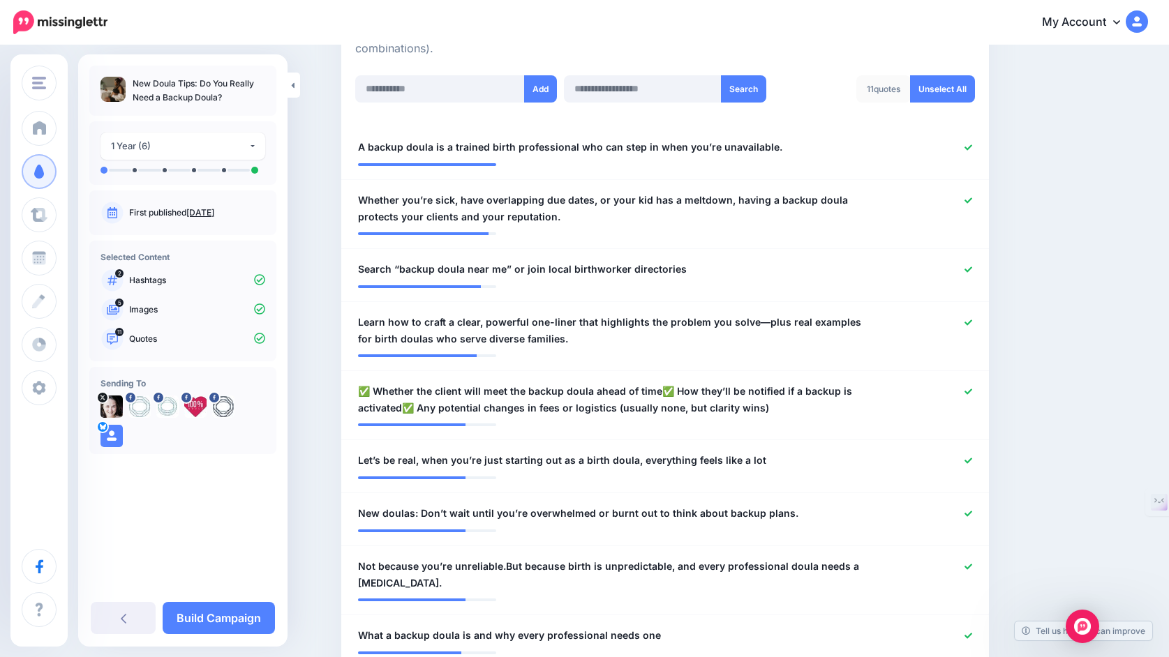
scroll to position [389, 0]
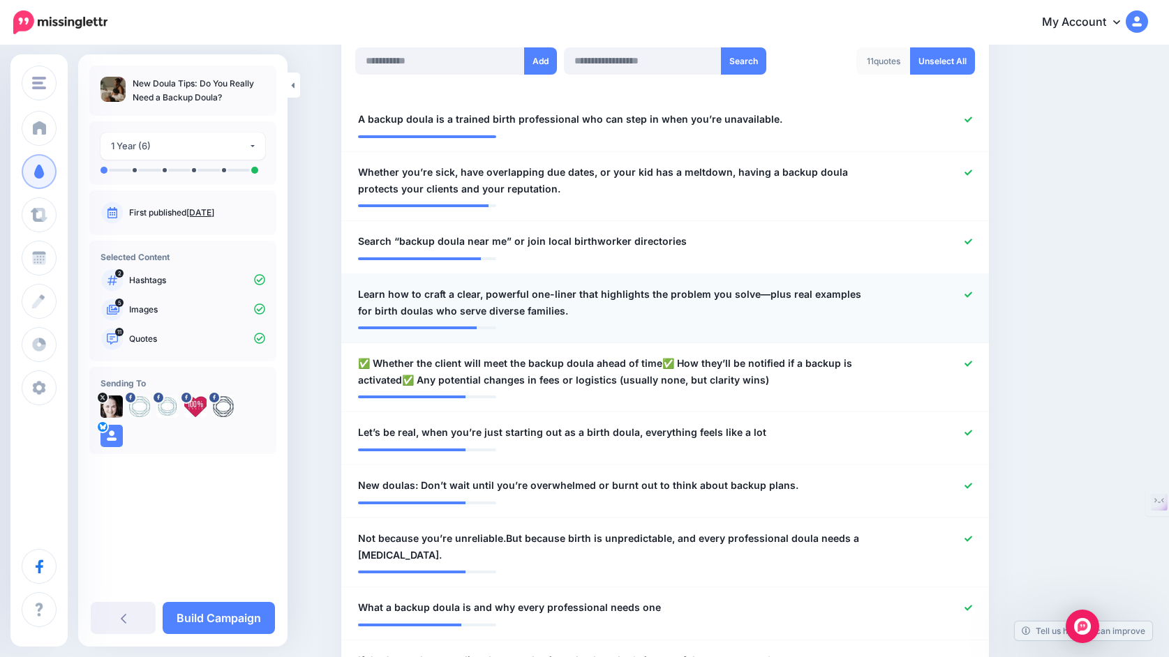
click at [967, 297] on icon at bounding box center [968, 295] width 8 height 8
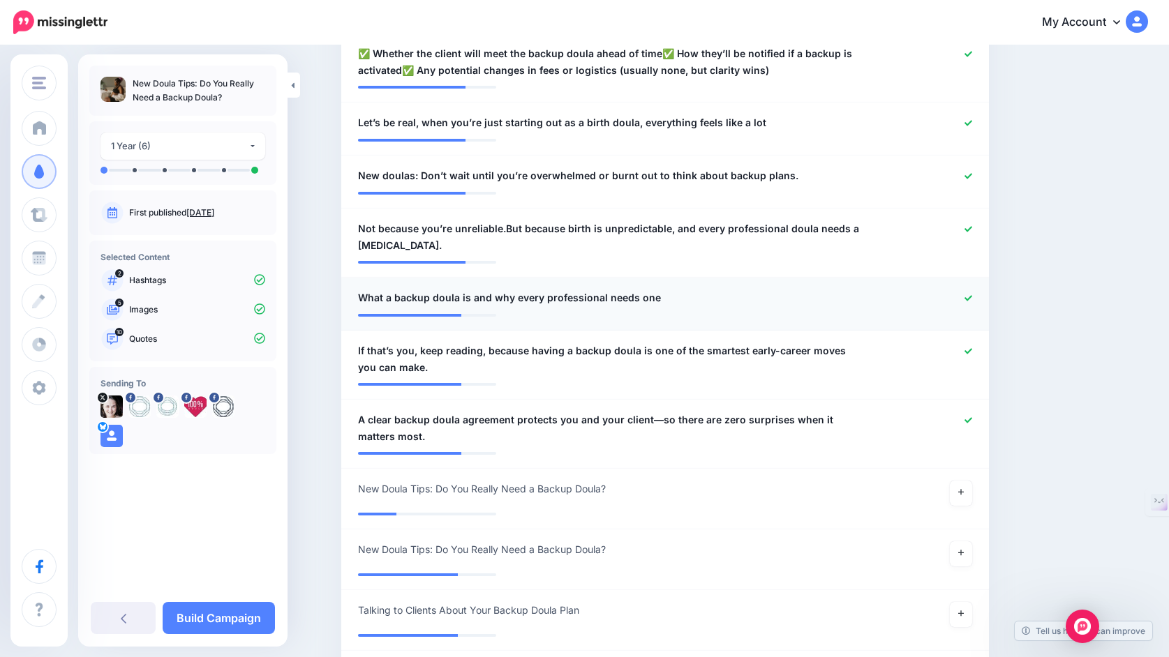
scroll to position [708, 0]
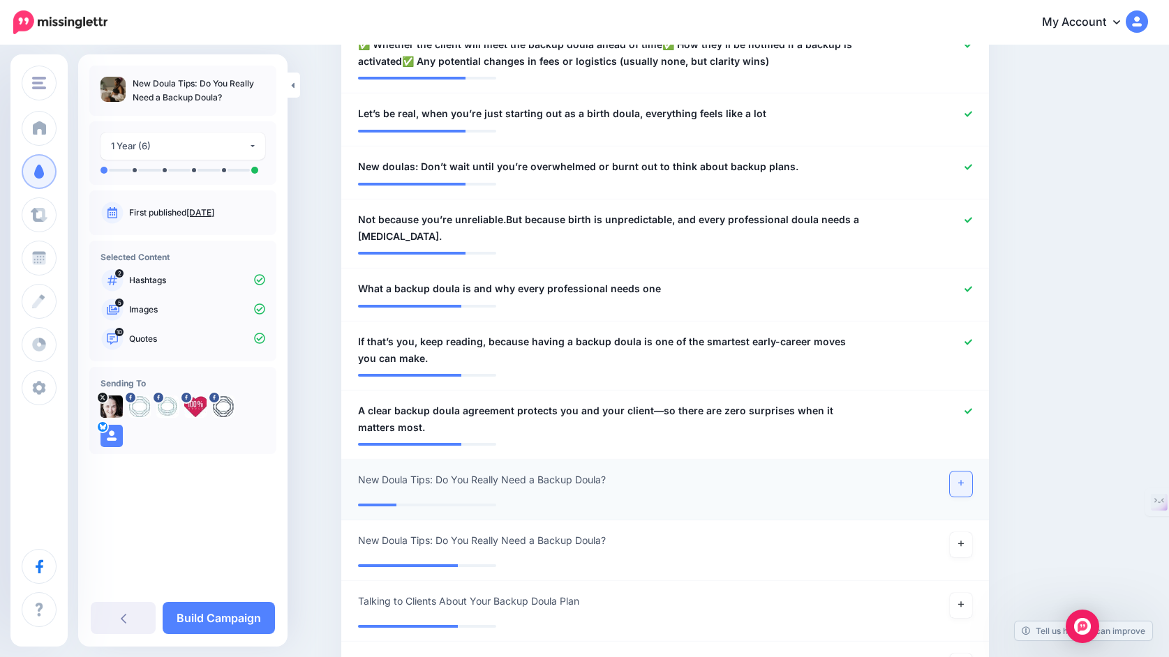
click at [968, 482] on link at bounding box center [961, 484] width 22 height 25
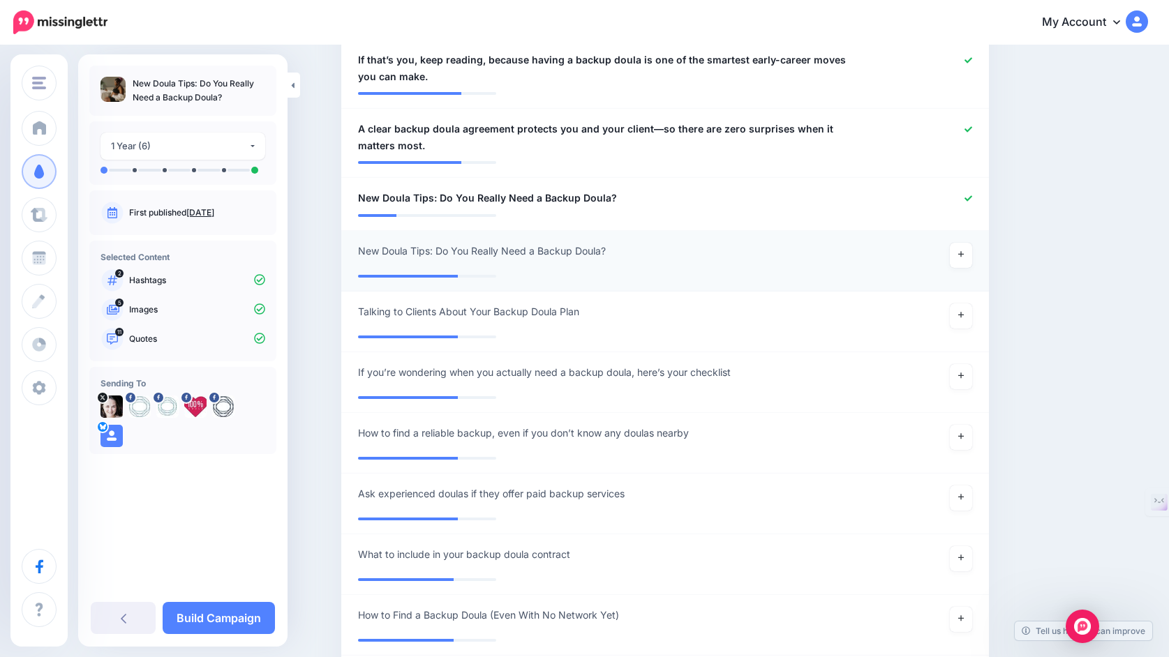
scroll to position [990, 0]
click at [964, 381] on link at bounding box center [961, 376] width 22 height 25
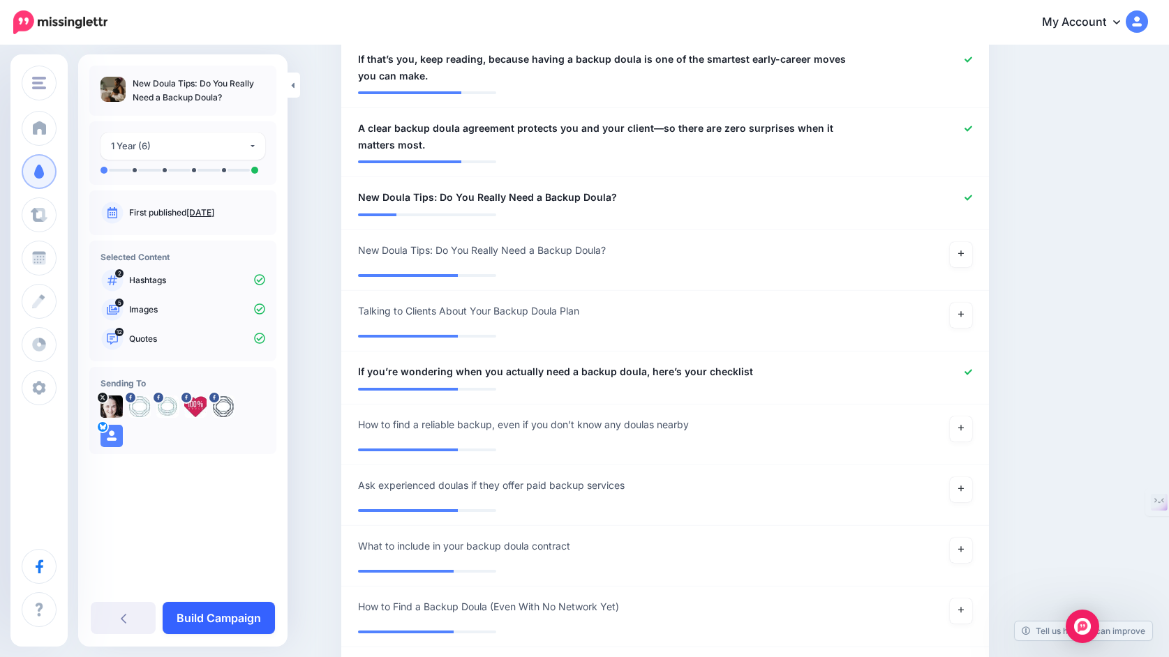
click at [222, 621] on link "Build Campaign" at bounding box center [219, 618] width 112 height 32
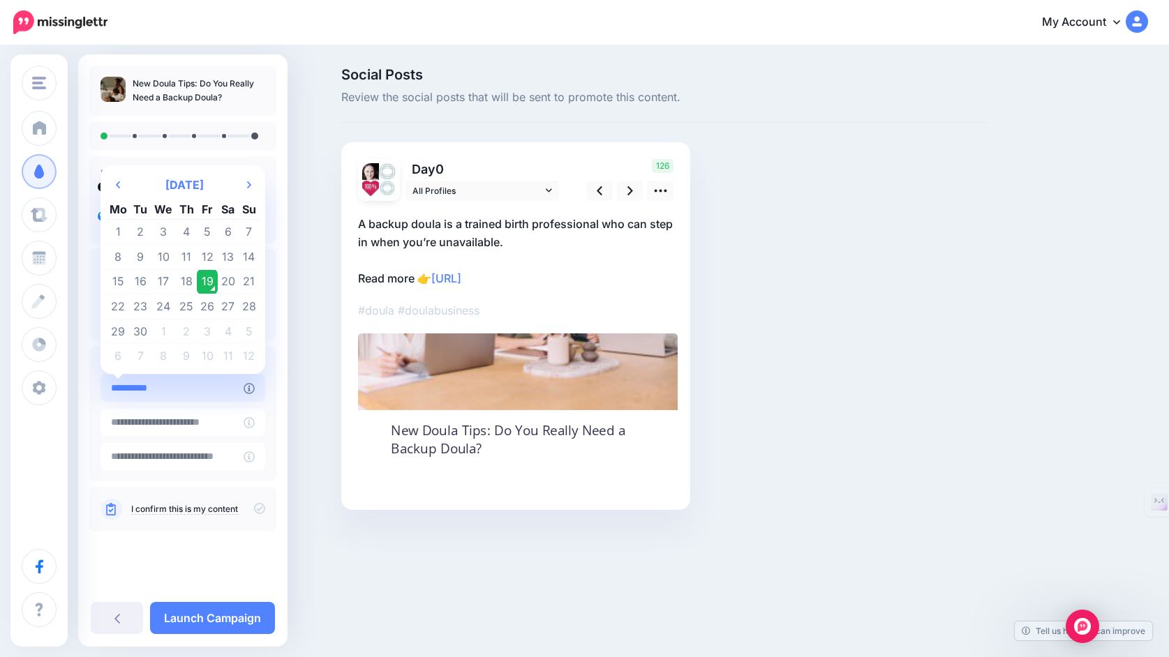
click at [194, 388] on input "**********" at bounding box center [171, 388] width 143 height 27
click at [251, 181] on icon at bounding box center [249, 184] width 4 height 7
click at [198, 328] on td "30" at bounding box center [187, 331] width 22 height 25
type input "**********"
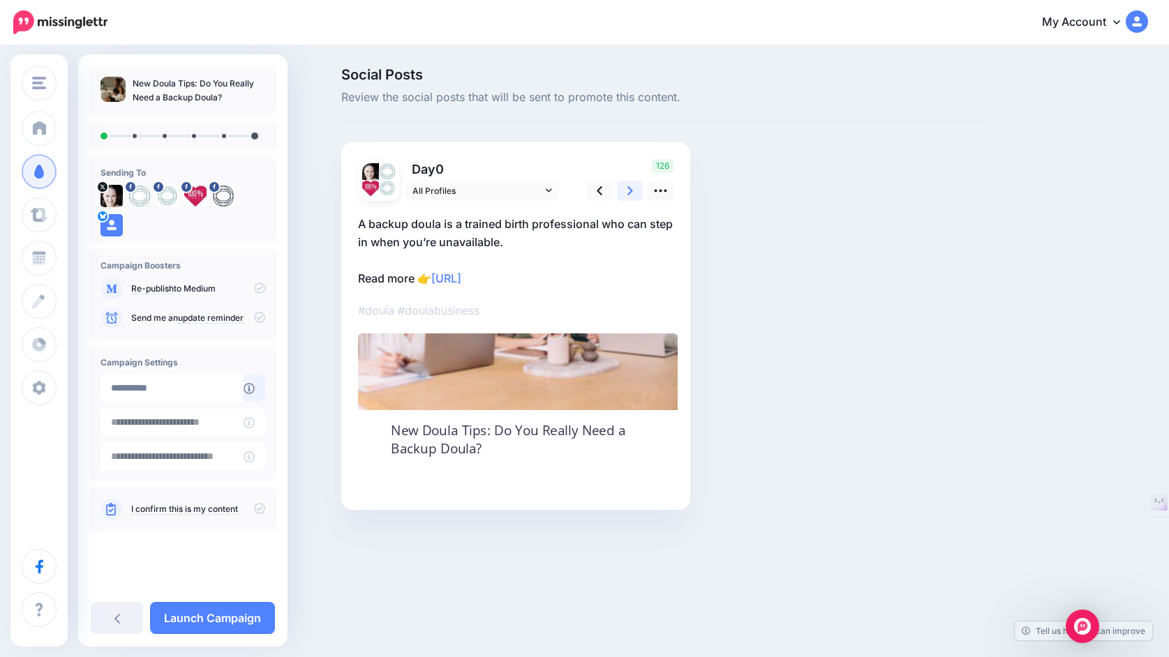
click at [627, 193] on icon at bounding box center [630, 190] width 6 height 9
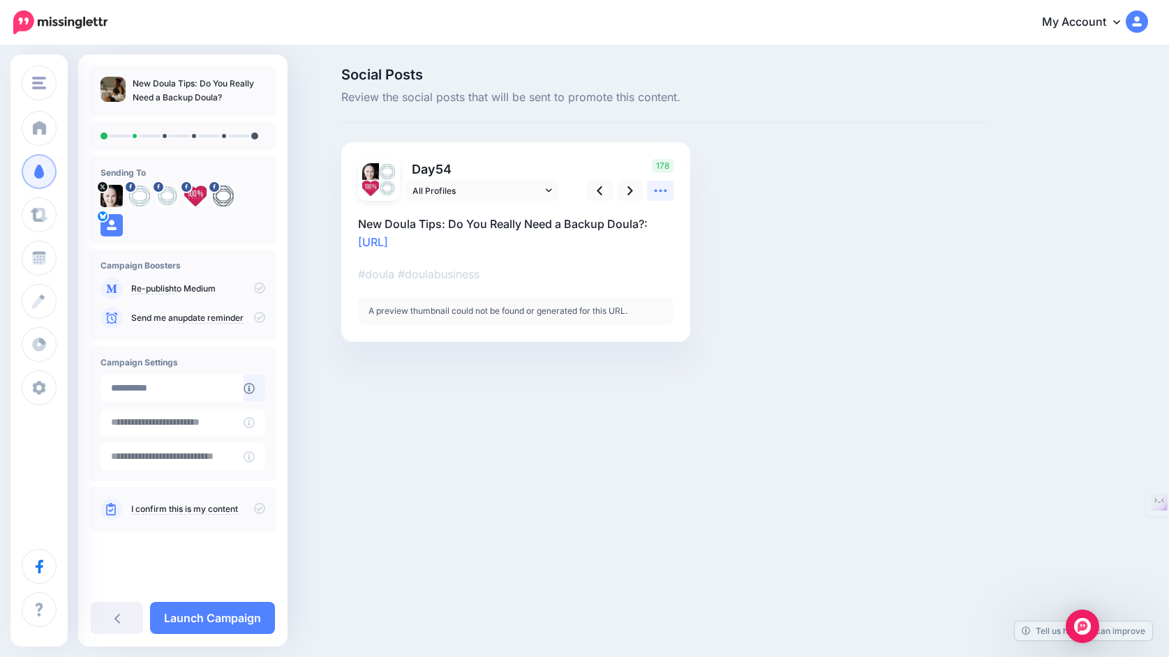
click at [664, 191] on icon at bounding box center [660, 191] width 15 height 15
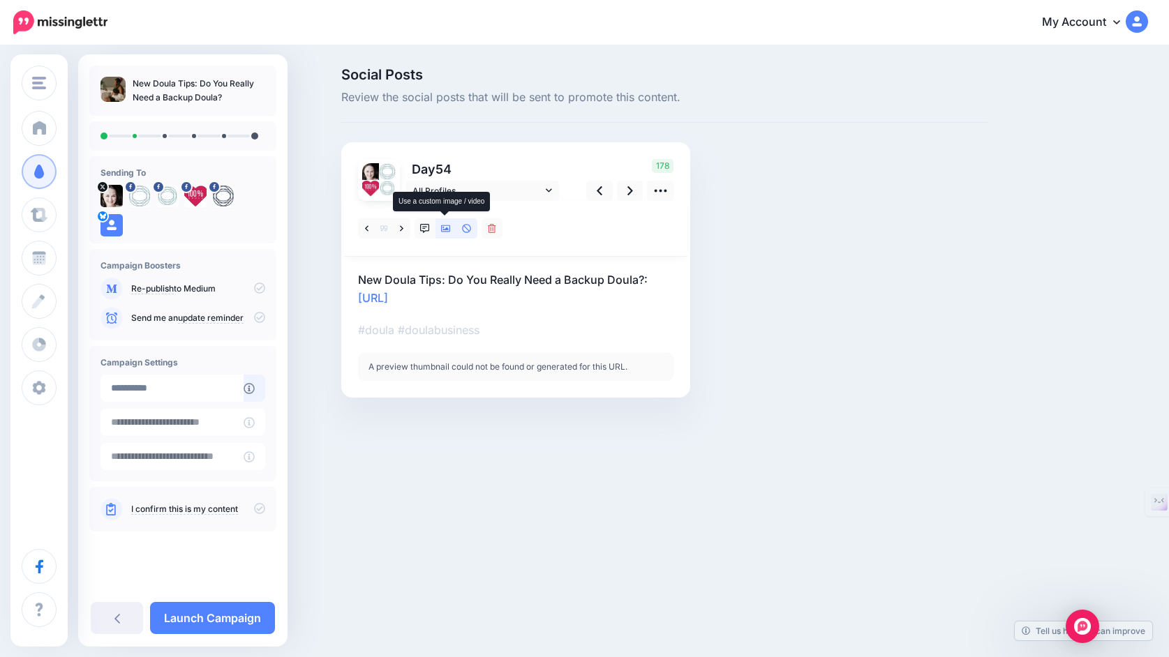
click at [445, 226] on icon at bounding box center [446, 229] width 10 height 10
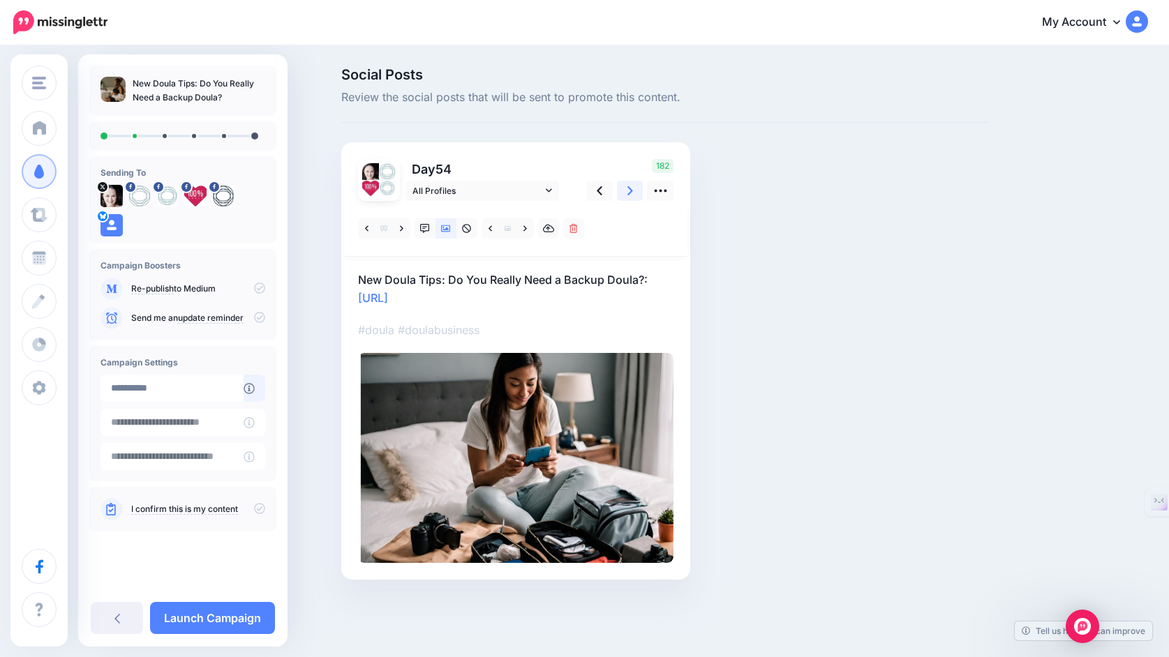
click at [629, 188] on icon at bounding box center [630, 190] width 6 height 9
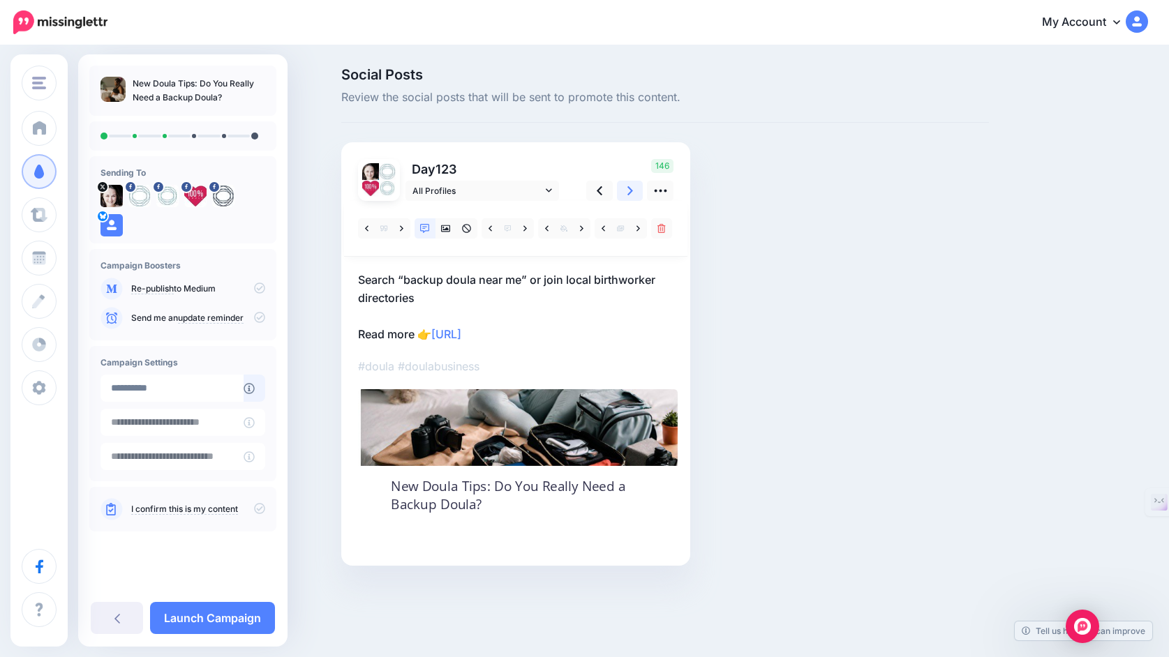
click at [627, 192] on icon at bounding box center [630, 191] width 6 height 15
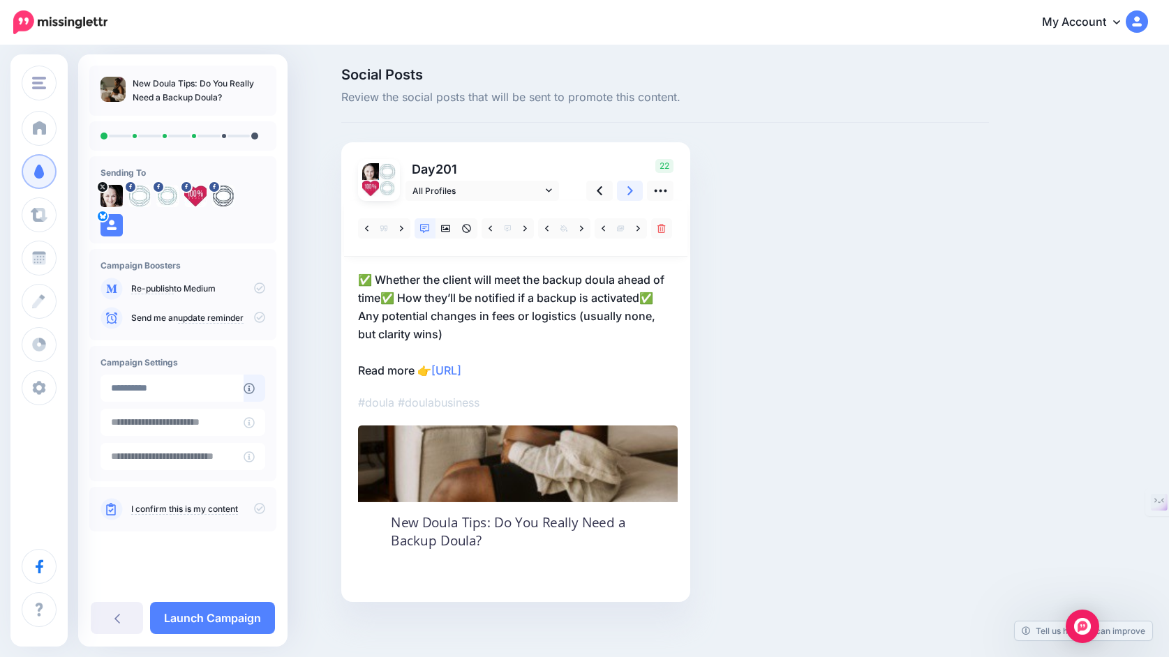
click at [627, 192] on icon at bounding box center [630, 191] width 6 height 15
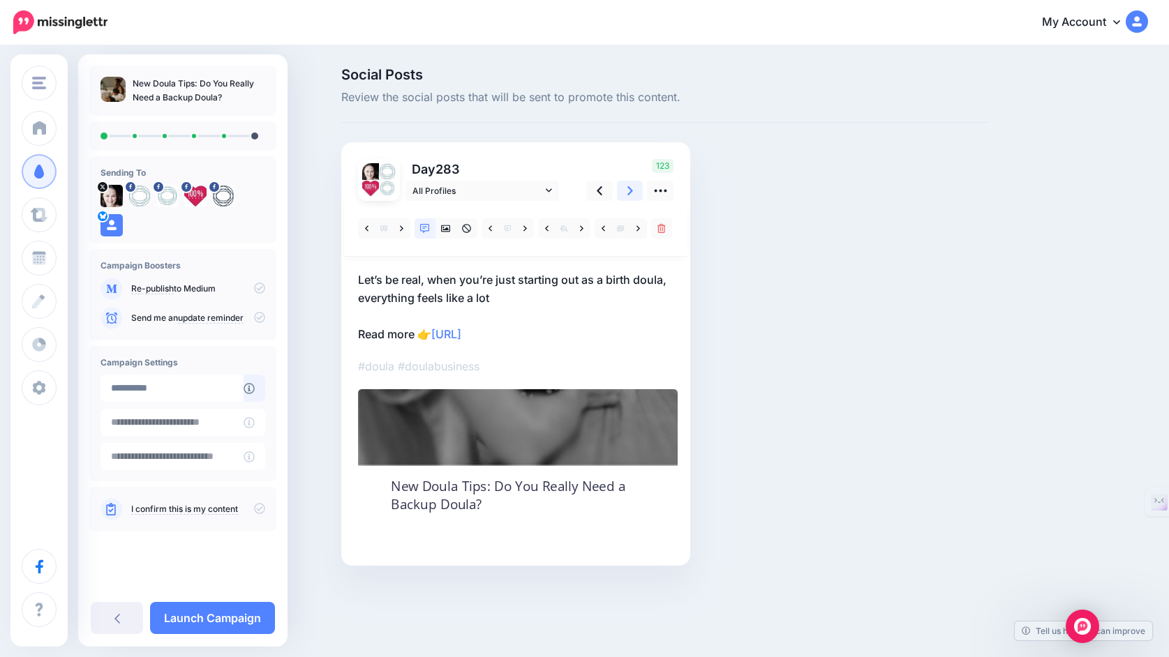
click at [627, 192] on icon at bounding box center [630, 191] width 6 height 15
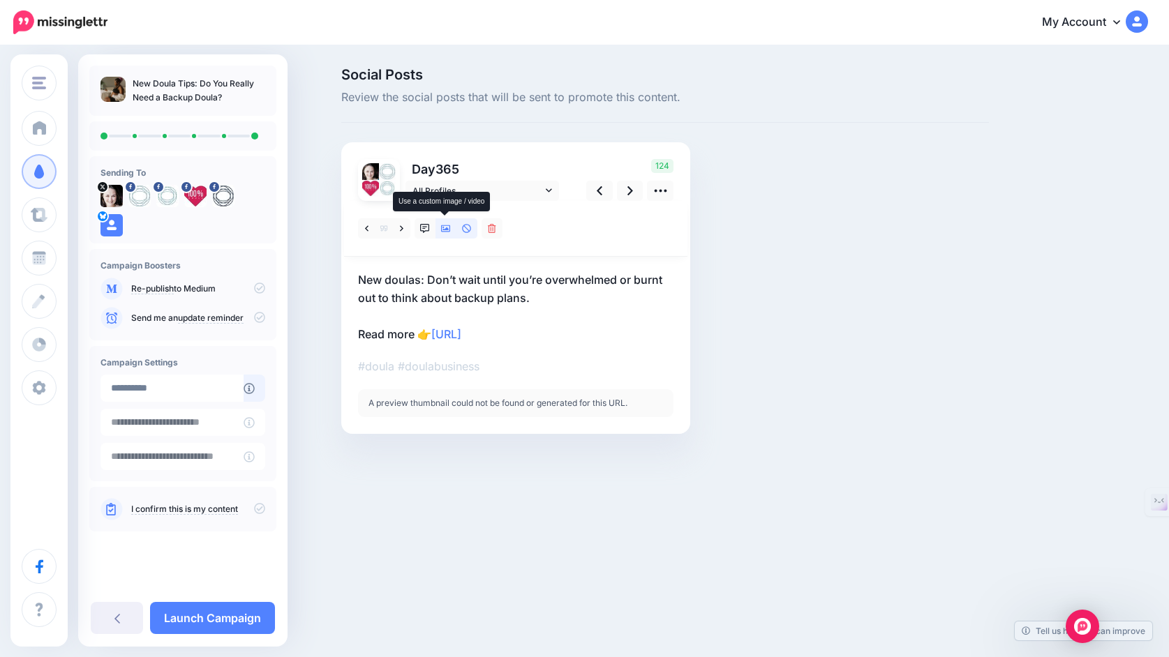
click at [446, 229] on icon at bounding box center [446, 228] width 10 height 7
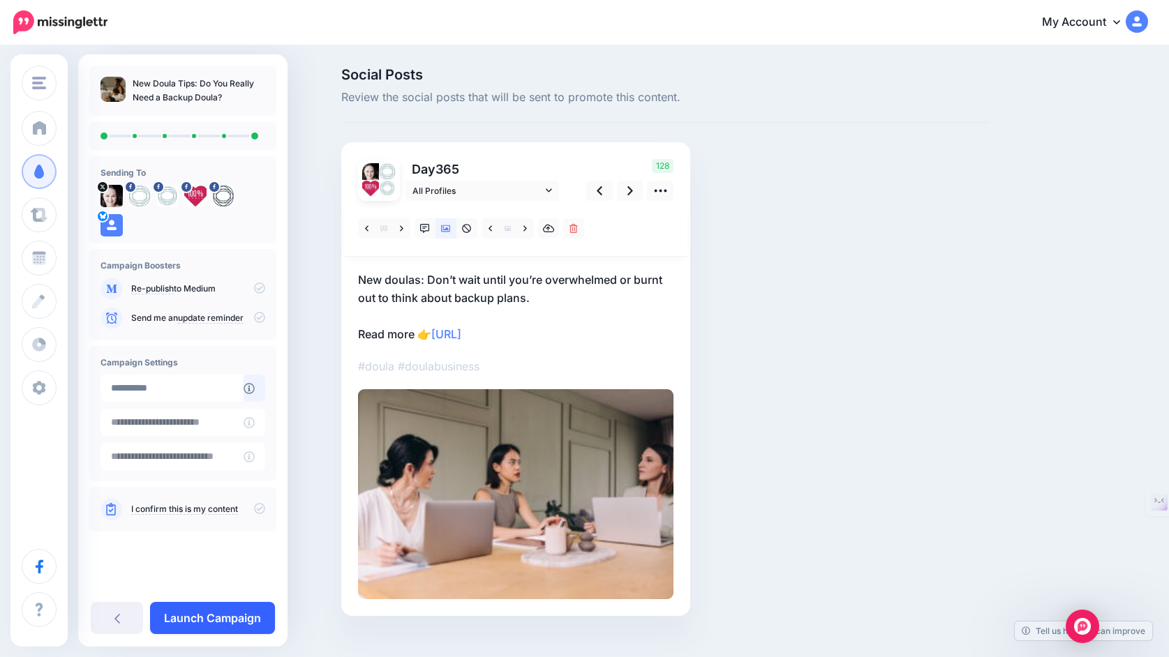
click at [224, 620] on link "Launch Campaign" at bounding box center [212, 618] width 125 height 32
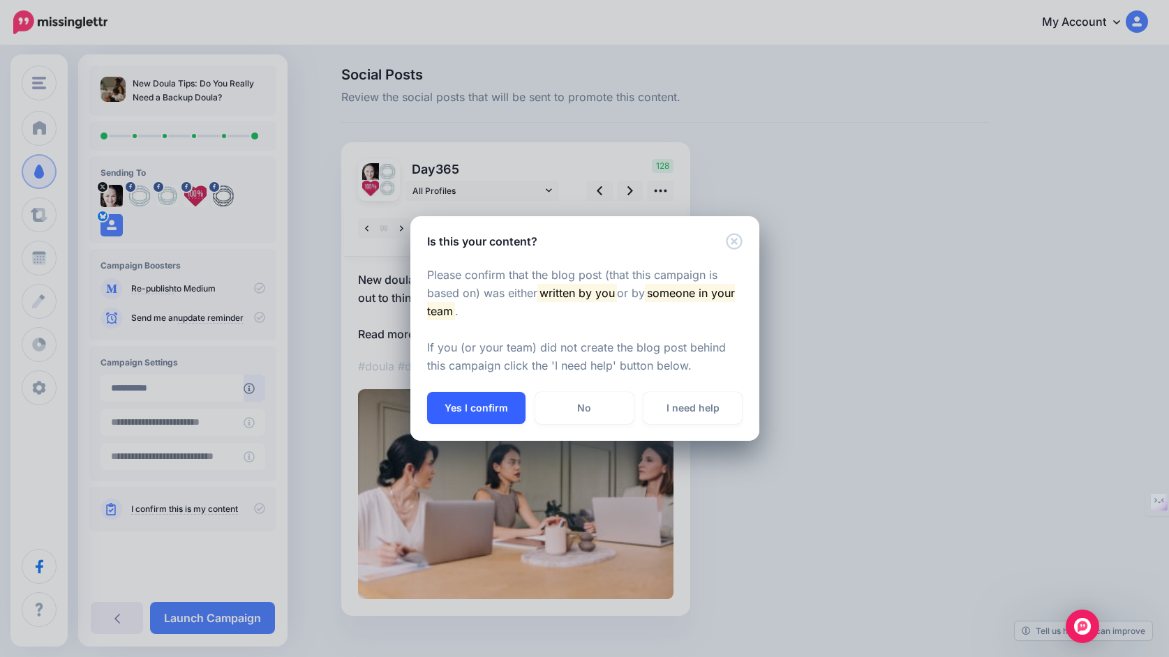
click at [489, 404] on button "Yes I confirm" at bounding box center [476, 408] width 98 height 32
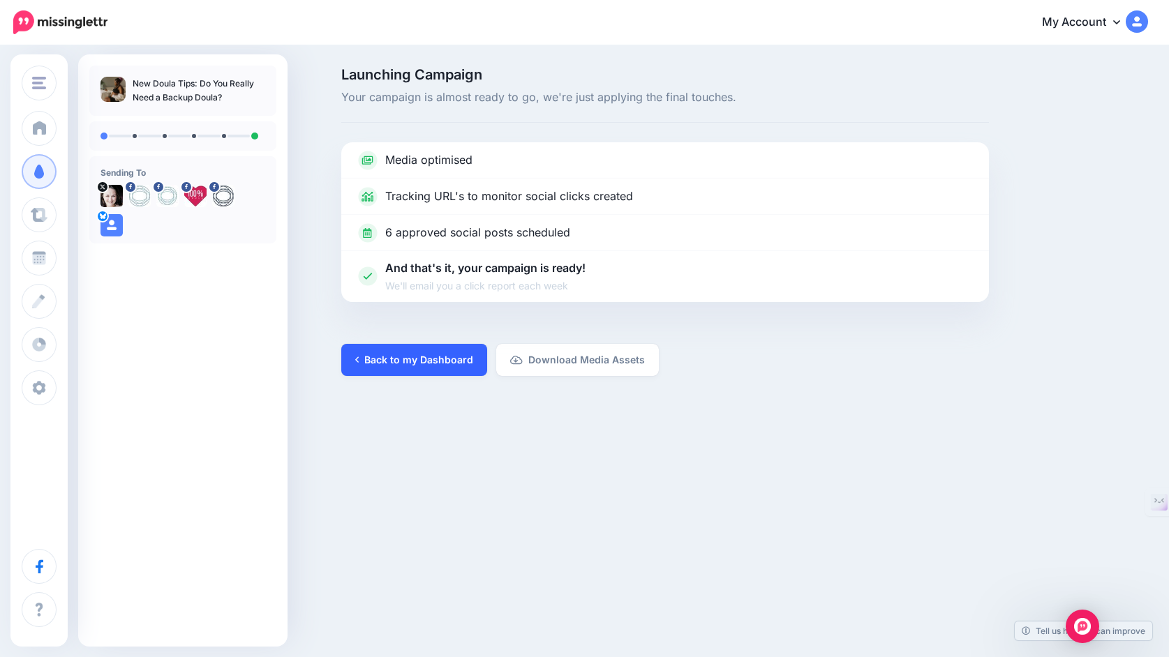
click at [428, 358] on link "Back to my Dashboard" at bounding box center [414, 360] width 146 height 32
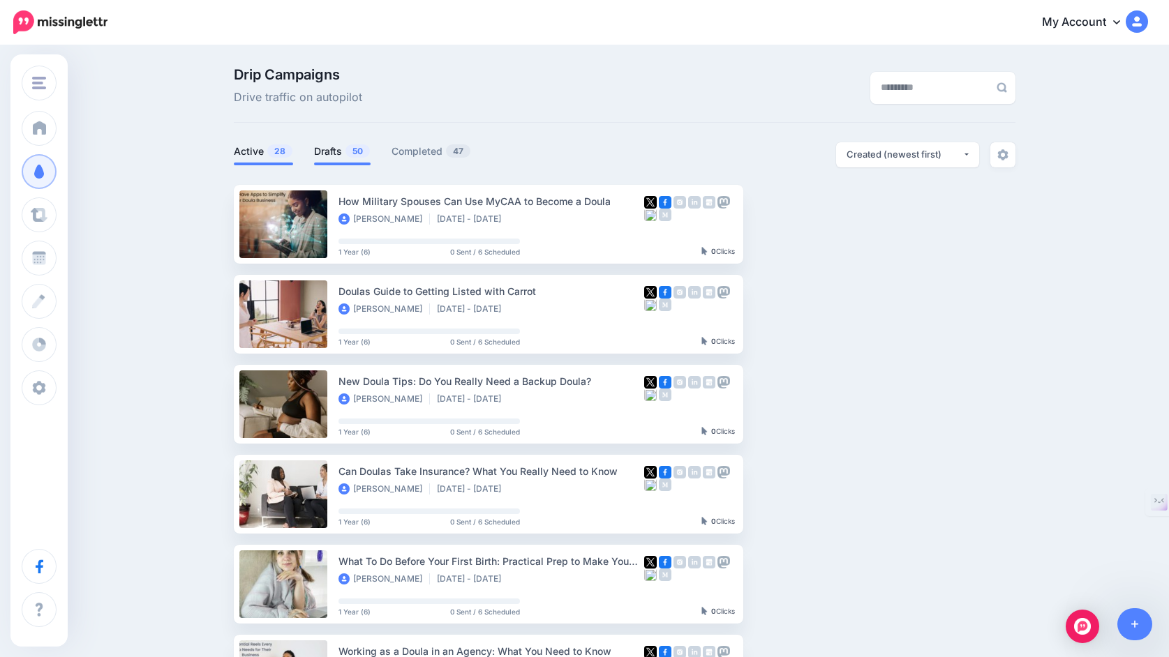
click at [336, 151] on link "Drafts 50" at bounding box center [342, 151] width 57 height 17
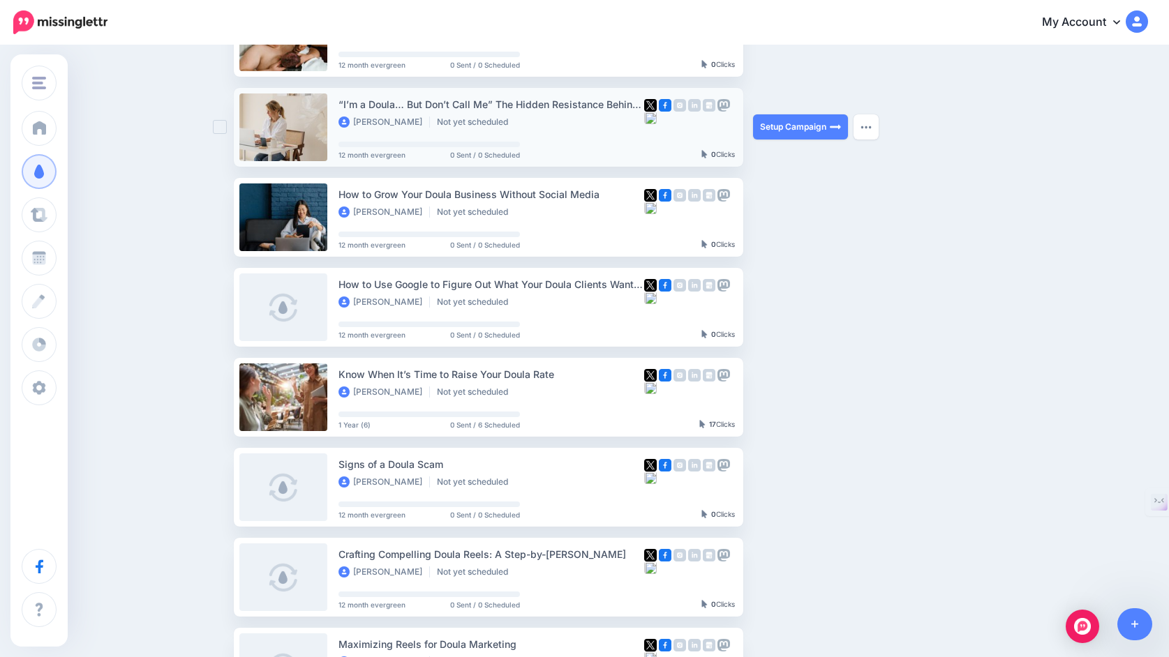
scroll to position [285, 0]
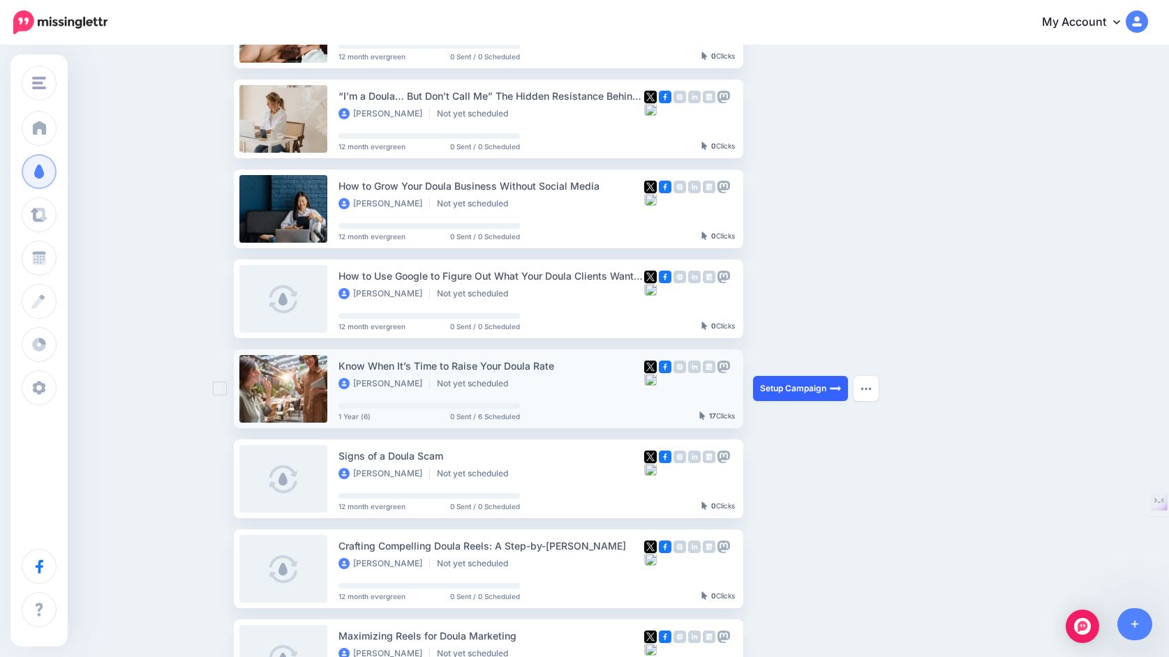
click at [784, 392] on link "Setup Campaign" at bounding box center [800, 388] width 95 height 25
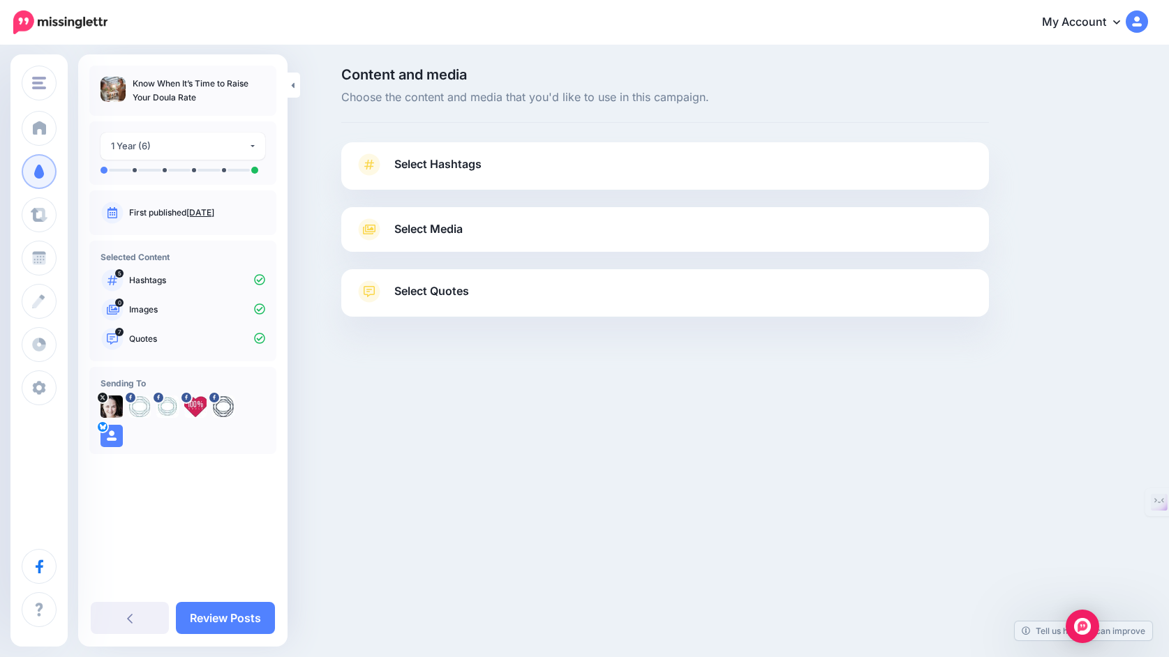
click at [699, 174] on link "Select Hashtags" at bounding box center [665, 172] width 620 height 36
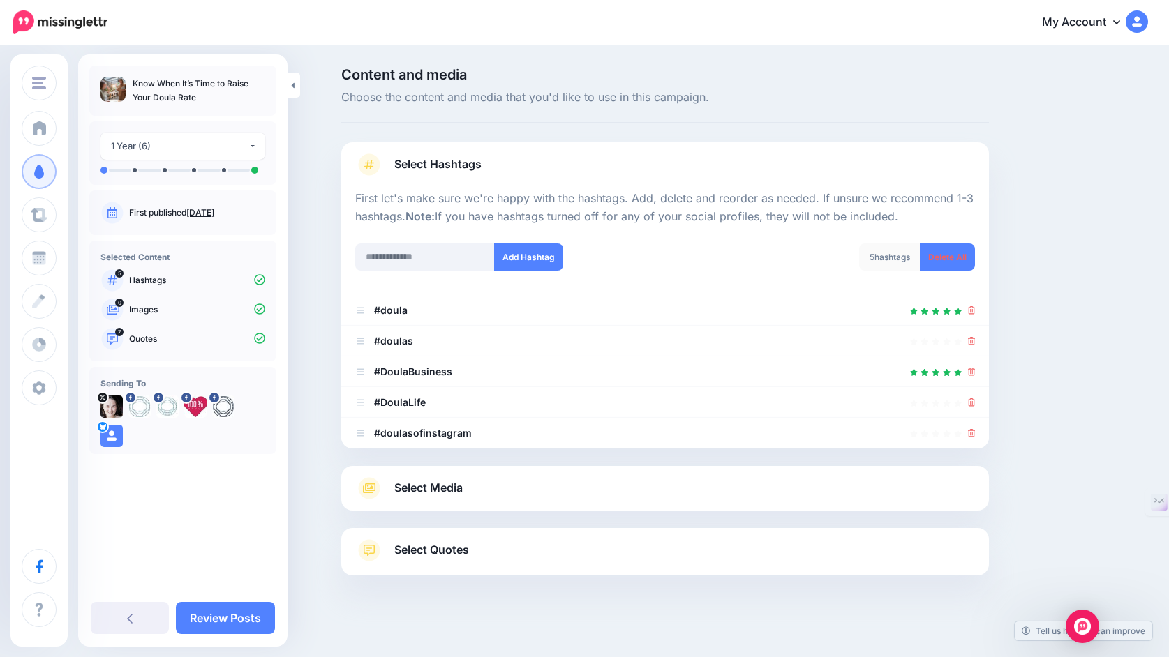
click at [790, 491] on link "Select Media" at bounding box center [665, 488] width 620 height 22
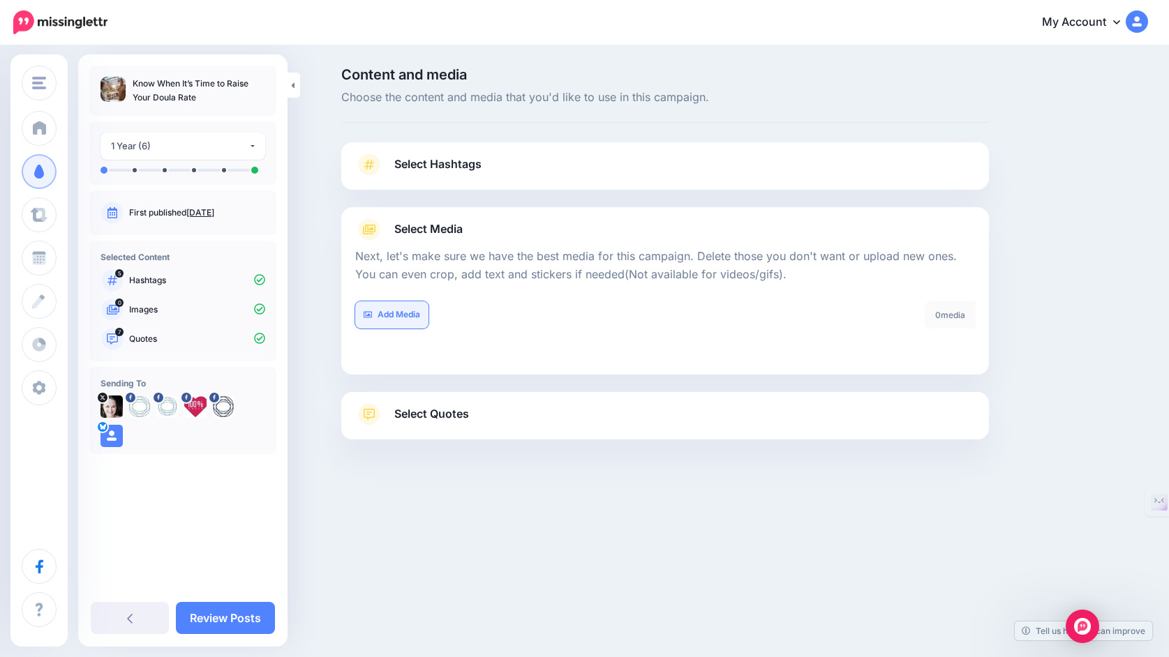
click at [415, 313] on link "Add Media" at bounding box center [391, 314] width 73 height 27
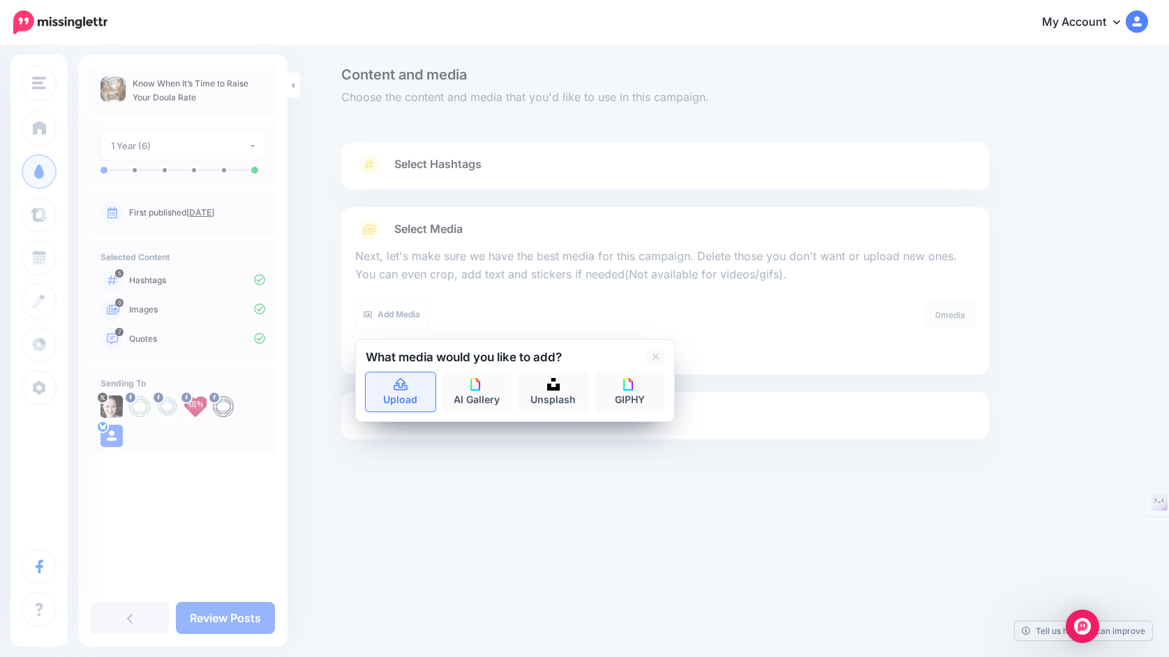
click at [398, 392] on link "Upload" at bounding box center [401, 392] width 70 height 39
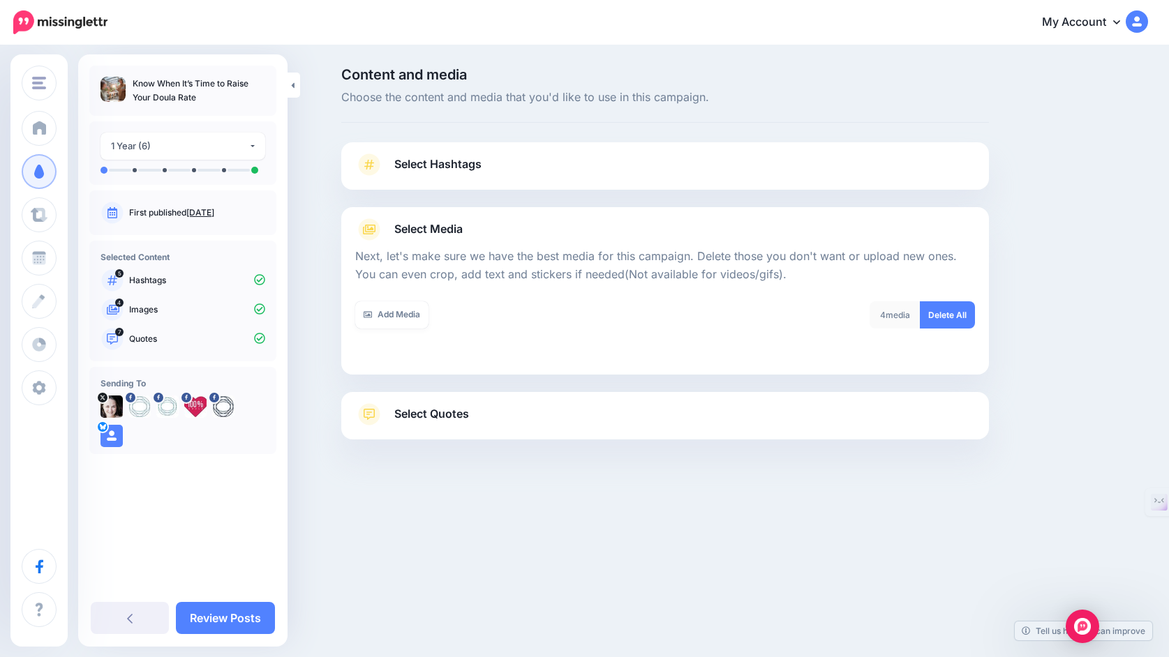
click at [826, 415] on link "Select Quotes" at bounding box center [665, 421] width 620 height 36
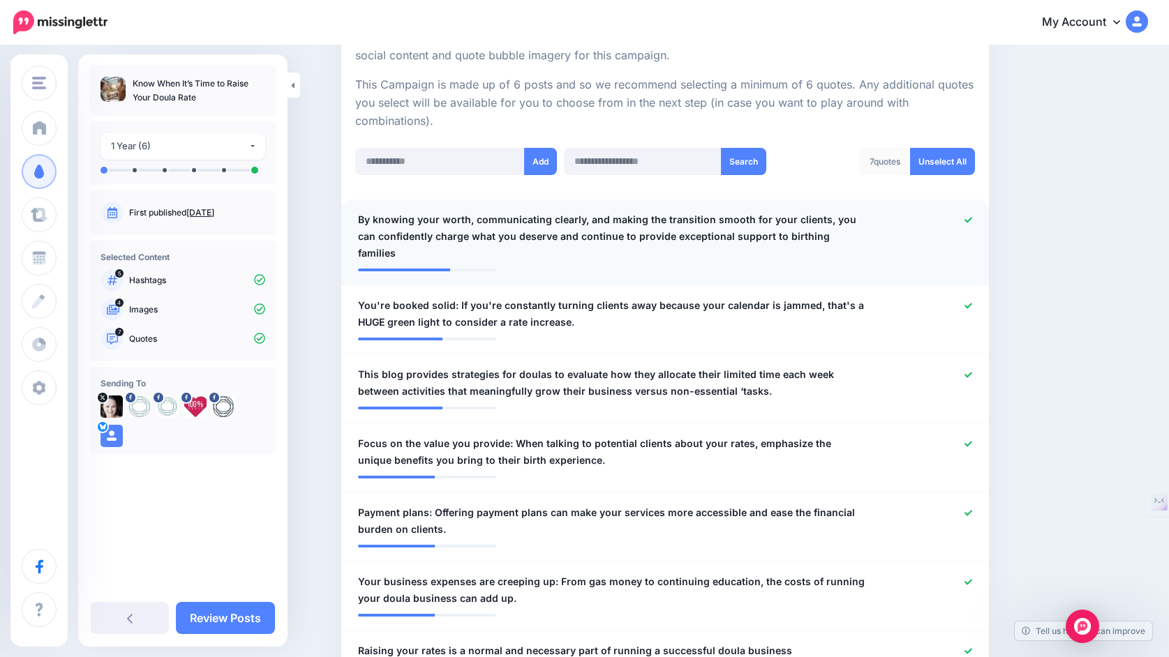
scroll to position [289, 0]
click at [965, 301] on icon at bounding box center [968, 305] width 8 height 8
click at [964, 223] on icon at bounding box center [968, 220] width 8 height 8
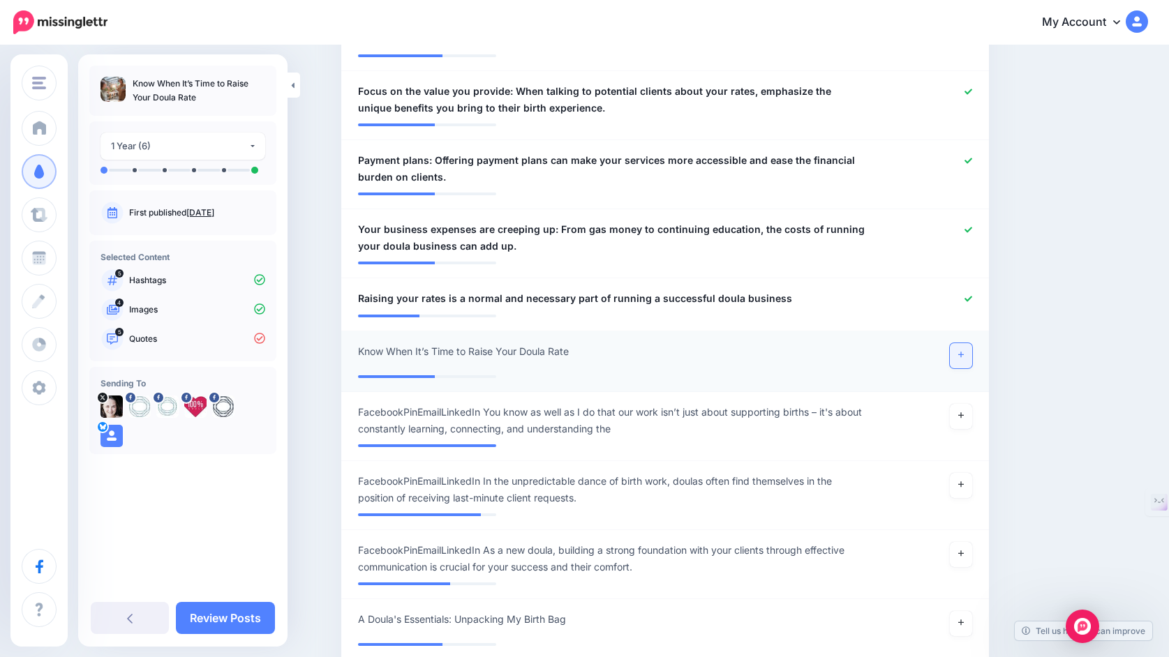
scroll to position [629, 0]
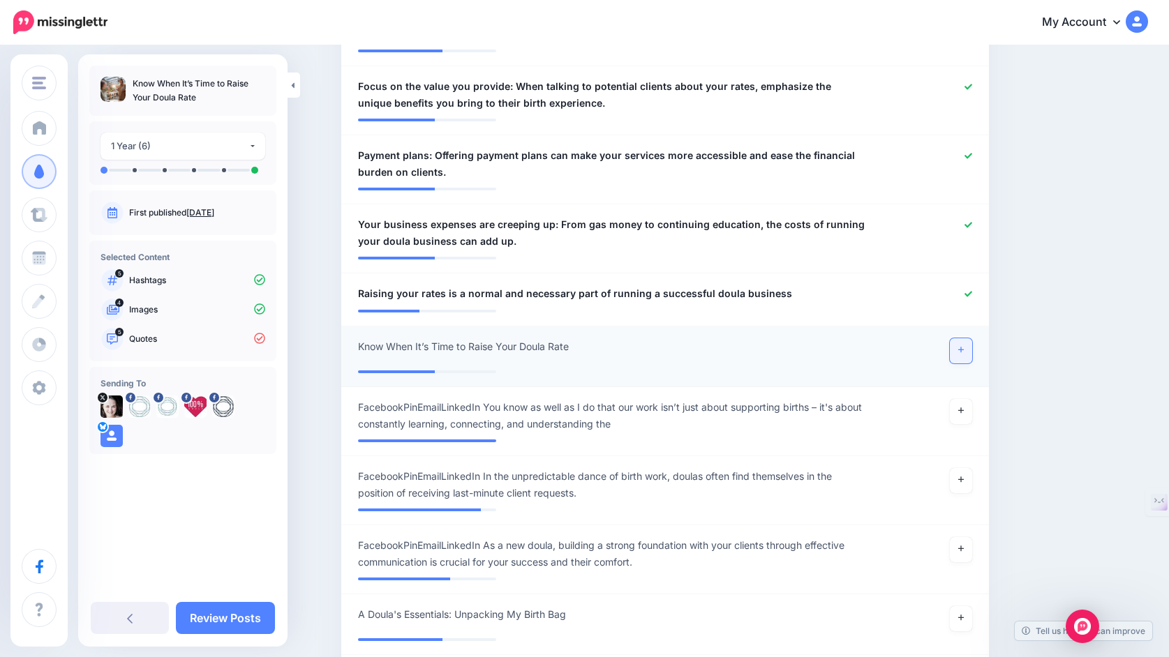
click at [963, 350] on icon at bounding box center [961, 350] width 6 height 8
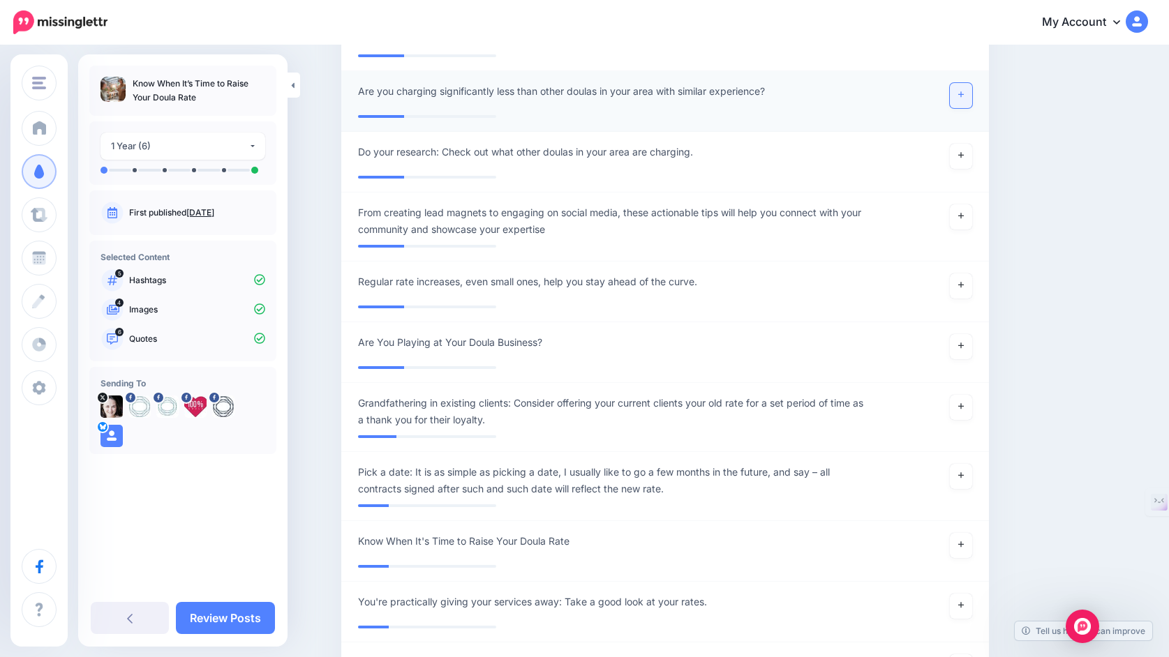
scroll to position [1717, 0]
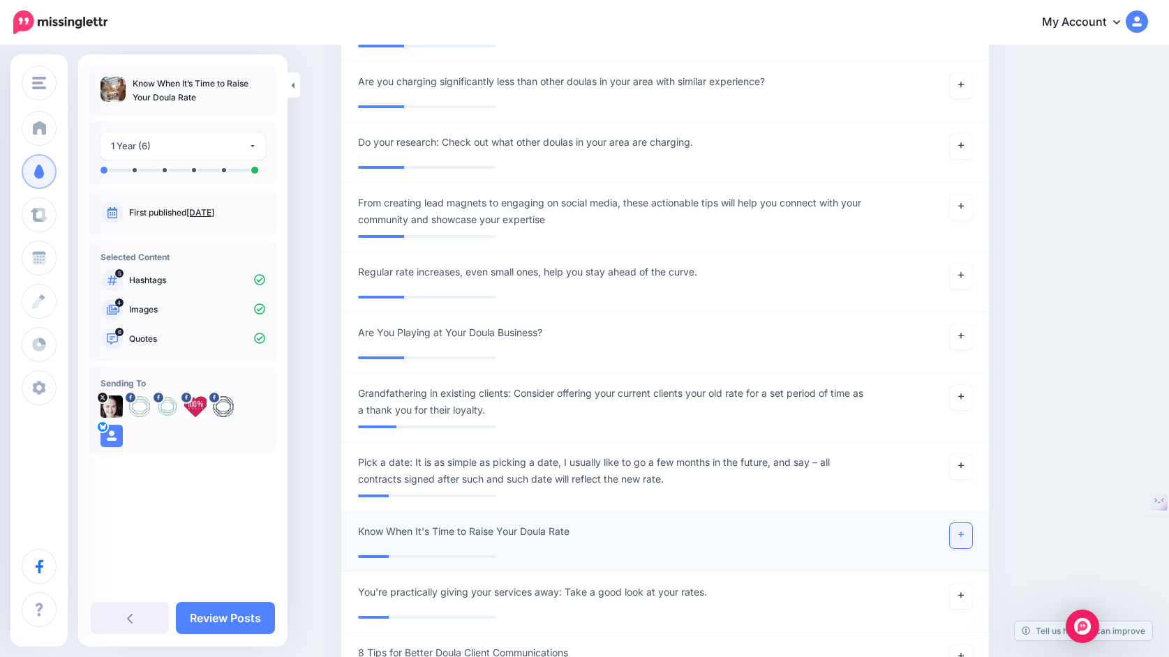
click at [960, 535] on icon at bounding box center [961, 535] width 6 height 8
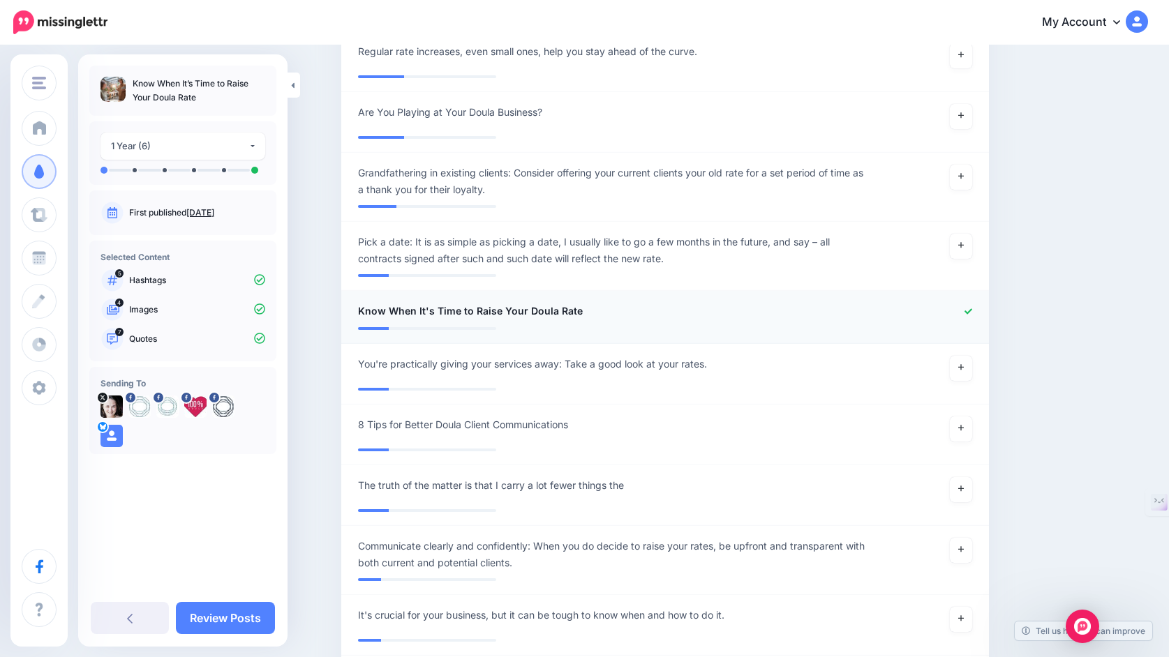
scroll to position [1947, 0]
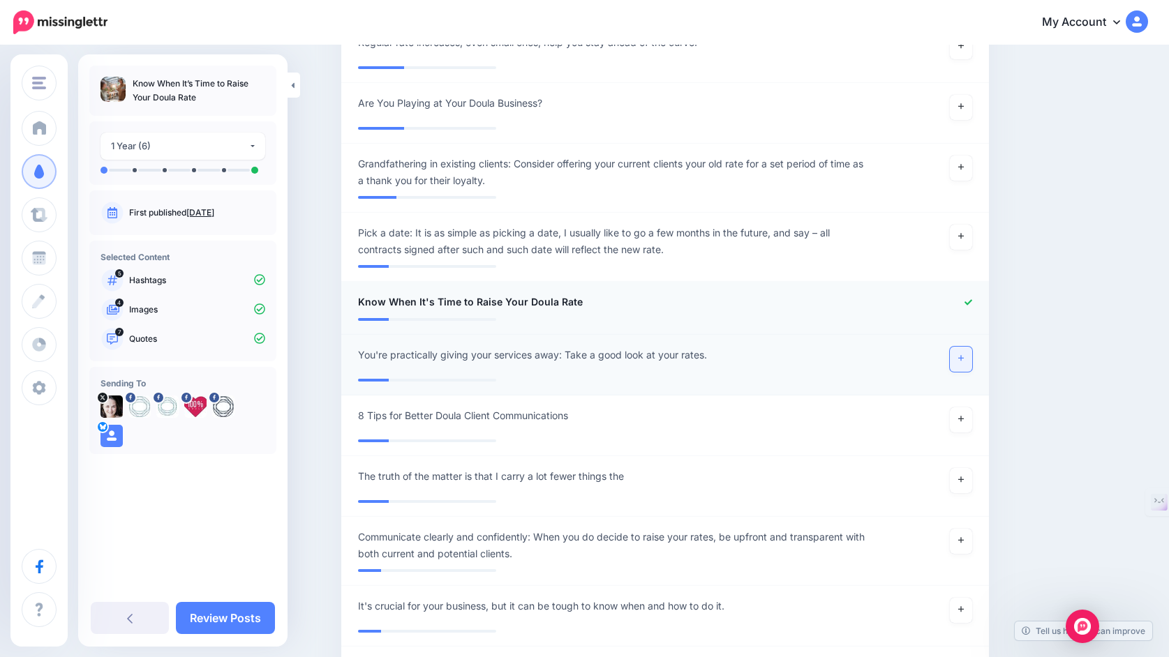
click at [961, 365] on link at bounding box center [961, 359] width 22 height 25
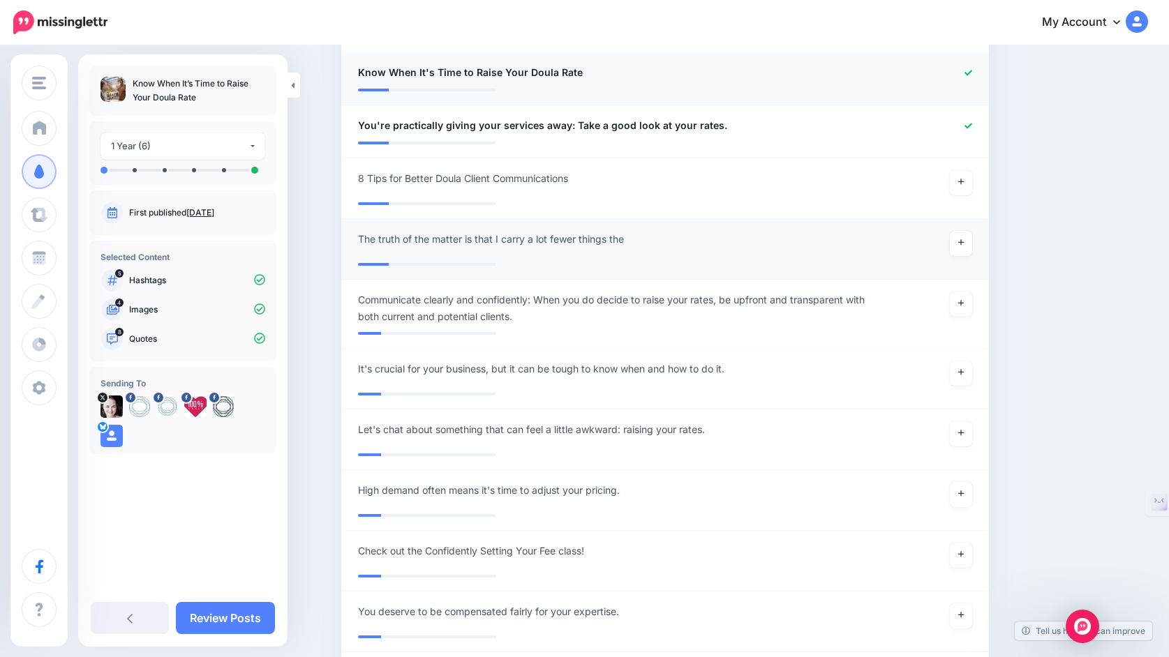
scroll to position [2193, 0]
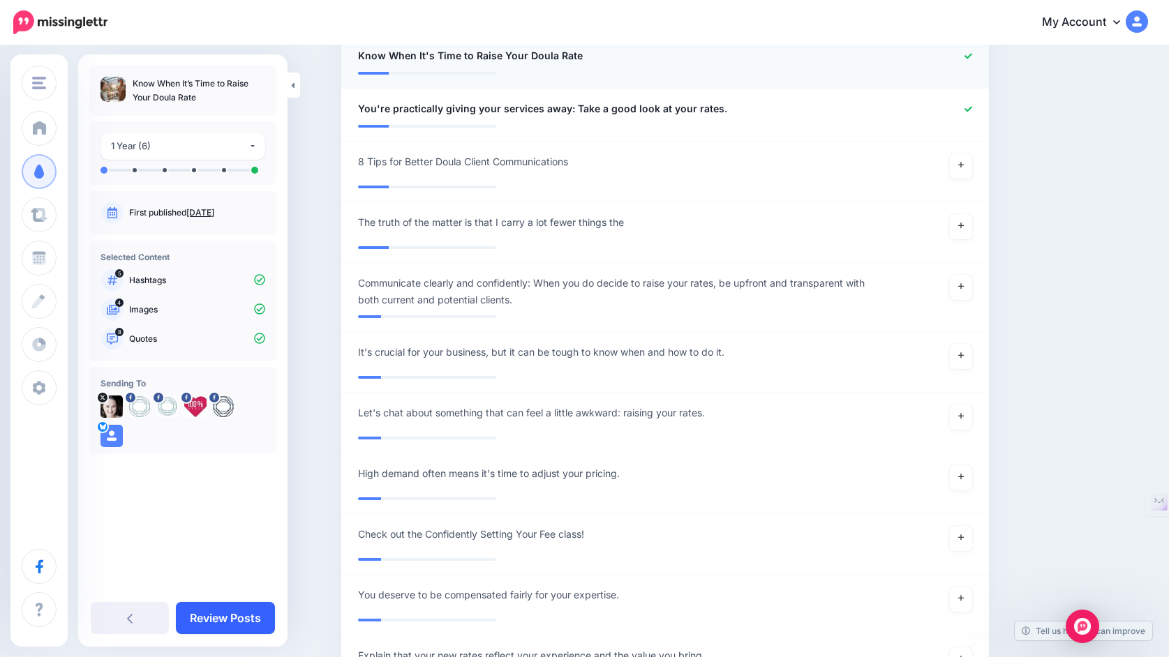
click at [239, 618] on link "Review Posts" at bounding box center [225, 618] width 99 height 32
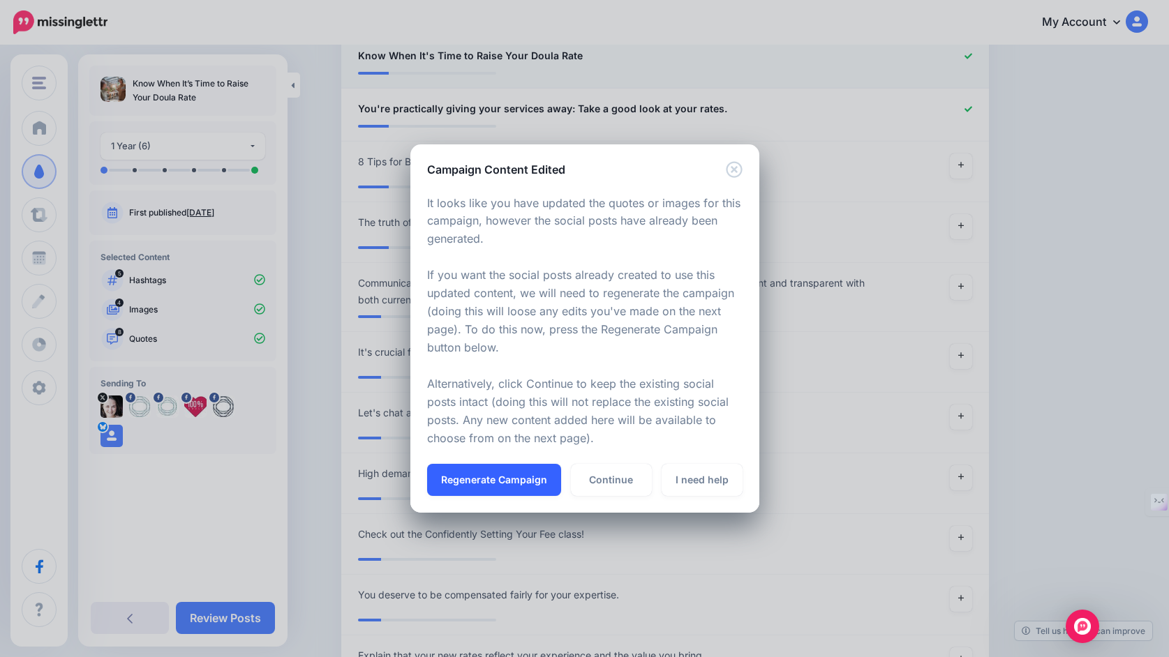
click at [497, 476] on button "Regenerate Campaign" at bounding box center [494, 480] width 134 height 32
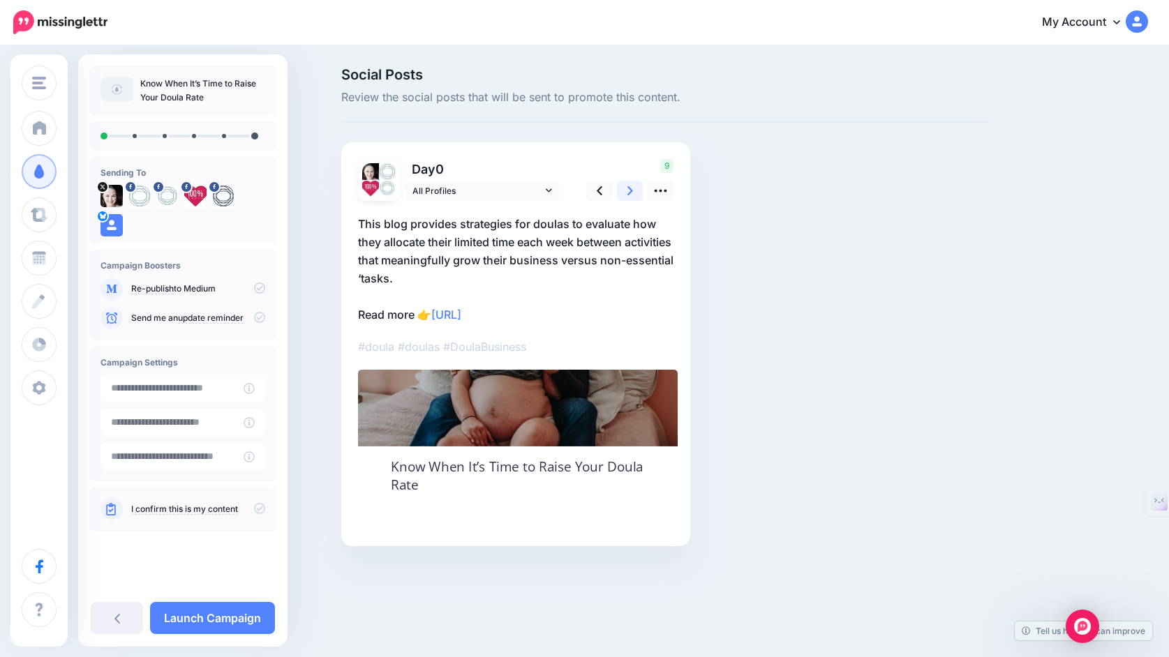
click at [627, 188] on icon at bounding box center [630, 191] width 6 height 15
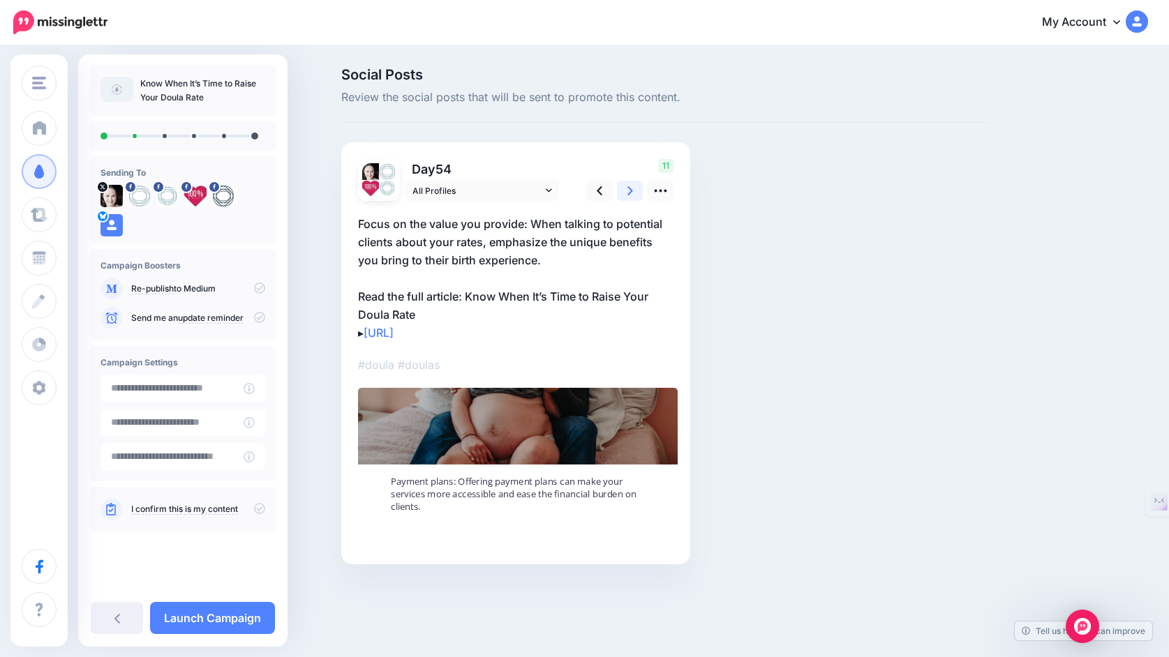
click at [627, 188] on icon at bounding box center [630, 191] width 6 height 15
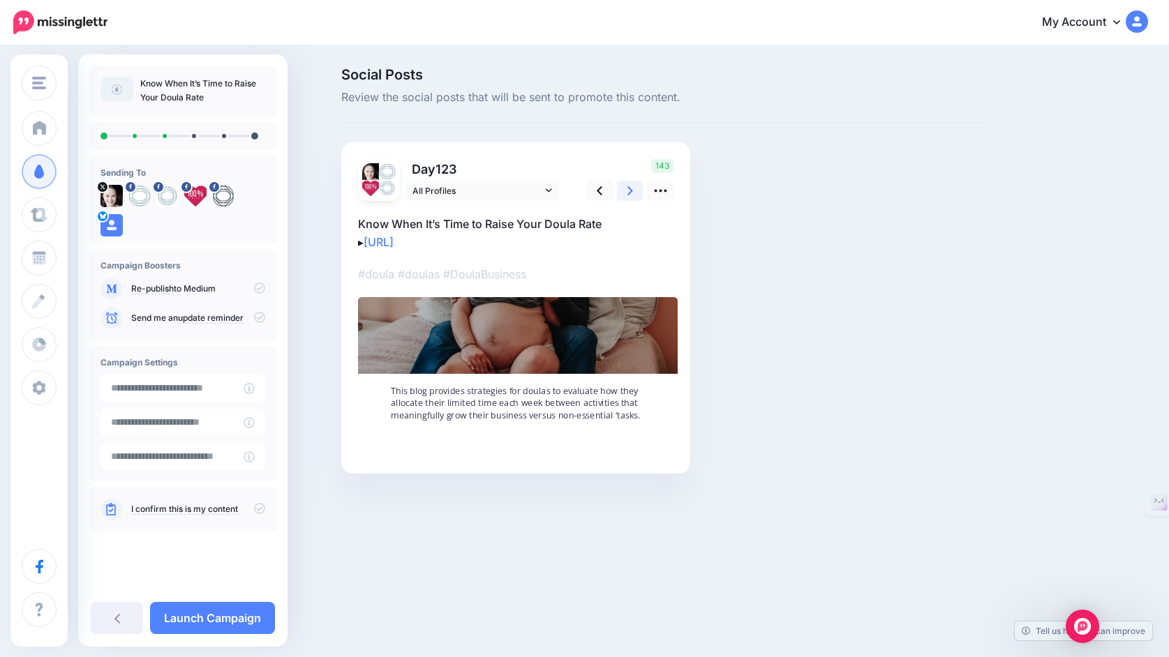
click at [627, 188] on icon at bounding box center [630, 191] width 6 height 15
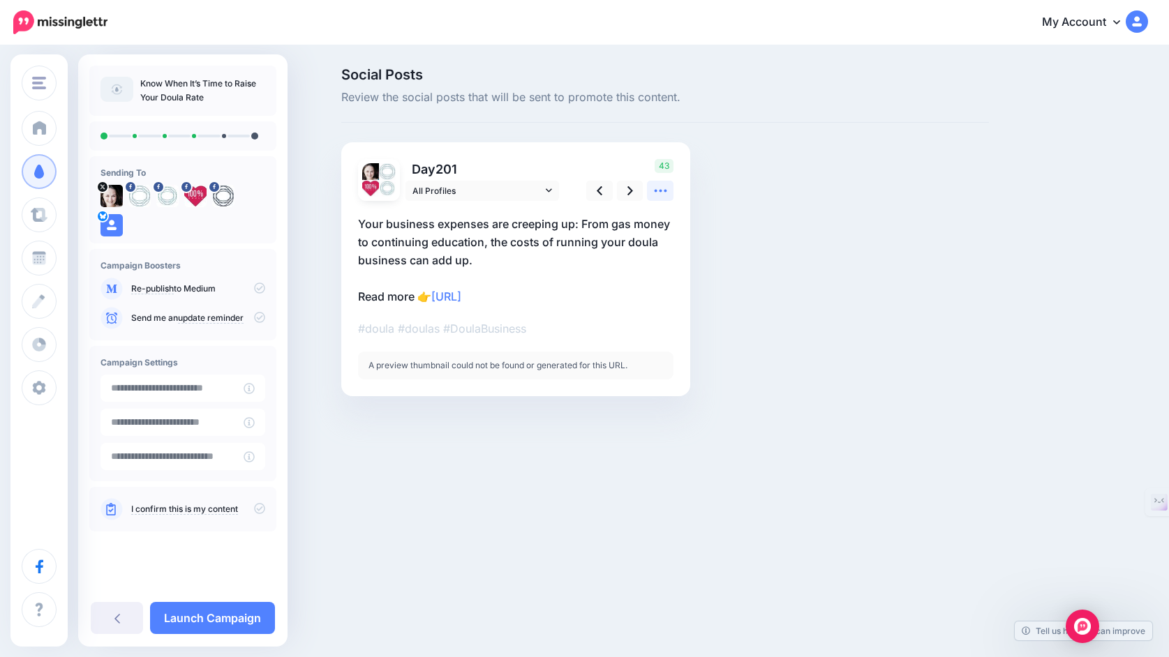
click at [662, 191] on icon at bounding box center [660, 191] width 15 height 15
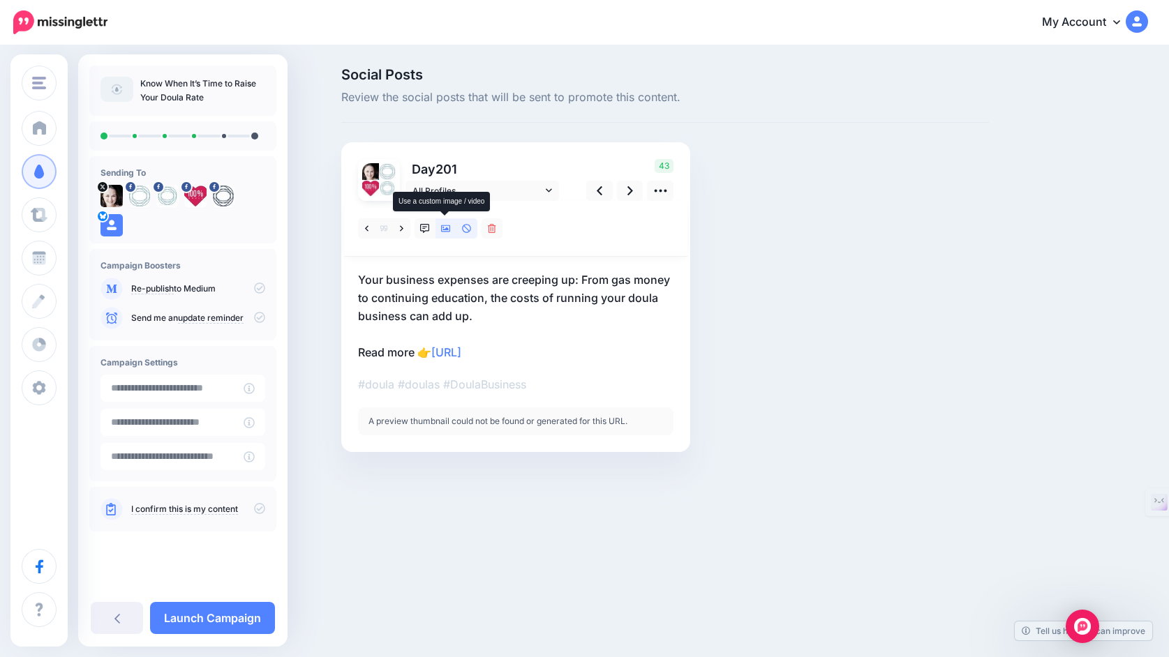
click at [445, 227] on icon at bounding box center [446, 229] width 10 height 10
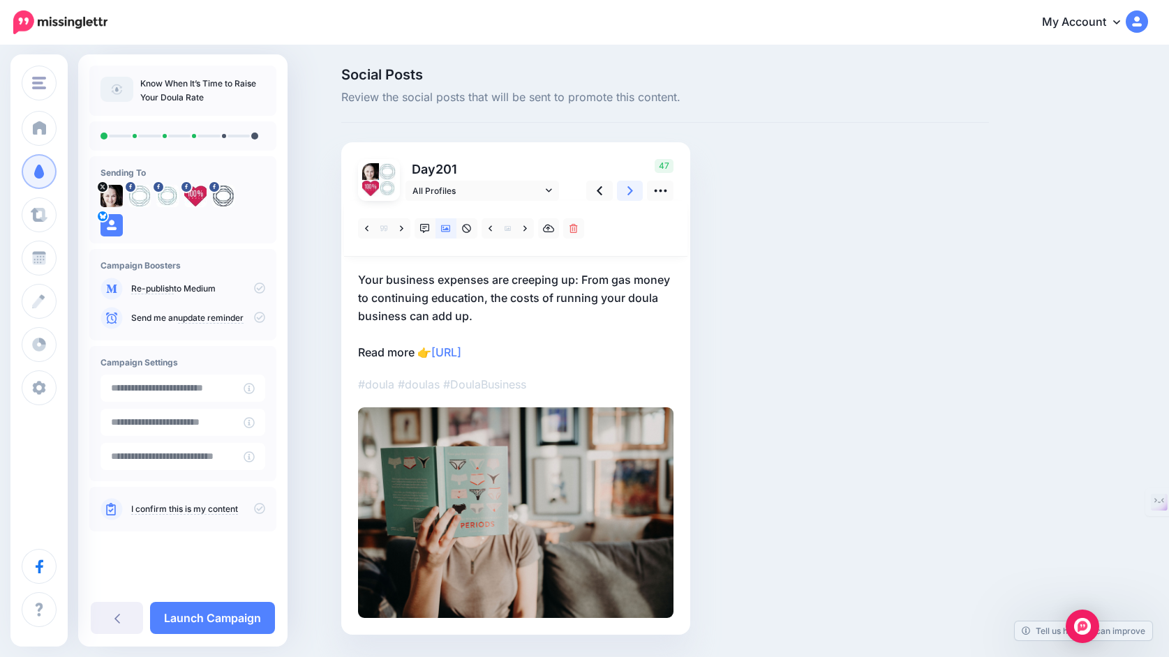
click at [629, 191] on icon at bounding box center [630, 191] width 6 height 15
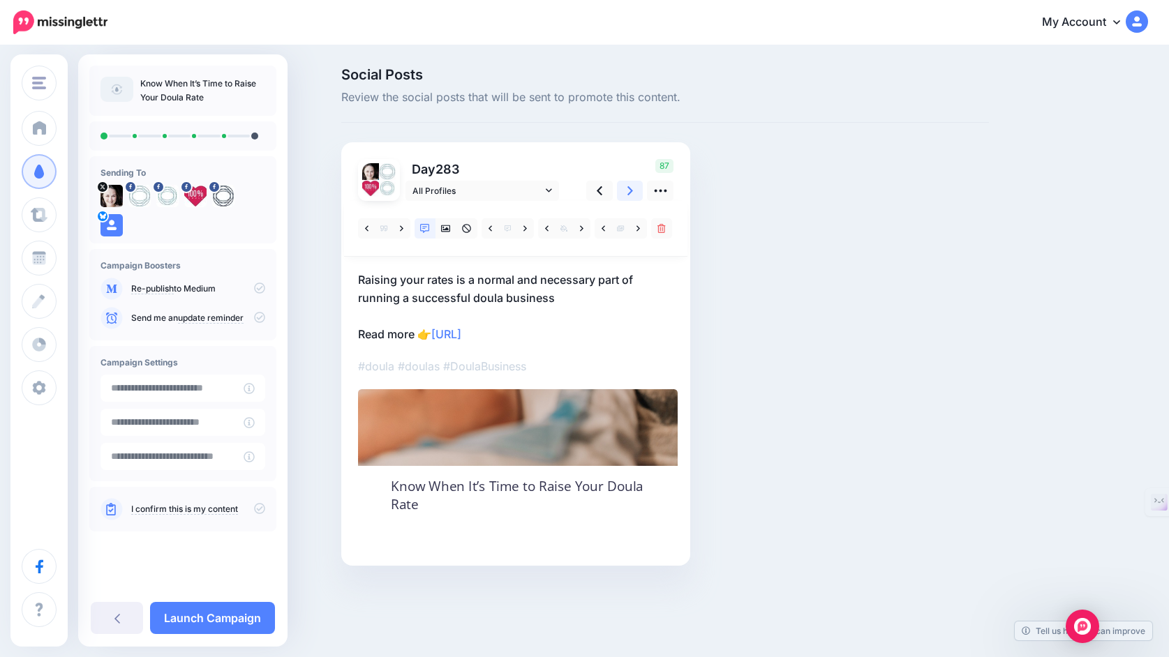
click at [629, 191] on icon at bounding box center [630, 191] width 6 height 15
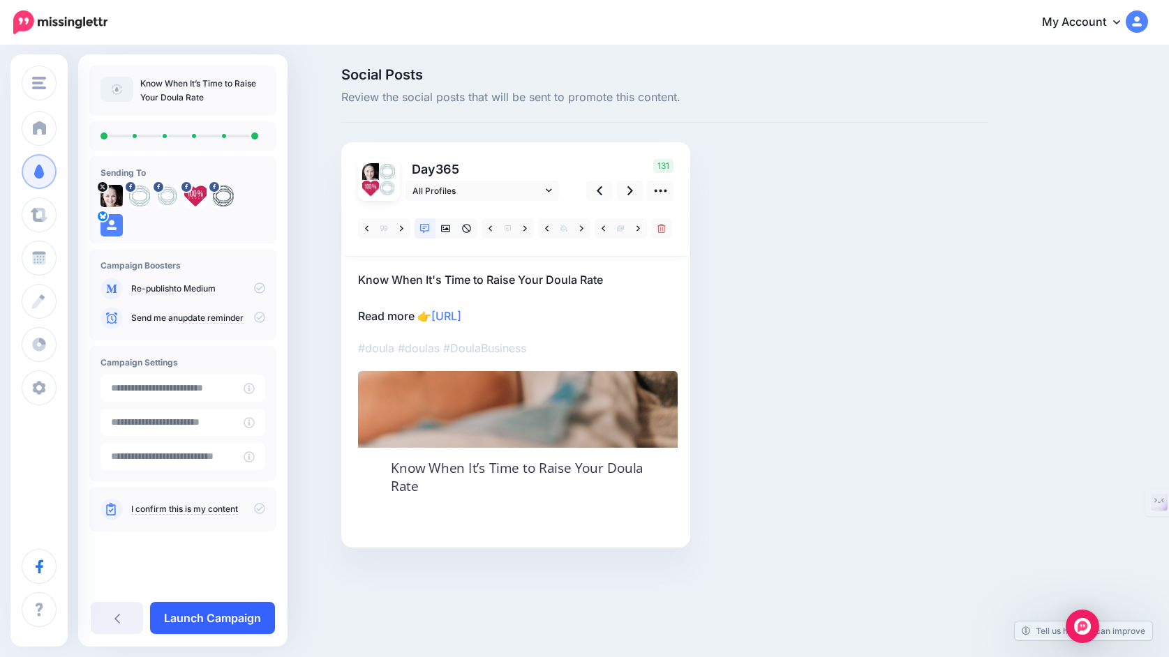
click at [230, 619] on link "Launch Campaign" at bounding box center [212, 618] width 125 height 32
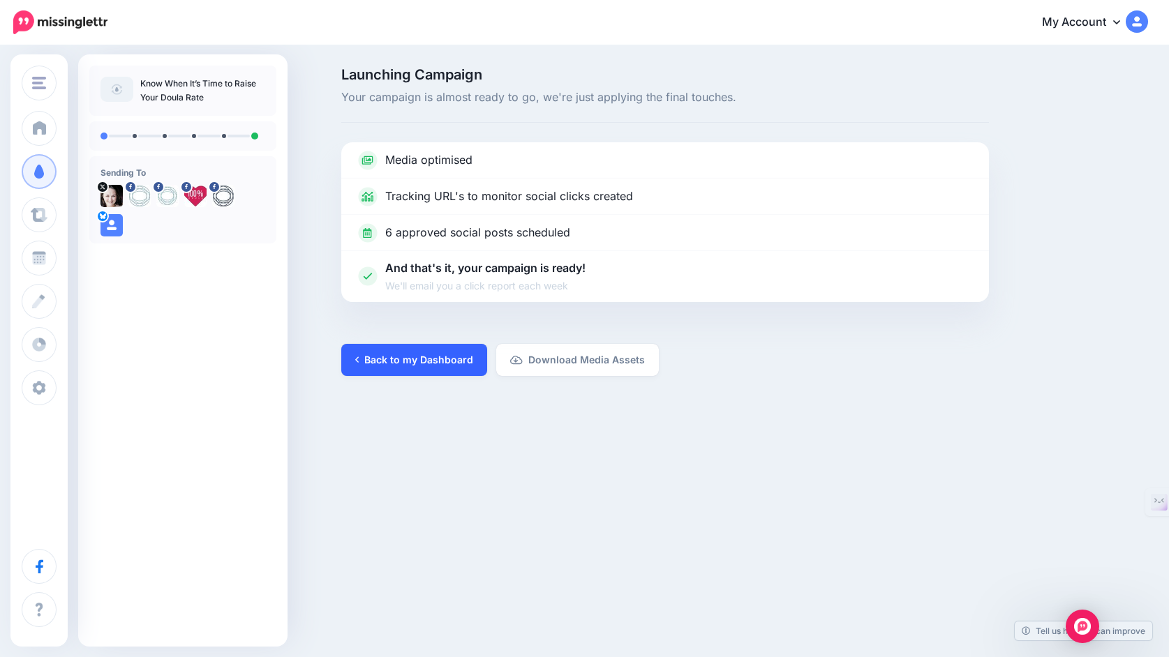
click at [383, 366] on link "Back to my Dashboard" at bounding box center [414, 360] width 146 height 32
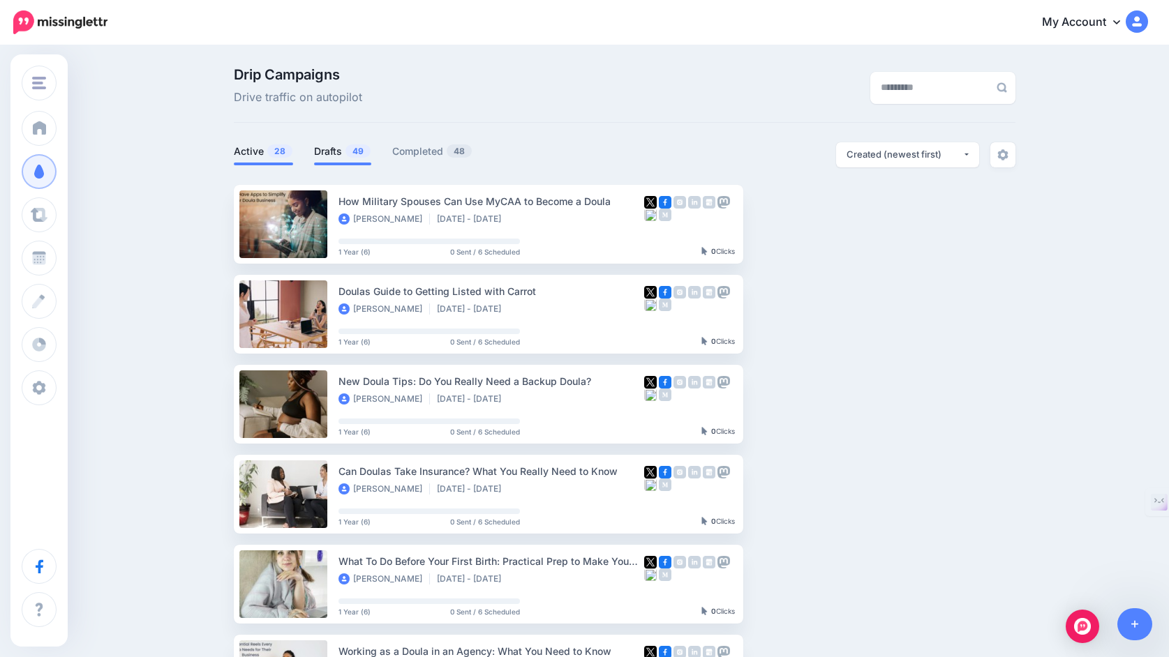
click at [334, 153] on link "Drafts 49" at bounding box center [342, 151] width 57 height 17
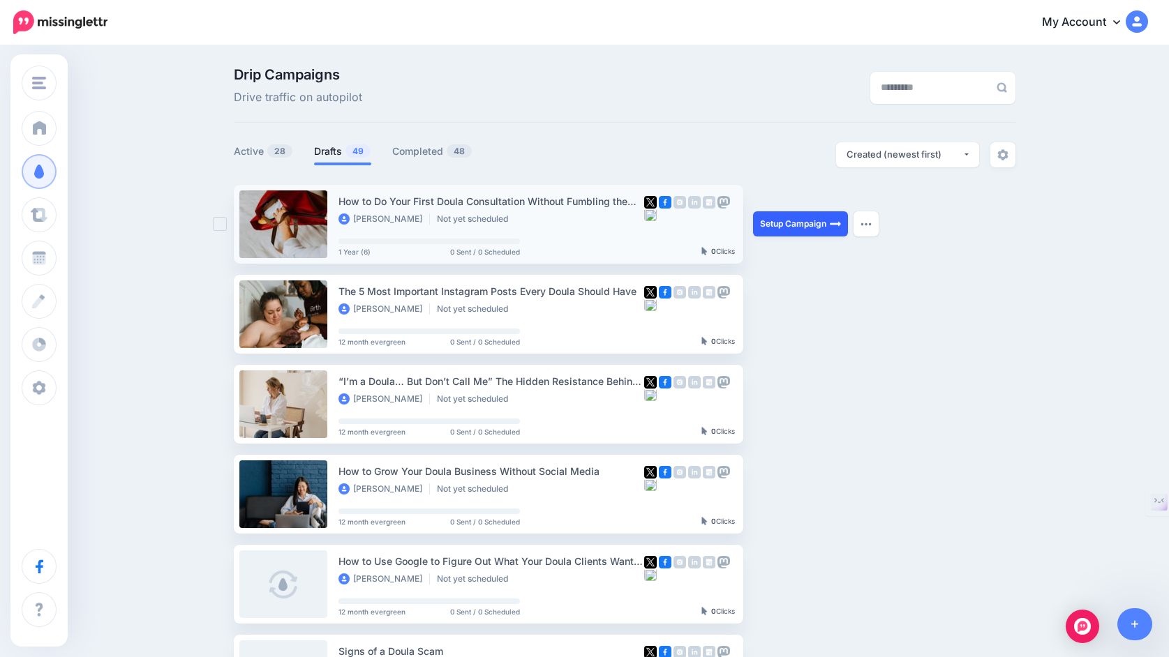
click at [793, 230] on link "Setup Campaign" at bounding box center [800, 223] width 95 height 25
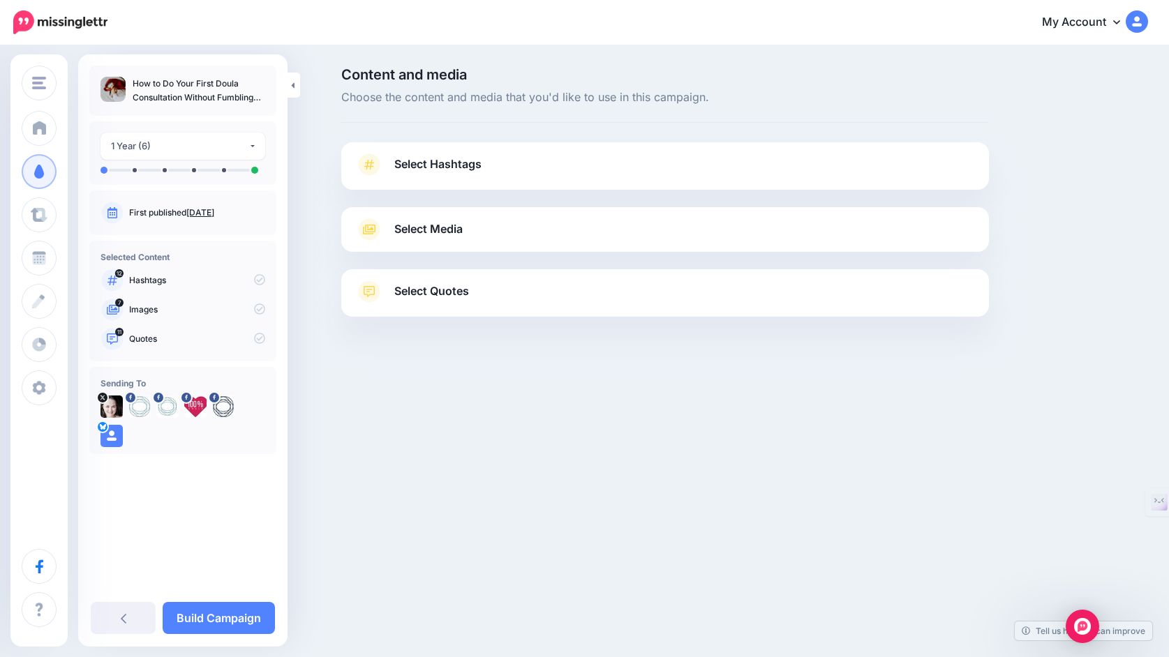
click at [728, 163] on link "Select Hashtags" at bounding box center [665, 172] width 620 height 36
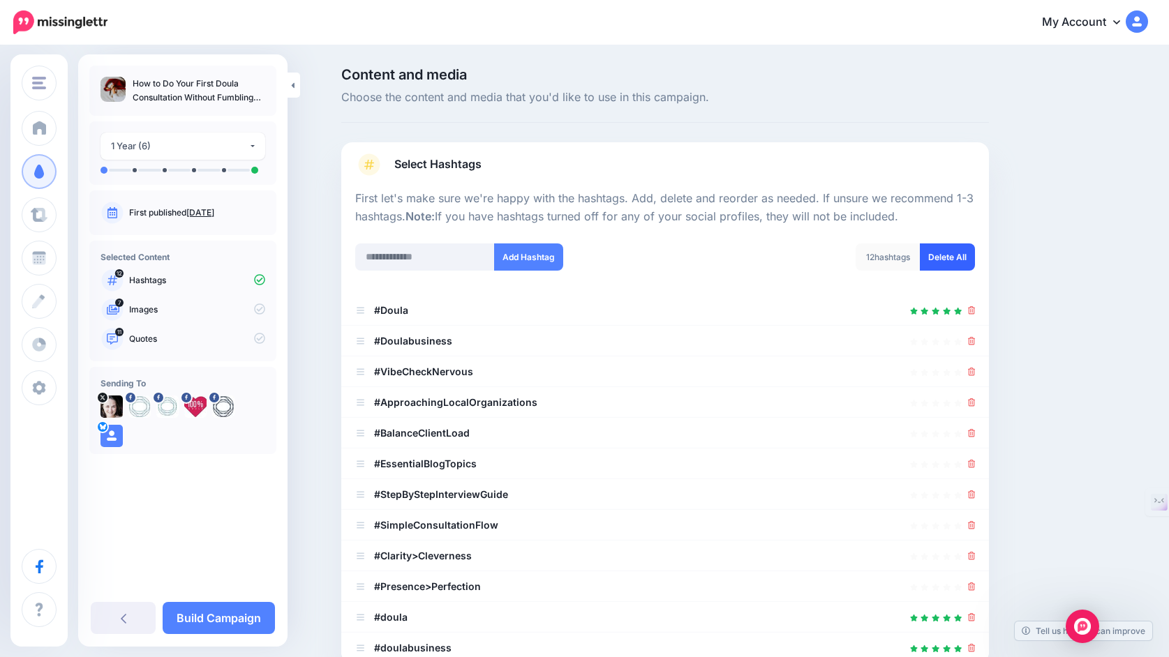
click at [955, 255] on link "Delete All" at bounding box center [947, 257] width 55 height 27
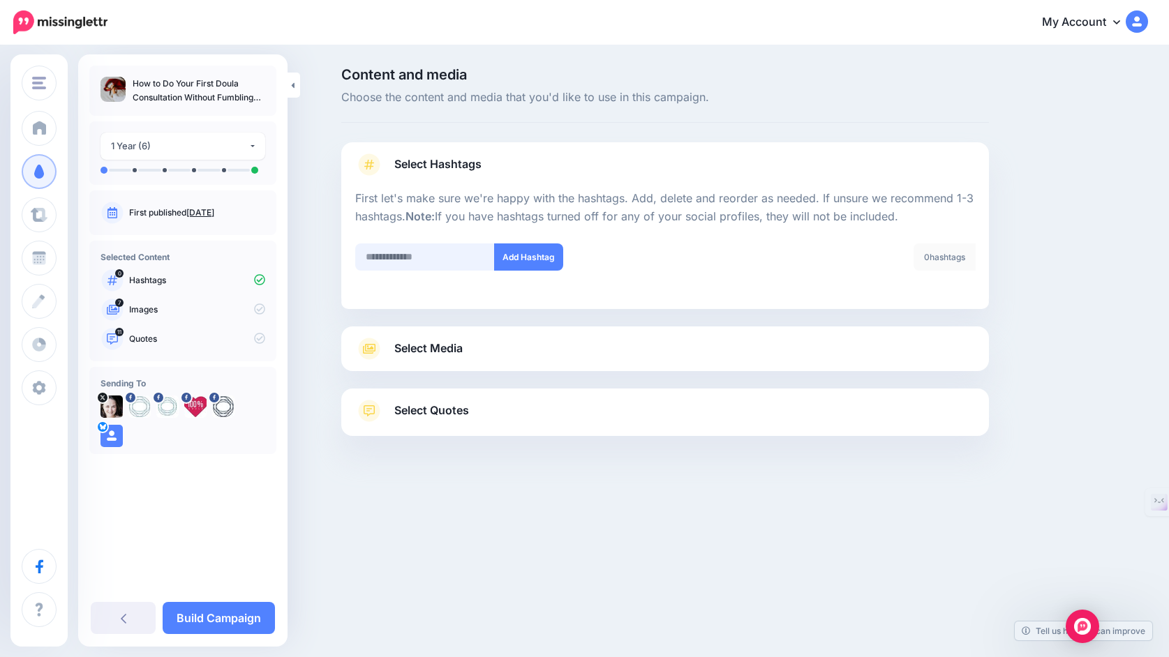
click at [441, 257] on input "text" at bounding box center [425, 257] width 140 height 27
type input "******"
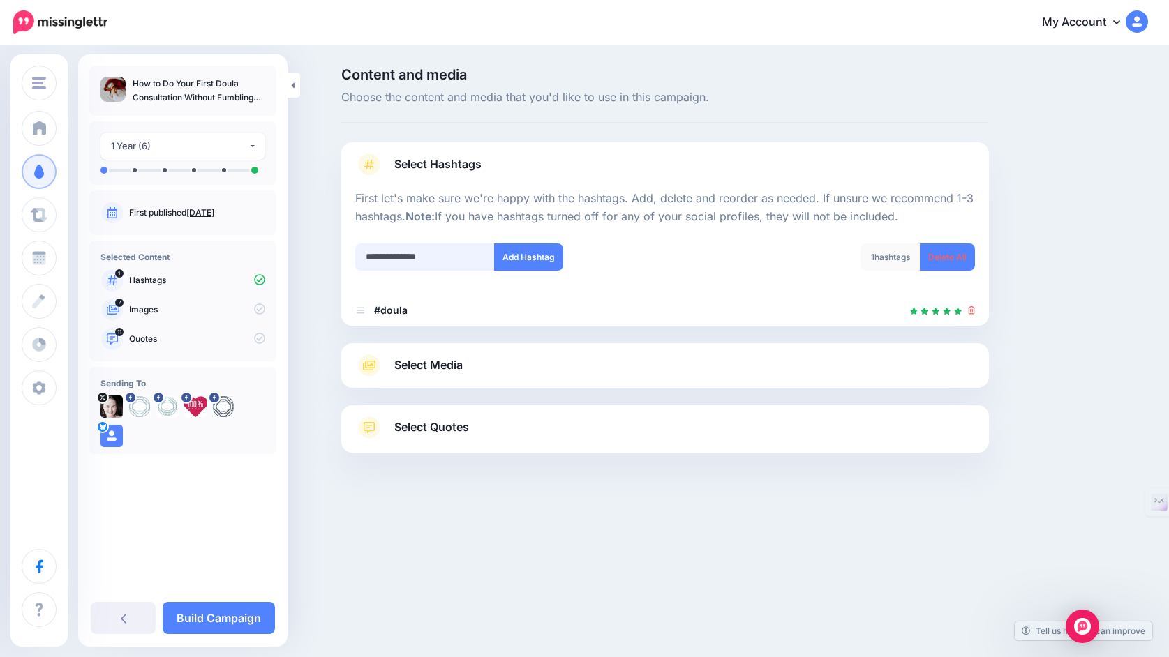
type input "**********"
click at [521, 365] on link "Select Media" at bounding box center [665, 366] width 620 height 22
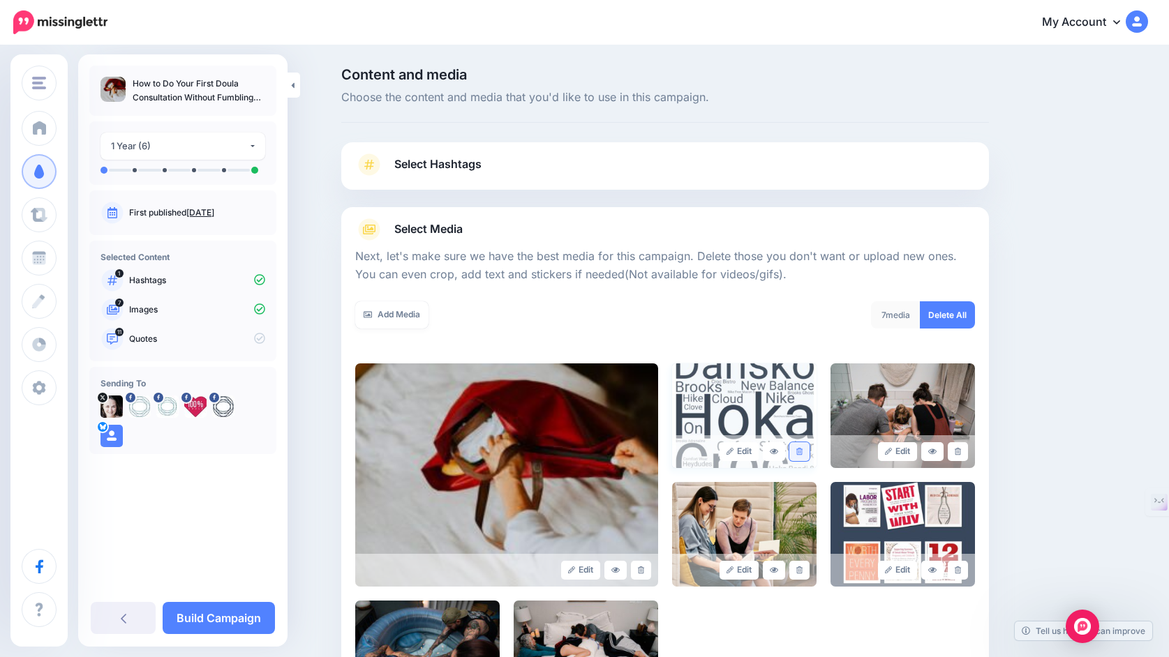
click at [805, 446] on link at bounding box center [799, 451] width 20 height 19
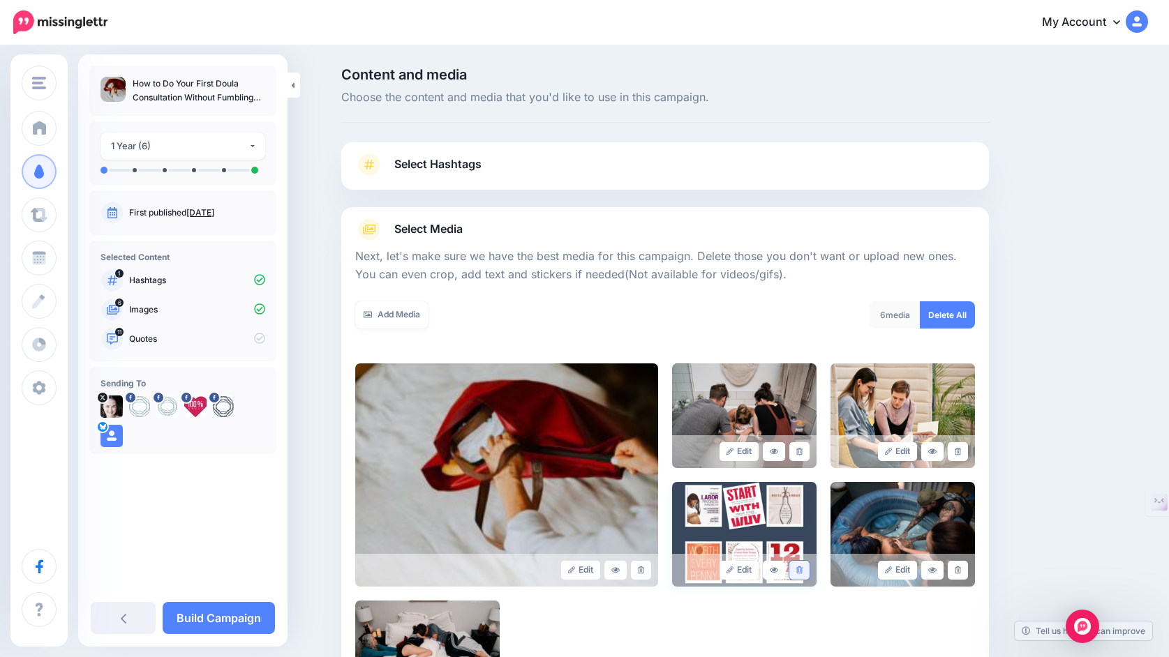
click at [798, 572] on icon at bounding box center [799, 571] width 6 height 8
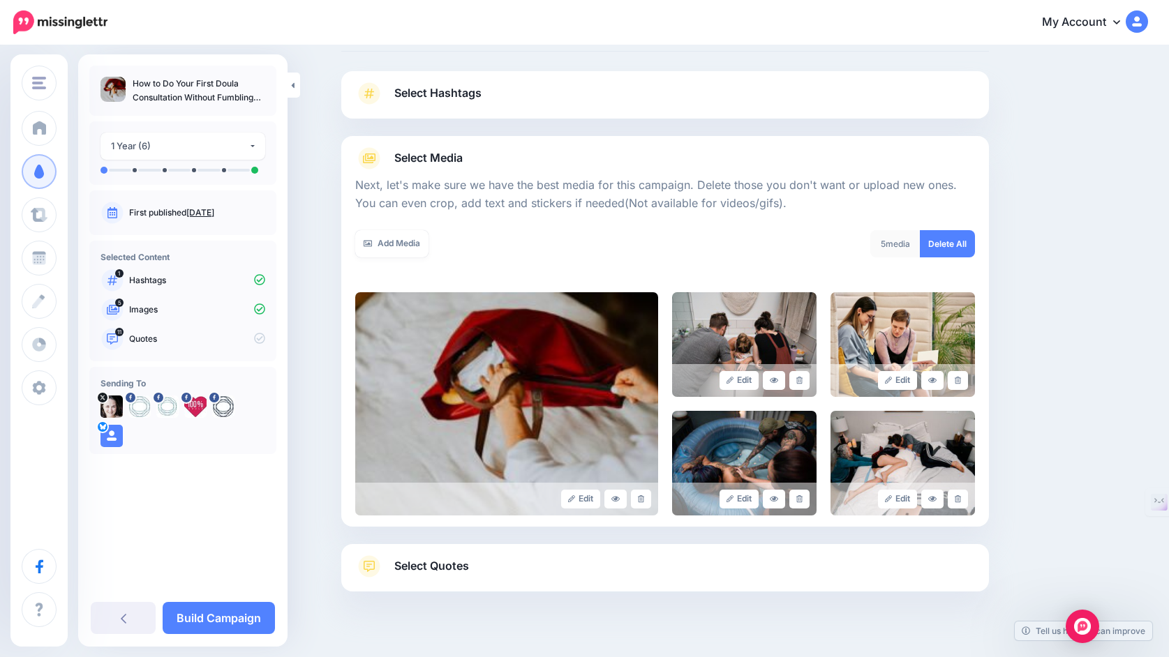
scroll to position [96, 0]
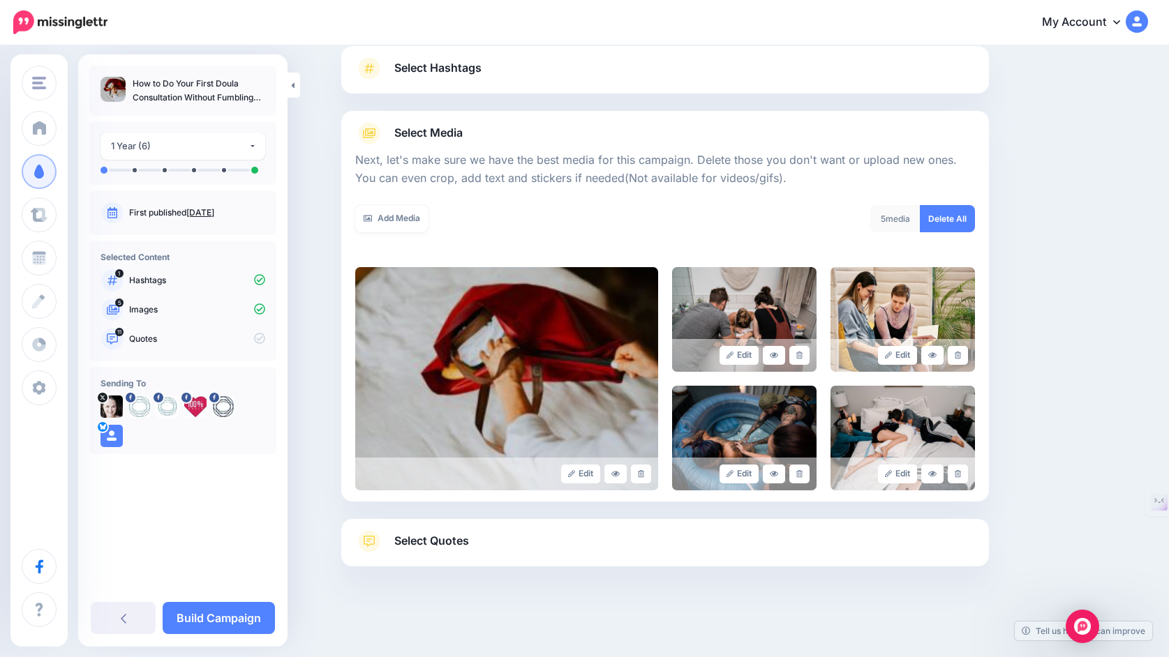
click at [456, 547] on span "Select Quotes" at bounding box center [431, 541] width 75 height 19
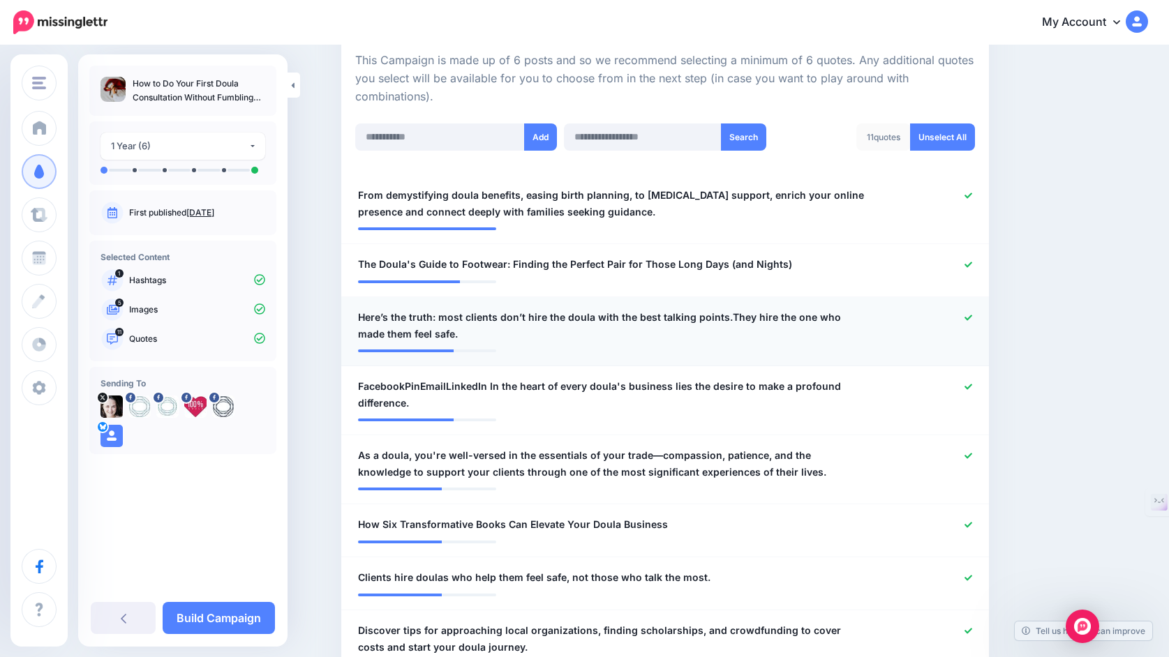
scroll to position [313, 0]
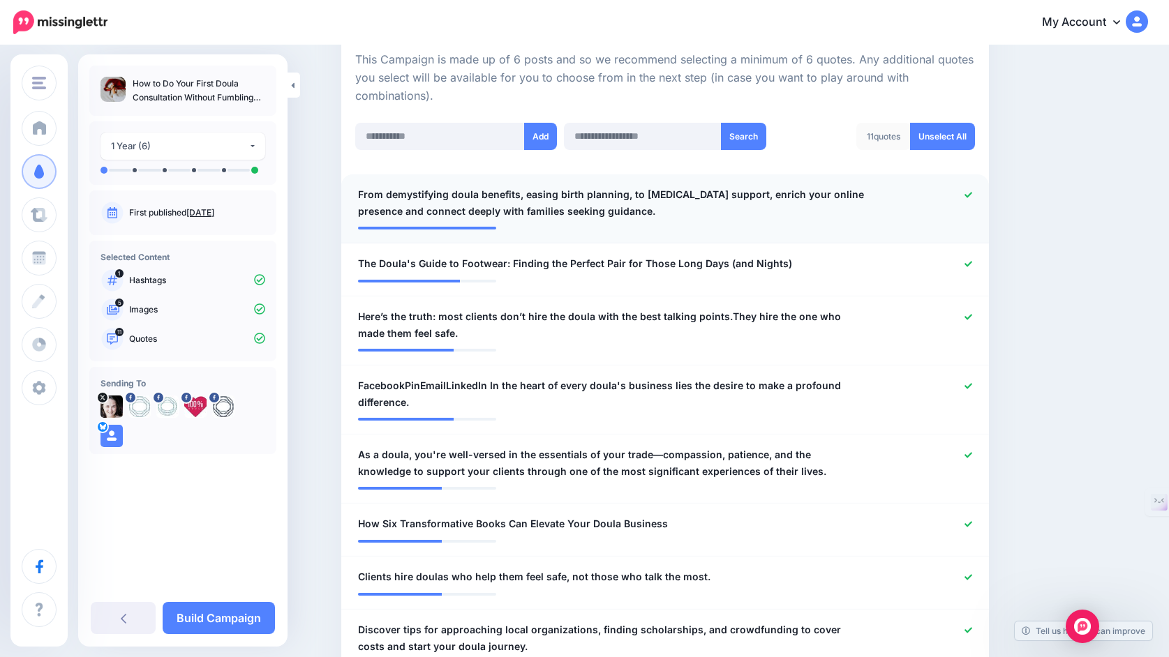
click at [969, 199] on icon at bounding box center [968, 195] width 8 height 8
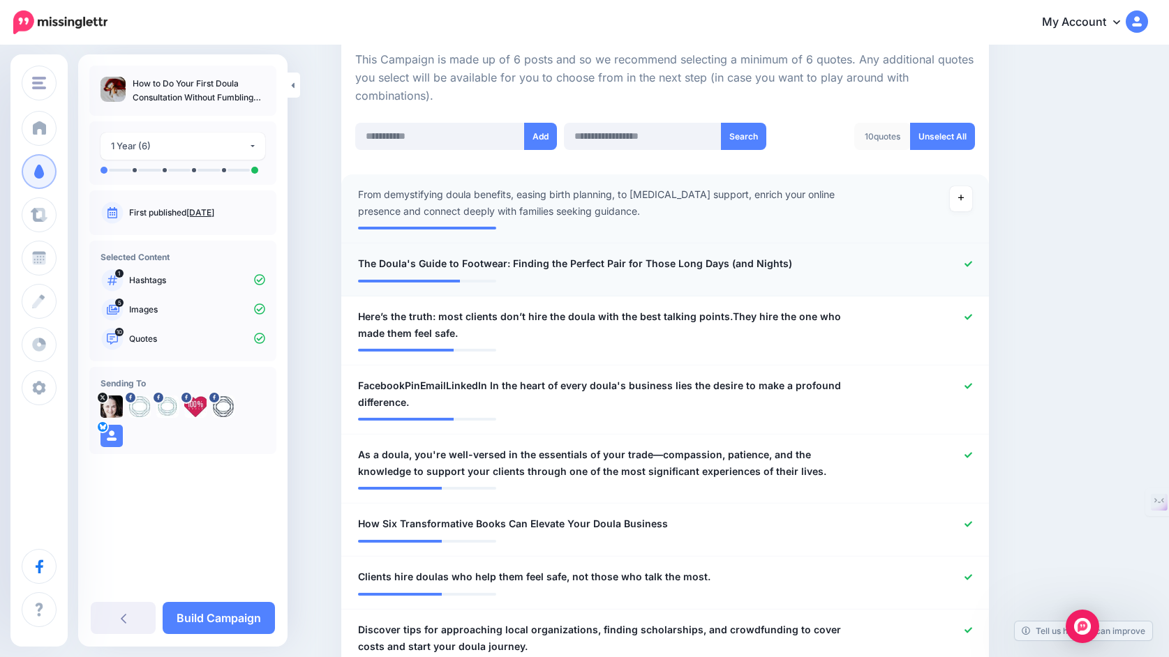
click at [967, 266] on icon at bounding box center [968, 264] width 8 height 8
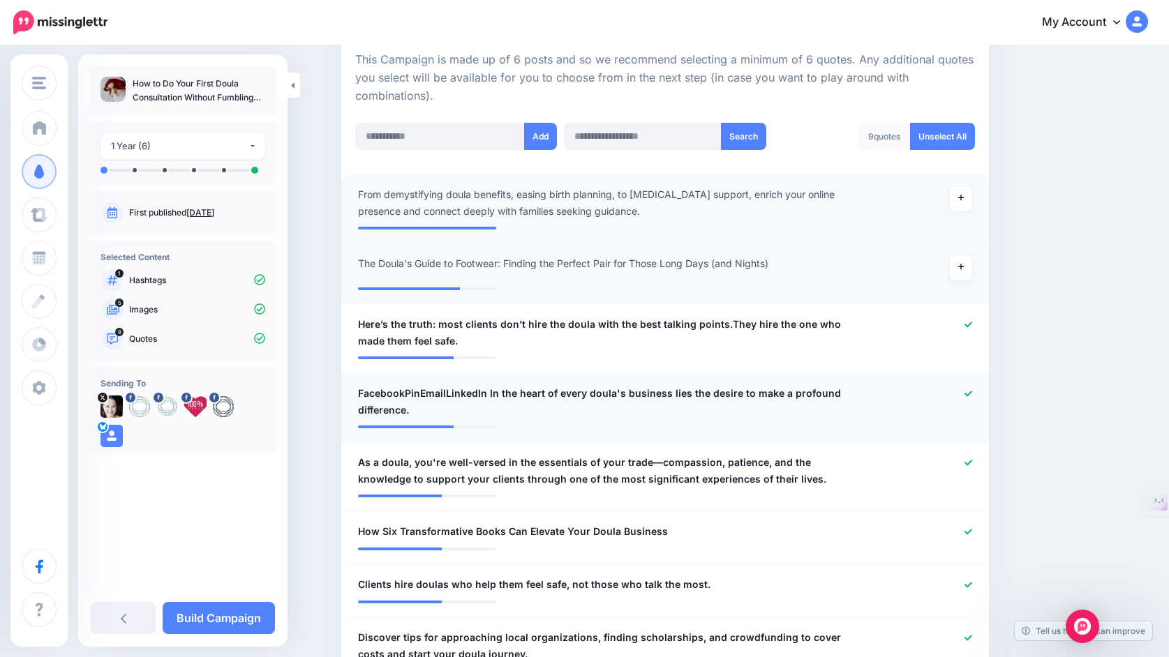
click at [969, 394] on icon at bounding box center [968, 394] width 8 height 8
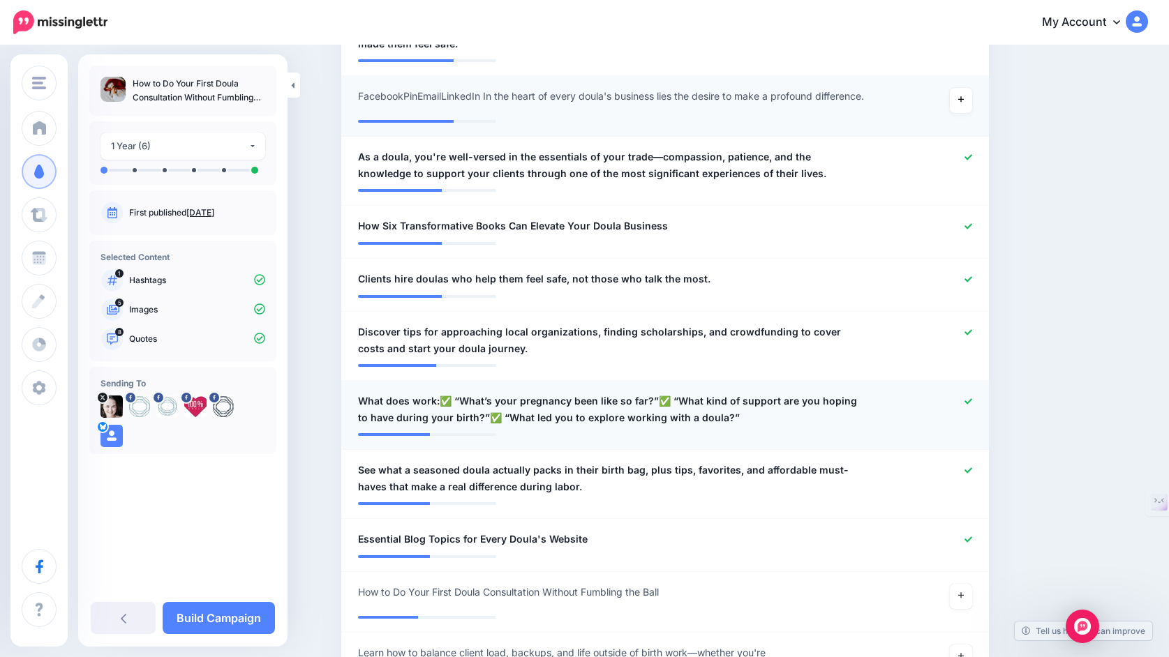
scroll to position [622, 0]
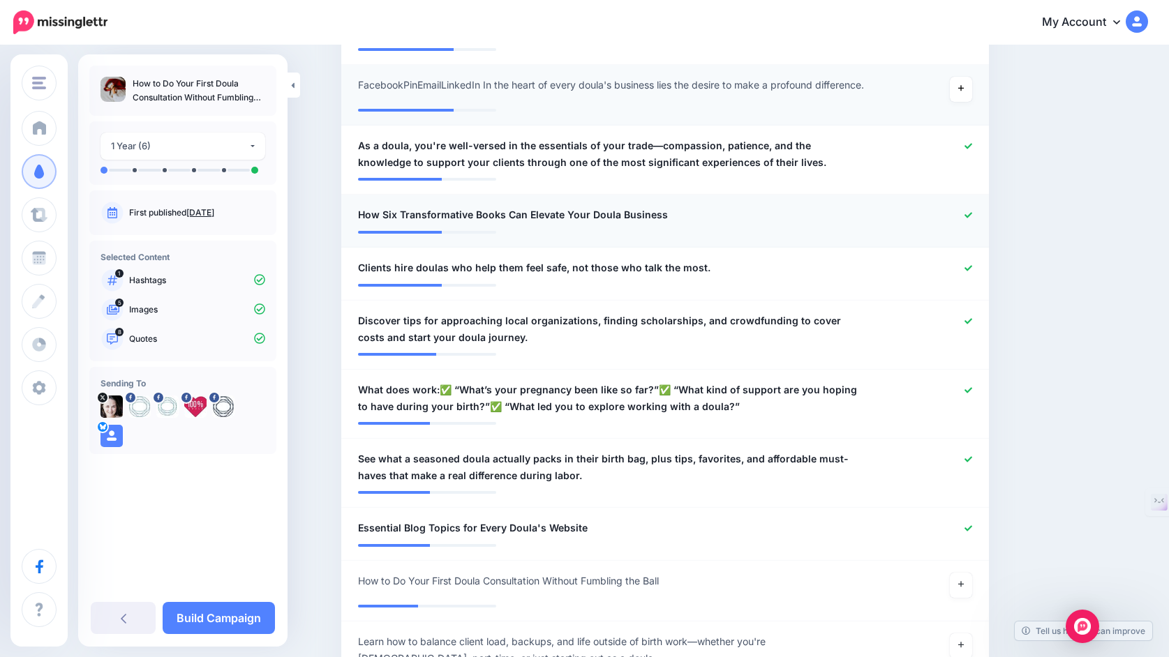
click at [966, 218] on icon at bounding box center [968, 215] width 8 height 6
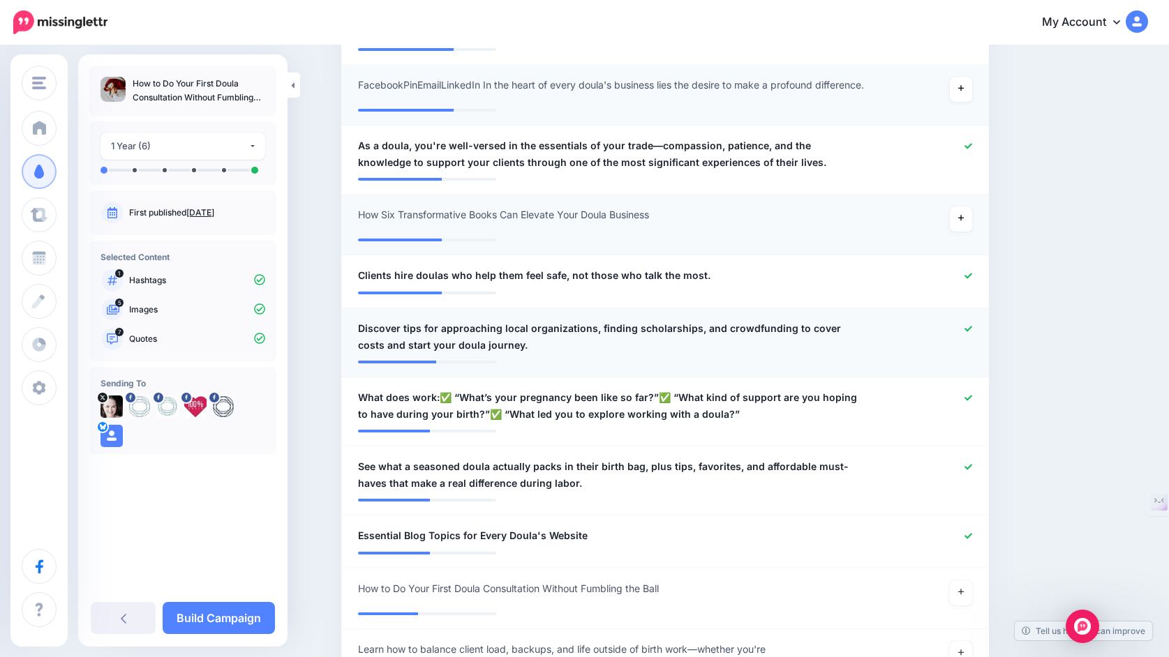
click at [968, 333] on icon at bounding box center [968, 329] width 8 height 8
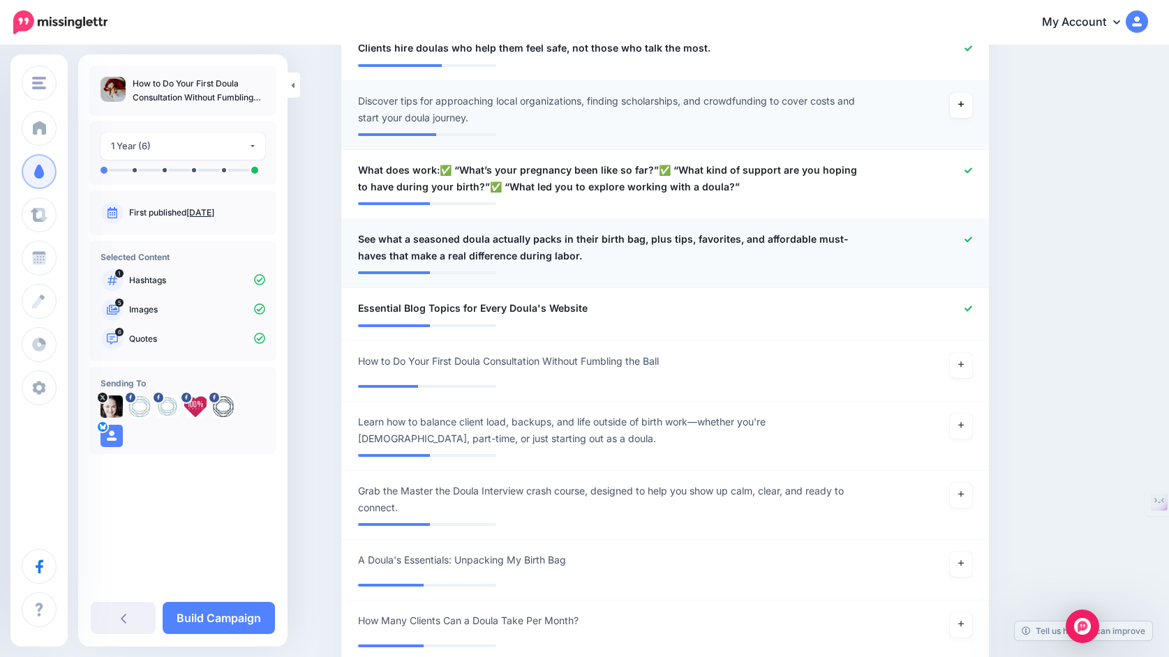
scroll to position [856, 0]
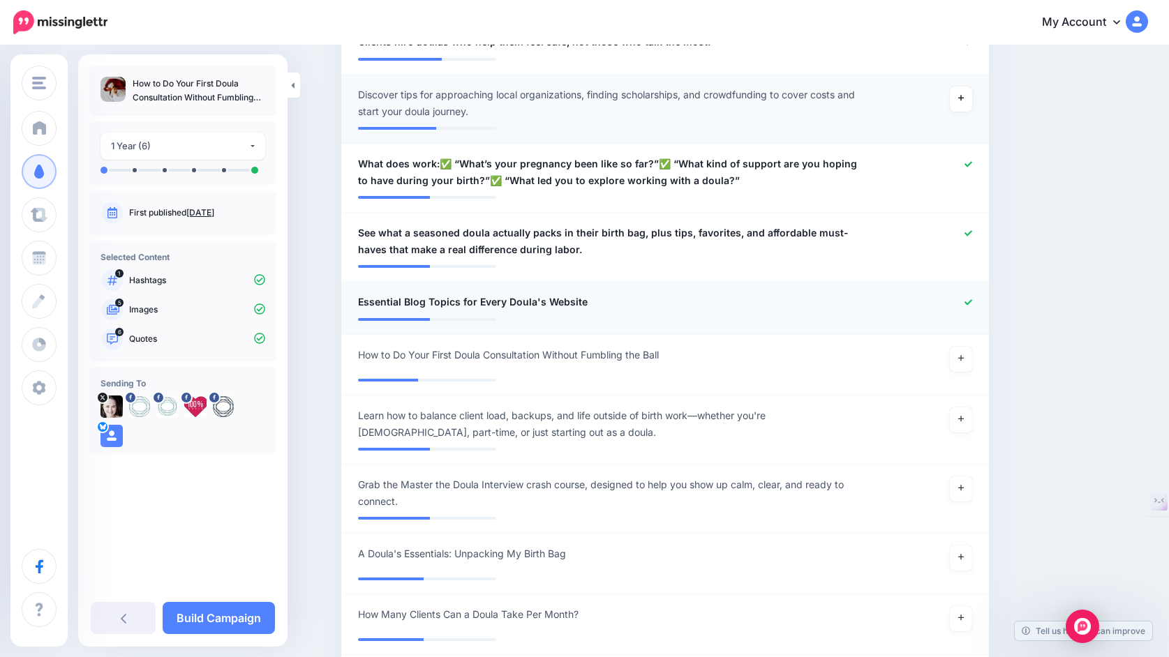
click at [969, 306] on icon at bounding box center [968, 303] width 8 height 8
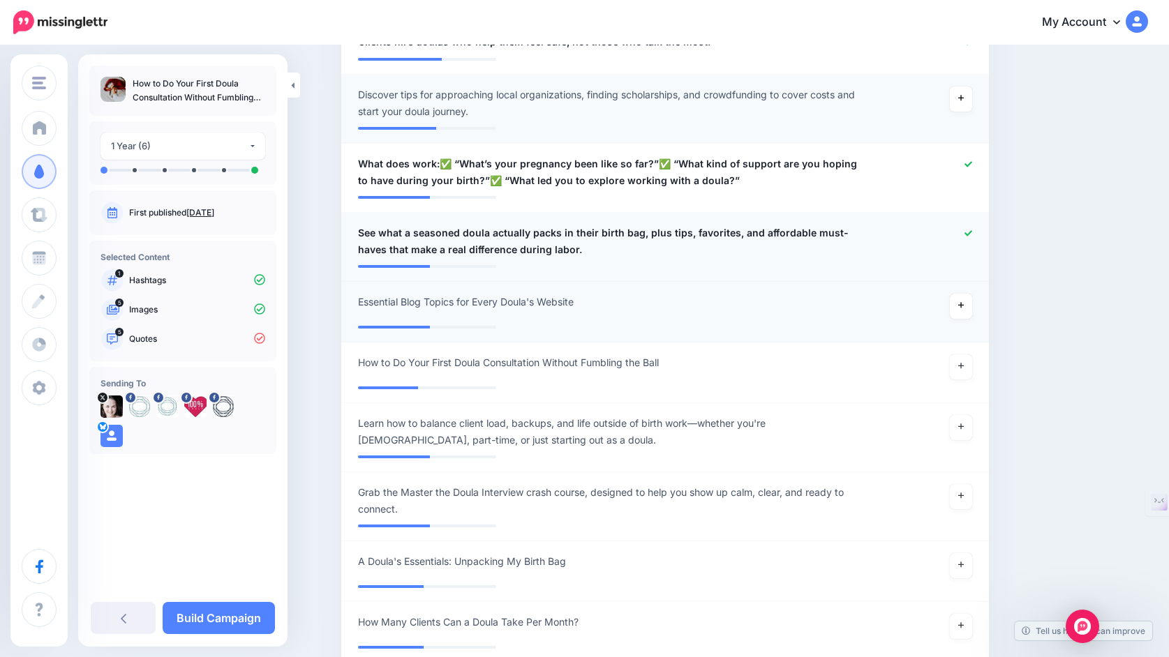
click at [967, 237] on icon at bounding box center [968, 234] width 8 height 8
click at [956, 375] on link at bounding box center [961, 367] width 22 height 25
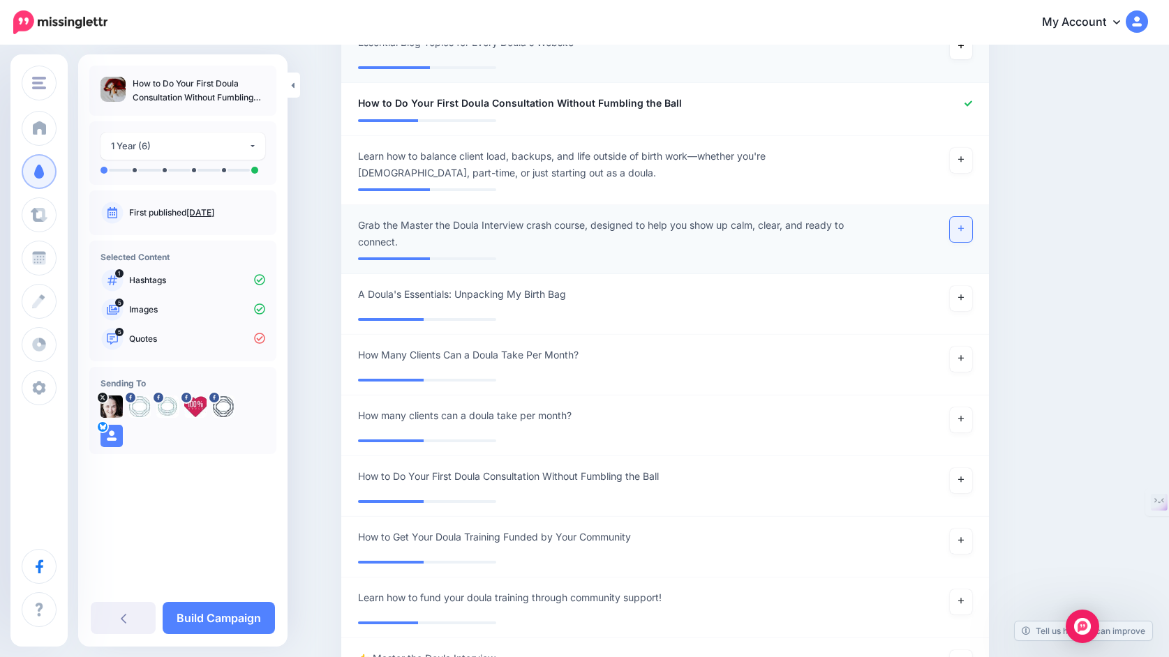
scroll to position [1117, 0]
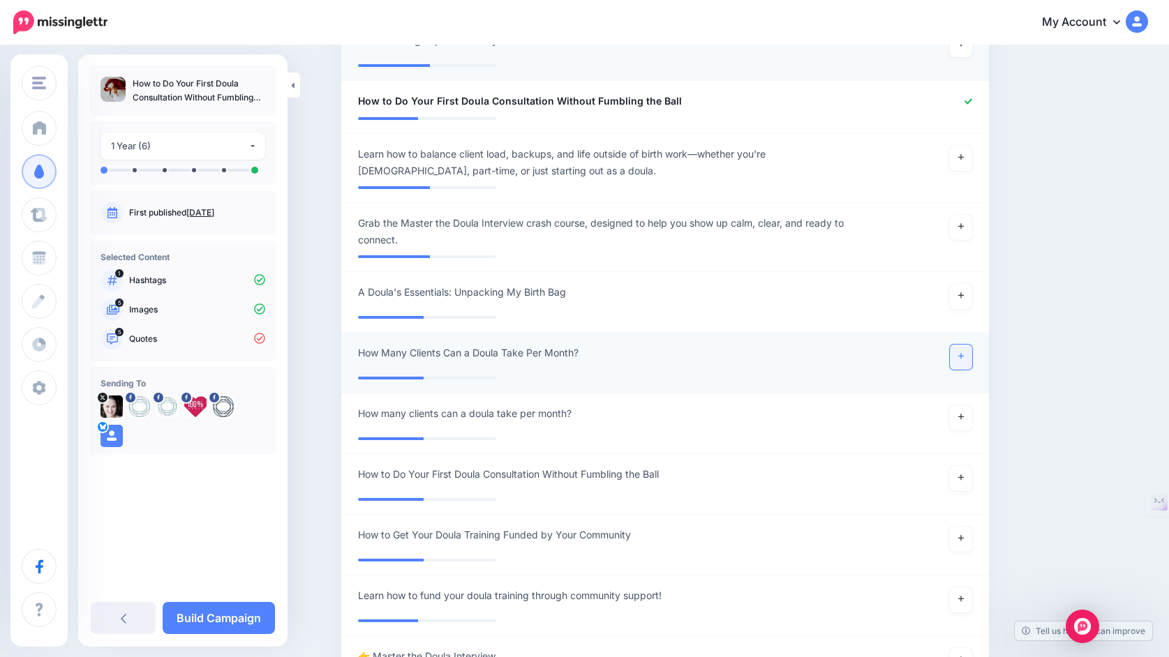
click at [965, 369] on link at bounding box center [961, 357] width 22 height 25
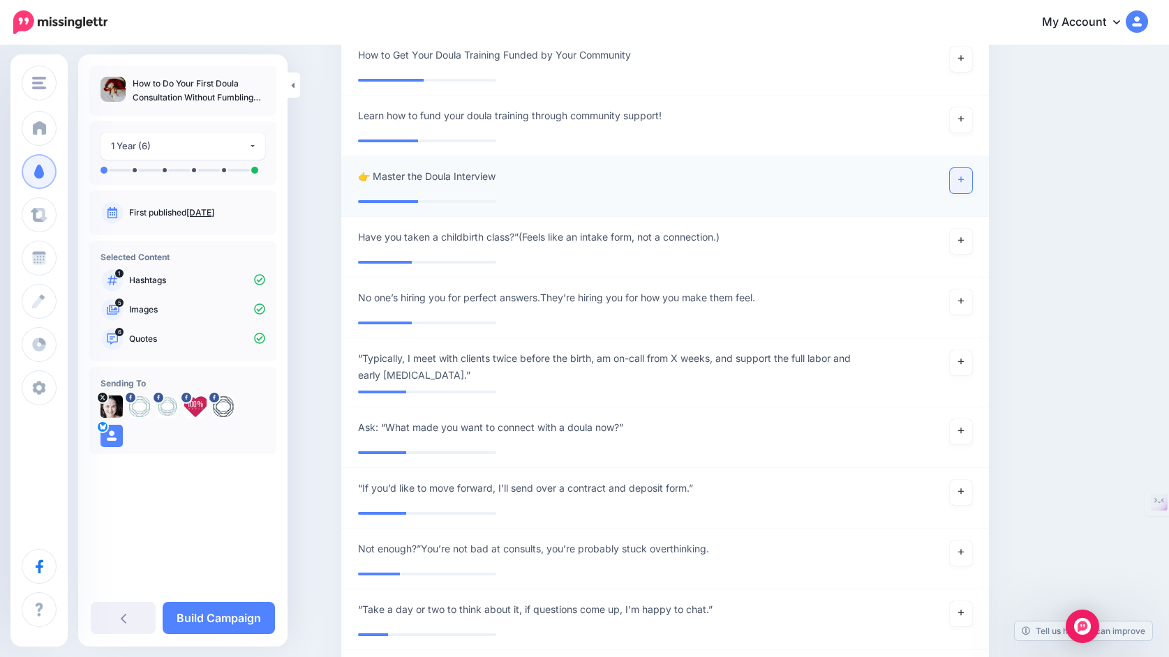
scroll to position [1603, 0]
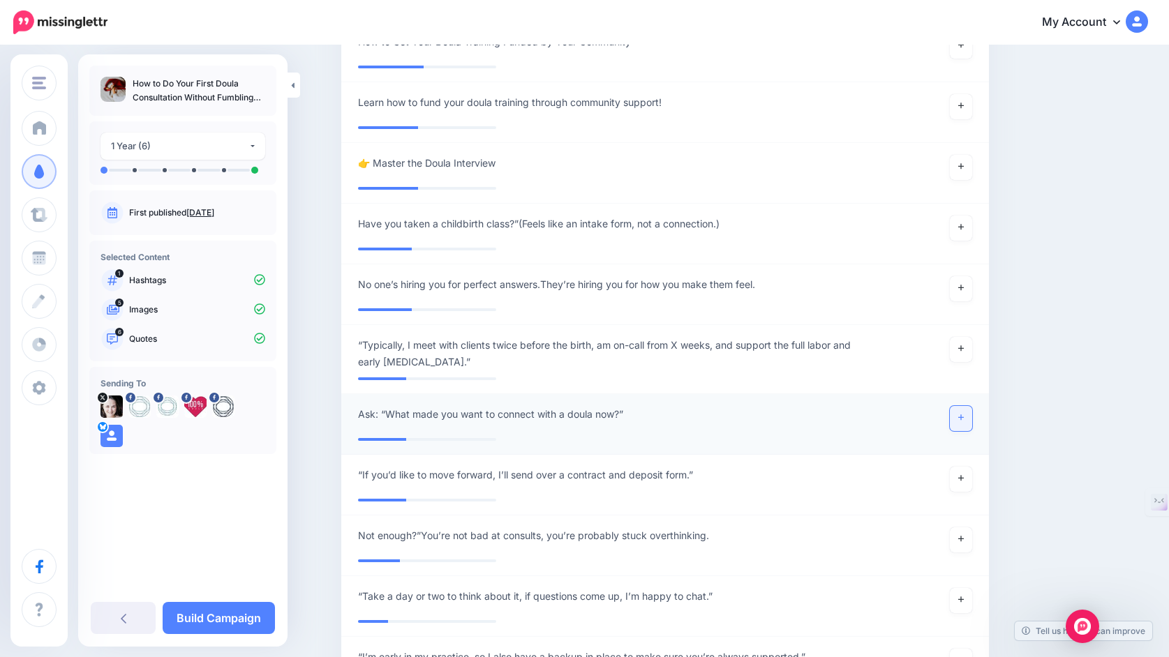
click at [967, 424] on link at bounding box center [961, 418] width 22 height 25
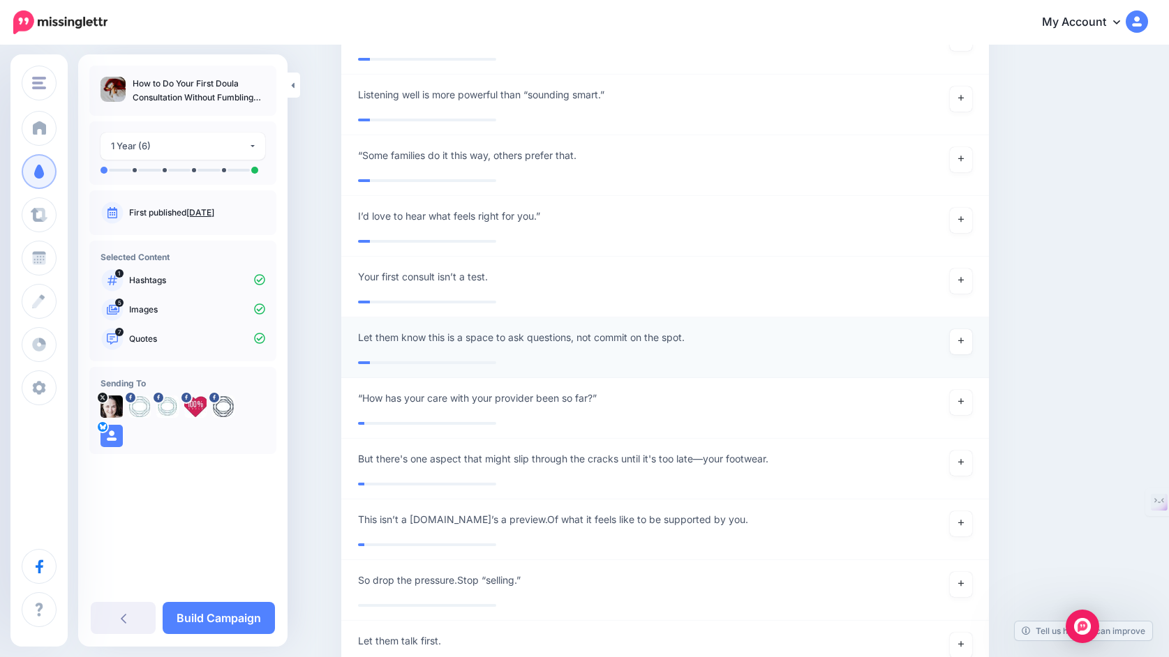
scroll to position [3506, 0]
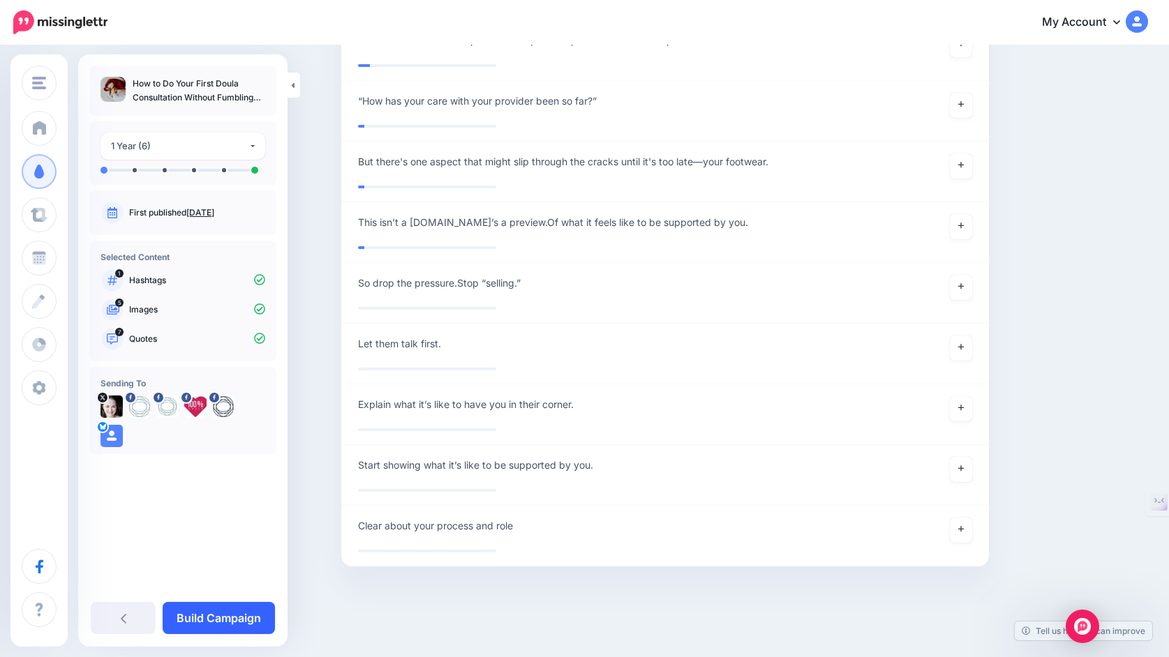
click at [231, 617] on link "Build Campaign" at bounding box center [219, 618] width 112 height 32
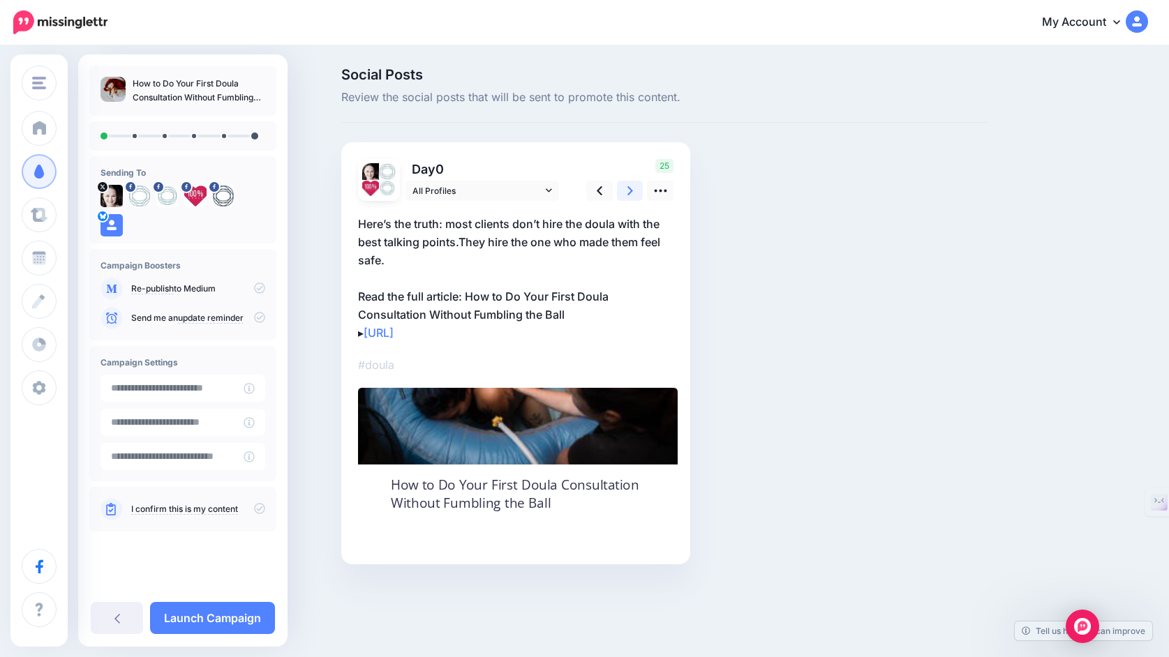
click at [628, 199] on link at bounding box center [630, 191] width 27 height 20
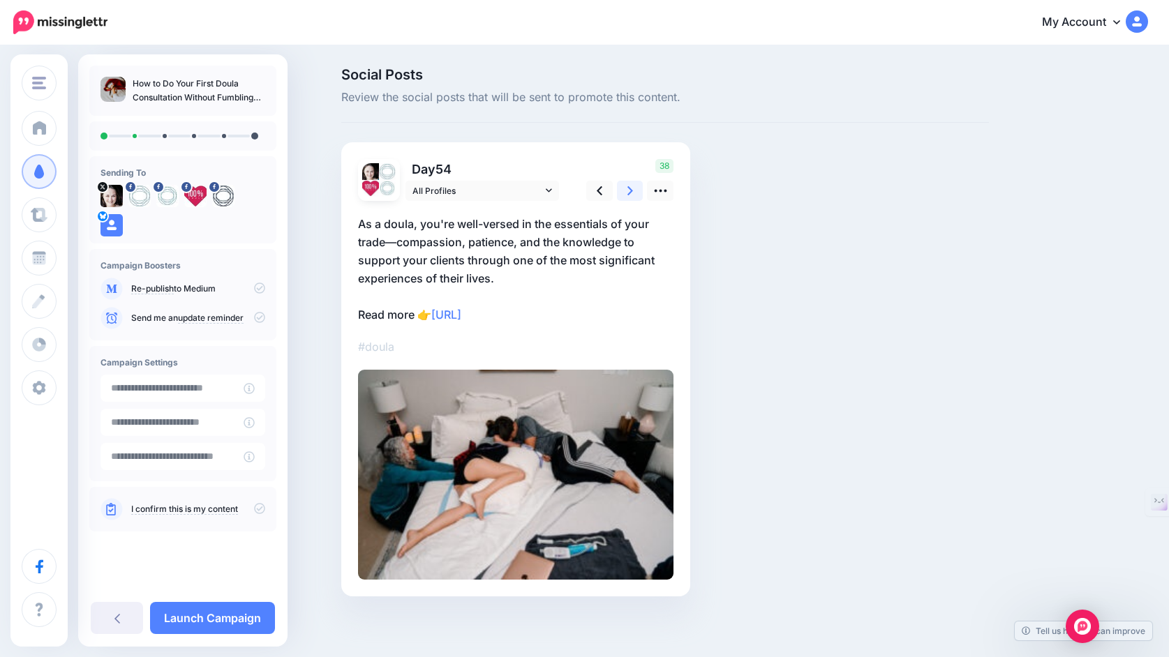
click at [628, 199] on link at bounding box center [630, 191] width 27 height 20
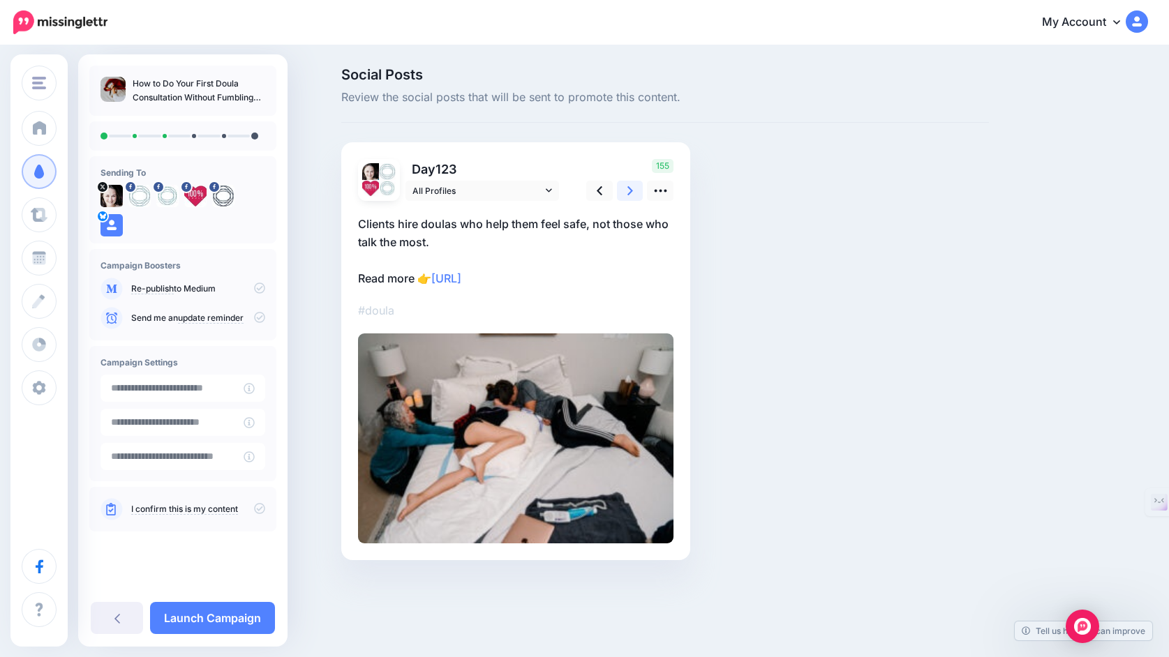
click at [628, 199] on link at bounding box center [630, 191] width 27 height 20
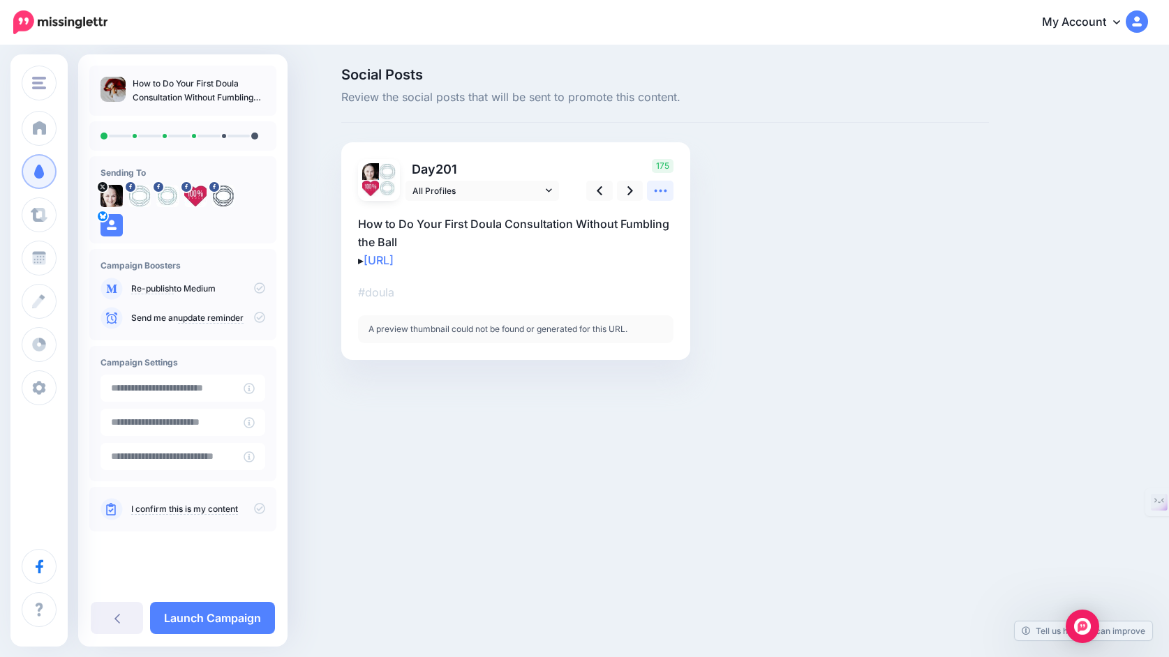
click at [657, 191] on icon at bounding box center [660, 191] width 15 height 15
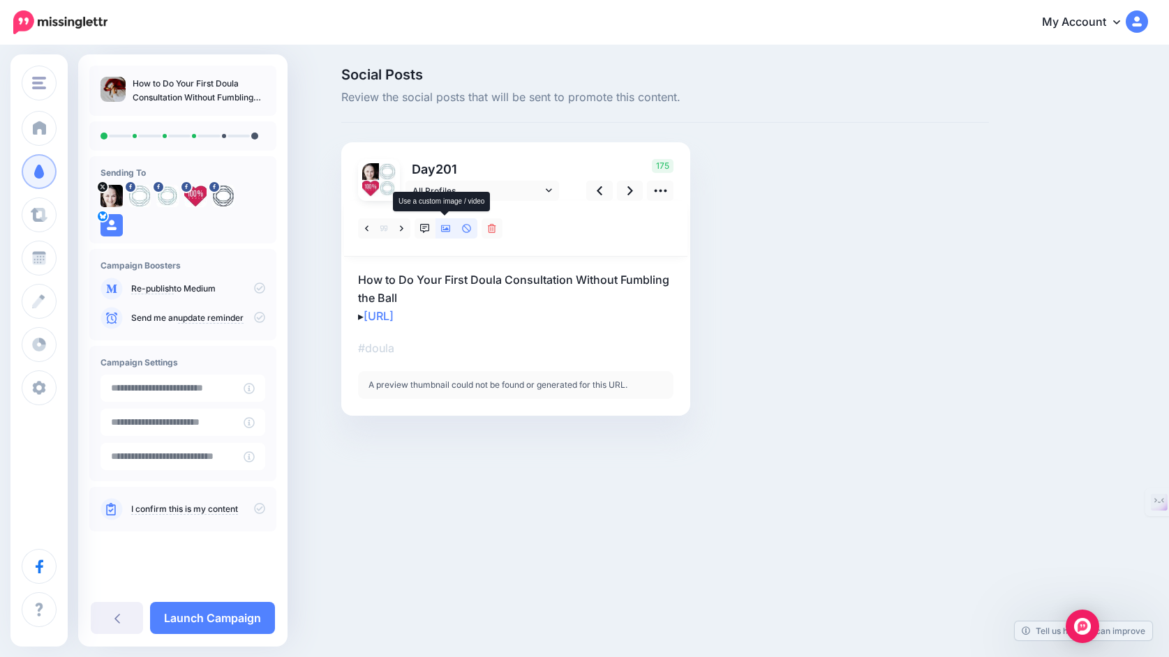
click at [450, 228] on icon at bounding box center [446, 228] width 10 height 7
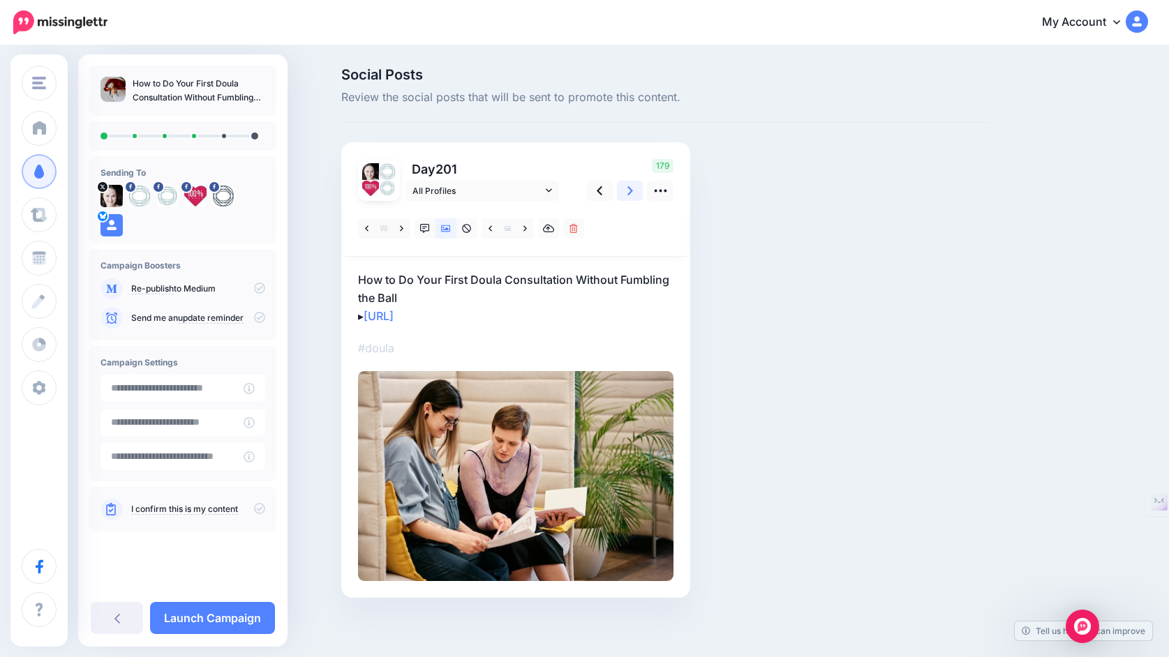
click at [629, 190] on icon at bounding box center [630, 191] width 6 height 15
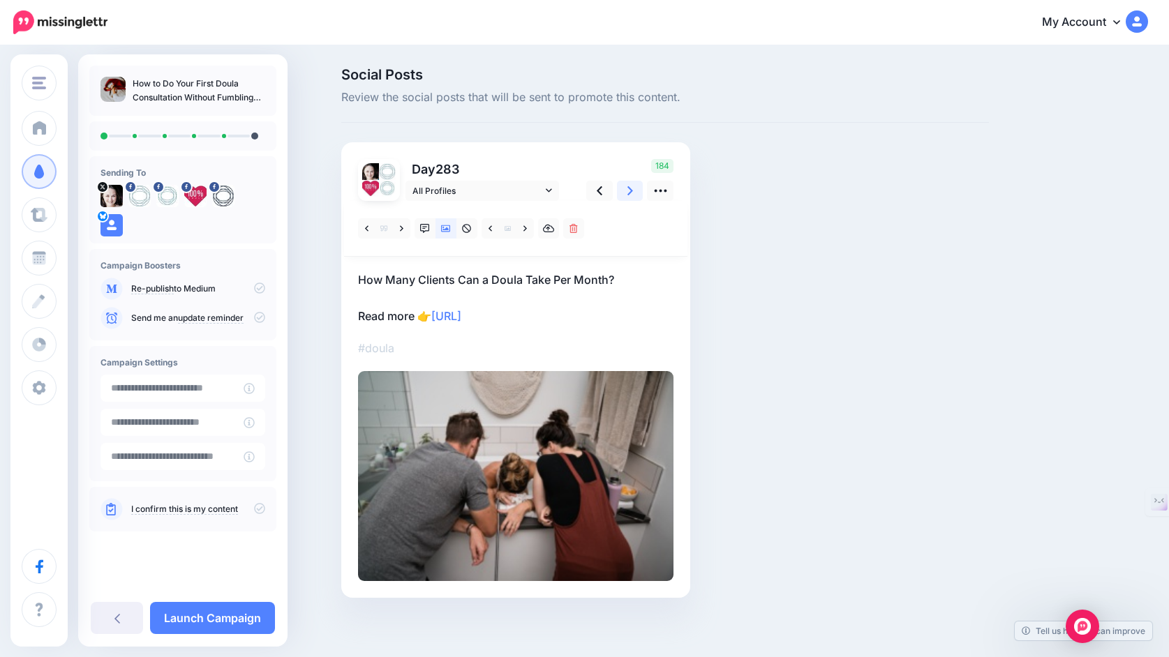
click at [629, 189] on icon at bounding box center [630, 191] width 6 height 15
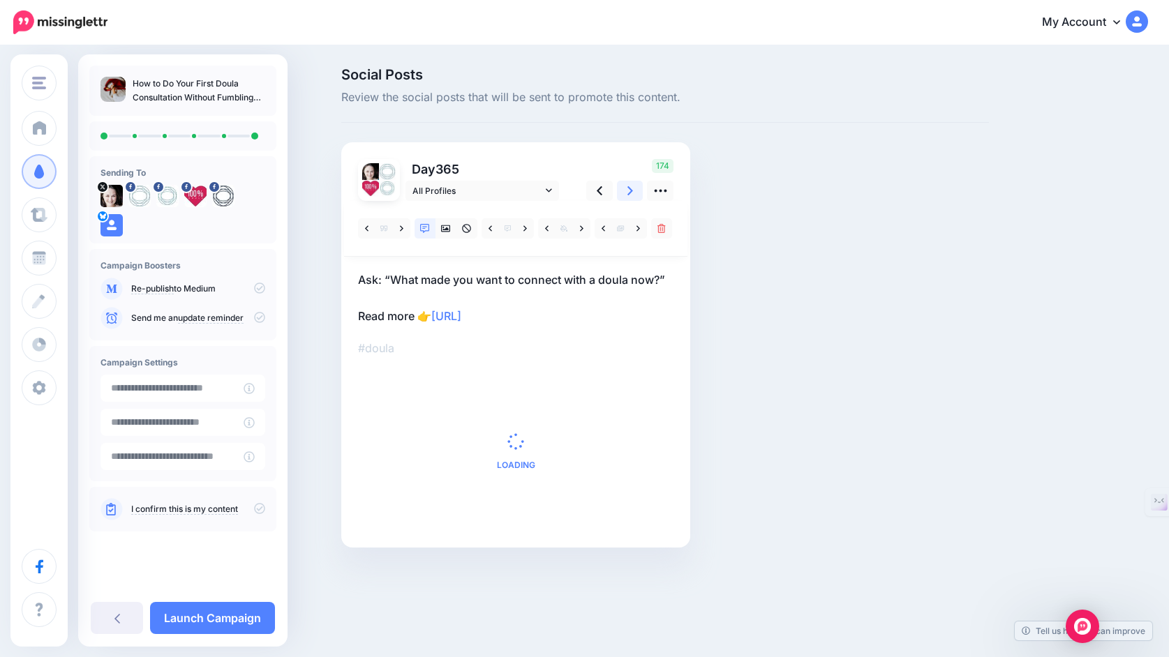
click at [629, 189] on icon at bounding box center [630, 191] width 6 height 15
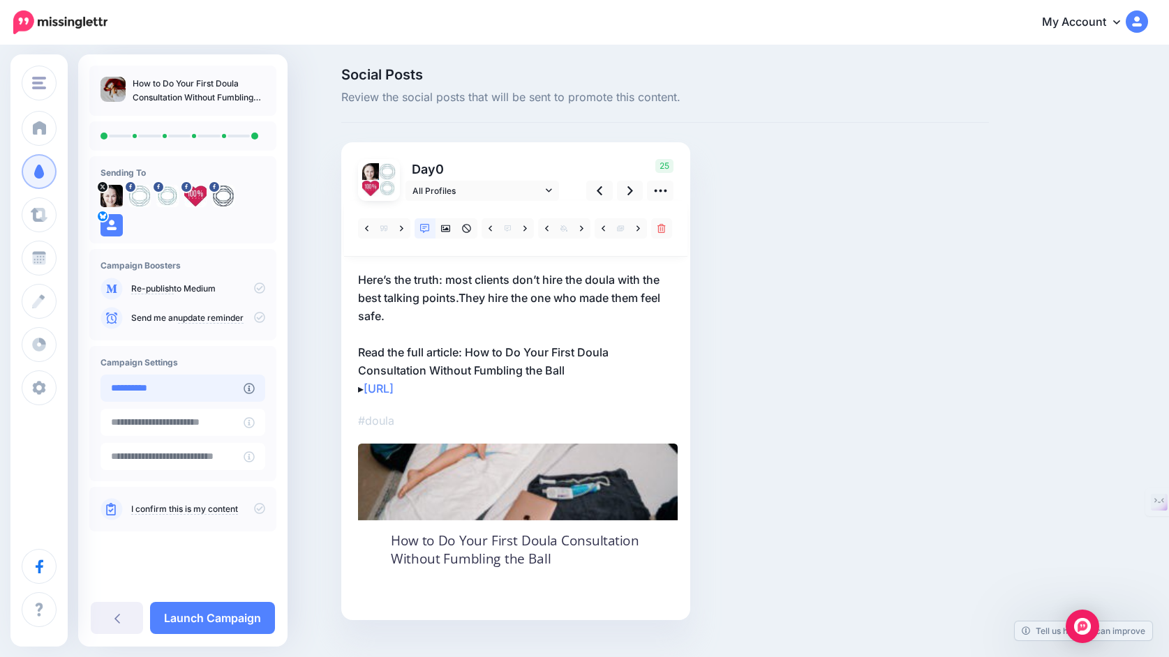
click at [190, 387] on input "**********" at bounding box center [171, 388] width 143 height 27
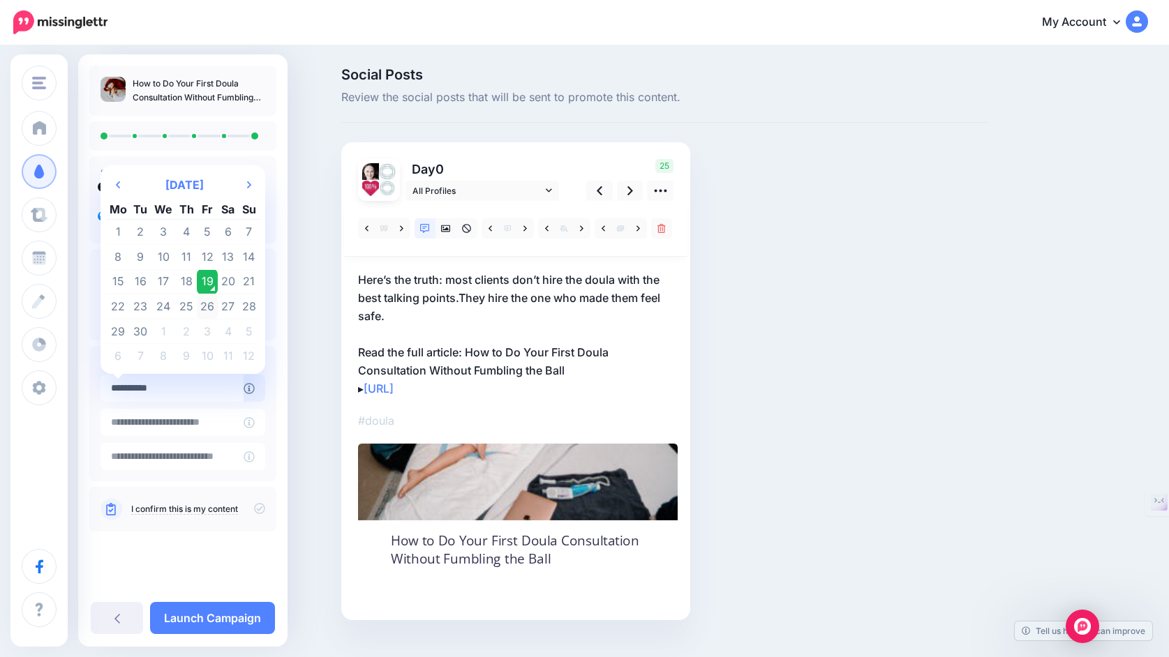
click at [218, 306] on td "26" at bounding box center [207, 307] width 21 height 25
type input "**********"
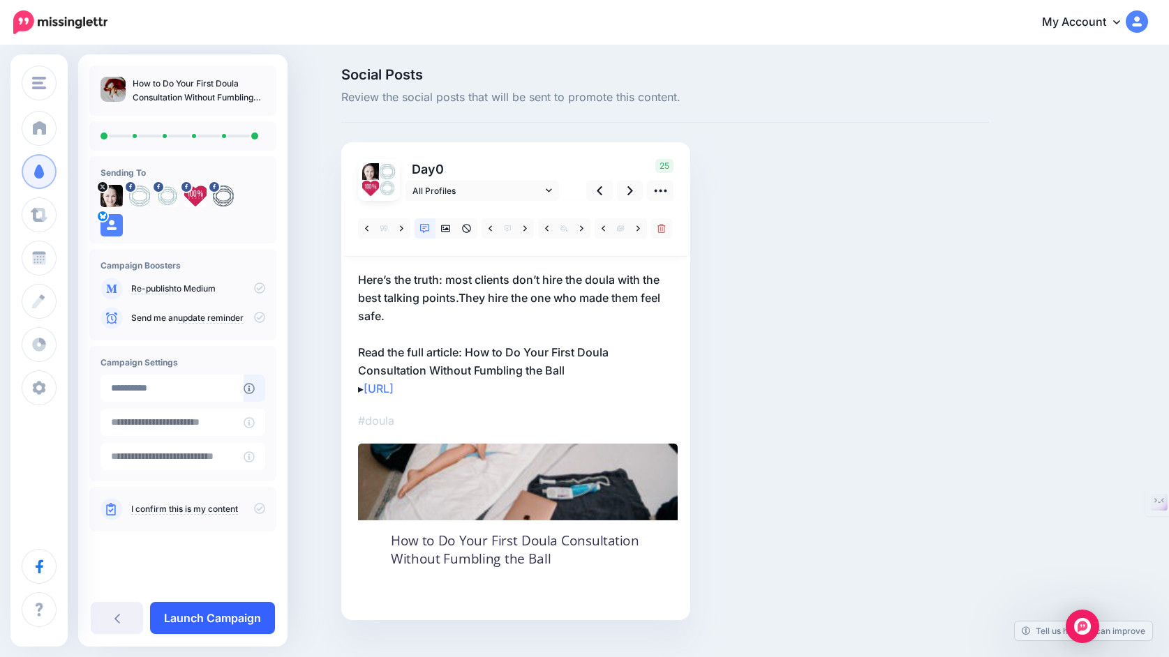
click at [188, 628] on link "Launch Campaign" at bounding box center [212, 618] width 125 height 32
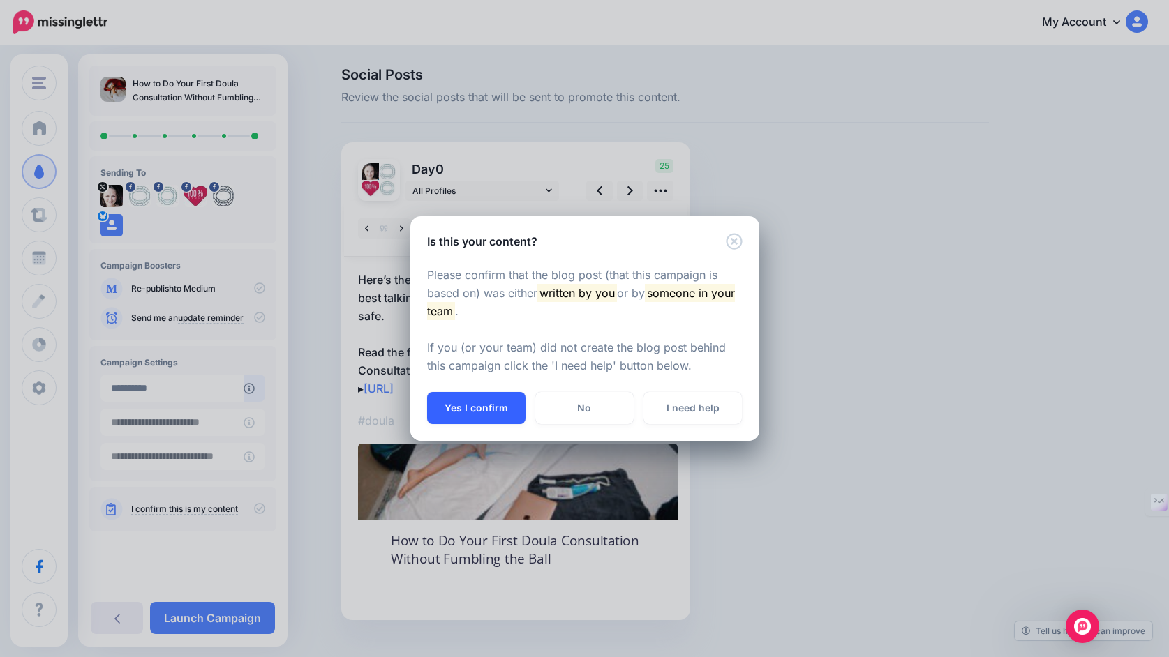
click at [467, 415] on button "Yes I confirm" at bounding box center [476, 408] width 98 height 32
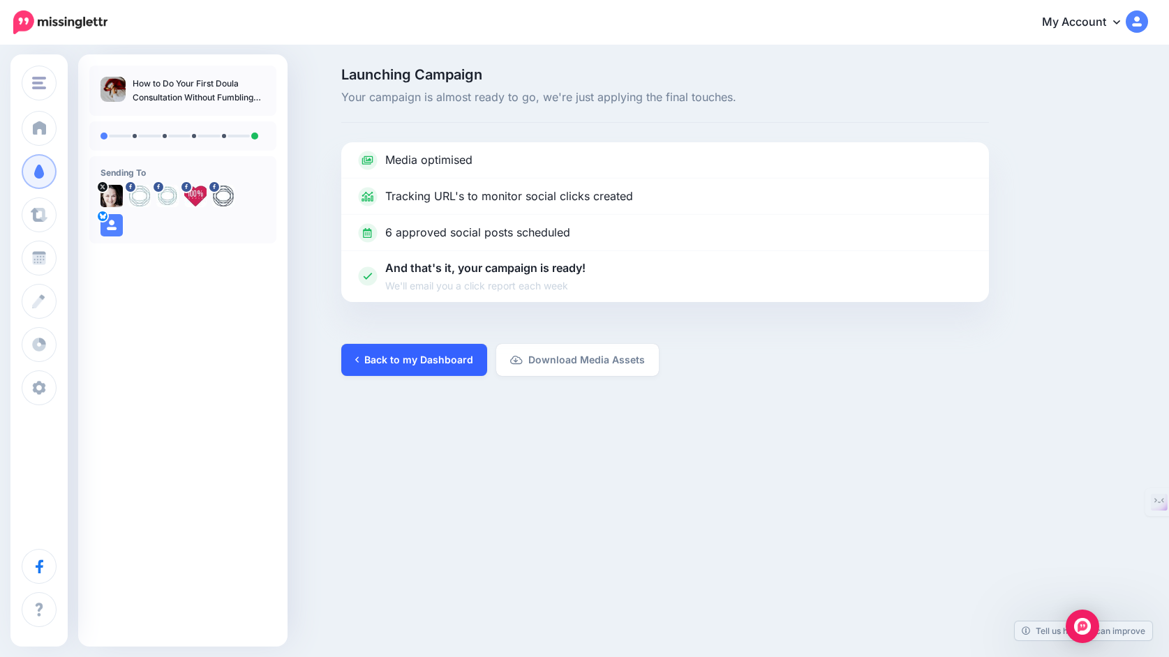
click at [418, 363] on link "Back to my Dashboard" at bounding box center [414, 360] width 146 height 32
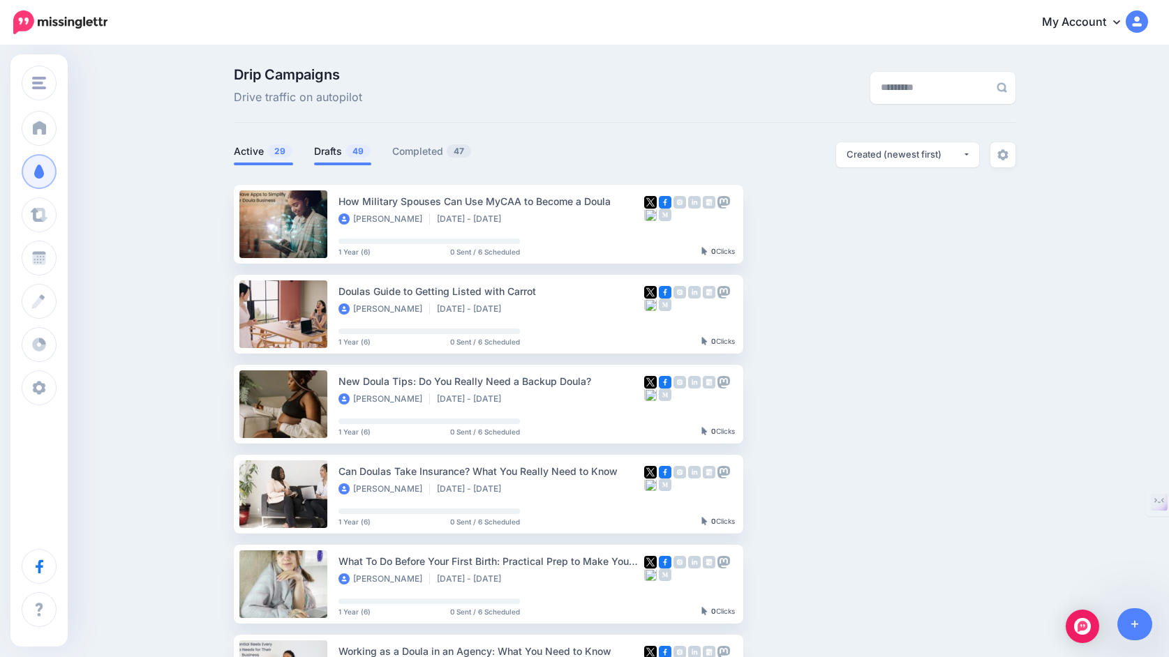
click at [334, 153] on link "Drafts 49" at bounding box center [342, 151] width 57 height 17
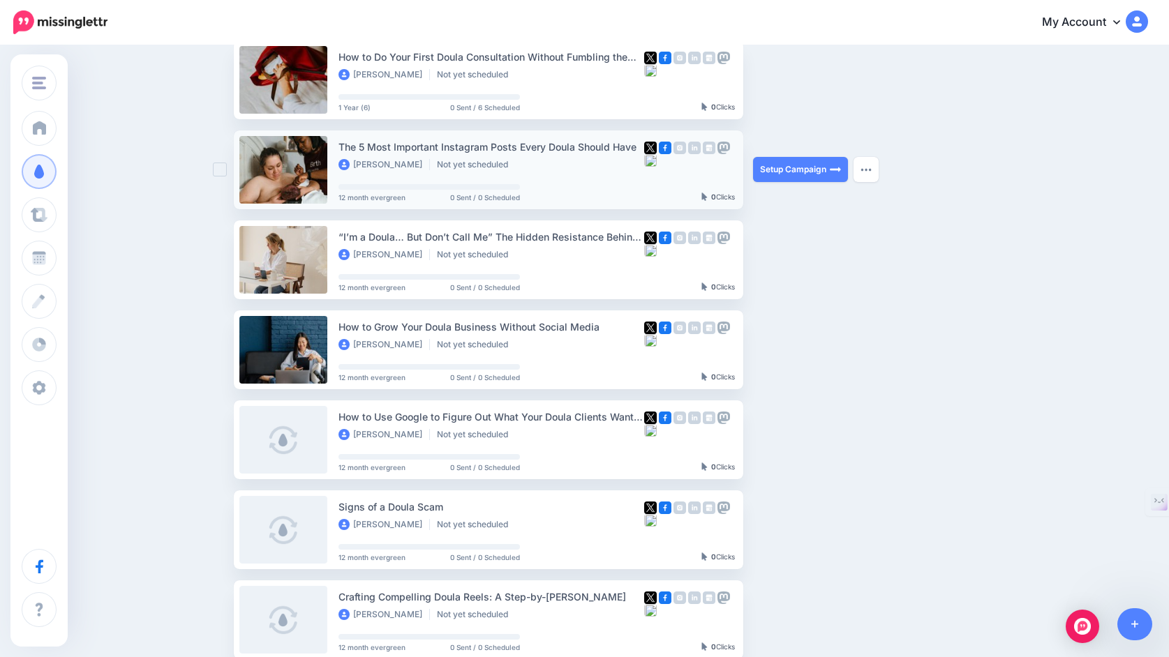
scroll to position [139, 0]
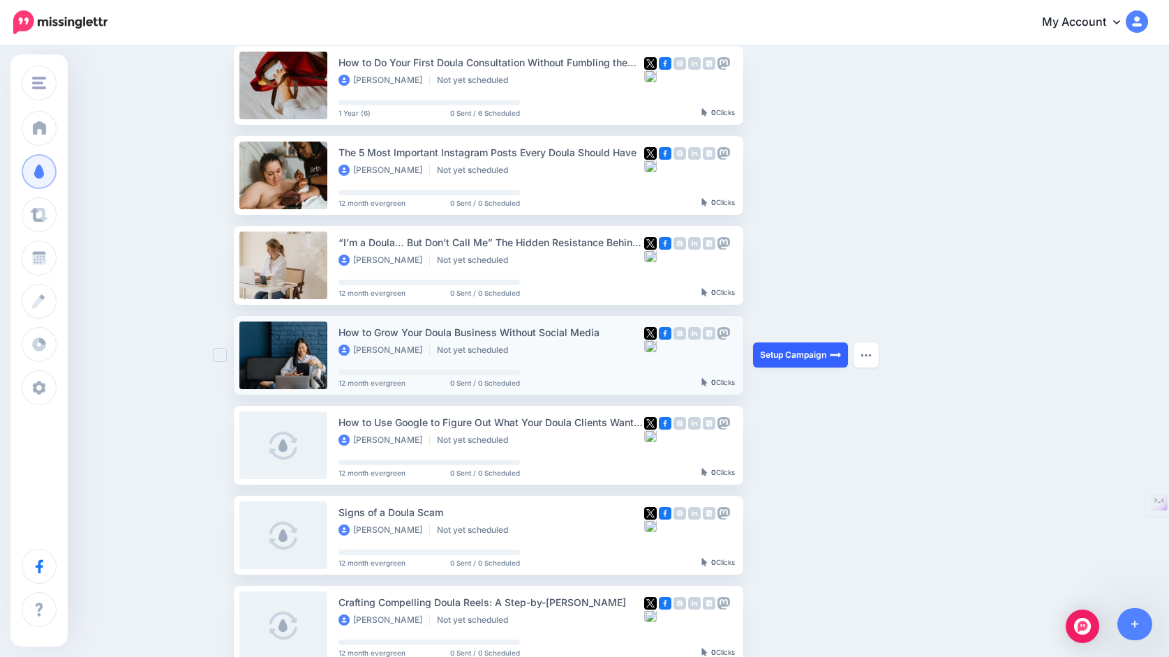
click at [789, 354] on link "Setup Campaign" at bounding box center [800, 355] width 95 height 25
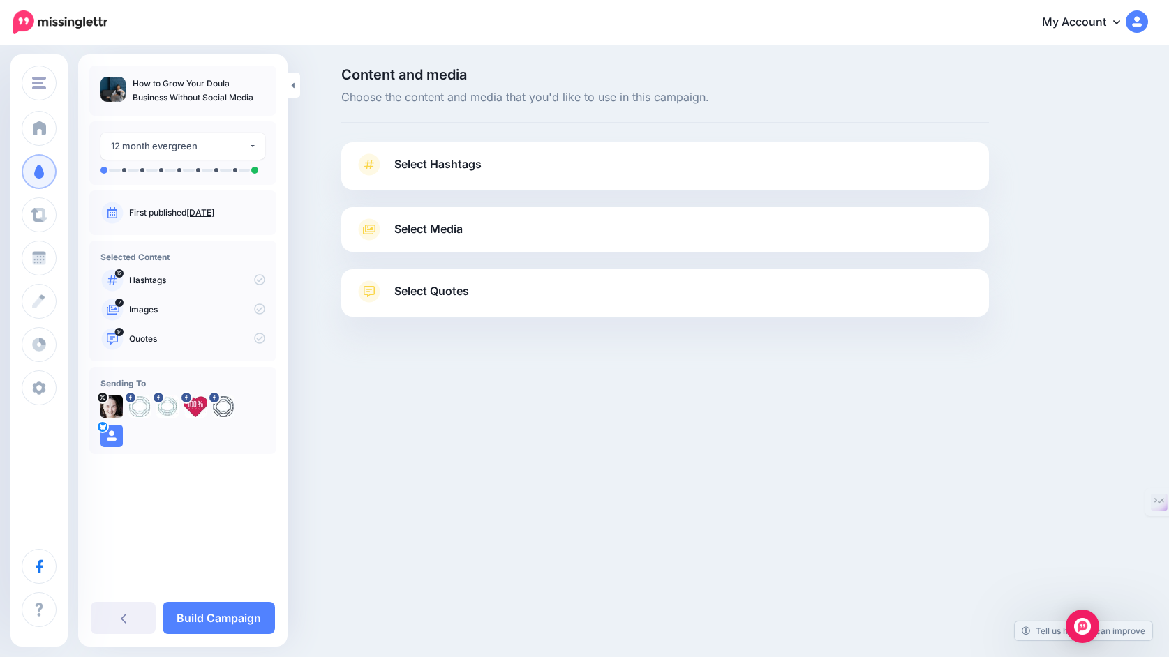
click at [645, 162] on link "Select Hashtags" at bounding box center [665, 172] width 620 height 36
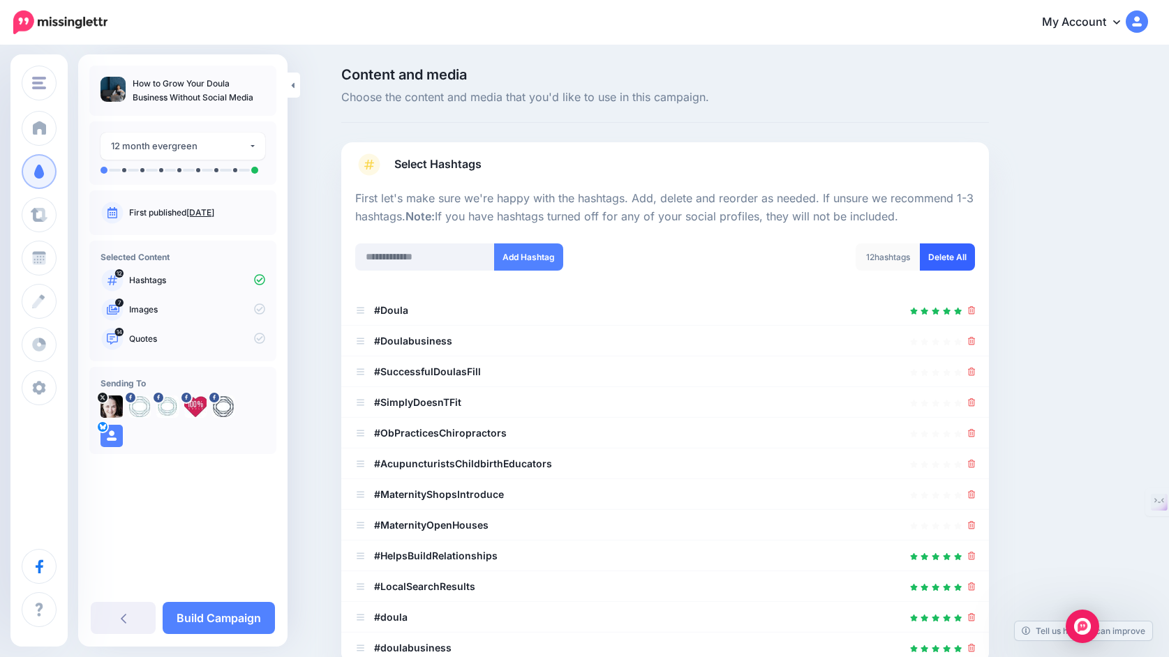
click at [953, 258] on link "Delete All" at bounding box center [947, 257] width 55 height 27
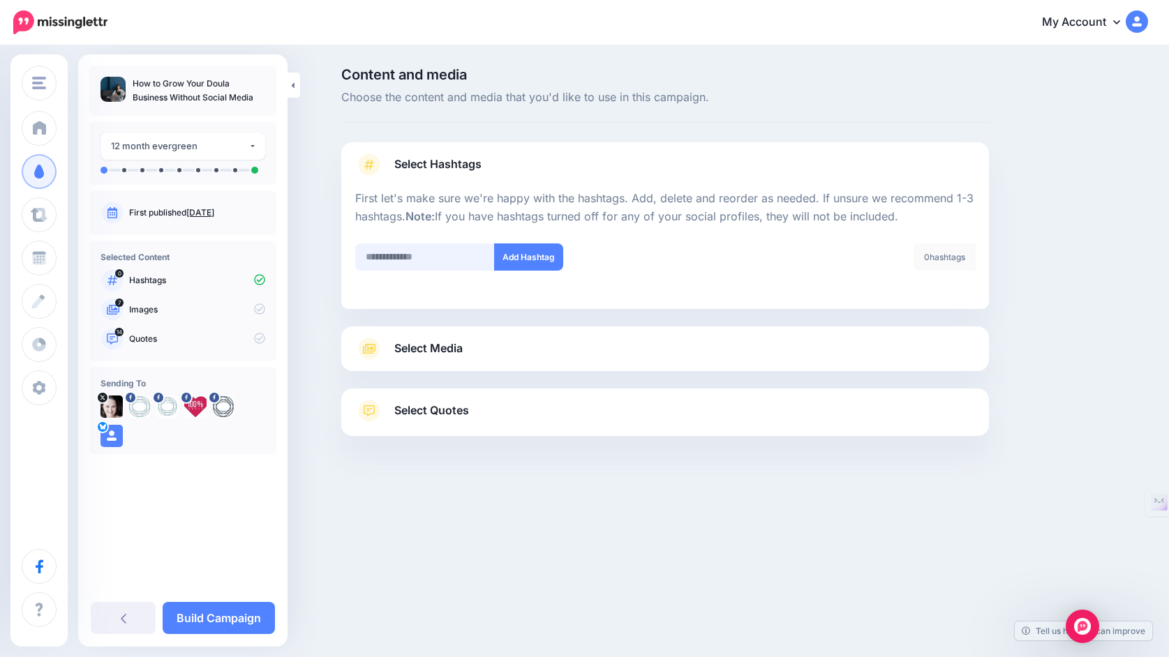
click at [442, 258] on input "text" at bounding box center [425, 257] width 140 height 27
type input "******"
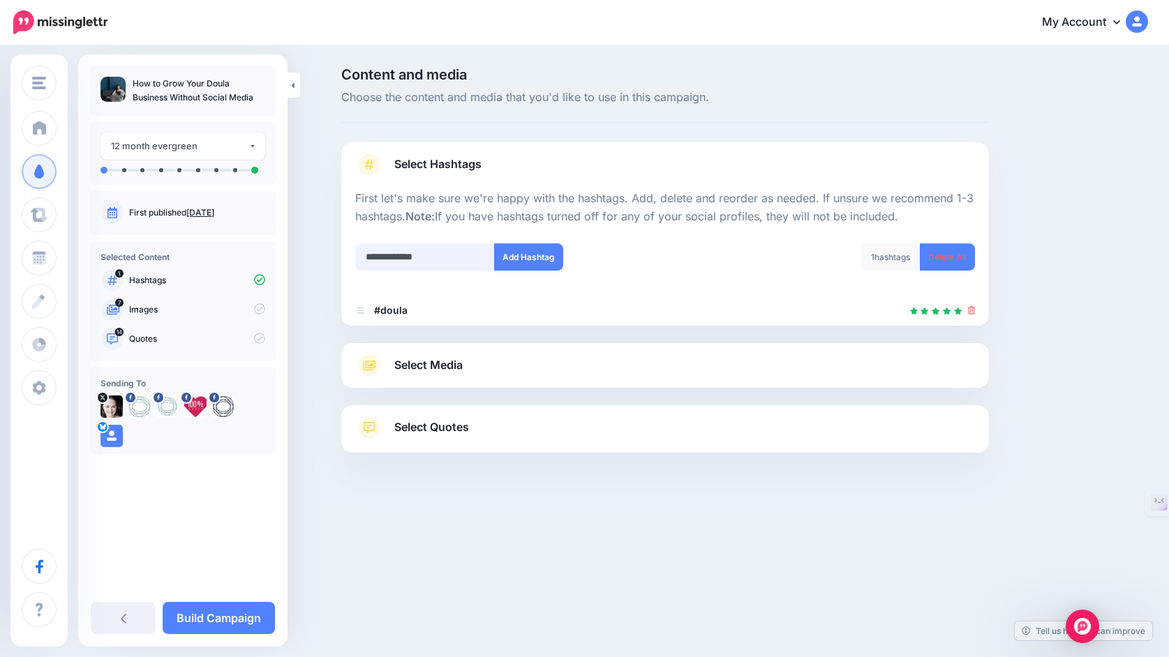
type input "**********"
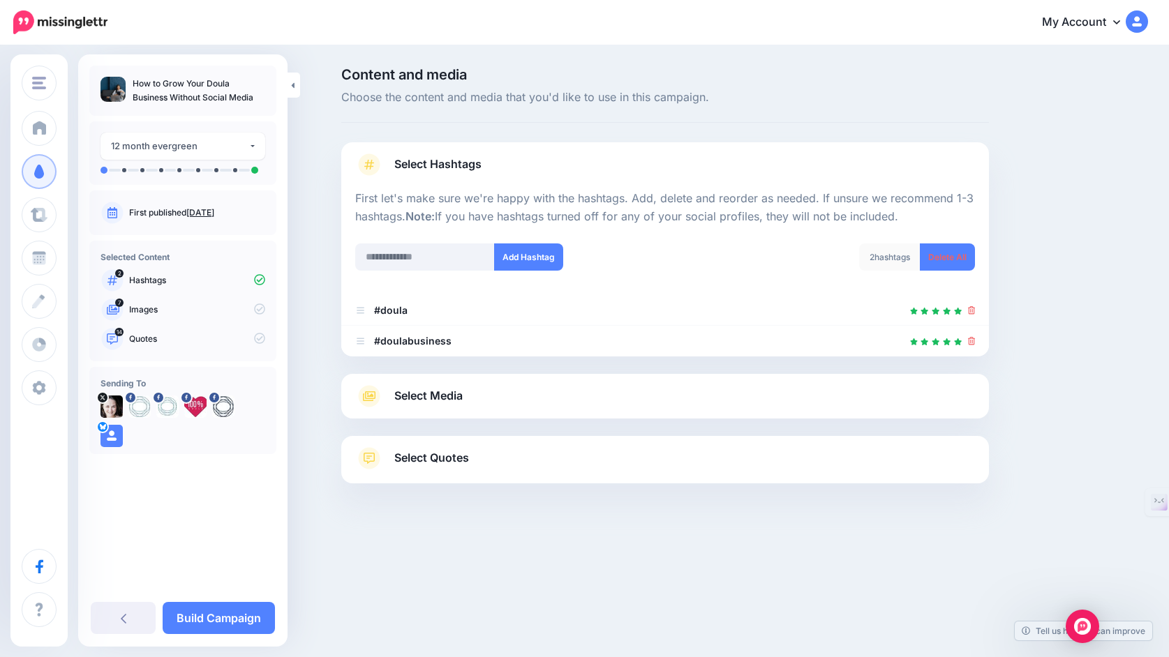
click at [491, 404] on link "Select Media" at bounding box center [665, 396] width 620 height 22
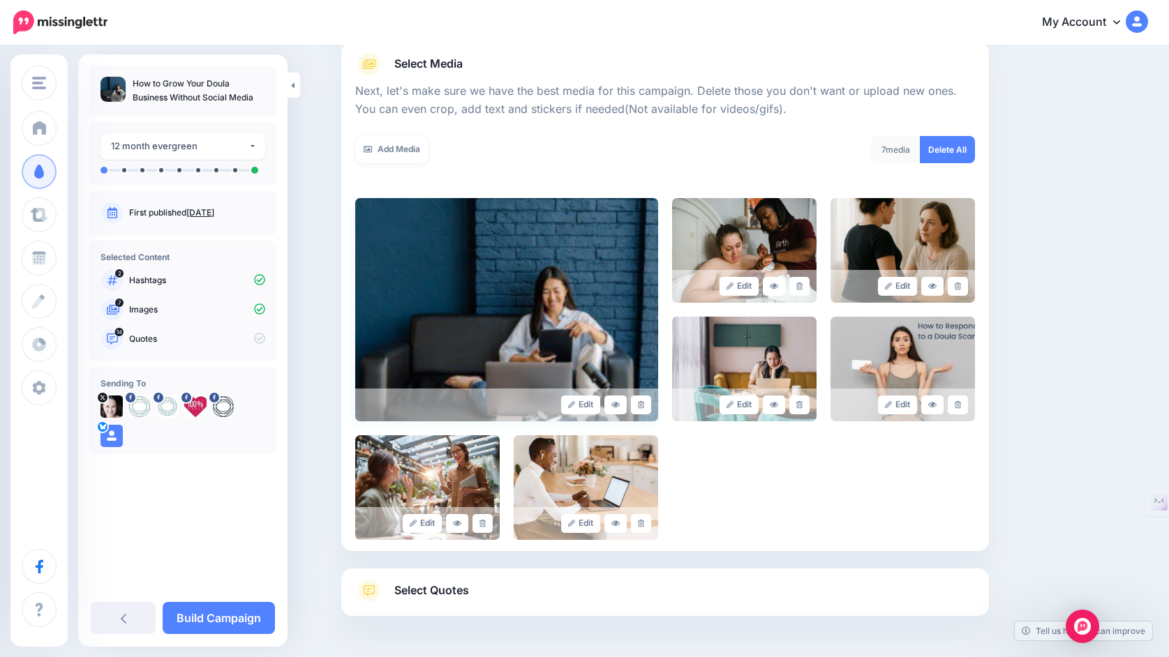
scroll to position [188, 0]
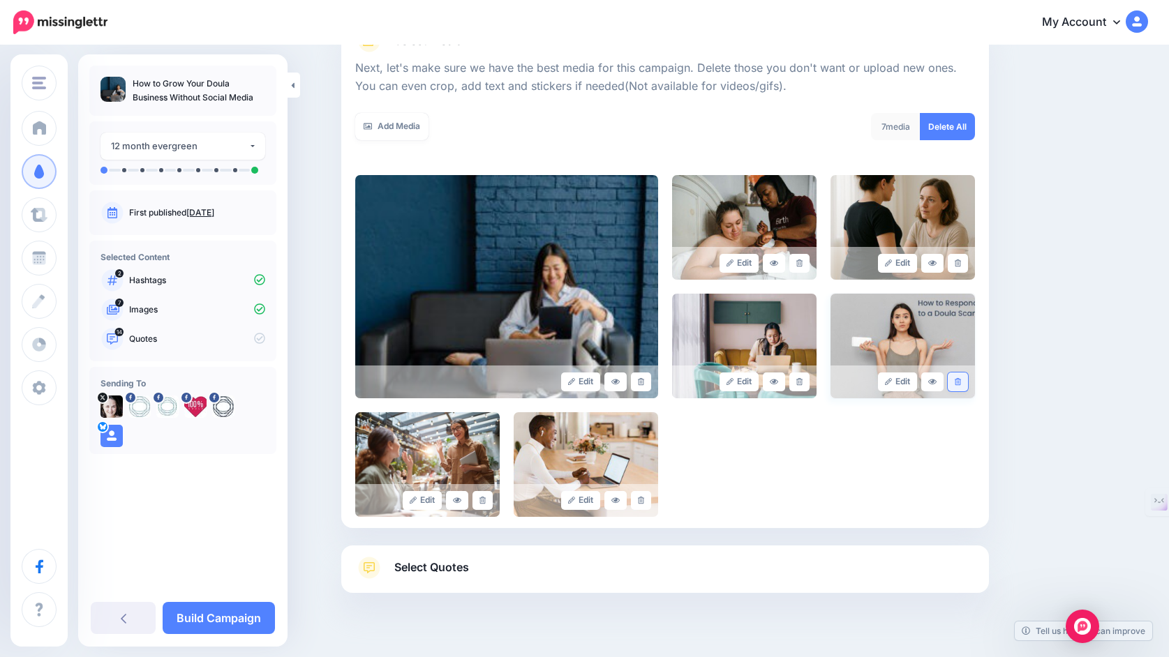
click at [956, 384] on icon at bounding box center [958, 382] width 6 height 8
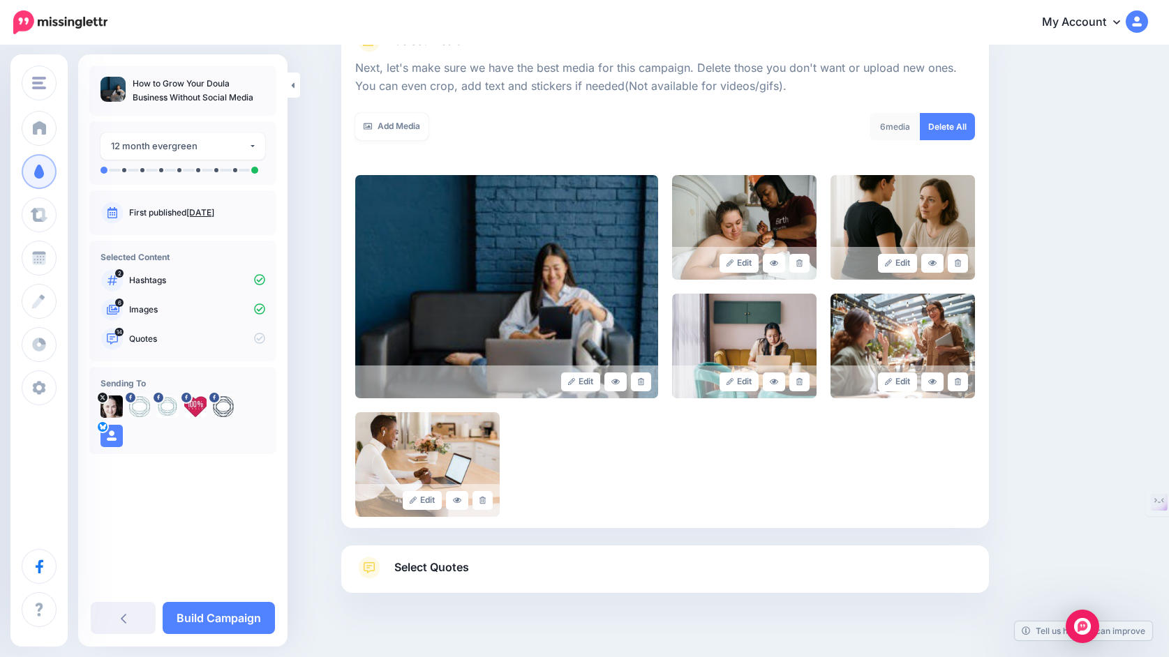
click at [389, 564] on link "Select Quotes" at bounding box center [665, 575] width 620 height 36
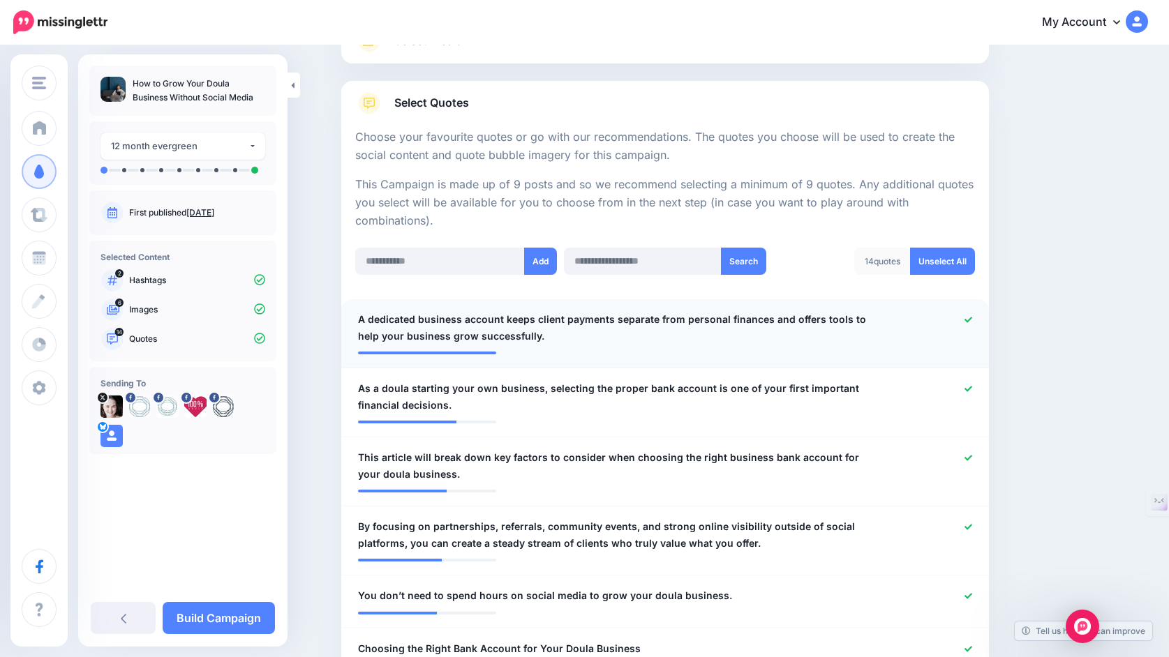
click at [966, 320] on icon at bounding box center [968, 320] width 8 height 8
click at [967, 391] on icon at bounding box center [968, 389] width 8 height 8
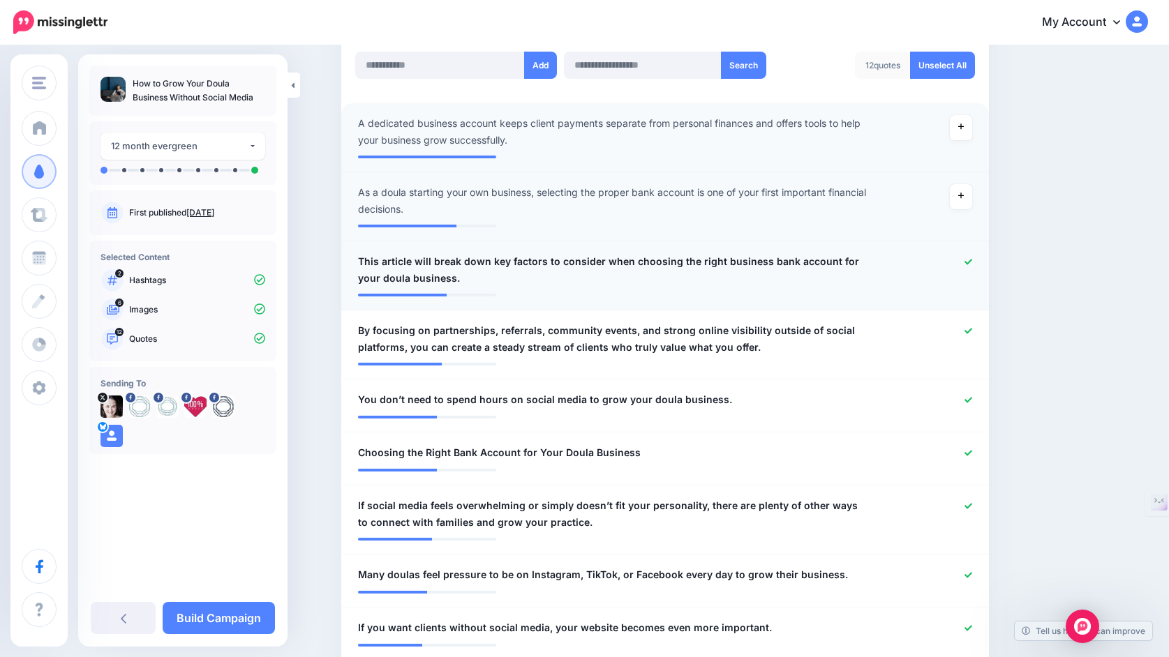
scroll to position [396, 0]
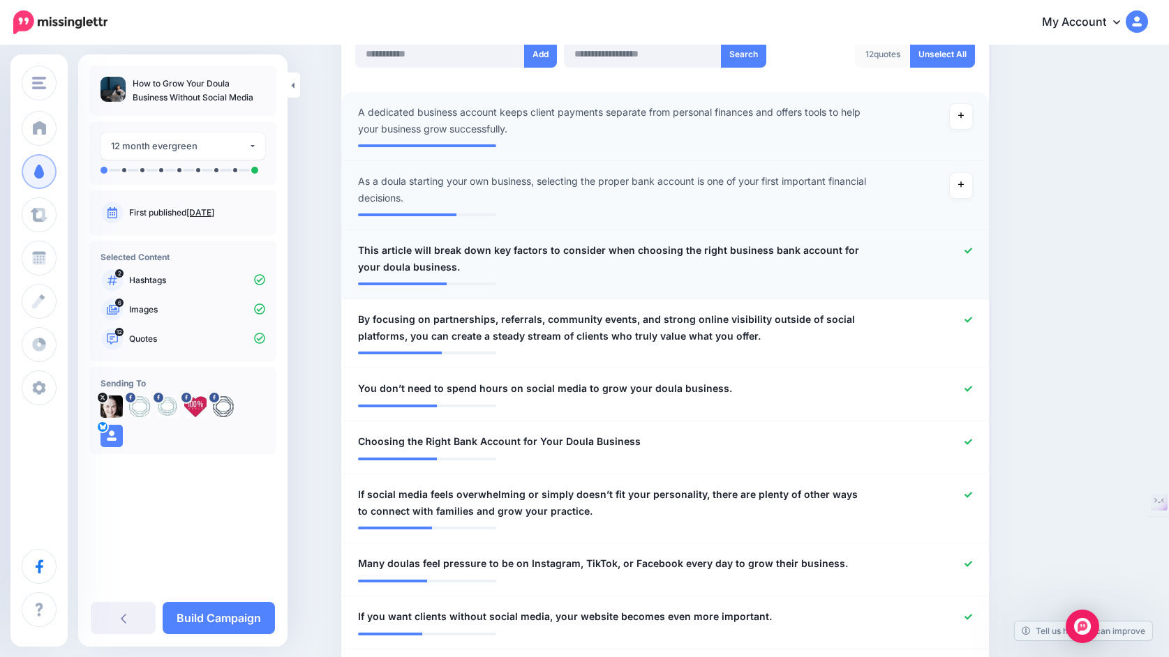
click at [967, 253] on icon at bounding box center [968, 251] width 8 height 8
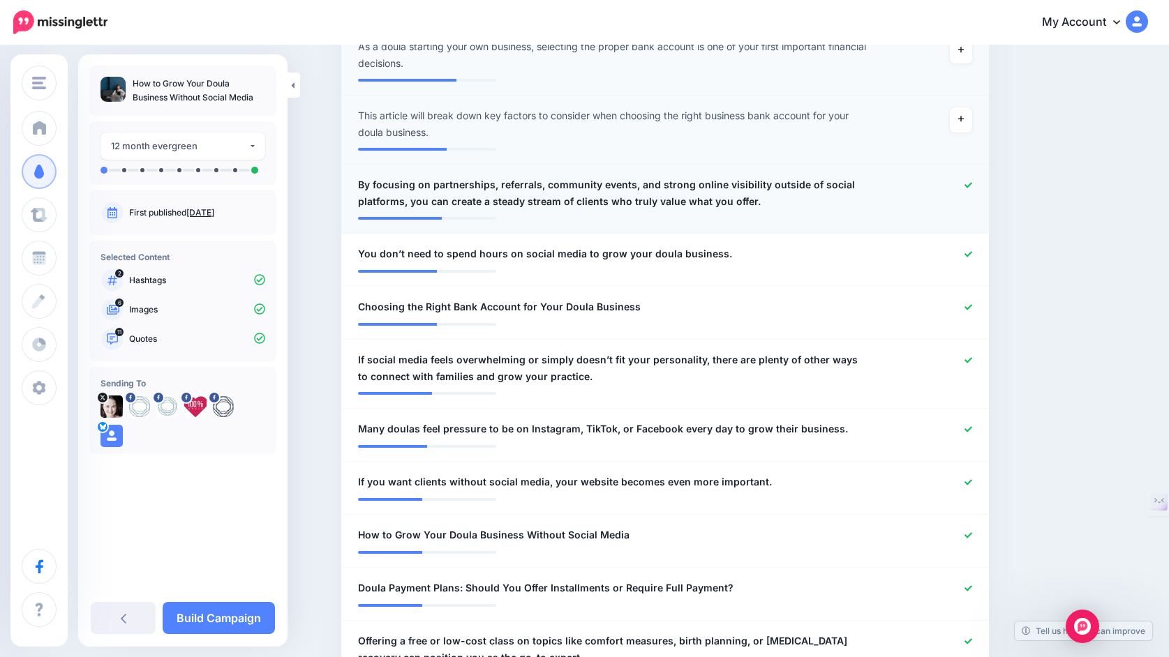
scroll to position [542, 0]
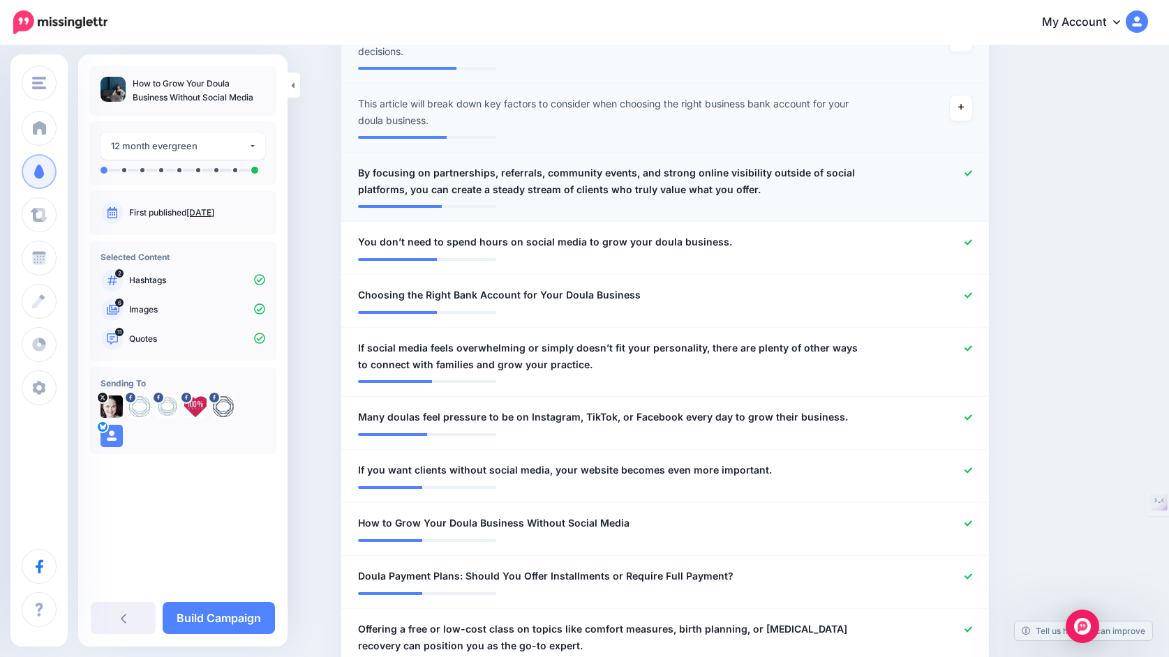
click at [966, 175] on icon at bounding box center [968, 174] width 8 height 8
click at [967, 298] on icon at bounding box center [968, 295] width 8 height 6
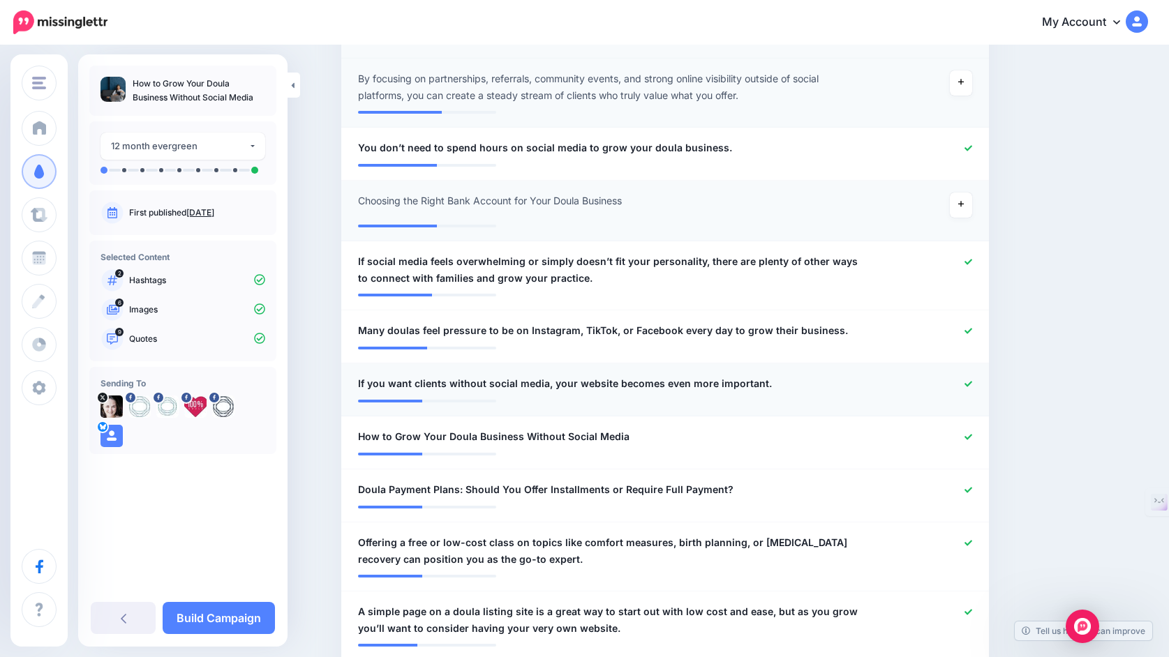
scroll to position [639, 0]
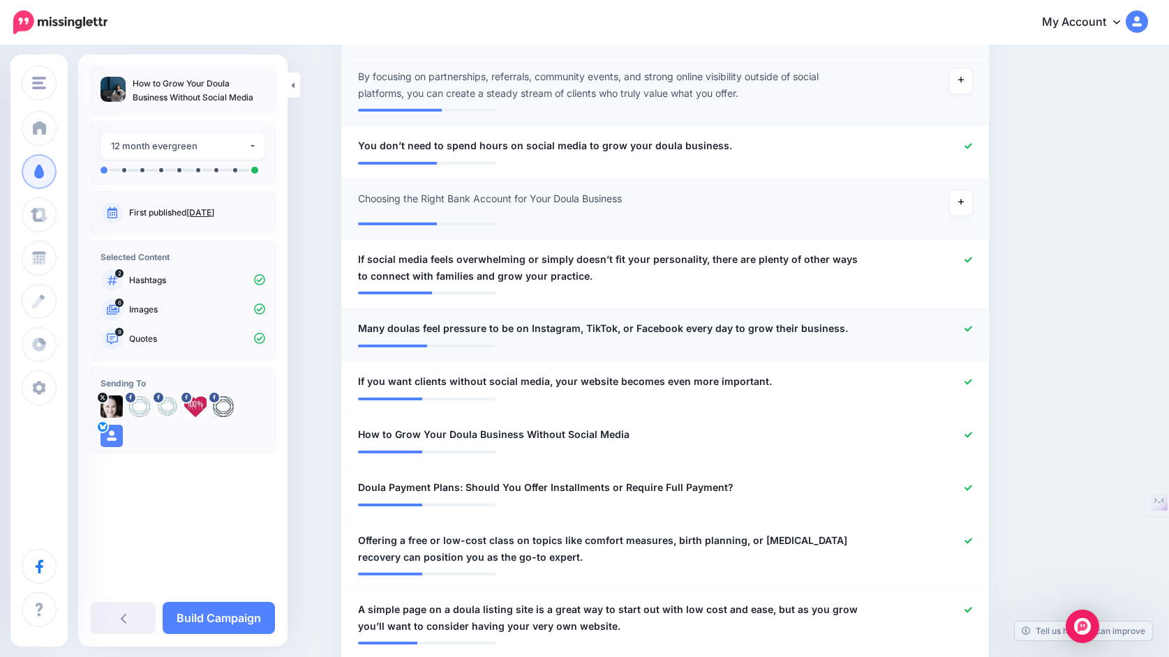
click at [969, 333] on icon at bounding box center [968, 329] width 8 height 8
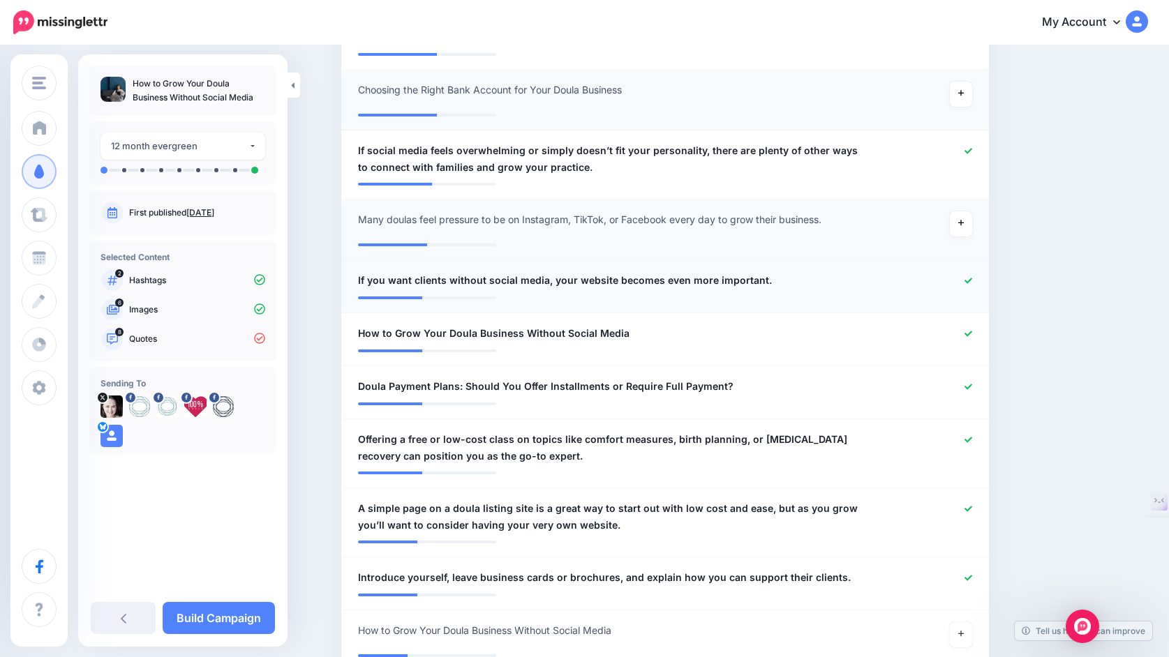
scroll to position [751, 0]
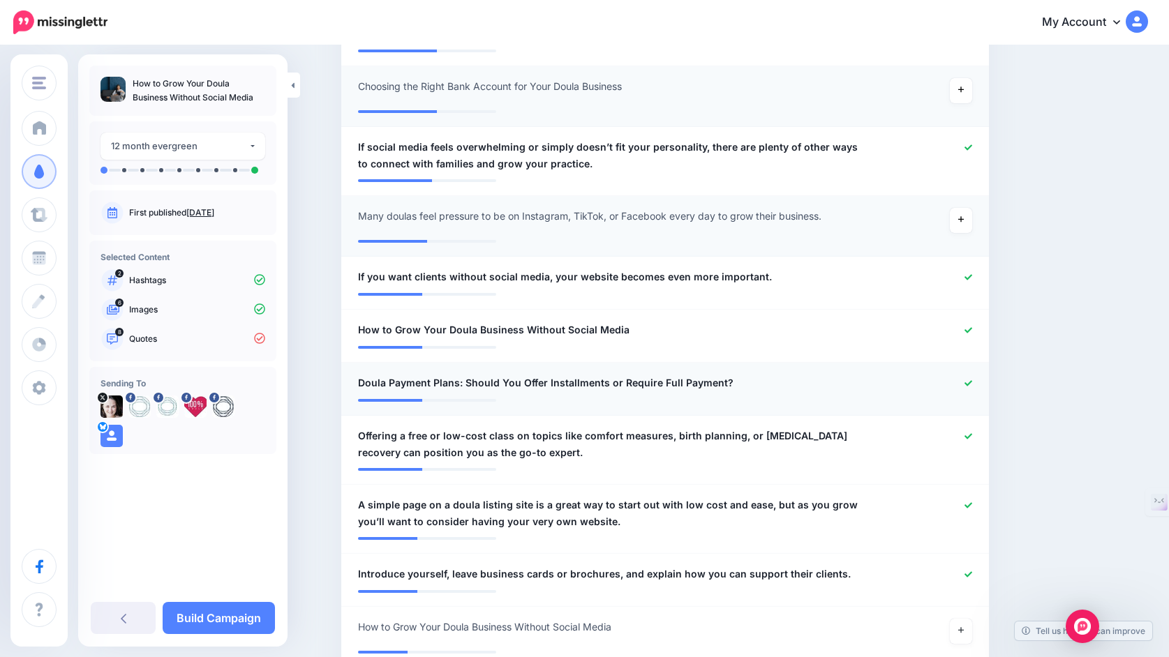
click at [967, 385] on icon at bounding box center [968, 384] width 8 height 8
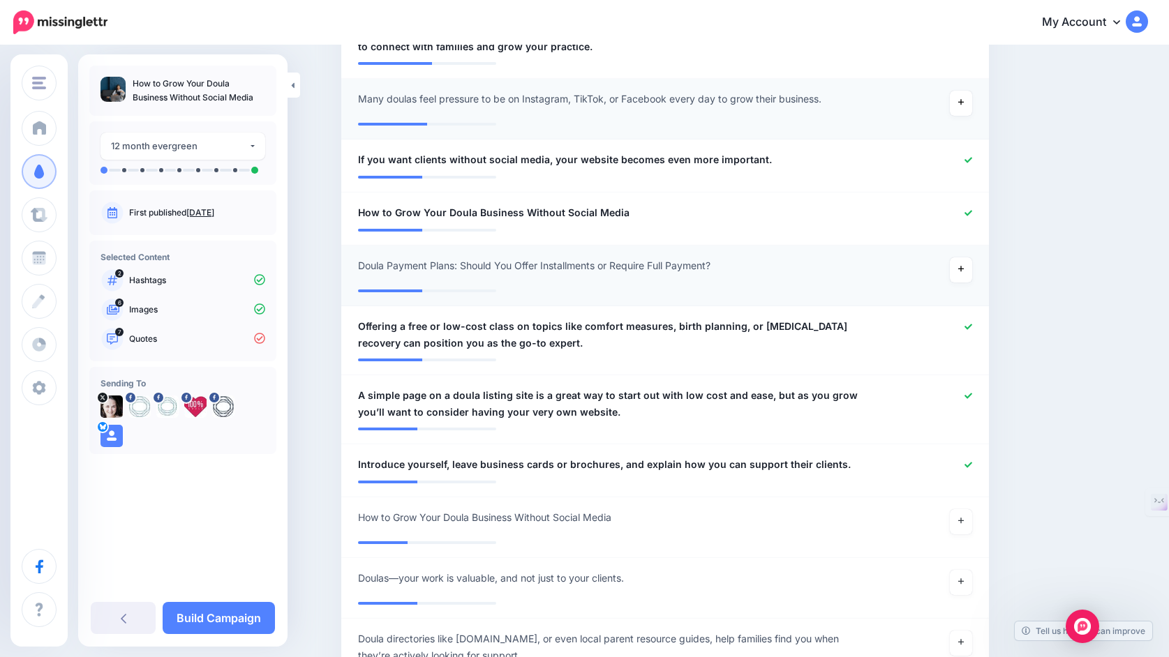
scroll to position [875, 0]
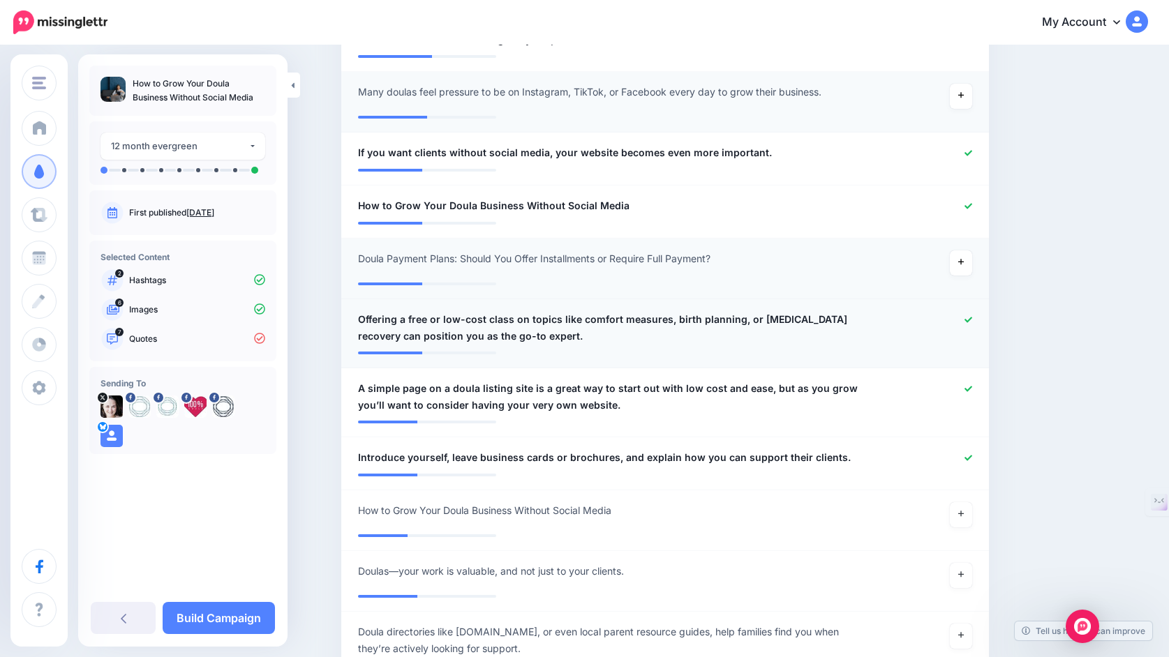
click at [964, 327] on div at bounding box center [930, 327] width 106 height 33
click at [965, 322] on icon at bounding box center [968, 320] width 8 height 6
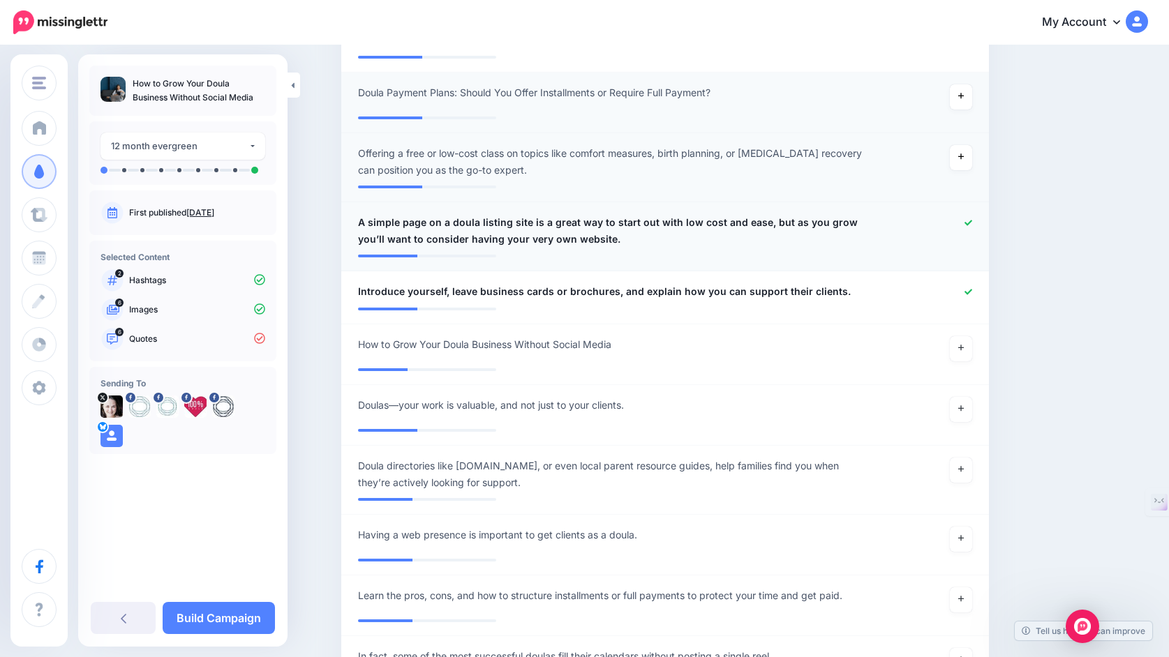
scroll to position [1084, 0]
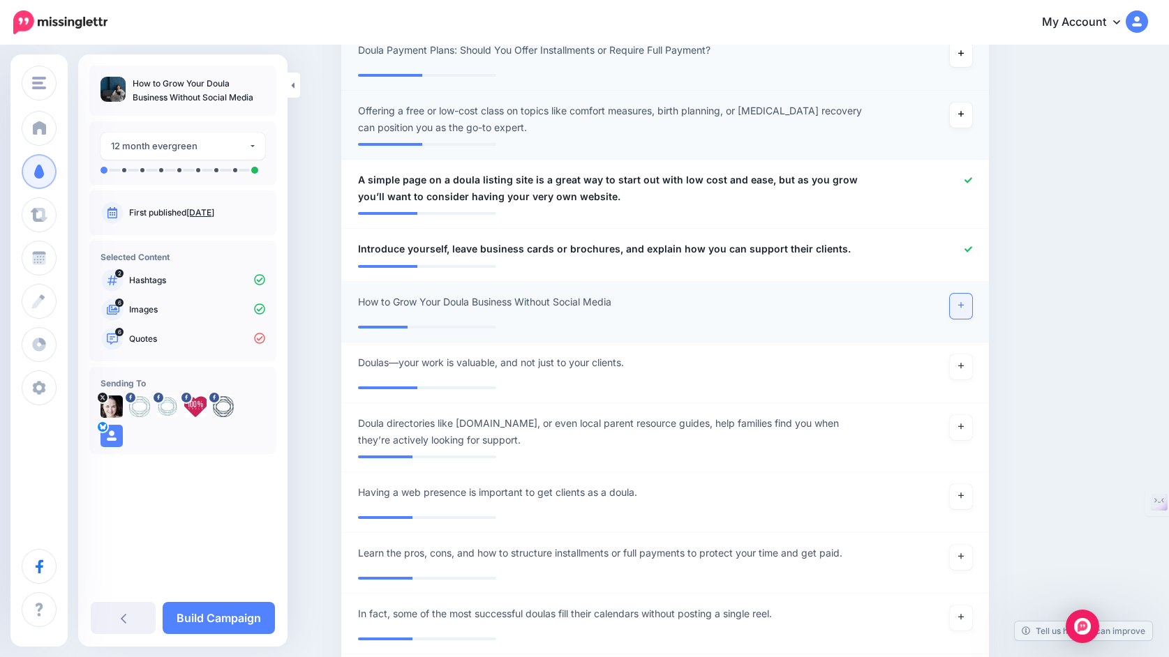
click at [958, 308] on icon at bounding box center [961, 305] width 6 height 8
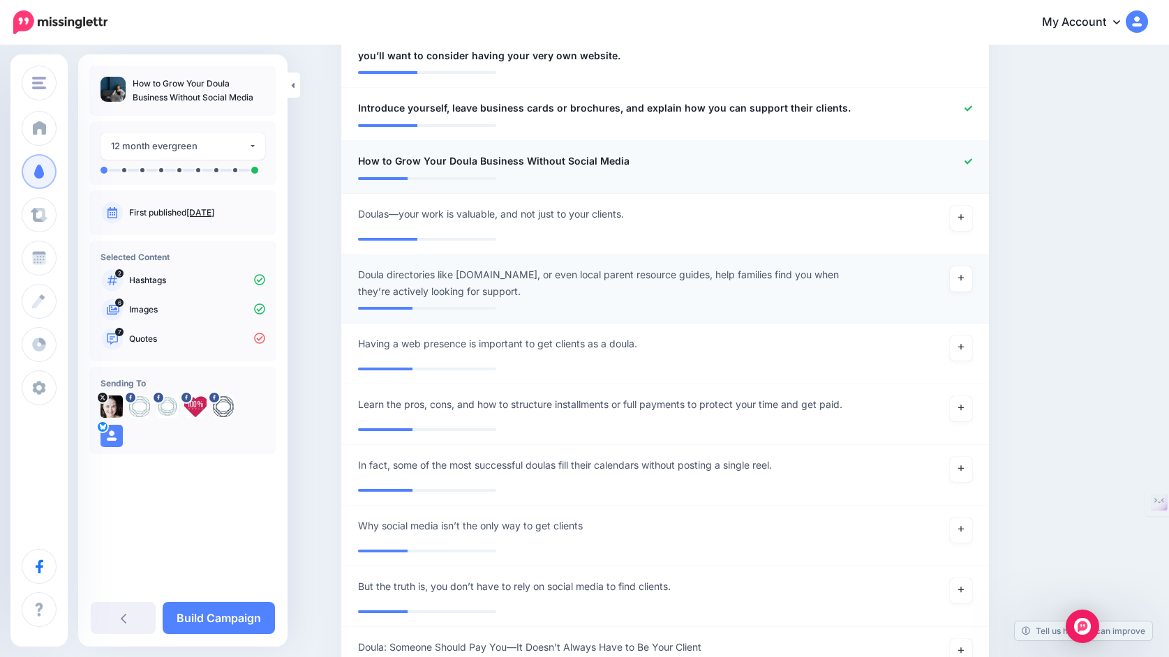
scroll to position [1225, 0]
click at [959, 281] on icon at bounding box center [961, 278] width 6 height 8
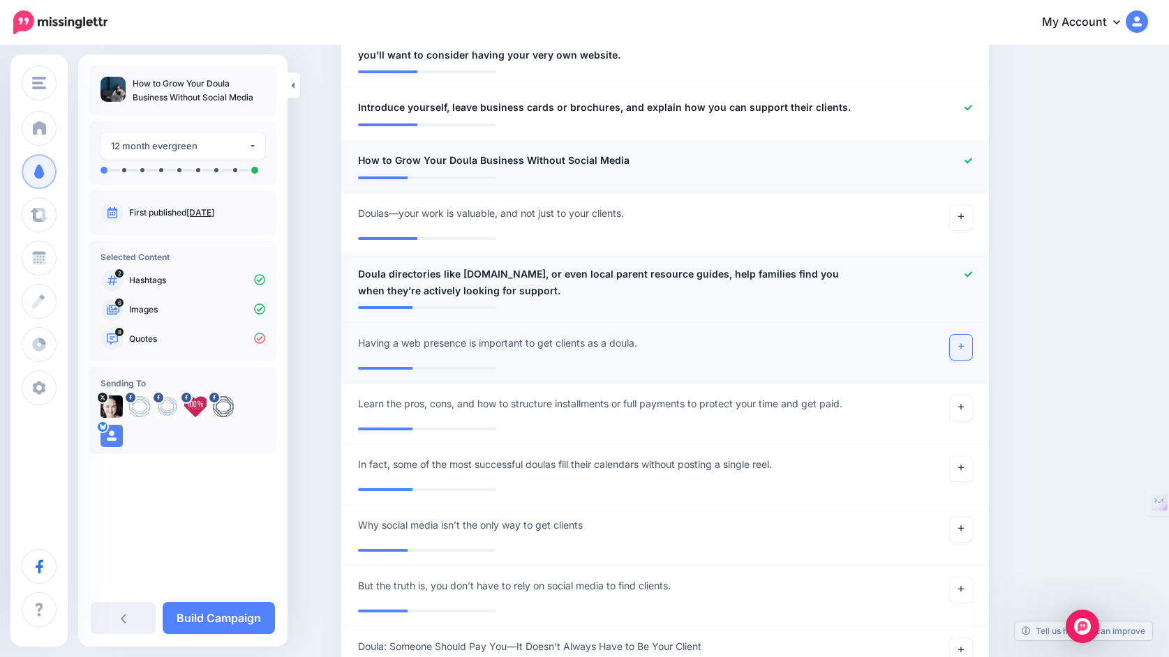
click at [964, 352] on link at bounding box center [961, 347] width 22 height 25
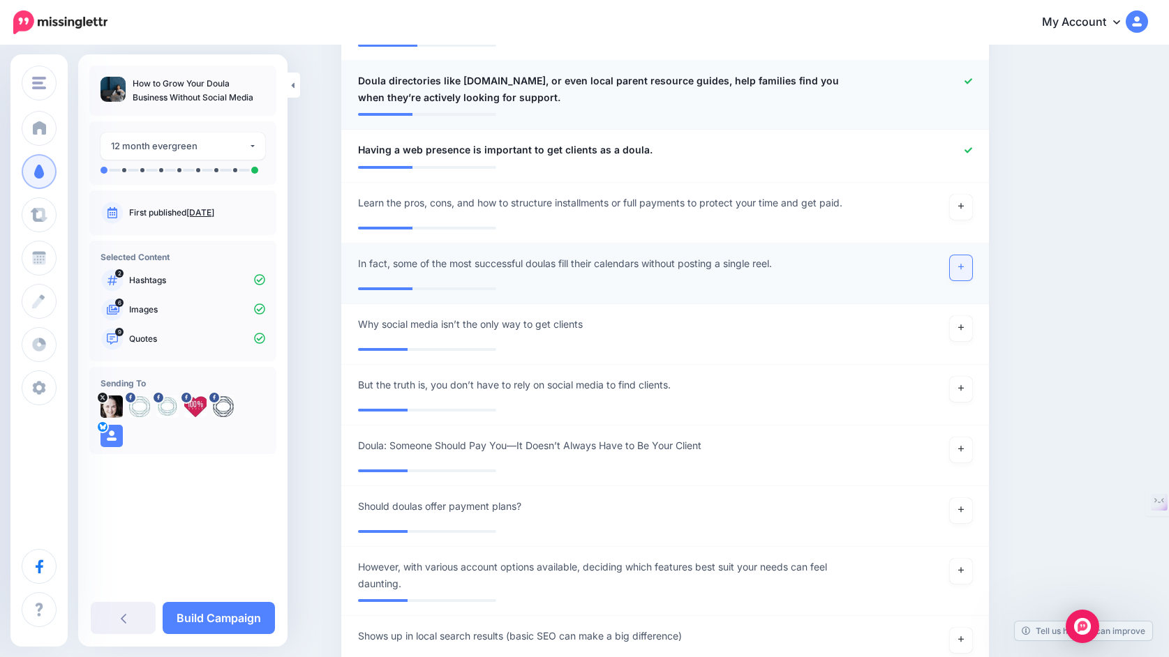
scroll to position [1422, 0]
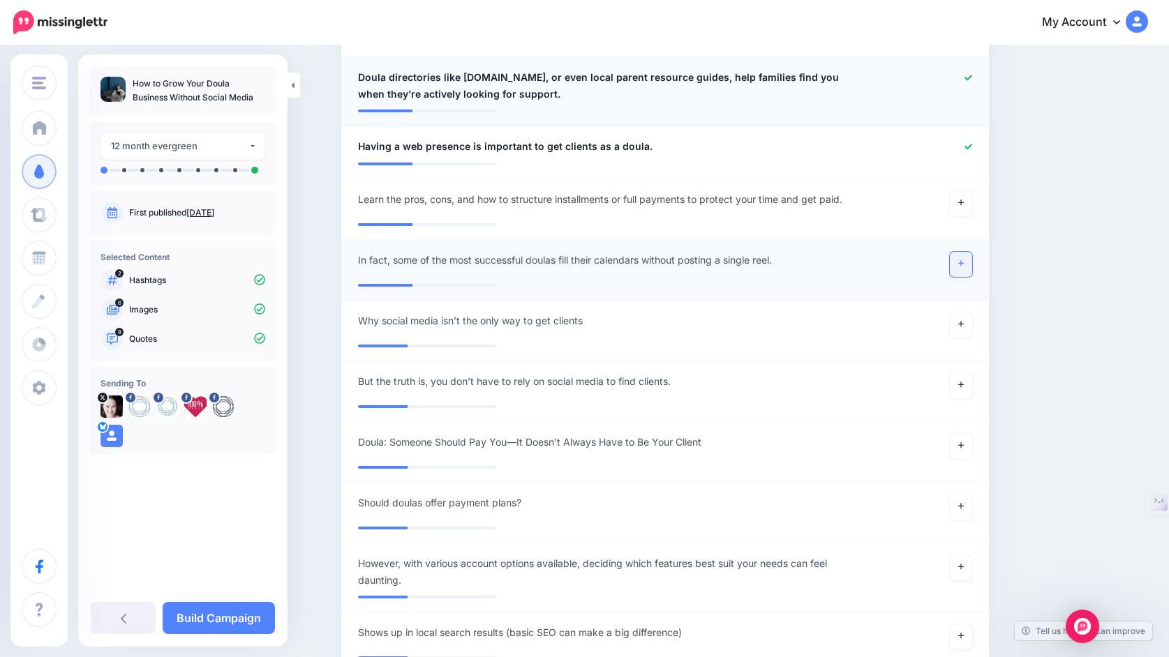
click at [959, 267] on icon at bounding box center [961, 264] width 6 height 8
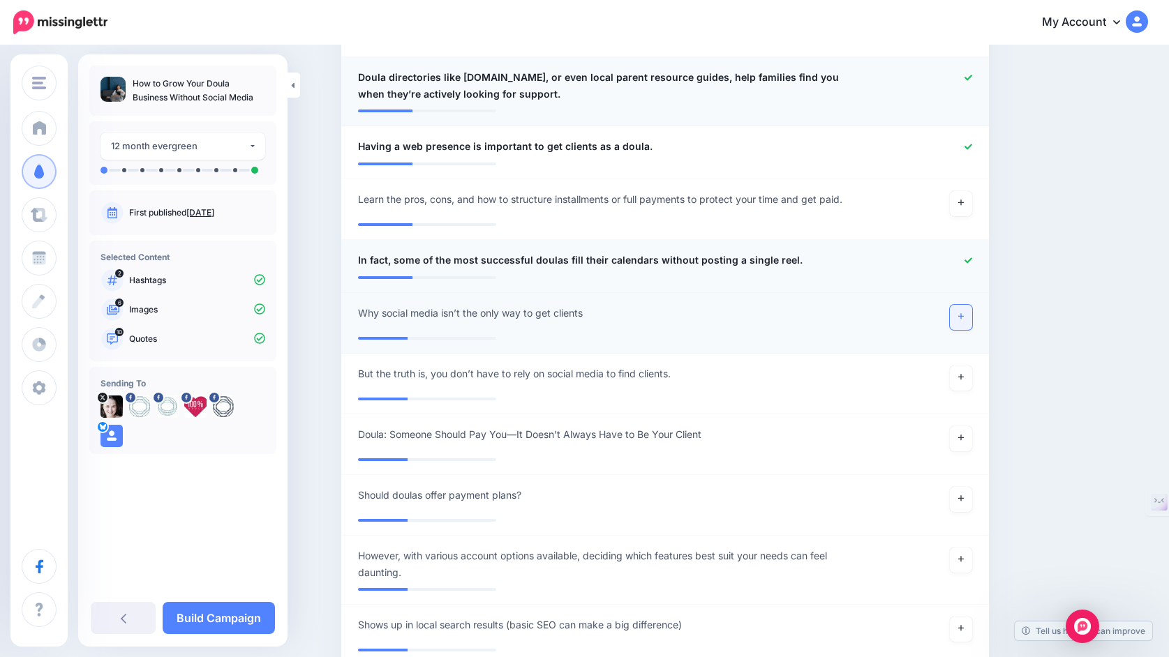
click at [967, 316] on link at bounding box center [961, 317] width 22 height 25
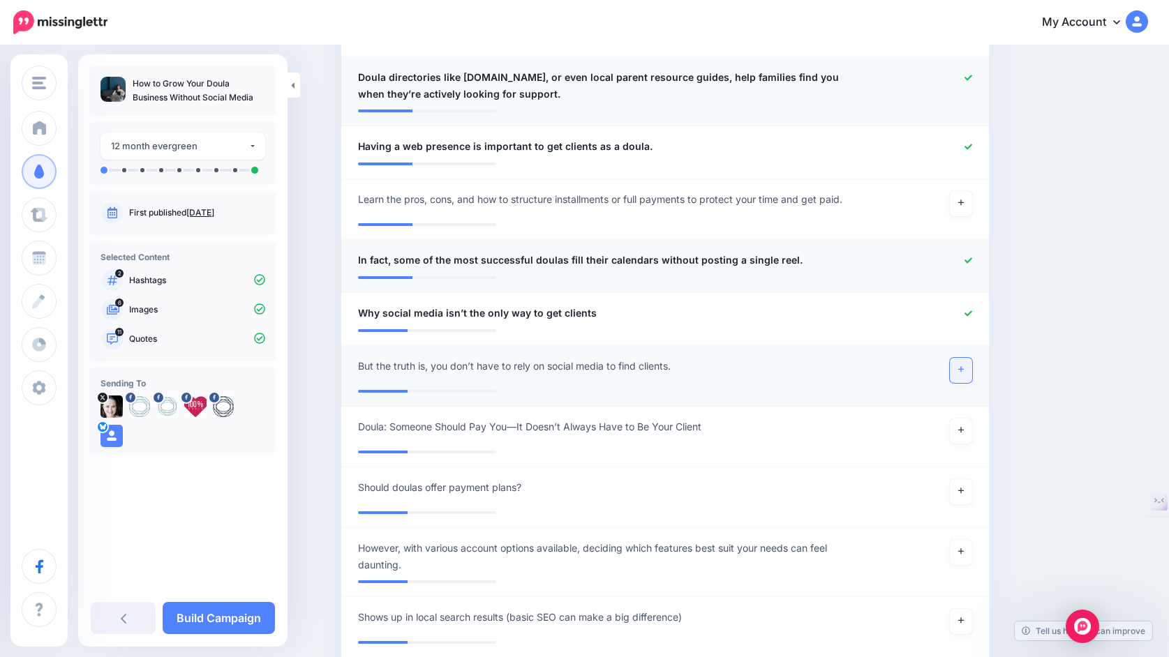
click at [960, 372] on icon at bounding box center [961, 370] width 6 height 6
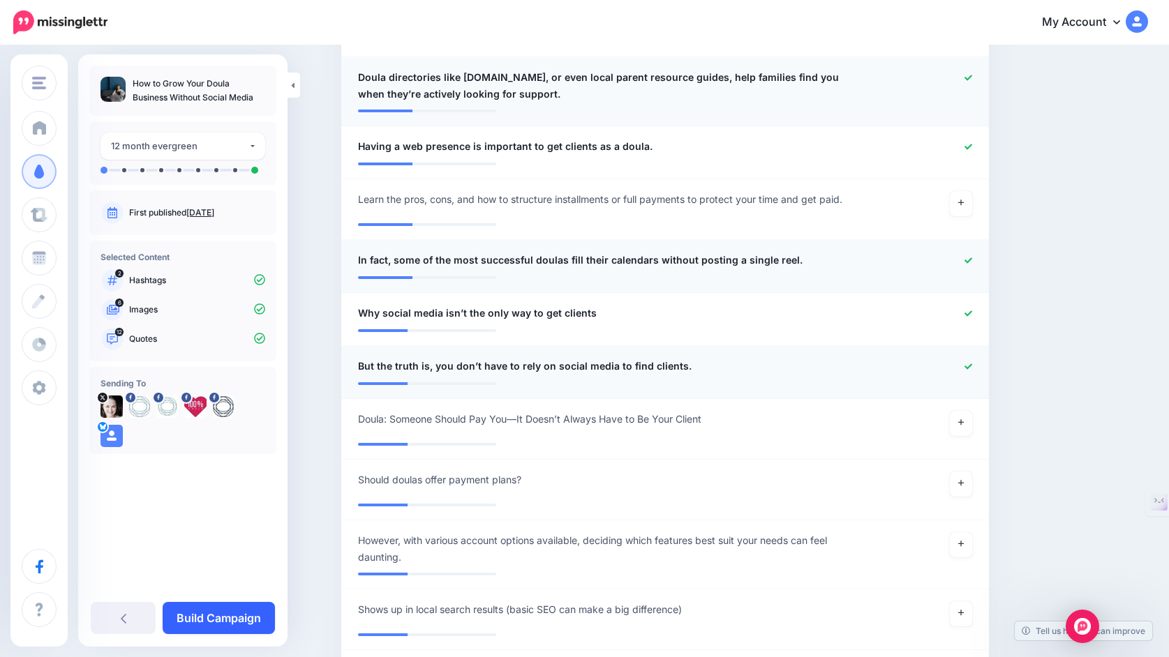
click at [225, 616] on link "Build Campaign" at bounding box center [219, 618] width 112 height 32
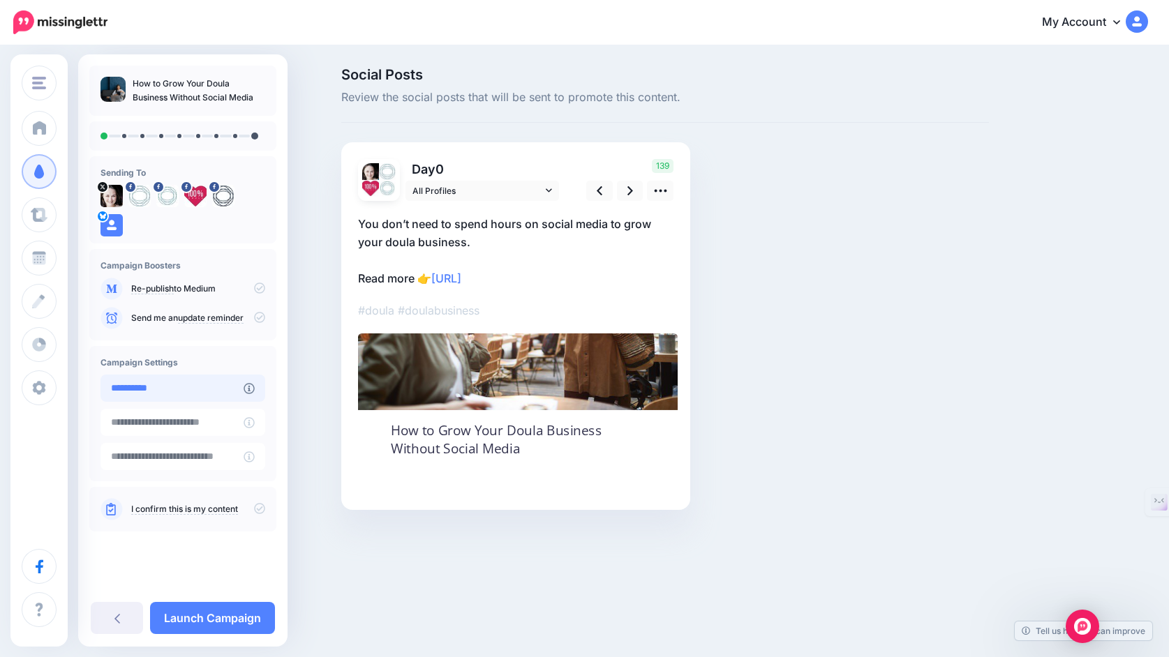
click at [195, 396] on input "**********" at bounding box center [171, 388] width 143 height 27
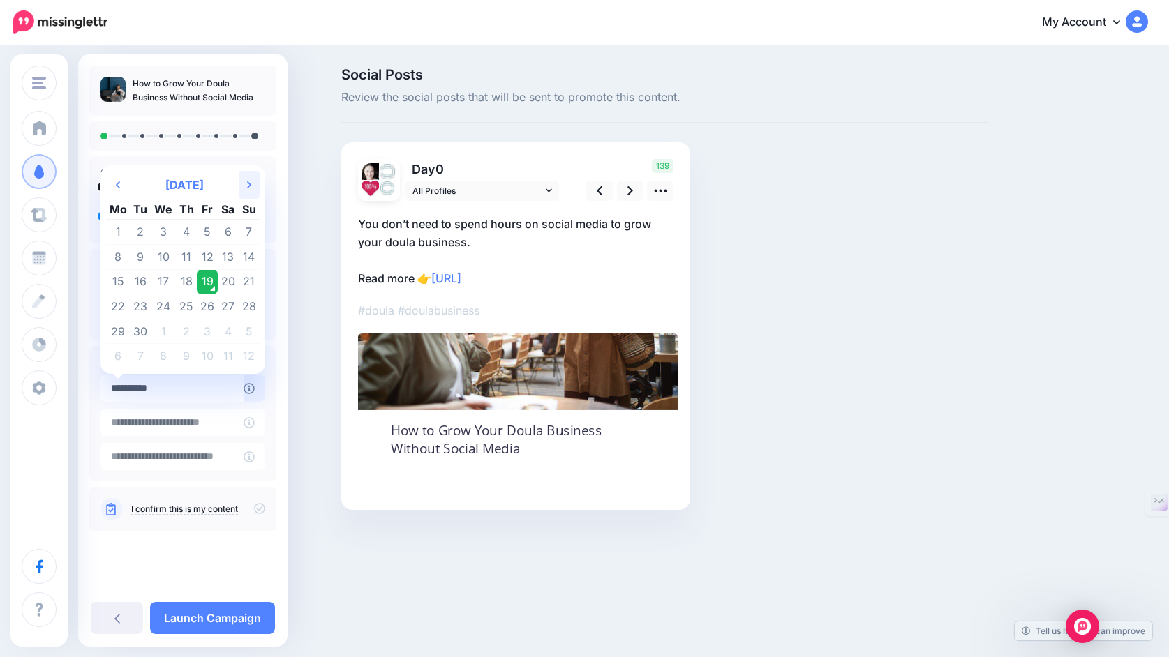
click at [260, 179] on th "Next Month" at bounding box center [249, 185] width 21 height 28
click at [218, 223] on td "3" at bounding box center [207, 232] width 21 height 25
type input "**********"
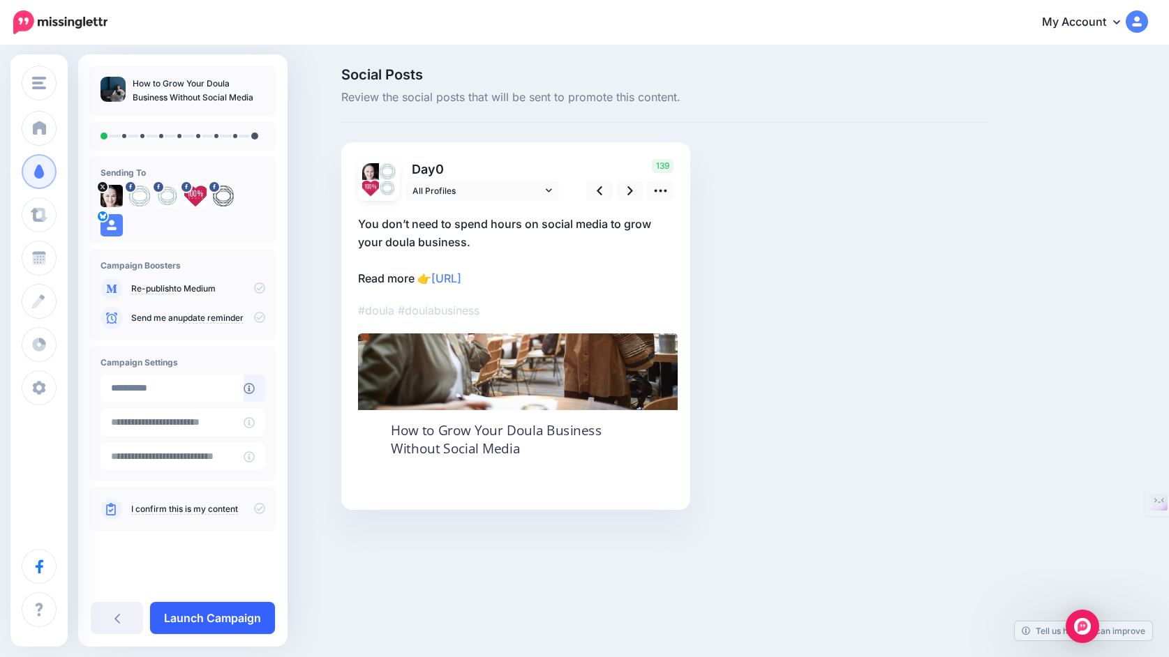
click at [230, 614] on link "Launch Campaign" at bounding box center [212, 618] width 125 height 32
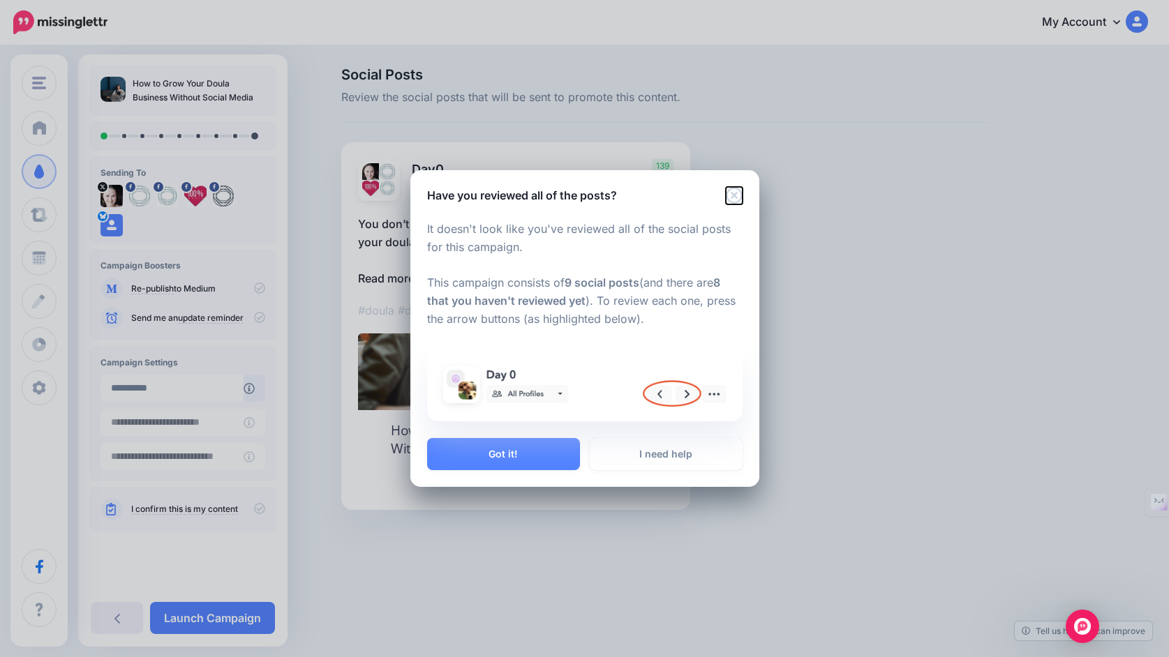
click at [726, 197] on icon "Close" at bounding box center [734, 195] width 17 height 17
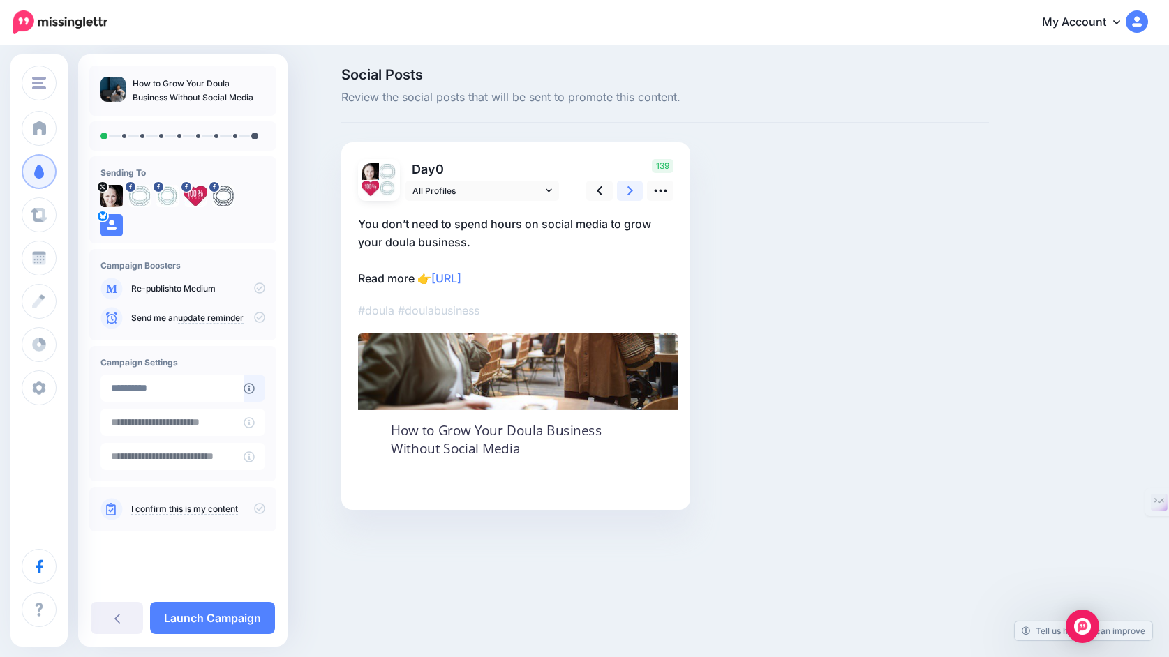
click at [634, 188] on link at bounding box center [630, 191] width 27 height 20
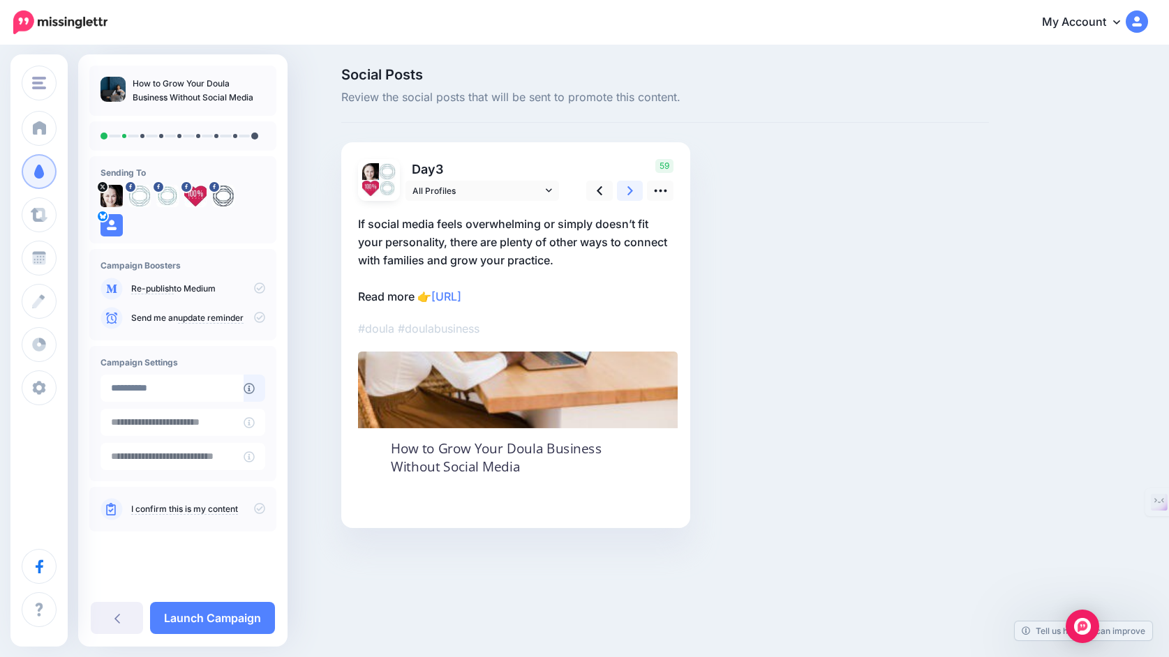
click at [634, 188] on link at bounding box center [630, 191] width 27 height 20
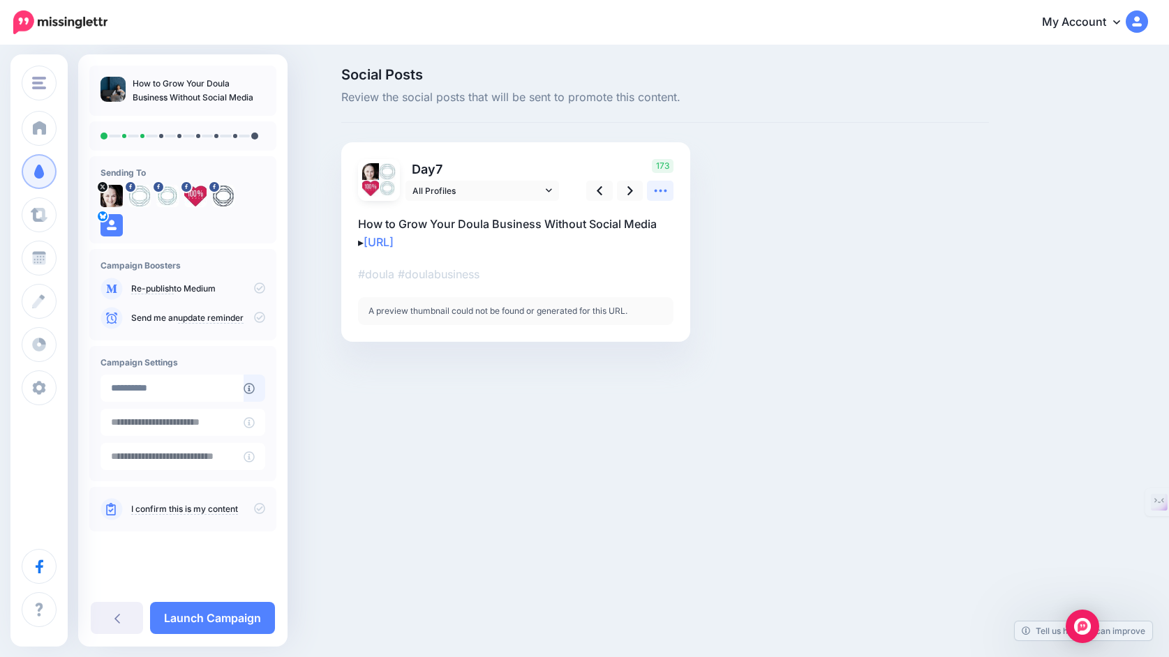
click at [662, 195] on icon at bounding box center [660, 191] width 15 height 15
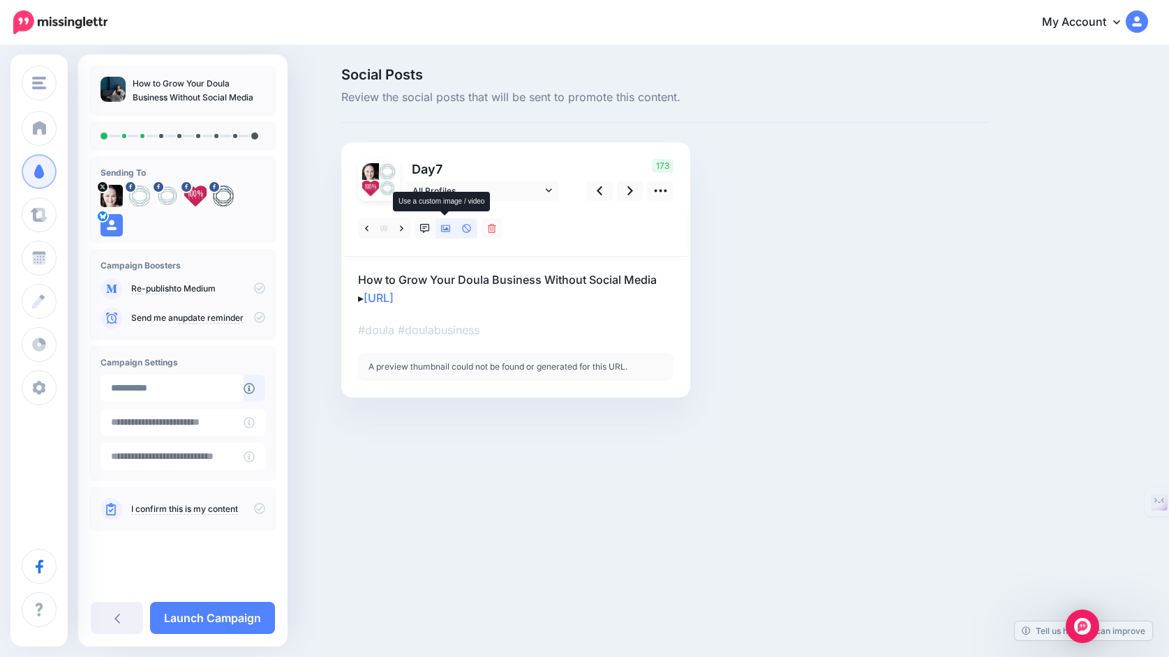
click at [445, 231] on icon at bounding box center [446, 229] width 10 height 10
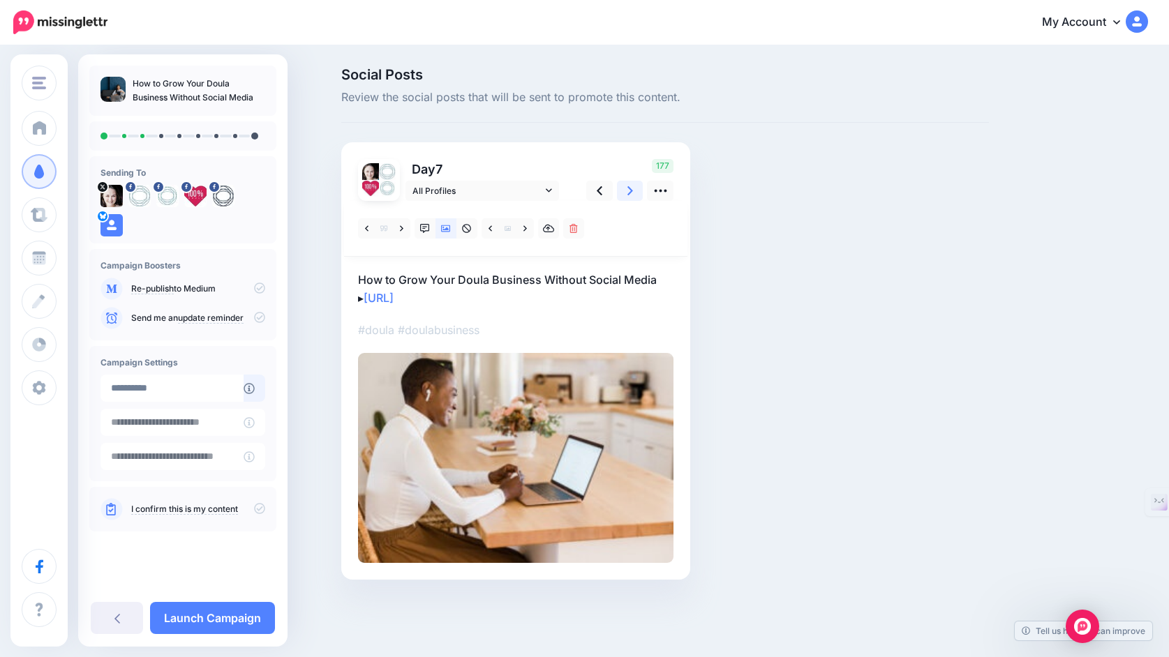
click at [627, 193] on icon at bounding box center [630, 190] width 6 height 9
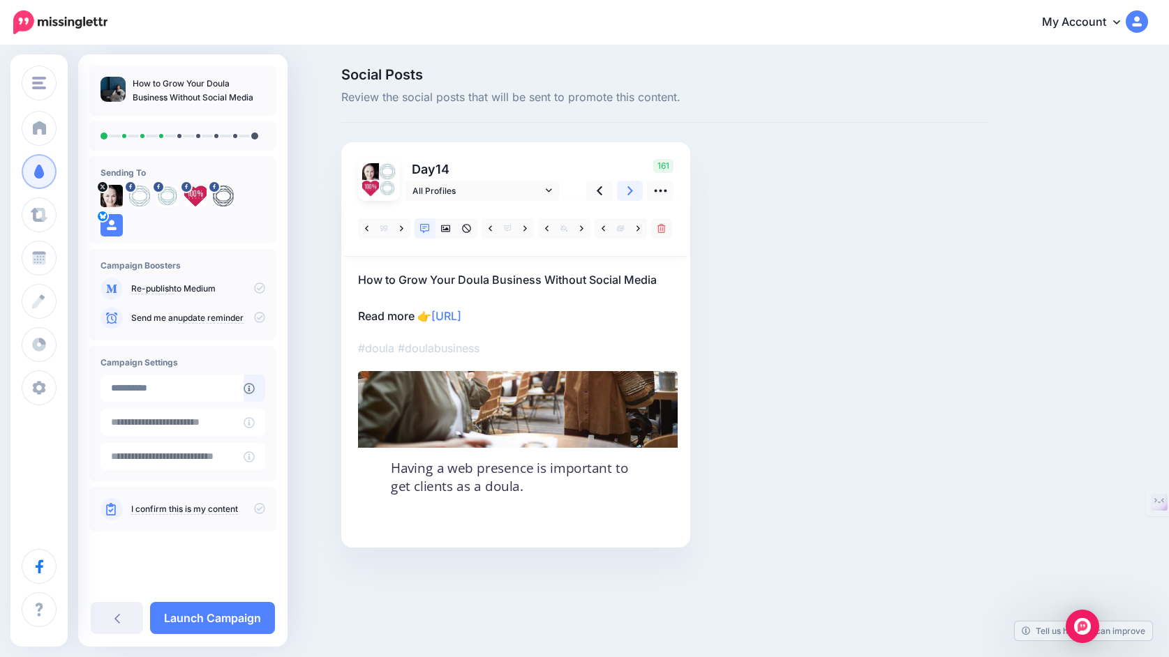
click at [627, 193] on icon at bounding box center [630, 190] width 6 height 9
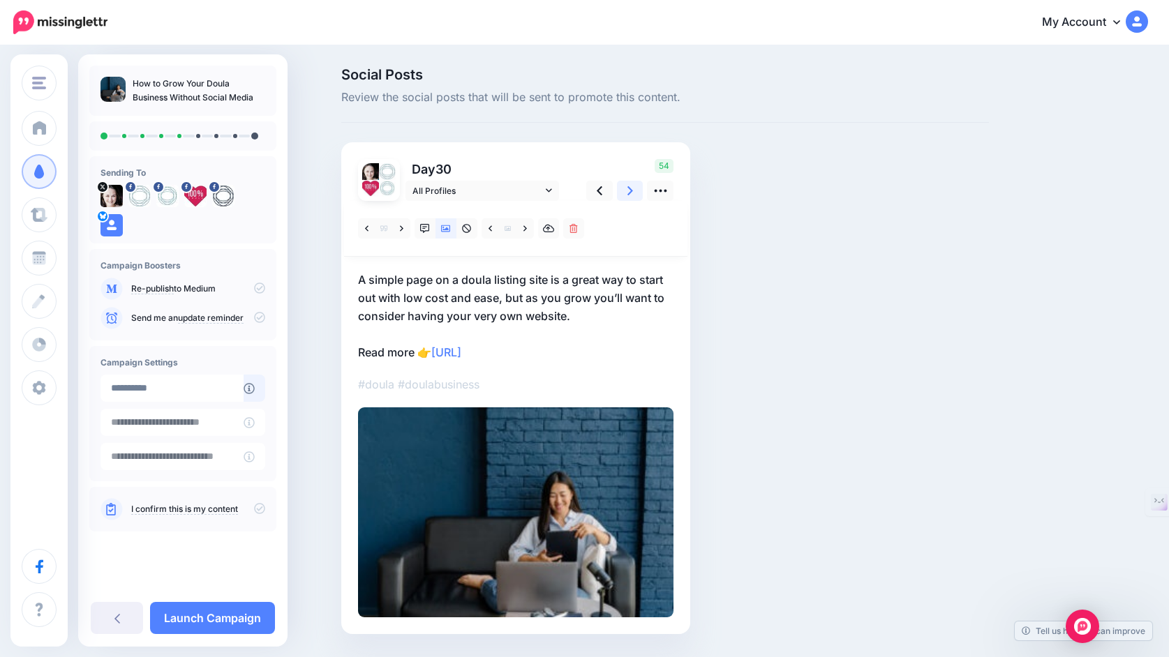
click at [627, 193] on icon at bounding box center [630, 190] width 6 height 9
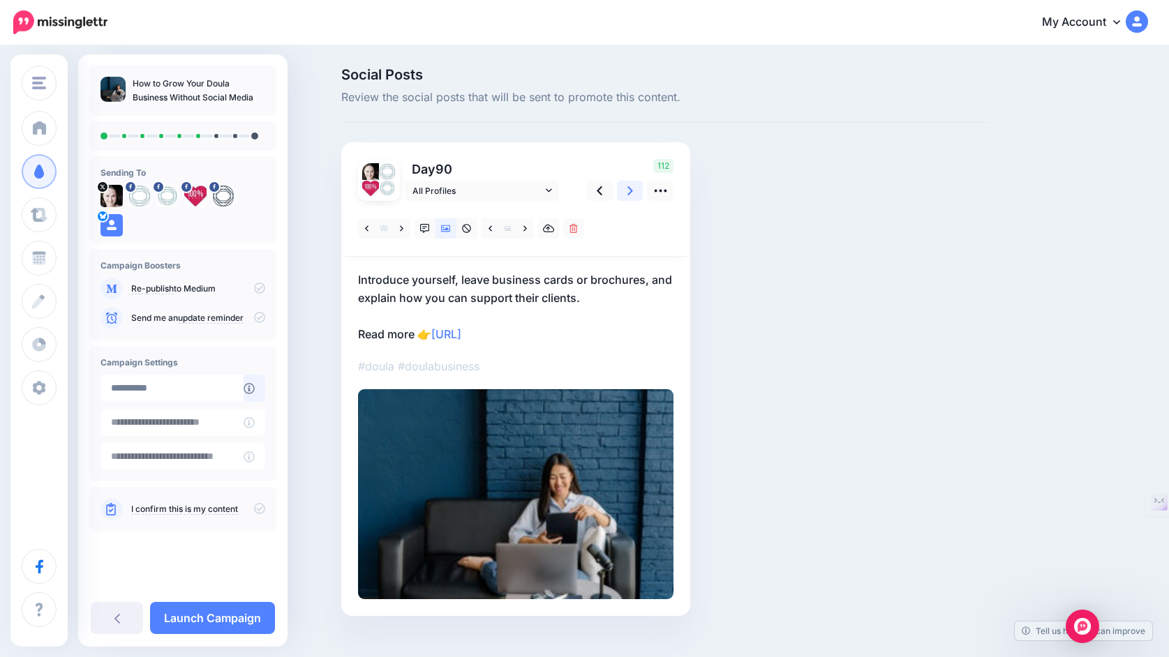
click at [627, 193] on icon at bounding box center [630, 190] width 6 height 9
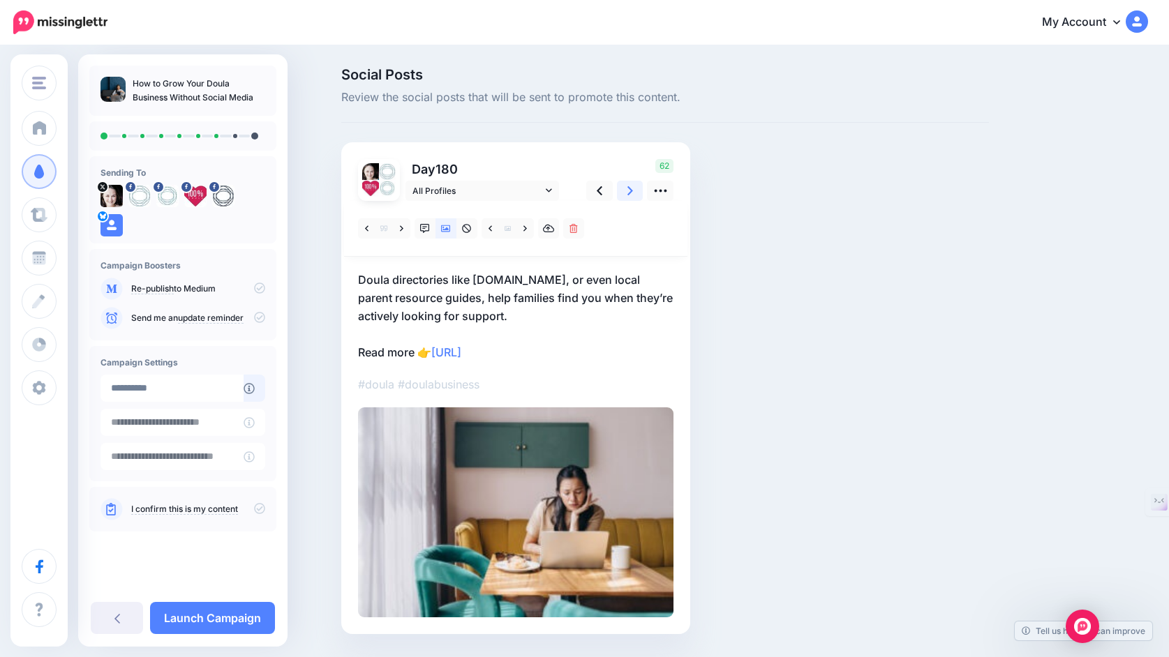
click at [627, 193] on icon at bounding box center [630, 190] width 6 height 9
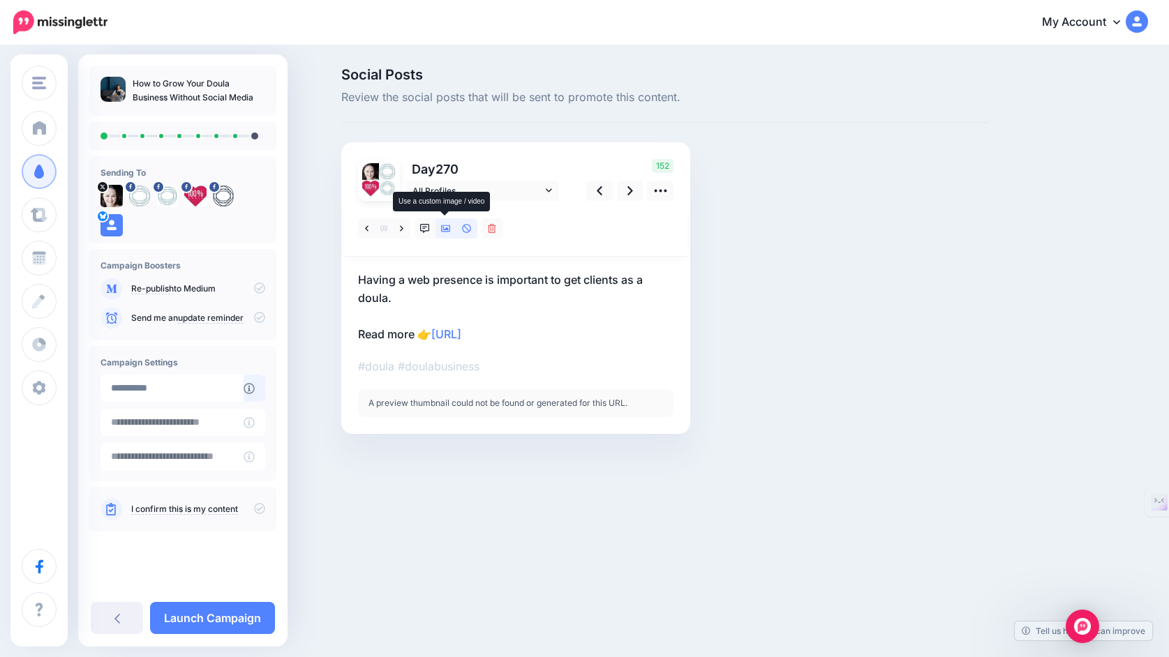
click at [445, 230] on icon at bounding box center [446, 229] width 10 height 10
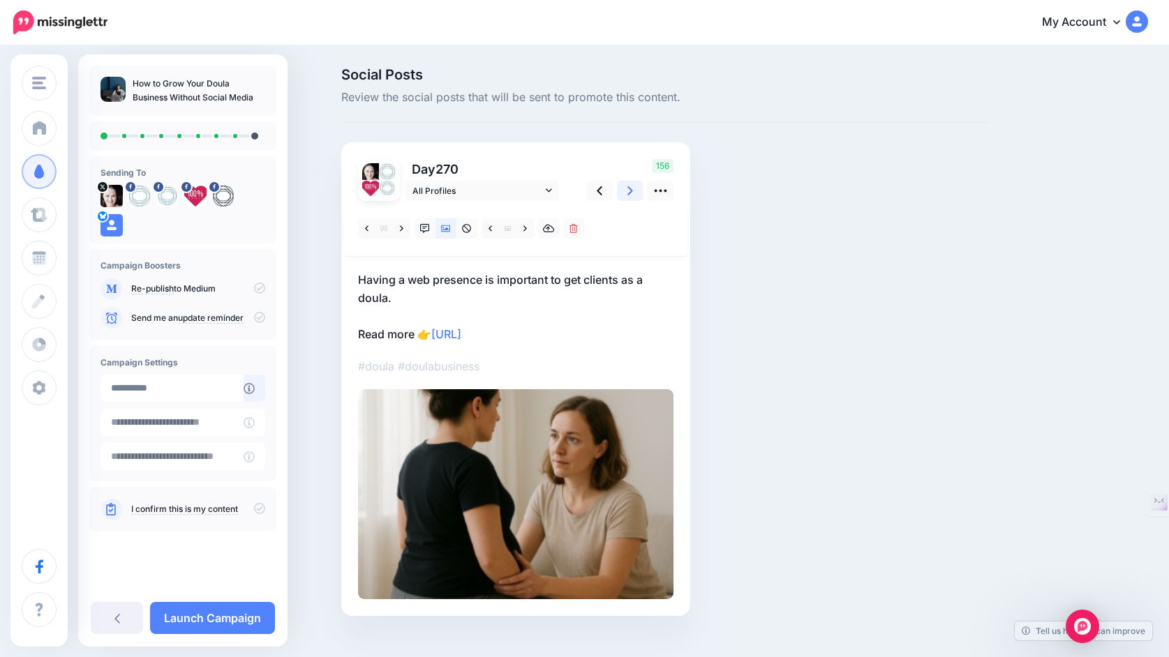
click at [632, 191] on icon at bounding box center [630, 190] width 6 height 9
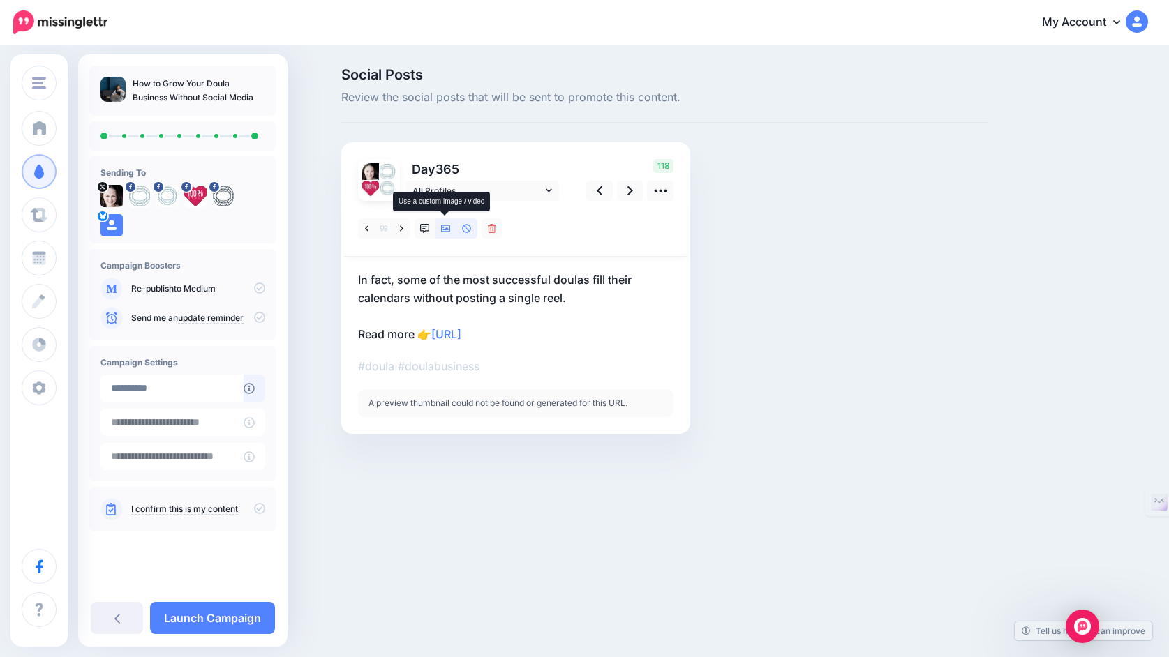
click at [447, 228] on icon at bounding box center [446, 228] width 10 height 7
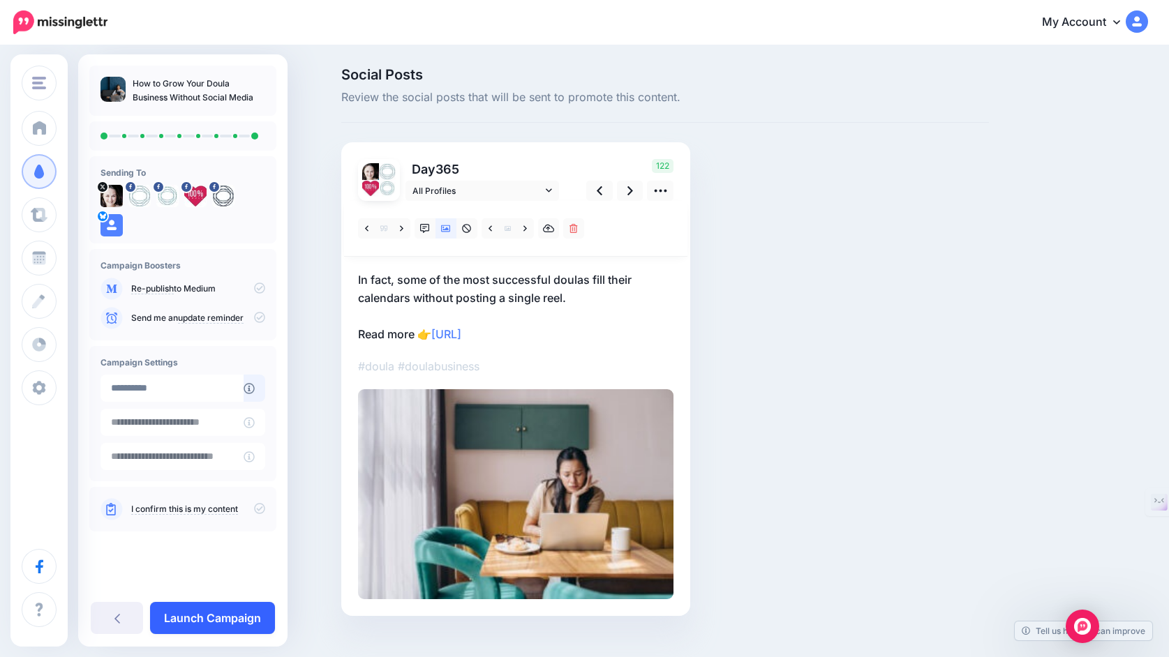
click at [242, 609] on link "Launch Campaign" at bounding box center [212, 618] width 125 height 32
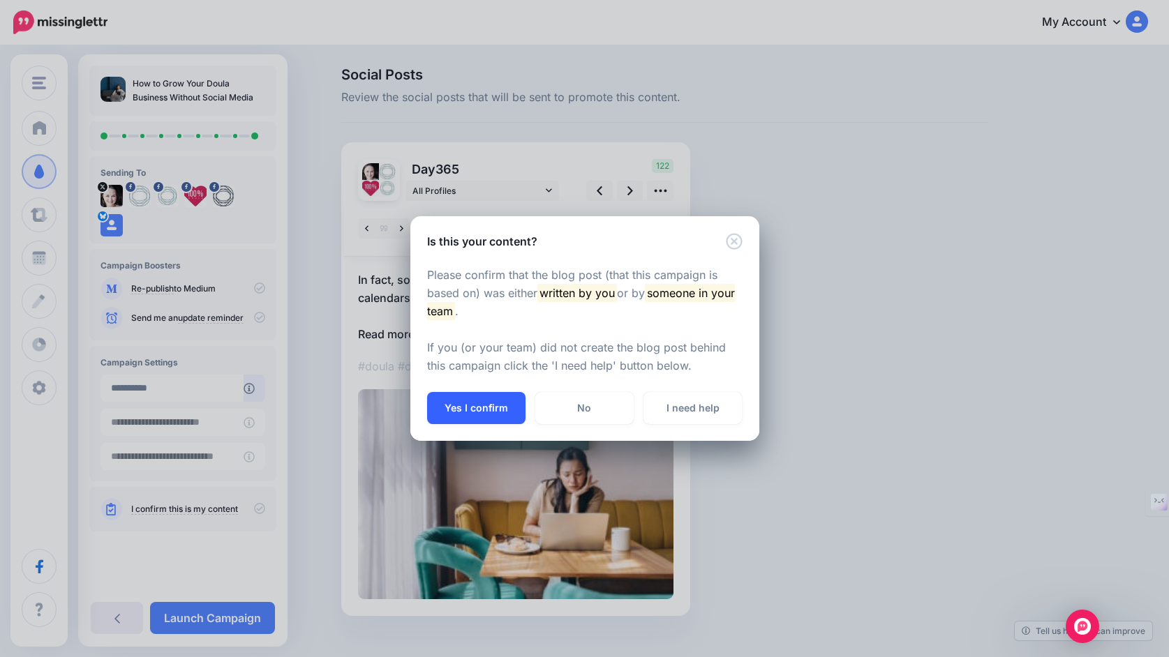
click at [491, 400] on button "Yes I confirm" at bounding box center [476, 408] width 98 height 32
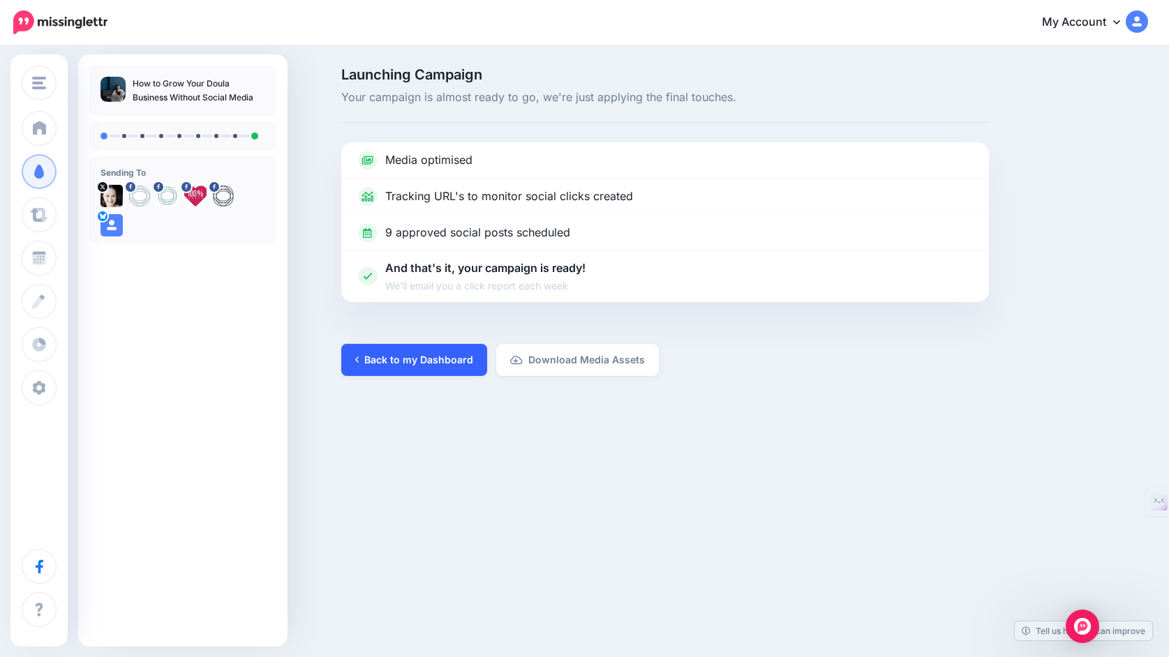
click at [449, 364] on link "Back to my Dashboard" at bounding box center [414, 360] width 146 height 32
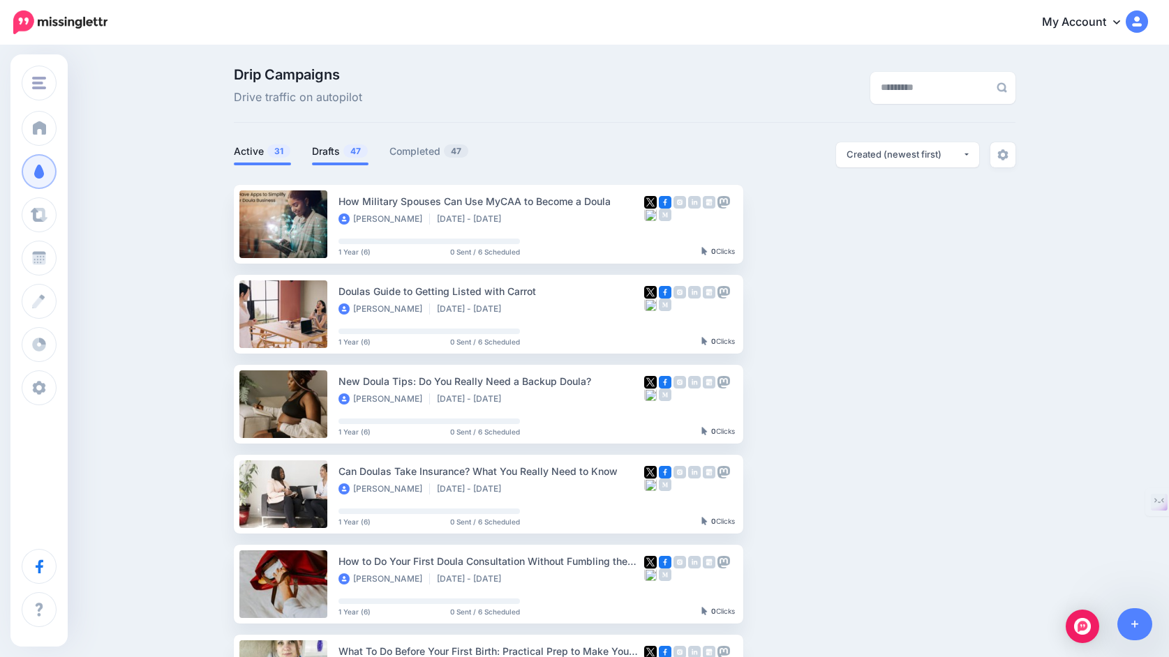
click at [335, 144] on link "Drafts 47" at bounding box center [340, 151] width 57 height 17
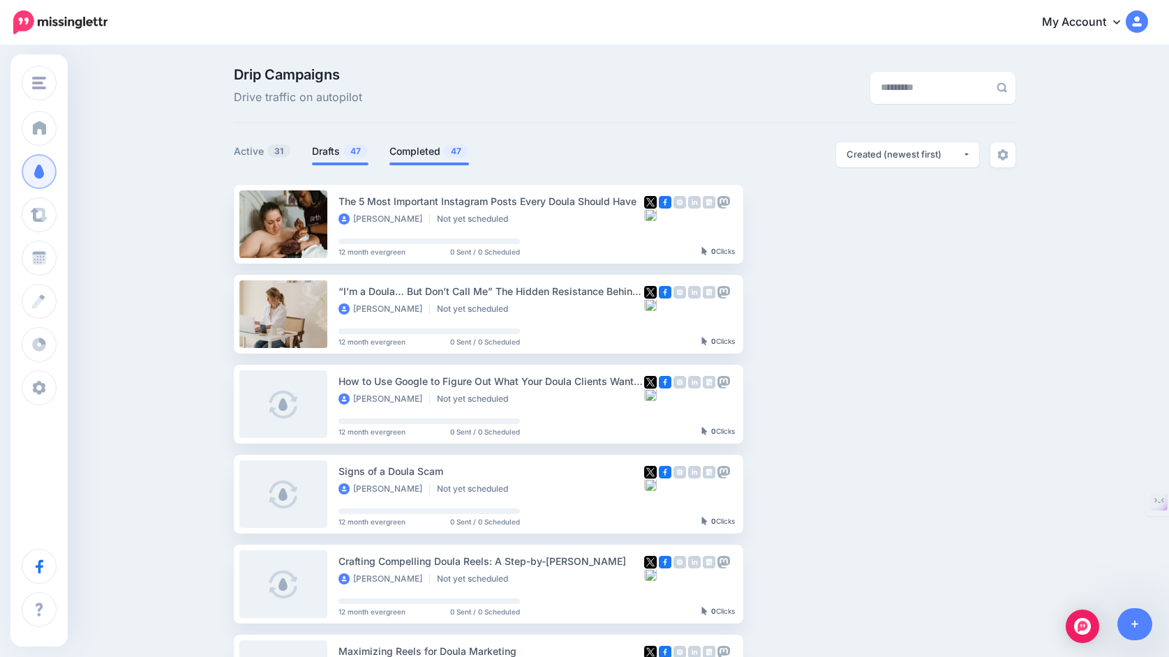
click at [426, 150] on link "Completed 47" at bounding box center [429, 151] width 80 height 17
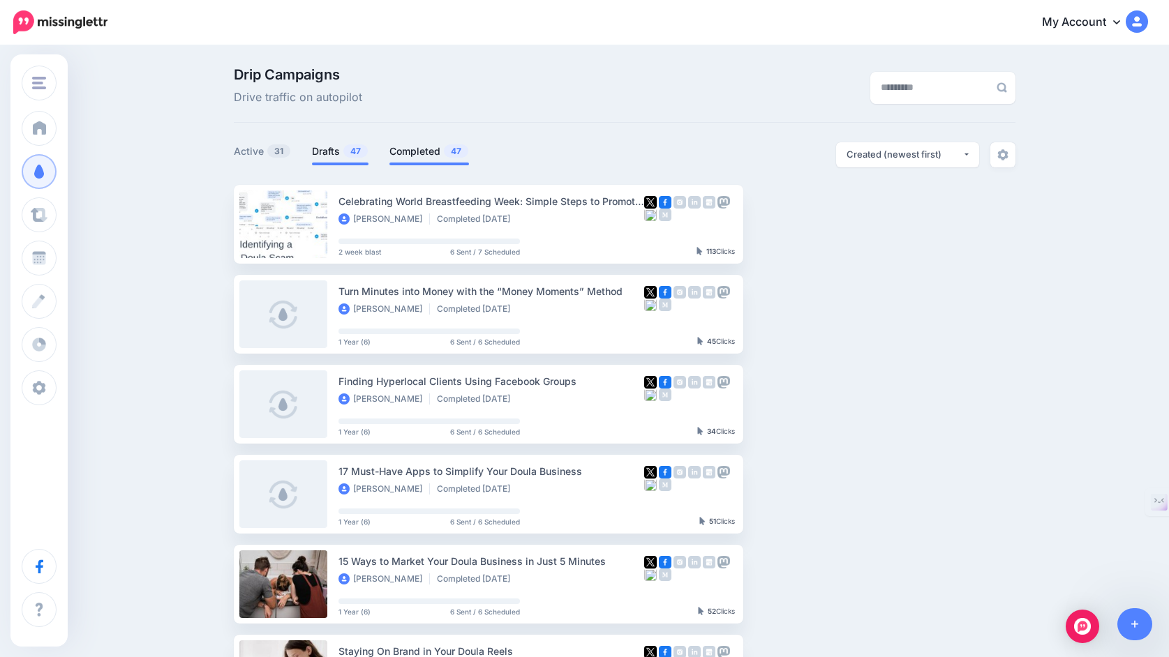
click at [324, 147] on link "Drafts 47" at bounding box center [340, 151] width 57 height 17
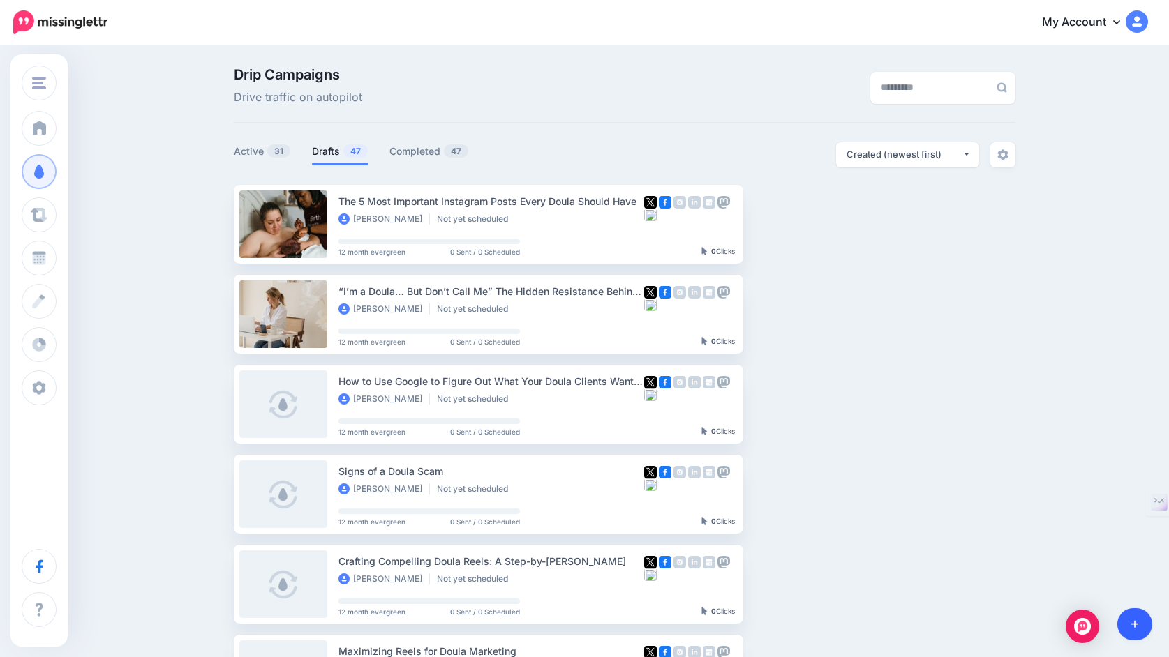
click at [1135, 625] on icon at bounding box center [1135, 625] width 8 height 8
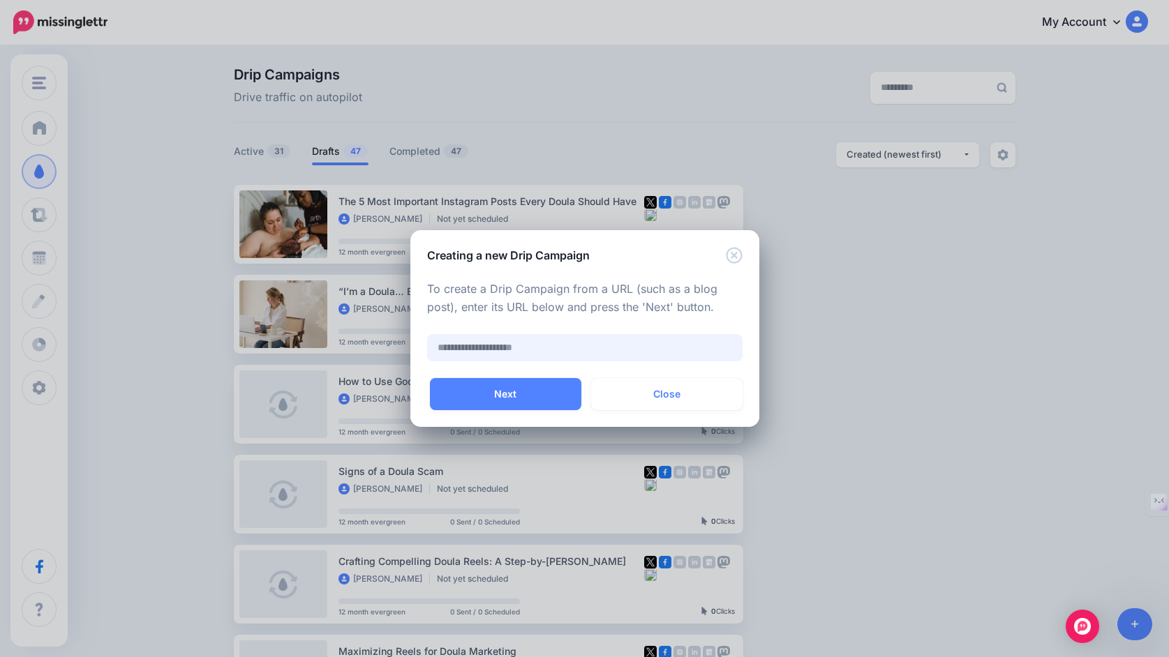
paste input "**********"
type input "**********"
click at [524, 387] on button "Next" at bounding box center [505, 394] width 151 height 32
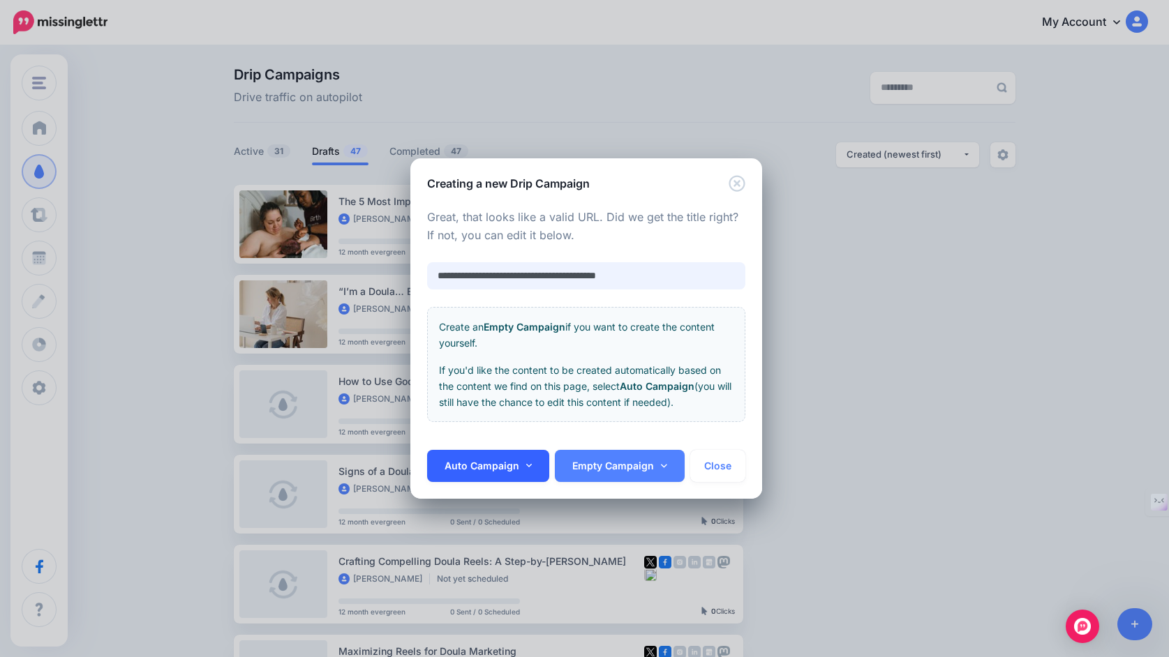
type input "**********"
click at [511, 462] on link "Auto Campaign" at bounding box center [488, 466] width 123 height 32
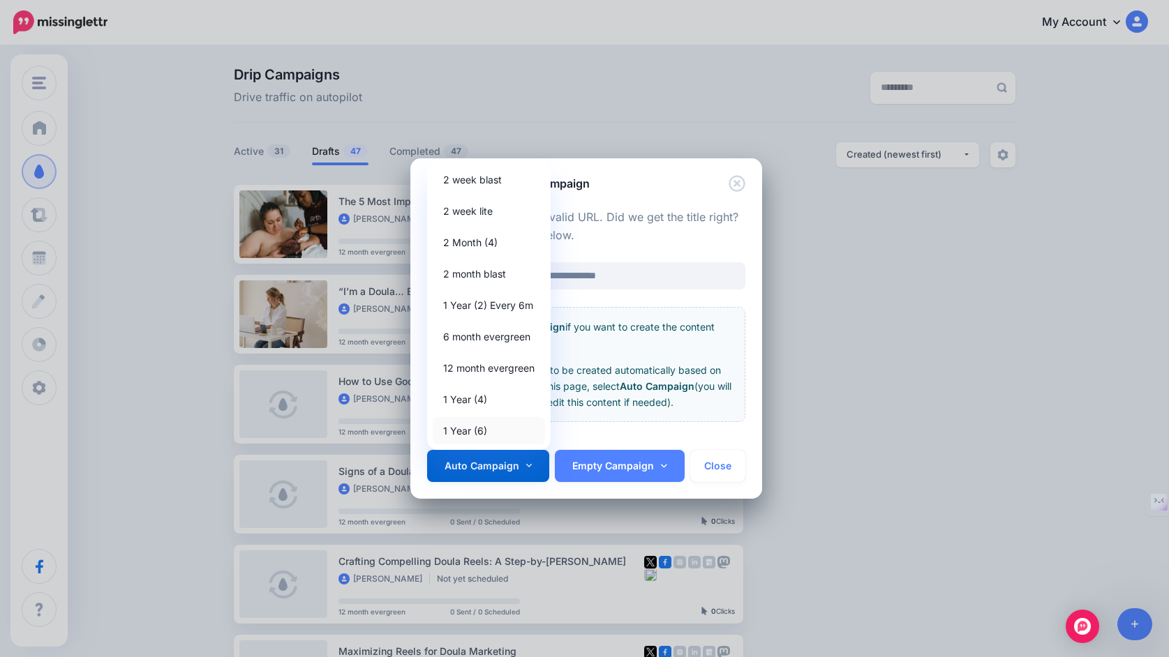
click at [507, 433] on link "1 Year (6)" at bounding box center [489, 430] width 112 height 27
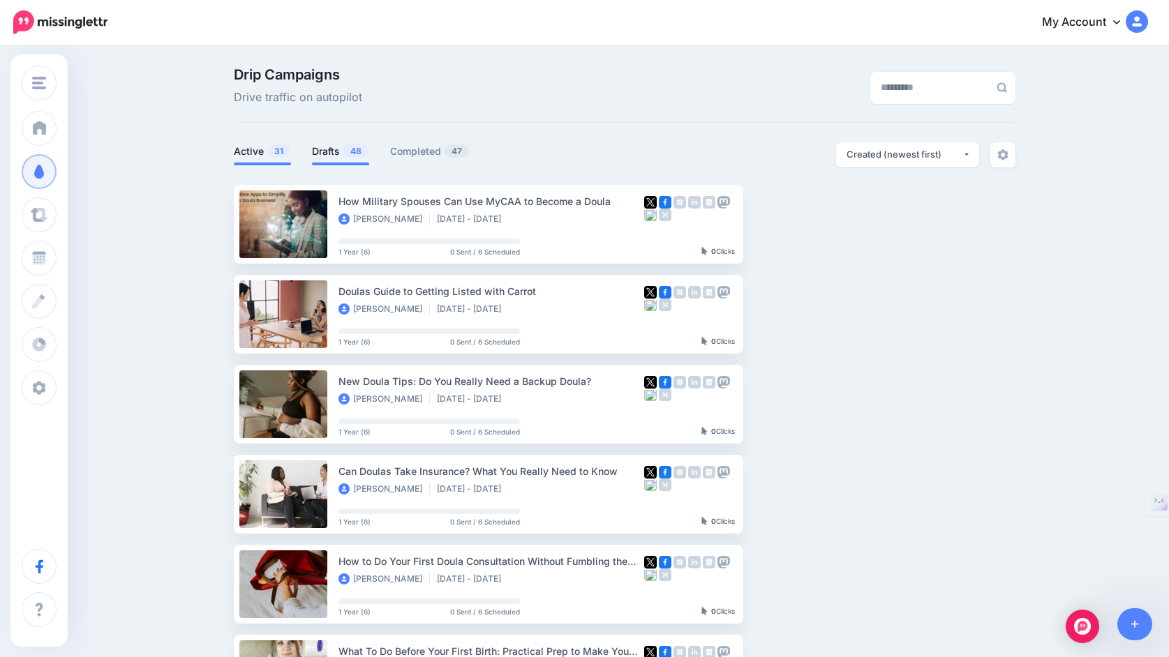
click at [330, 158] on link "Drafts 48" at bounding box center [340, 151] width 57 height 17
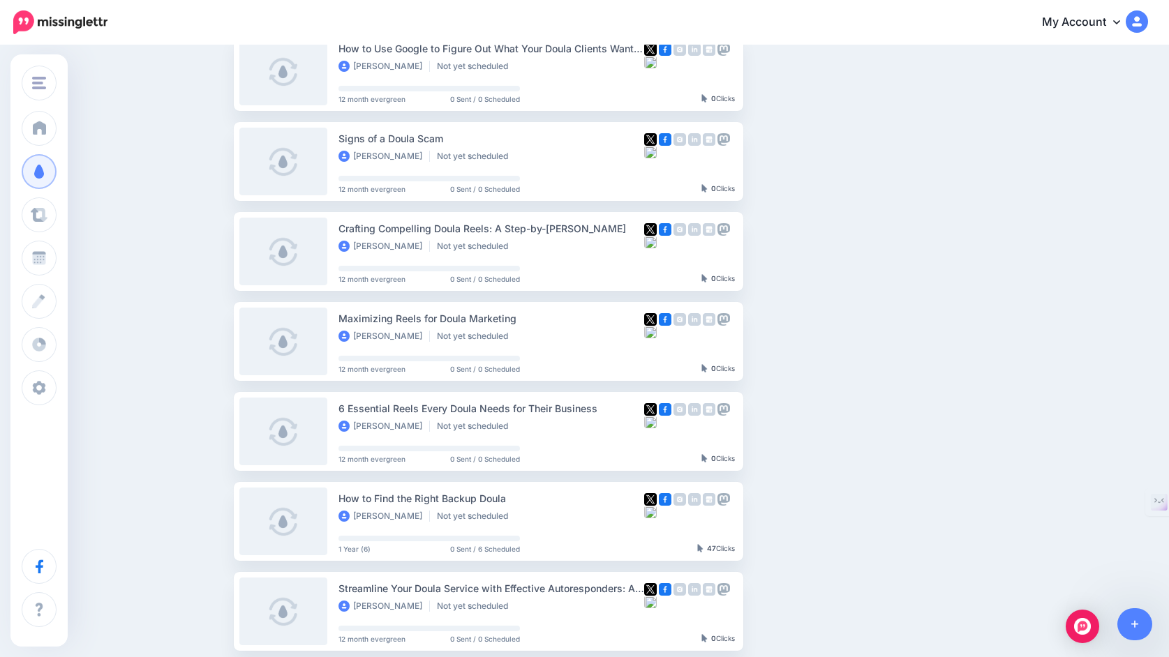
scroll to position [687, 0]
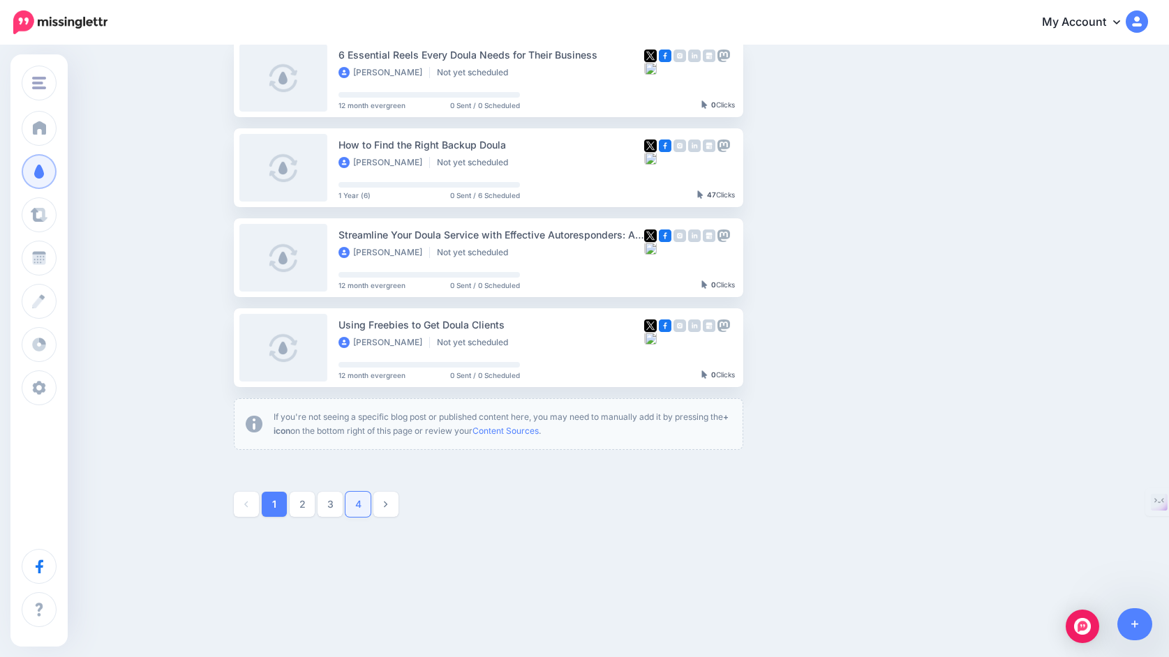
click at [356, 509] on link "4" at bounding box center [357, 504] width 25 height 25
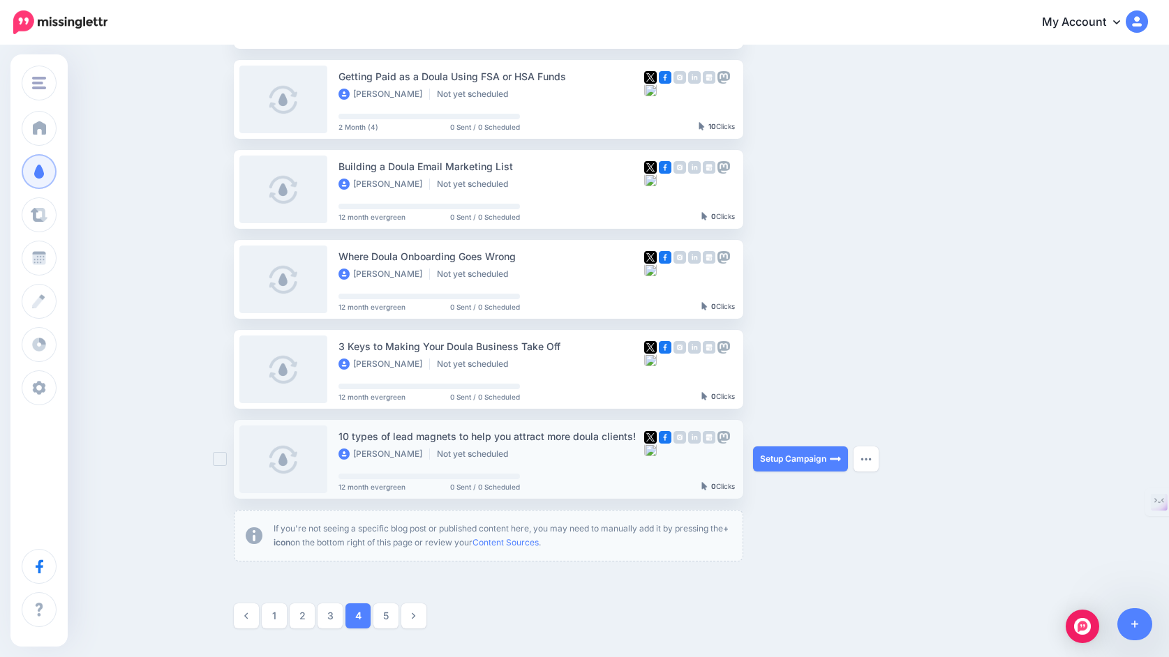
scroll to position [588, 0]
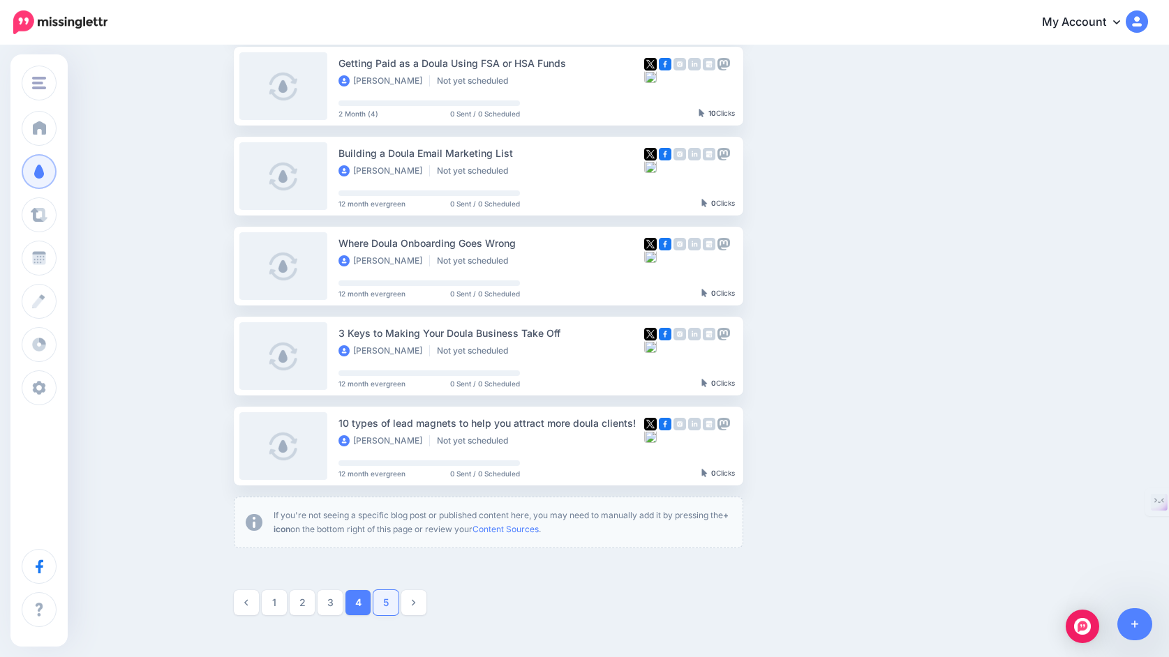
click at [388, 604] on link "5" at bounding box center [385, 602] width 25 height 25
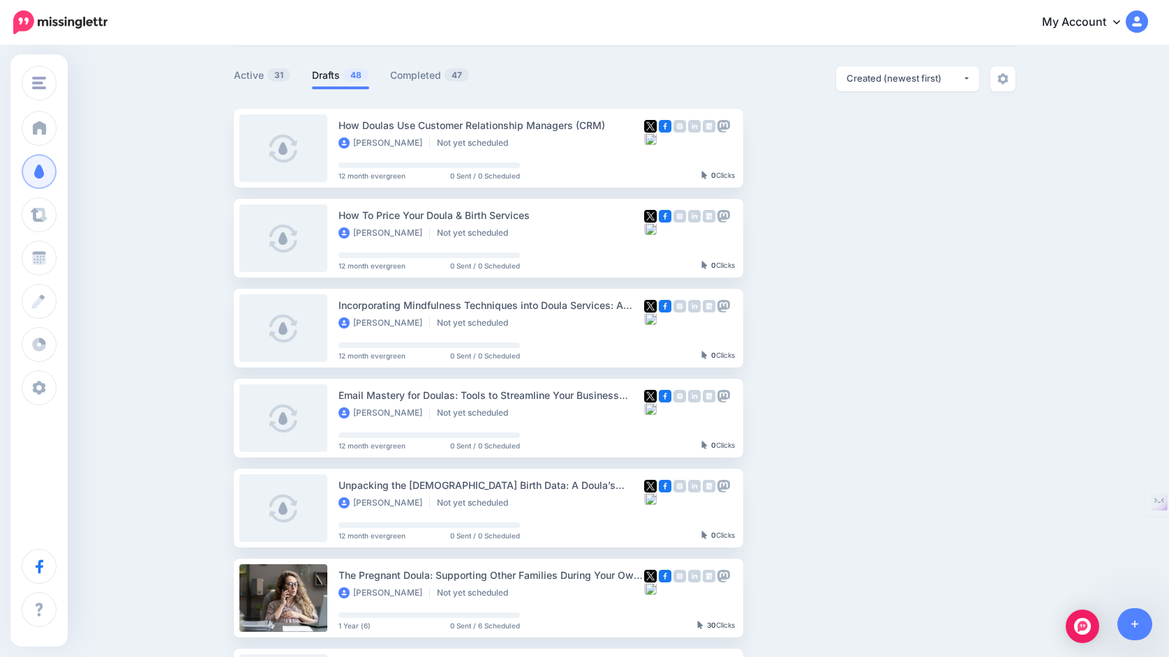
scroll to position [0, 0]
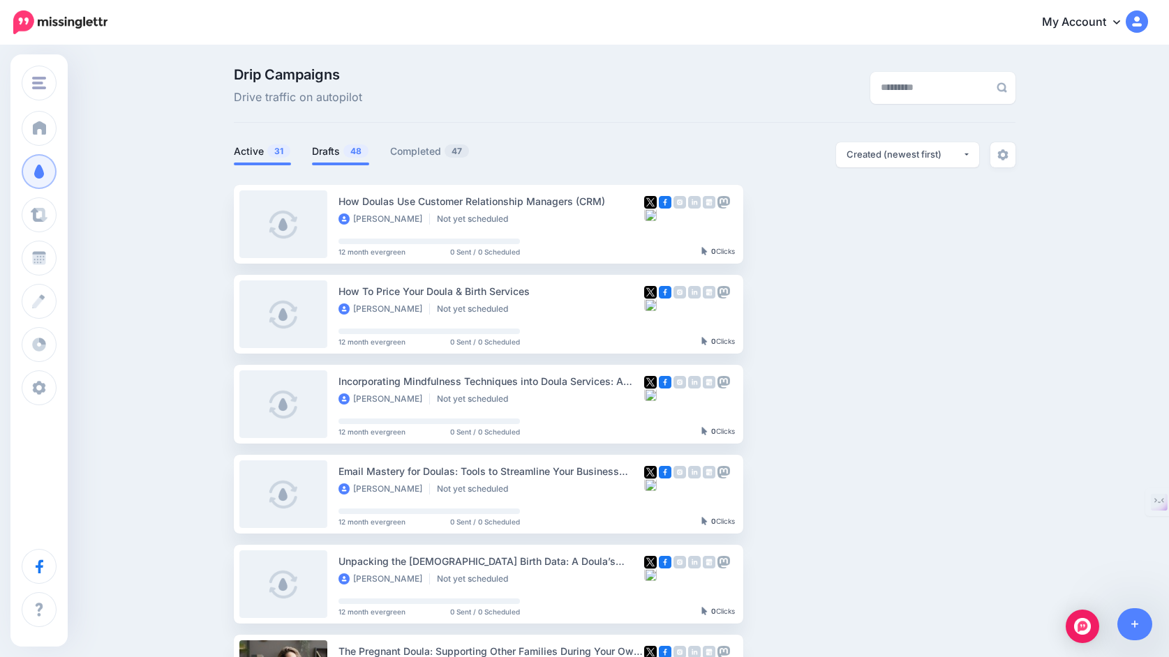
click at [265, 156] on link "Active 31" at bounding box center [262, 151] width 57 height 17
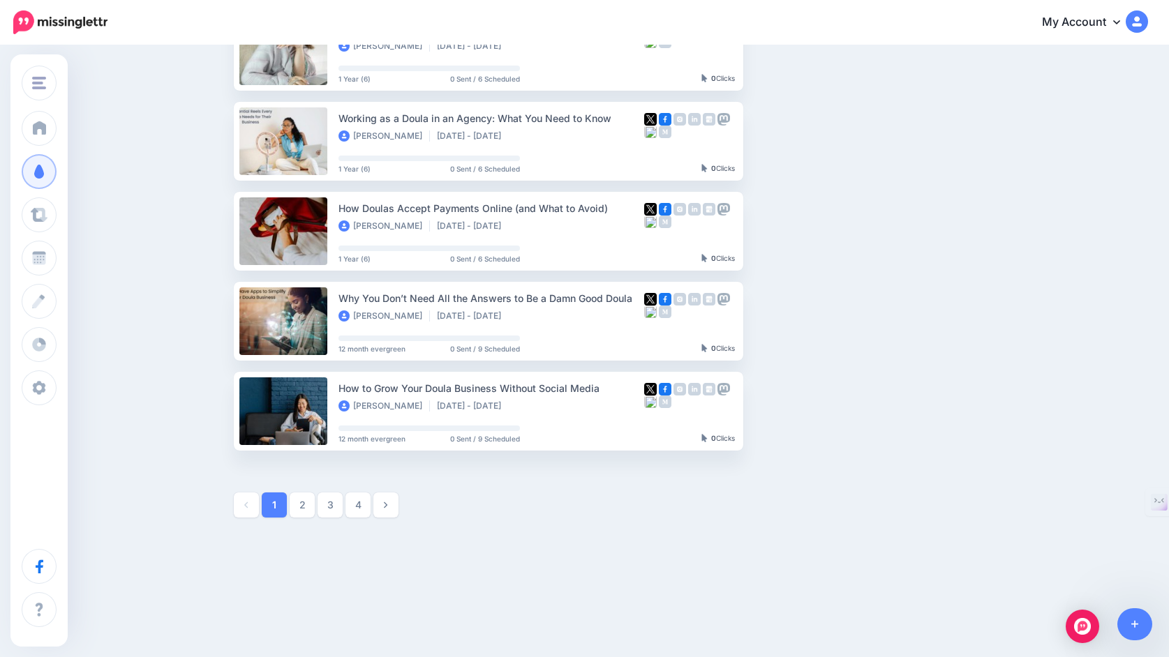
scroll to position [624, 0]
click at [303, 502] on link "2" at bounding box center [302, 504] width 25 height 25
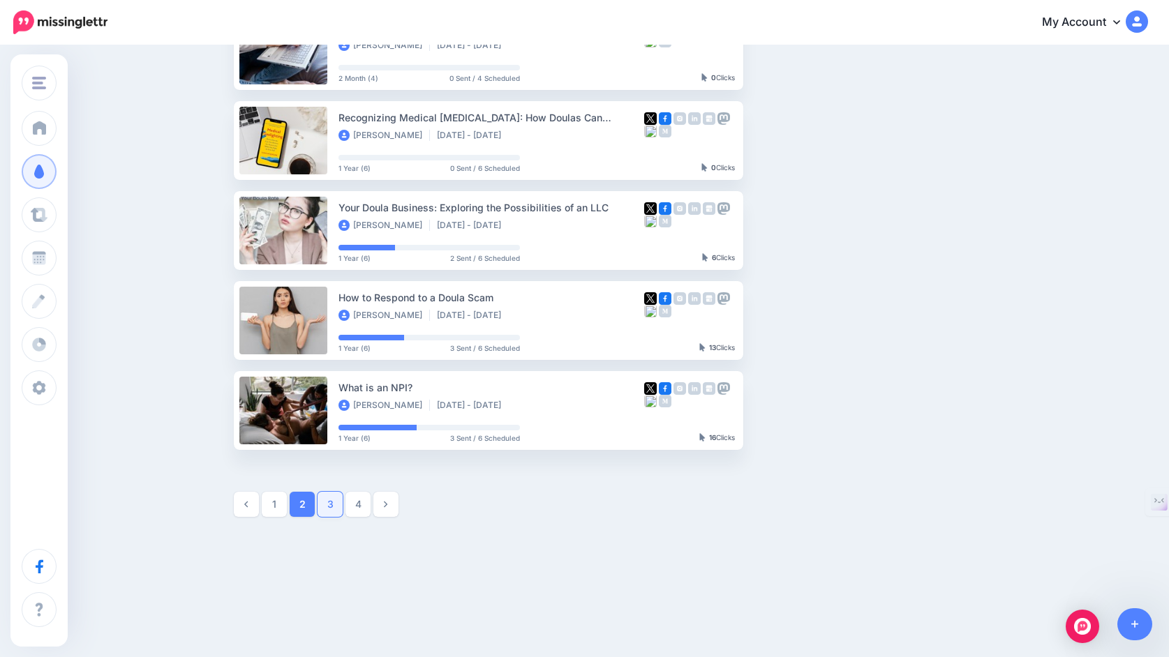
click at [327, 507] on link "3" at bounding box center [330, 504] width 25 height 25
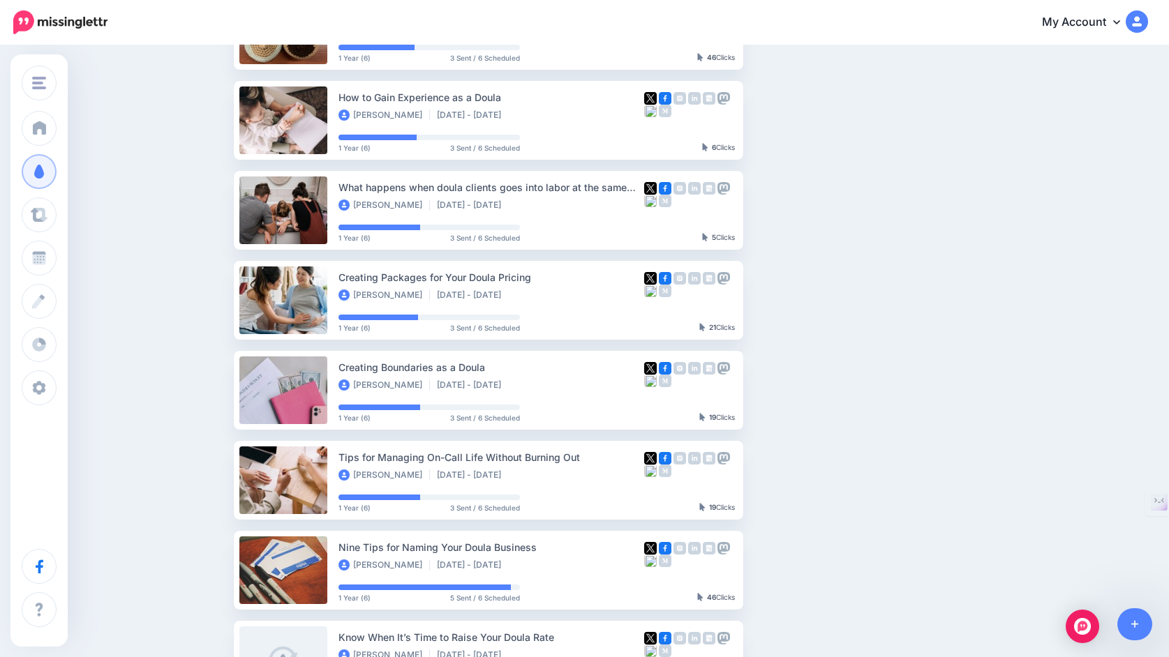
scroll to position [0, 0]
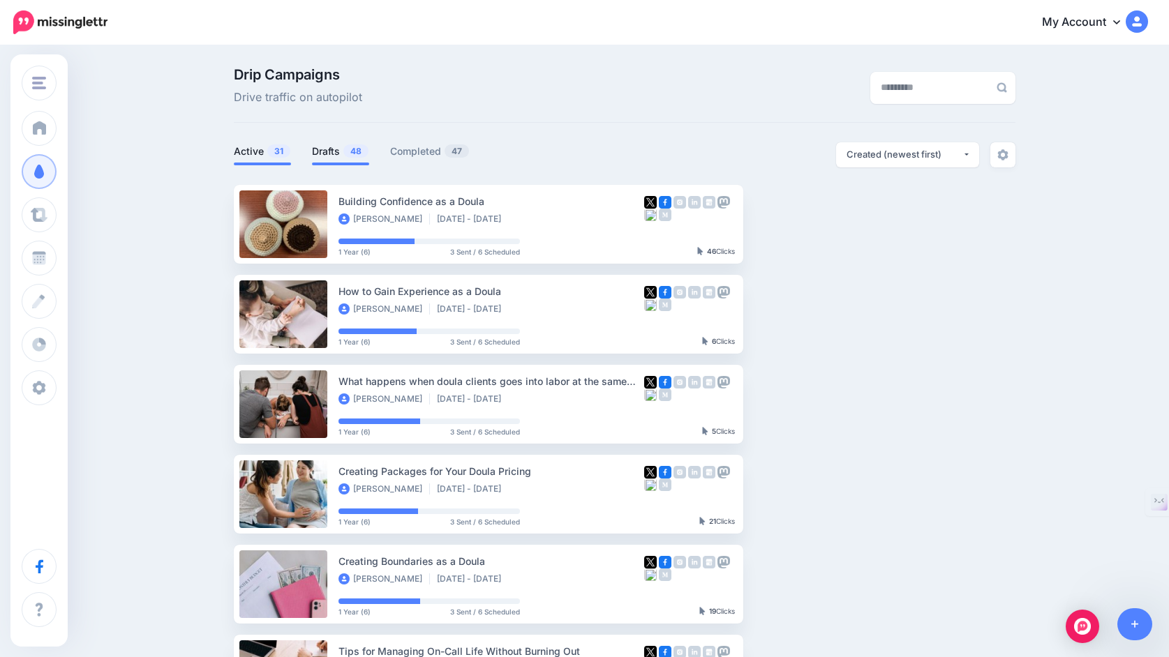
click at [332, 153] on link "Drafts 48" at bounding box center [340, 151] width 57 height 17
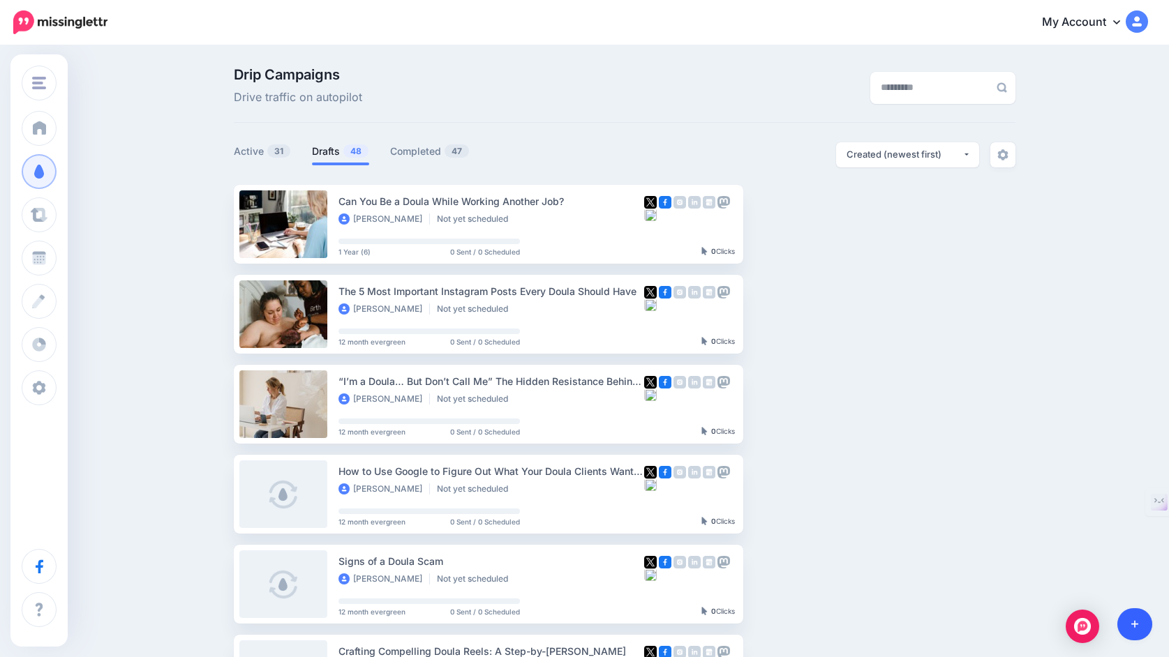
click at [1134, 625] on icon at bounding box center [1135, 625] width 8 height 8
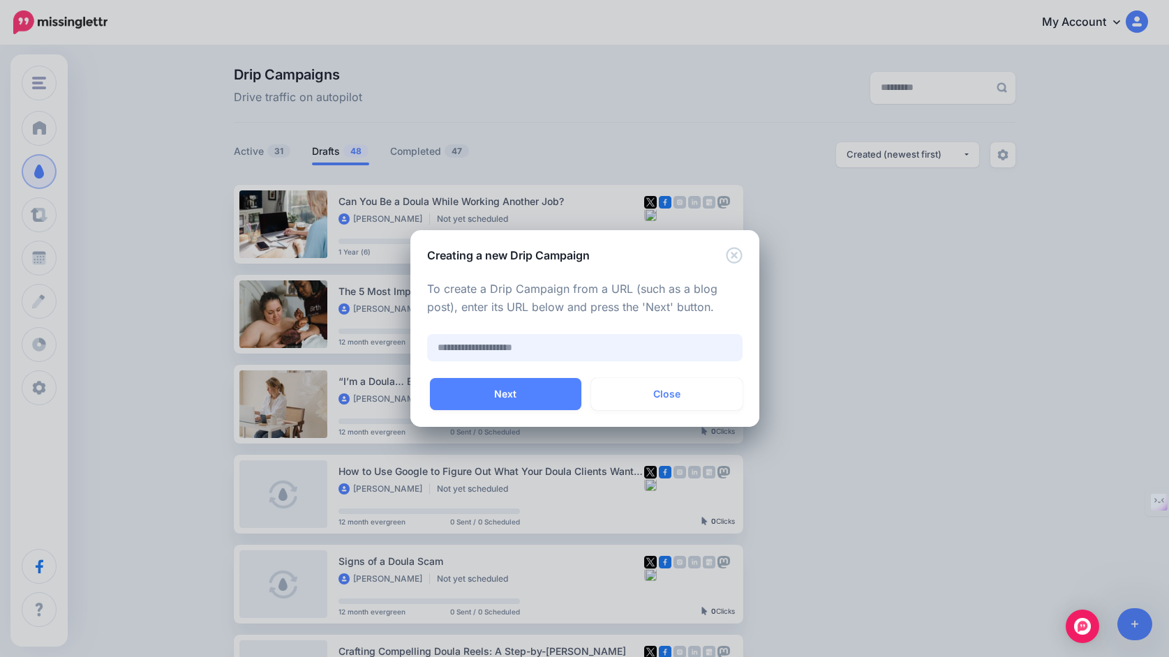
paste input "**********"
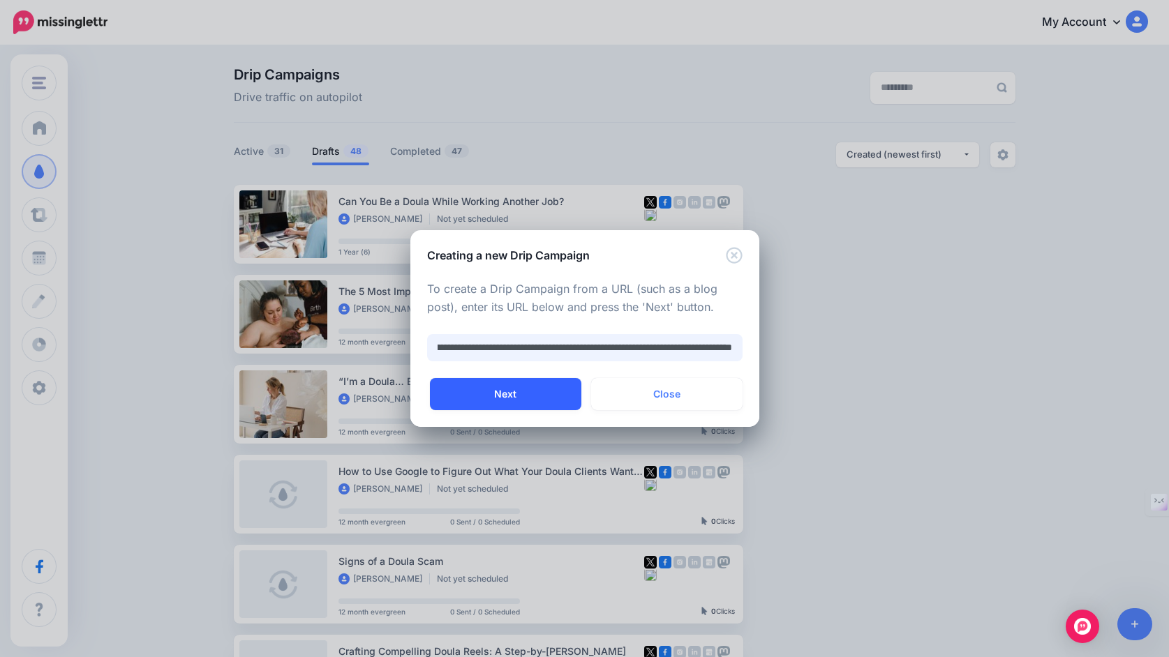
type input "**********"
click at [537, 391] on button "Next" at bounding box center [505, 394] width 151 height 32
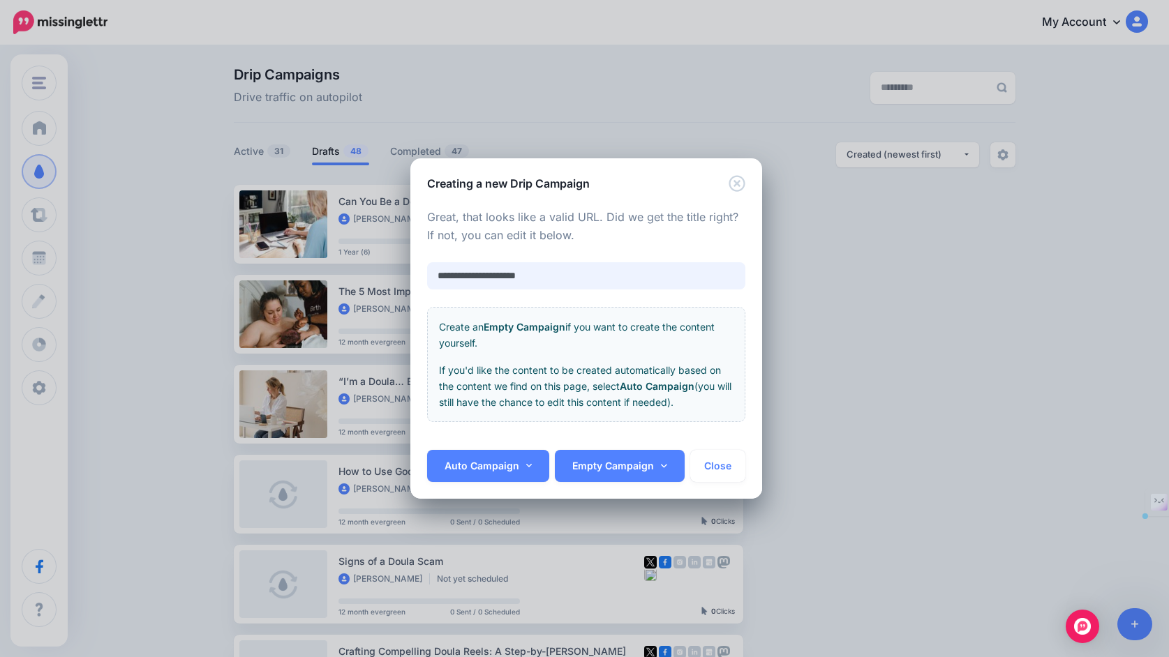
paste input "**********"
type input "**********"
click at [480, 468] on link "Auto Campaign" at bounding box center [488, 466] width 123 height 32
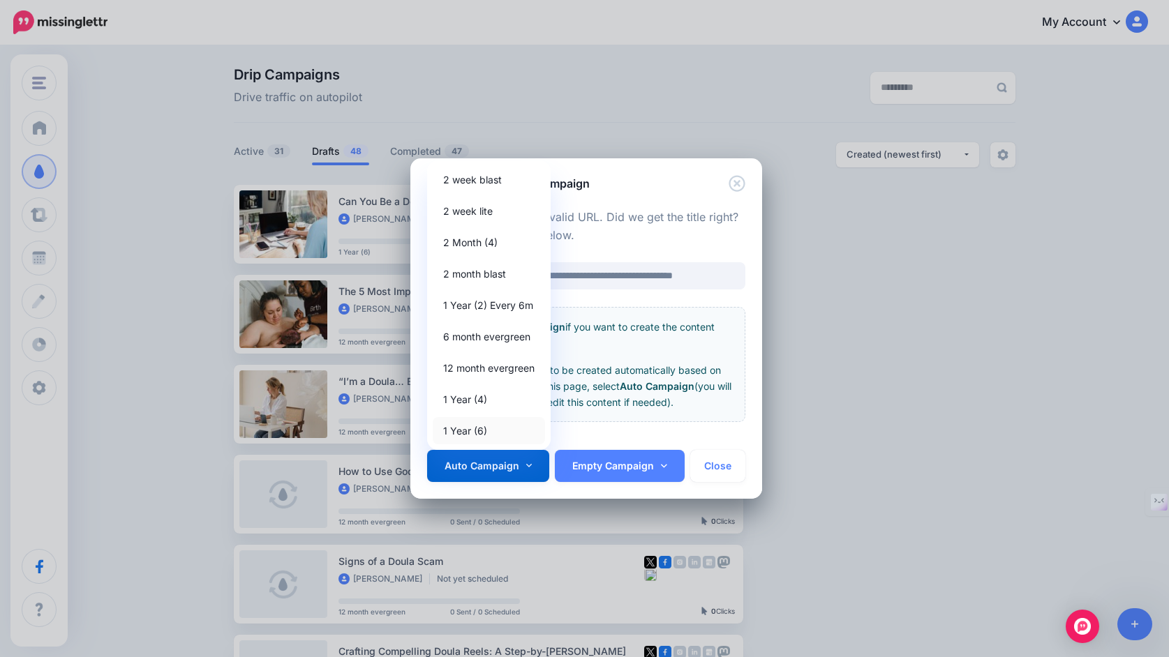
click at [489, 428] on link "1 Year (6)" at bounding box center [489, 430] width 112 height 27
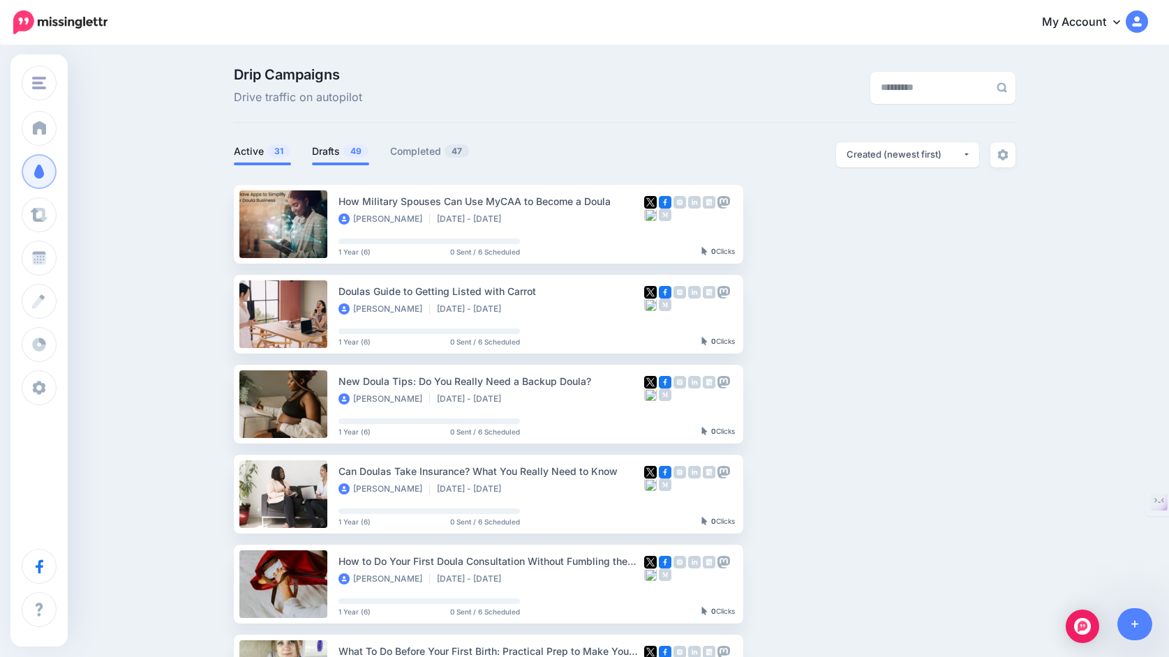
click at [332, 147] on link "Drafts 49" at bounding box center [340, 151] width 57 height 17
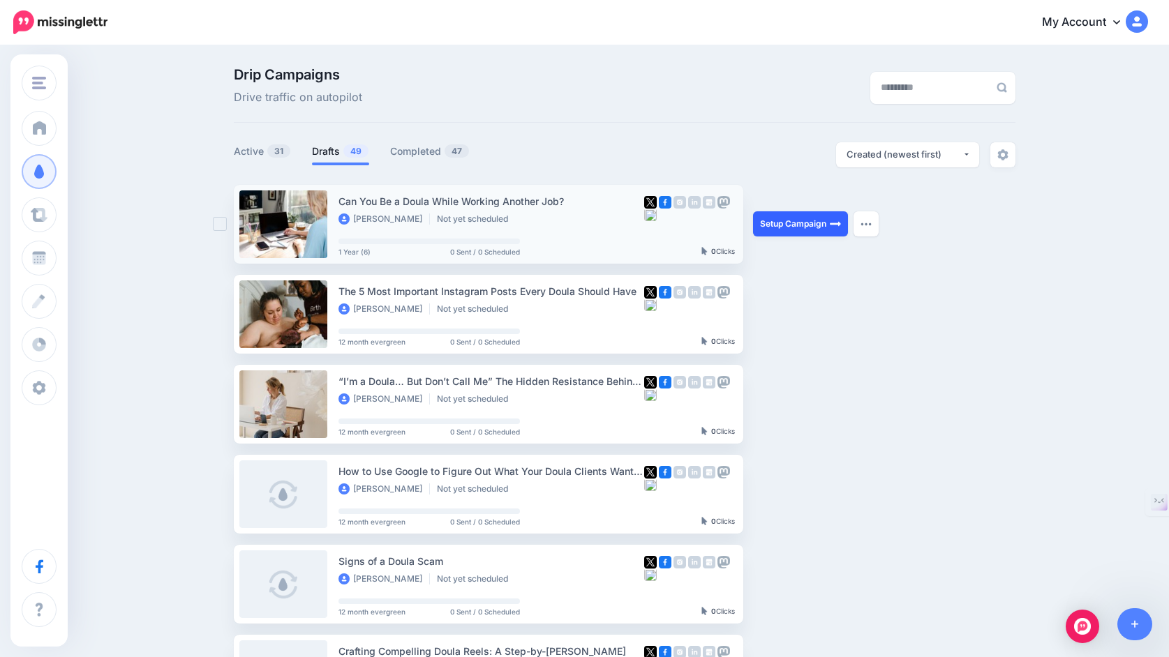
click at [801, 225] on link "Setup Campaign" at bounding box center [800, 223] width 95 height 25
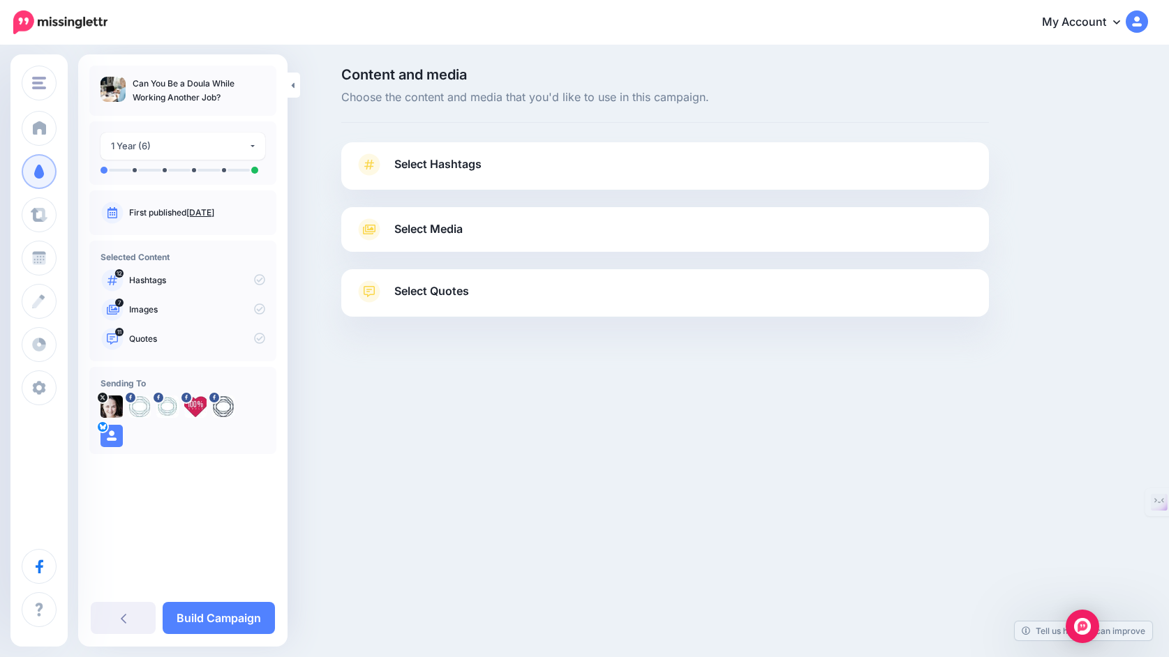
click at [680, 172] on link "Select Hashtags" at bounding box center [665, 172] width 620 height 36
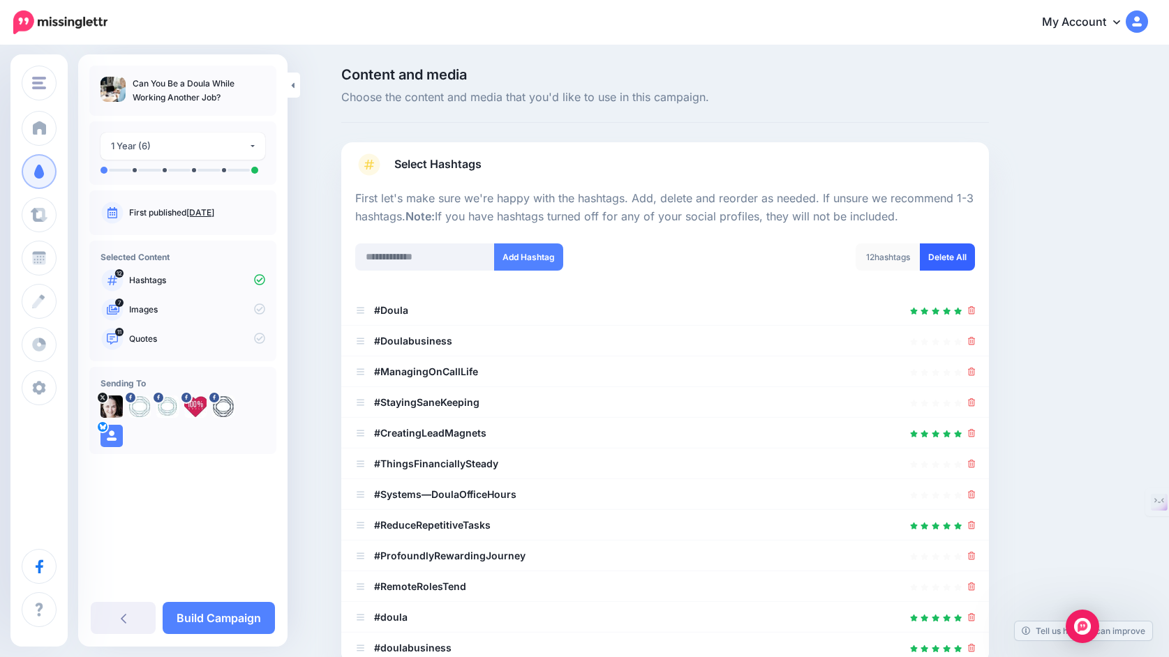
click at [949, 250] on link "Delete All" at bounding box center [947, 257] width 55 height 27
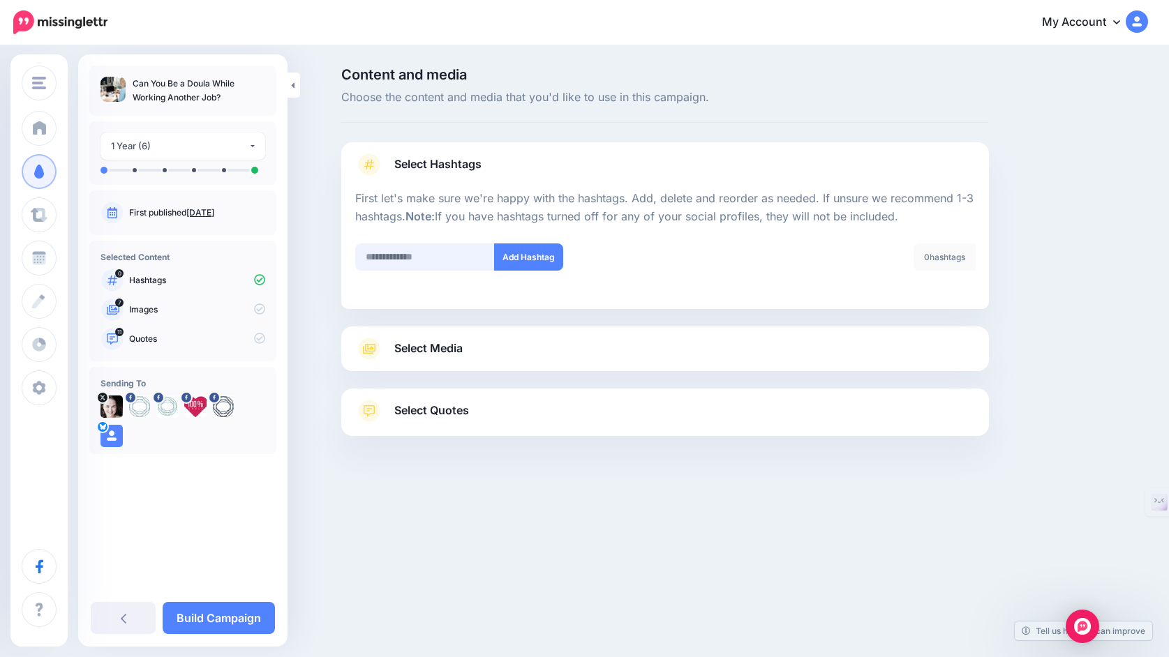
click at [456, 262] on input "text" at bounding box center [425, 257] width 140 height 27
type input "******"
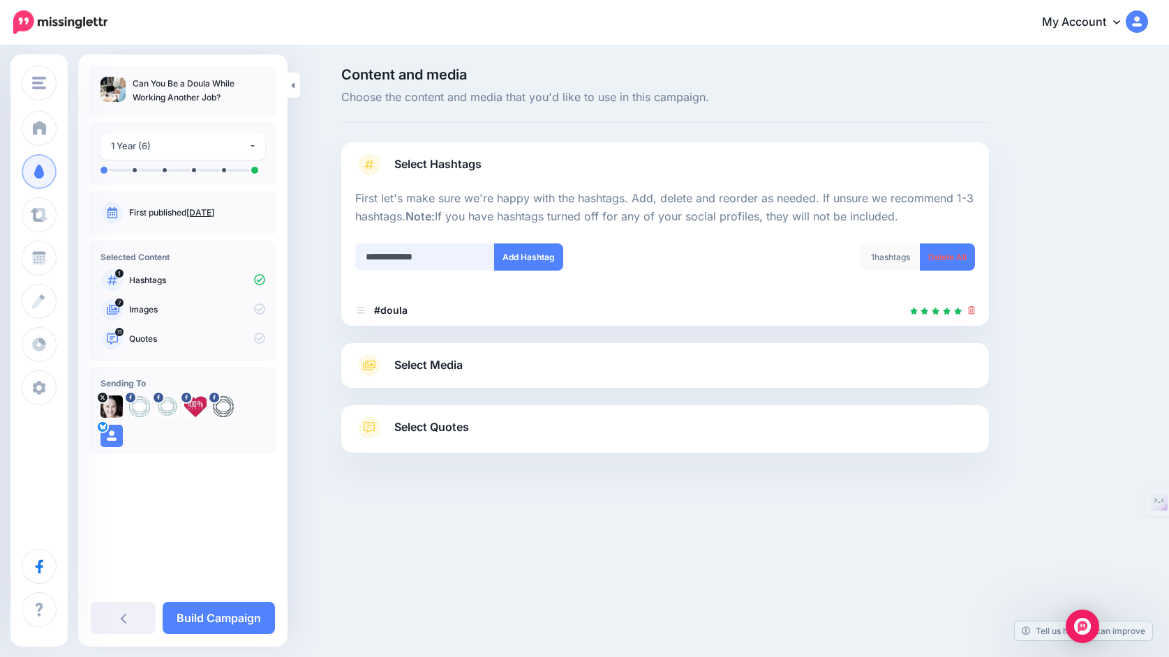
type input "**********"
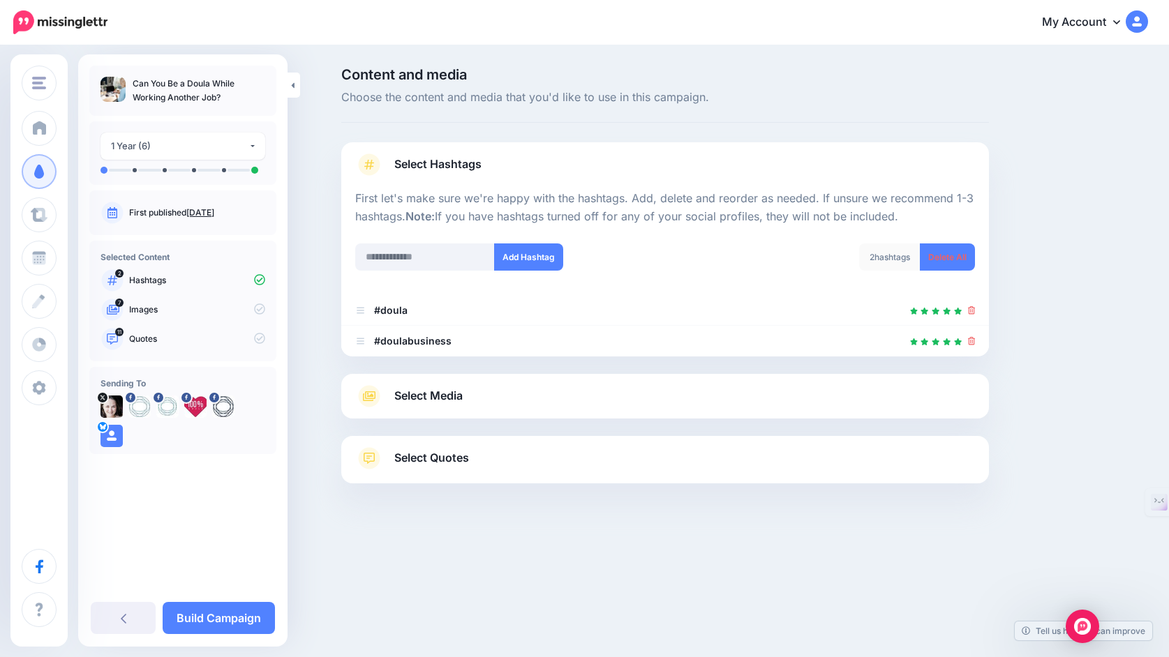
click at [568, 396] on link "Select Media" at bounding box center [665, 396] width 620 height 22
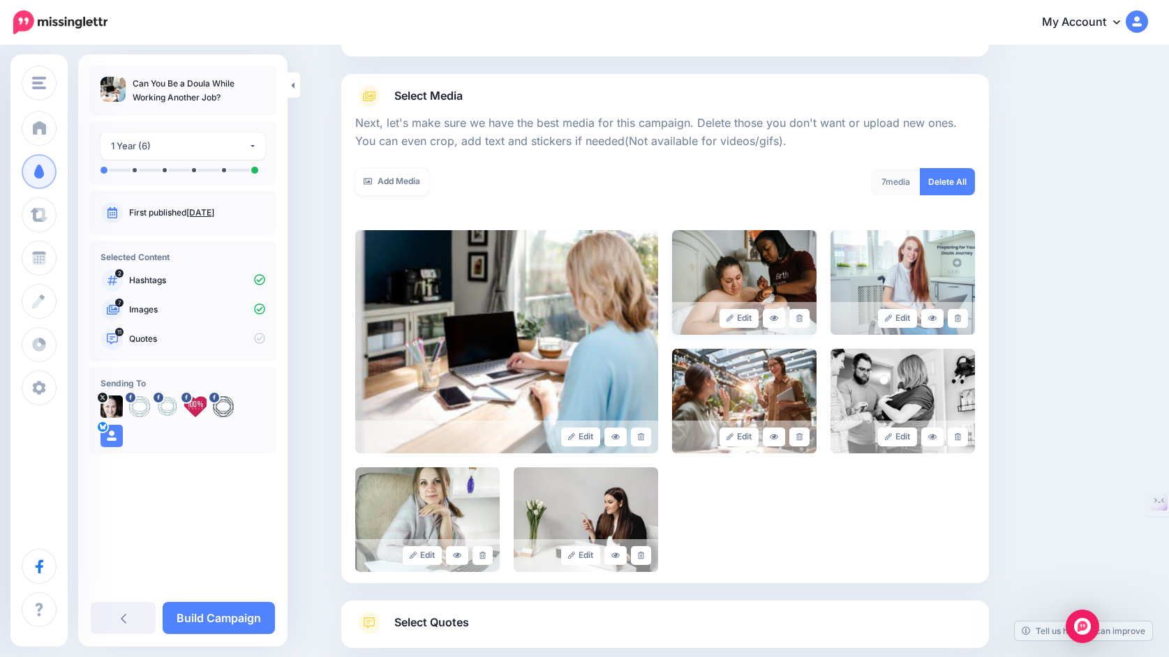
scroll to position [157, 0]
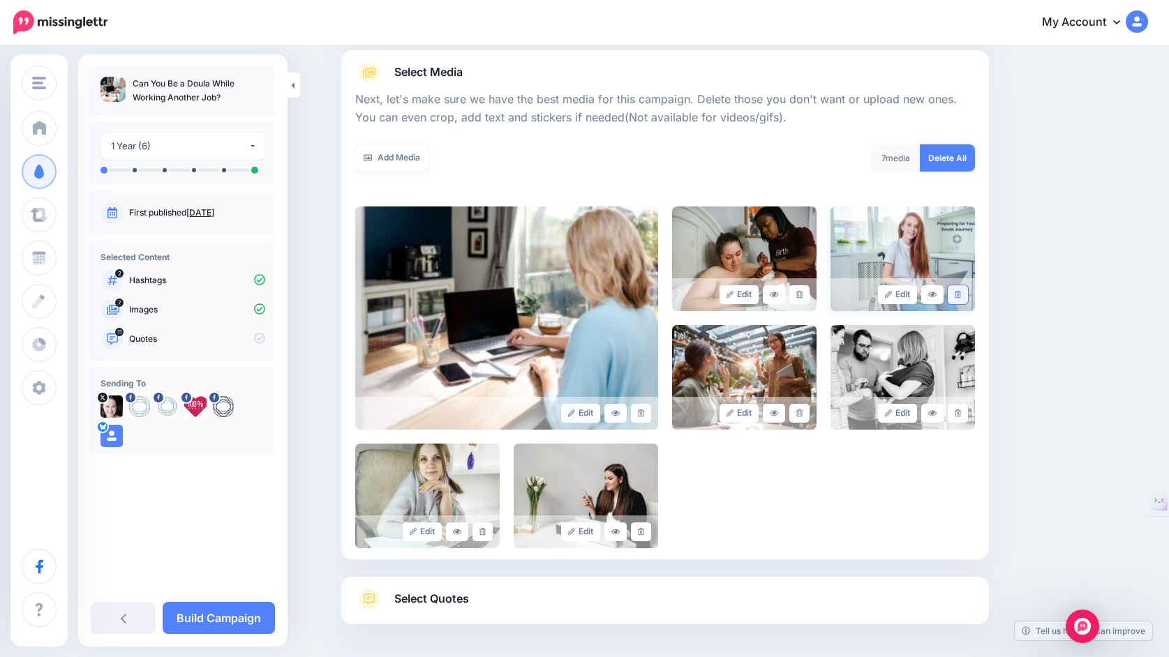
click at [955, 299] on link at bounding box center [958, 294] width 20 height 19
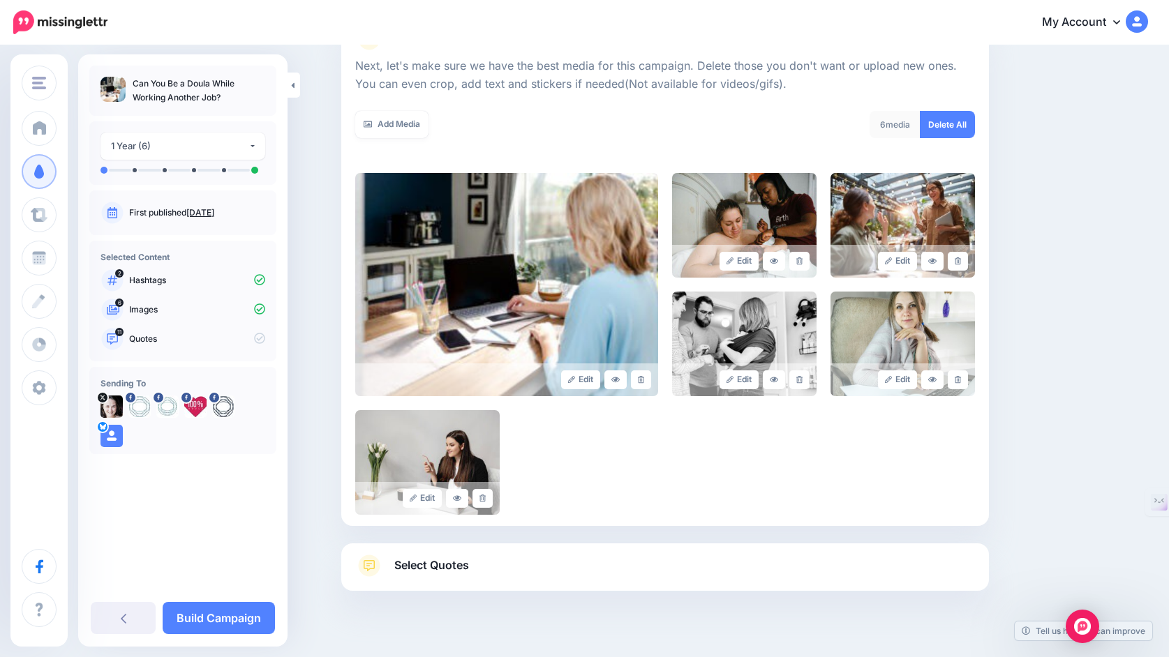
scroll to position [215, 0]
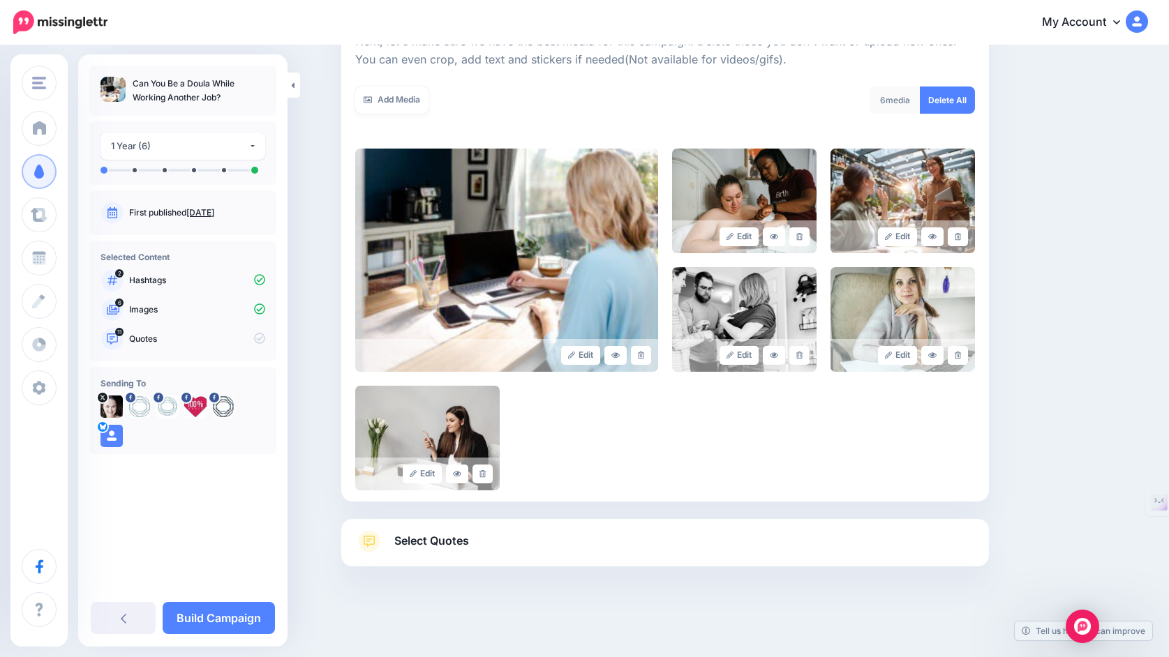
click at [565, 551] on link "Select Quotes" at bounding box center [665, 548] width 620 height 36
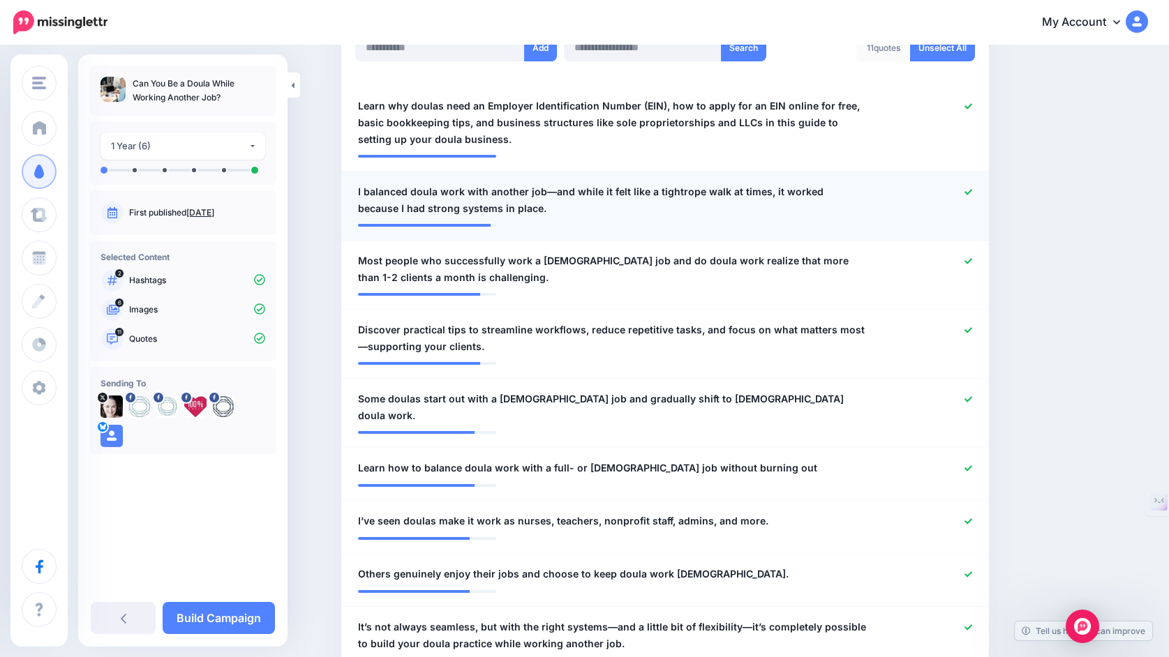
scroll to position [392, 0]
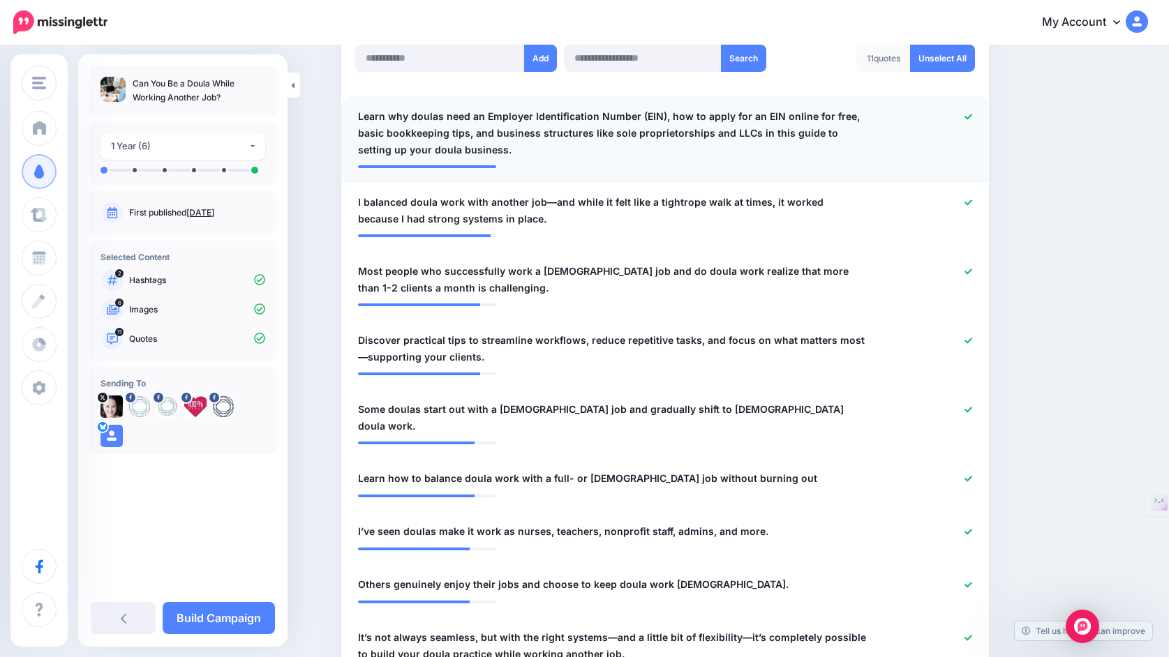
click at [965, 118] on icon at bounding box center [968, 117] width 8 height 8
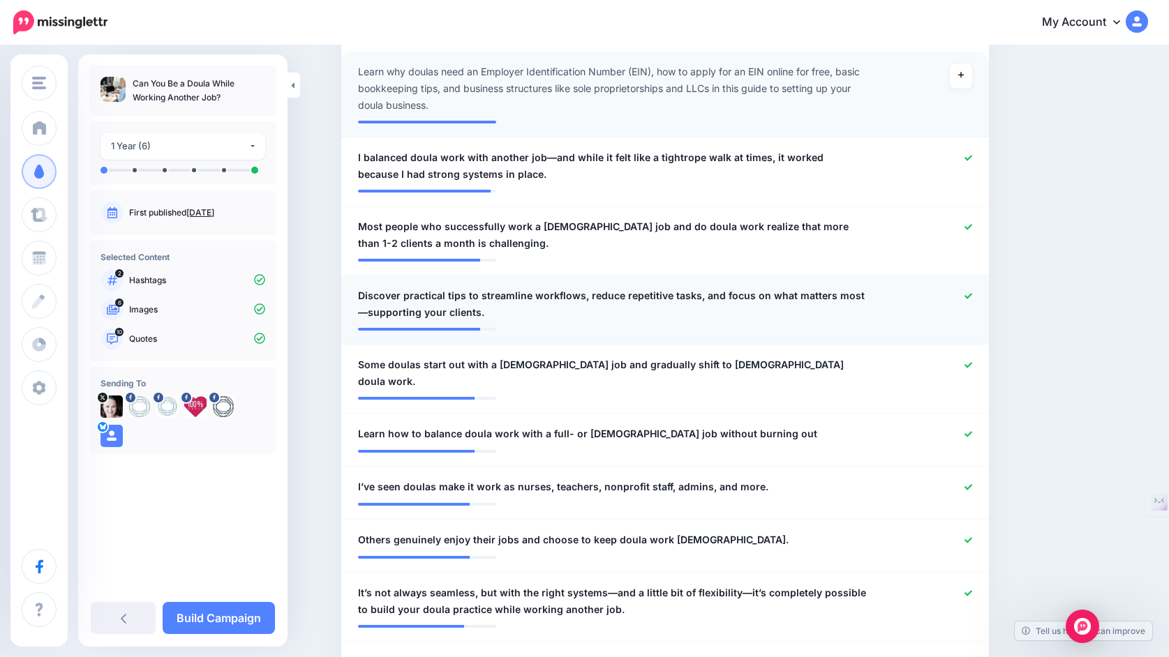
scroll to position [446, 0]
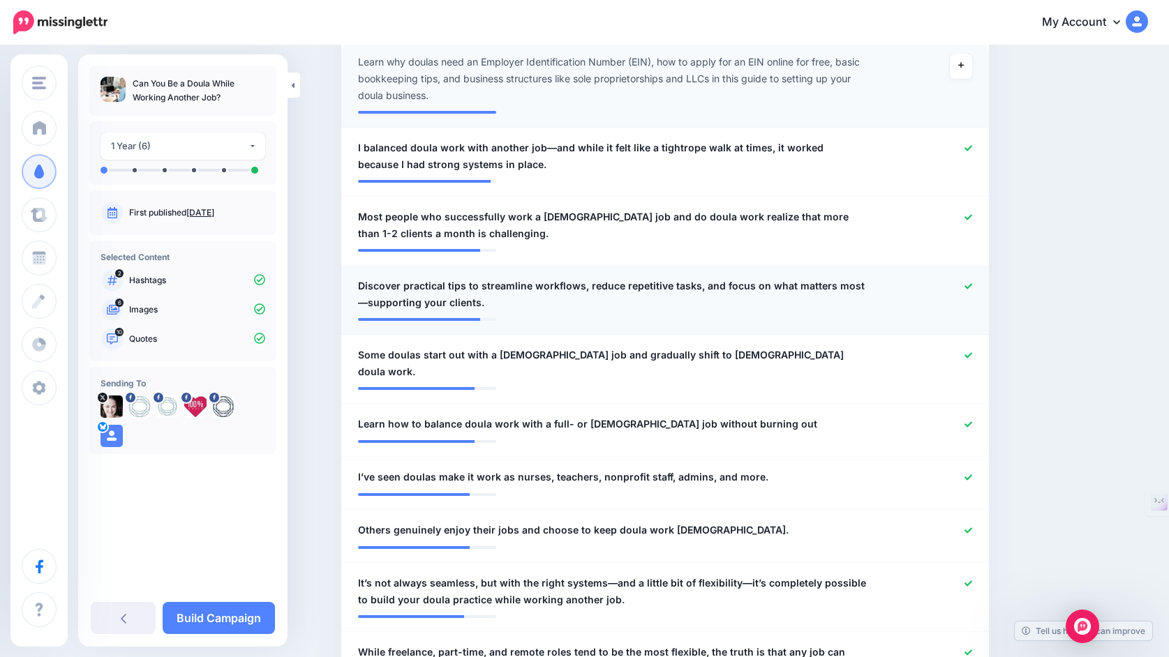
click at [967, 287] on icon at bounding box center [968, 287] width 8 height 8
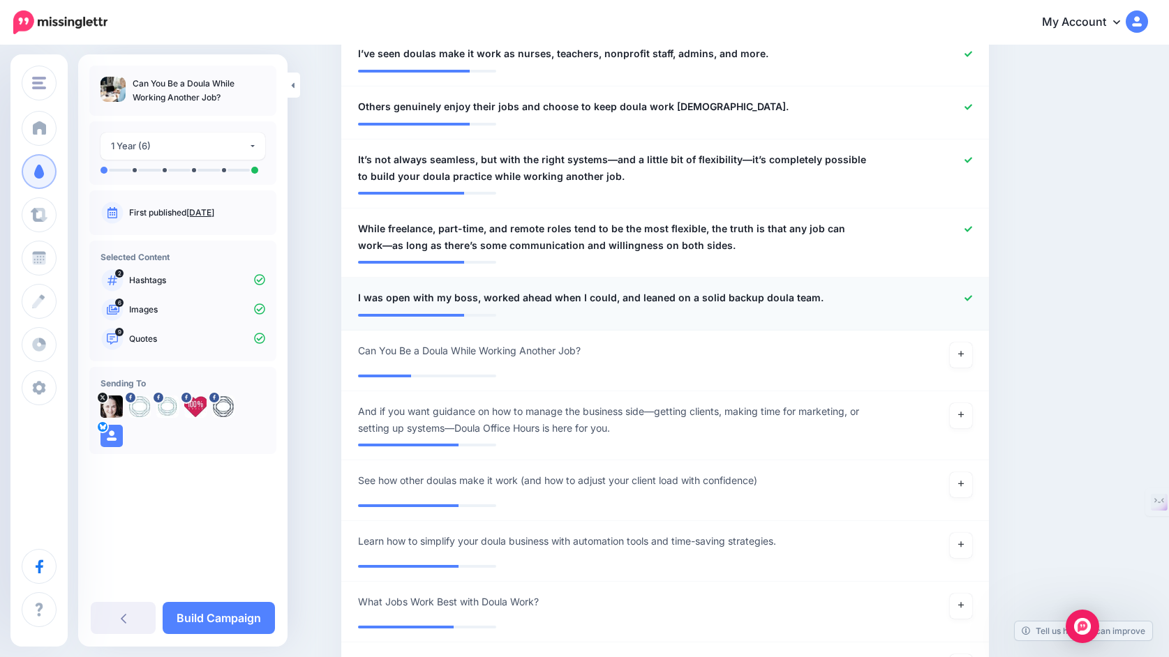
scroll to position [887, 0]
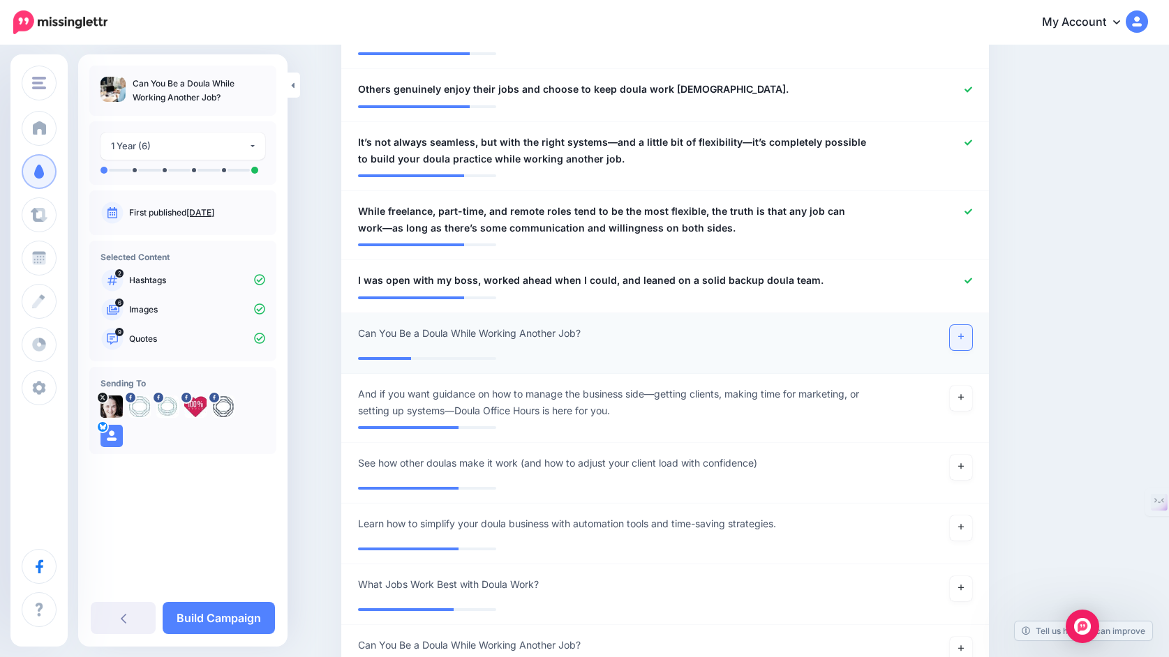
click at [960, 333] on icon at bounding box center [961, 337] width 6 height 8
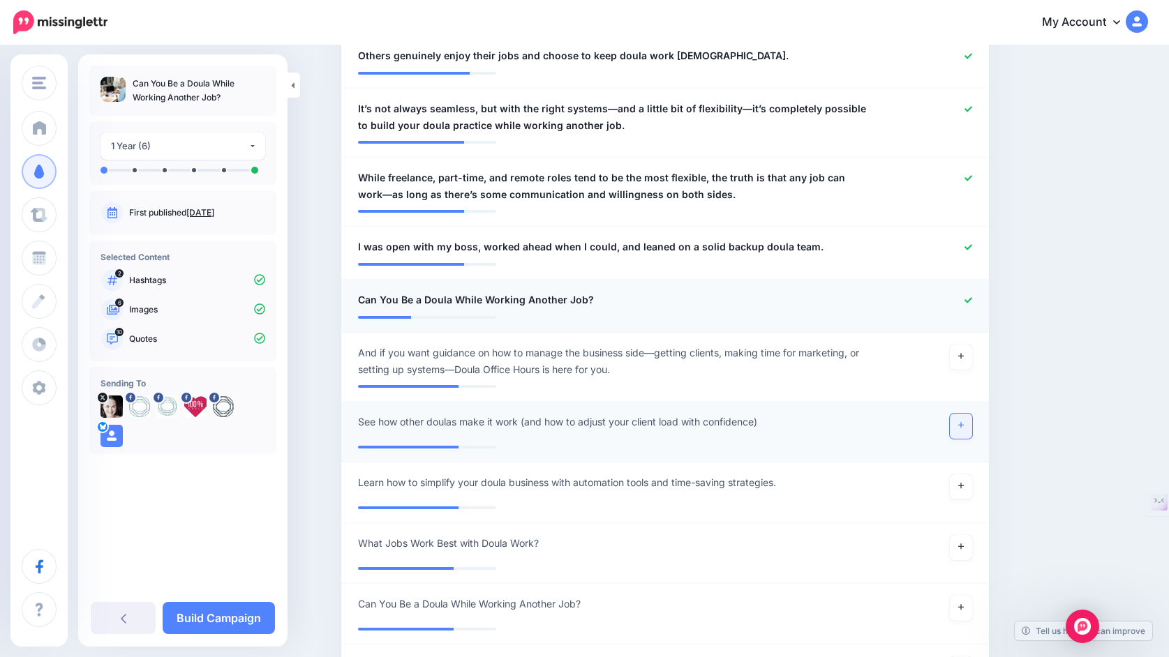
scroll to position [925, 0]
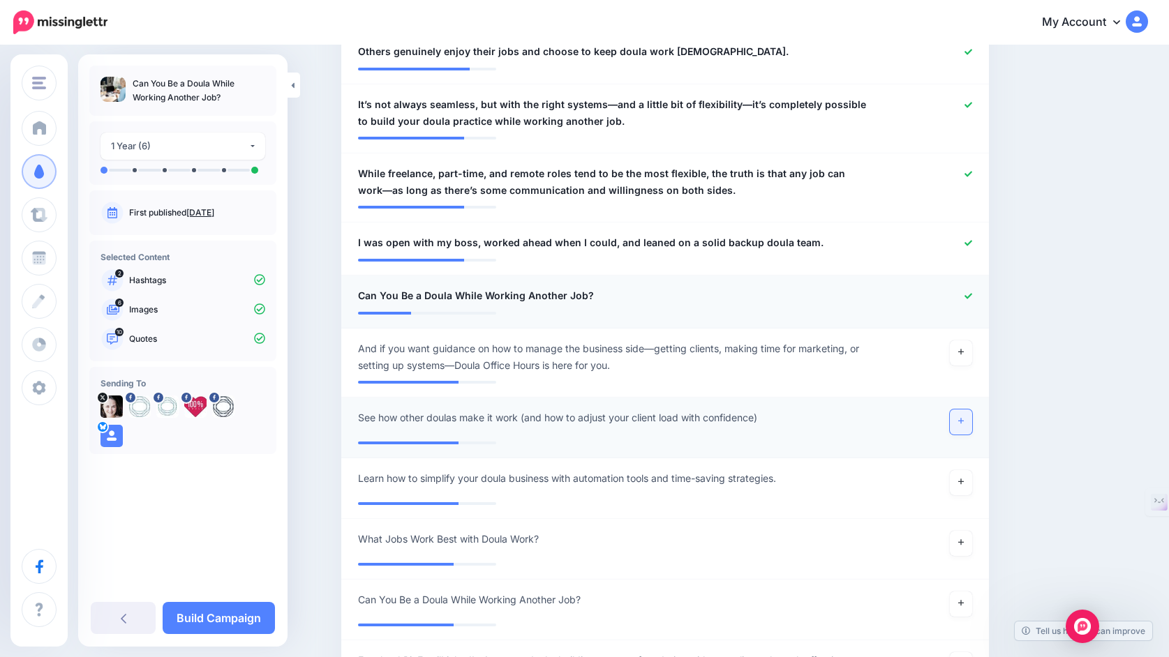
click at [963, 414] on link at bounding box center [961, 422] width 22 height 25
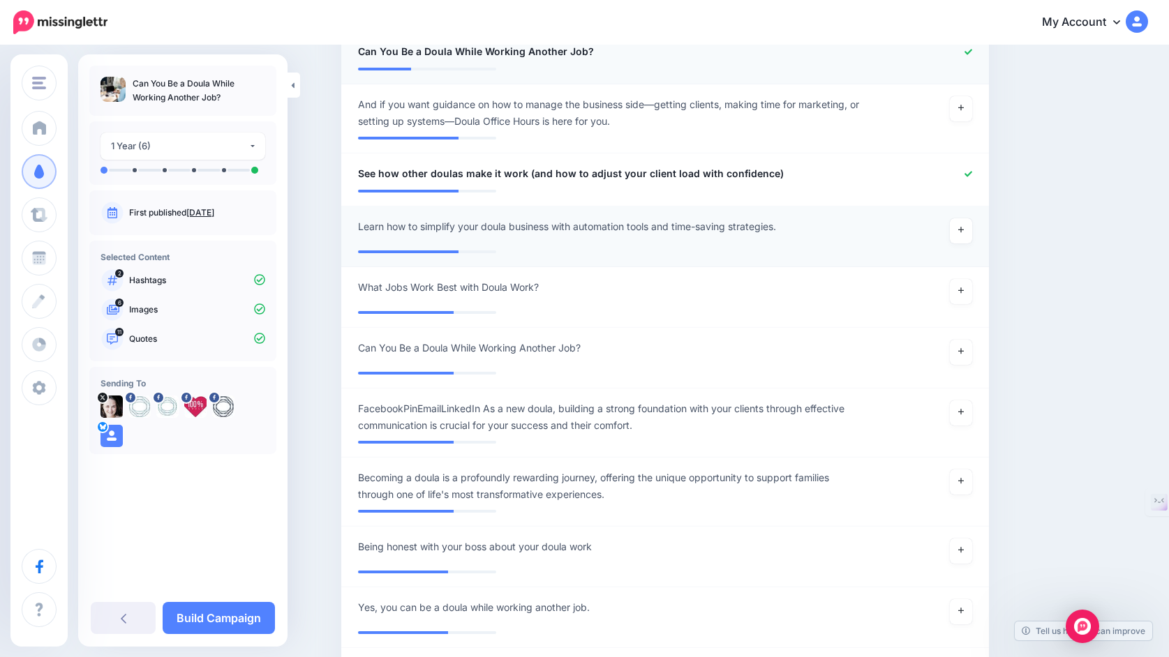
scroll to position [1172, 0]
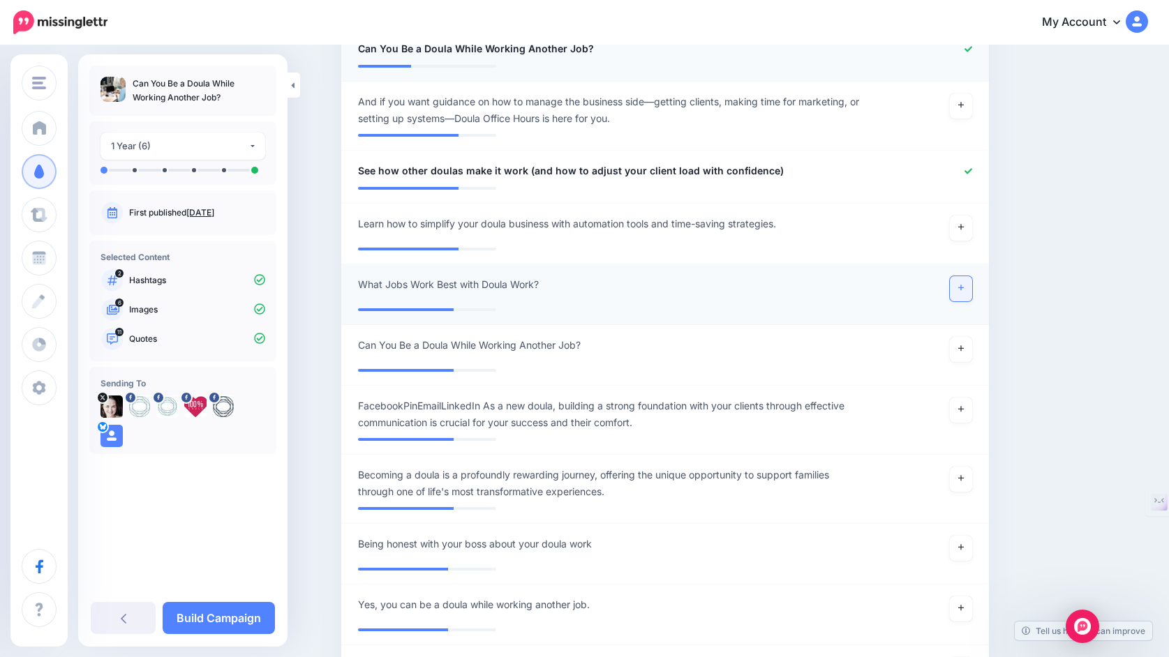
click at [969, 277] on link at bounding box center [961, 288] width 22 height 25
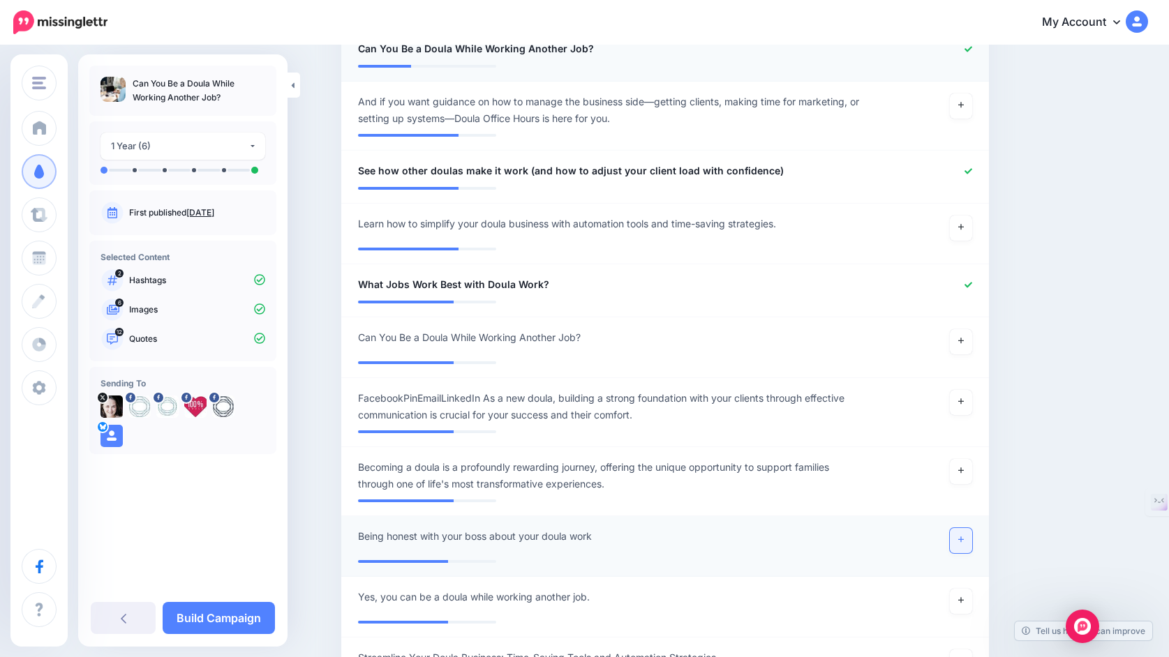
click at [960, 536] on icon at bounding box center [961, 540] width 6 height 8
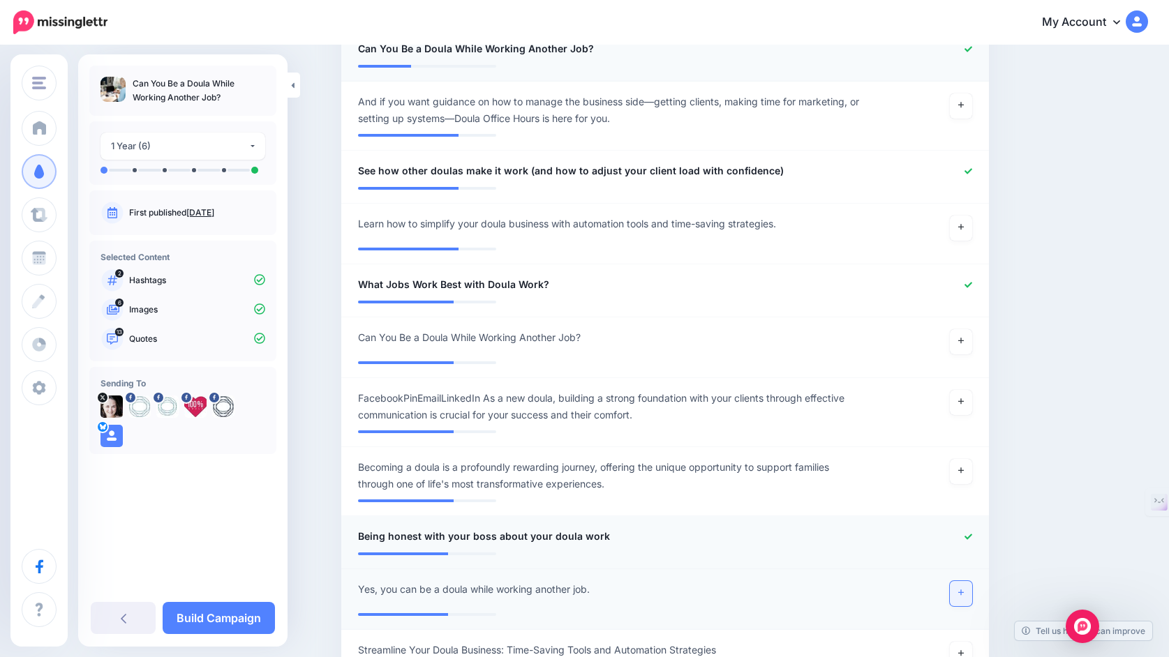
click at [962, 590] on icon at bounding box center [961, 593] width 6 height 6
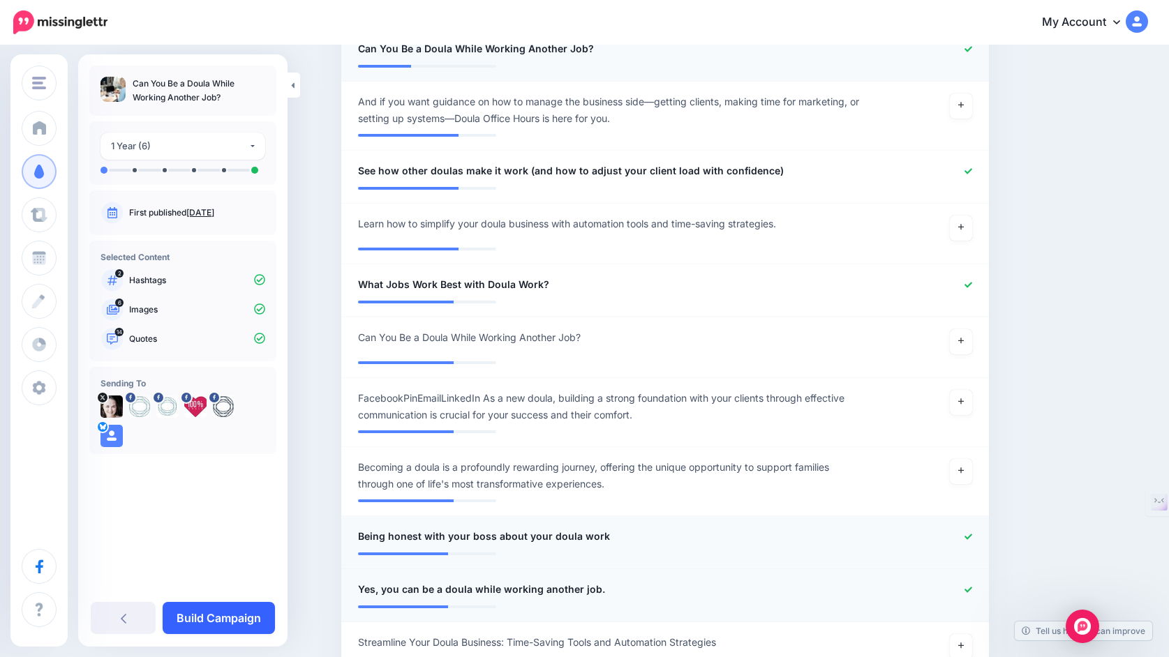
click at [233, 616] on link "Build Campaign" at bounding box center [219, 618] width 112 height 32
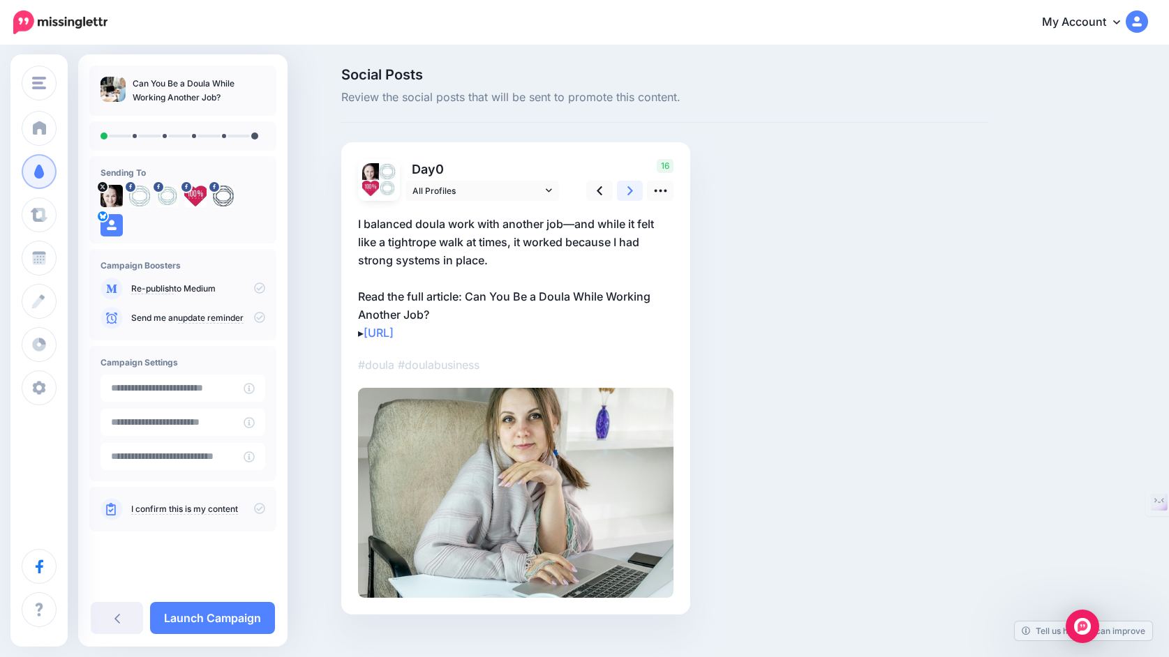
click at [629, 195] on icon at bounding box center [630, 191] width 6 height 15
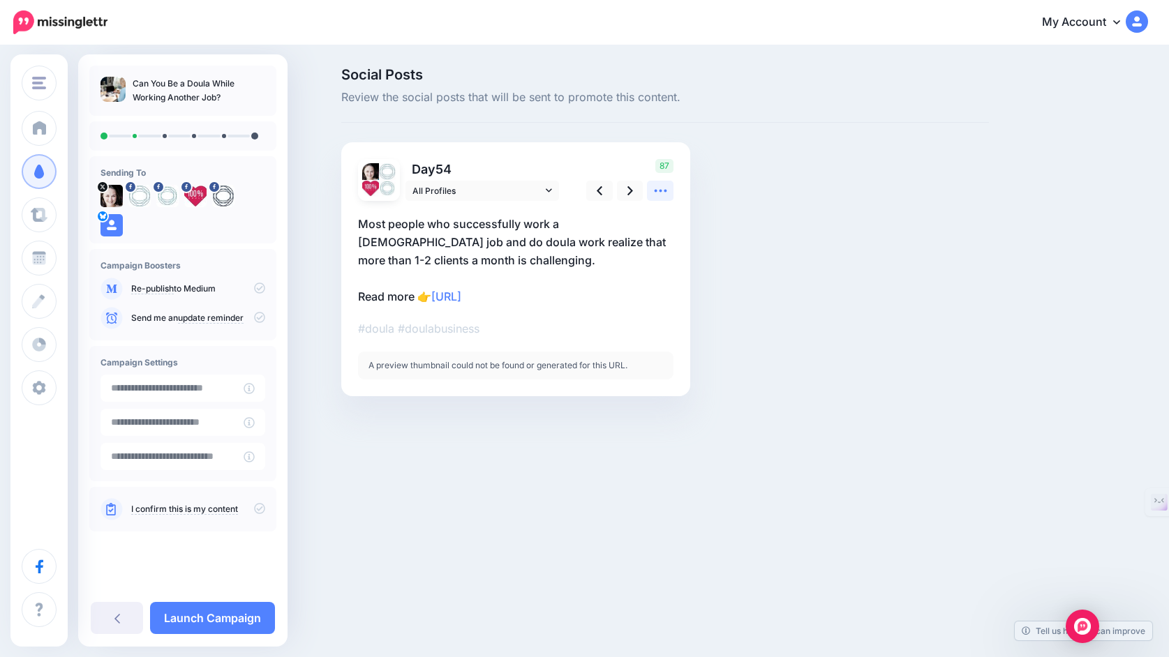
click at [662, 192] on icon at bounding box center [660, 191] width 15 height 15
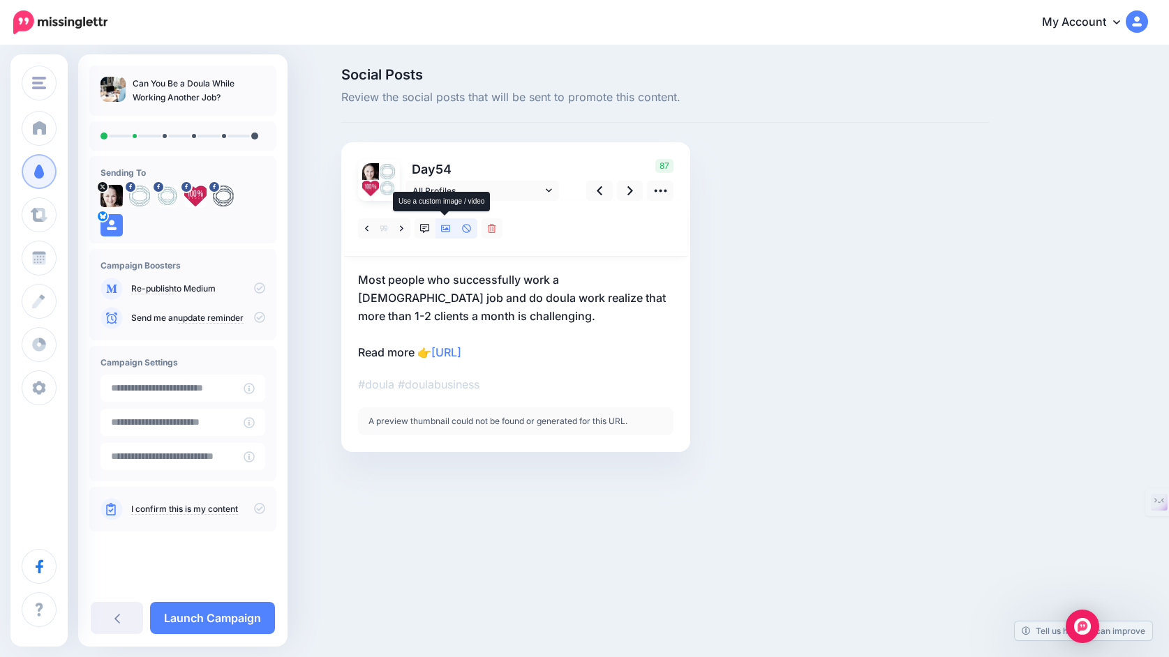
click at [444, 230] on icon at bounding box center [446, 228] width 10 height 7
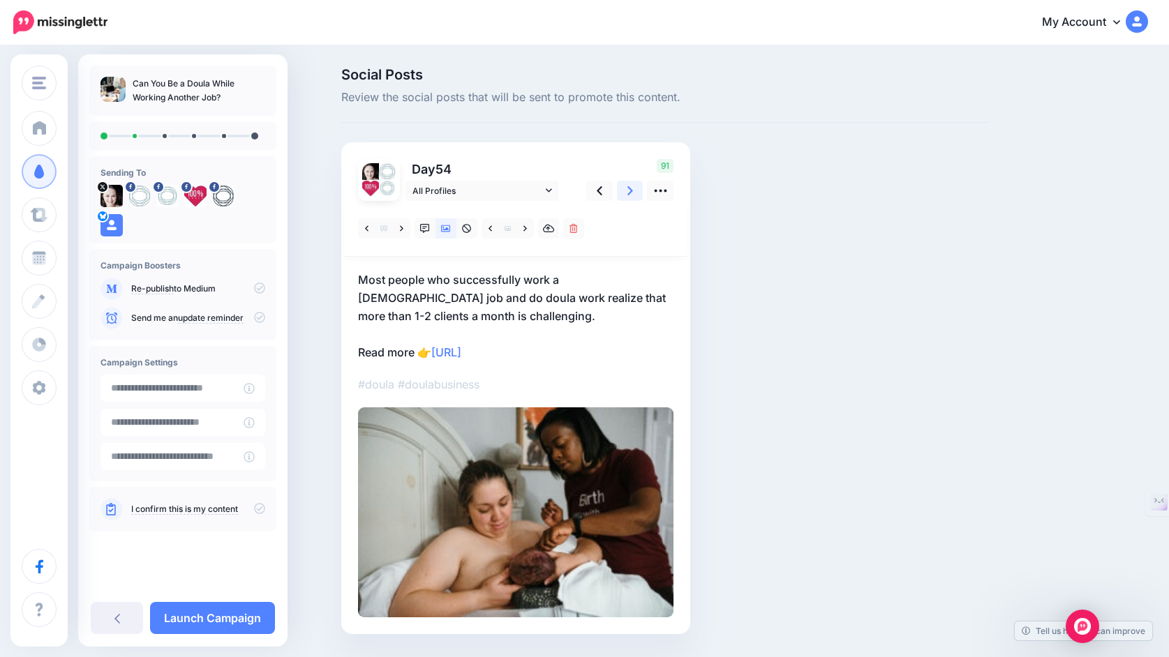
click at [624, 196] on link at bounding box center [630, 191] width 27 height 20
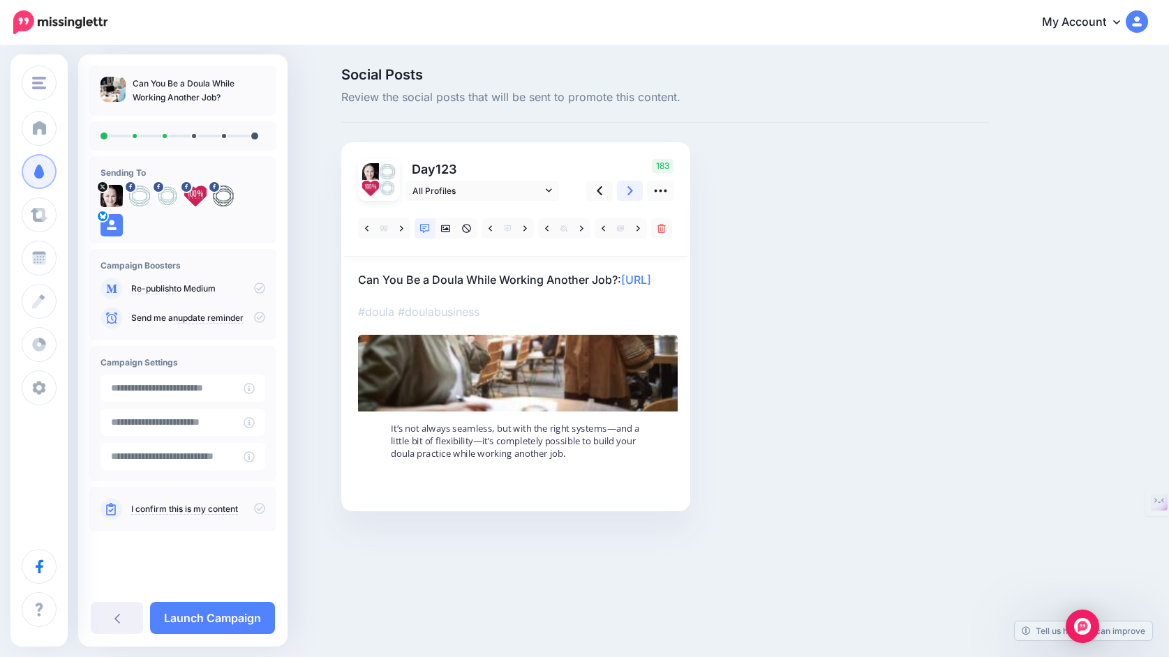
click at [630, 191] on icon at bounding box center [630, 190] width 6 height 9
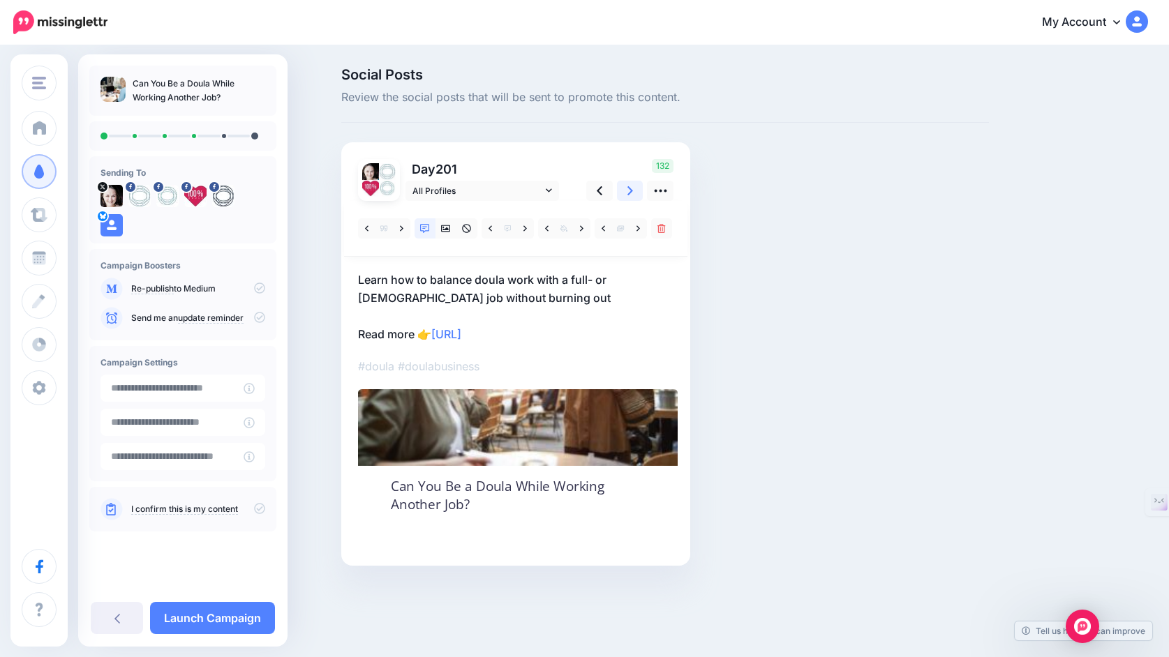
click at [630, 191] on icon at bounding box center [630, 190] width 6 height 9
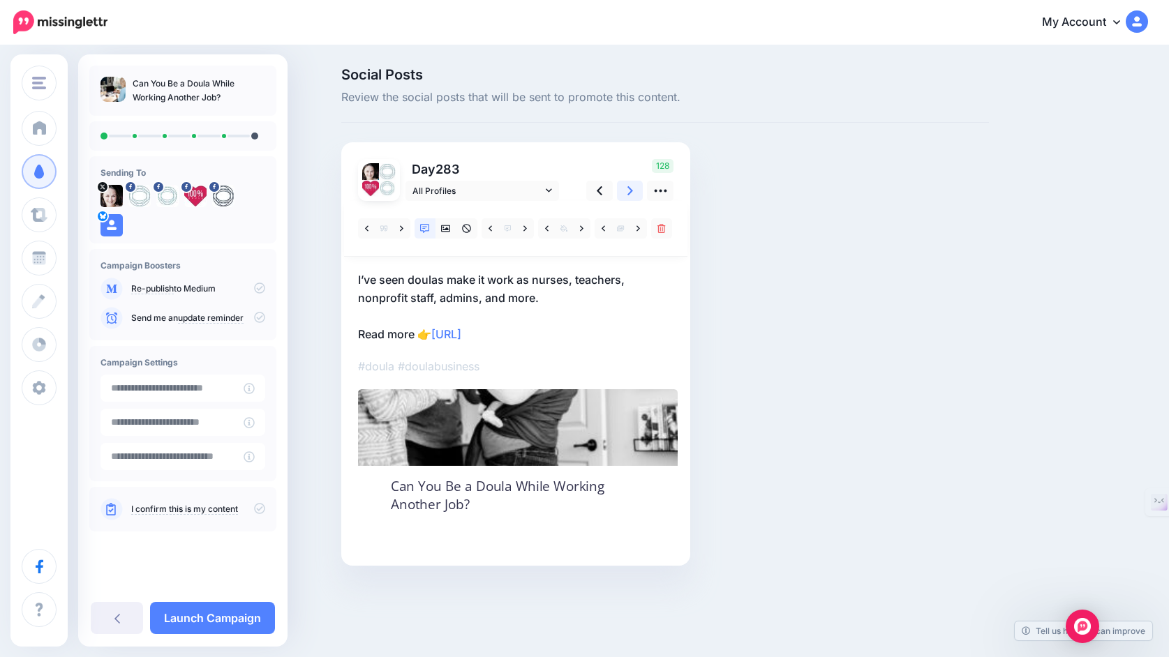
click at [630, 191] on icon at bounding box center [630, 190] width 6 height 9
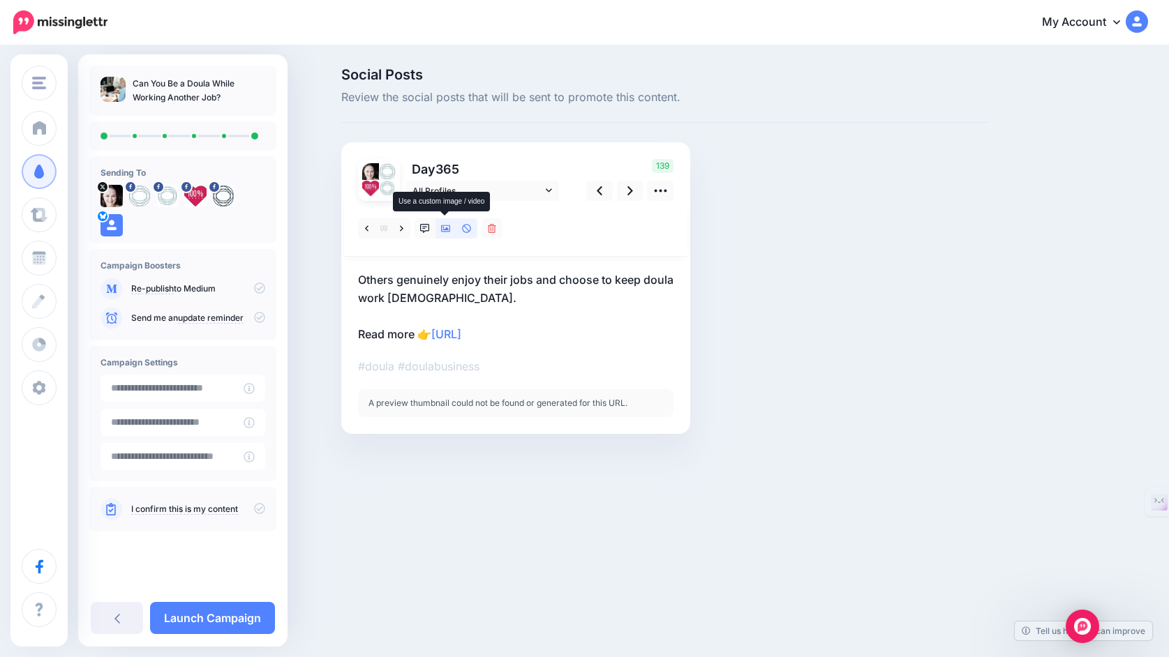
click at [445, 233] on icon at bounding box center [446, 229] width 10 height 10
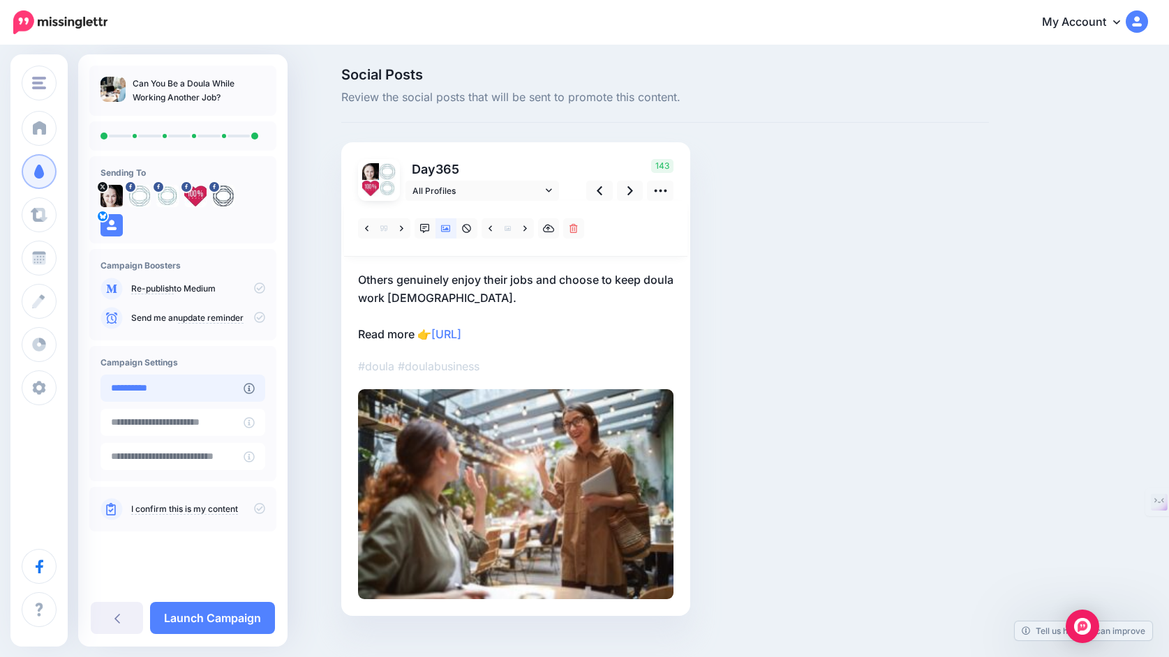
click at [213, 388] on input "**********" at bounding box center [171, 388] width 143 height 27
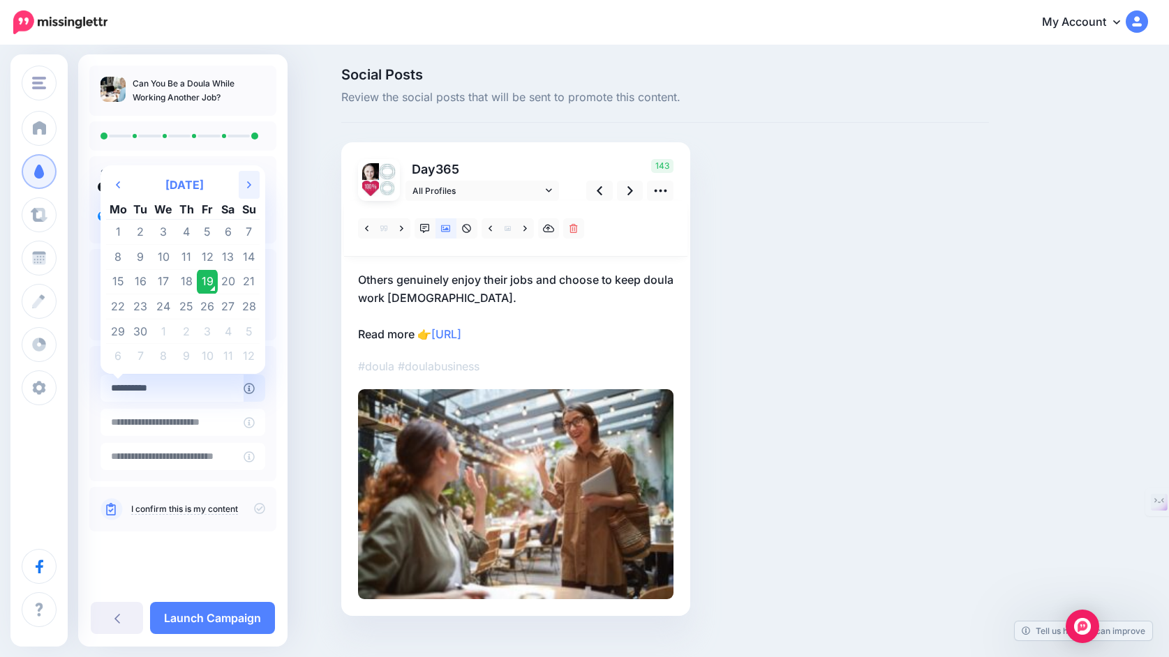
click at [260, 173] on th "Next Month" at bounding box center [249, 185] width 21 height 28
click at [251, 179] on icon "Next Month" at bounding box center [249, 184] width 4 height 11
click at [176, 248] on td "5" at bounding box center [163, 257] width 25 height 25
type input "**********"
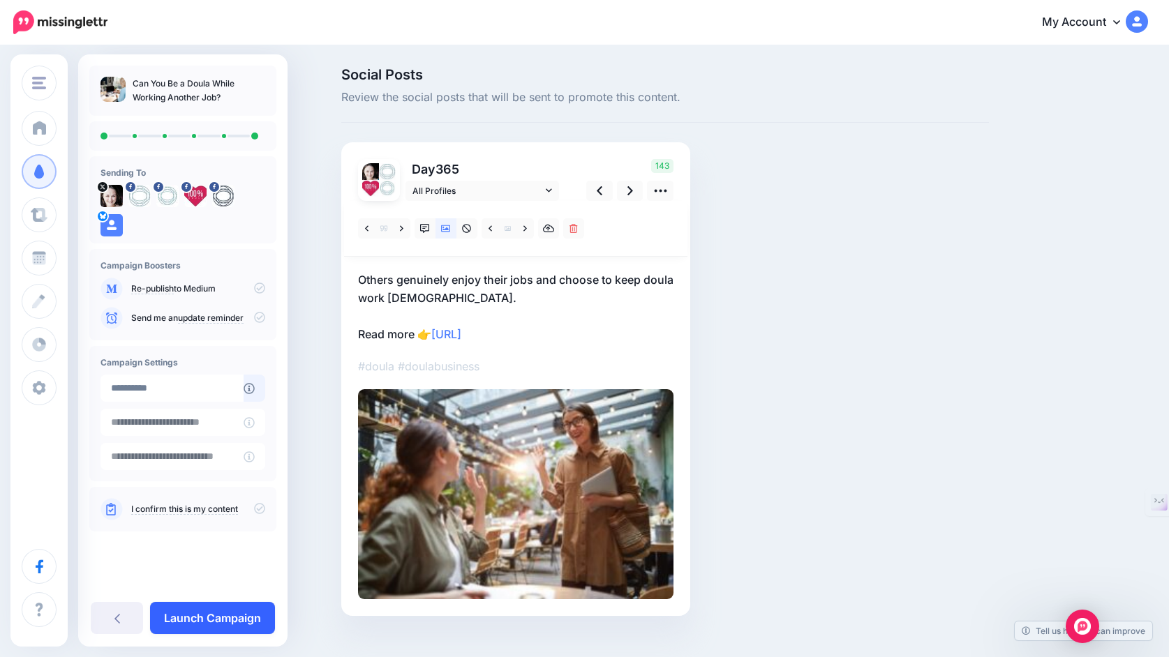
click at [203, 622] on link "Launch Campaign" at bounding box center [212, 618] width 125 height 32
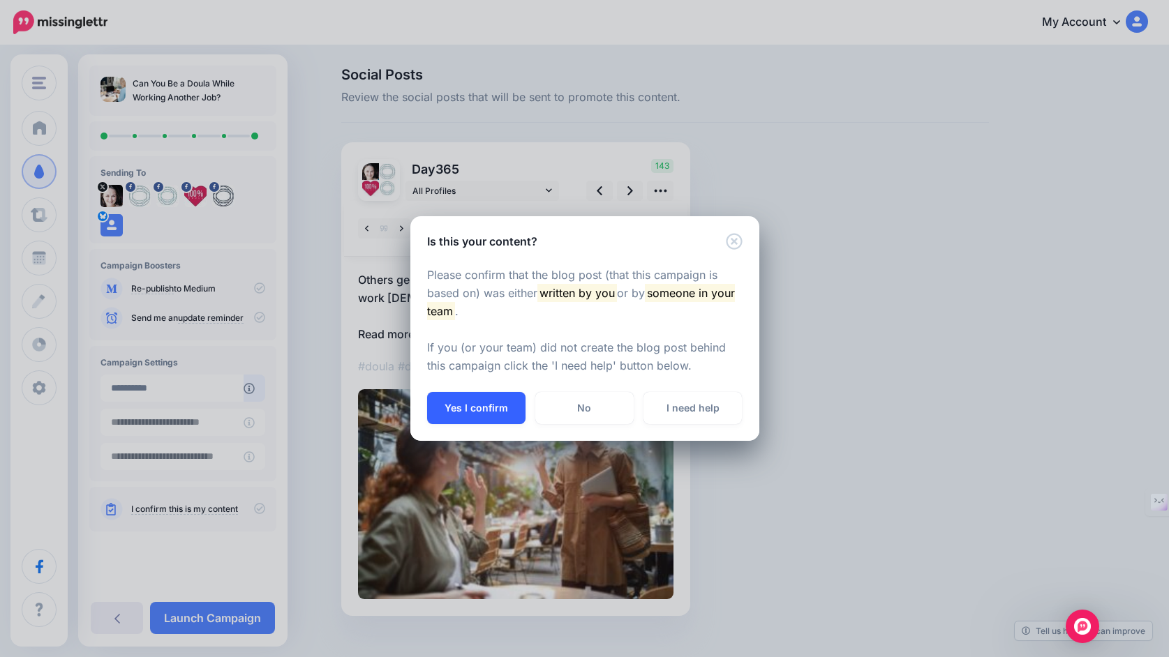
click at [465, 408] on button "Yes I confirm" at bounding box center [476, 408] width 98 height 32
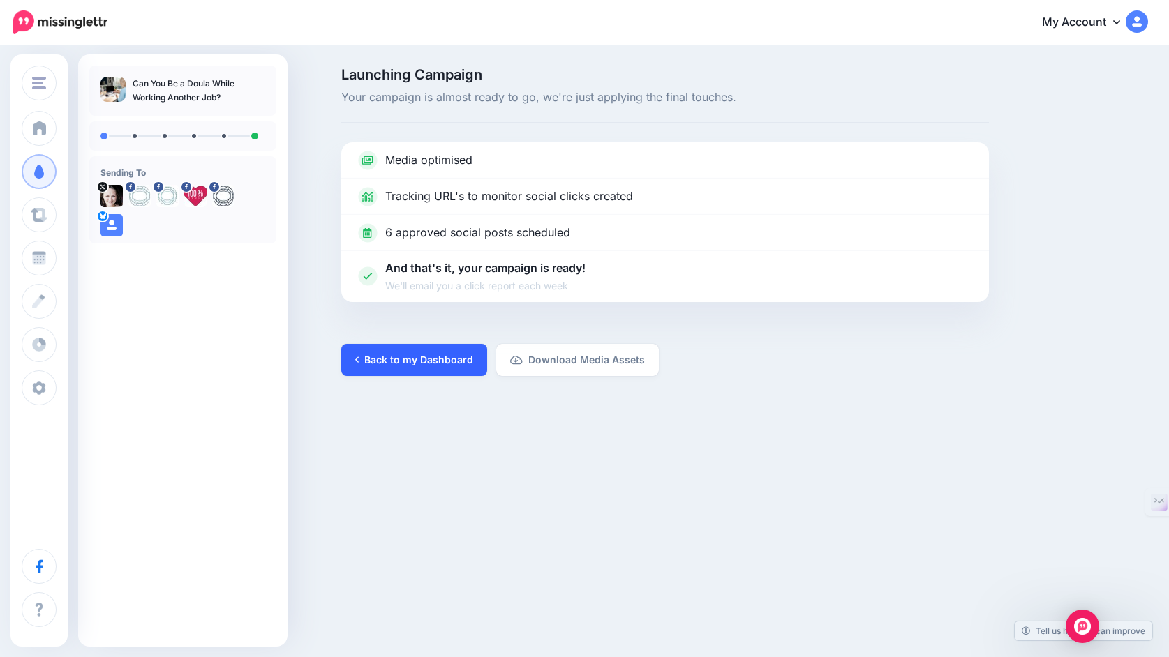
click at [435, 349] on link "Back to my Dashboard" at bounding box center [414, 360] width 146 height 32
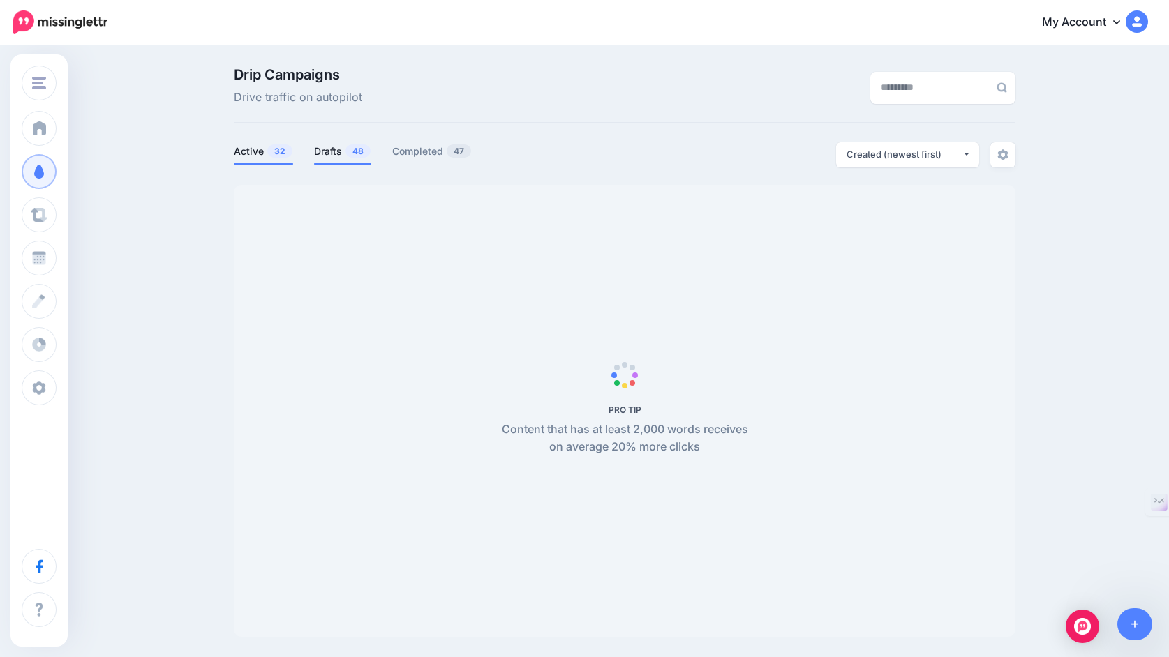
click at [331, 155] on link "Drafts 48" at bounding box center [342, 151] width 57 height 17
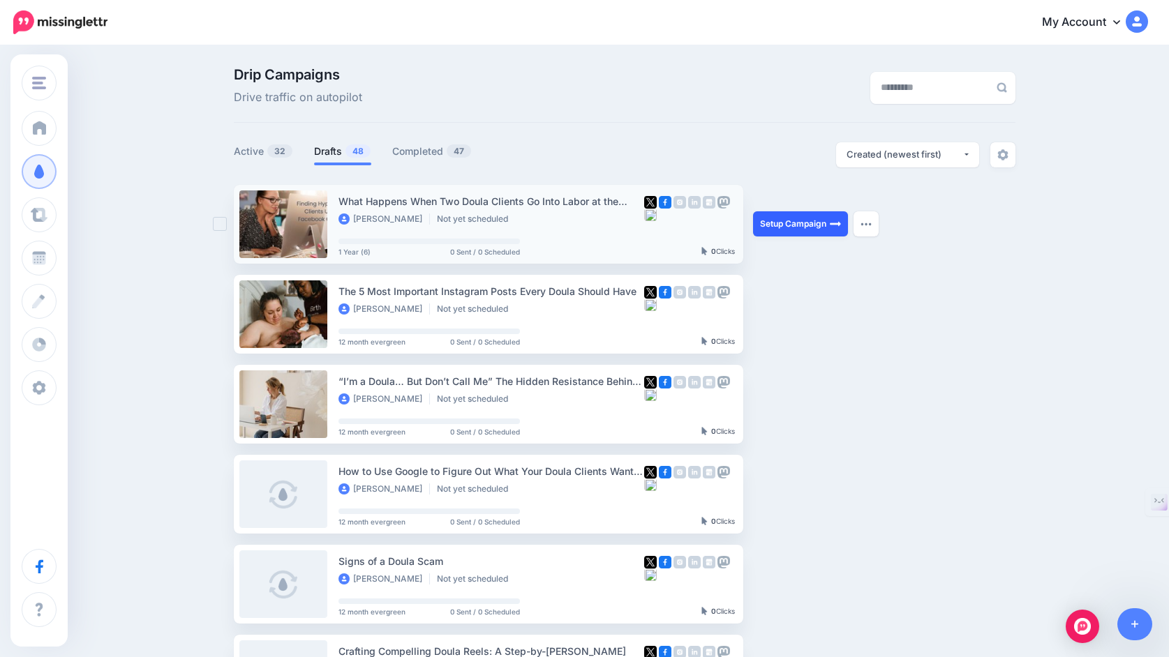
click at [773, 222] on link "Setup Campaign" at bounding box center [800, 223] width 95 height 25
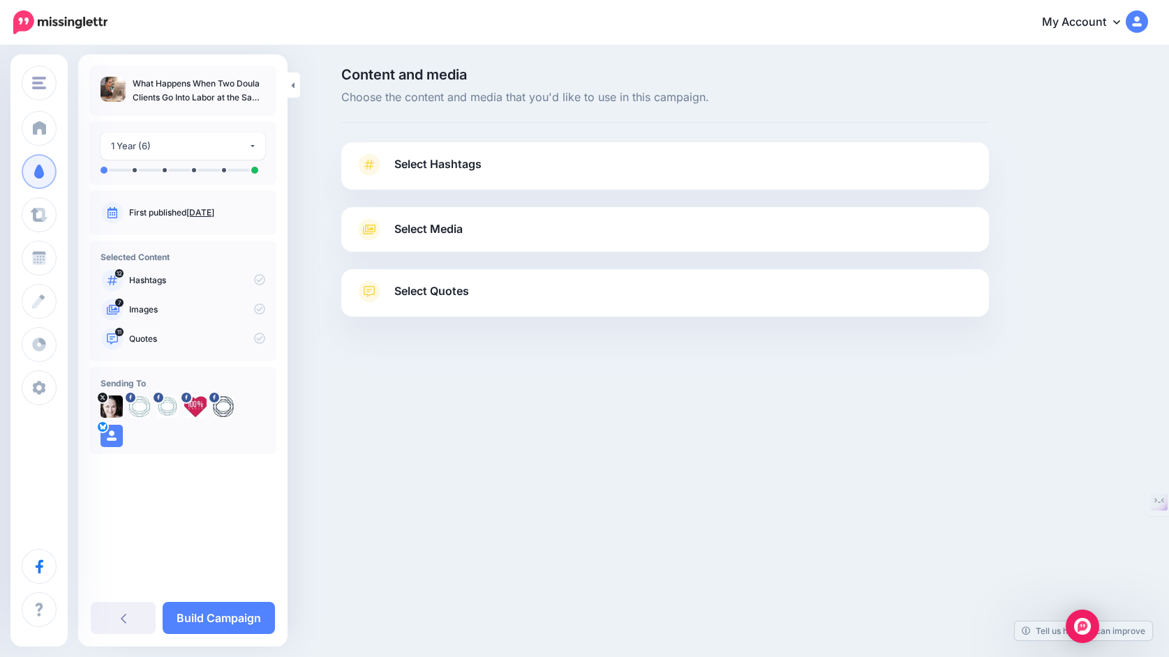
click at [665, 172] on link "Select Hashtags" at bounding box center [665, 172] width 620 height 36
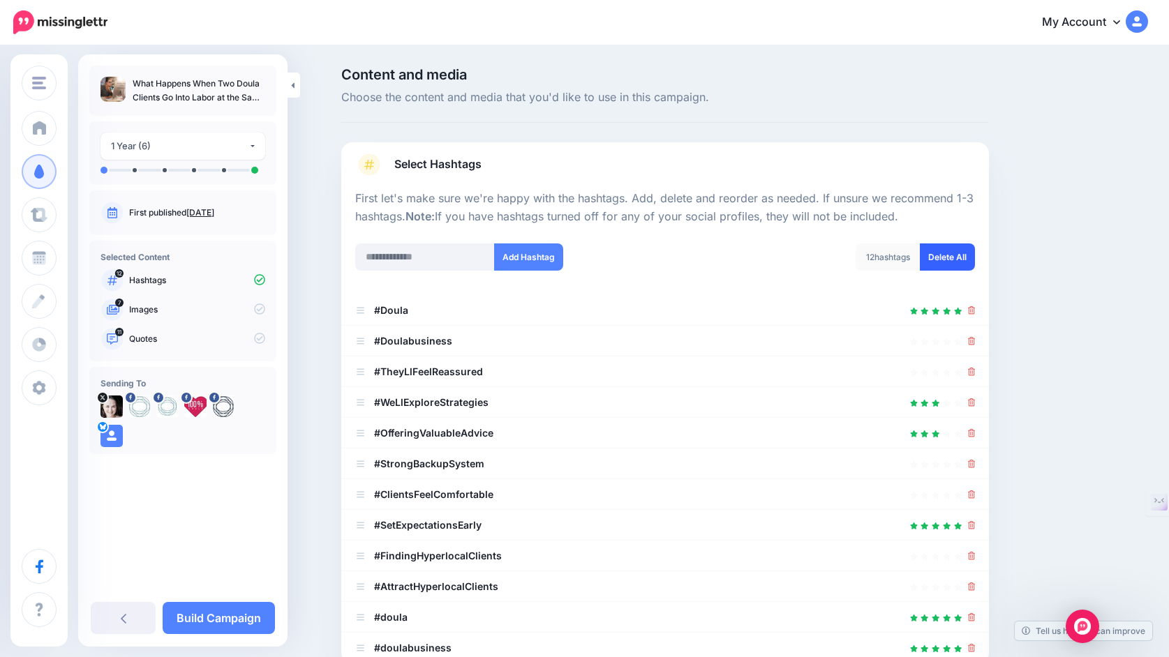
click at [941, 258] on link "Delete All" at bounding box center [947, 257] width 55 height 27
click at [456, 259] on input "text" at bounding box center [425, 257] width 140 height 27
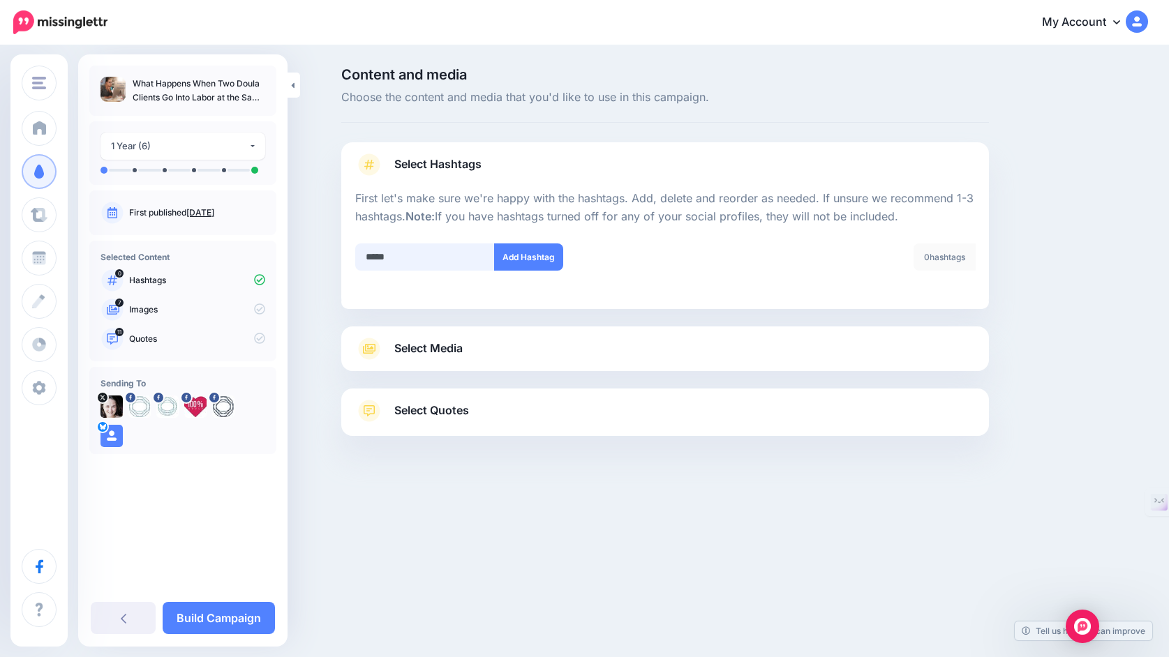
type input "******"
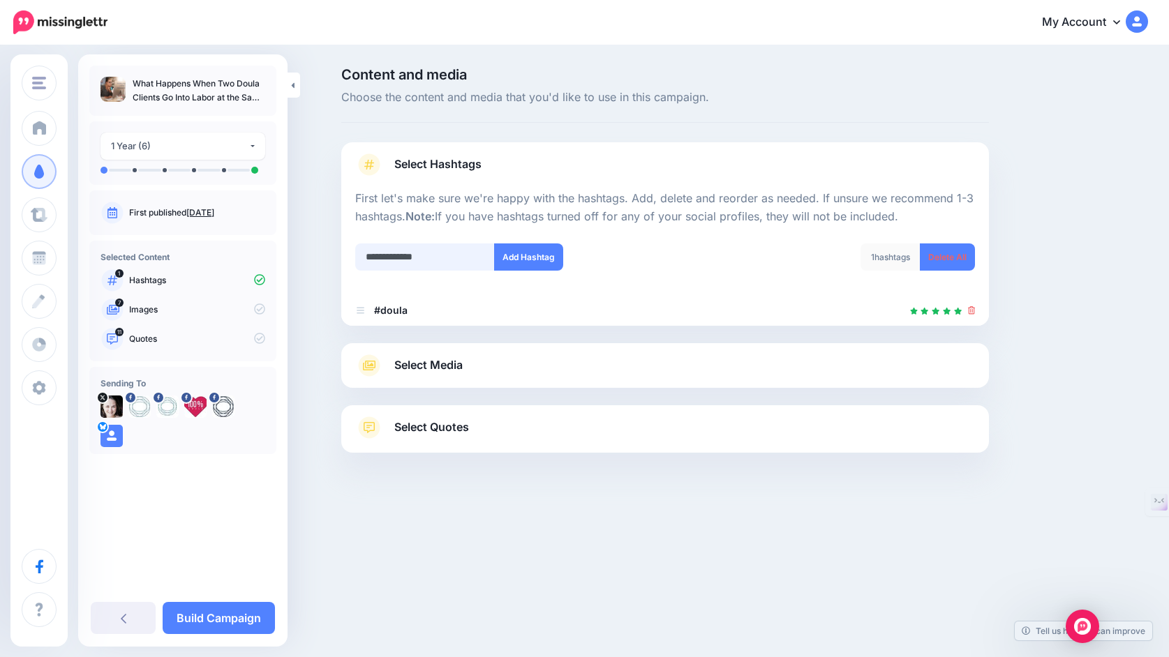
type input "**********"
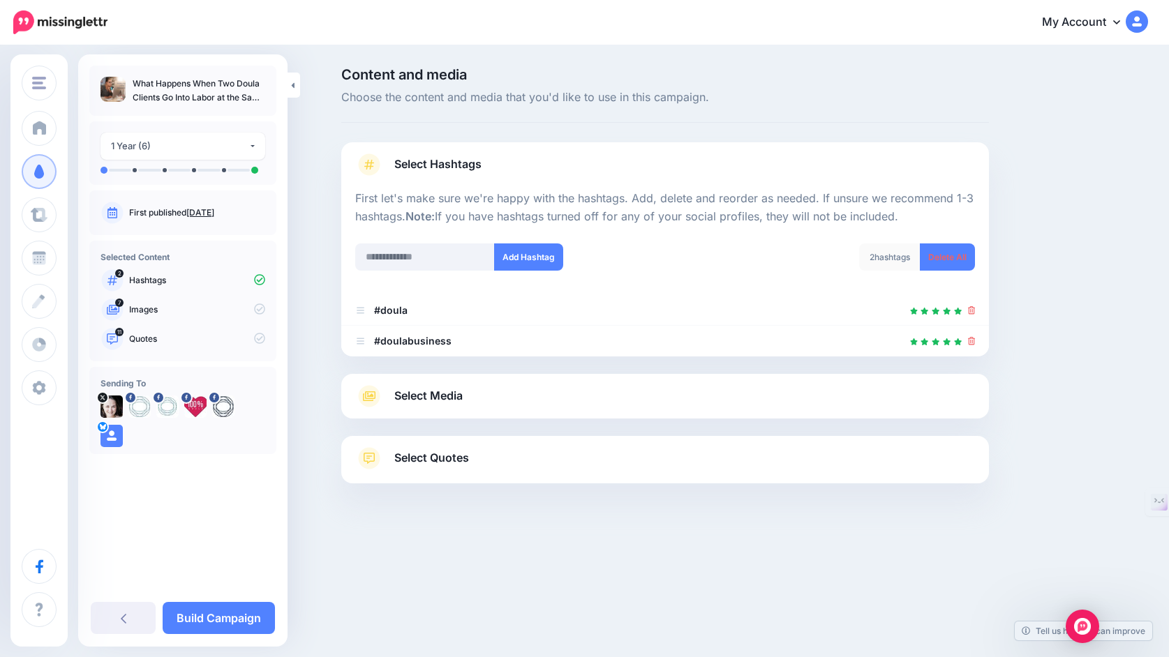
click at [569, 394] on link "Select Media" at bounding box center [665, 396] width 620 height 22
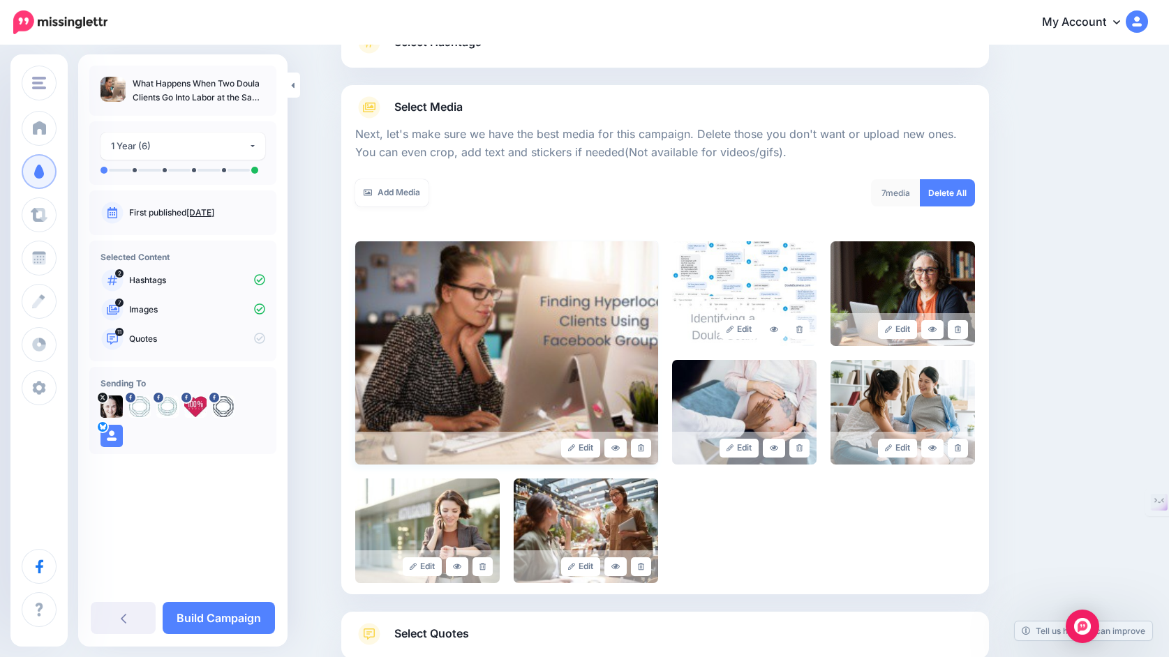
scroll to position [204, 0]
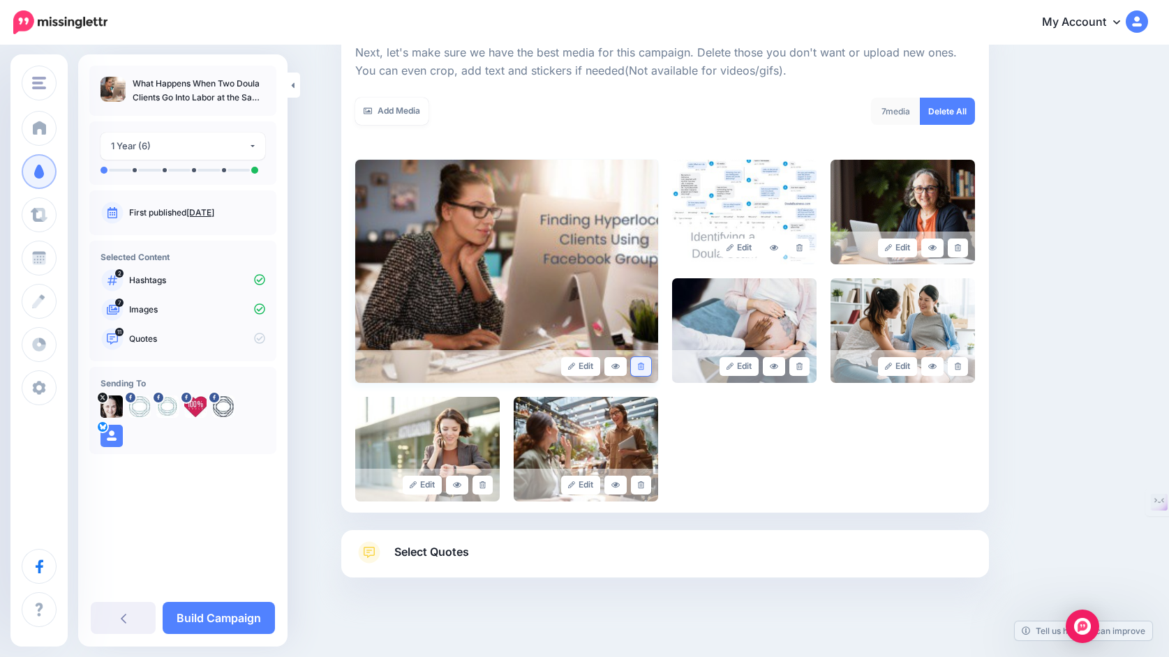
click at [638, 366] on icon at bounding box center [641, 367] width 6 height 8
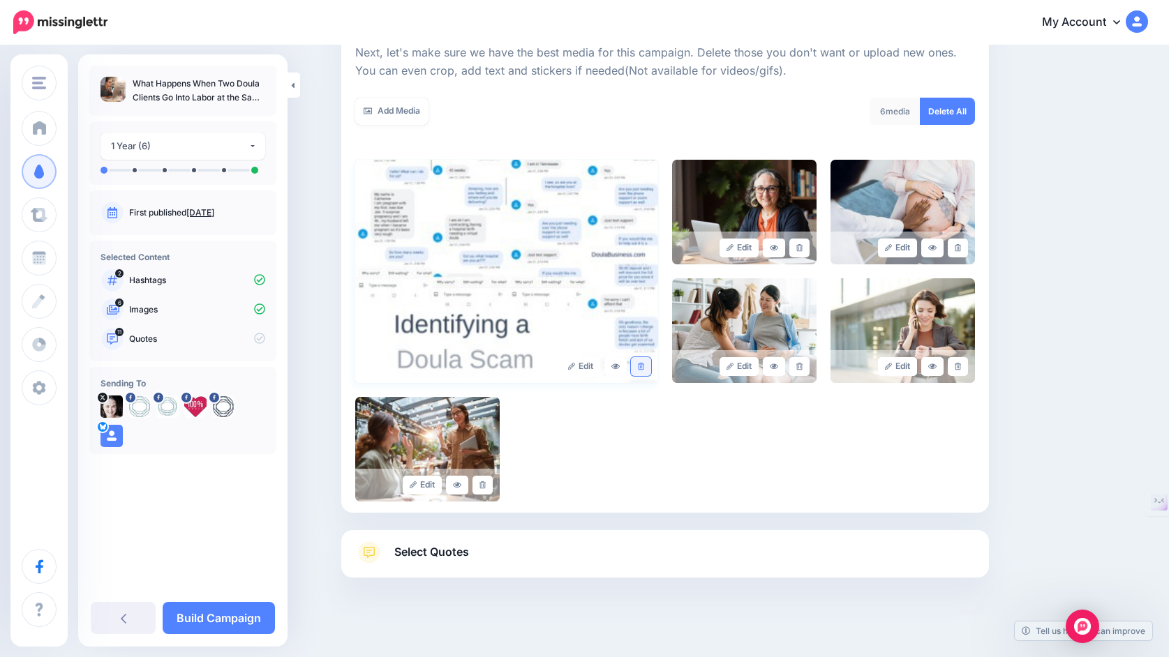
click at [641, 366] on icon at bounding box center [641, 367] width 6 height 8
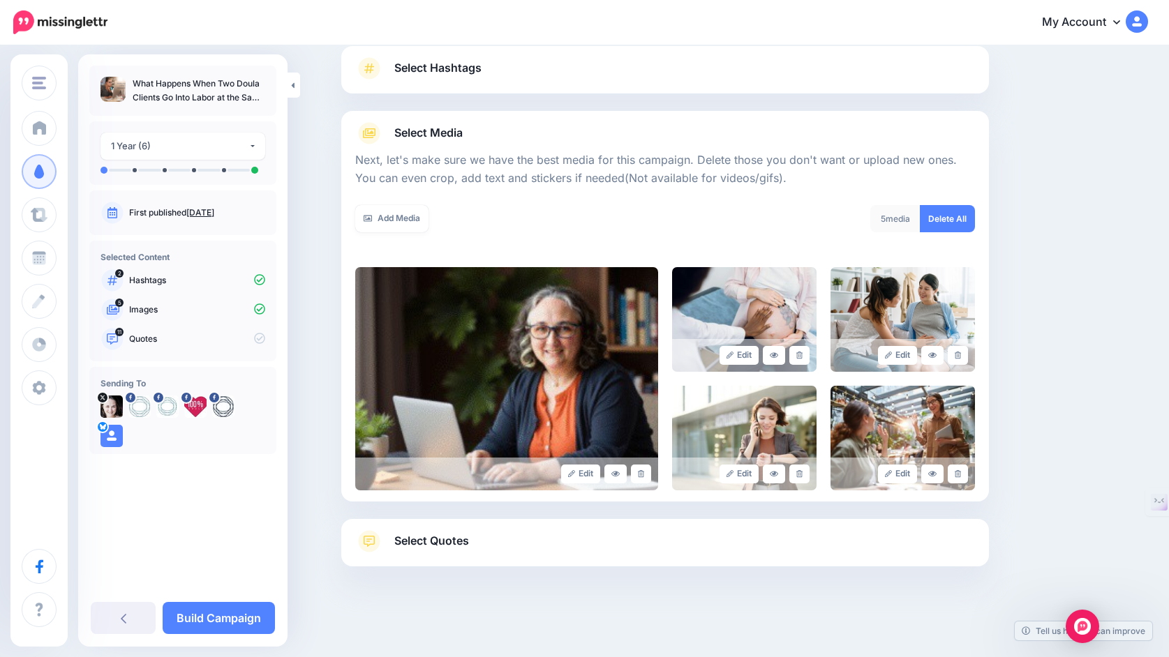
click at [439, 545] on span "Select Quotes" at bounding box center [431, 541] width 75 height 19
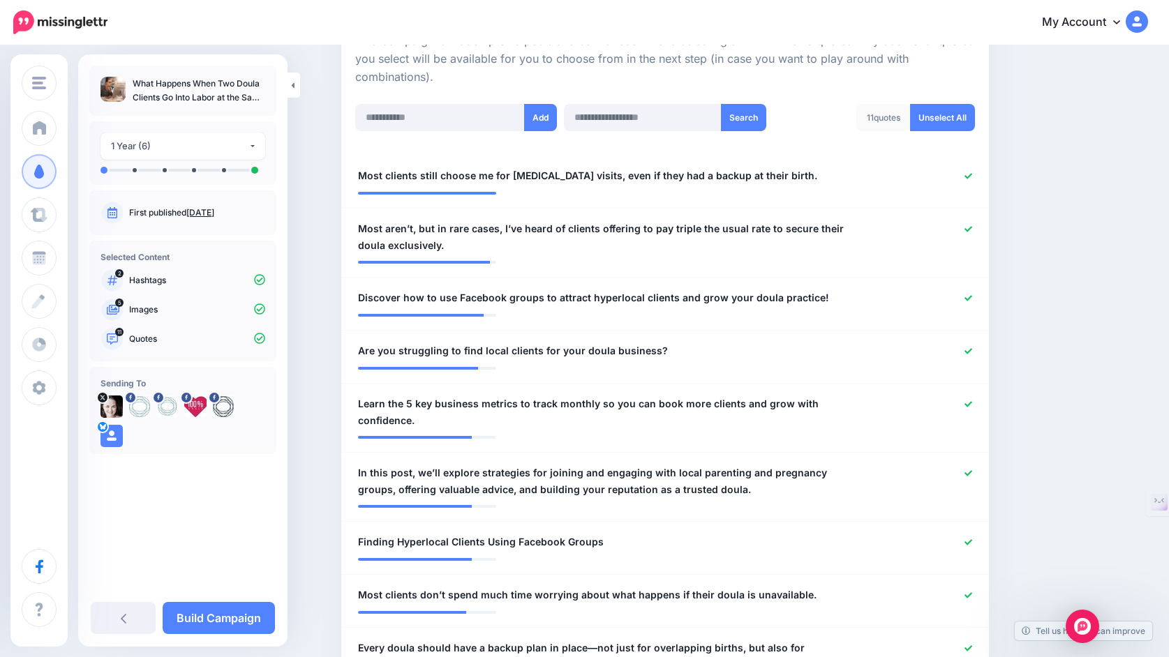
scroll to position [343, 0]
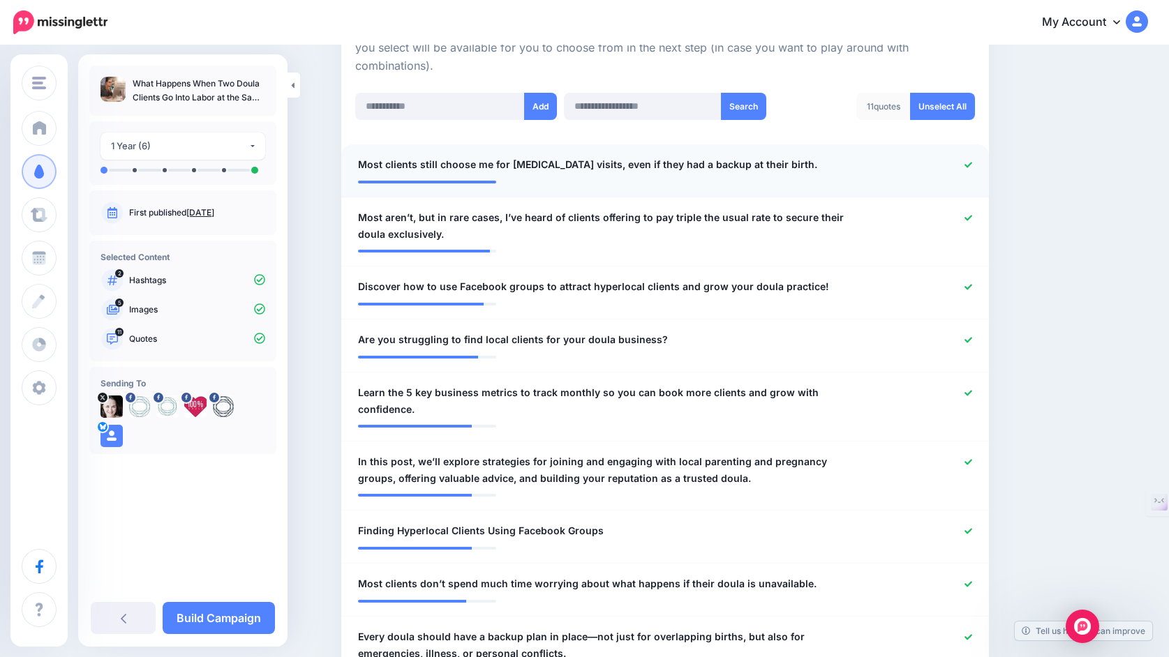
click at [967, 167] on icon at bounding box center [968, 165] width 8 height 8
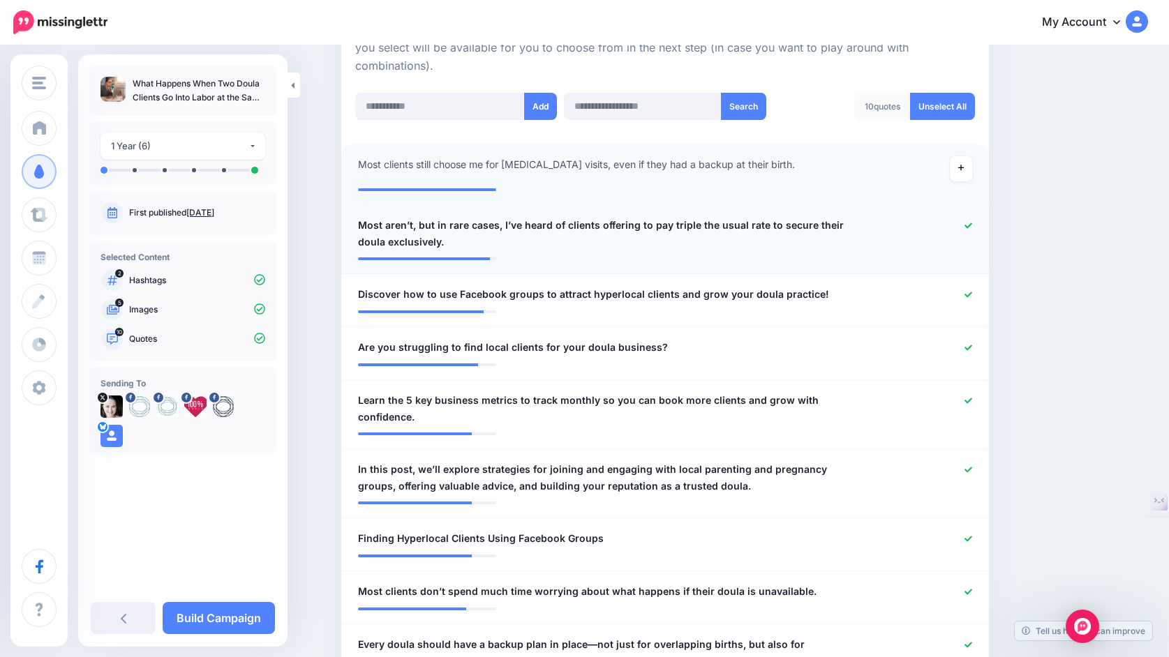
click at [968, 228] on icon at bounding box center [968, 226] width 8 height 8
click at [968, 297] on icon at bounding box center [968, 295] width 8 height 8
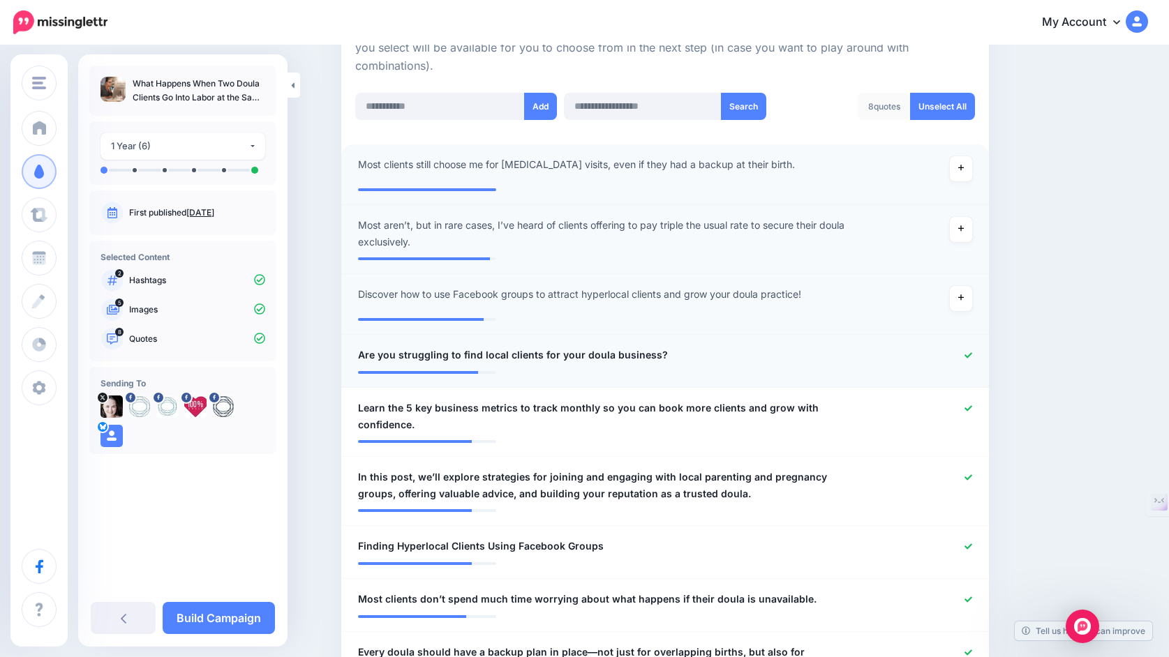
click at [965, 355] on icon at bounding box center [968, 356] width 8 height 8
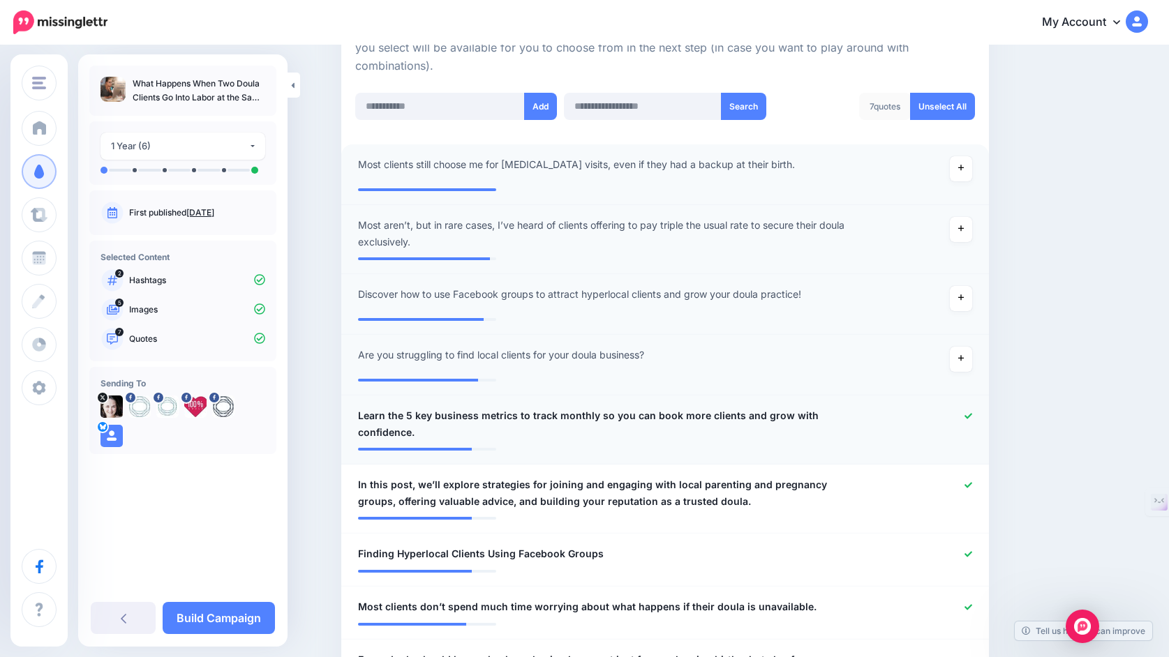
click at [965, 417] on icon at bounding box center [968, 416] width 8 height 8
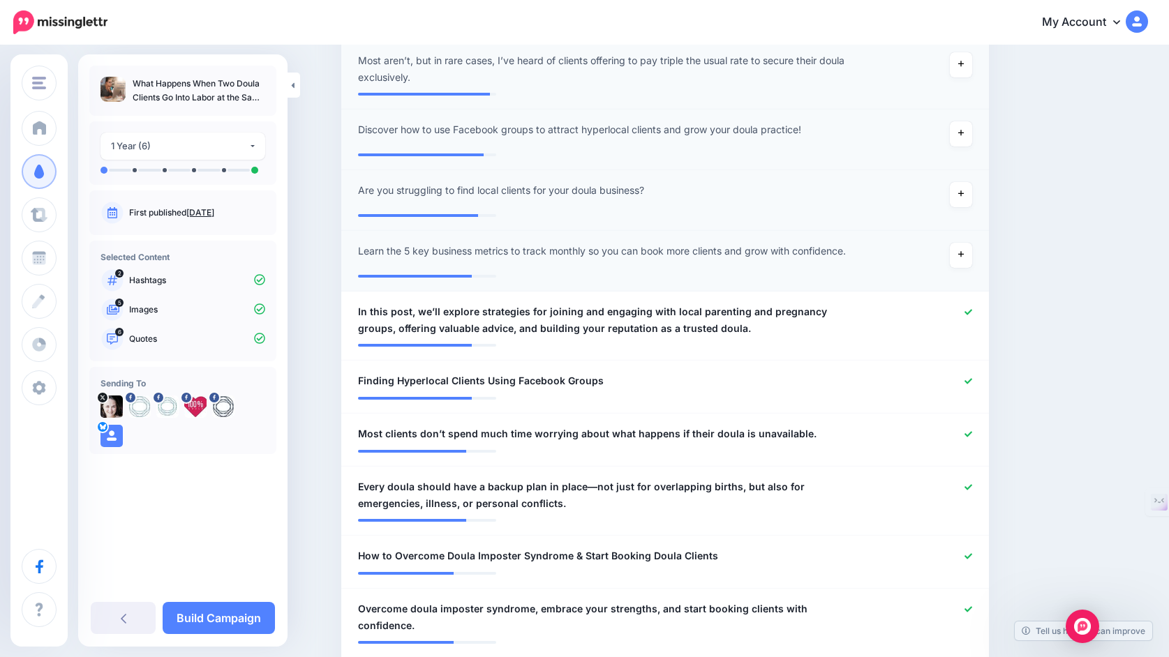
scroll to position [521, 0]
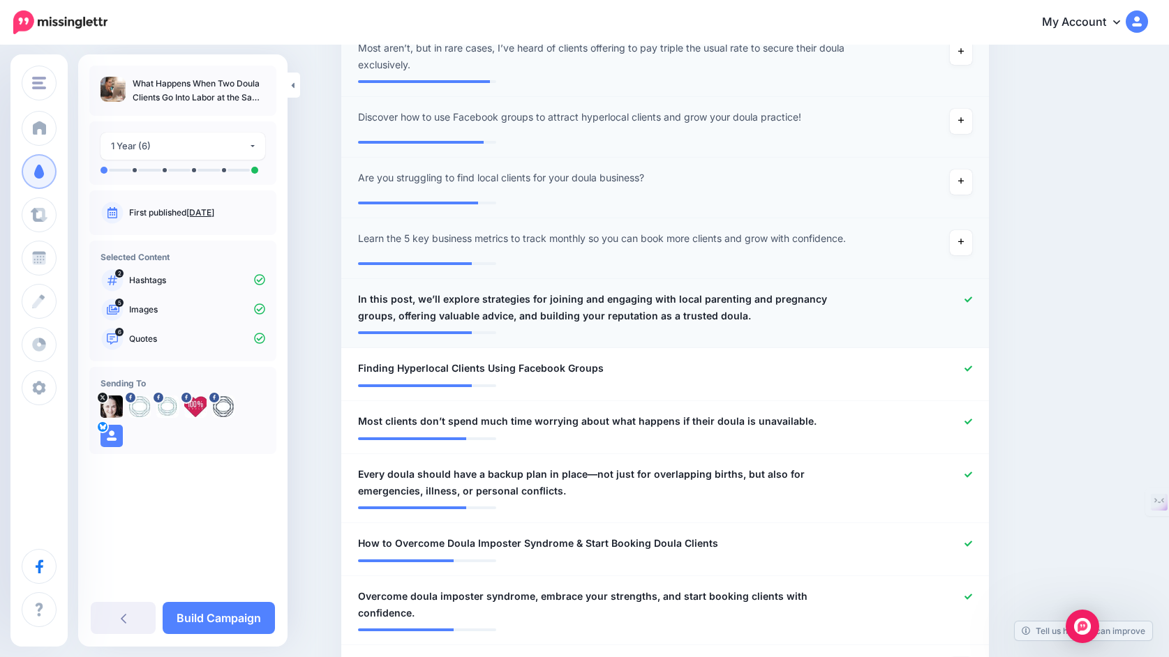
click at [967, 302] on icon at bounding box center [968, 300] width 8 height 6
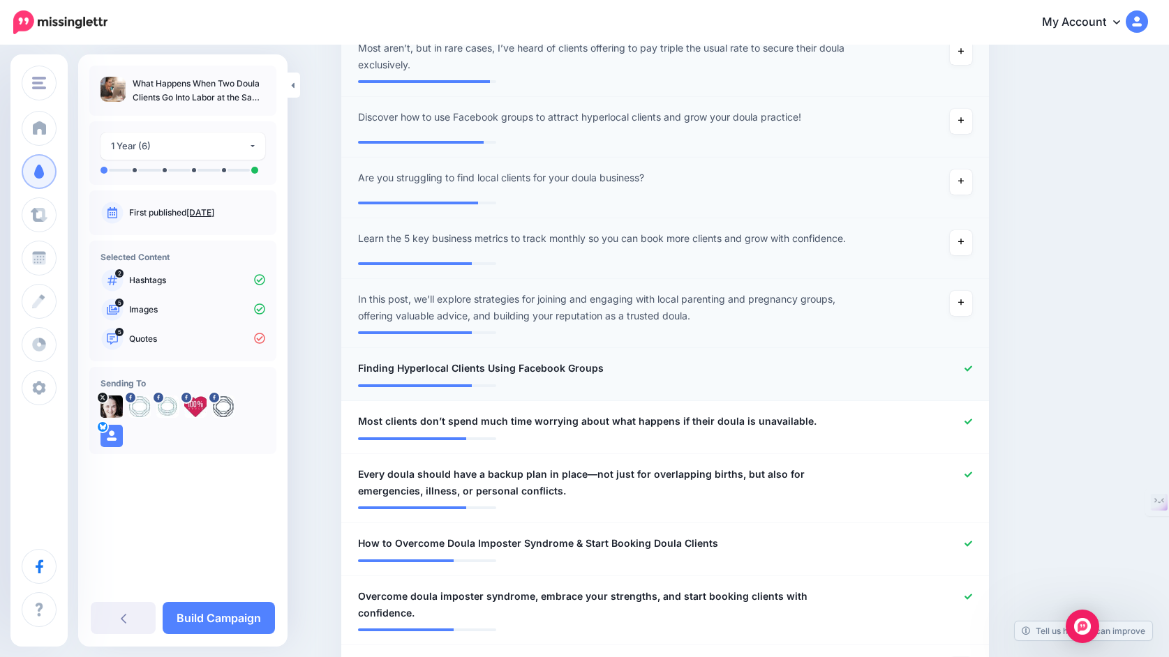
click at [967, 366] on link at bounding box center [968, 369] width 8 height 10
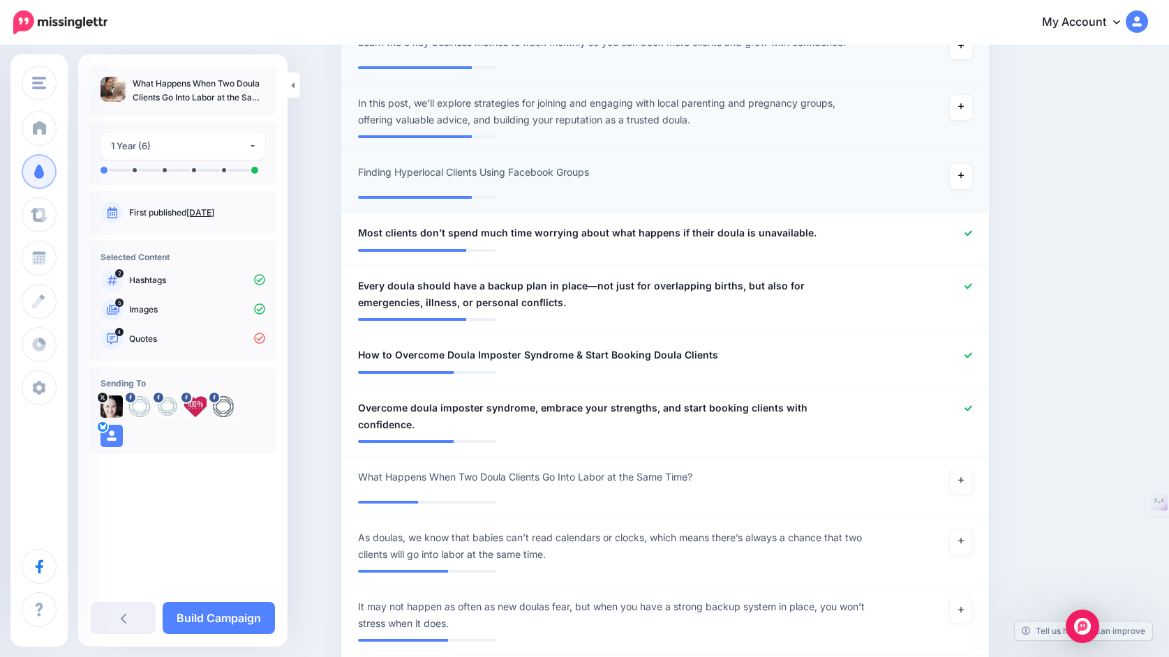
scroll to position [720, 0]
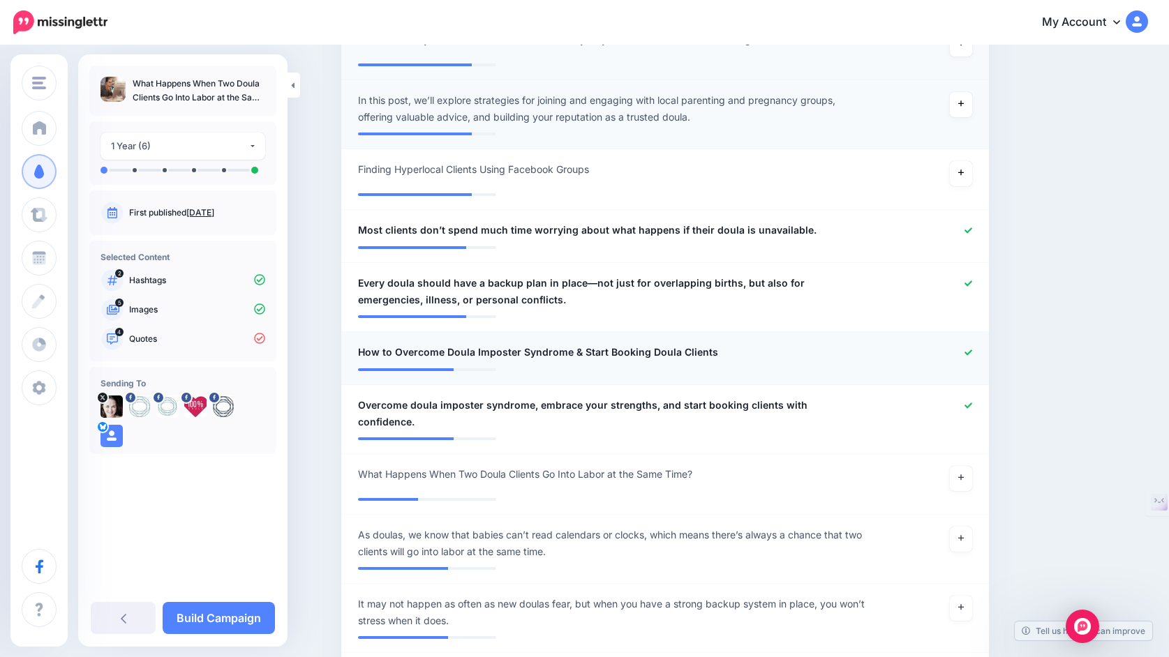
click at [969, 354] on icon at bounding box center [968, 353] width 8 height 8
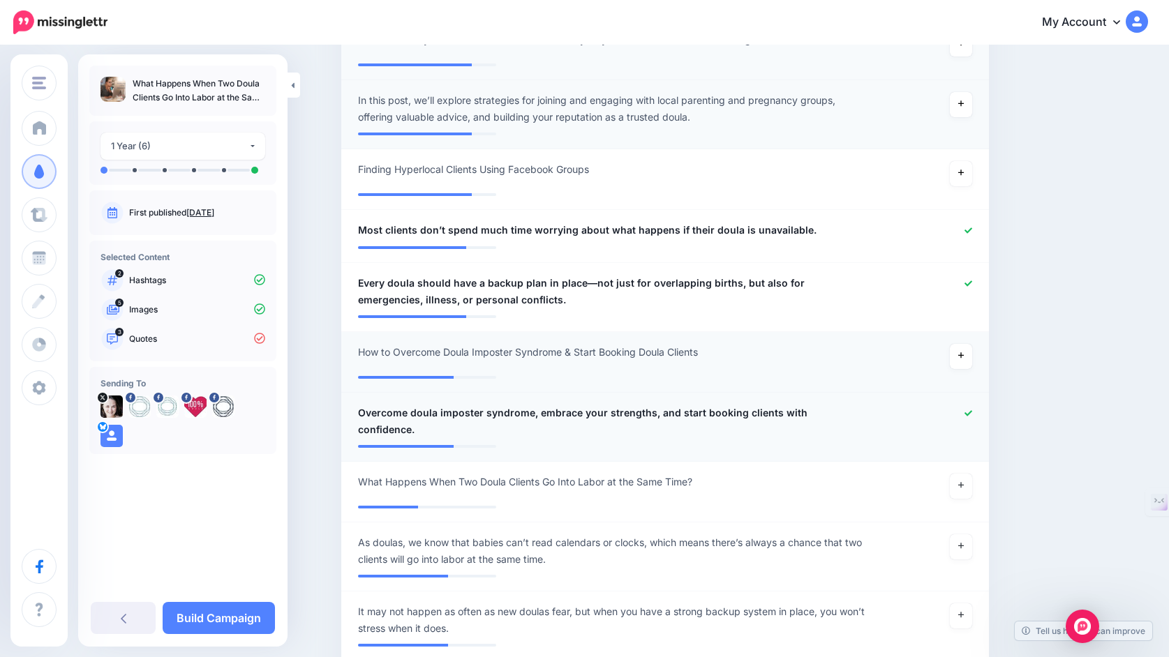
click at [966, 414] on icon at bounding box center [968, 414] width 8 height 8
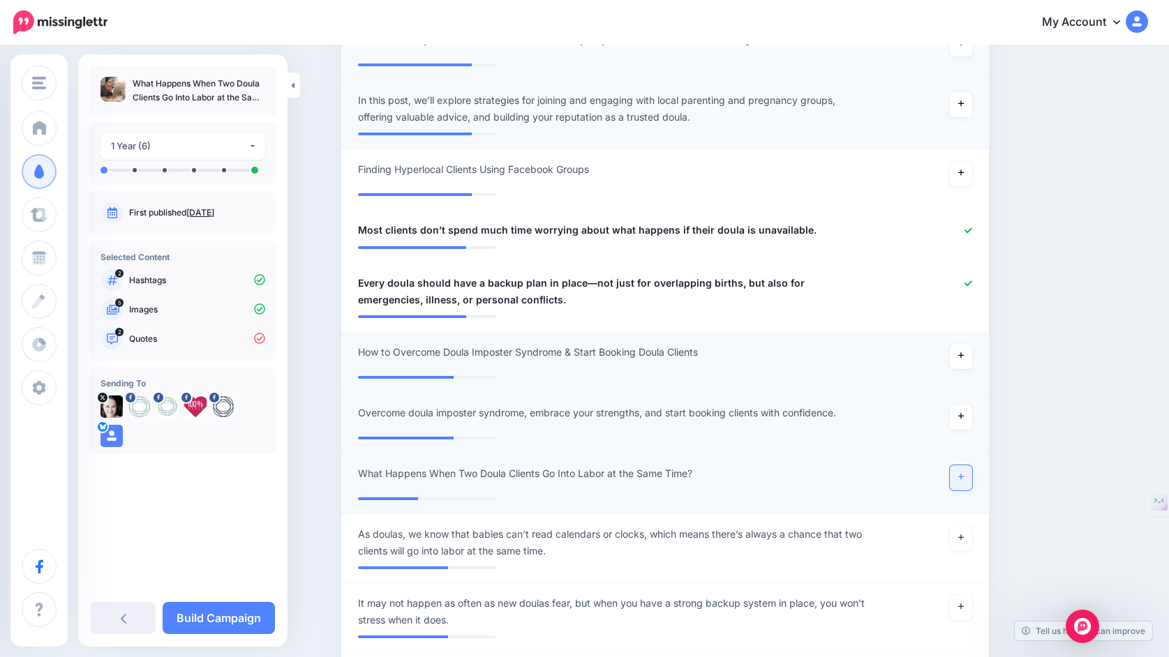
click at [962, 481] on icon at bounding box center [961, 477] width 6 height 8
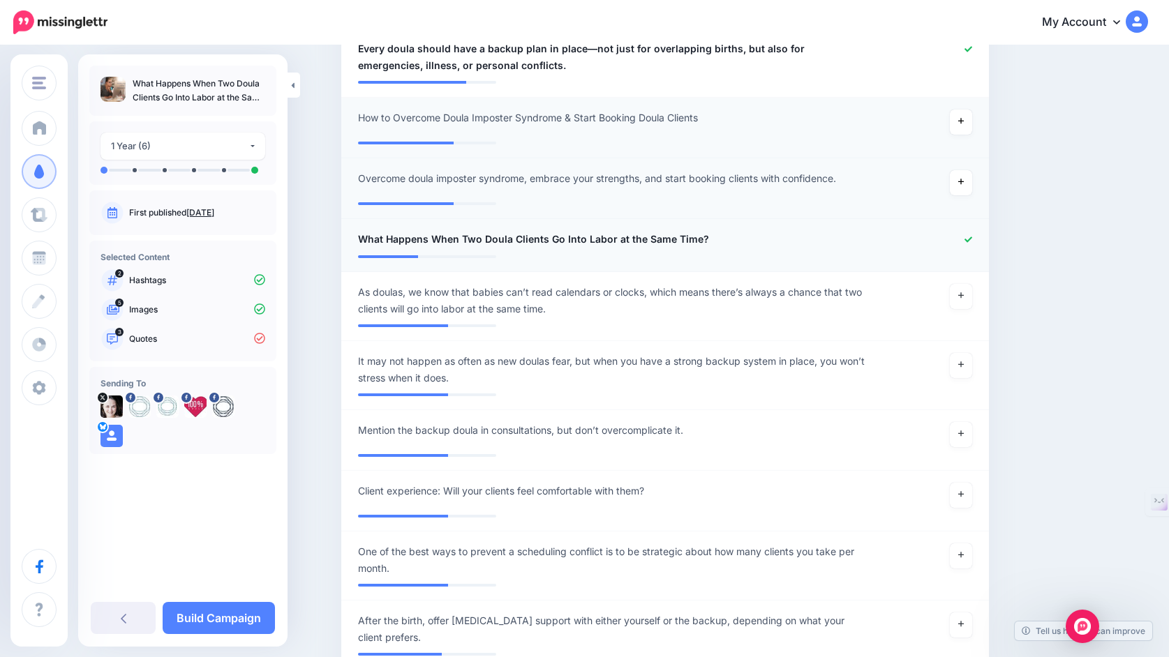
scroll to position [994, 0]
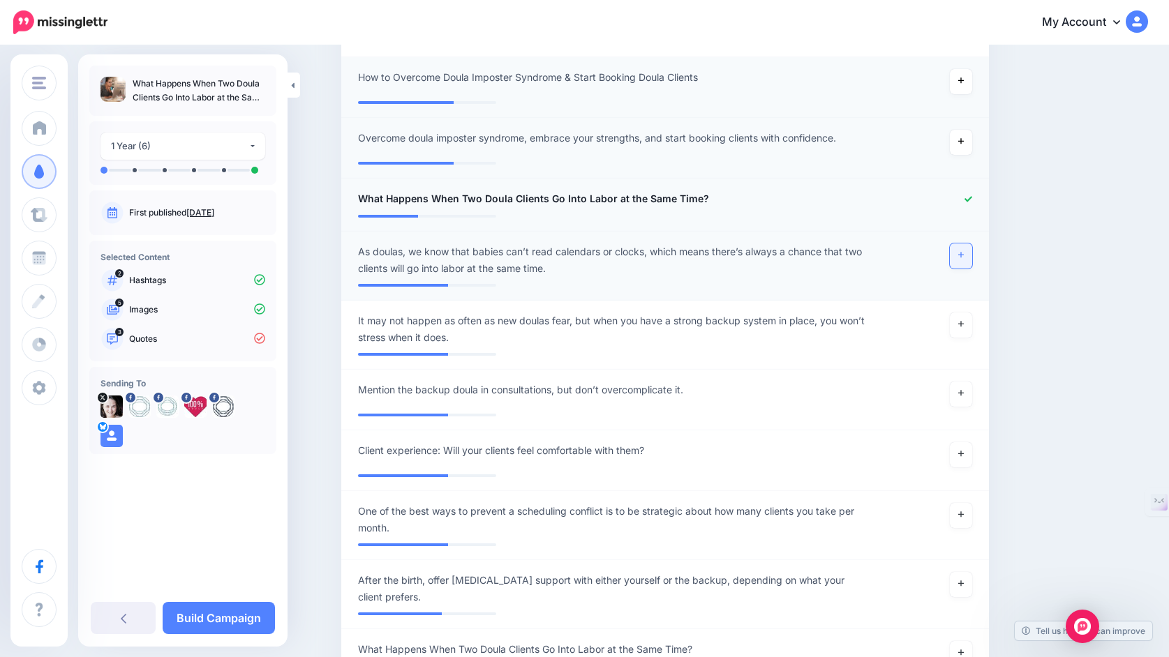
click at [956, 262] on link at bounding box center [961, 256] width 22 height 25
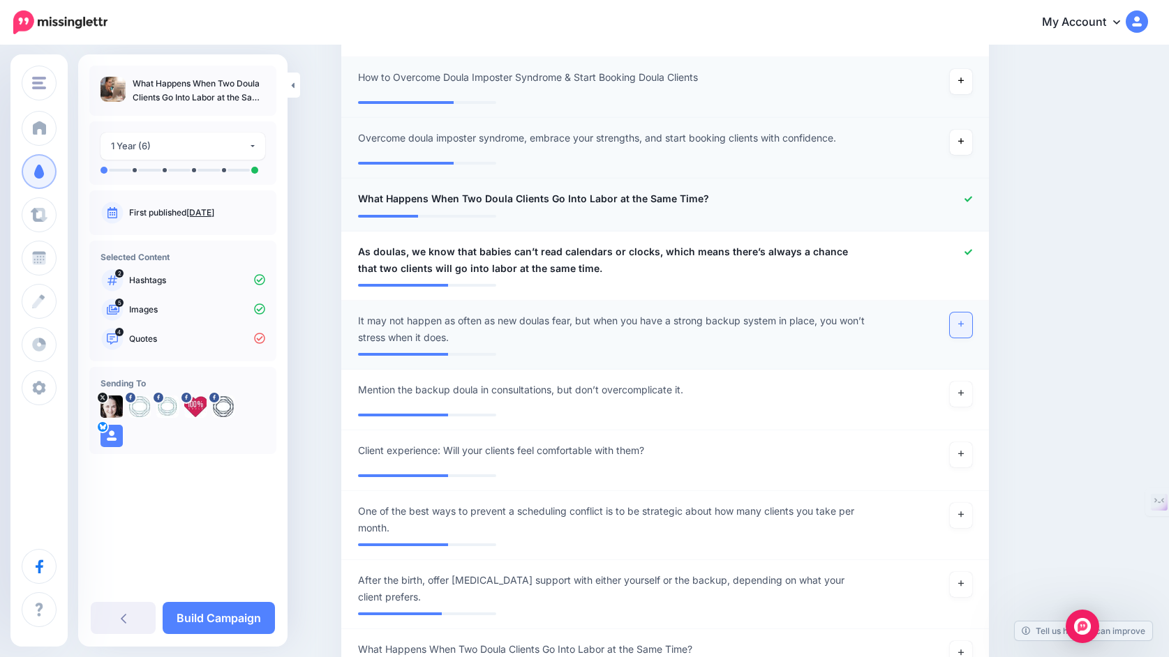
click at [959, 334] on link at bounding box center [961, 325] width 22 height 25
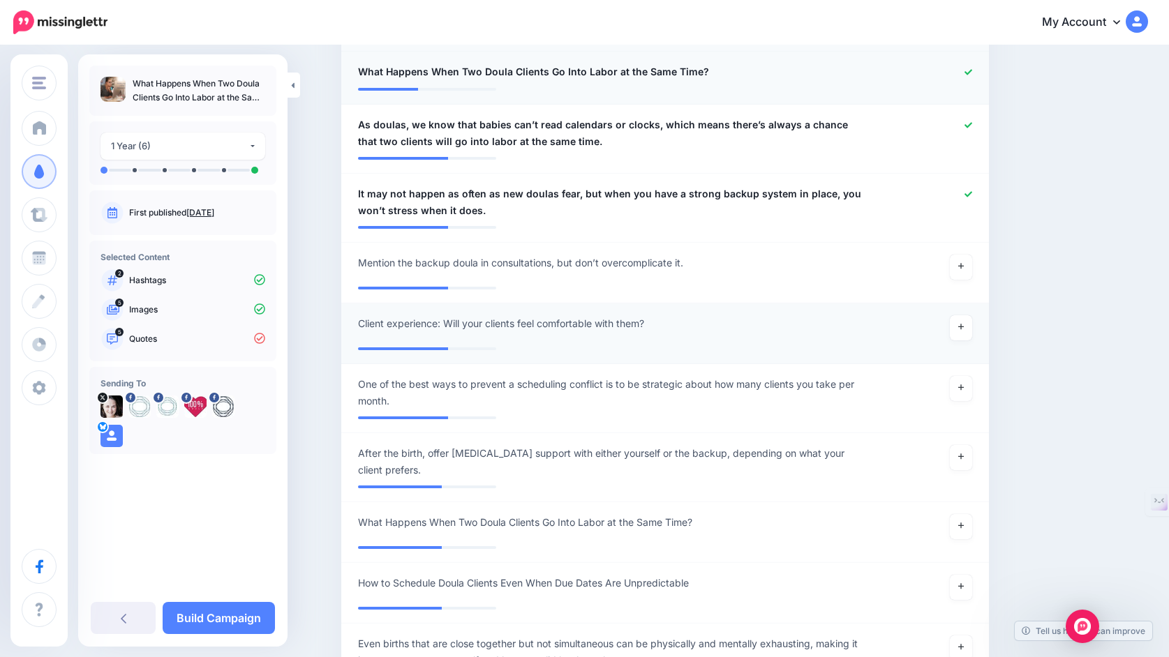
scroll to position [1130, 0]
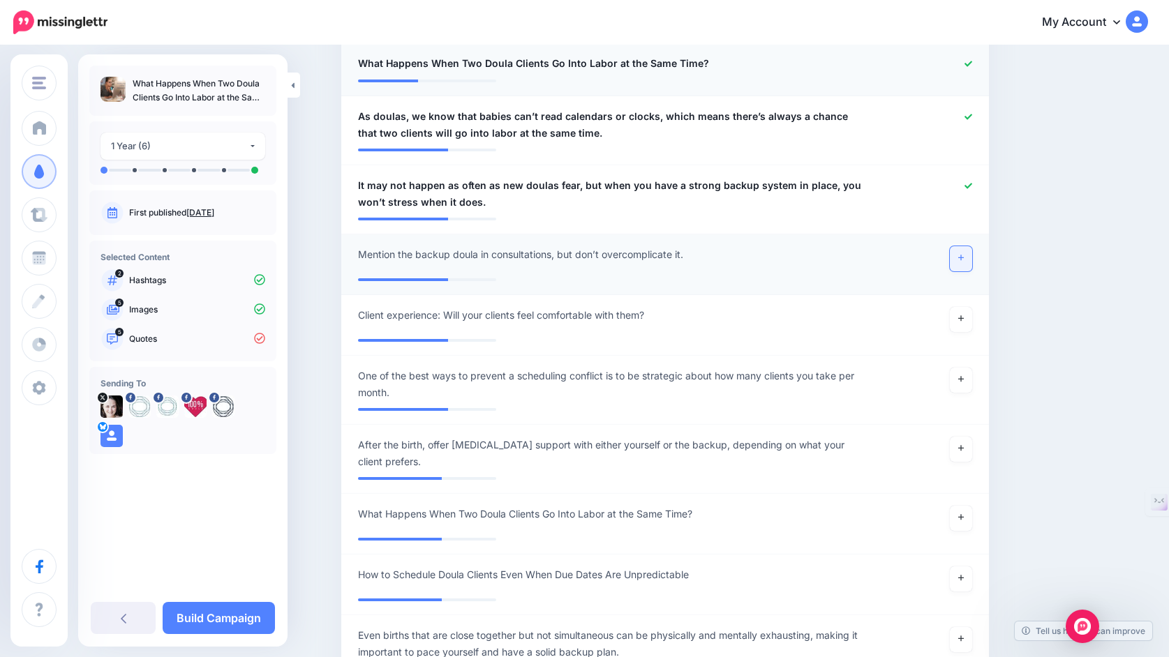
click at [967, 259] on link at bounding box center [961, 258] width 22 height 25
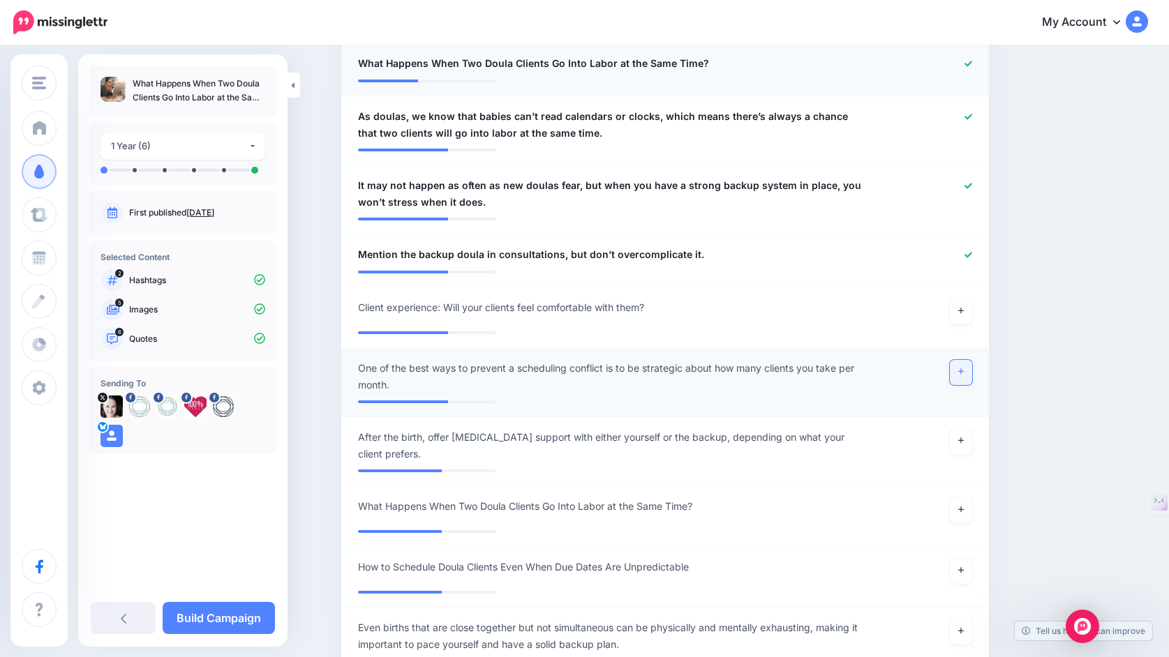
click at [965, 368] on link at bounding box center [961, 372] width 22 height 25
click at [969, 441] on link at bounding box center [961, 441] width 22 height 25
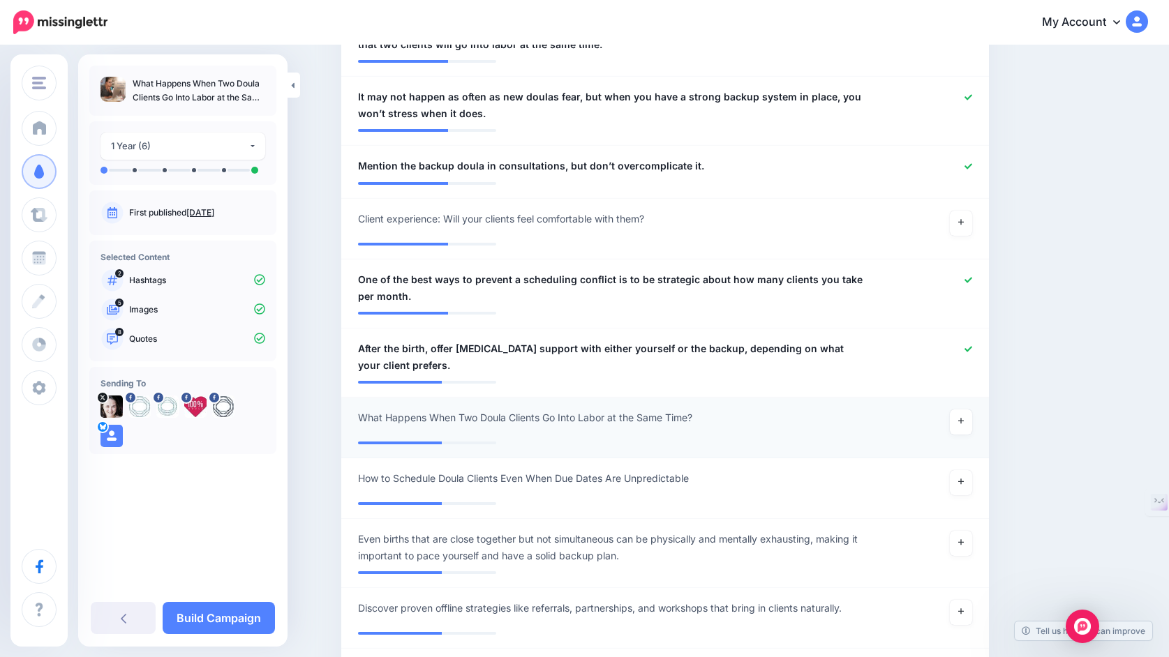
scroll to position [1221, 0]
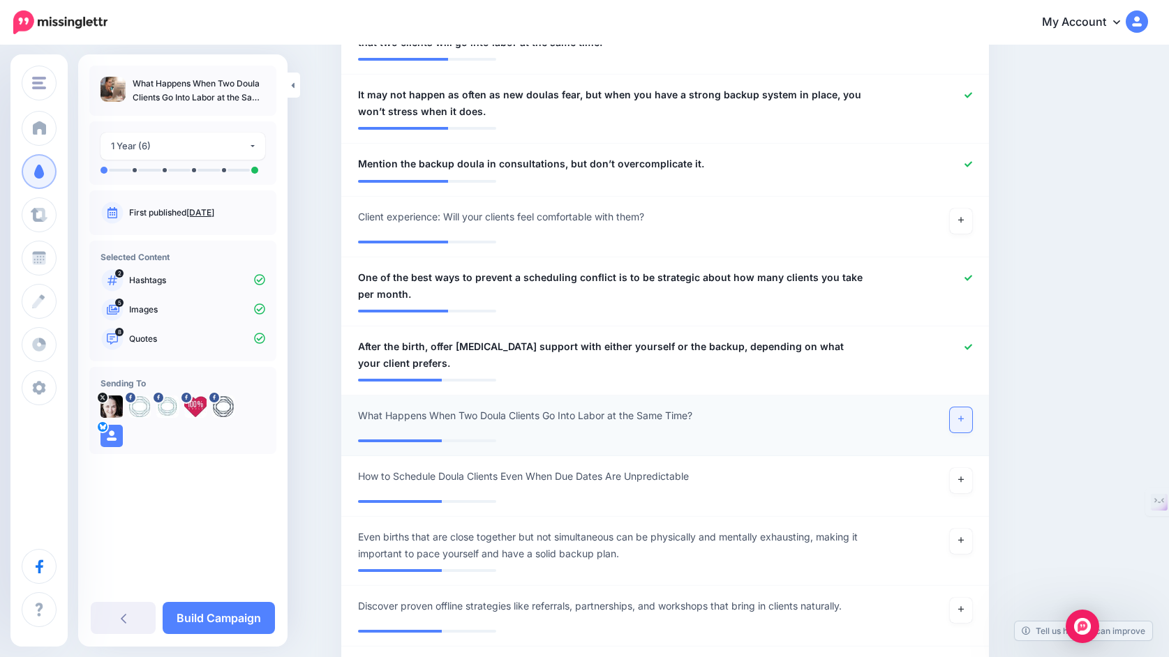
click at [958, 422] on icon at bounding box center [961, 420] width 6 height 6
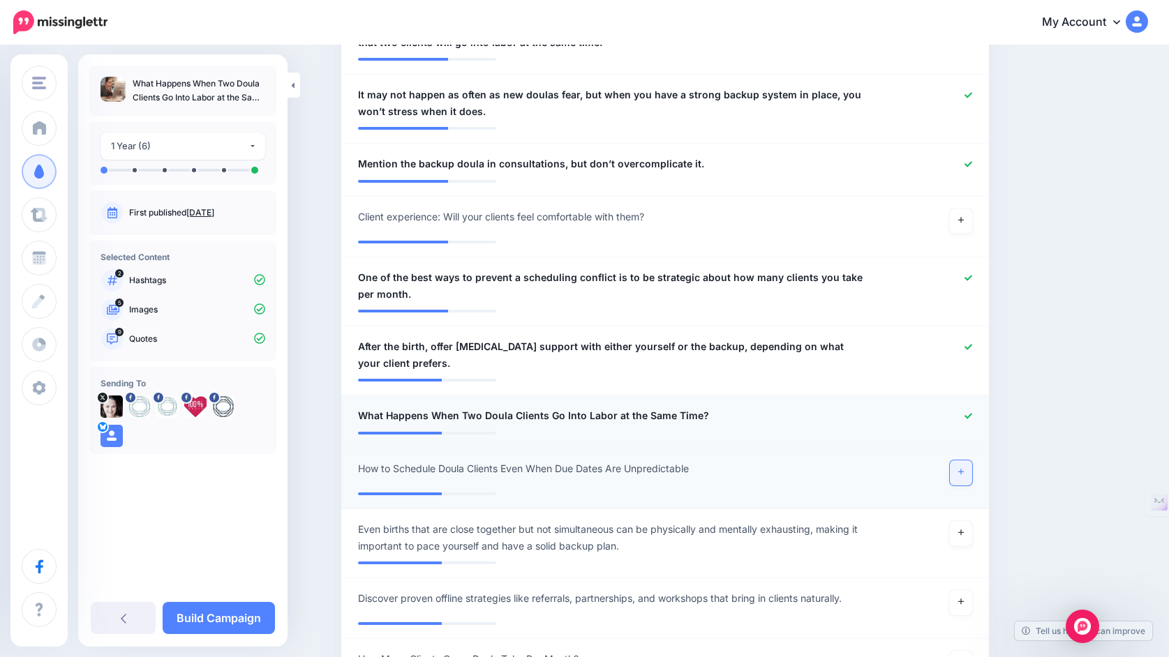
click at [964, 477] on link at bounding box center [961, 473] width 22 height 25
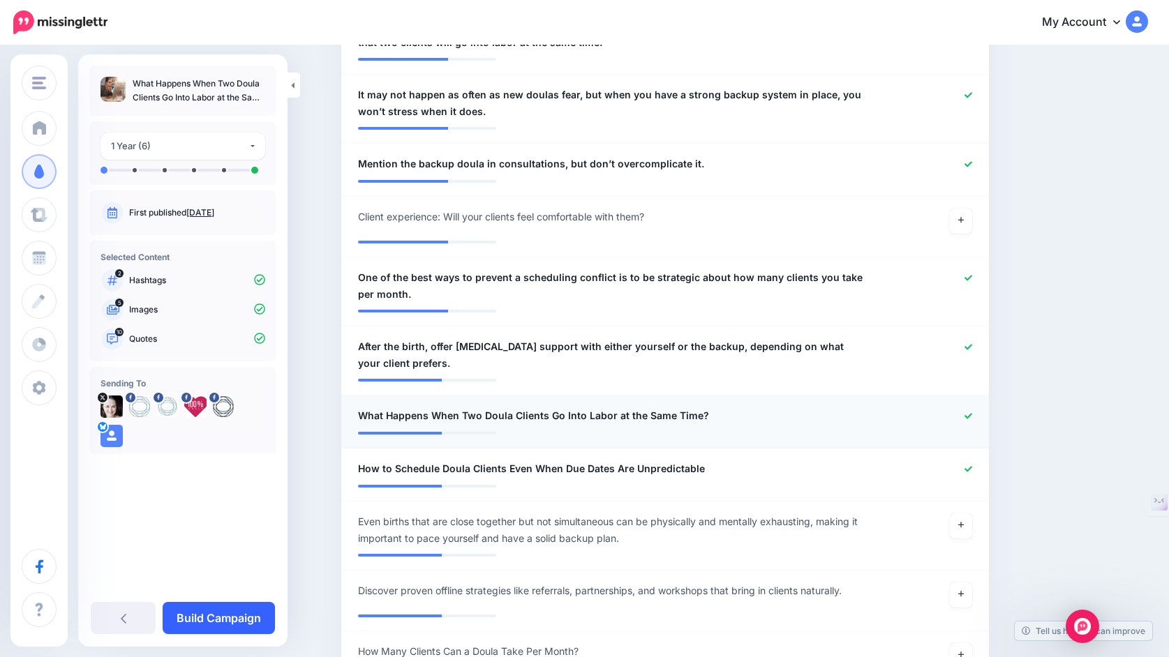
click at [211, 621] on link "Build Campaign" at bounding box center [219, 618] width 112 height 32
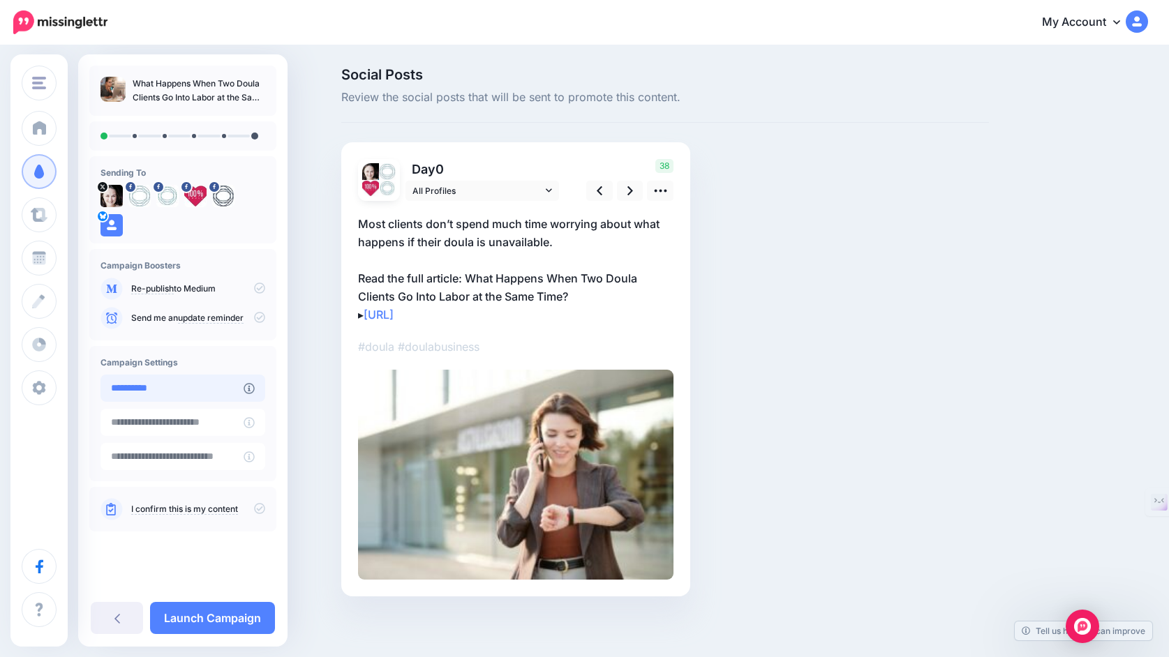
click at [186, 387] on input "**********" at bounding box center [171, 388] width 143 height 27
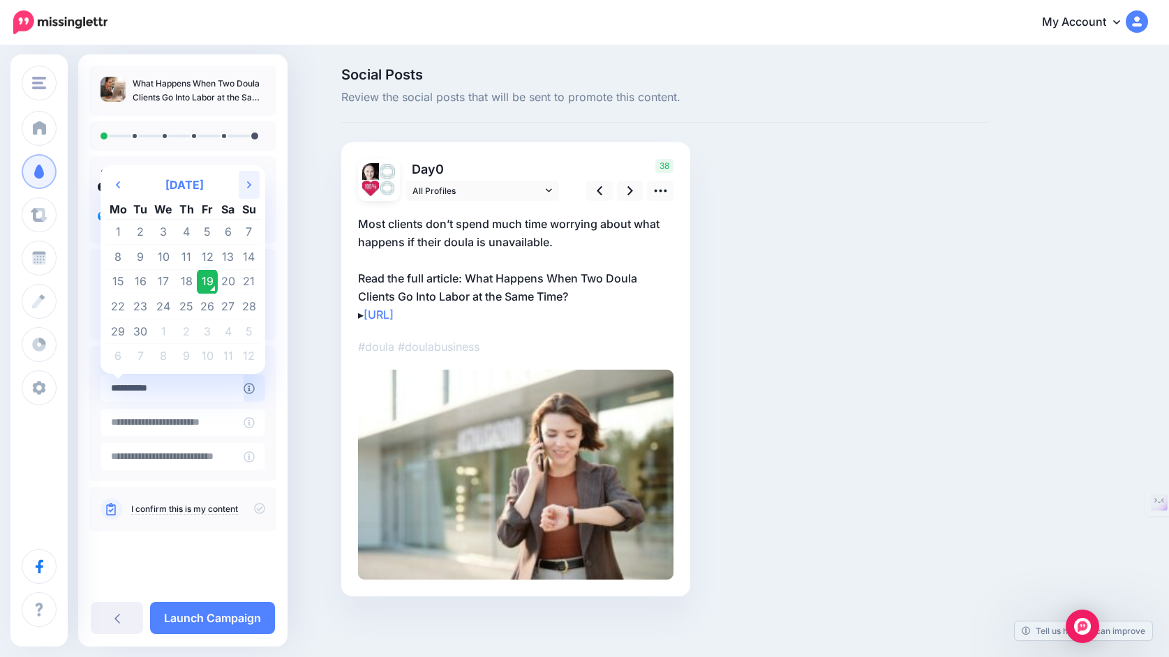
click at [260, 174] on th "Next Month" at bounding box center [249, 185] width 21 height 28
drag, startPoint x: 254, startPoint y: 303, endPoint x: 228, endPoint y: 304, distance: 26.5
click at [228, 304] on tr "20 21 22 23 24 25 26" at bounding box center [183, 307] width 154 height 25
click at [218, 304] on td "24" at bounding box center [207, 307] width 21 height 25
type input "**********"
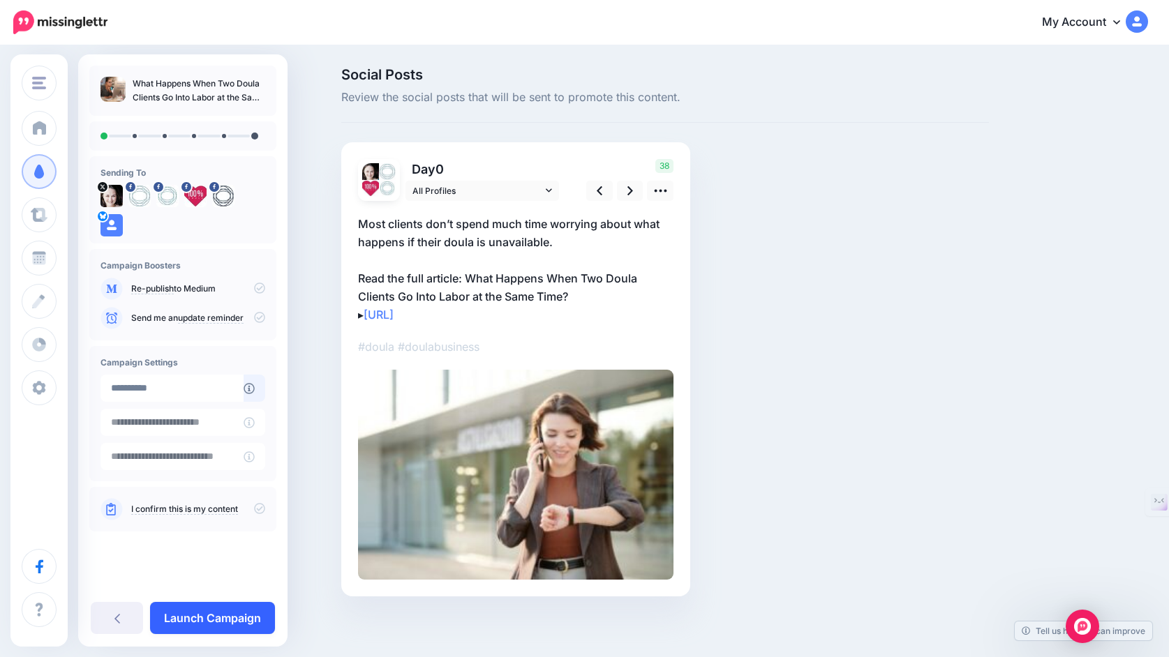
click at [227, 617] on link "Launch Campaign" at bounding box center [212, 618] width 125 height 32
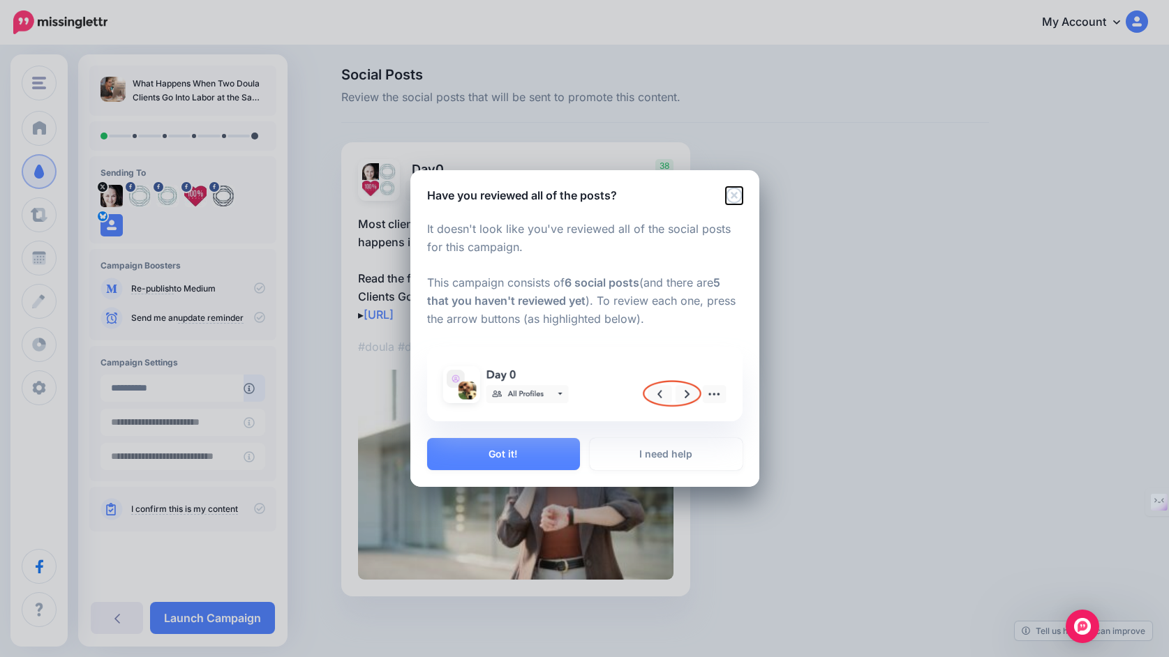
click at [733, 197] on icon "Close" at bounding box center [734, 195] width 16 height 16
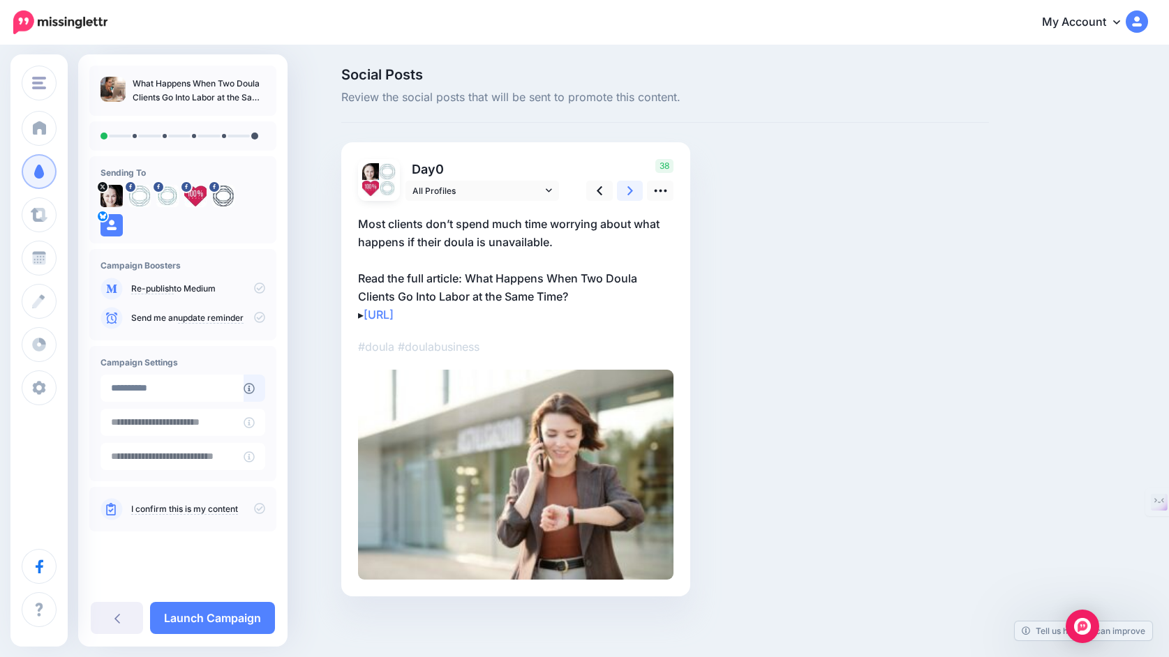
click at [625, 191] on link at bounding box center [630, 191] width 27 height 20
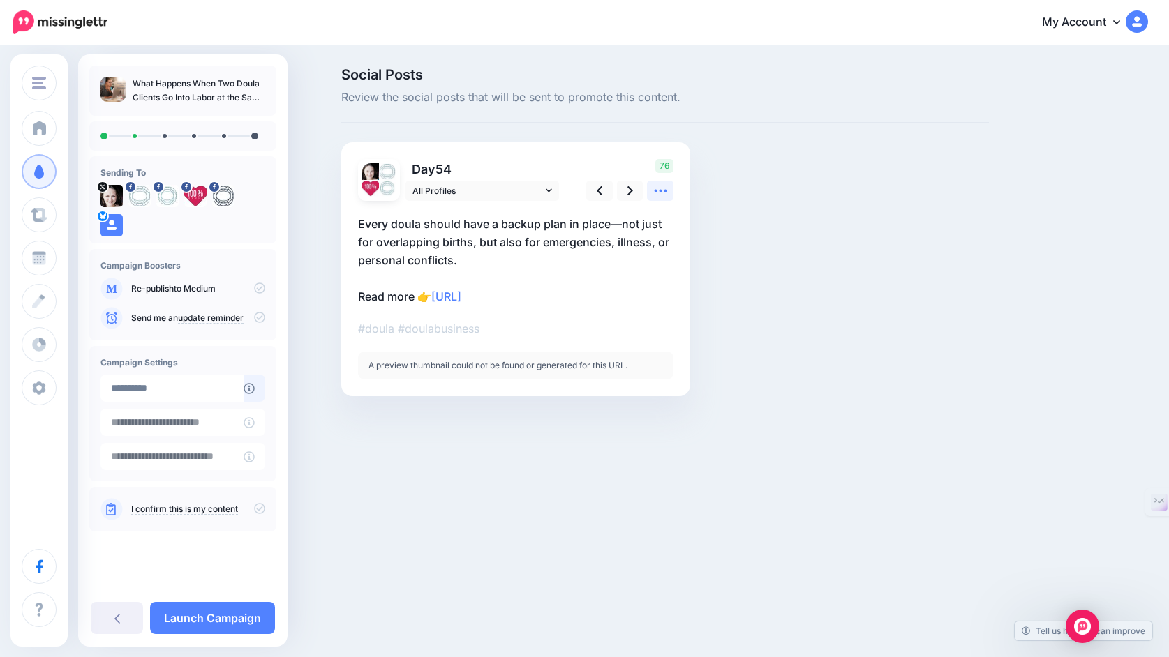
click at [661, 191] on icon at bounding box center [660, 191] width 13 height 3
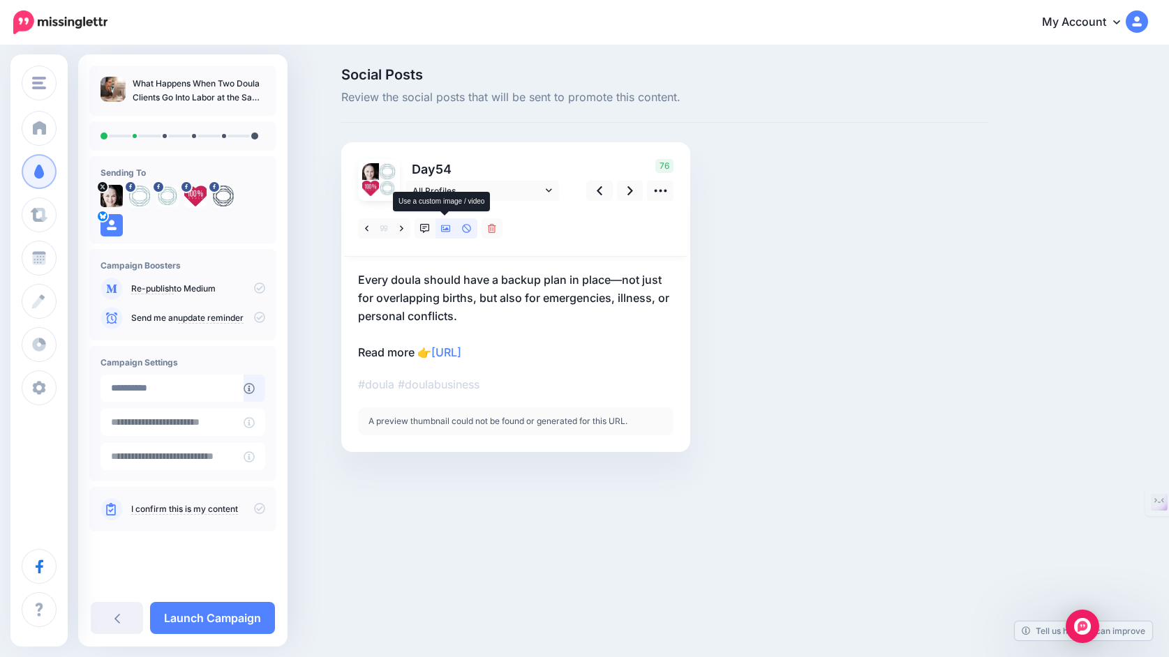
click at [446, 234] on link at bounding box center [445, 228] width 21 height 20
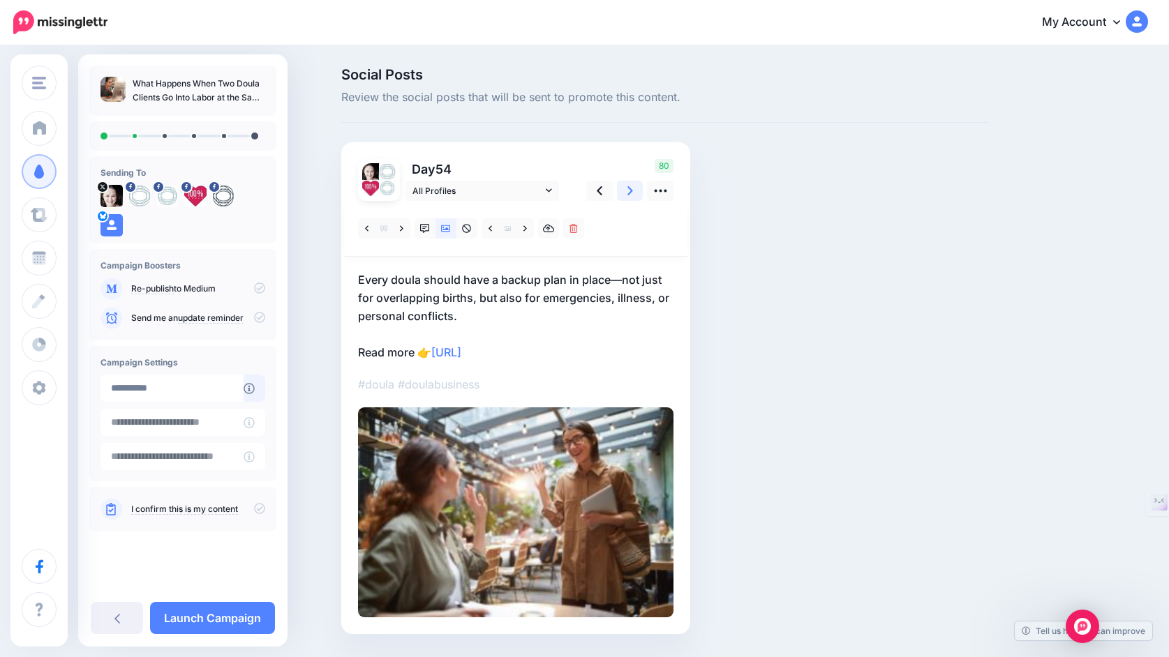
click at [627, 191] on icon at bounding box center [630, 191] width 6 height 15
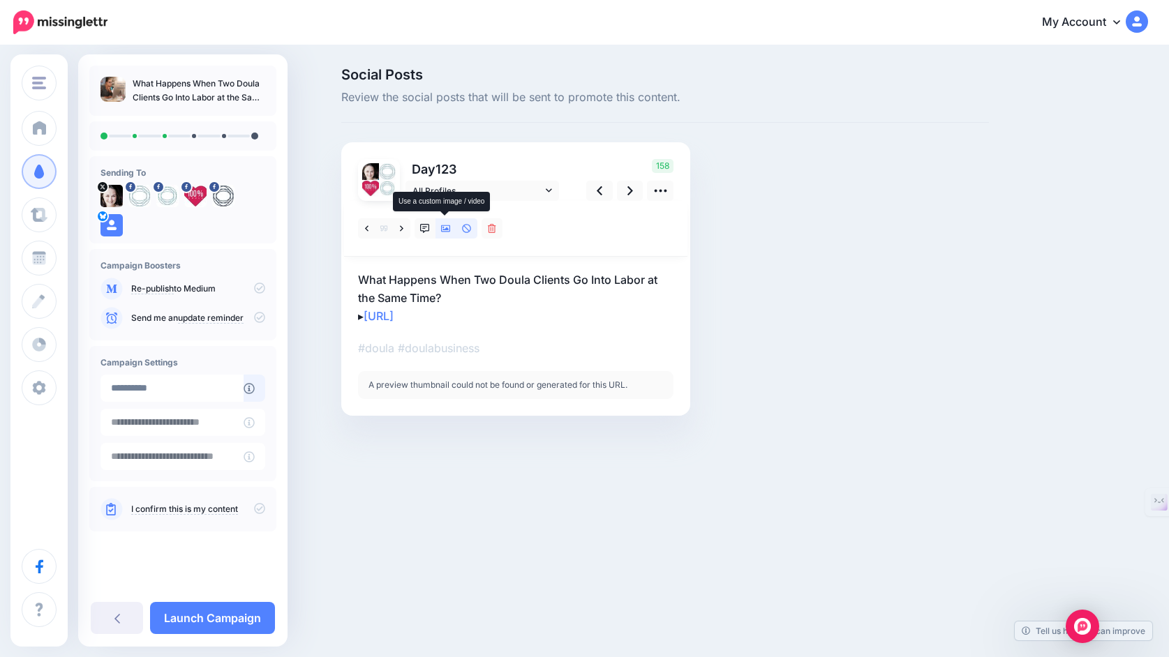
click at [448, 227] on icon at bounding box center [446, 229] width 10 height 10
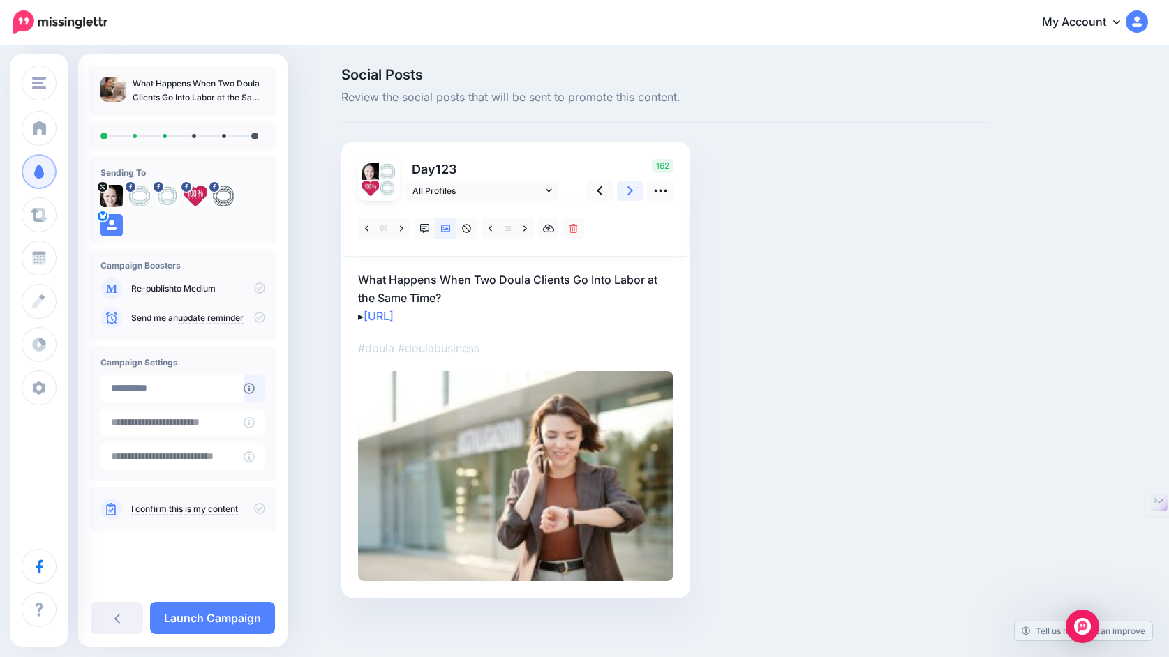
click at [627, 194] on icon at bounding box center [630, 191] width 6 height 15
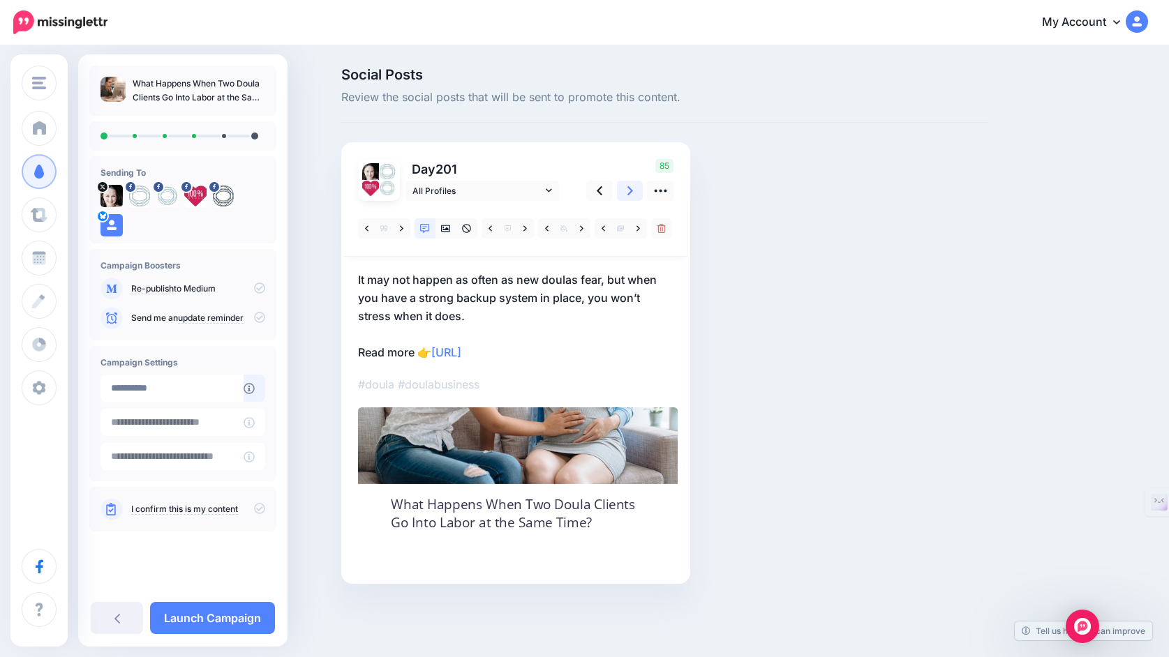
click at [627, 194] on icon at bounding box center [630, 191] width 6 height 15
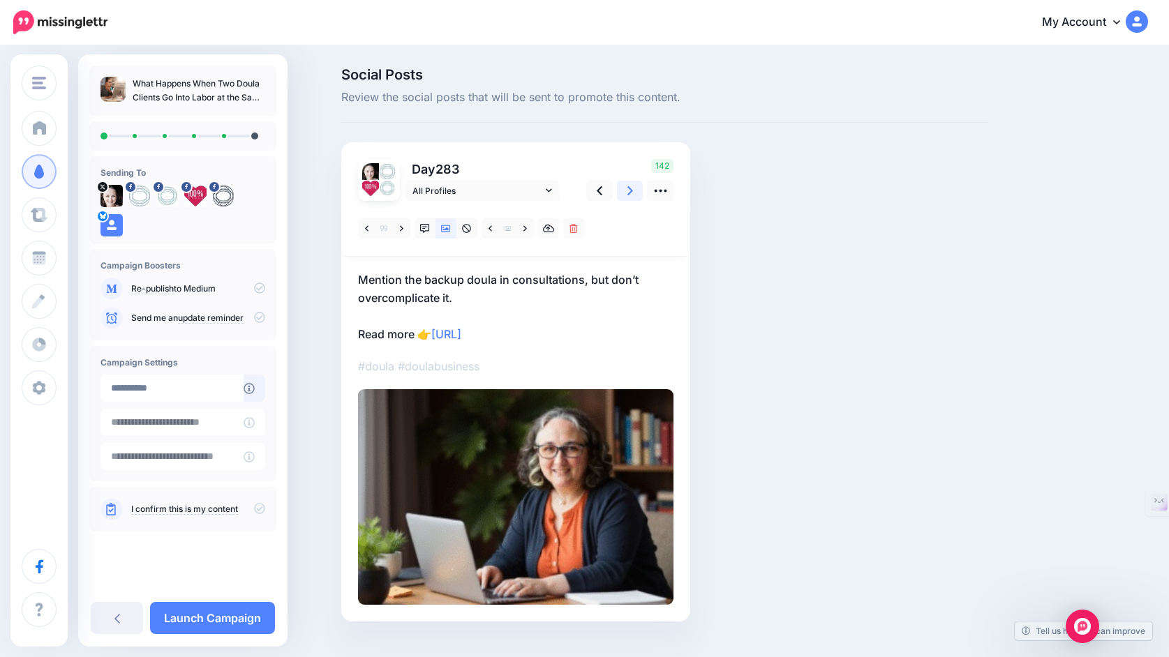
click at [627, 194] on icon at bounding box center [630, 191] width 6 height 15
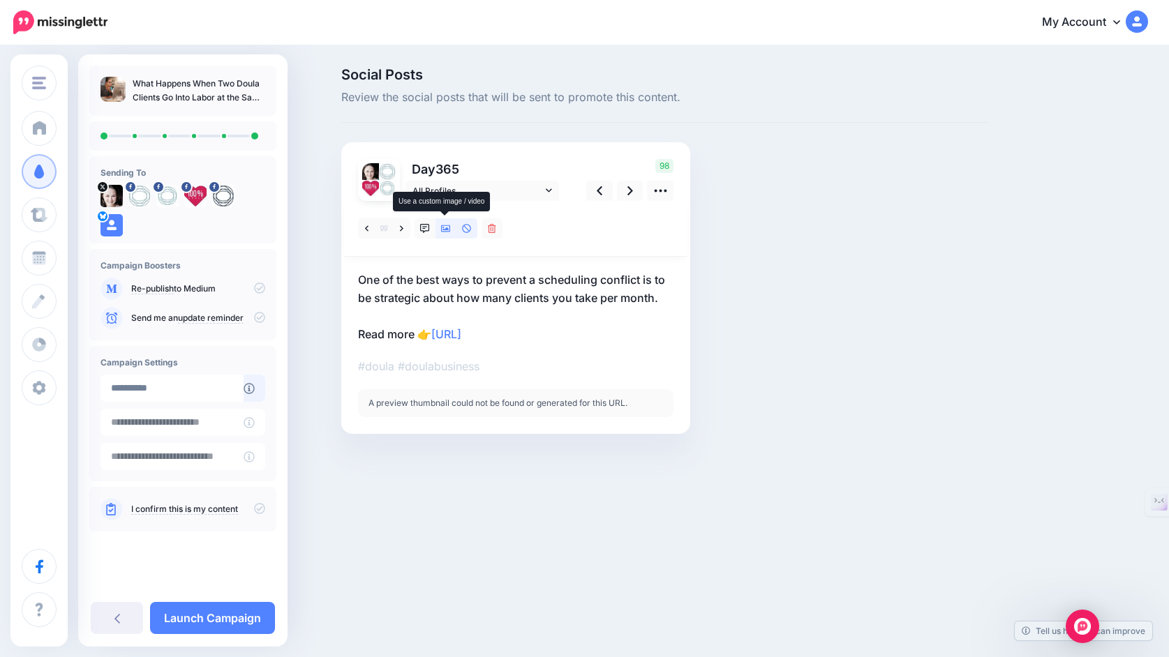
click at [444, 230] on icon at bounding box center [446, 229] width 10 height 10
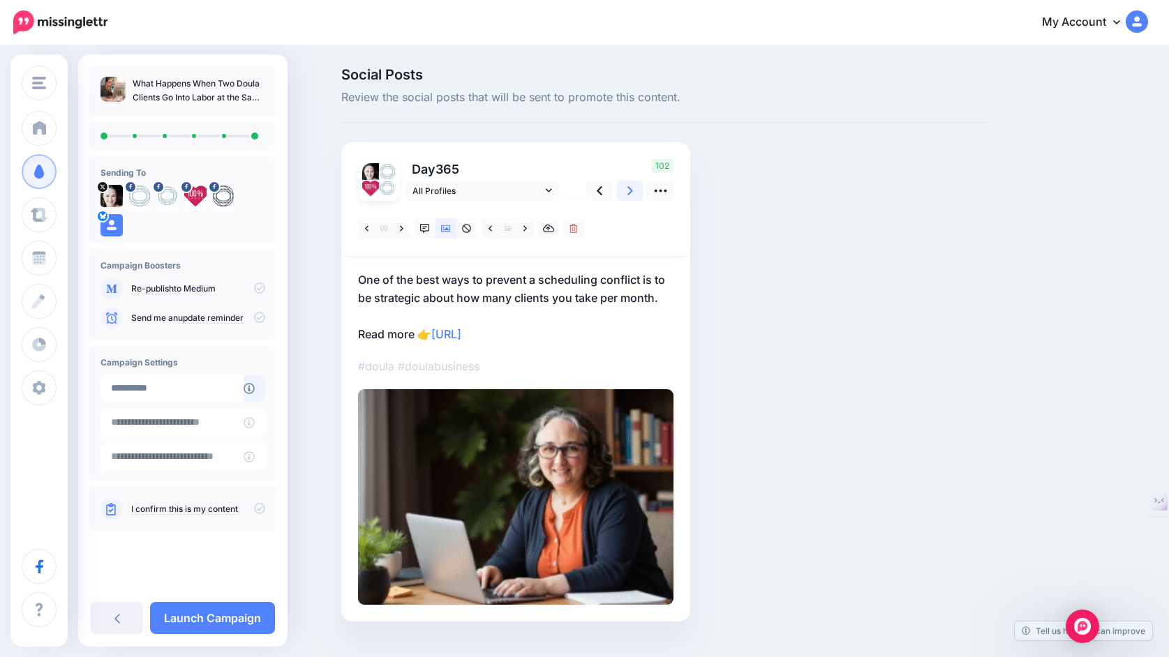
click at [624, 189] on link at bounding box center [630, 191] width 27 height 20
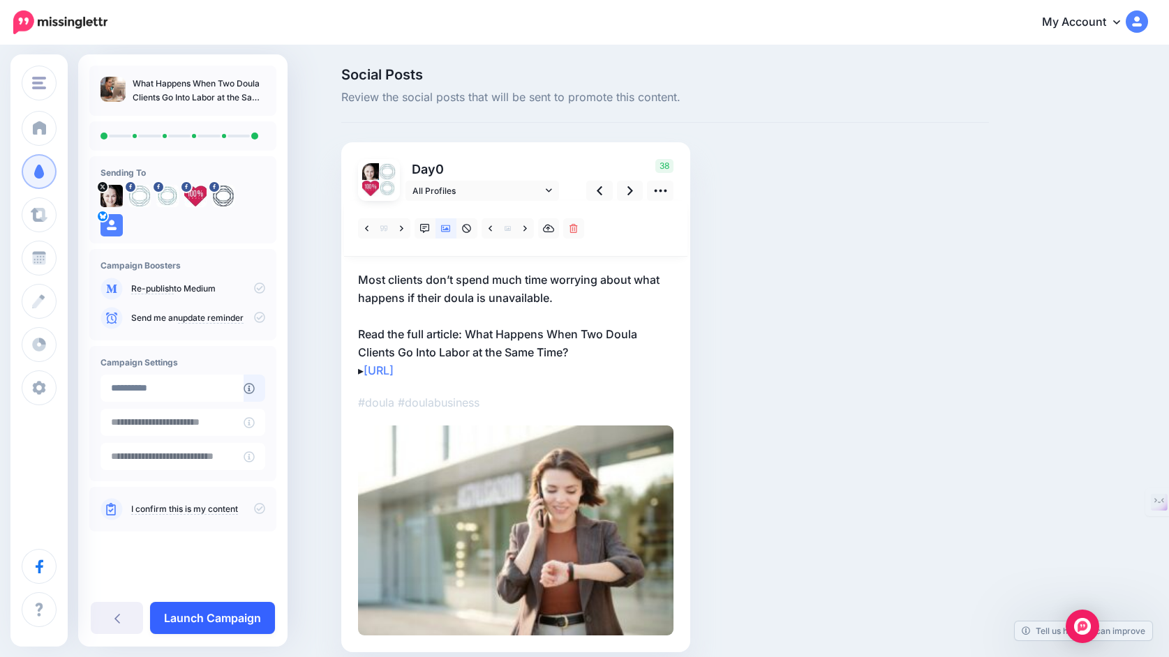
click at [244, 615] on link "Launch Campaign" at bounding box center [212, 618] width 125 height 32
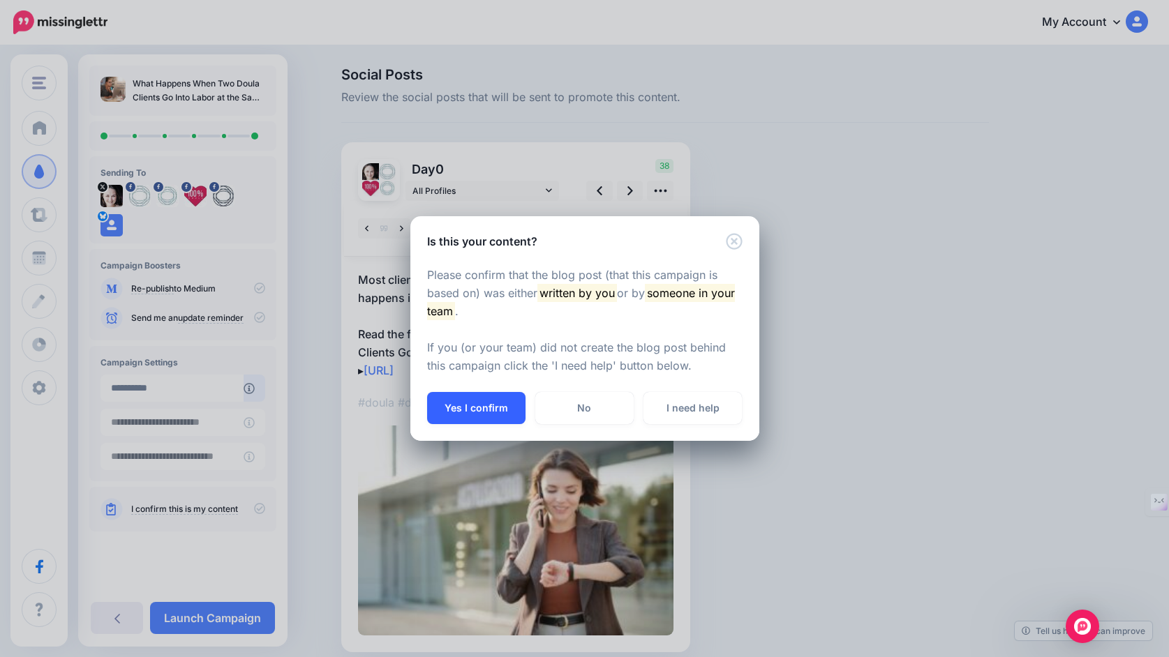
click at [474, 408] on button "Yes I confirm" at bounding box center [476, 408] width 98 height 32
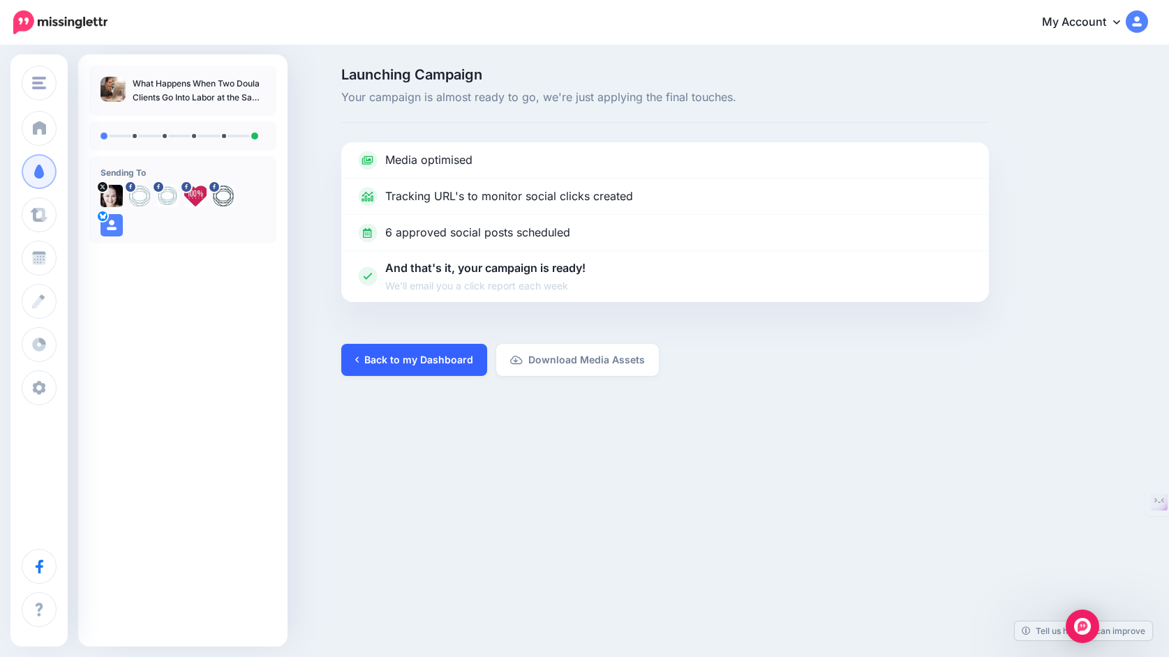
click at [410, 364] on link "Back to my Dashboard" at bounding box center [414, 360] width 146 height 32
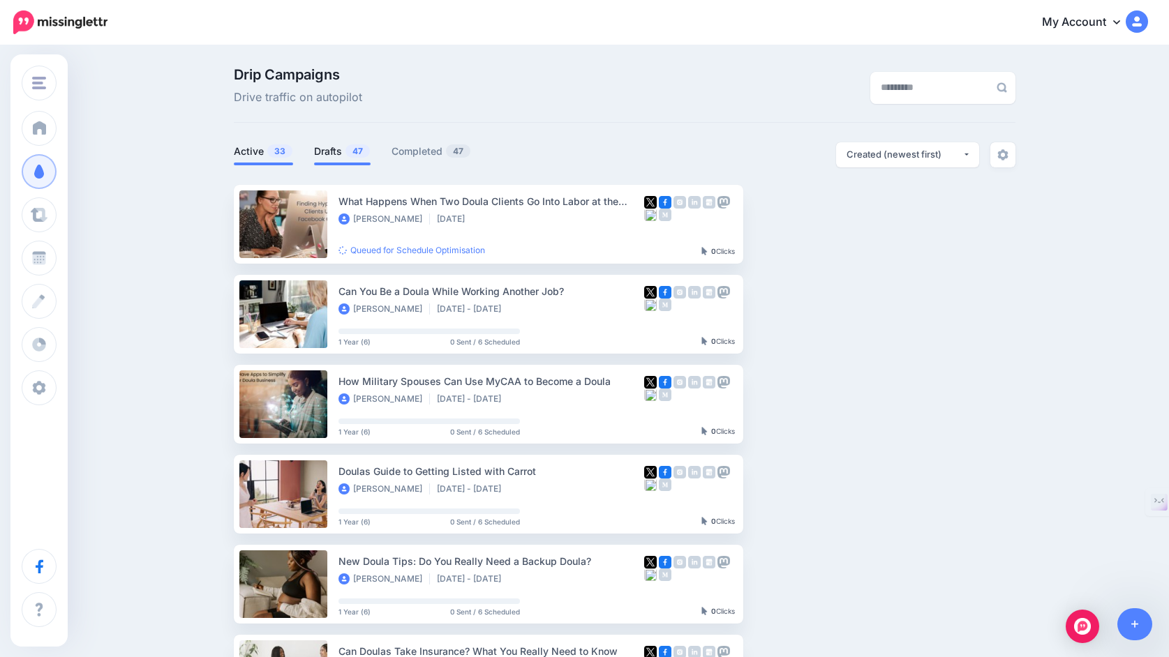
click at [318, 147] on link "Drafts 47" at bounding box center [342, 151] width 57 height 17
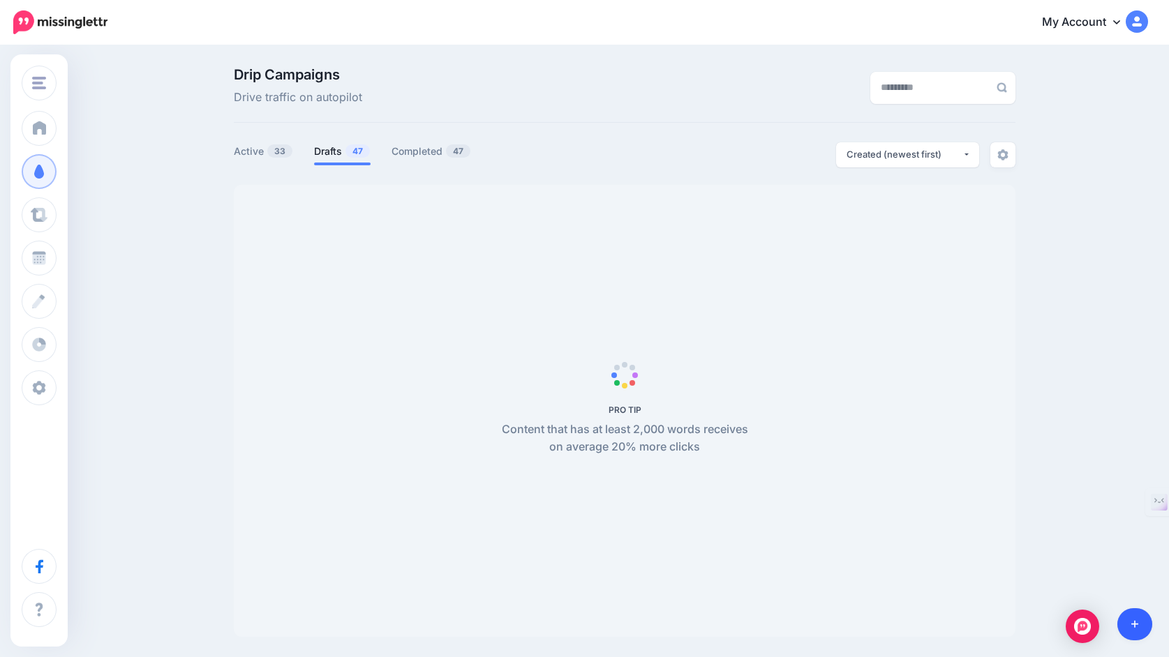
click at [1131, 616] on link at bounding box center [1135, 625] width 36 height 32
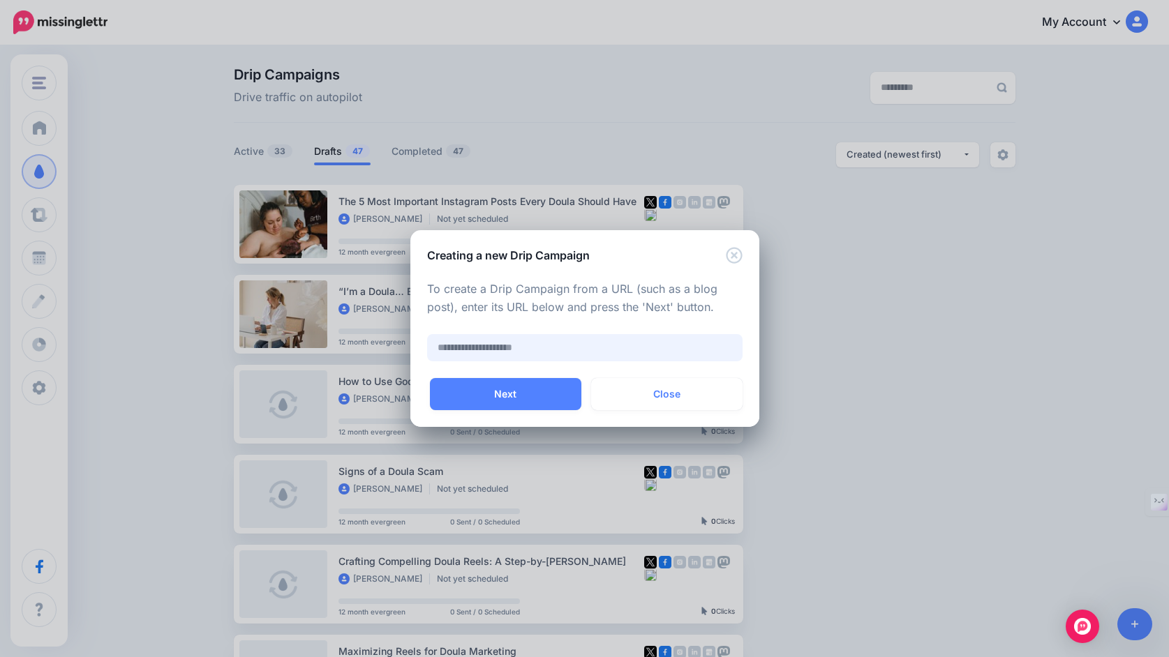
click at [613, 357] on input "text" at bounding box center [584, 347] width 315 height 27
paste input "**********"
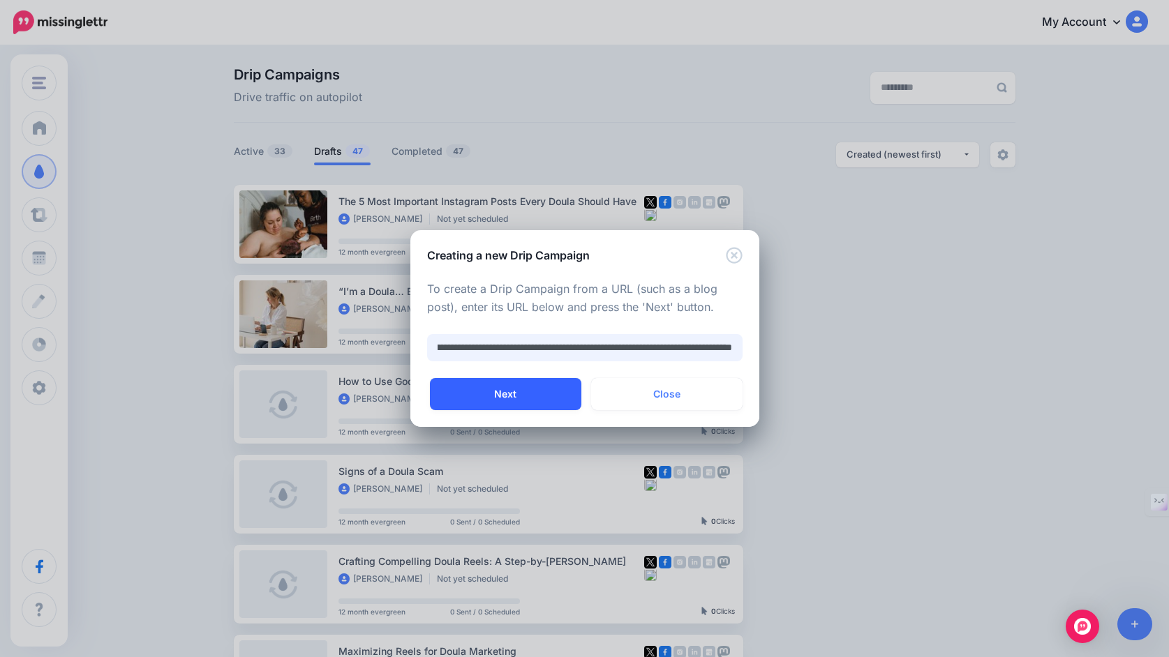
type input "**********"
click at [508, 394] on button "Next" at bounding box center [505, 394] width 151 height 32
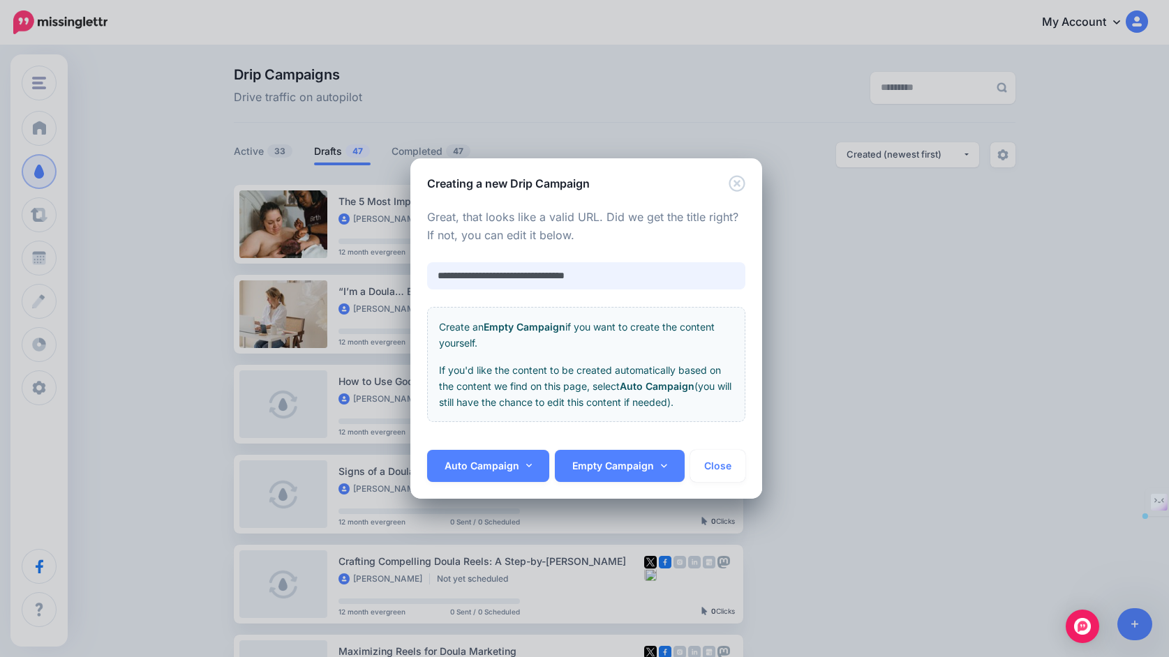
paste input "**********"
type input "**********"
click at [498, 470] on link "Auto Campaign" at bounding box center [488, 466] width 123 height 32
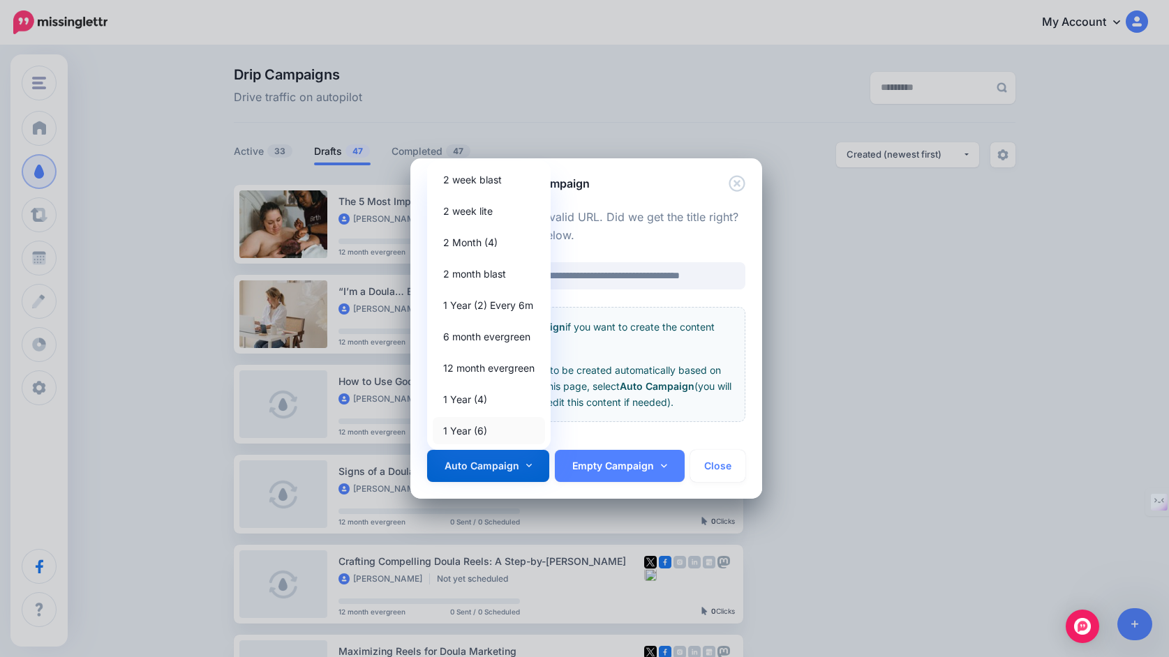
click at [491, 433] on link "1 Year (6)" at bounding box center [489, 430] width 112 height 27
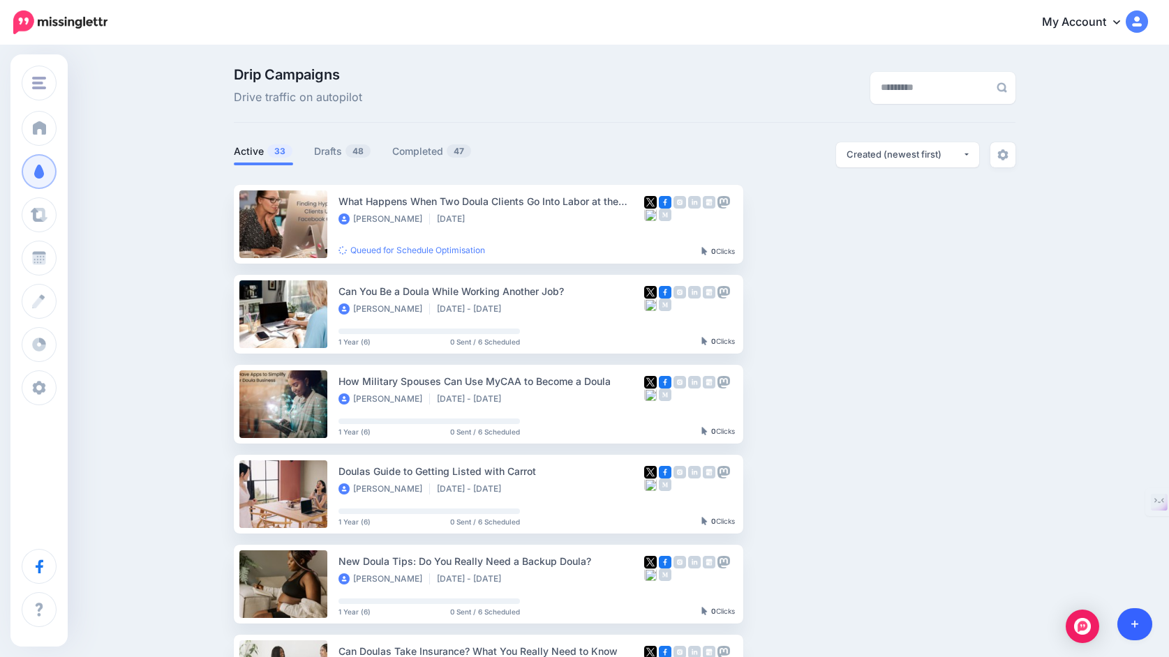
click at [1142, 627] on link at bounding box center [1135, 625] width 36 height 32
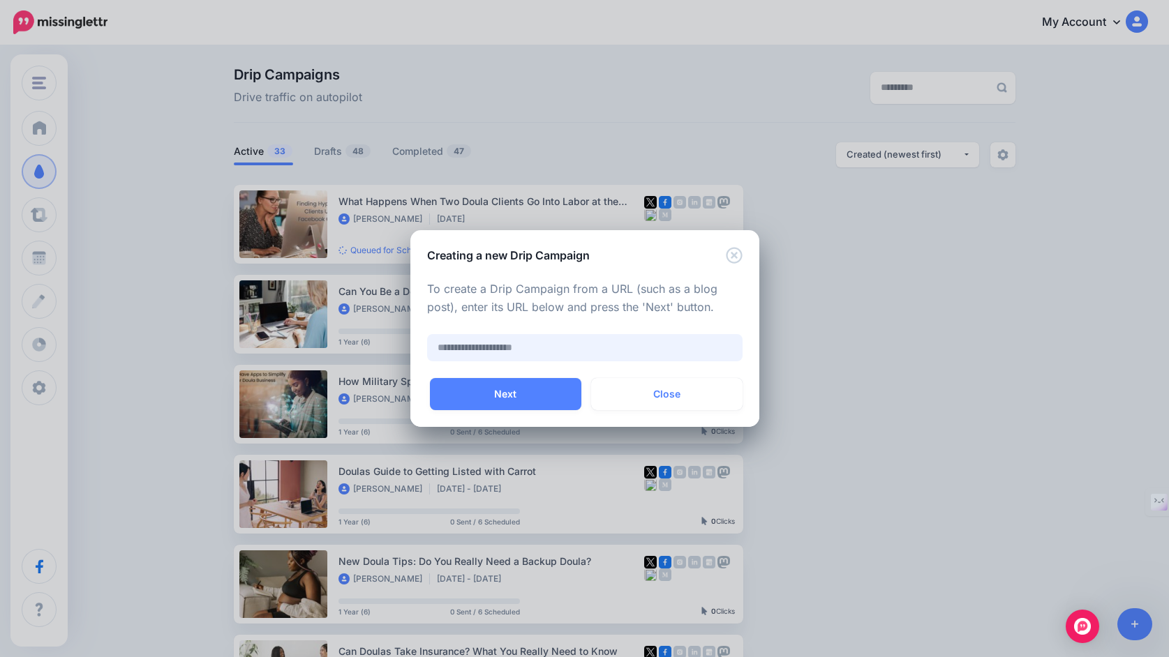
click at [598, 347] on input "text" at bounding box center [584, 347] width 315 height 27
paste input "**********"
type input "**********"
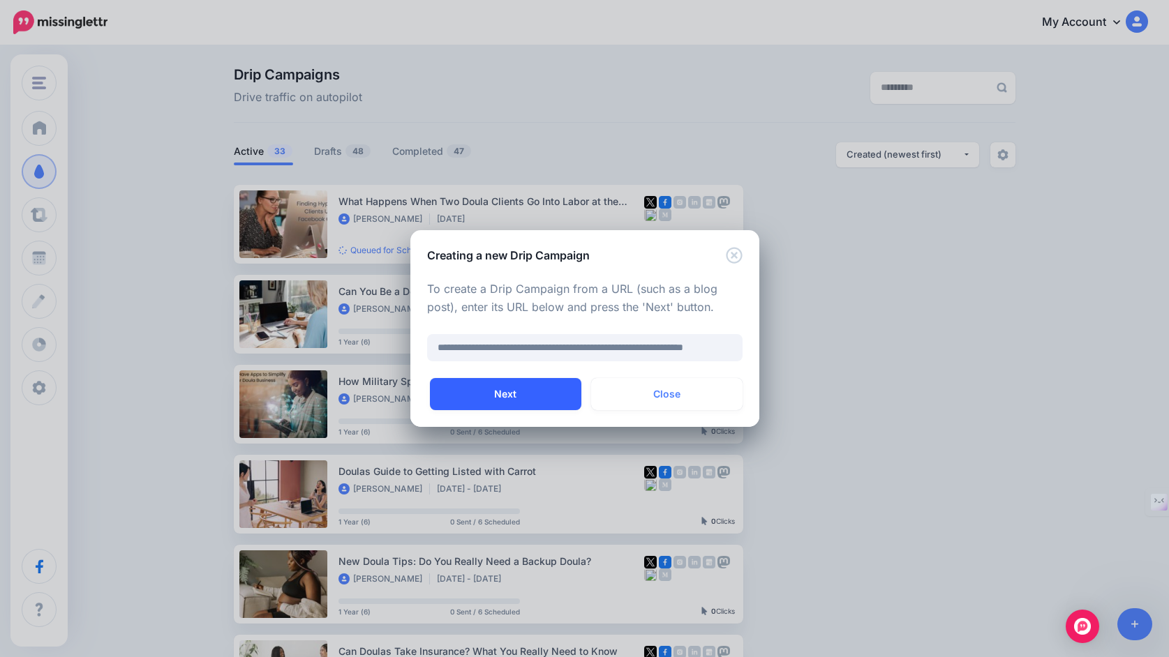
click at [549, 391] on button "Next" at bounding box center [505, 394] width 151 height 32
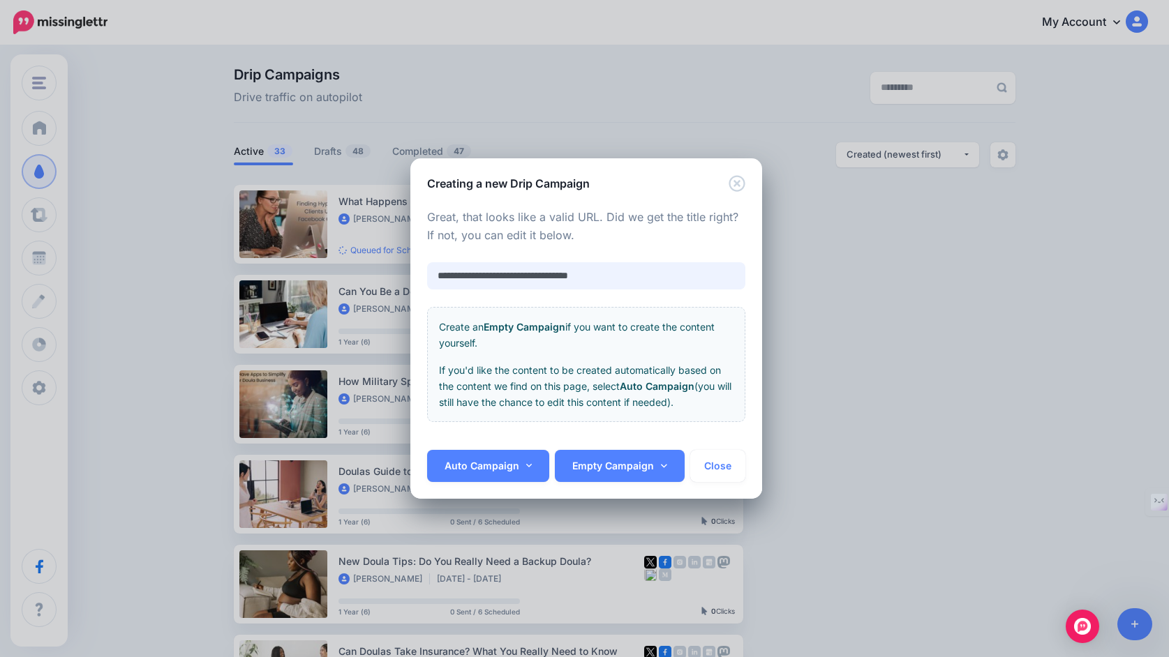
click at [647, 279] on input "**********" at bounding box center [586, 275] width 319 height 27
paste input "*******"
type input "**********"
click at [516, 470] on link "Auto Campaign" at bounding box center [488, 466] width 123 height 32
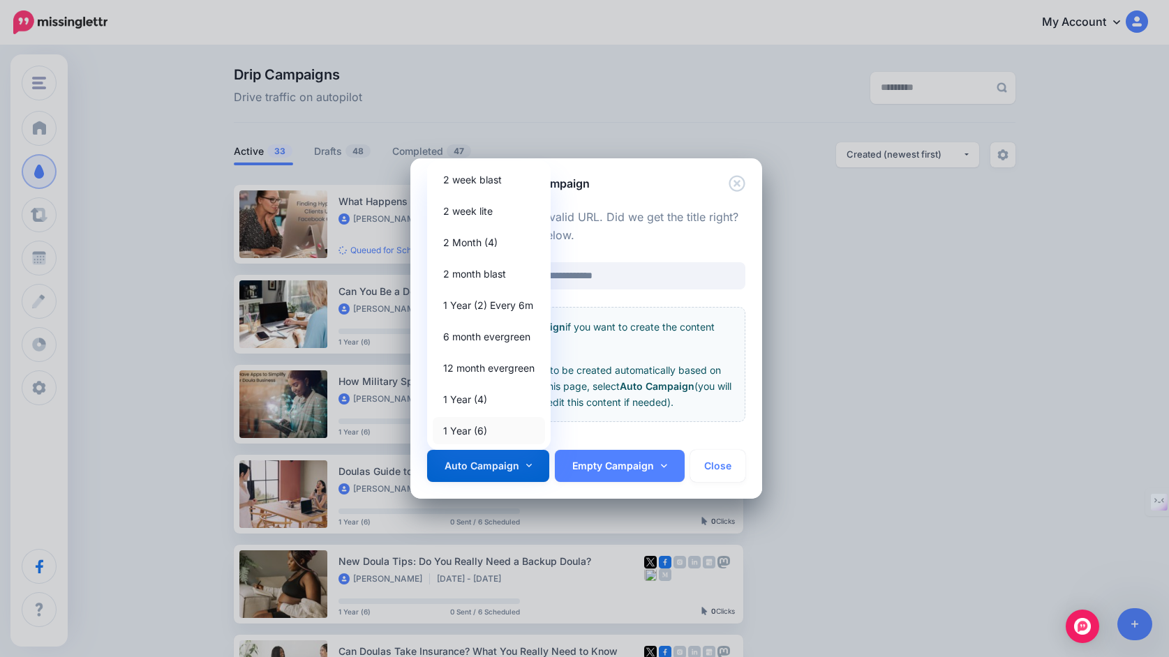
click at [498, 433] on link "1 Year (6)" at bounding box center [489, 430] width 112 height 27
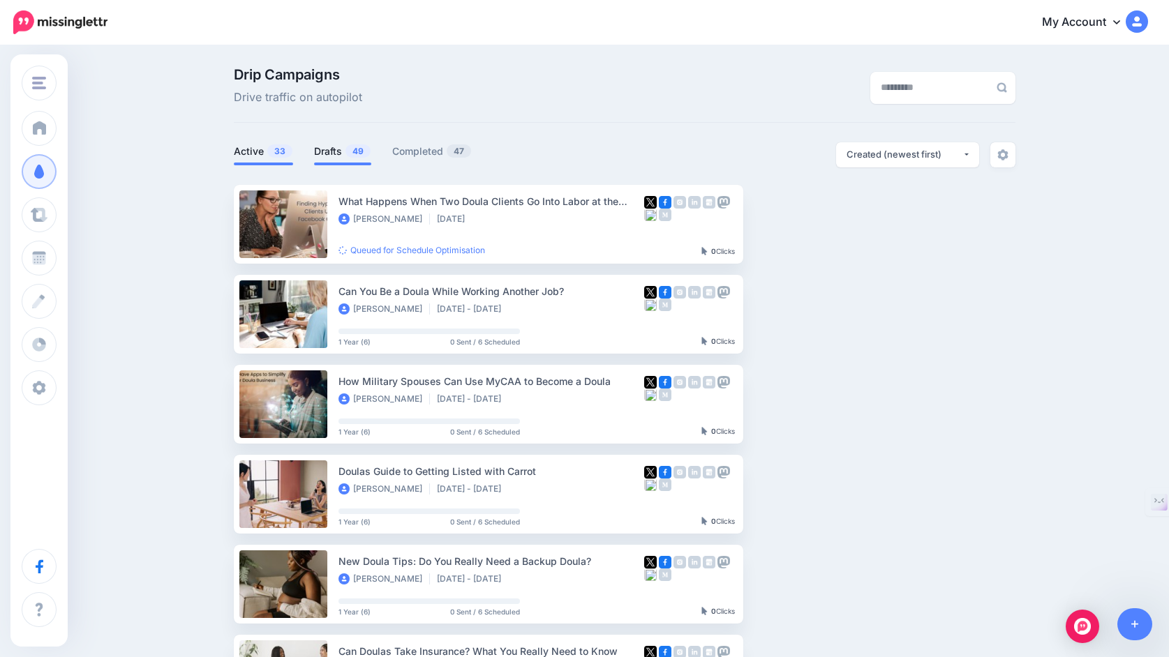
click at [322, 156] on link "Drafts 49" at bounding box center [342, 151] width 57 height 17
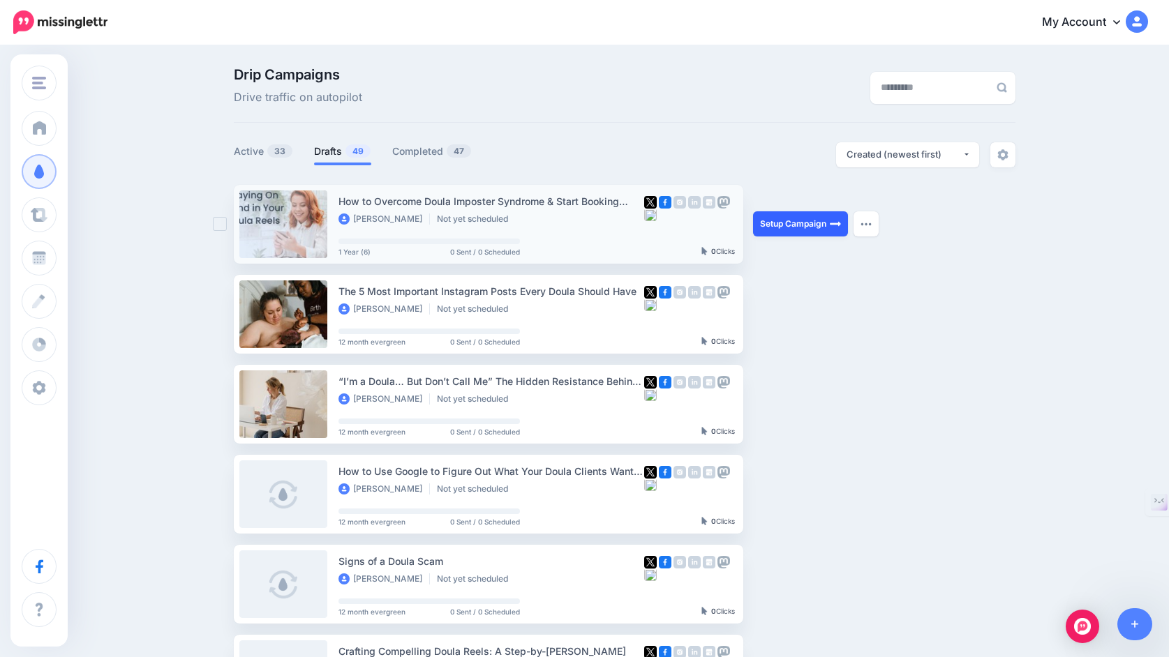
click at [783, 218] on link "Setup Campaign" at bounding box center [800, 223] width 95 height 25
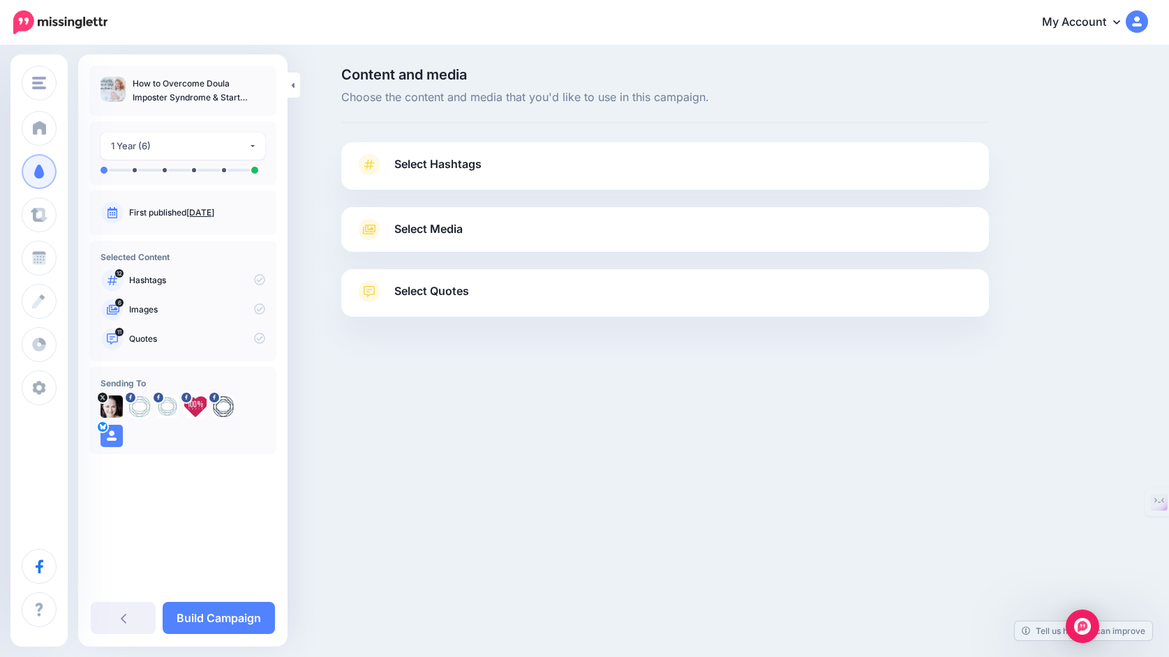
click at [726, 167] on link "Select Hashtags" at bounding box center [665, 172] width 620 height 36
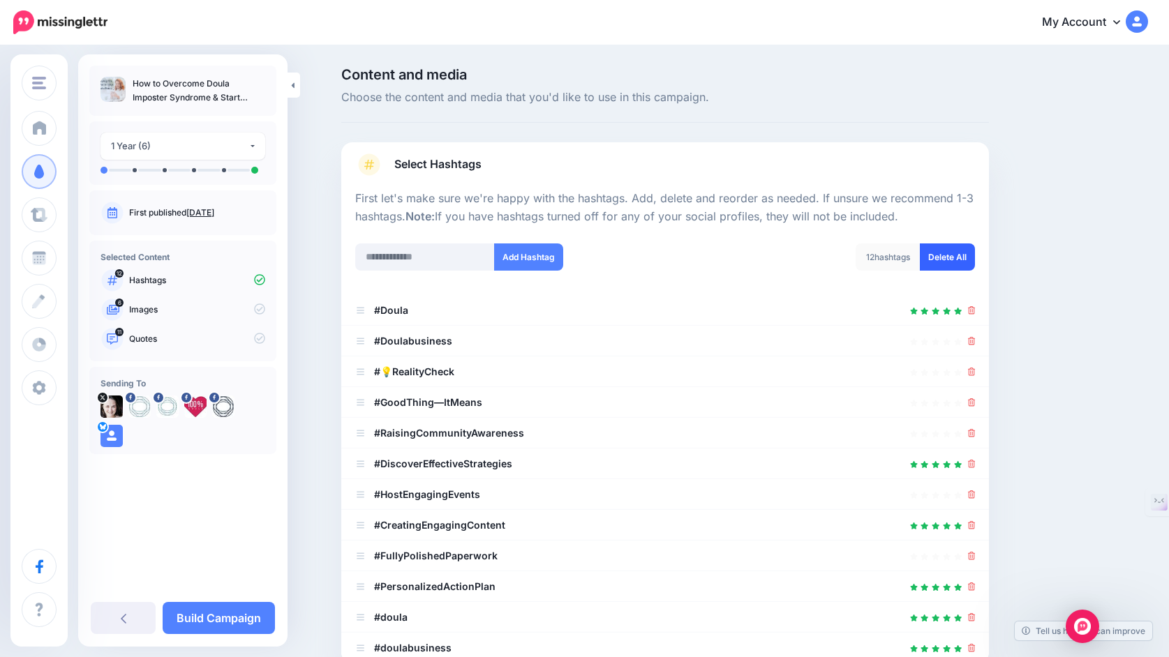
click at [947, 256] on link "Delete All" at bounding box center [947, 257] width 55 height 27
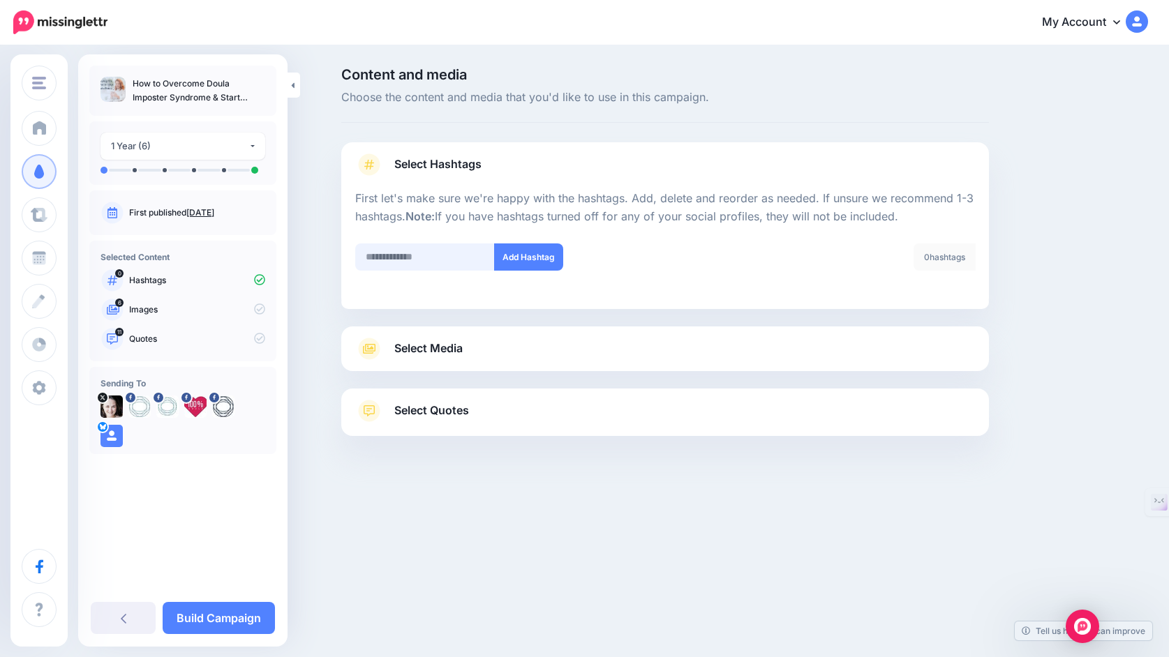
click at [445, 257] on input "text" at bounding box center [425, 257] width 140 height 27
type input "******"
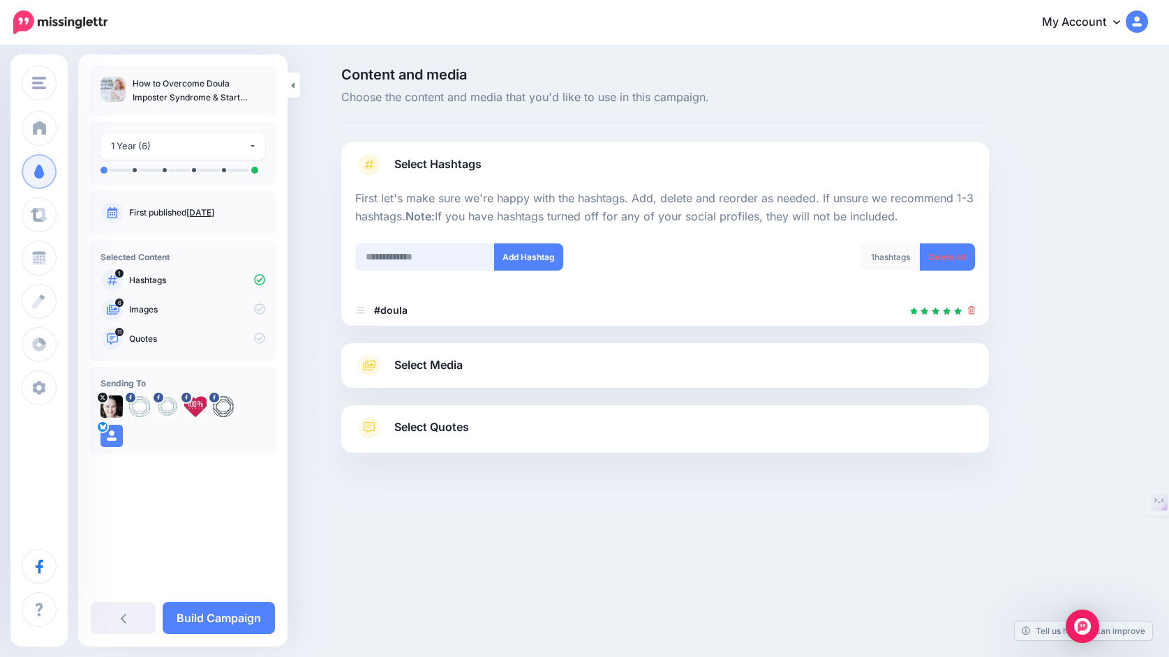
click at [444, 257] on input "text" at bounding box center [425, 257] width 140 height 27
type input "**********"
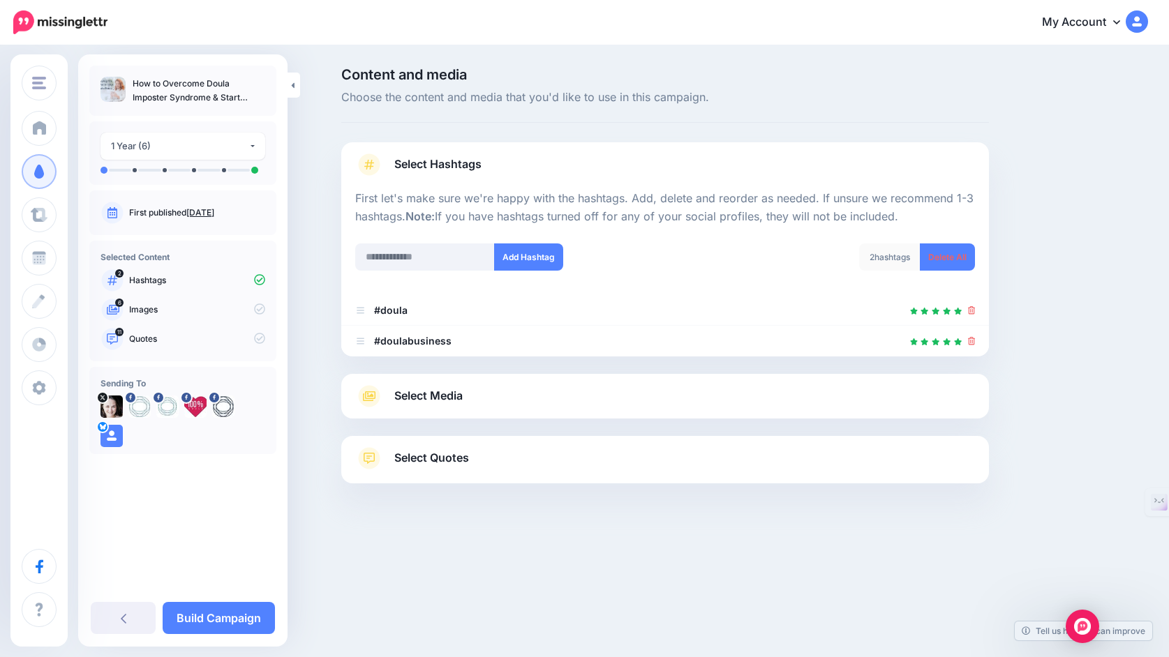
click at [492, 392] on link "Select Media" at bounding box center [665, 396] width 620 height 22
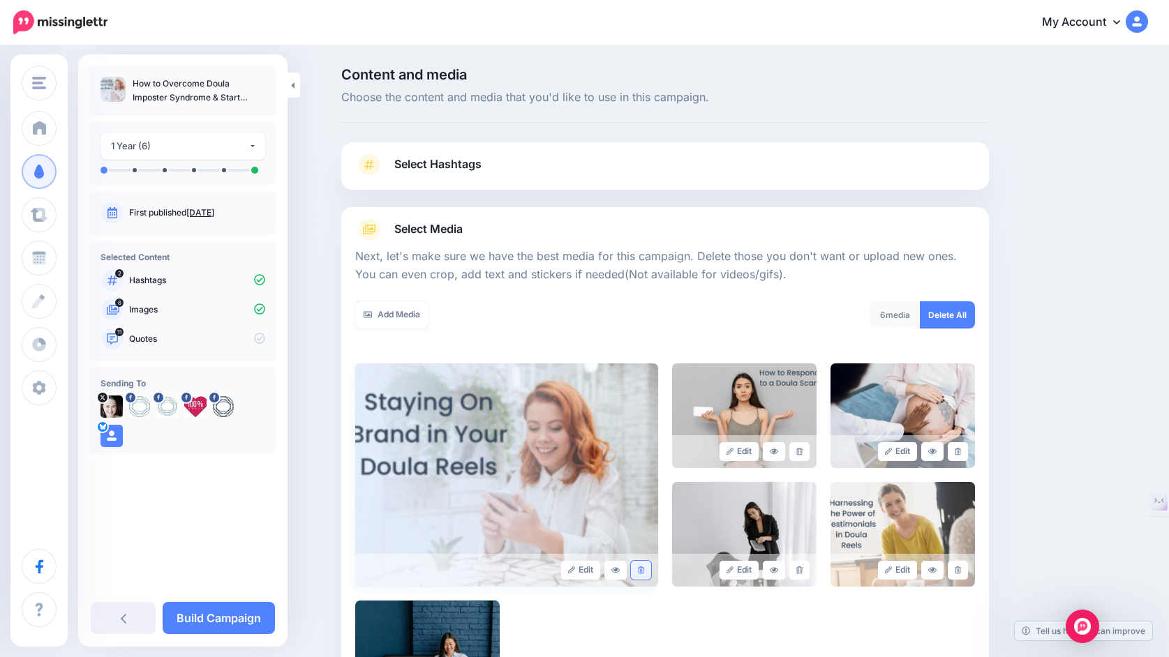
click at [638, 566] on link at bounding box center [641, 570] width 20 height 19
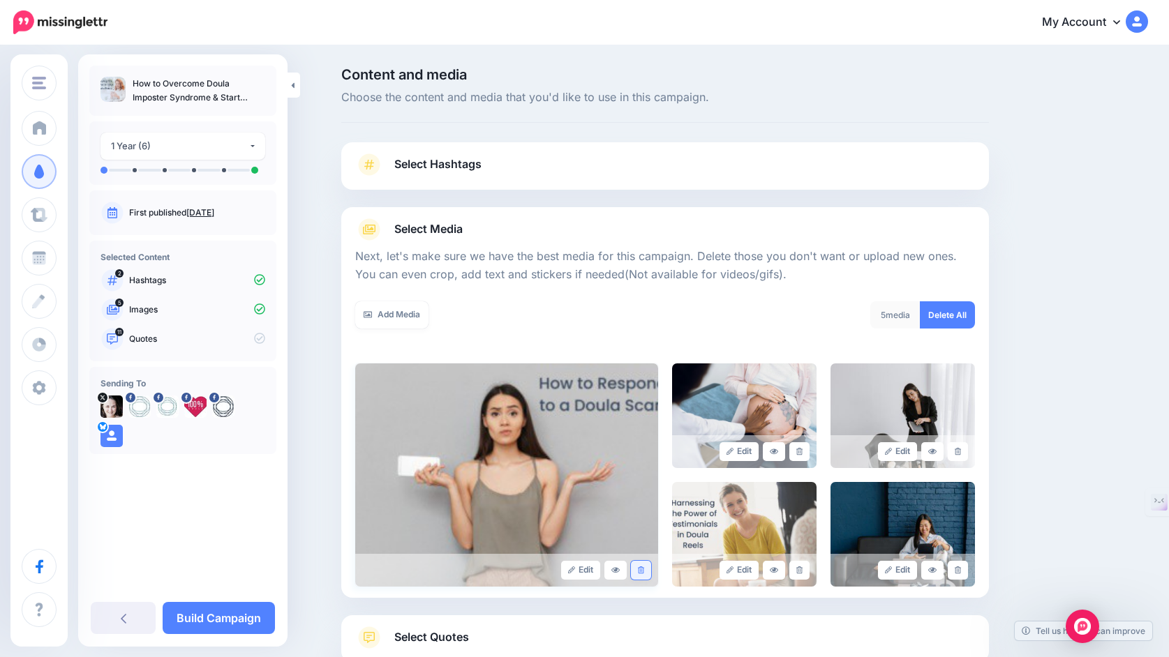
click at [643, 572] on icon at bounding box center [641, 571] width 6 height 8
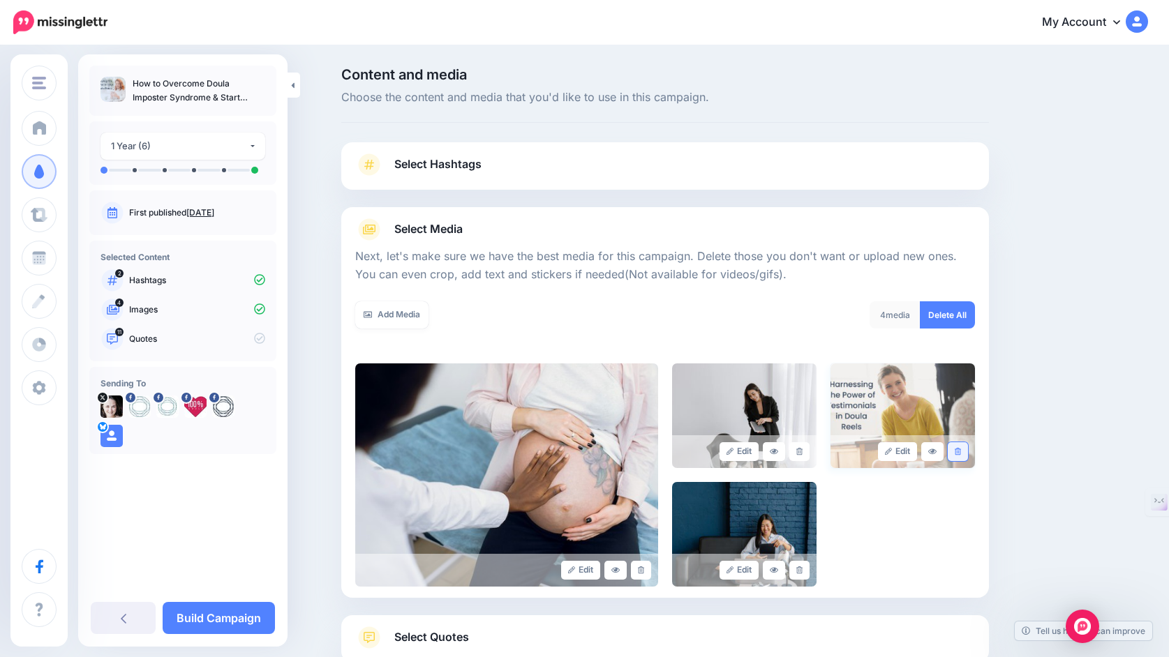
click at [958, 448] on icon at bounding box center [958, 452] width 6 height 8
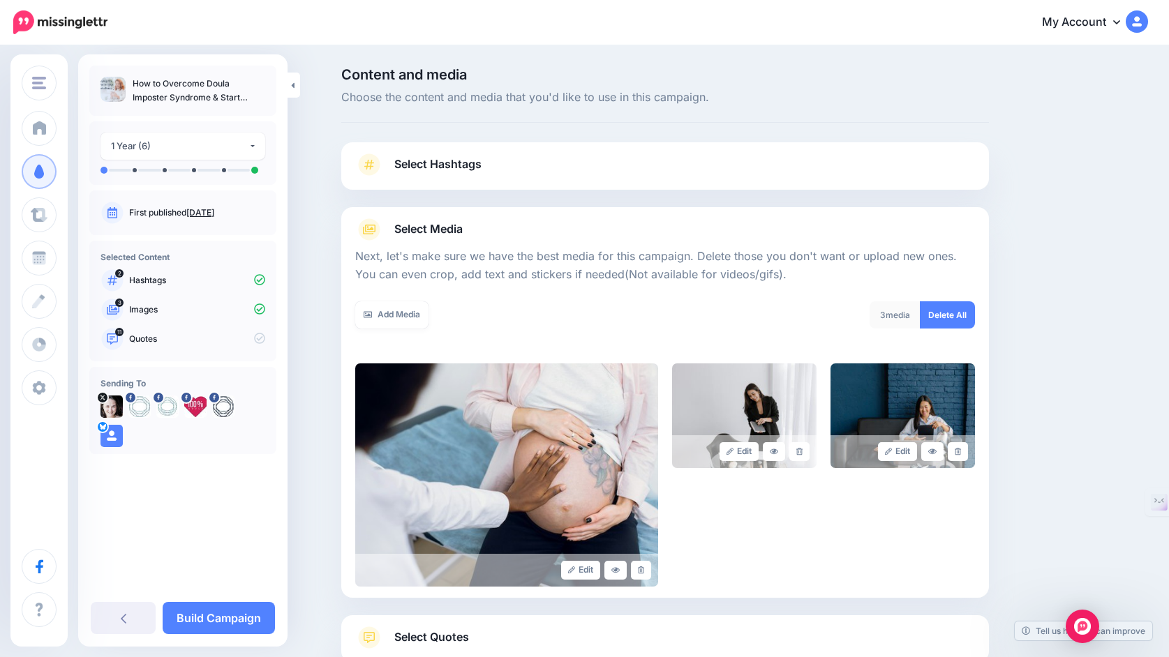
scroll to position [96, 0]
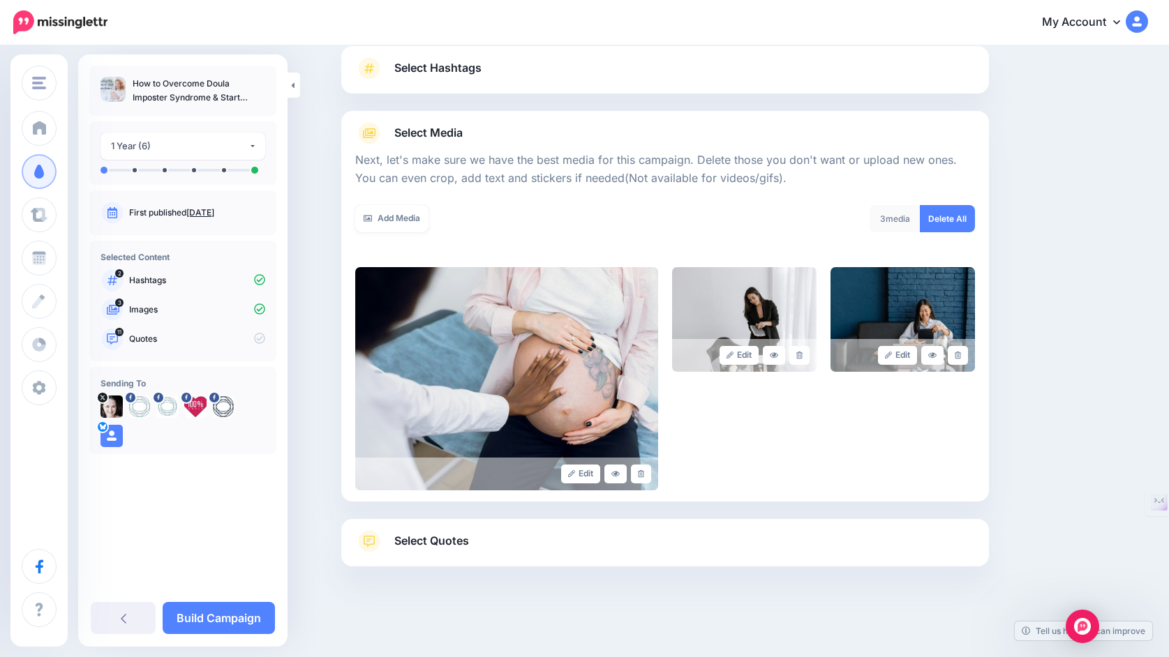
click at [480, 546] on link "Select Quotes" at bounding box center [665, 548] width 620 height 36
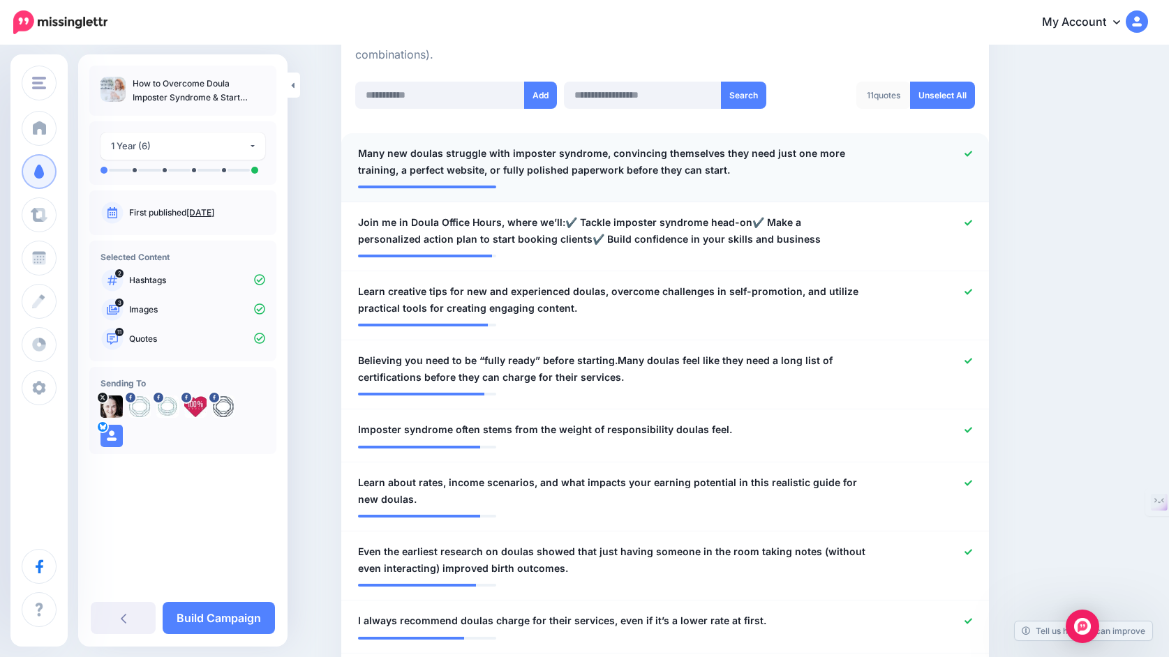
scroll to position [358, 0]
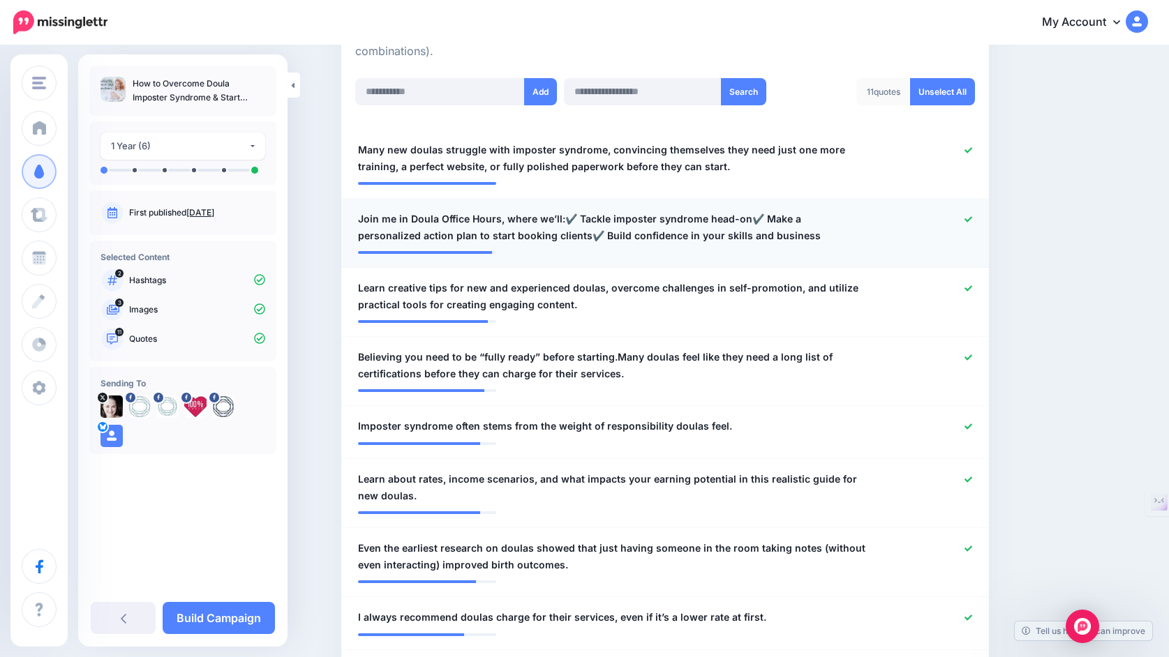
click at [968, 220] on icon at bounding box center [968, 220] width 8 height 8
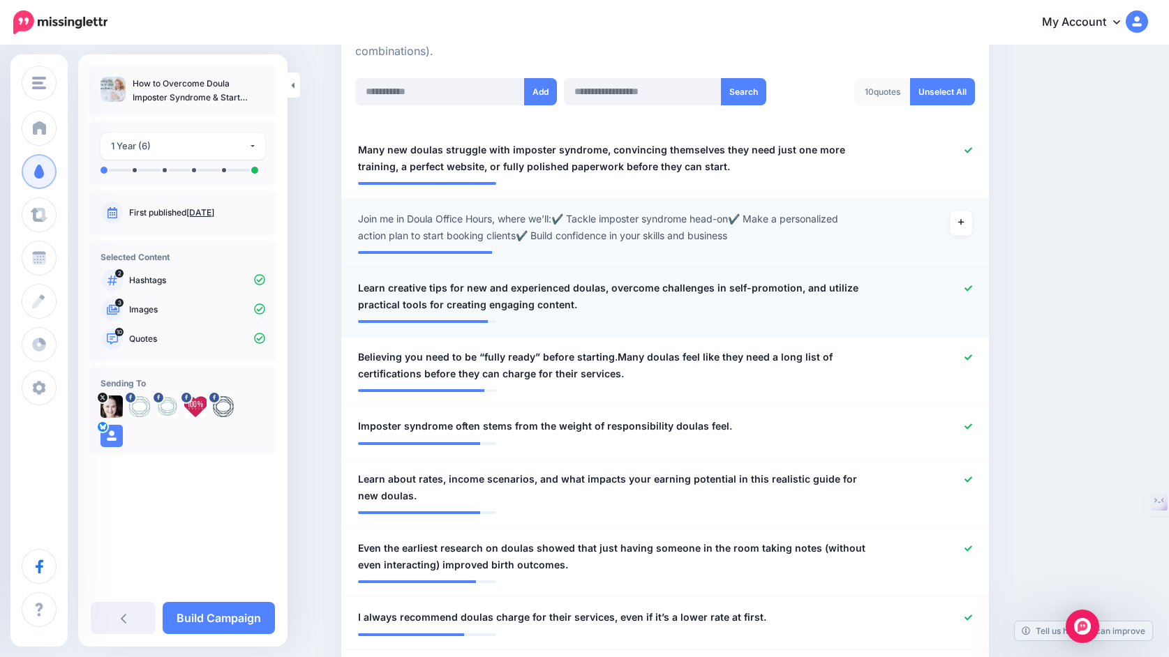
click at [971, 289] on icon at bounding box center [968, 288] width 8 height 6
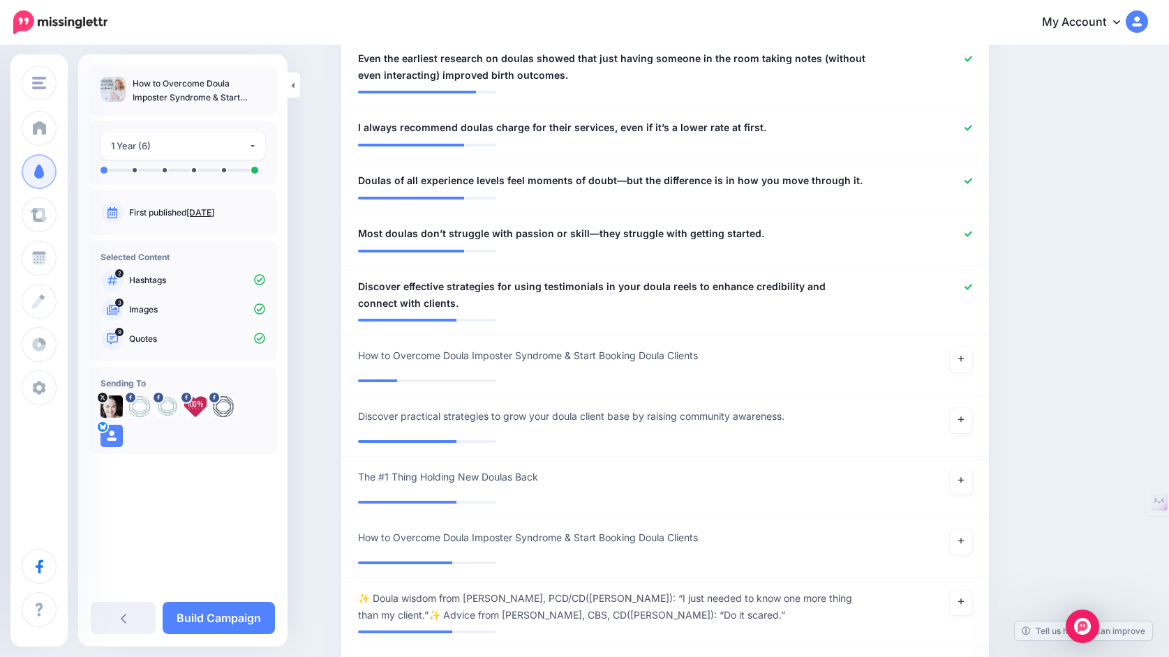
scroll to position [867, 0]
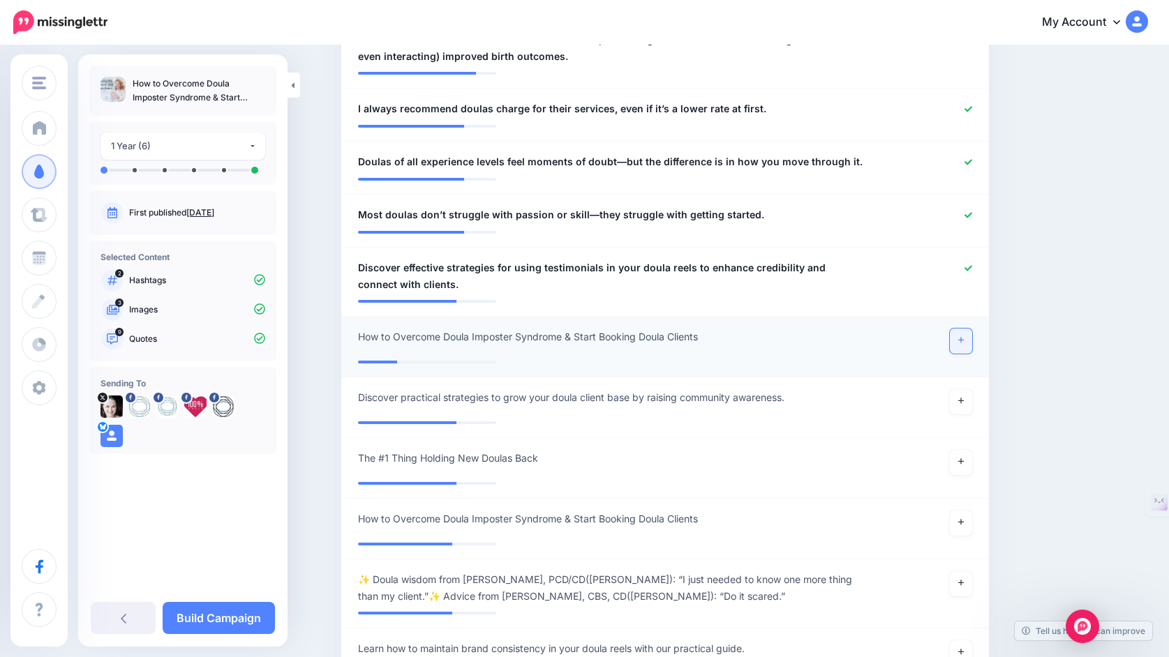
click at [960, 341] on icon at bounding box center [961, 340] width 6 height 8
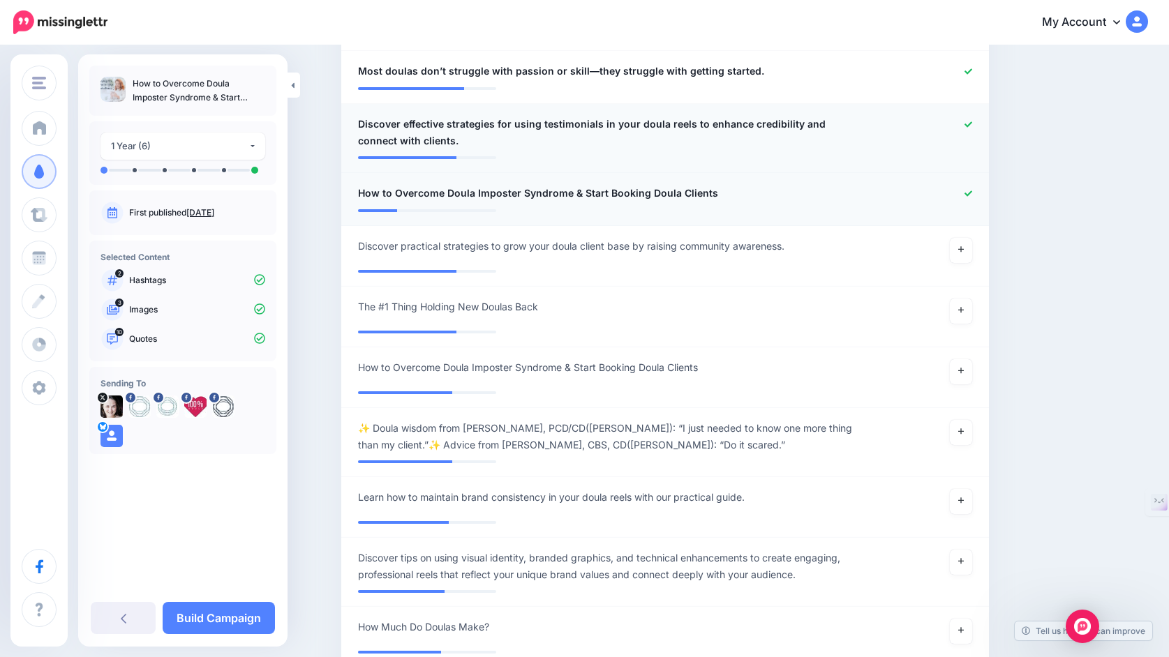
scroll to position [1049, 0]
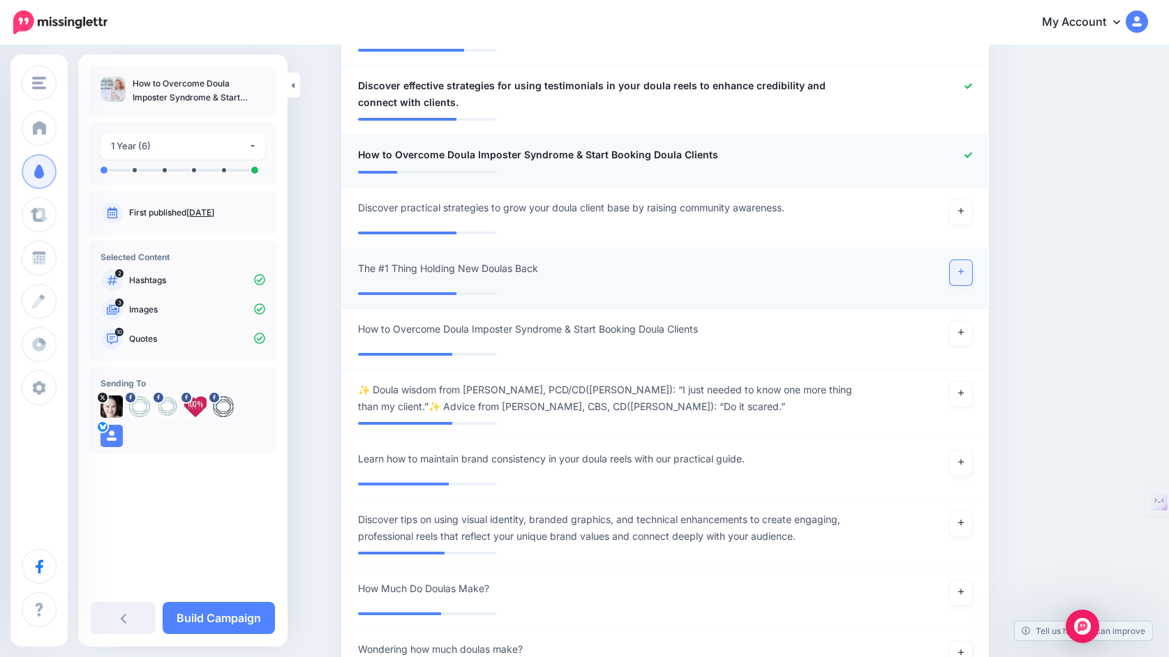
click at [962, 276] on icon at bounding box center [961, 272] width 6 height 8
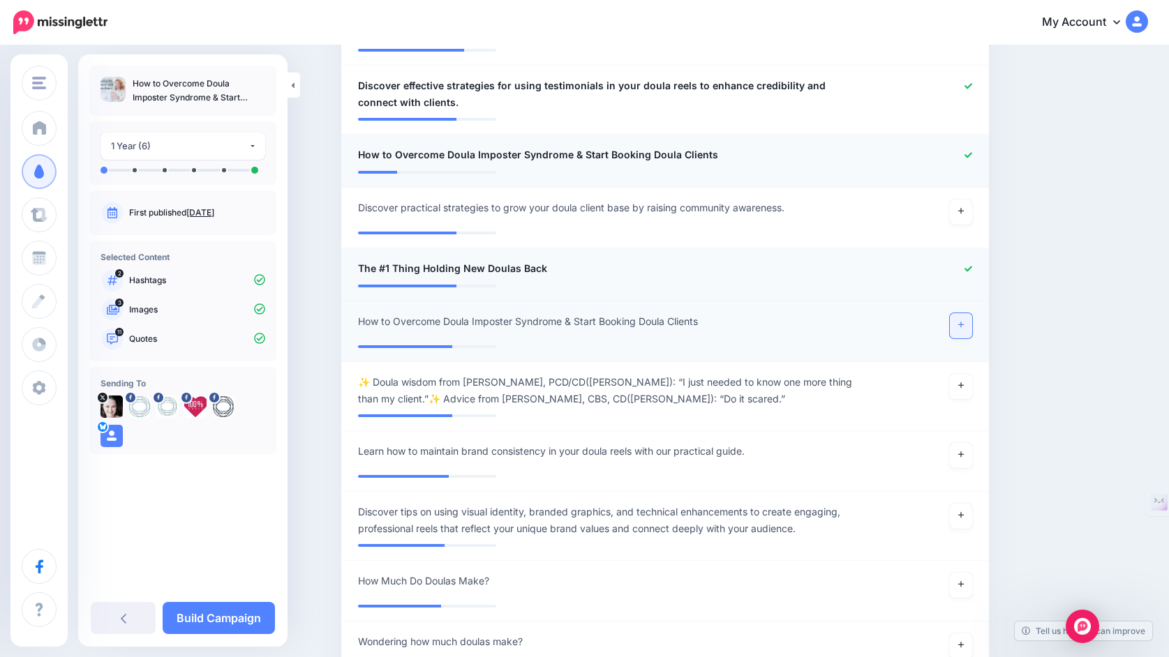
click at [962, 326] on icon at bounding box center [961, 325] width 6 height 8
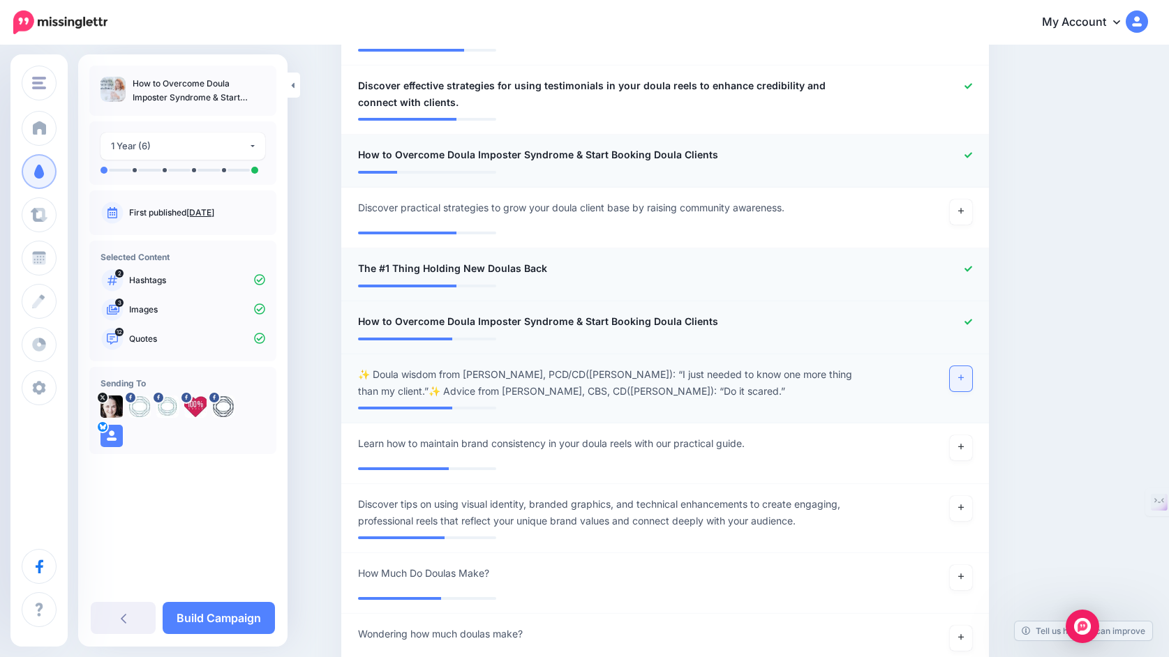
click at [956, 380] on link at bounding box center [961, 378] width 22 height 25
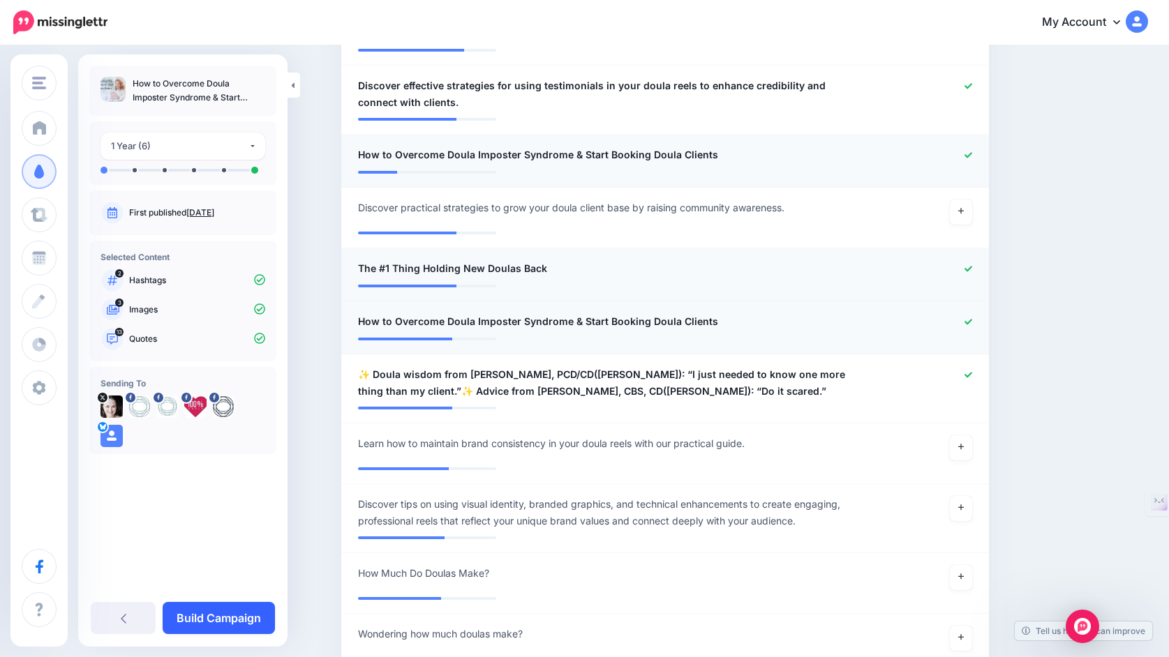
click at [228, 618] on link "Build Campaign" at bounding box center [219, 618] width 112 height 32
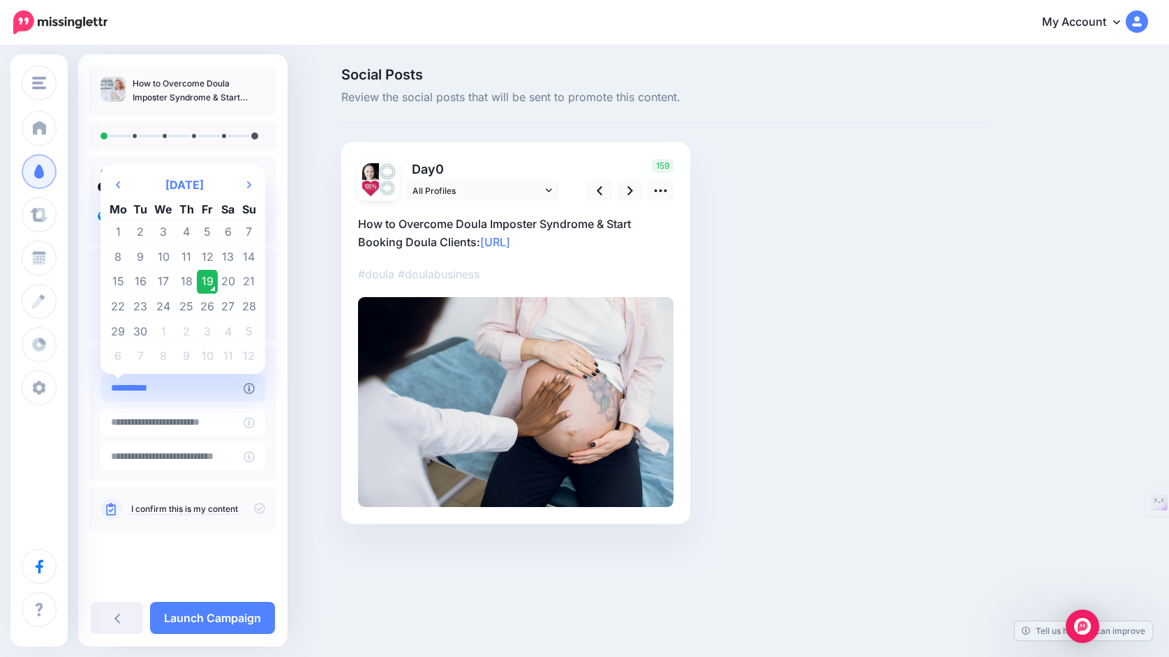
click at [184, 394] on input "**********" at bounding box center [171, 388] width 143 height 27
click at [260, 171] on th "Next Month" at bounding box center [249, 185] width 21 height 28
click at [218, 223] on td "3" at bounding box center [207, 232] width 21 height 25
type input "**********"
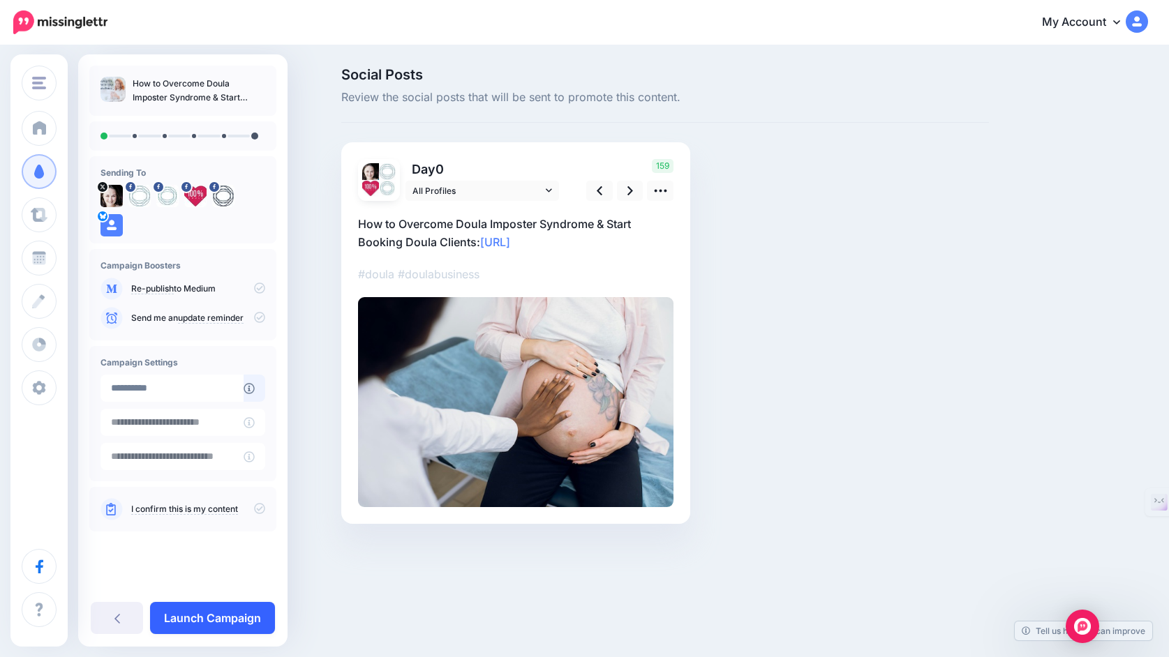
click at [200, 616] on link "Launch Campaign" at bounding box center [212, 618] width 125 height 32
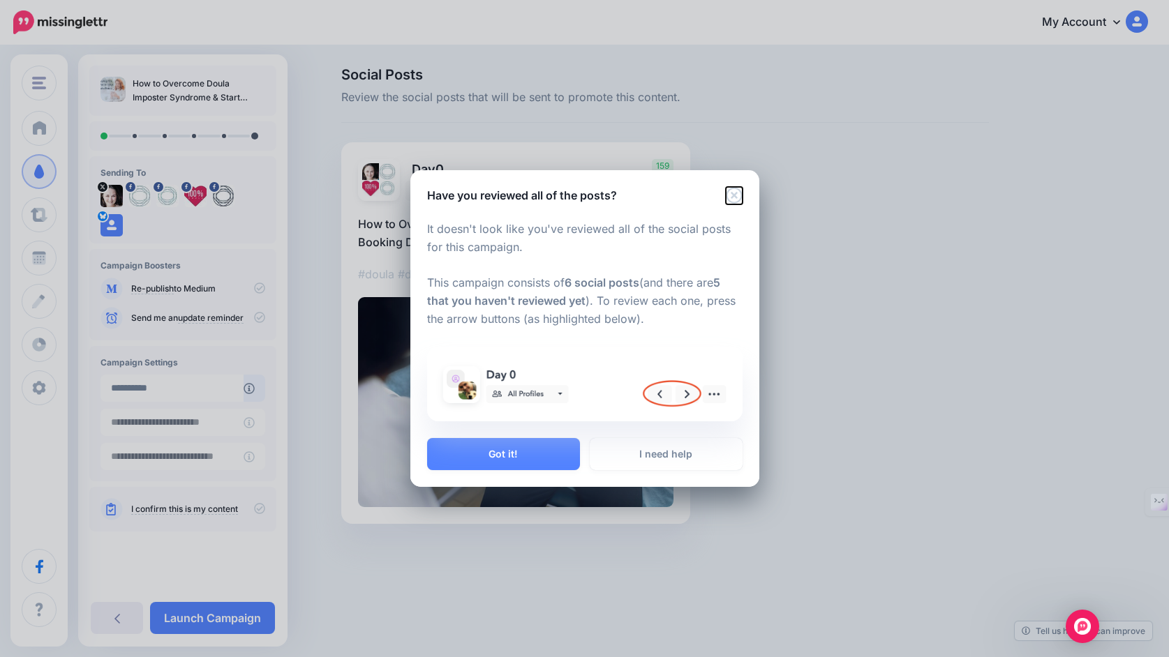
click at [731, 195] on icon "Close" at bounding box center [734, 195] width 16 height 16
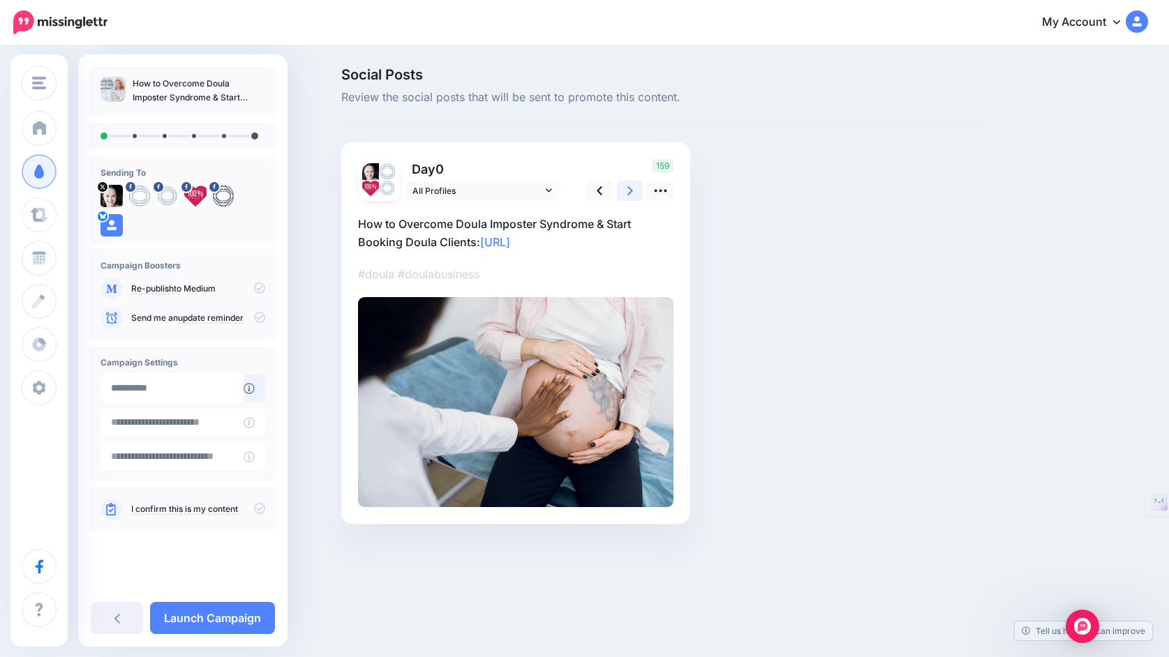
click at [622, 193] on link at bounding box center [630, 191] width 27 height 20
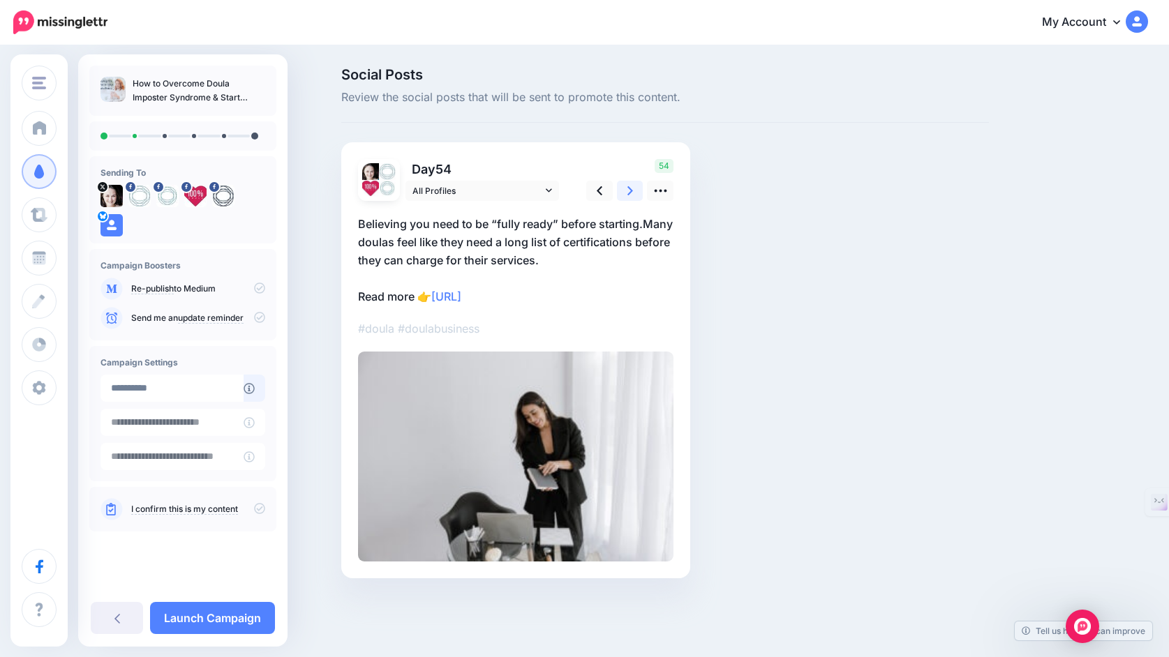
click at [622, 193] on link at bounding box center [630, 191] width 27 height 20
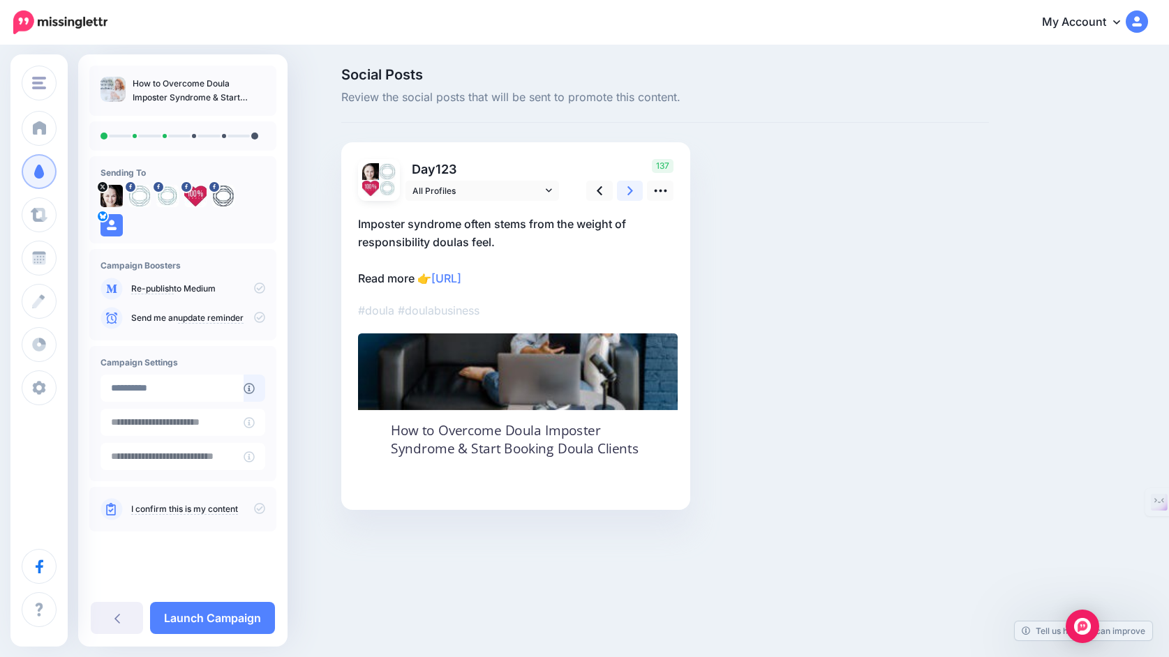
click at [622, 193] on link at bounding box center [630, 191] width 27 height 20
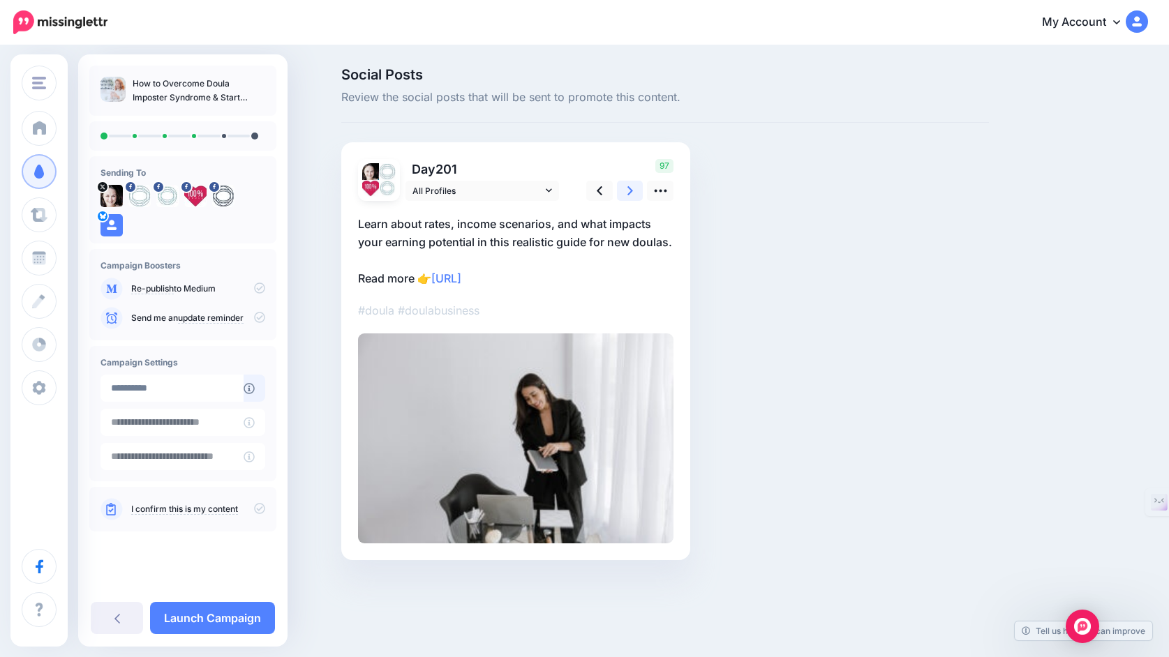
click at [622, 193] on link at bounding box center [630, 191] width 27 height 20
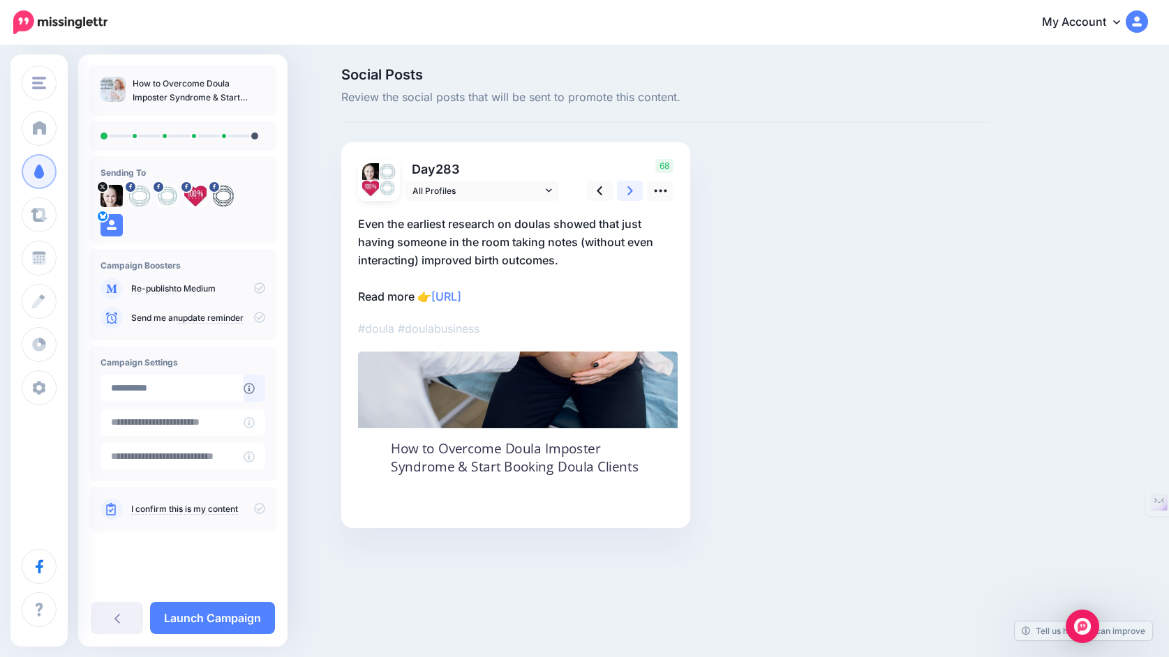
click at [622, 193] on link at bounding box center [630, 191] width 27 height 20
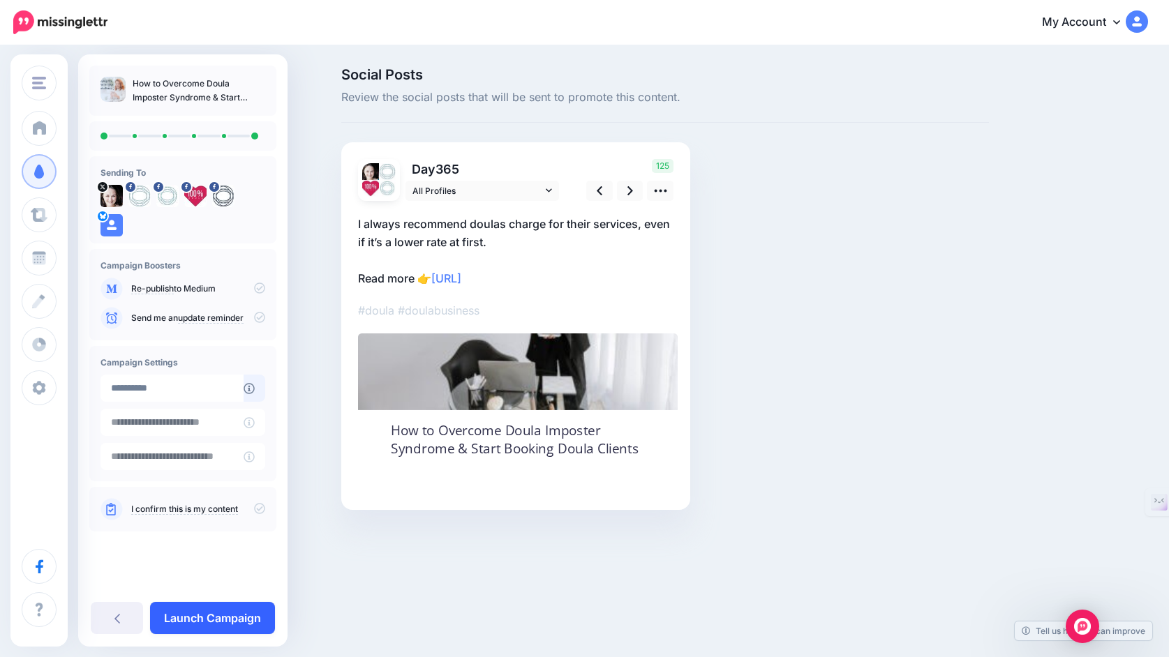
click at [249, 619] on link "Launch Campaign" at bounding box center [212, 618] width 125 height 32
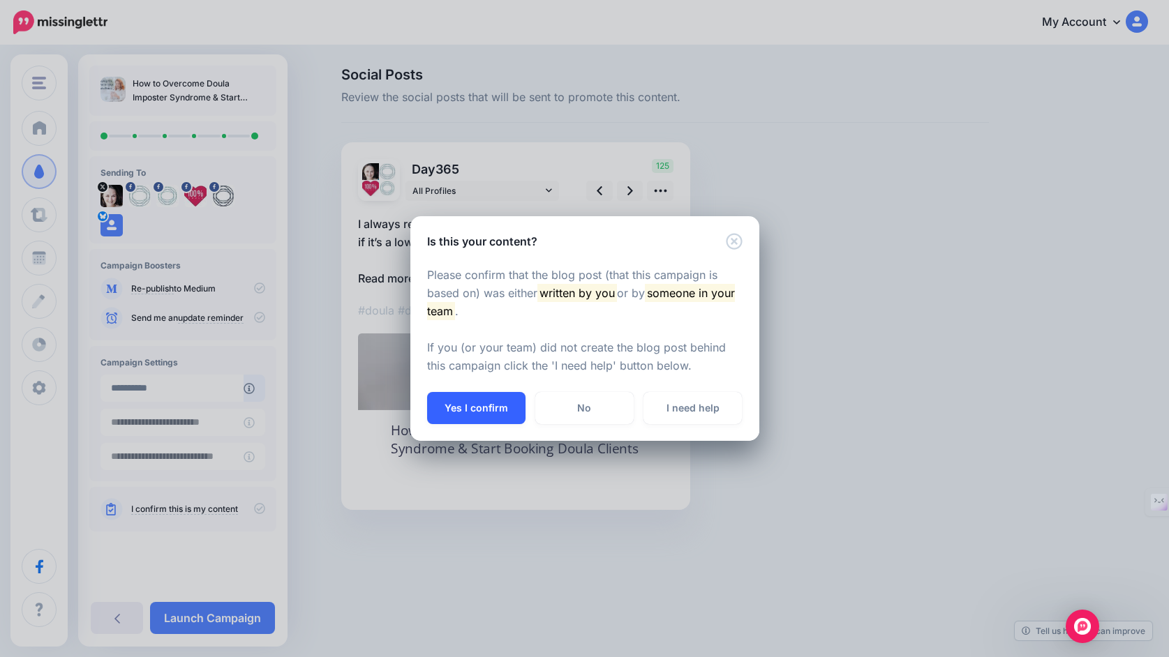
click at [466, 405] on button "Yes I confirm" at bounding box center [476, 408] width 98 height 32
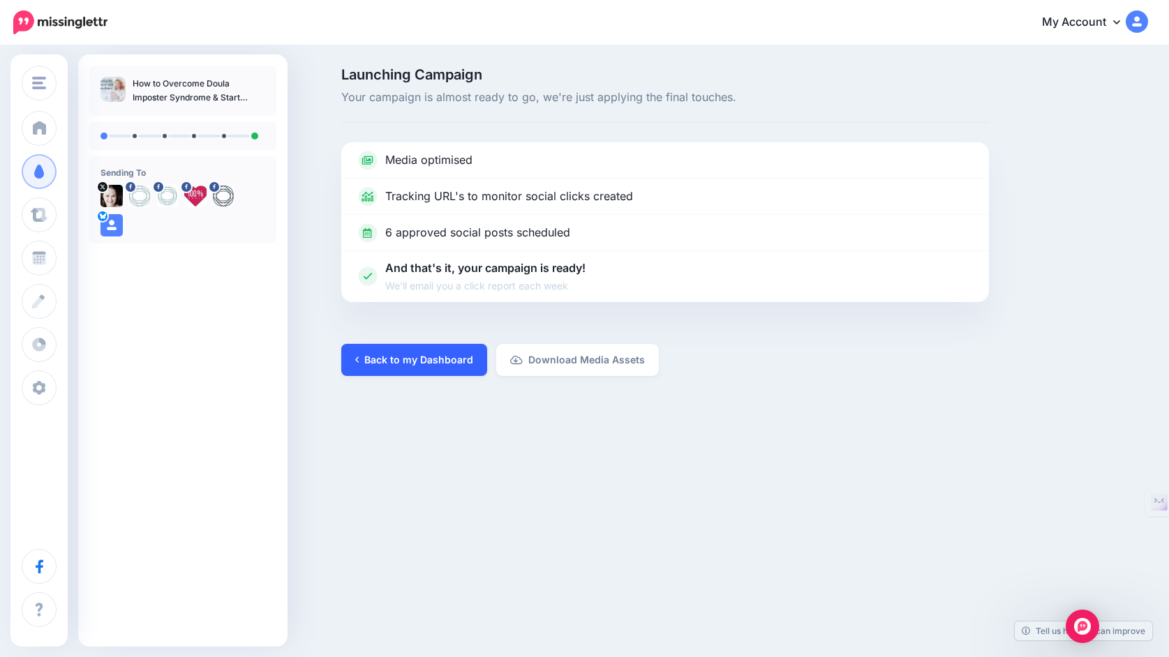
click at [447, 357] on link "Back to my Dashboard" at bounding box center [414, 360] width 146 height 32
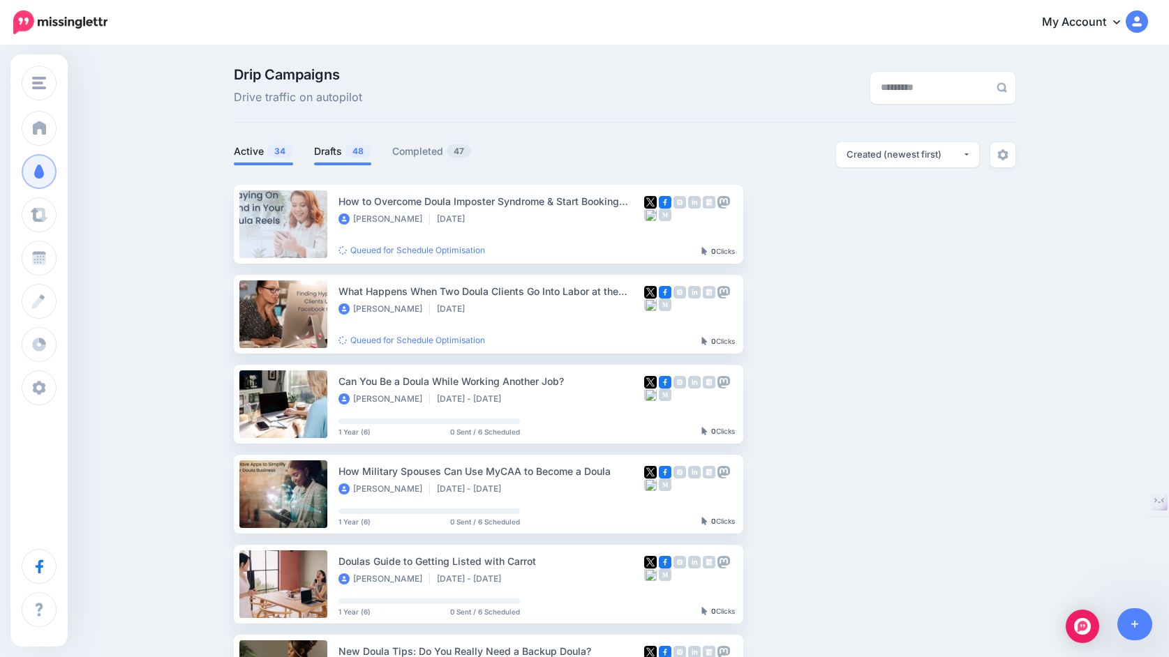
click at [336, 149] on link "Drafts 48" at bounding box center [342, 151] width 57 height 17
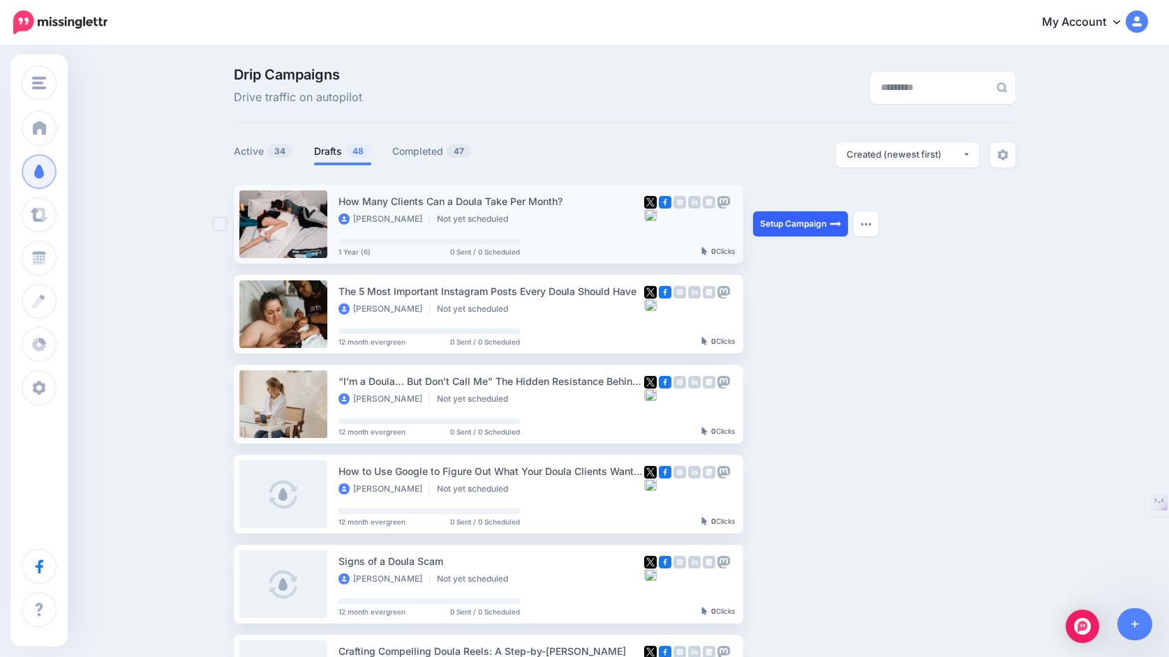
click at [791, 222] on link "Setup Campaign" at bounding box center [800, 223] width 95 height 25
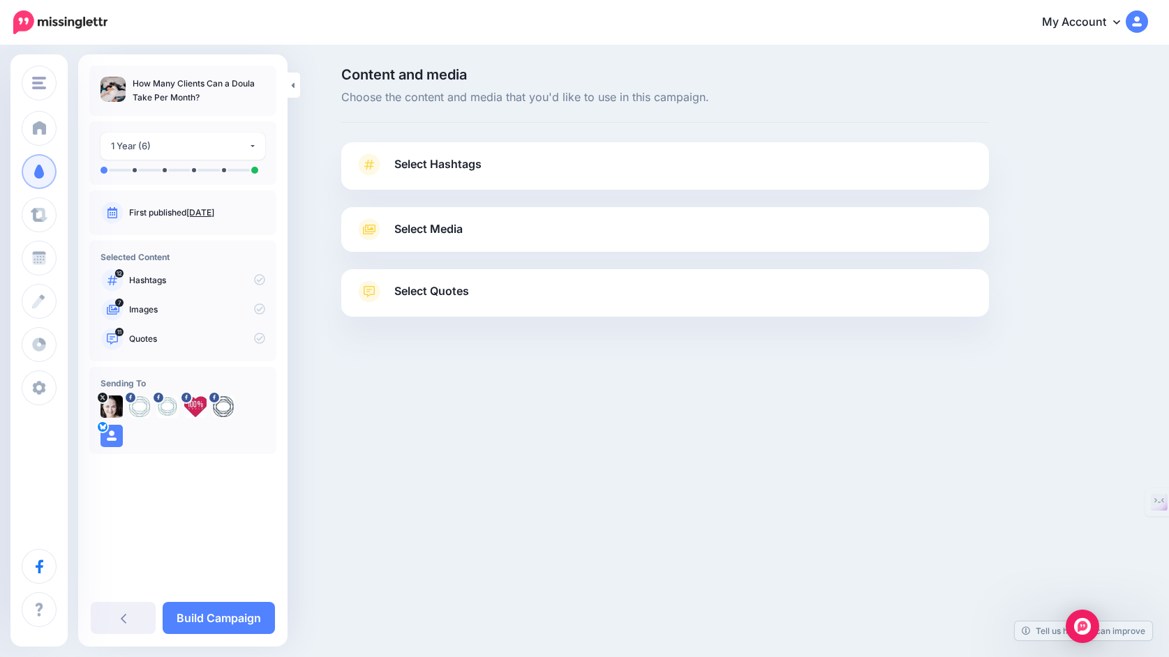
click at [713, 152] on div "Select Hashtags First let's make sure we're happy with the hashtags. Add, delet…" at bounding box center [665, 165] width 648 height 47
click at [705, 163] on link "Select Hashtags" at bounding box center [665, 172] width 620 height 36
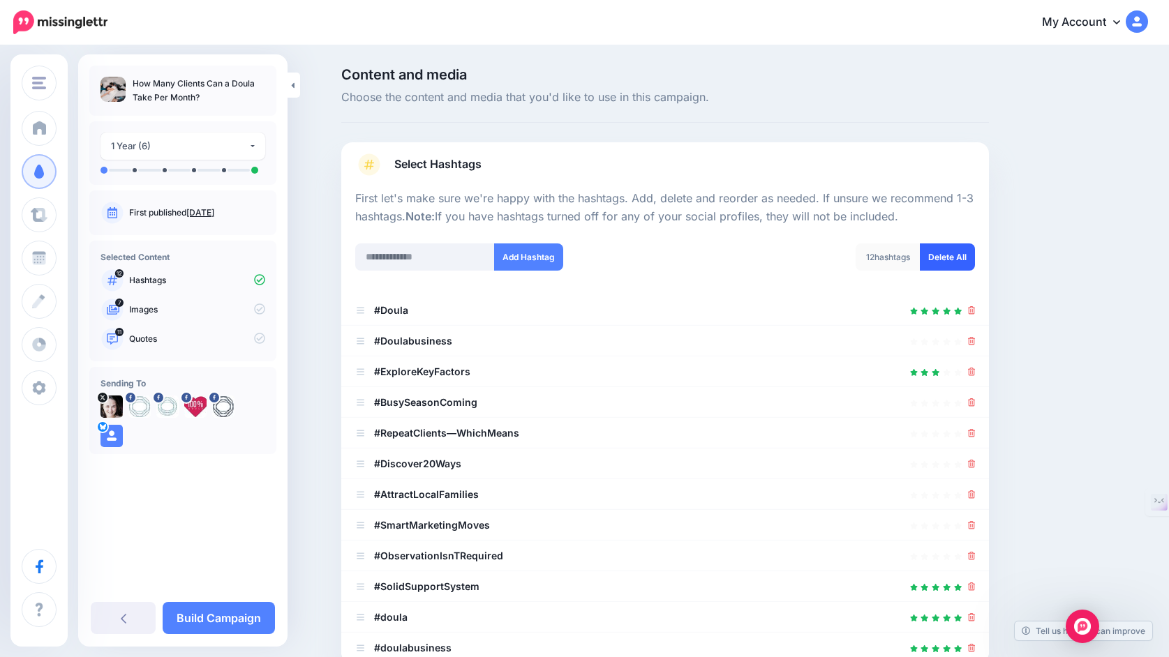
click at [954, 255] on link "Delete All" at bounding box center [947, 257] width 55 height 27
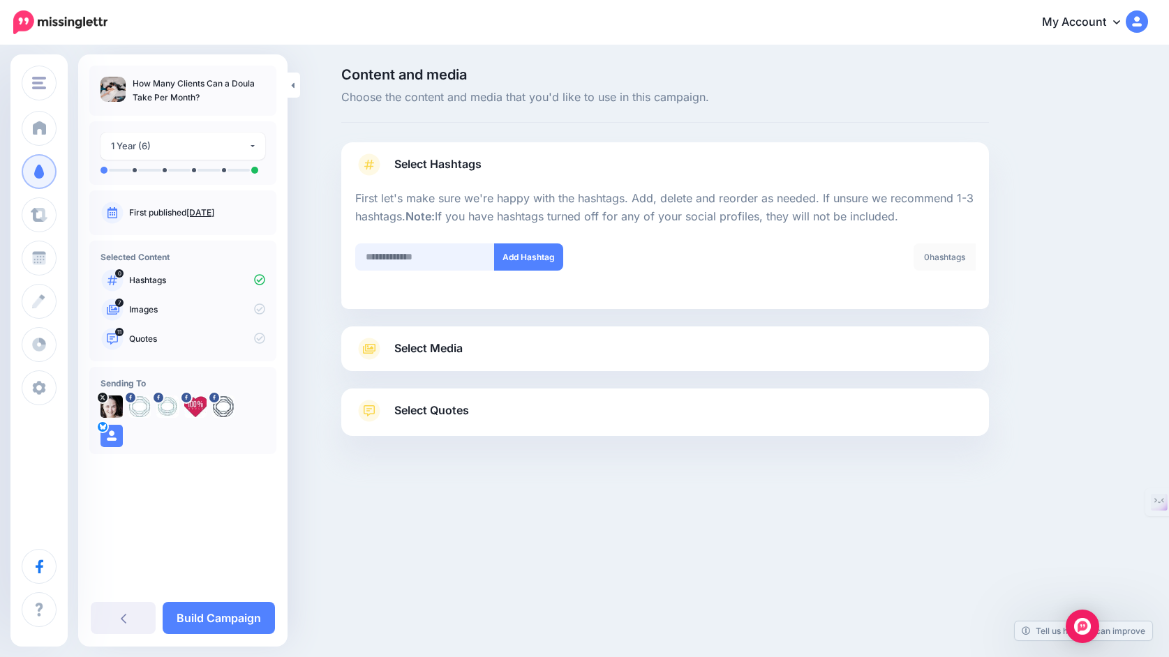
click at [433, 253] on input "text" at bounding box center [425, 257] width 140 height 27
type input "******"
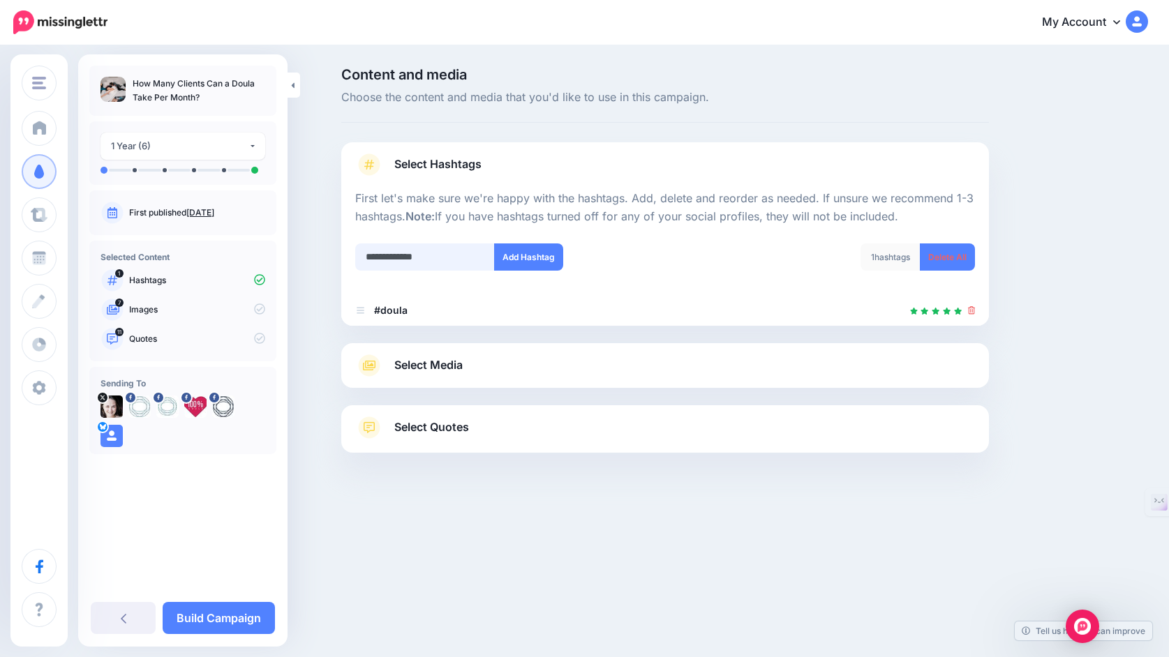
type input "**********"
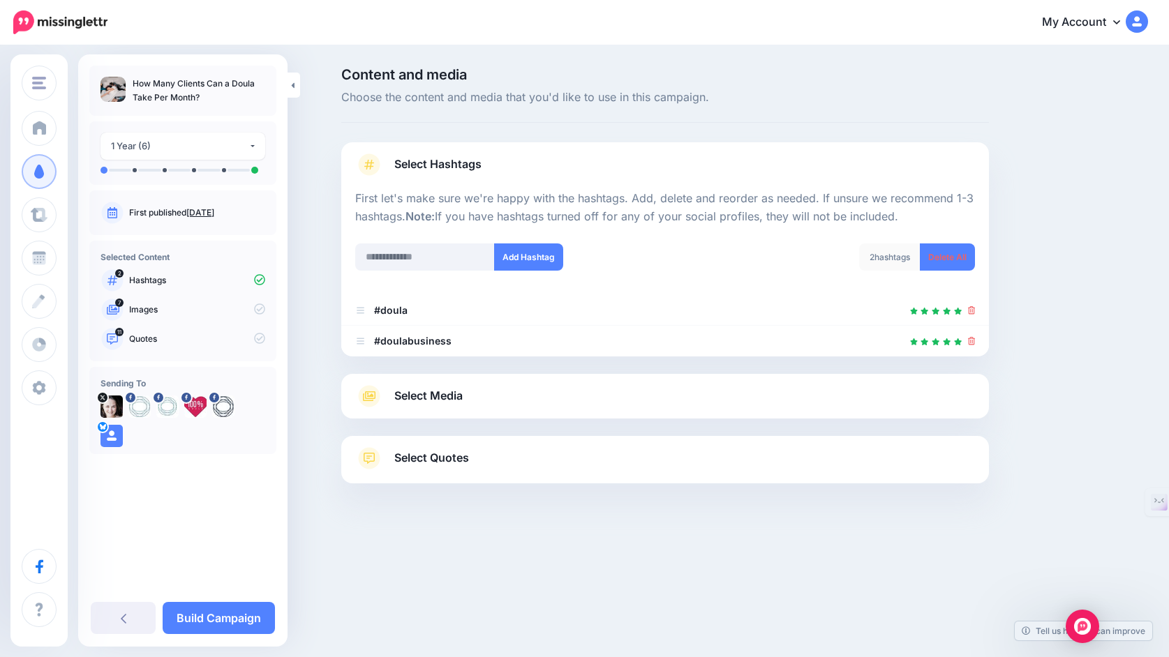
click at [677, 396] on link "Select Media" at bounding box center [665, 396] width 620 height 22
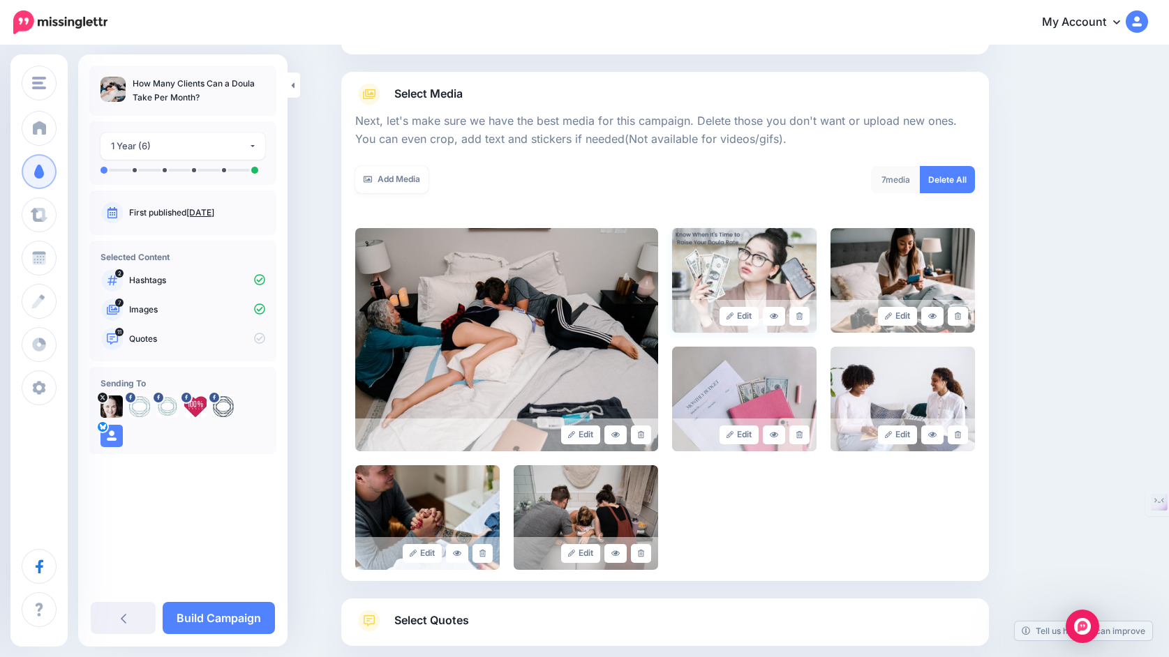
scroll to position [145, 0]
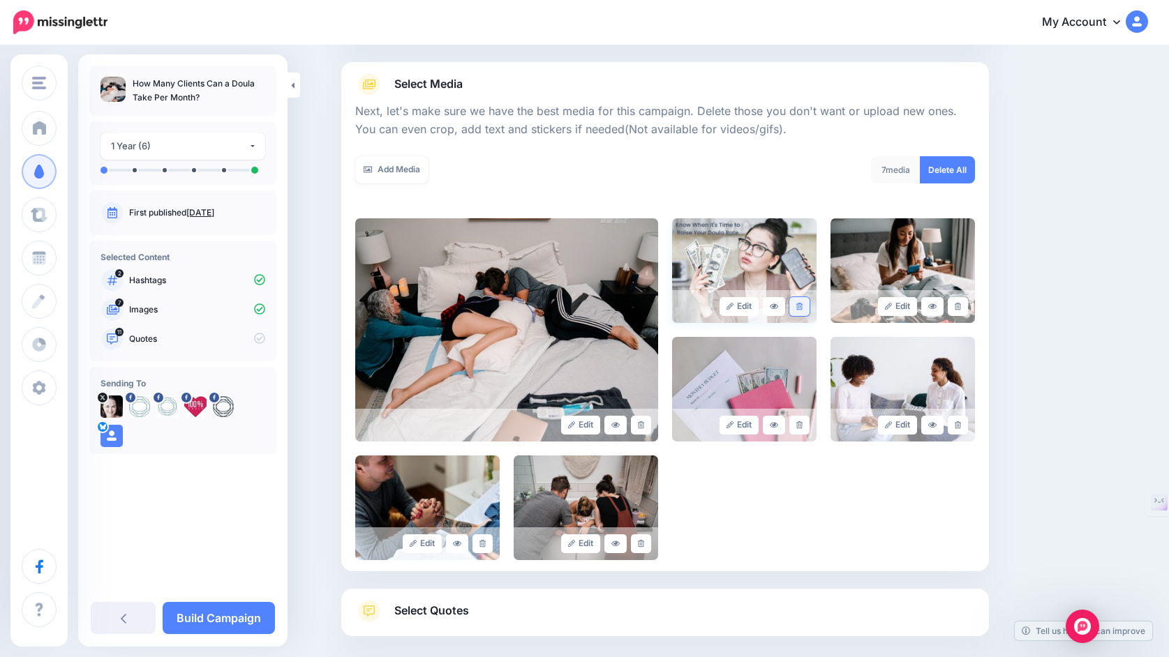
click at [800, 308] on icon at bounding box center [799, 307] width 6 height 8
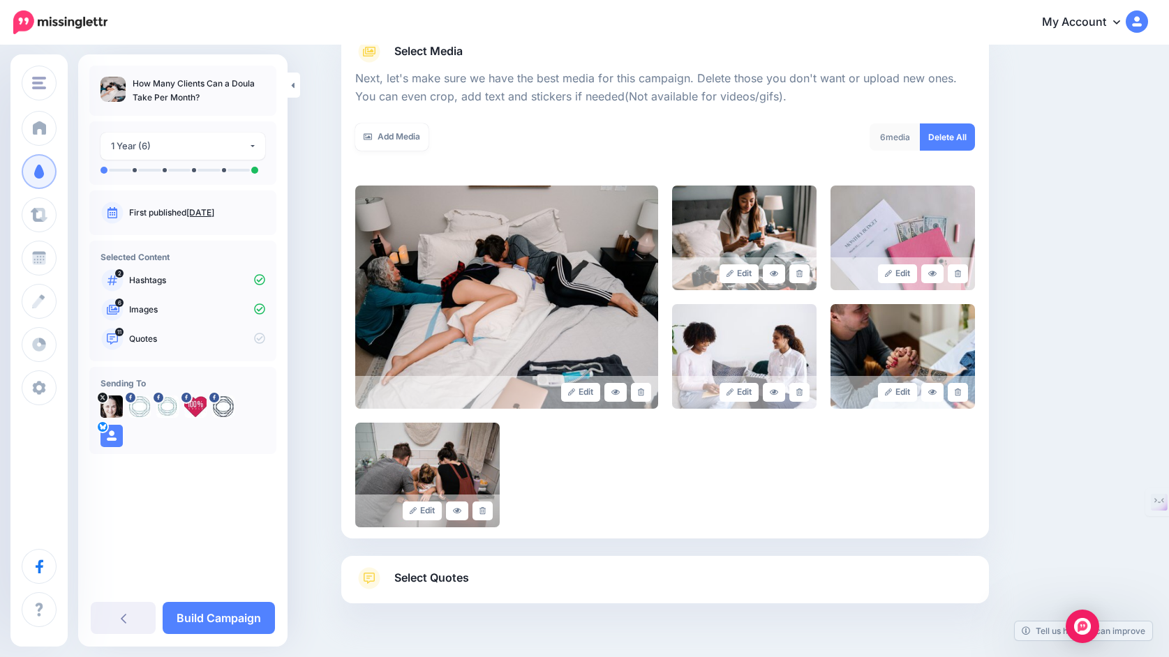
scroll to position [215, 0]
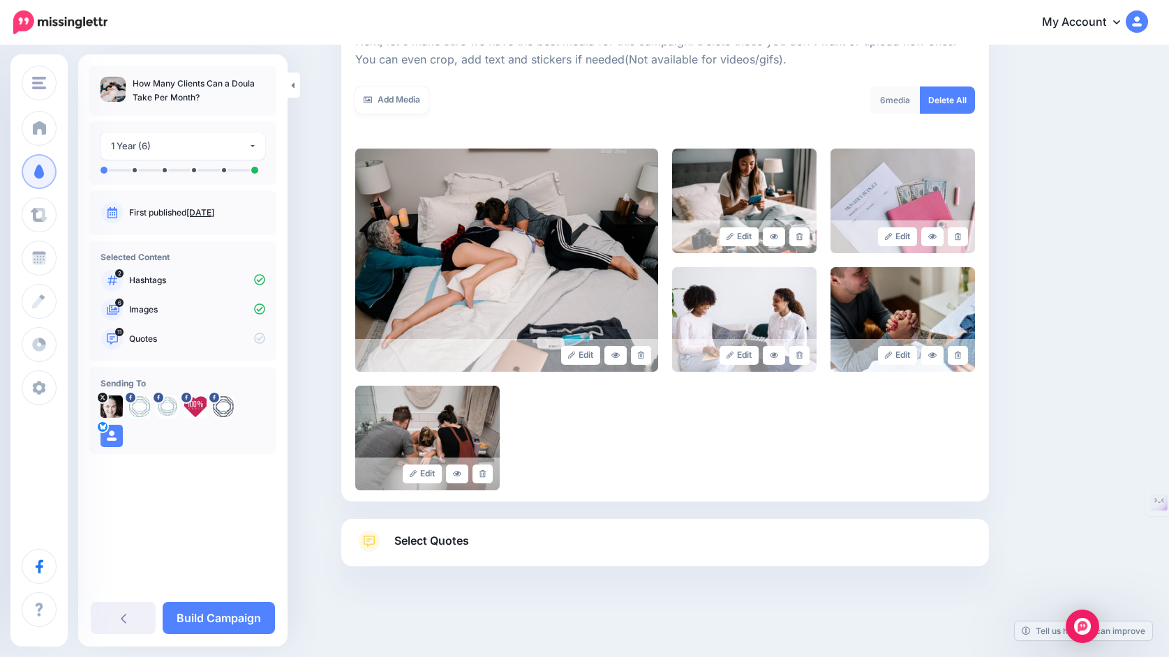
click at [641, 546] on link "Select Quotes" at bounding box center [665, 548] width 620 height 36
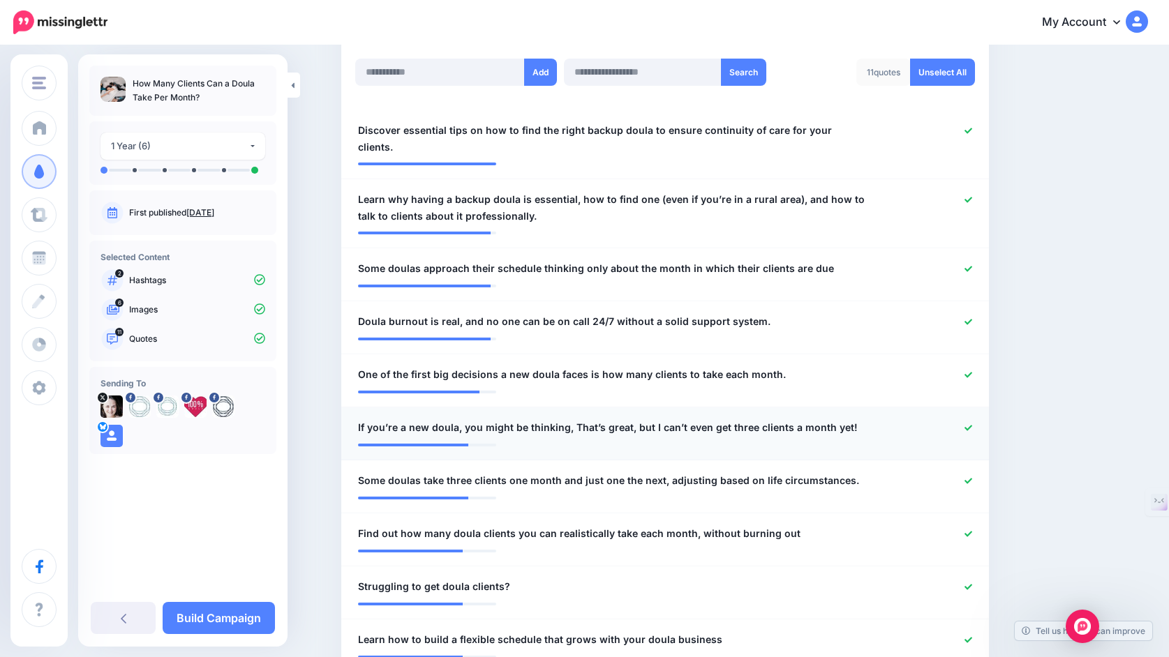
scroll to position [369, 0]
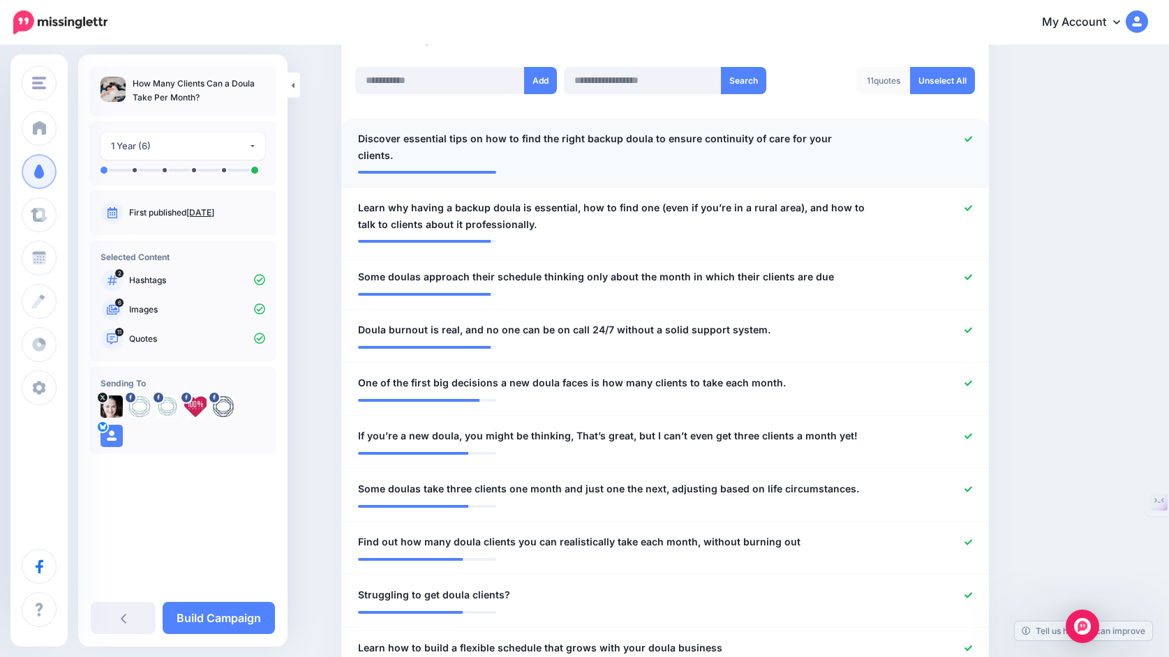
click at [971, 142] on icon at bounding box center [968, 139] width 8 height 8
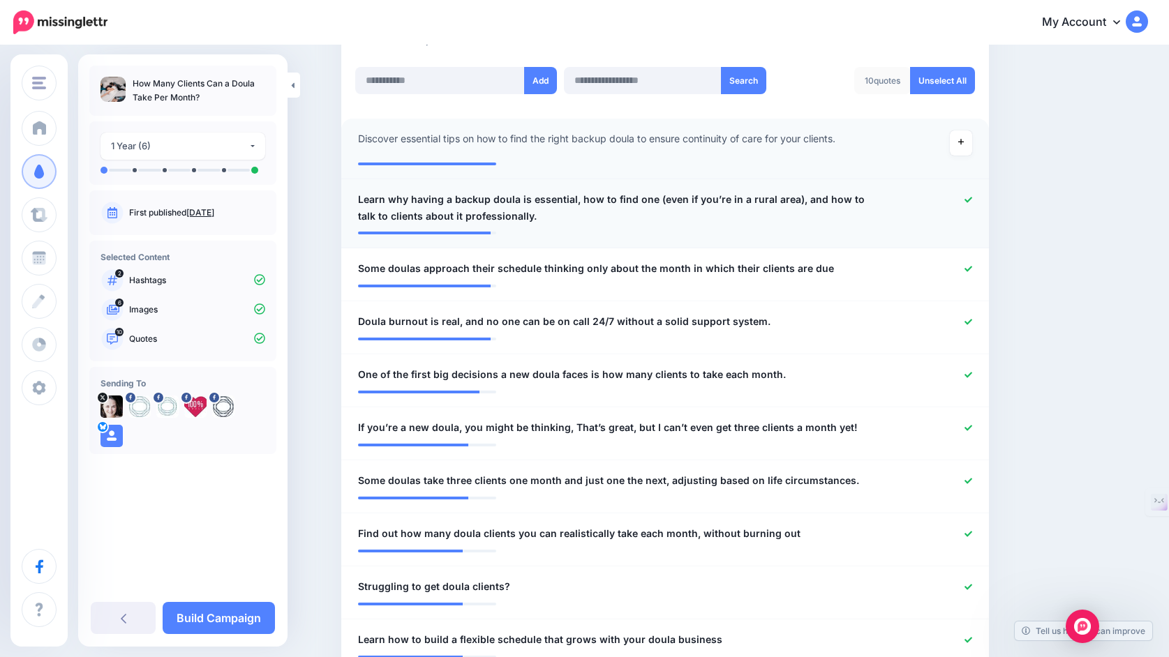
click at [969, 202] on icon at bounding box center [968, 200] width 8 height 6
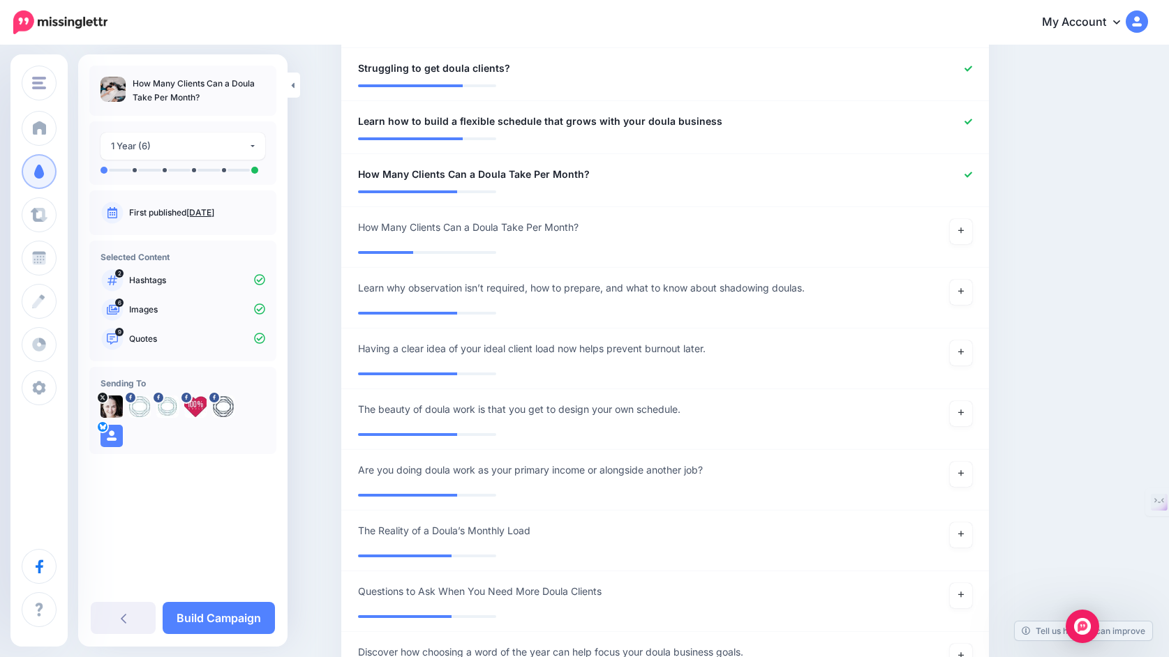
scroll to position [889, 0]
click at [965, 290] on link at bounding box center [961, 290] width 22 height 25
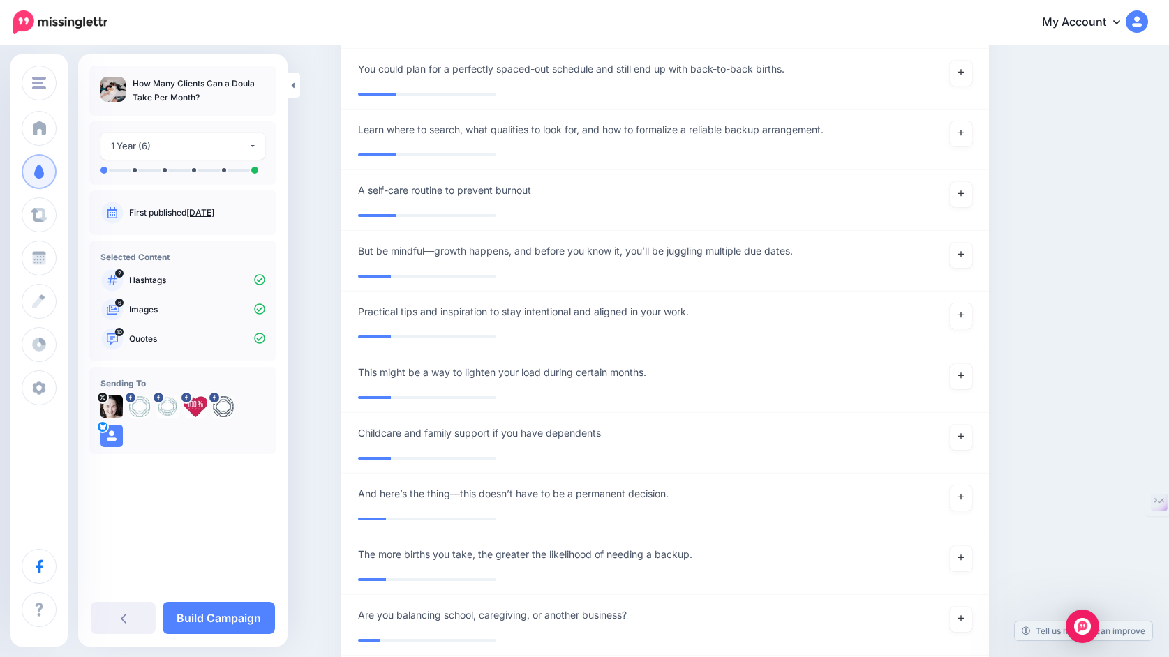
scroll to position [4034, 0]
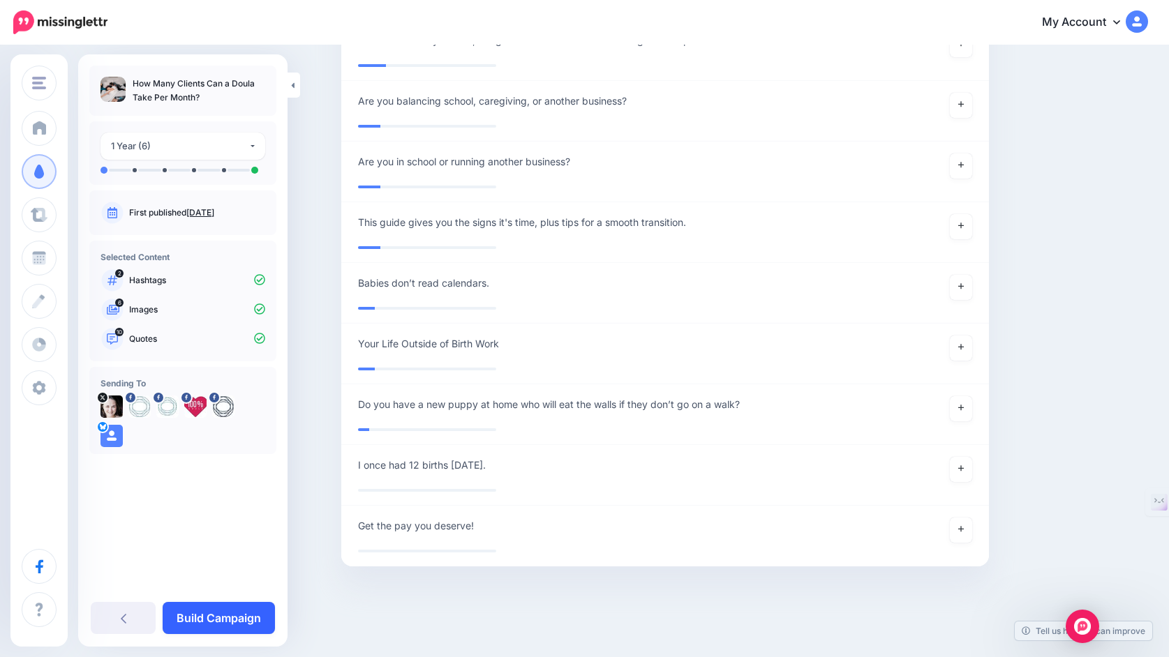
click at [232, 623] on link "Build Campaign" at bounding box center [219, 618] width 112 height 32
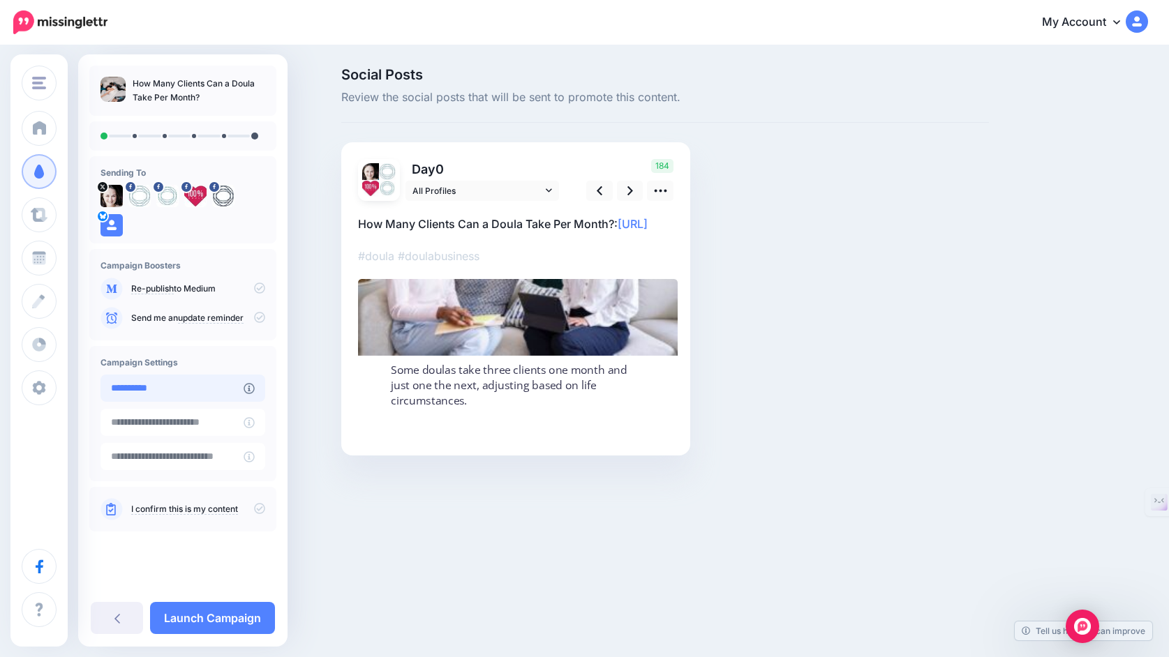
click at [201, 388] on input "**********" at bounding box center [171, 388] width 143 height 27
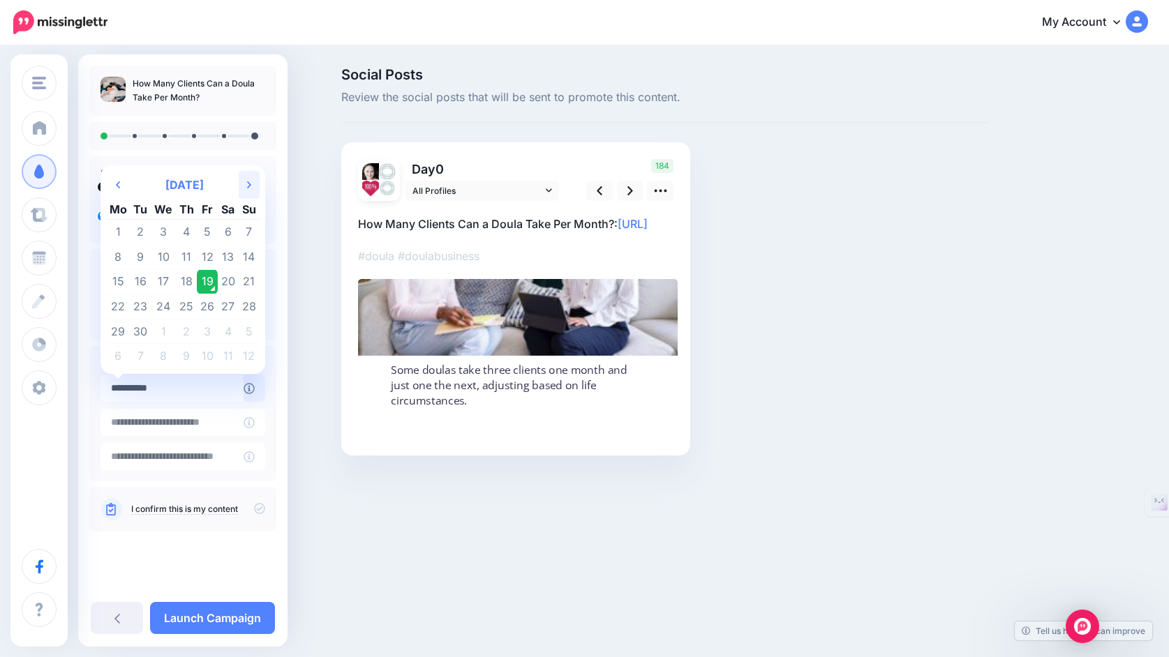
click at [260, 174] on th "Next Month" at bounding box center [249, 185] width 21 height 28
click at [124, 278] on td "13" at bounding box center [118, 281] width 24 height 25
type input "**********"
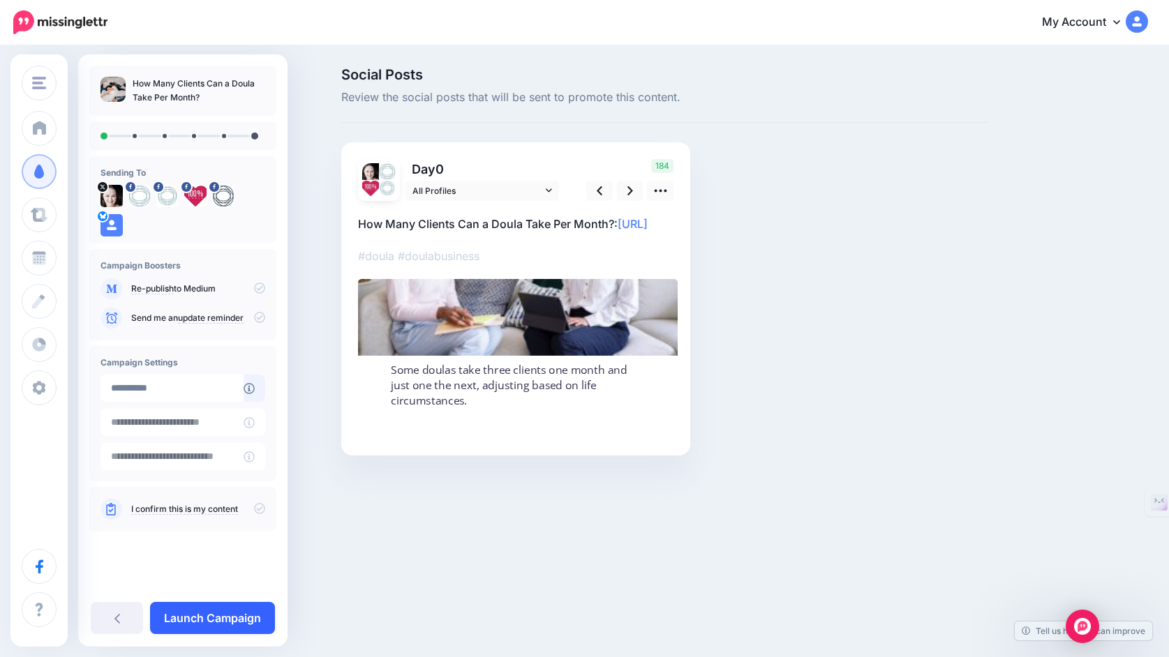
click at [186, 614] on link "Launch Campaign" at bounding box center [212, 618] width 125 height 32
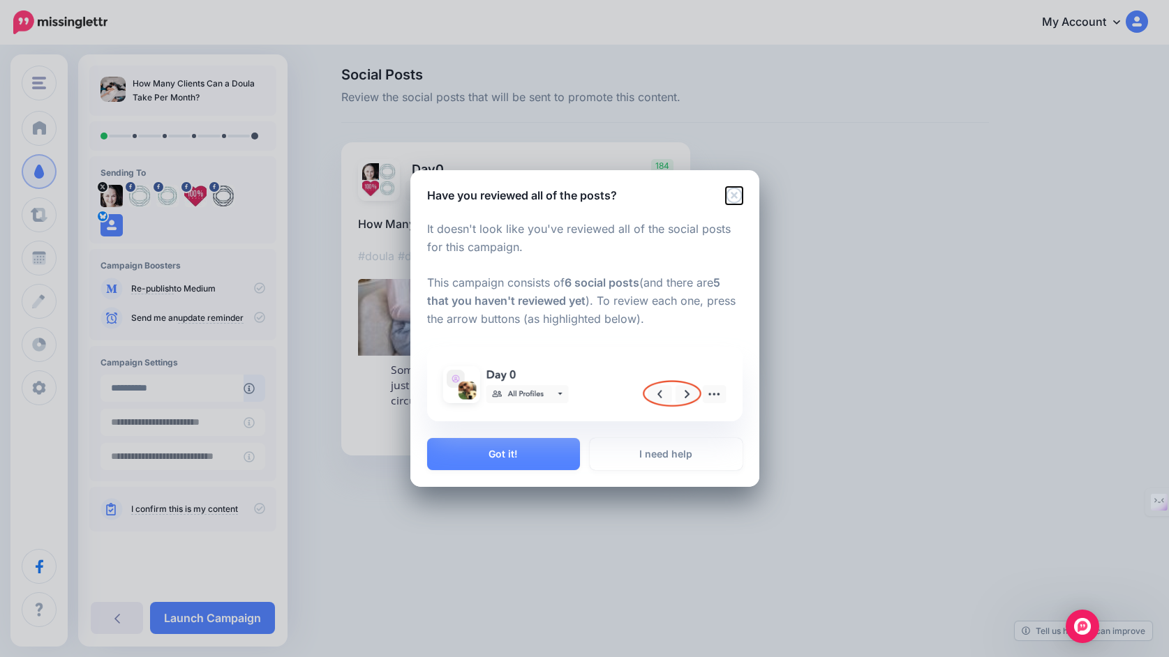
click at [730, 194] on icon "Close" at bounding box center [734, 195] width 16 height 16
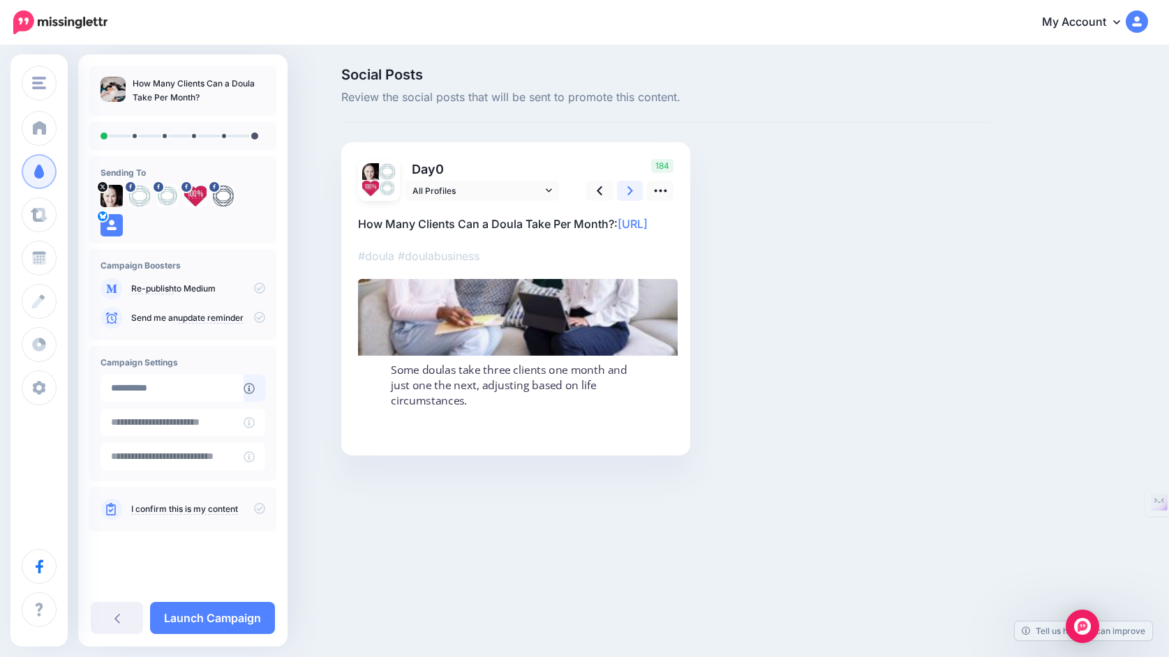
click at [631, 191] on icon at bounding box center [630, 190] width 6 height 9
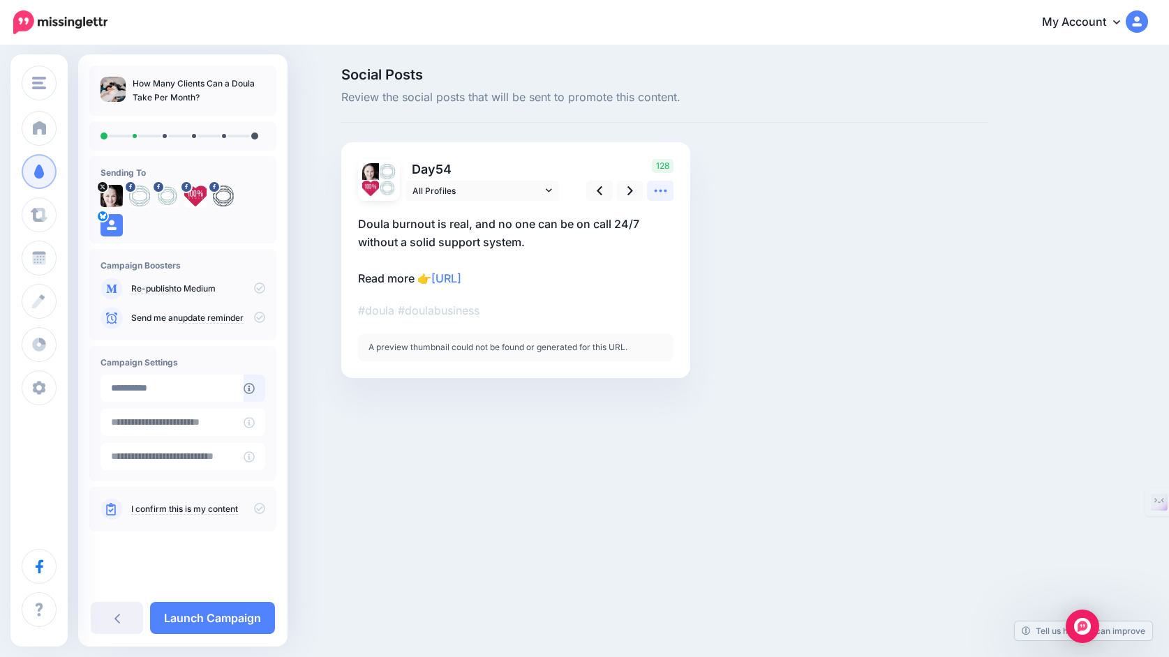
click at [655, 189] on icon at bounding box center [660, 191] width 15 height 15
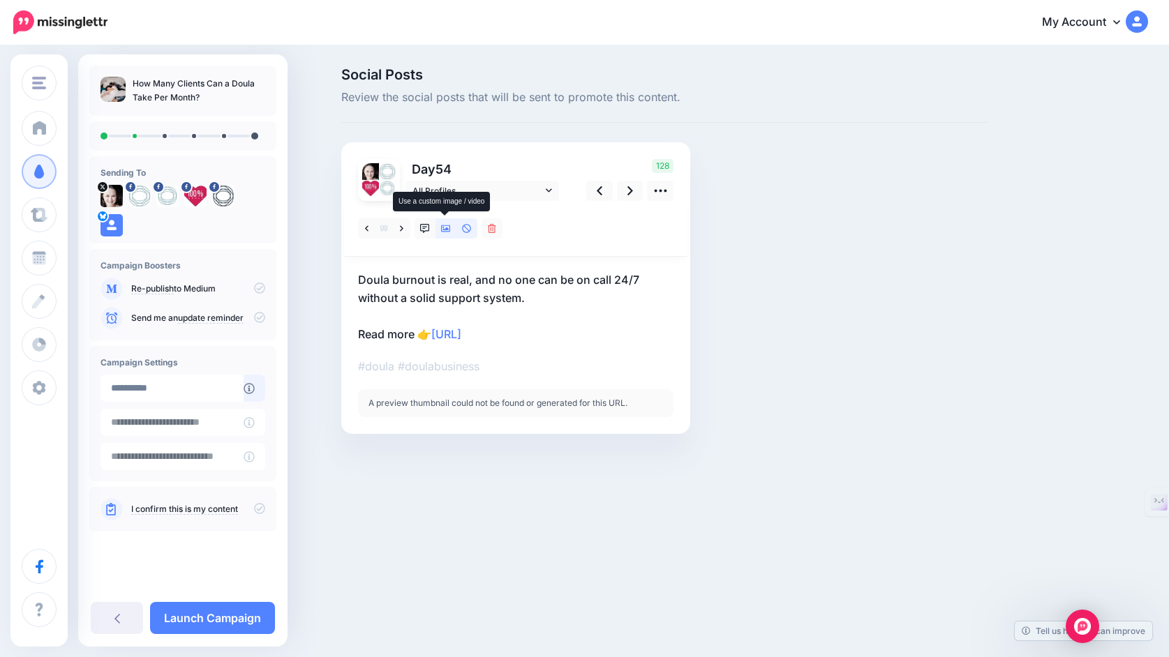
click at [446, 231] on icon at bounding box center [446, 228] width 10 height 7
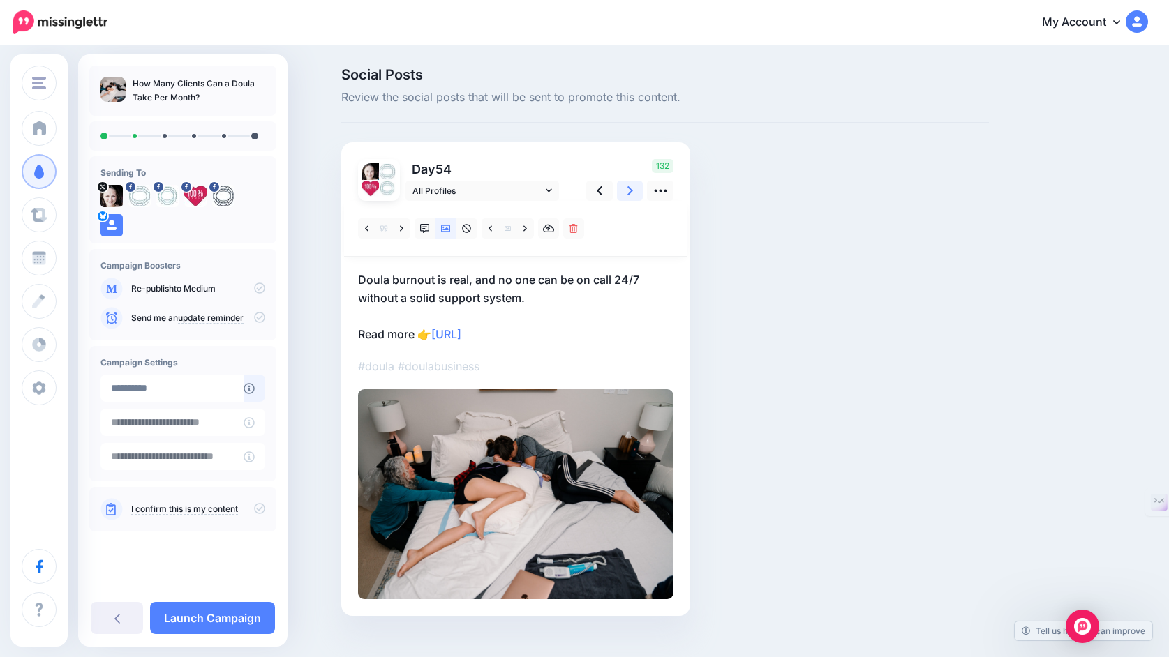
click at [632, 191] on icon at bounding box center [630, 191] width 6 height 15
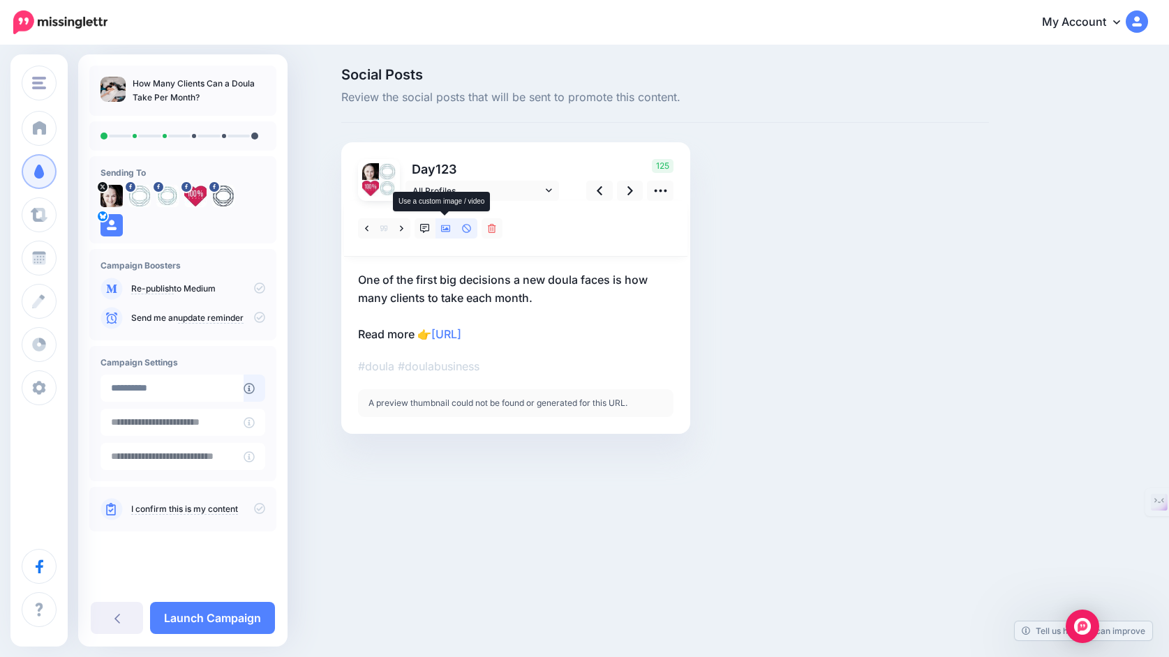
click at [442, 232] on icon at bounding box center [446, 229] width 10 height 10
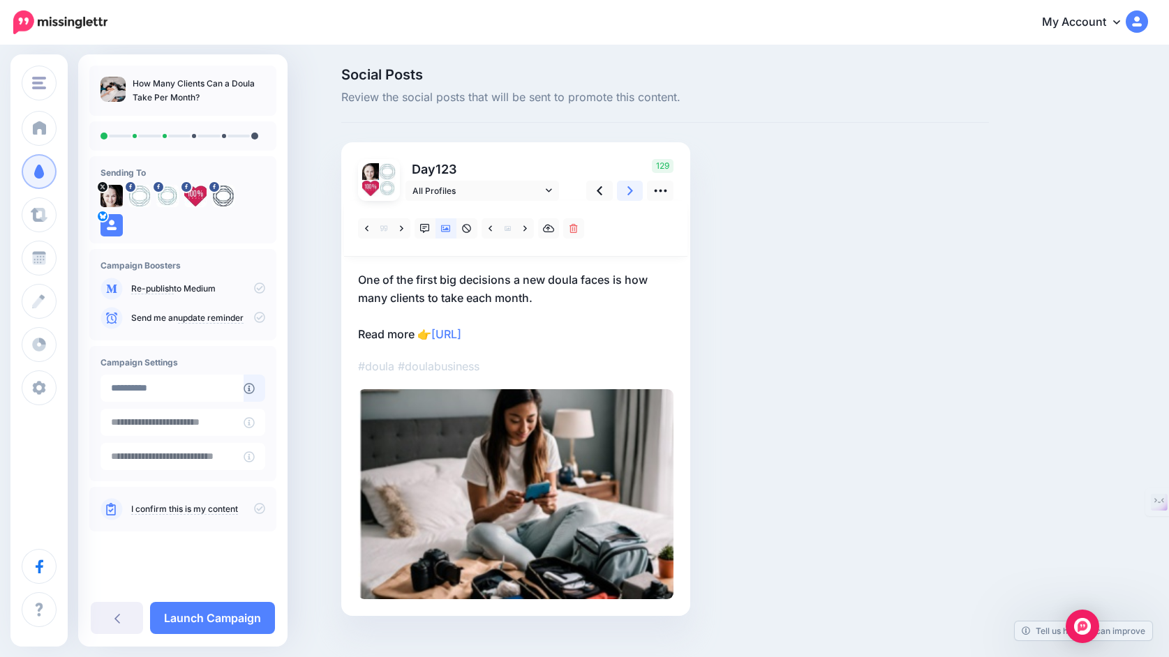
click at [626, 195] on link at bounding box center [630, 191] width 27 height 20
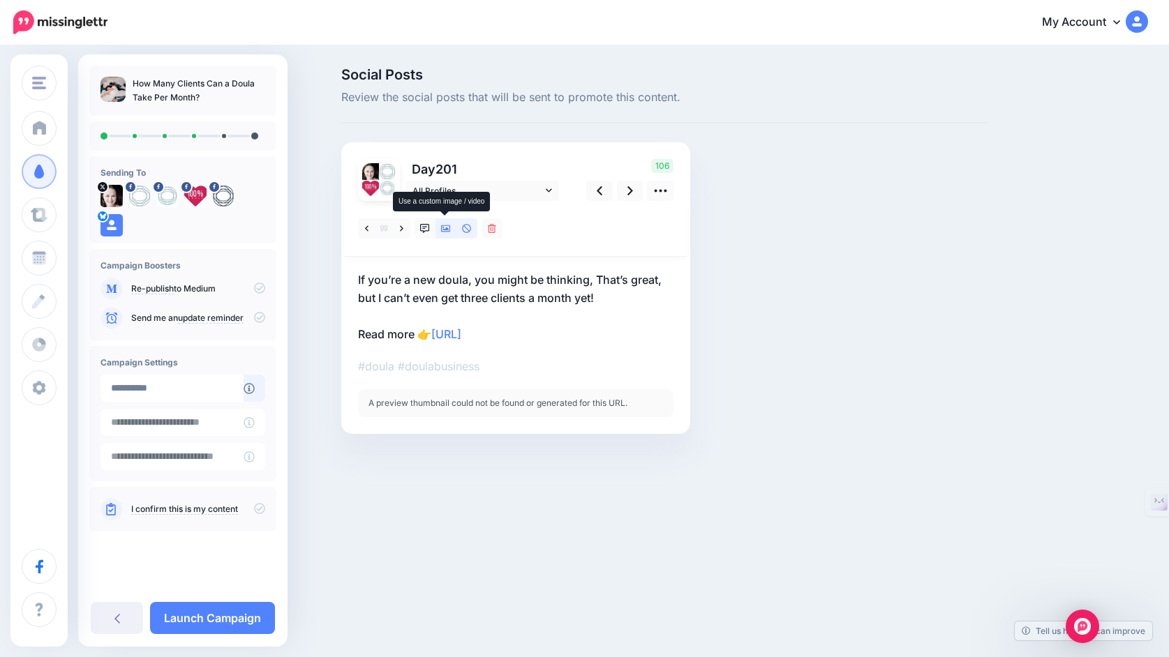
click at [442, 232] on icon at bounding box center [446, 228] width 10 height 7
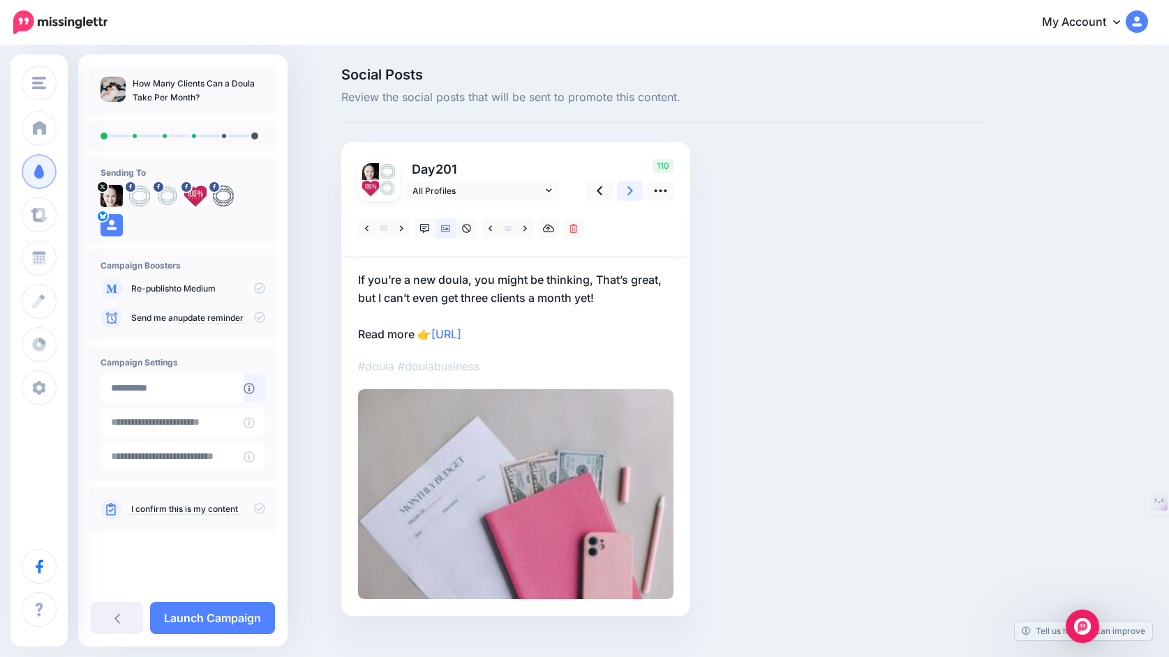
click at [630, 197] on icon at bounding box center [630, 191] width 6 height 15
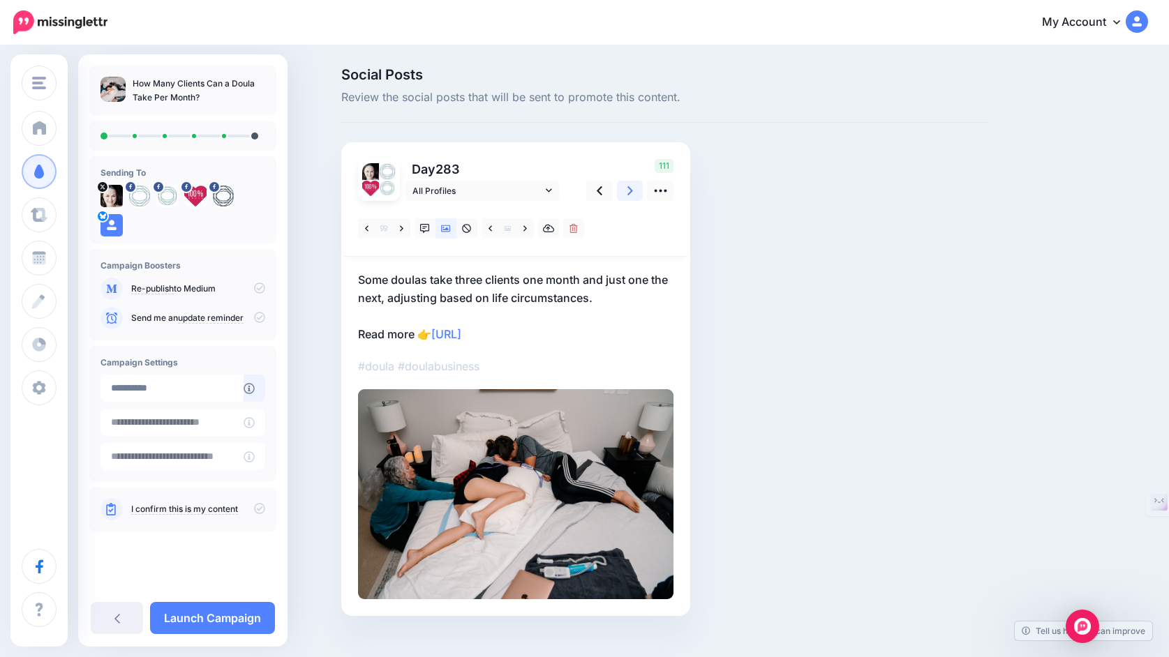
click at [630, 198] on icon at bounding box center [630, 191] width 6 height 15
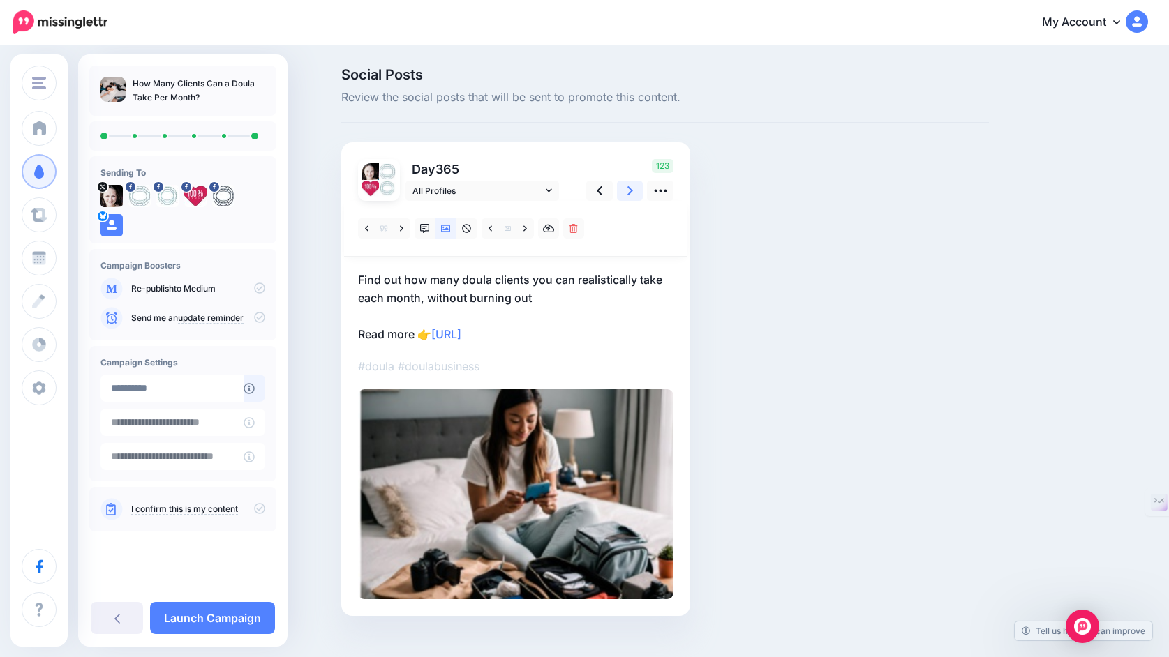
click at [630, 198] on icon at bounding box center [630, 191] width 6 height 15
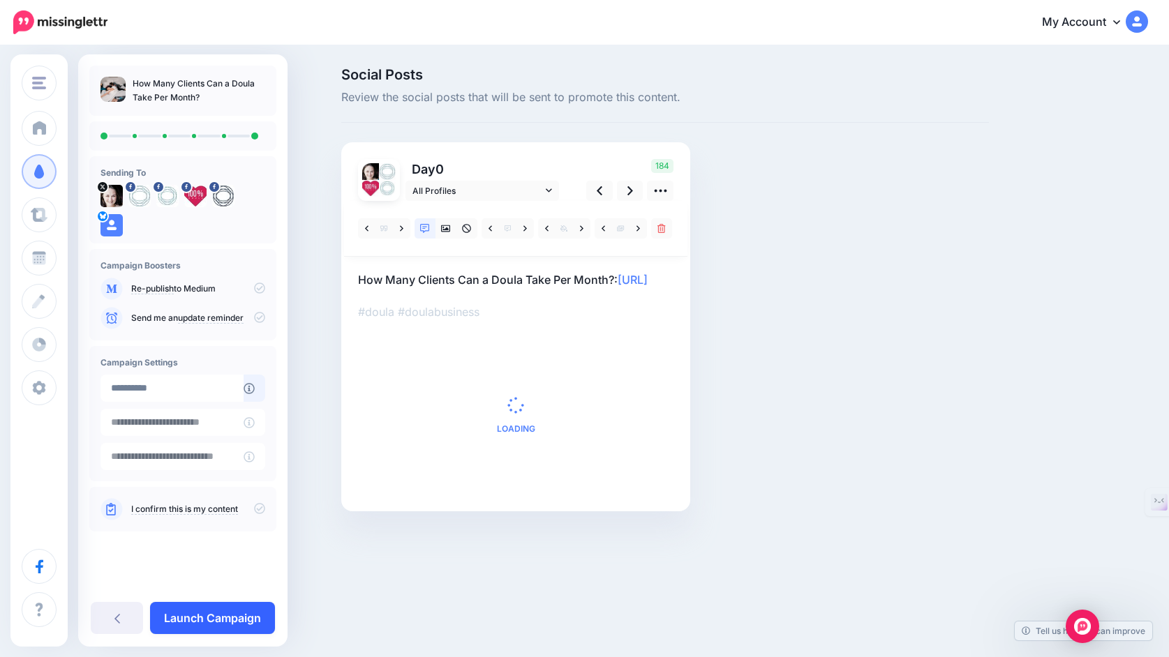
click at [236, 613] on link "Launch Campaign" at bounding box center [212, 618] width 125 height 32
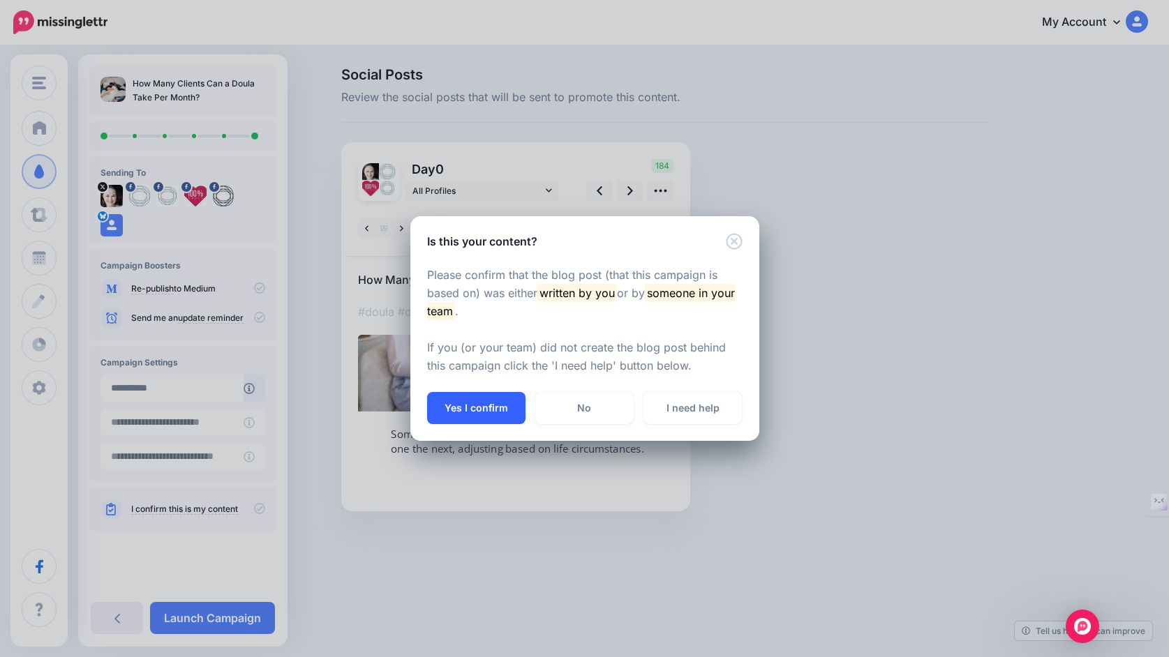
click at [479, 401] on button "Yes I confirm" at bounding box center [476, 408] width 98 height 32
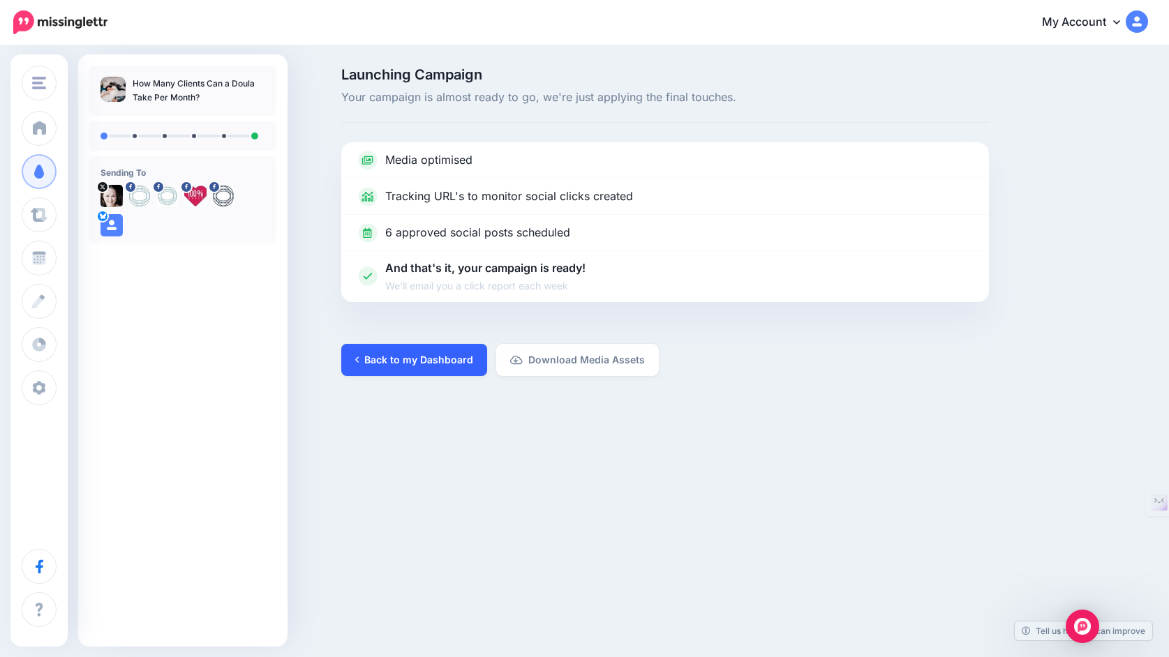
click at [459, 354] on link "Back to my Dashboard" at bounding box center [414, 360] width 146 height 32
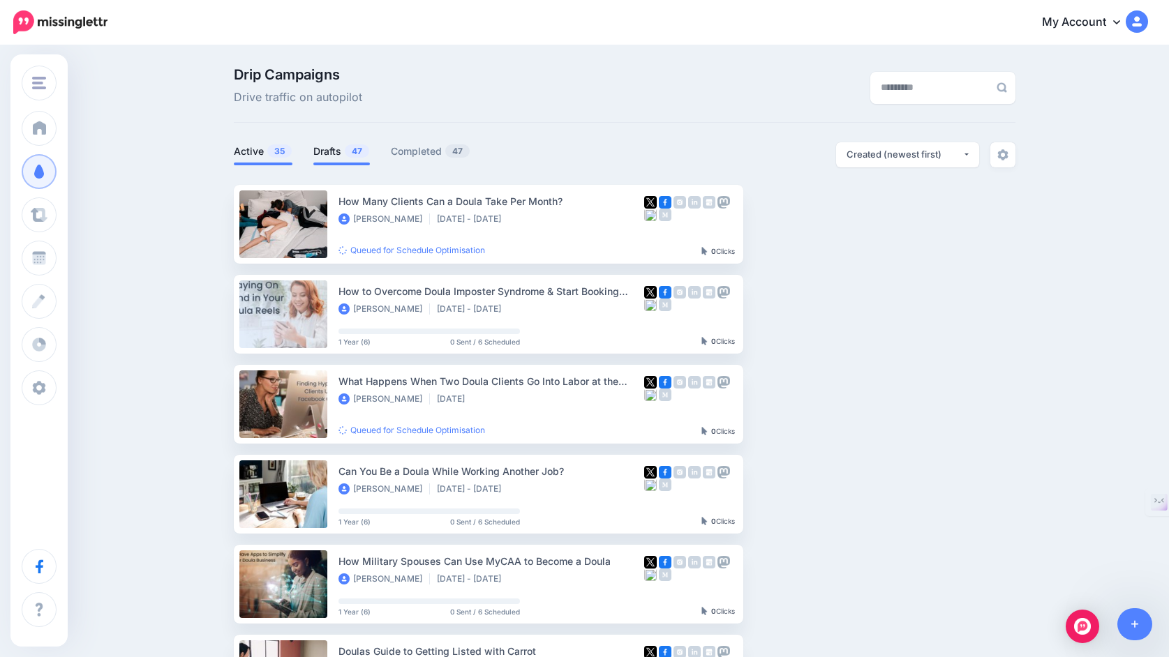
click at [331, 154] on link "Drafts 47" at bounding box center [341, 151] width 57 height 17
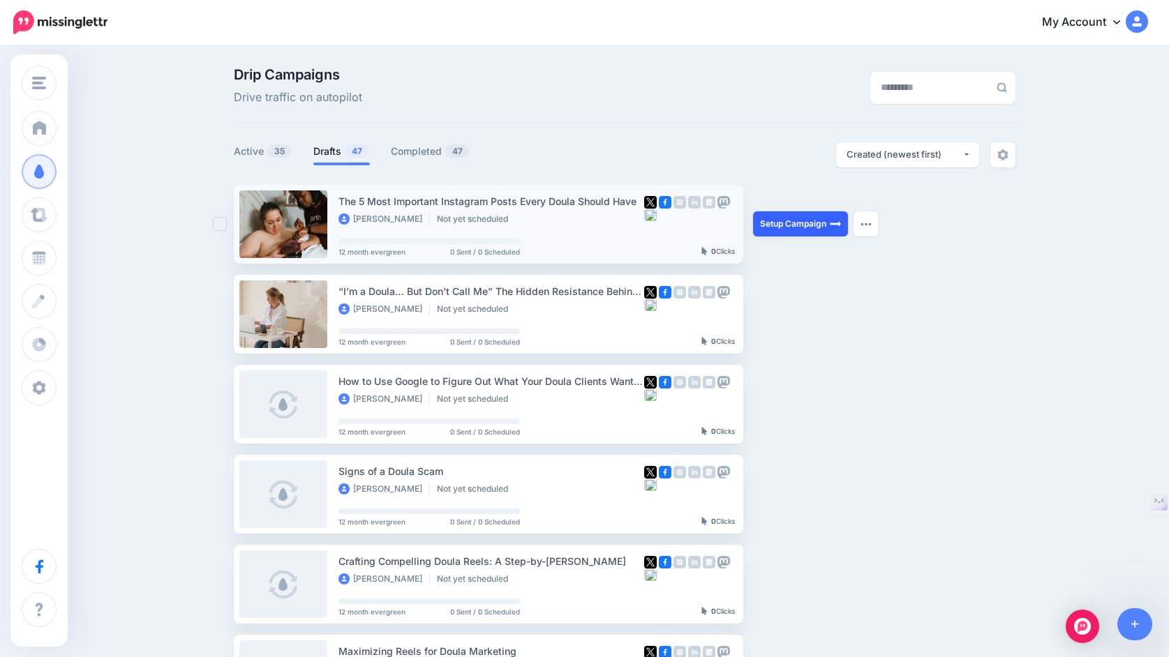
click at [780, 226] on link "Setup Campaign" at bounding box center [800, 223] width 95 height 25
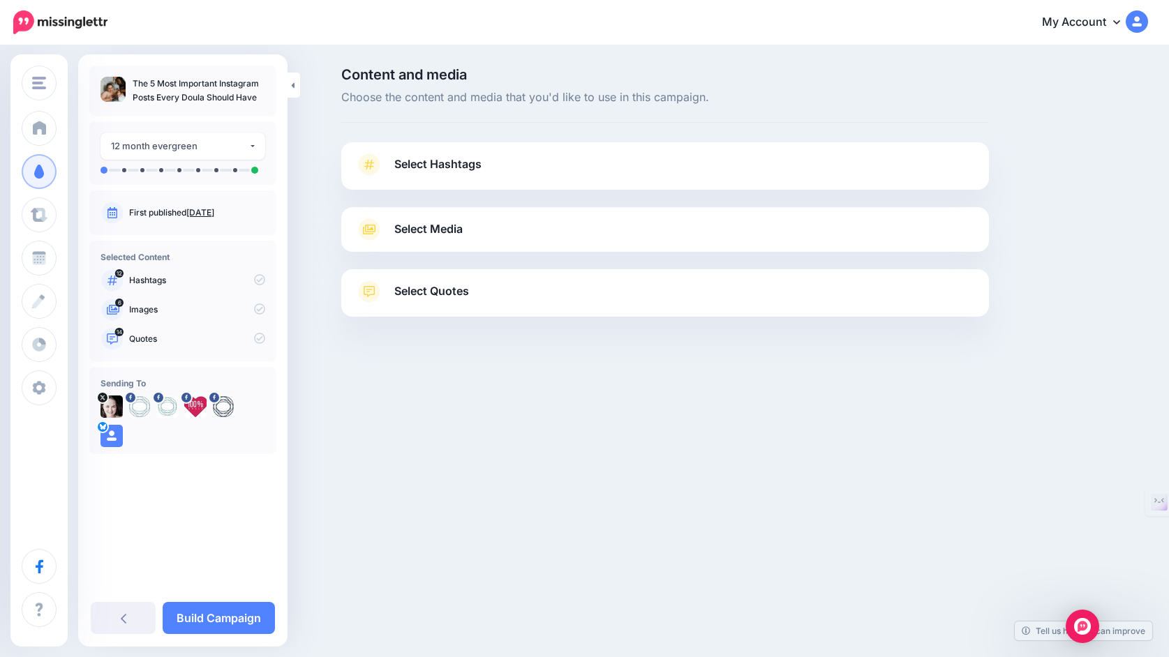
click at [730, 172] on link "Select Hashtags" at bounding box center [665, 172] width 620 height 36
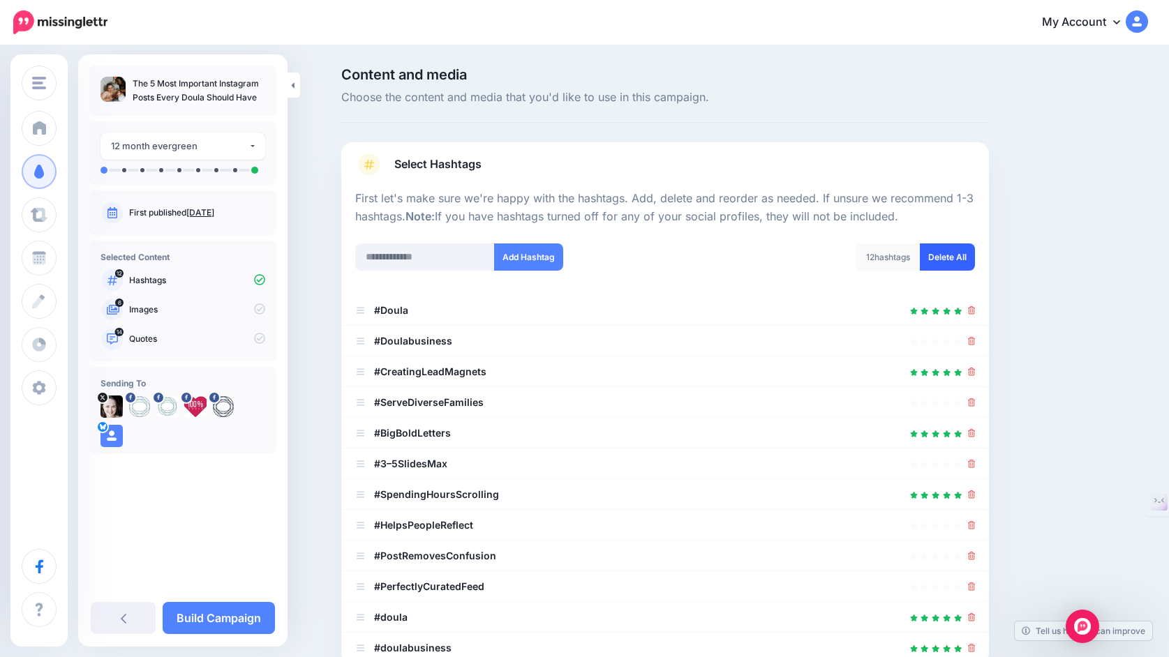
click at [939, 256] on link "Delete All" at bounding box center [947, 257] width 55 height 27
click at [459, 255] on input "text" at bounding box center [425, 257] width 140 height 27
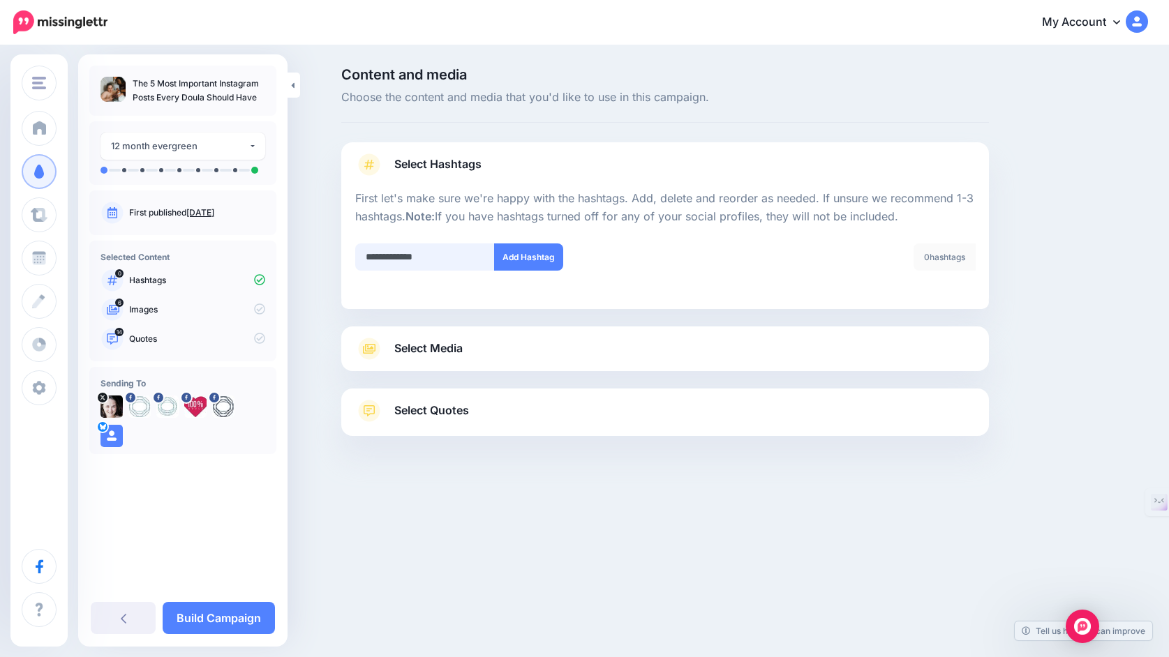
type input "**********"
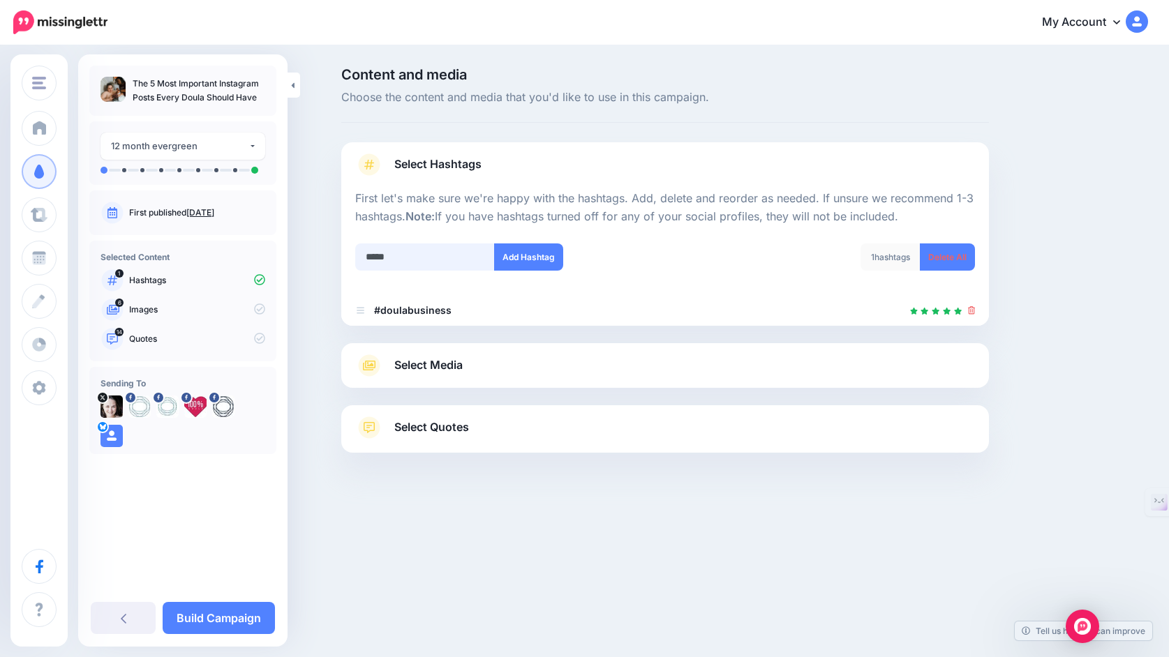
type input "******"
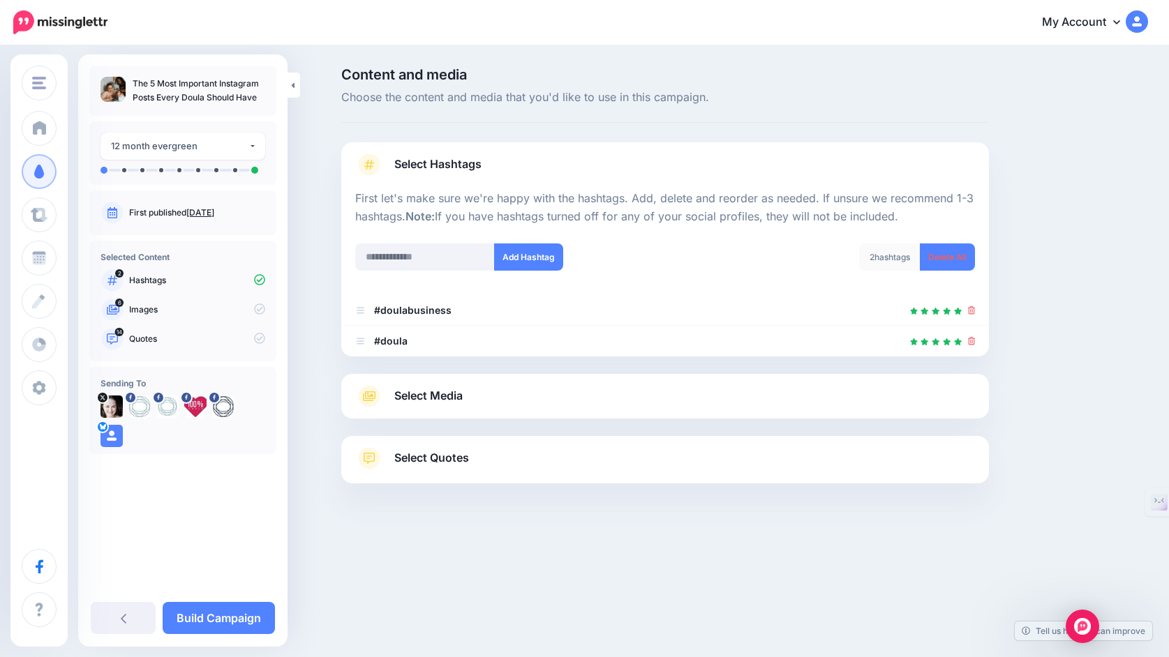
click at [480, 367] on div at bounding box center [665, 365] width 648 height 17
click at [475, 403] on link "Select Media" at bounding box center [665, 396] width 620 height 22
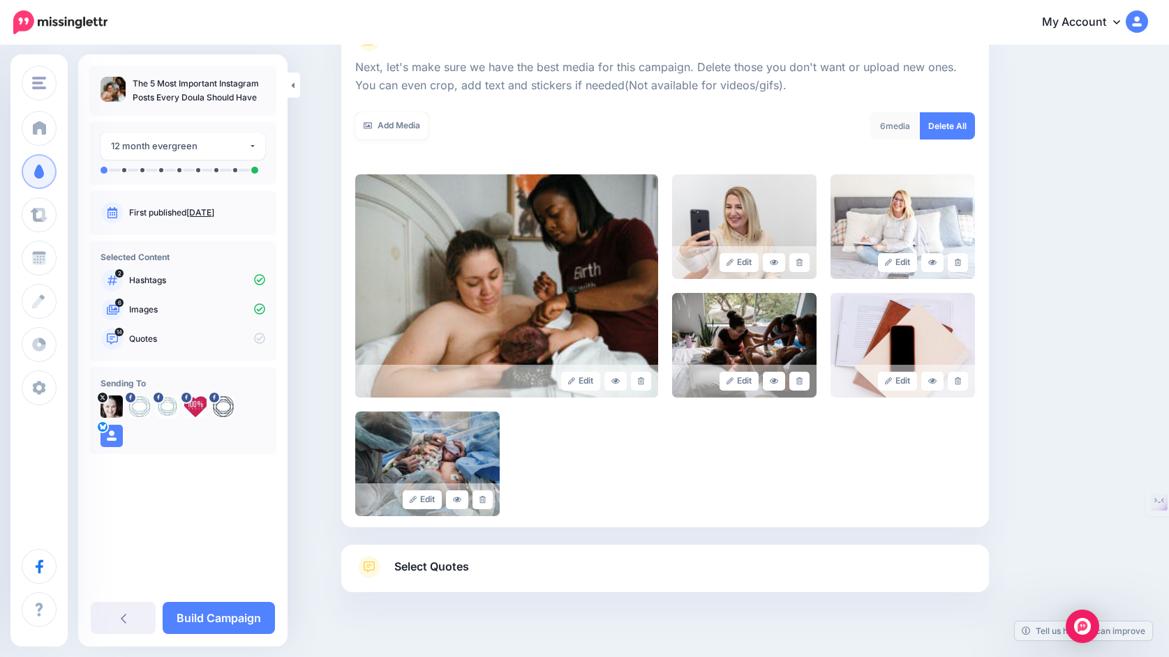
scroll to position [215, 0]
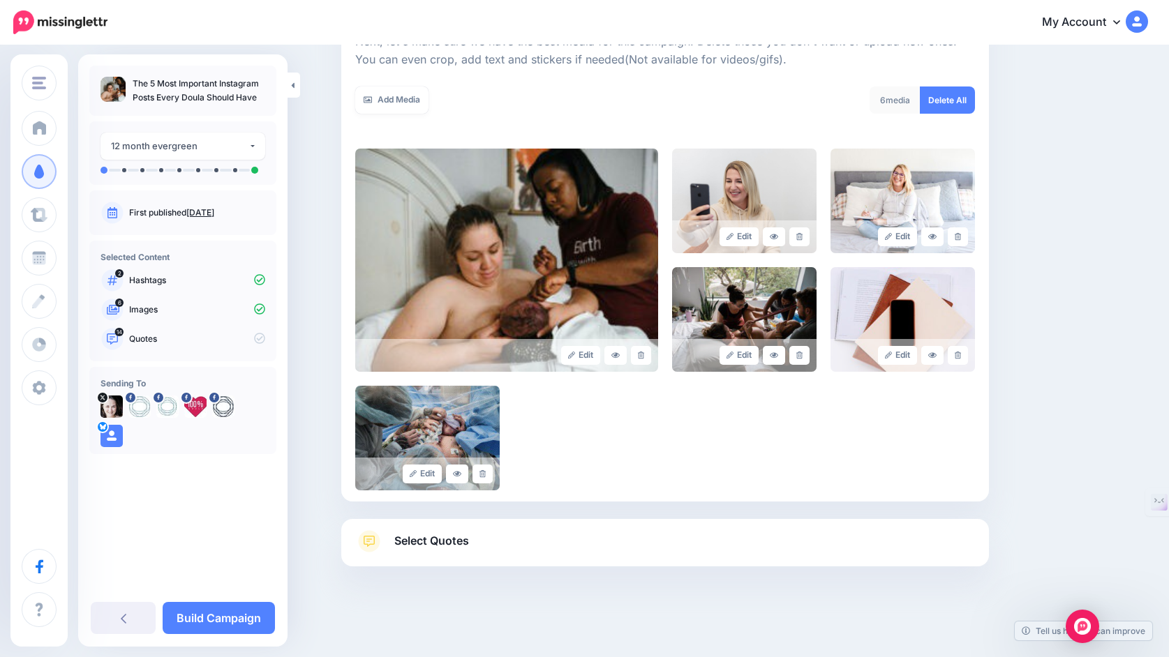
click at [451, 539] on span "Select Quotes" at bounding box center [431, 541] width 75 height 19
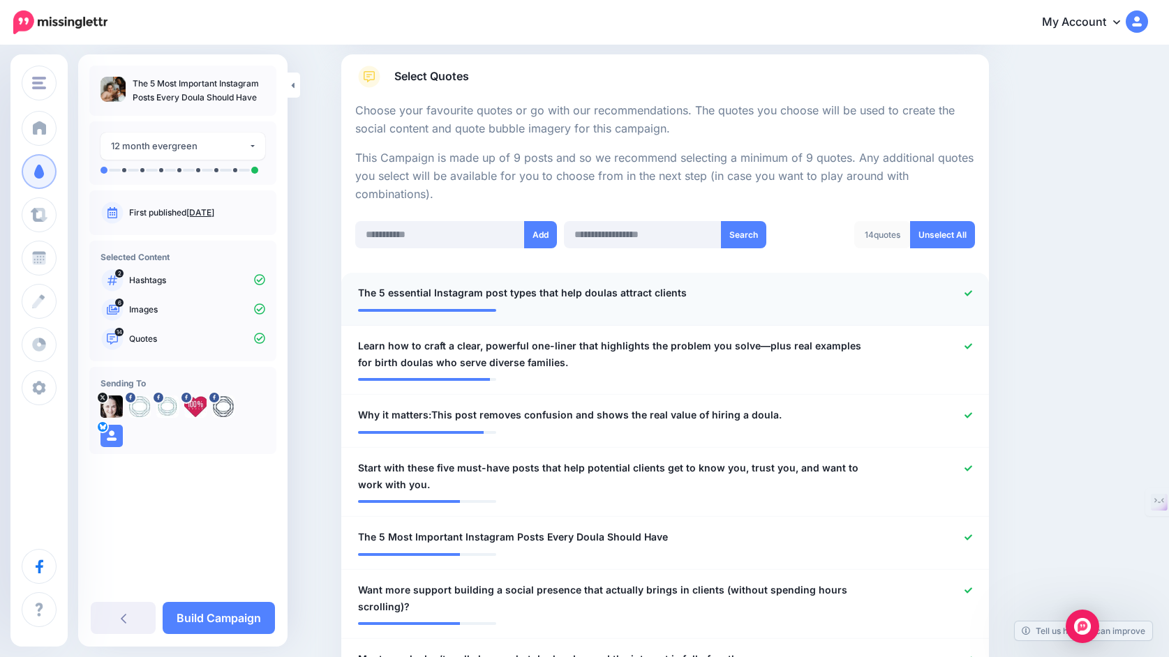
click at [967, 294] on icon at bounding box center [968, 294] width 8 height 8
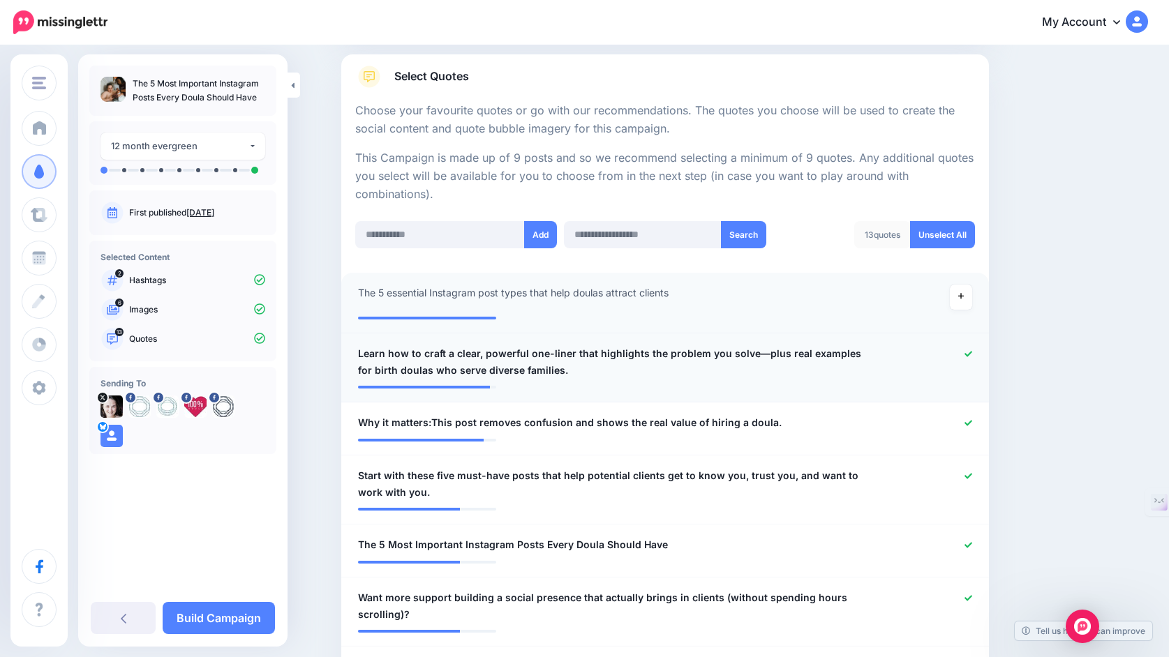
click at [967, 357] on icon at bounding box center [968, 354] width 8 height 8
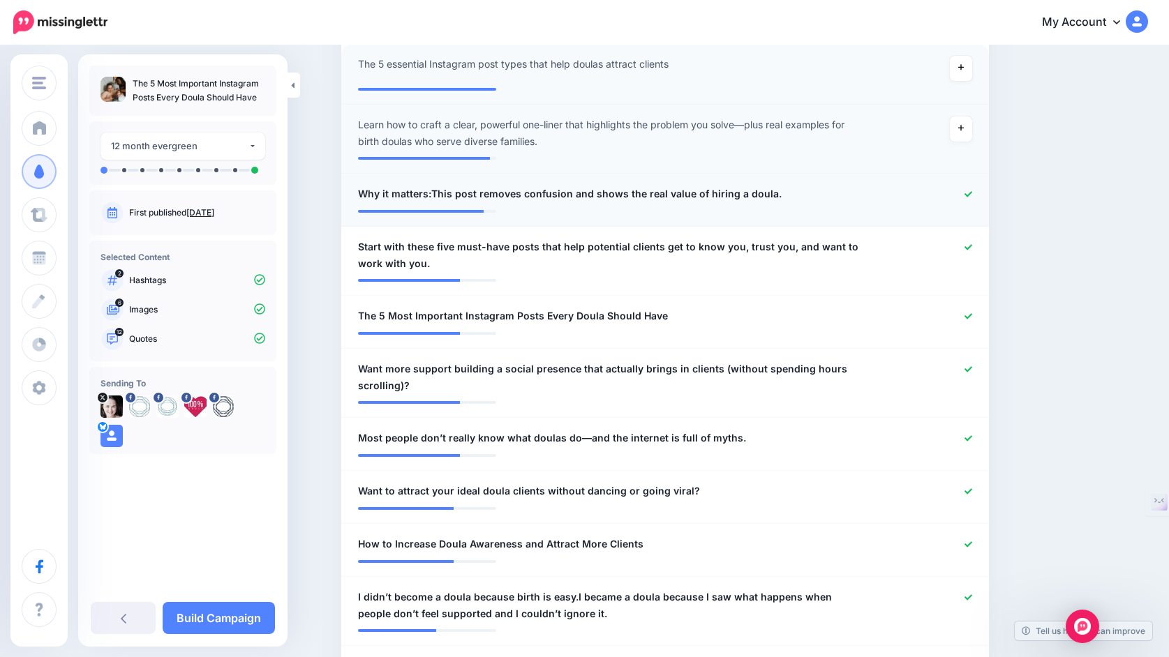
scroll to position [461, 0]
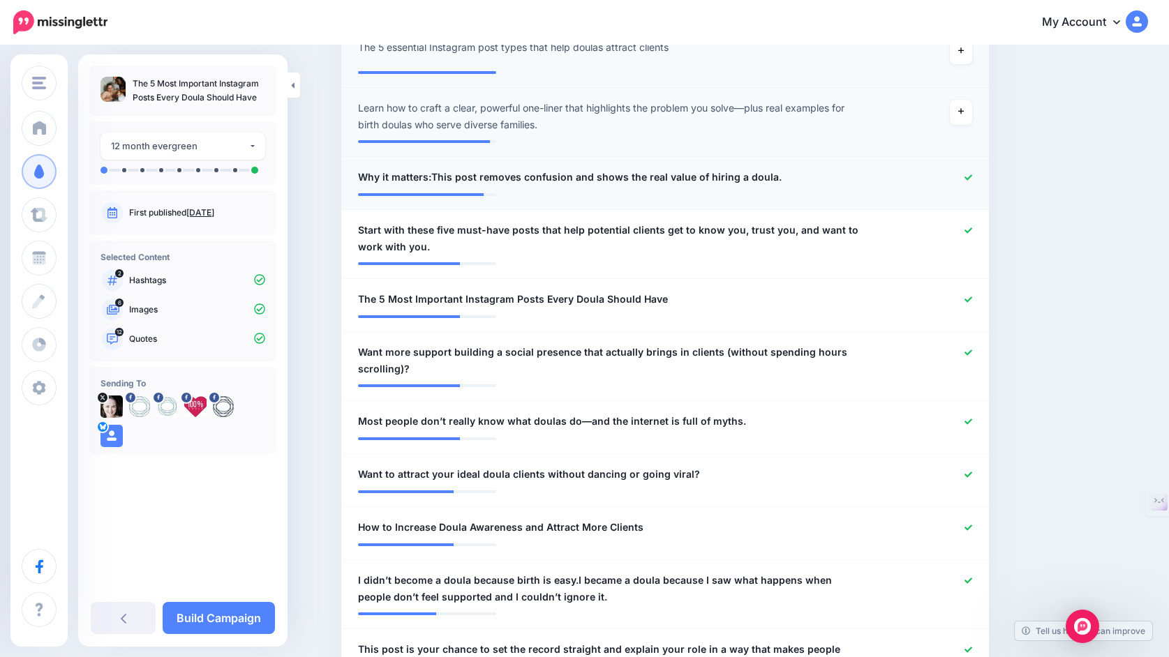
click at [966, 180] on icon at bounding box center [968, 177] width 8 height 6
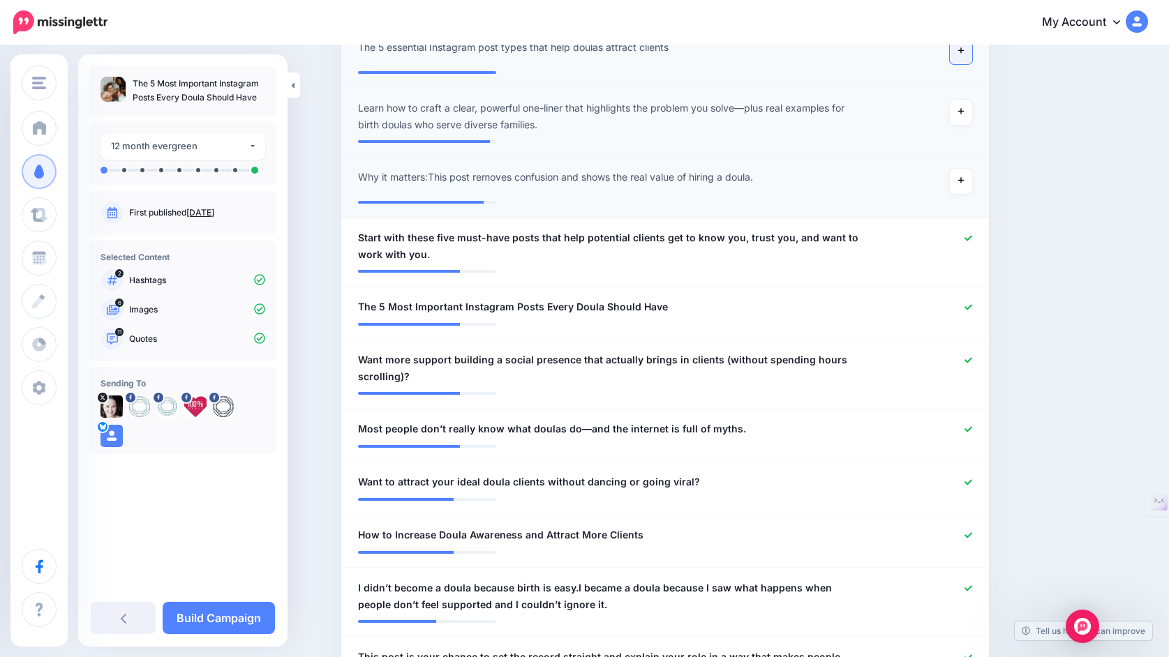
click at [958, 54] on icon at bounding box center [961, 51] width 6 height 8
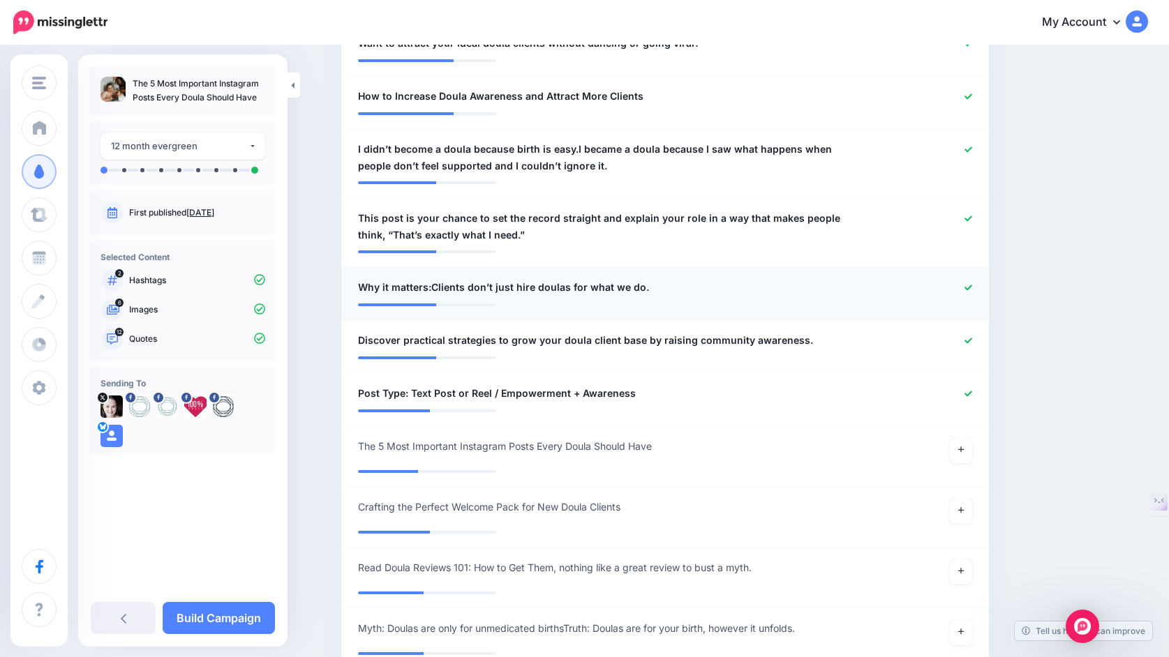
scroll to position [897, 0]
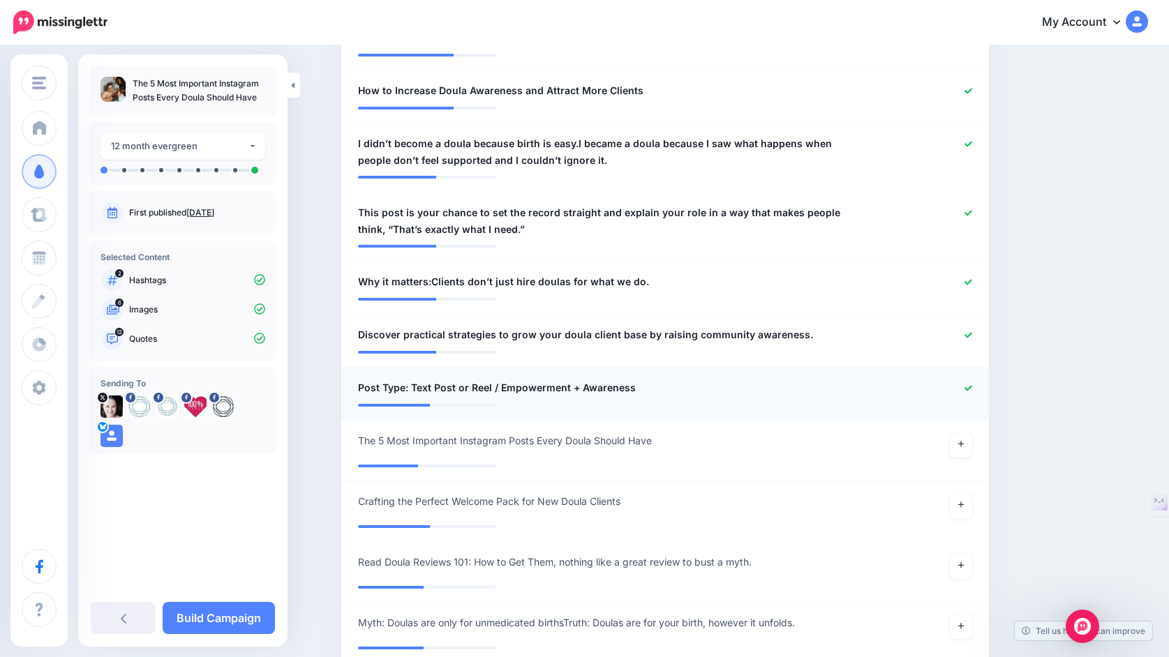
click at [969, 389] on icon at bounding box center [968, 389] width 8 height 8
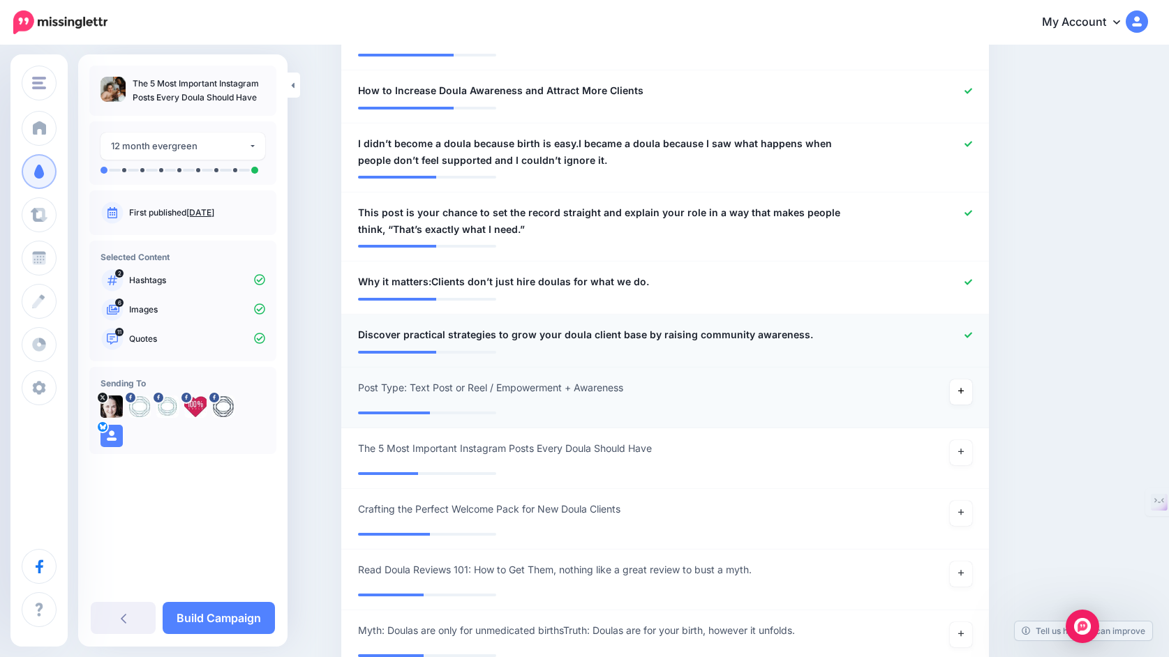
click at [964, 339] on icon at bounding box center [968, 335] width 8 height 8
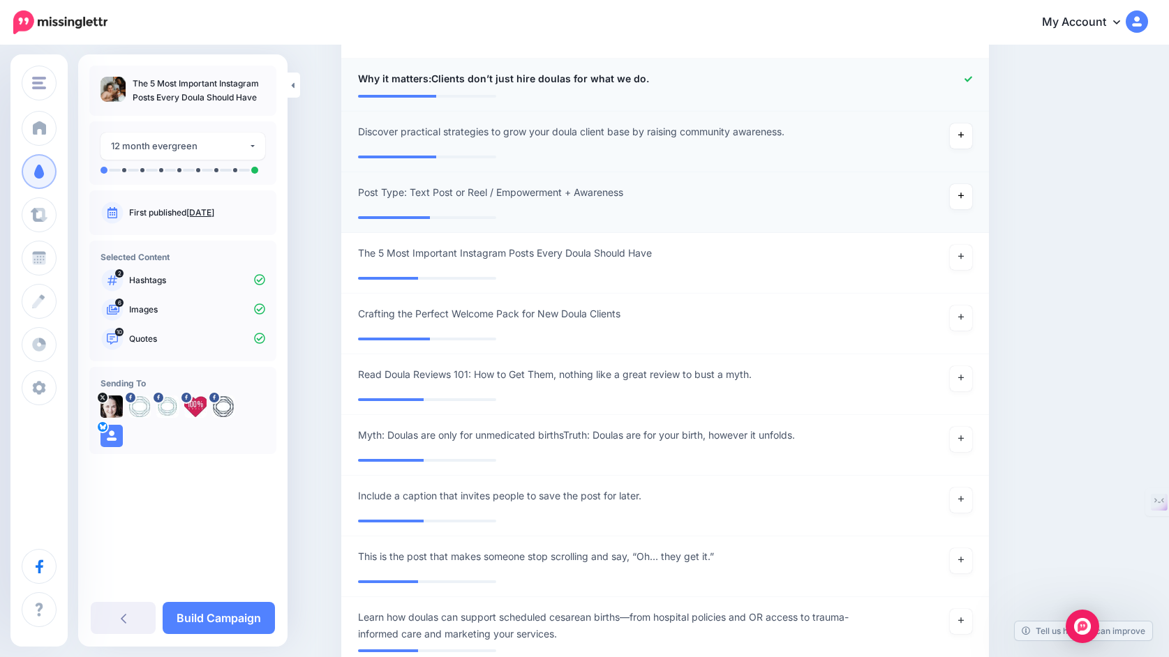
scroll to position [1102, 0]
click at [964, 259] on icon at bounding box center [961, 255] width 6 height 8
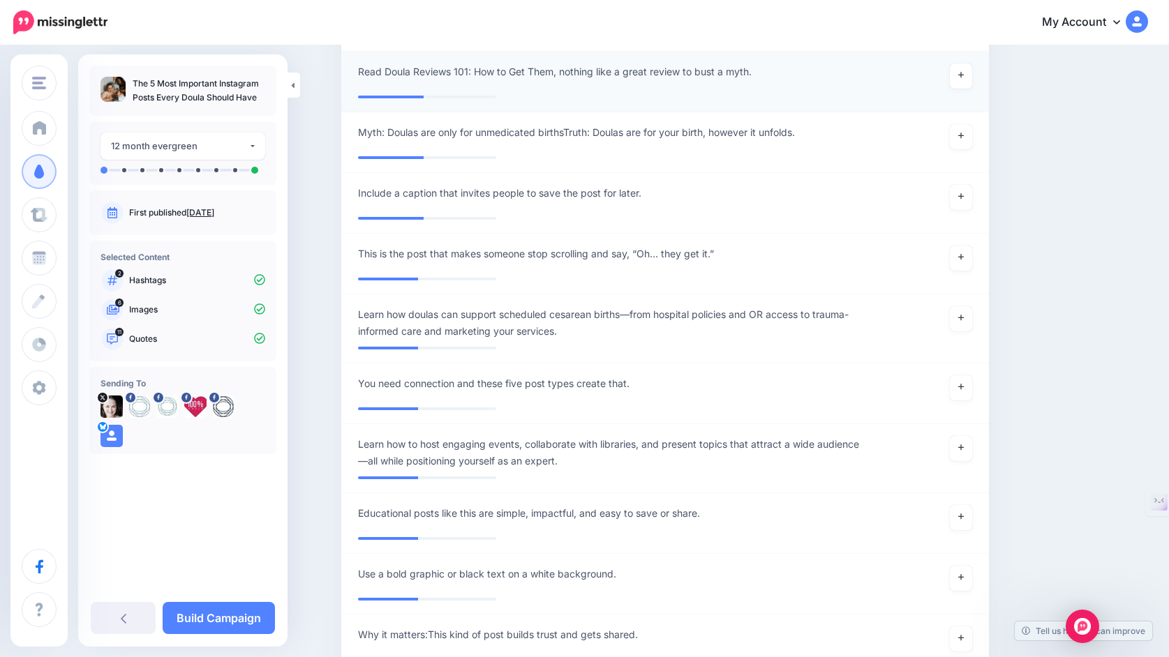
scroll to position [1400, 0]
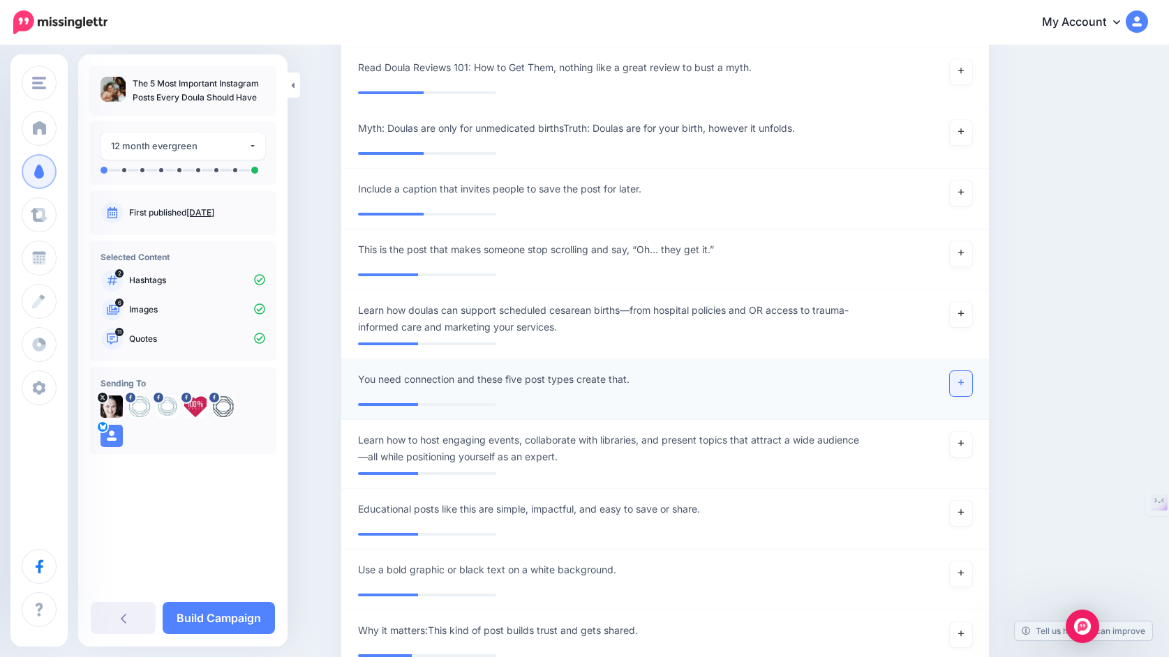
click at [963, 390] on link at bounding box center [961, 383] width 22 height 25
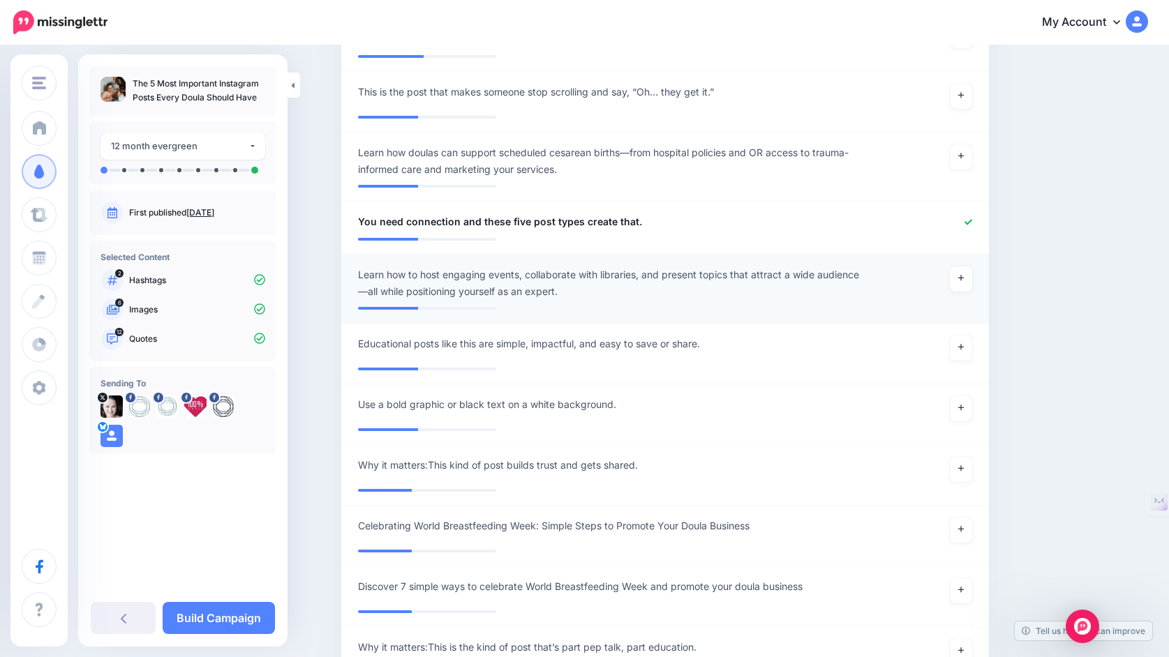
scroll to position [1559, 0]
click at [237, 618] on link "Build Campaign" at bounding box center [219, 618] width 112 height 32
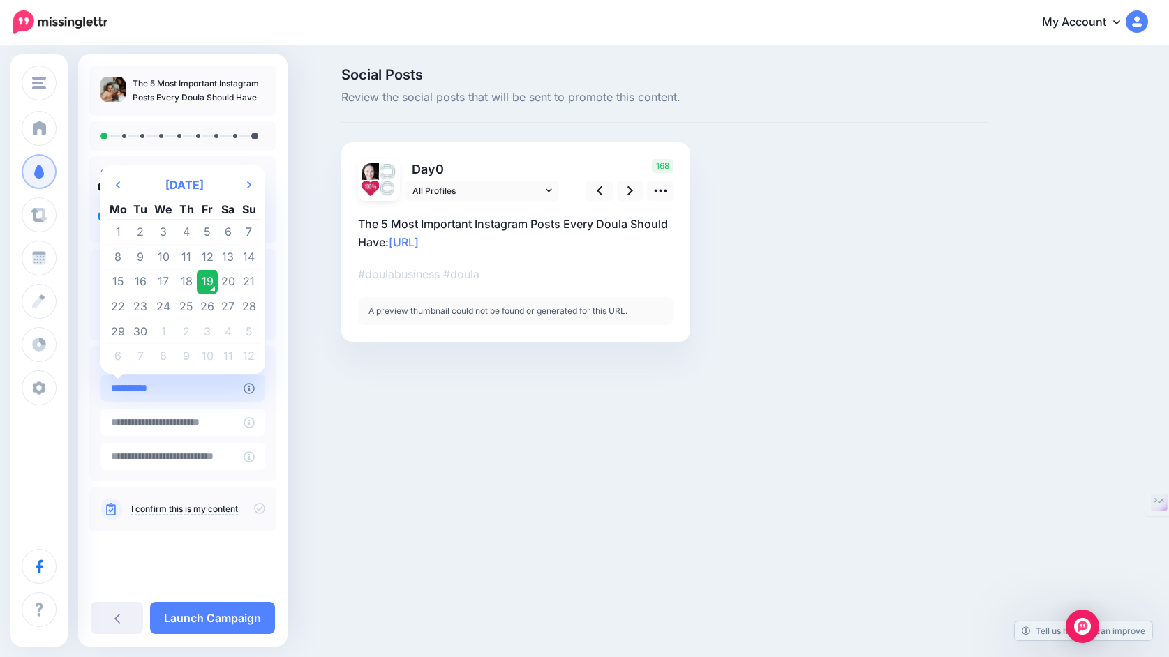
click at [210, 392] on input "**********" at bounding box center [171, 388] width 143 height 27
click at [260, 179] on th "Next Month" at bounding box center [249, 185] width 21 height 28
click at [151, 274] on td "14" at bounding box center [141, 281] width 21 height 25
type input "**********"
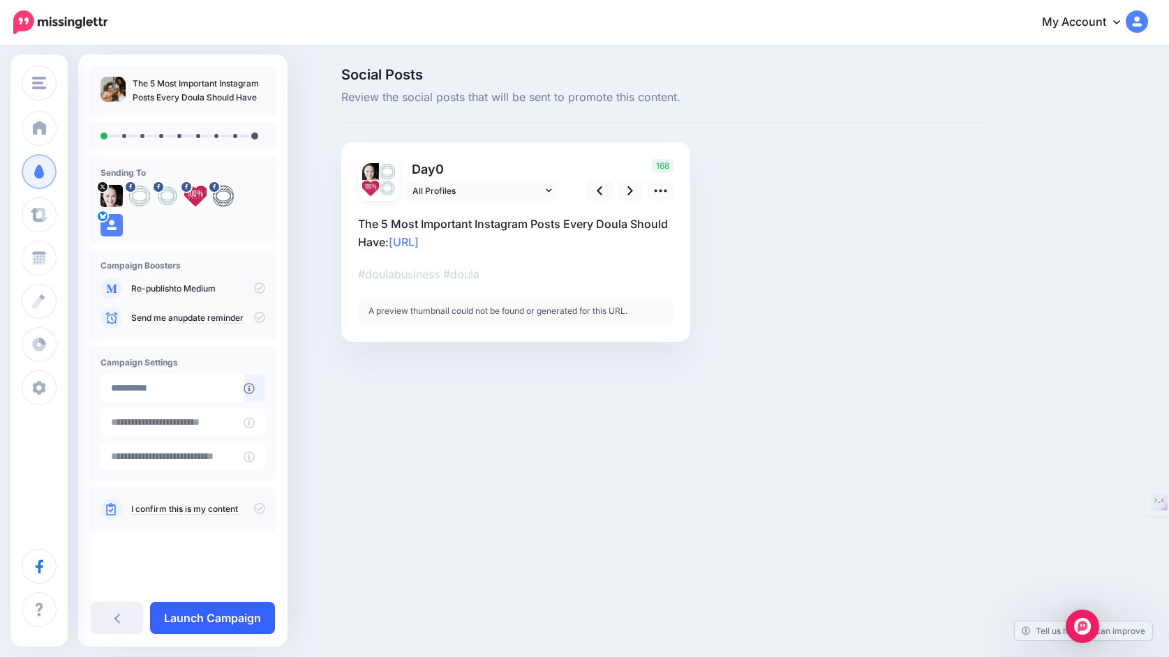
click at [217, 614] on link "Launch Campaign" at bounding box center [212, 618] width 125 height 32
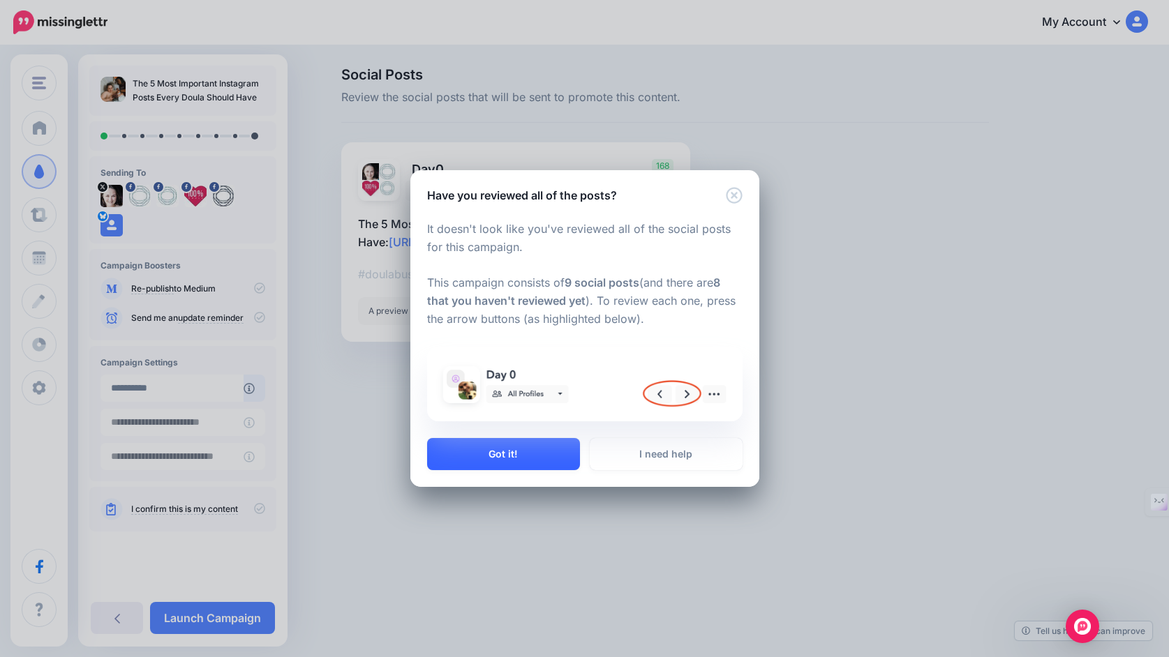
click at [512, 459] on button "Got it!" at bounding box center [503, 454] width 153 height 32
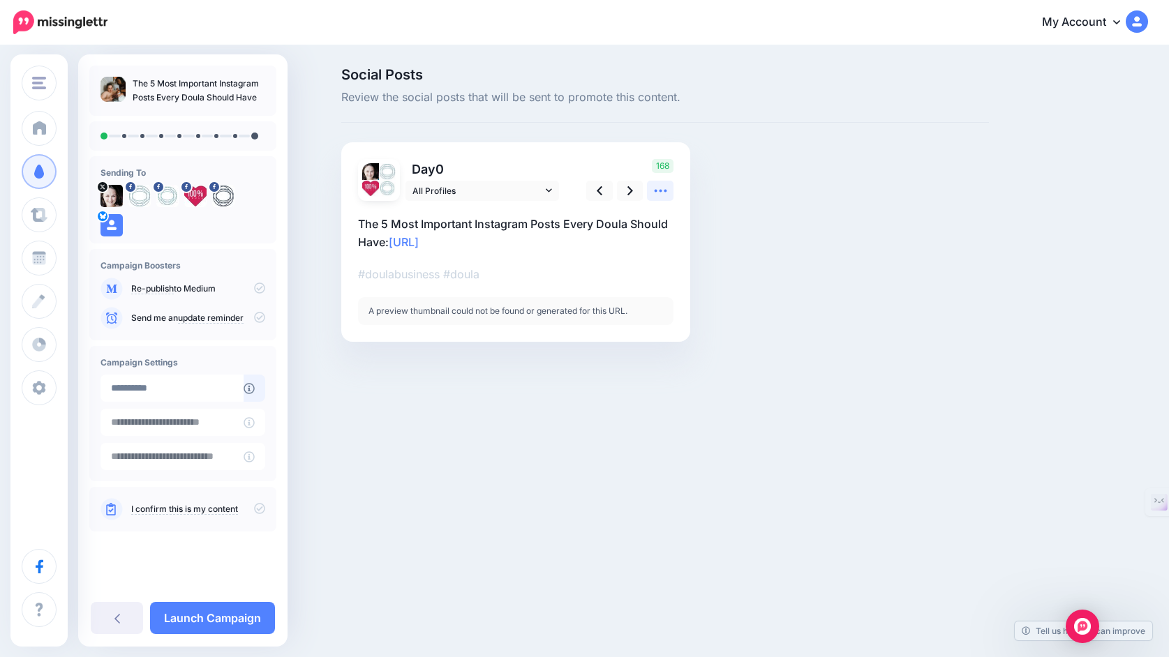
click at [655, 193] on icon at bounding box center [660, 191] width 15 height 15
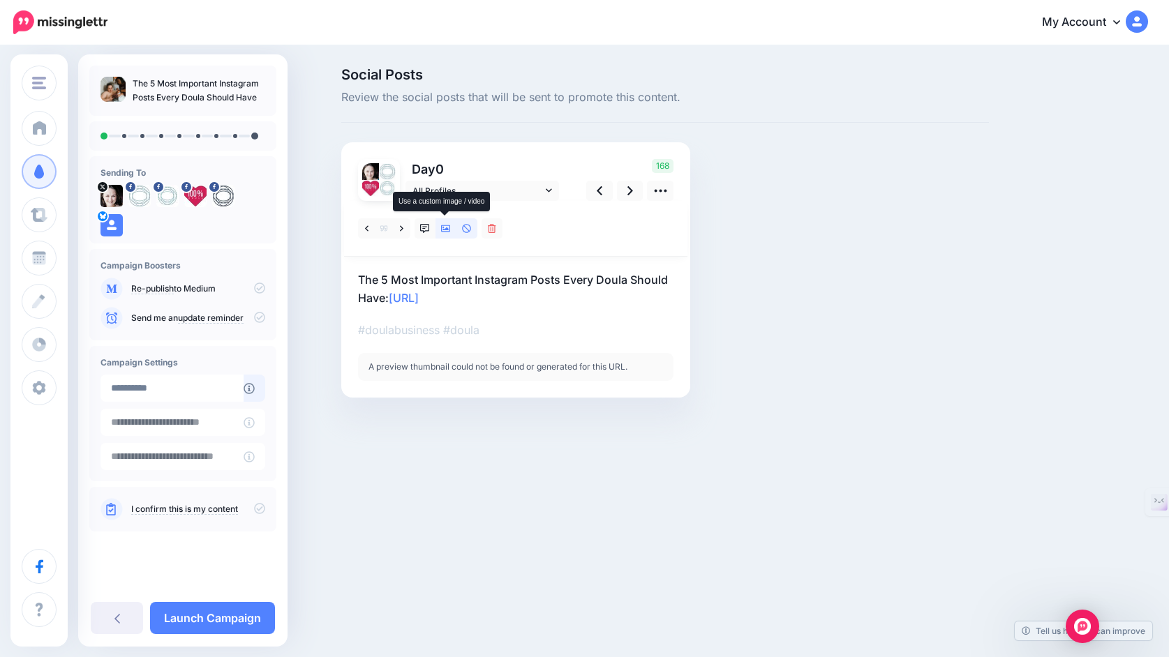
click at [449, 228] on icon at bounding box center [446, 229] width 10 height 10
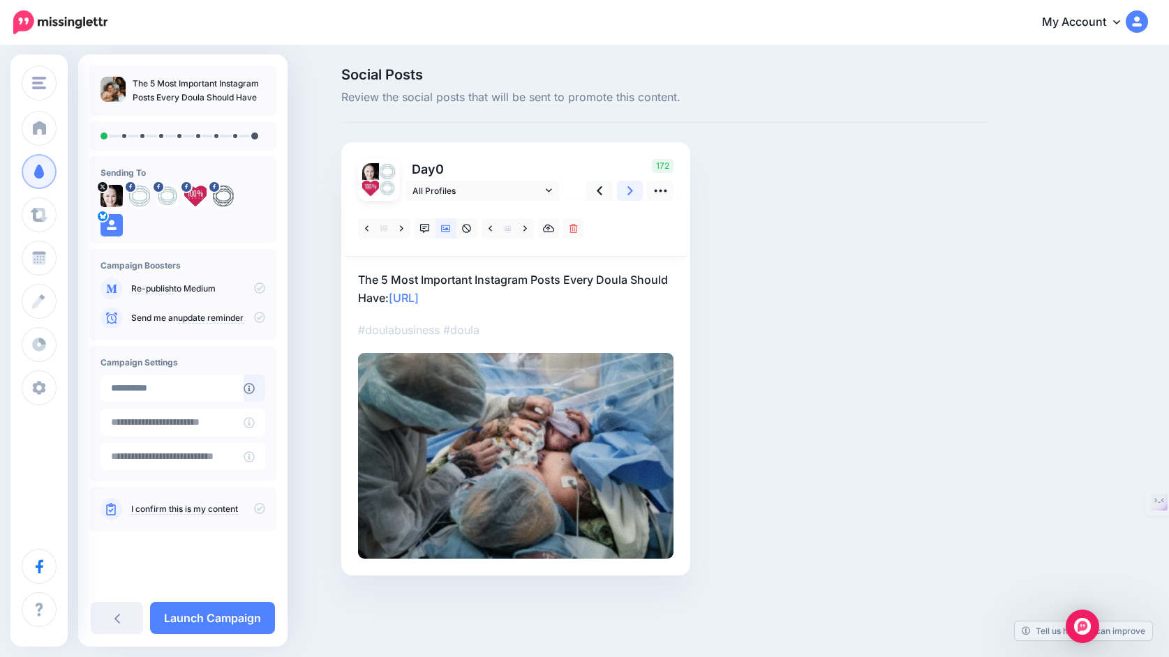
click at [629, 194] on icon at bounding box center [630, 191] width 6 height 15
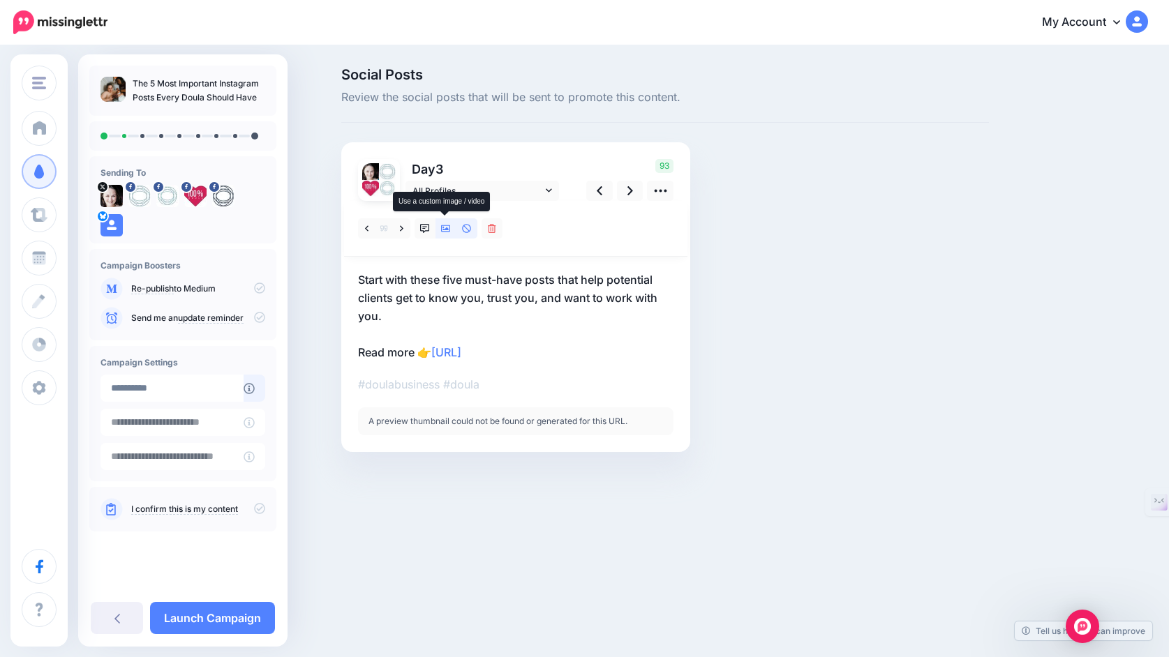
click at [447, 230] on icon at bounding box center [446, 229] width 10 height 10
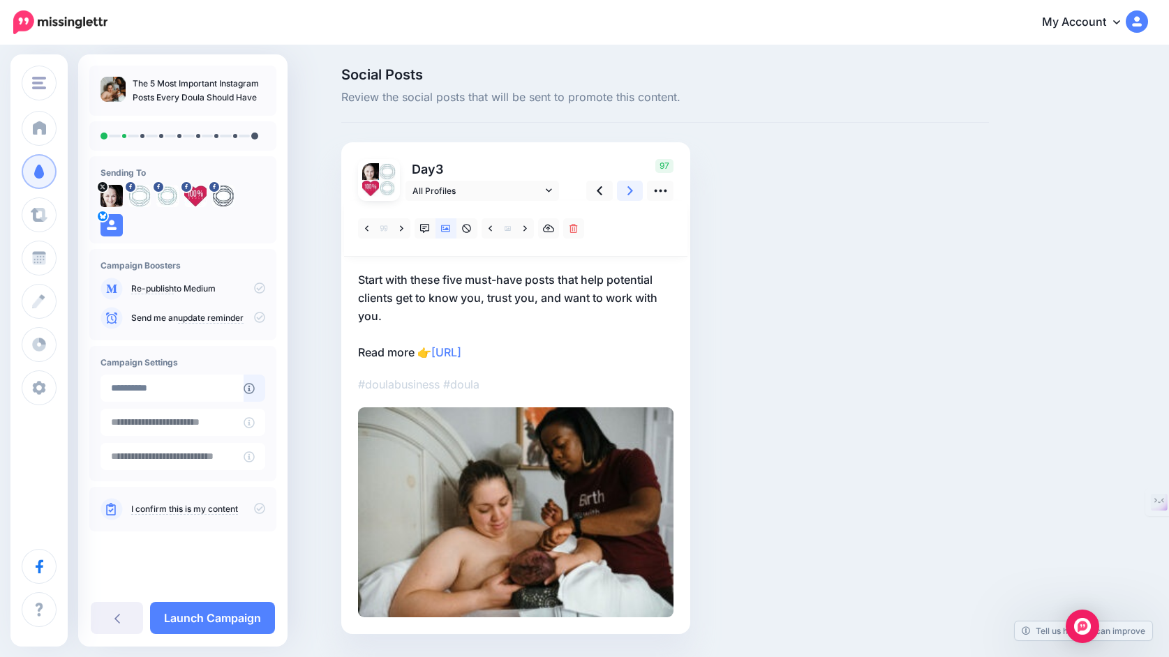
click at [624, 192] on link at bounding box center [630, 191] width 27 height 20
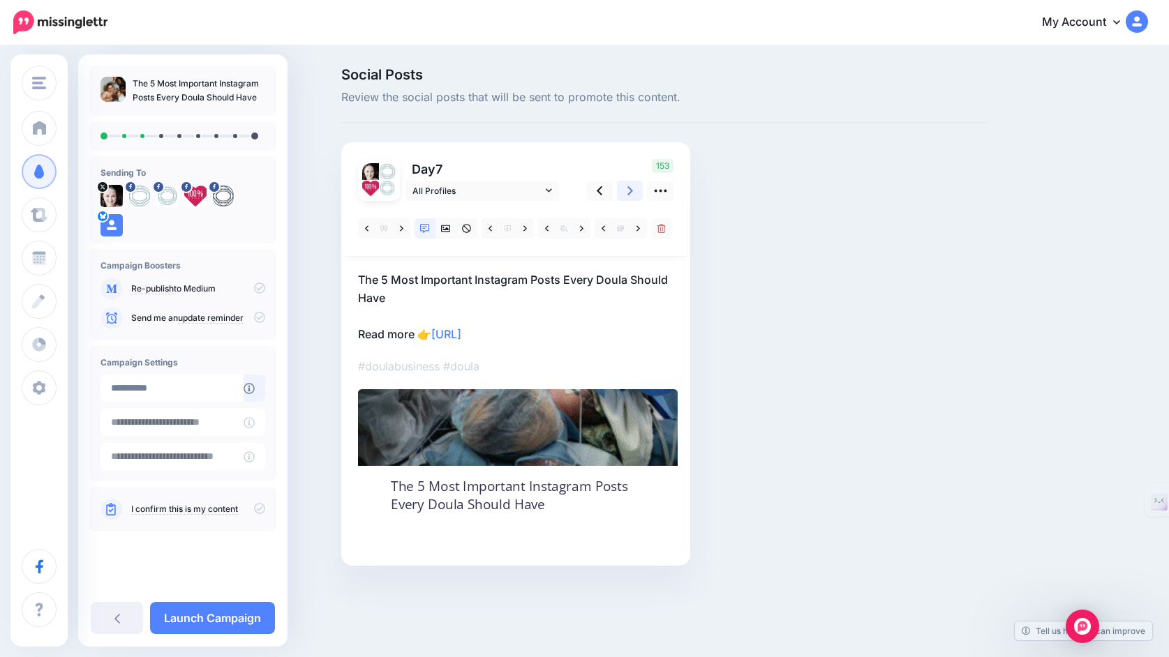
click at [626, 190] on link at bounding box center [630, 191] width 27 height 20
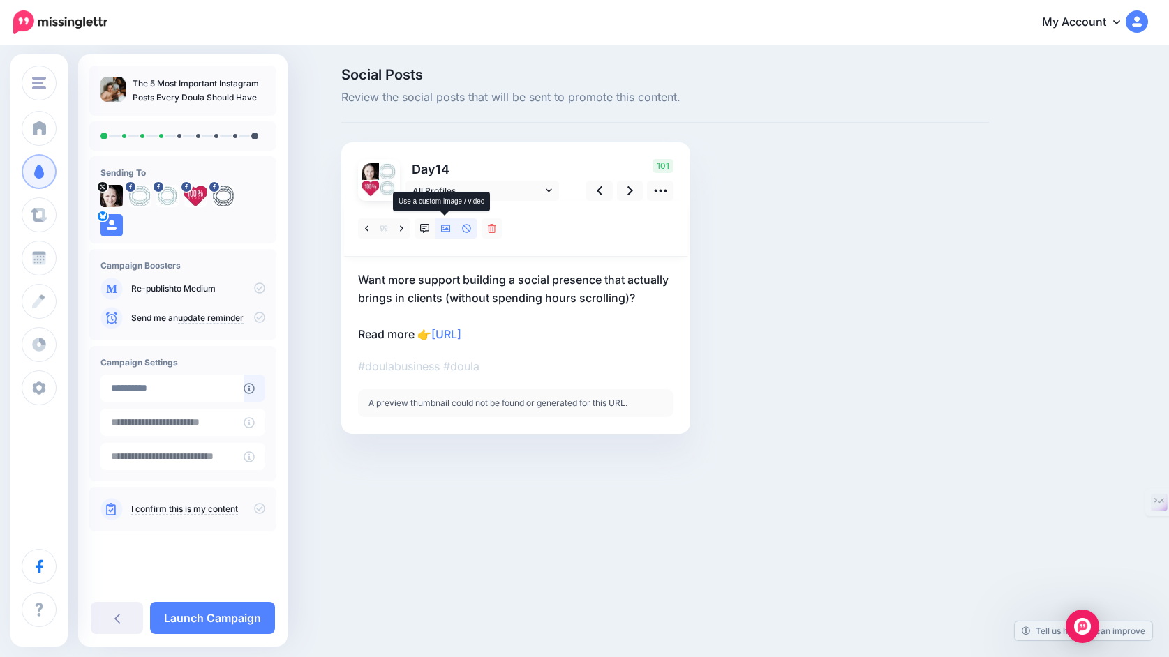
click at [449, 227] on icon at bounding box center [446, 229] width 10 height 10
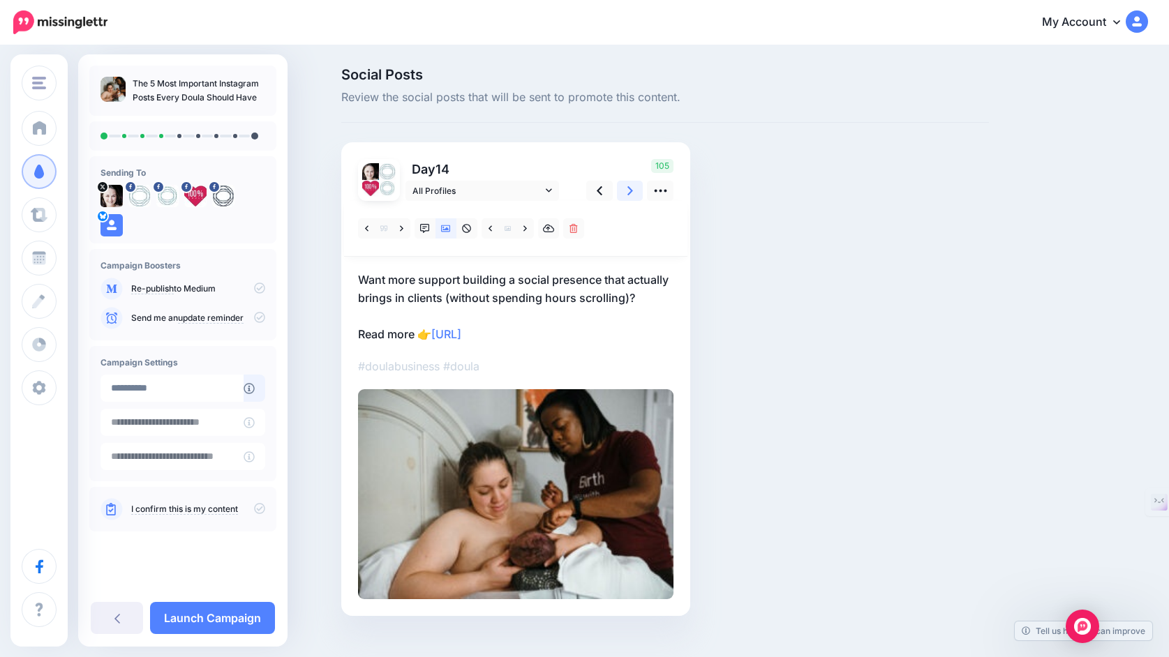
click at [627, 193] on icon at bounding box center [630, 191] width 6 height 15
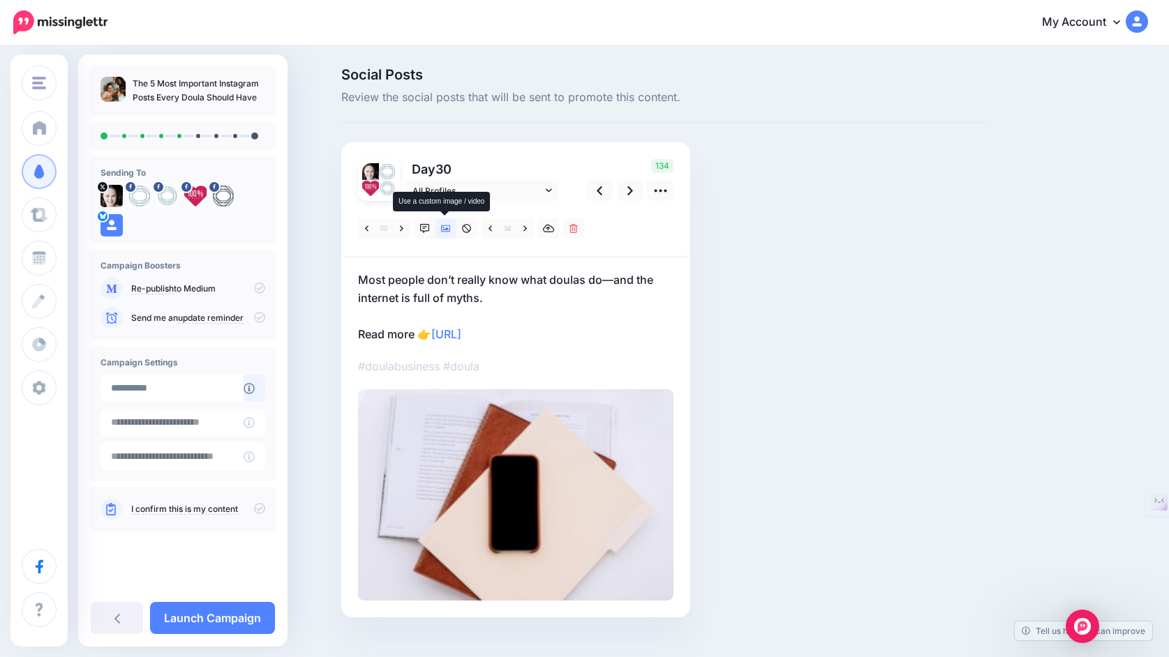
click at [448, 227] on icon at bounding box center [446, 229] width 10 height 10
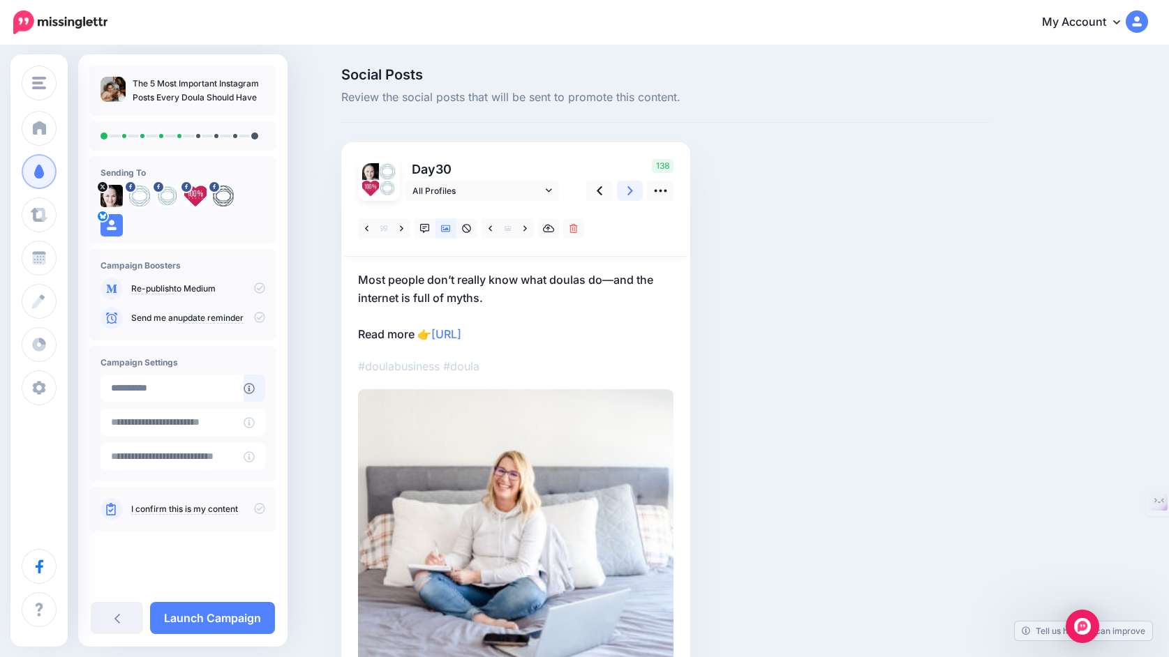
click at [630, 189] on icon at bounding box center [630, 190] width 6 height 9
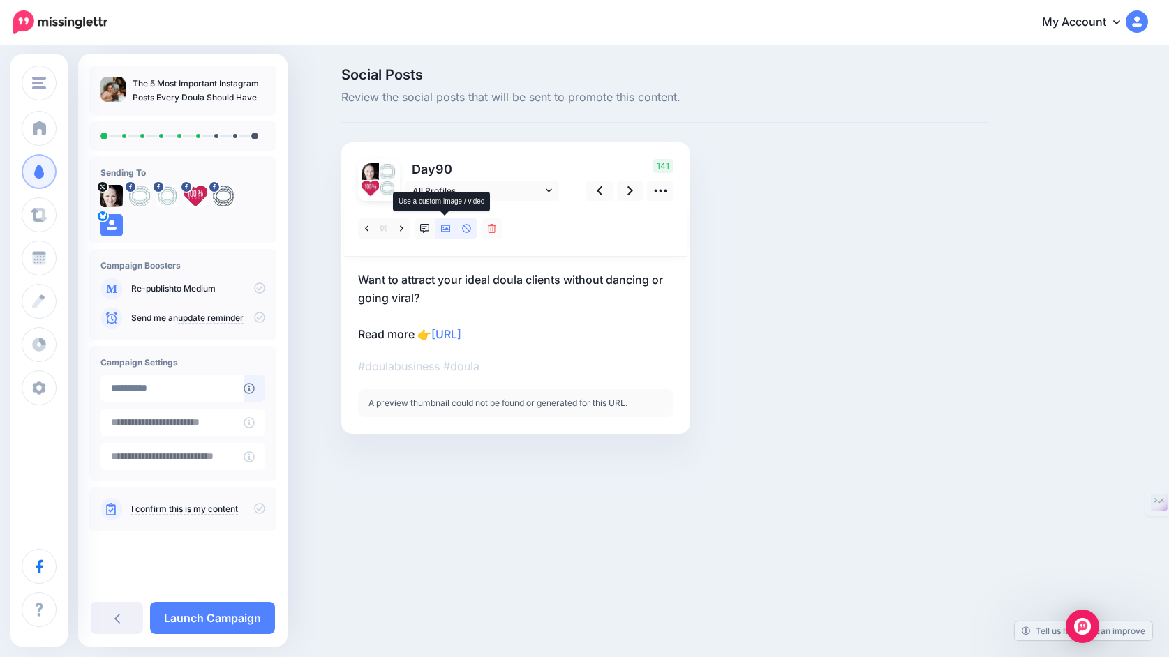
click at [447, 230] on icon at bounding box center [446, 229] width 10 height 10
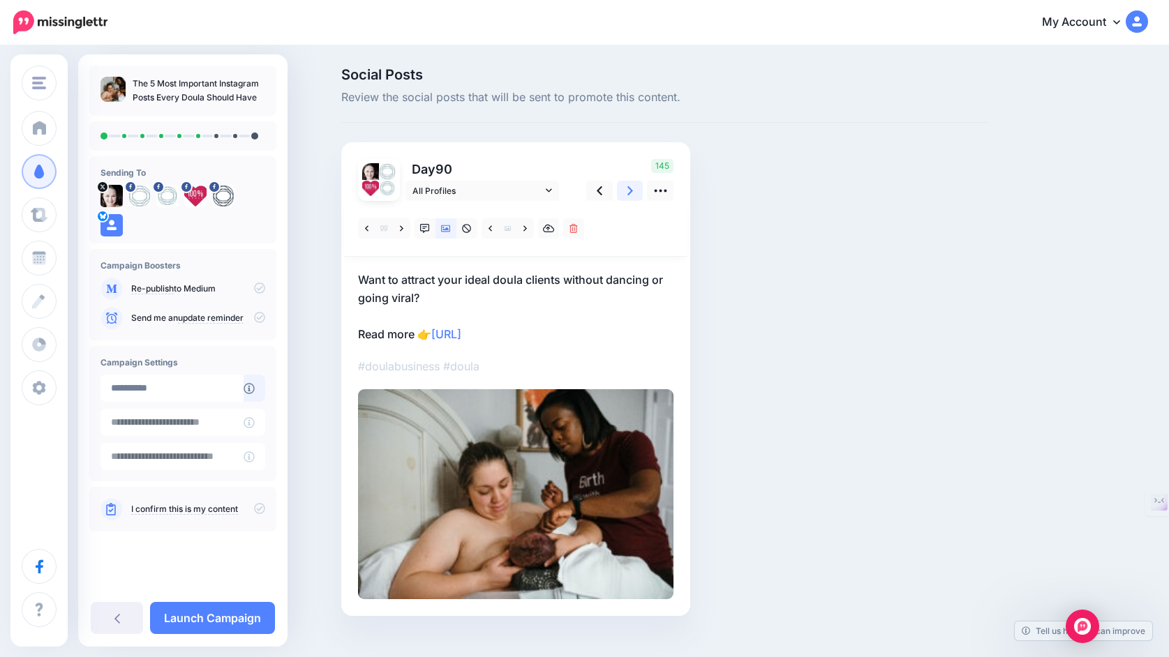
click at [629, 188] on icon at bounding box center [630, 190] width 6 height 9
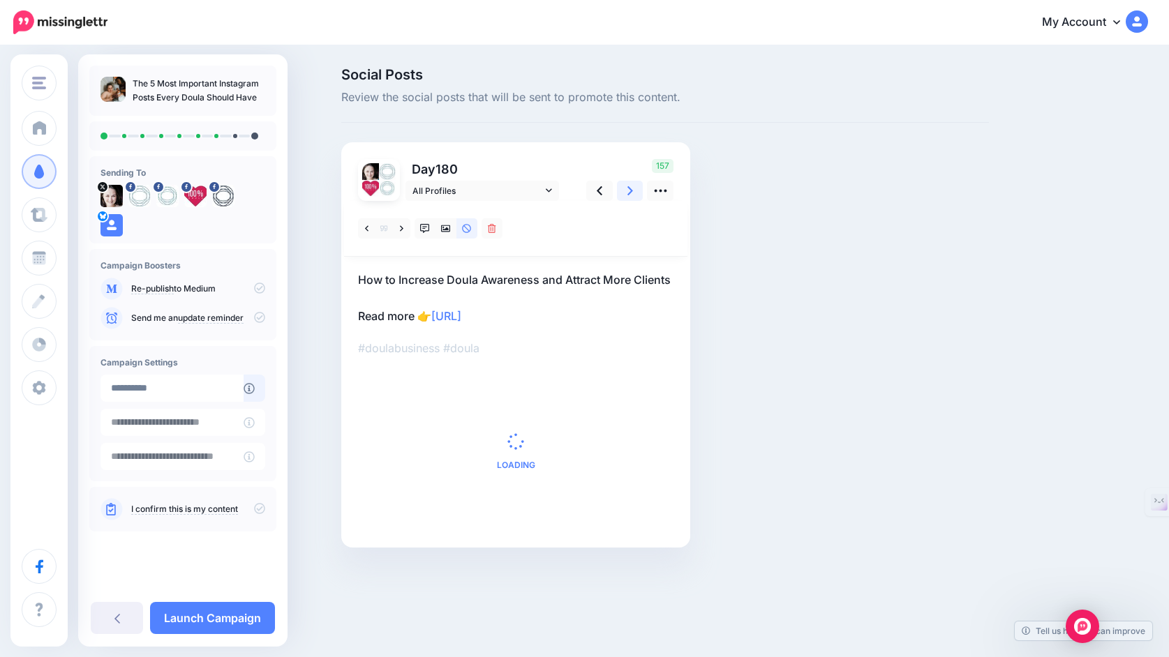
click at [629, 188] on icon at bounding box center [630, 190] width 6 height 9
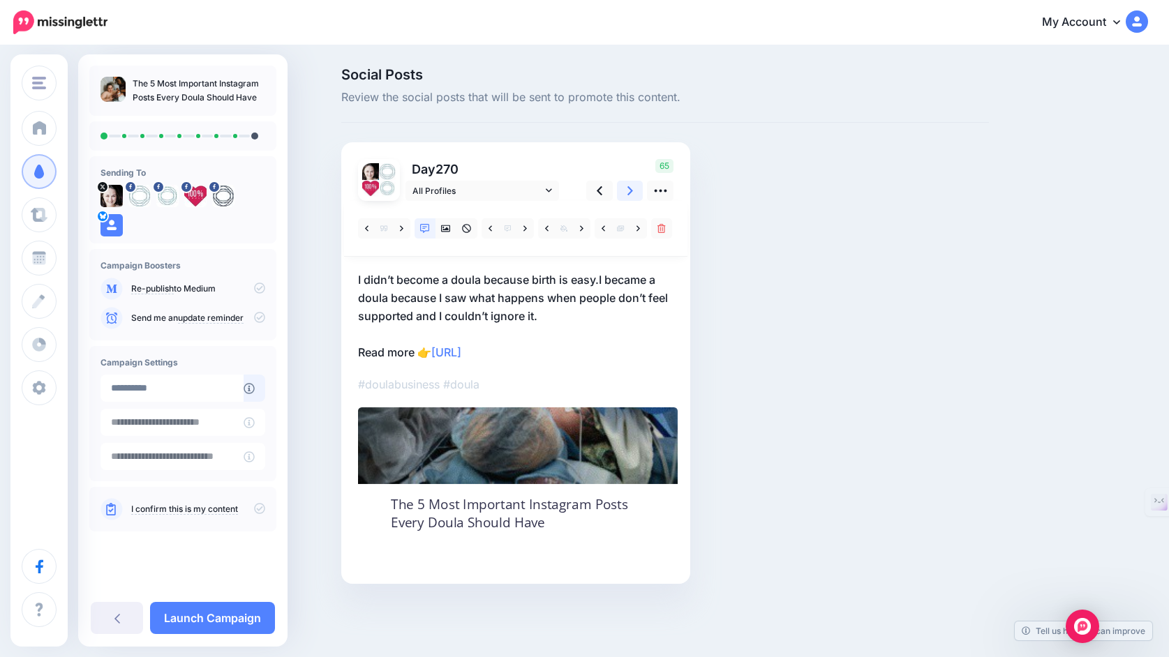
click at [629, 188] on icon at bounding box center [630, 190] width 6 height 9
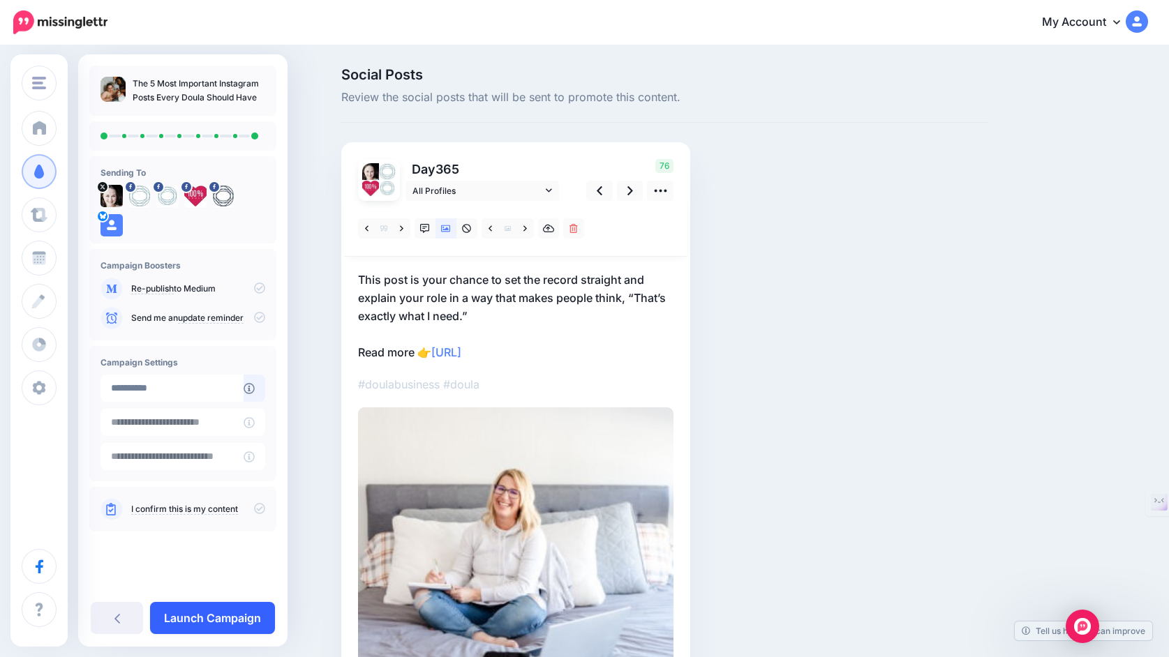
click at [221, 613] on link "Launch Campaign" at bounding box center [212, 618] width 125 height 32
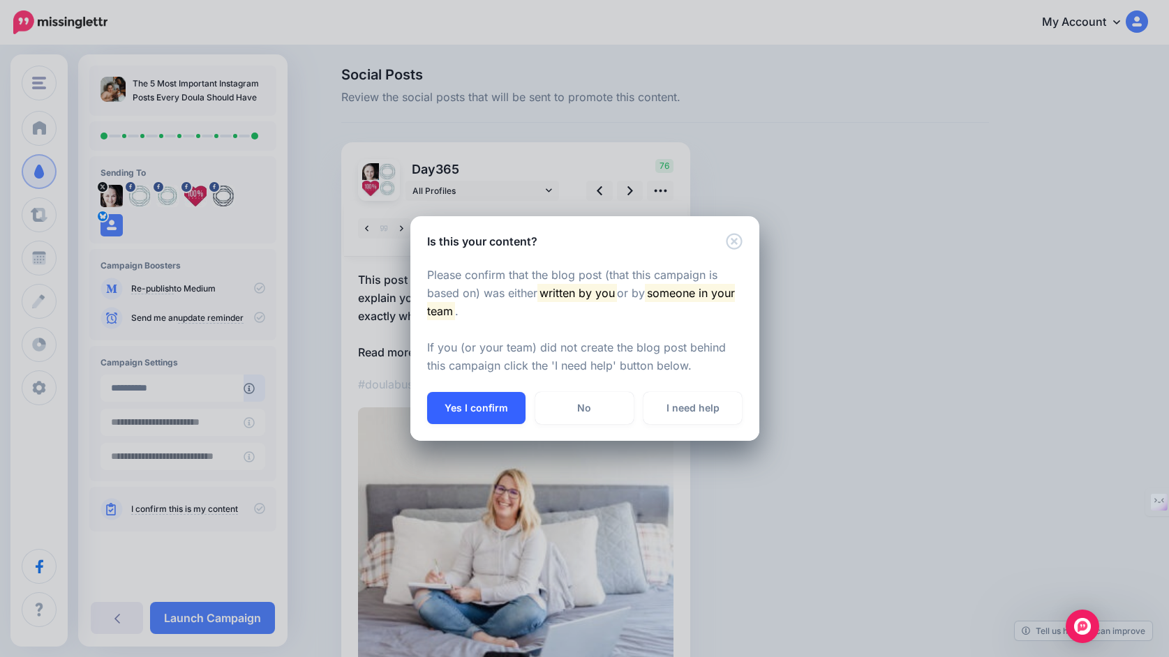
click at [472, 405] on button "Yes I confirm" at bounding box center [476, 408] width 98 height 32
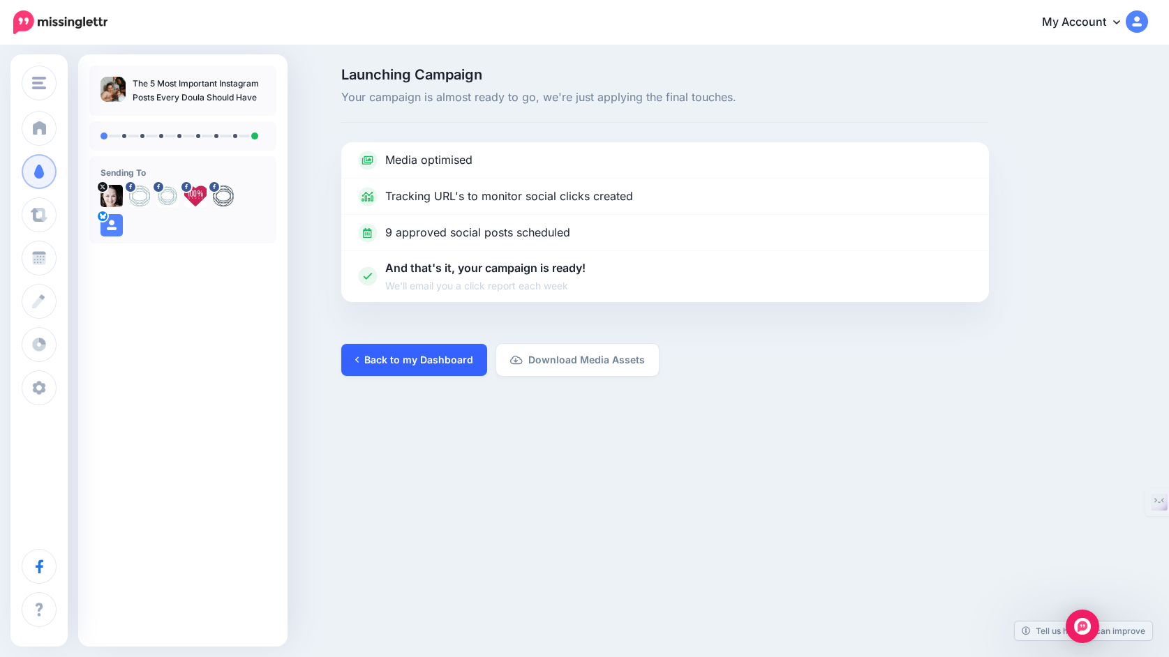
click at [439, 361] on link "Back to my Dashboard" at bounding box center [414, 360] width 146 height 32
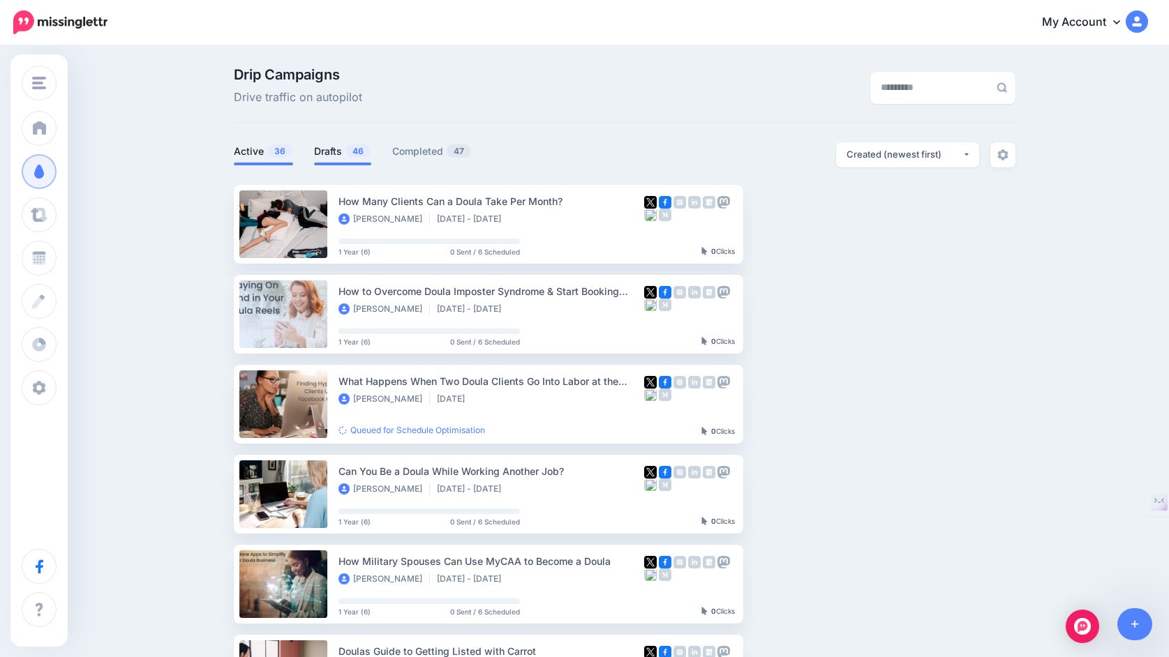
click at [336, 149] on link "Drafts 46" at bounding box center [342, 151] width 57 height 17
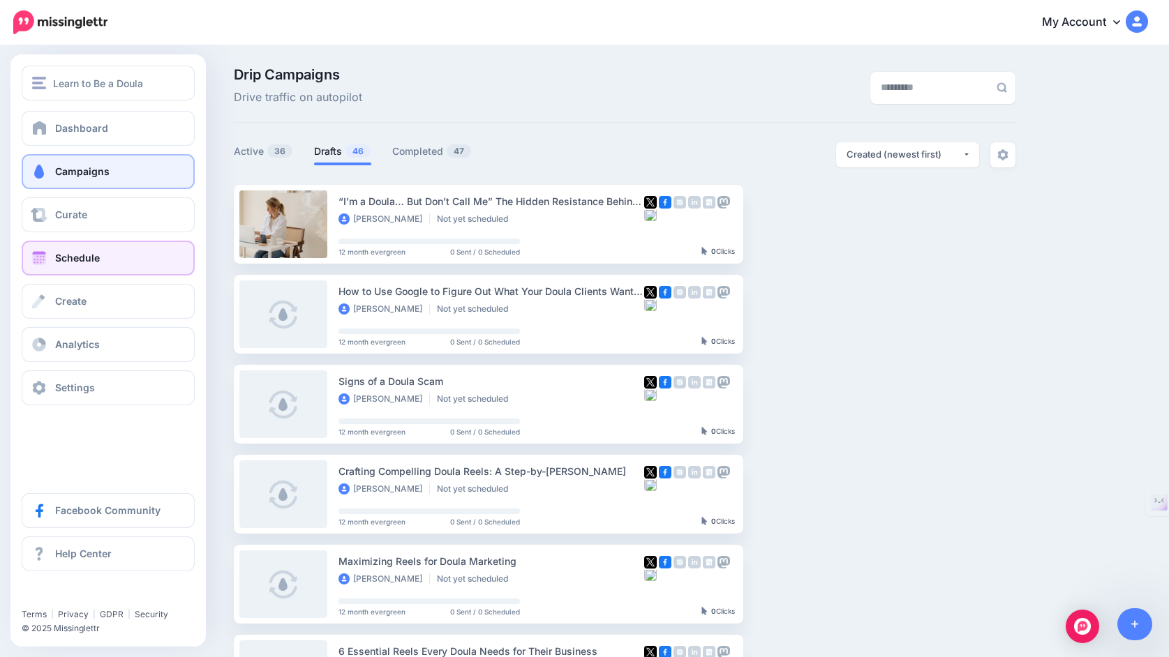
click at [38, 256] on span at bounding box center [39, 258] width 18 height 14
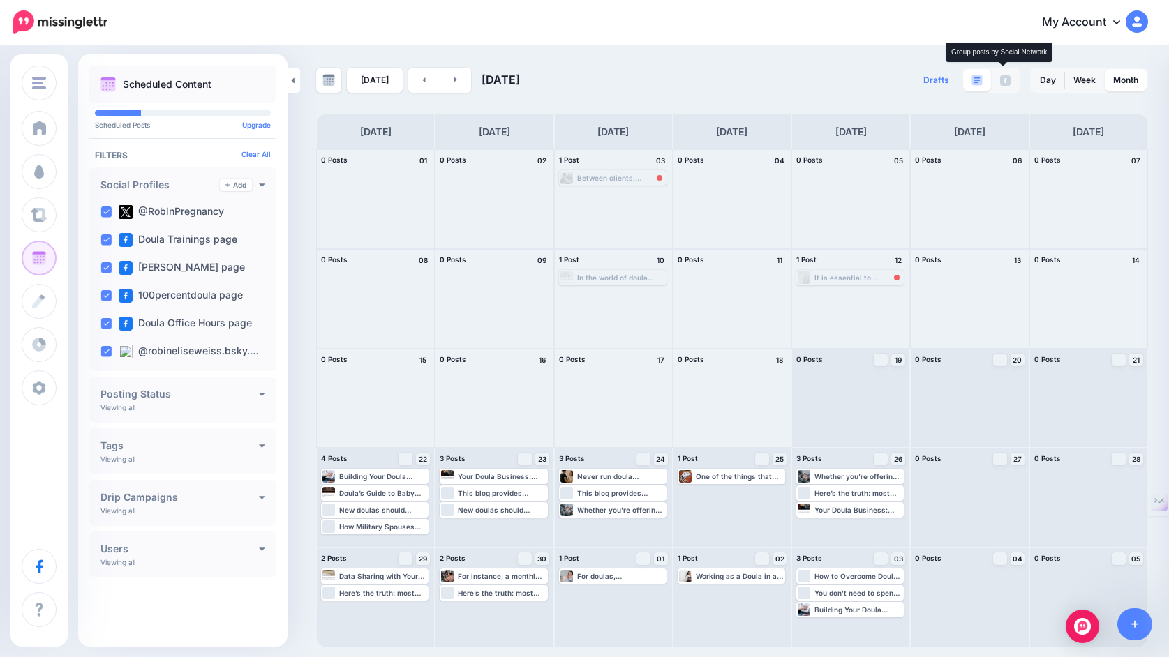
click at [1004, 81] on img at bounding box center [1005, 80] width 10 height 10
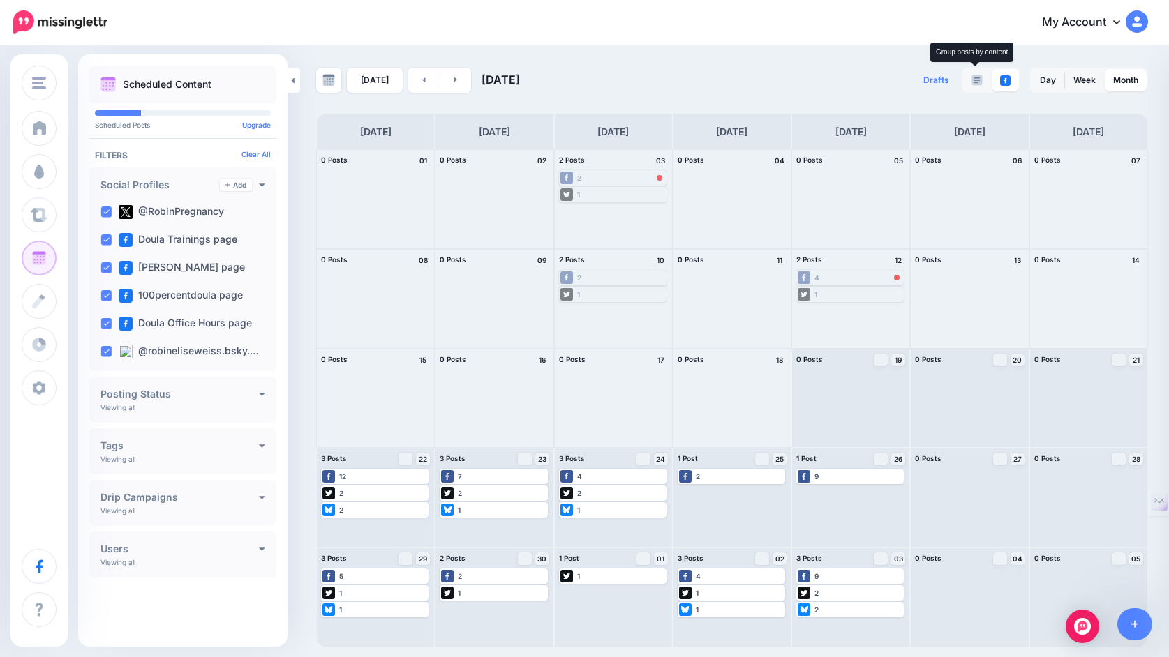
click at [978, 80] on img at bounding box center [976, 80] width 11 height 11
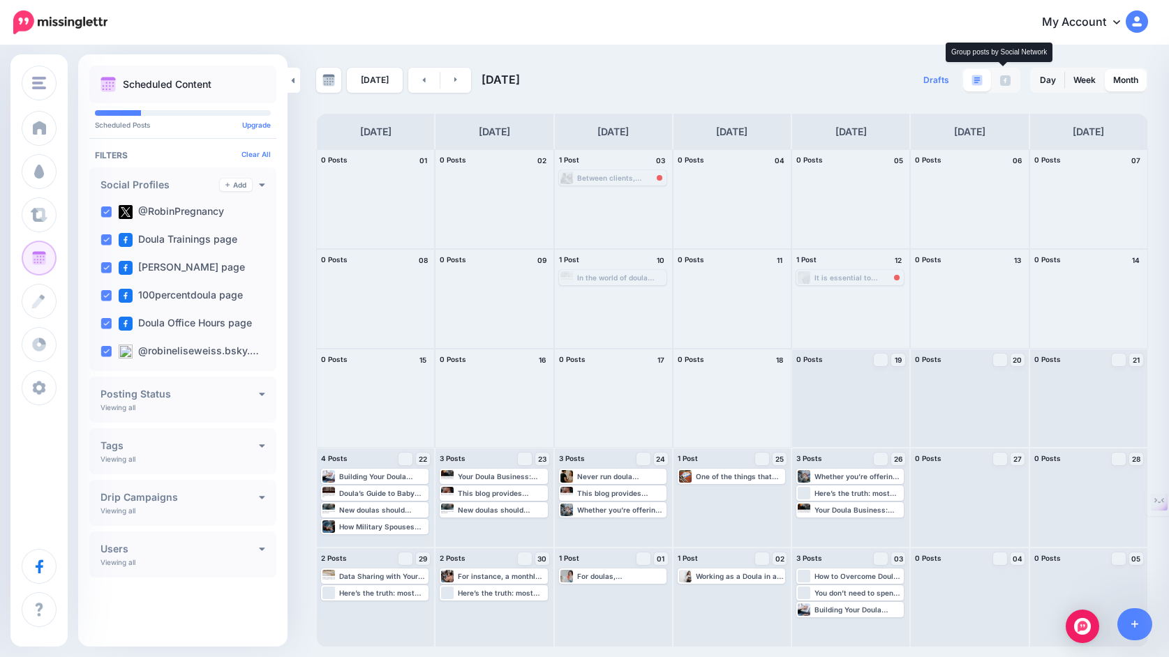
click at [1006, 80] on img at bounding box center [1005, 80] width 10 height 10
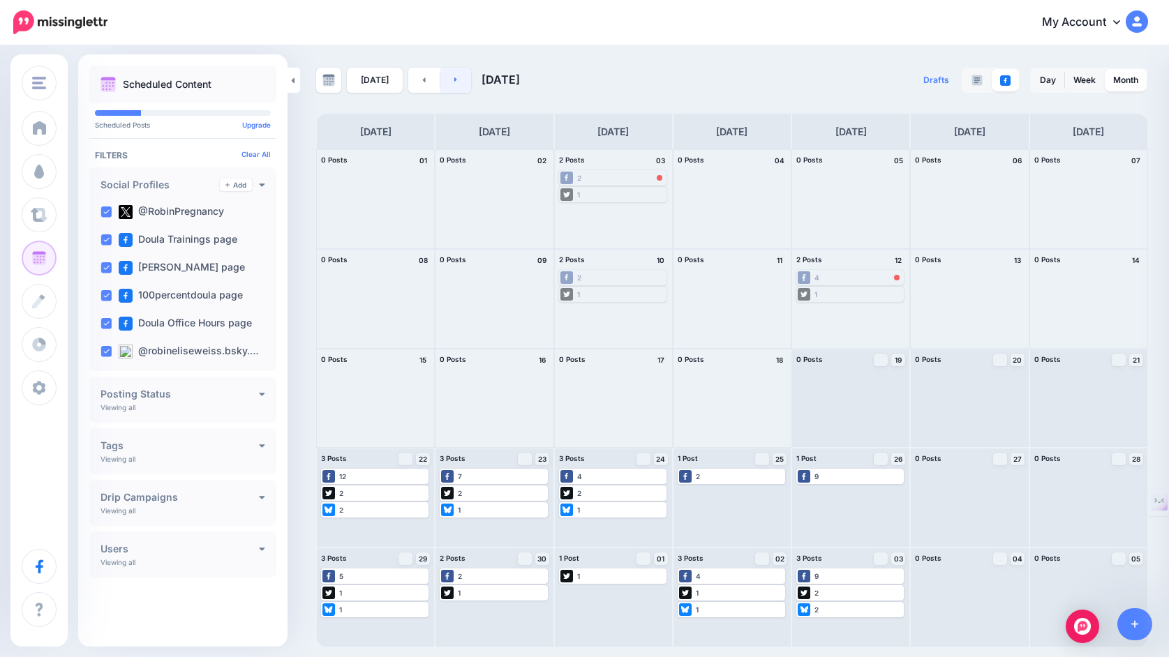
click at [454, 77] on icon at bounding box center [455, 79] width 3 height 8
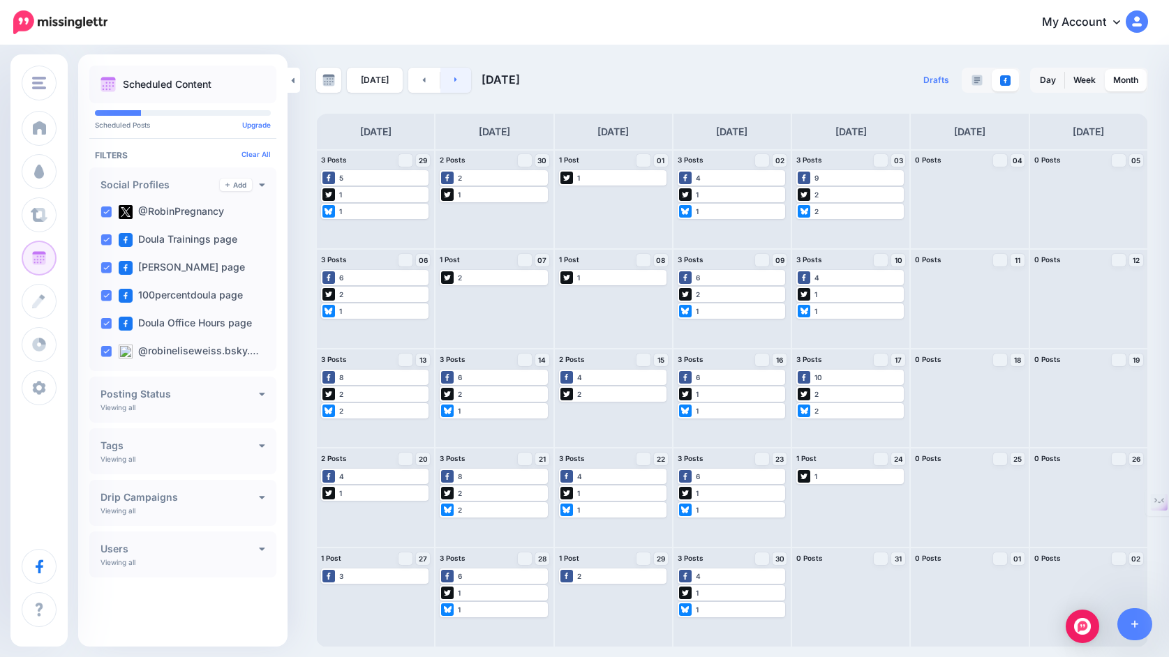
click at [456, 80] on link at bounding box center [455, 80] width 31 height 25
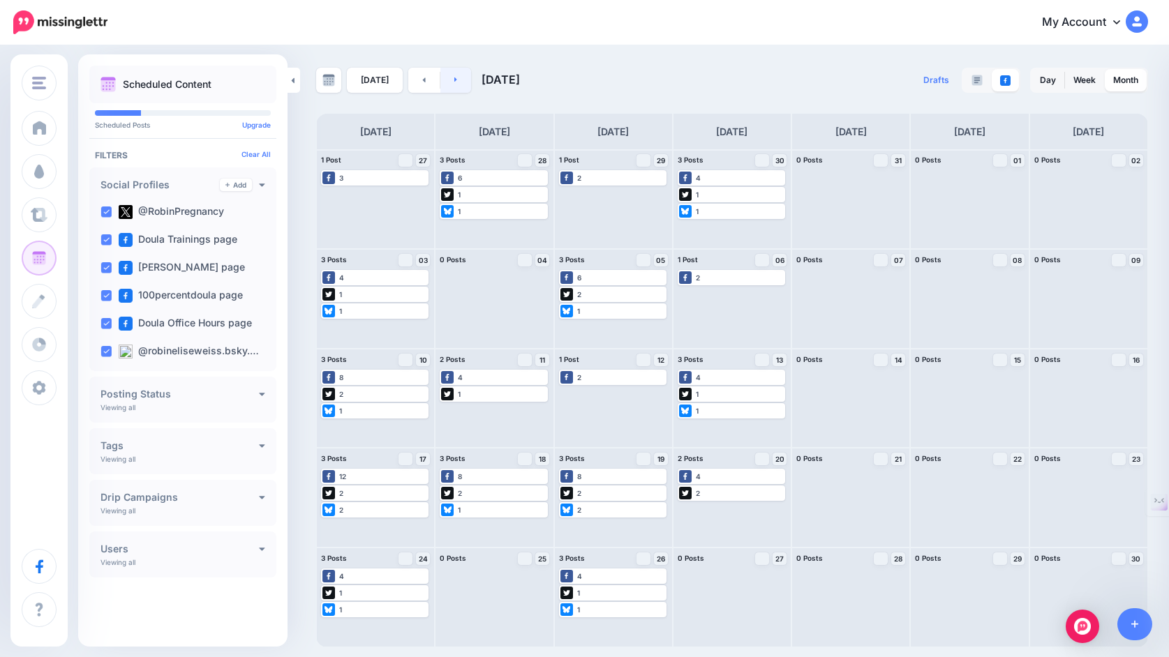
click at [454, 76] on link at bounding box center [455, 80] width 31 height 25
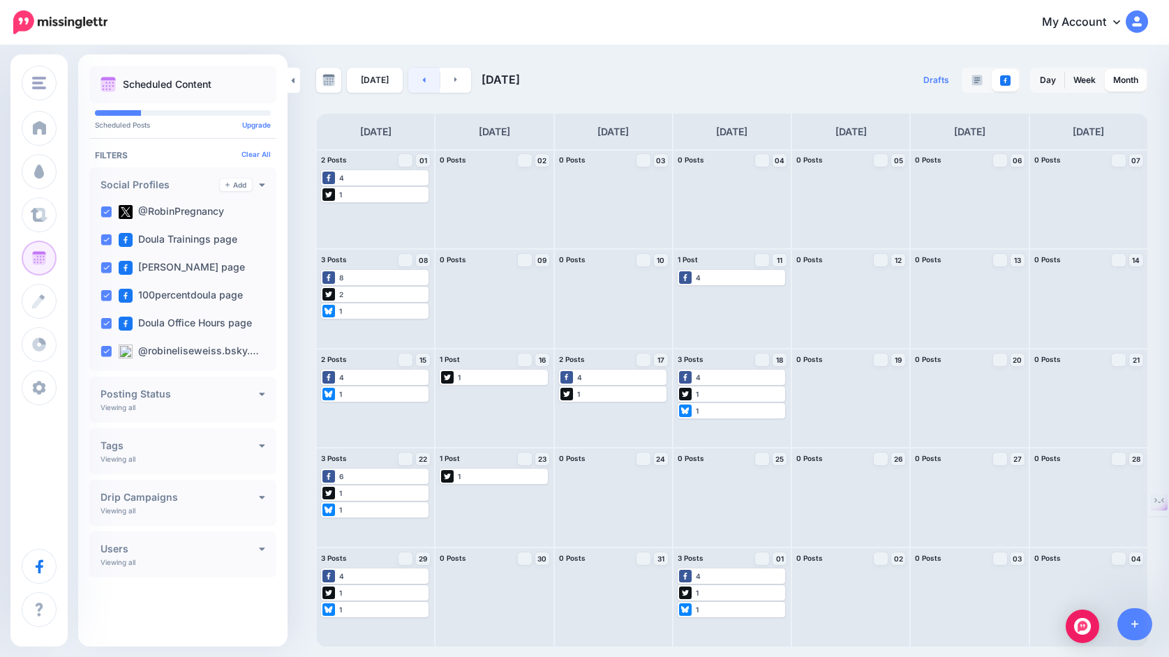
click at [419, 84] on link at bounding box center [423, 80] width 31 height 25
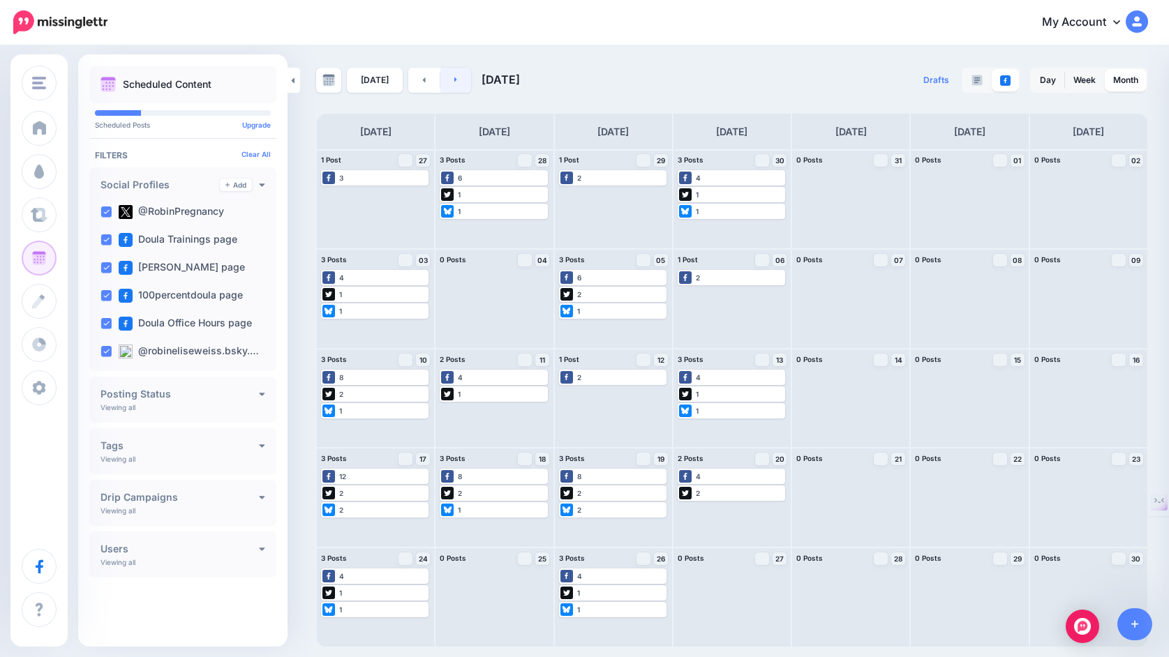
click at [454, 77] on link at bounding box center [455, 80] width 31 height 25
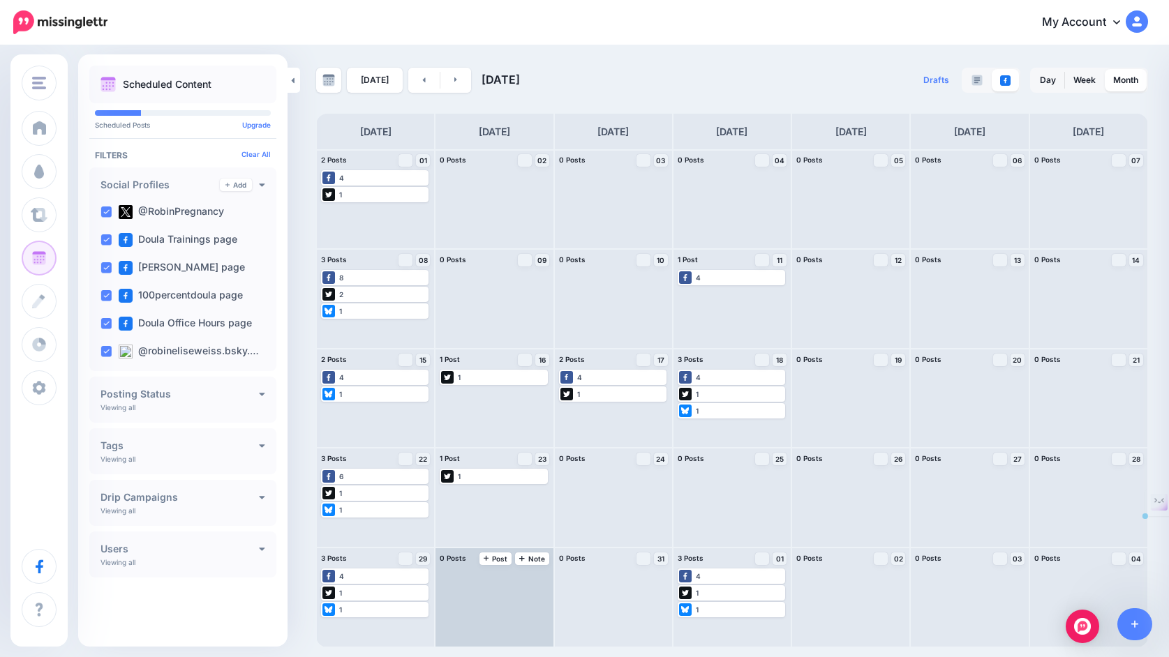
drag, startPoint x: 722, startPoint y: 579, endPoint x: 506, endPoint y: 578, distance: 216.3
click at [506, 578] on div "2 Posts 01 Note Post 4 Edit Manage Dates" at bounding box center [732, 398] width 832 height 498
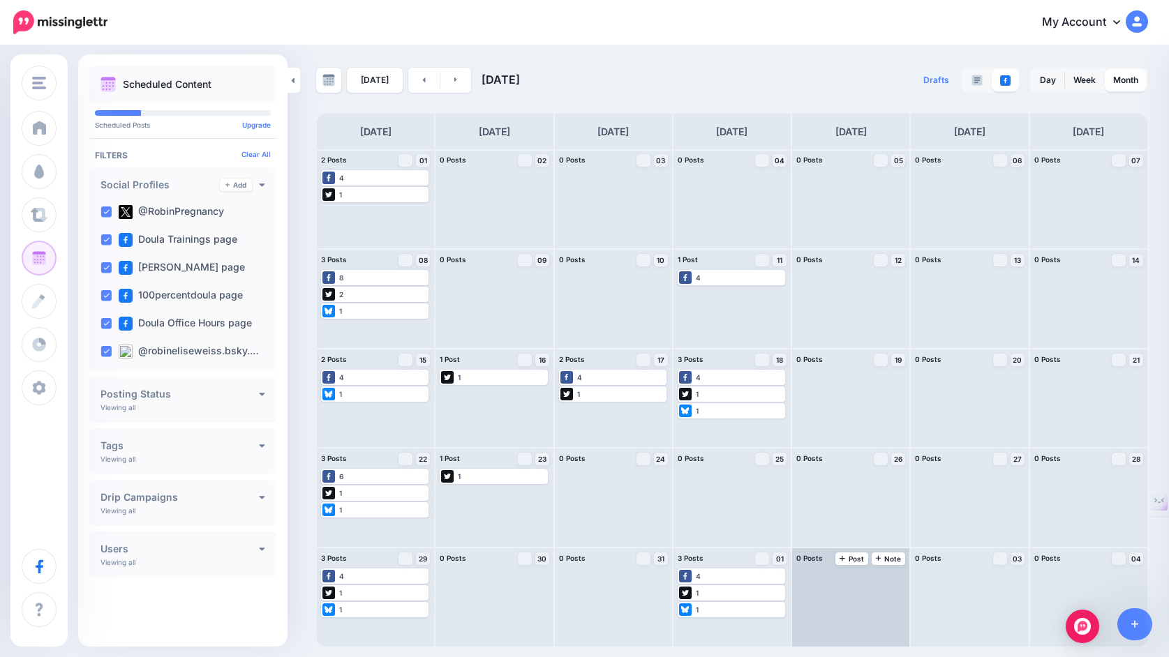
click at [841, 605] on div at bounding box center [850, 598] width 117 height 98
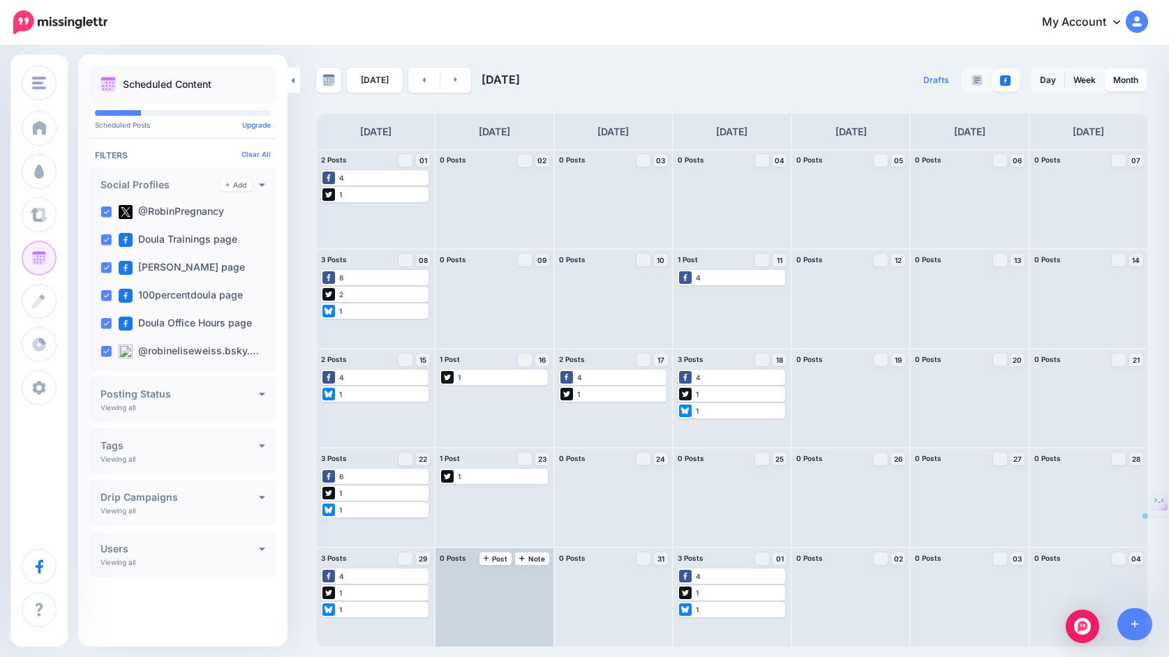
drag, startPoint x: 727, startPoint y: 576, endPoint x: 508, endPoint y: 581, distance: 219.2
click at [508, 581] on div "2 Posts 01 Note Post 4 Edit Manage Dates" at bounding box center [732, 398] width 832 height 498
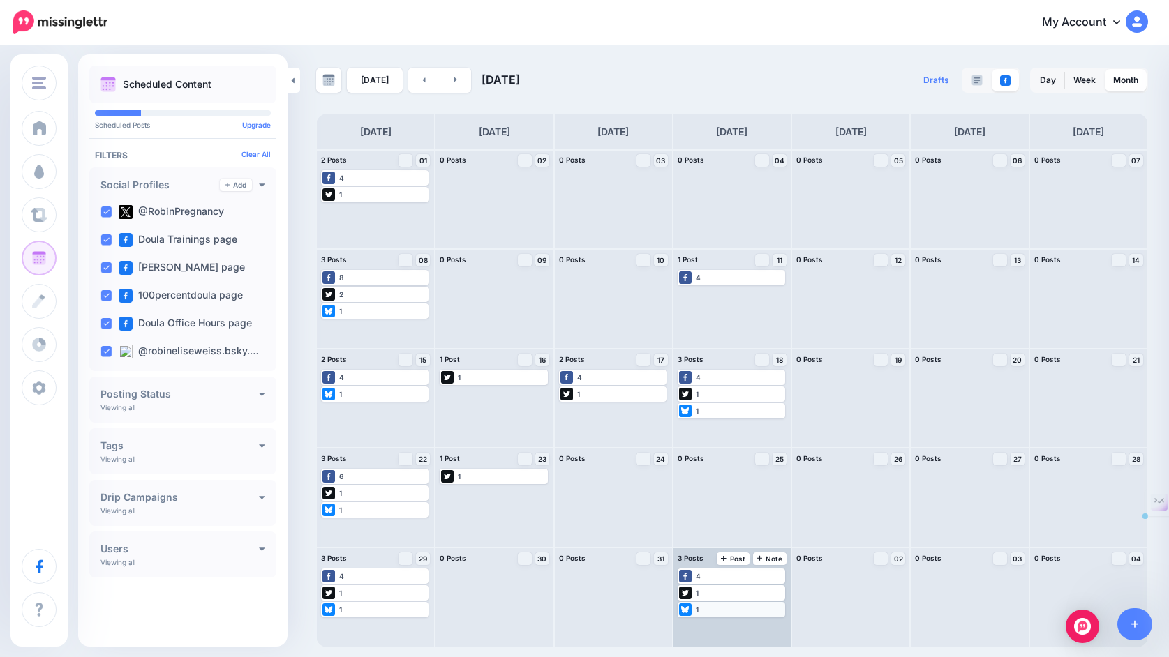
drag, startPoint x: 729, startPoint y: 608, endPoint x: 690, endPoint y: 616, distance: 40.7
click at [690, 616] on div "1 Edit Manage Dates Assign to User Delete Post" at bounding box center [731, 609] width 107 height 15
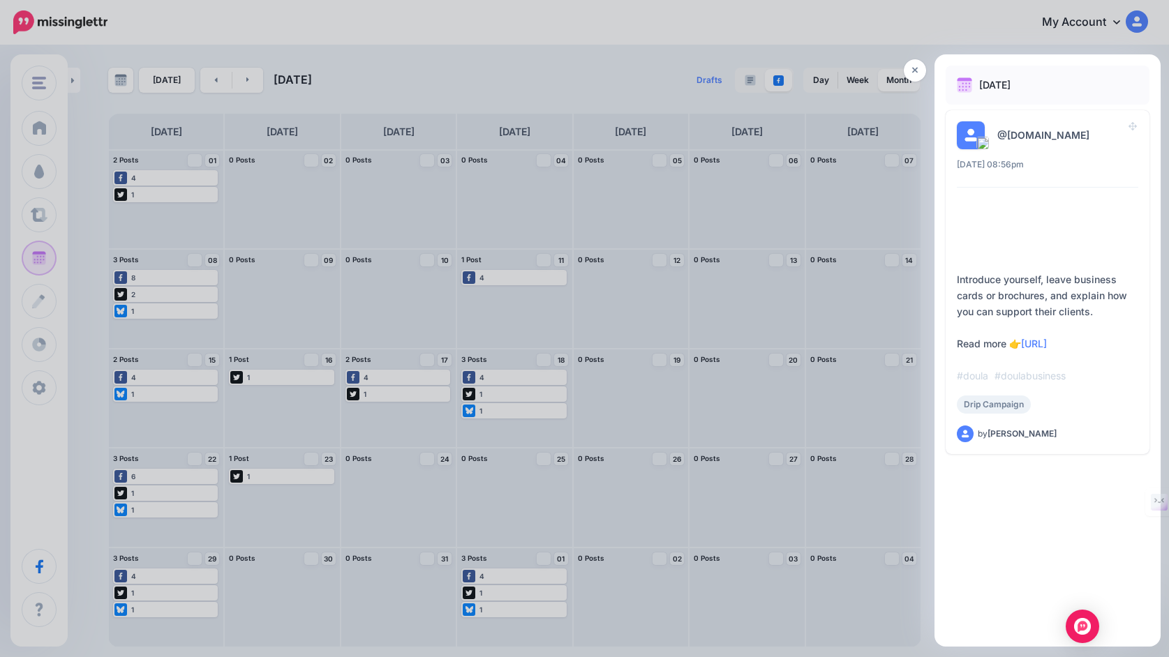
click at [530, 615] on div at bounding box center [584, 328] width 1169 height 657
click at [916, 66] on icon at bounding box center [915, 71] width 6 height 10
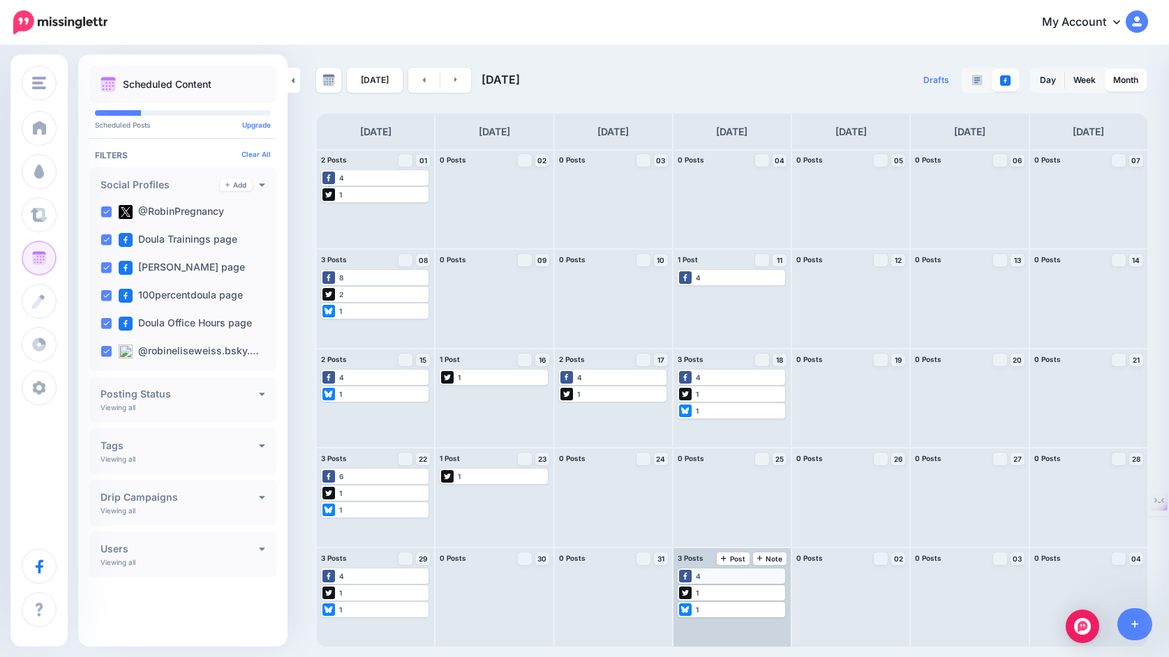
click at [761, 578] on div "4" at bounding box center [731, 576] width 105 height 13
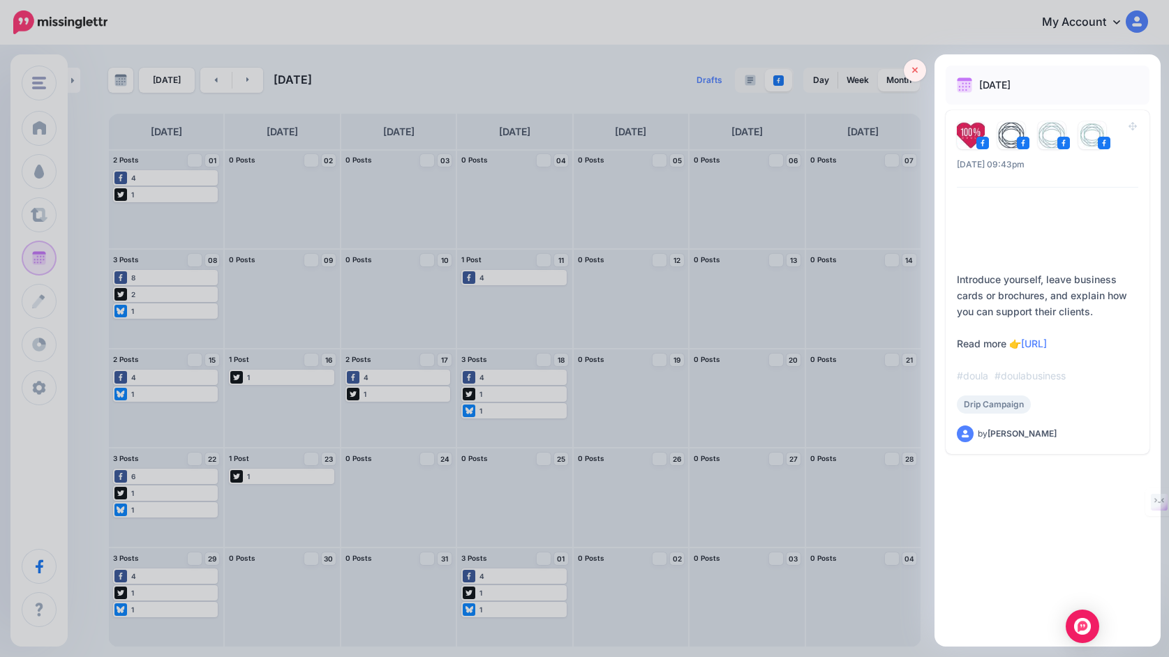
click at [920, 74] on link at bounding box center [915, 70] width 22 height 22
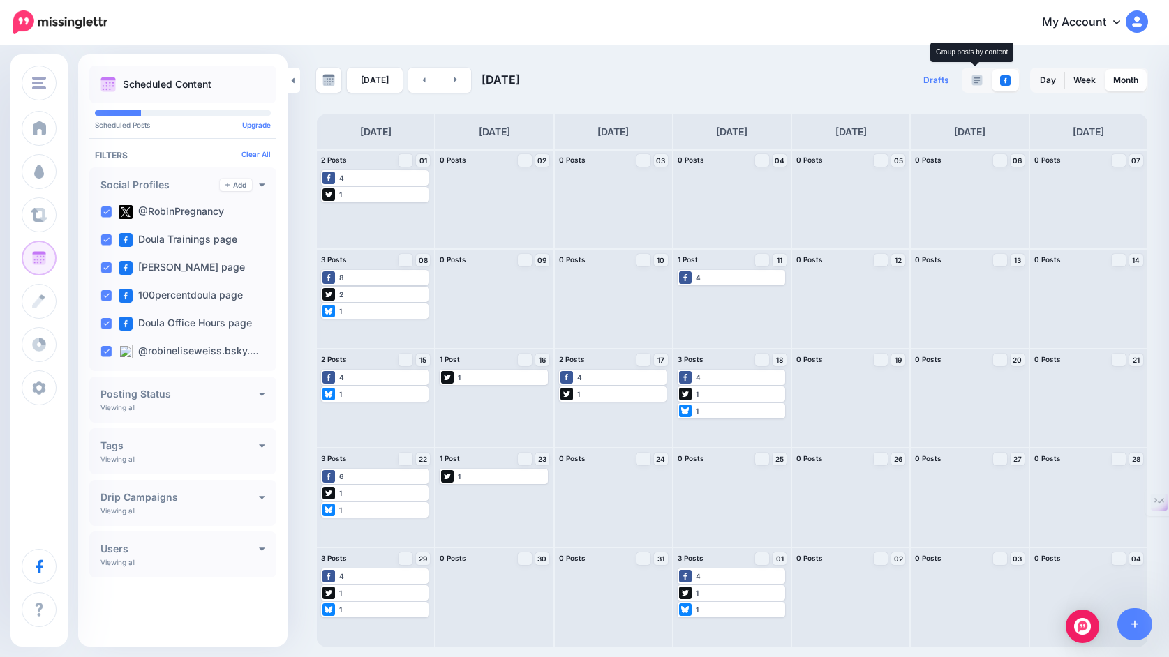
click at [979, 80] on img at bounding box center [976, 80] width 11 height 11
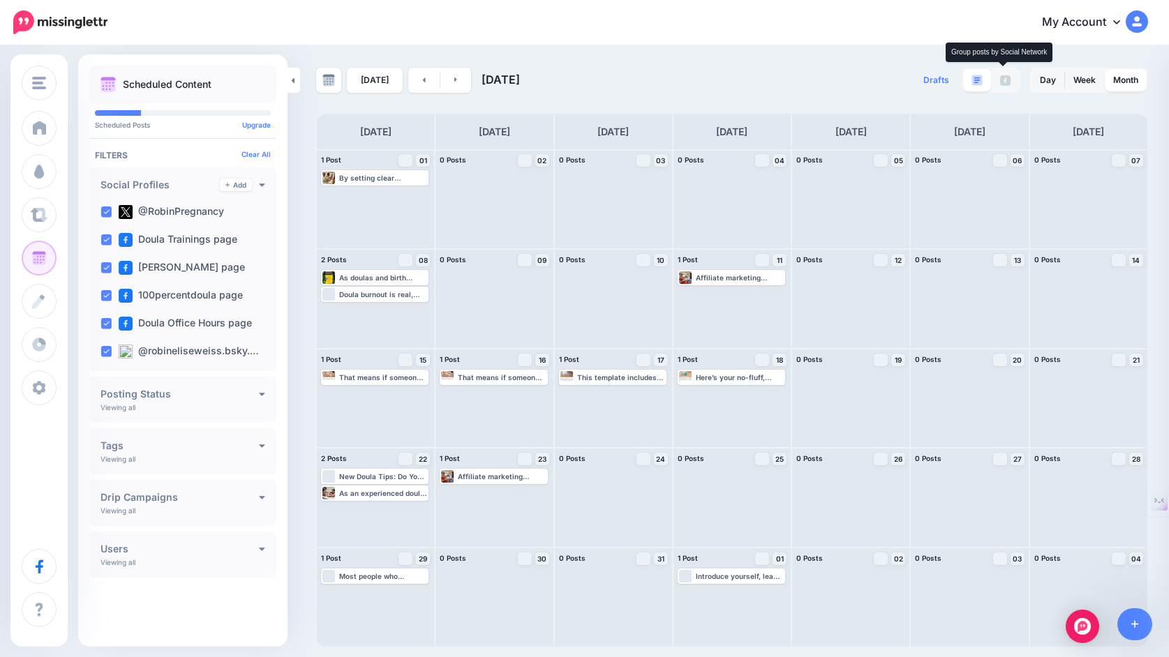
click at [1006, 78] on img at bounding box center [1005, 80] width 10 height 10
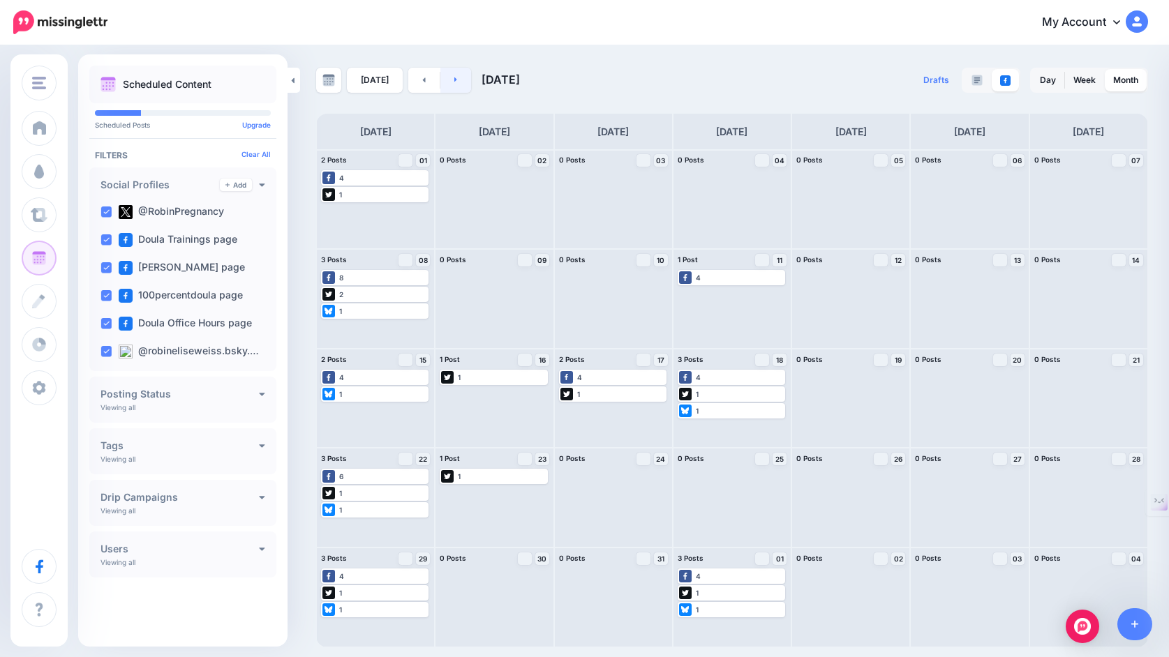
click at [459, 86] on link at bounding box center [455, 80] width 31 height 25
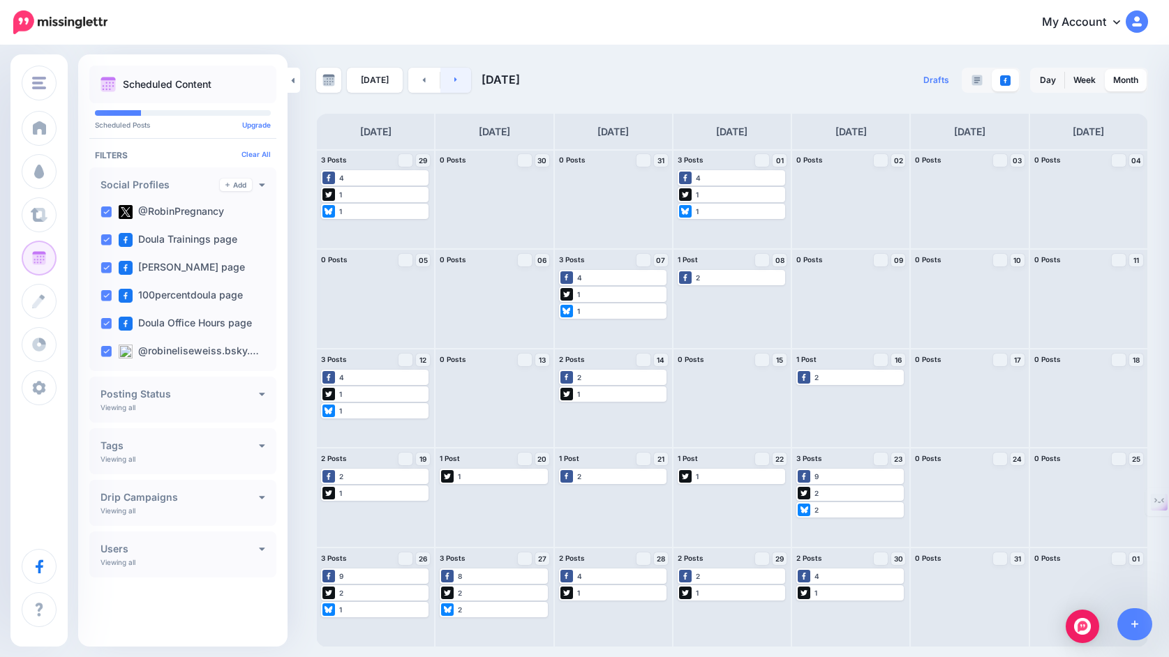
click at [451, 85] on link at bounding box center [455, 80] width 31 height 25
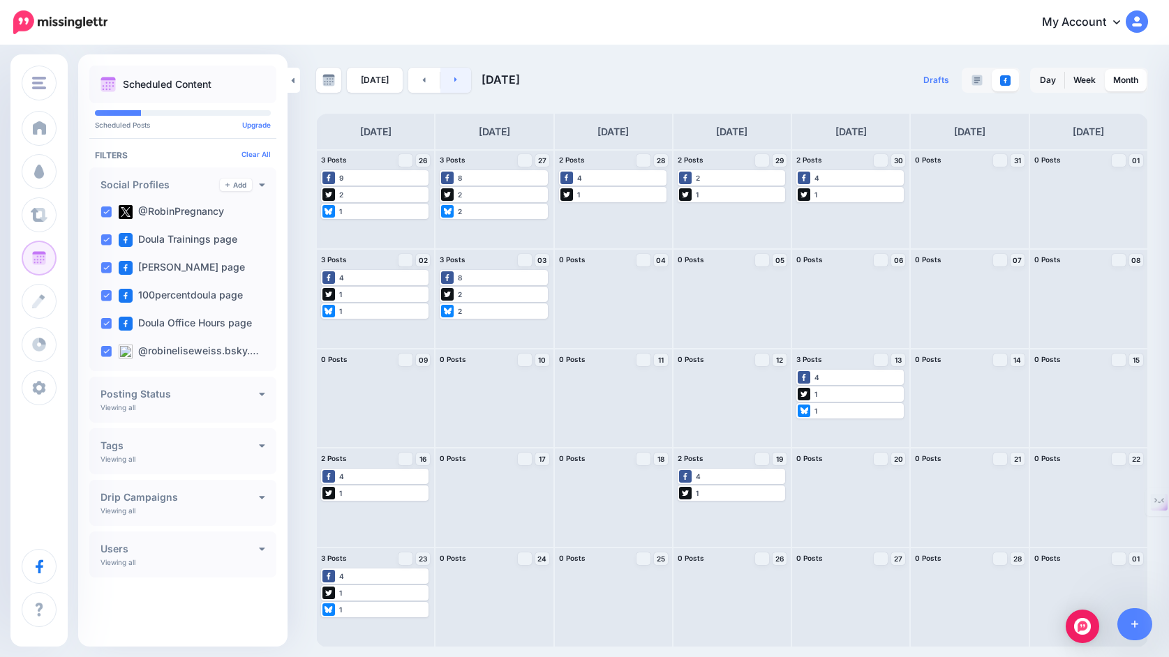
click at [451, 85] on link at bounding box center [455, 80] width 31 height 25
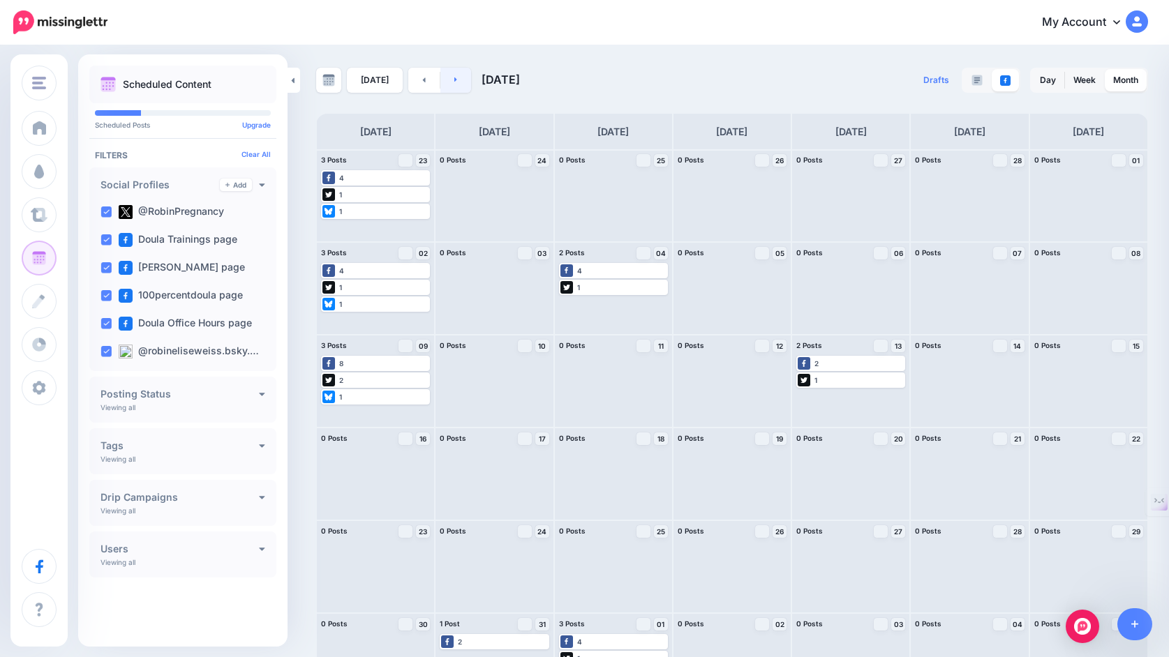
click at [451, 85] on link at bounding box center [455, 80] width 31 height 25
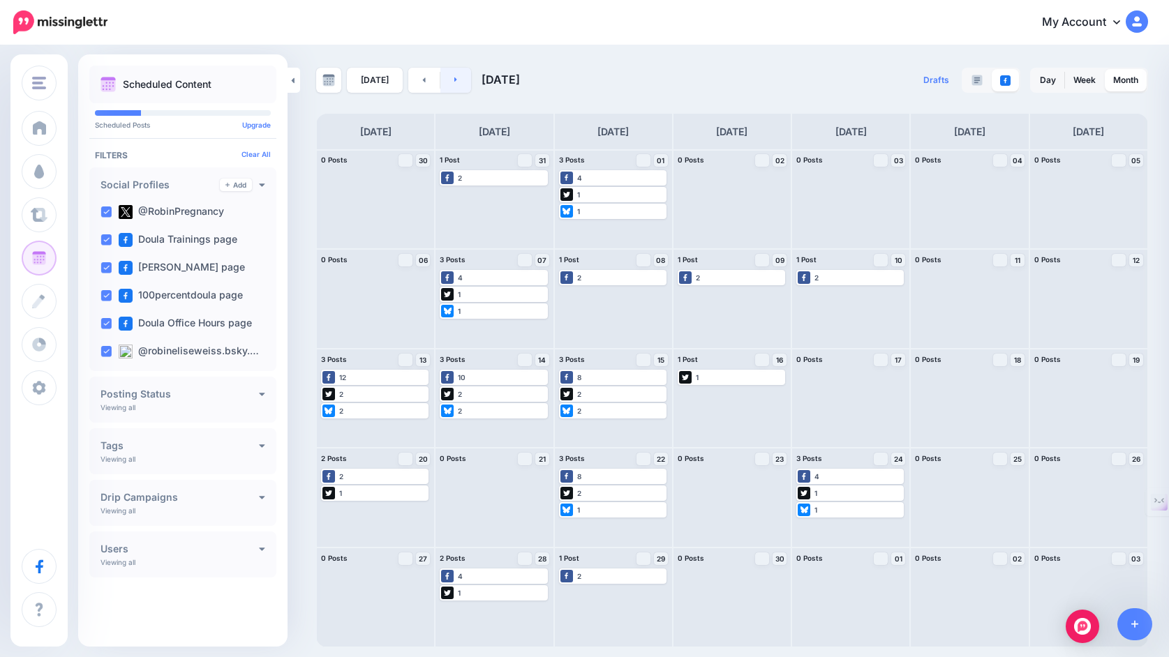
click at [451, 85] on link at bounding box center [455, 80] width 31 height 25
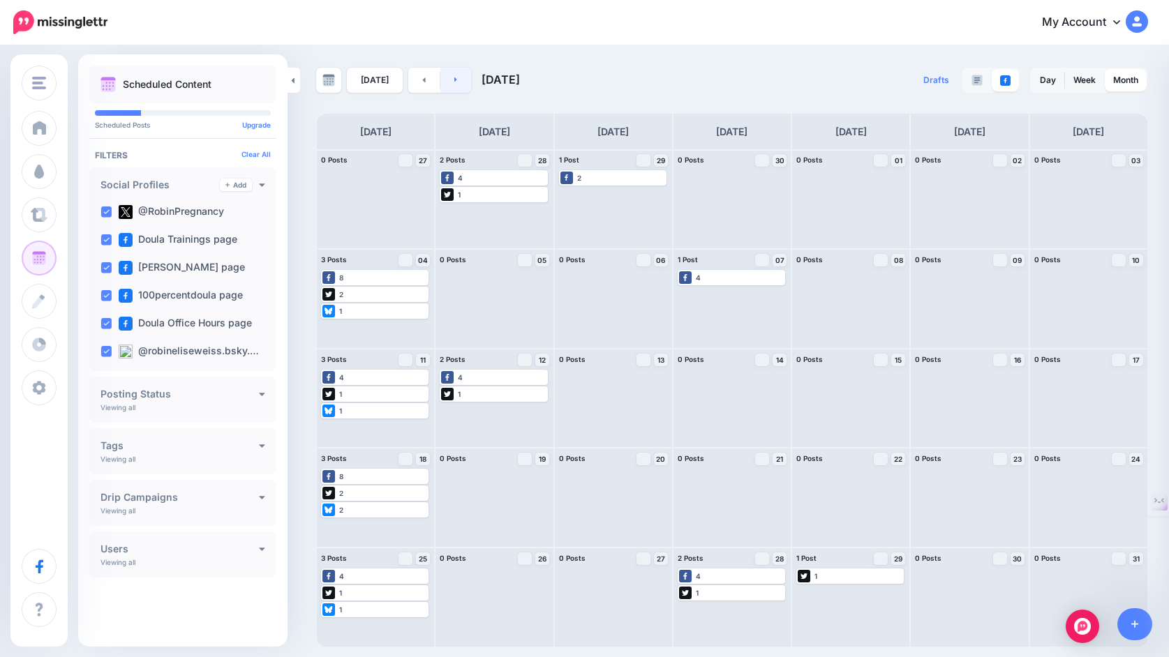
click at [451, 85] on link at bounding box center [455, 80] width 31 height 25
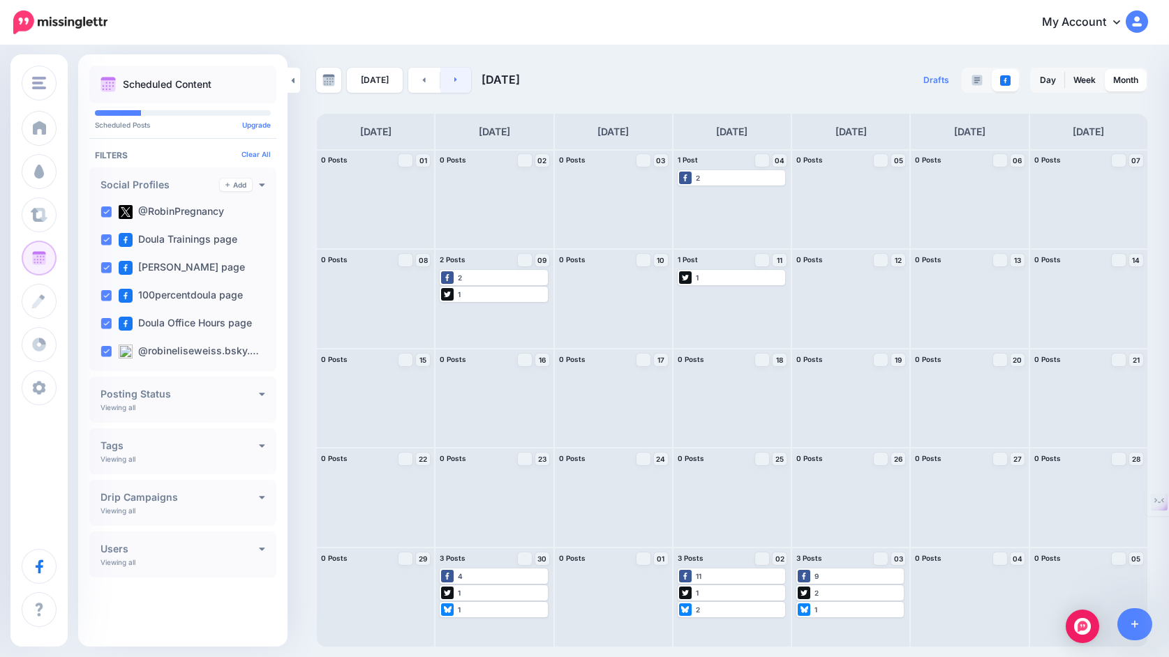
click at [451, 85] on link at bounding box center [455, 80] width 31 height 25
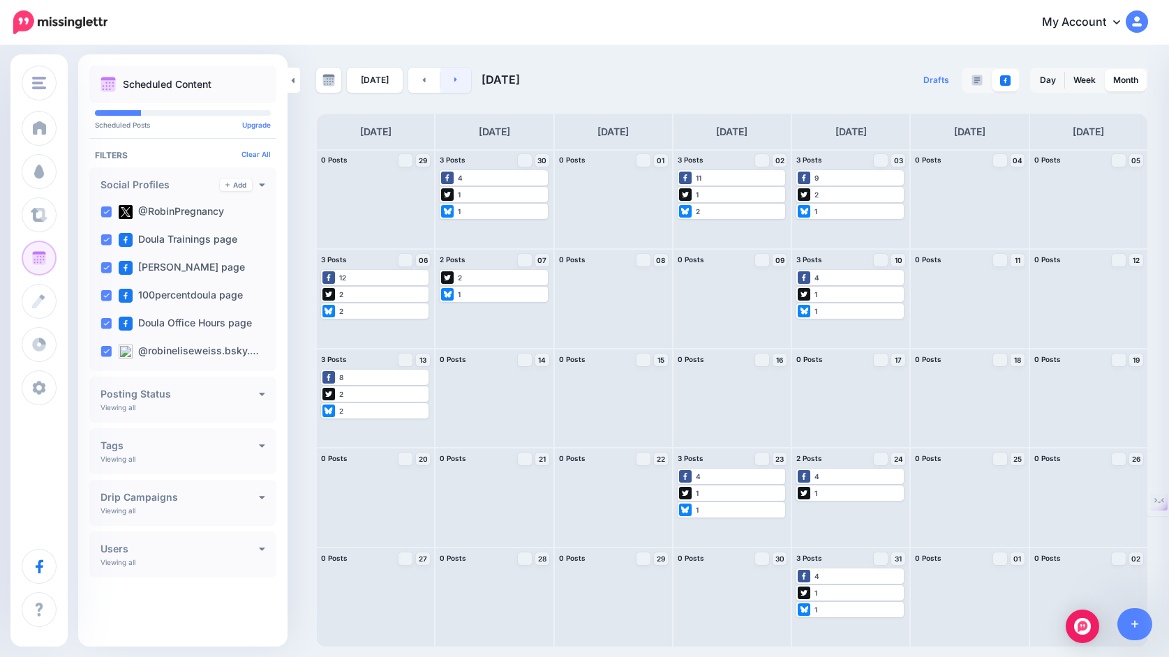
click at [451, 85] on link at bounding box center [455, 80] width 31 height 25
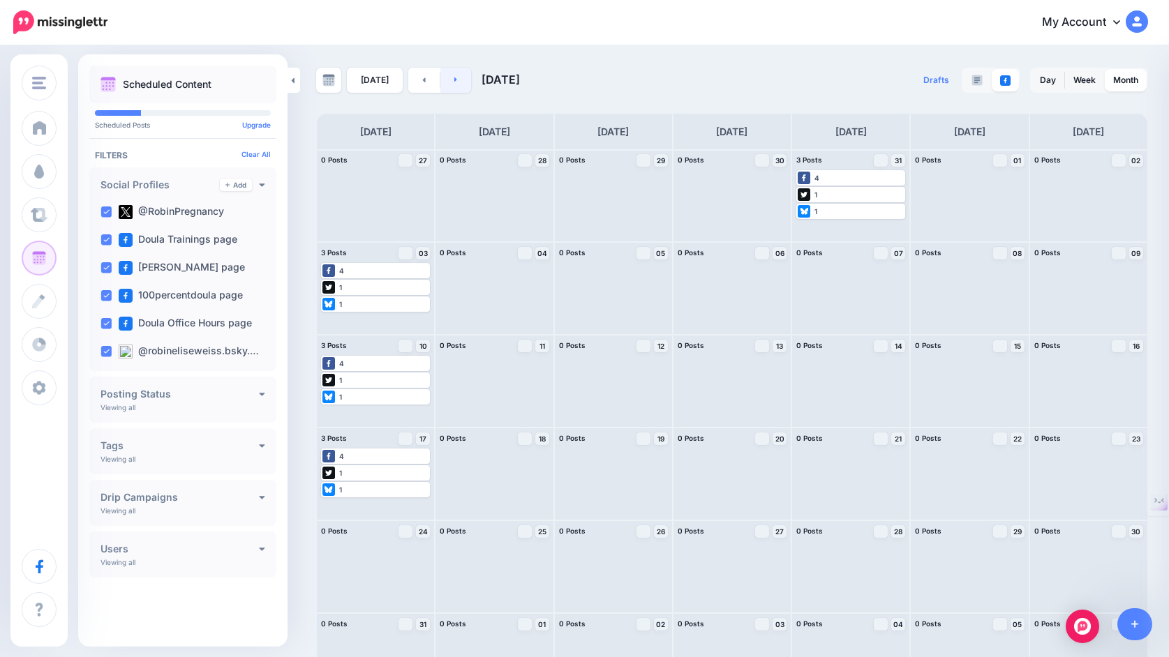
click at [451, 85] on link at bounding box center [455, 80] width 31 height 25
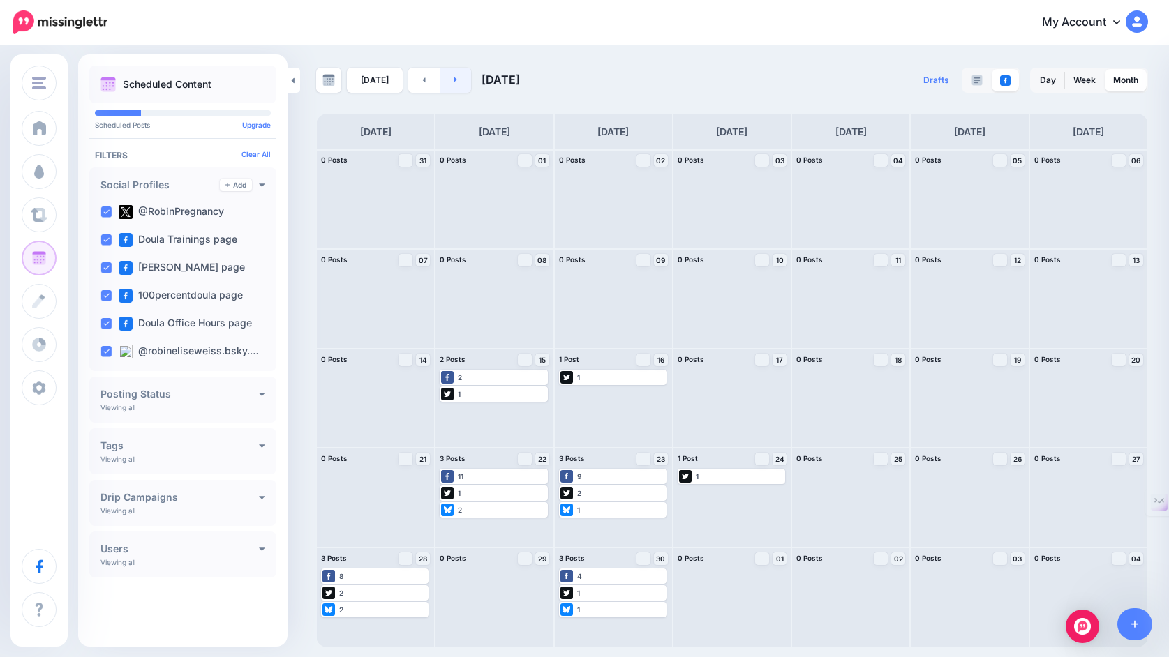
click at [451, 85] on link at bounding box center [455, 80] width 31 height 25
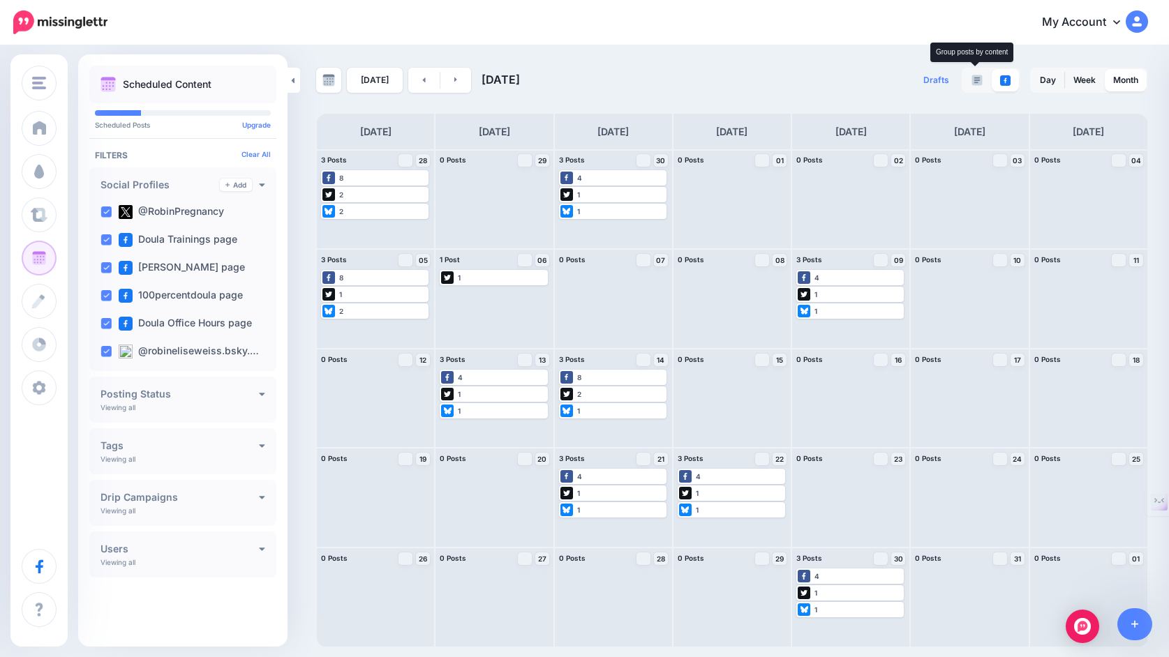
click at [976, 82] on img at bounding box center [976, 80] width 11 height 11
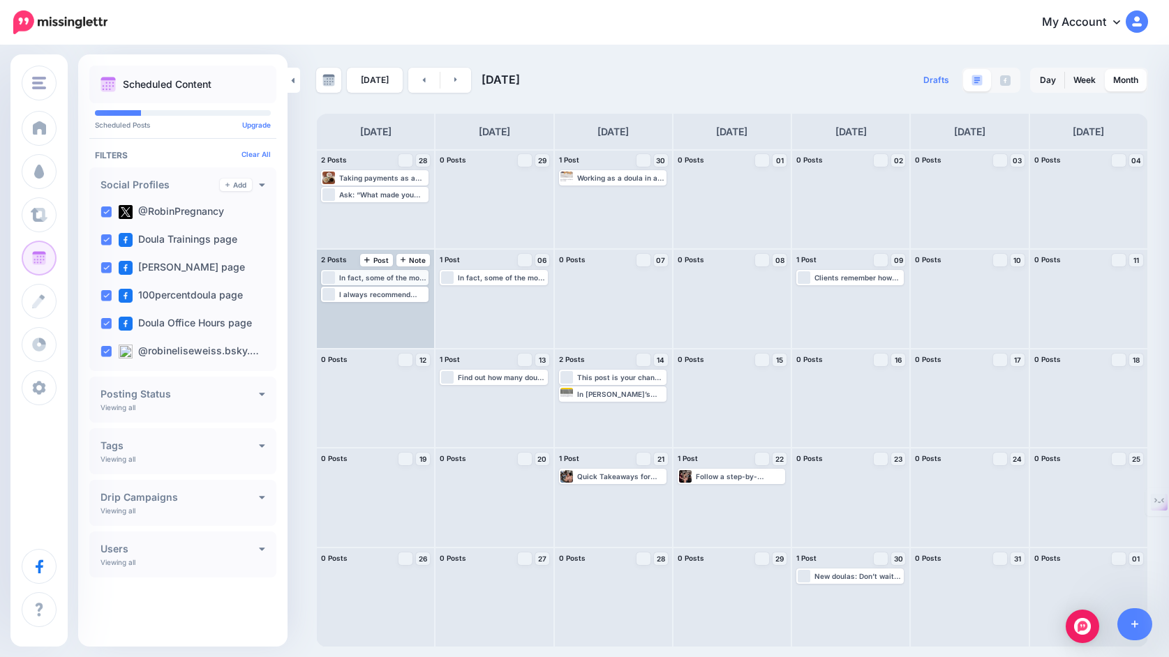
click at [396, 276] on div "In fact, some of the most successful doulas fill their calendars without postin…" at bounding box center [383, 278] width 88 height 8
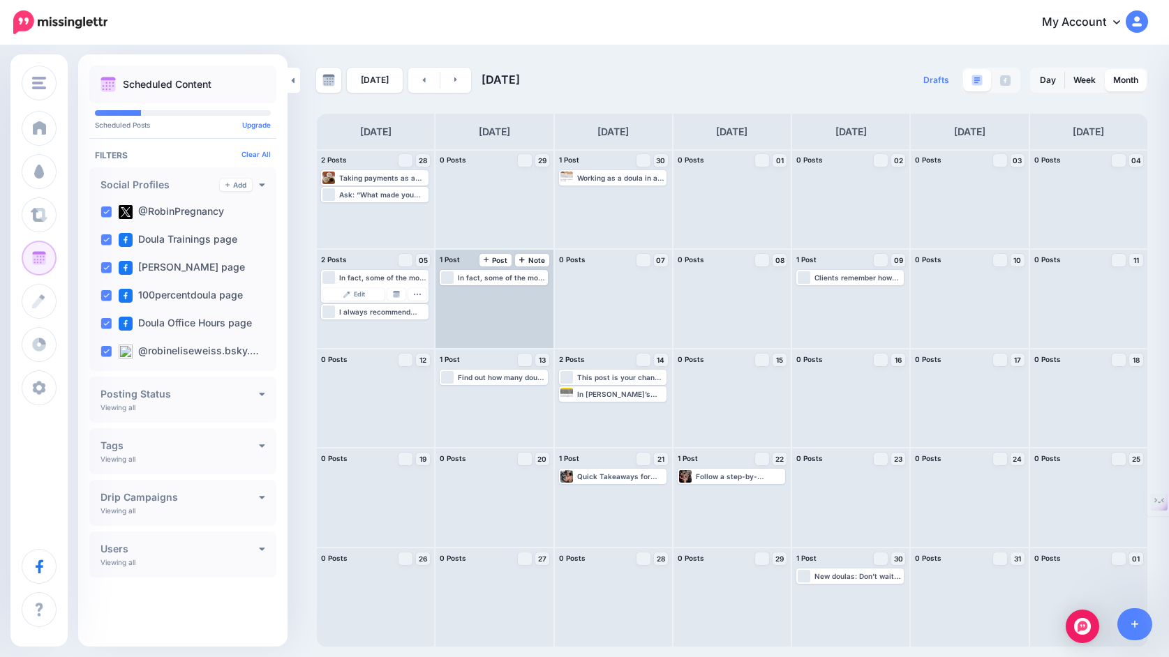
click at [464, 315] on div "Loading In fact, some of the most successful doulas fill their calendars withou…" at bounding box center [493, 299] width 117 height 98
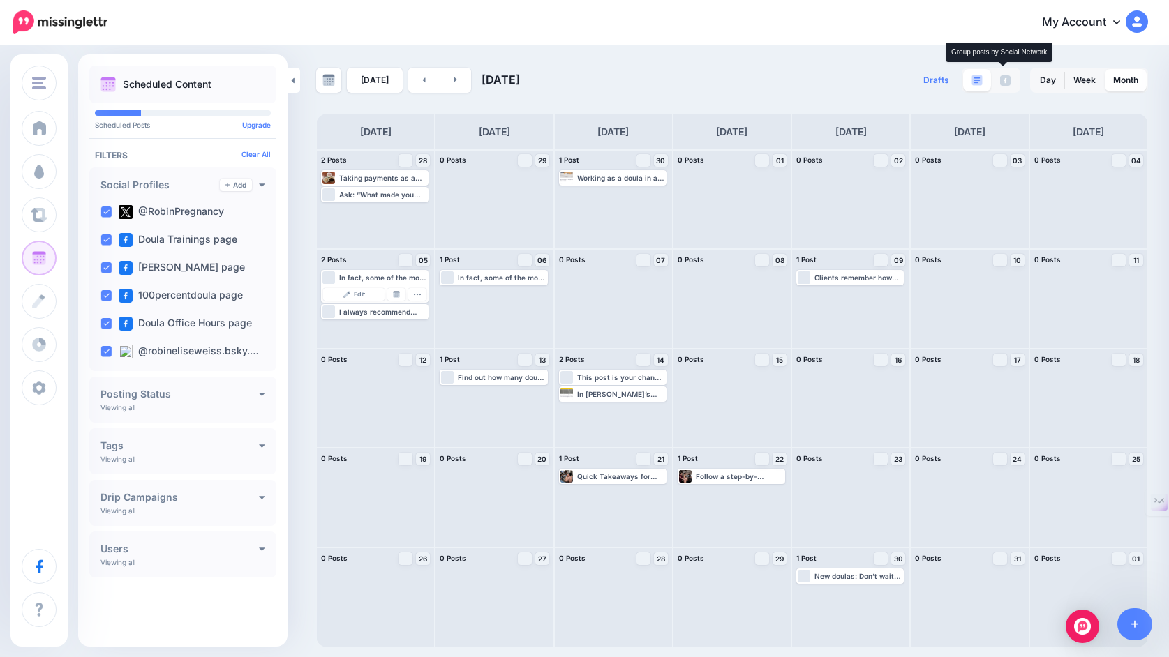
click at [1006, 80] on img at bounding box center [1005, 80] width 10 height 10
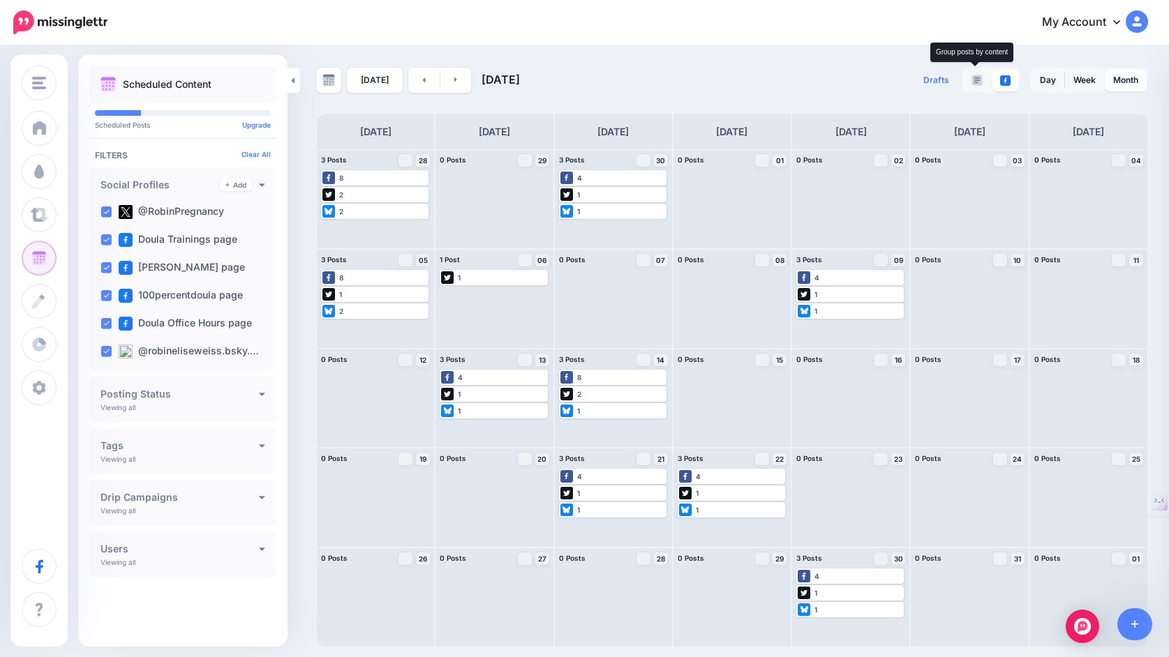
click at [976, 75] on img at bounding box center [976, 80] width 11 height 11
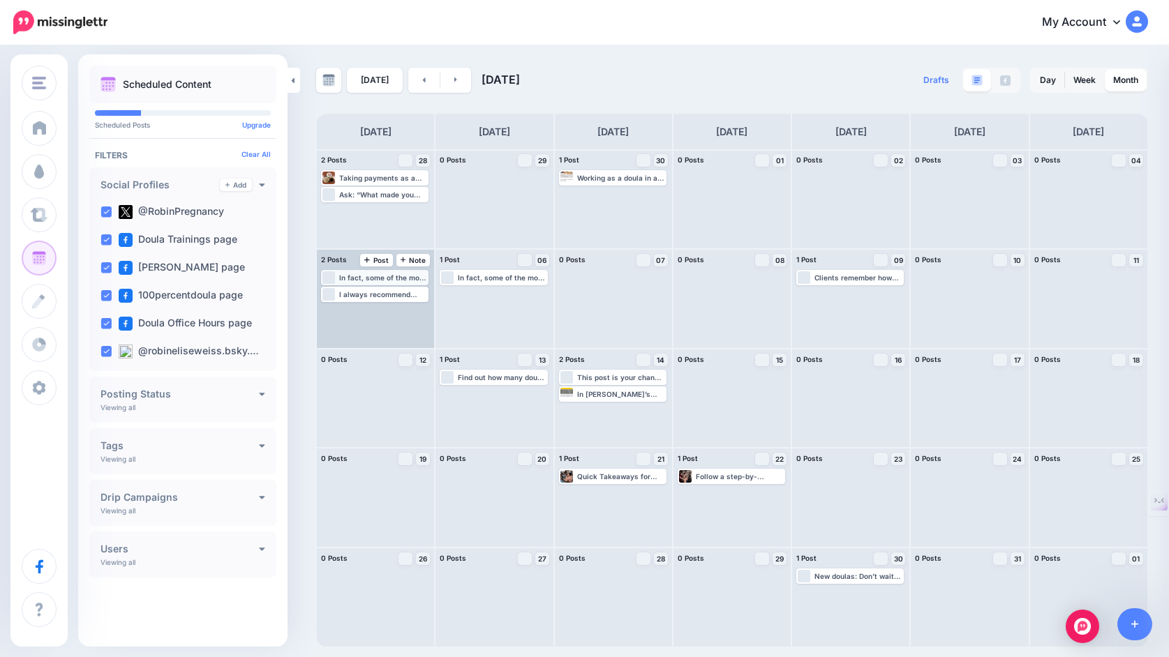
click at [396, 280] on div "In fact, some of the most successful doulas fill their calendars without postin…" at bounding box center [383, 278] width 88 height 8
click at [363, 294] on span "Edit" at bounding box center [359, 294] width 11 height 7
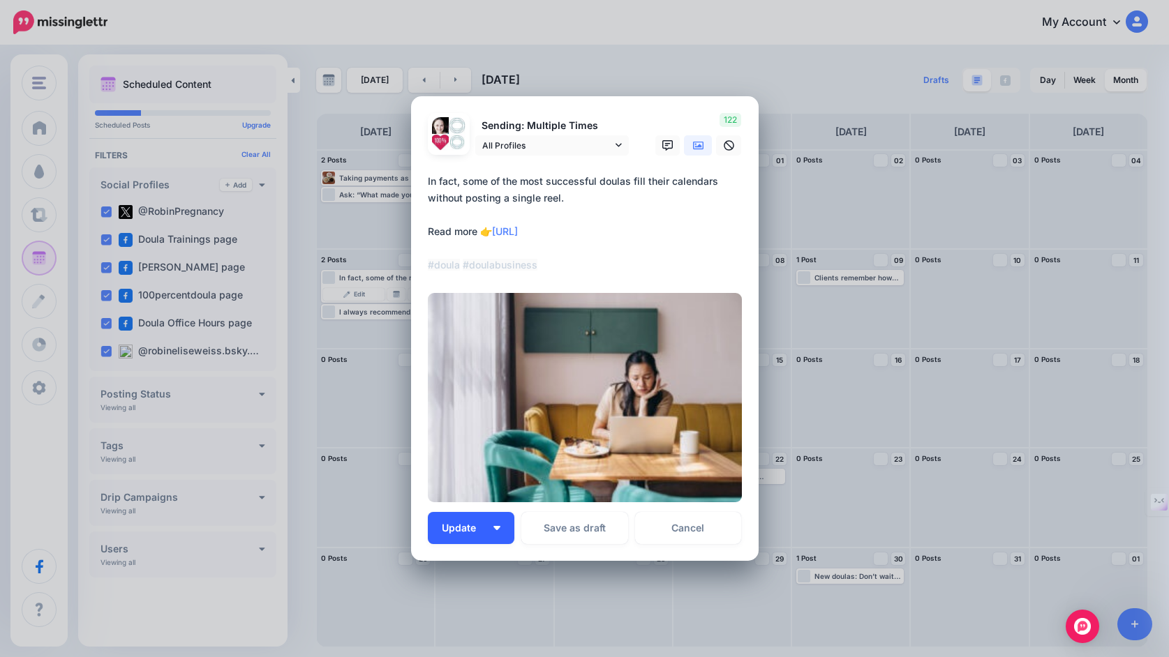
click at [492, 524] on button "Update" at bounding box center [471, 528] width 87 height 32
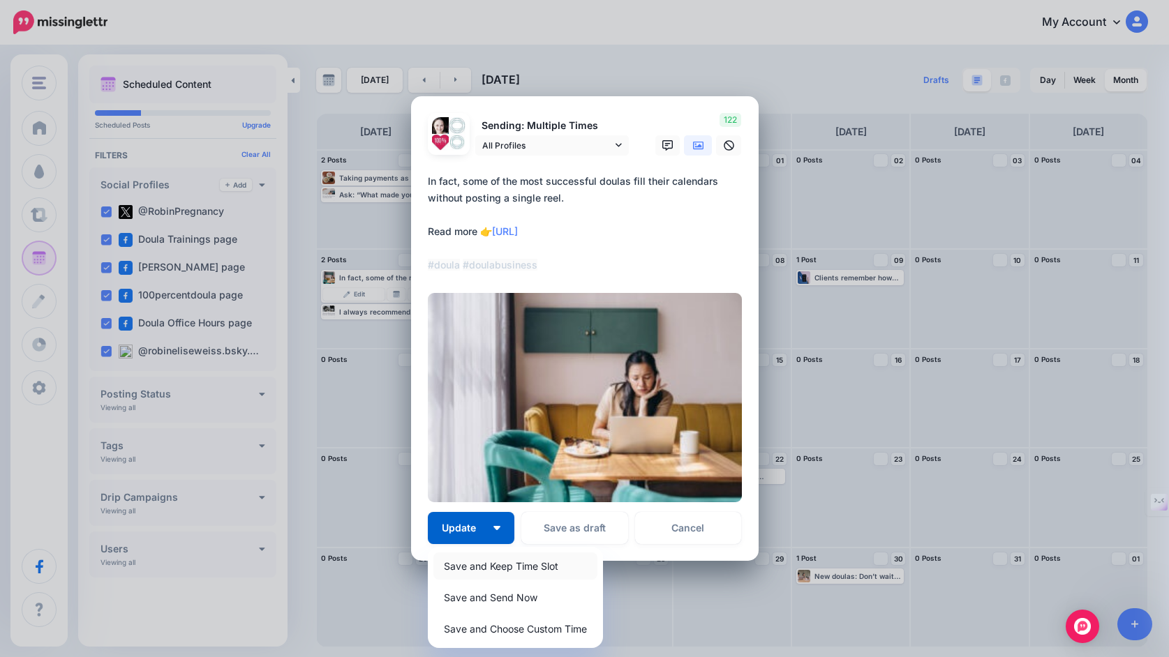
click at [498, 572] on link "Save and Keep Time Slot" at bounding box center [515, 566] width 164 height 27
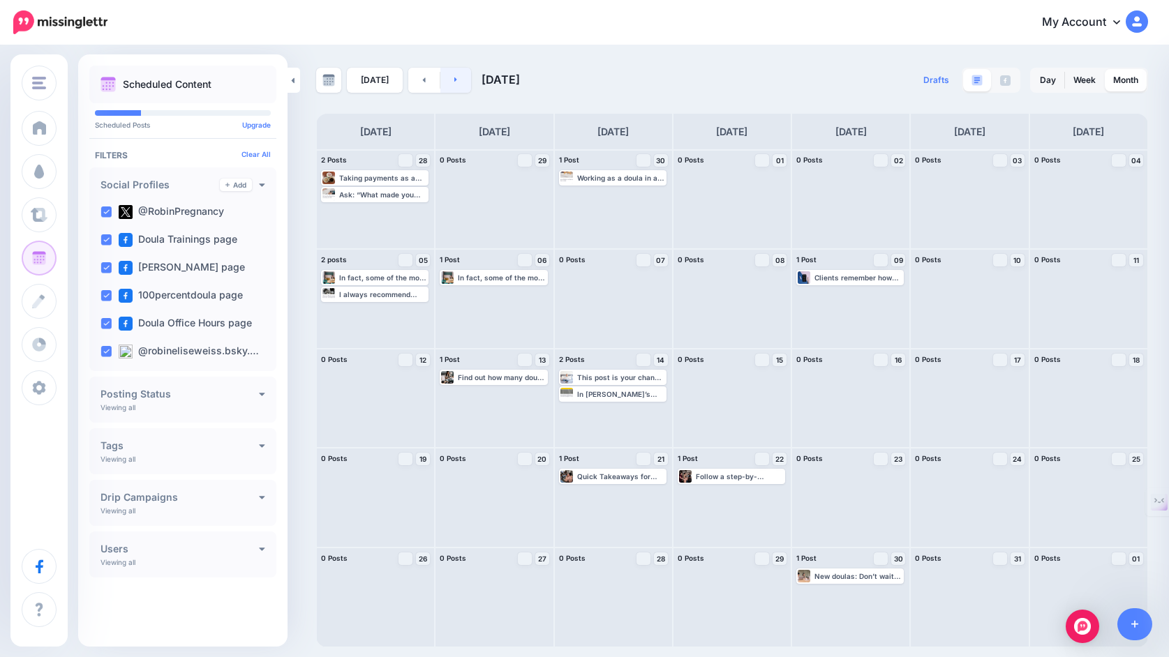
click at [454, 84] on link at bounding box center [455, 80] width 31 height 25
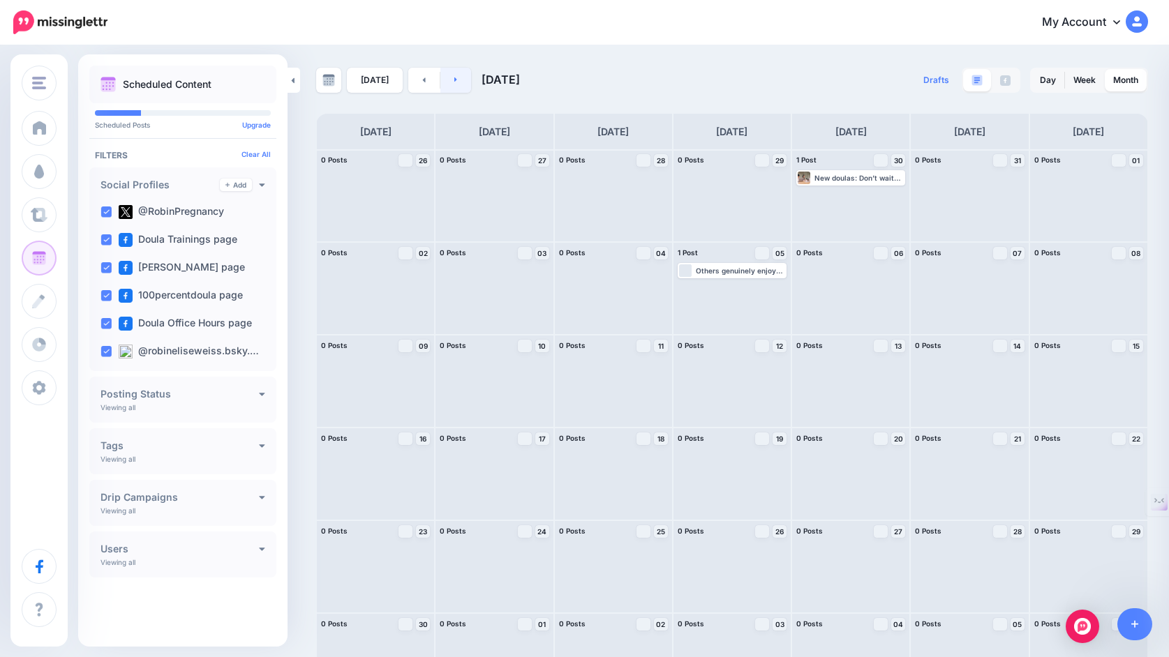
click at [454, 84] on link at bounding box center [455, 80] width 31 height 25
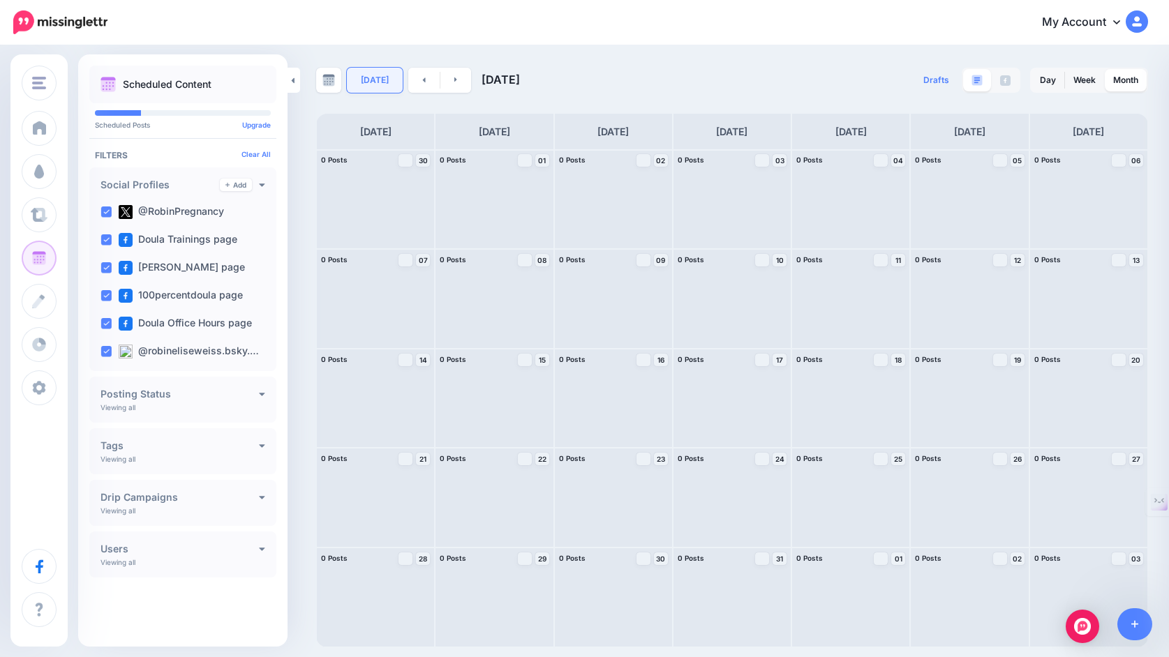
click at [378, 81] on link "[DATE]" at bounding box center [375, 80] width 56 height 25
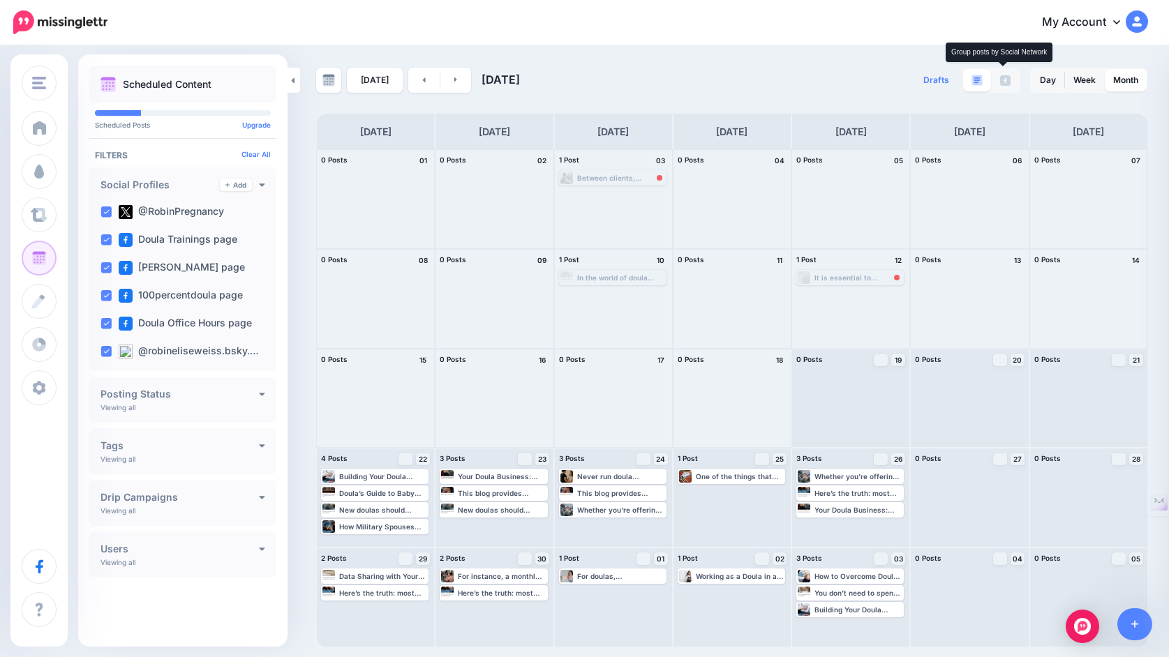
click at [1004, 77] on img at bounding box center [1005, 80] width 10 height 10
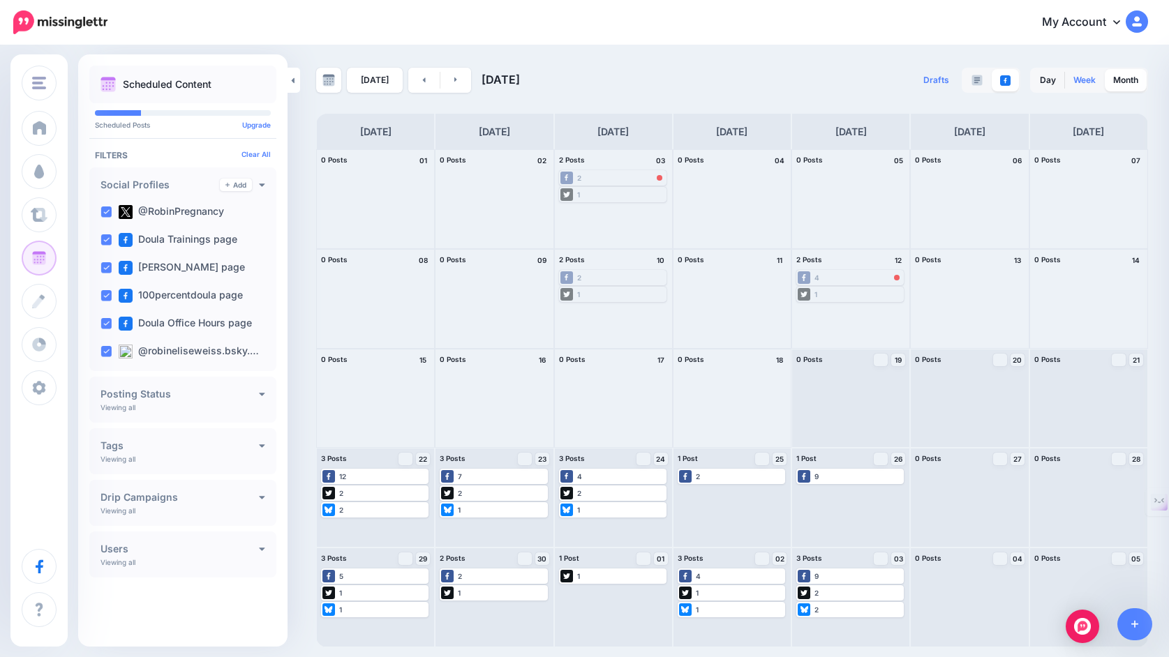
click at [1088, 80] on link "Week" at bounding box center [1084, 80] width 39 height 22
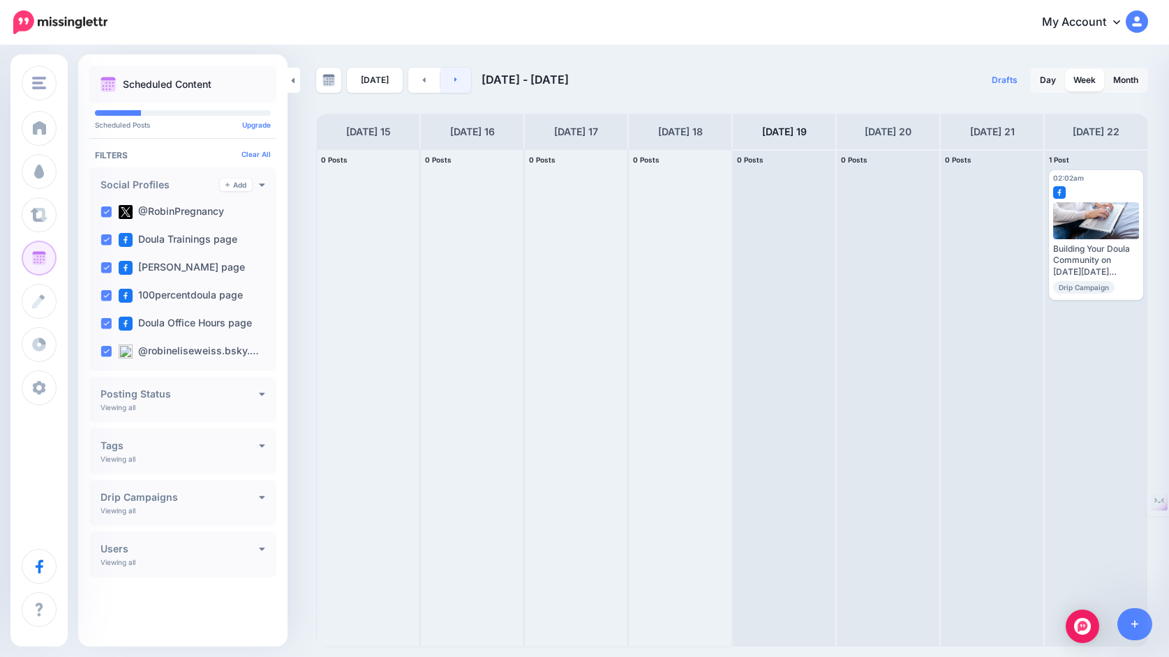
click at [460, 76] on link at bounding box center [455, 80] width 31 height 25
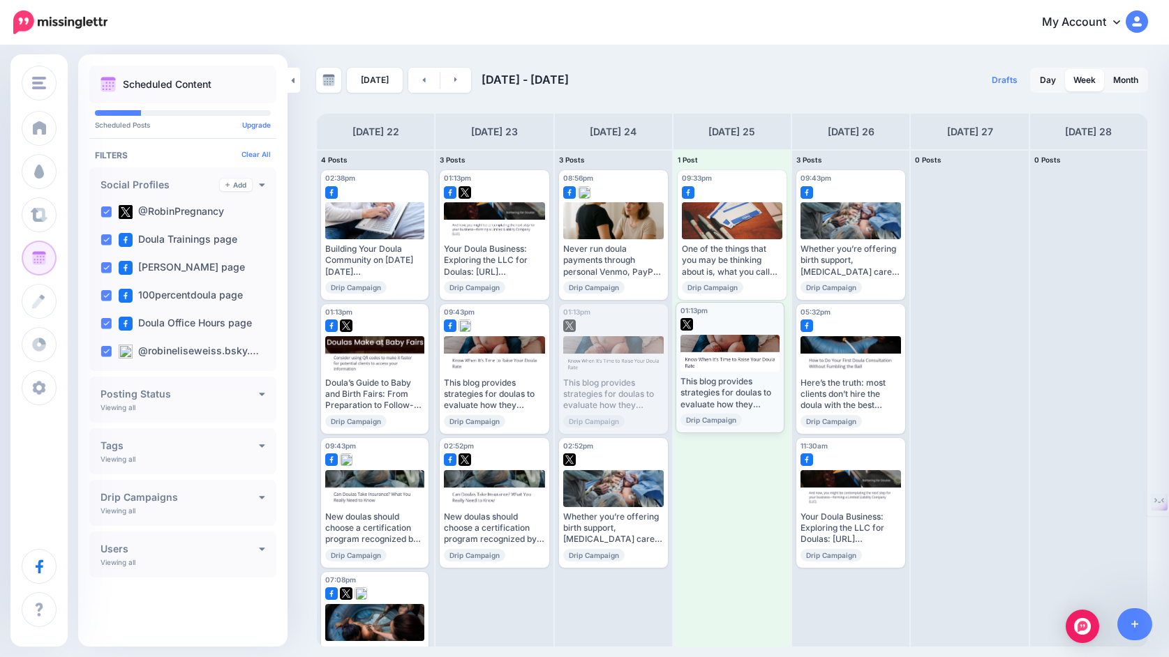
drag, startPoint x: 609, startPoint y: 371, endPoint x: 726, endPoint y: 368, distance: 116.6
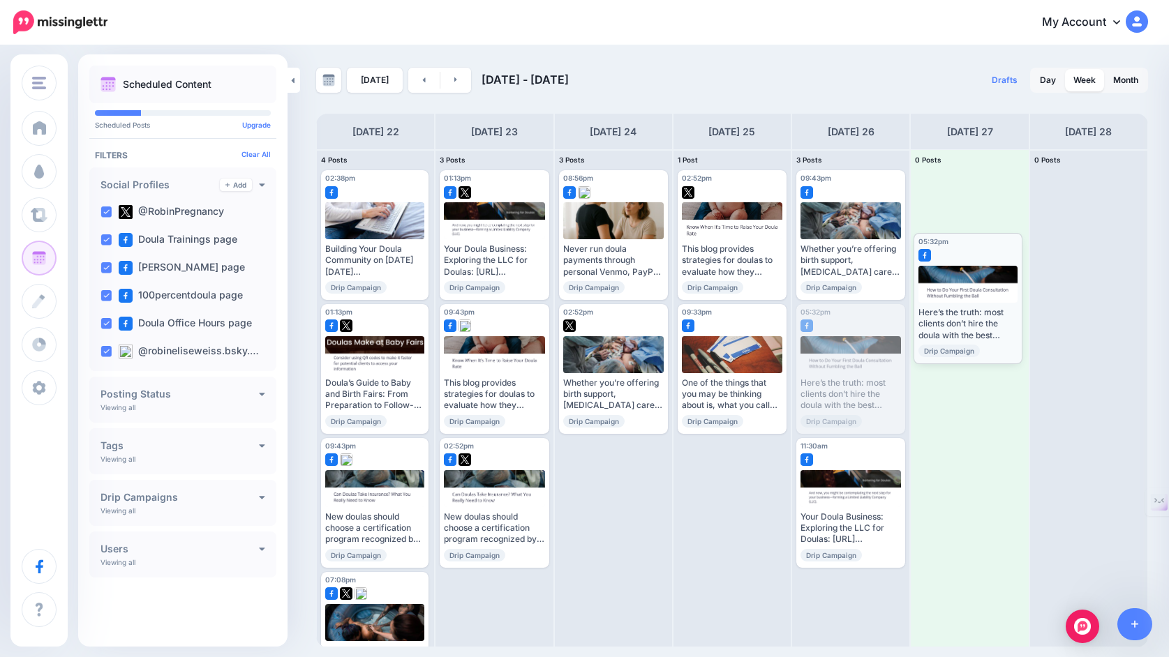
drag, startPoint x: 863, startPoint y: 378, endPoint x: 983, endPoint y: 305, distance: 139.7
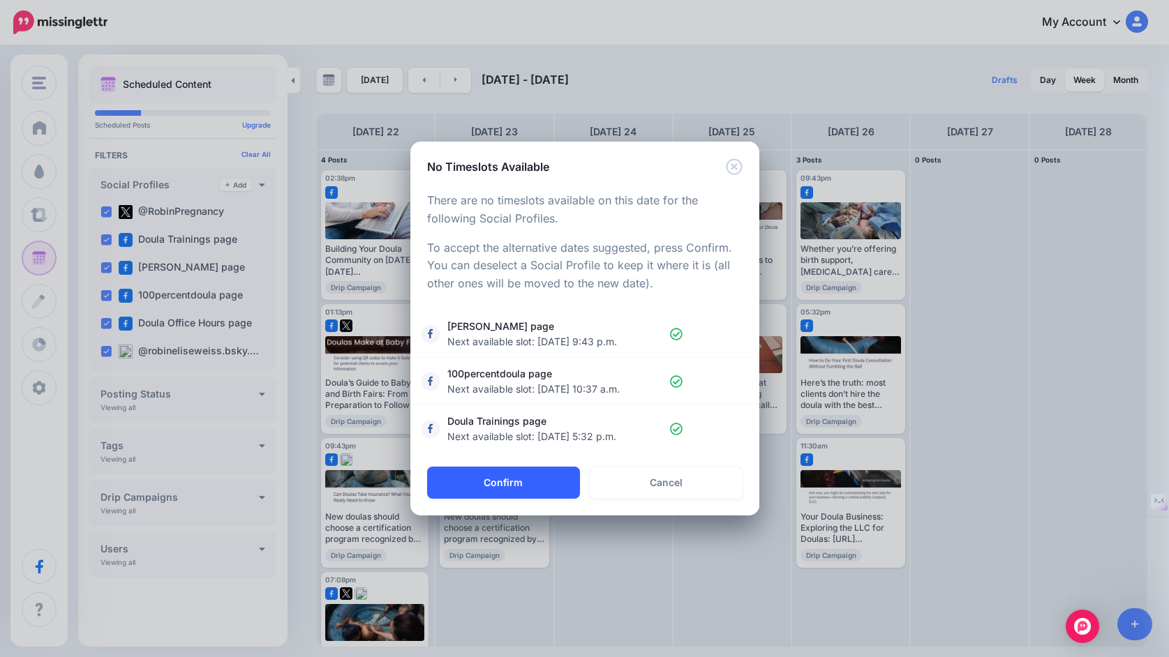
click at [551, 484] on button "Confirm" at bounding box center [503, 483] width 153 height 32
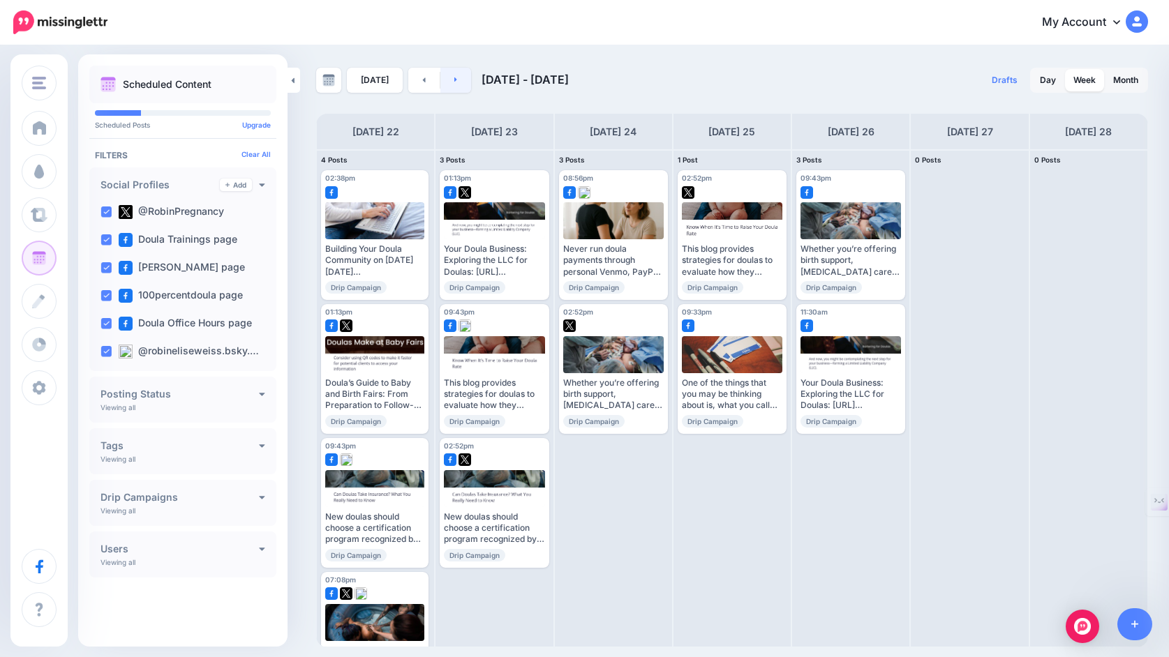
click at [451, 85] on link at bounding box center [455, 80] width 31 height 25
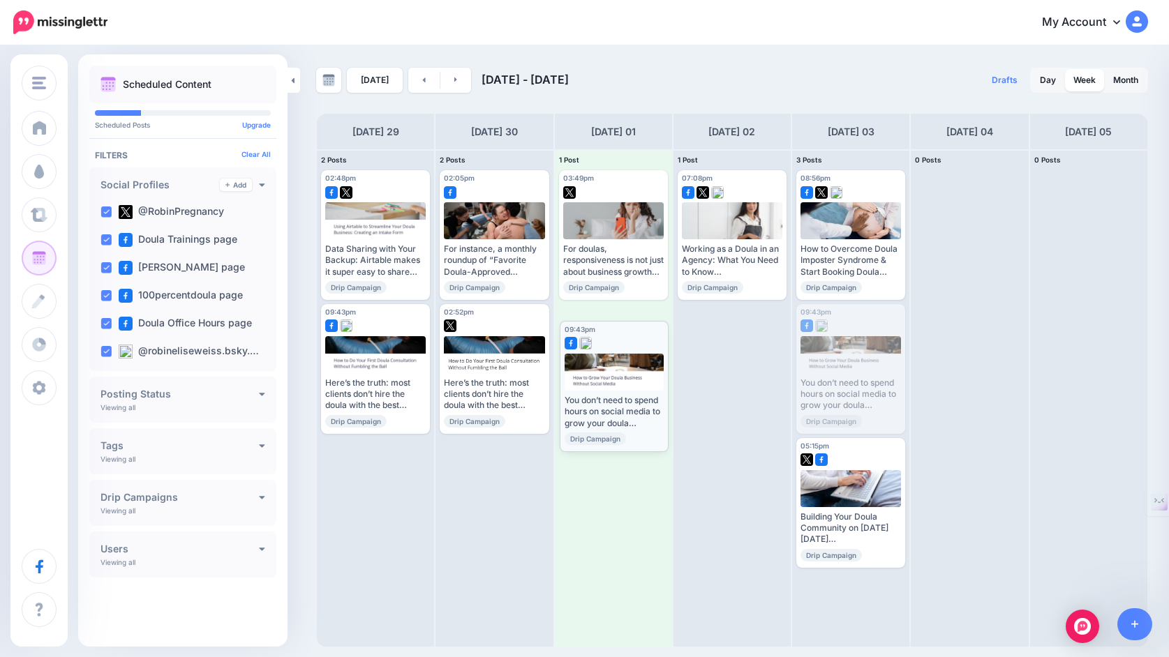
drag, startPoint x: 836, startPoint y: 384, endPoint x: 599, endPoint y: 401, distance: 237.2
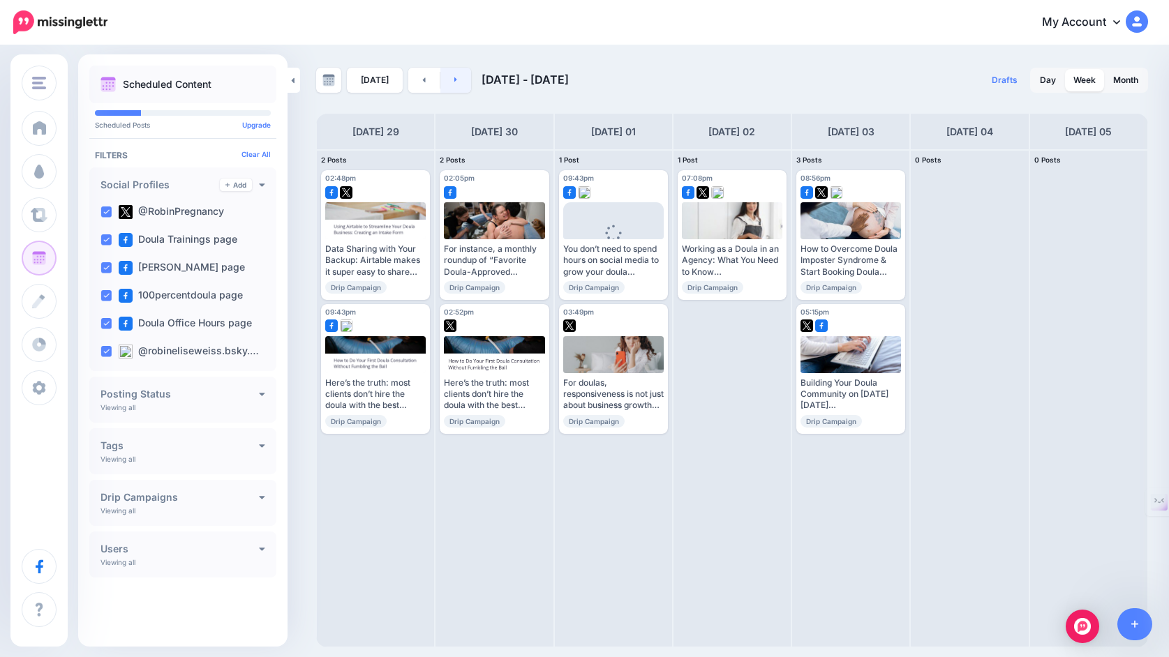
click at [457, 84] on link at bounding box center [455, 80] width 31 height 25
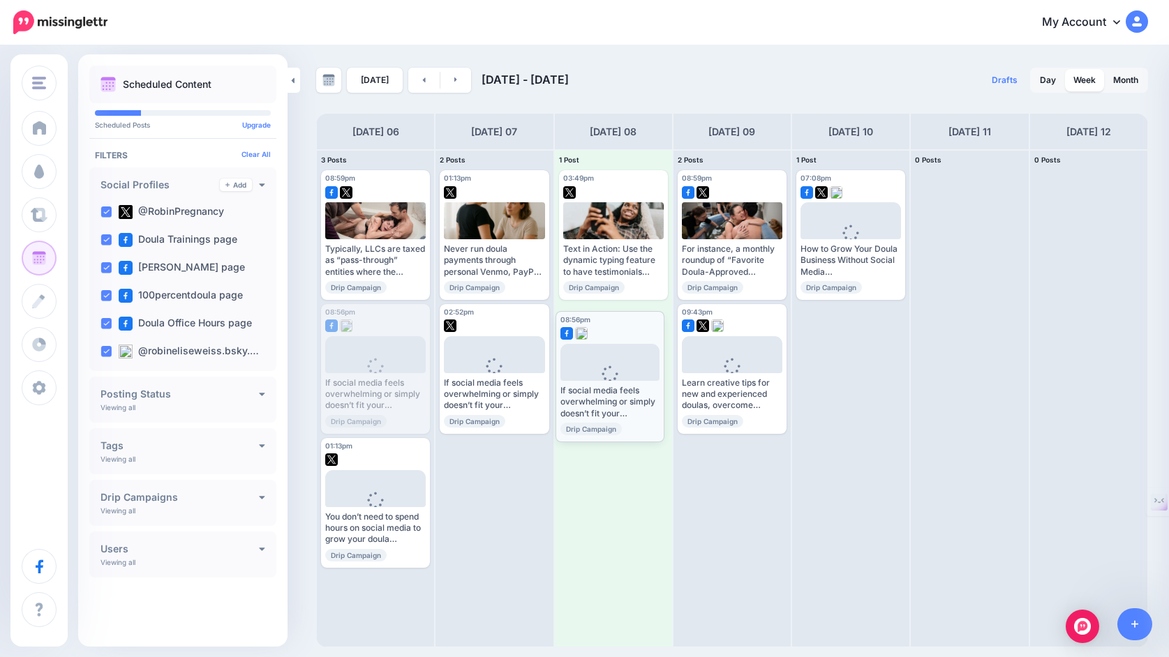
drag, startPoint x: 377, startPoint y: 382, endPoint x: 611, endPoint y: 389, distance: 234.6
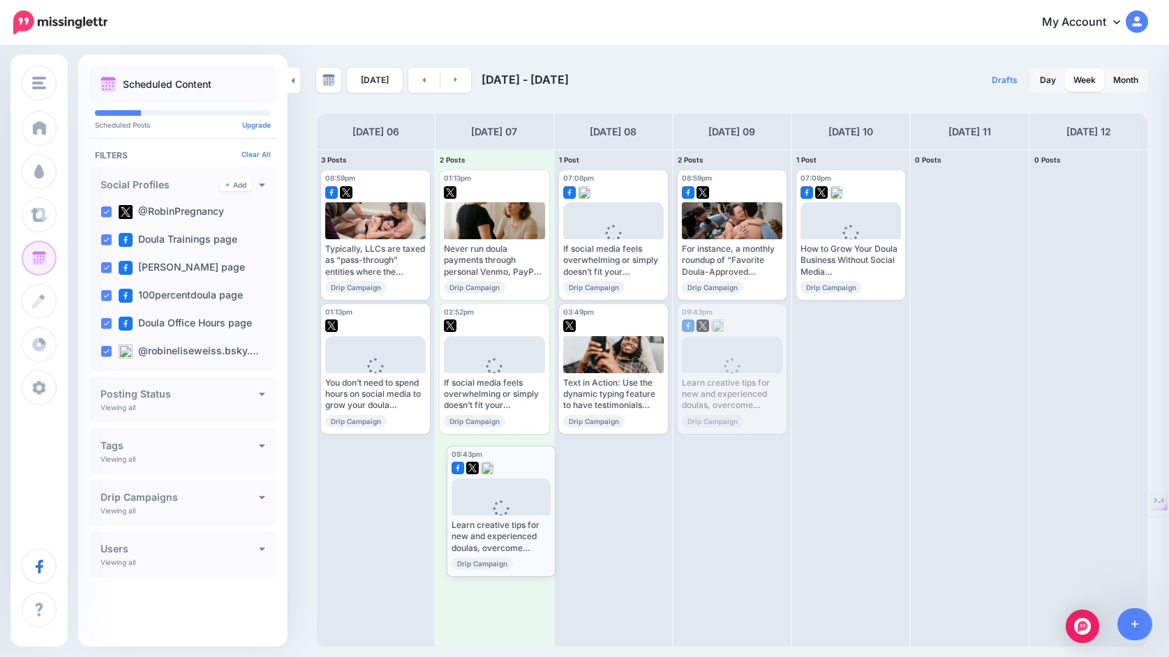
drag, startPoint x: 696, startPoint y: 387, endPoint x: 465, endPoint y: 529, distance: 271.3
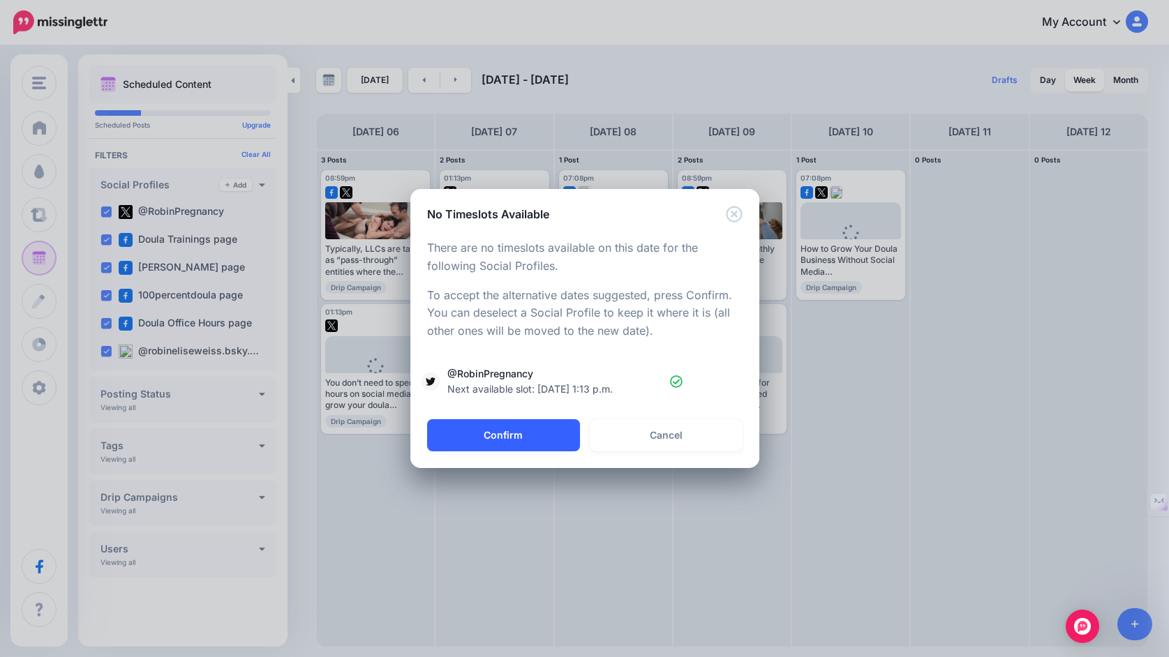
click at [496, 432] on button "Confirm" at bounding box center [503, 435] width 153 height 32
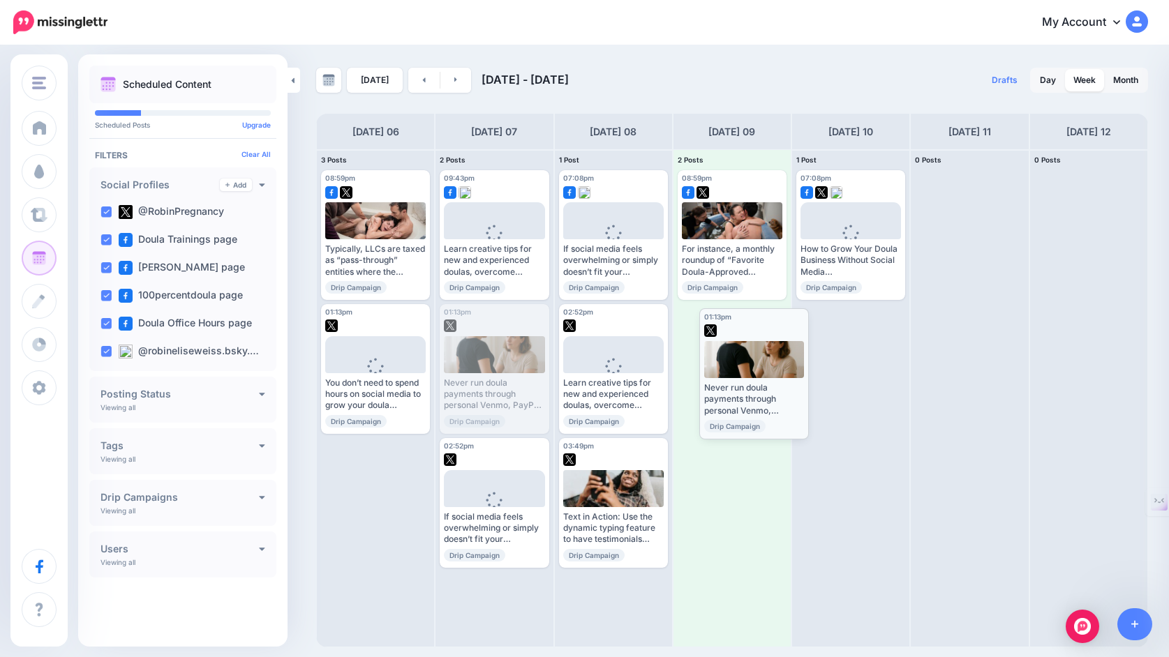
drag, startPoint x: 493, startPoint y: 352, endPoint x: 752, endPoint y: 357, distance: 259.6
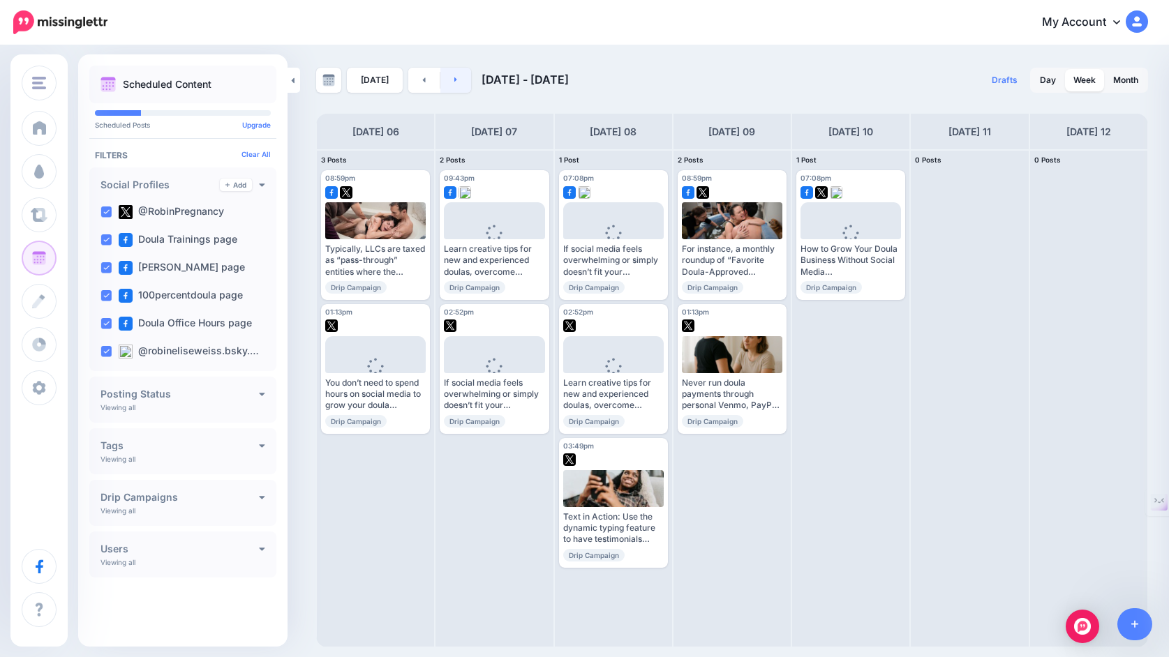
click at [457, 82] on link at bounding box center [455, 80] width 31 height 25
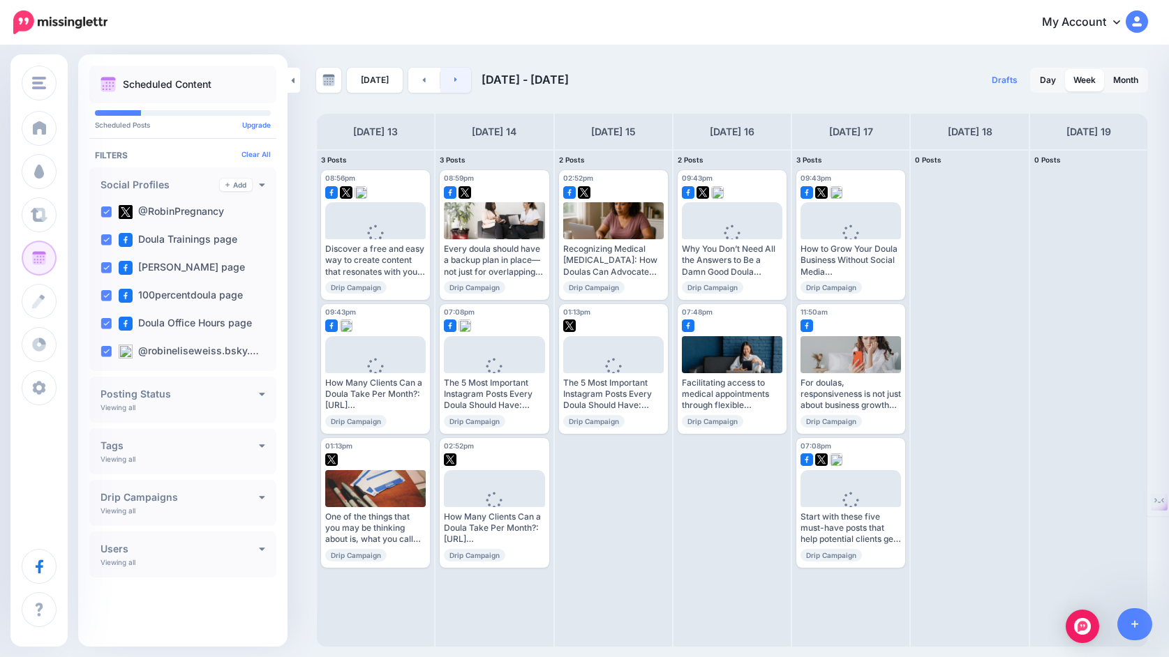
click at [456, 84] on link at bounding box center [455, 80] width 31 height 25
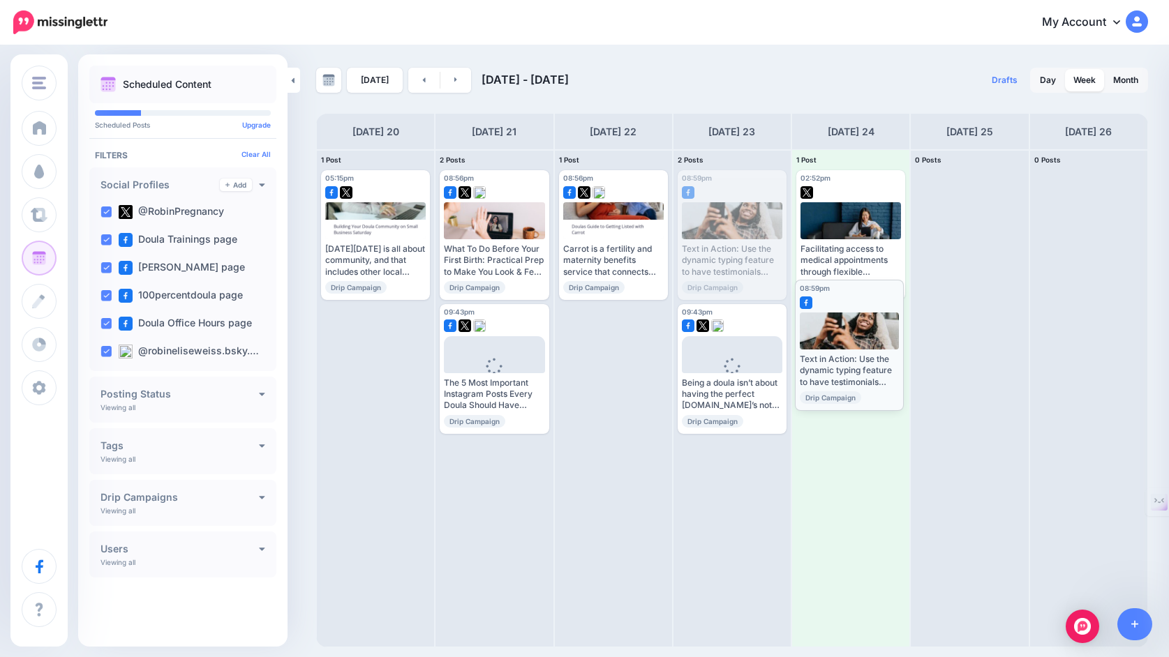
drag, startPoint x: 740, startPoint y: 233, endPoint x: 858, endPoint y: 343, distance: 160.5
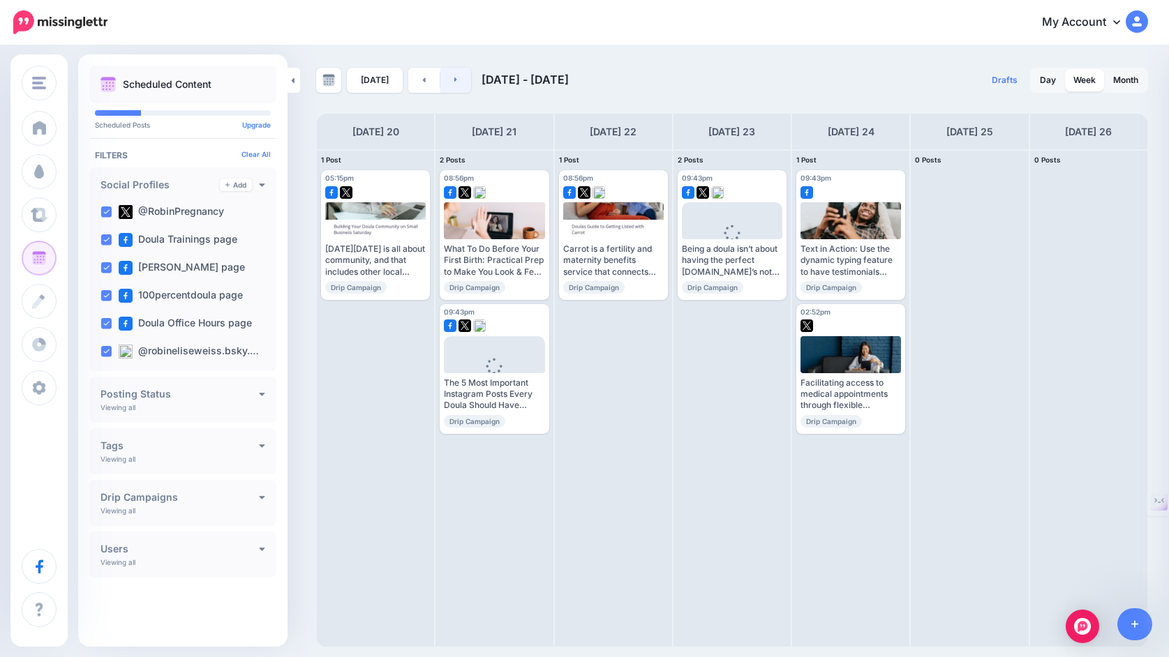
click at [454, 79] on link at bounding box center [455, 80] width 31 height 25
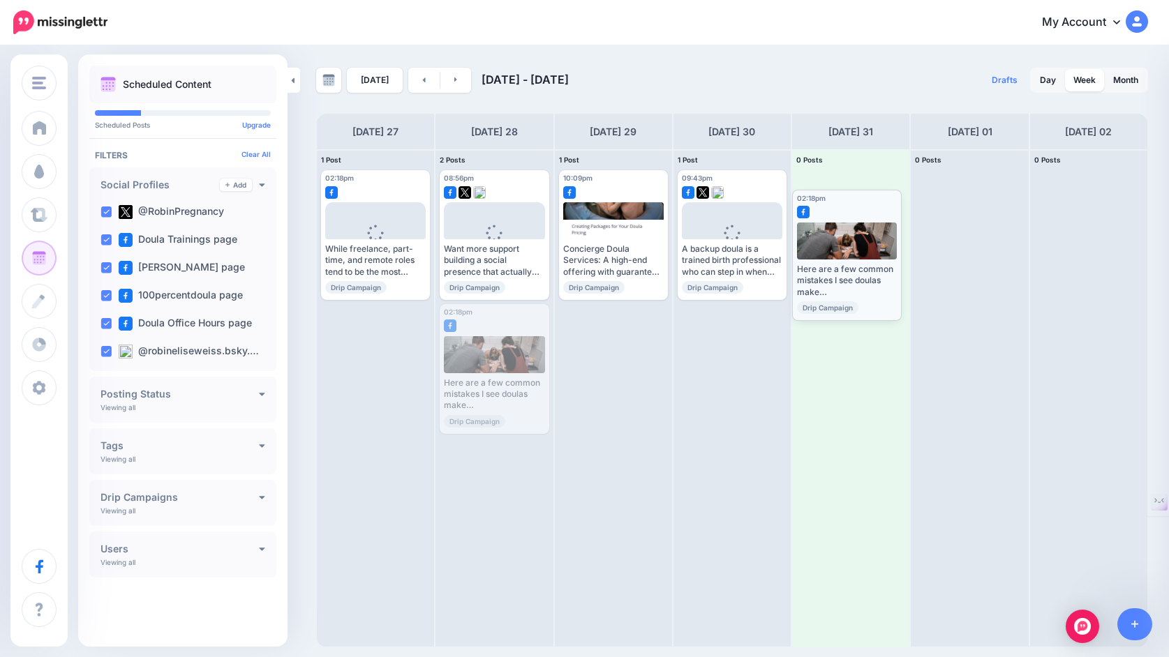
drag, startPoint x: 489, startPoint y: 323, endPoint x: 842, endPoint y: 209, distance: 371.2
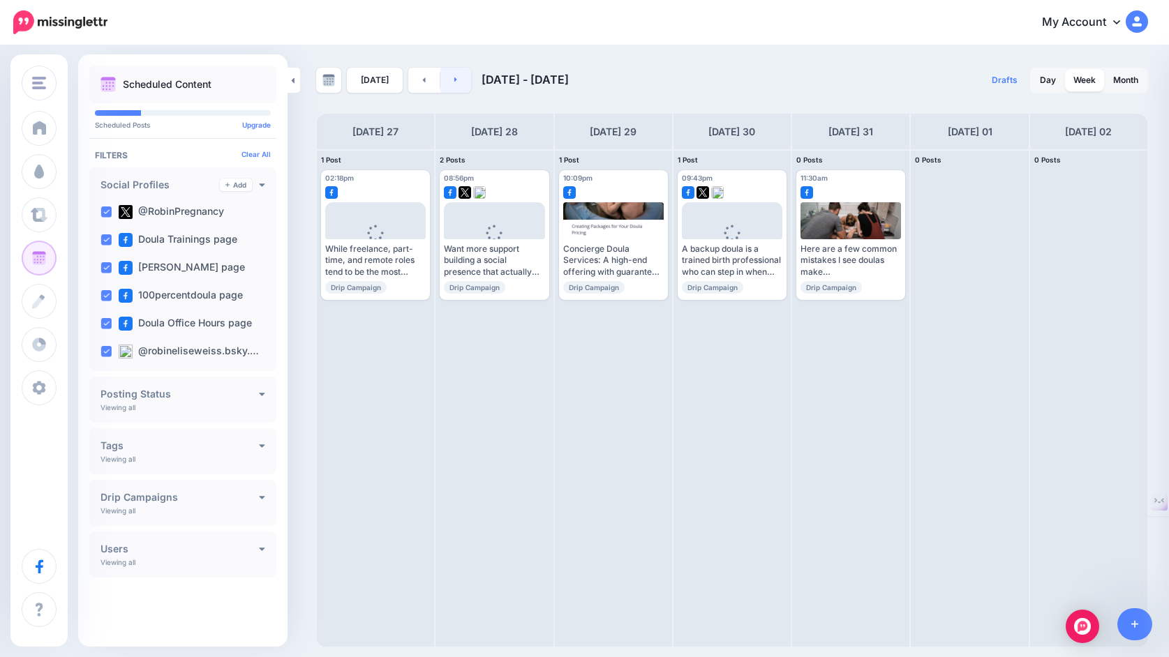
click at [454, 80] on icon at bounding box center [455, 79] width 3 height 5
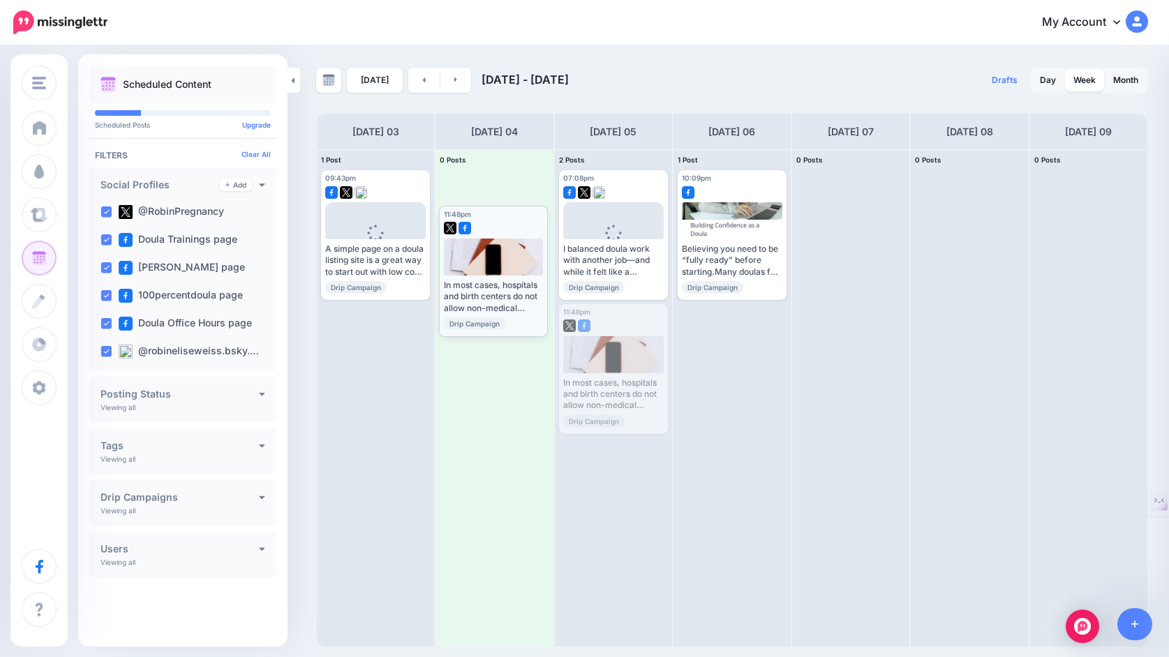
drag, startPoint x: 619, startPoint y: 318, endPoint x: 499, endPoint y: 219, distance: 155.7
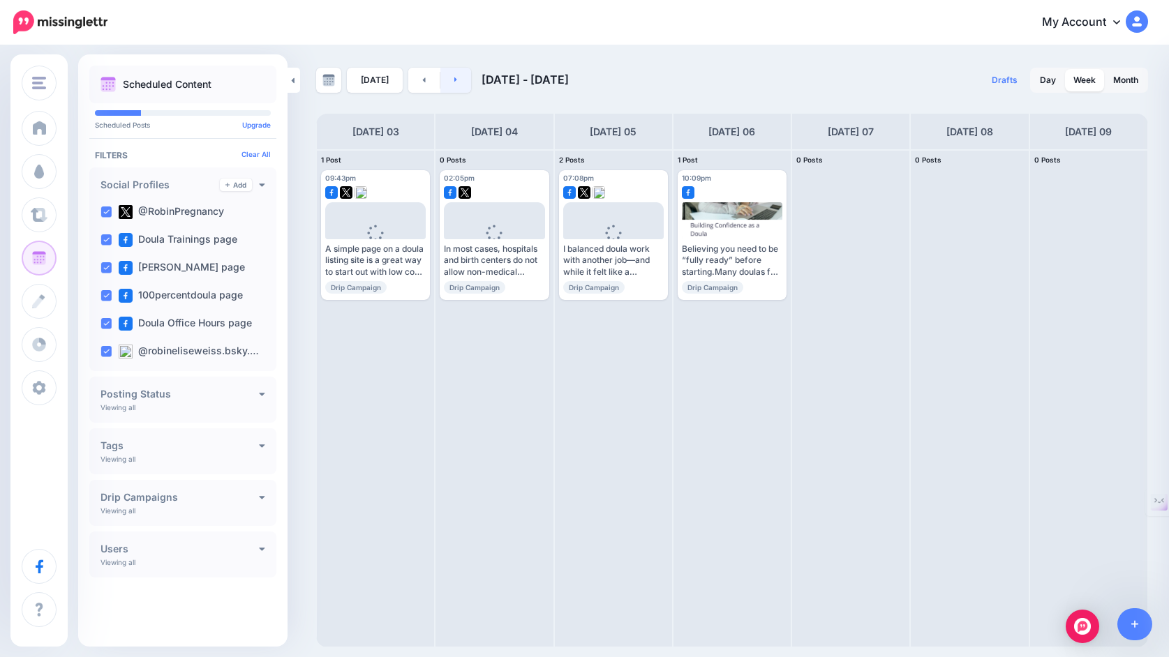
click at [448, 84] on link at bounding box center [455, 80] width 31 height 25
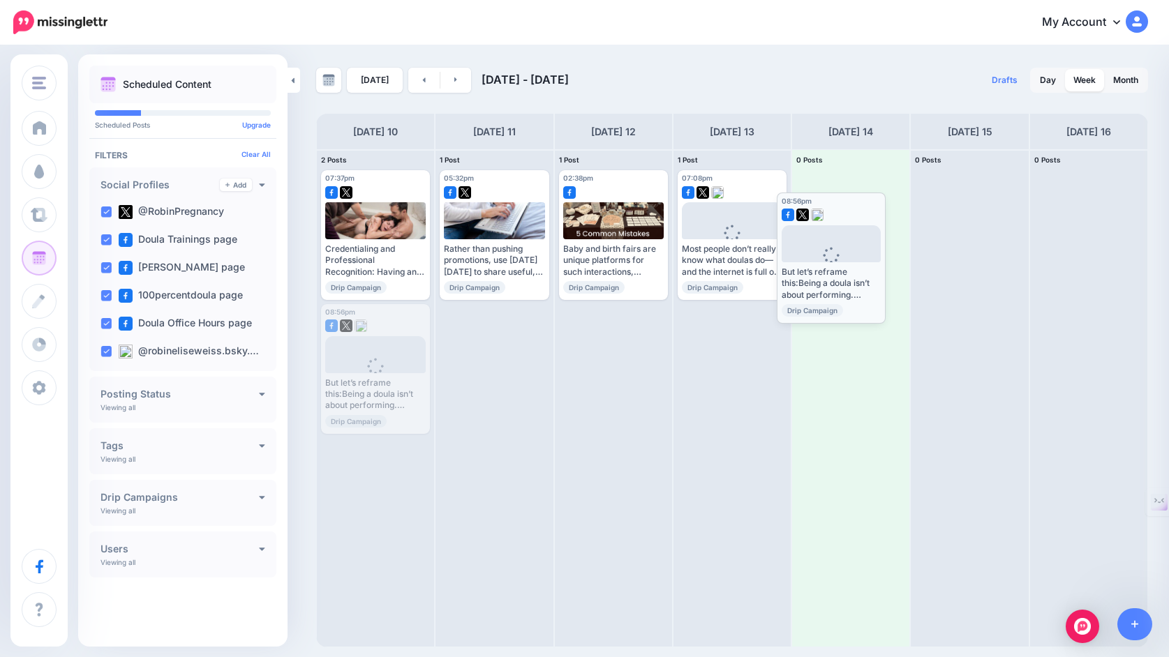
drag, startPoint x: 400, startPoint y: 318, endPoint x: 856, endPoint y: 207, distance: 469.2
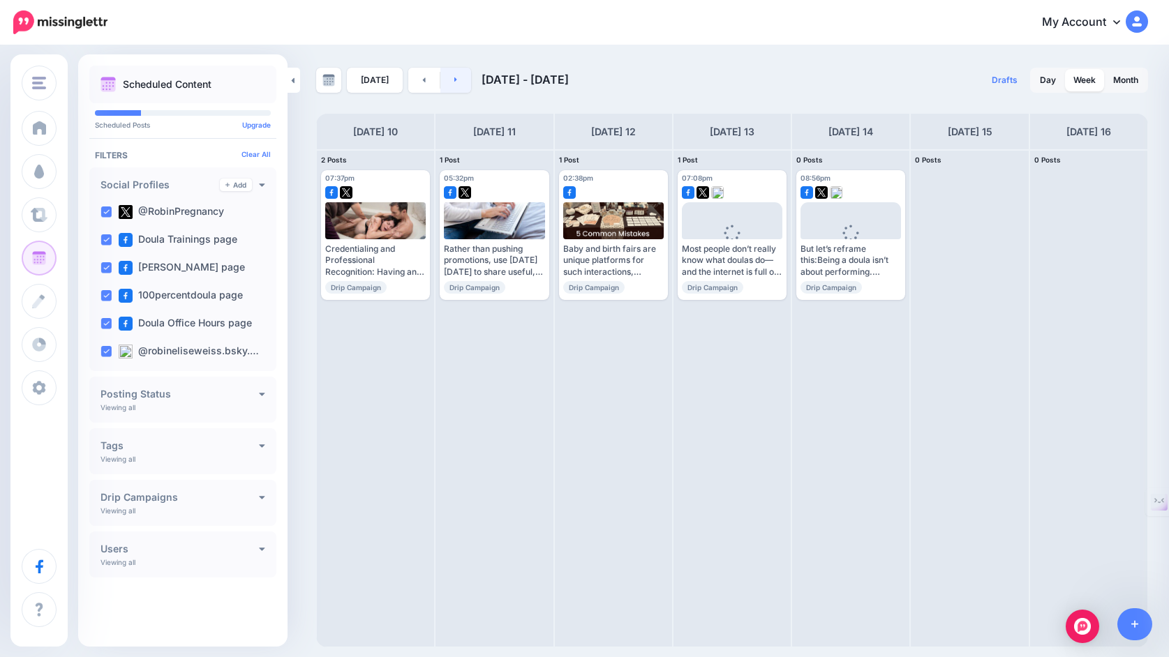
click at [454, 81] on icon at bounding box center [455, 79] width 3 height 8
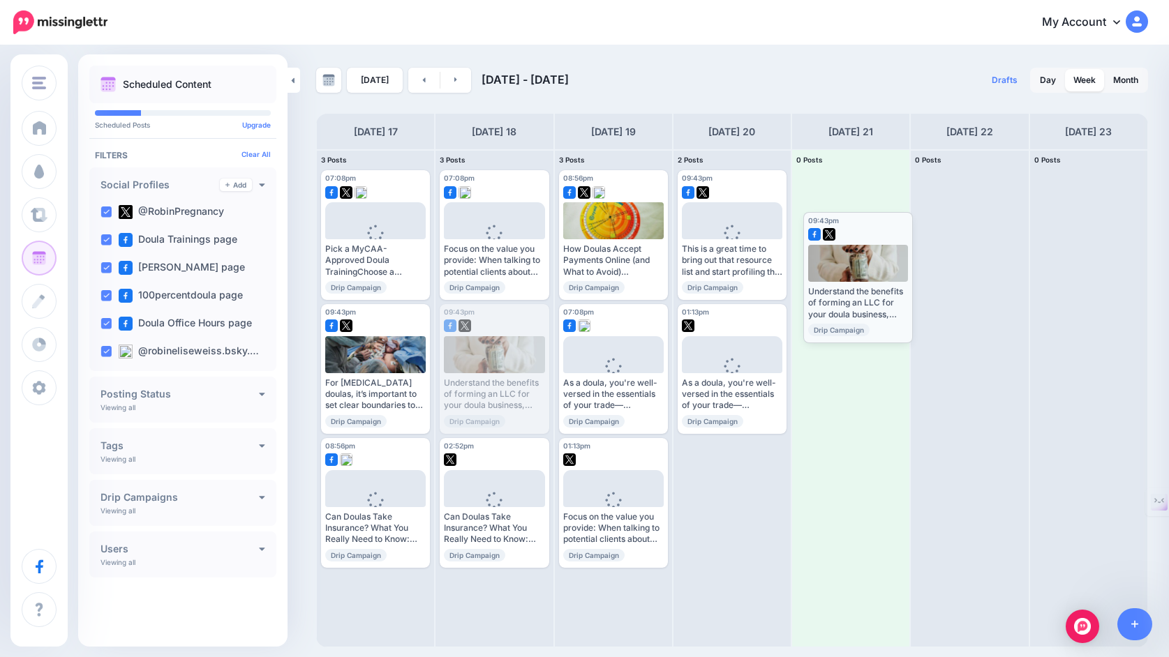
drag, startPoint x: 507, startPoint y: 321, endPoint x: 871, endPoint y: 229, distance: 375.1
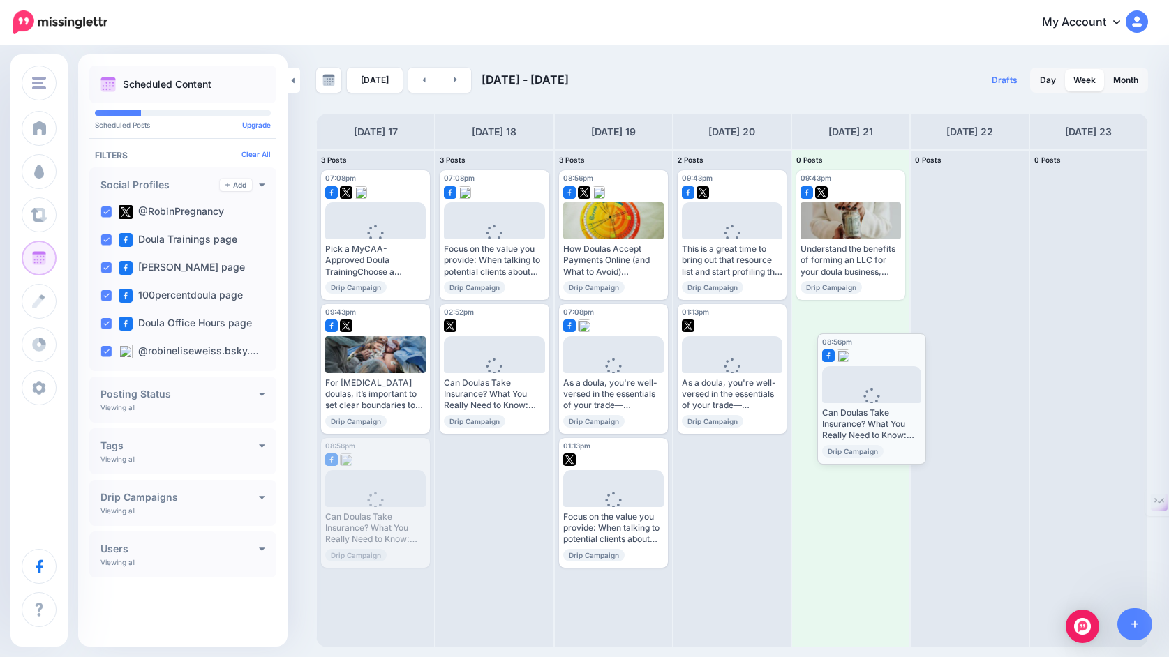
drag, startPoint x: 401, startPoint y: 458, endPoint x: 897, endPoint y: 353, distance: 507.1
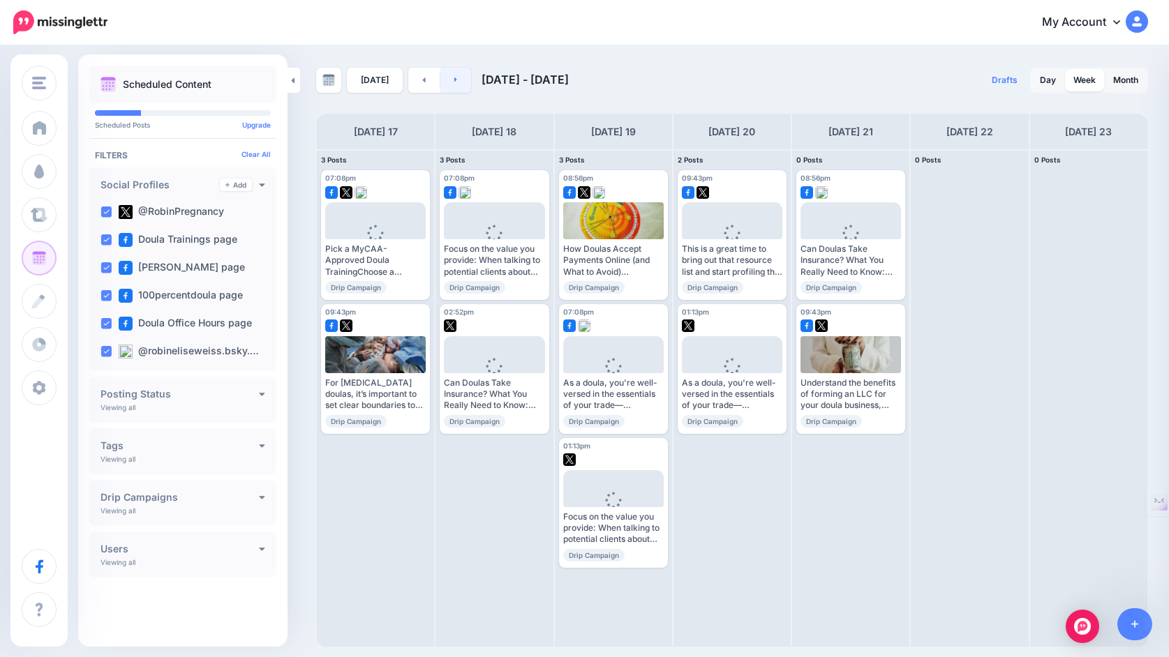
click at [450, 73] on link at bounding box center [455, 80] width 31 height 25
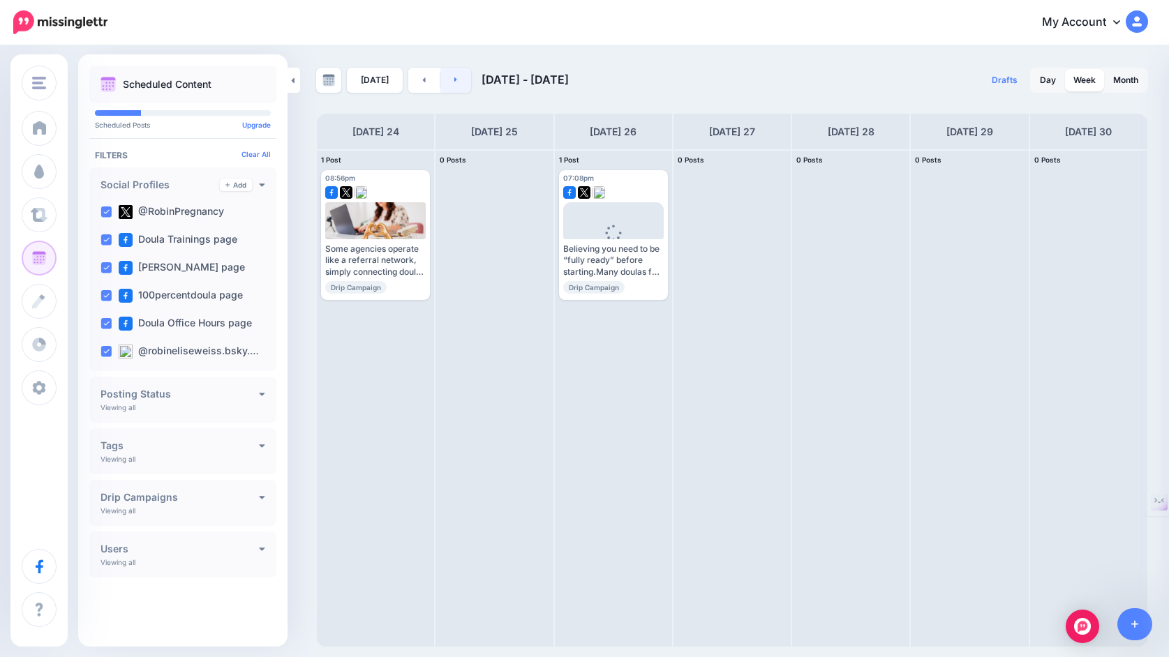
click at [456, 80] on link at bounding box center [455, 80] width 31 height 25
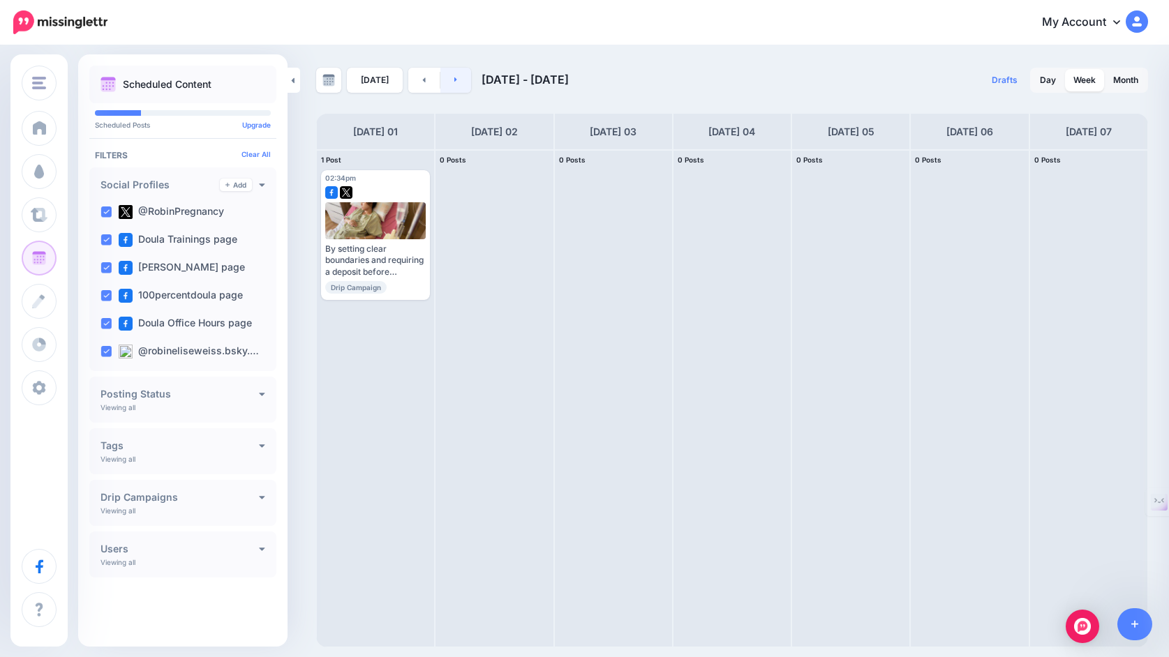
click at [457, 75] on link at bounding box center [455, 80] width 31 height 25
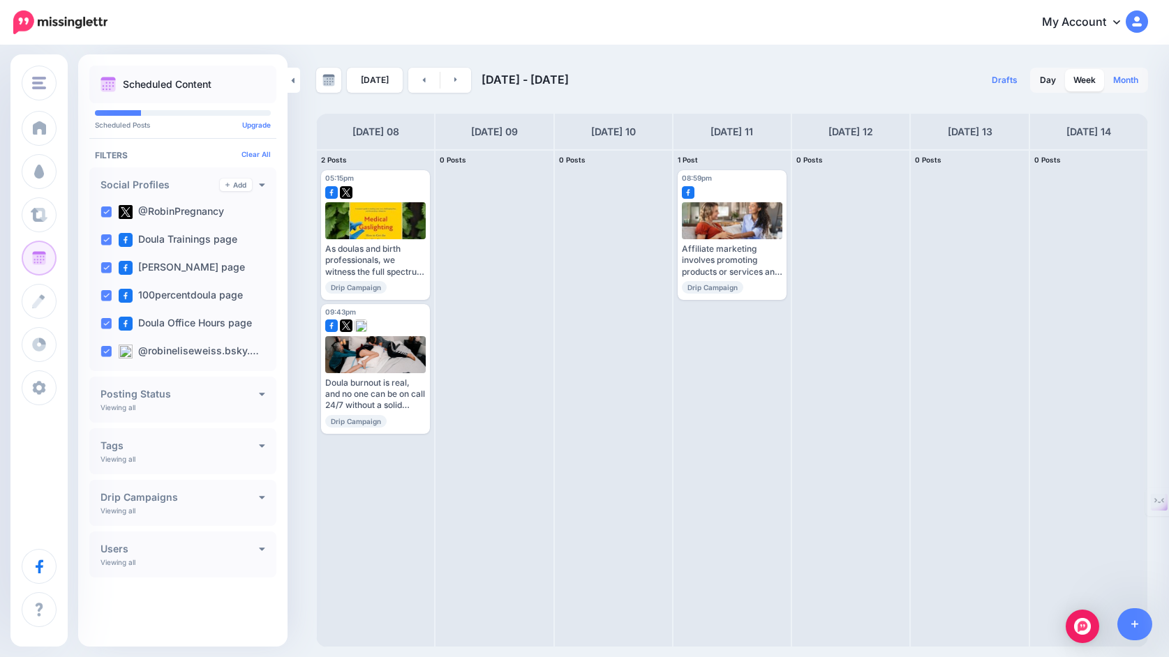
click at [1126, 83] on link "Month" at bounding box center [1126, 80] width 42 height 22
